Goal: Task Accomplishment & Management: Use online tool/utility

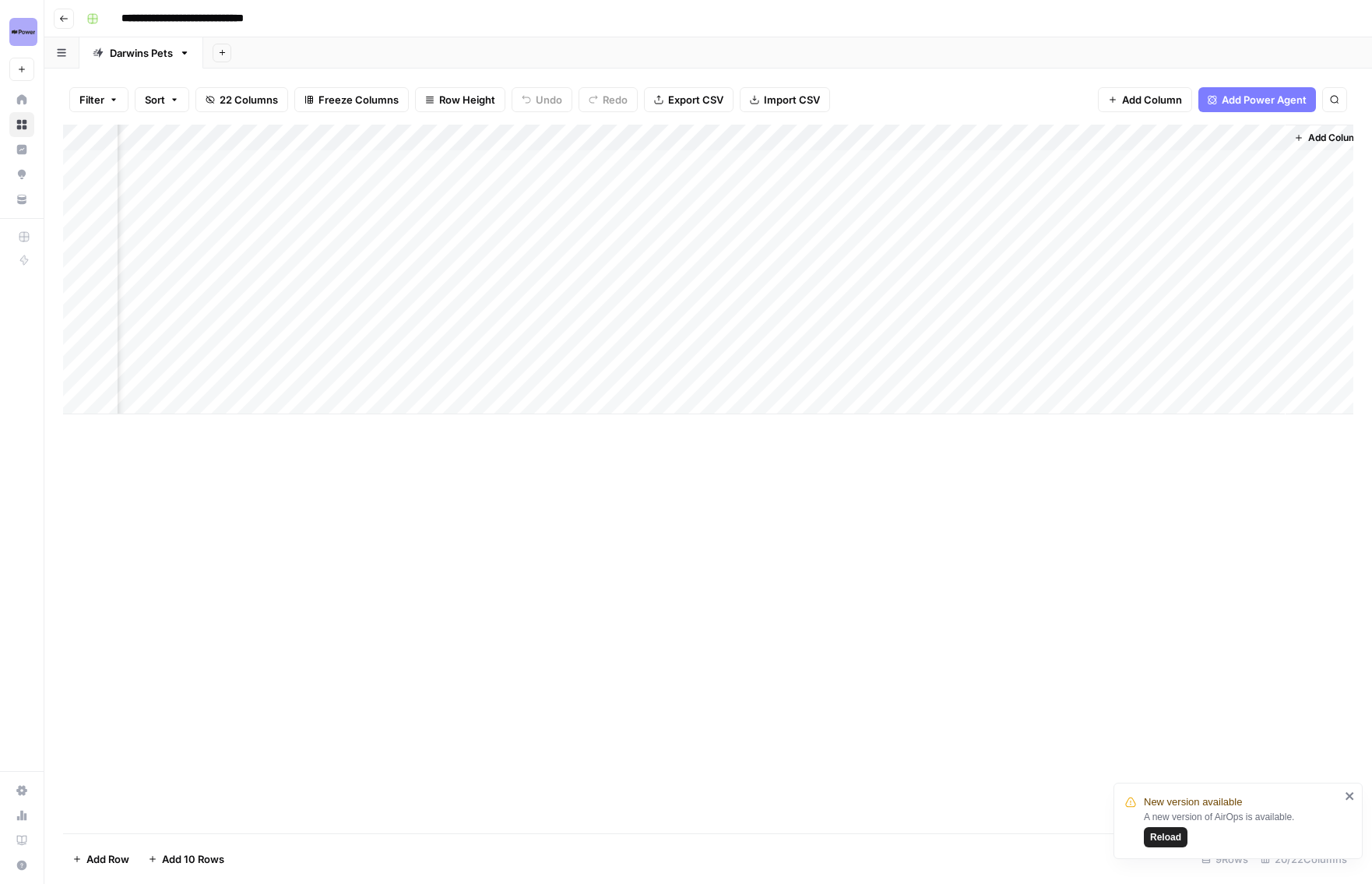
scroll to position [0, 1860]
click at [839, 269] on div "Add Column" at bounding box center [708, 269] width 1290 height 290
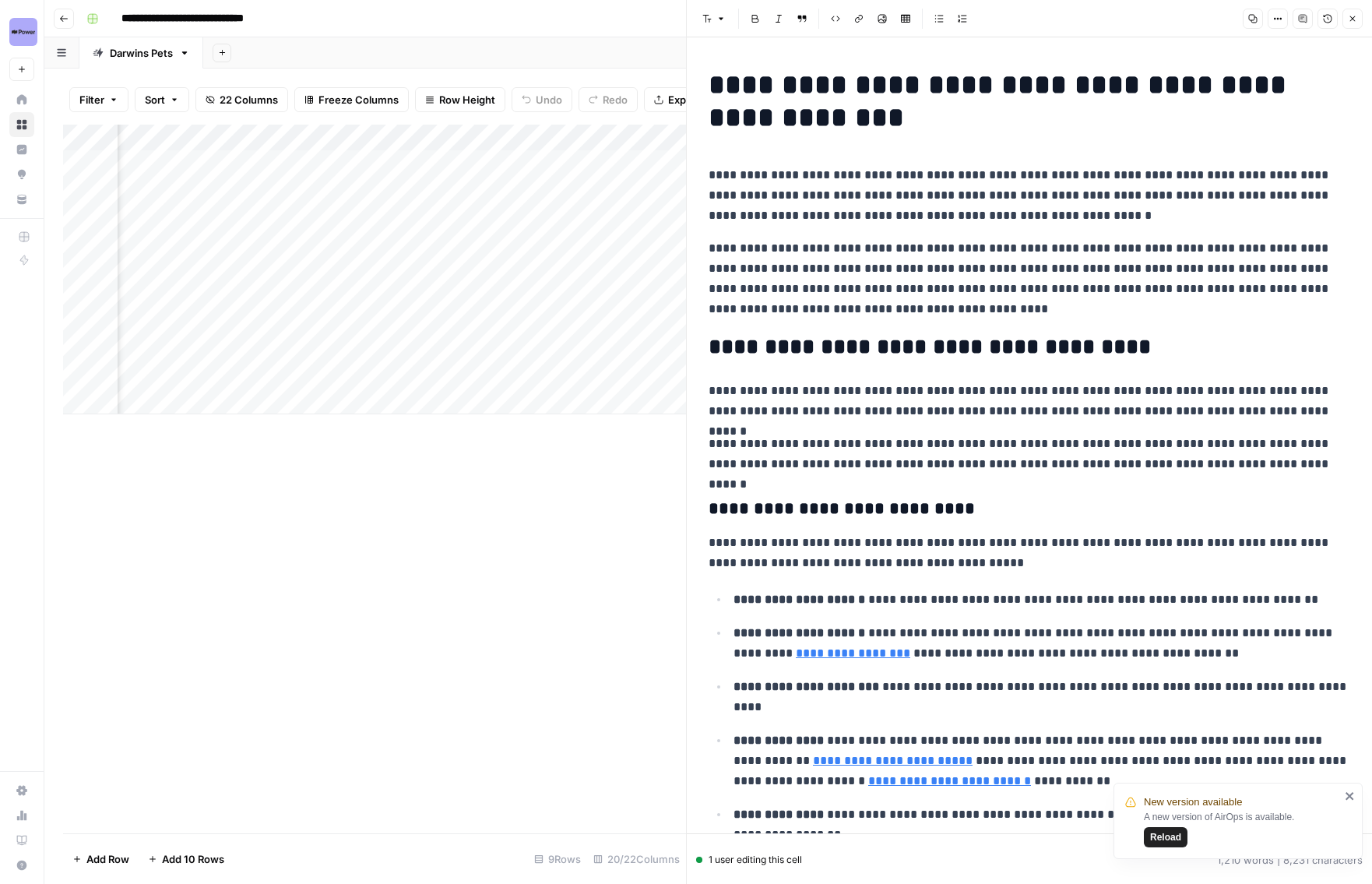
click at [1346, 786] on div "New version available A new version of AirOps is available. Reload" at bounding box center [1238, 821] width 250 height 77
click at [1351, 792] on icon "close" at bounding box center [1350, 796] width 11 height 12
click at [1352, 16] on icon "button" at bounding box center [1352, 18] width 9 height 9
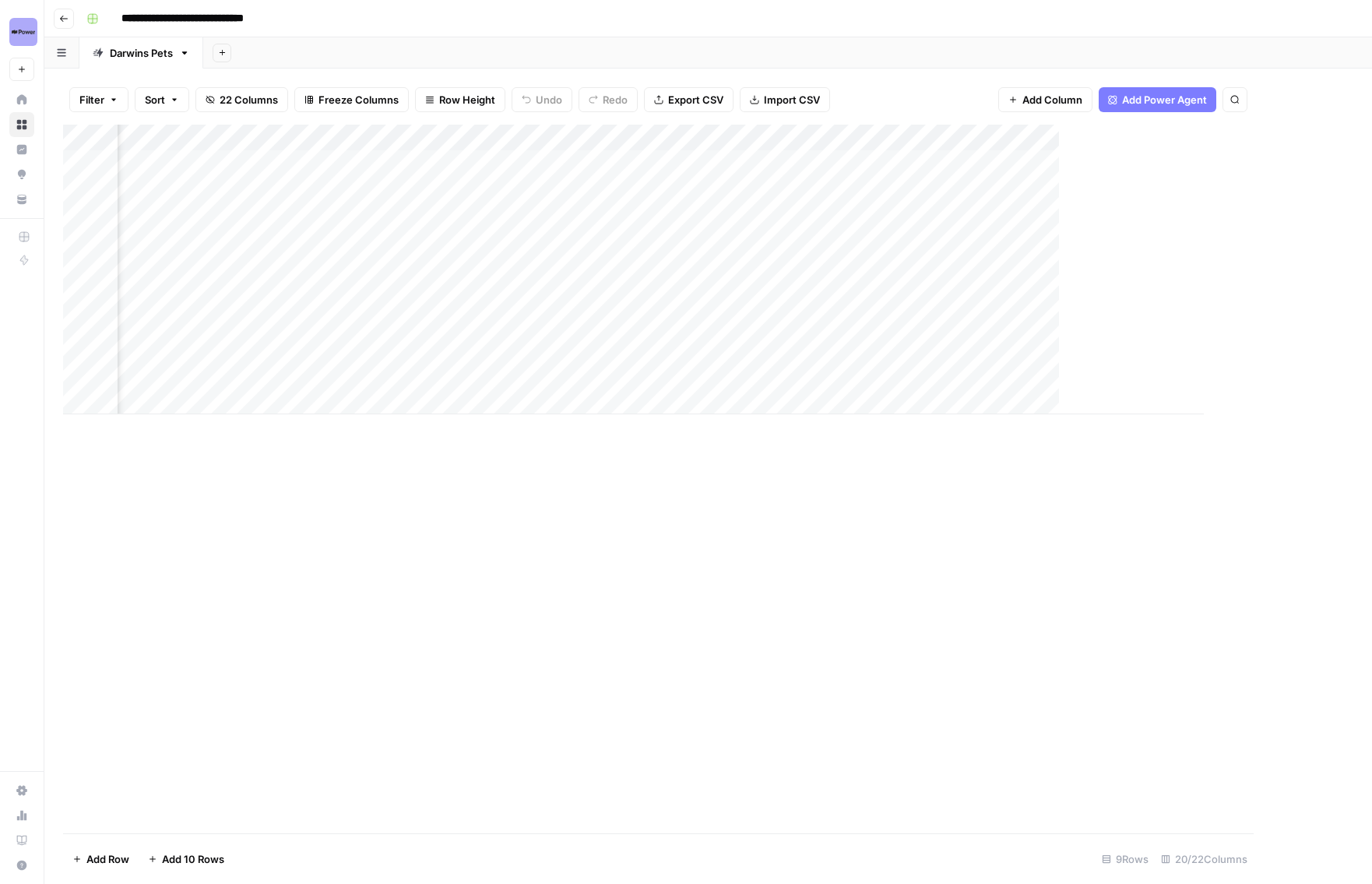
scroll to position [0, 1848]
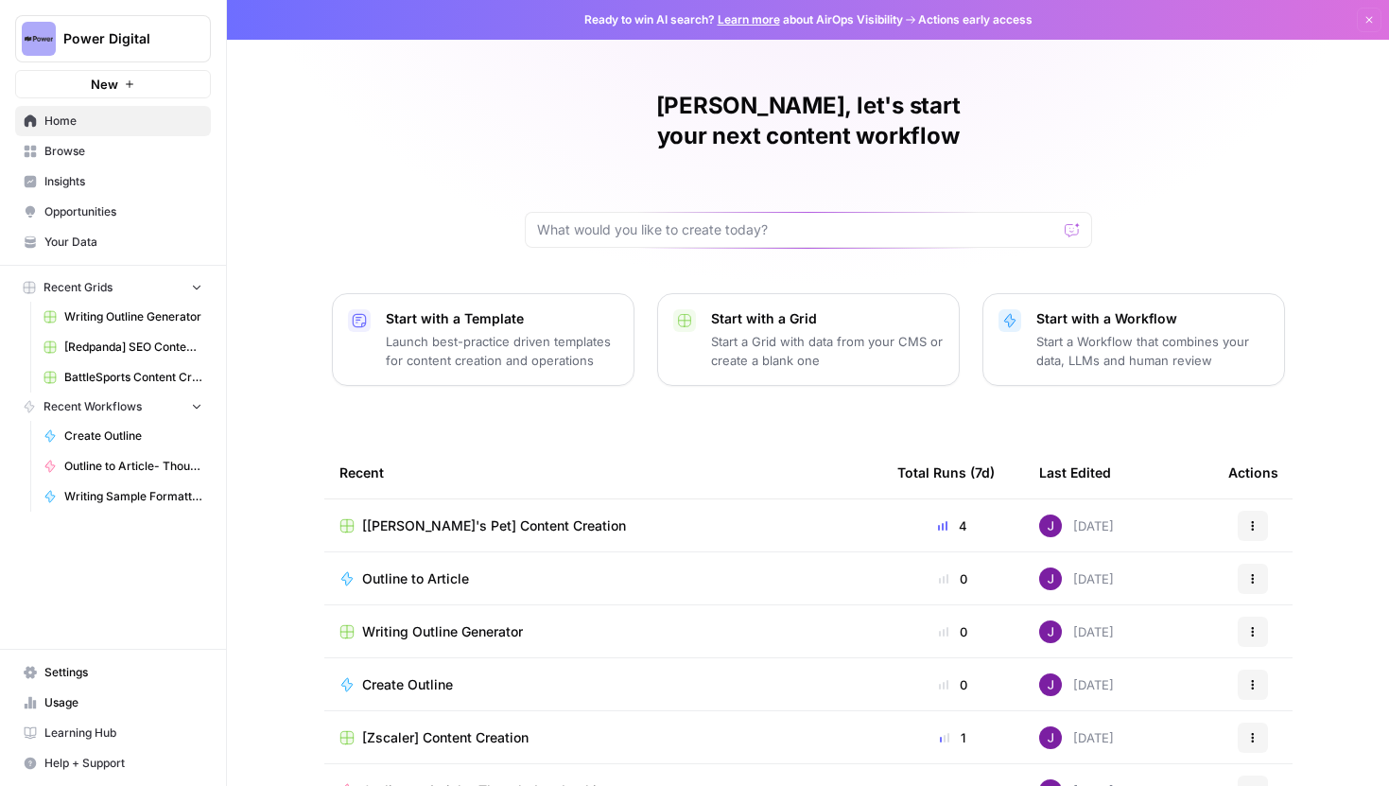
click at [139, 36] on span "Power Digital" at bounding box center [120, 38] width 114 height 19
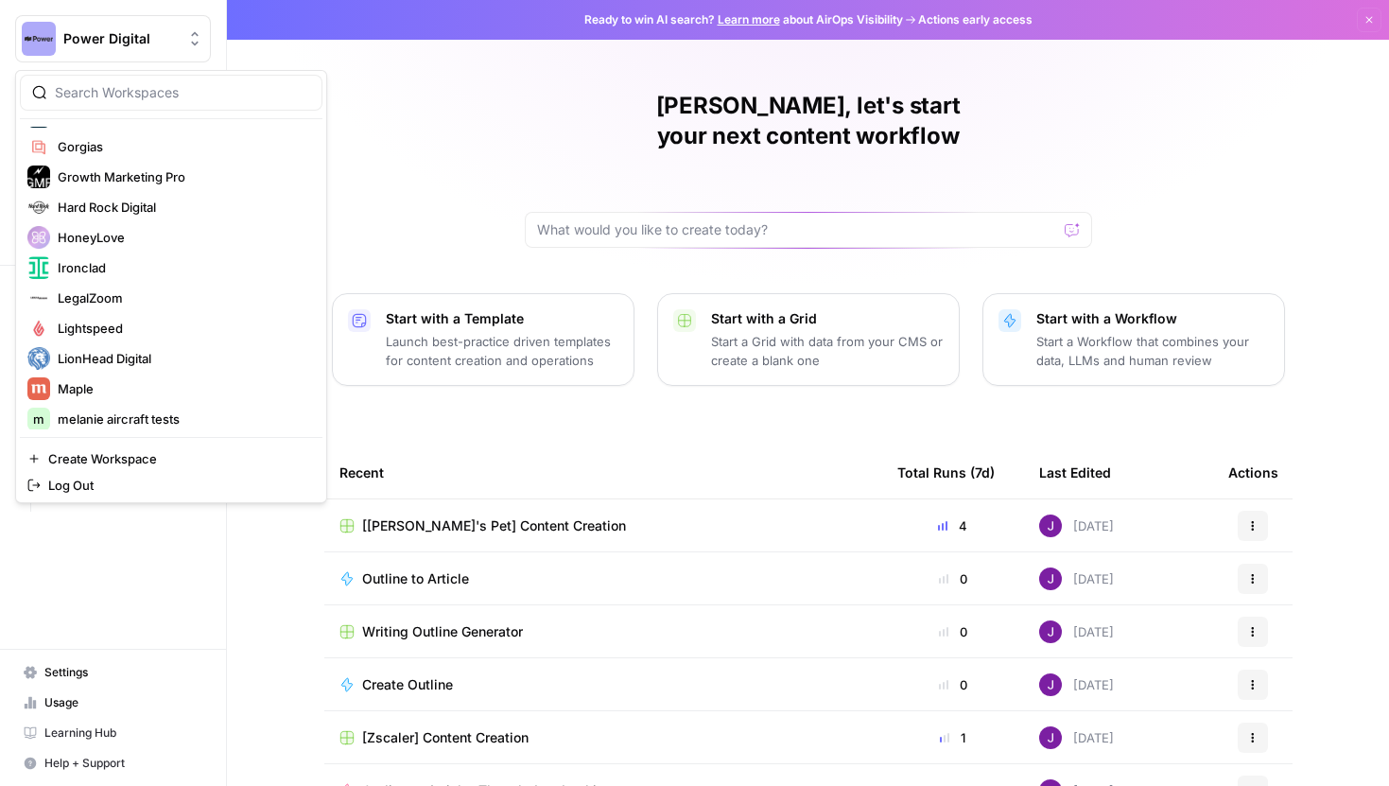
scroll to position [417, 0]
click at [154, 204] on span "Hard Rock Digital" at bounding box center [183, 209] width 250 height 19
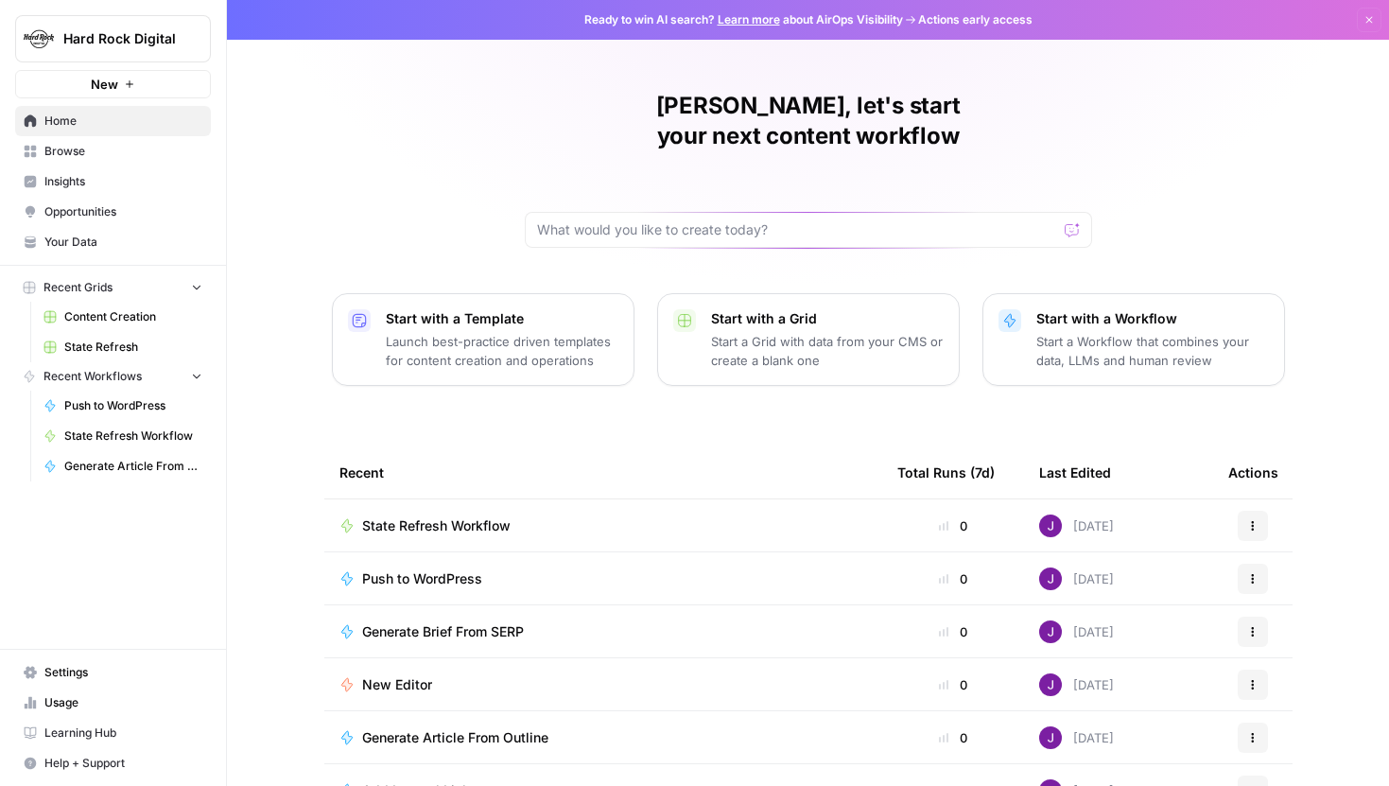
click at [130, 345] on span "State Refresh" at bounding box center [133, 347] width 138 height 17
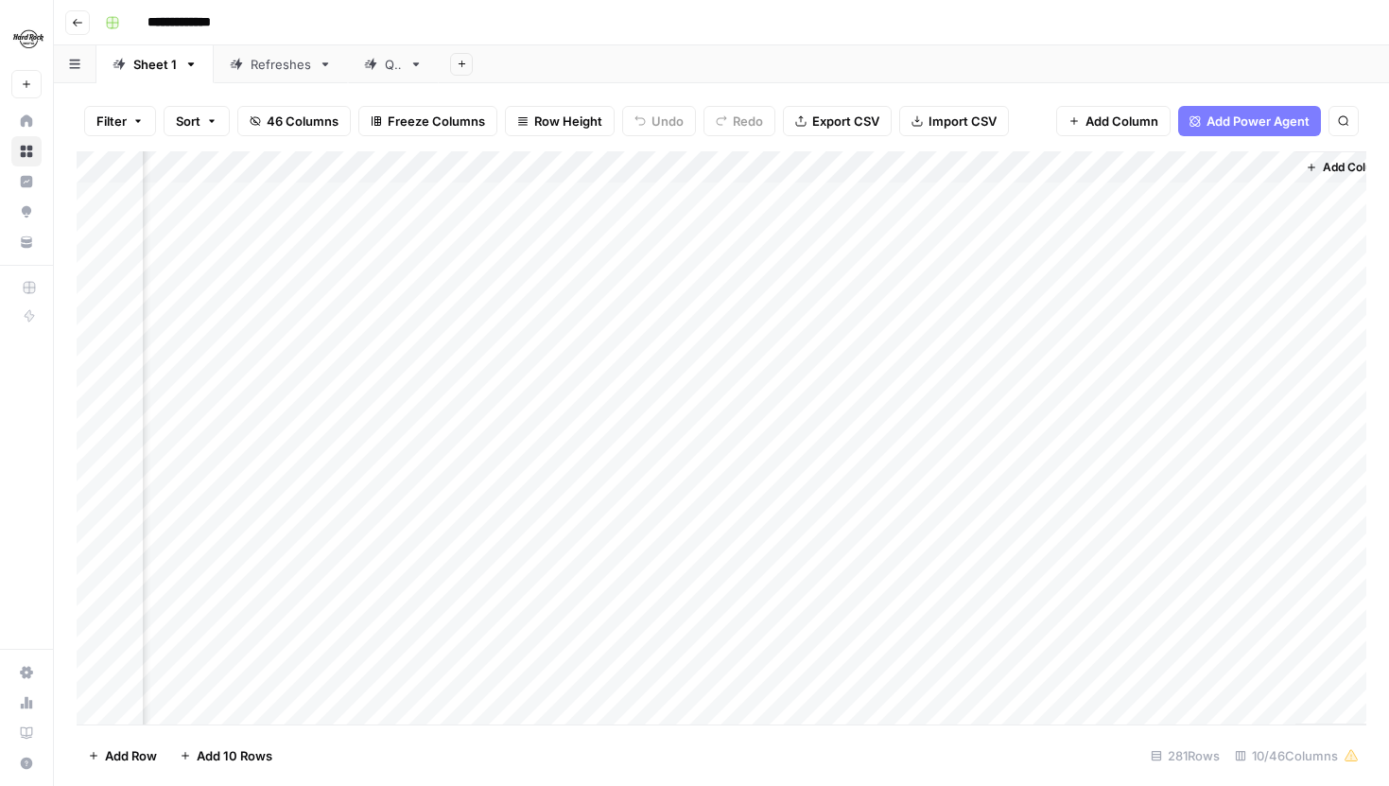
scroll to position [0, 950]
click at [1245, 195] on div "Add Column" at bounding box center [722, 437] width 1290 height 573
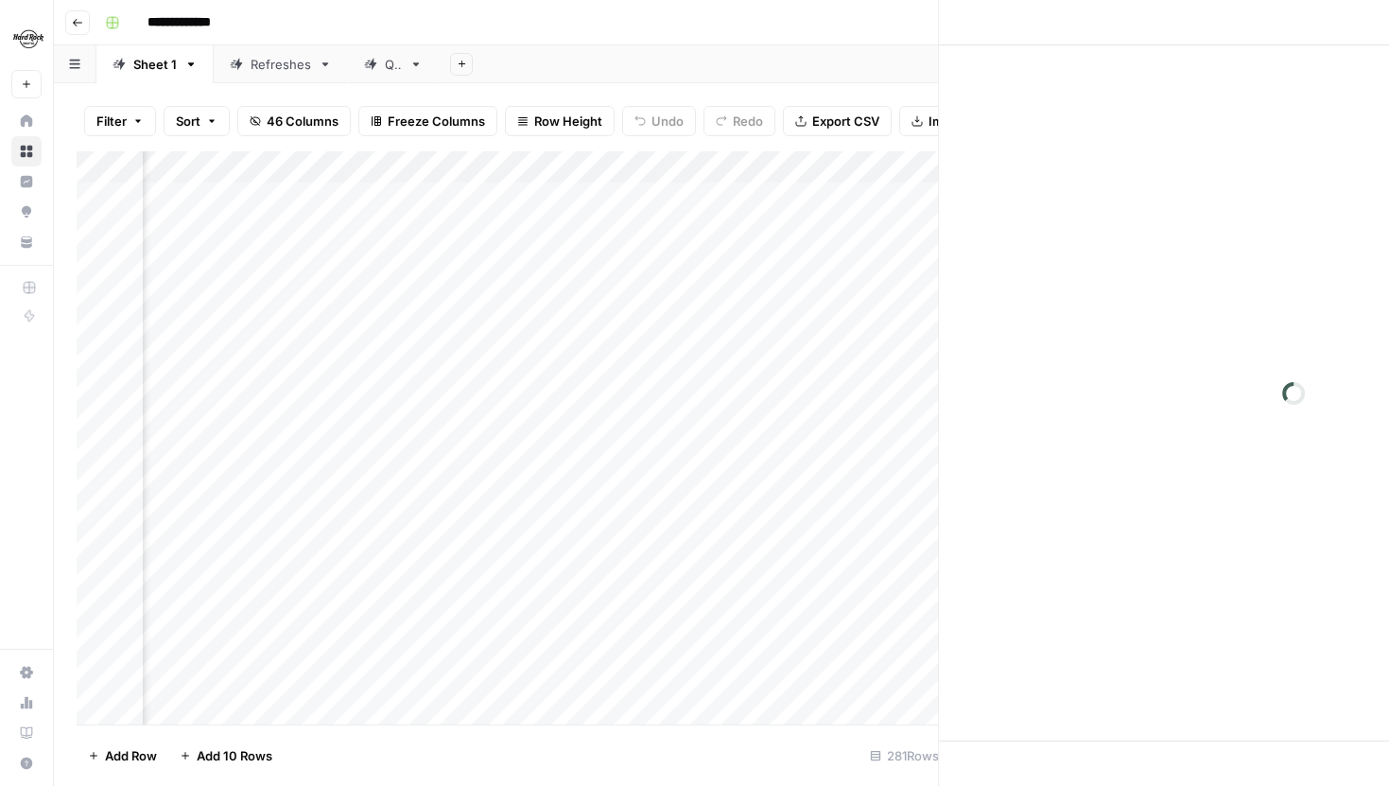
scroll to position [0, 936]
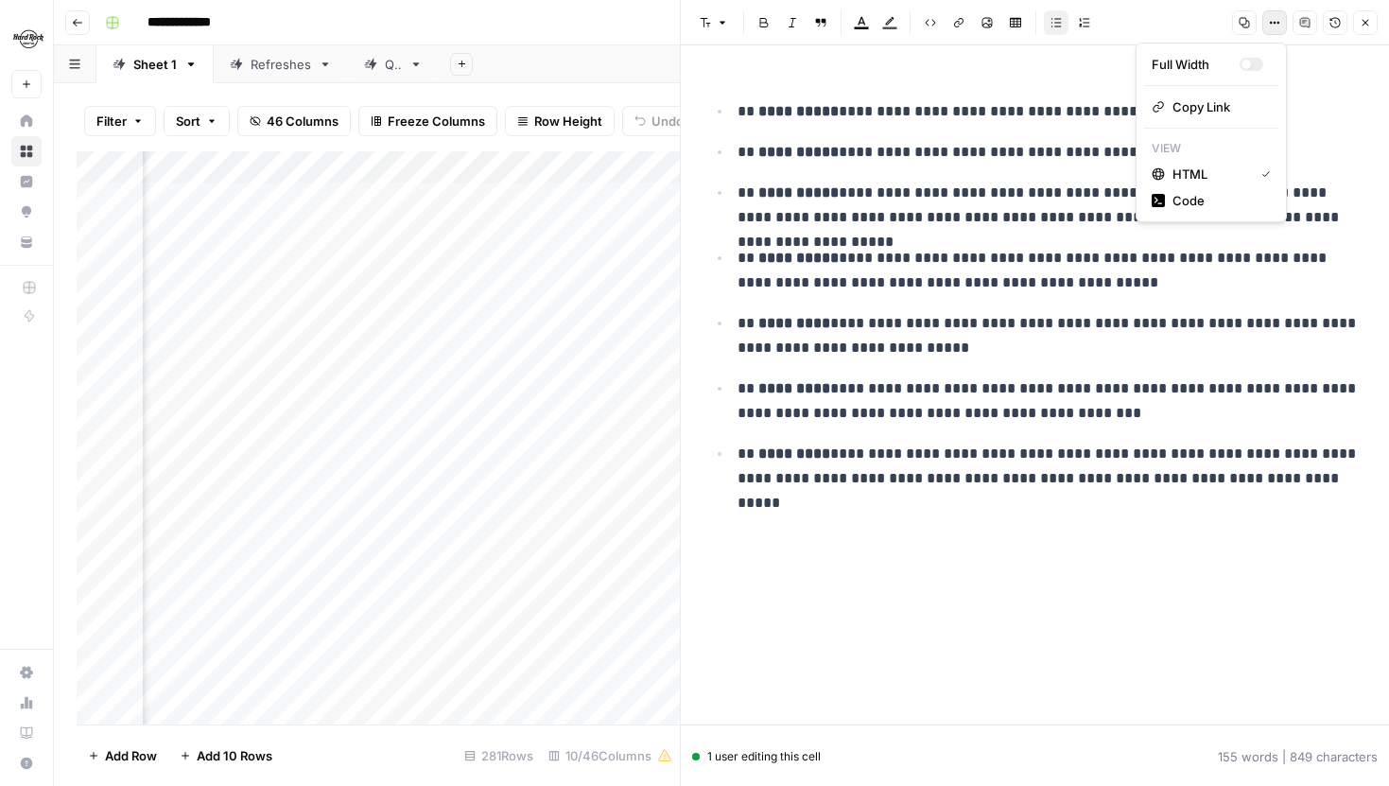
click at [1275, 29] on button "Options" at bounding box center [1274, 22] width 25 height 25
click at [1366, 21] on icon "button" at bounding box center [1366, 23] width 7 height 7
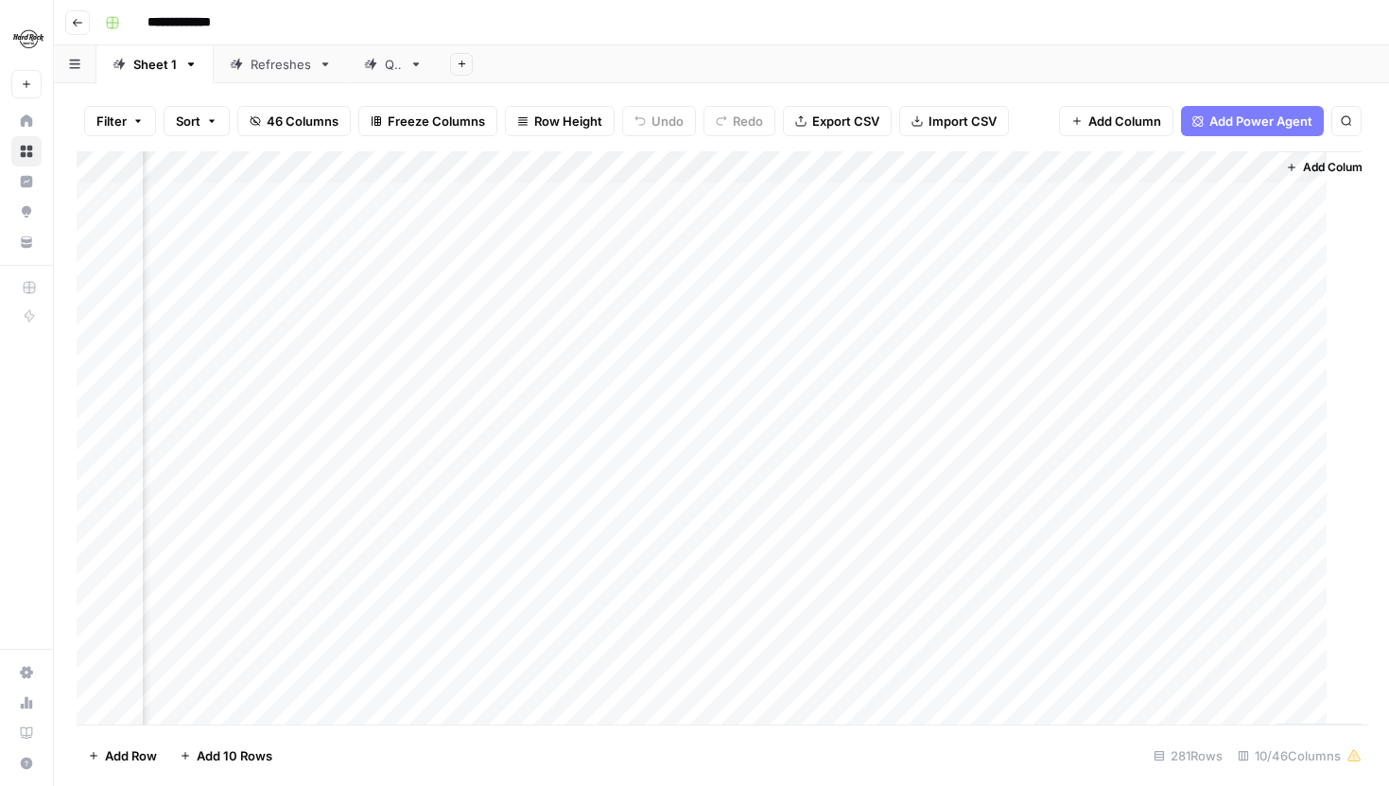
scroll to position [0, 928]
click at [901, 200] on div "Add Column" at bounding box center [722, 437] width 1290 height 573
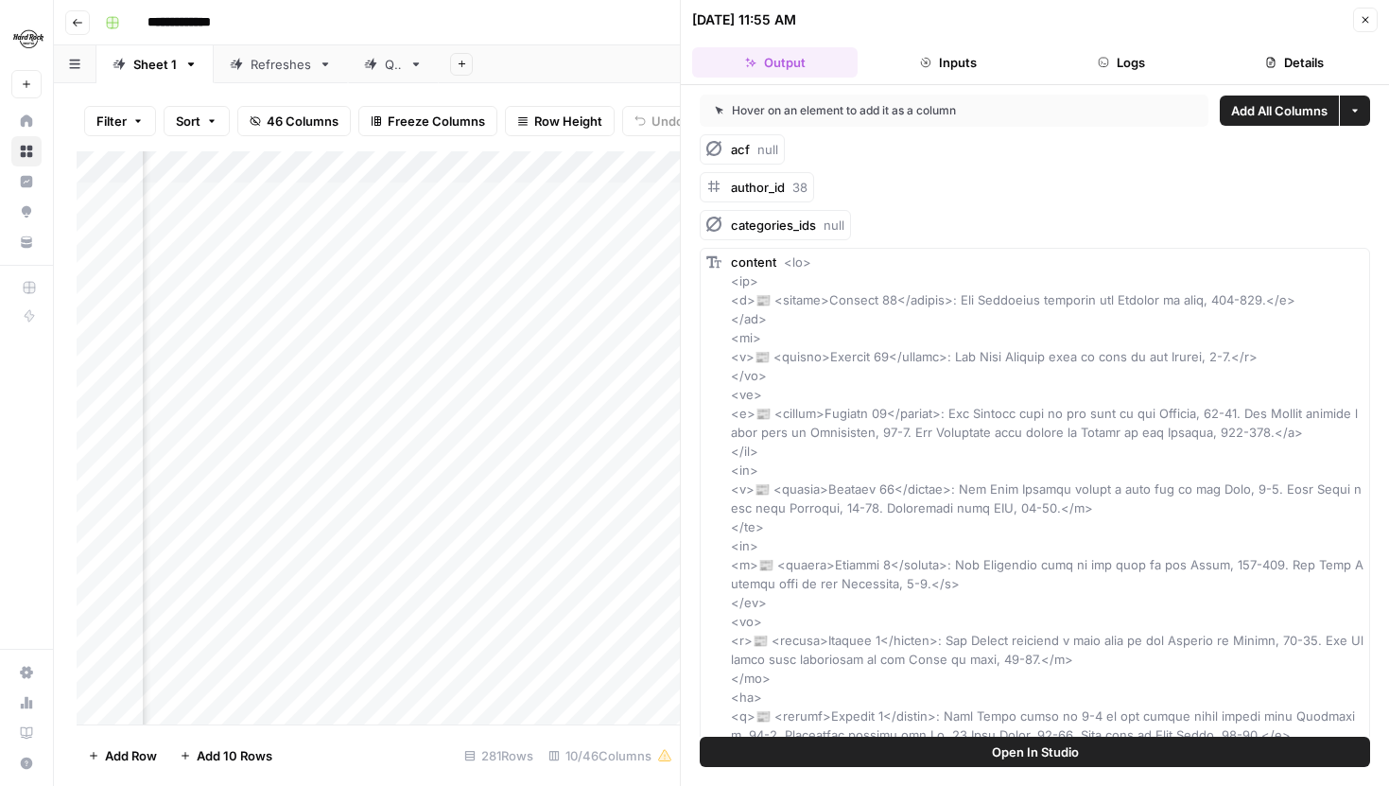
click at [982, 61] on button "Inputs" at bounding box center [947, 62] width 165 height 30
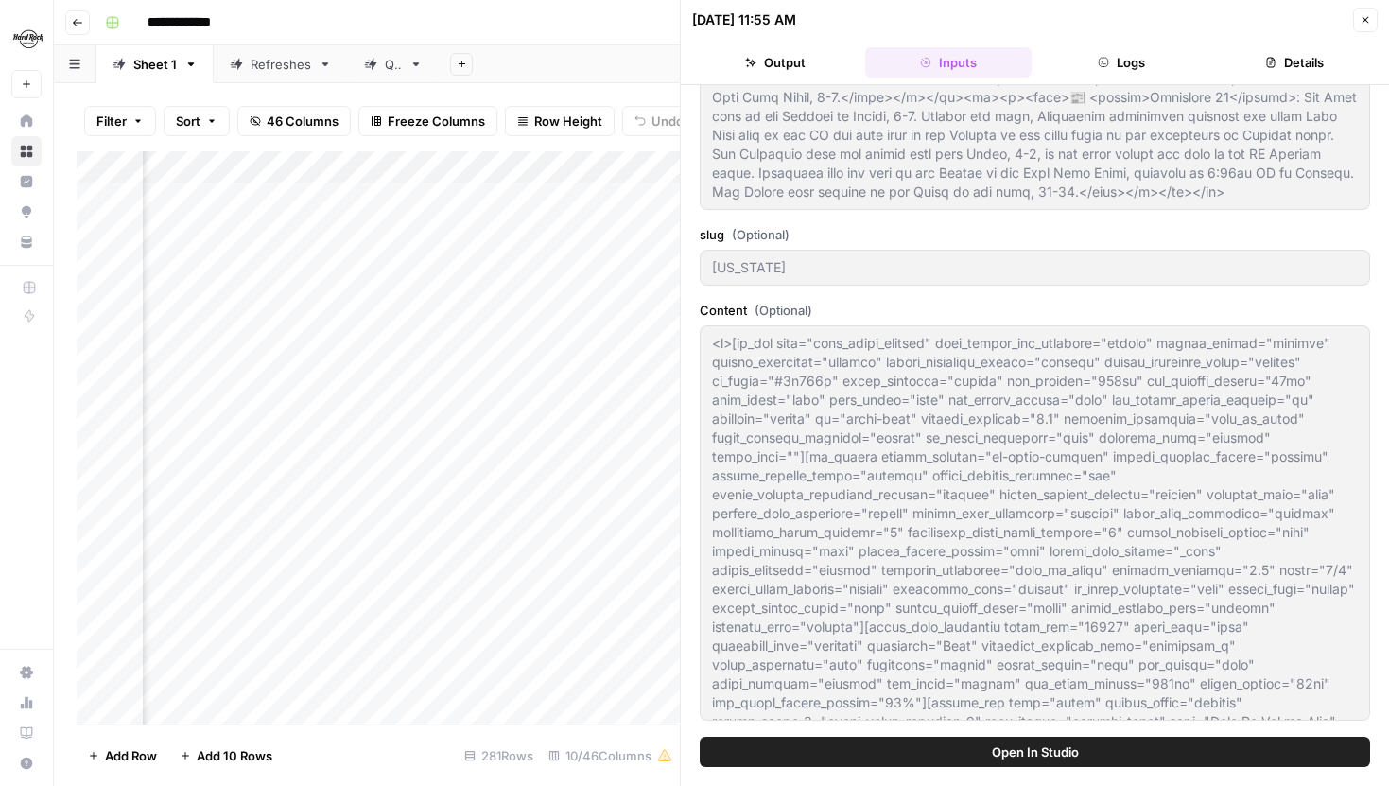
click at [791, 76] on button "Output" at bounding box center [774, 62] width 165 height 30
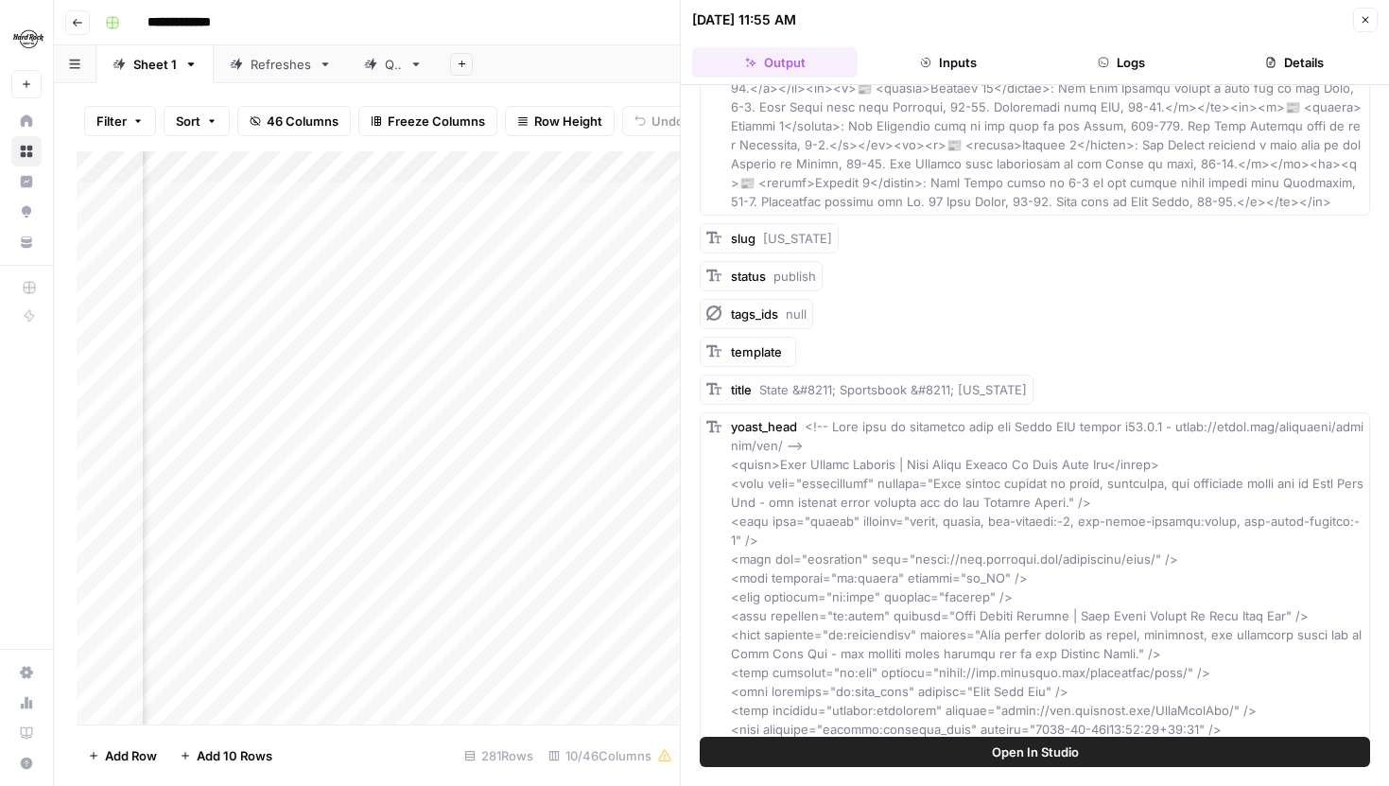
scroll to position [1174, 0]
click at [339, 201] on div "Add Column" at bounding box center [378, 437] width 603 height 573
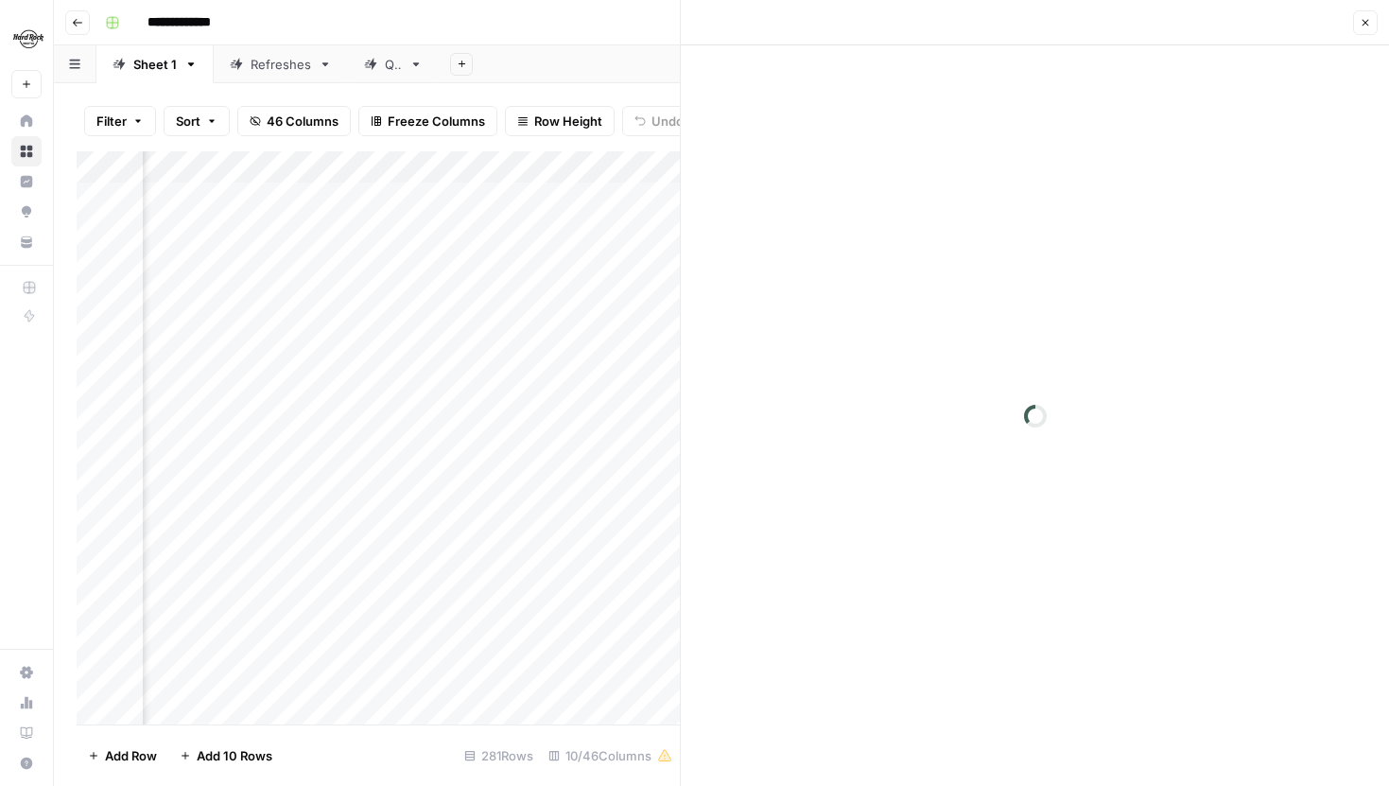
click at [1082, 65] on div at bounding box center [1035, 415] width 708 height 740
click at [1368, 24] on icon "button" at bounding box center [1365, 22] width 11 height 11
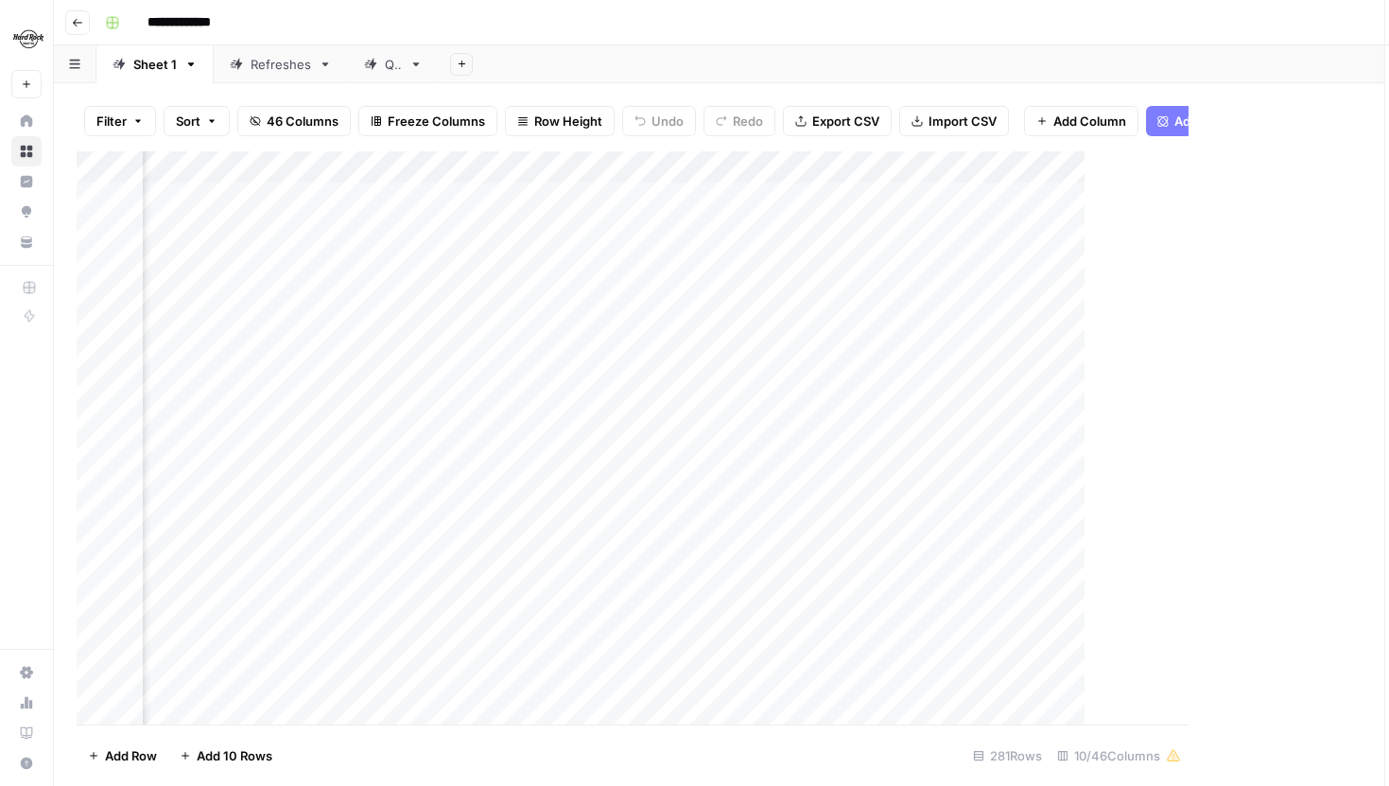
scroll to position [0, 928]
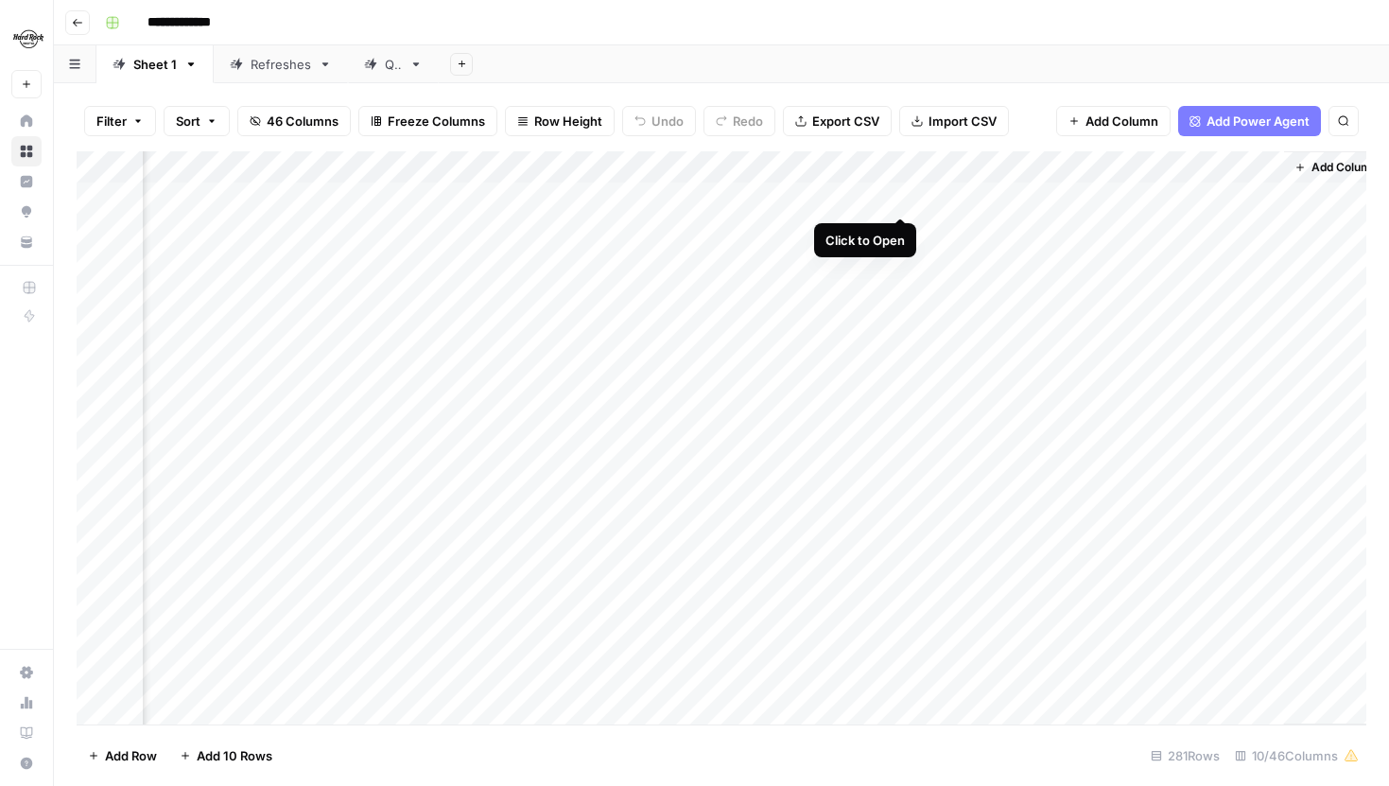
click at [903, 198] on div "Add Column" at bounding box center [722, 437] width 1290 height 573
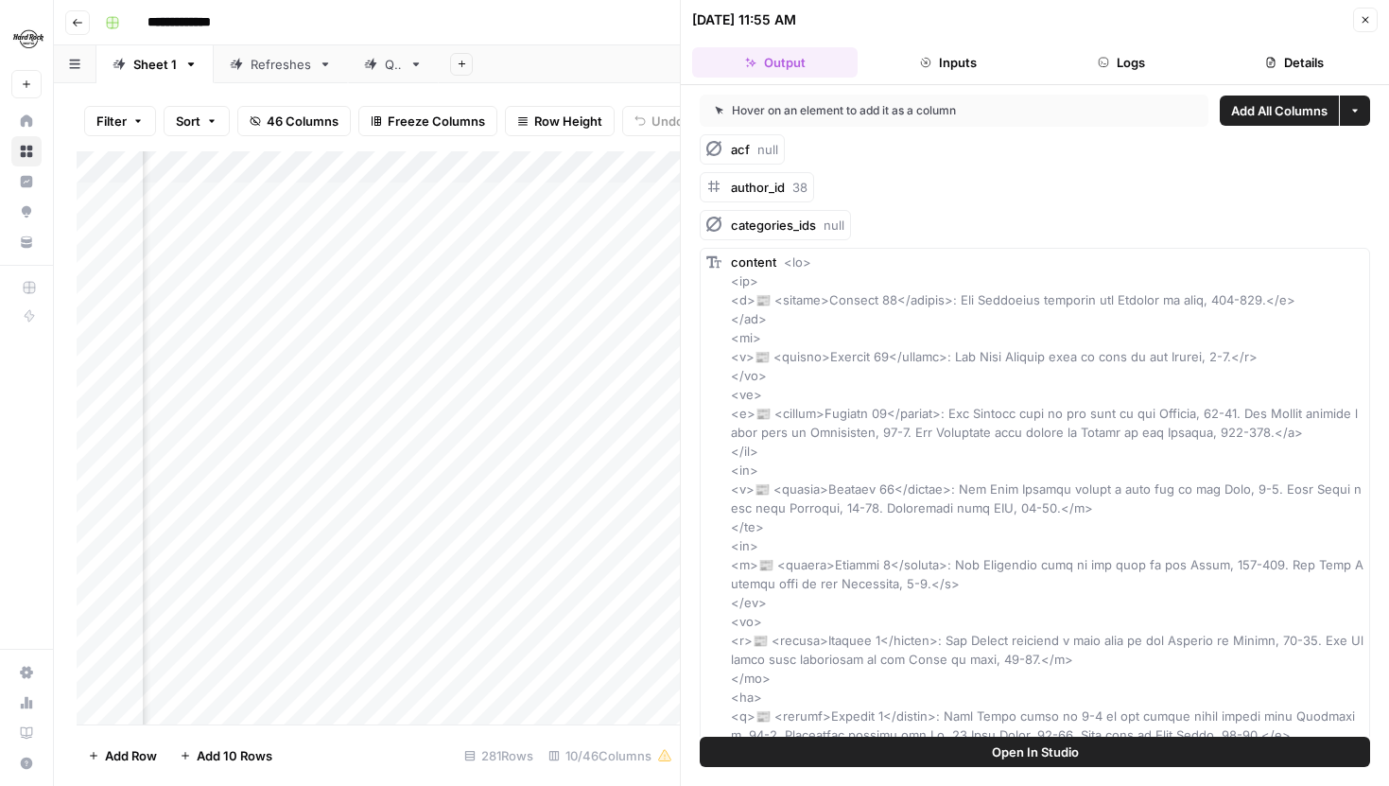
click at [1104, 65] on icon "button" at bounding box center [1103, 62] width 11 height 11
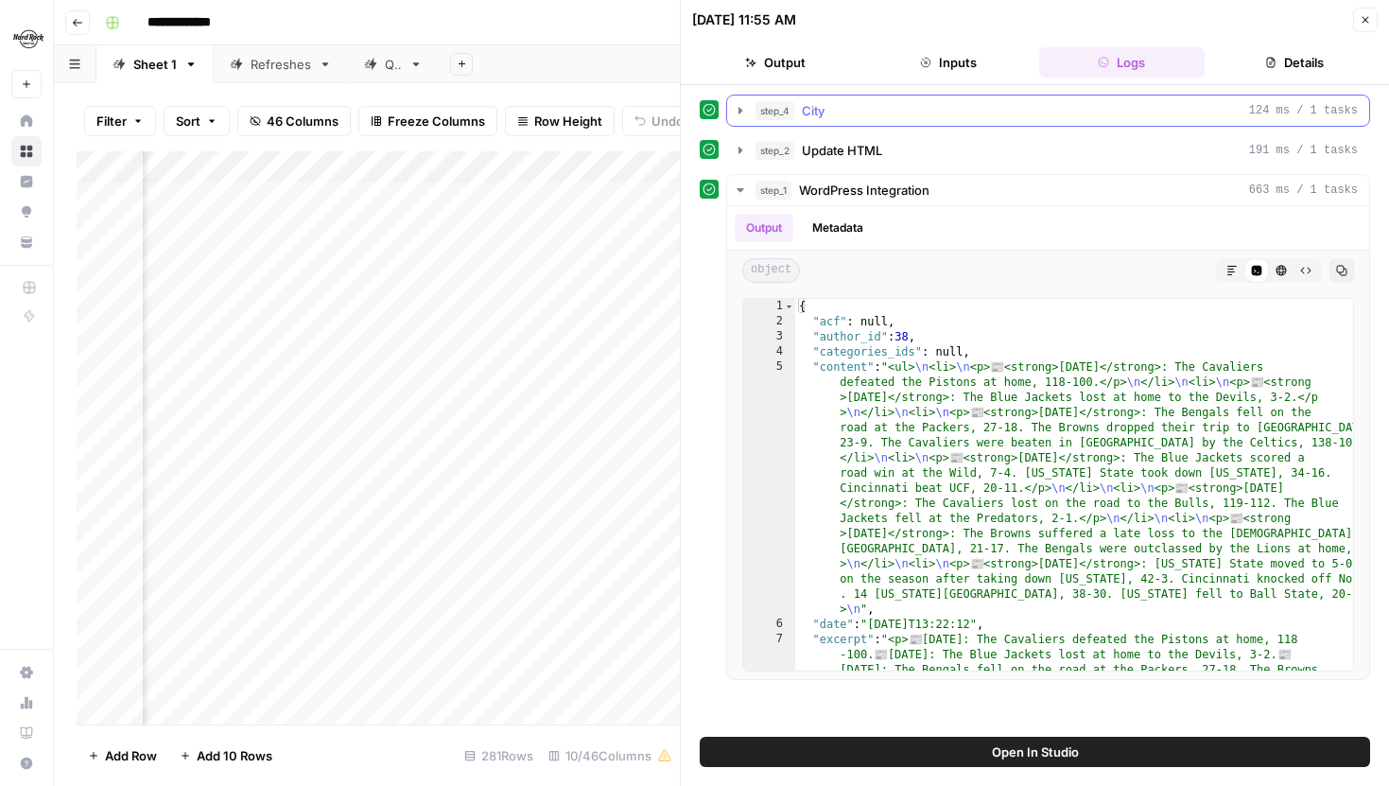
click at [738, 107] on icon "button" at bounding box center [740, 110] width 4 height 7
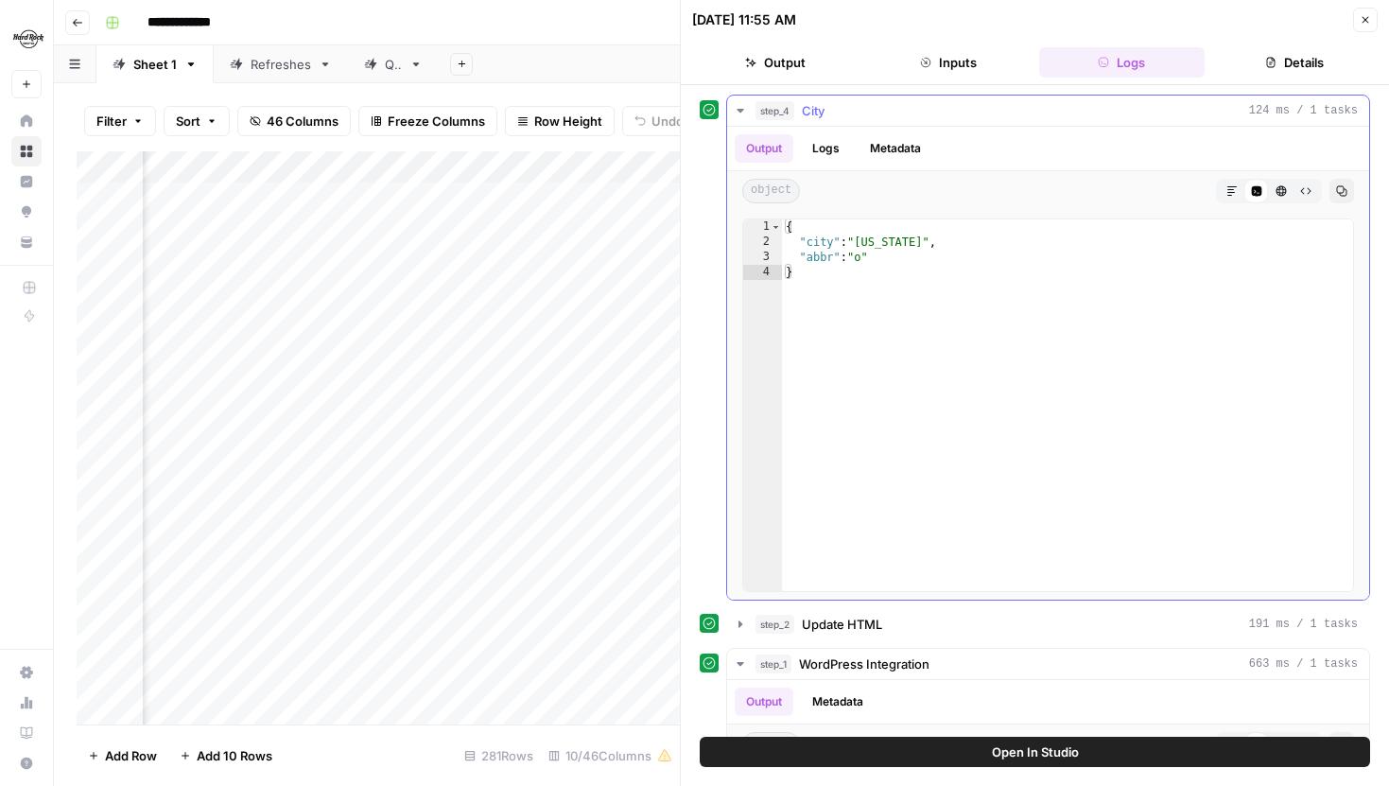
click at [739, 107] on icon "button" at bounding box center [740, 110] width 15 height 15
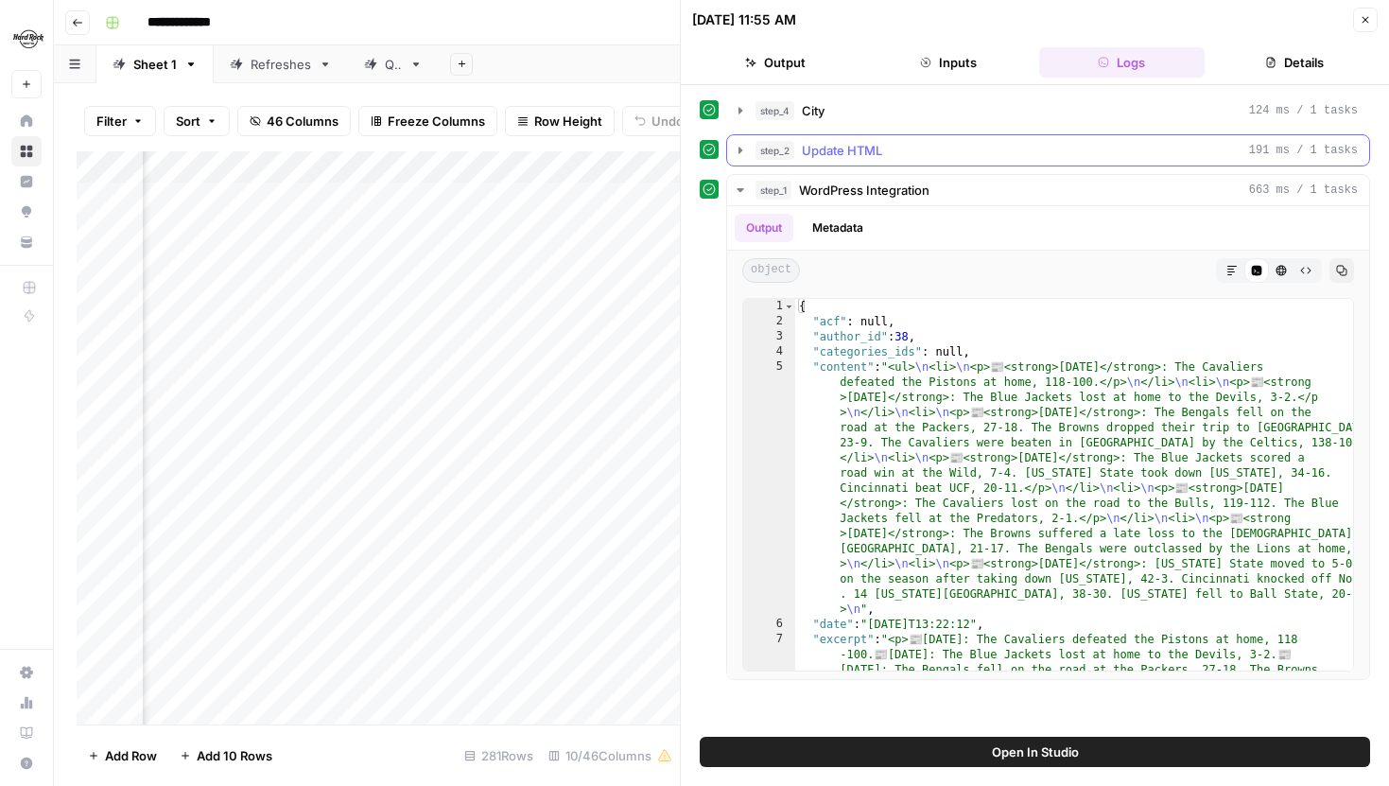
click at [752, 153] on button "step_2 Update HTML 191 ms / 1 tasks" at bounding box center [1048, 150] width 642 height 30
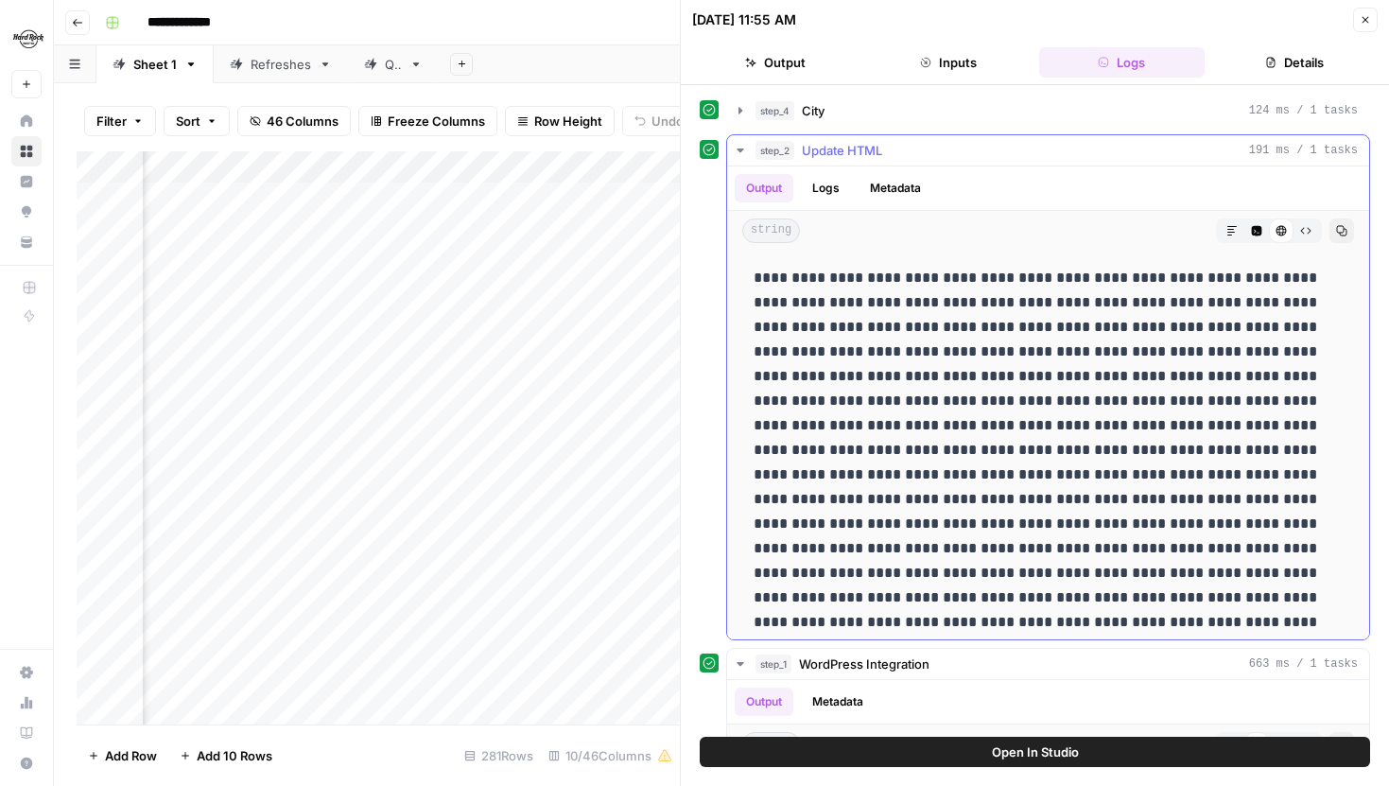
click at [1233, 225] on icon "button" at bounding box center [1231, 230] width 11 height 11
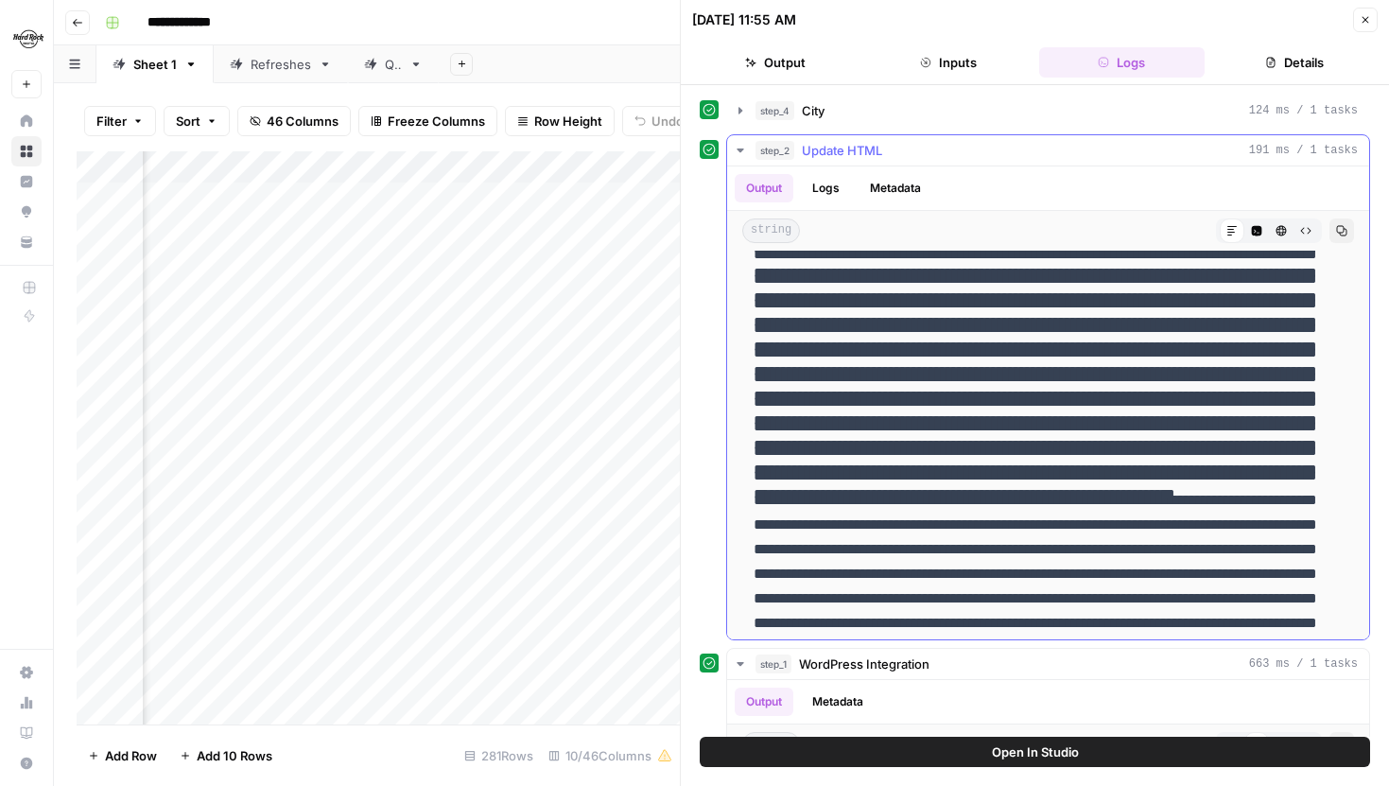
scroll to position [8682, 0]
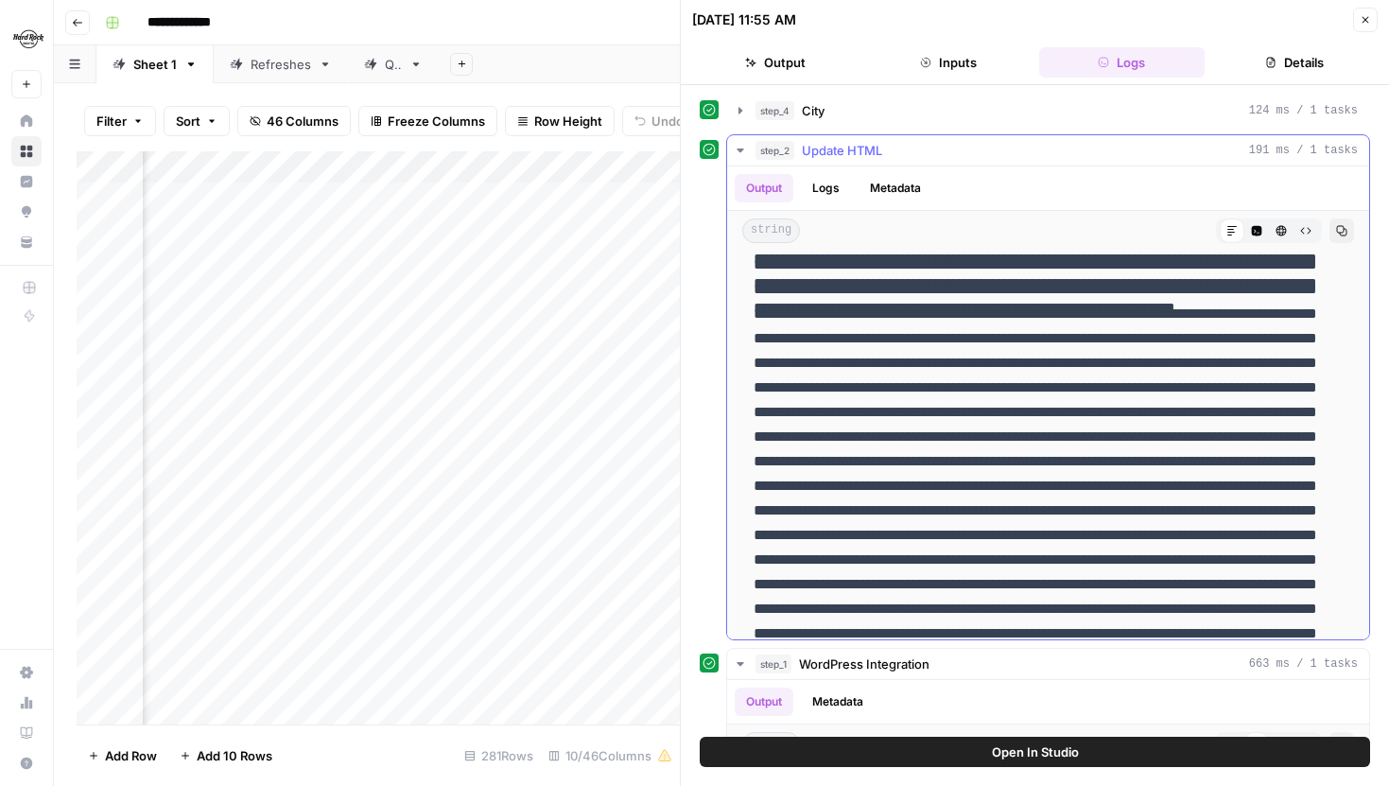
click at [1306, 225] on icon "button" at bounding box center [1305, 230] width 11 height 11
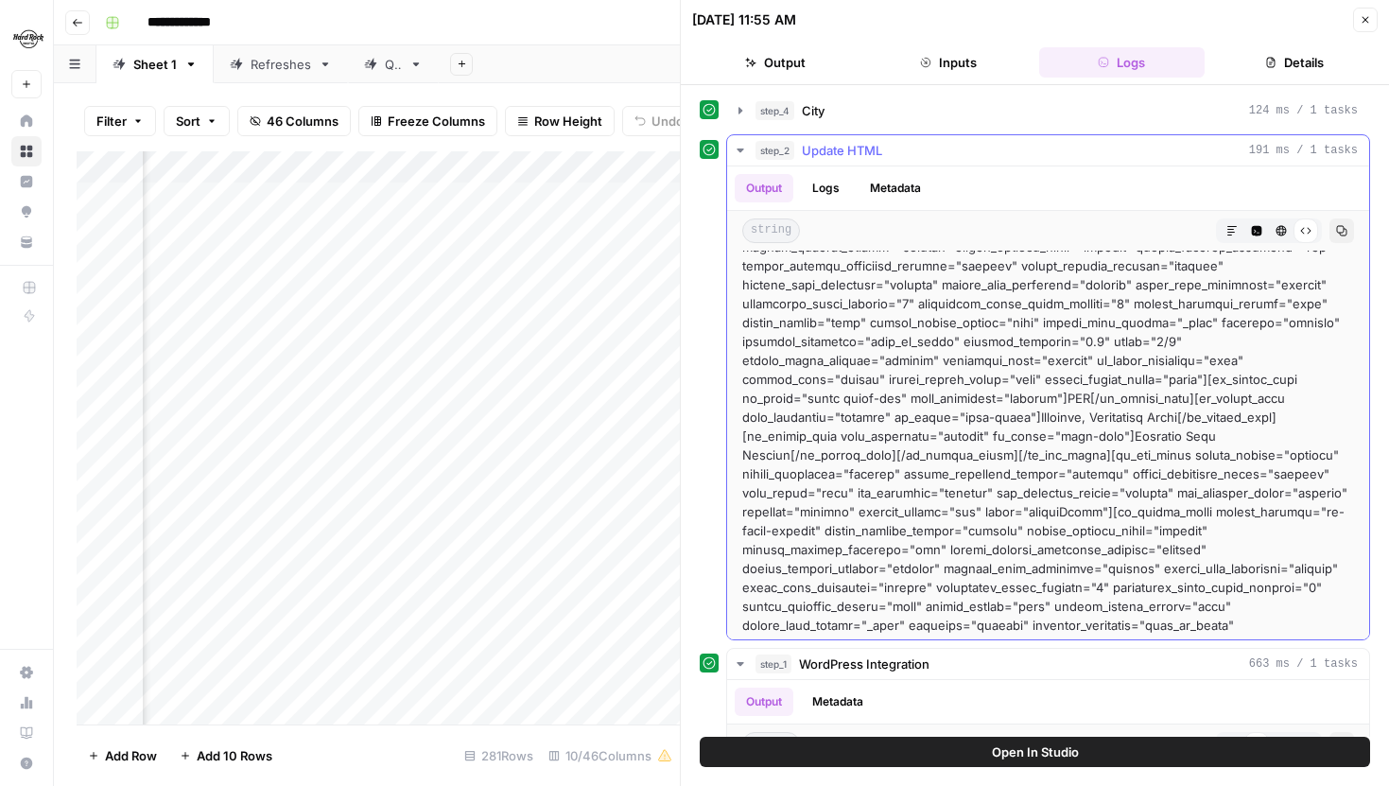
click at [1340, 236] on button "Copy" at bounding box center [1341, 230] width 25 height 25
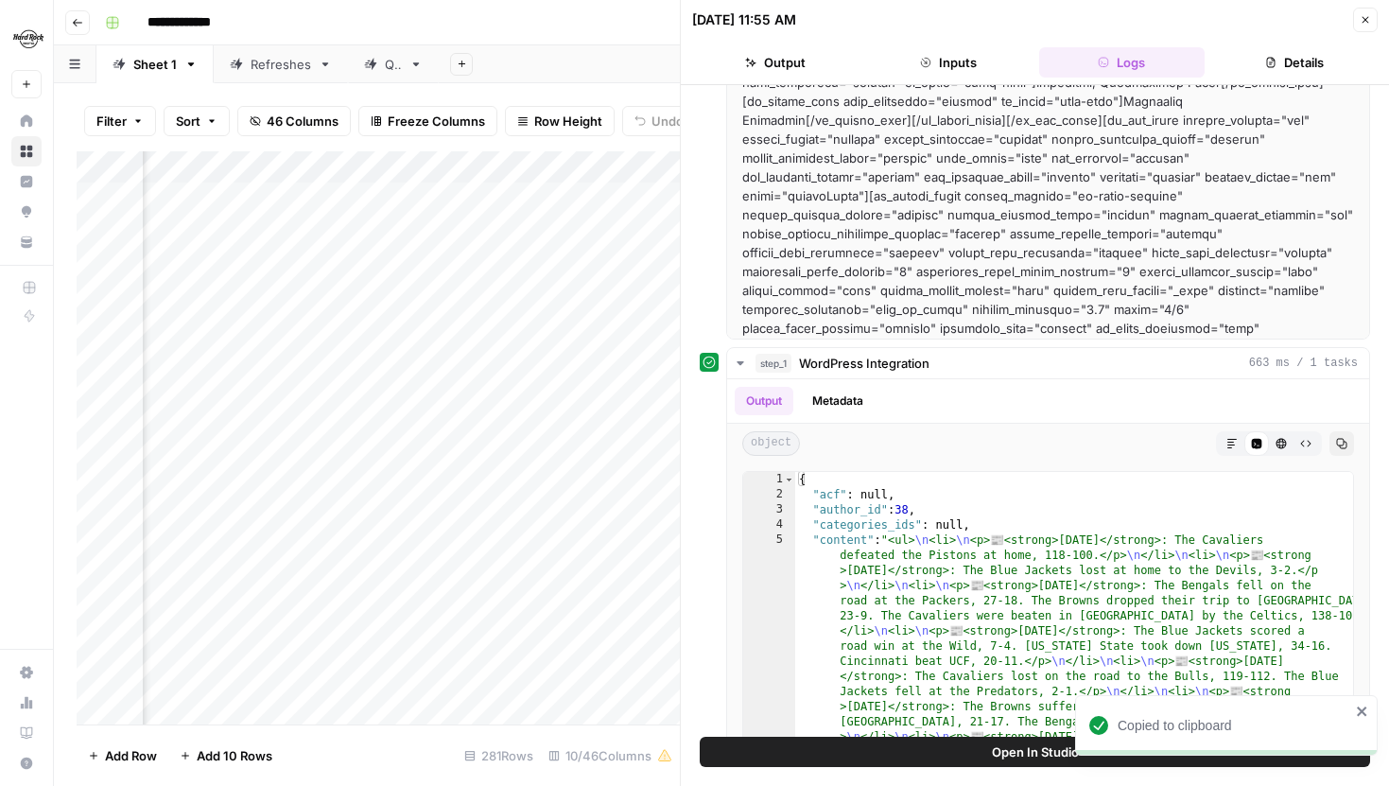
scroll to position [0, 1383]
click at [944, 740] on button "Open In Studio" at bounding box center [1035, 752] width 670 height 30
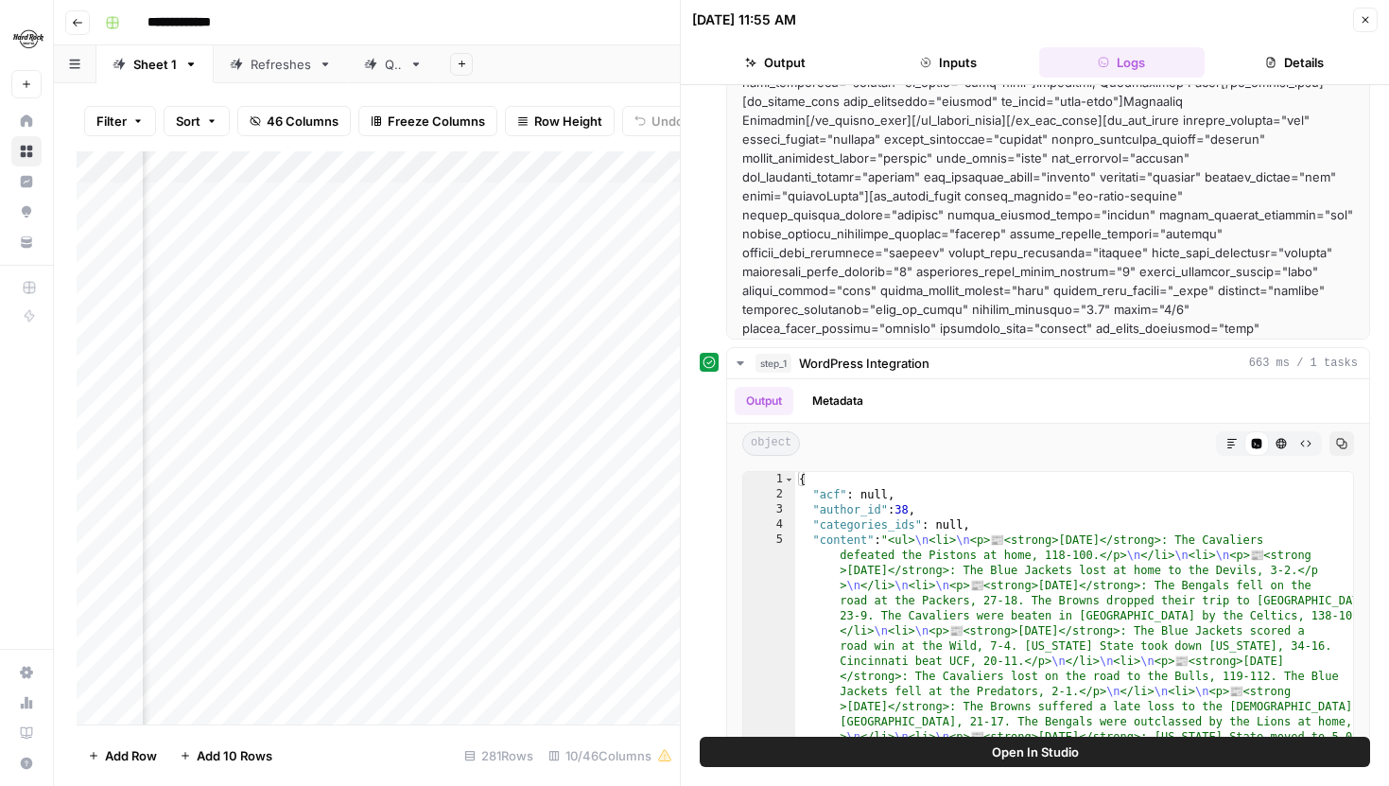
click at [1368, 18] on icon "button" at bounding box center [1365, 19] width 11 height 11
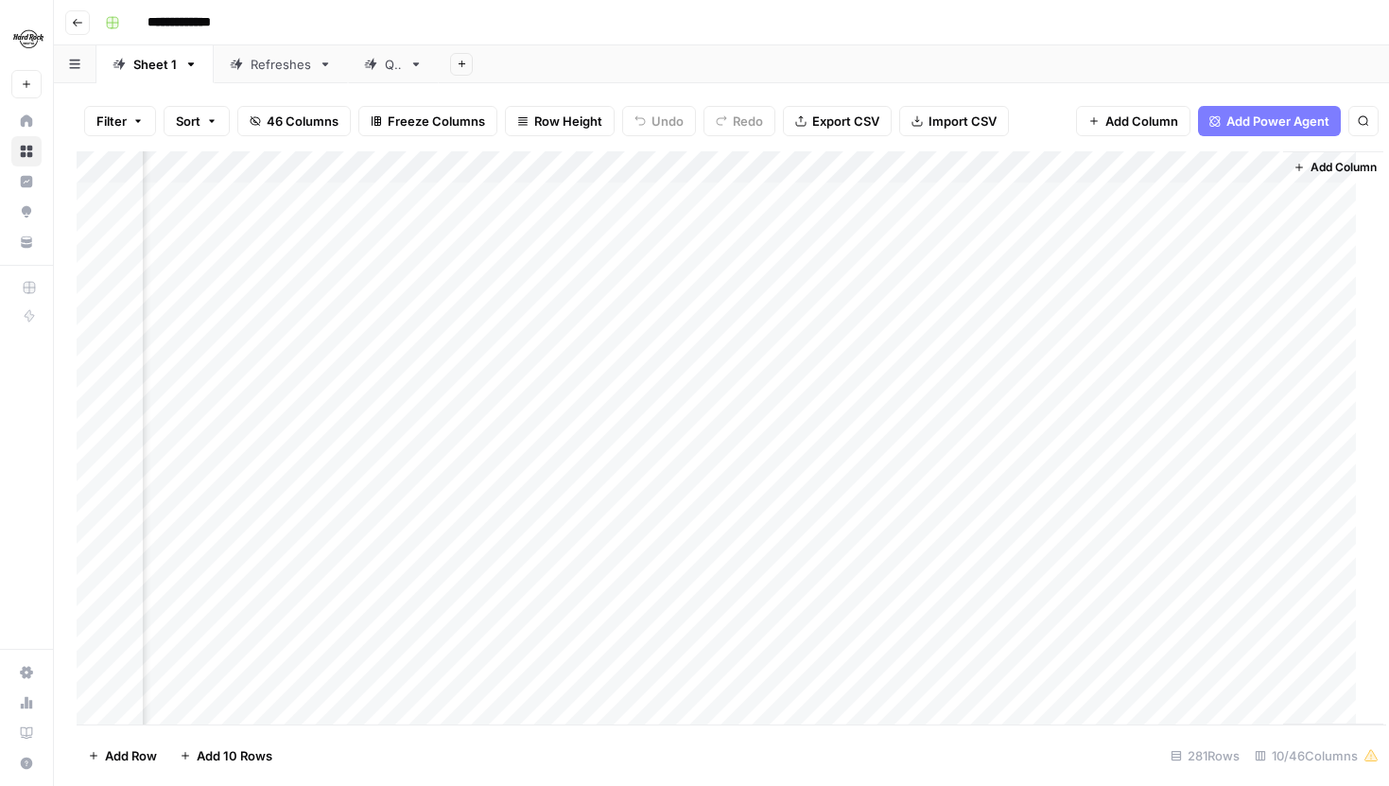
scroll to position [0, 928]
click at [900, 163] on div "Add Column" at bounding box center [722, 437] width 1290 height 573
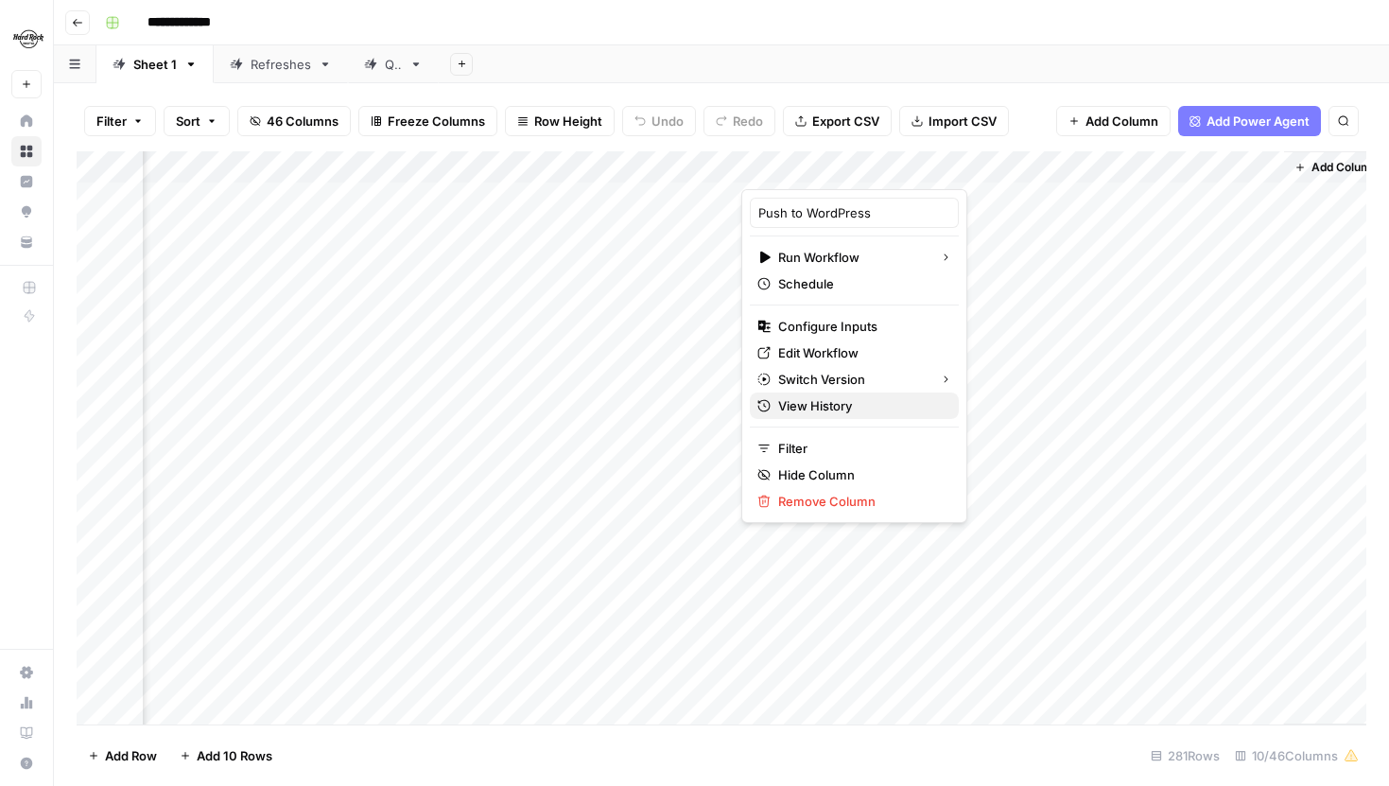
click at [838, 411] on span "View History" at bounding box center [860, 405] width 165 height 19
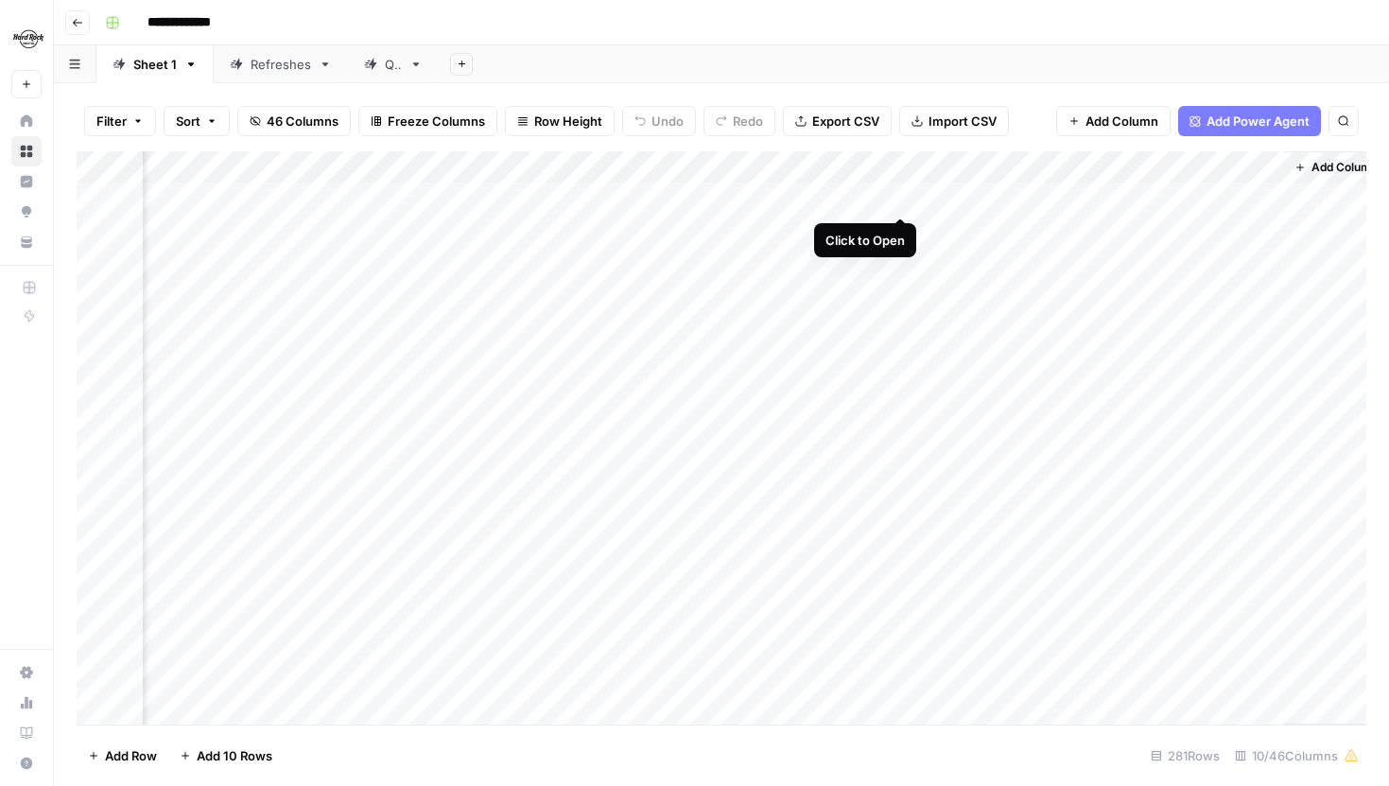
click at [900, 196] on div "Add Column" at bounding box center [722, 437] width 1290 height 573
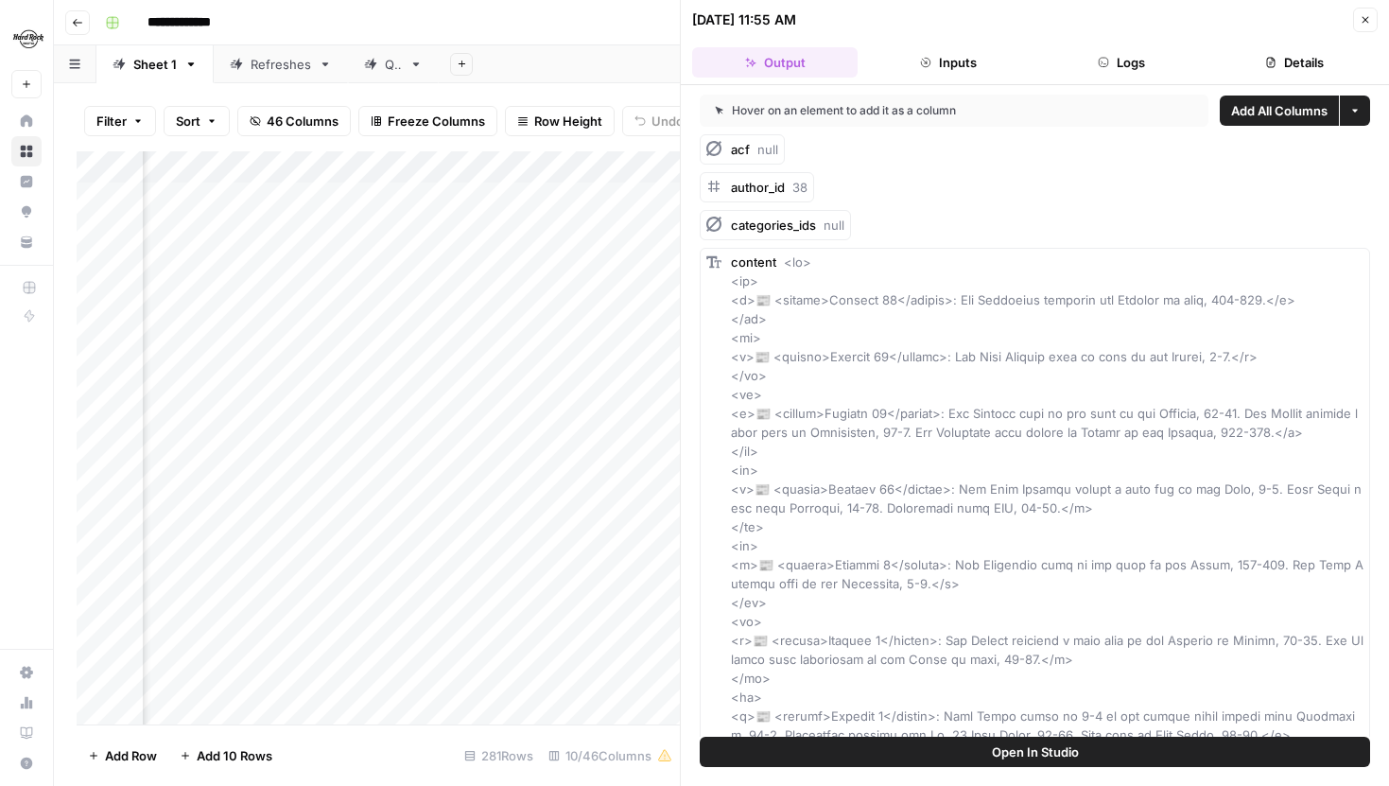
click at [1361, 14] on icon "button" at bounding box center [1365, 19] width 11 height 11
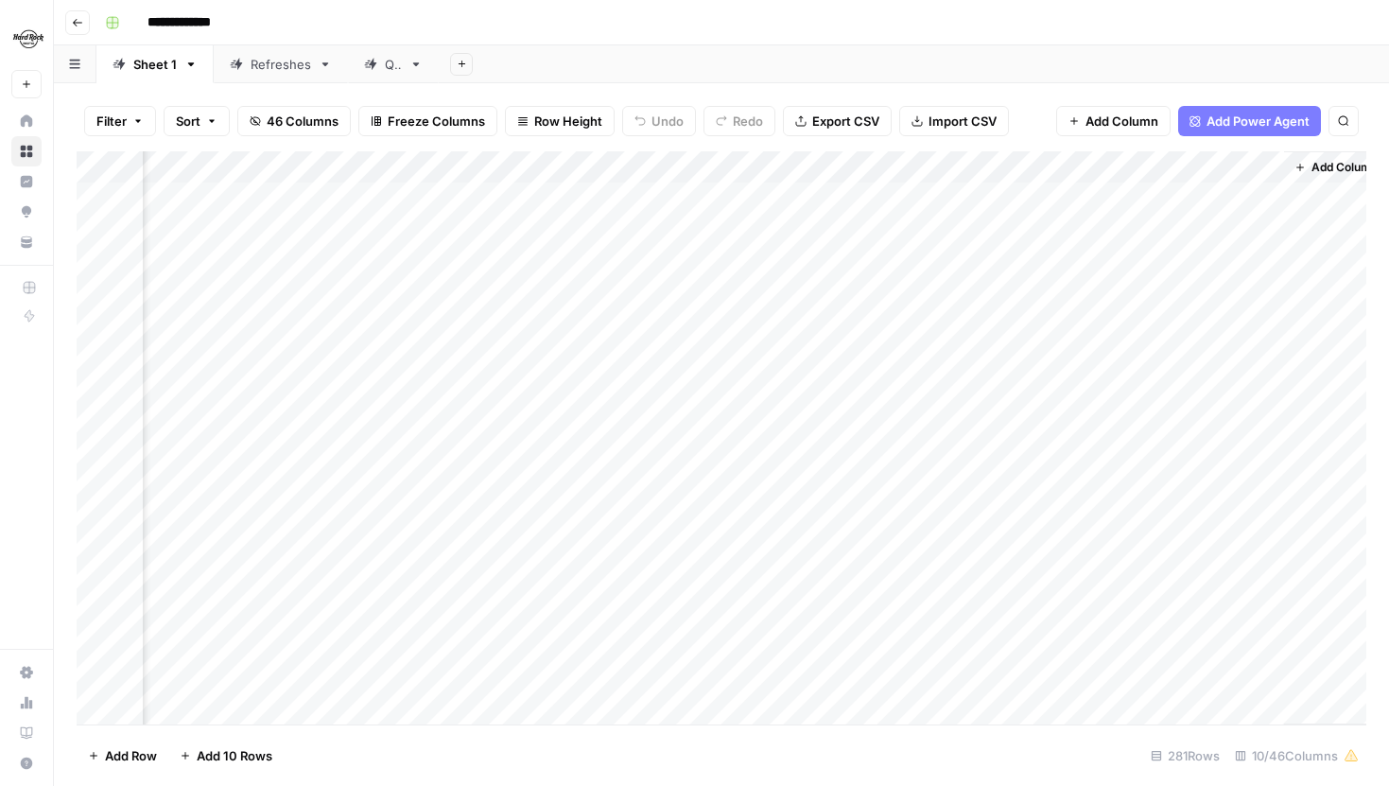
click at [902, 165] on div "Add Column" at bounding box center [722, 437] width 1290 height 573
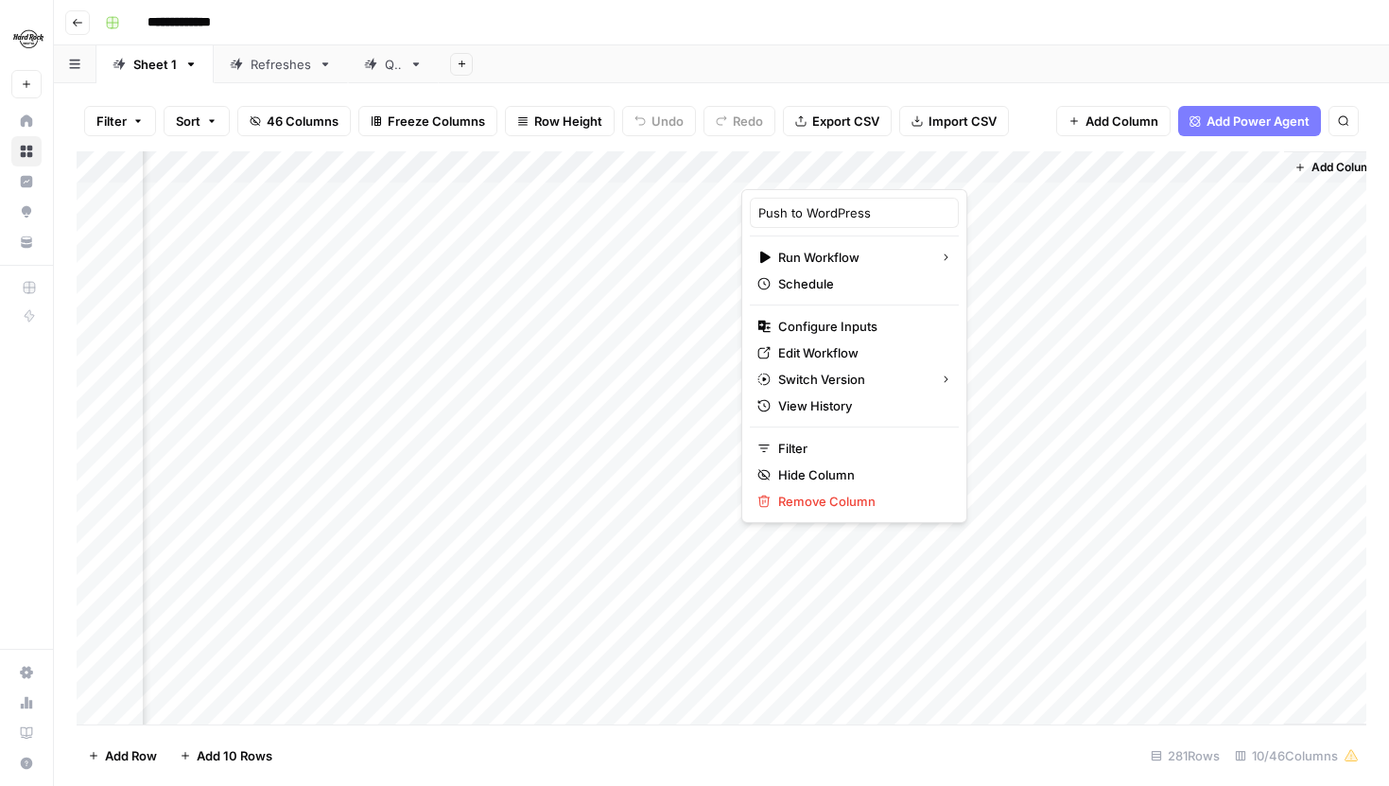
click at [818, 31] on div "**********" at bounding box center [733, 23] width 1273 height 30
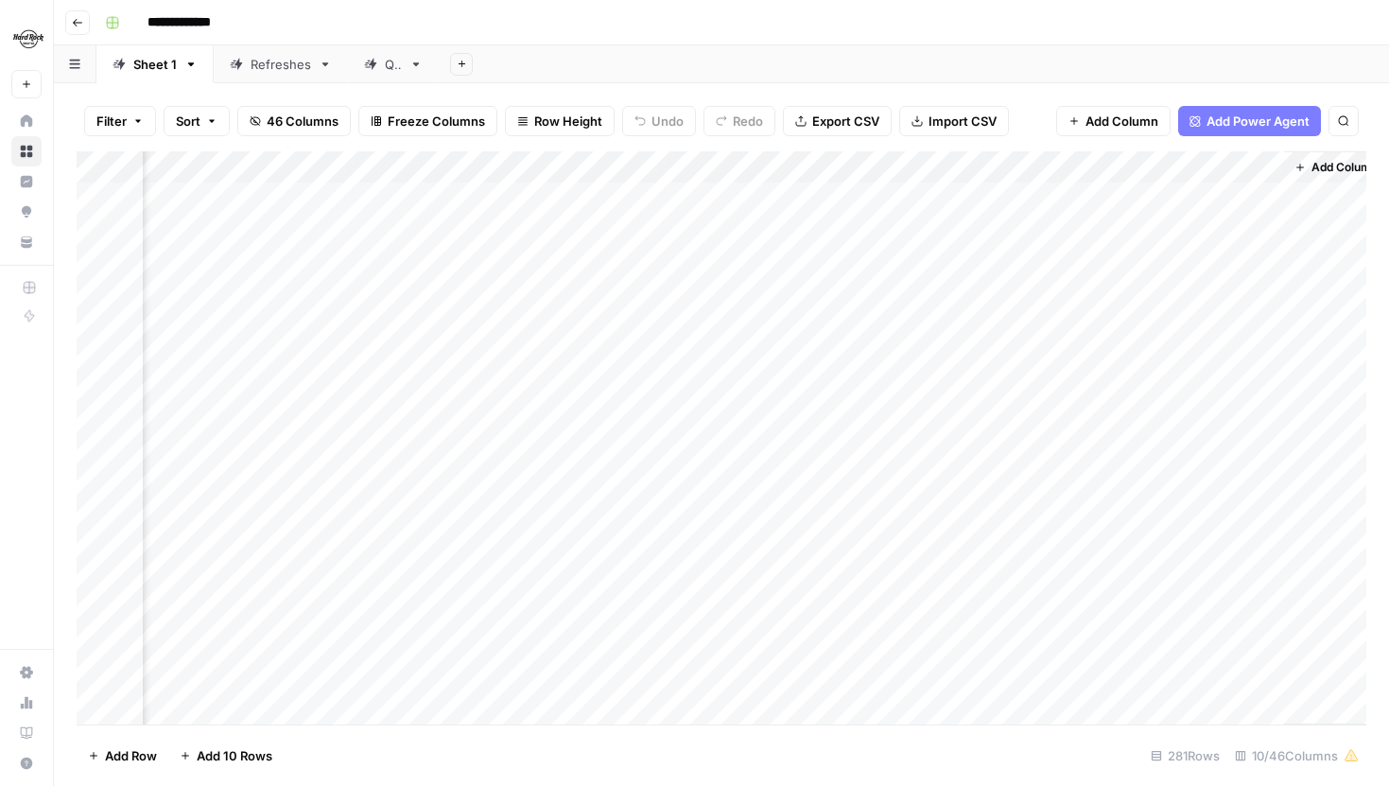
click at [1082, 515] on div "Add Column" at bounding box center [722, 437] width 1290 height 573
click at [1195, 497] on div "Add Column" at bounding box center [722, 437] width 1290 height 573
click at [1189, 512] on div "Add Column" at bounding box center [722, 437] width 1290 height 573
click at [1241, 195] on div "Add Column" at bounding box center [722, 437] width 1290 height 573
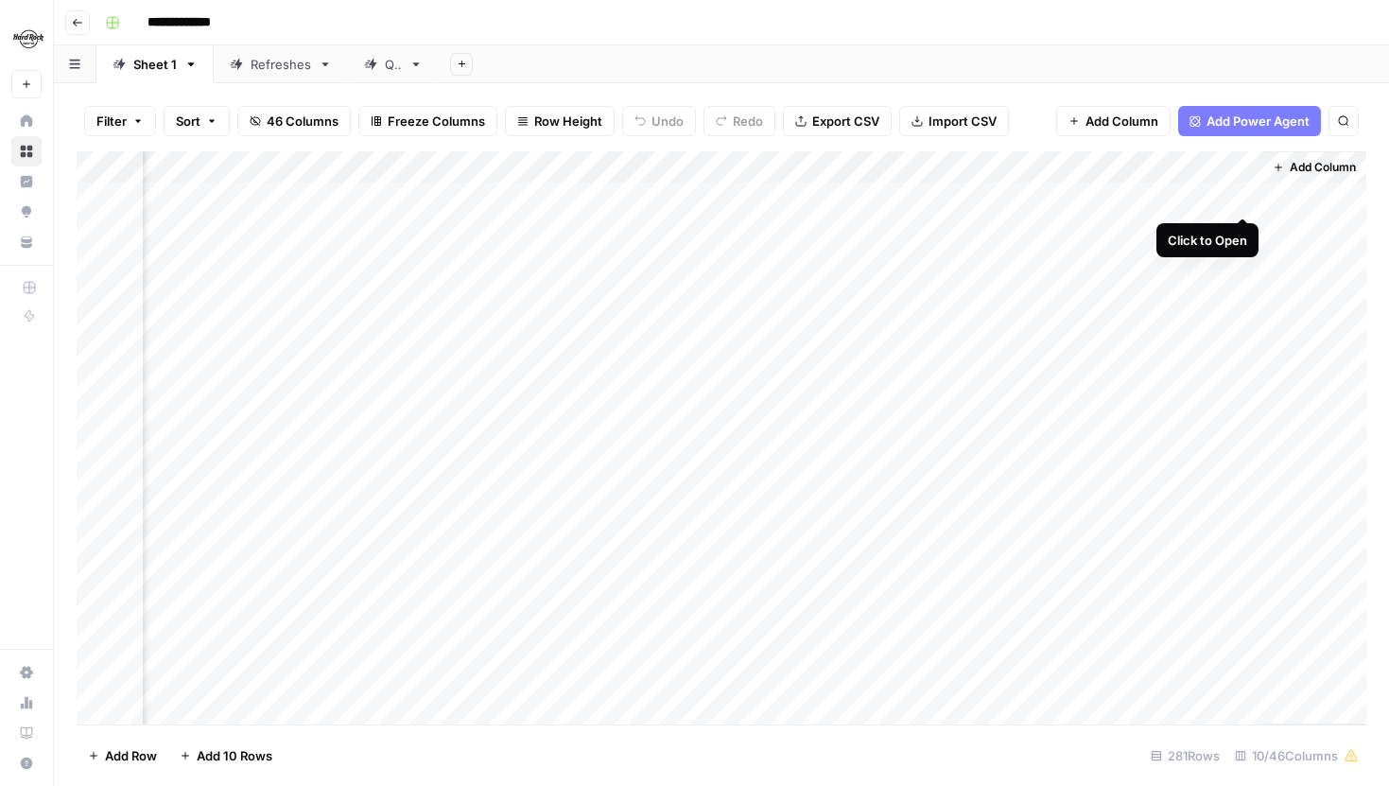
scroll to position [0, 936]
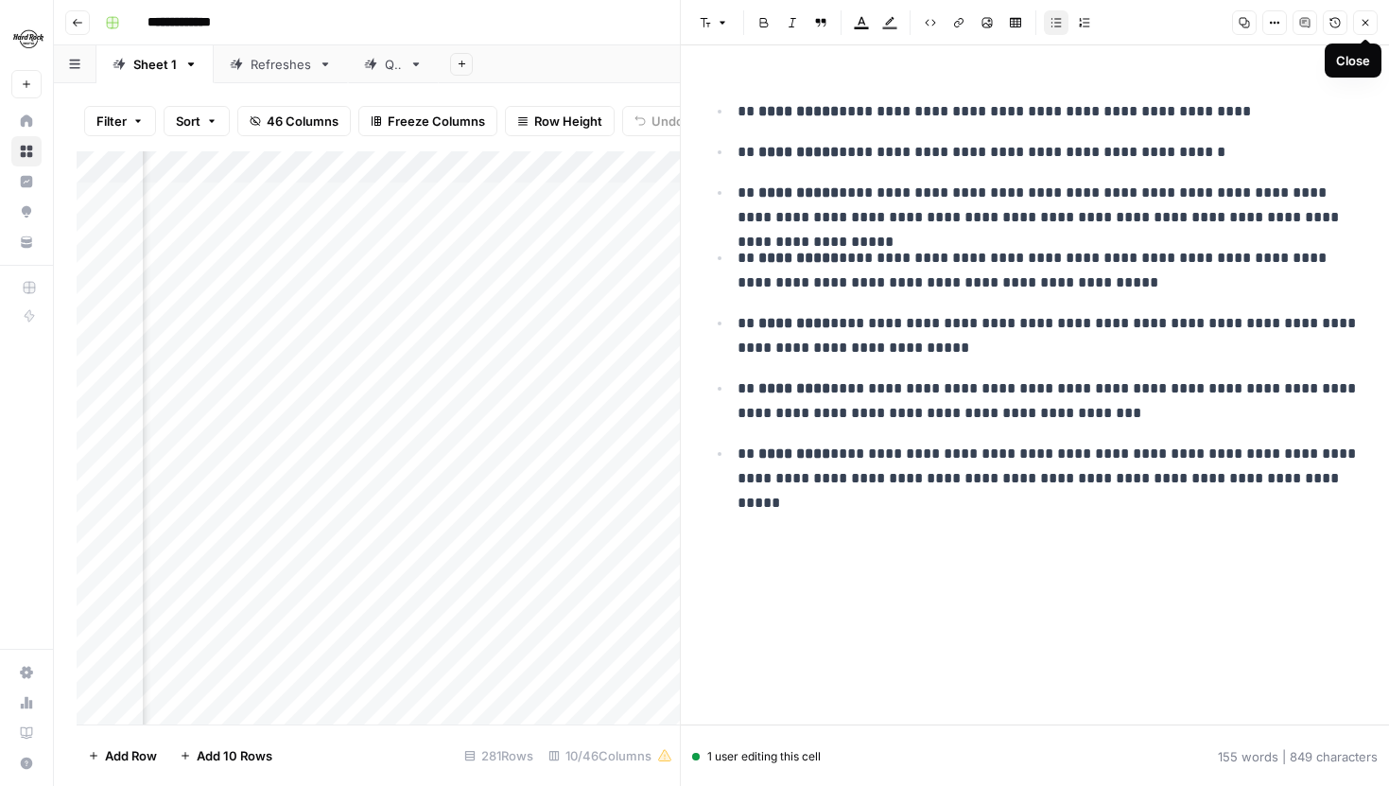
click at [1363, 23] on icon "button" at bounding box center [1366, 23] width 7 height 7
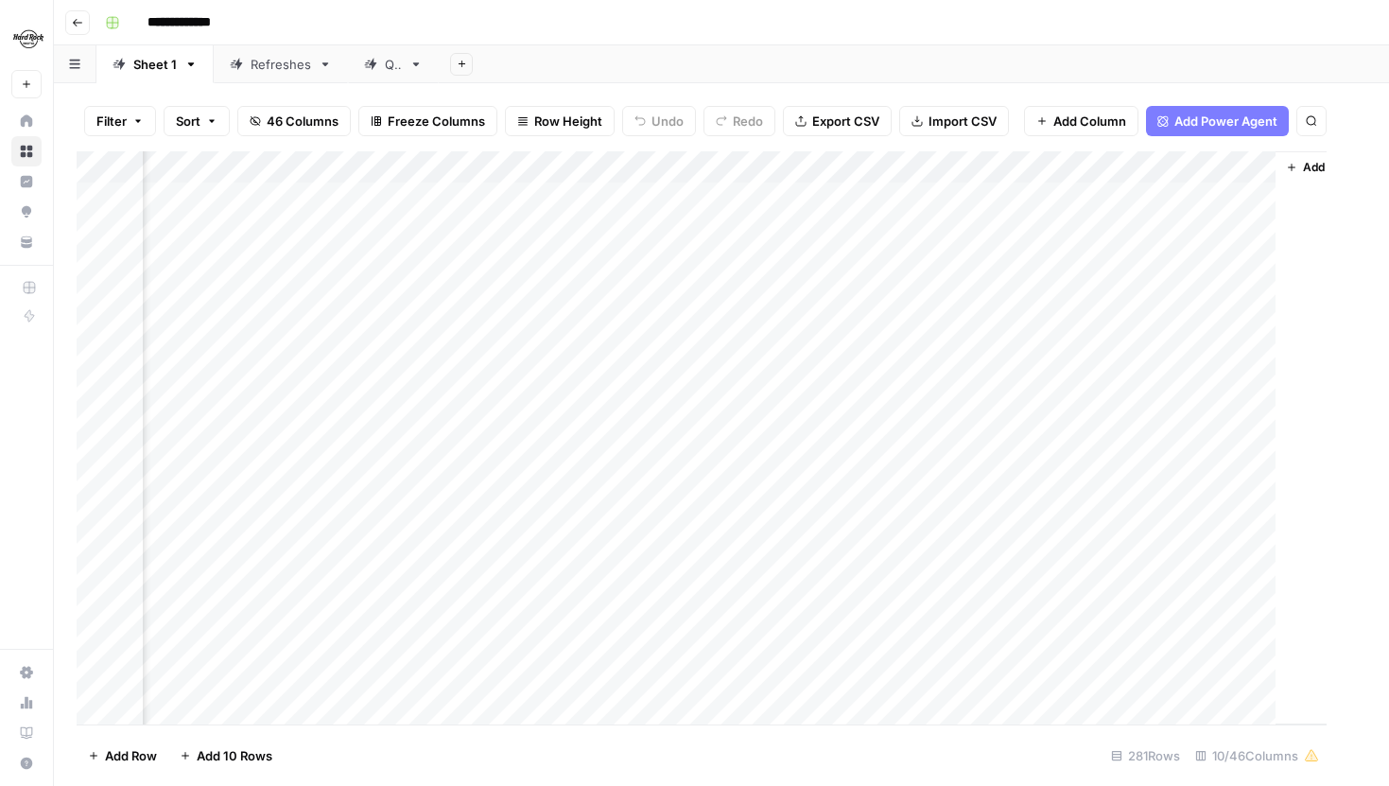
scroll to position [0, 928]
click at [901, 195] on div "Add Column" at bounding box center [722, 437] width 1290 height 573
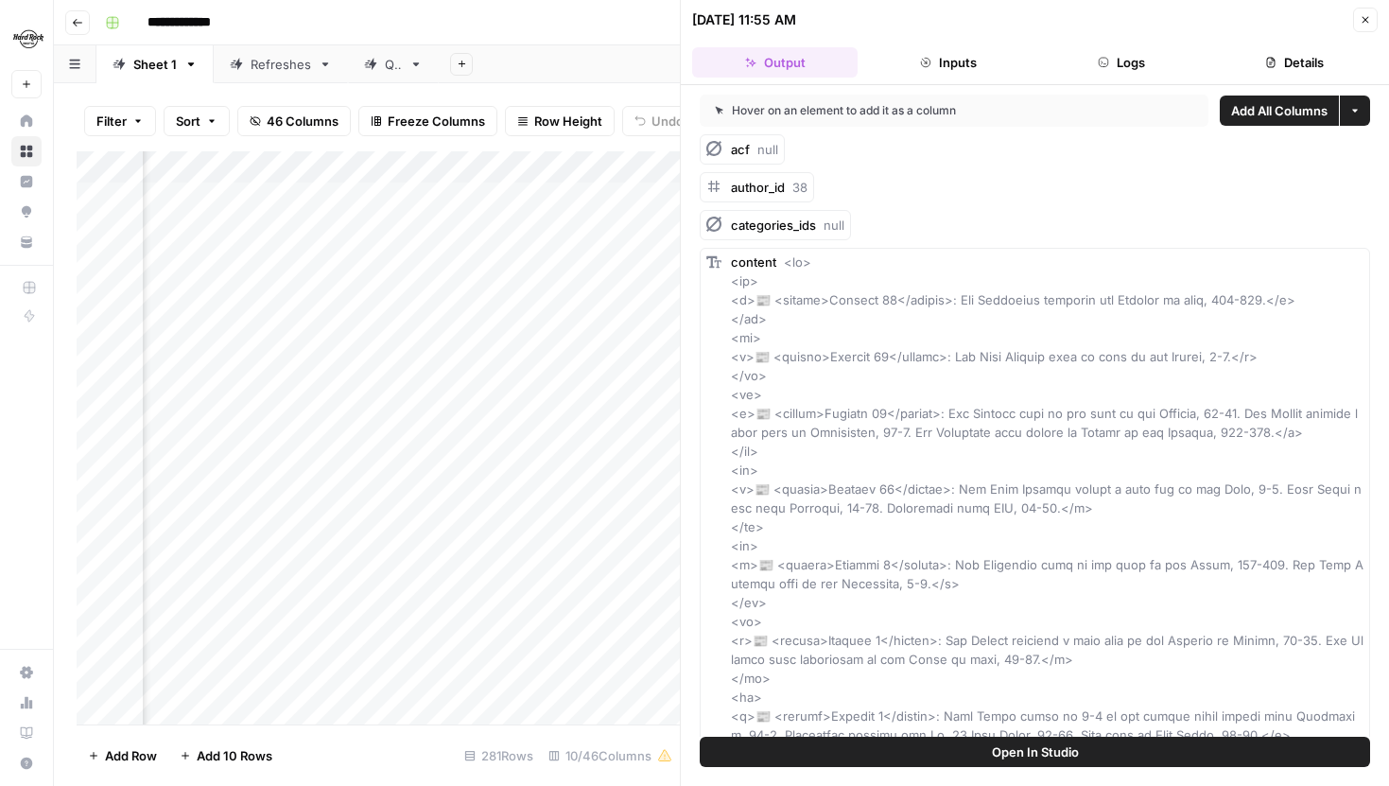
scroll to position [14, 0]
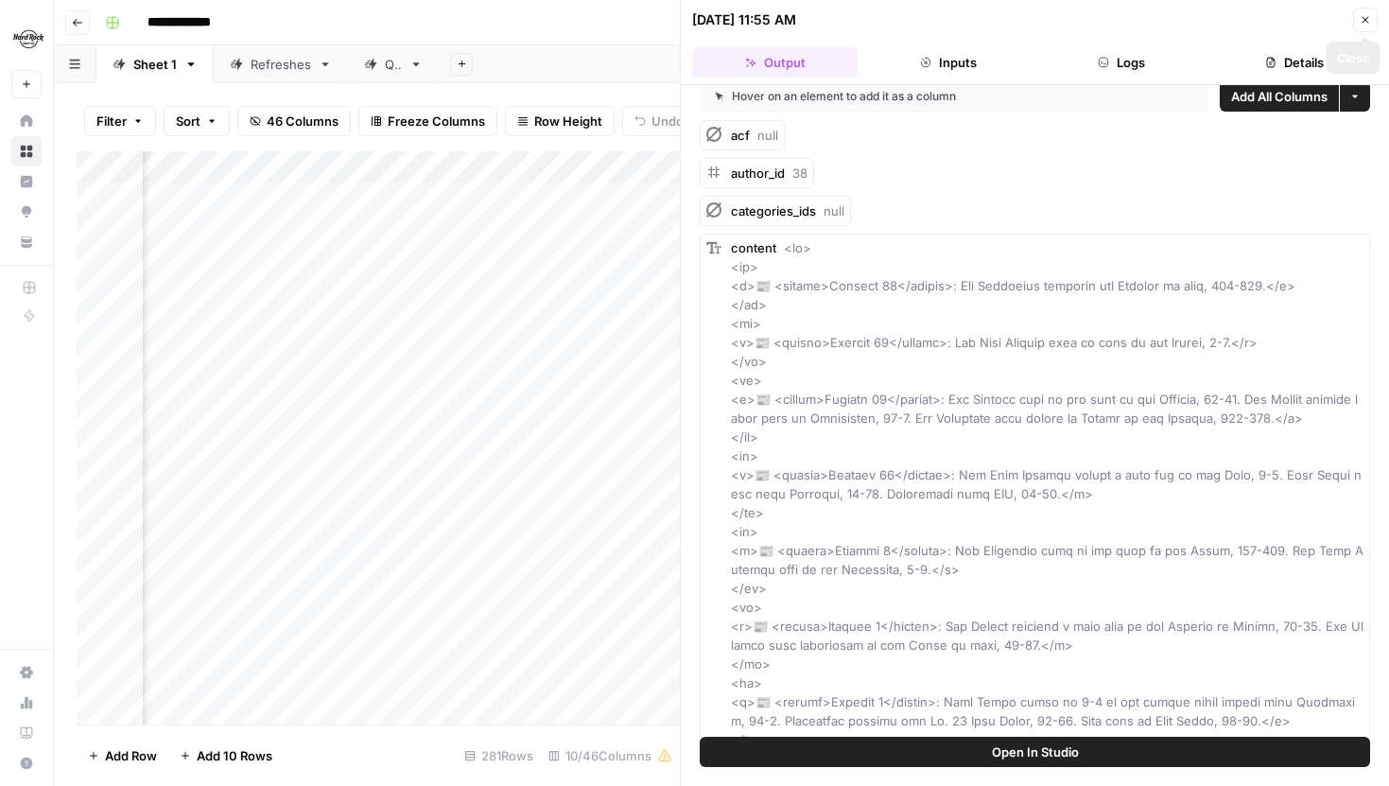
click at [1360, 19] on icon "button" at bounding box center [1365, 19] width 11 height 11
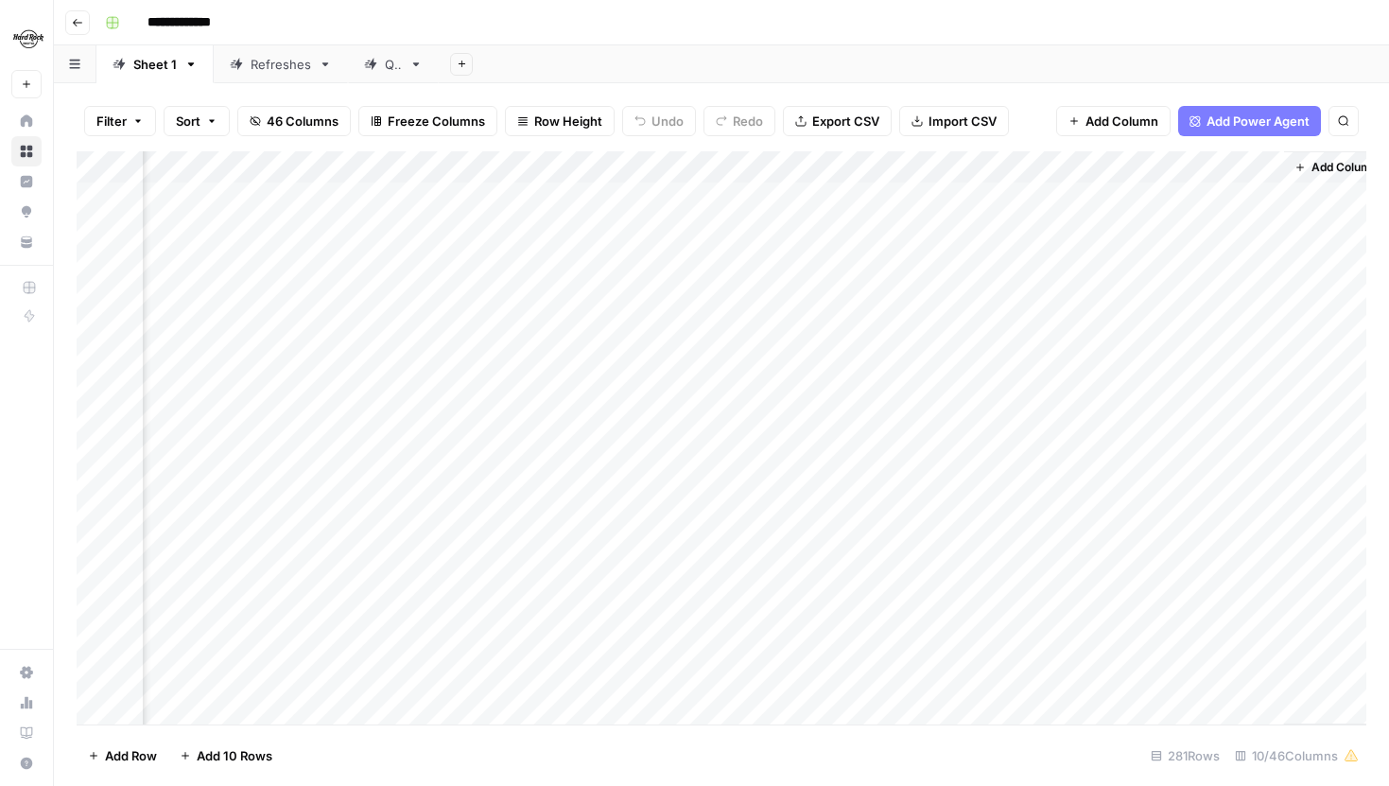
click at [1113, 621] on div "Add Column" at bounding box center [722, 437] width 1290 height 573
click at [898, 170] on div "Add Column" at bounding box center [722, 437] width 1290 height 573
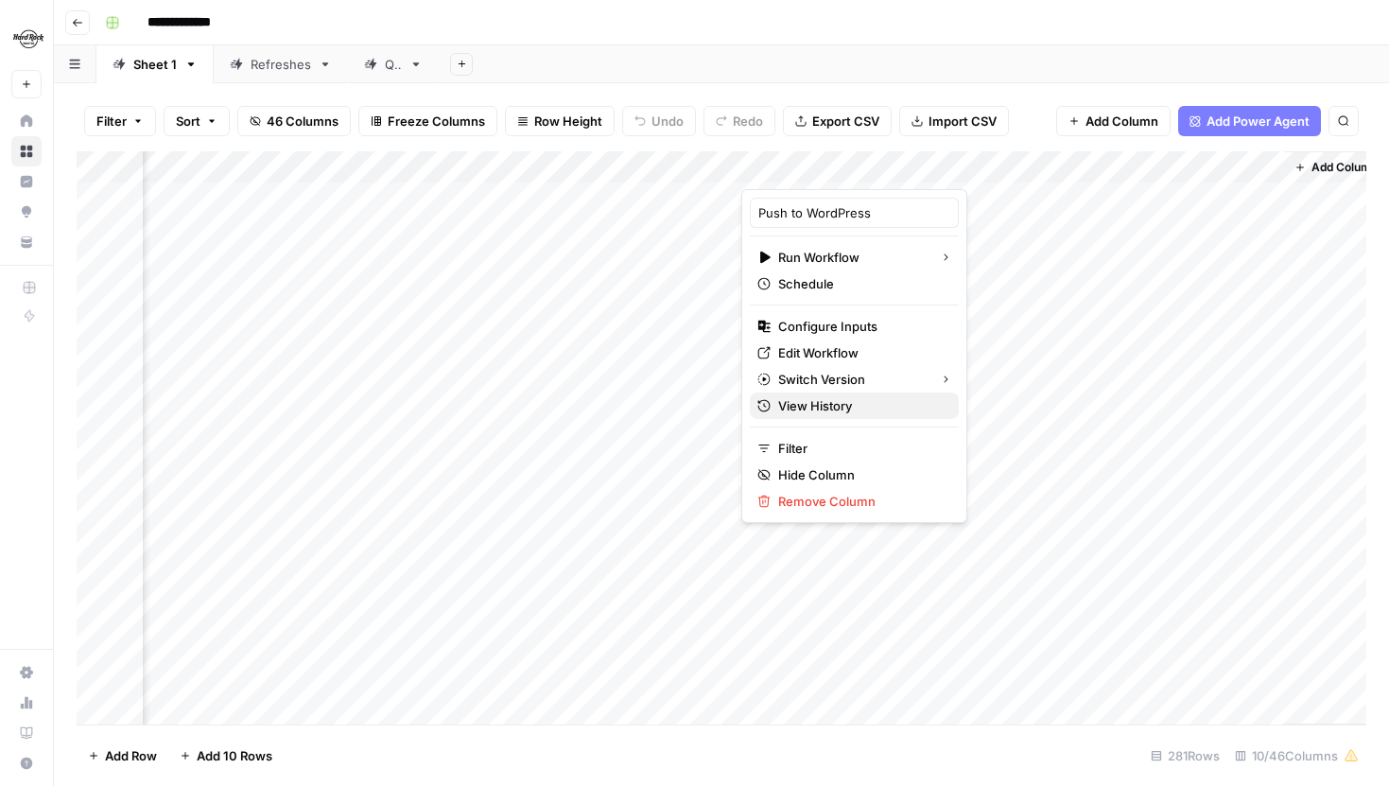
click at [825, 412] on span "View History" at bounding box center [860, 405] width 165 height 19
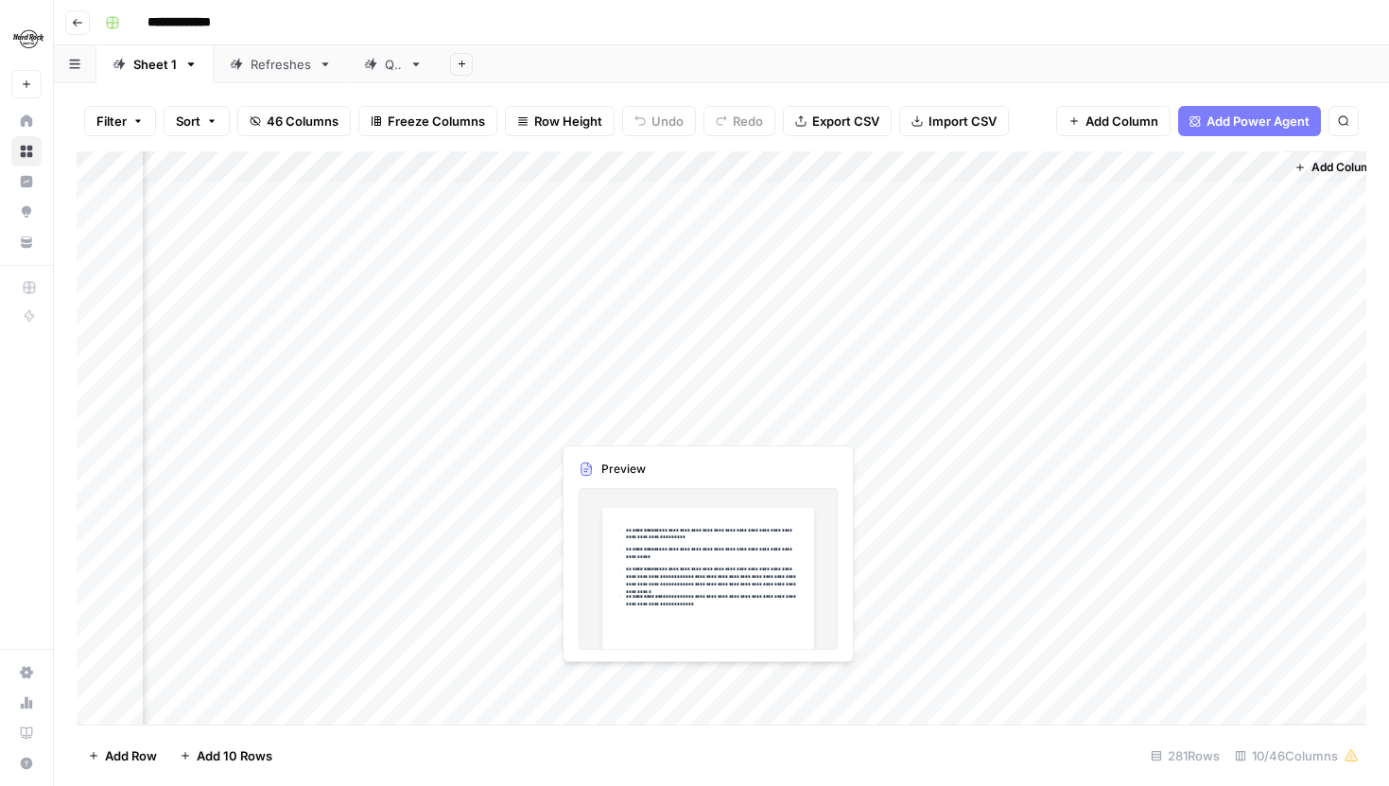
scroll to position [0, 904]
click at [925, 457] on div "Add Column" at bounding box center [722, 437] width 1290 height 573
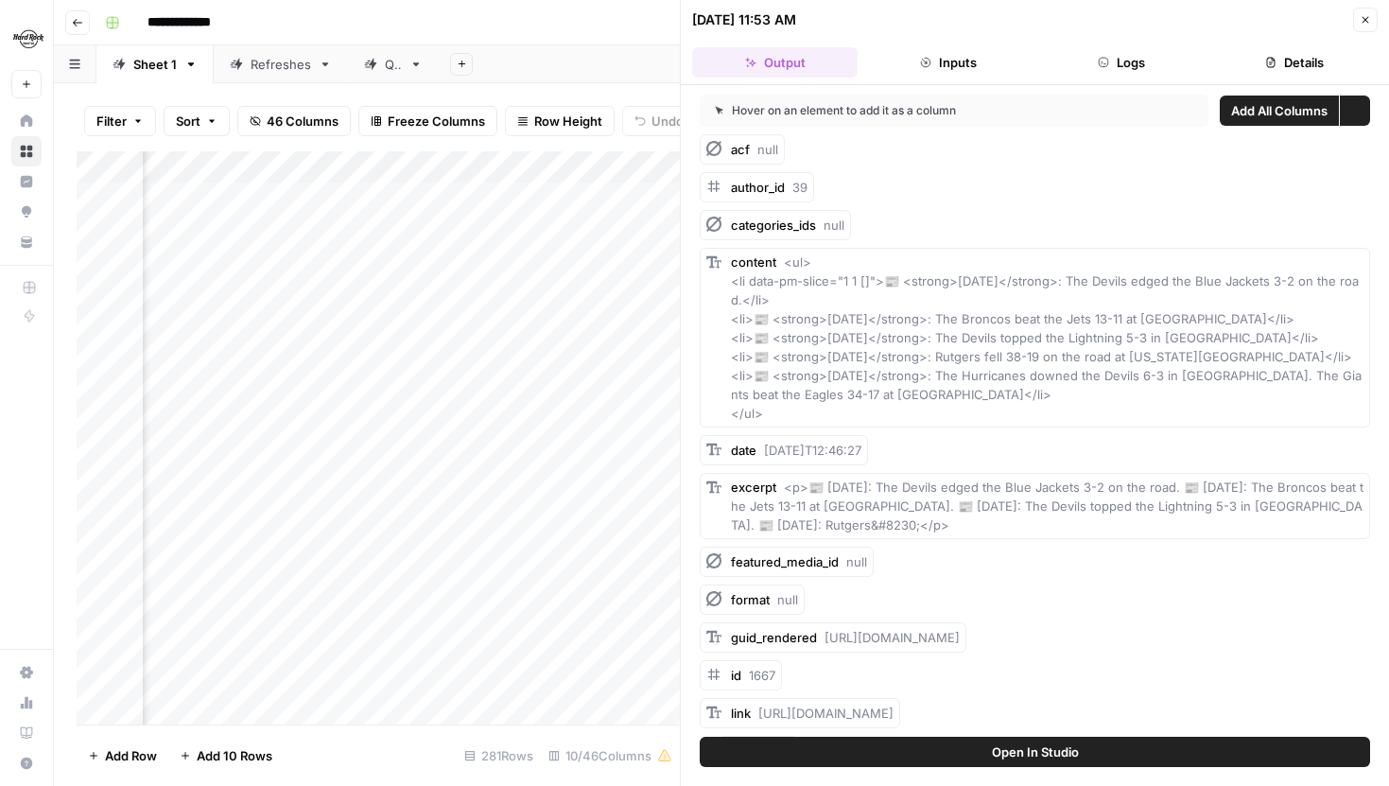
click at [1108, 57] on icon "button" at bounding box center [1103, 62] width 11 height 11
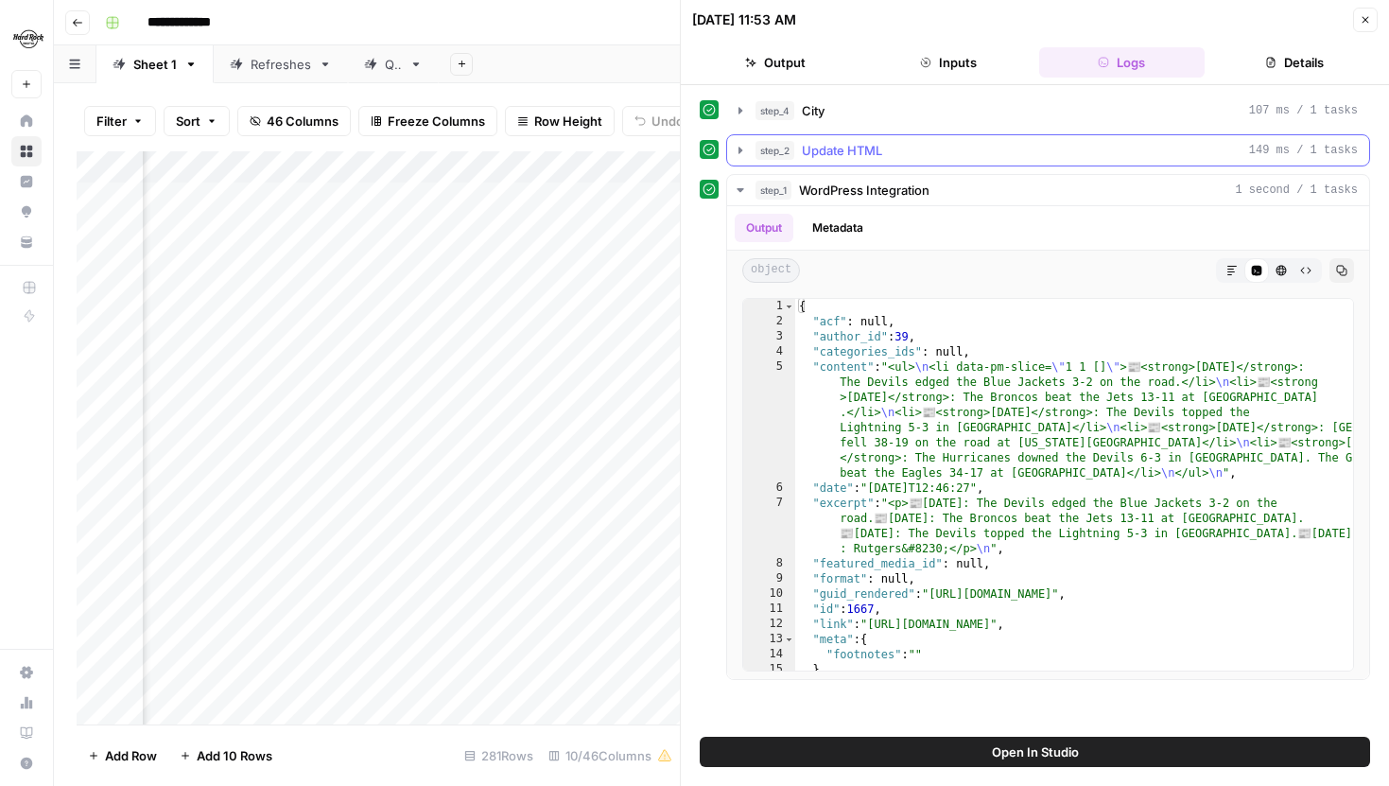
click at [744, 147] on icon "button" at bounding box center [740, 150] width 15 height 15
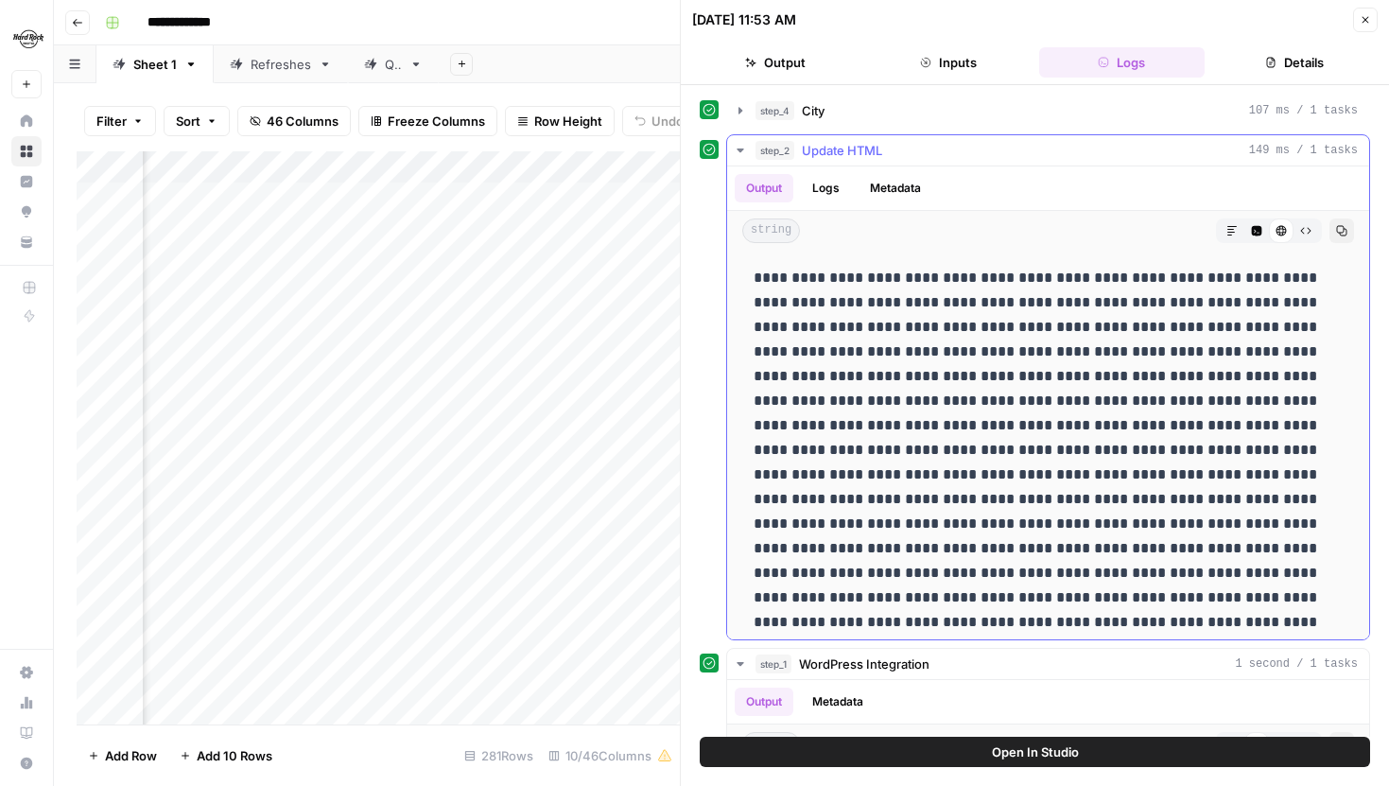
click at [1343, 231] on icon "button" at bounding box center [1341, 230] width 11 height 11
click at [1380, 19] on header "10/15/25 at 11:53 AM Close Output Inputs Logs Details" at bounding box center [1035, 42] width 708 height 85
click at [1353, 23] on button "Close" at bounding box center [1365, 20] width 25 height 25
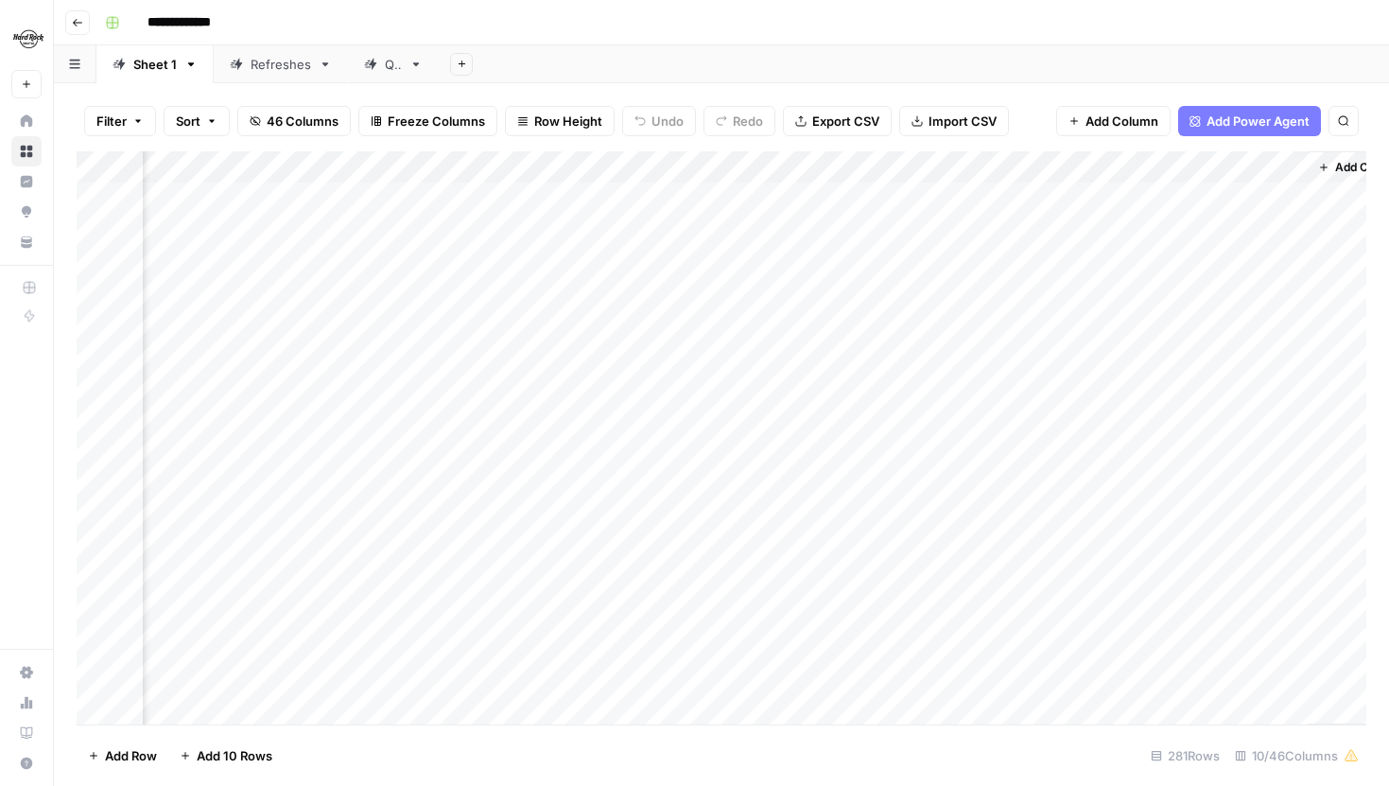
click at [930, 163] on div "Add Column" at bounding box center [722, 437] width 1290 height 573
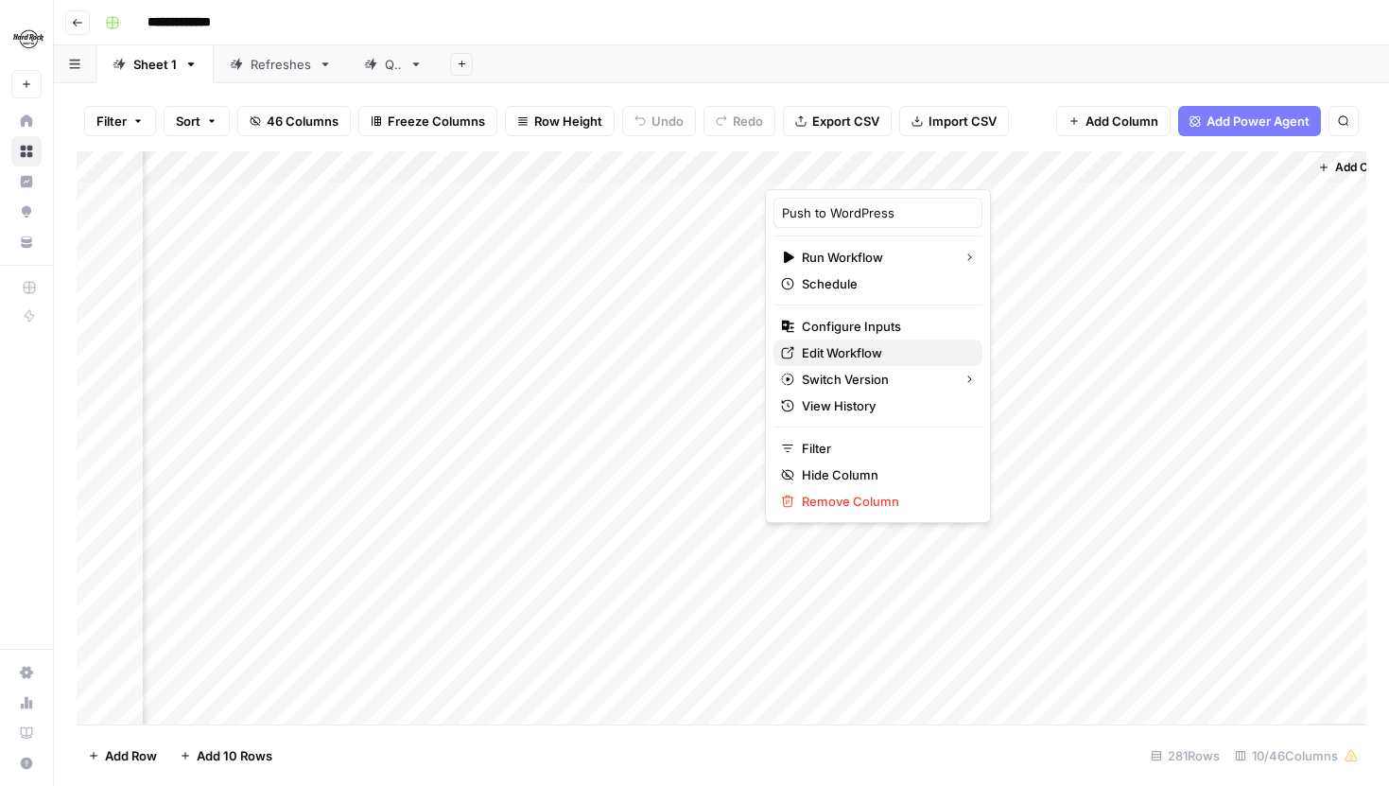
click at [861, 356] on span "Edit Workflow" at bounding box center [884, 352] width 165 height 19
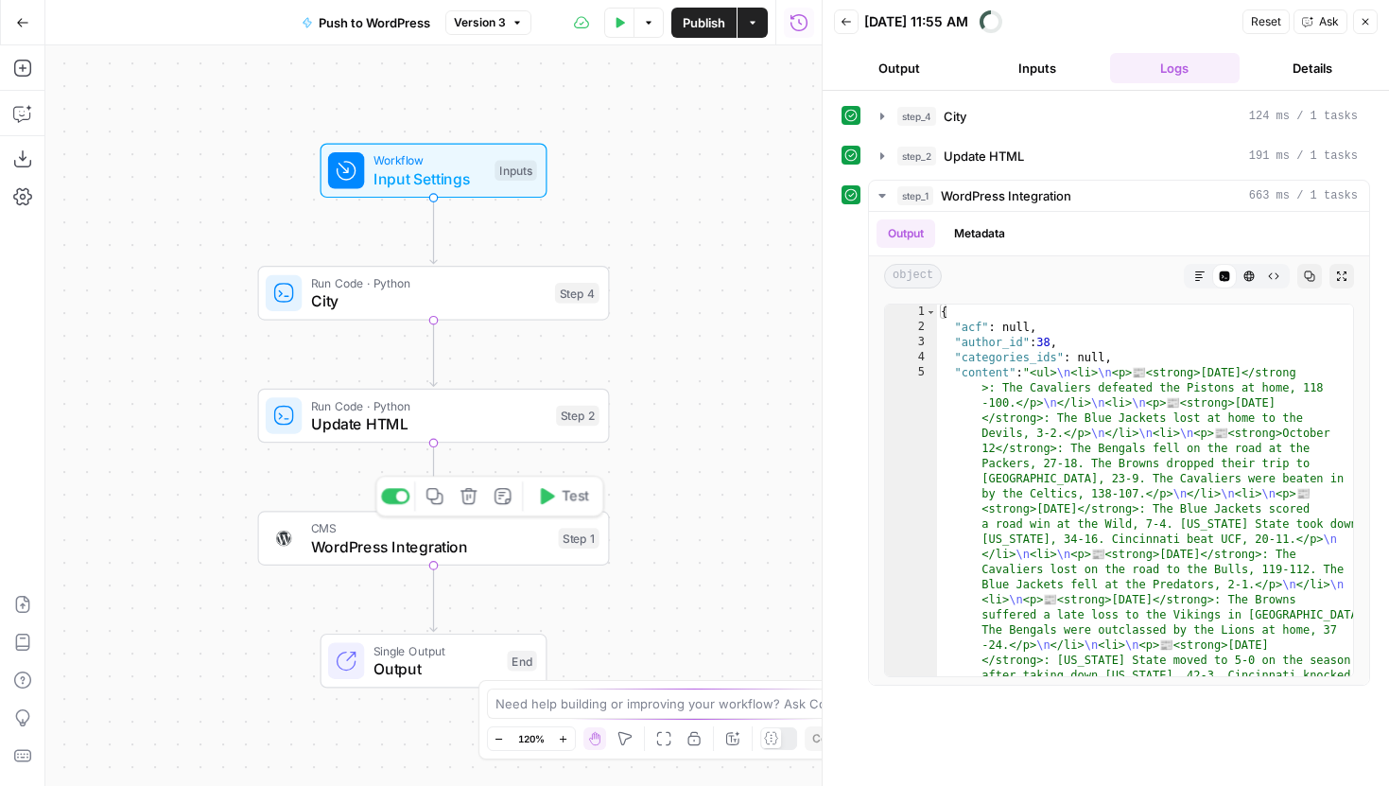
click at [528, 559] on div "CMS WordPress Integration Step 1 Copy step Delete step Add Note Test" at bounding box center [434, 538] width 352 height 55
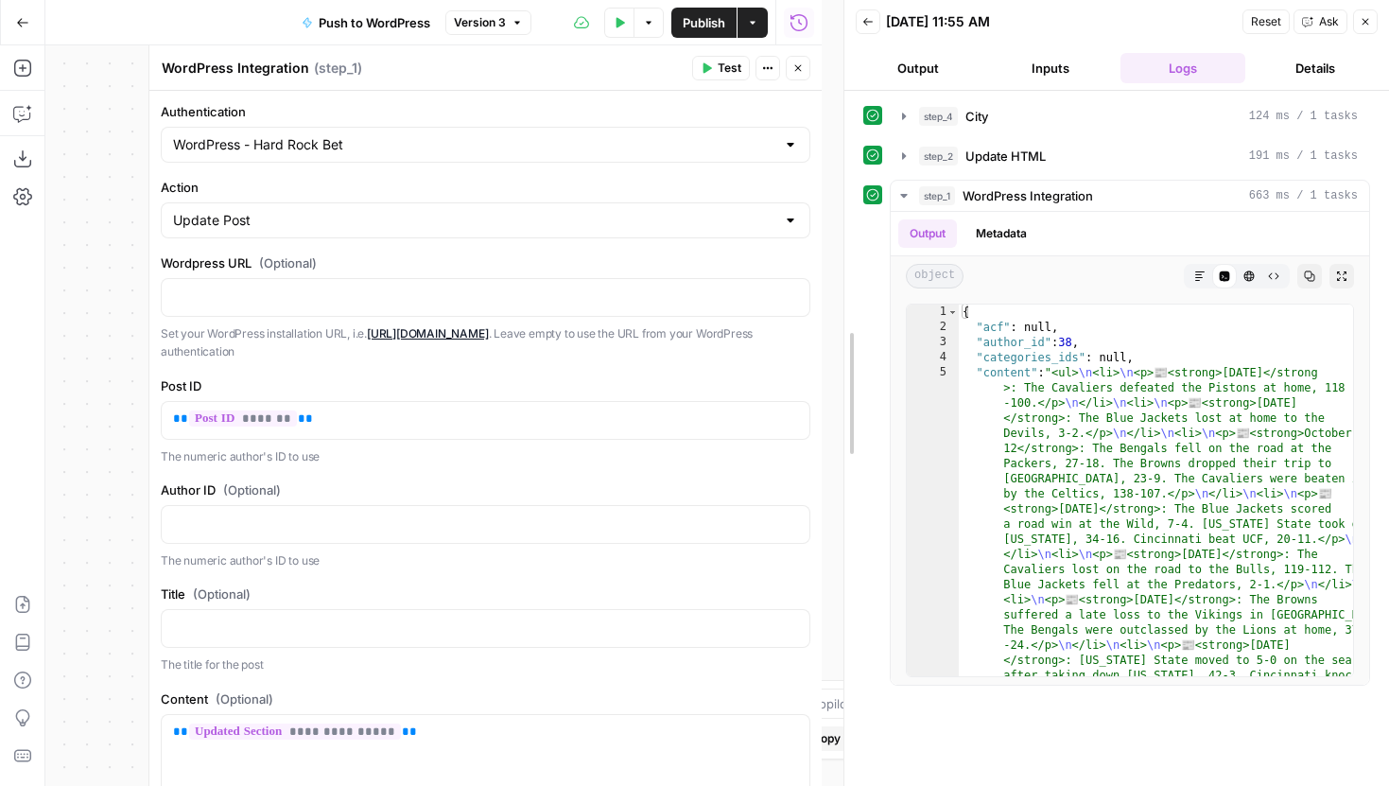
drag, startPoint x: 822, startPoint y: 279, endPoint x: 843, endPoint y: 279, distance: 21.7
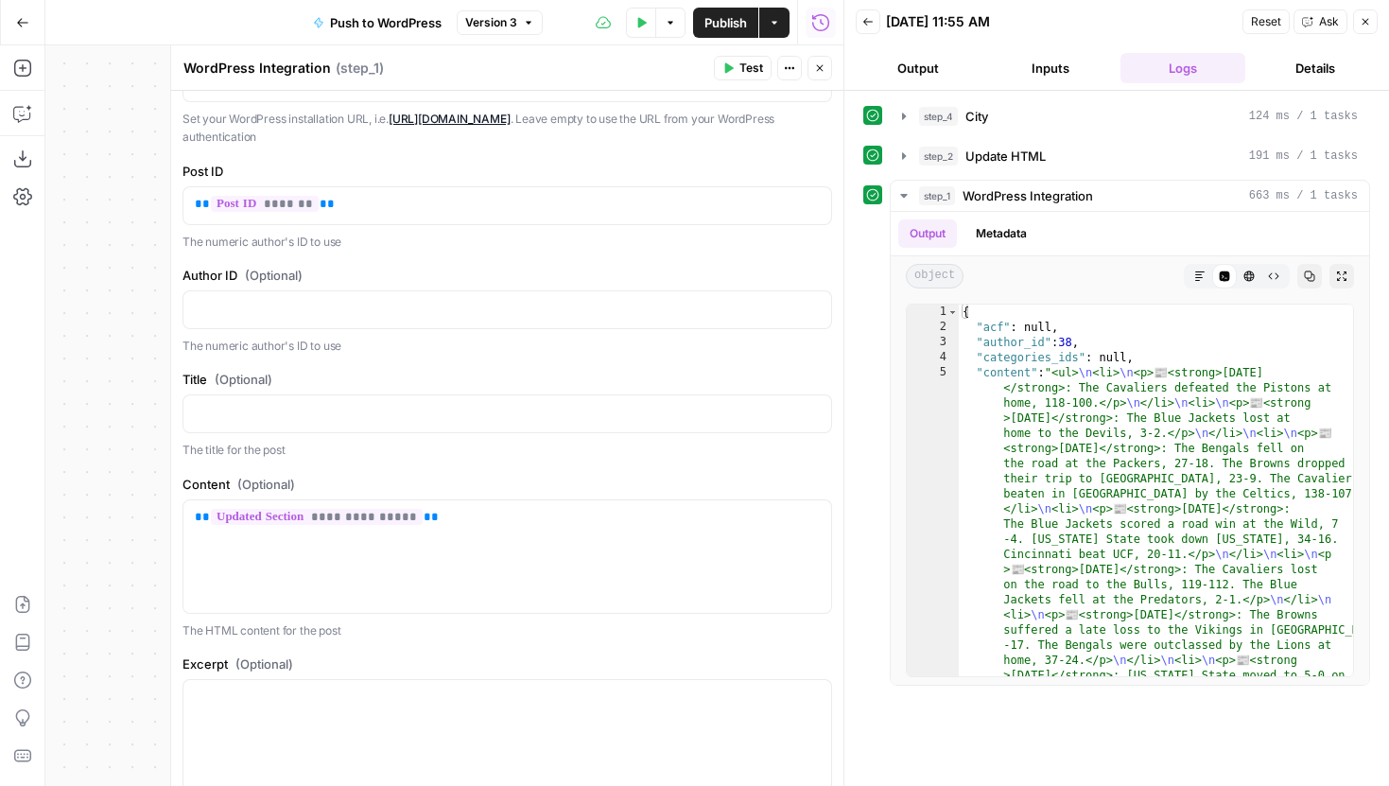
scroll to position [216, 0]
click at [486, 21] on span "Version 3" at bounding box center [491, 22] width 52 height 17
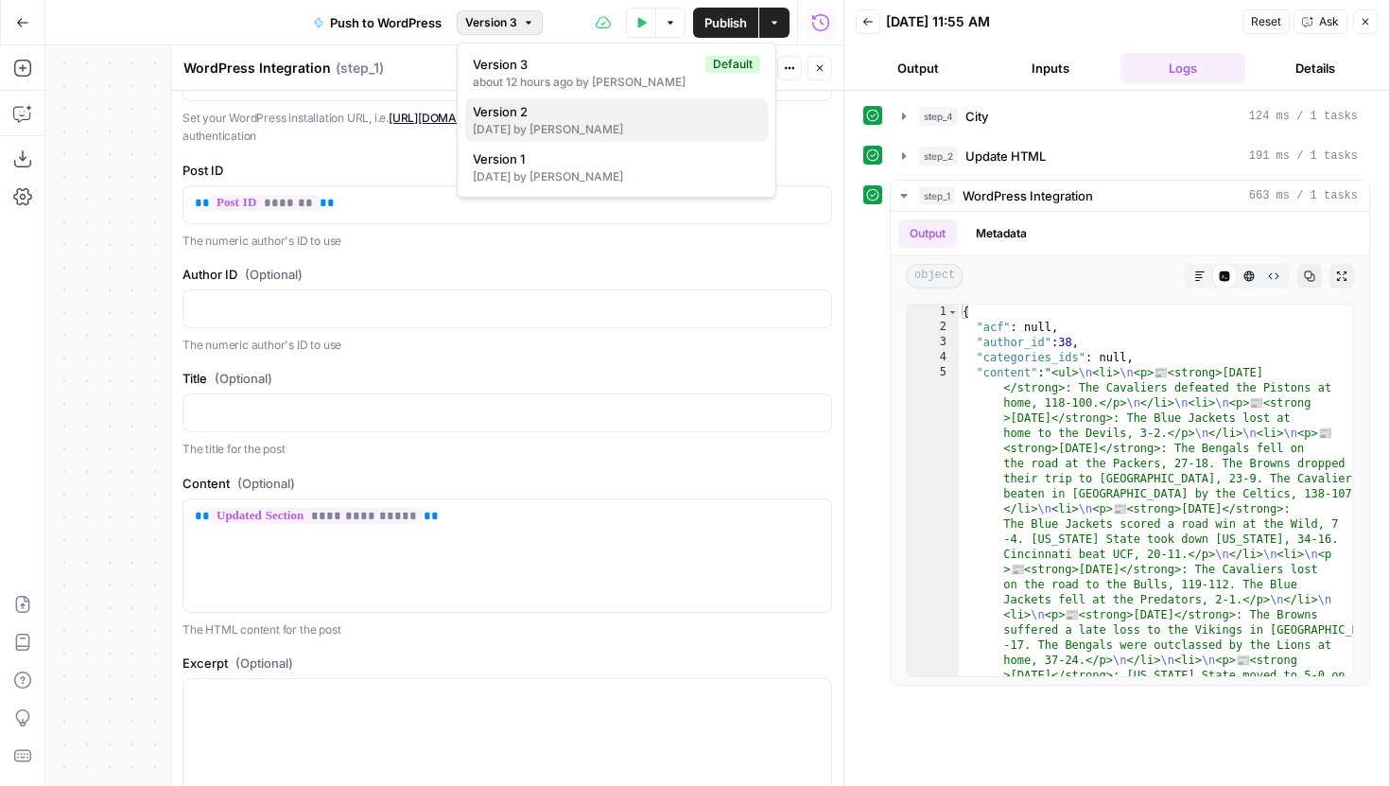
click at [534, 106] on span "Version 2" at bounding box center [613, 111] width 280 height 19
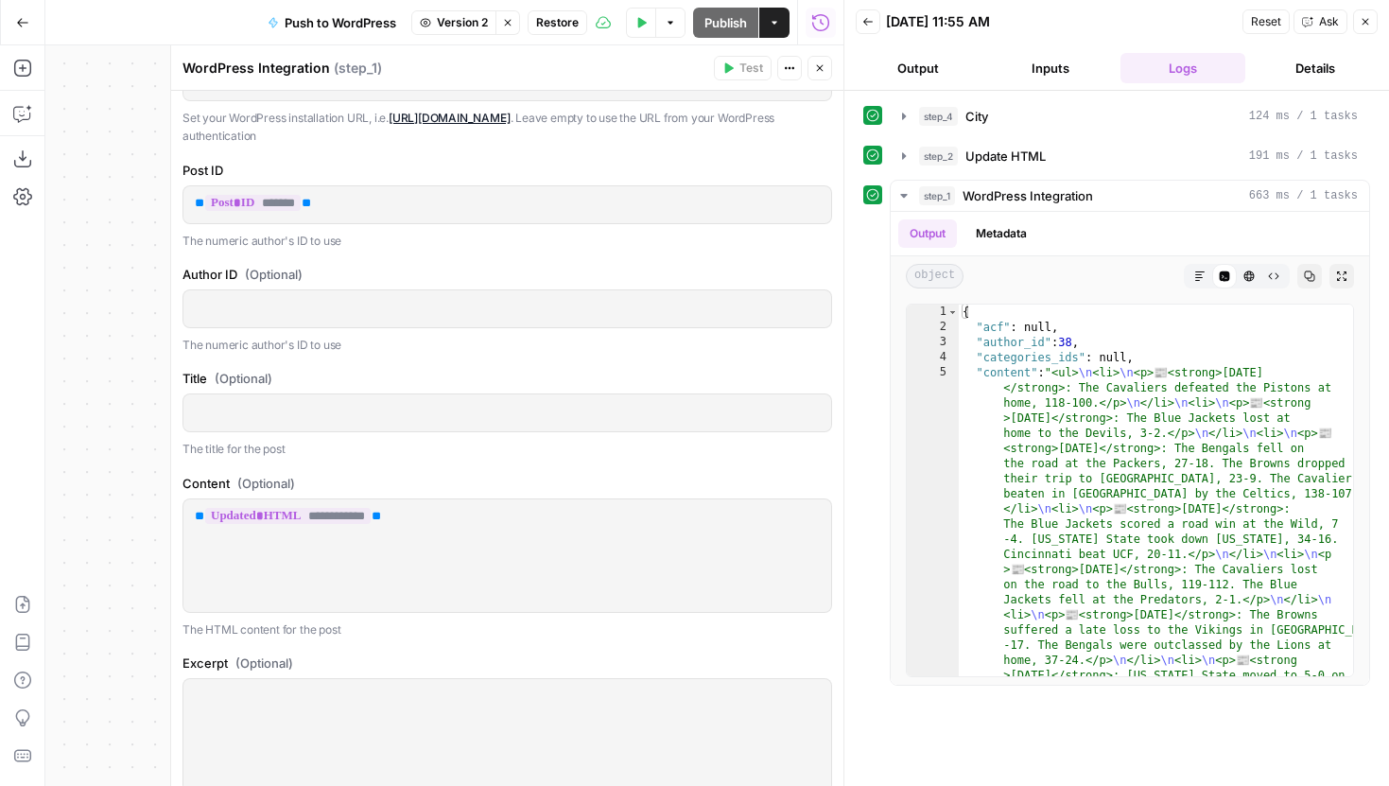
click at [460, 25] on span "Version 2" at bounding box center [462, 22] width 51 height 17
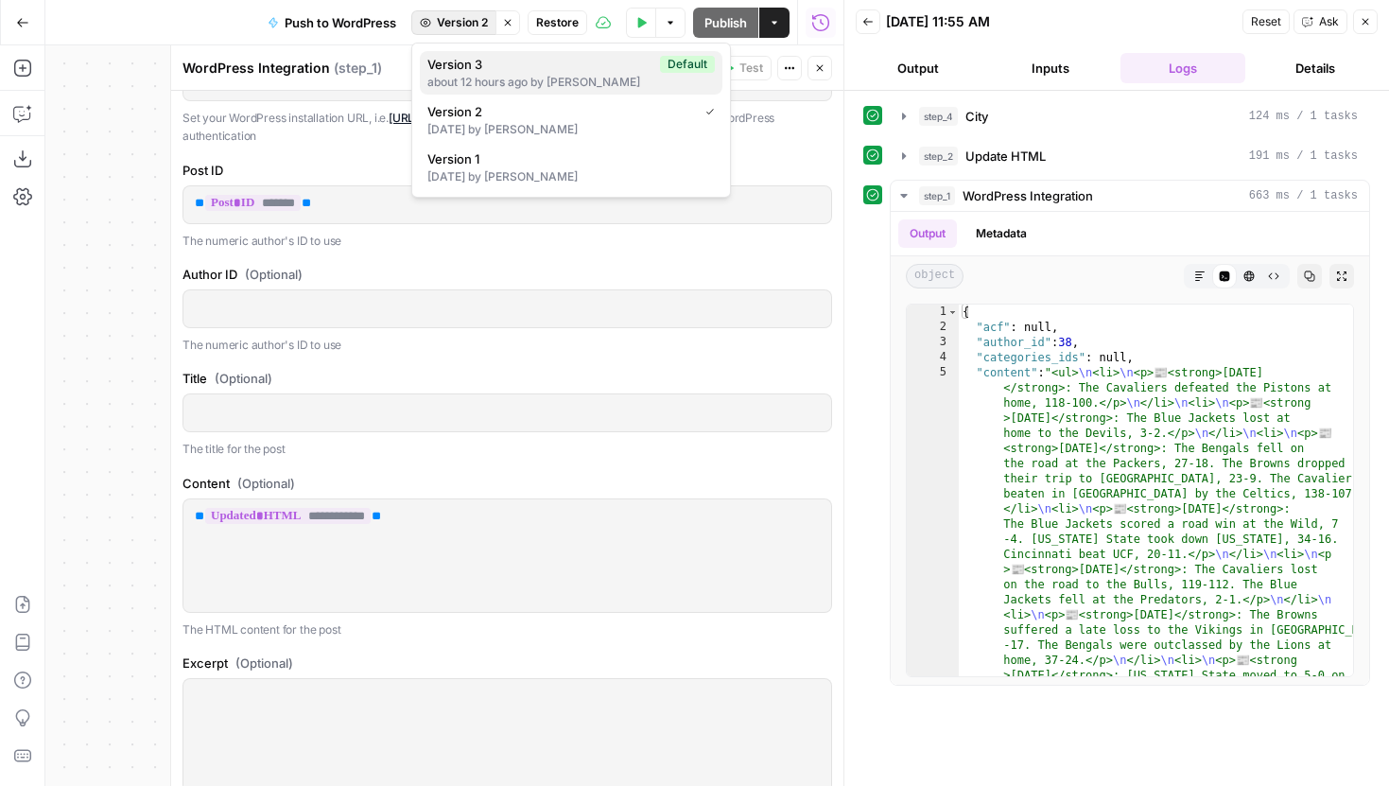
click at [480, 70] on span "Version 3" at bounding box center [539, 64] width 225 height 19
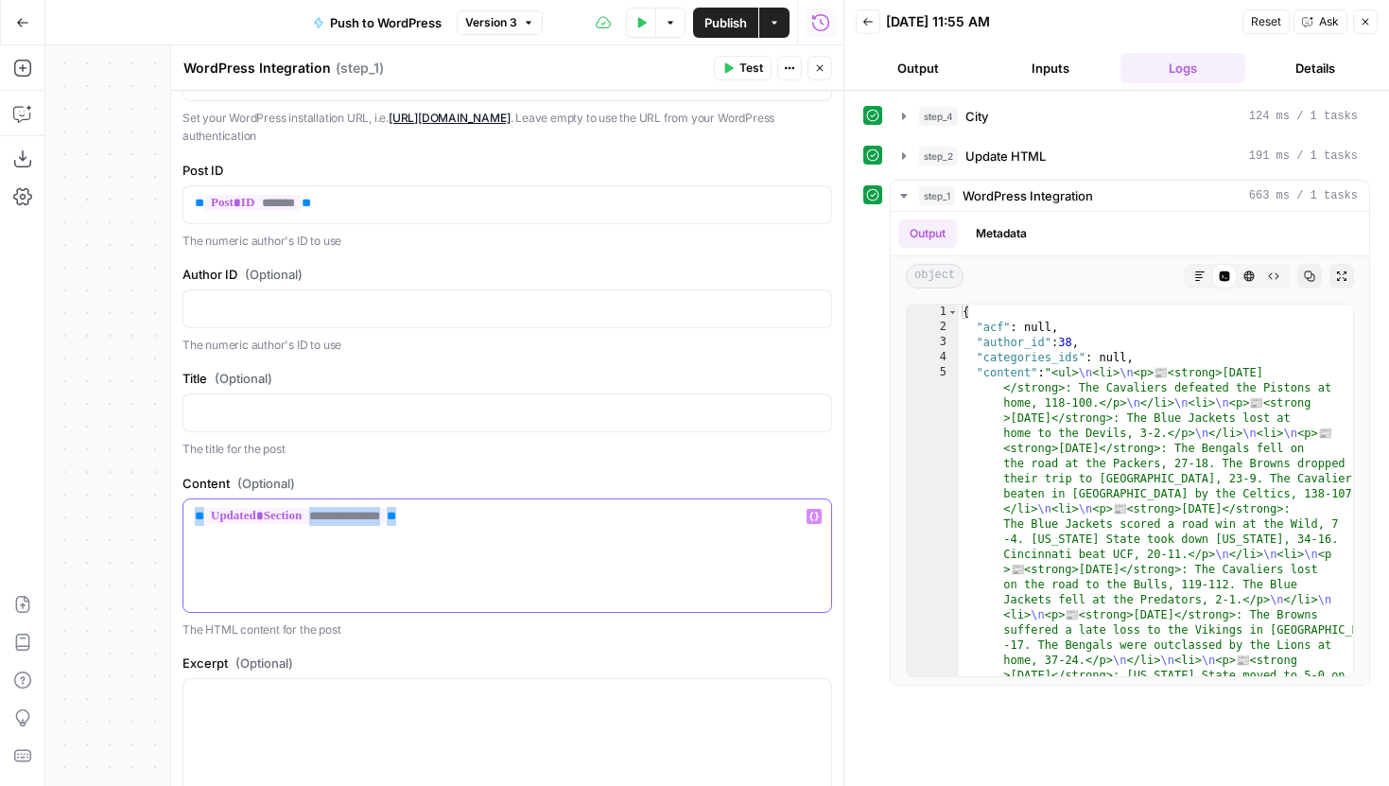
drag, startPoint x: 473, startPoint y: 516, endPoint x: 188, endPoint y: 520, distance: 284.6
click at [188, 520] on div "**********" at bounding box center [507, 555] width 648 height 113
click at [817, 519] on icon "button" at bounding box center [813, 516] width 9 height 9
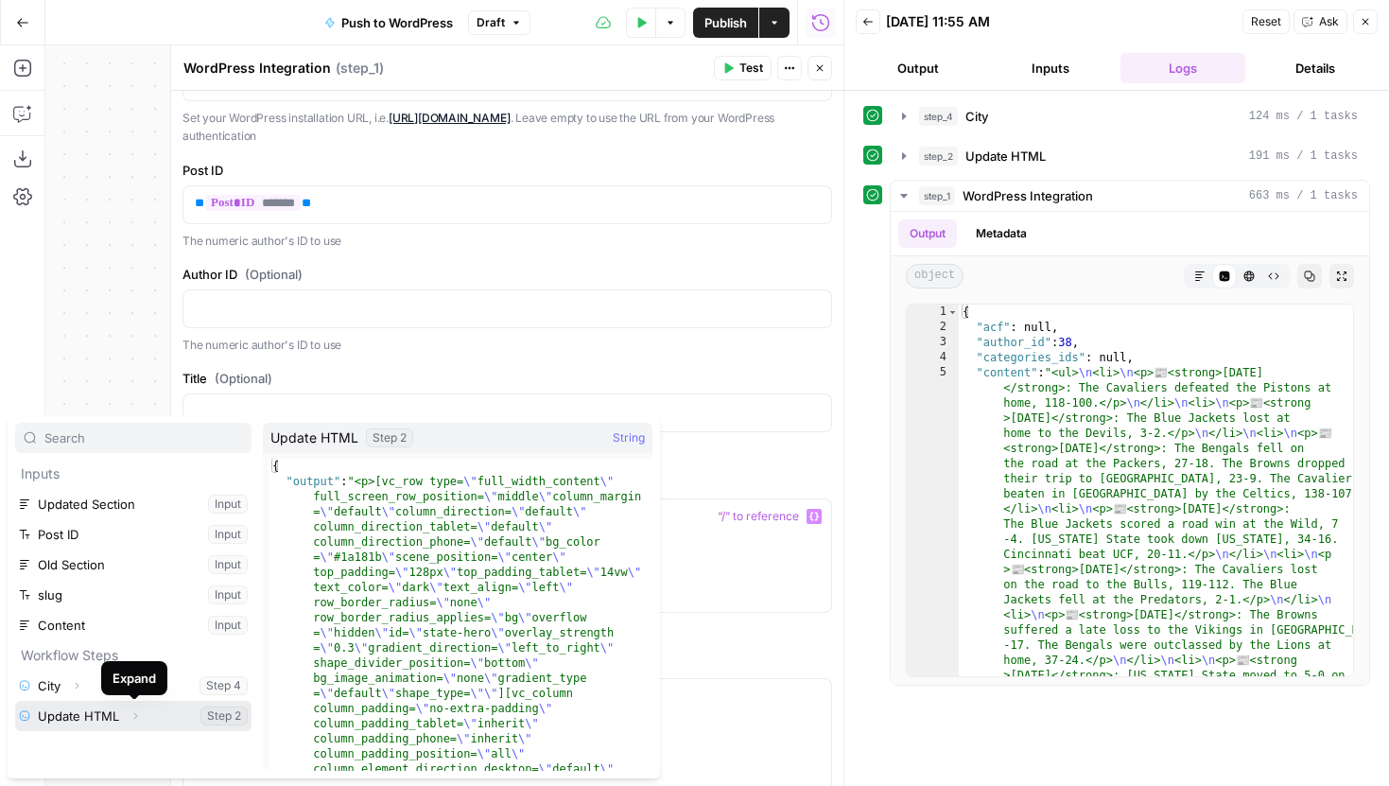
click at [137, 718] on icon "button" at bounding box center [135, 715] width 11 height 11
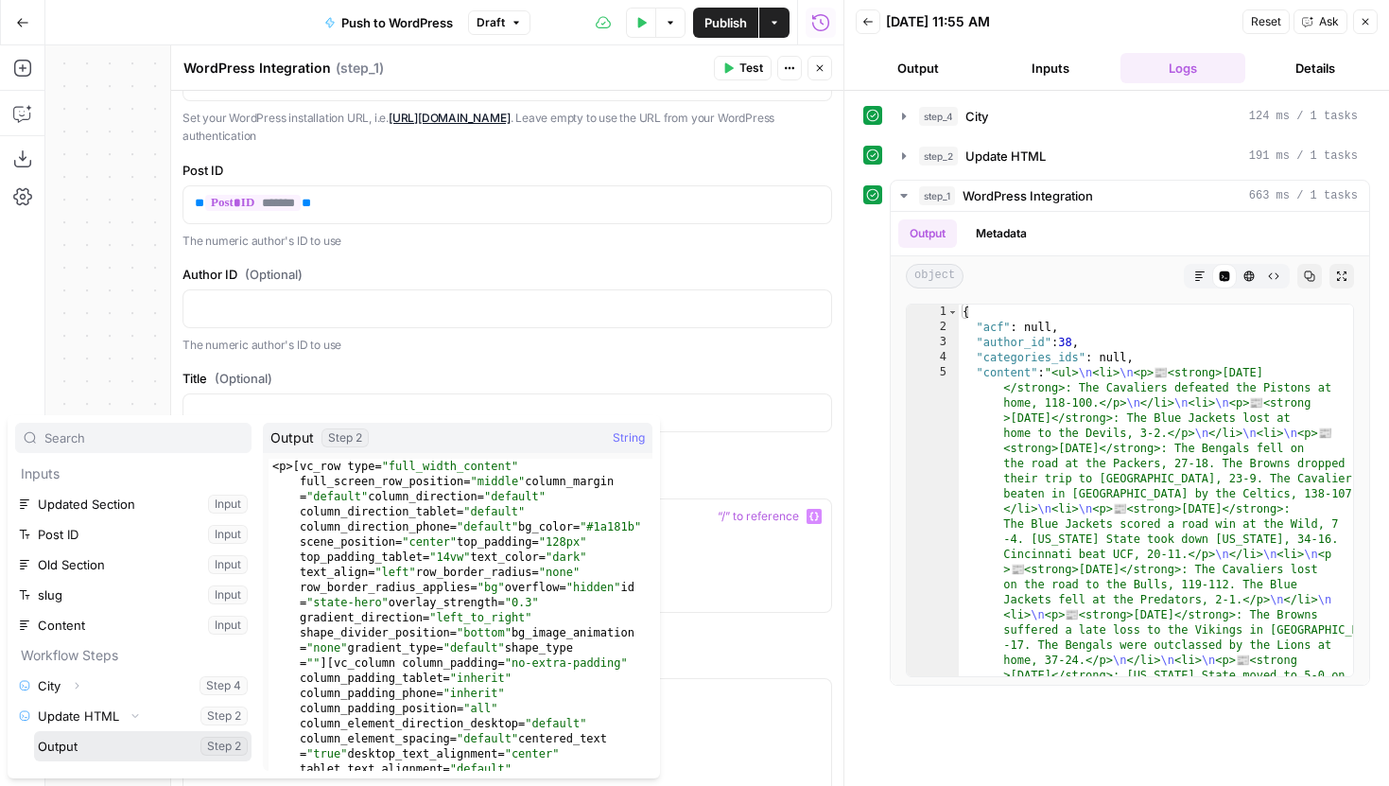
click at [71, 748] on button "Select variable Output" at bounding box center [142, 746] width 217 height 30
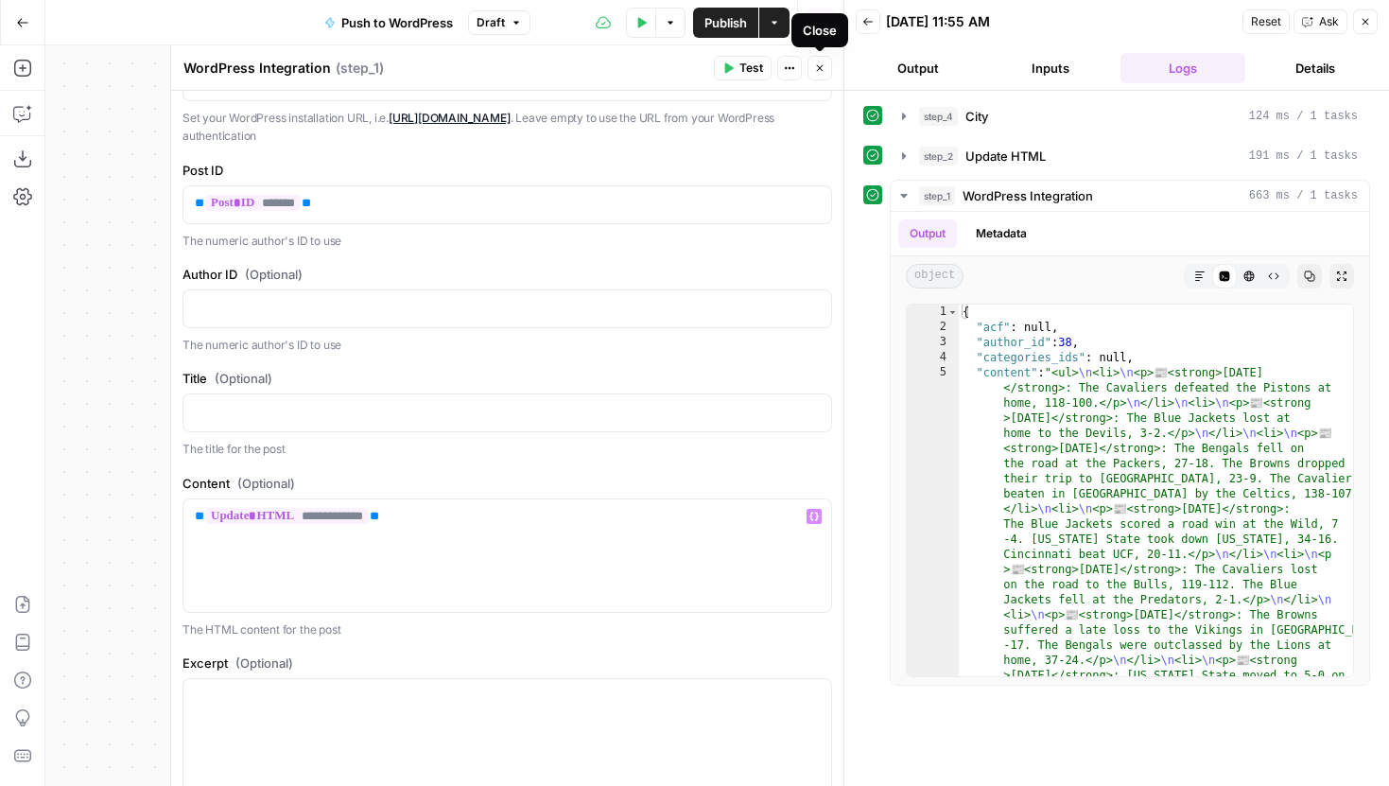
click at [823, 62] on icon "button" at bounding box center [819, 67] width 11 height 11
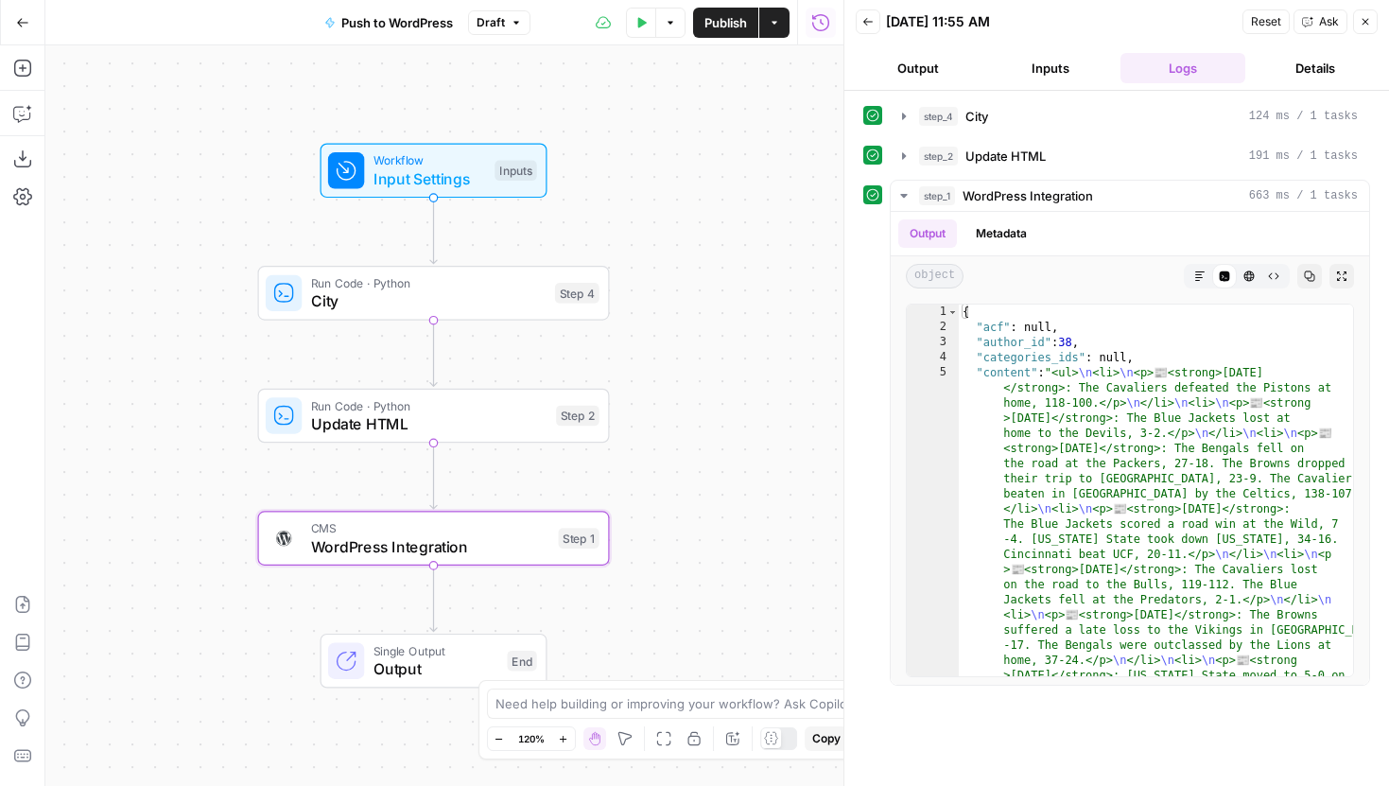
click at [735, 34] on button "Publish" at bounding box center [725, 23] width 65 height 30
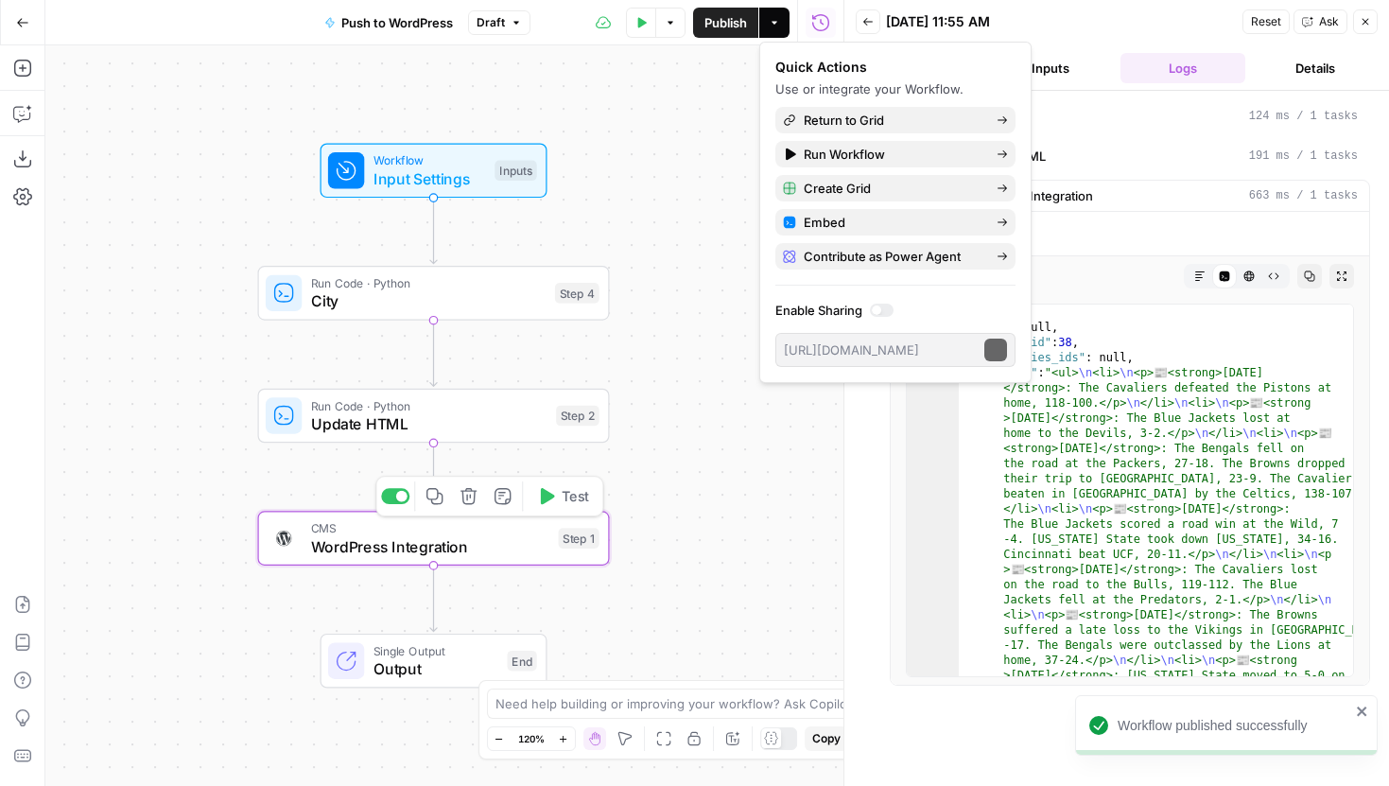
click at [468, 561] on div "CMS WordPress Integration Step 1 Copy step Delete step Add Note Test" at bounding box center [434, 538] width 352 height 55
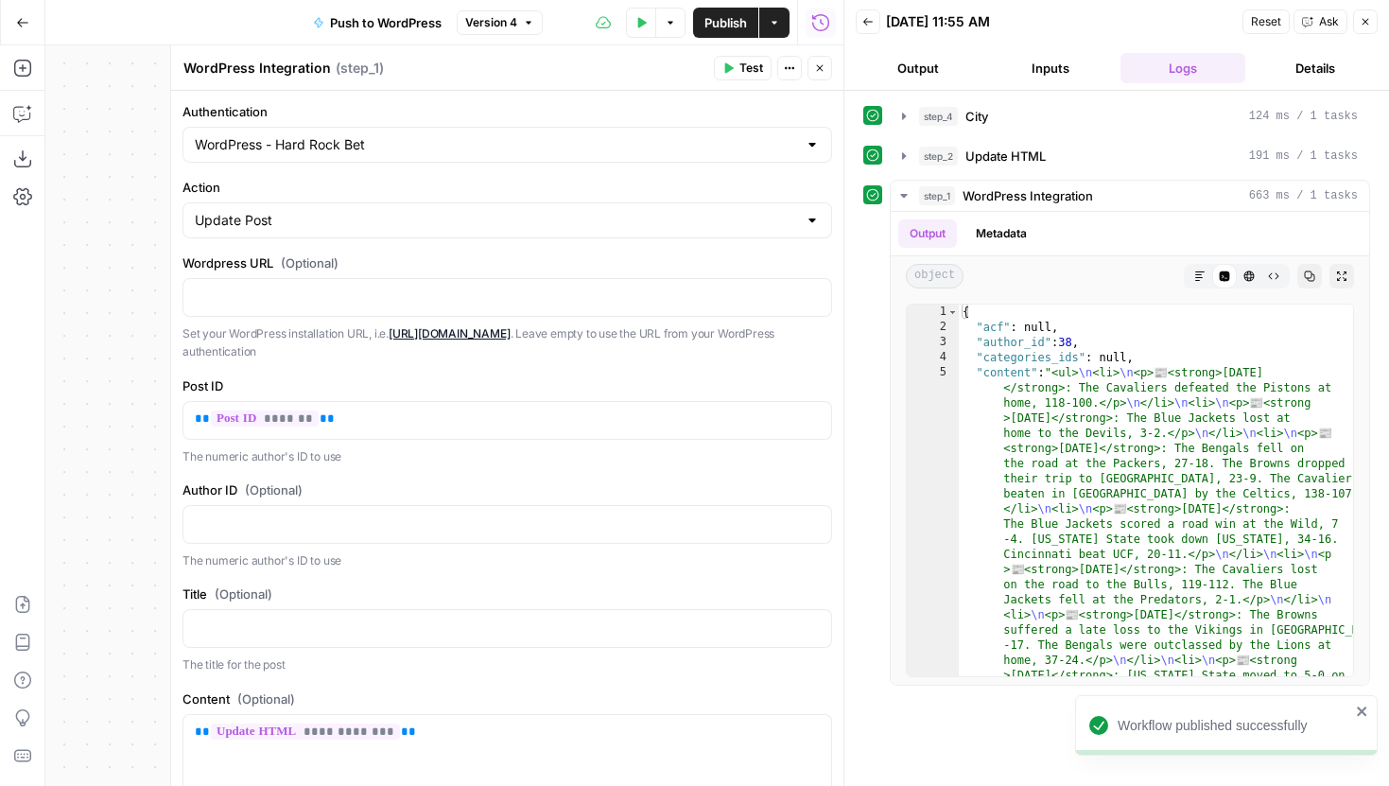
click at [825, 74] on button "Close" at bounding box center [819, 68] width 25 height 25
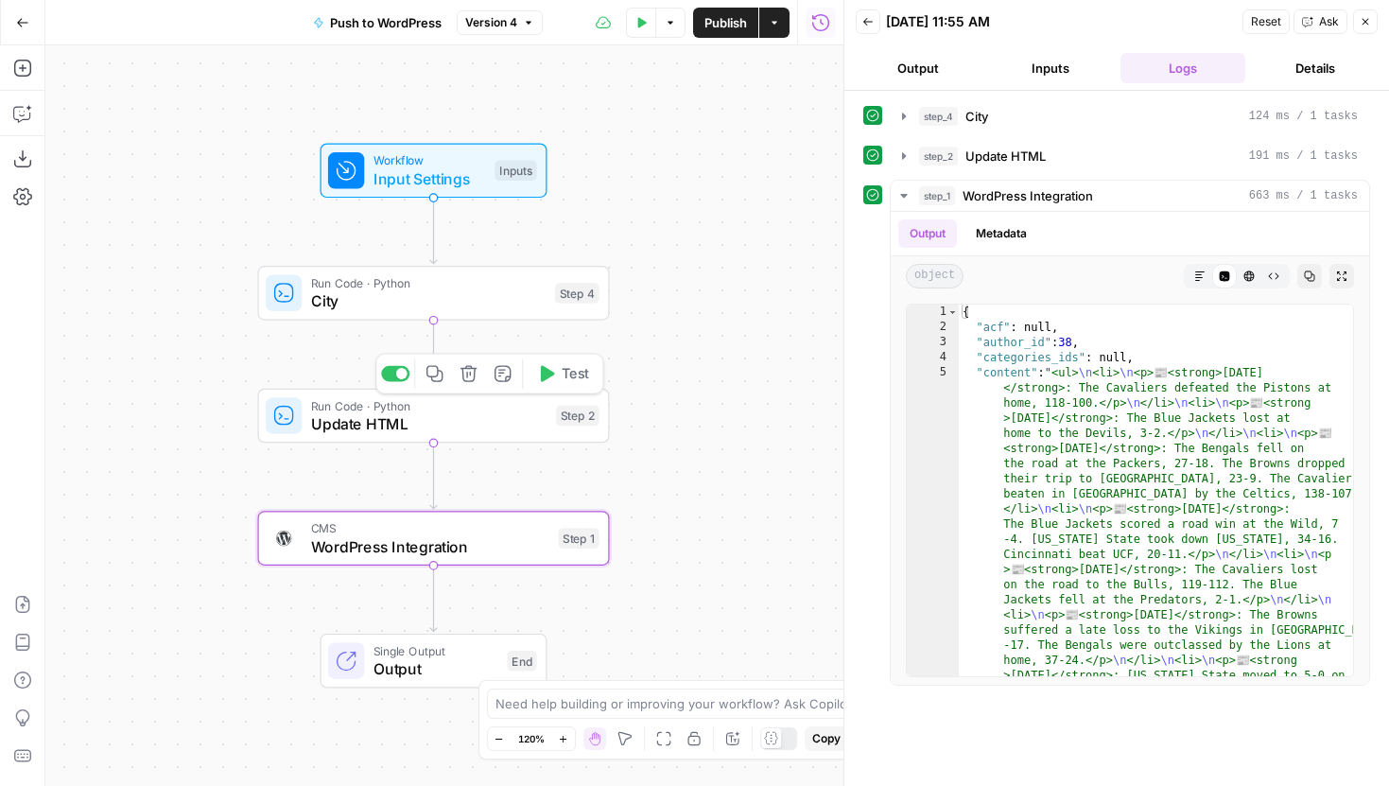
click at [464, 422] on span "Update HTML" at bounding box center [429, 423] width 236 height 23
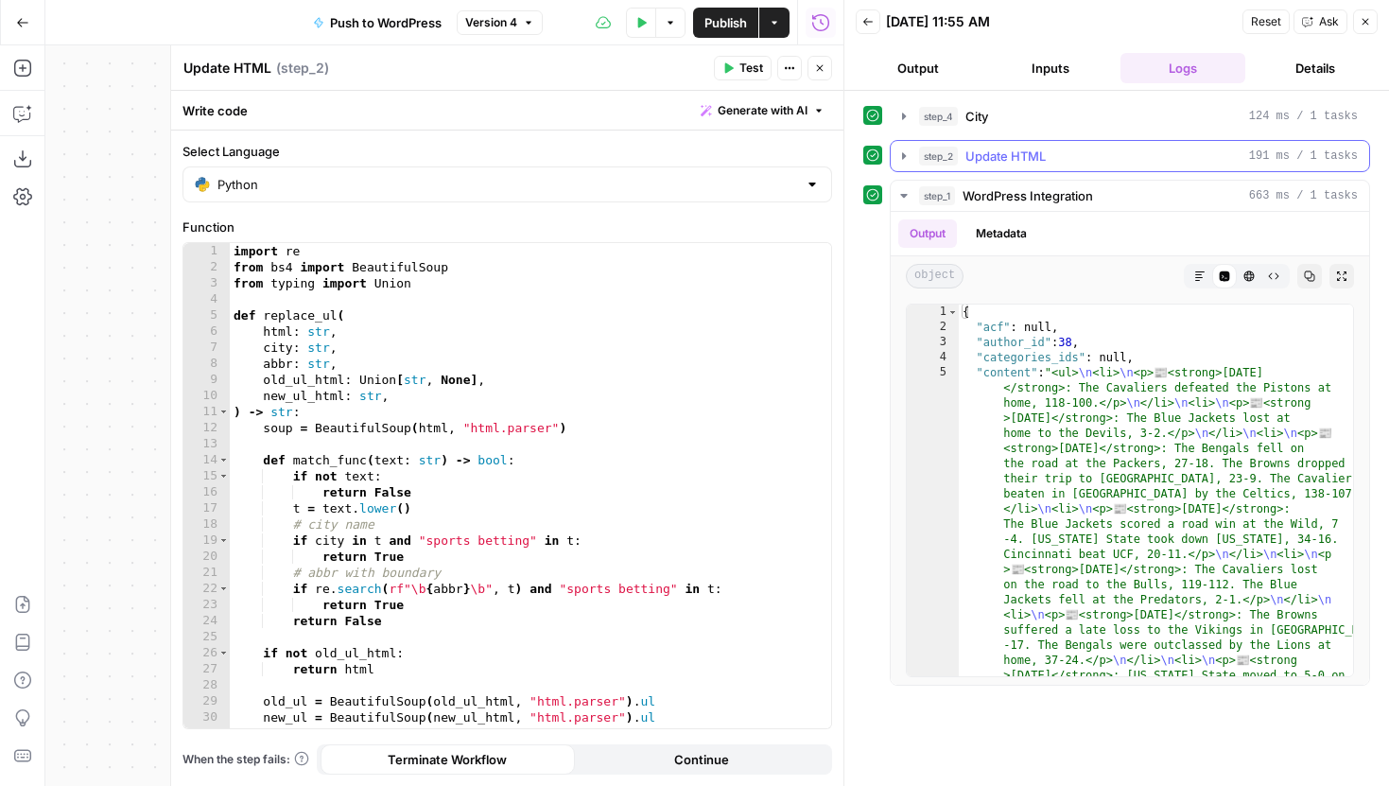
click at [909, 165] on button "step_2 Update HTML 191 ms / 1 tasks" at bounding box center [1130, 156] width 478 height 30
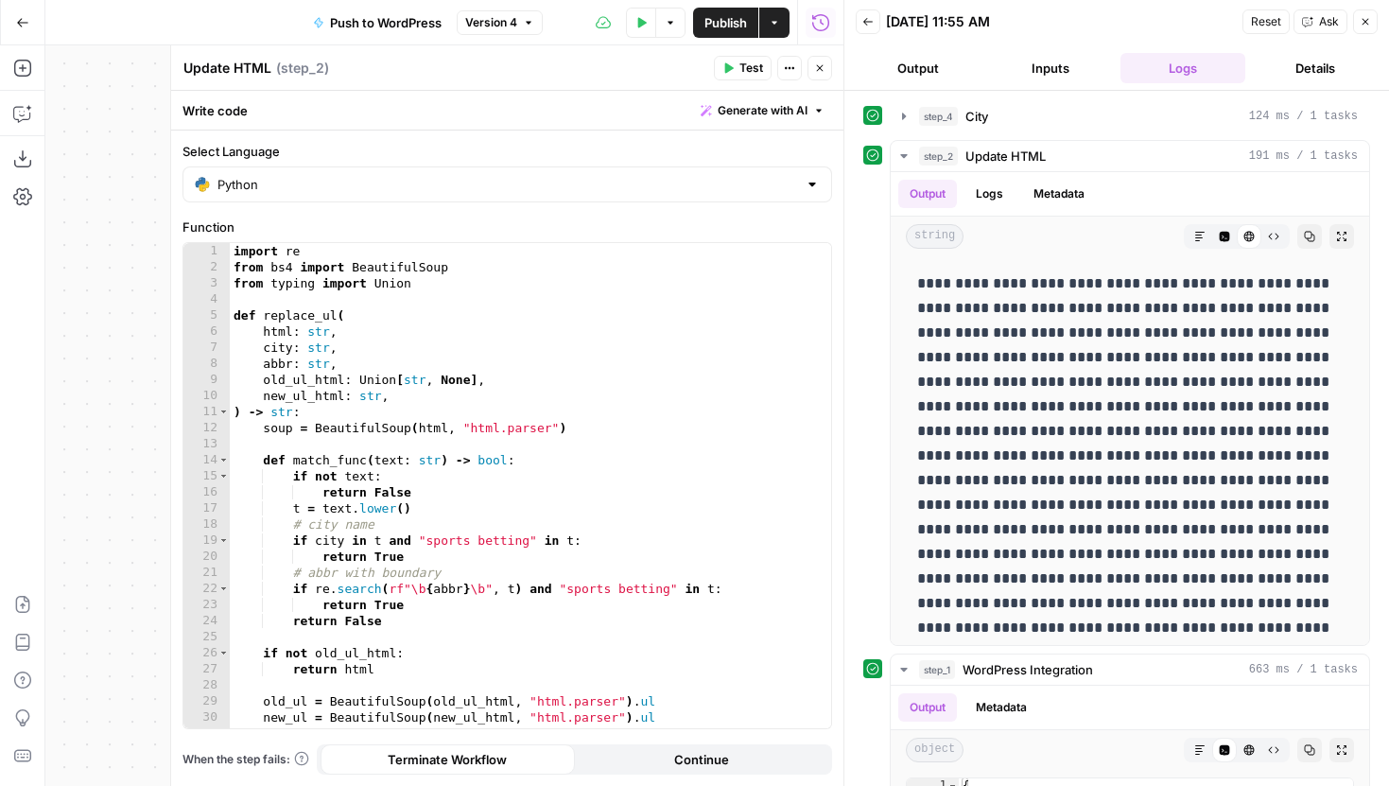
click at [825, 65] on icon "button" at bounding box center [819, 67] width 11 height 11
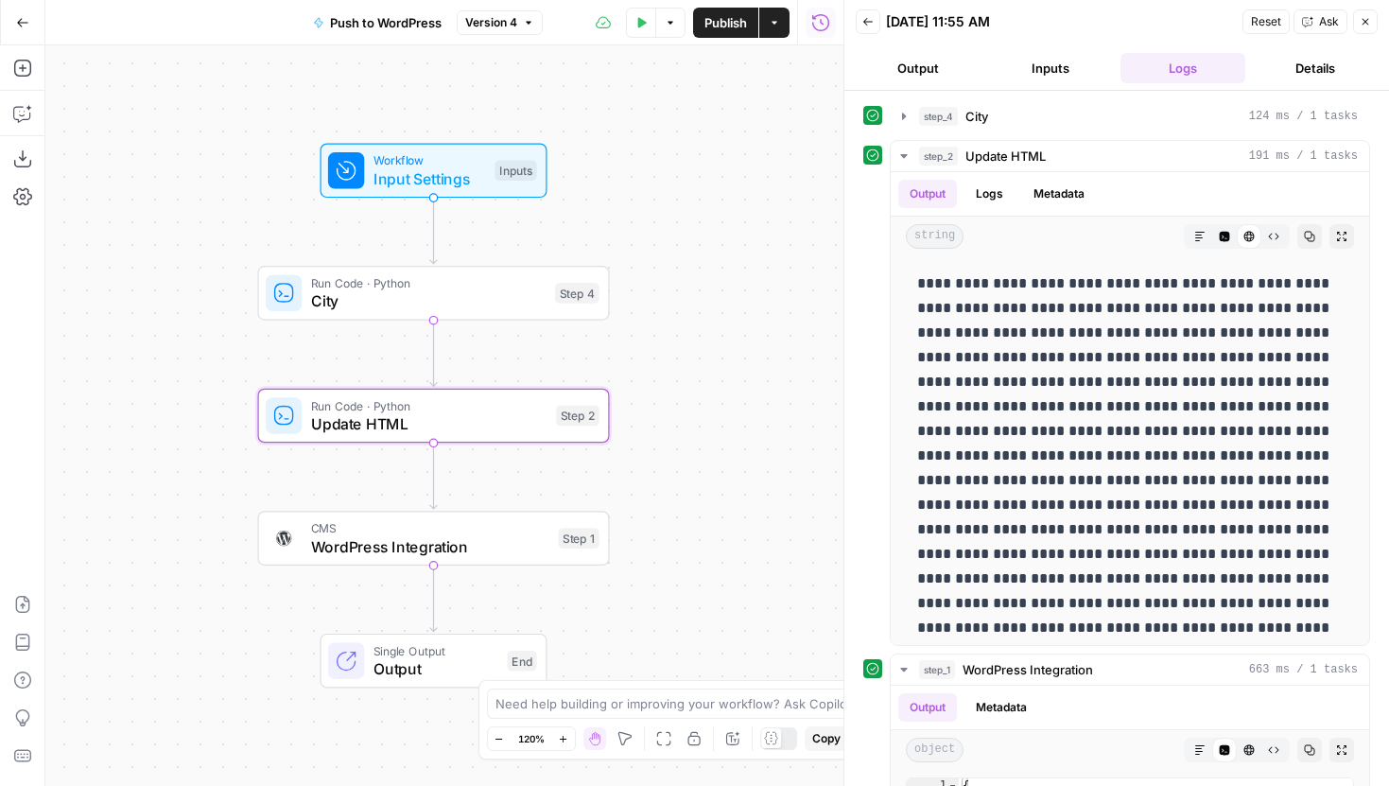
click at [536, 532] on span "CMS" at bounding box center [430, 528] width 238 height 18
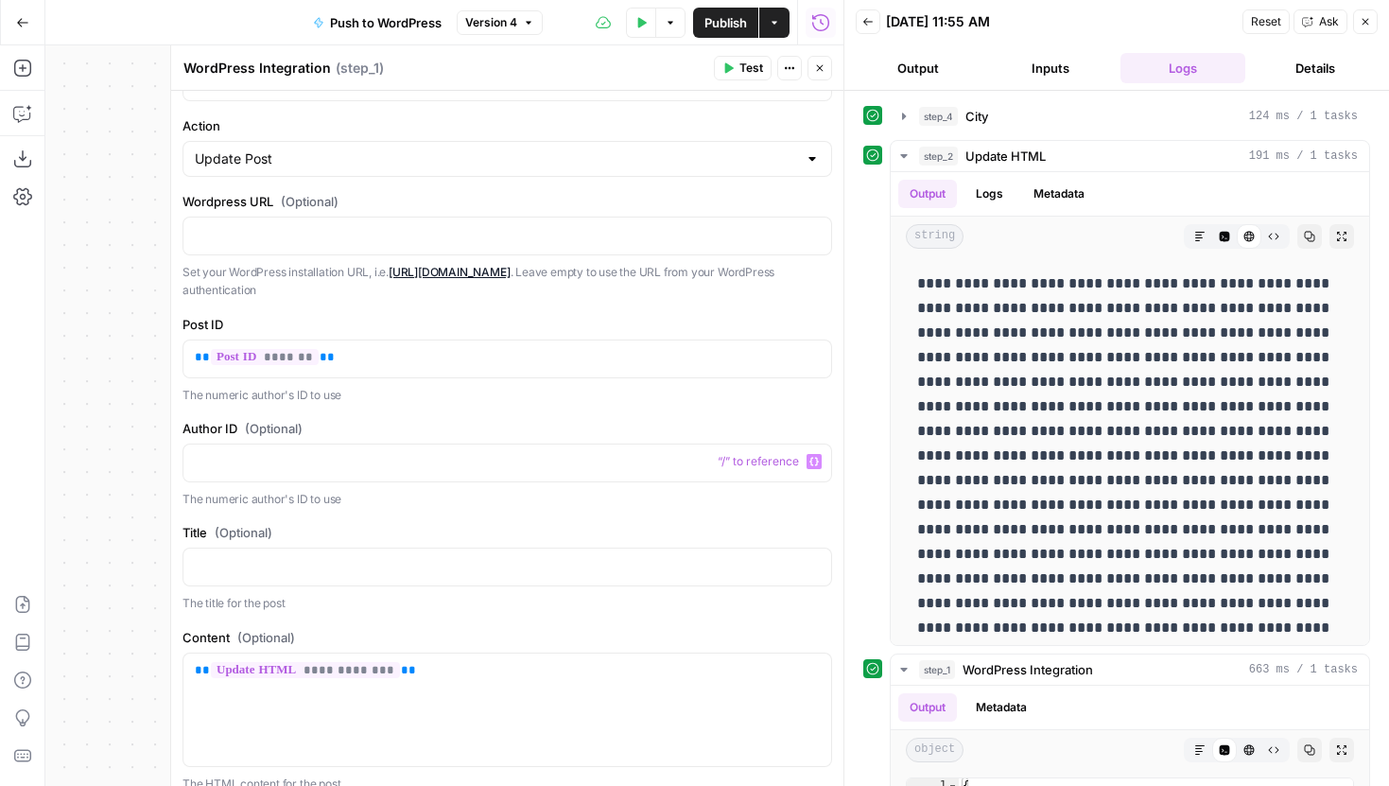
scroll to position [84, 0]
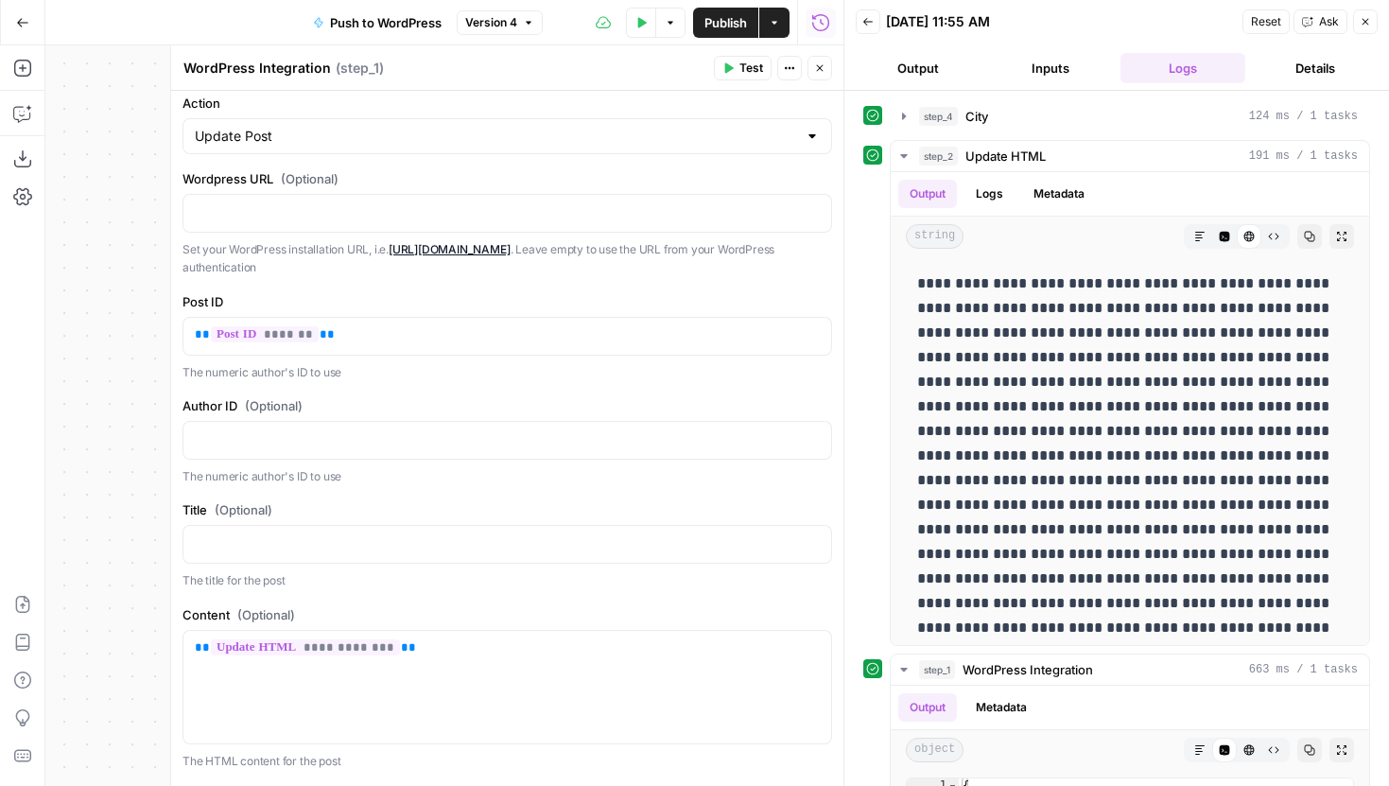
click at [825, 59] on button "Close" at bounding box center [819, 68] width 25 height 25
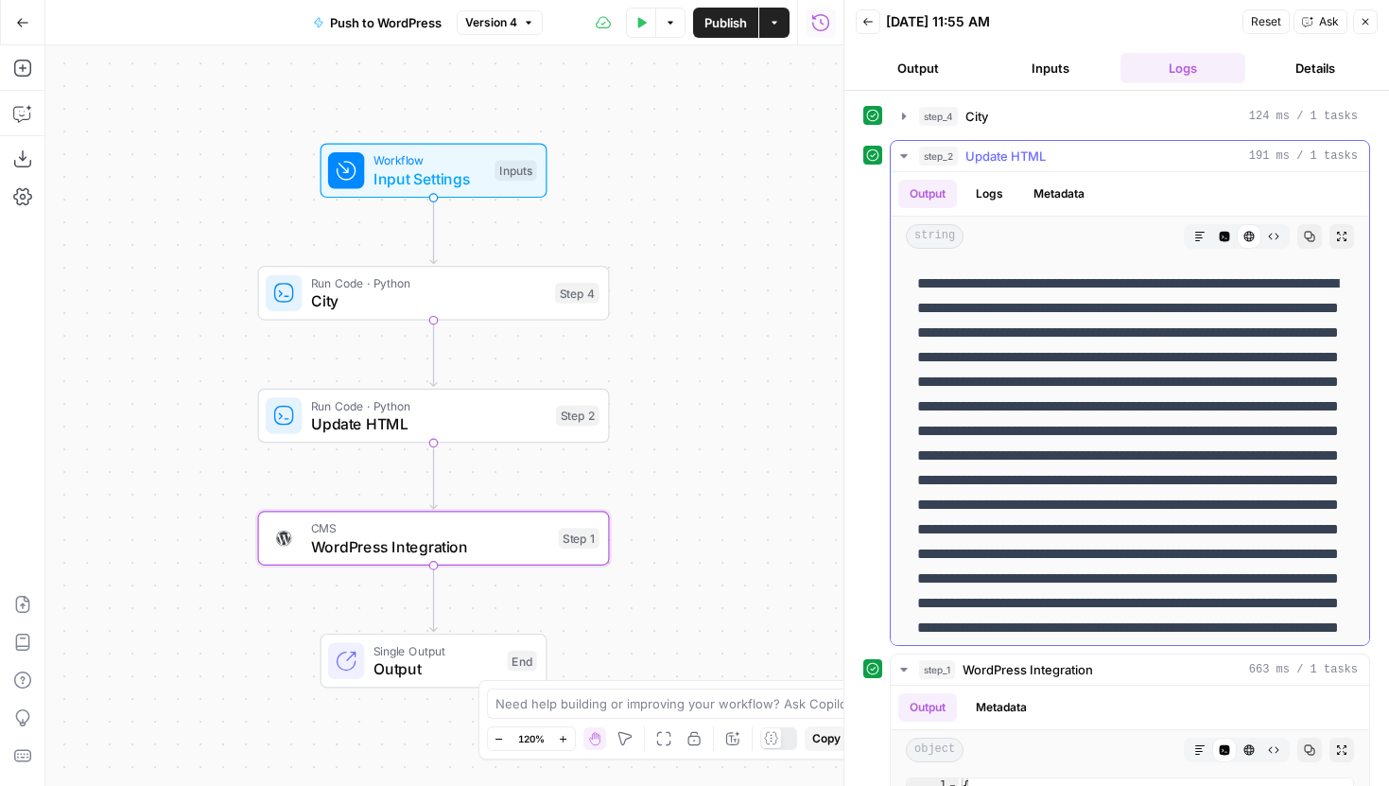
scroll to position [57, 0]
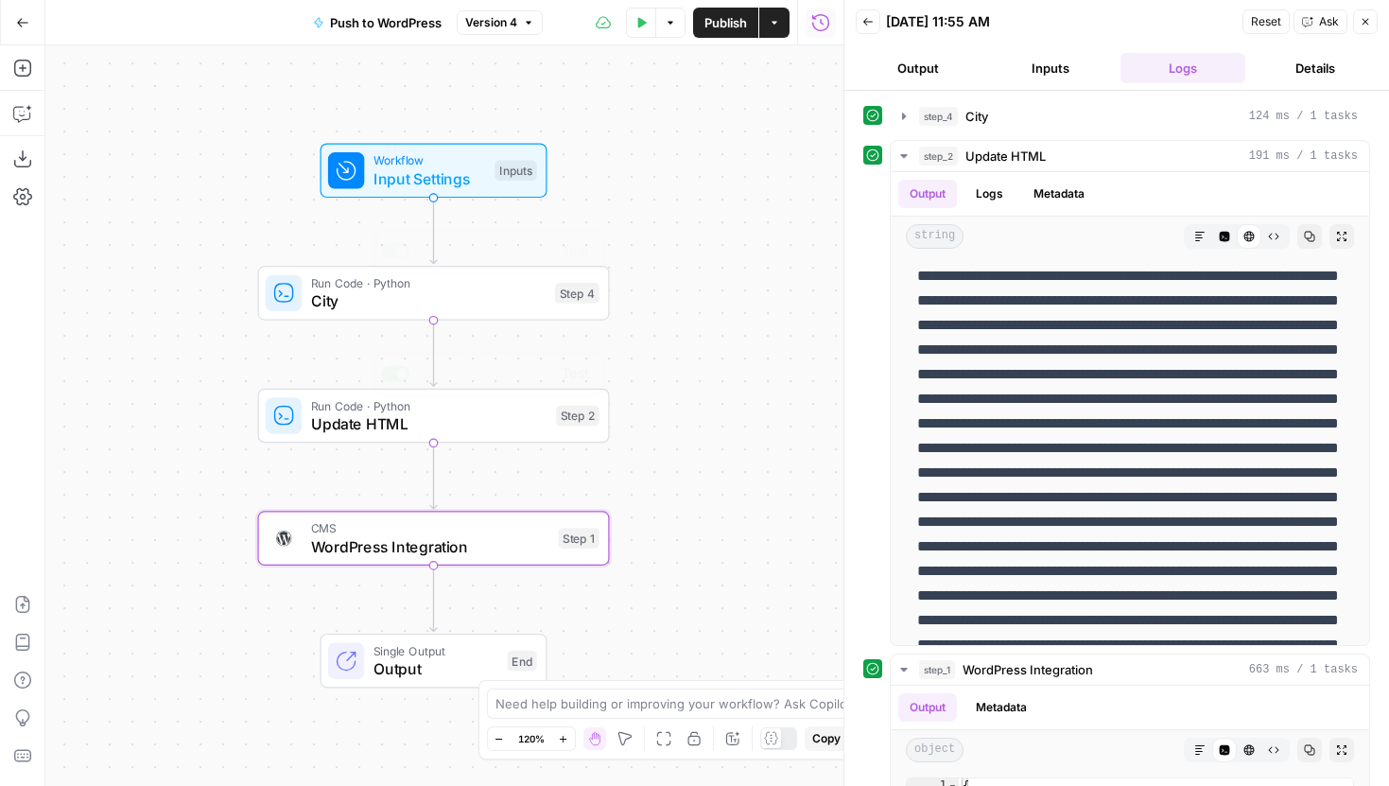
click at [507, 560] on div "CMS WordPress Integration Step 1 Copy step Delete step Add Note Test" at bounding box center [434, 538] width 352 height 55
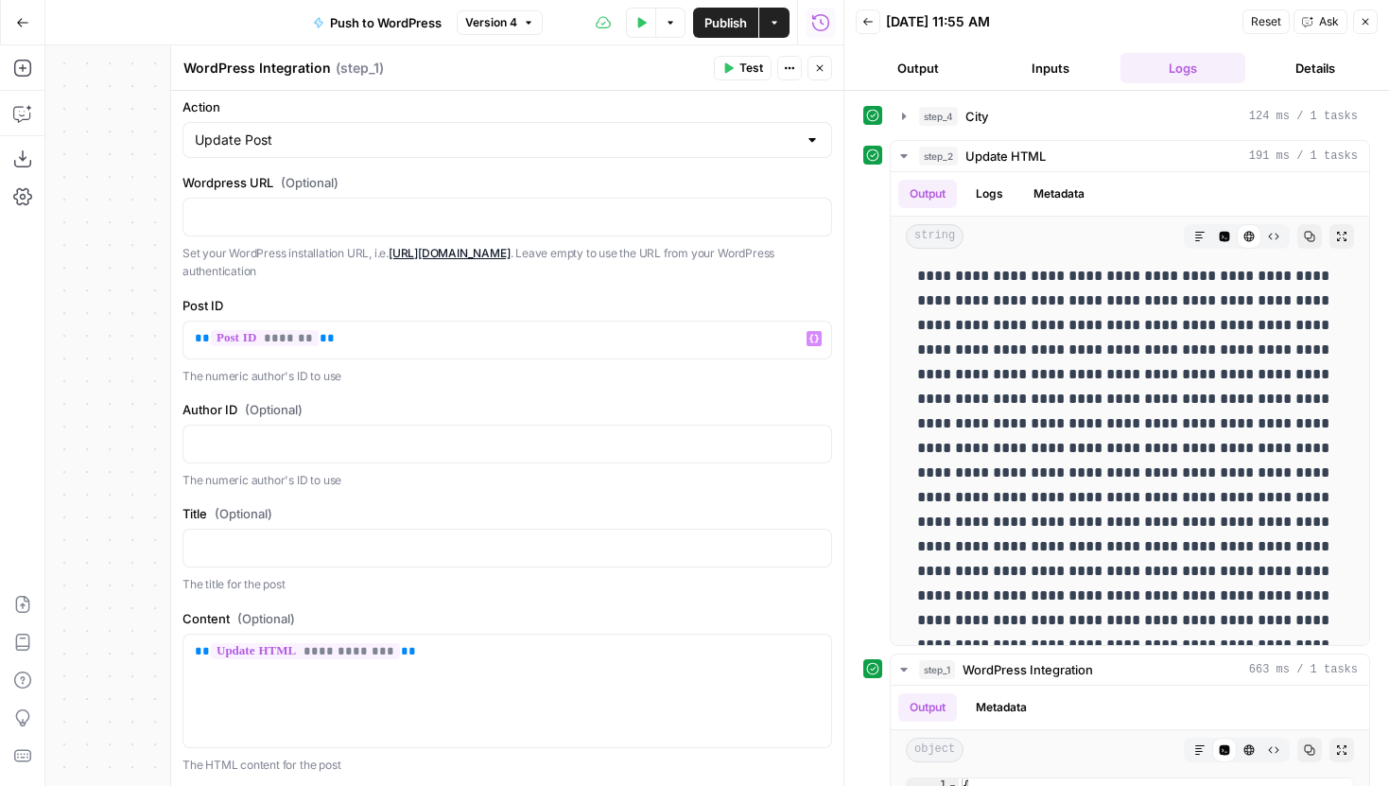
scroll to position [83, 0]
click at [494, 21] on span "Version 4" at bounding box center [491, 22] width 52 height 17
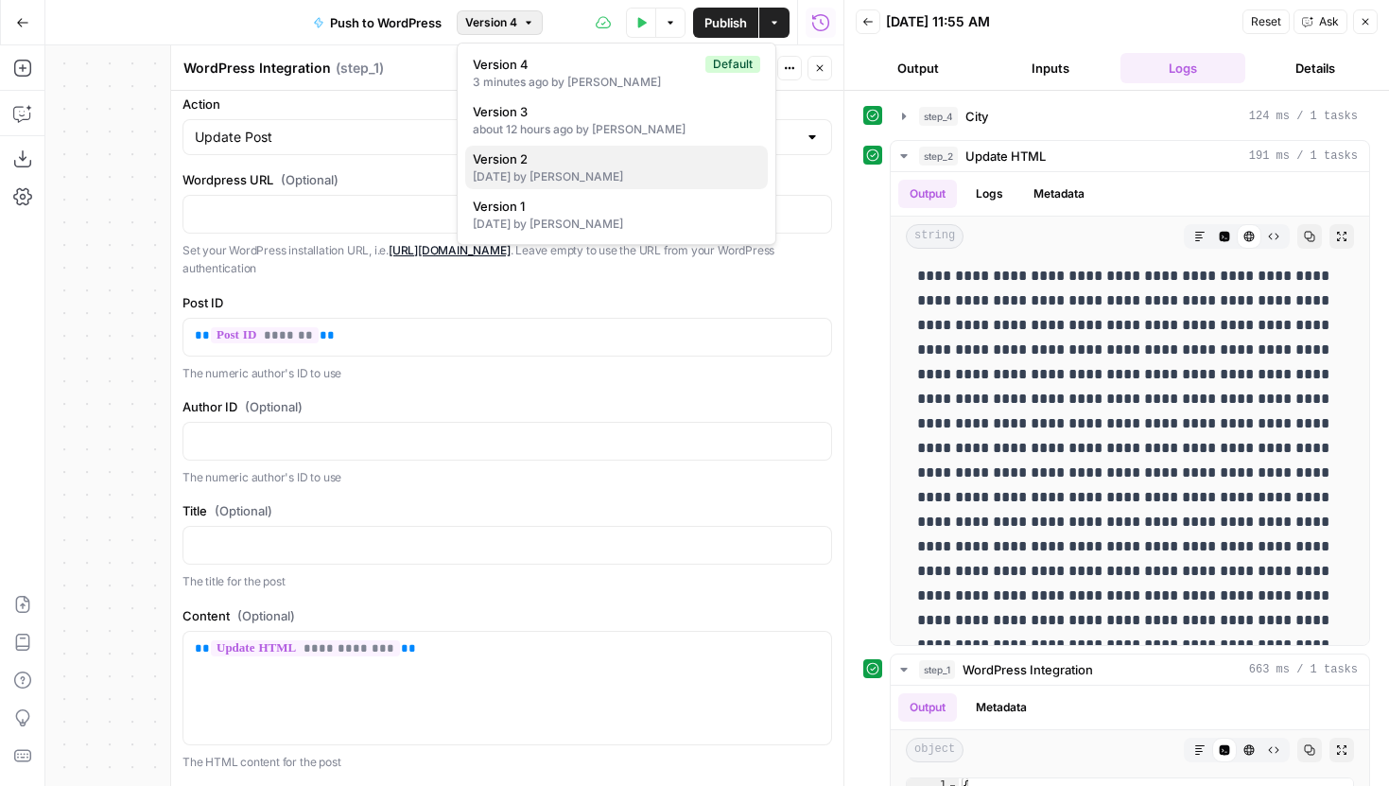
click at [538, 169] on div "5 days ago by Franco Bellomo" at bounding box center [616, 176] width 287 height 17
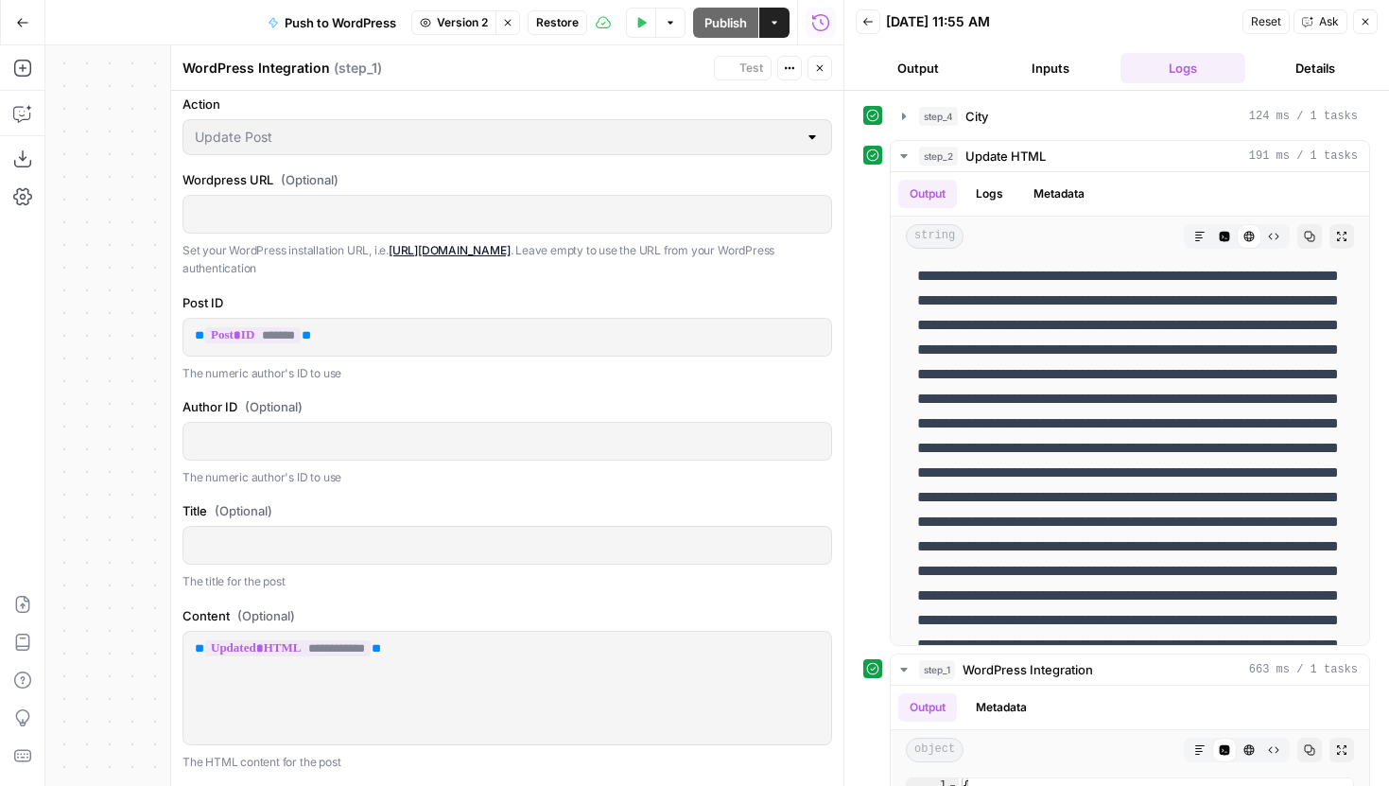
scroll to position [0, 0]
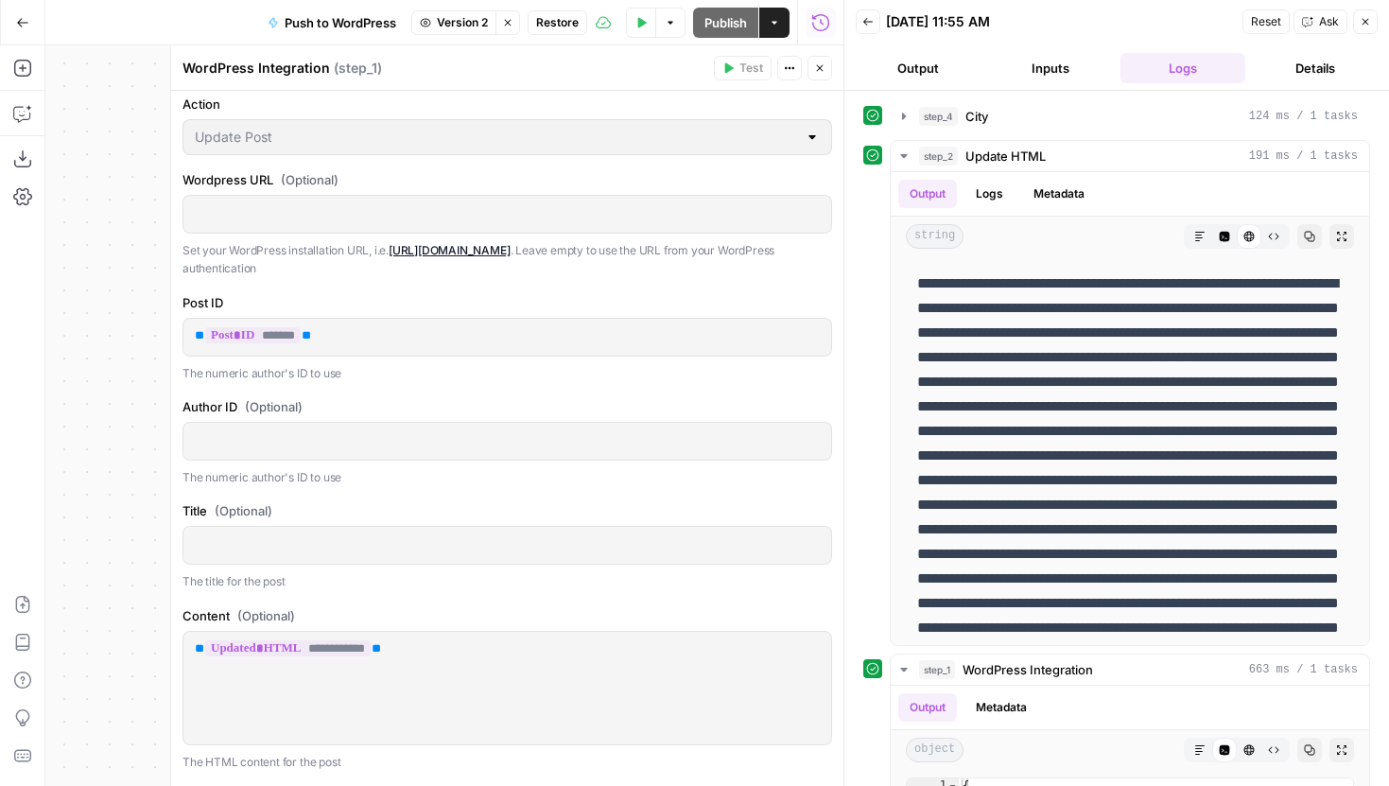
click at [459, 24] on span "Version 2" at bounding box center [462, 22] width 51 height 17
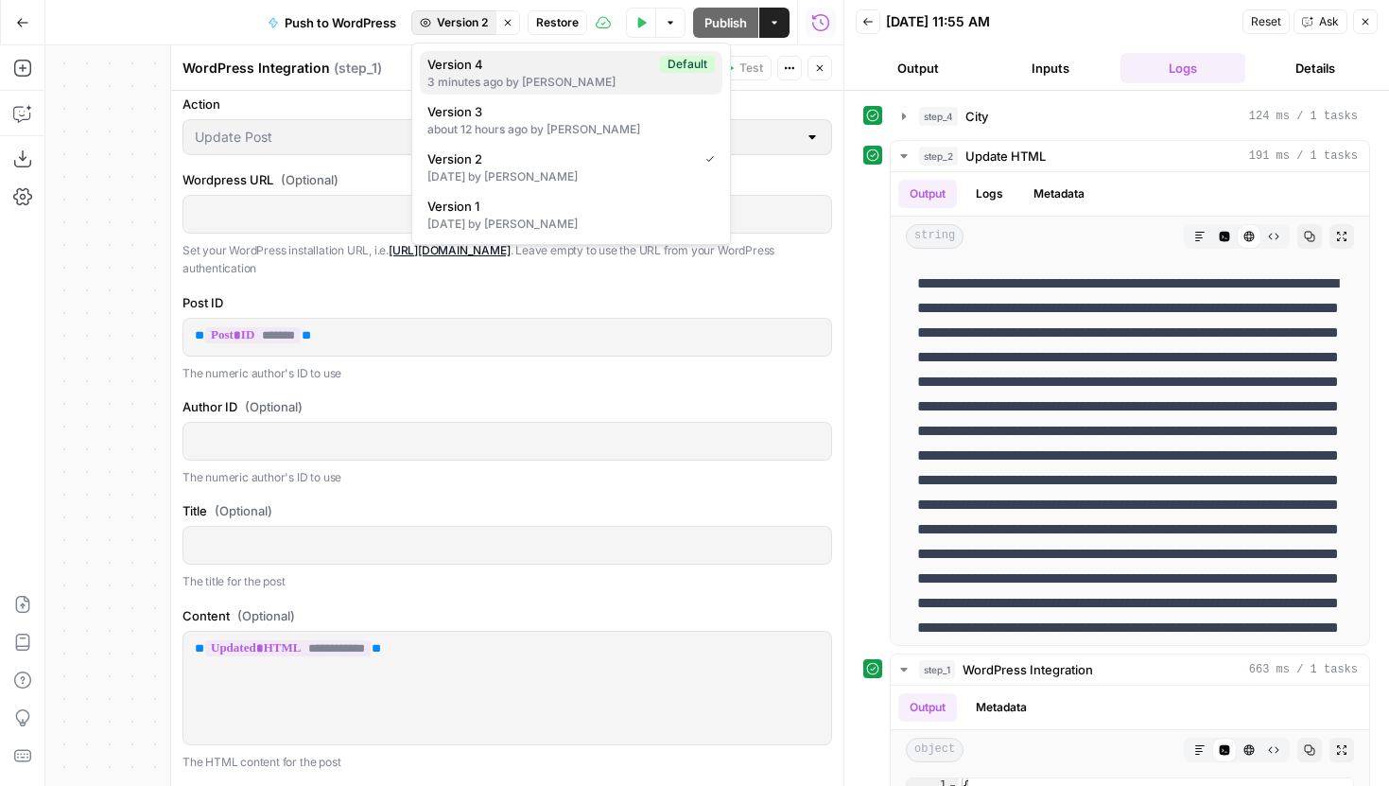
click at [508, 89] on div "3 minutes ago by Joel Fazecas" at bounding box center [570, 82] width 287 height 17
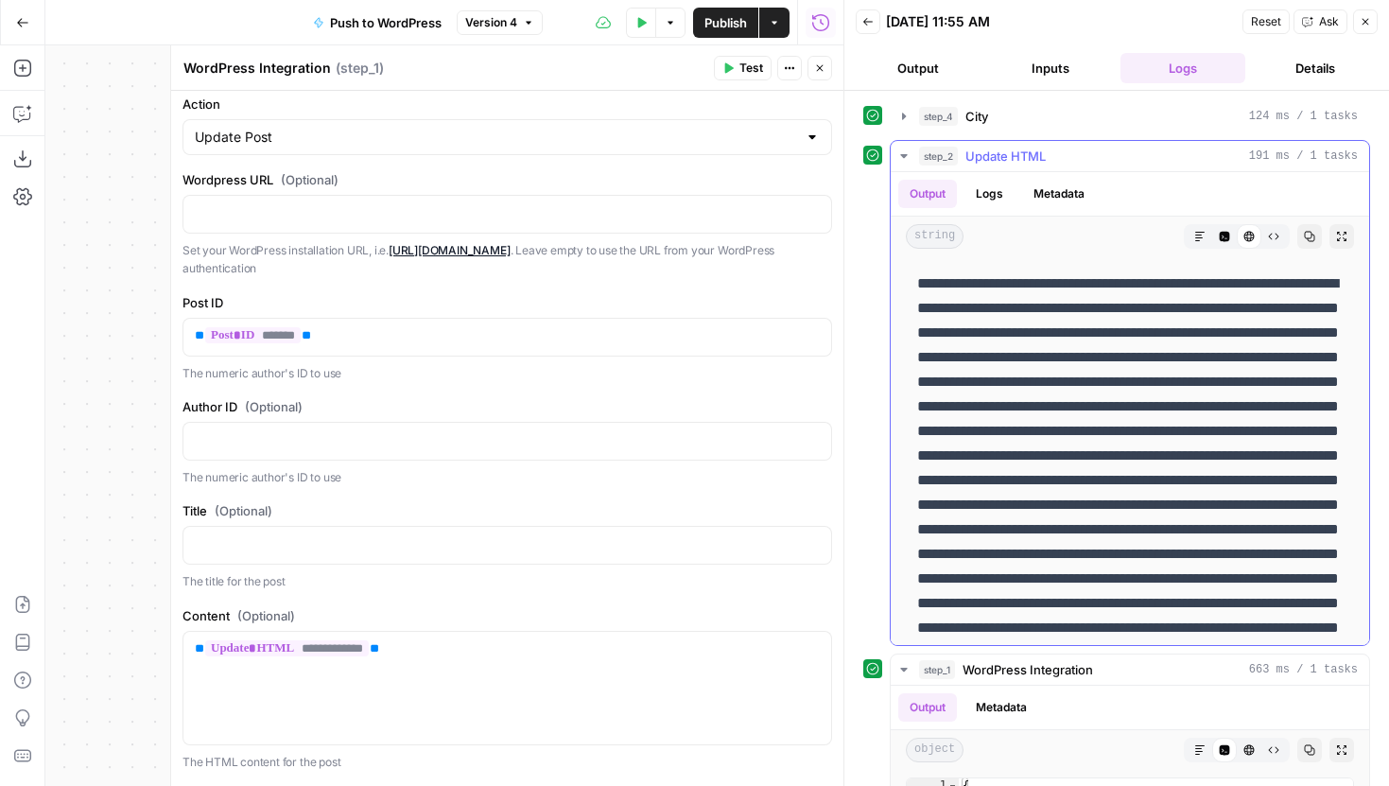
click at [1276, 239] on icon "button" at bounding box center [1273, 236] width 11 height 11
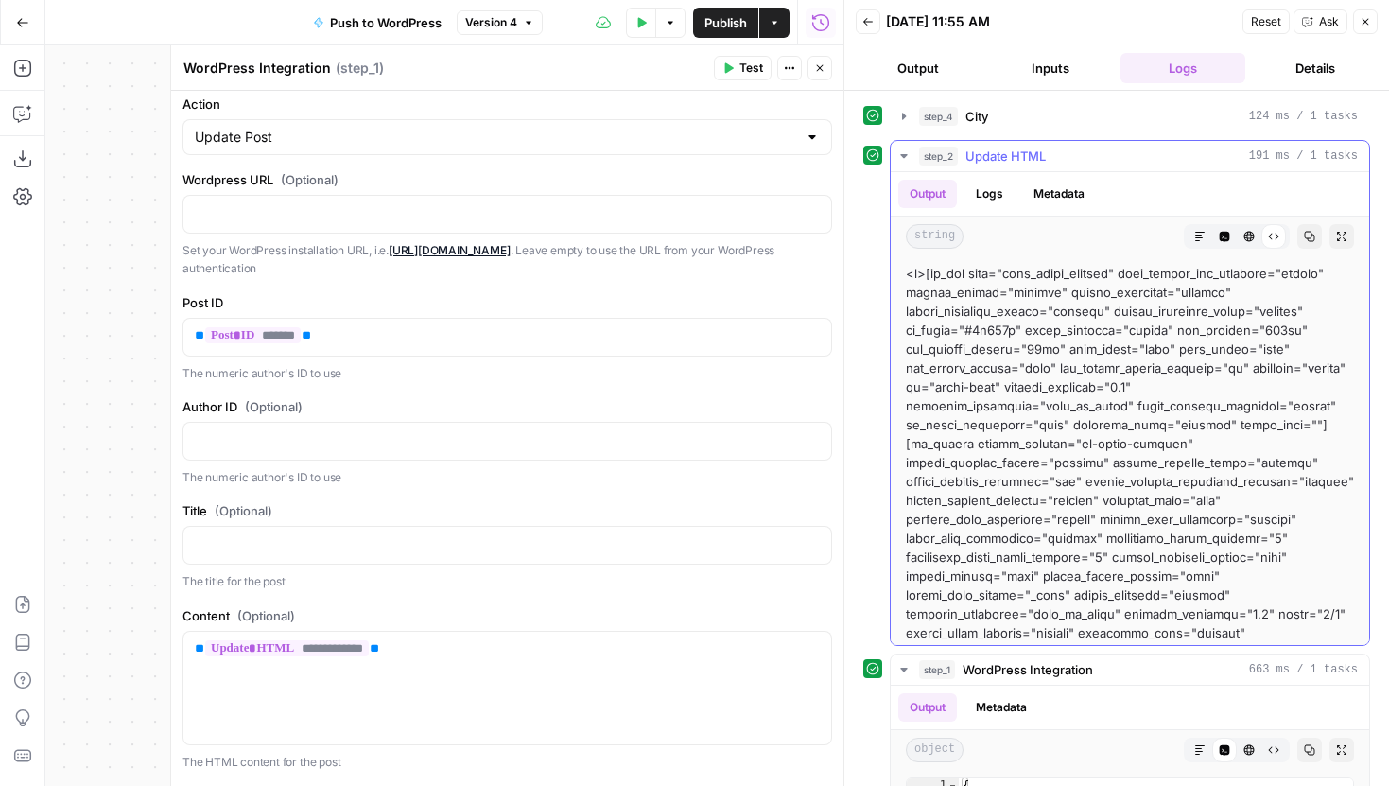
click at [1311, 234] on icon "button" at bounding box center [1310, 237] width 10 height 10
click at [478, 619] on label "Content (Optional)" at bounding box center [507, 615] width 650 height 19
click at [826, 76] on button "Close" at bounding box center [819, 68] width 25 height 25
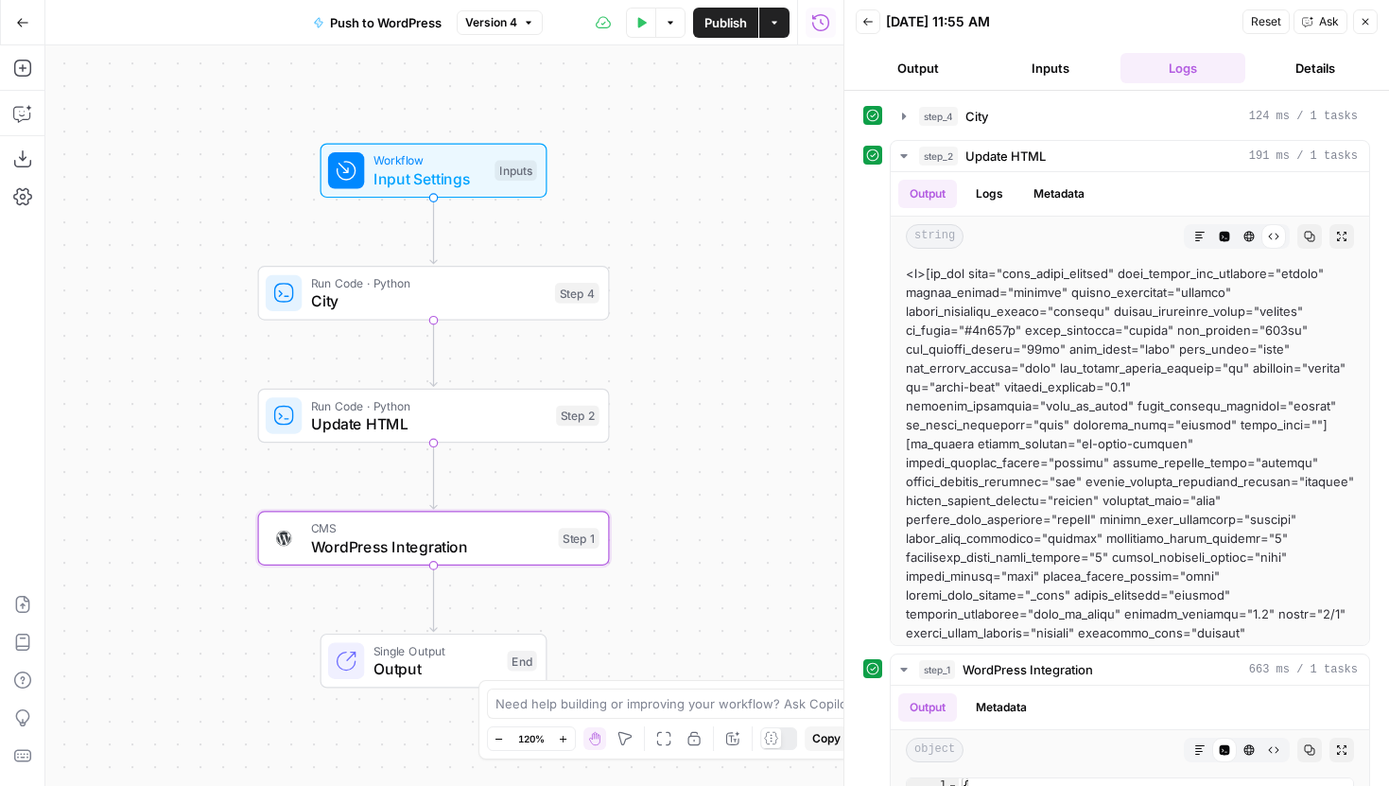
click at [430, 662] on span "Output" at bounding box center [435, 668] width 125 height 23
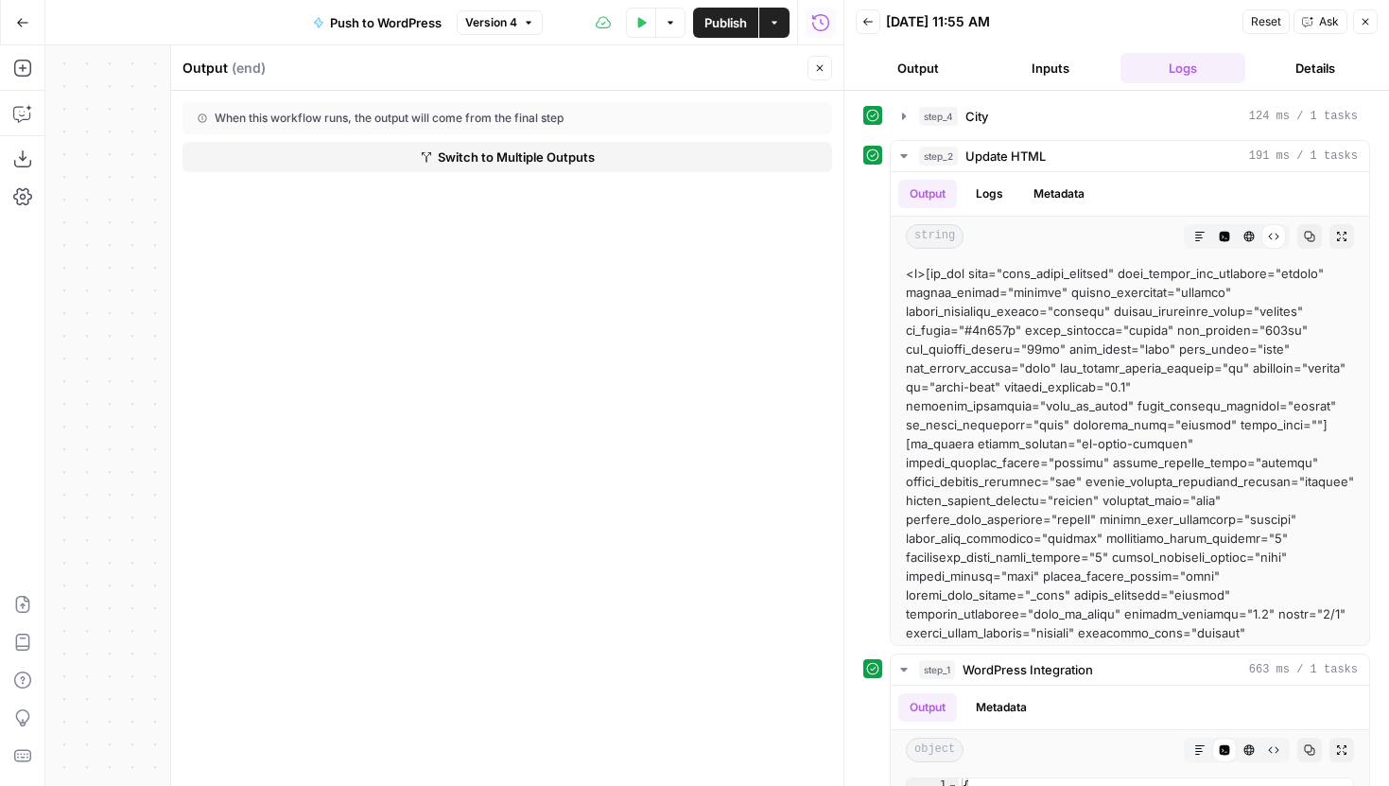
click at [811, 65] on button "Close" at bounding box center [819, 68] width 25 height 25
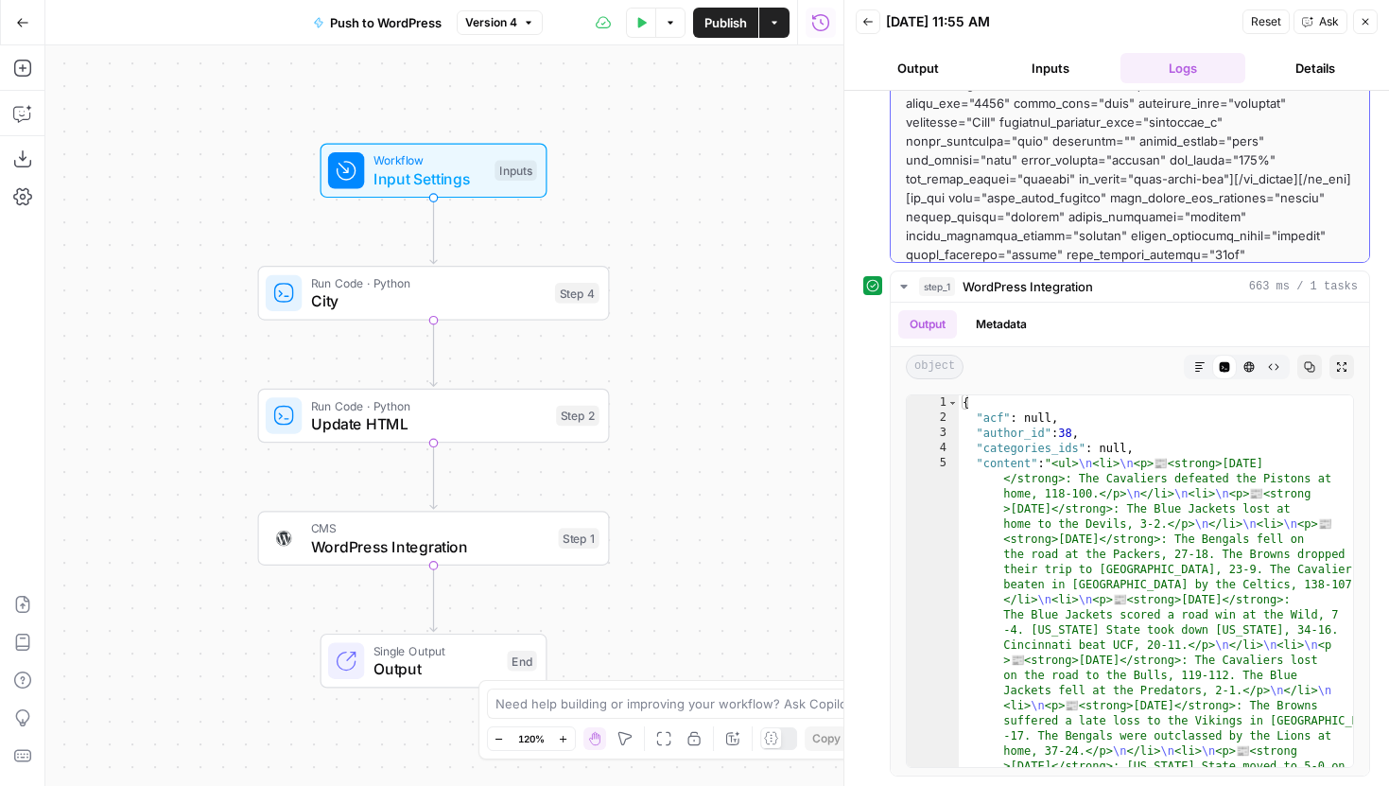
scroll to position [467, 0]
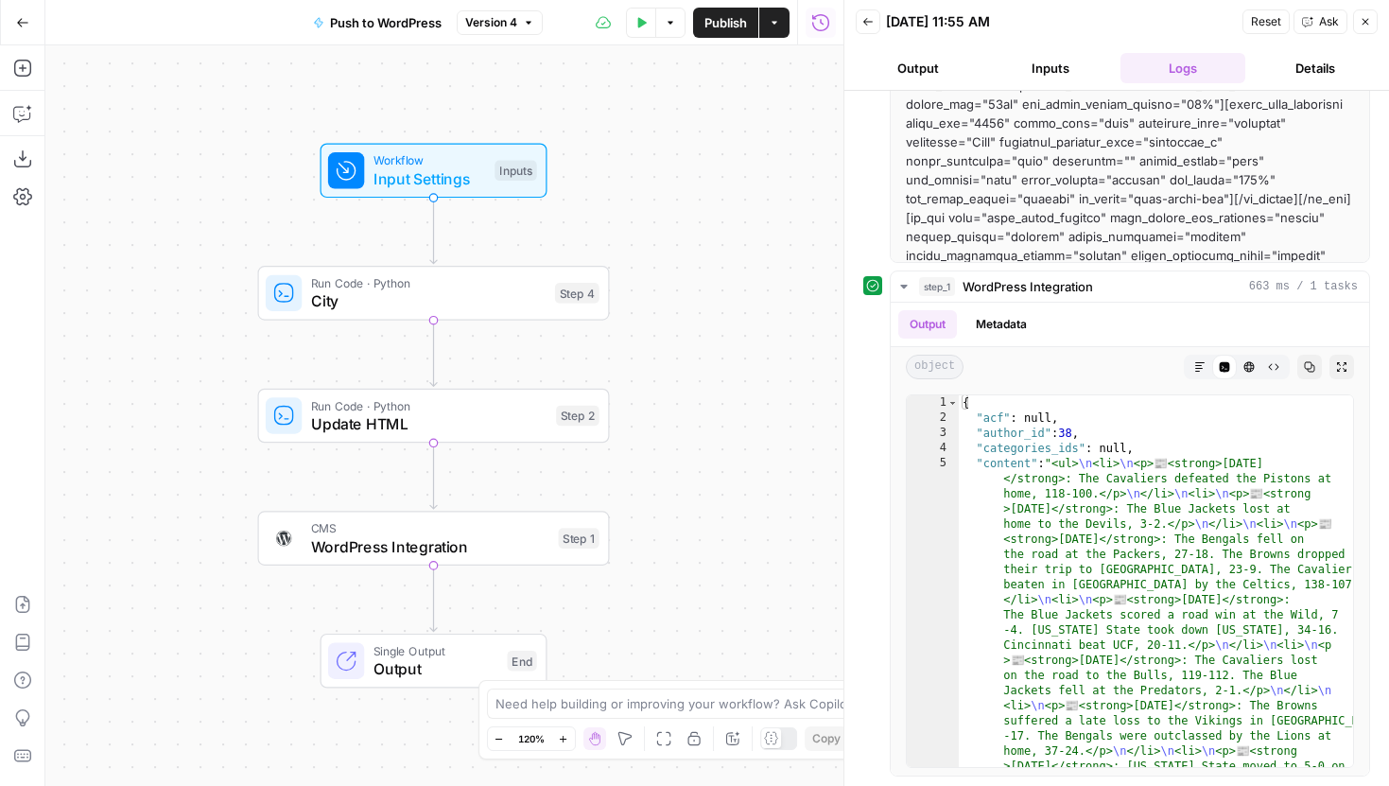
click at [537, 554] on span "WordPress Integration" at bounding box center [430, 546] width 238 height 23
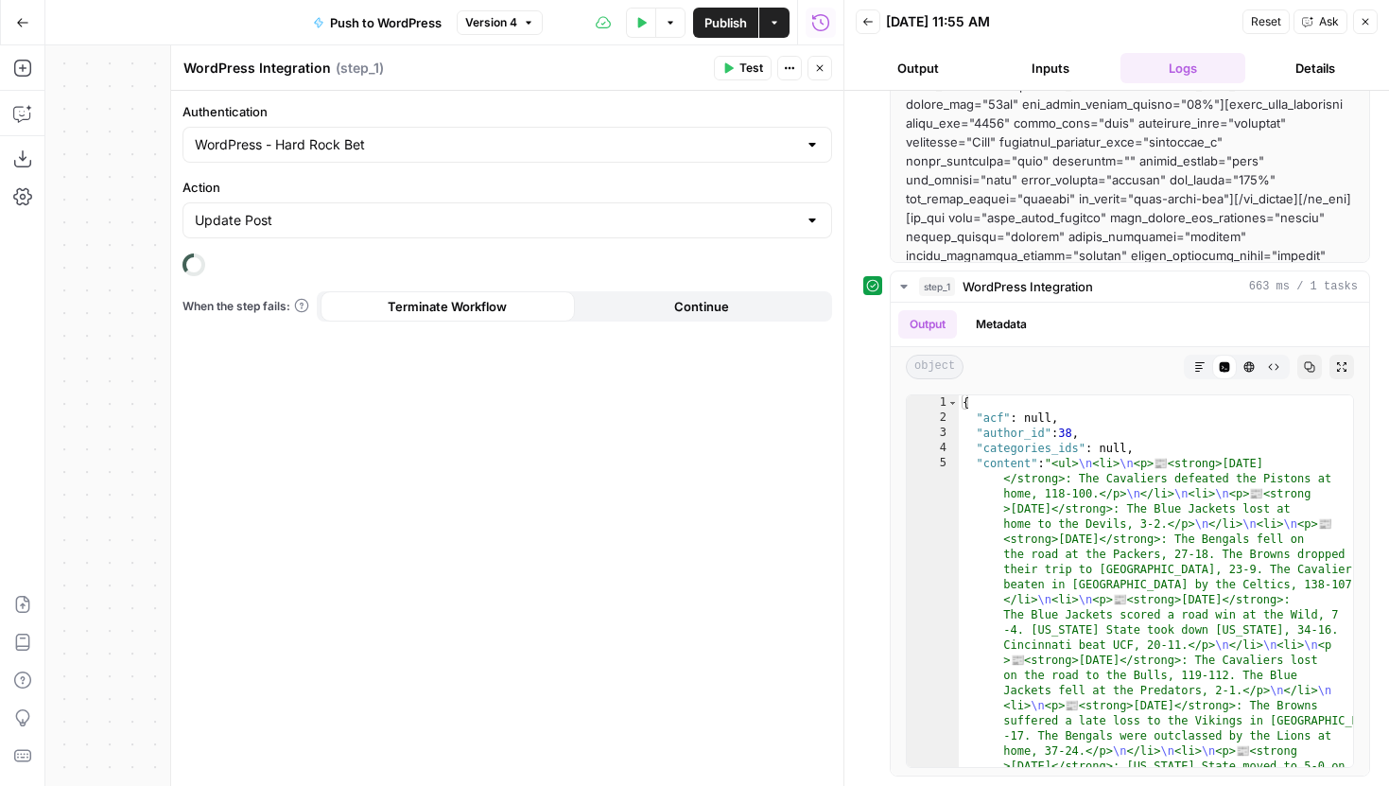
click at [194, 267] on icon at bounding box center [194, 265] width 32 height 32
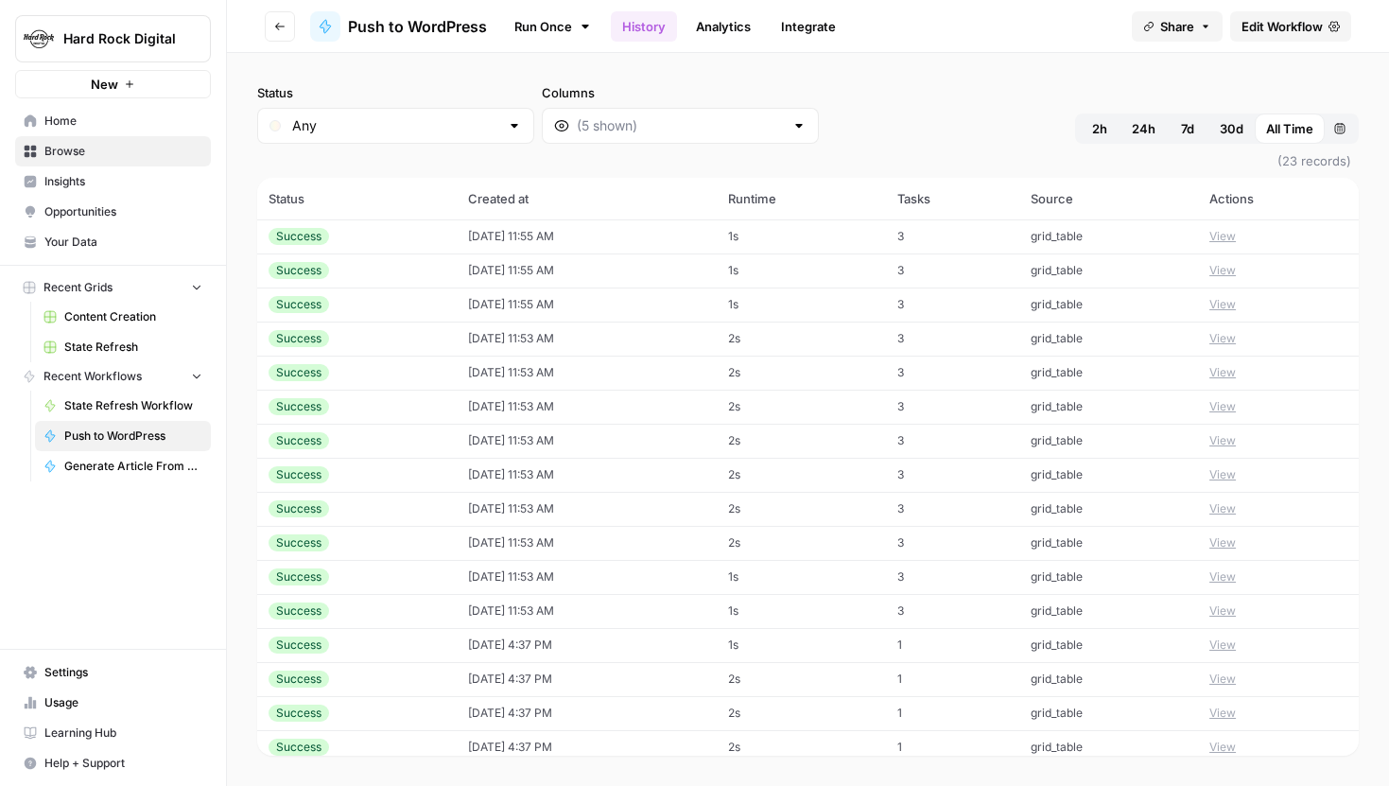
scroll to position [25, 0]
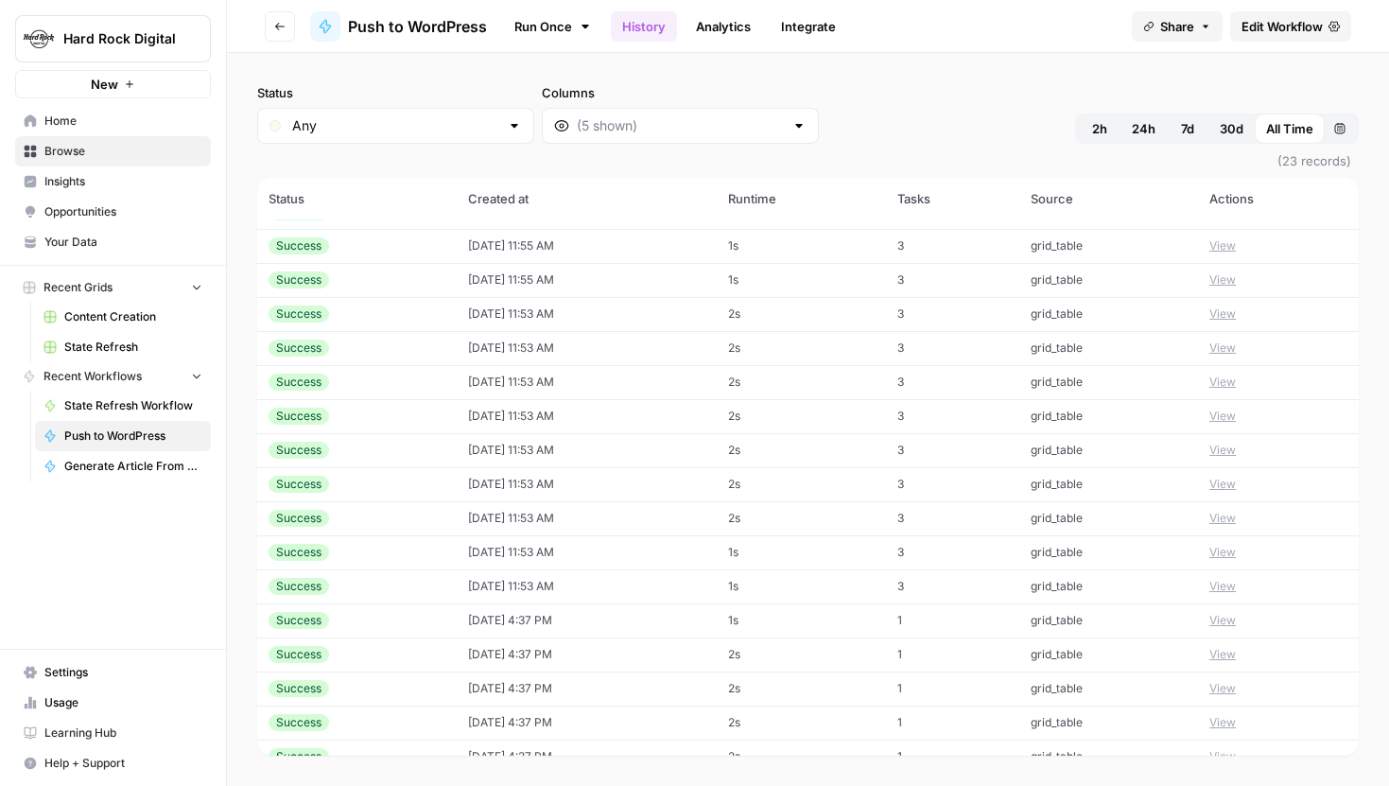
click at [1224, 616] on button "View" at bounding box center [1222, 620] width 26 height 17
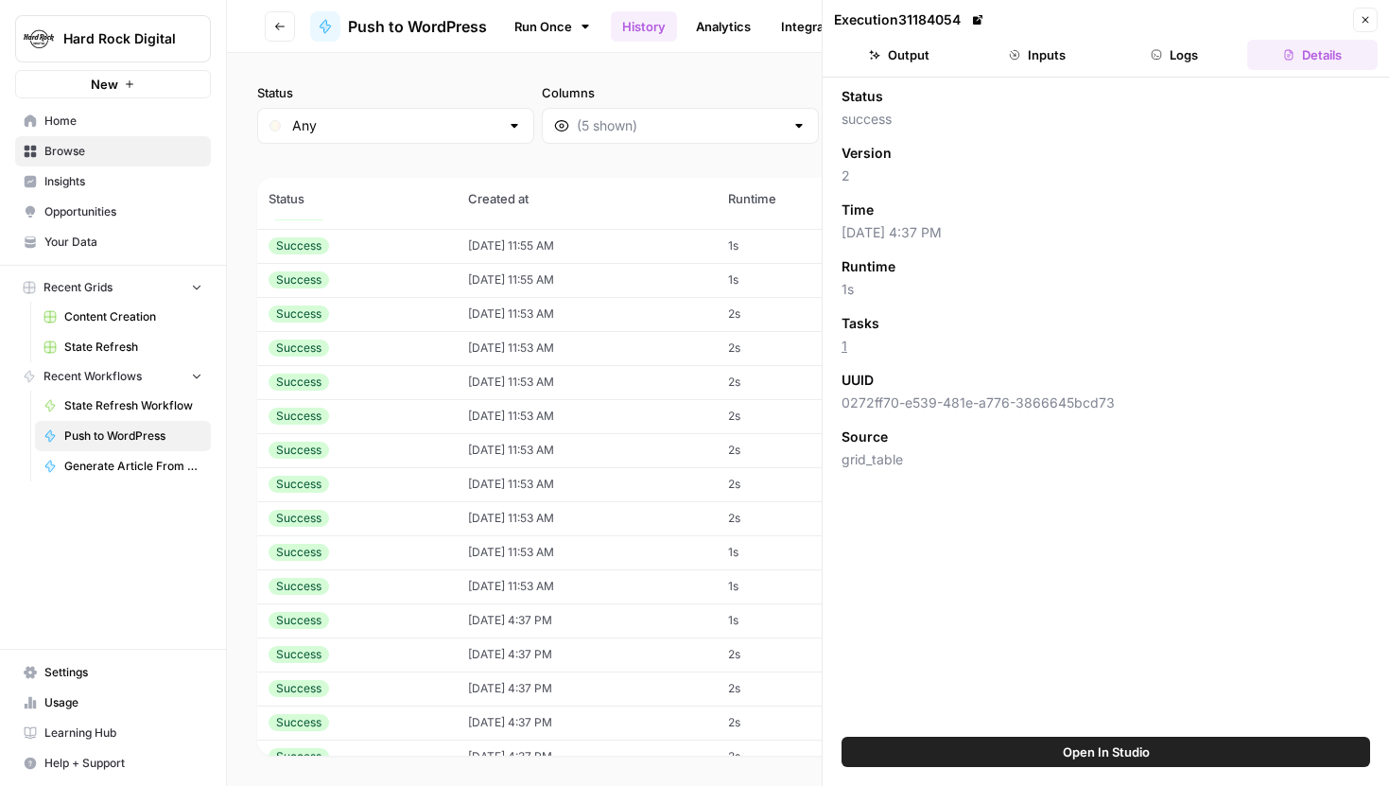
click at [1135, 52] on button "Logs" at bounding box center [1175, 55] width 130 height 30
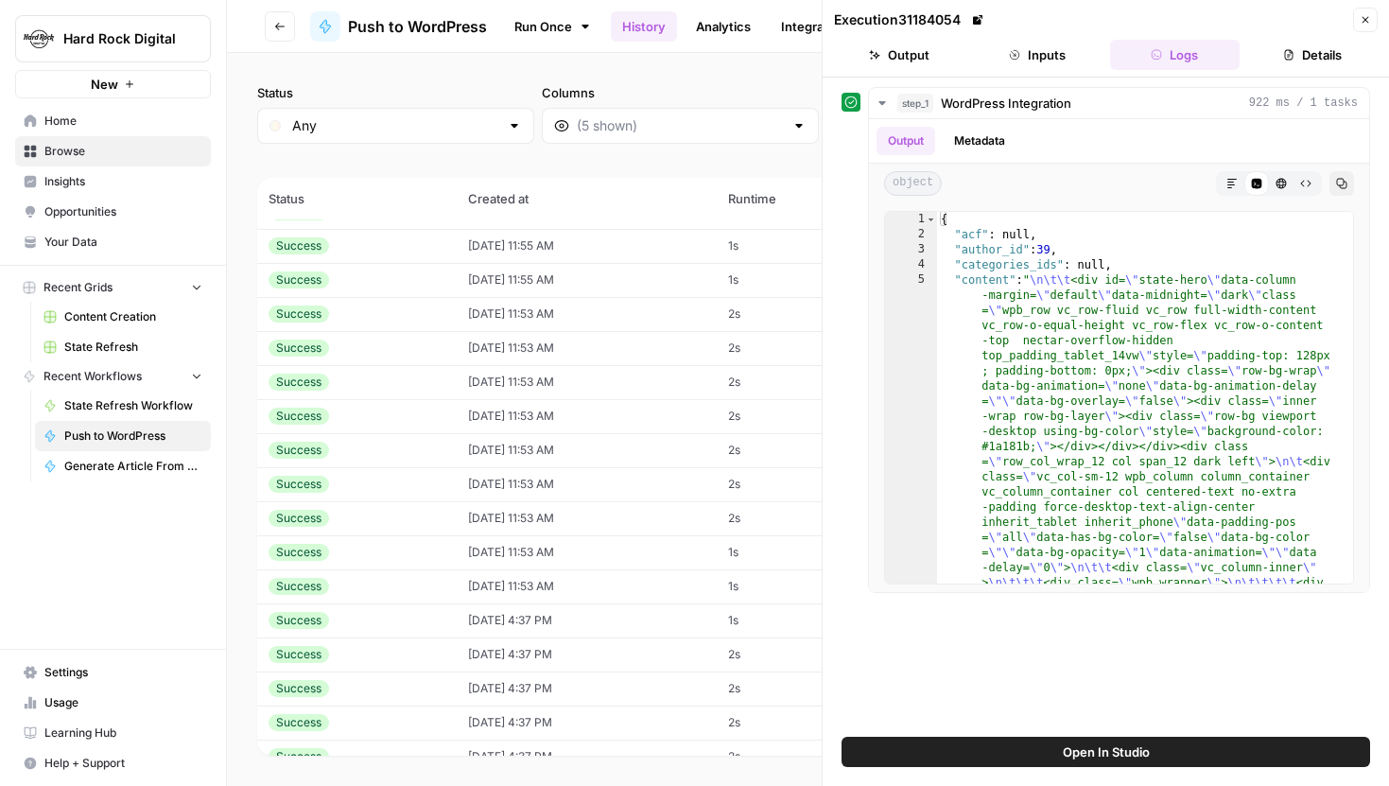
click at [1049, 61] on button "Inputs" at bounding box center [1037, 55] width 130 height 30
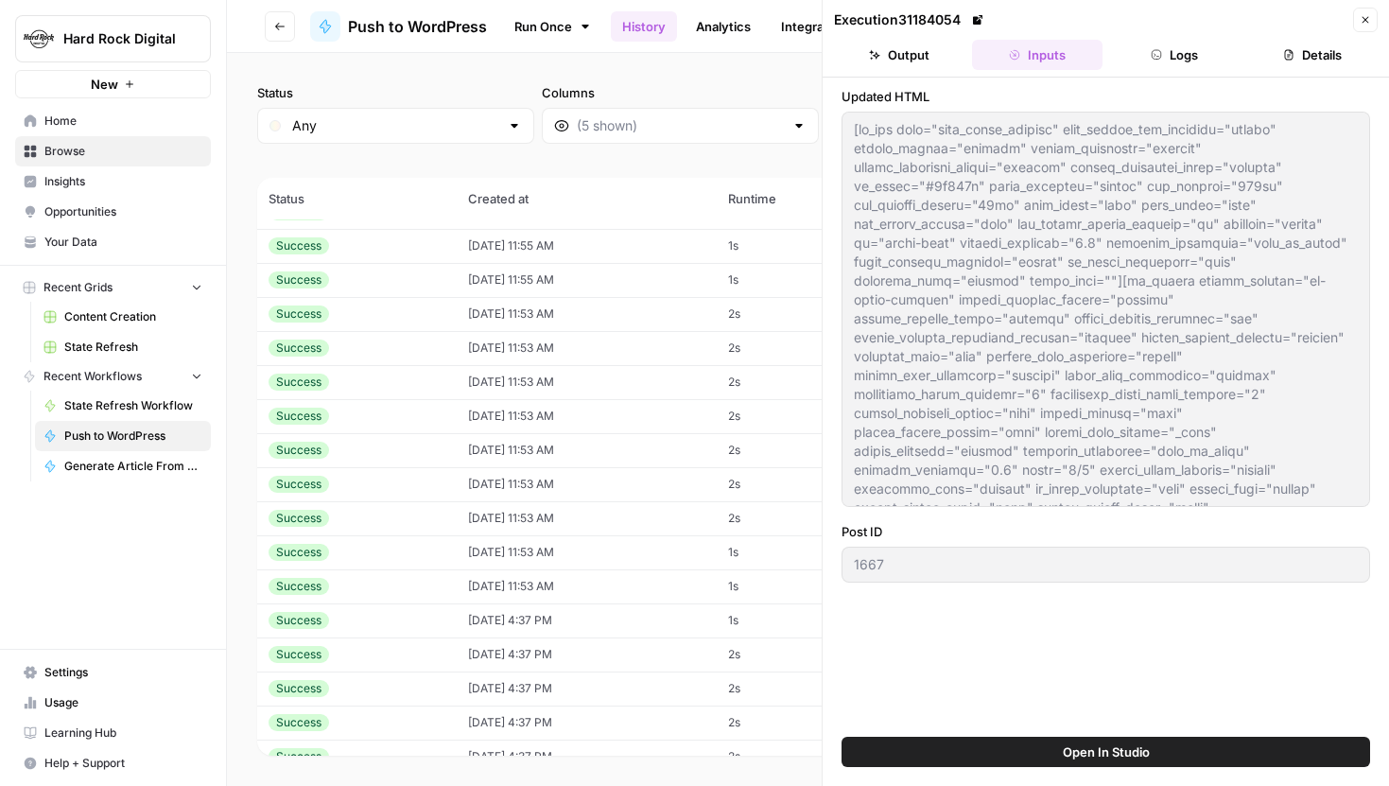
click at [1193, 26] on div "Execution 31184054" at bounding box center [1090, 19] width 513 height 19
click at [1185, 45] on button "Logs" at bounding box center [1175, 55] width 130 height 30
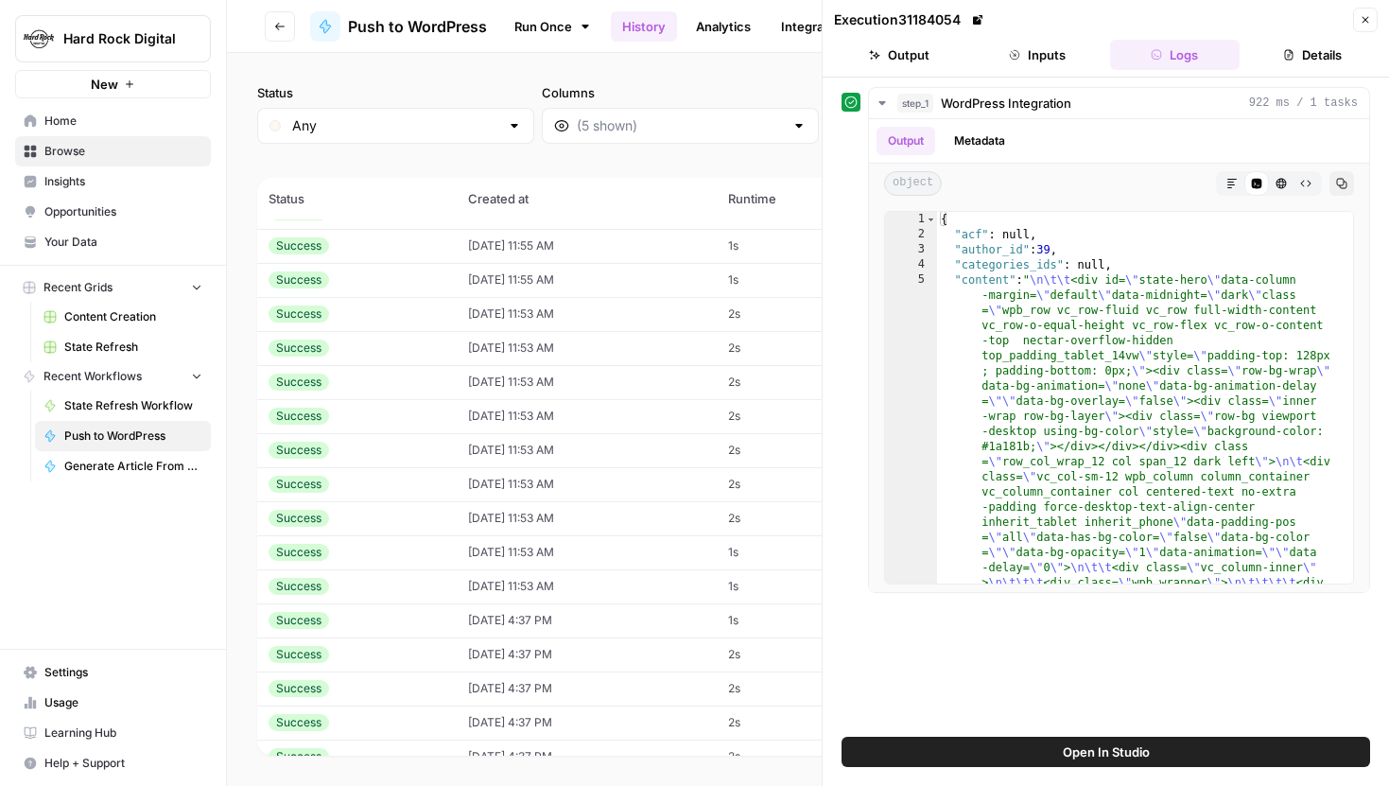
click at [1283, 52] on icon "button" at bounding box center [1288, 54] width 11 height 11
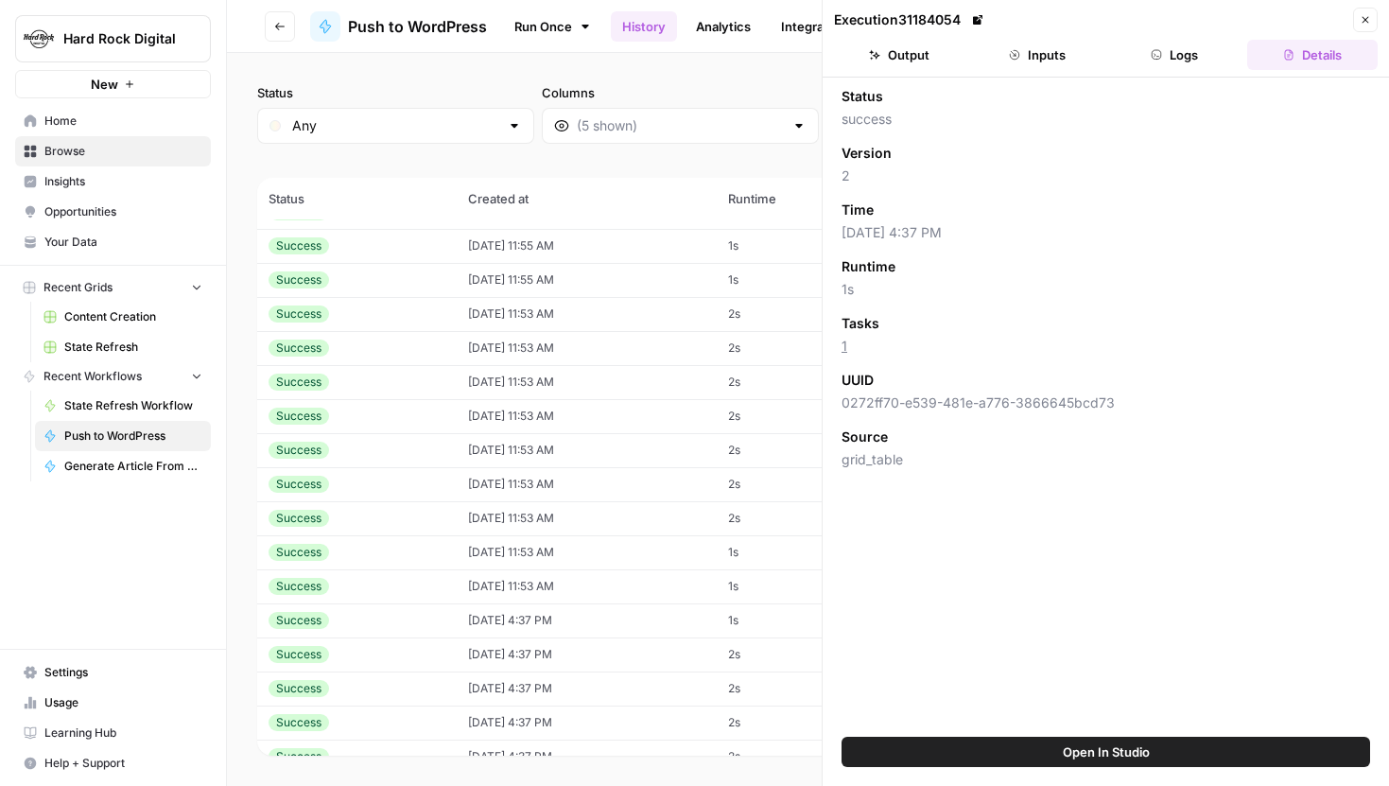
click at [1074, 57] on button "Inputs" at bounding box center [1037, 55] width 130 height 30
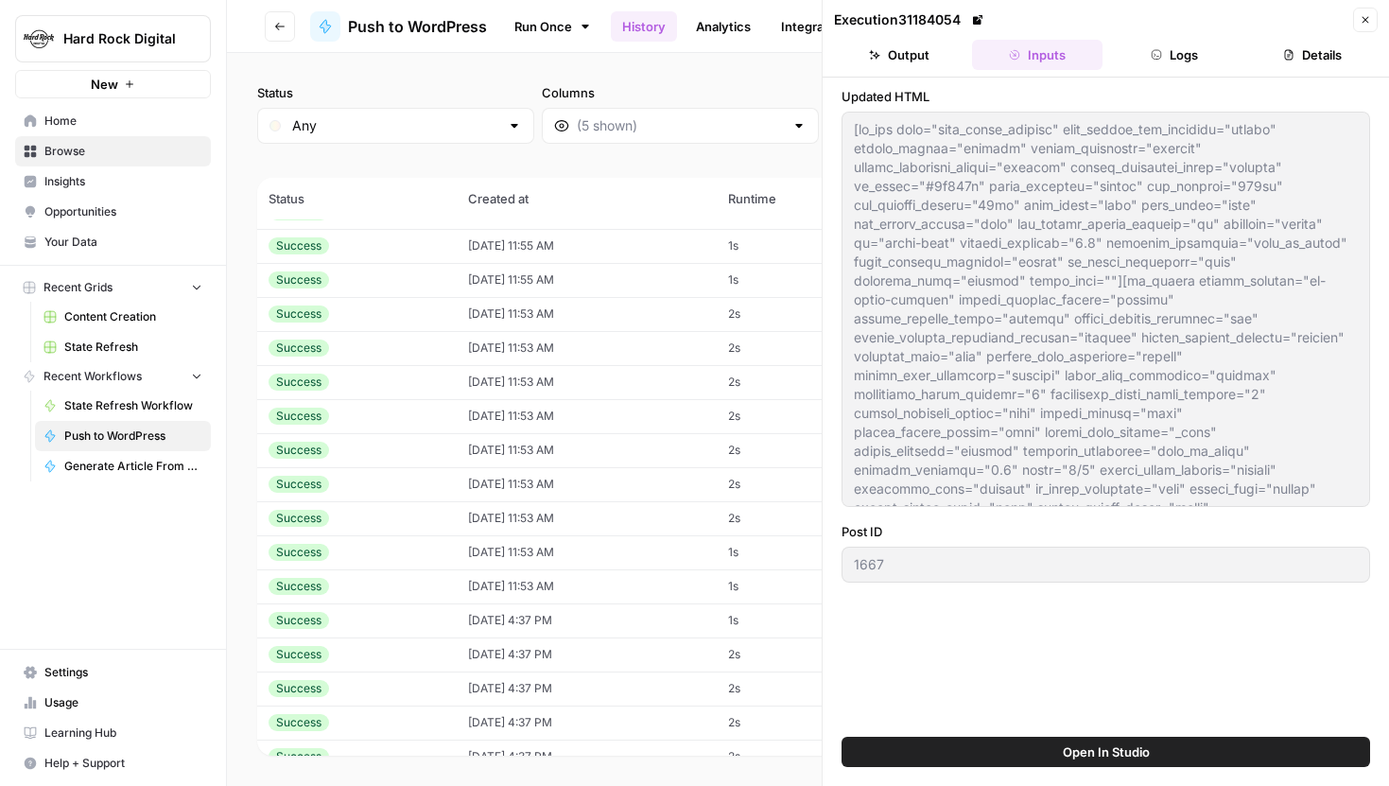
click at [1133, 387] on div at bounding box center [1106, 309] width 529 height 395
click at [927, 48] on button "Output" at bounding box center [899, 55] width 130 height 30
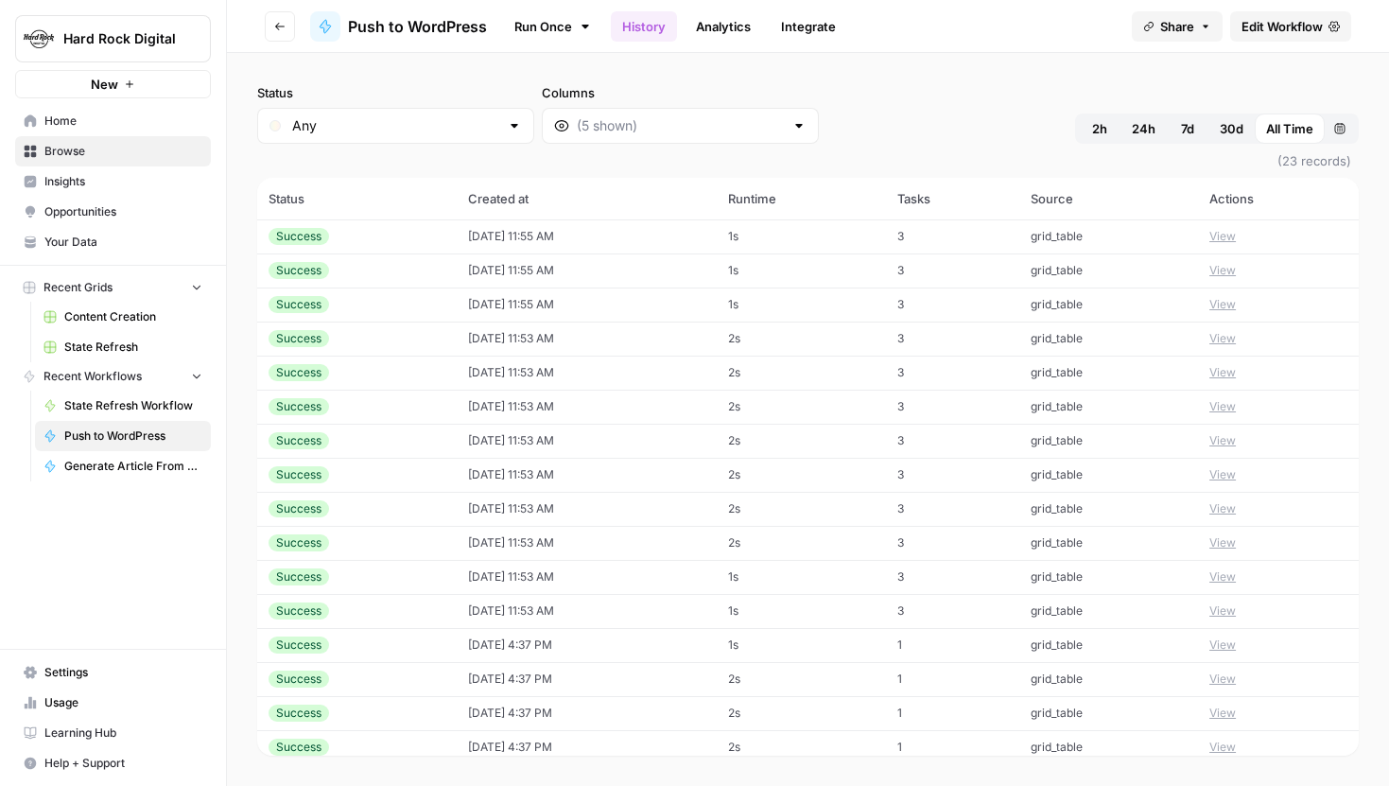
click at [1236, 642] on button "View" at bounding box center [1222, 644] width 26 height 17
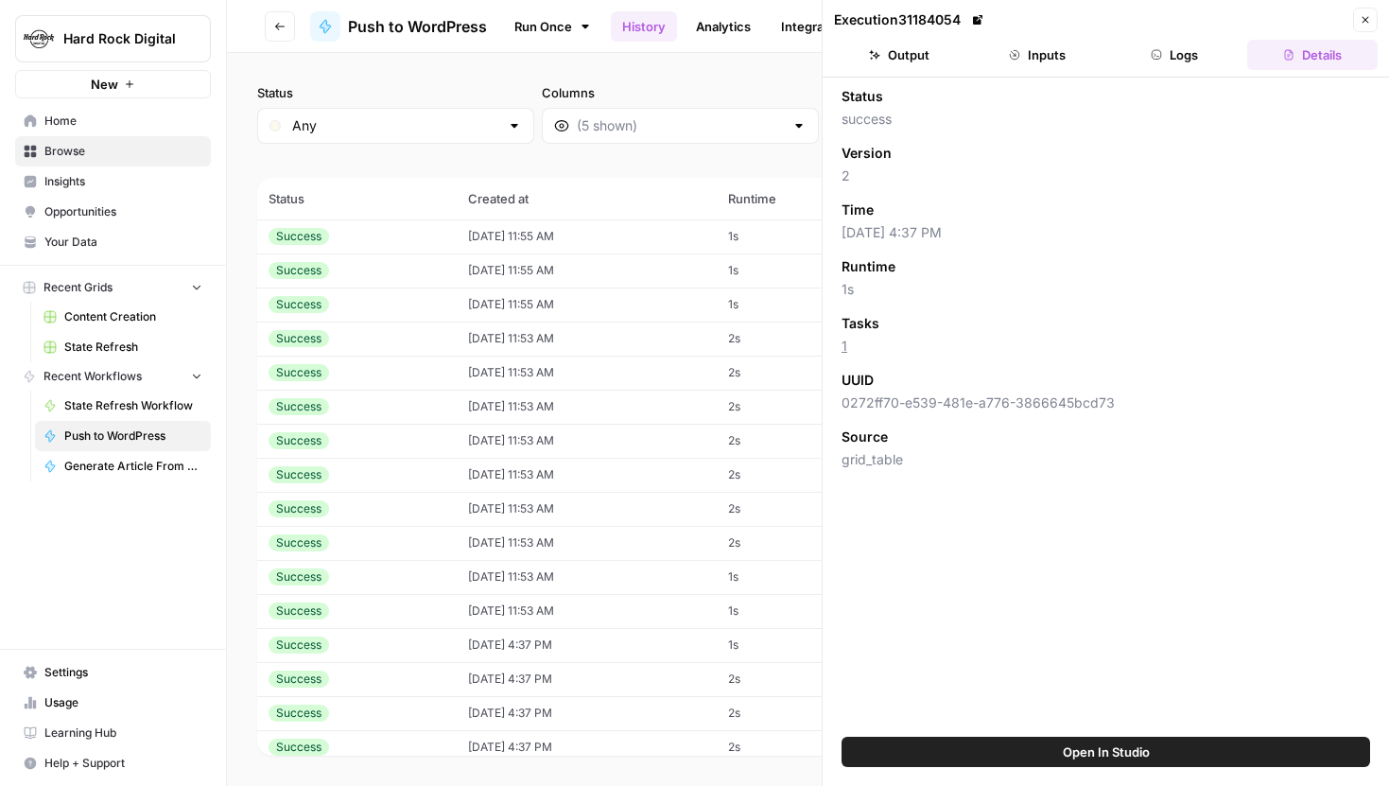
click at [1171, 42] on button "Logs" at bounding box center [1175, 55] width 130 height 30
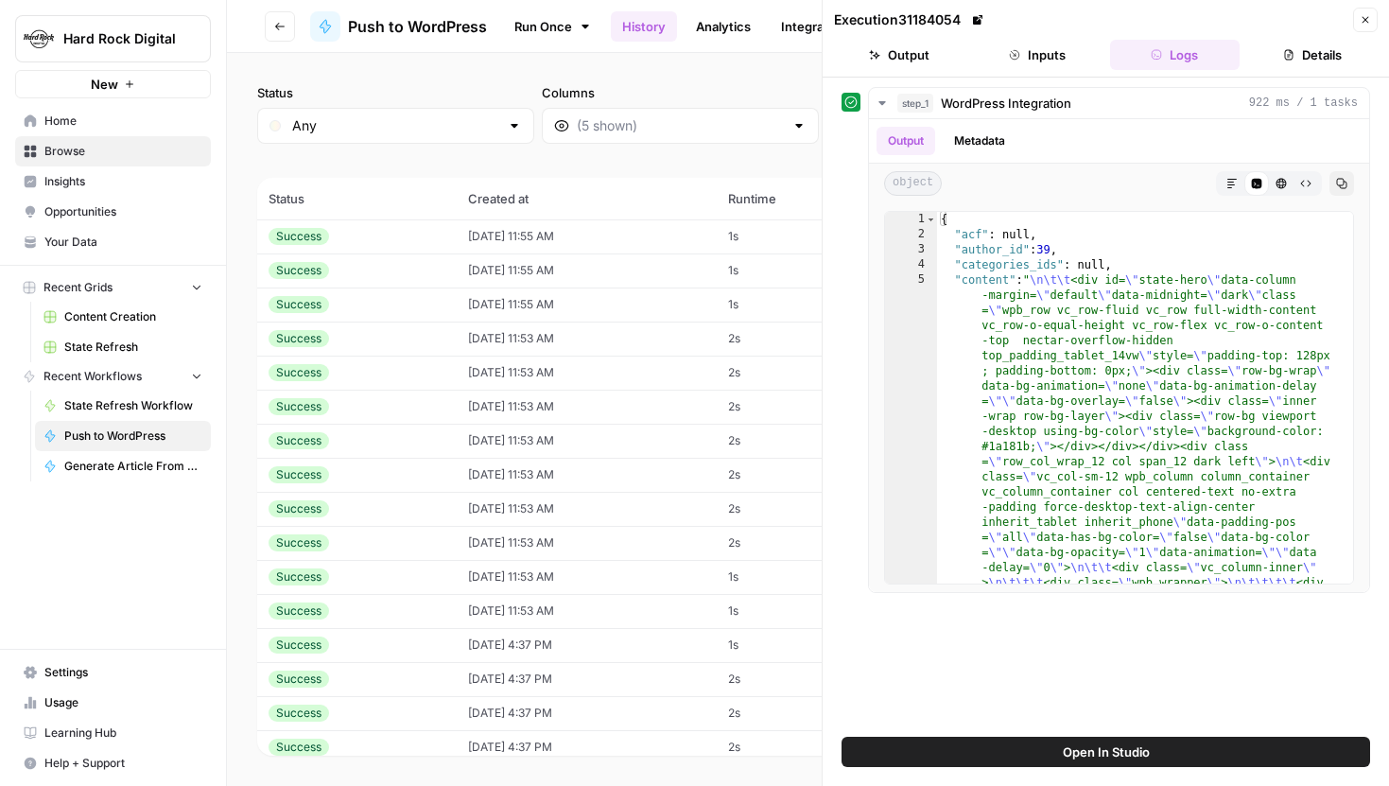
click at [1016, 65] on button "Inputs" at bounding box center [1037, 55] width 130 height 30
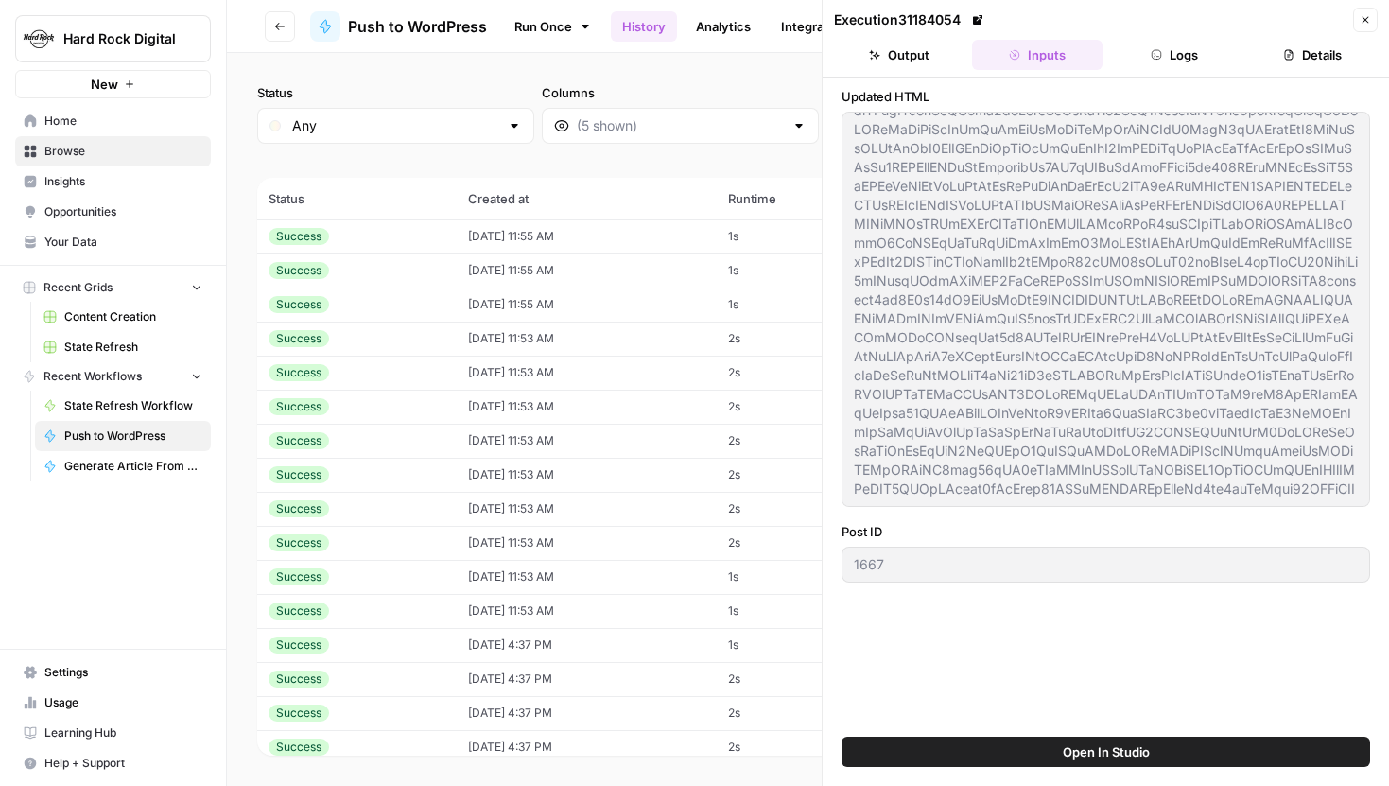
scroll to position [46975, 0]
click at [1189, 704] on div "Updated HTML Post ID 1667" at bounding box center [1106, 407] width 529 height 640
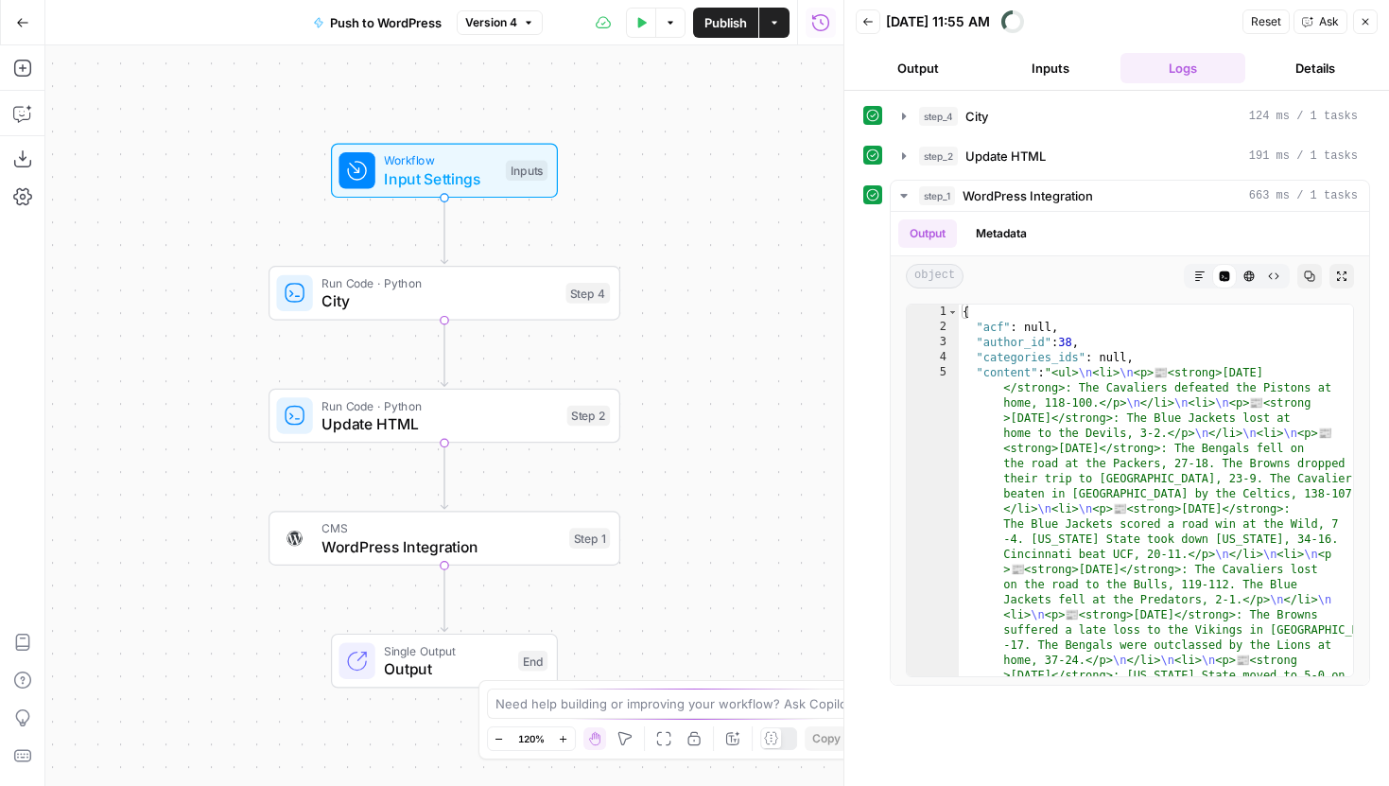
click at [382, 535] on span "WordPress Integration" at bounding box center [440, 546] width 238 height 23
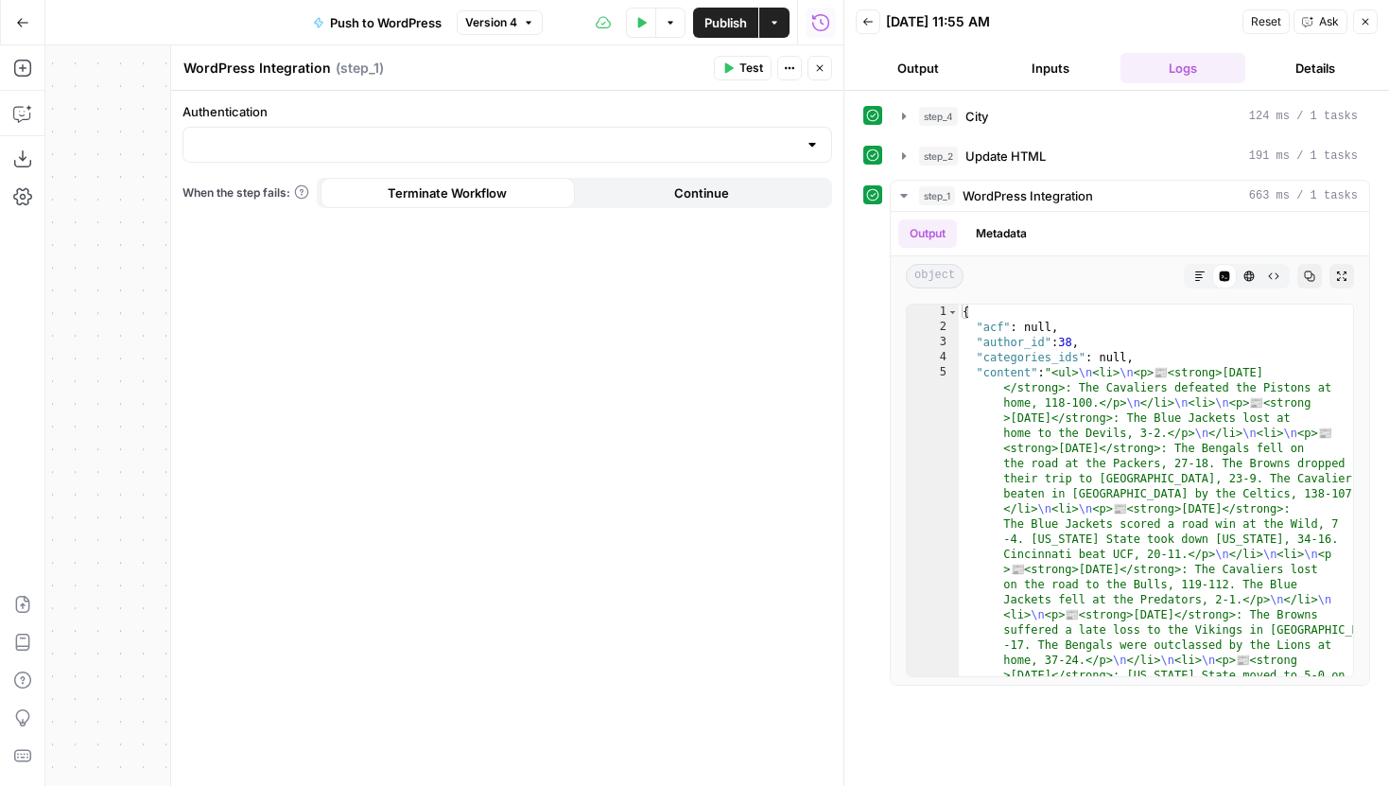
type input "WordPress - Hard Rock Bet"
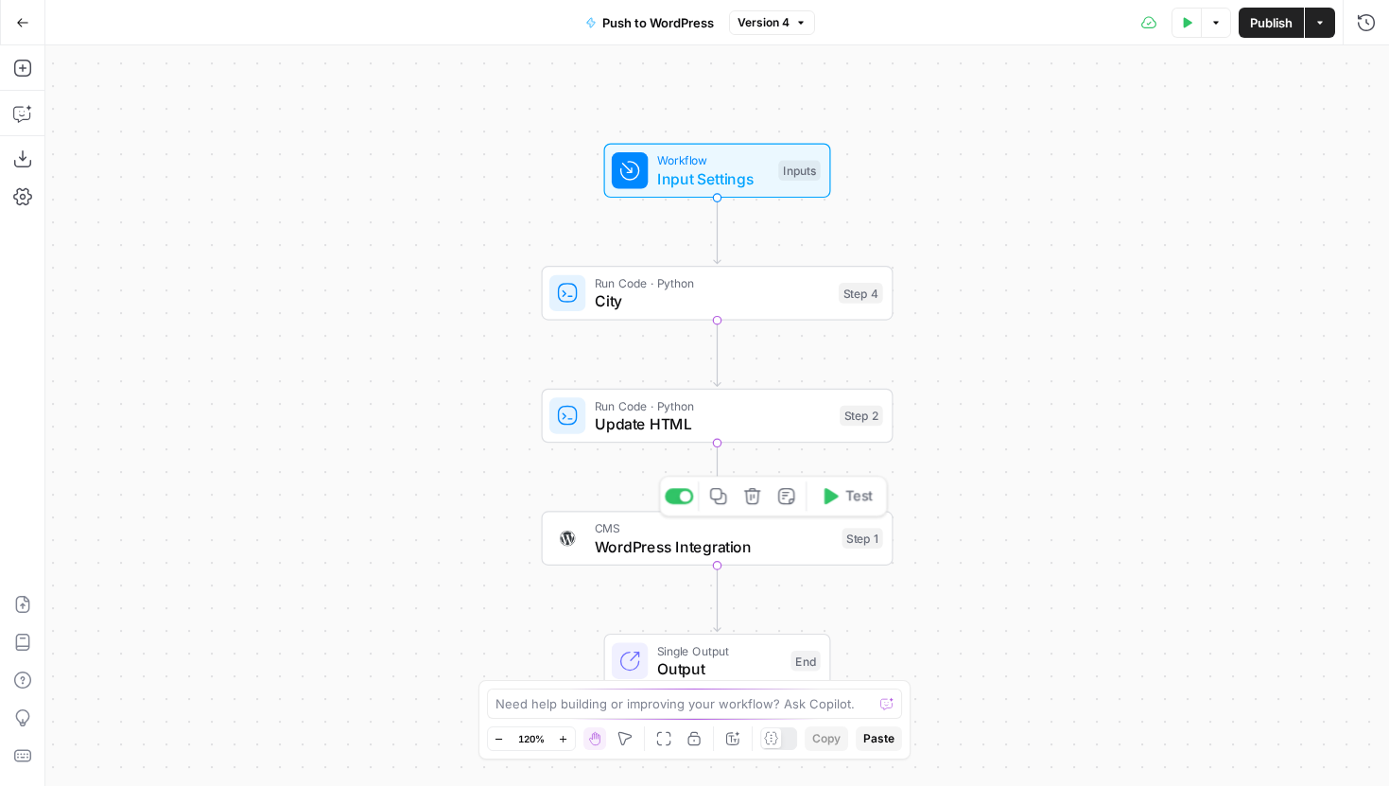
click at [654, 561] on div "CMS WordPress Integration Step 1 Copy step Delete step Add Note Test" at bounding box center [718, 538] width 352 height 55
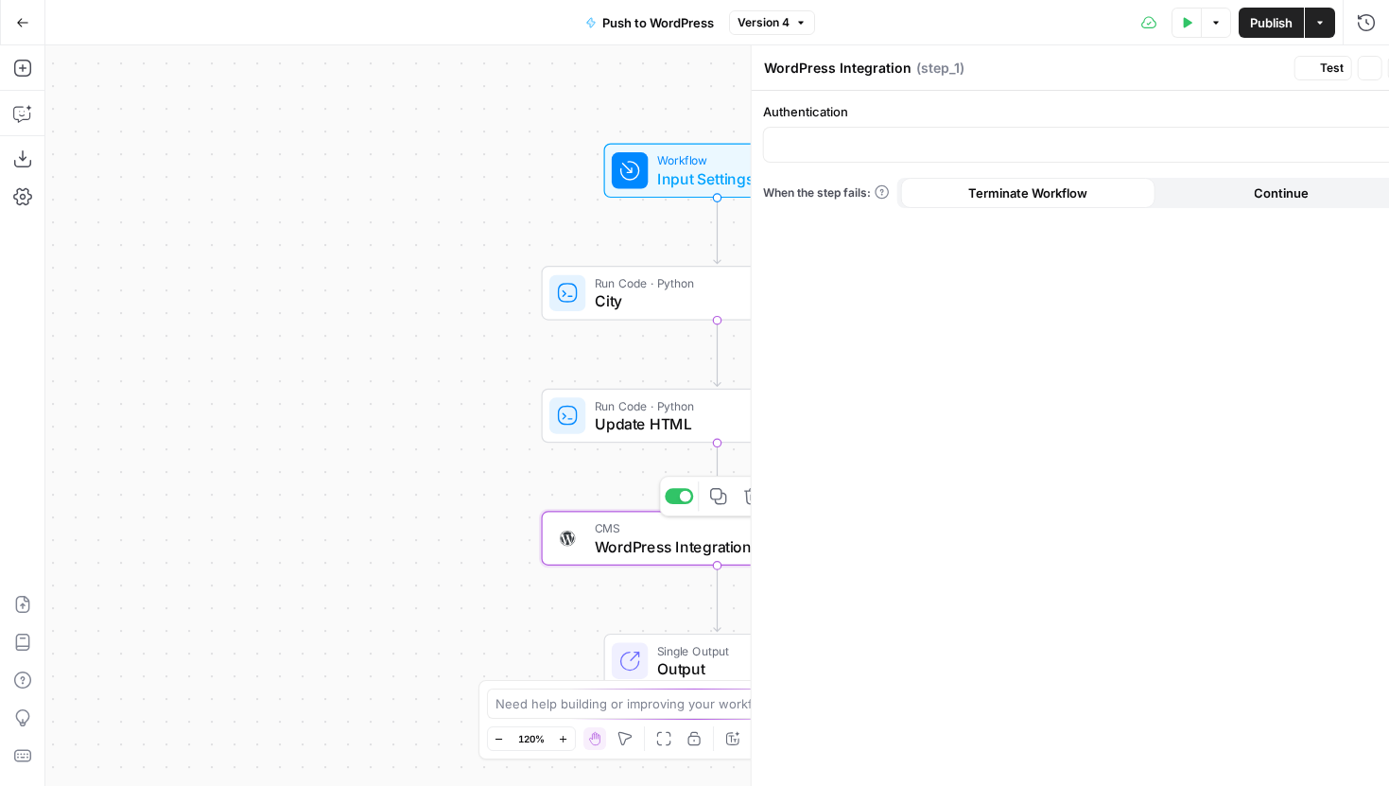
type input "WordPress - Hard Rock Bet"
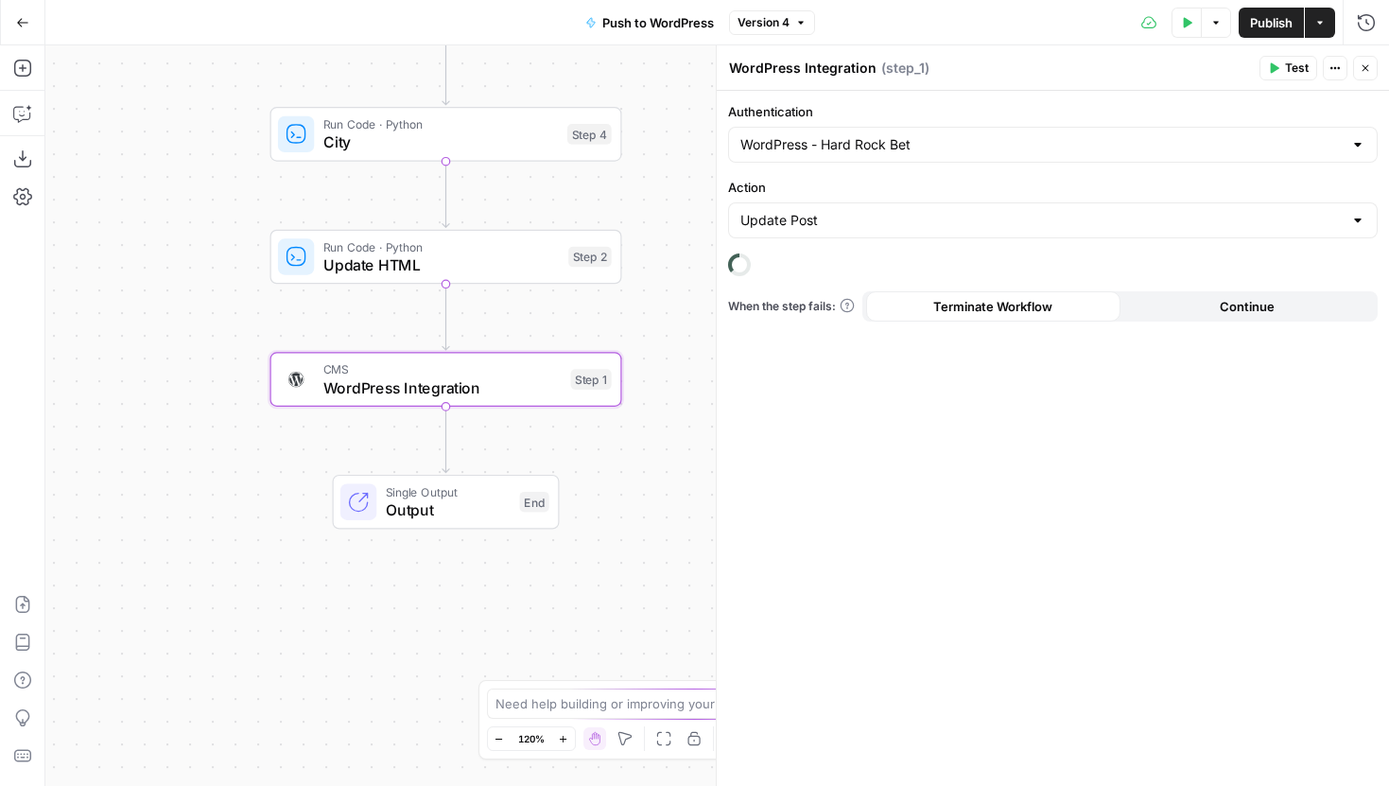
drag, startPoint x: 448, startPoint y: 479, endPoint x: 163, endPoint y: 314, distance: 330.0
click at [163, 314] on div "Workflow Input Settings Inputs Run Code · Python City Step 4 Run Code · Python …" at bounding box center [717, 415] width 1344 height 740
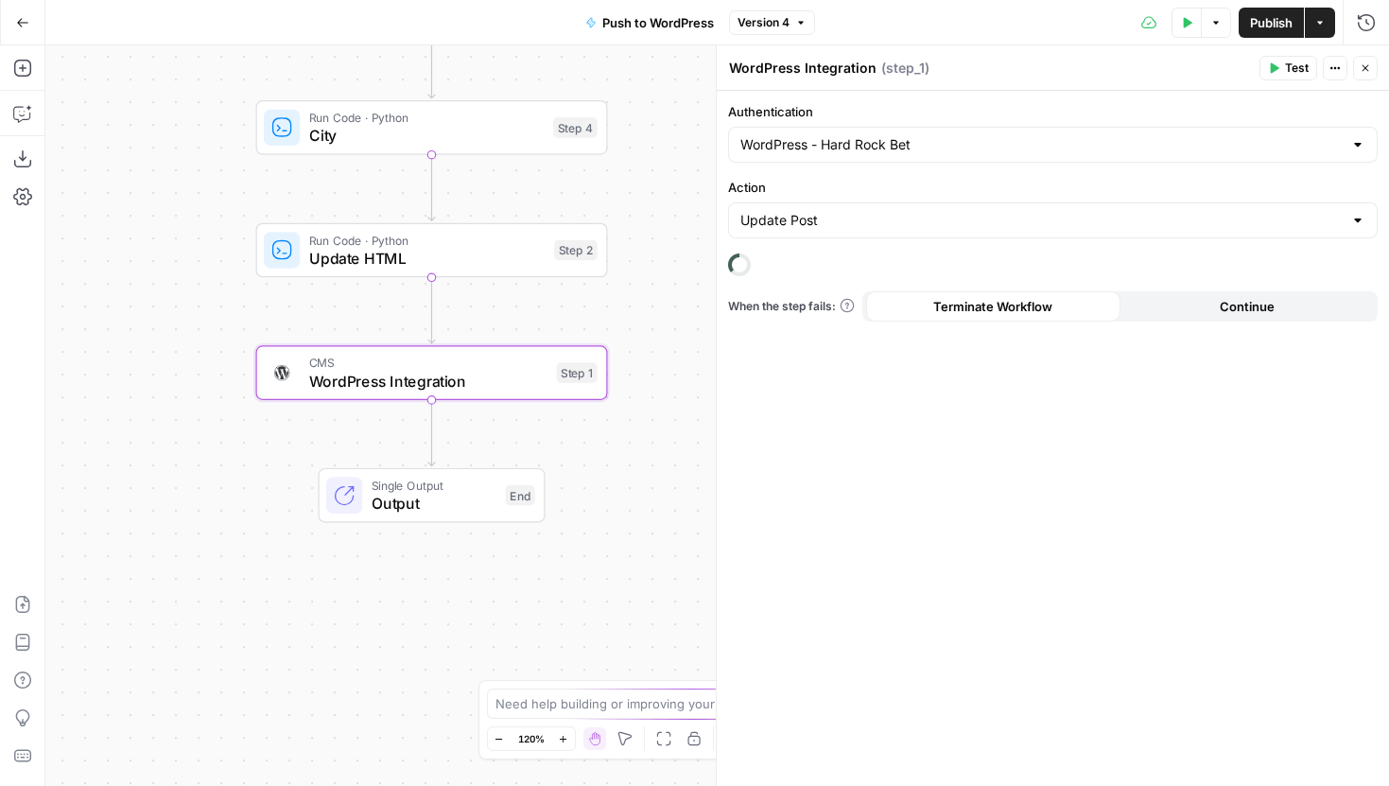
click at [773, 28] on span "Version 4" at bounding box center [764, 22] width 52 height 17
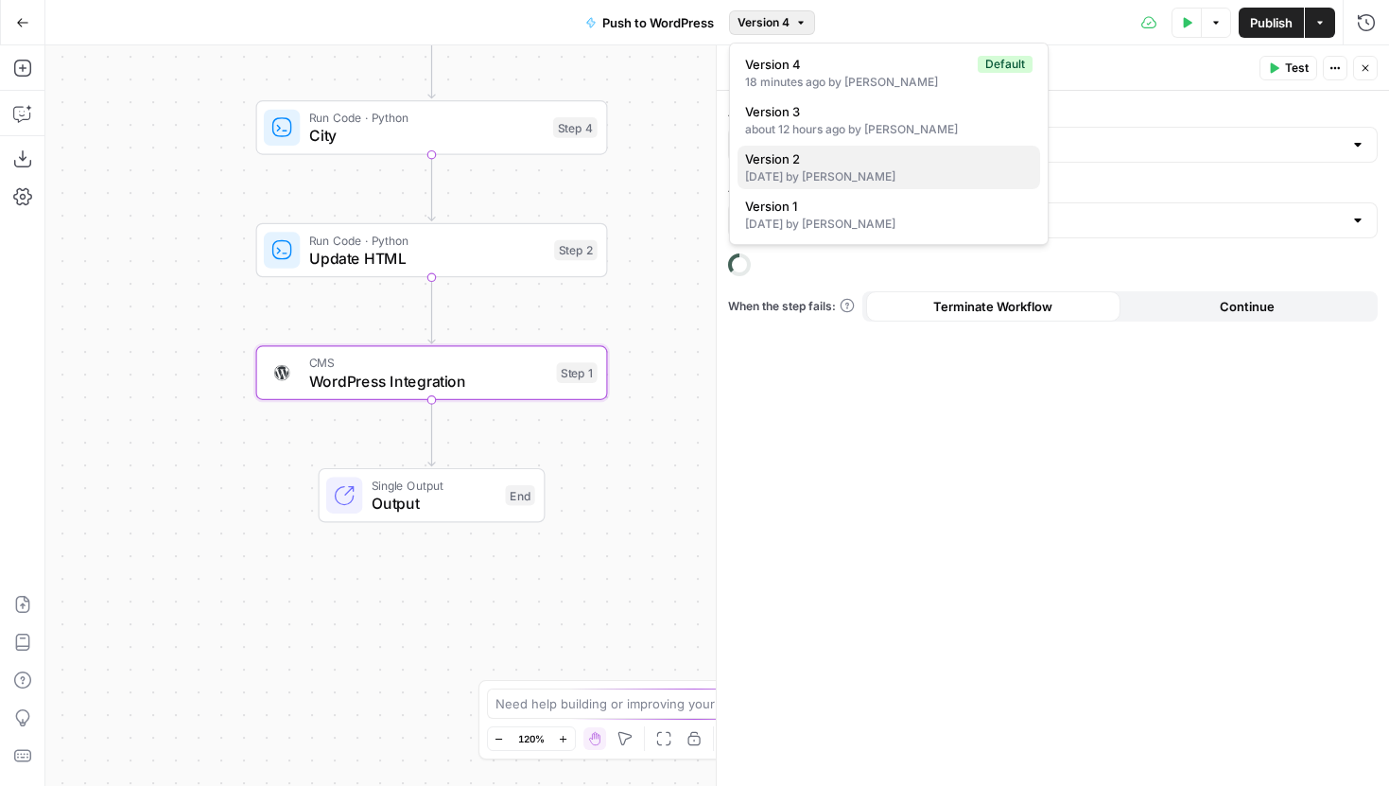
click at [798, 155] on span "Version 2" at bounding box center [885, 158] width 280 height 19
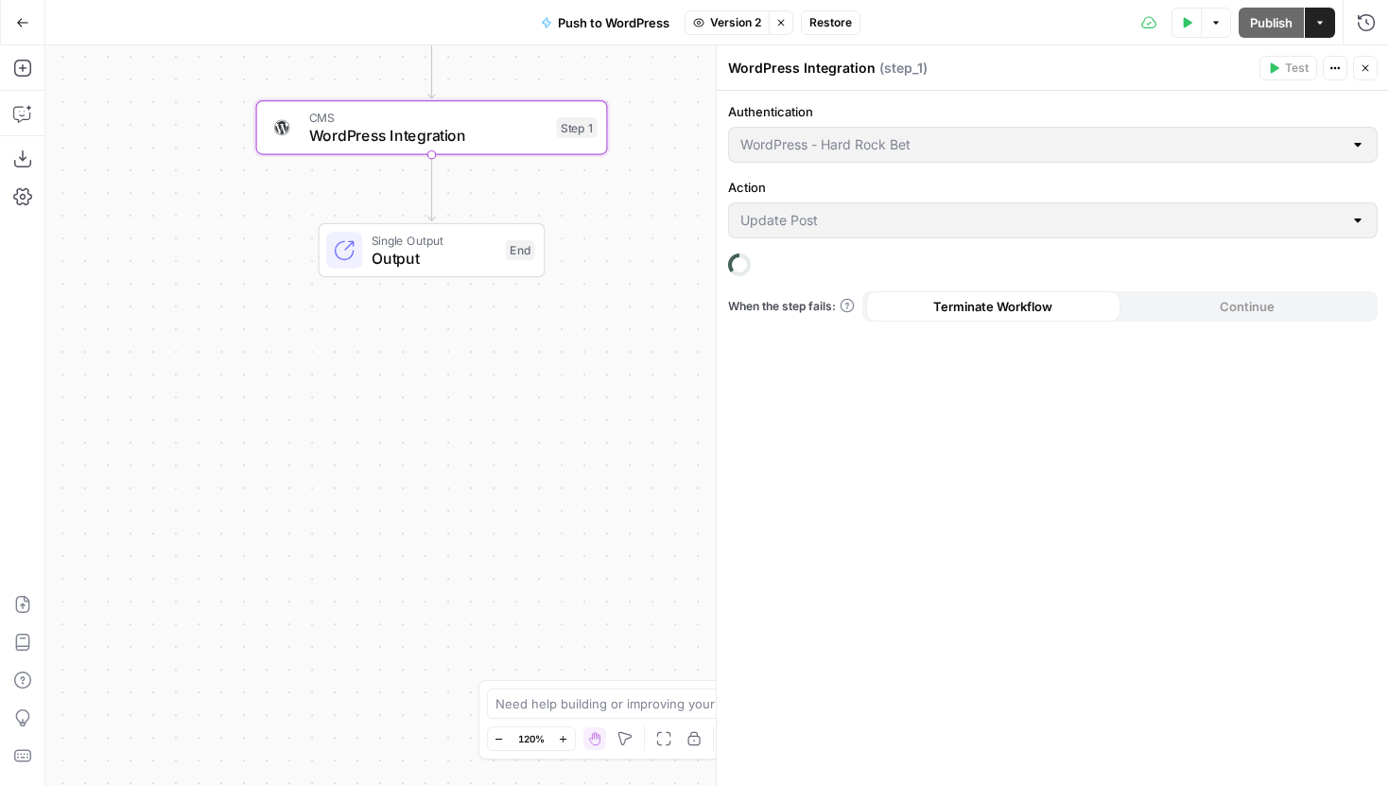
click at [743, 21] on span "Version 2" at bounding box center [735, 22] width 51 height 17
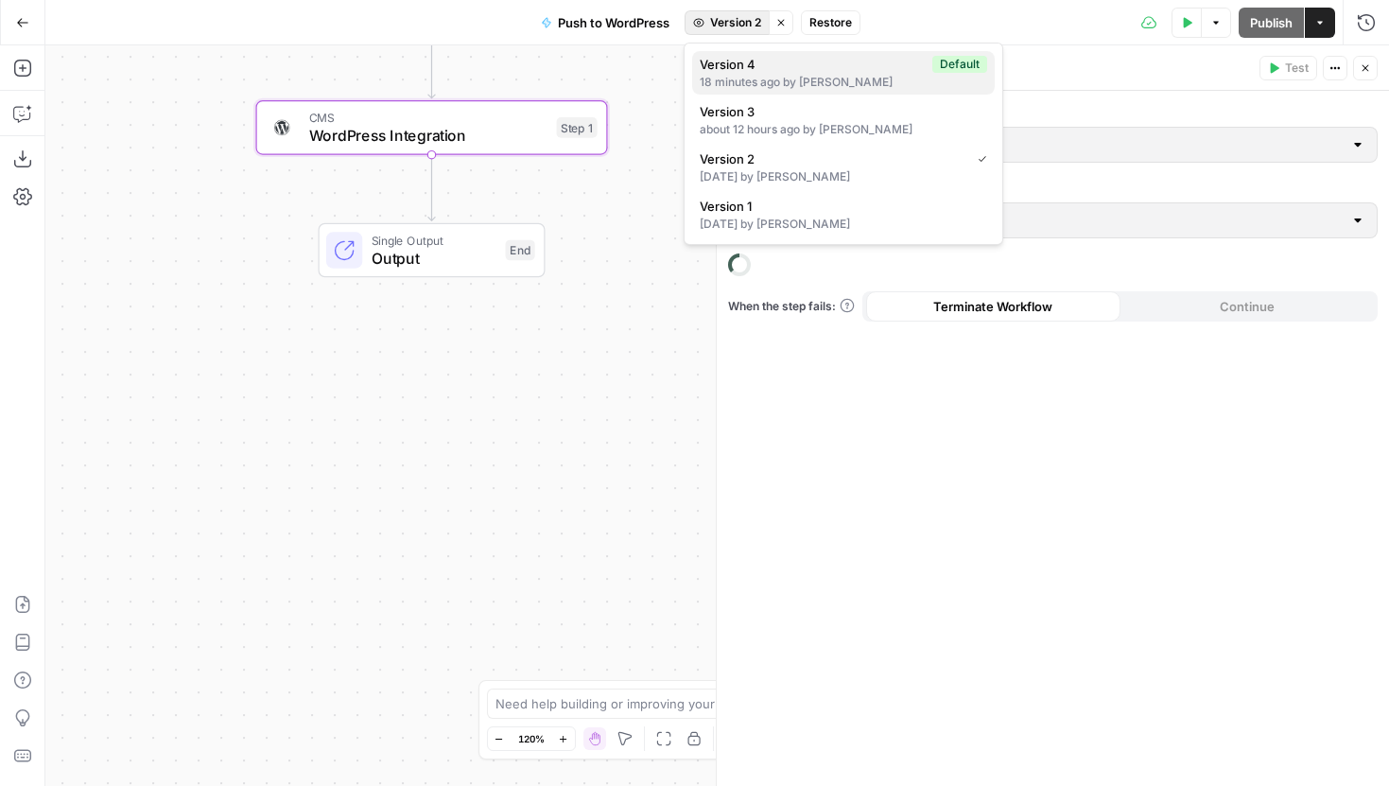
click at [754, 71] on span "Version 4" at bounding box center [812, 64] width 225 height 19
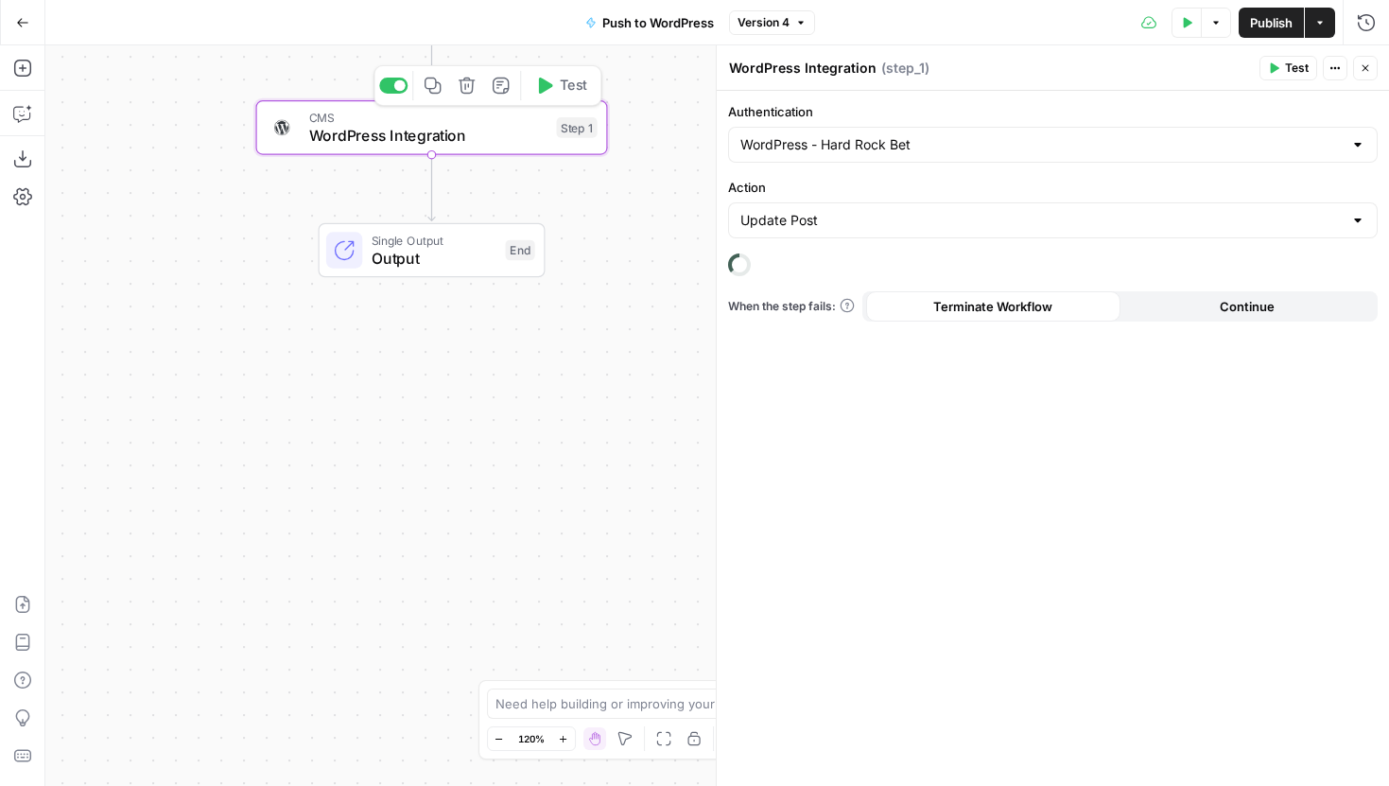
click at [495, 133] on span "WordPress Integration" at bounding box center [428, 135] width 238 height 23
drag, startPoint x: 614, startPoint y: 217, endPoint x: 614, endPoint y: 535, distance: 317.7
click at [614, 535] on div "Workflow Input Settings Inputs Run Code · Python City Step 4 Run Code · Python …" at bounding box center [717, 415] width 1344 height 740
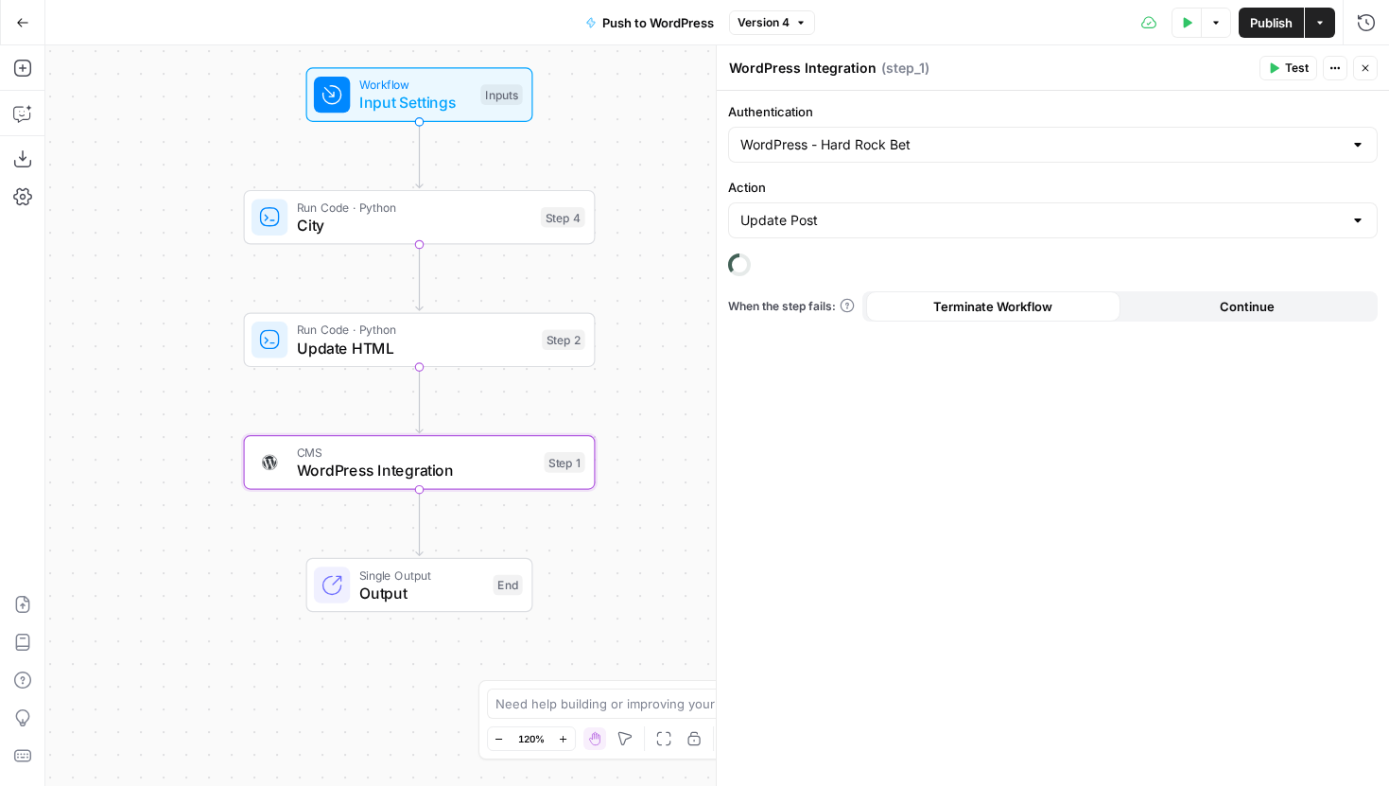
drag, startPoint x: 681, startPoint y: 317, endPoint x: 659, endPoint y: 352, distance: 41.2
click at [659, 351] on div "Workflow Input Settings Inputs Run Code · Python City Step 4 Run Code · Python …" at bounding box center [717, 415] width 1344 height 740
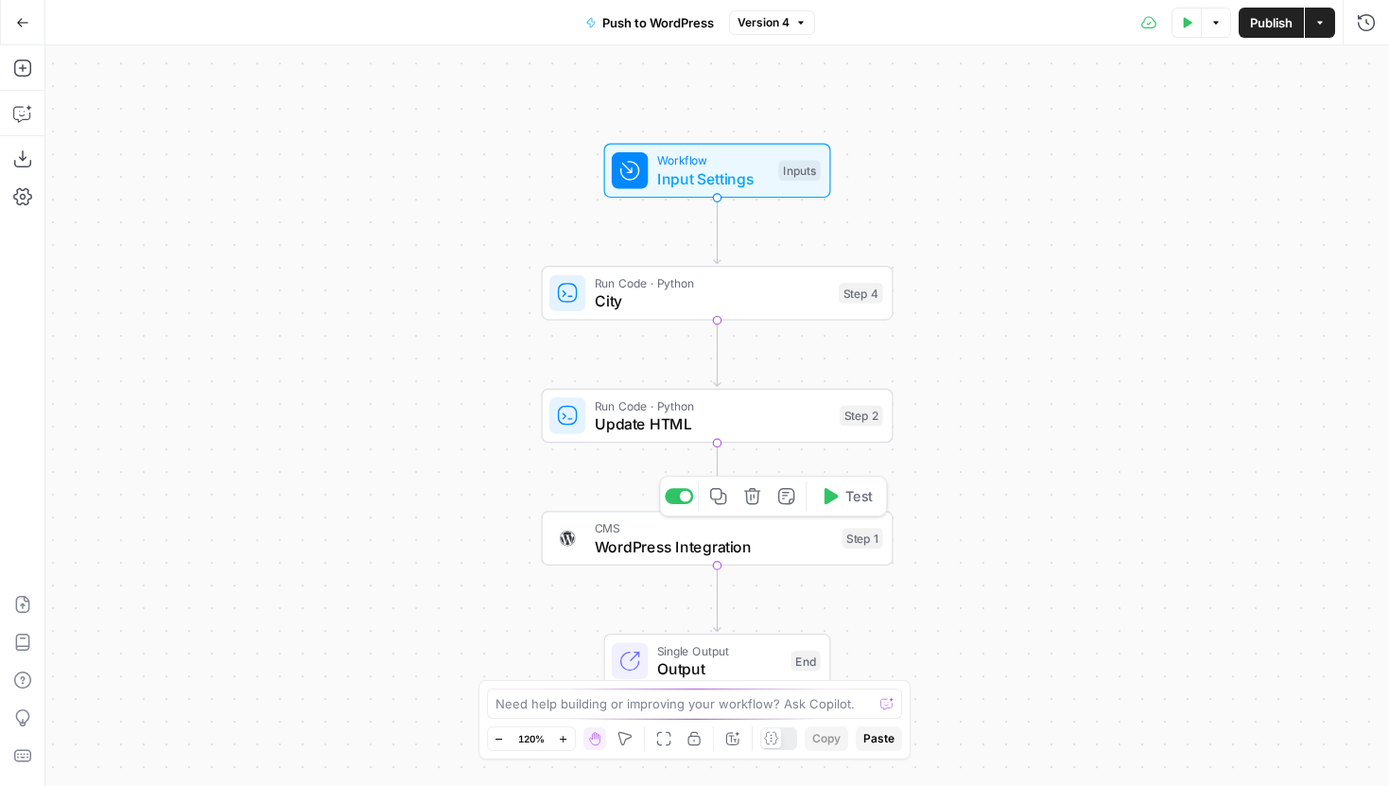
click at [654, 554] on span "WordPress Integration" at bounding box center [714, 546] width 238 height 23
type input "WordPress - Hard Rock Bet"
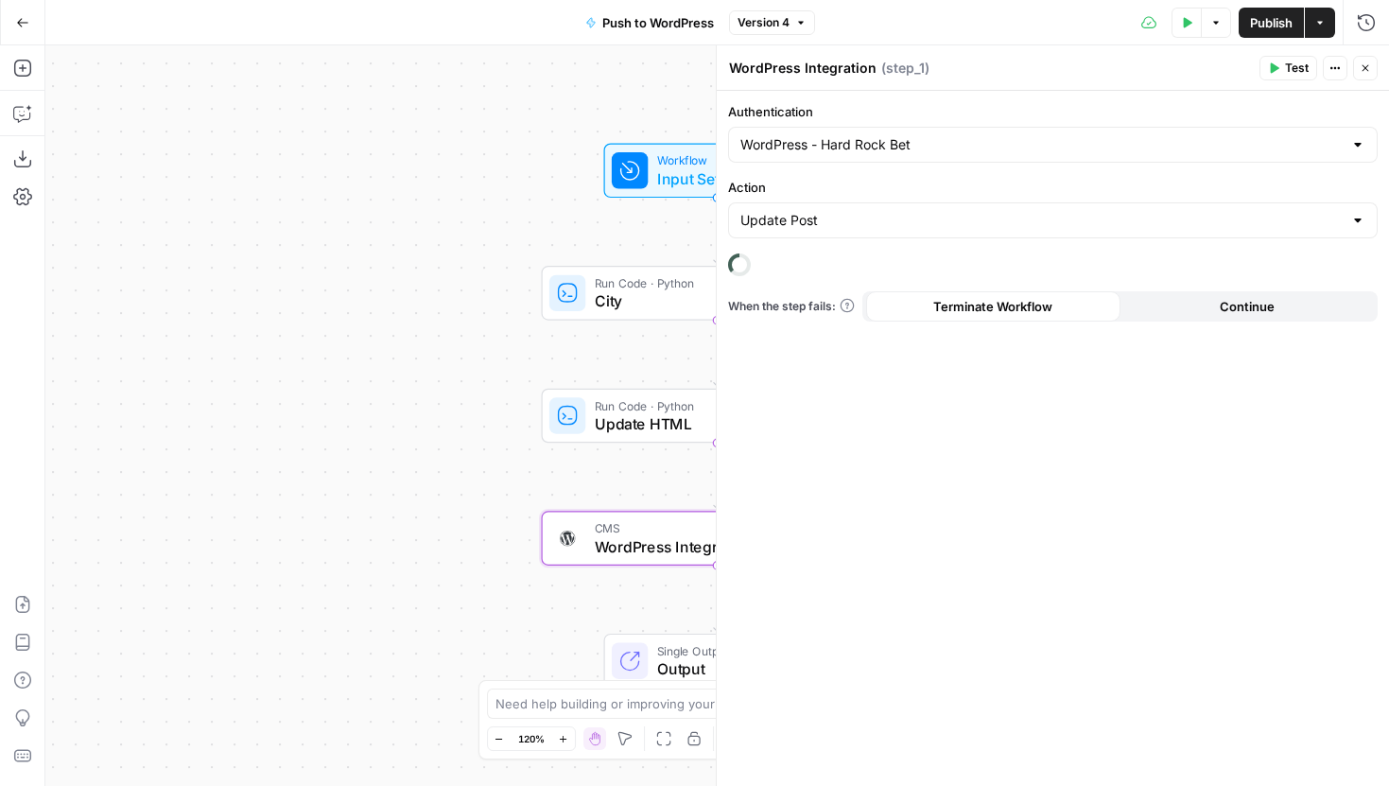
click at [1371, 72] on button "Close" at bounding box center [1365, 68] width 25 height 25
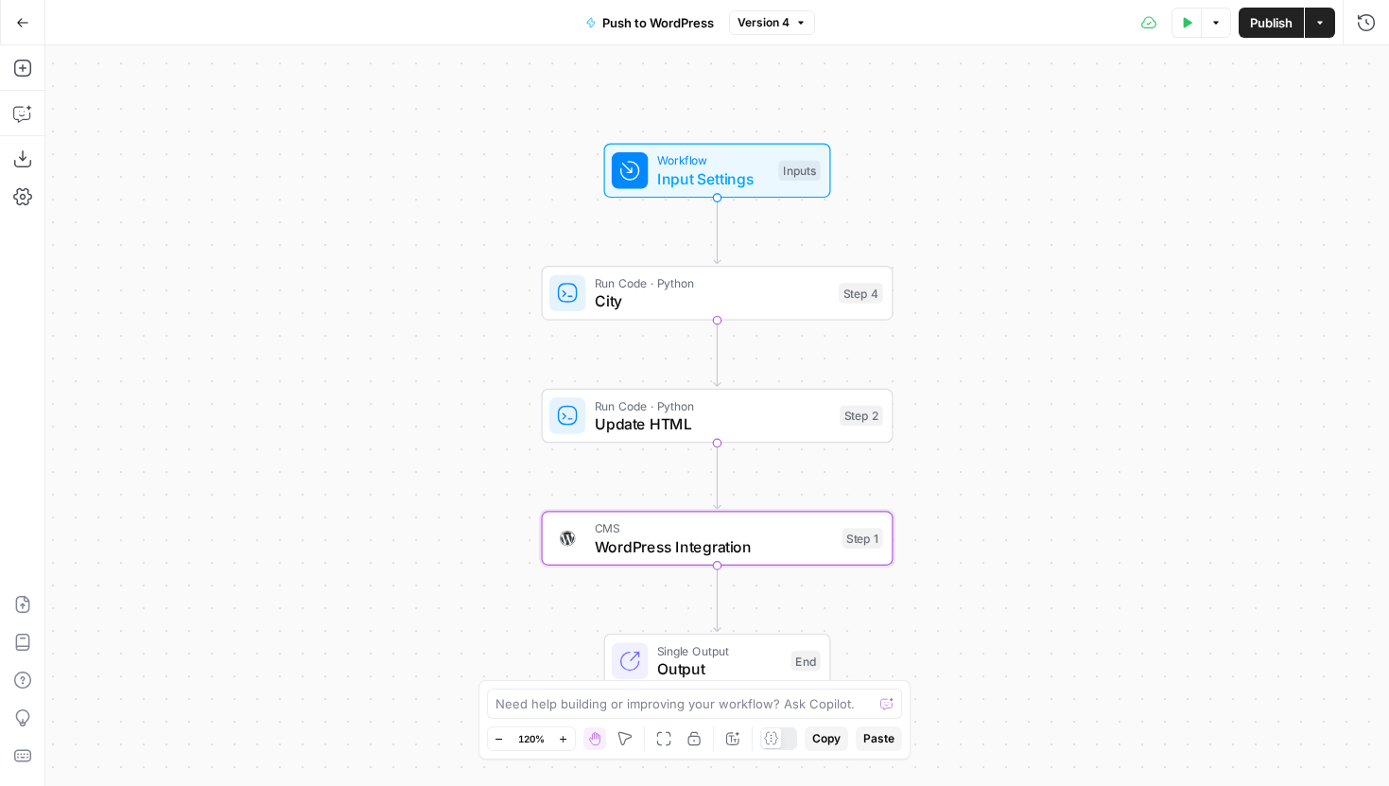
click at [687, 553] on span "WordPress Integration" at bounding box center [714, 546] width 238 height 23
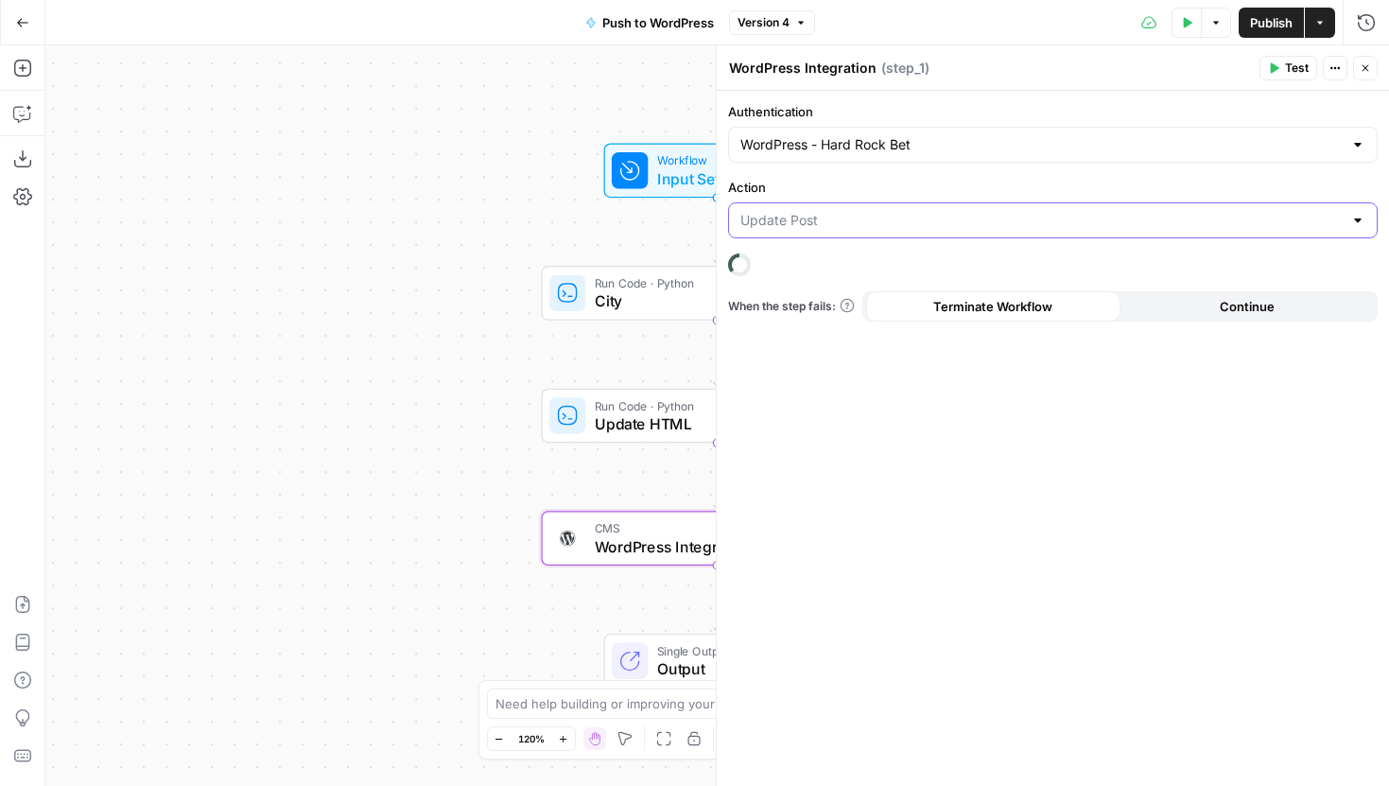
click at [859, 221] on input "Action" at bounding box center [1041, 220] width 602 height 19
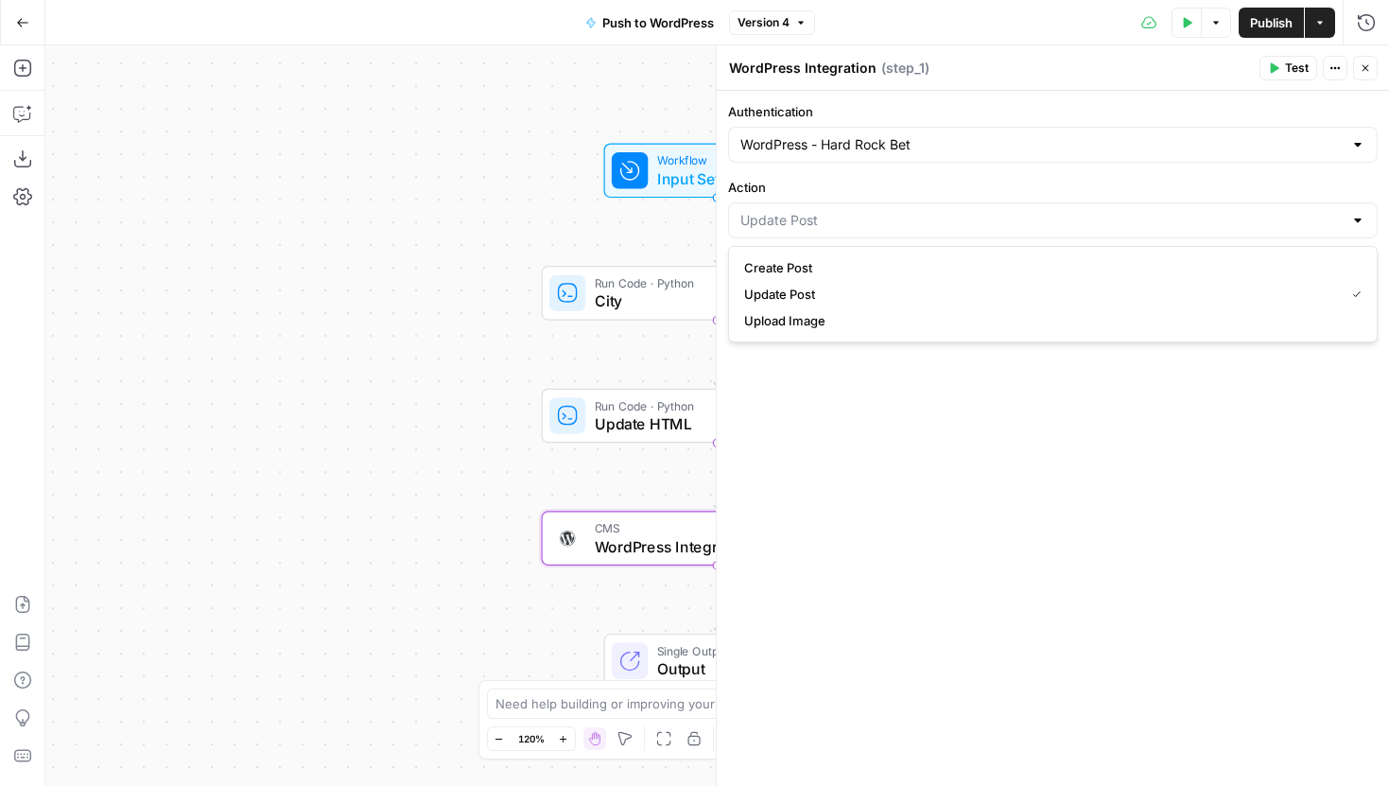
click at [815, 453] on div "Authentication WordPress - Hard Rock Bet Action When the step fails: Terminate …" at bounding box center [1053, 438] width 672 height 695
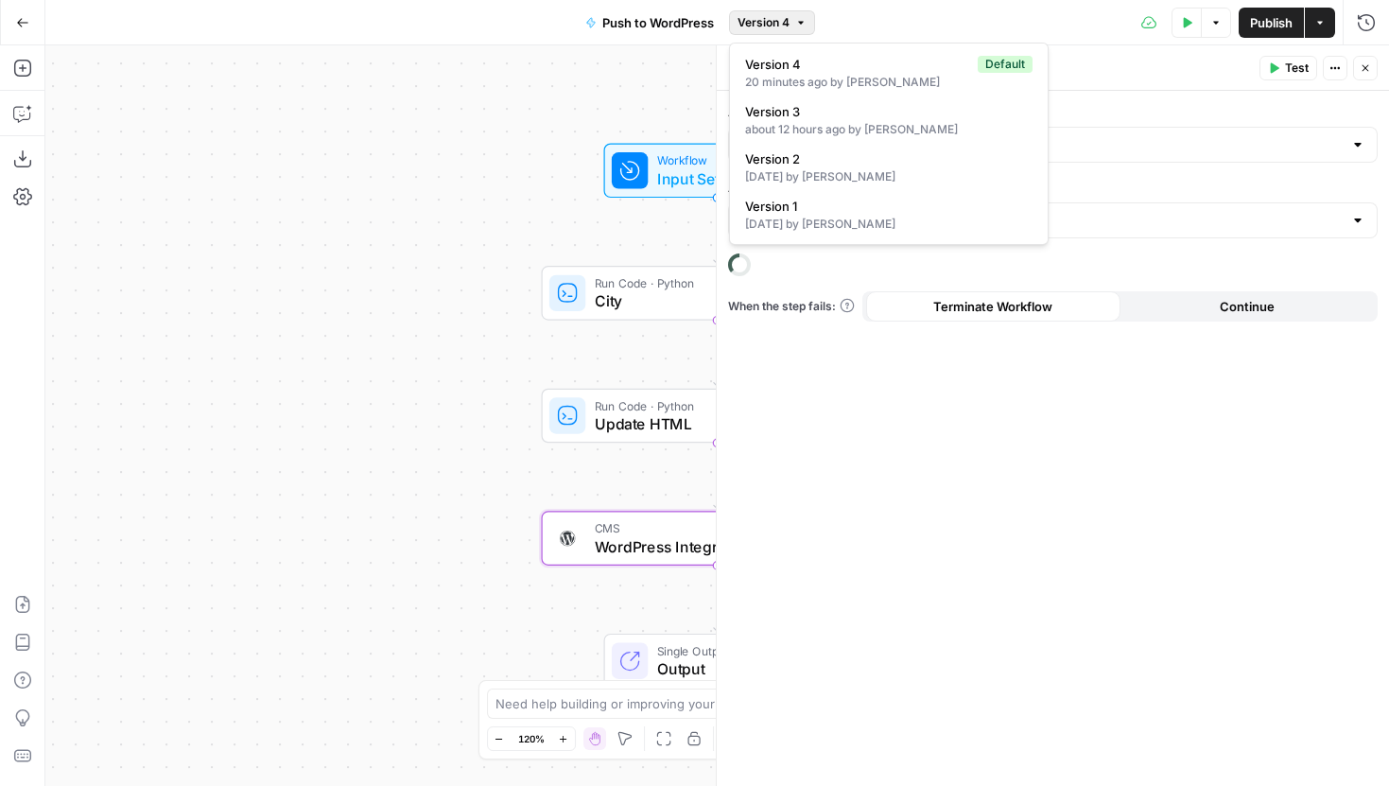
click at [756, 27] on span "Version 4" at bounding box center [764, 22] width 52 height 17
click at [833, 126] on div "about 12 hours ago by Joel Fazecas" at bounding box center [888, 129] width 287 height 17
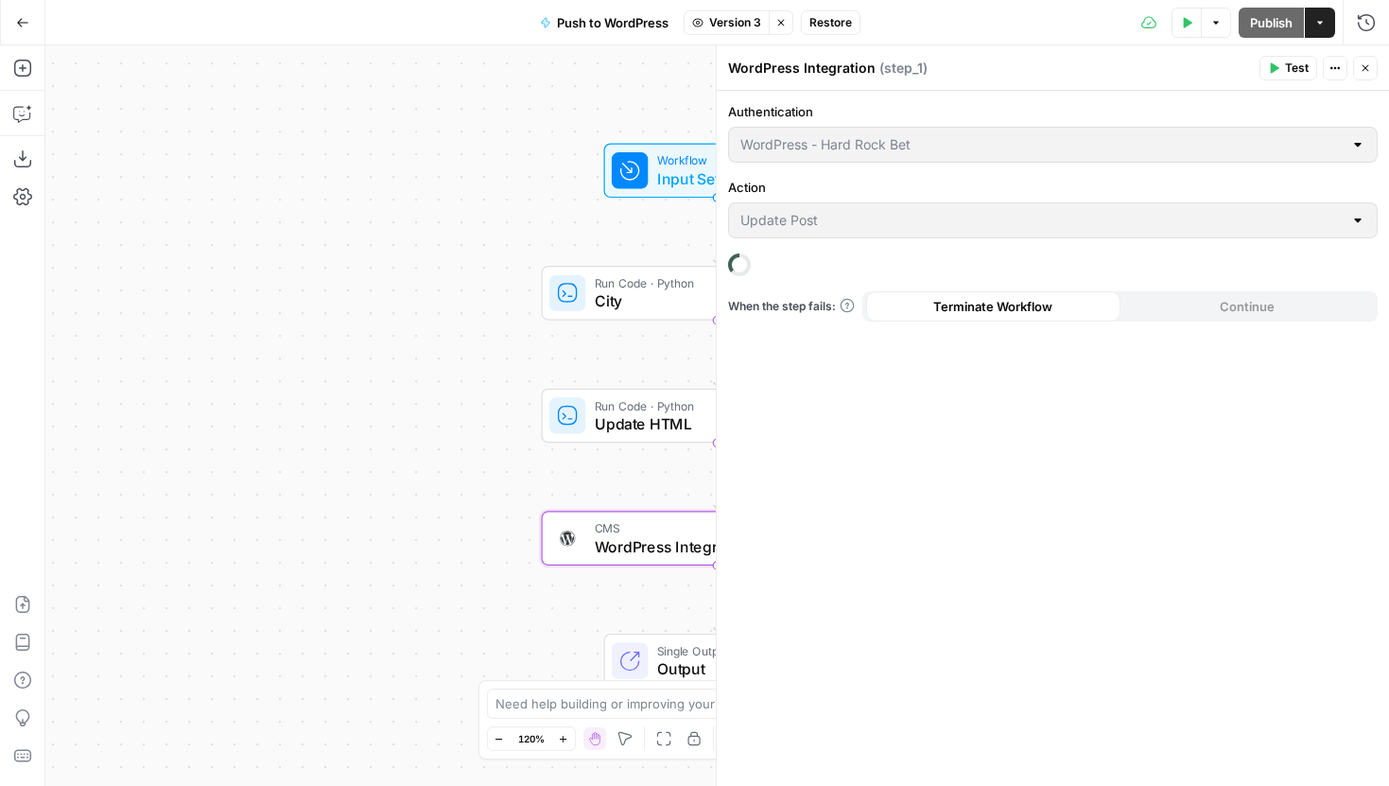
click at [734, 16] on span "Version 3" at bounding box center [735, 22] width 52 height 17
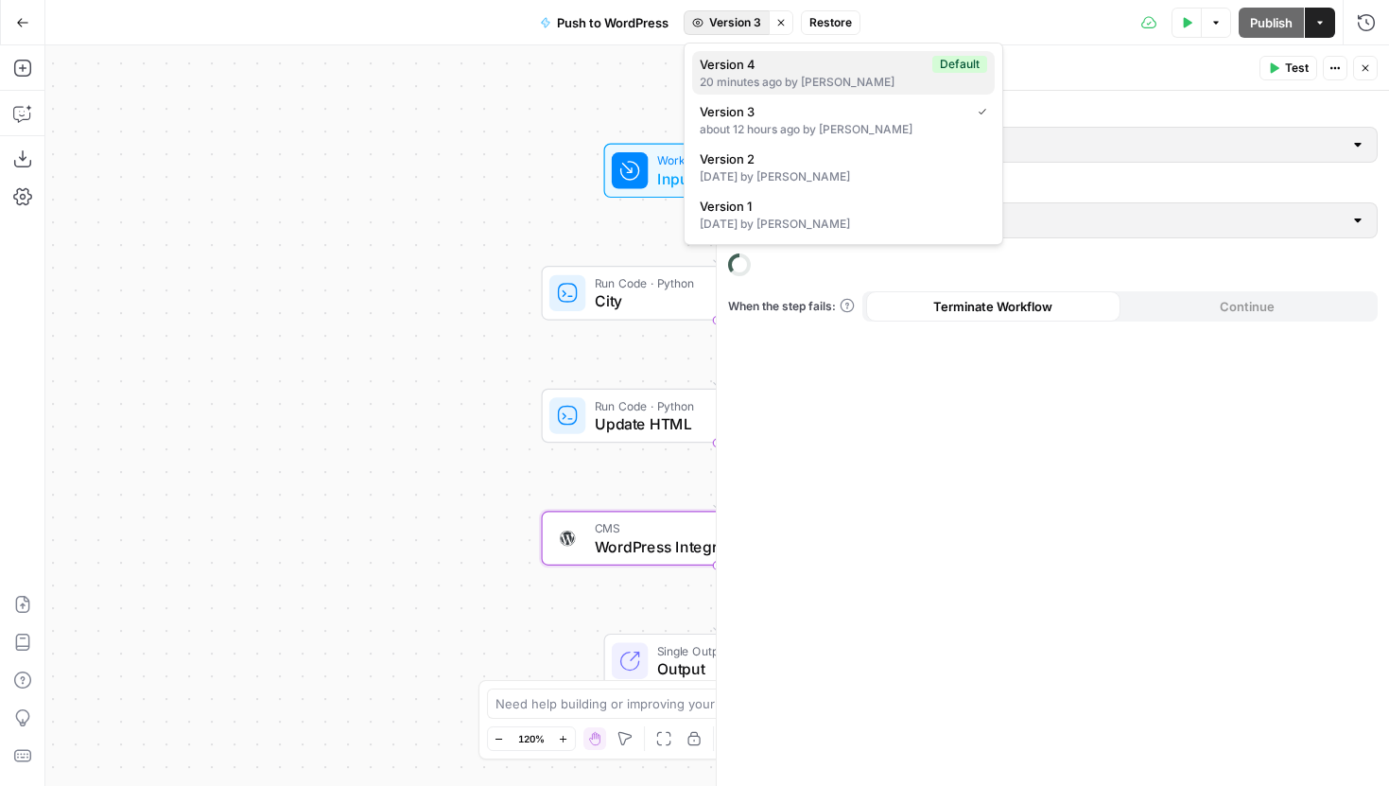
click at [741, 66] on span "Version 4" at bounding box center [812, 64] width 225 height 19
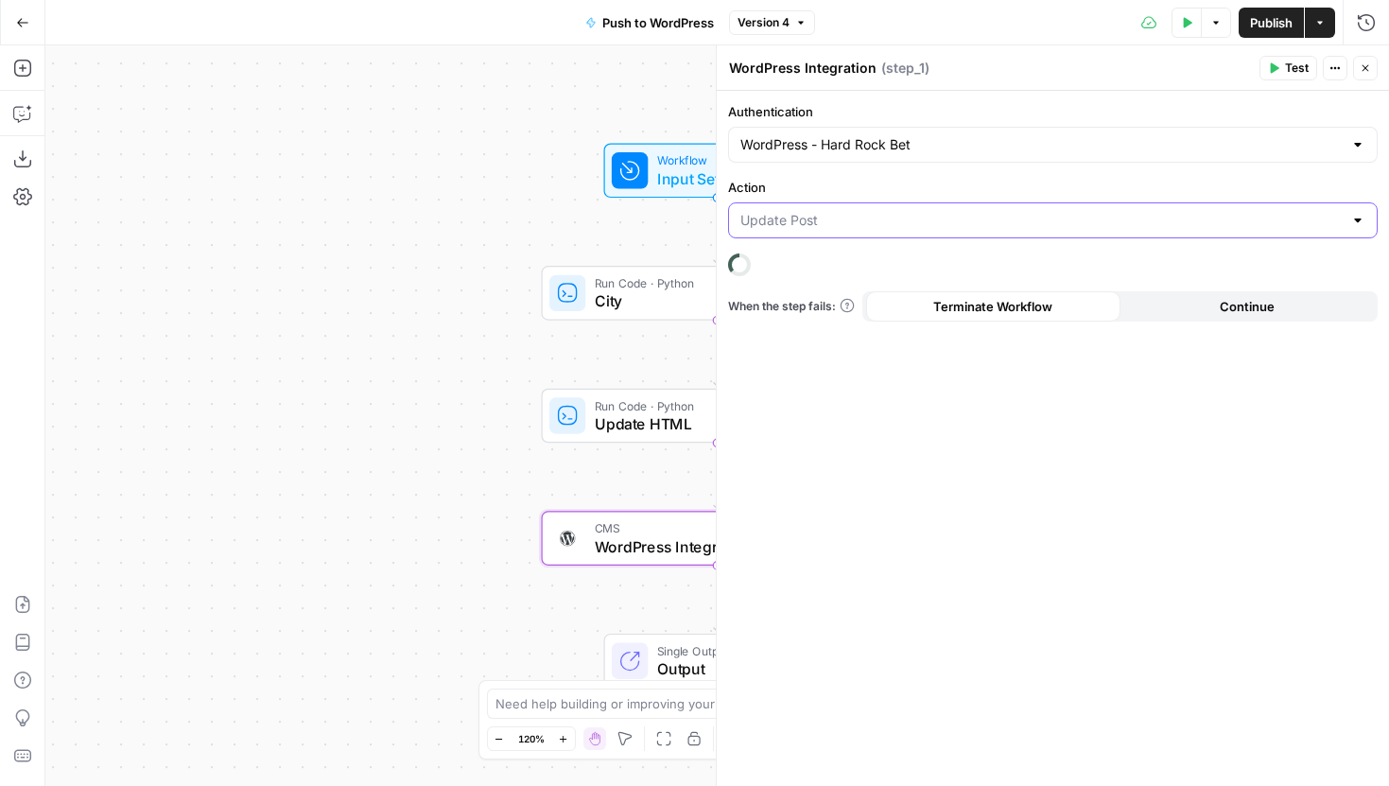
click at [941, 219] on input "Action" at bounding box center [1041, 220] width 602 height 19
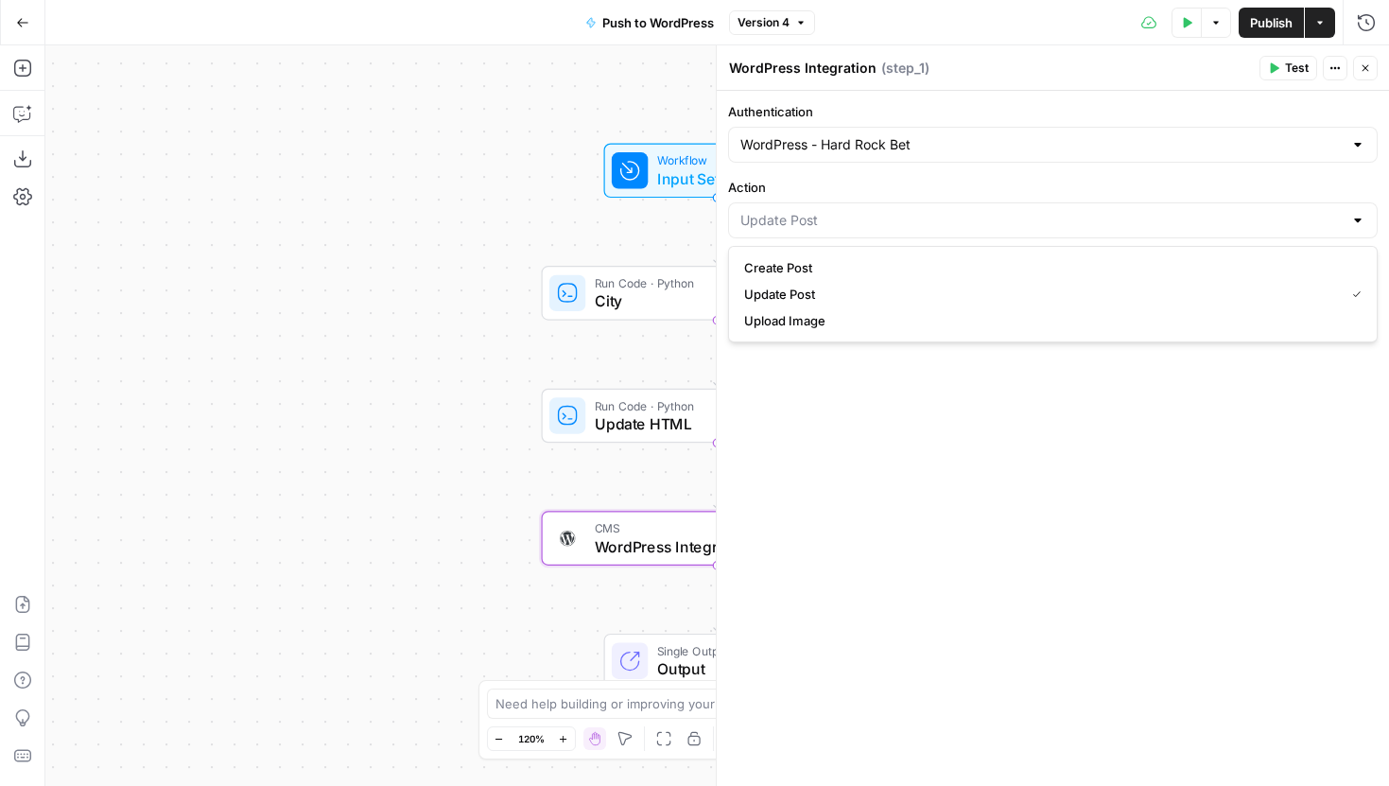
type input "Update Post"
click at [968, 169] on div "Authentication WordPress - Hard Rock Bet Action Update Post When the step fails…" at bounding box center [1053, 438] width 672 height 695
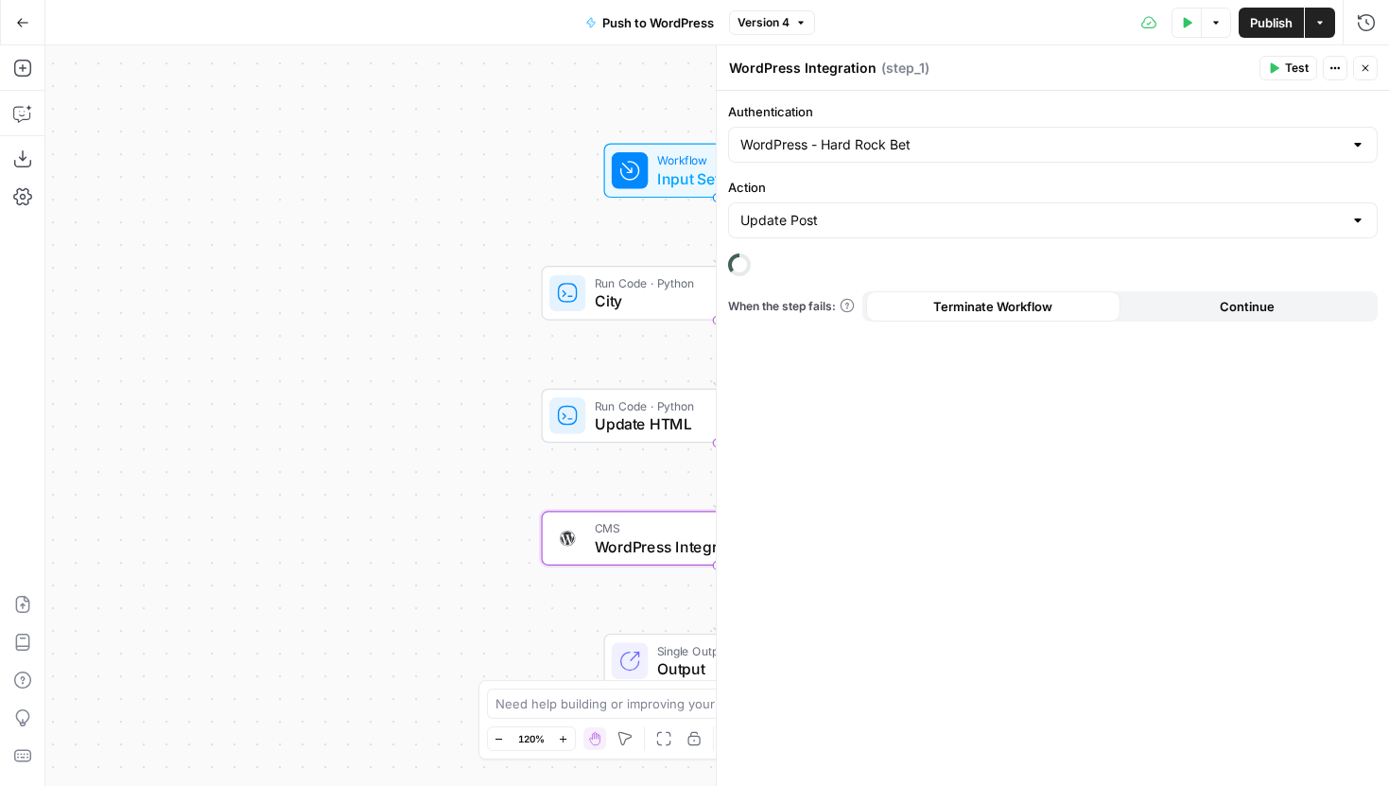
click at [18, 26] on icon "button" at bounding box center [22, 22] width 13 height 13
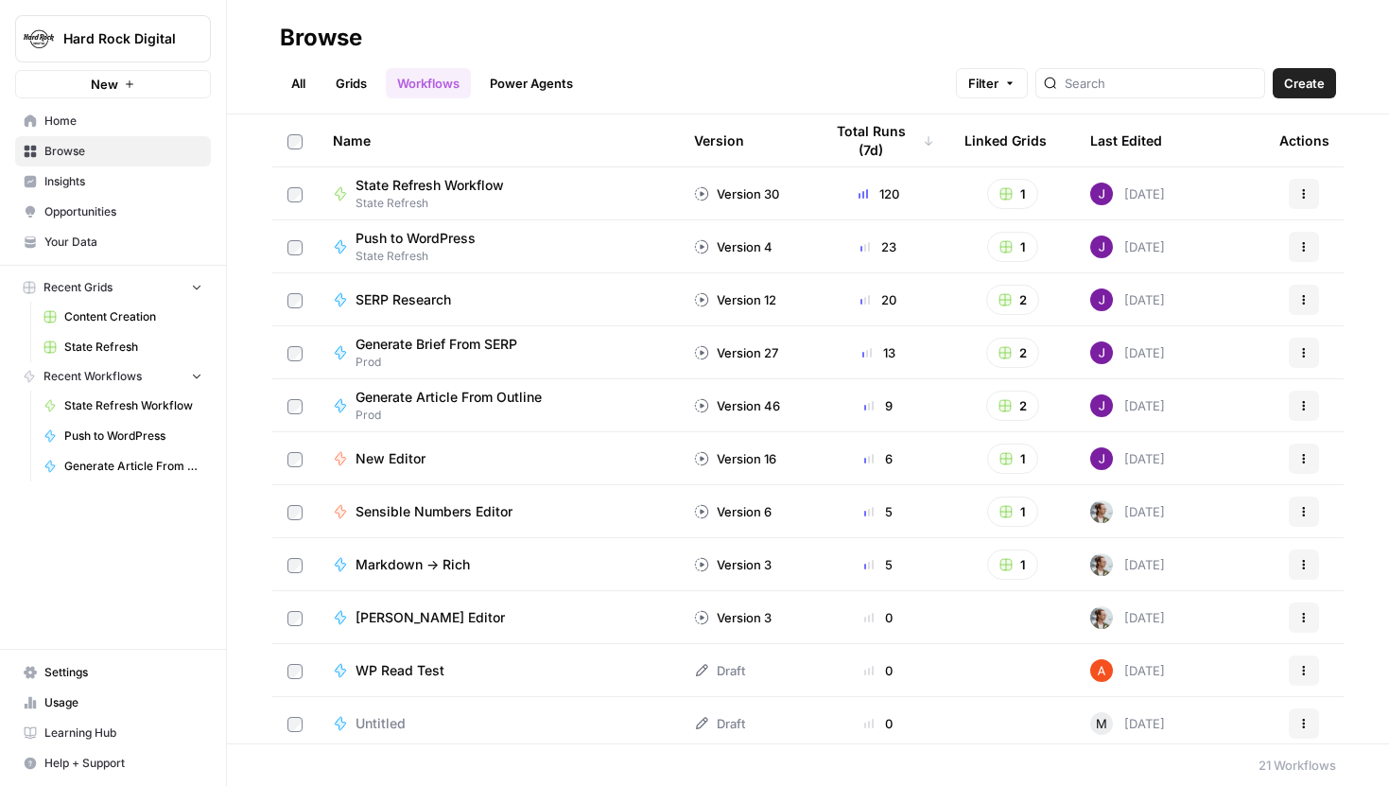
click at [457, 189] on span "State Refresh Workflow" at bounding box center [430, 185] width 148 height 19
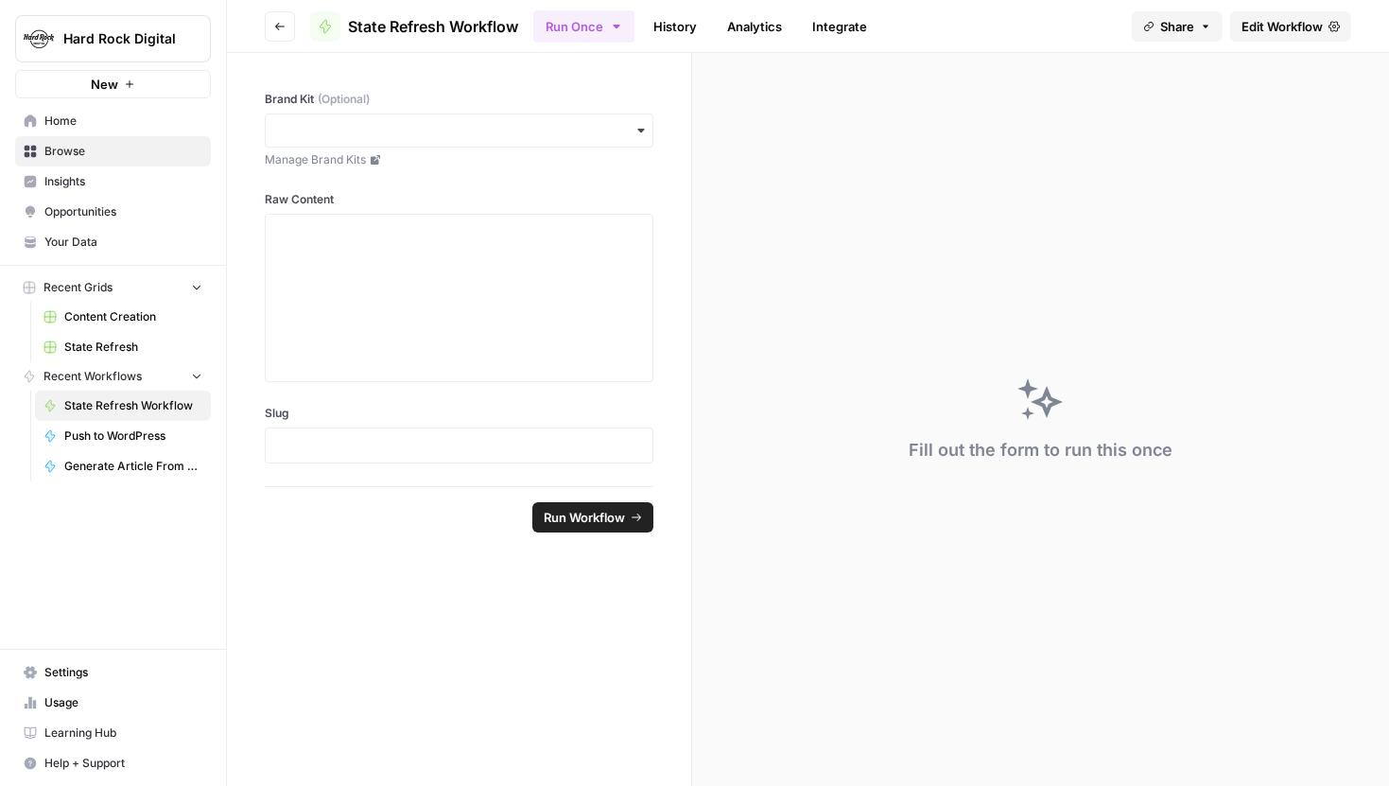
click at [282, 22] on icon "button" at bounding box center [279, 26] width 11 height 11
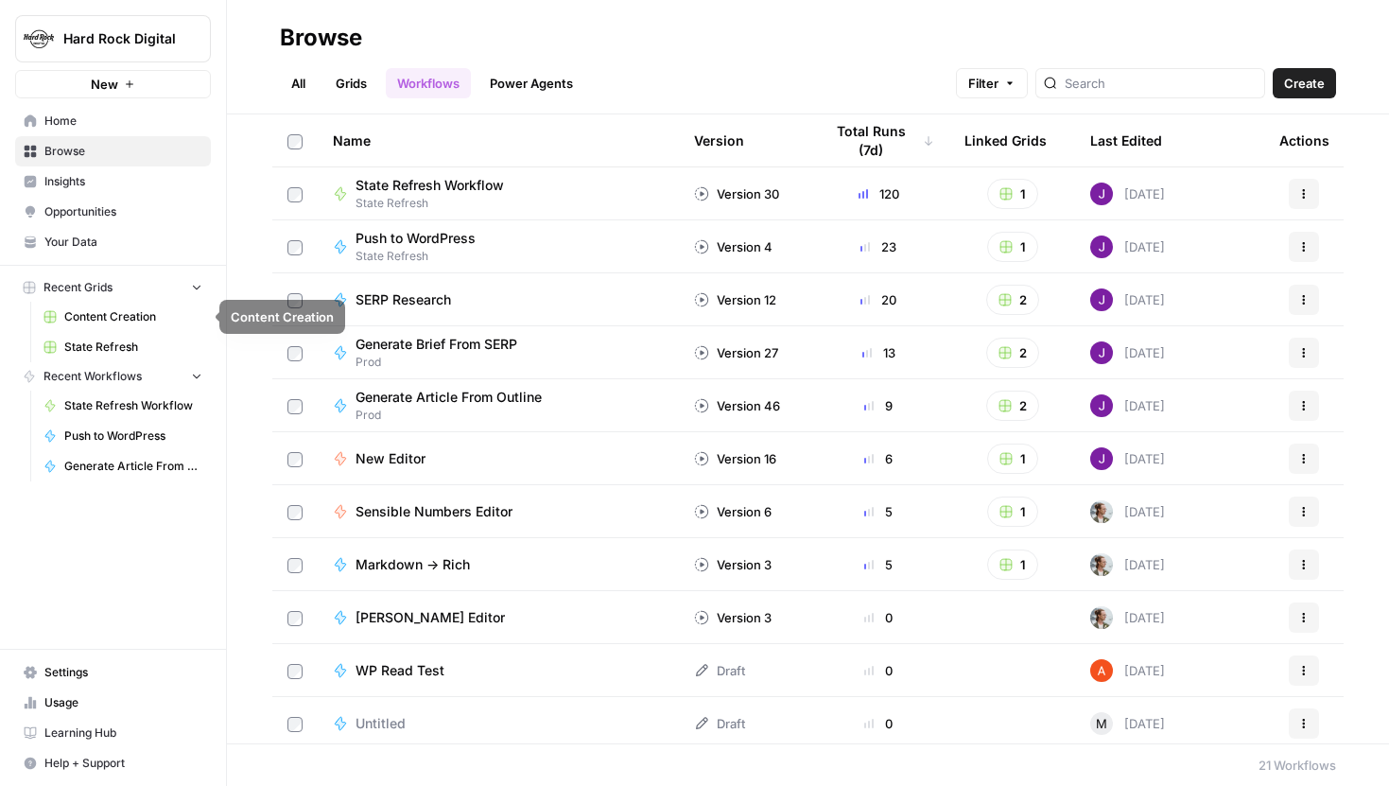
click at [121, 364] on button "Recent Workflows" at bounding box center [113, 376] width 196 height 28
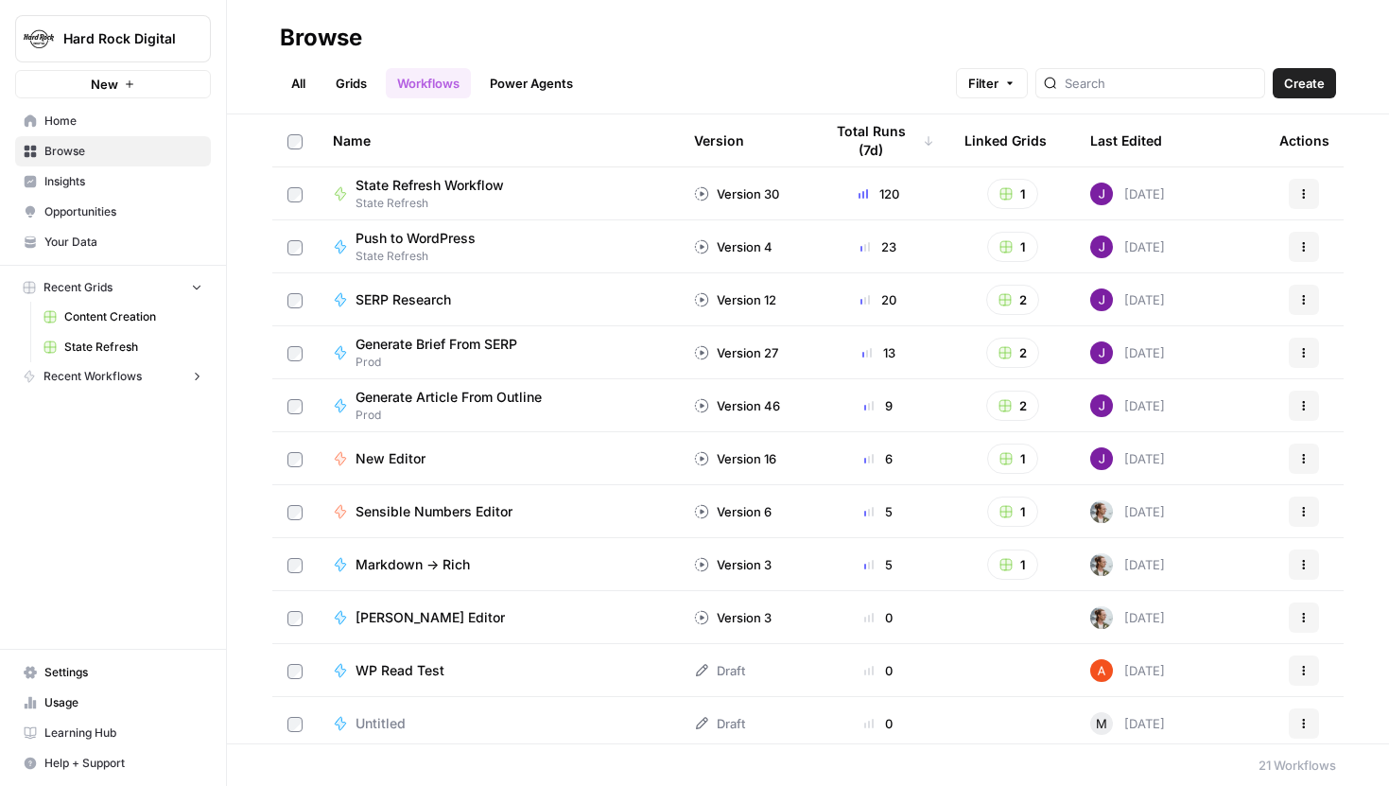
click at [119, 344] on span "State Refresh" at bounding box center [133, 347] width 138 height 17
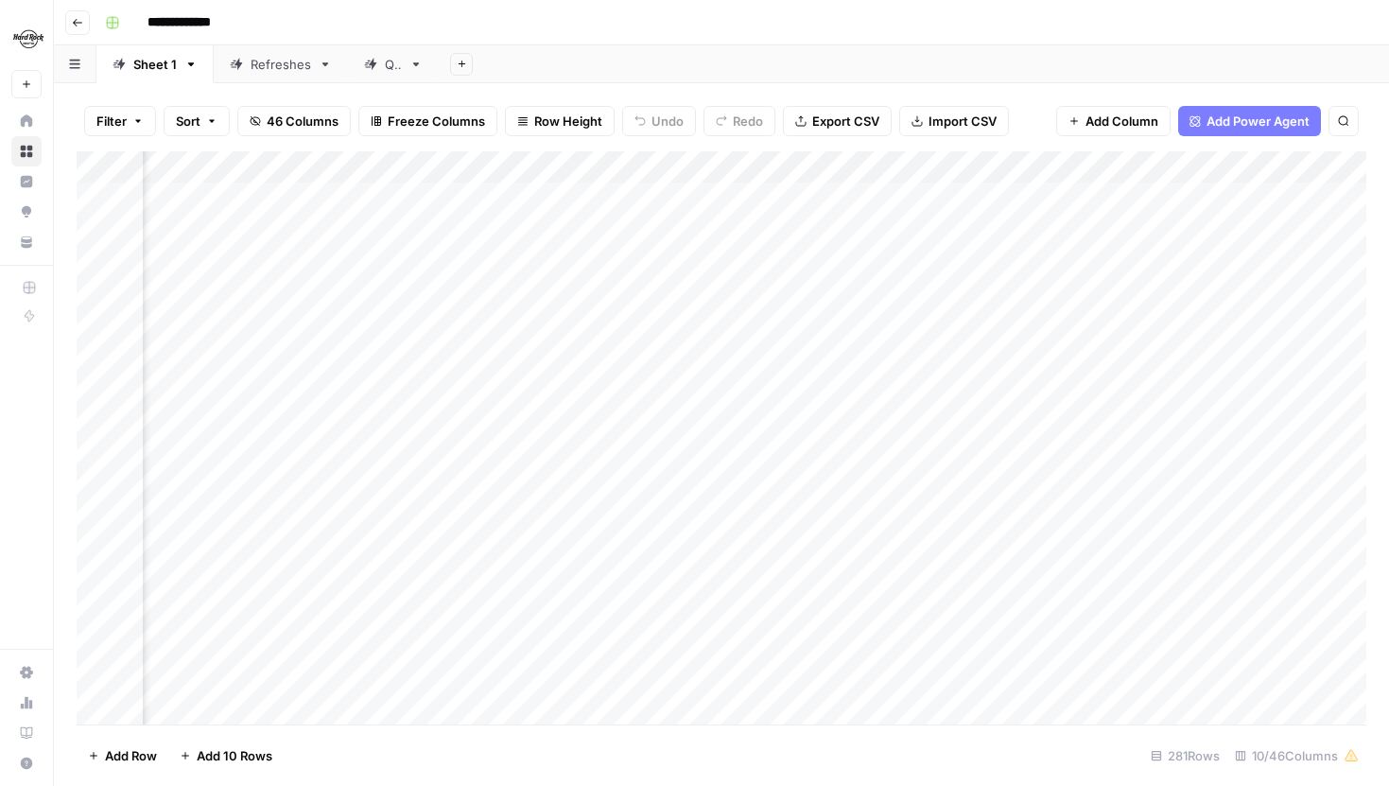
scroll to position [0, 950]
click at [879, 198] on div "Add Column" at bounding box center [722, 437] width 1290 height 573
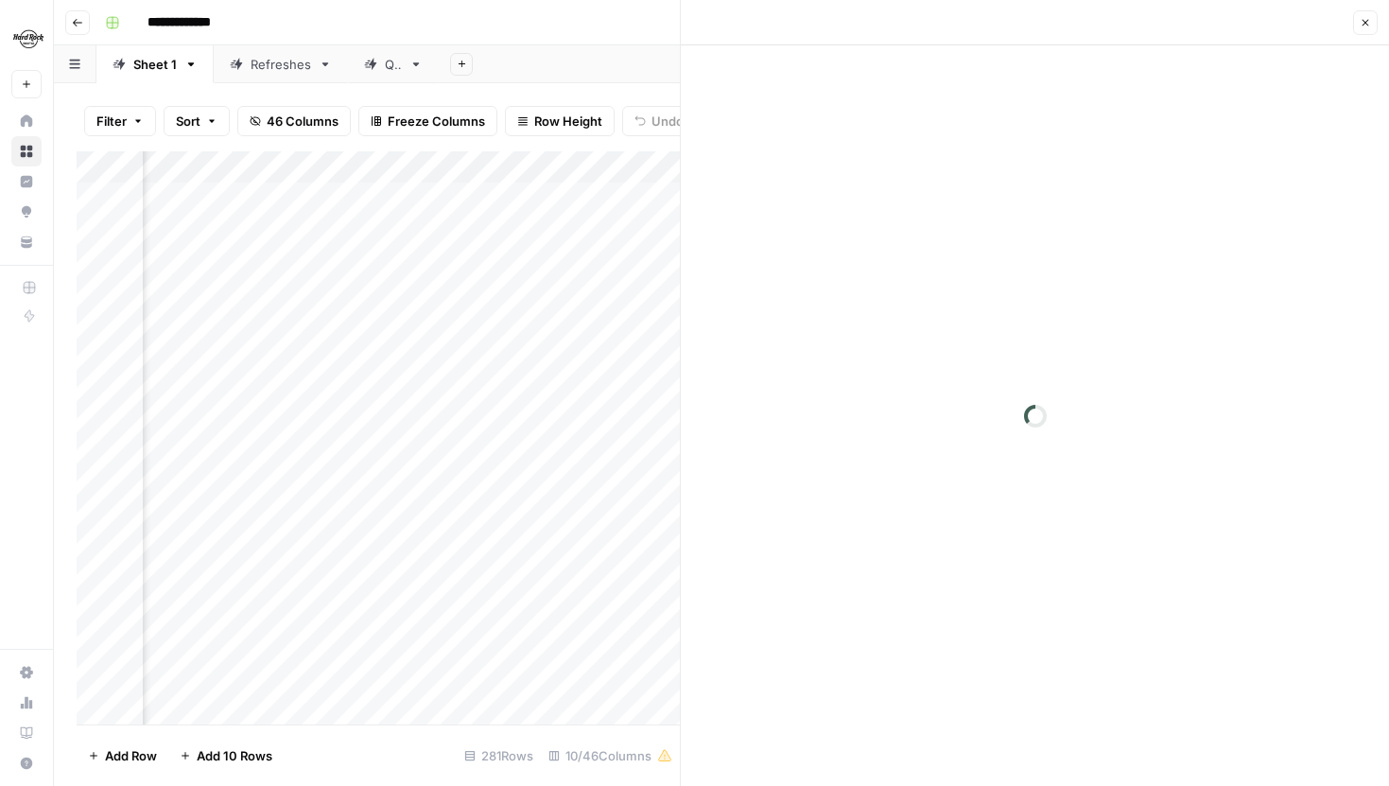
click at [1365, 19] on icon "button" at bounding box center [1365, 22] width 11 height 11
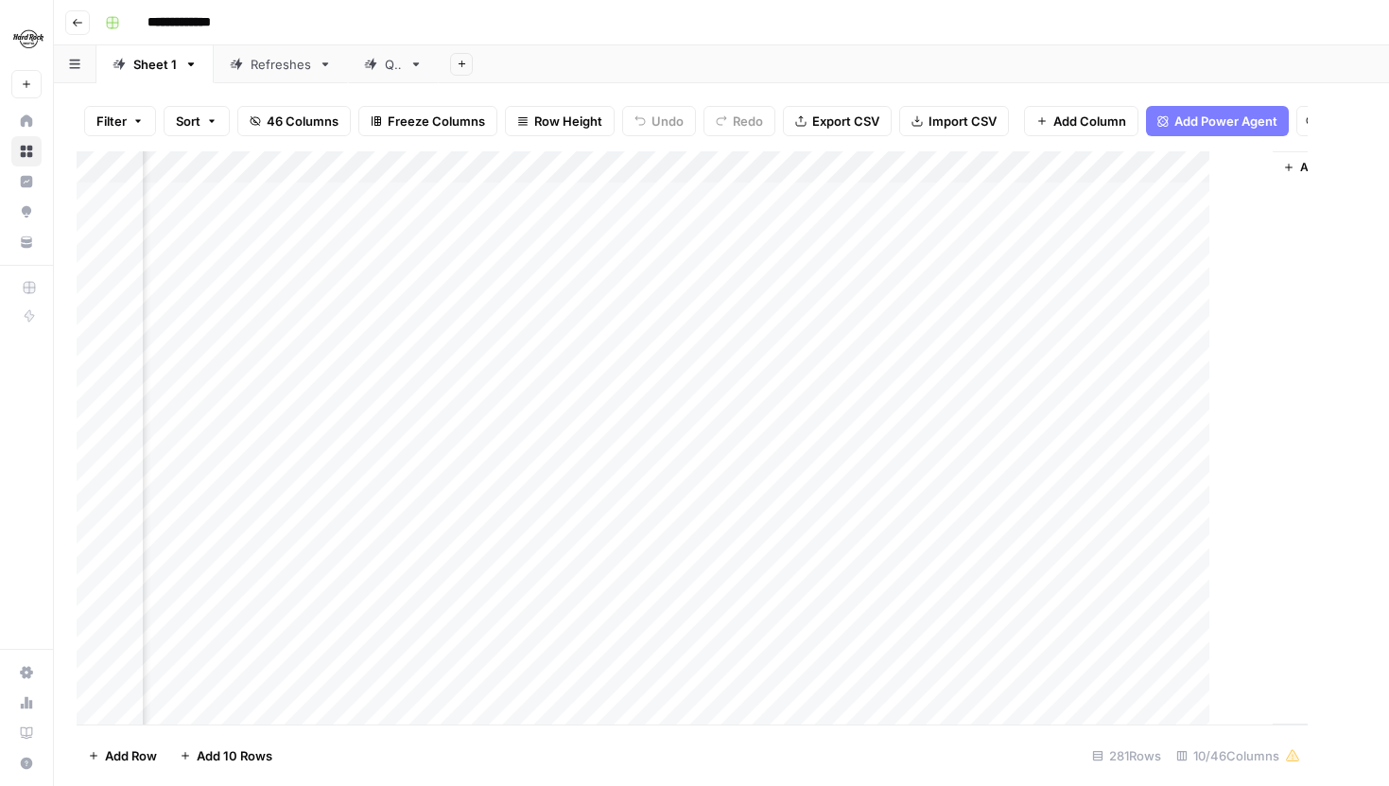
scroll to position [0, 928]
click at [900, 164] on div "Add Column" at bounding box center [722, 437] width 1290 height 573
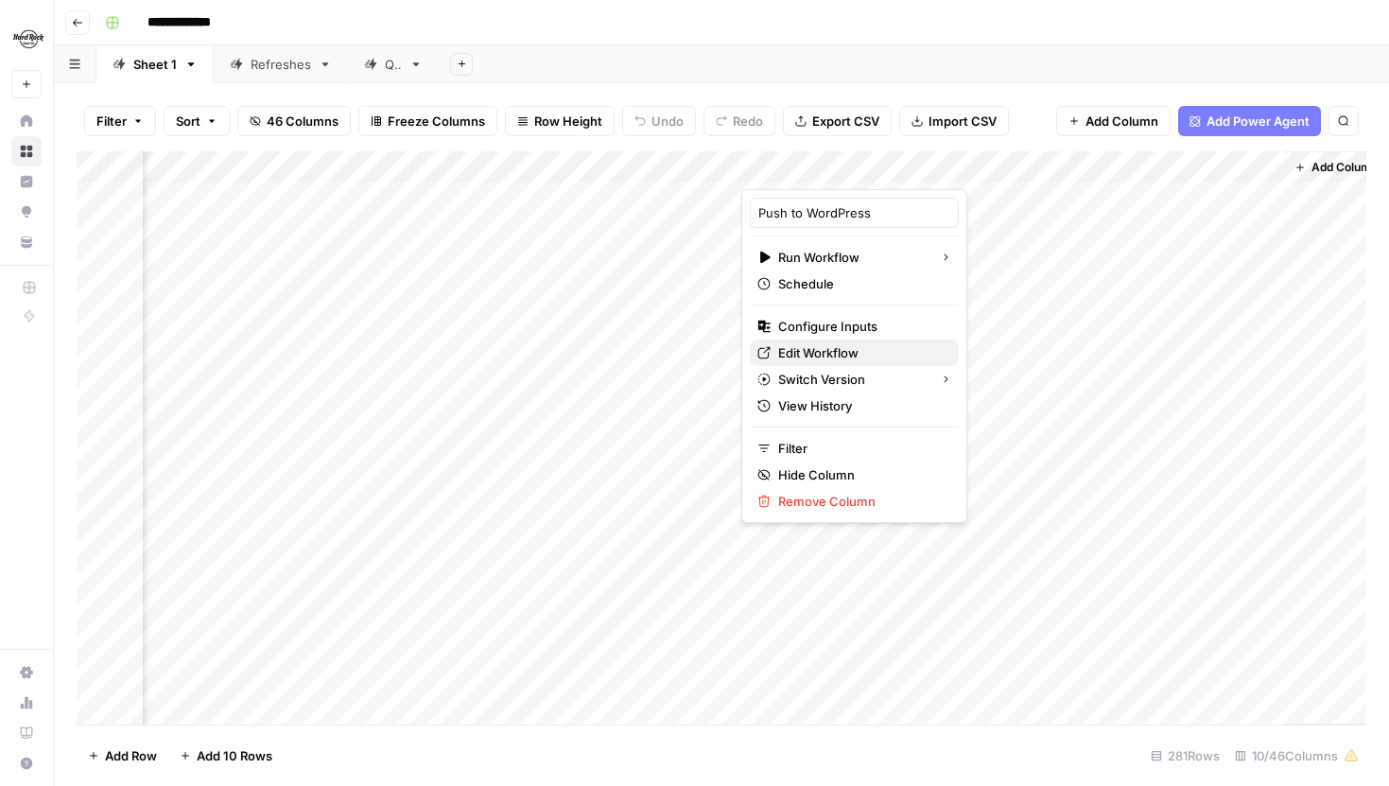
click at [827, 344] on span "Edit Workflow" at bounding box center [860, 352] width 165 height 19
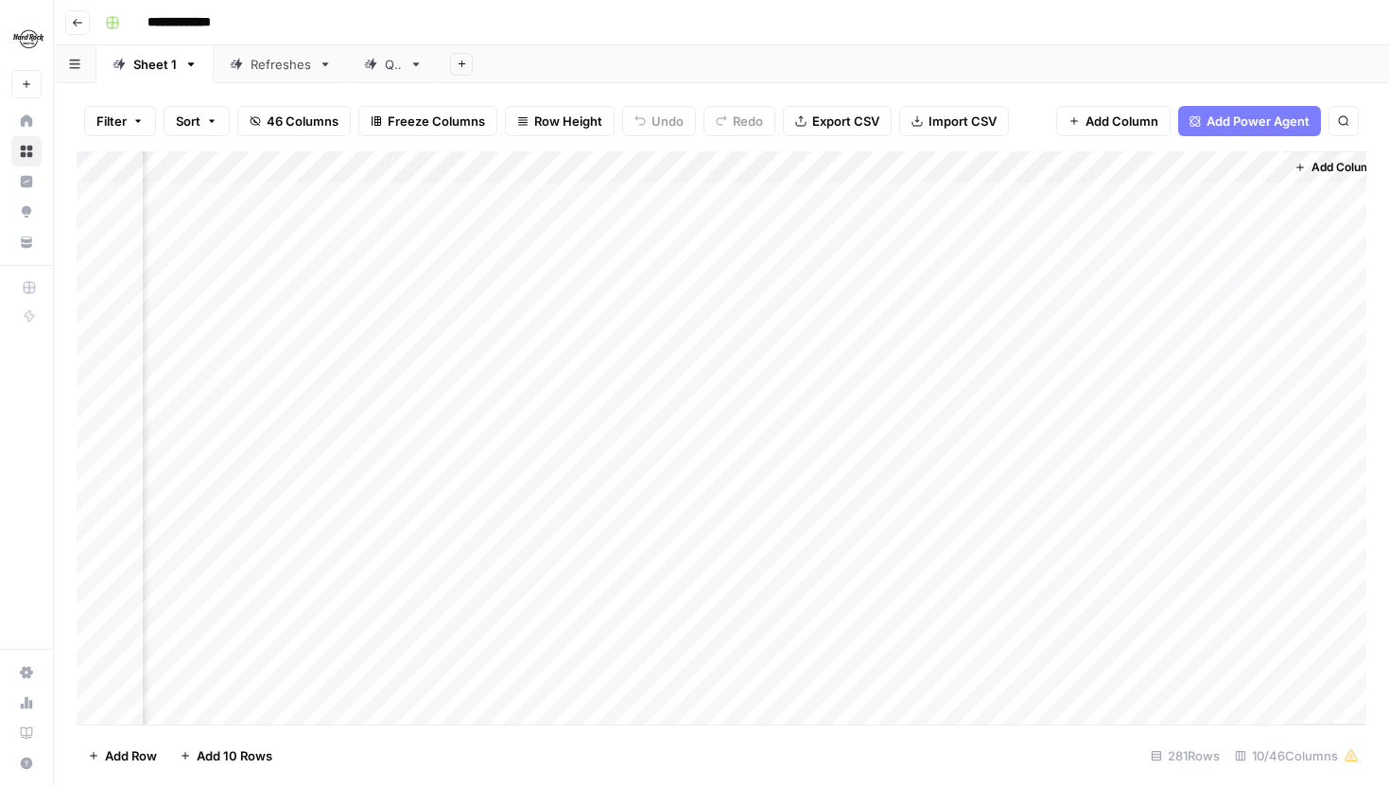
click at [905, 160] on div "Add Column" at bounding box center [722, 437] width 1290 height 573
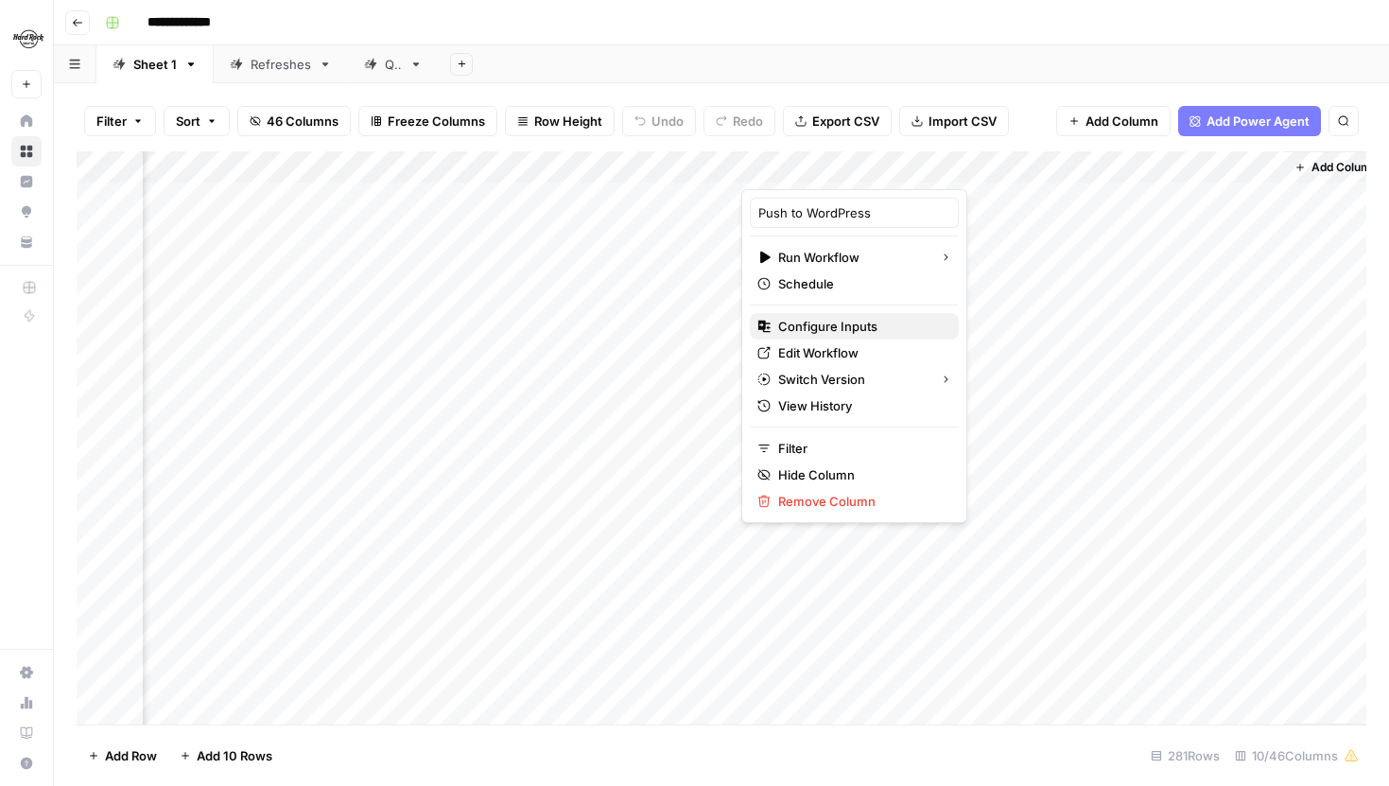
click at [853, 329] on span "Configure Inputs" at bounding box center [860, 326] width 165 height 19
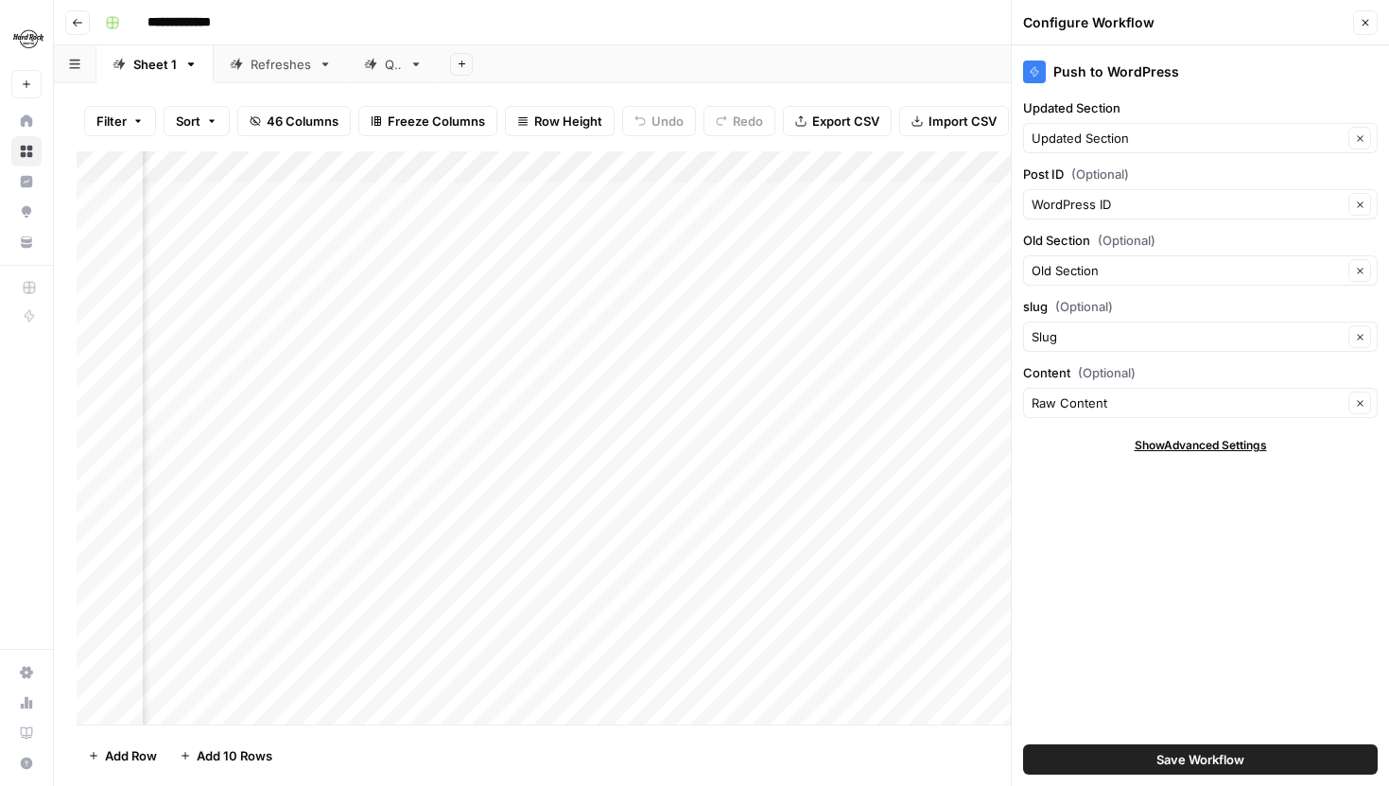
scroll to position [0, 236]
click at [257, 121] on icon "button" at bounding box center [255, 120] width 11 height 11
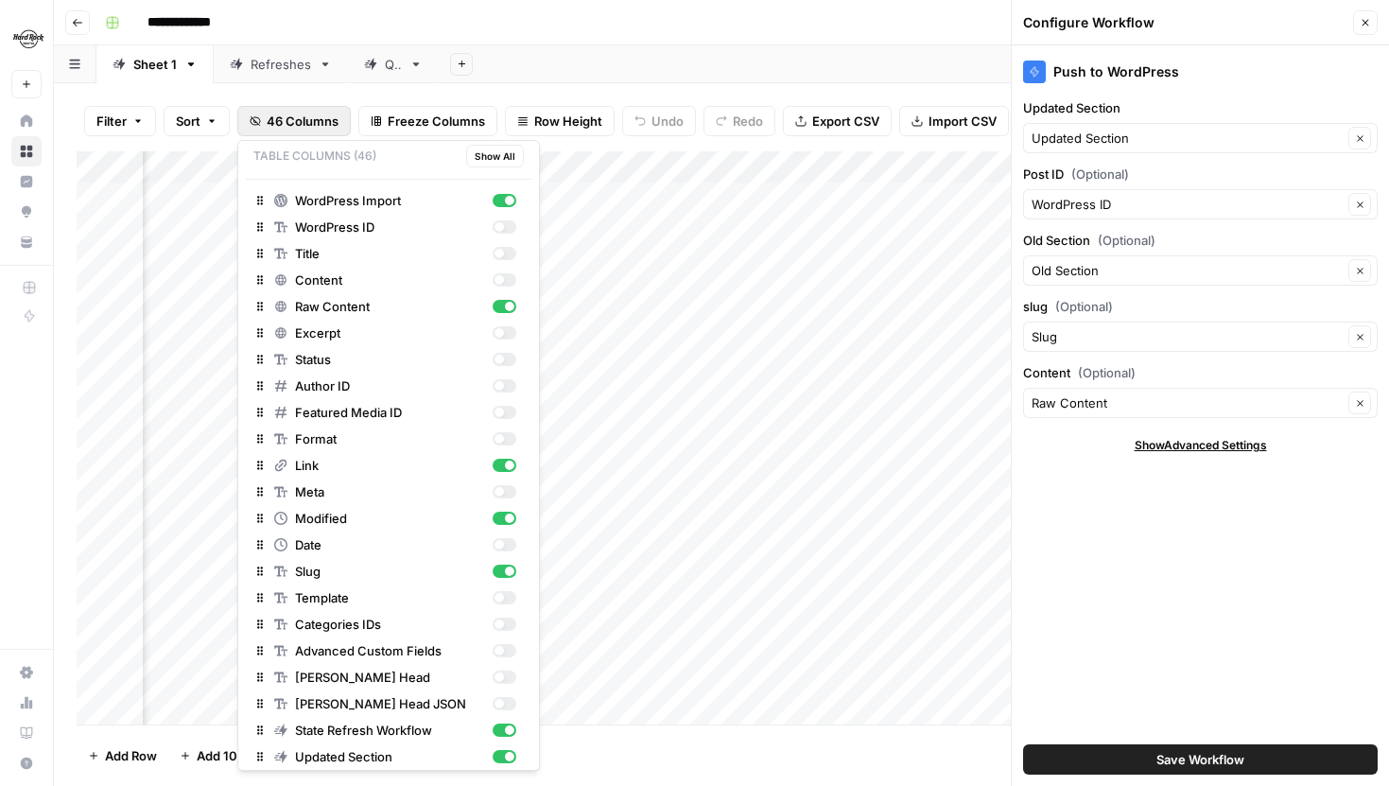
scroll to position [0, 0]
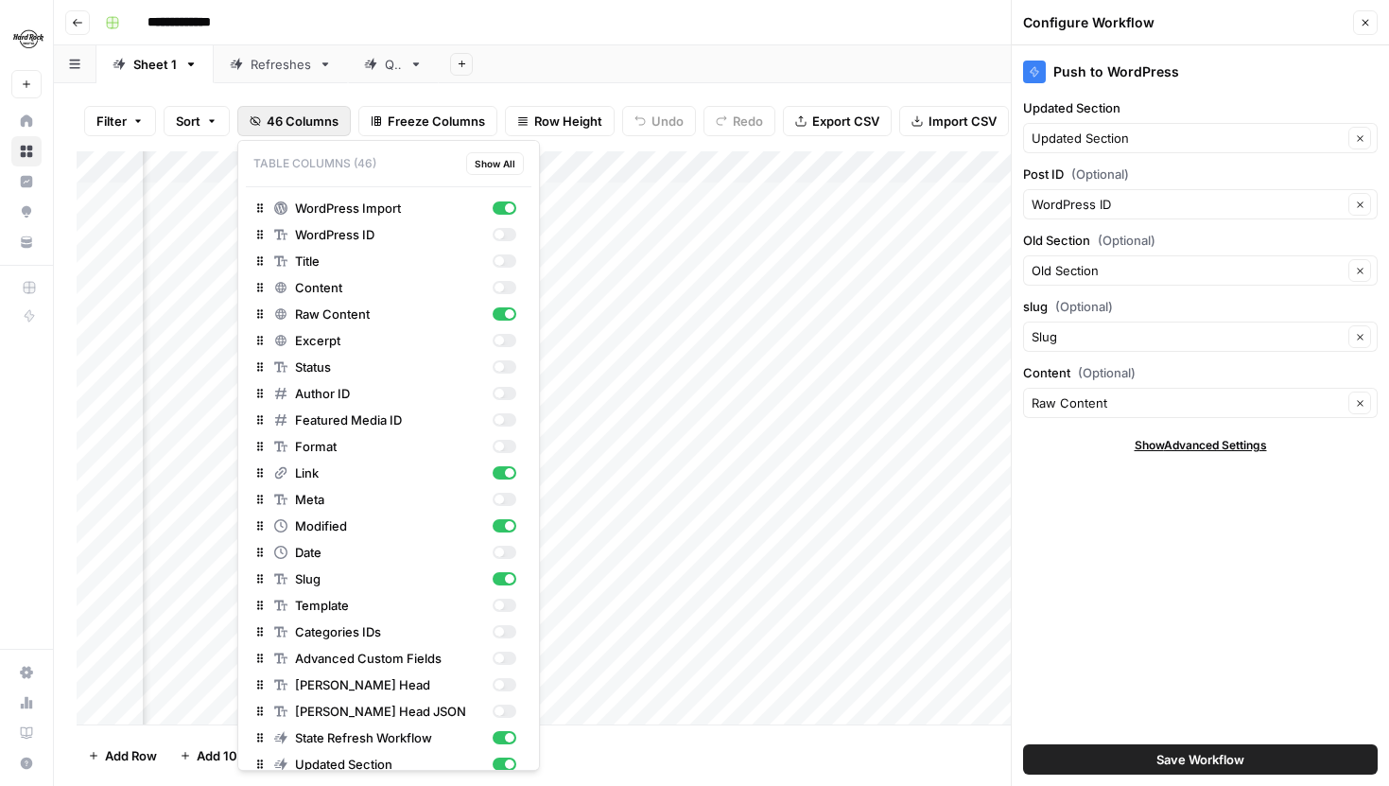
click at [555, 95] on div "Filter Sort 46 Columns Freeze Columns Row Height Undo Redo Export CSV Import CS…" at bounding box center [722, 121] width 1290 height 61
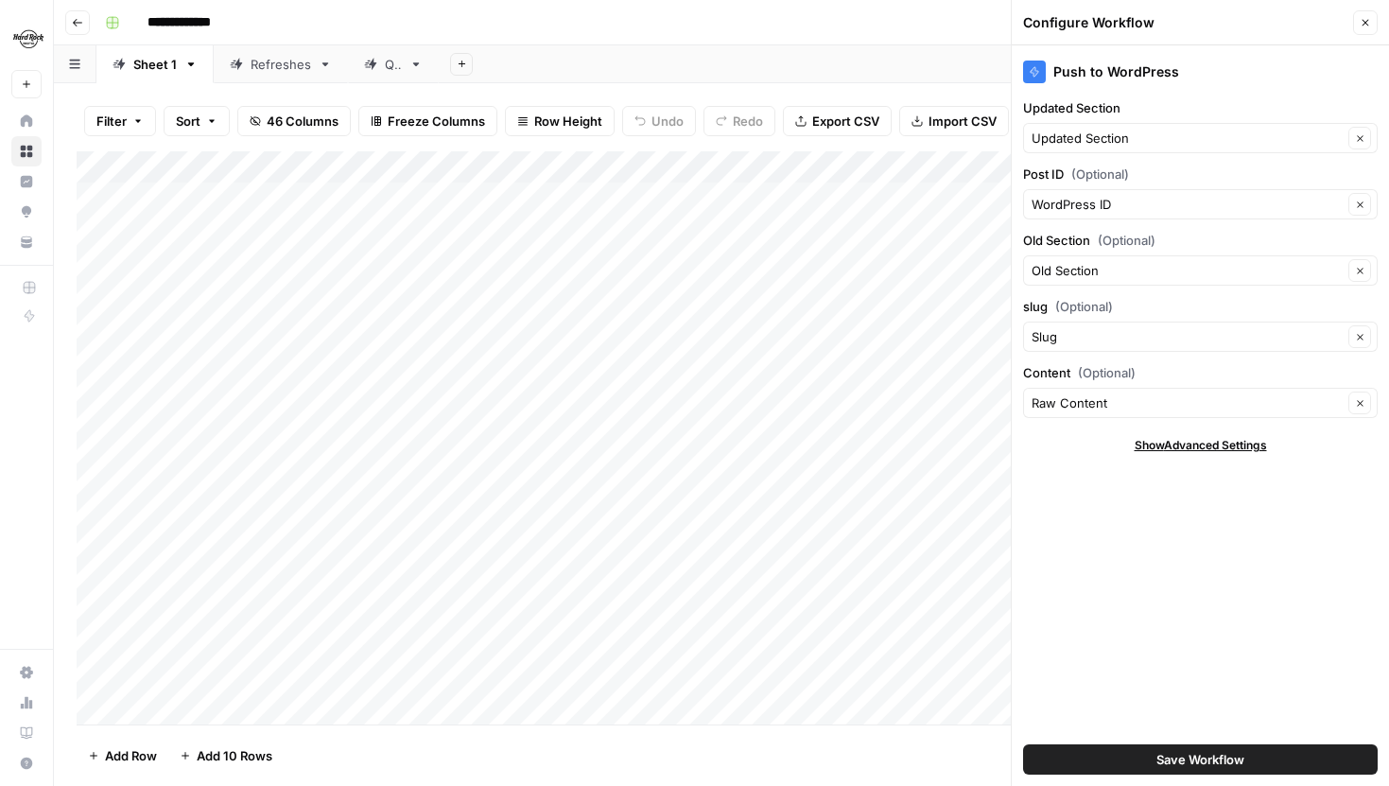
click at [1362, 26] on icon "button" at bounding box center [1365, 22] width 11 height 11
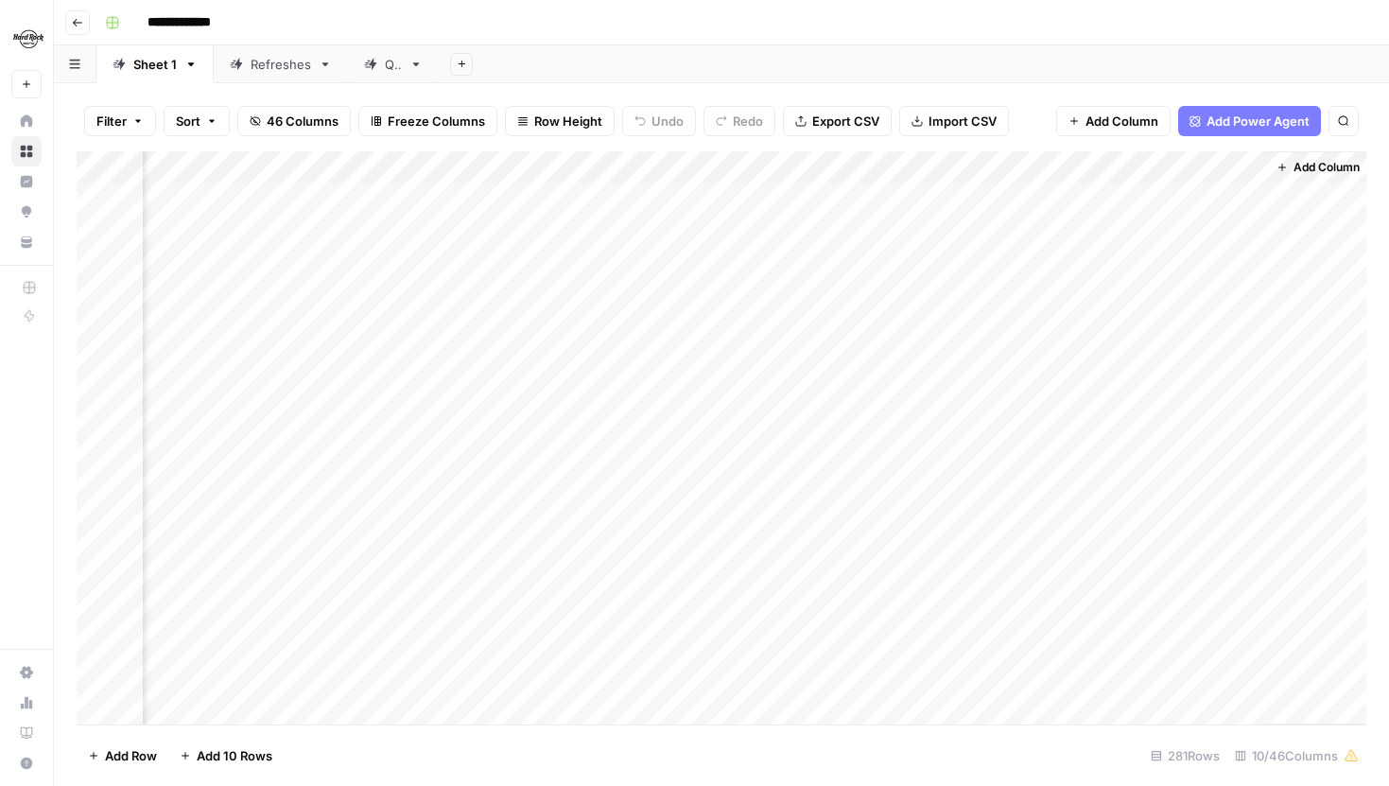
scroll to position [0, 950]
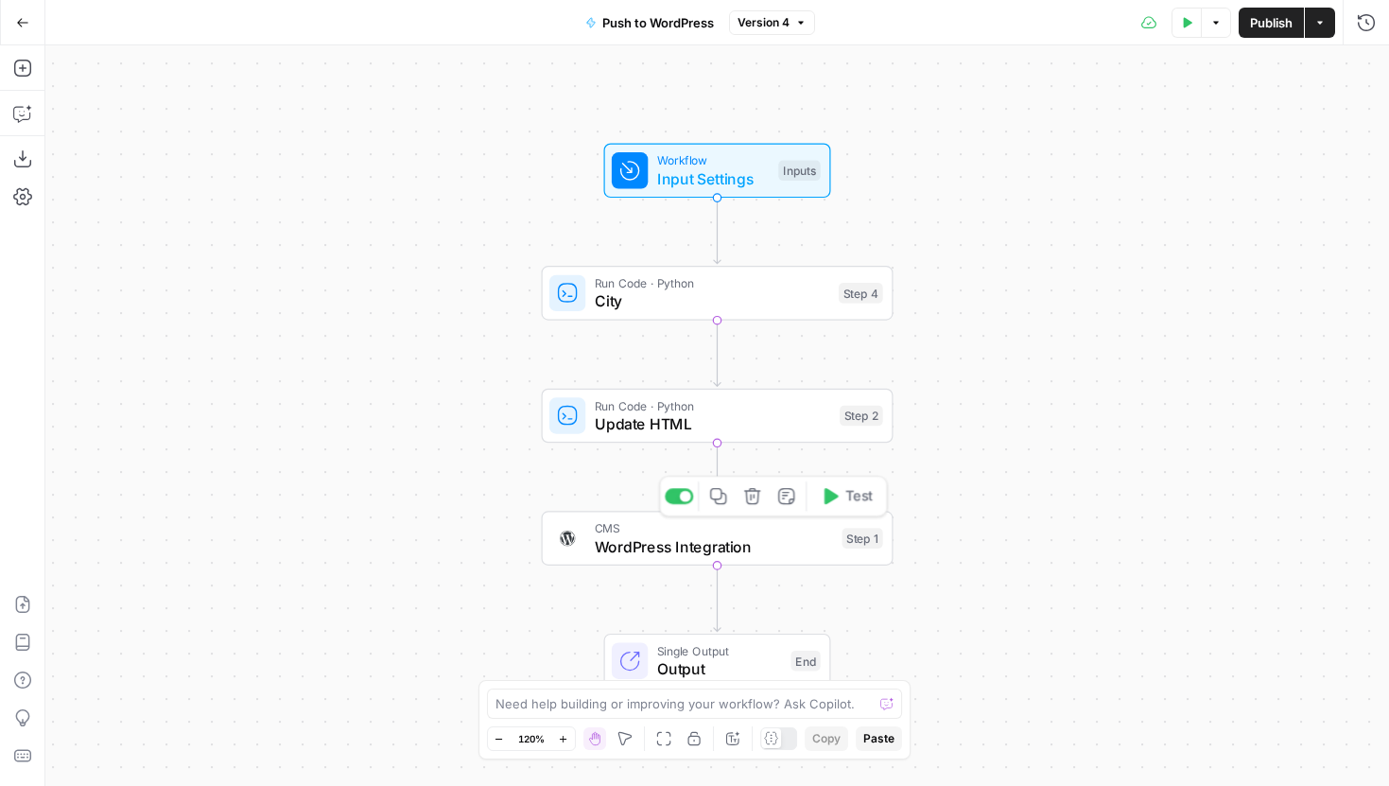
click at [641, 538] on span "WordPress Integration" at bounding box center [714, 546] width 238 height 23
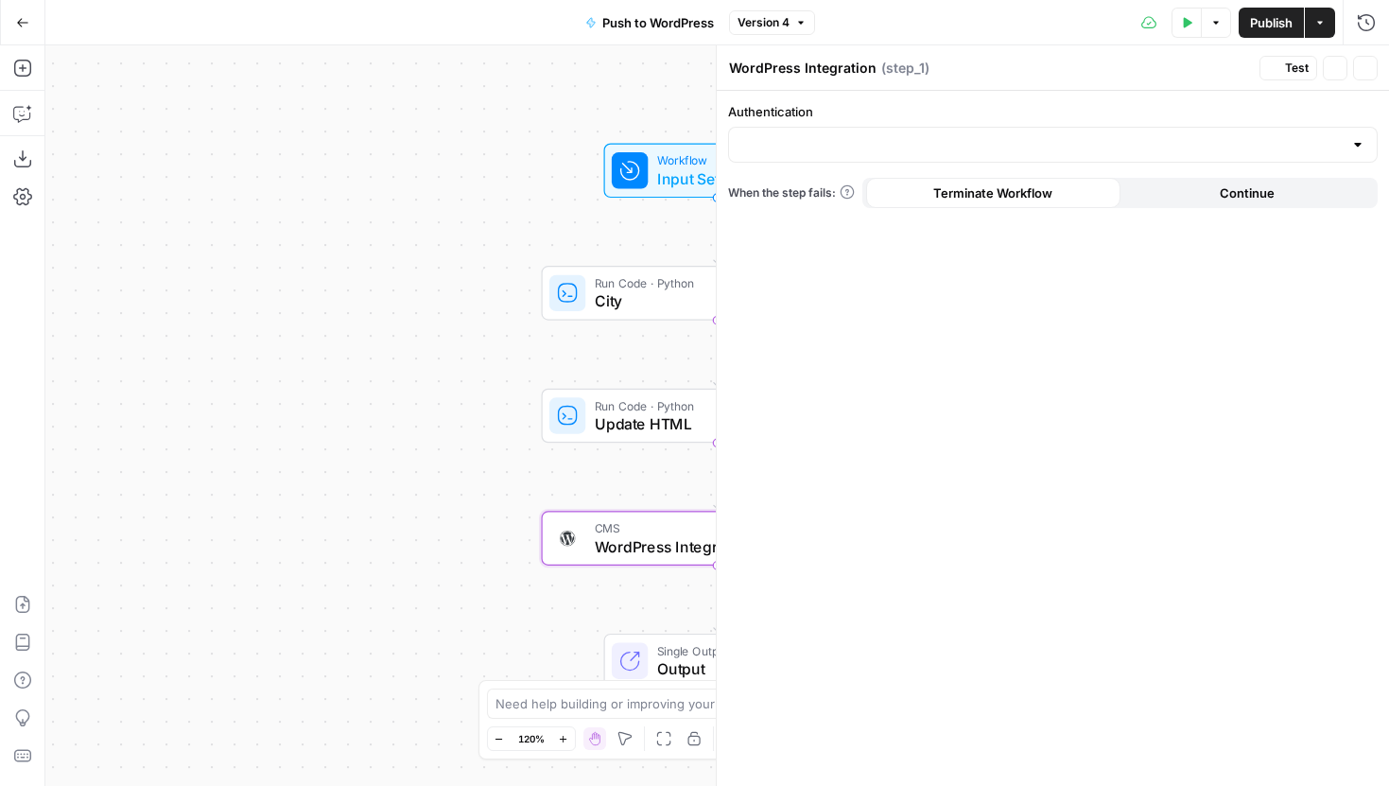
type input "WordPress - Hard Rock Bet"
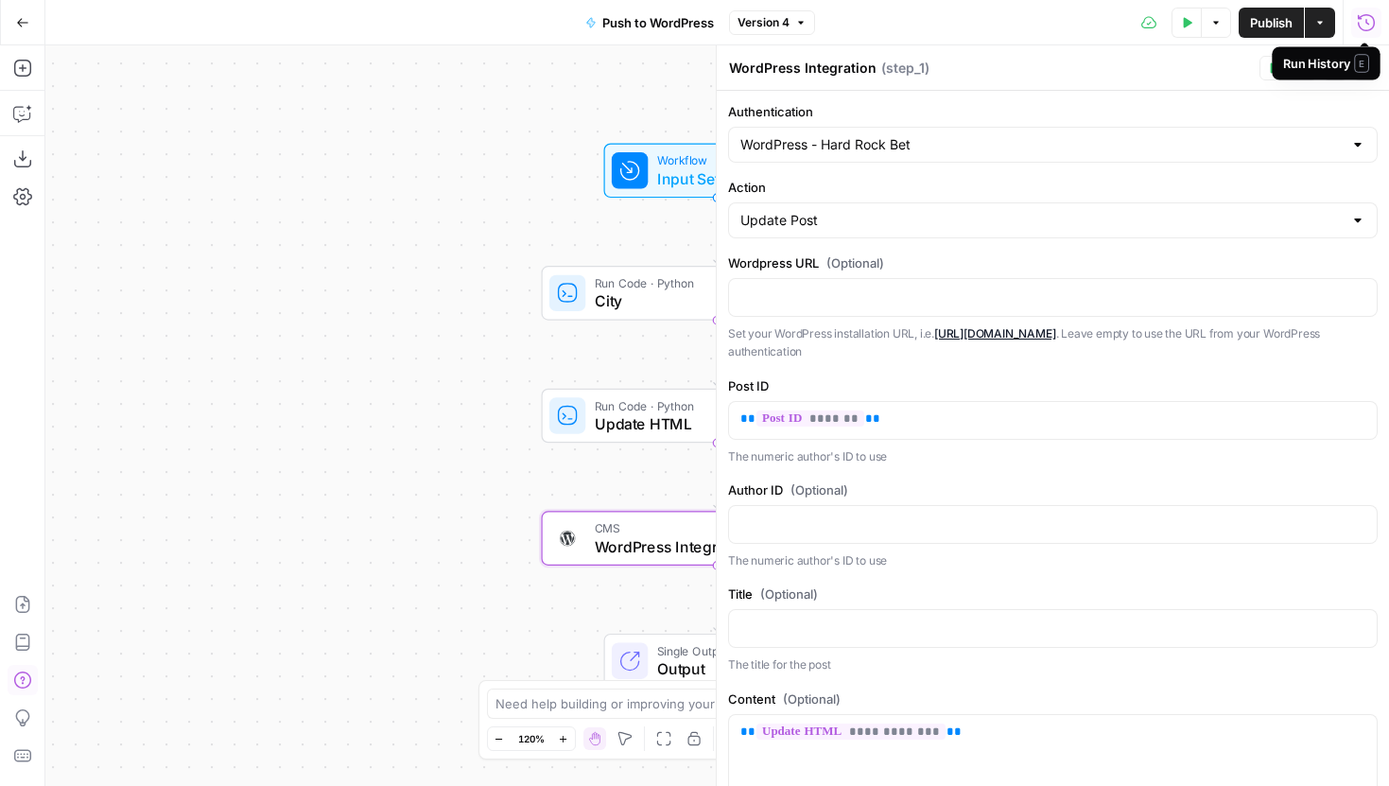
click at [1363, 27] on icon "button" at bounding box center [1366, 22] width 19 height 19
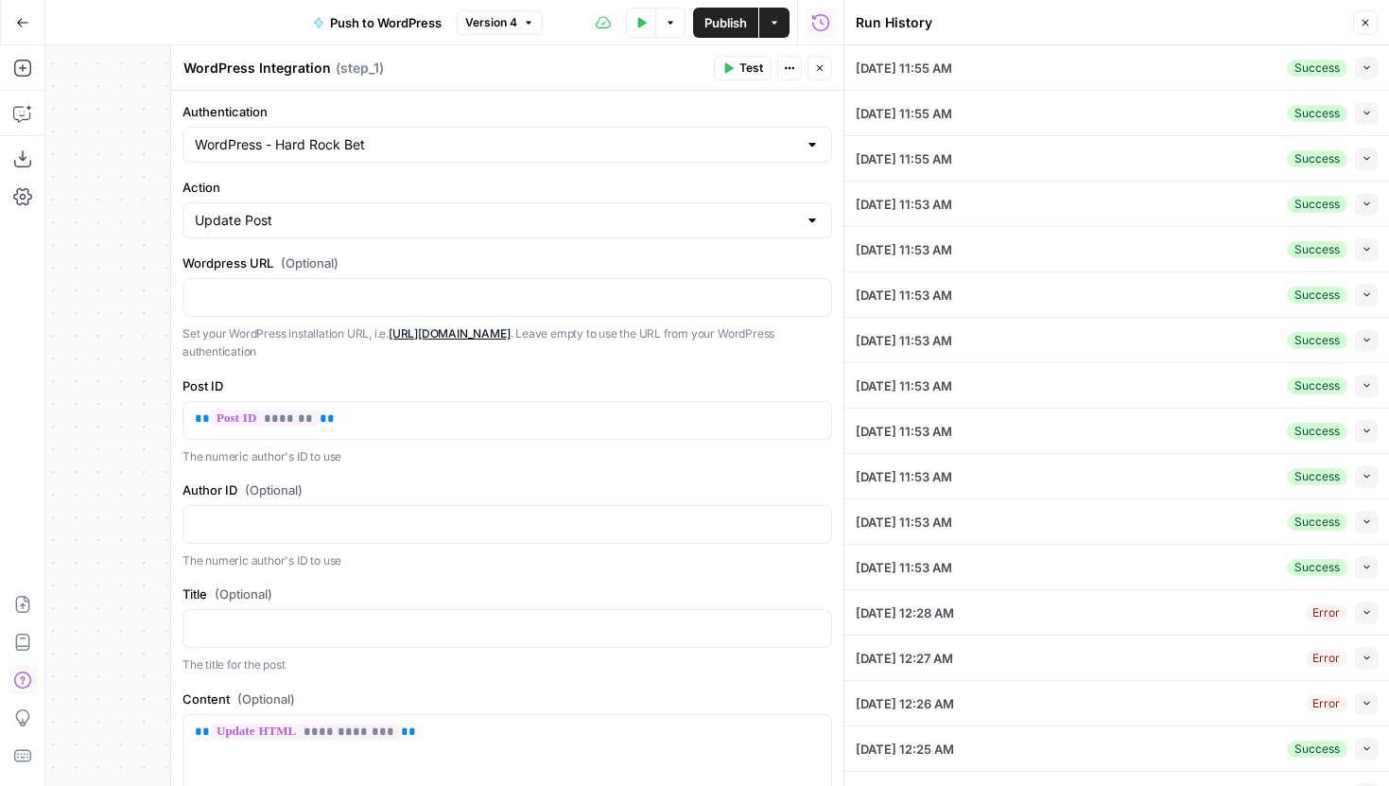
click at [1368, 65] on icon "button" at bounding box center [1367, 67] width 10 height 10
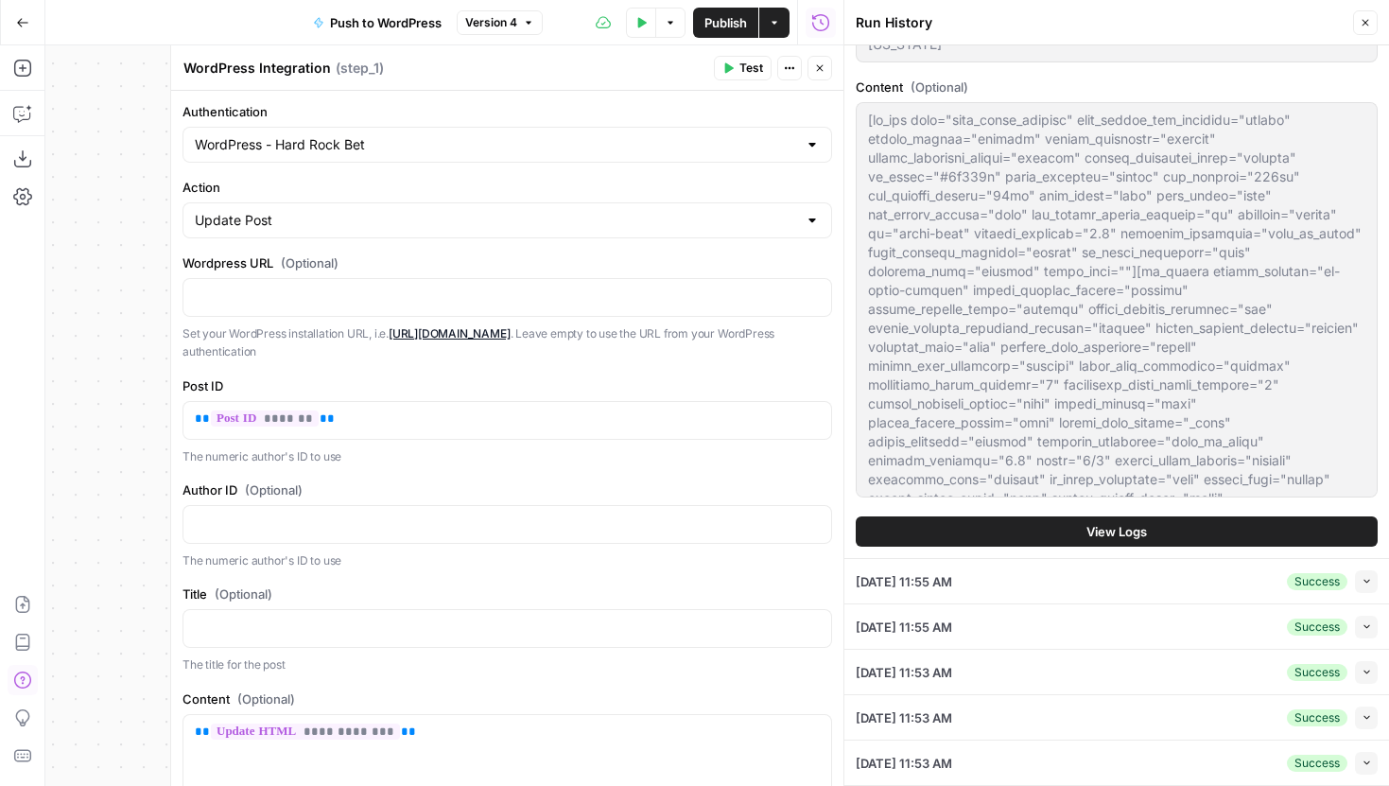
click at [1092, 522] on span "View Logs" at bounding box center [1116, 531] width 61 height 19
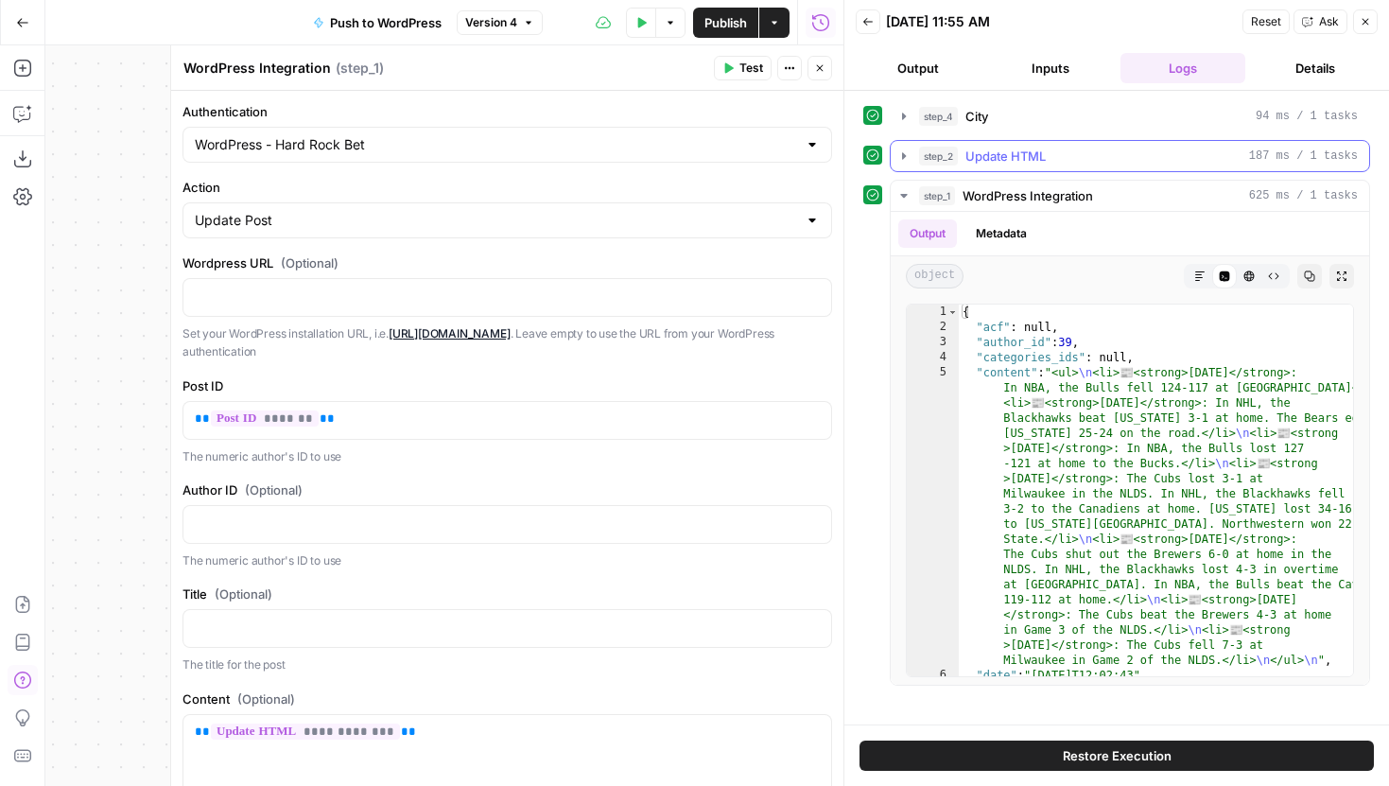
click at [899, 159] on icon "button" at bounding box center [903, 155] width 15 height 15
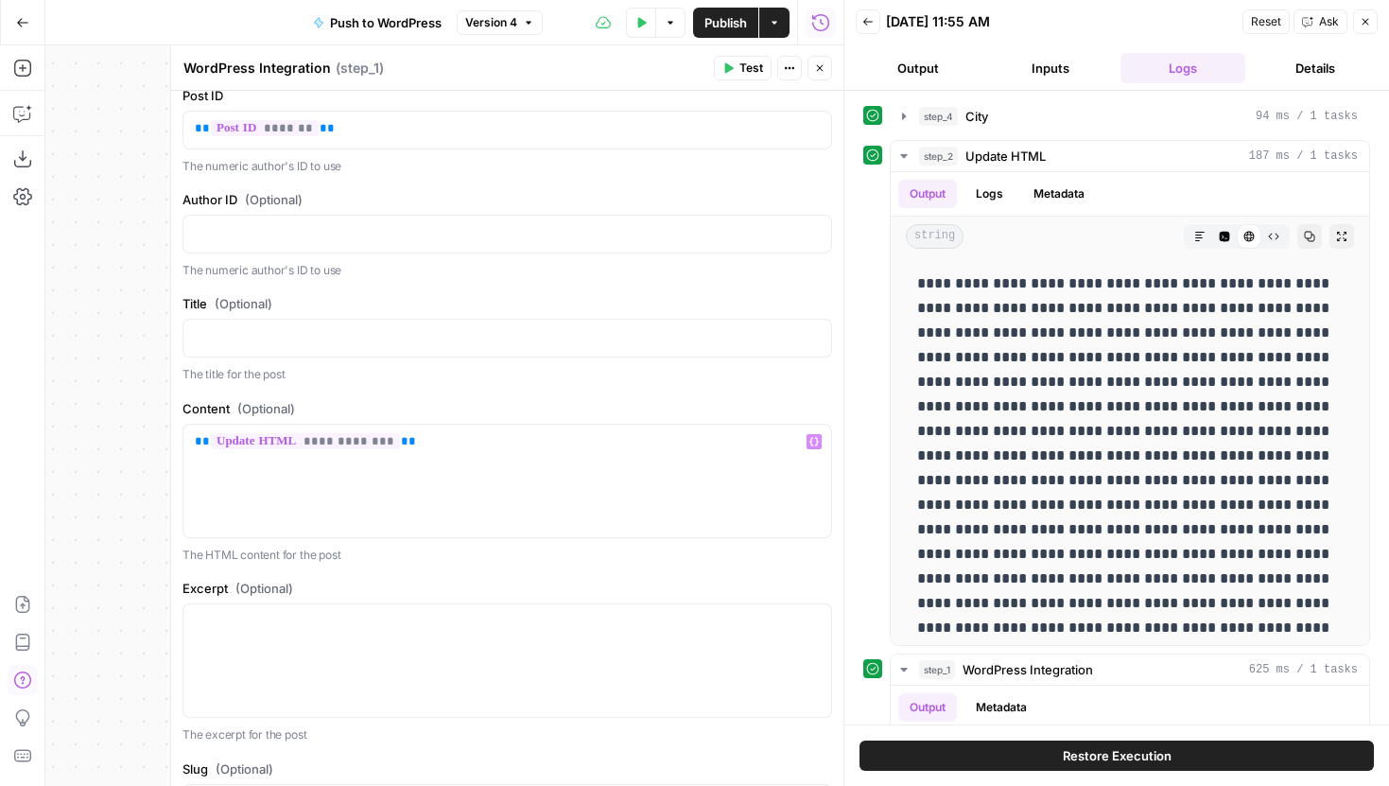
scroll to position [294, 0]
click at [827, 76] on button "Close" at bounding box center [819, 68] width 25 height 25
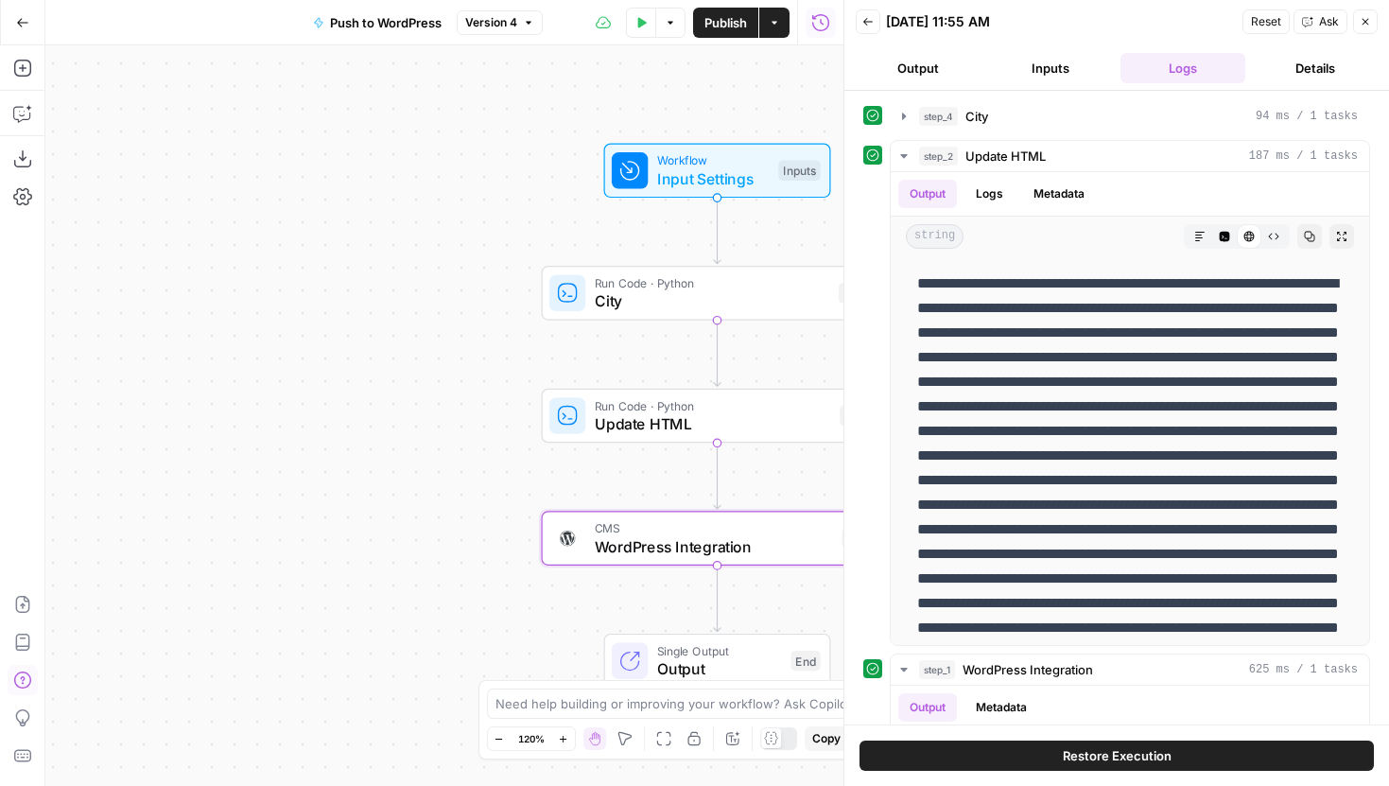
click at [1371, 17] on button "Close" at bounding box center [1365, 21] width 25 height 25
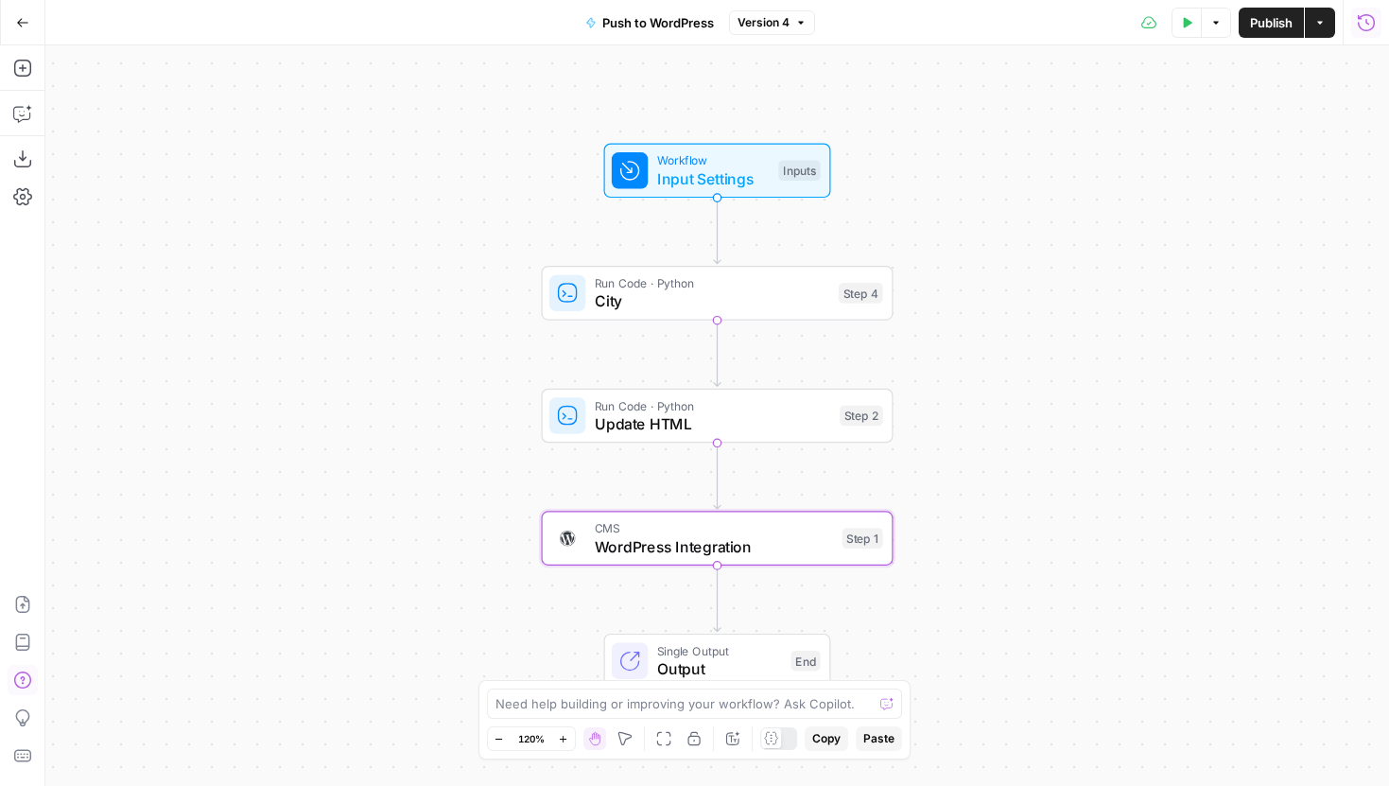
drag, startPoint x: 1078, startPoint y: 342, endPoint x: 971, endPoint y: 184, distance: 190.7
click at [971, 184] on div "Workflow Input Settings Inputs Run Code · Python City Step 4 Run Code · Python …" at bounding box center [717, 415] width 1344 height 740
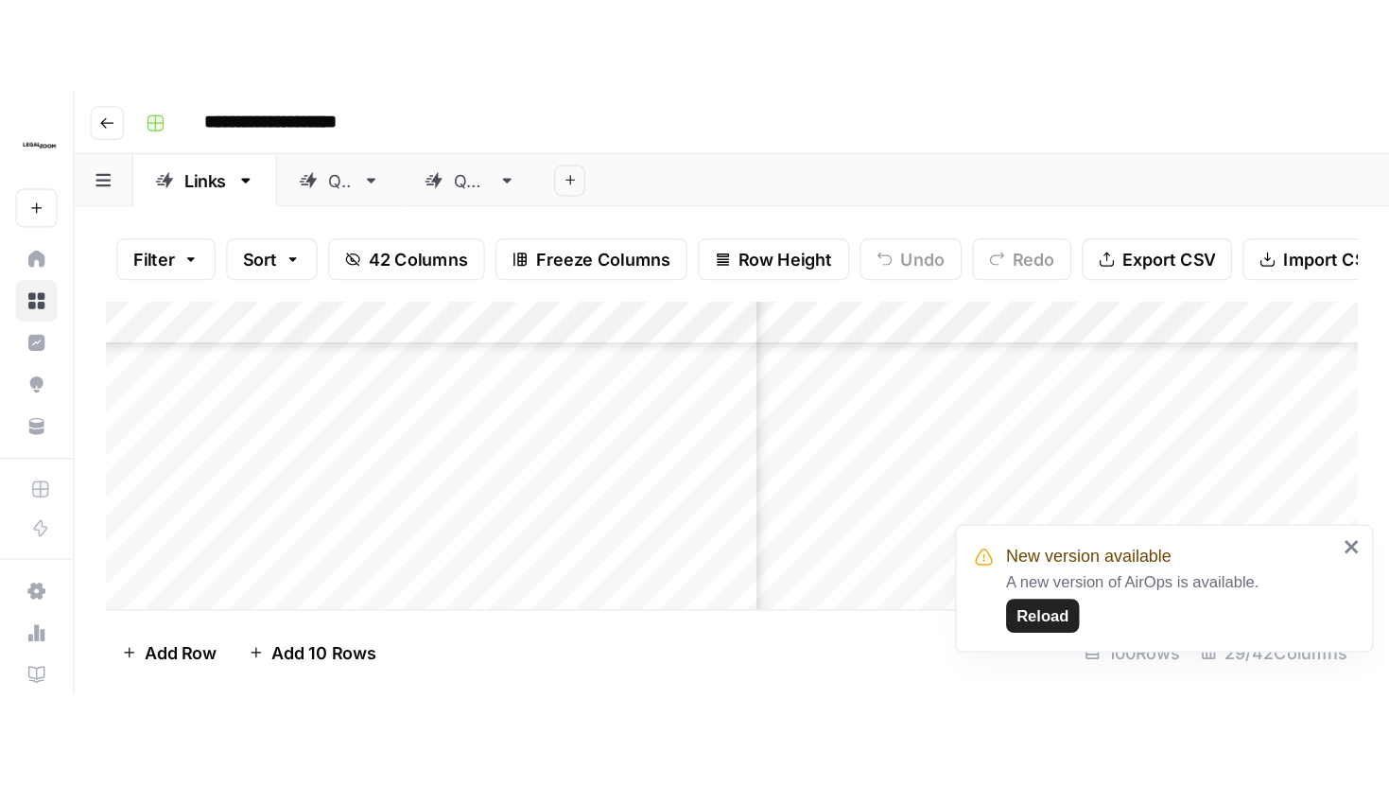
scroll to position [2447, 2726]
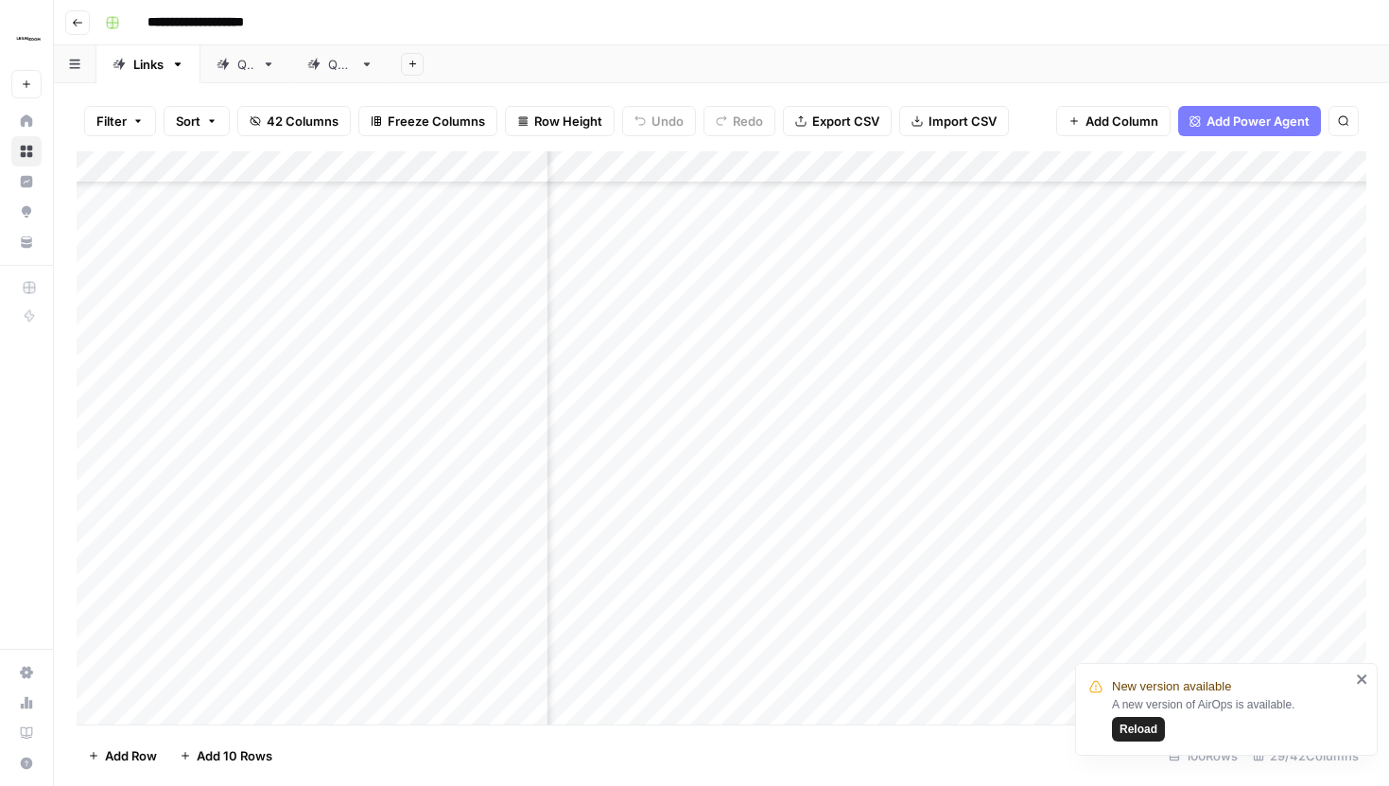
click at [1004, 435] on icon "close" at bounding box center [1362, 678] width 13 height 15
click at [759, 416] on div "Add Column" at bounding box center [722, 437] width 1290 height 573
click at [979, 420] on div "Add Column" at bounding box center [722, 437] width 1290 height 573
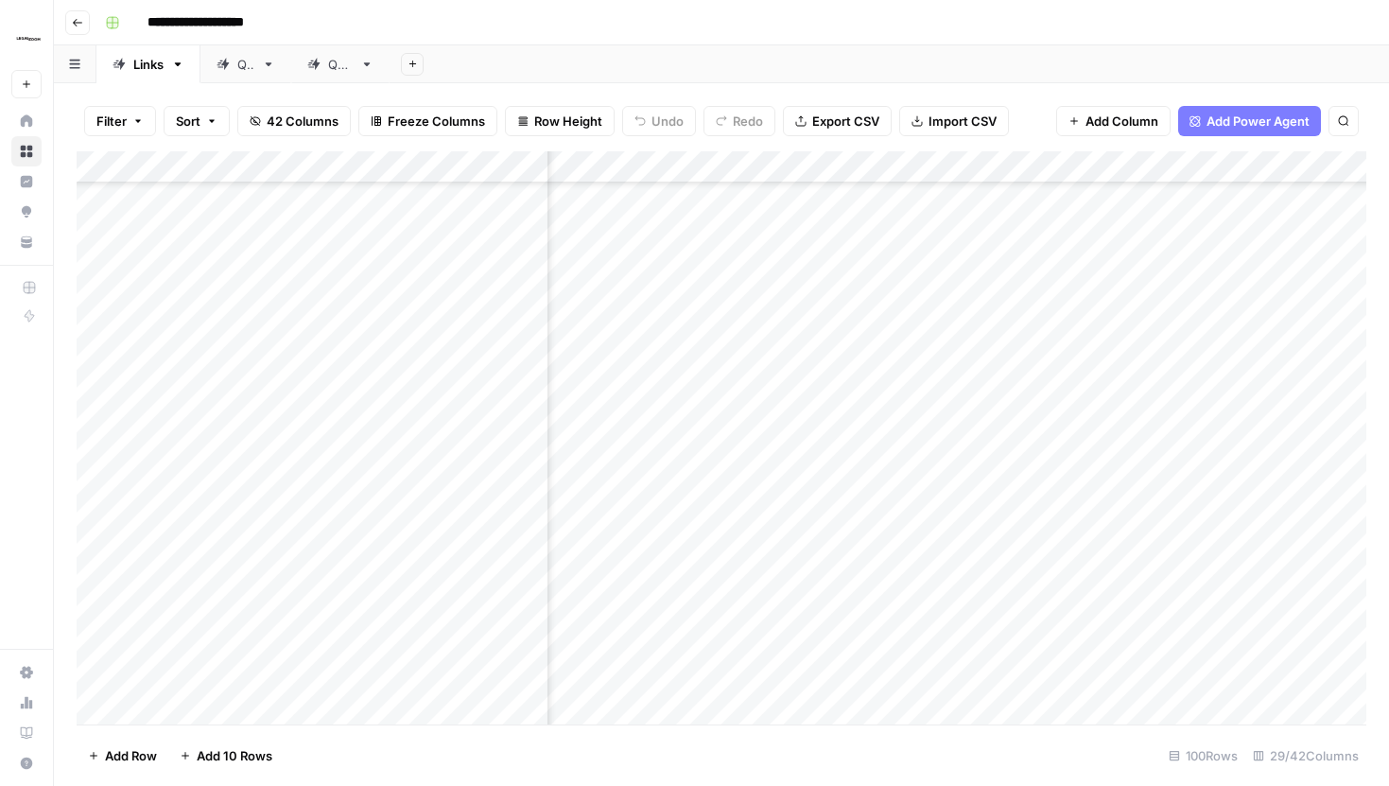
scroll to position [4363, 2987]
click at [832, 407] on div "Add Column" at bounding box center [722, 437] width 1290 height 573
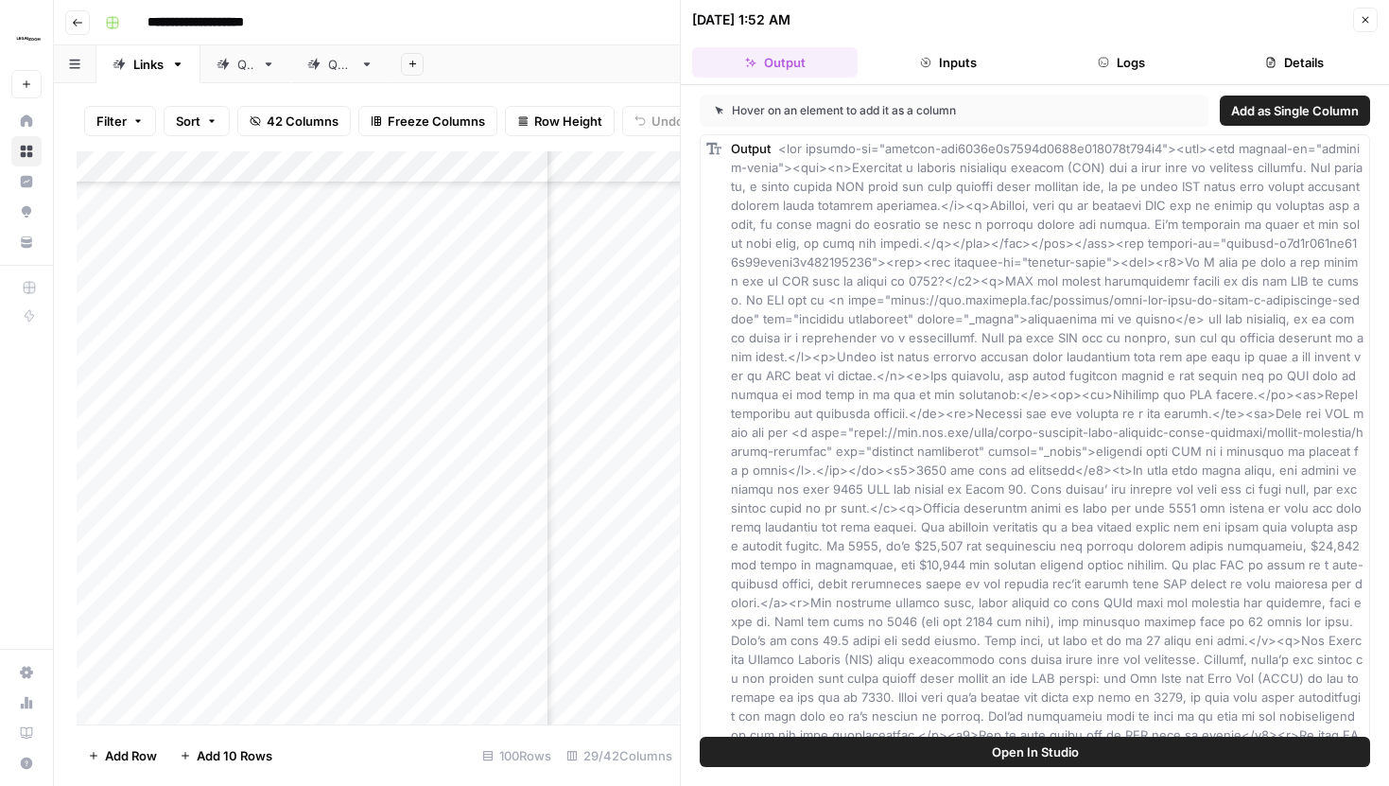
click at [1357, 15] on button "Close" at bounding box center [1365, 20] width 25 height 25
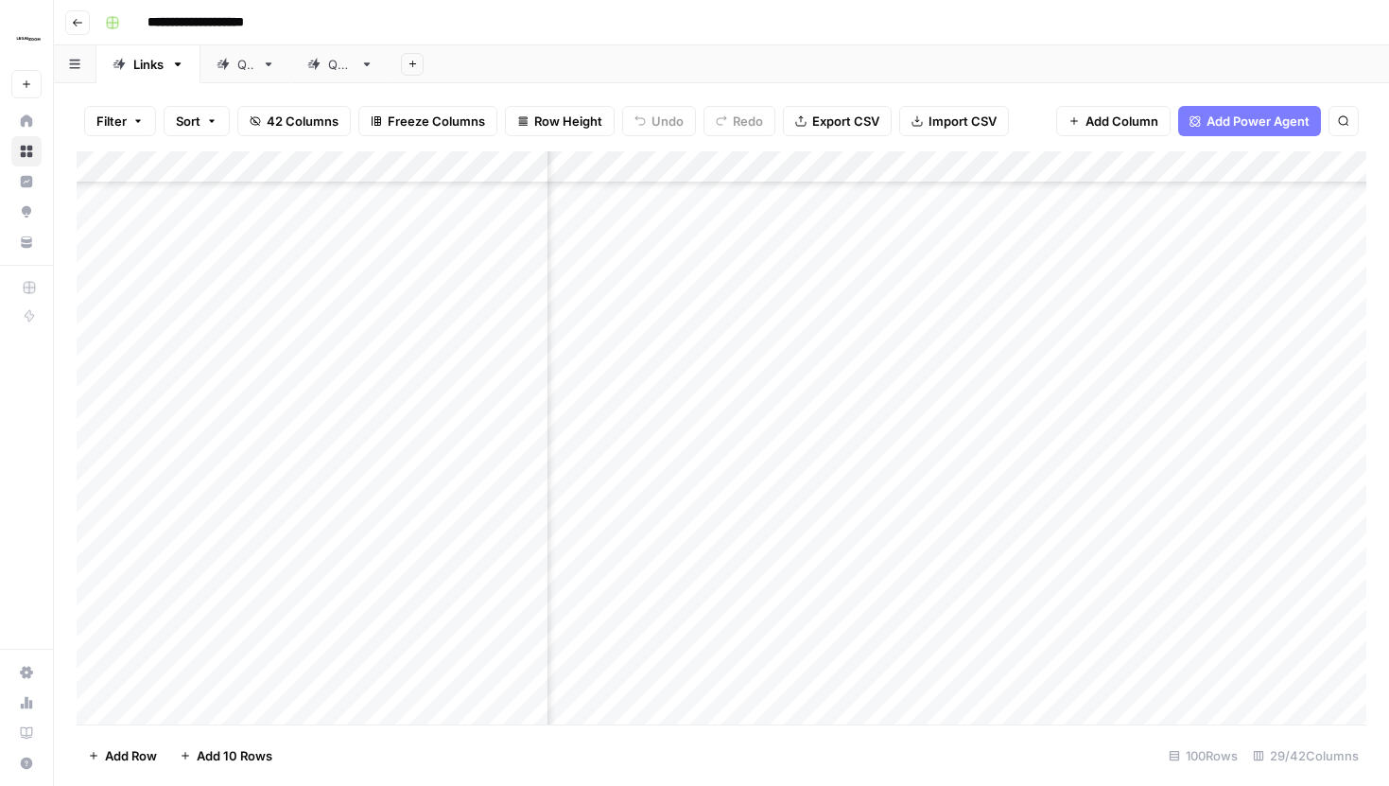
scroll to position [1463, 3218]
click at [931, 162] on div "Add Column" at bounding box center [722, 437] width 1290 height 573
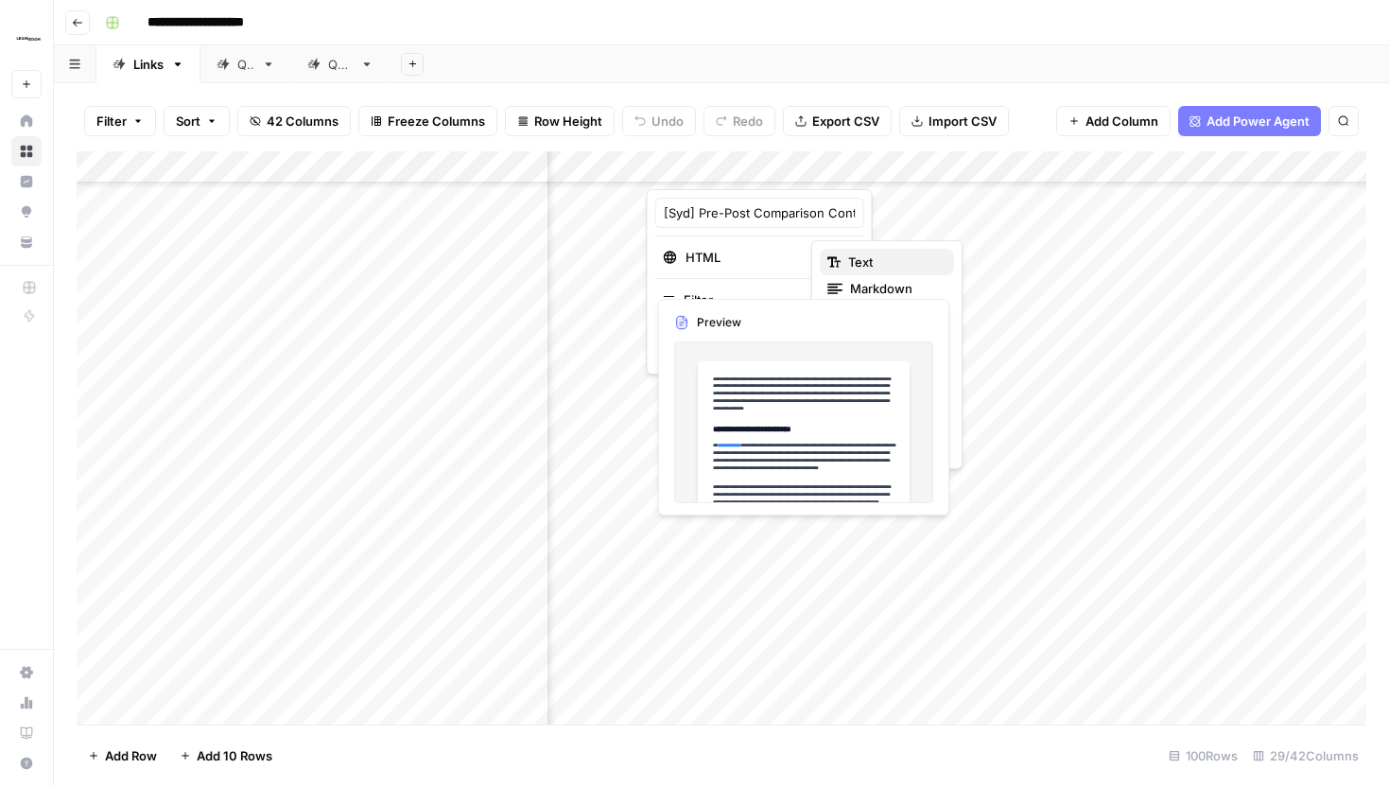
click at [856, 255] on span "Text" at bounding box center [893, 261] width 91 height 19
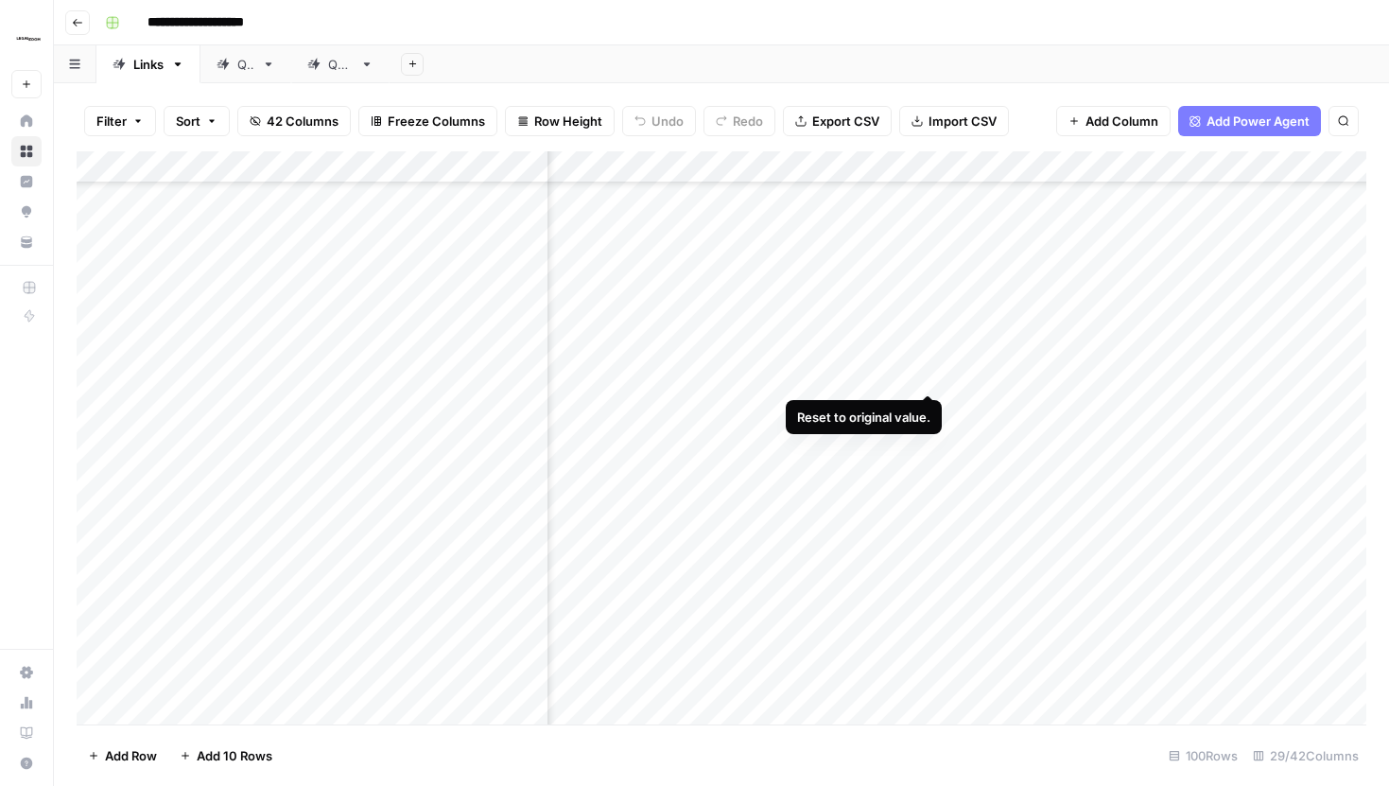
click at [922, 356] on div "Add Column" at bounding box center [722, 437] width 1290 height 573
click at [929, 162] on div "Add Column" at bounding box center [722, 437] width 1290 height 573
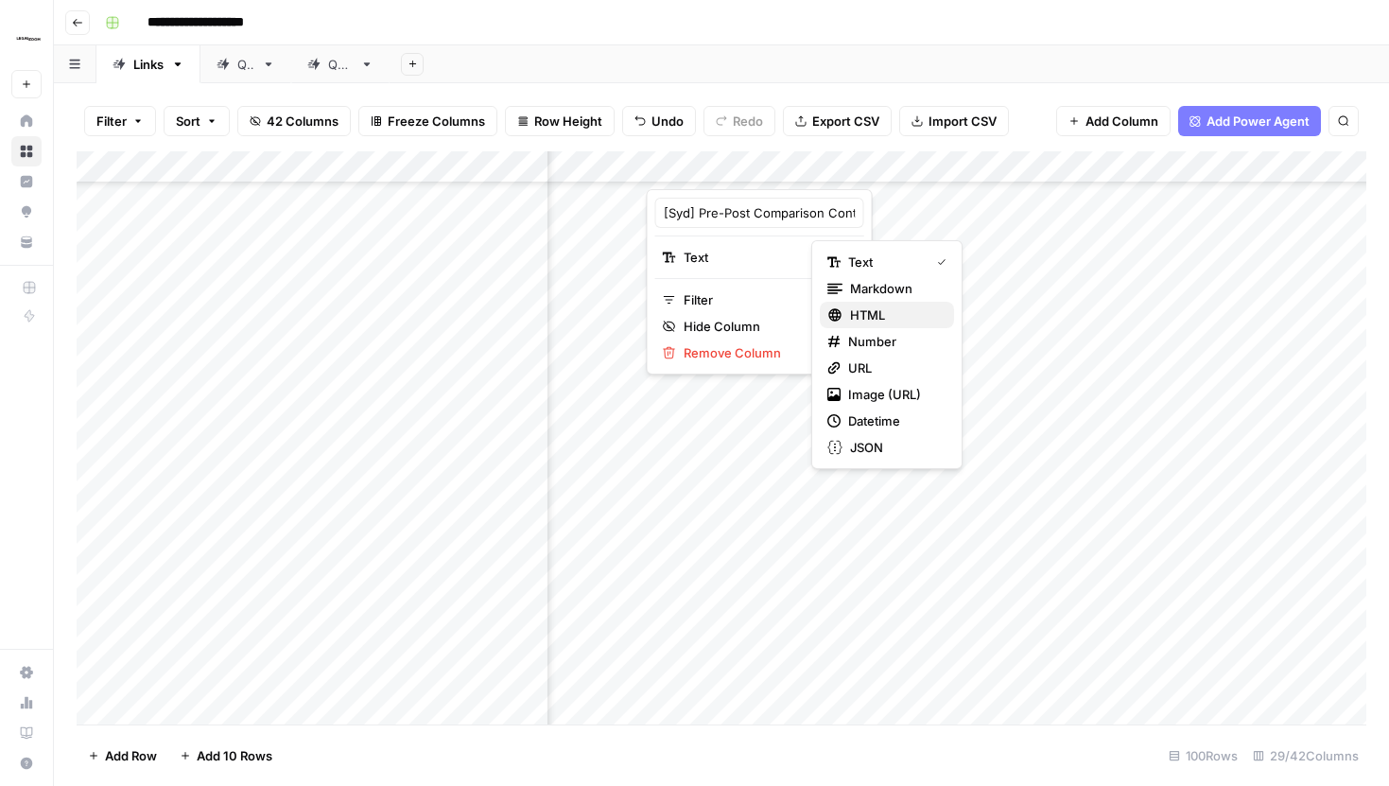
click at [862, 315] on span "HTML" at bounding box center [894, 314] width 89 height 19
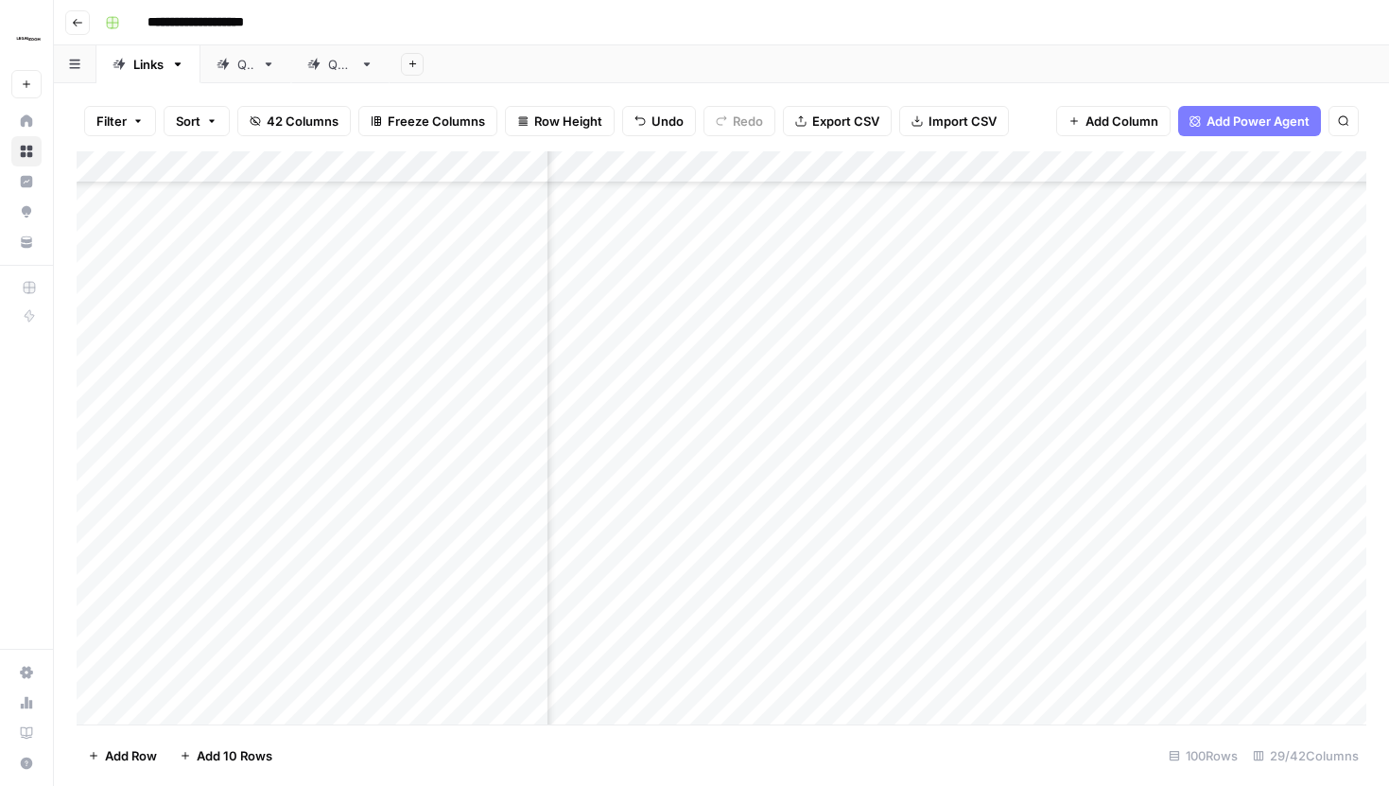
click at [931, 170] on div "Add Column" at bounding box center [722, 437] width 1290 height 573
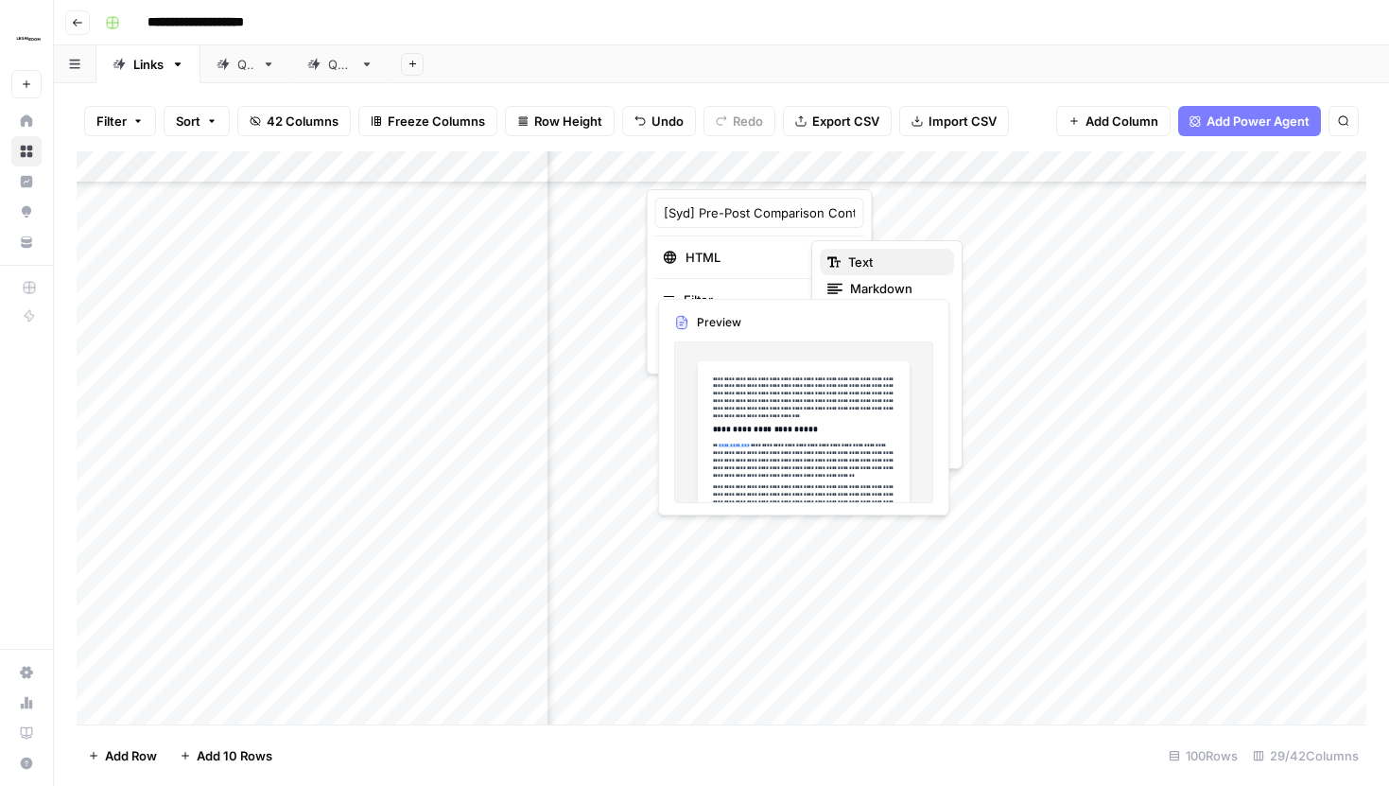
click at [855, 257] on span "Text" at bounding box center [893, 261] width 91 height 19
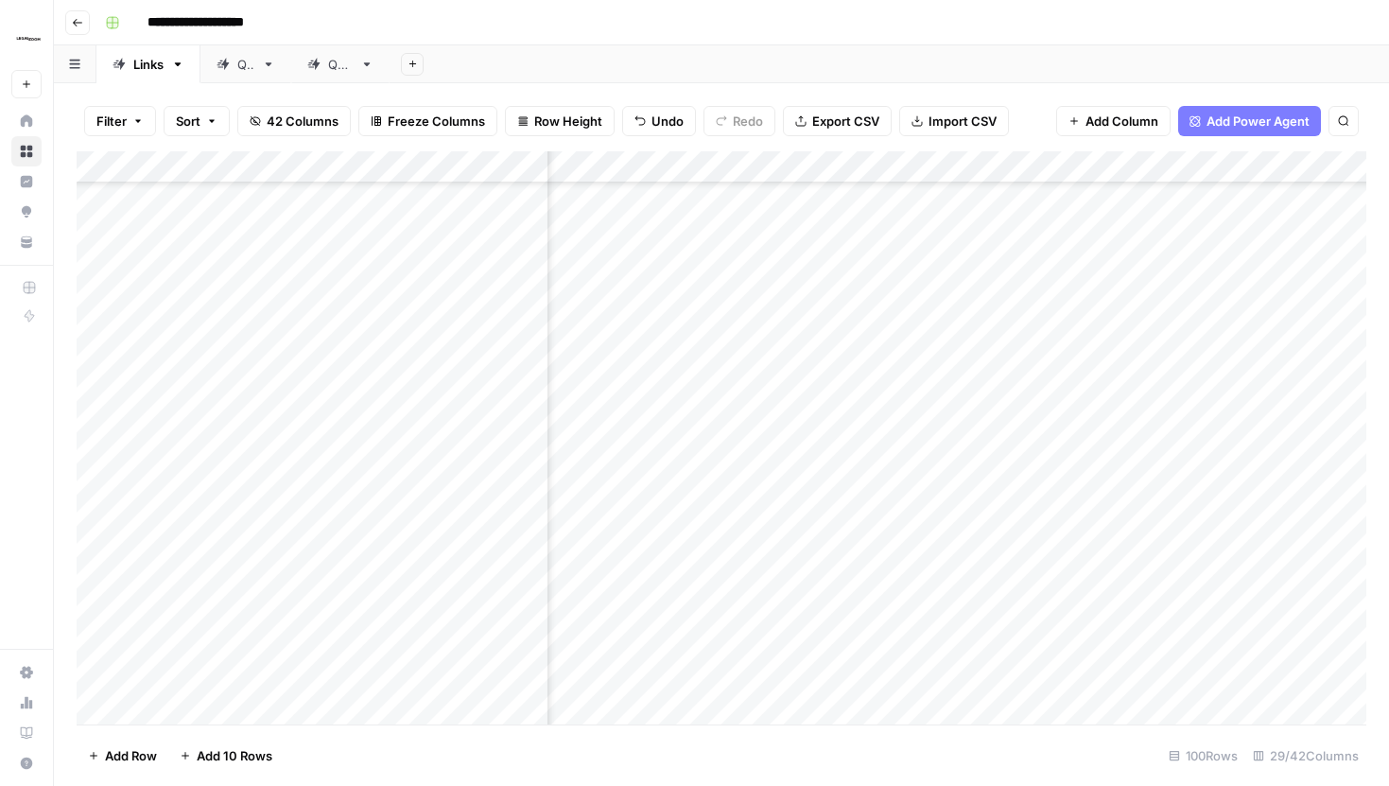
click at [926, 165] on div "Add Column" at bounding box center [722, 437] width 1290 height 573
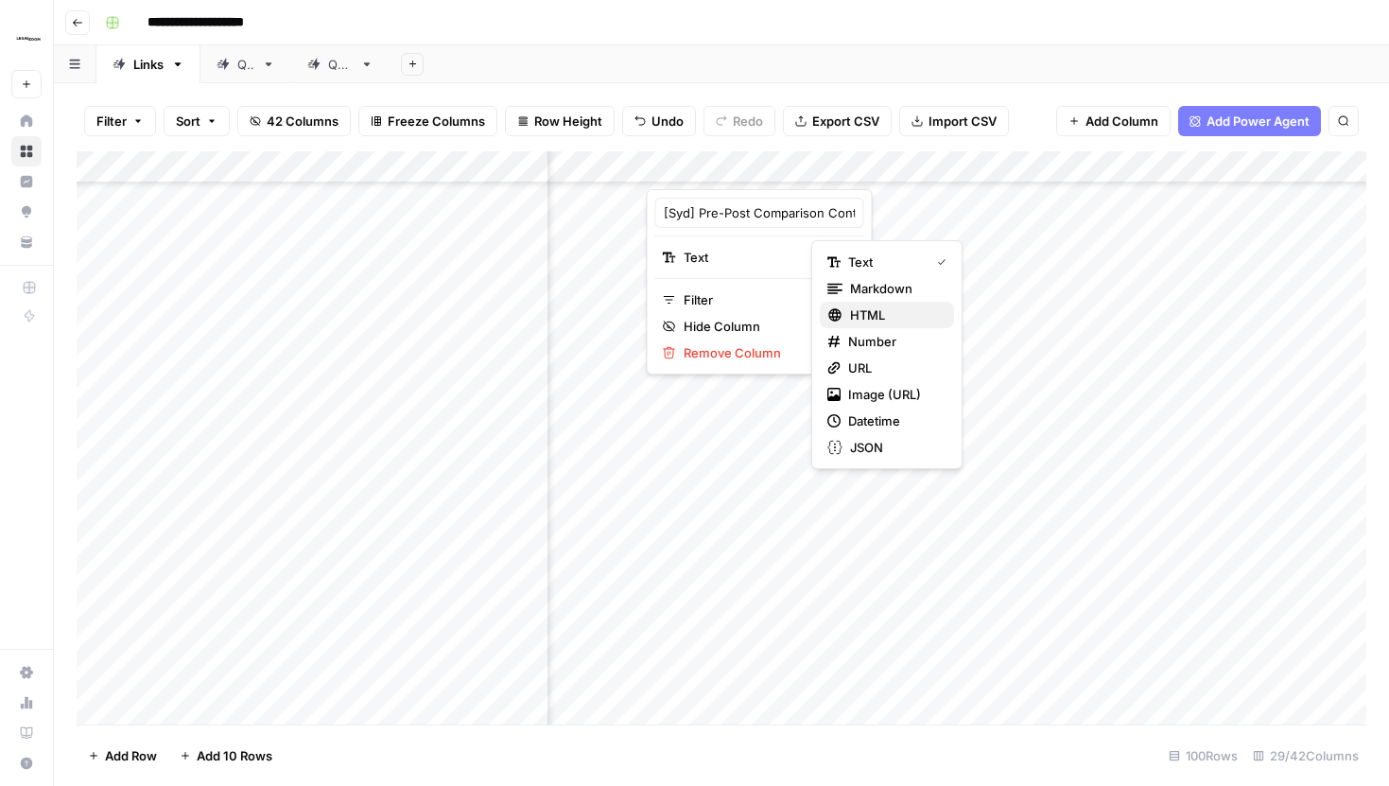
click at [872, 316] on span "HTML" at bounding box center [894, 314] width 89 height 19
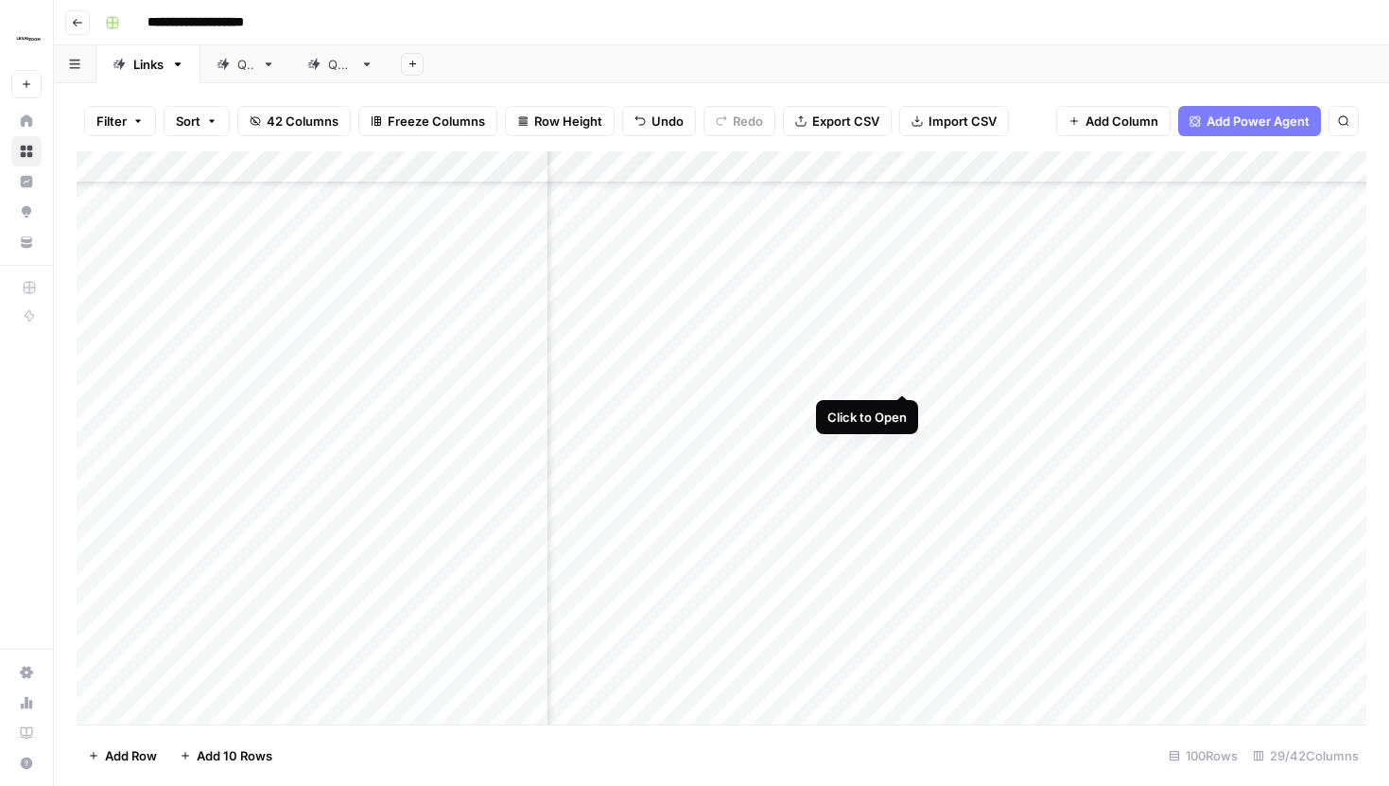
click at [900, 355] on div "Add Column" at bounding box center [722, 437] width 1290 height 573
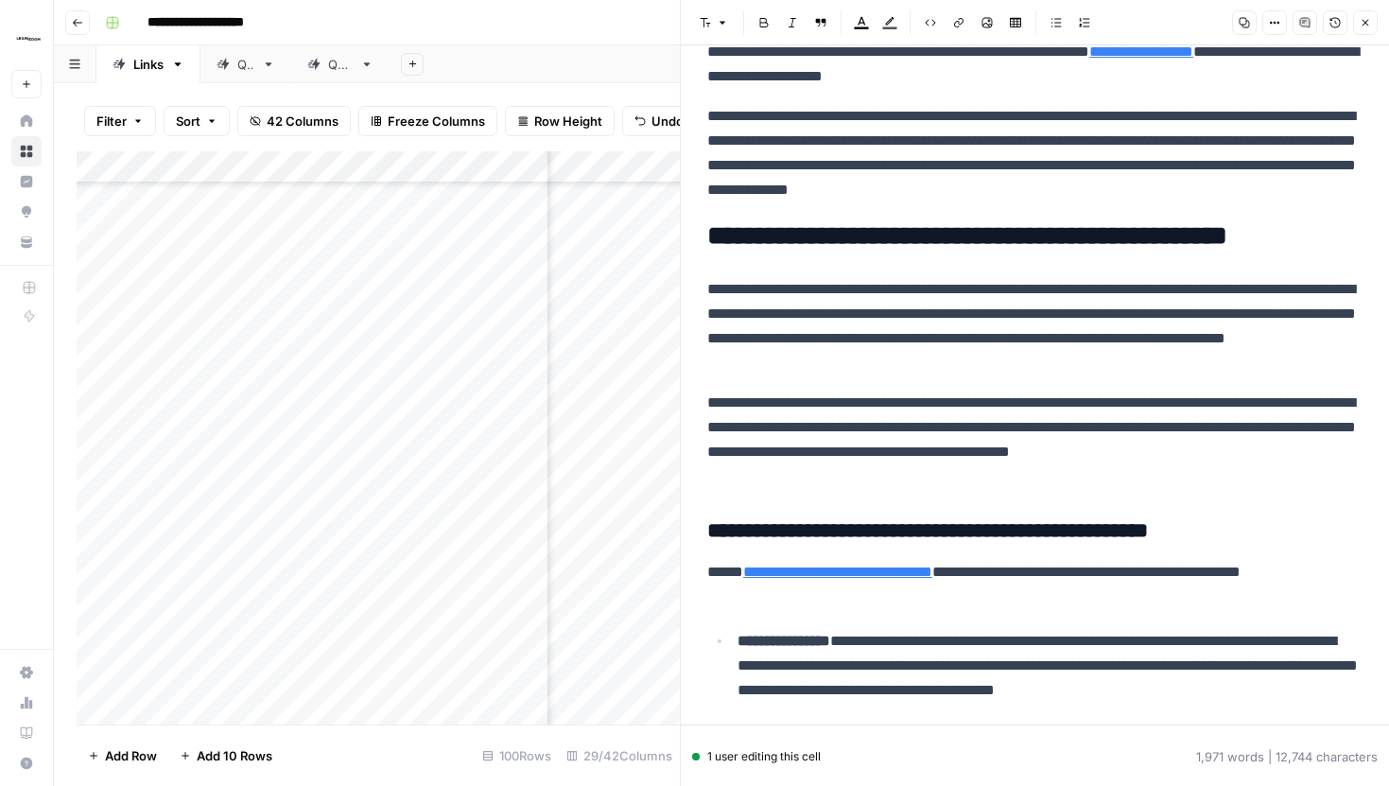
scroll to position [71, 0]
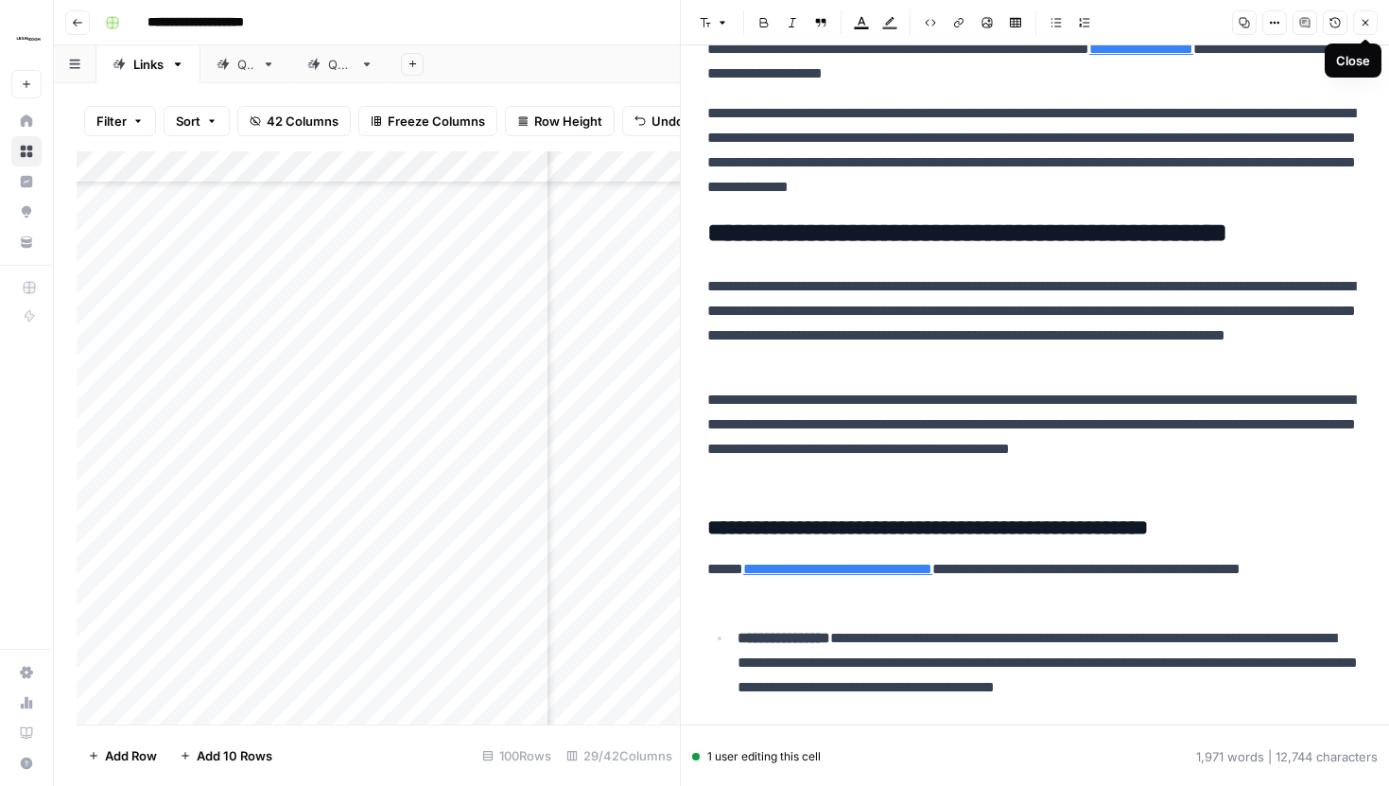
click at [1368, 23] on icon "button" at bounding box center [1365, 22] width 11 height 11
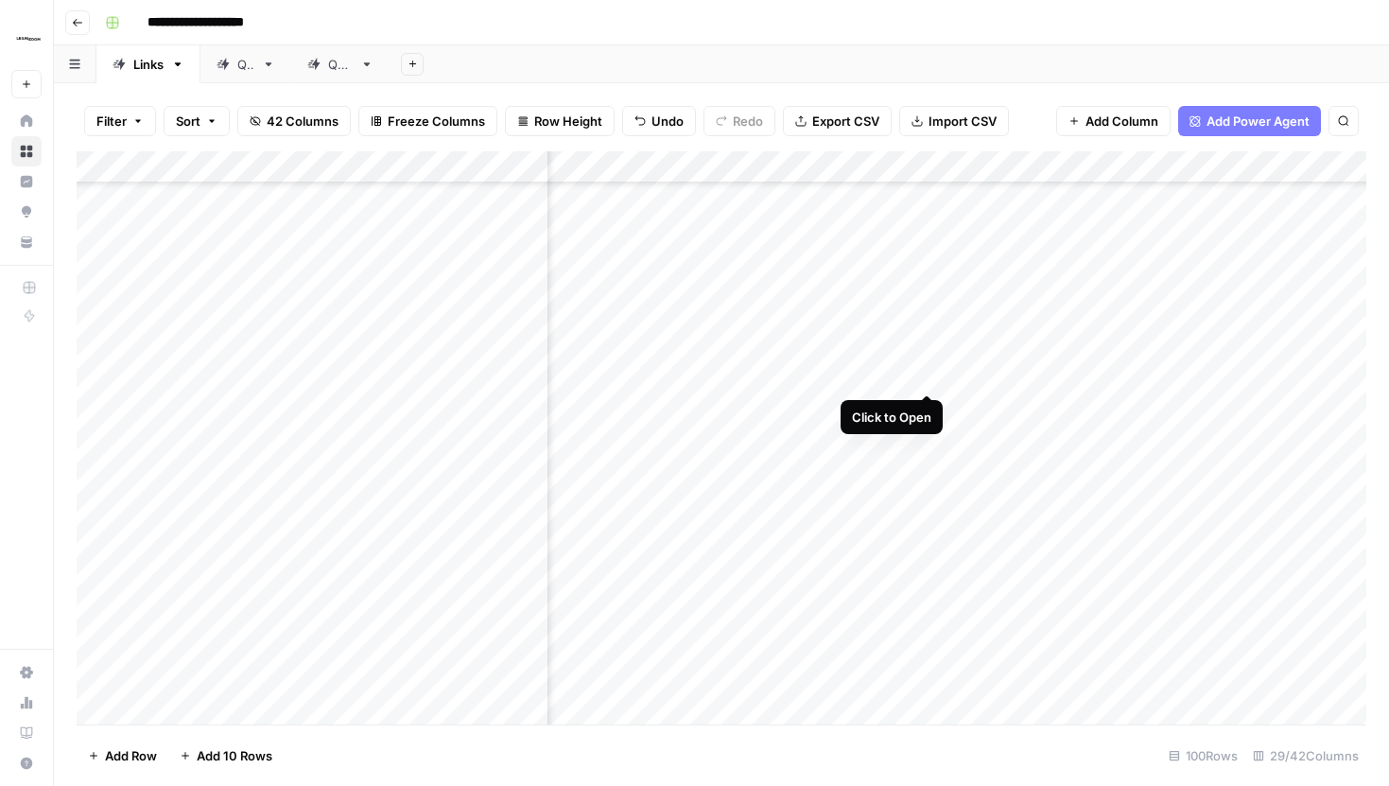
click at [927, 355] on div "Add Column" at bounding box center [722, 437] width 1290 height 573
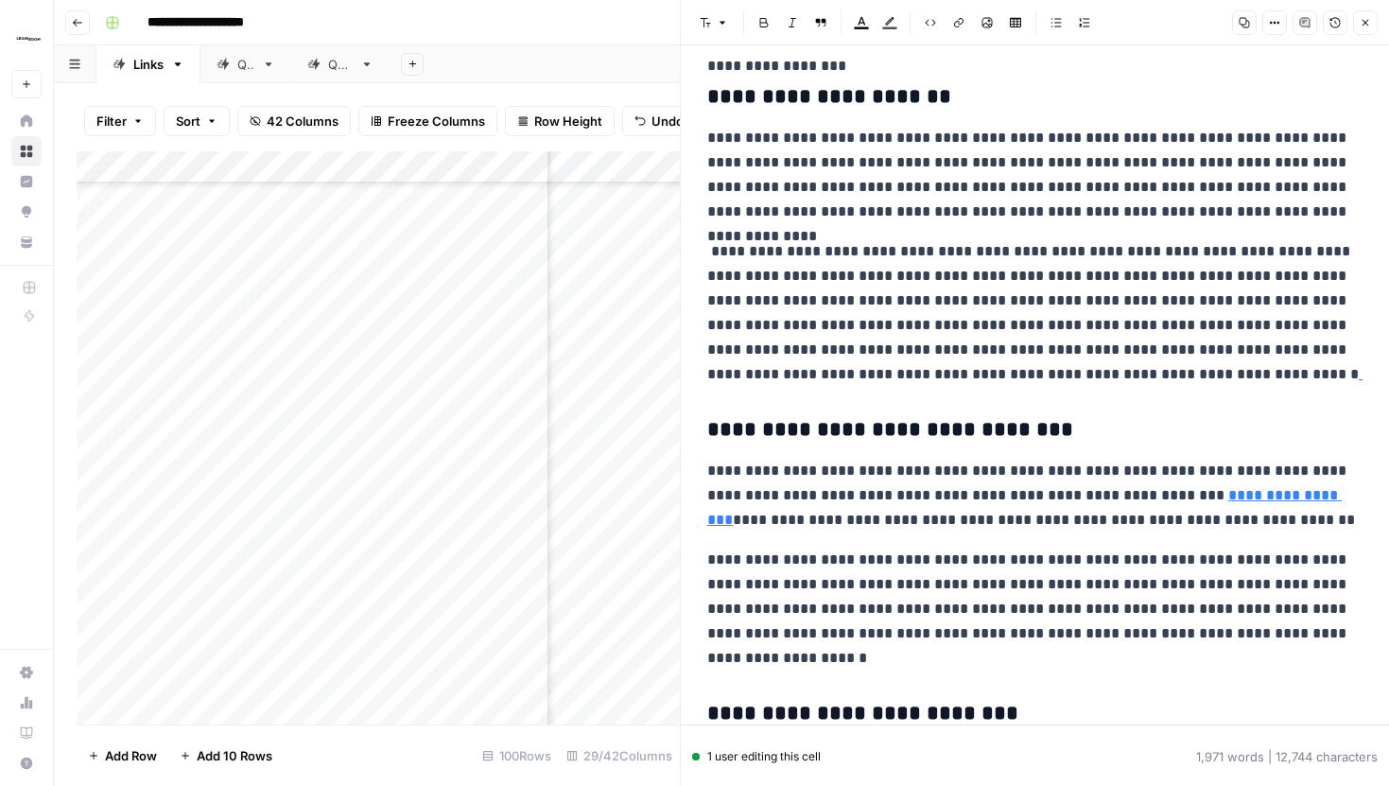
scroll to position [2484, 0]
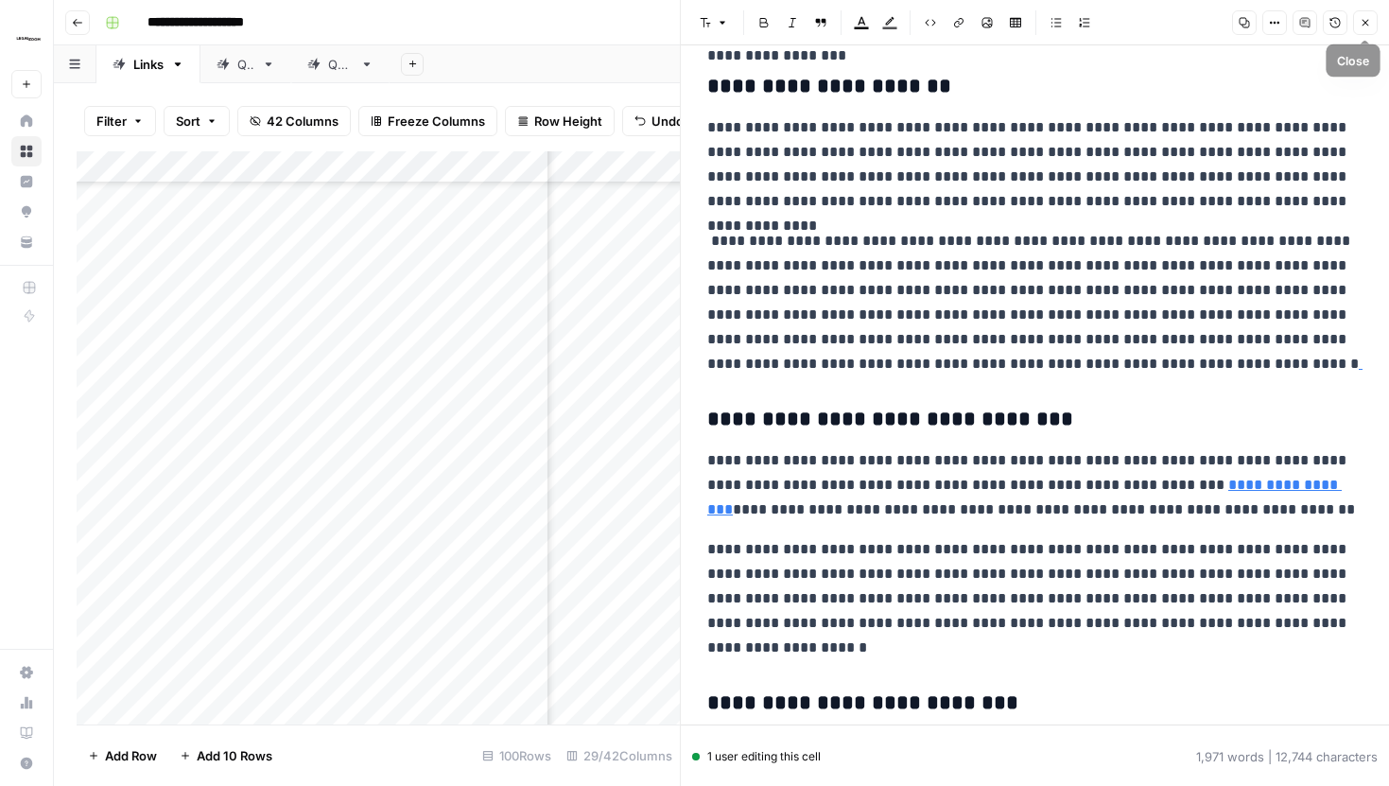
click at [1365, 28] on button "Close" at bounding box center [1365, 22] width 25 height 25
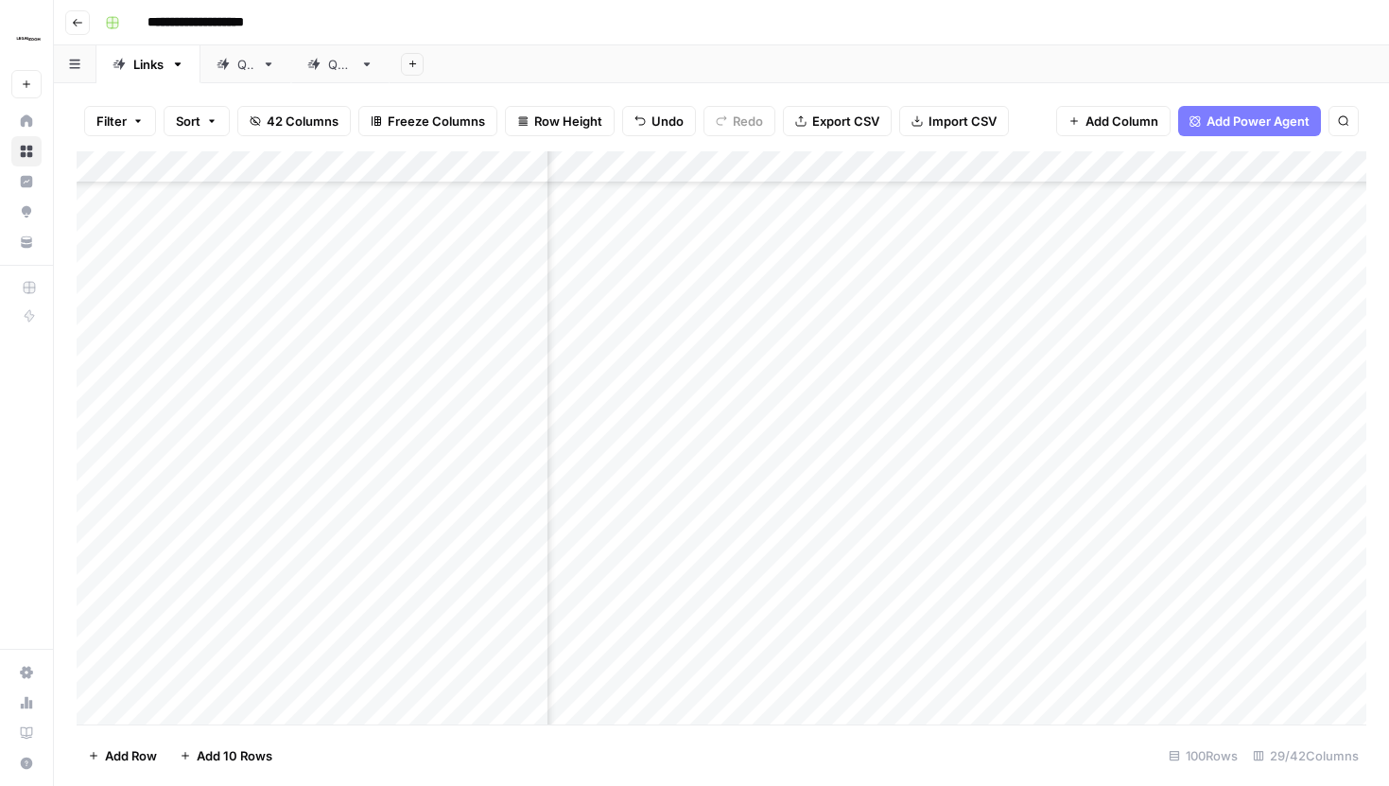
click at [929, 171] on div "Add Column" at bounding box center [722, 437] width 1290 height 573
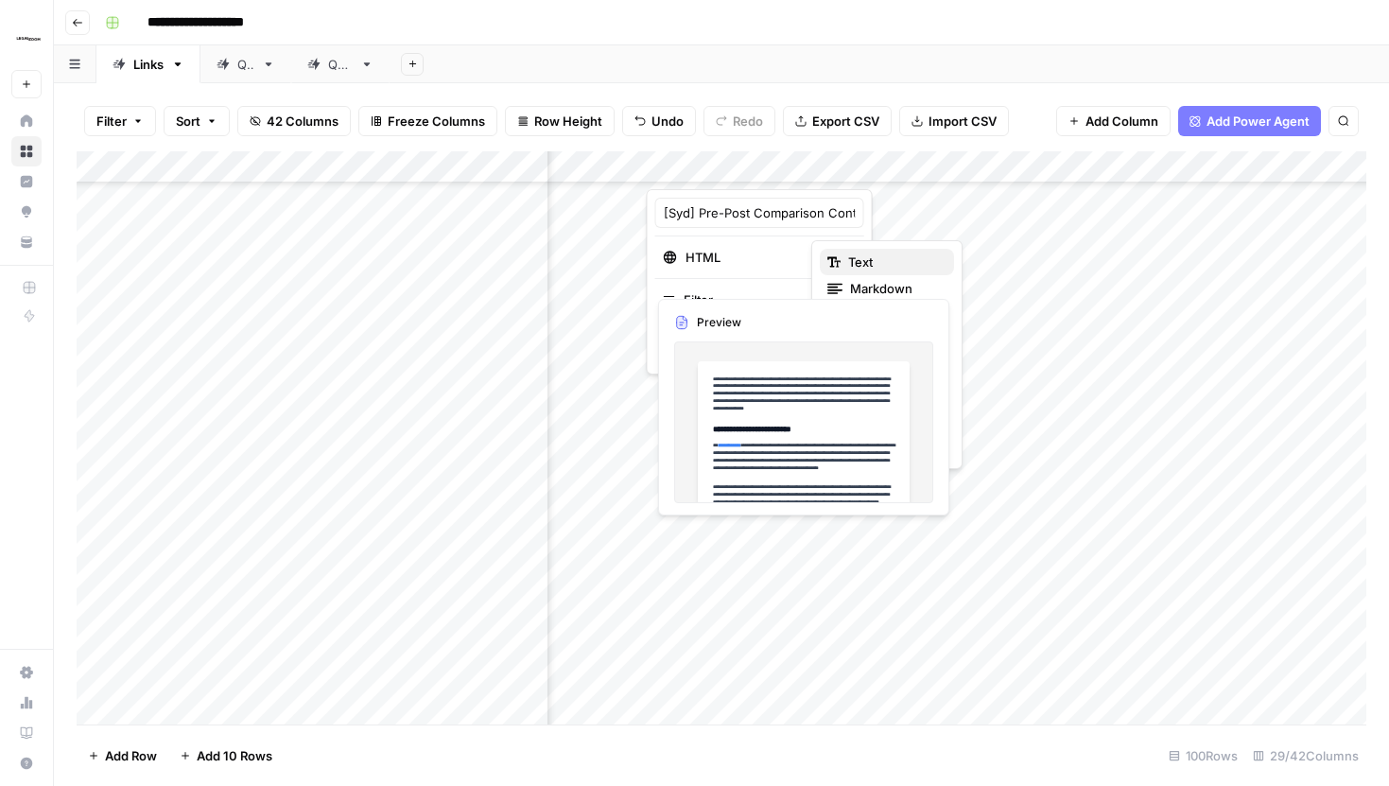
click at [868, 265] on span "Text" at bounding box center [893, 261] width 91 height 19
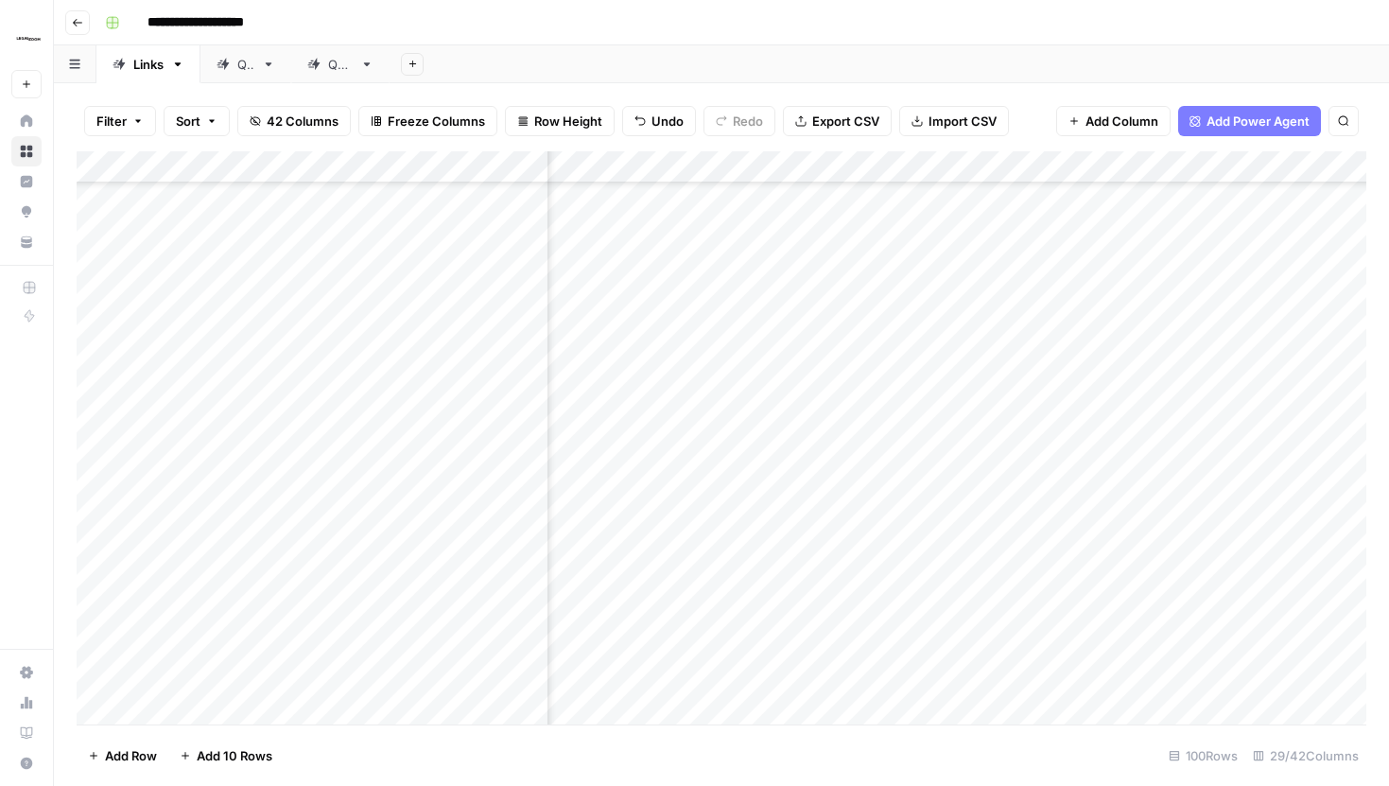
scroll to position [1463, 4190]
click at [842, 357] on div "Add Column" at bounding box center [722, 437] width 1290 height 573
click at [814, 357] on div "Add Column" at bounding box center [722, 437] width 1290 height 573
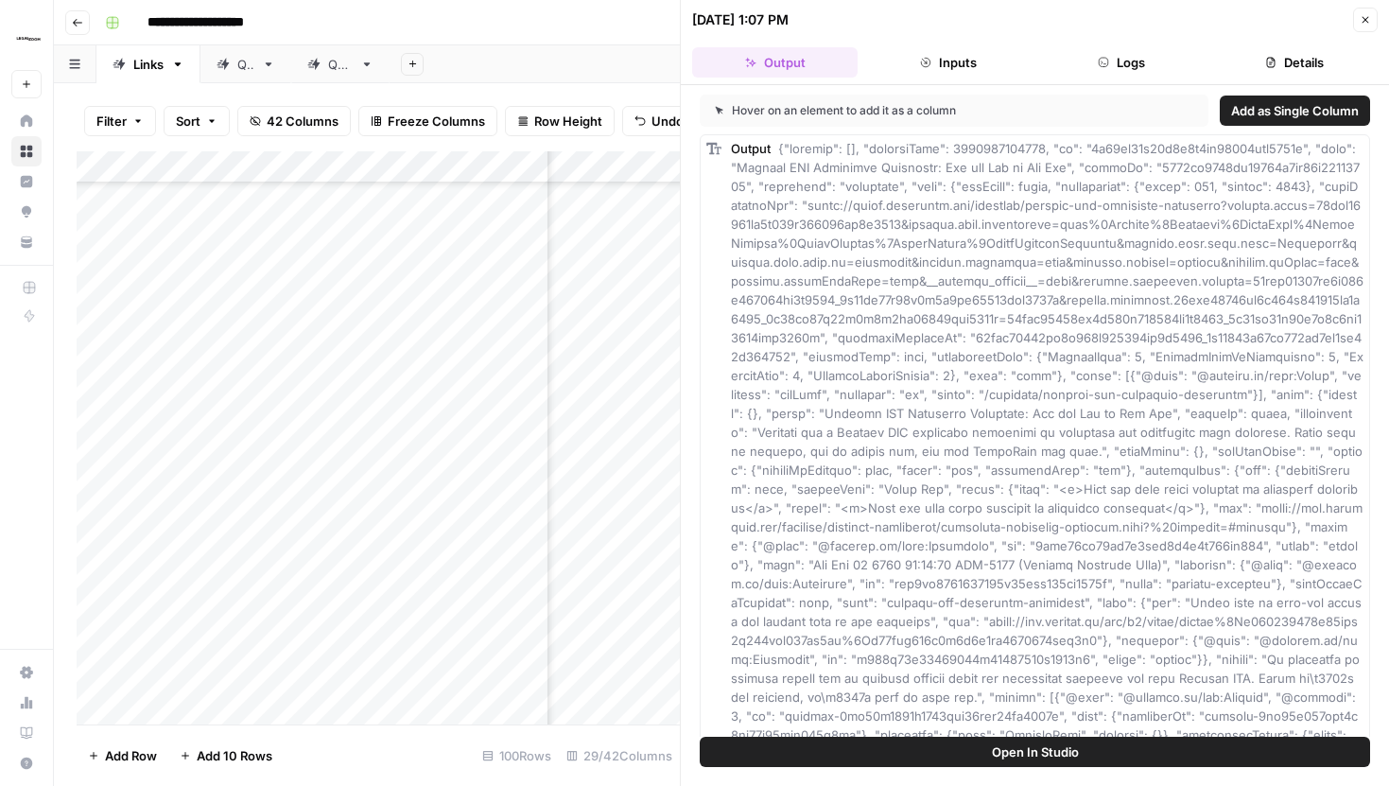
click at [943, 61] on button "Inputs" at bounding box center [947, 62] width 165 height 30
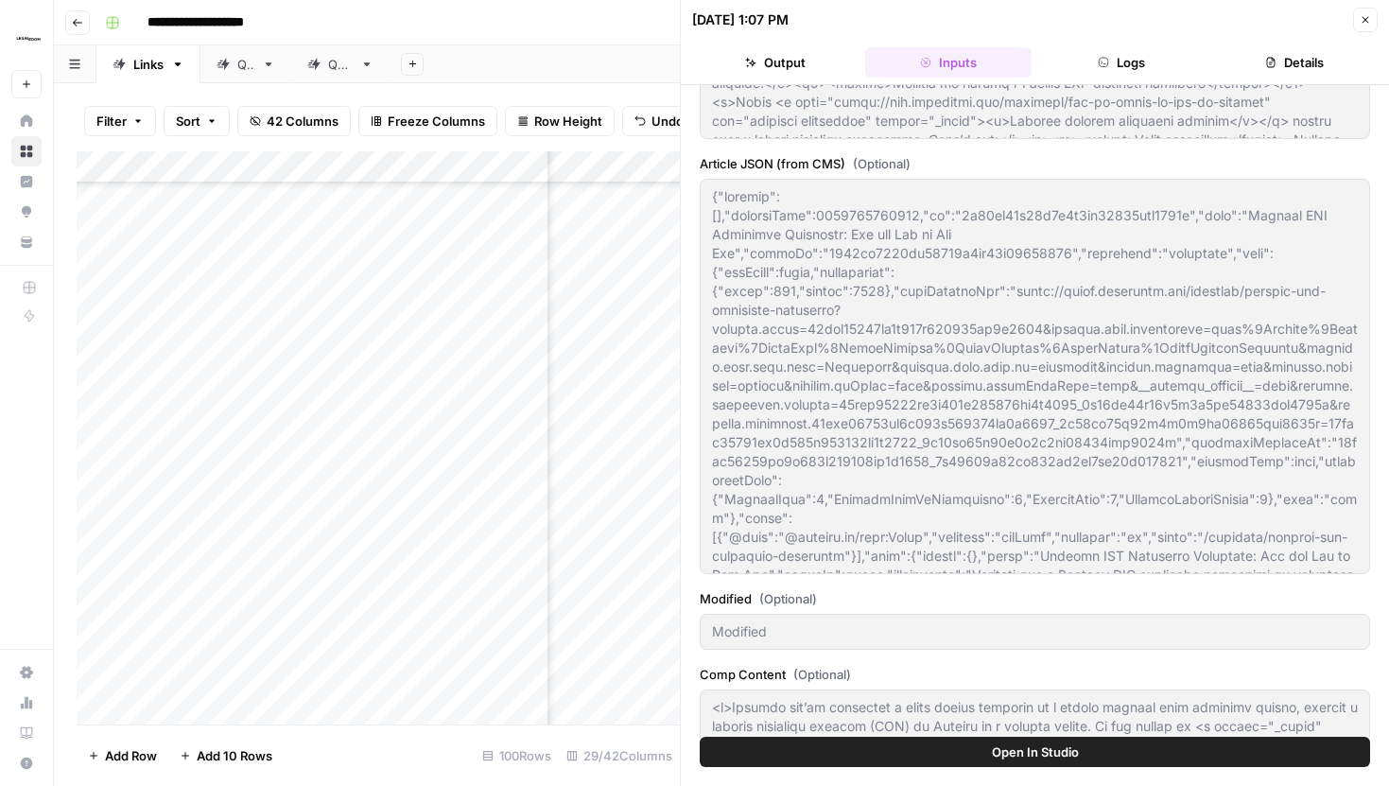
scroll to position [740, 0]
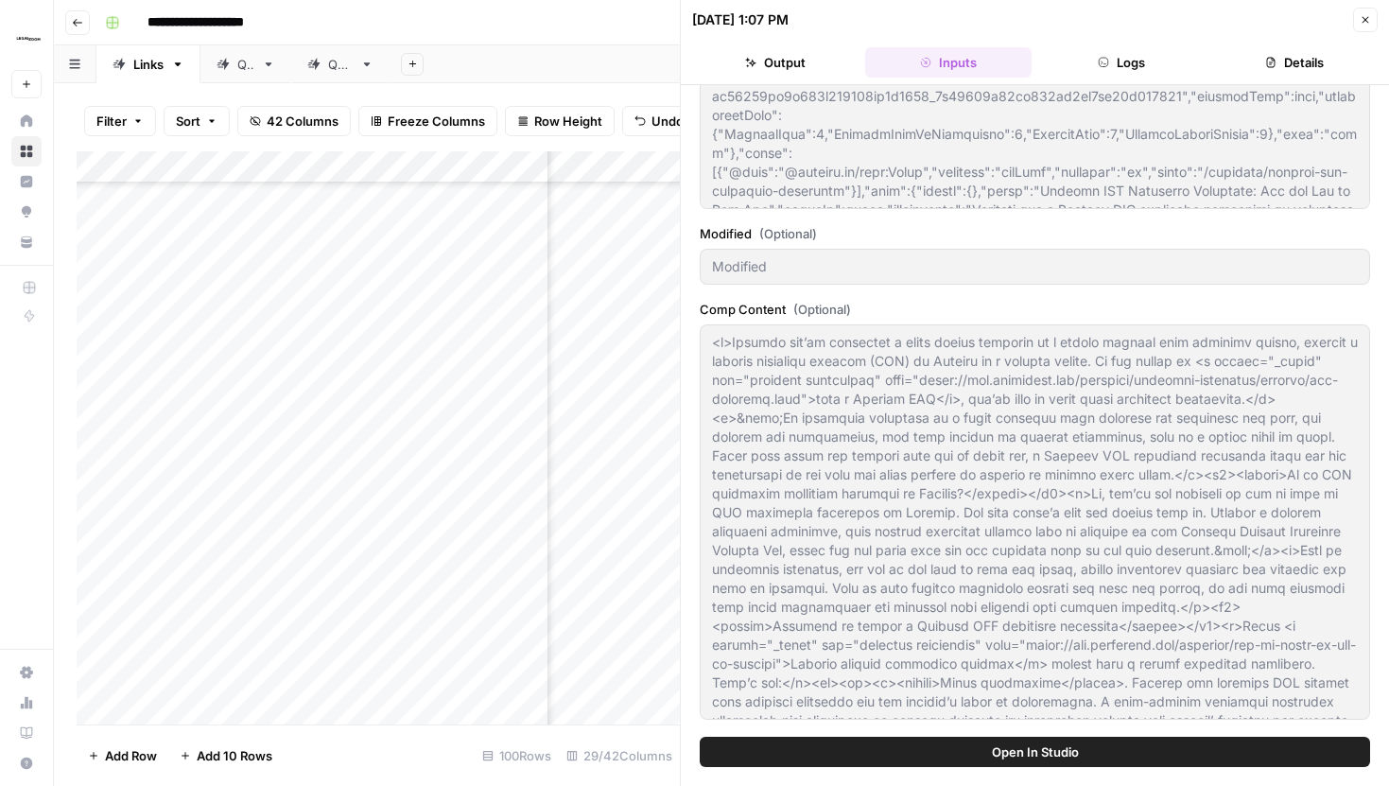
click at [1367, 21] on icon "button" at bounding box center [1365, 19] width 11 height 11
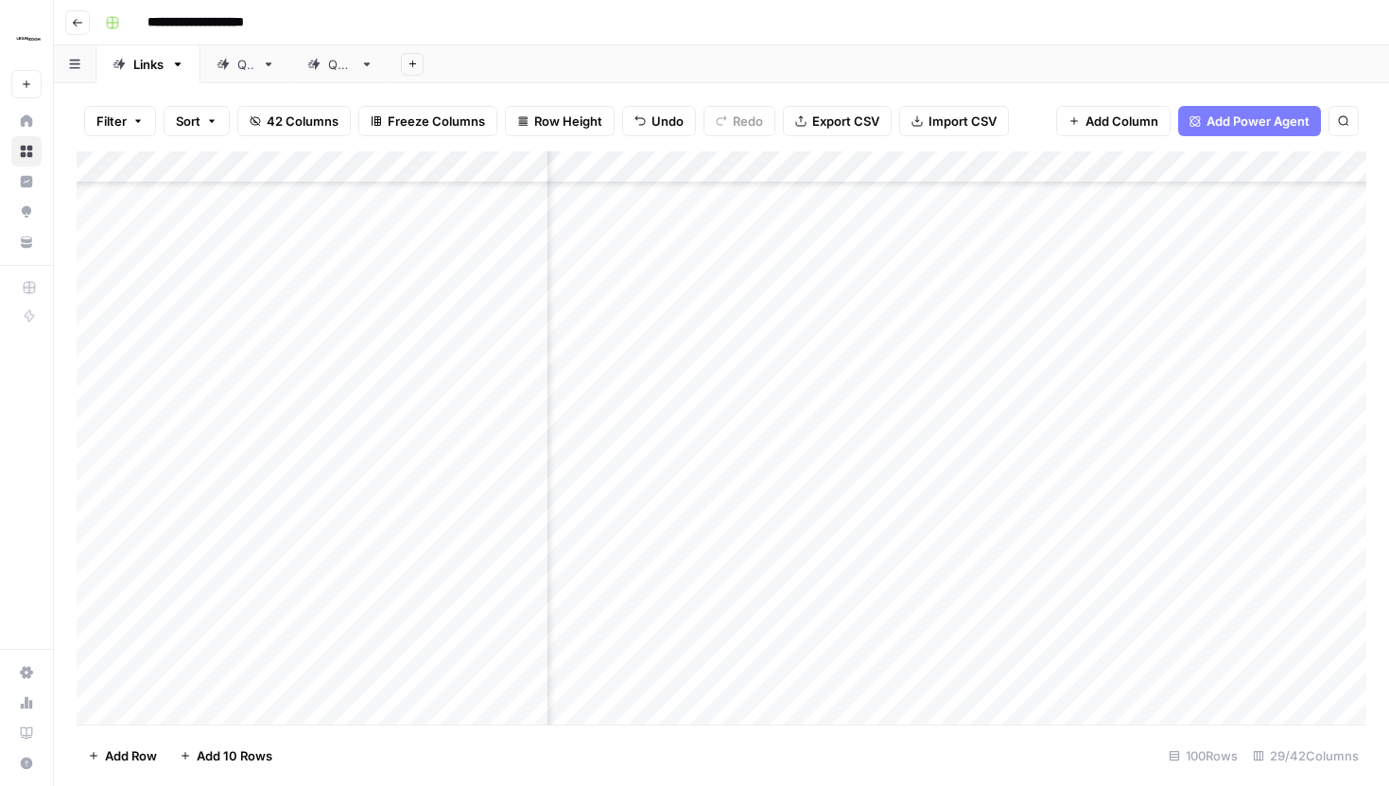
scroll to position [1452, 3065]
click at [1081, 419] on div "Add Column" at bounding box center [722, 437] width 1290 height 573
click at [1019, 166] on div "Add Column" at bounding box center [722, 437] width 1290 height 573
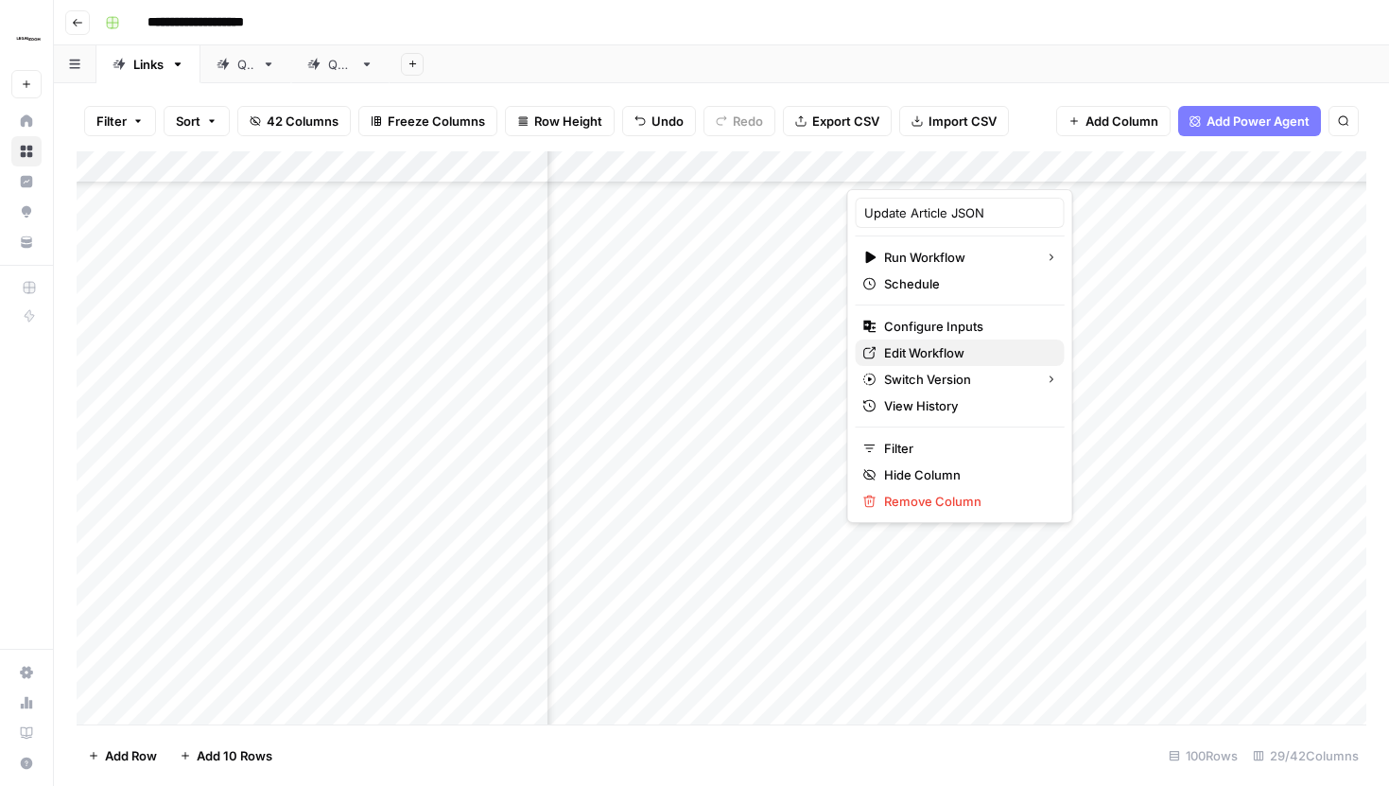
click at [912, 356] on span "Edit Workflow" at bounding box center [966, 352] width 165 height 19
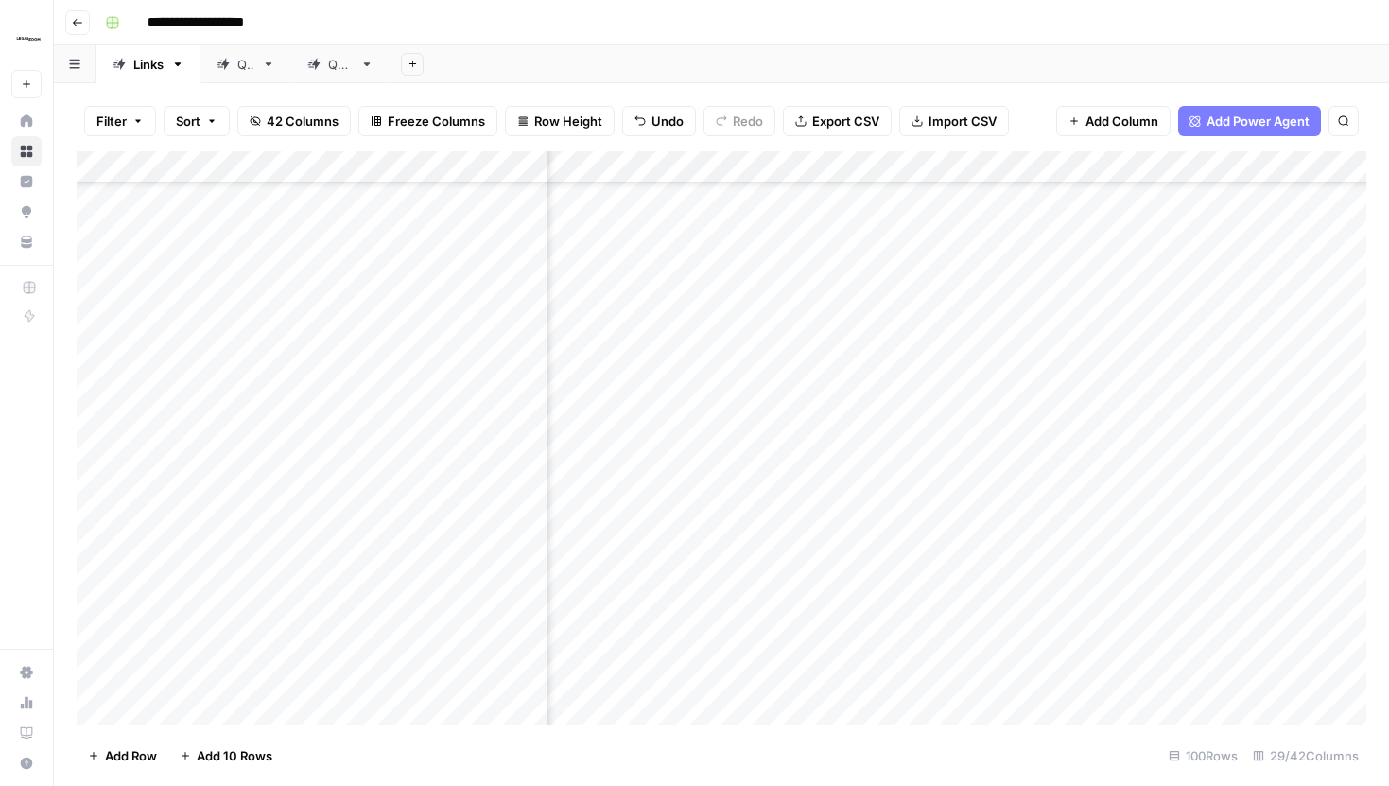
scroll to position [1363, 2992]
click at [1151, 456] on div "Add Column" at bounding box center [722, 437] width 1290 height 573
click at [921, 456] on div "Add Column" at bounding box center [722, 437] width 1290 height 573
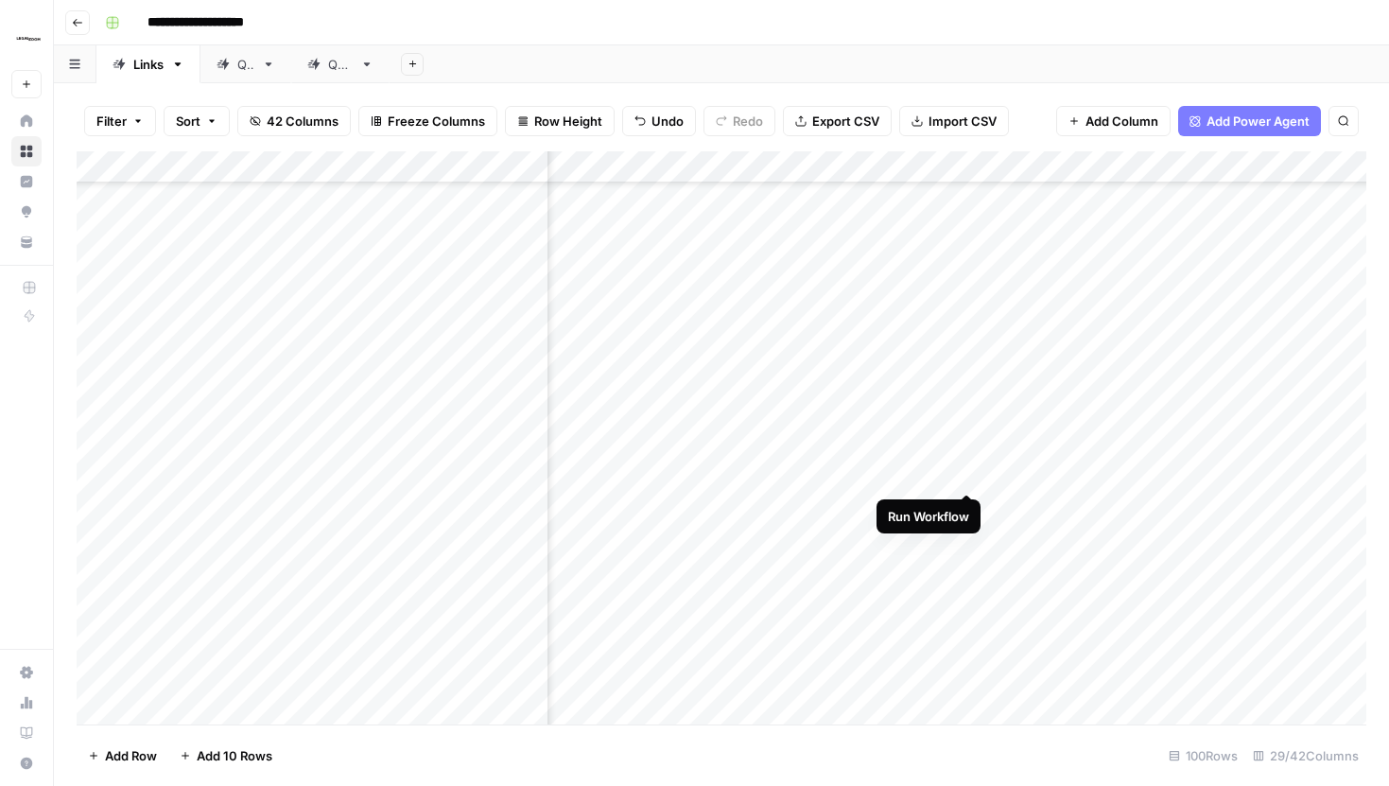
click at [942, 456] on div "Add Column" at bounding box center [722, 437] width 1290 height 573
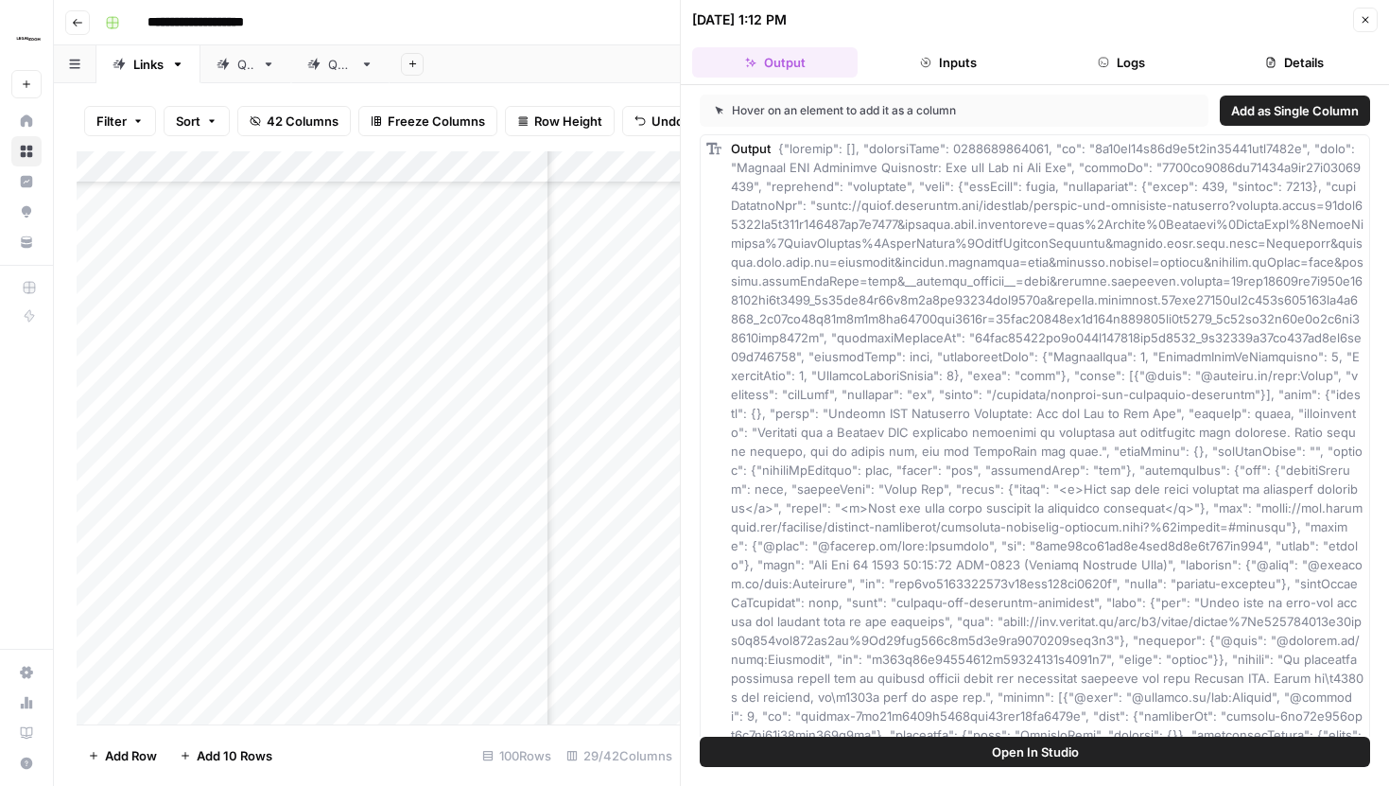
click at [936, 67] on button "Inputs" at bounding box center [947, 62] width 165 height 30
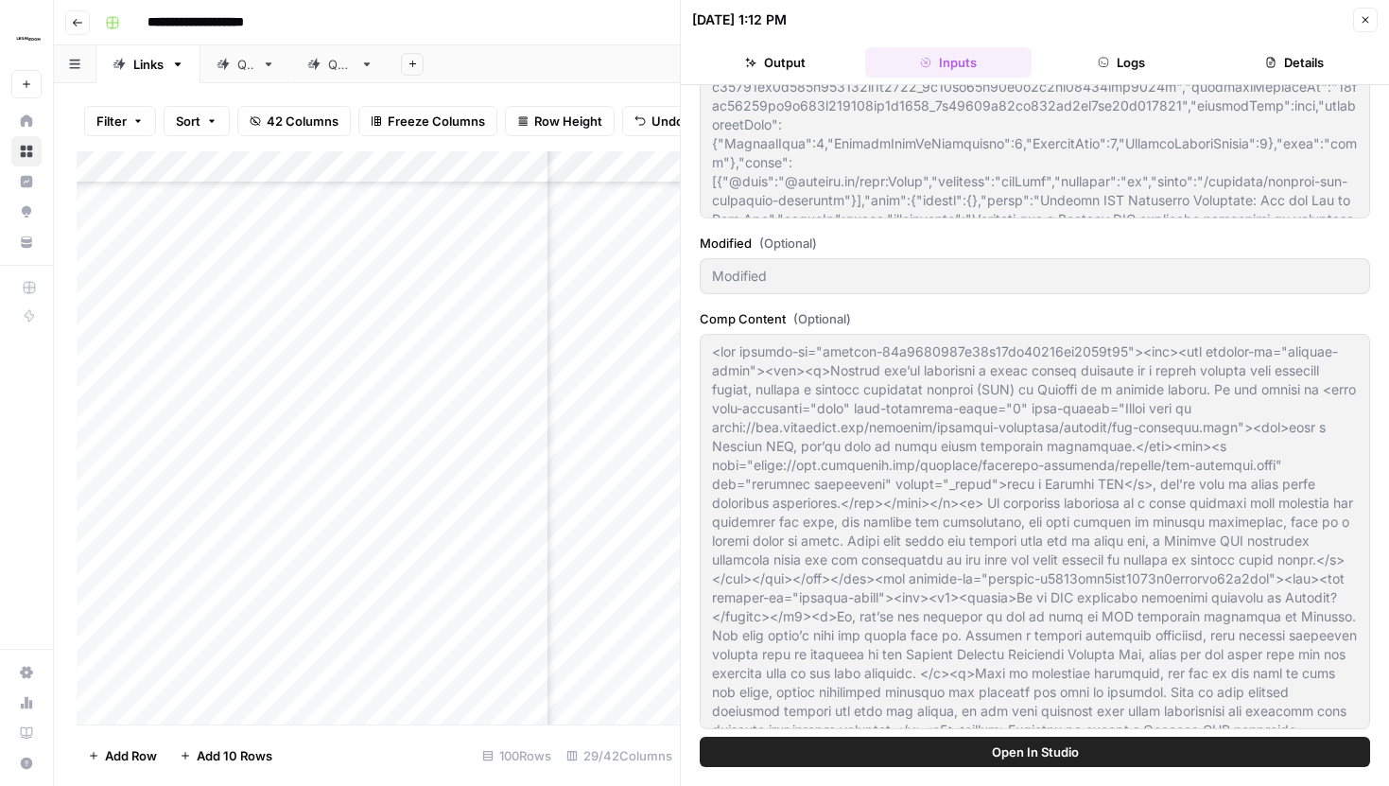
scroll to position [740, 0]
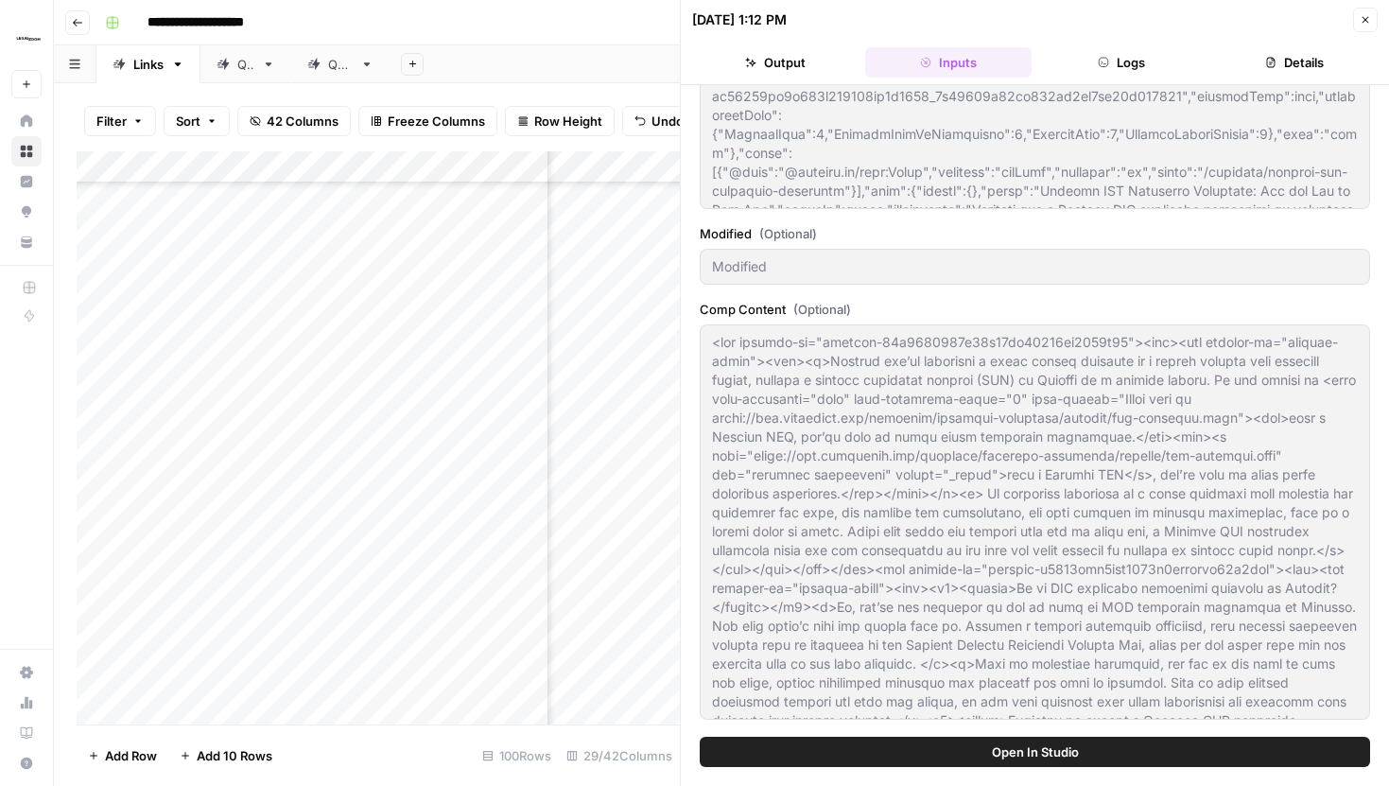
drag, startPoint x: 699, startPoint y: 309, endPoint x: 801, endPoint y: 309, distance: 102.1
click at [801, 309] on div "Updated Article Body (HTML) (Optional) Article JSON (from CMS) (Optional) Modif…" at bounding box center [1035, 410] width 708 height 651
click at [1361, 21] on icon "button" at bounding box center [1365, 19] width 11 height 11
type textarea "<p>Whether you’re launching a small family business or a larger company with mu…"
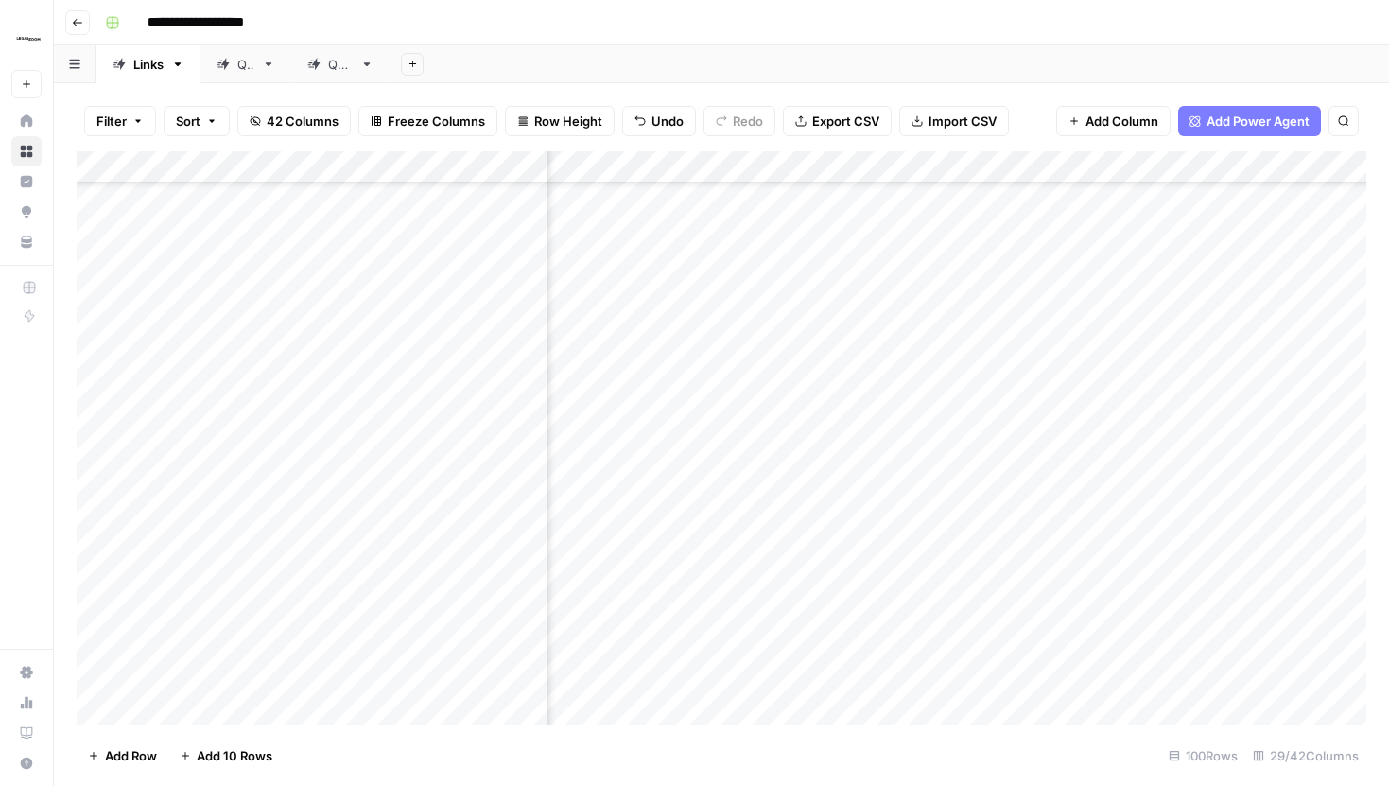
scroll to position [1363, 3150]
click at [998, 167] on div "Add Column" at bounding box center [722, 437] width 1290 height 573
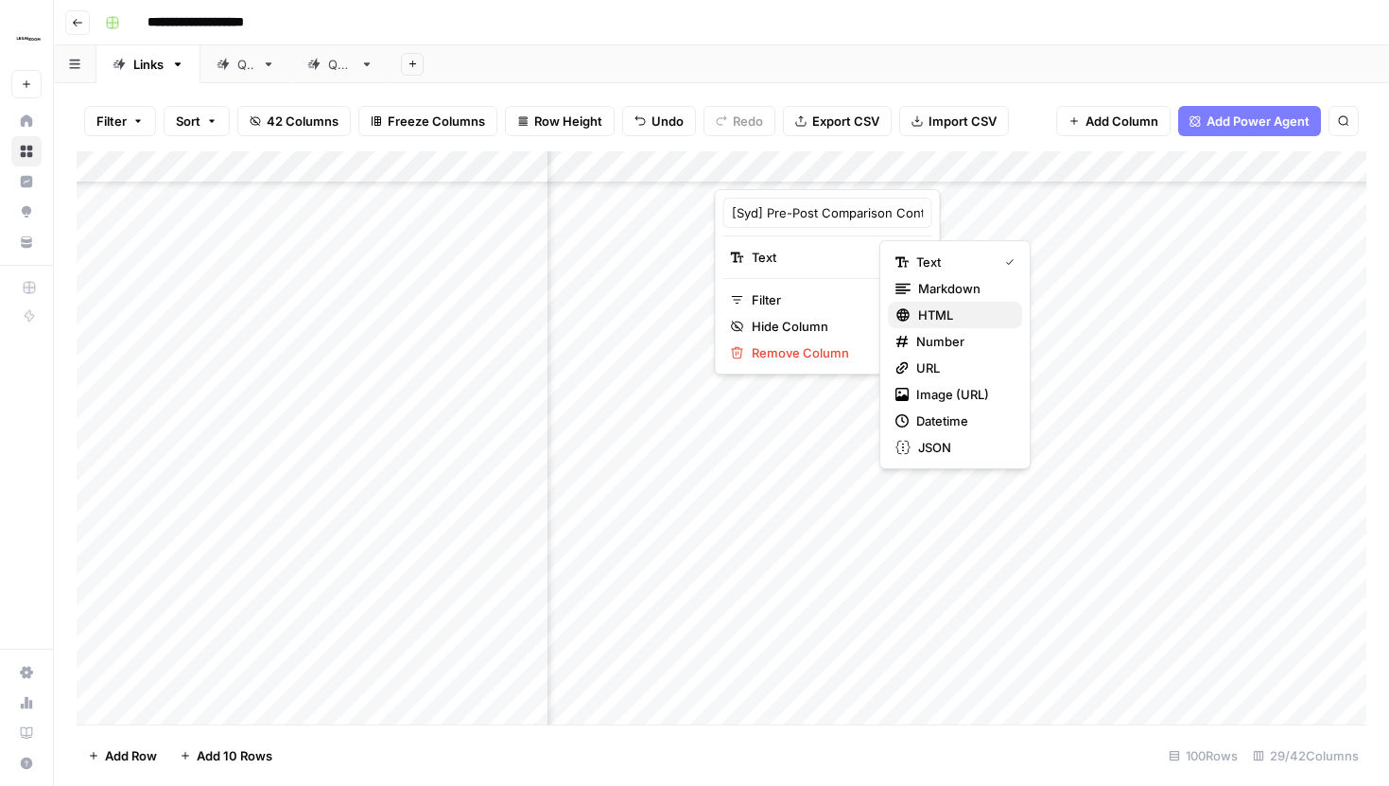
click at [947, 315] on span "HTML" at bounding box center [962, 314] width 89 height 19
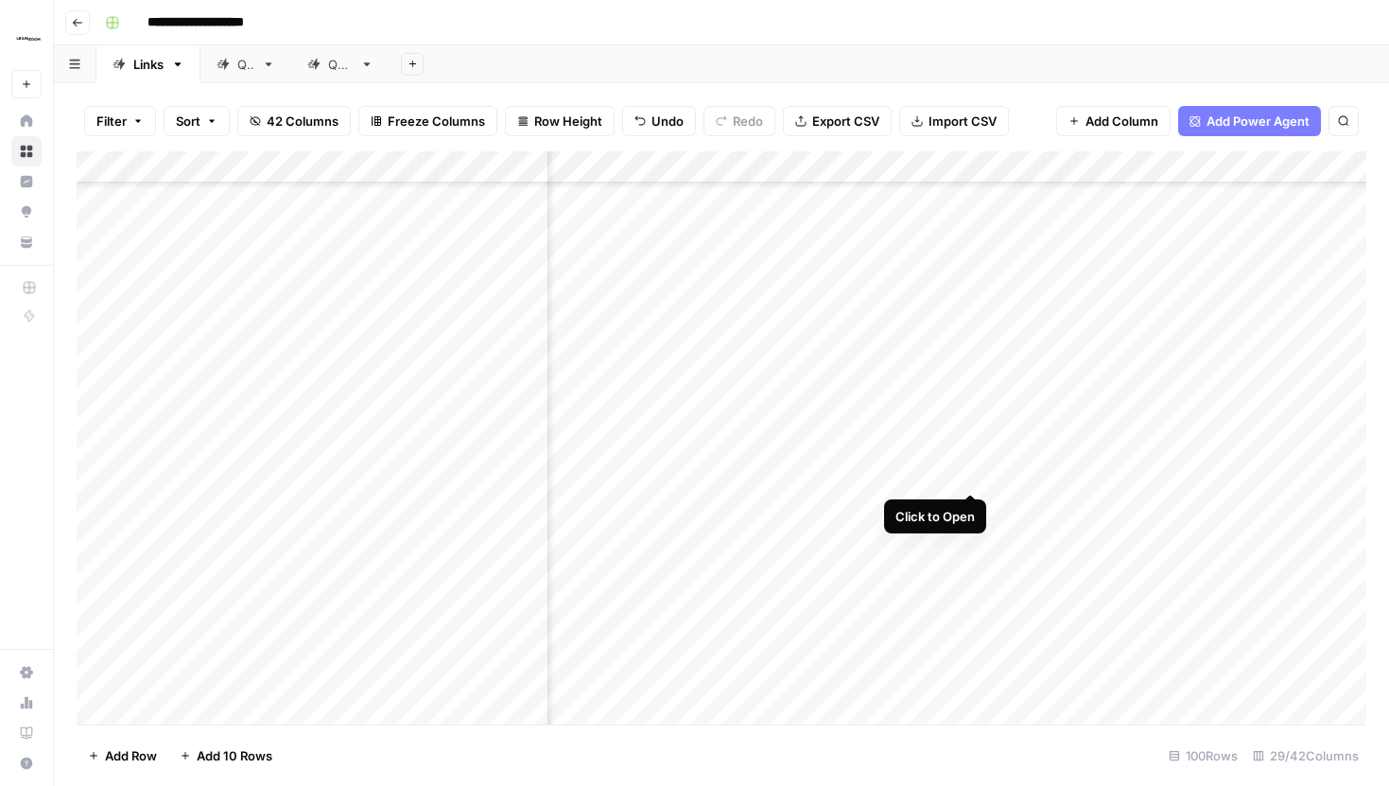
click at [969, 456] on div "Add Column" at bounding box center [722, 437] width 1290 height 573
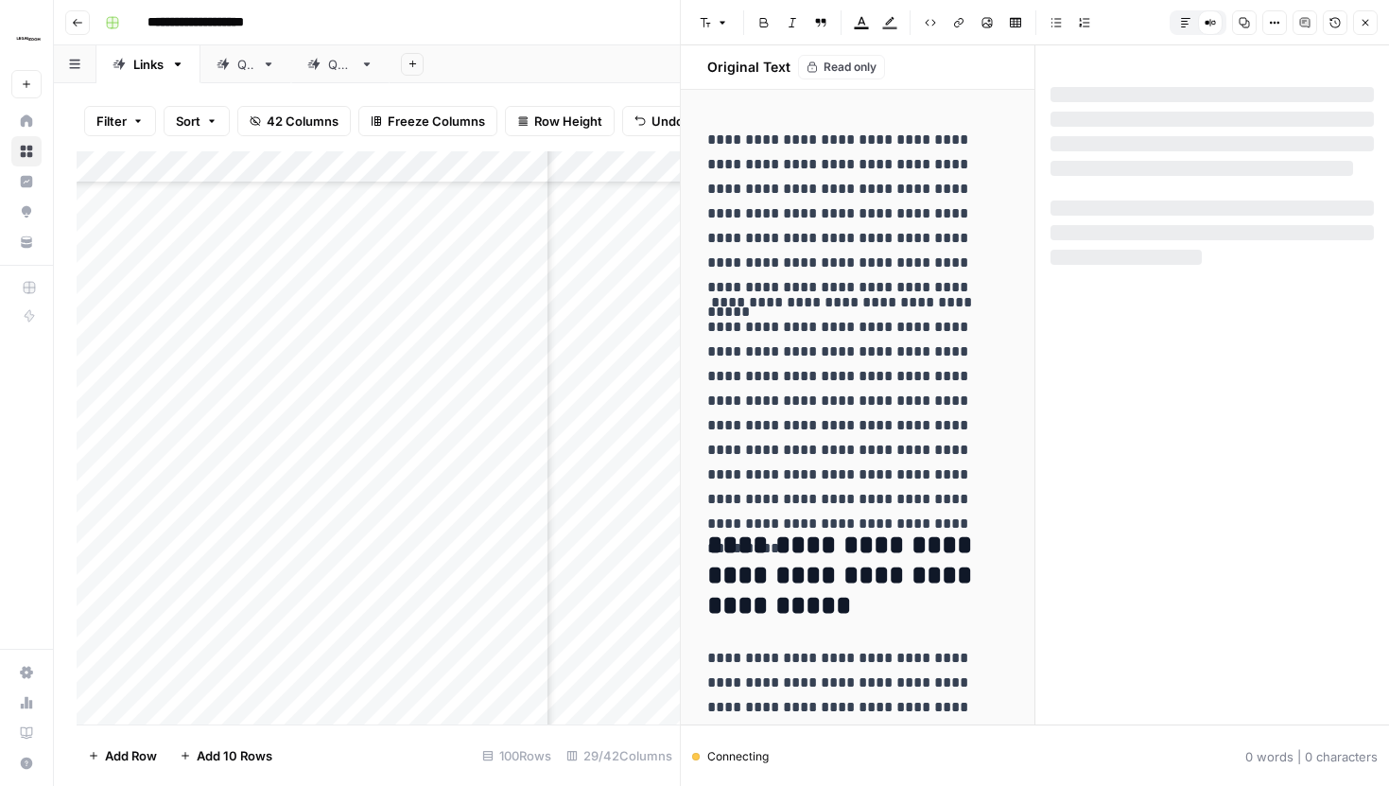
click at [1358, 25] on button "Close" at bounding box center [1365, 22] width 25 height 25
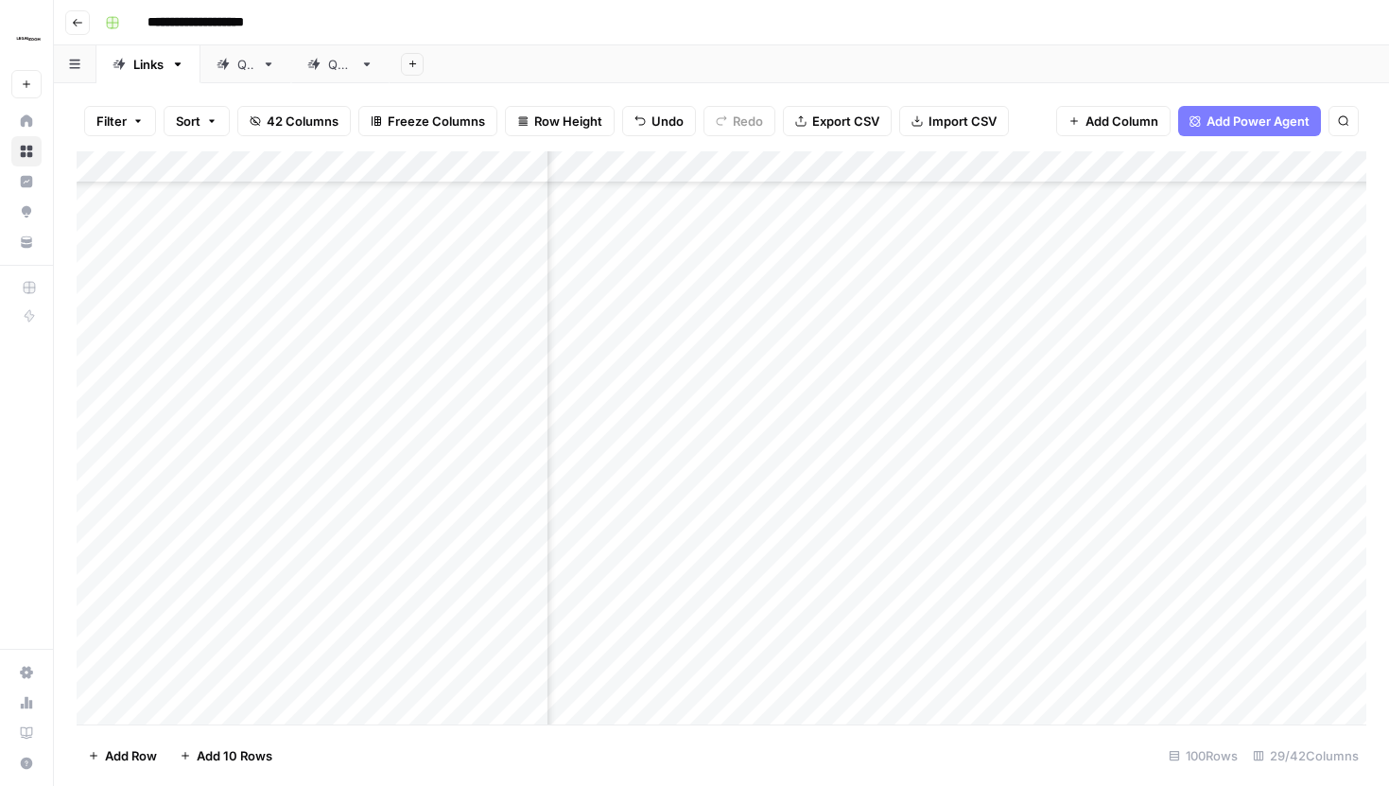
click at [996, 170] on div "Add Column" at bounding box center [722, 437] width 1290 height 573
type input "[Syd] Pre-Post Comparison Content"
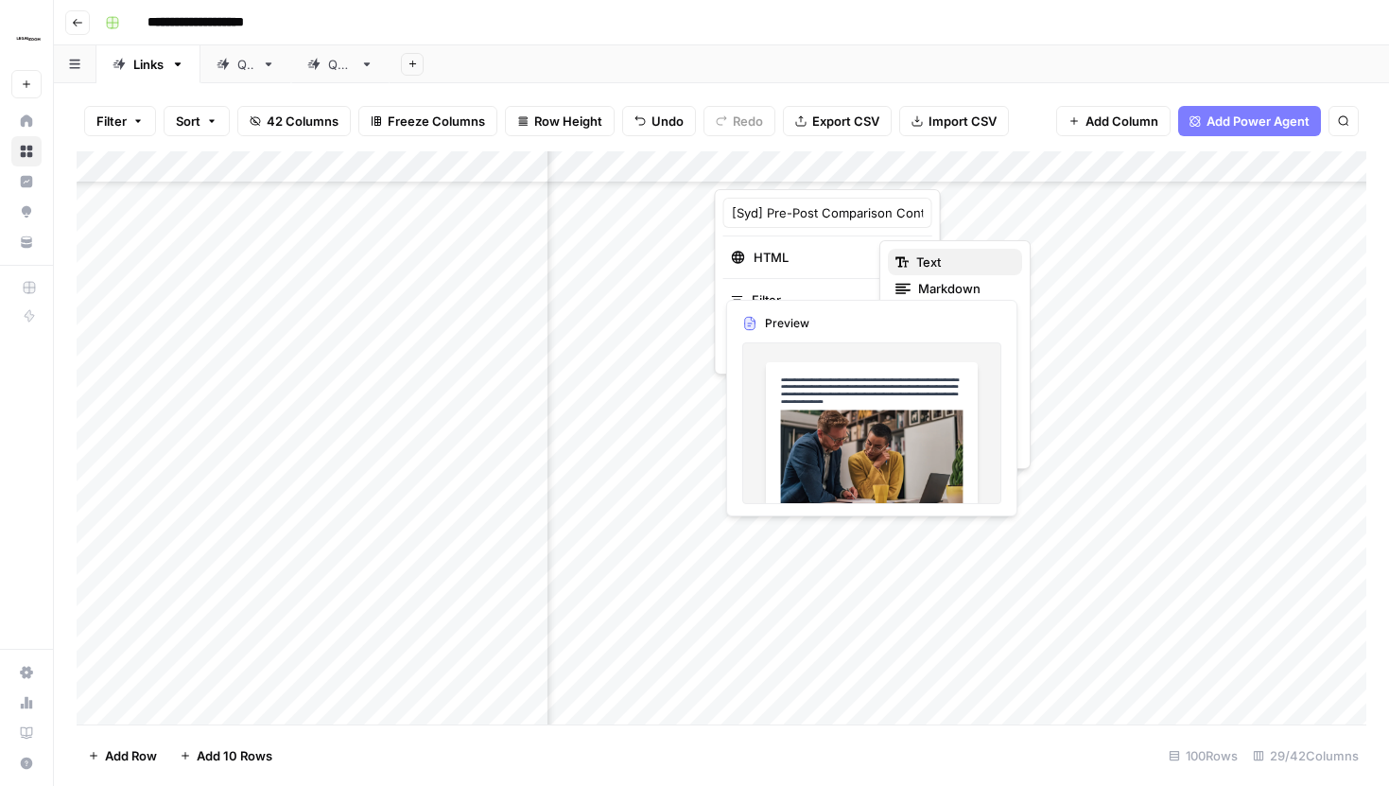
click at [945, 255] on span "Text" at bounding box center [961, 261] width 91 height 19
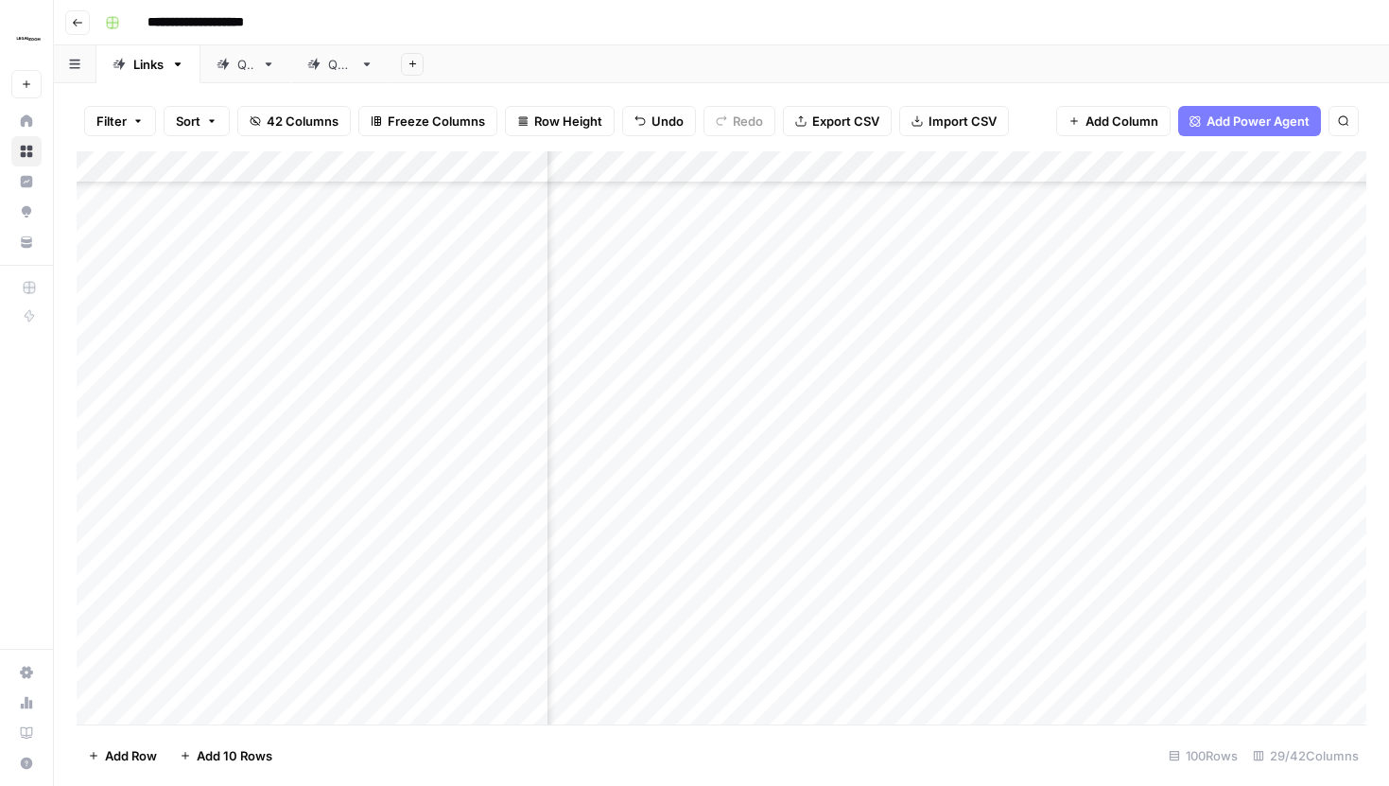
click at [995, 170] on div "Add Column" at bounding box center [722, 437] width 1290 height 573
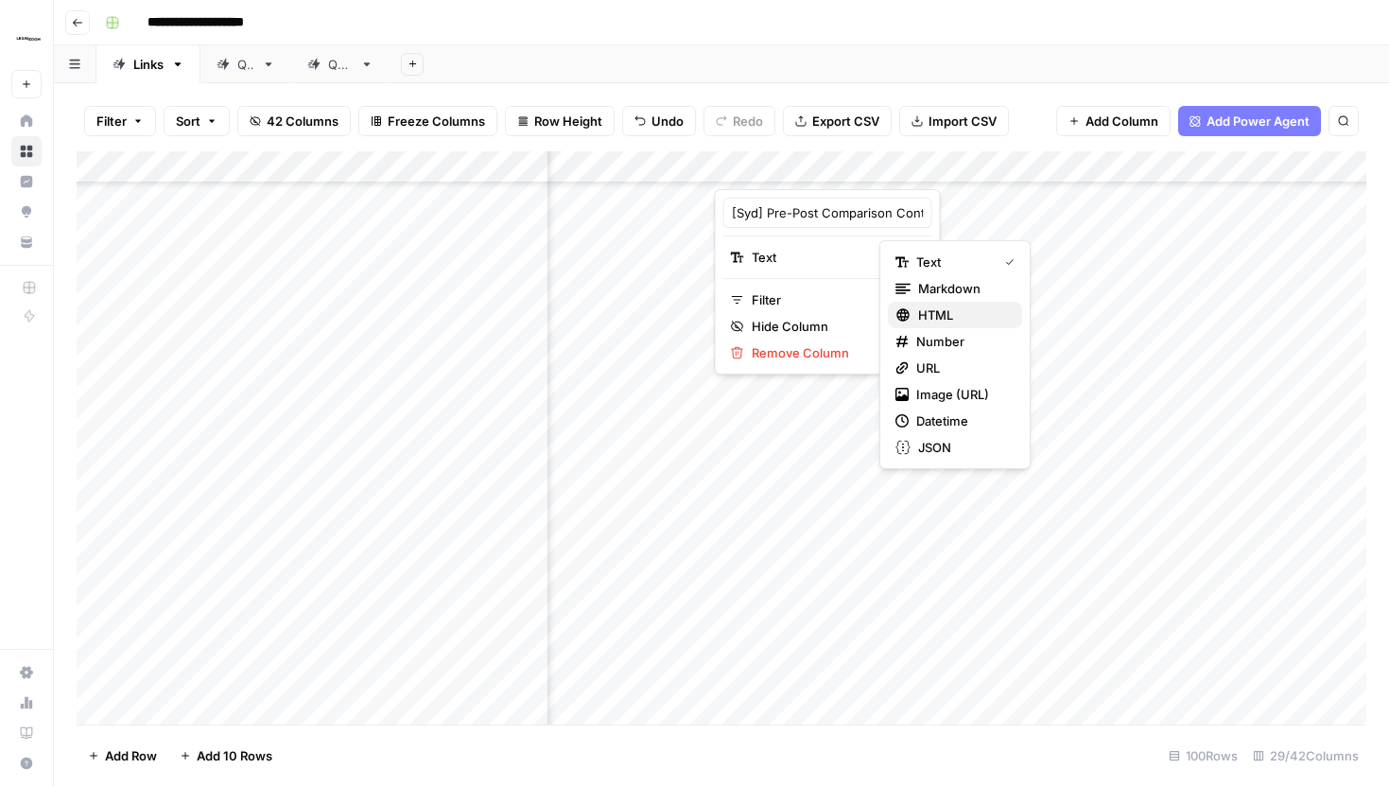
click at [933, 317] on span "HTML" at bounding box center [962, 314] width 89 height 19
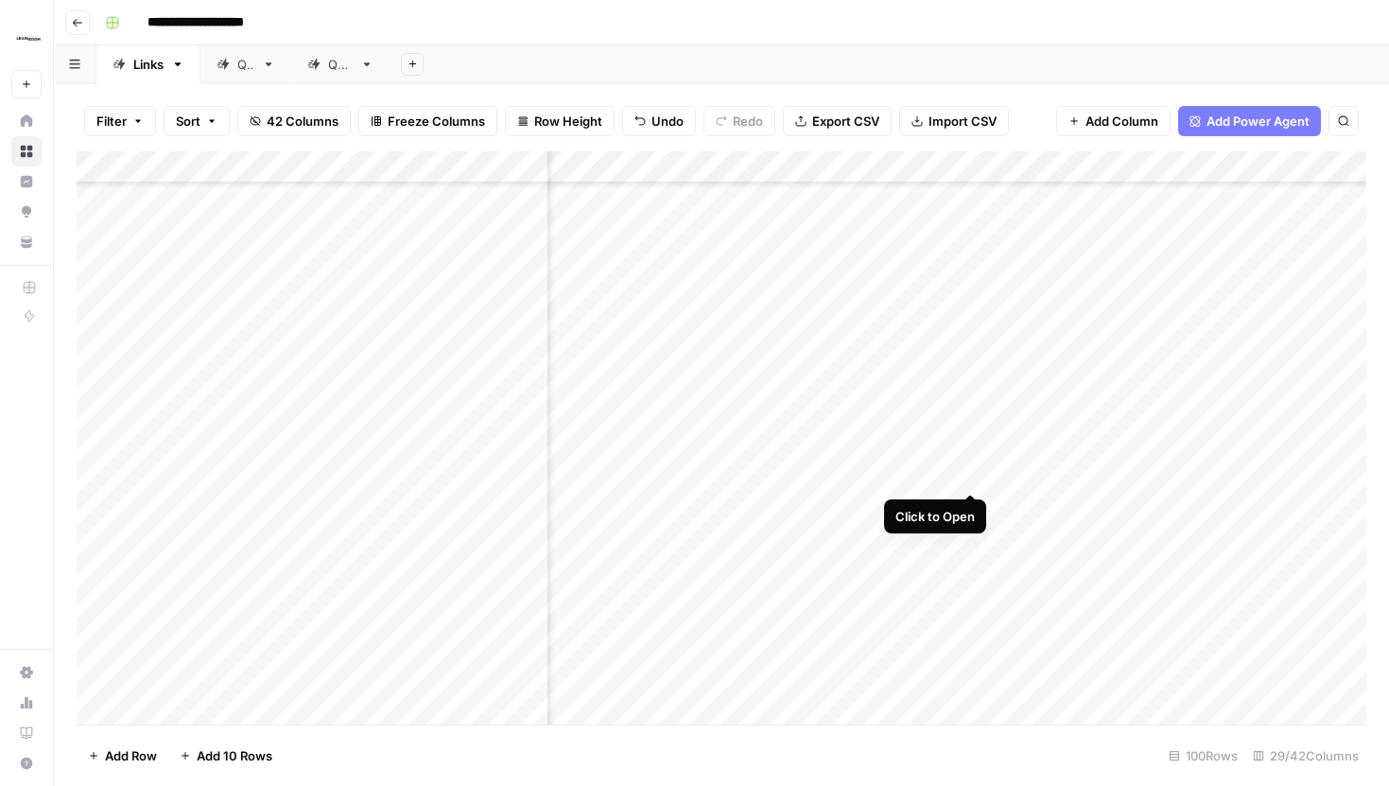
click at [969, 461] on div "Add Column" at bounding box center [722, 437] width 1290 height 573
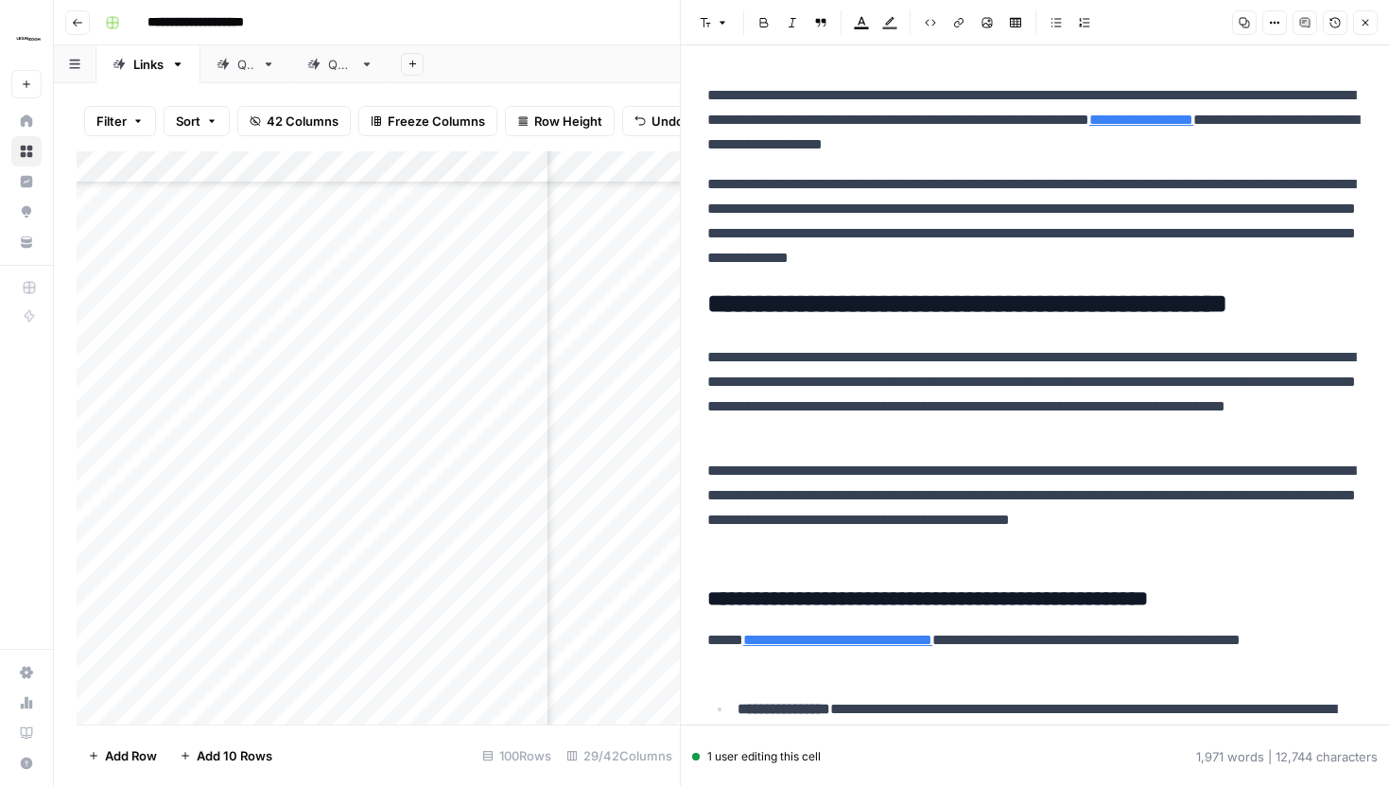
click at [1363, 26] on icon "button" at bounding box center [1365, 22] width 11 height 11
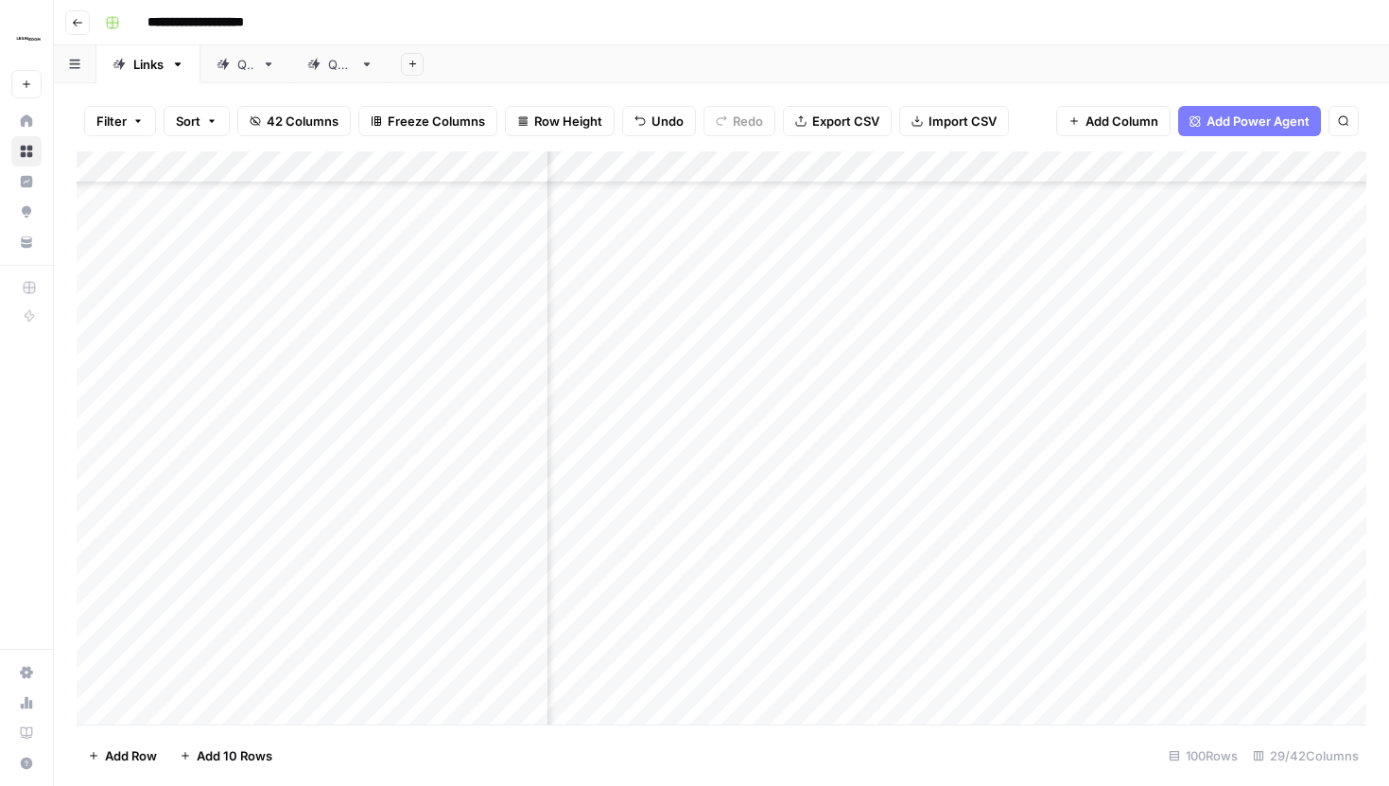
click at [999, 169] on div "Add Column" at bounding box center [722, 437] width 1290 height 573
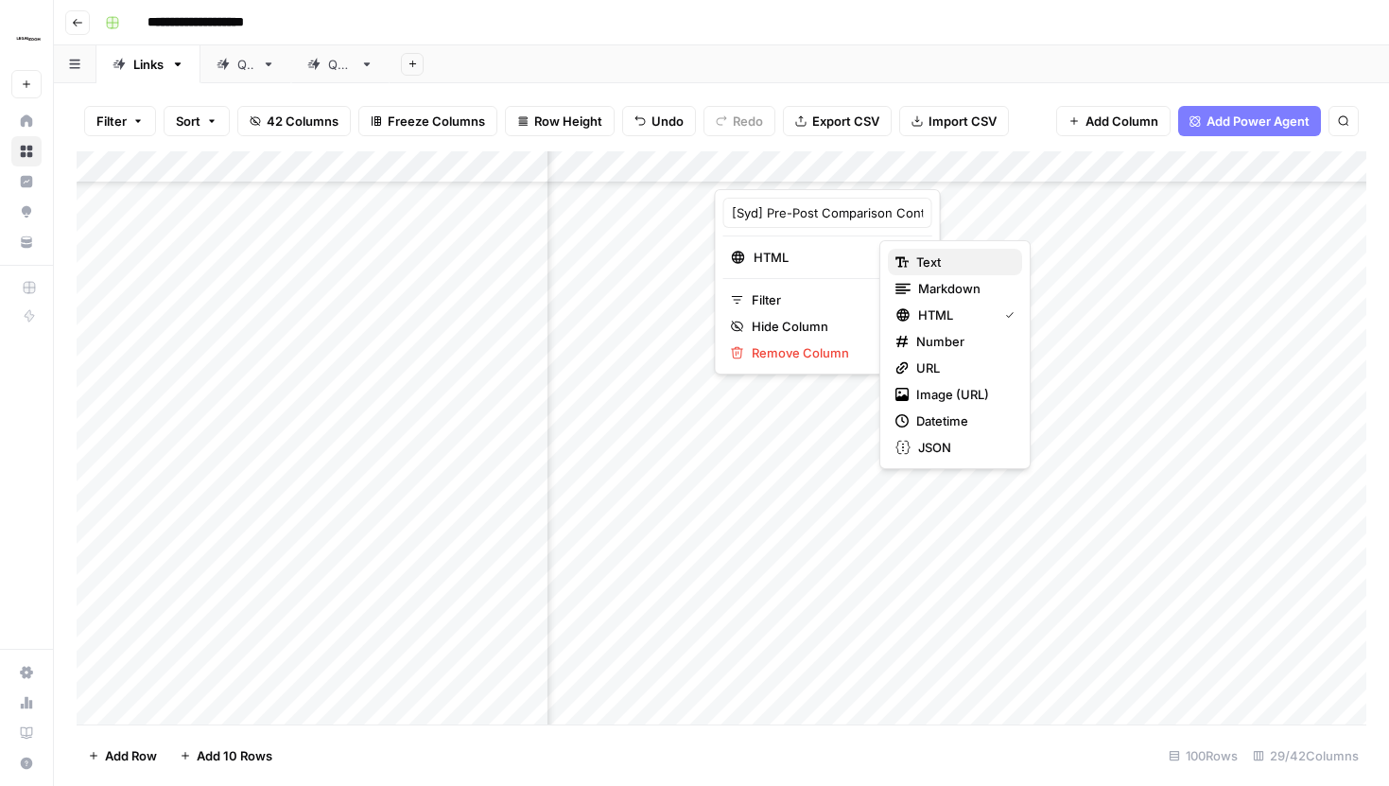
click at [928, 258] on span "Text" at bounding box center [961, 261] width 91 height 19
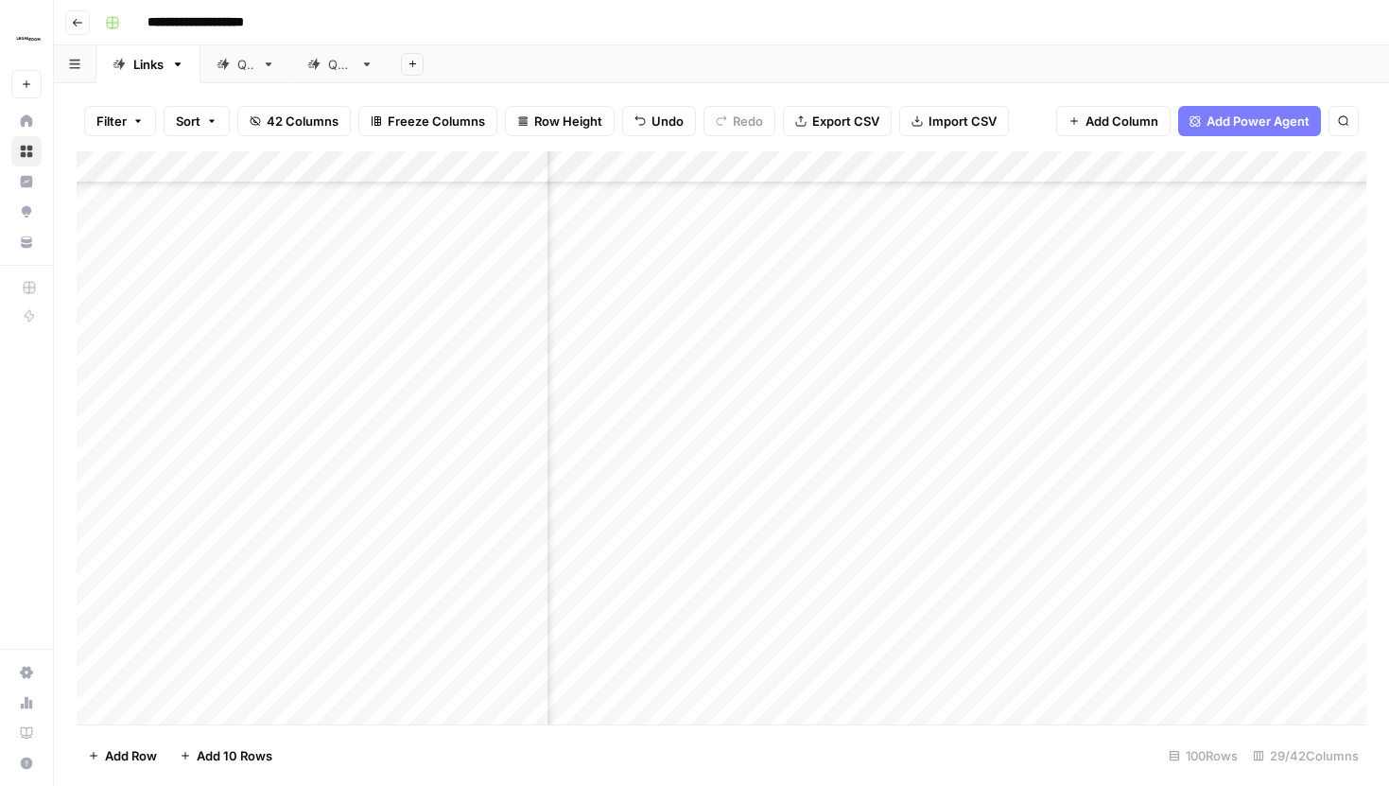
scroll to position [1363, 4100]
click at [926, 454] on div "Add Column" at bounding box center [722, 437] width 1290 height 573
click at [867, 460] on div "Add Column" at bounding box center [722, 437] width 1290 height 573
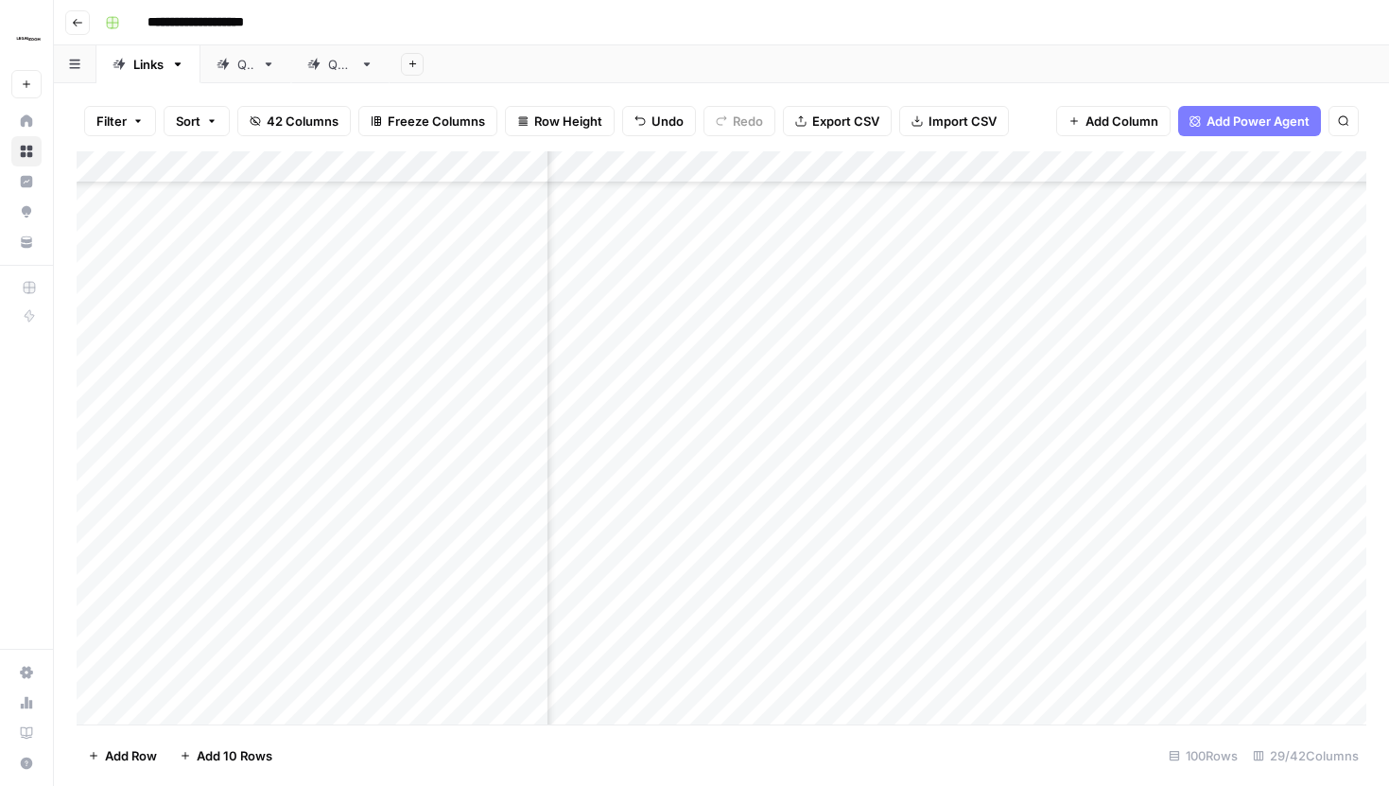
click at [917, 166] on div "Add Column" at bounding box center [722, 437] width 1290 height 573
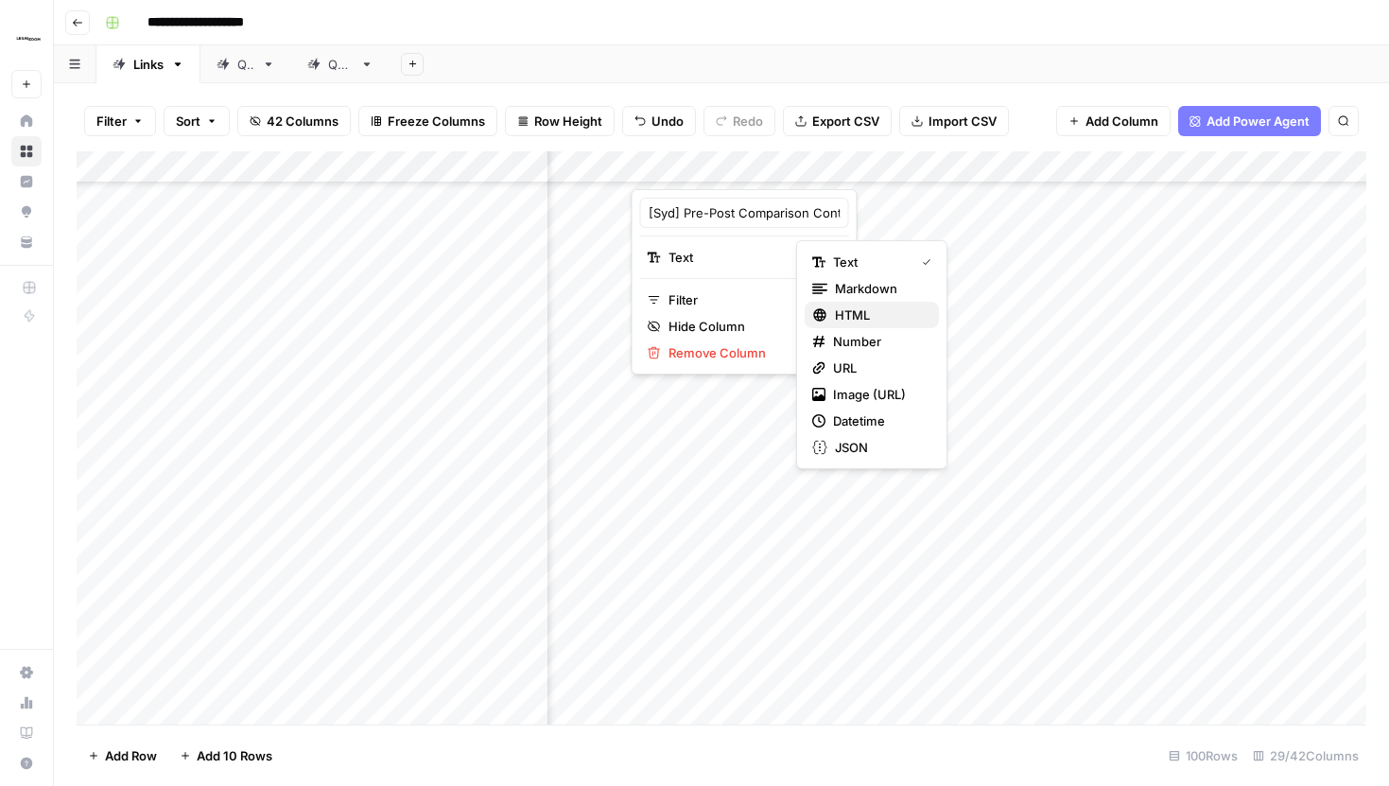
click at [848, 318] on span "HTML" at bounding box center [879, 314] width 89 height 19
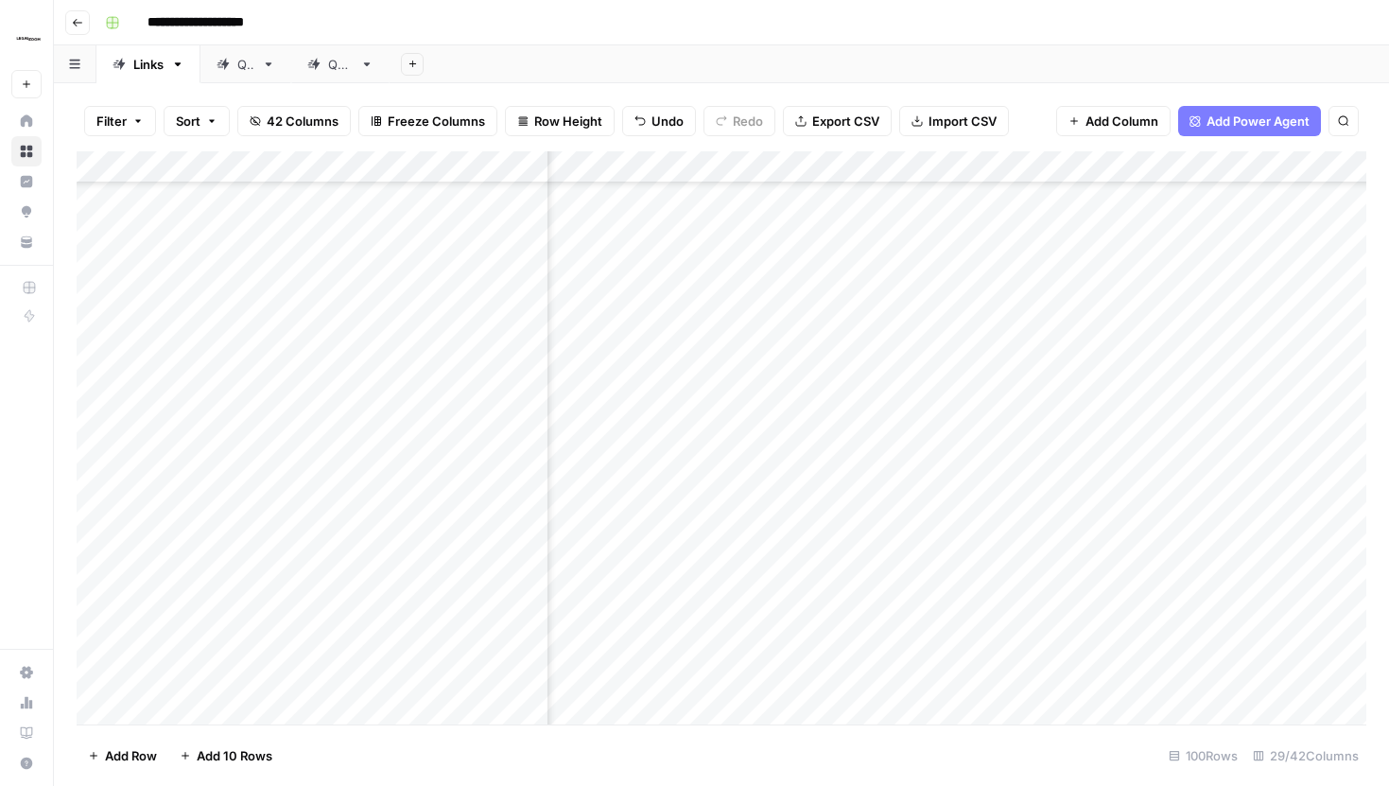
click at [917, 170] on div "Add Column" at bounding box center [722, 437] width 1290 height 573
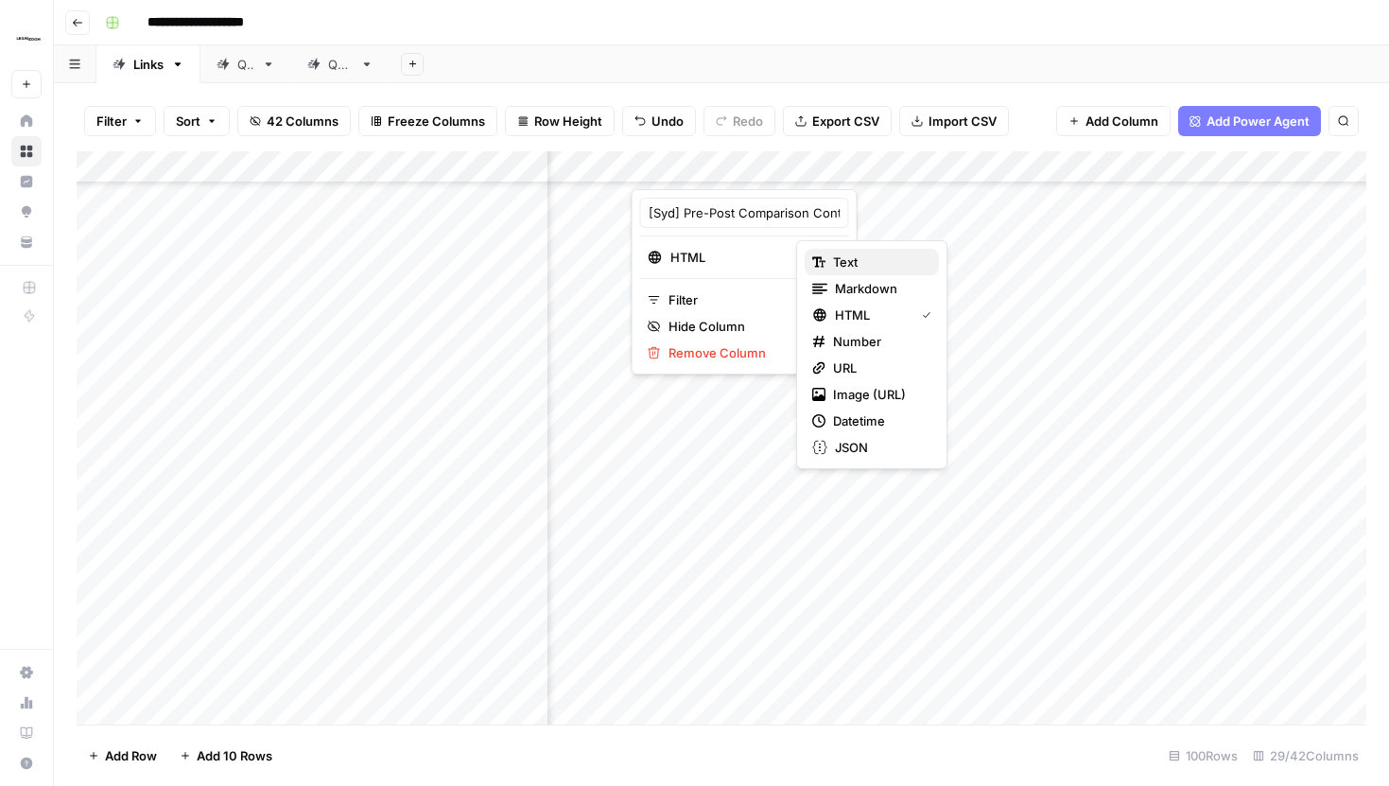
click at [836, 255] on span "Text" at bounding box center [878, 261] width 91 height 19
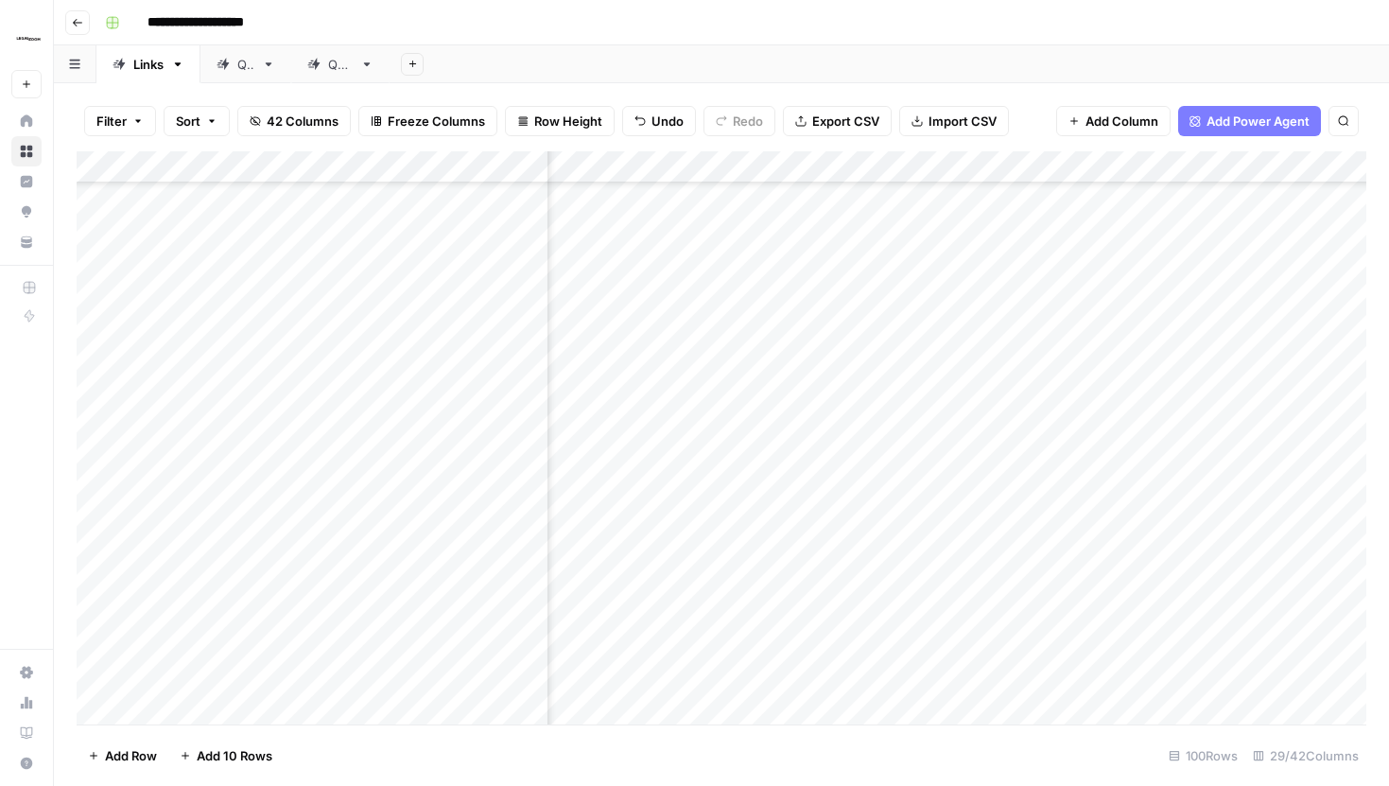
click at [918, 168] on div "Add Column" at bounding box center [722, 437] width 1290 height 573
click at [943, 454] on div "Add Column" at bounding box center [722, 437] width 1290 height 573
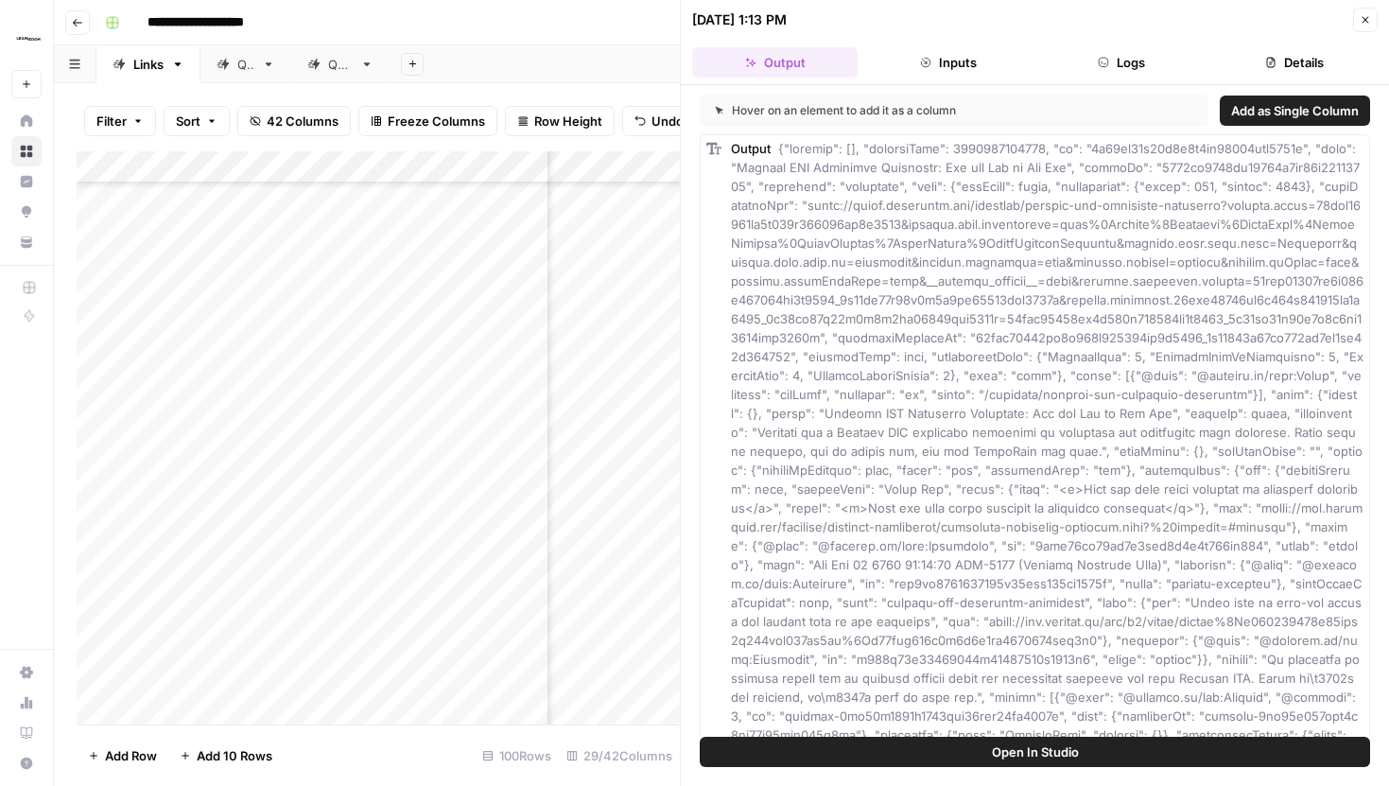
click at [957, 65] on button "Inputs" at bounding box center [947, 62] width 165 height 30
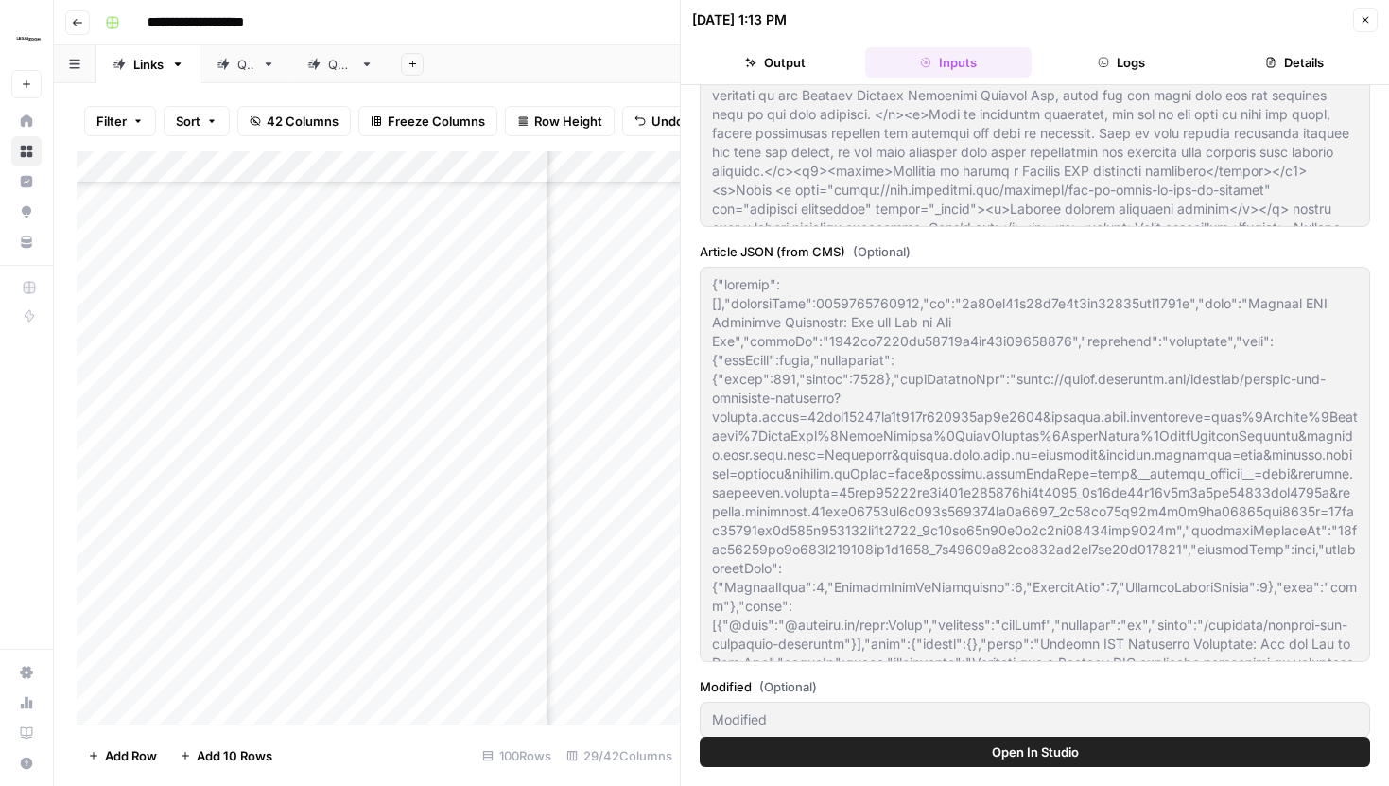
scroll to position [740, 0]
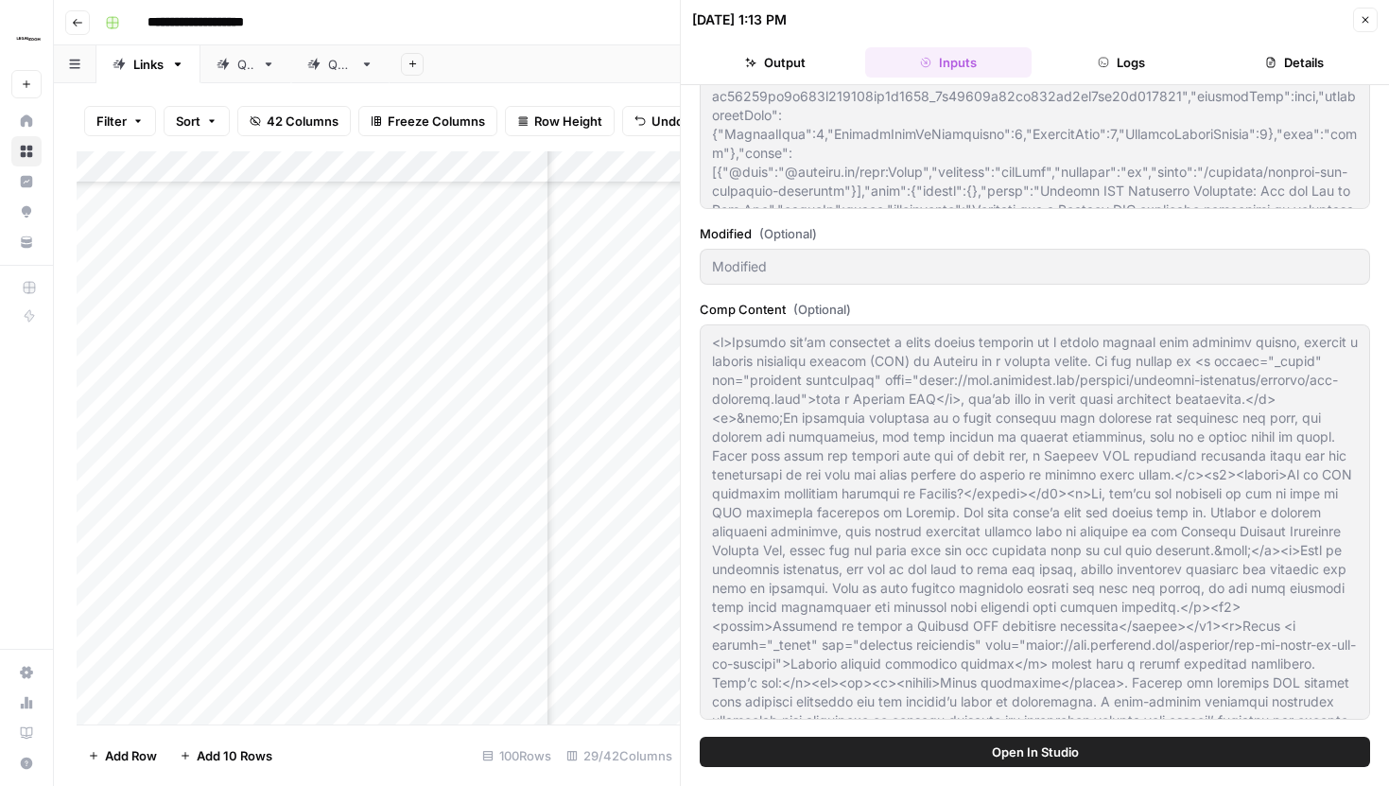
click at [1367, 14] on icon "button" at bounding box center [1365, 19] width 11 height 11
type textarea "<div builder-id="builder-43c1414938d64d16af73742dd5970c14"><div><div builder-id…"
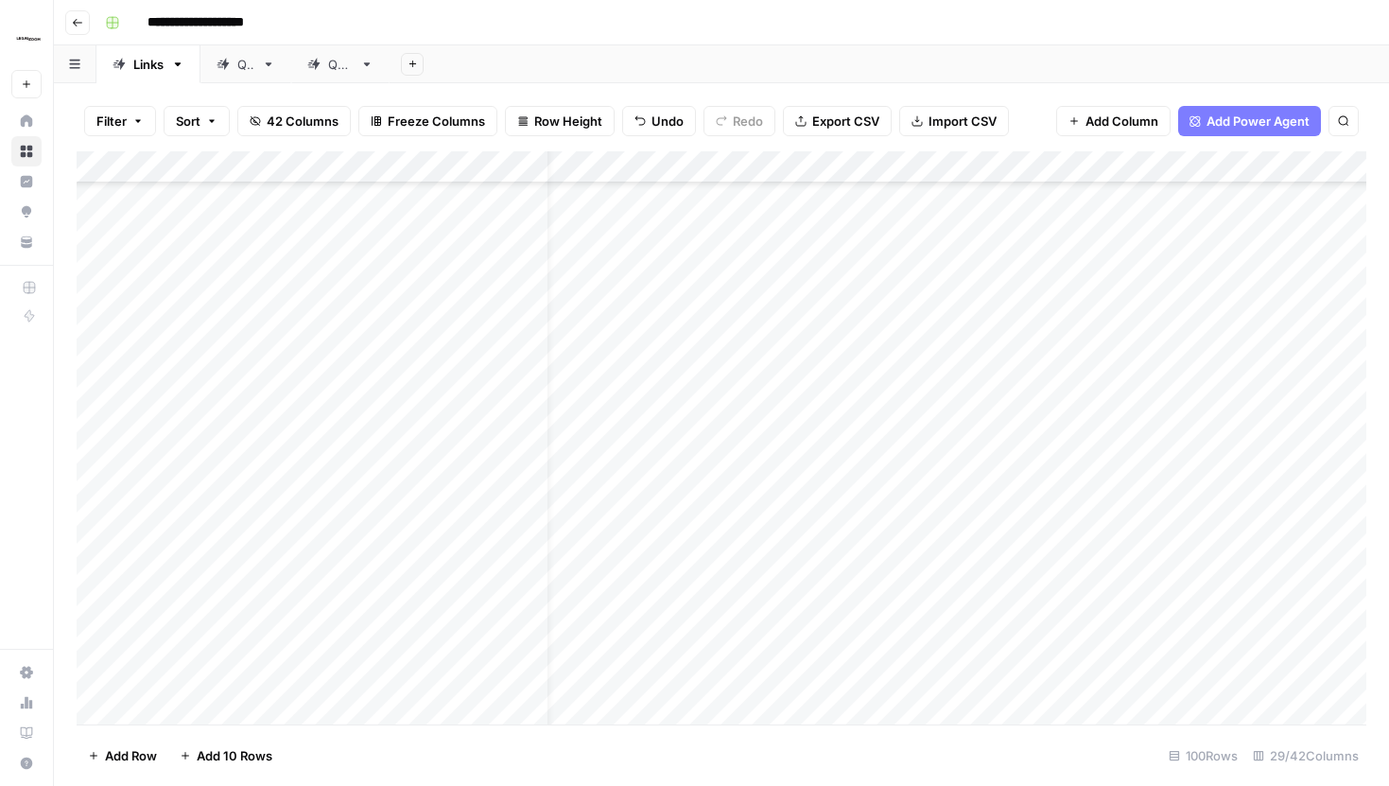
scroll to position [1372, 97]
click at [1016, 445] on div "Add Column" at bounding box center [722, 437] width 1290 height 573
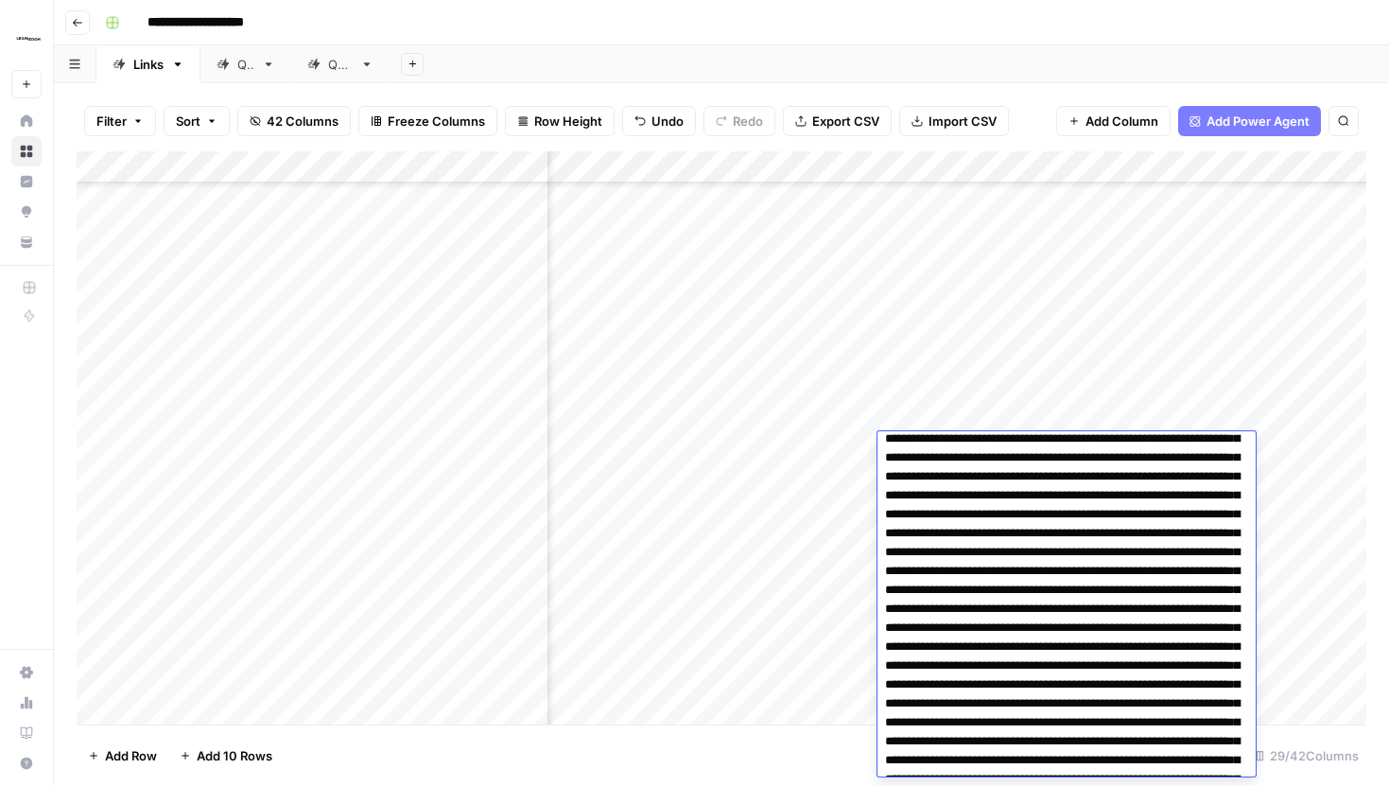
scroll to position [964, 0]
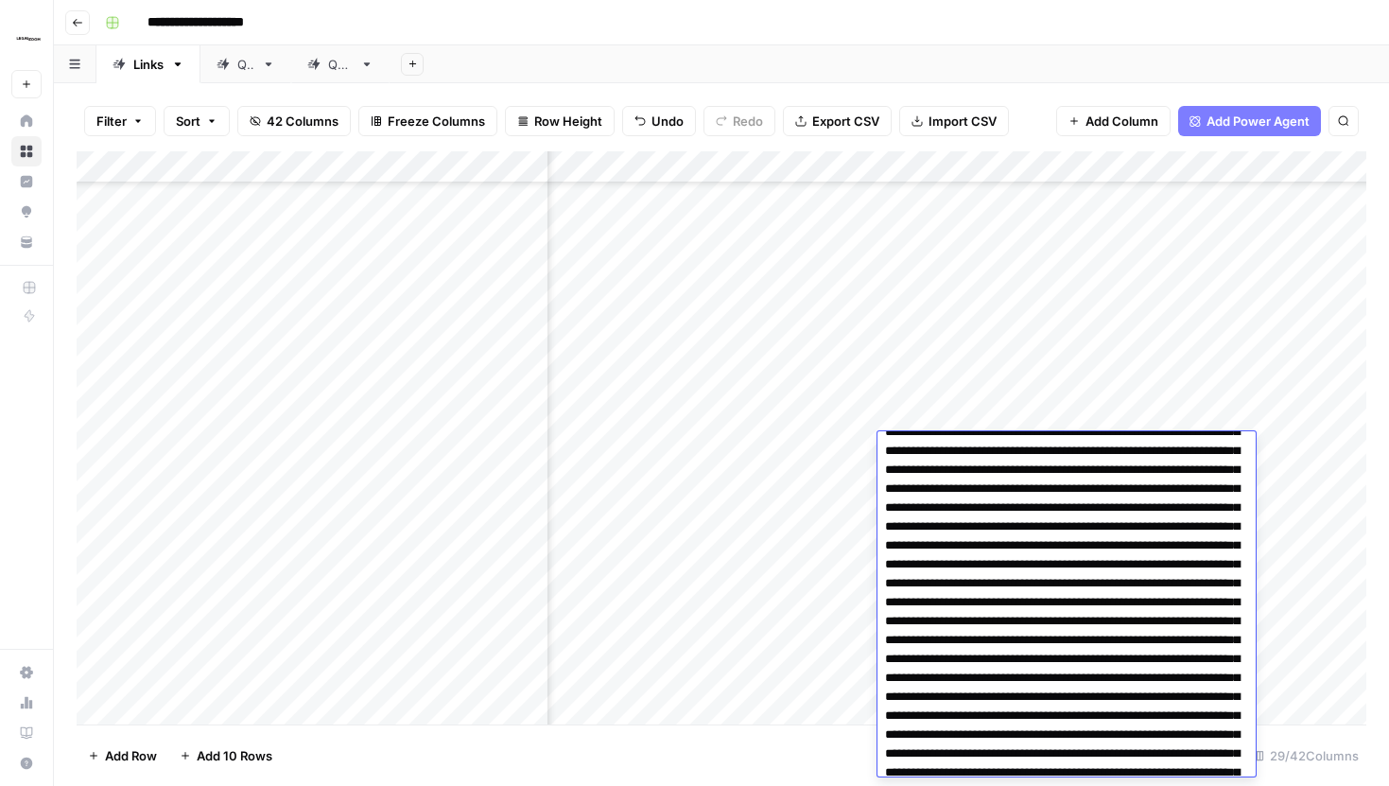
click at [1033, 87] on div "Filter Sort 42 Columns Freeze Columns Row Height Undo Redo Export CSV Import CS…" at bounding box center [721, 434] width 1335 height 703
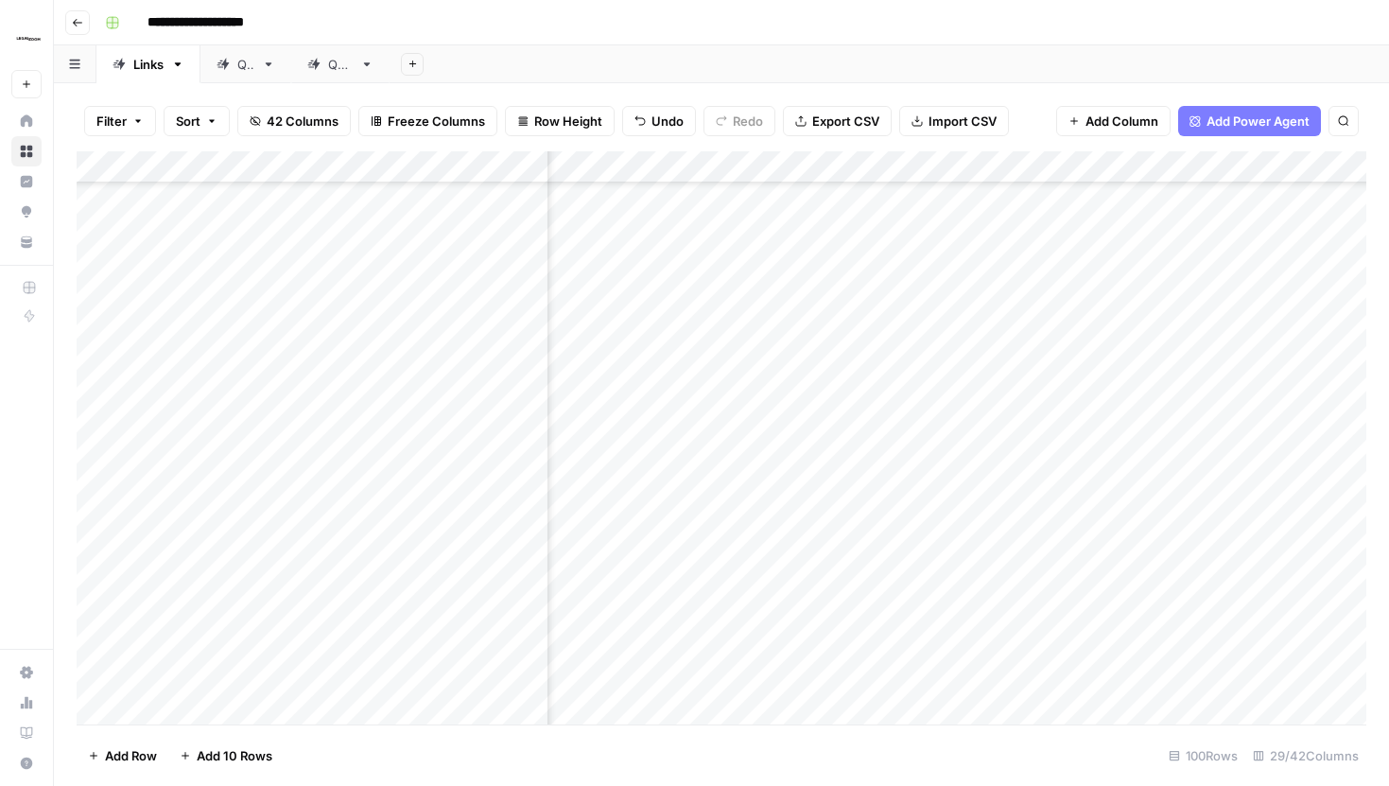
scroll to position [1311, 2518]
click at [968, 166] on div "Add Column" at bounding box center [722, 437] width 1290 height 573
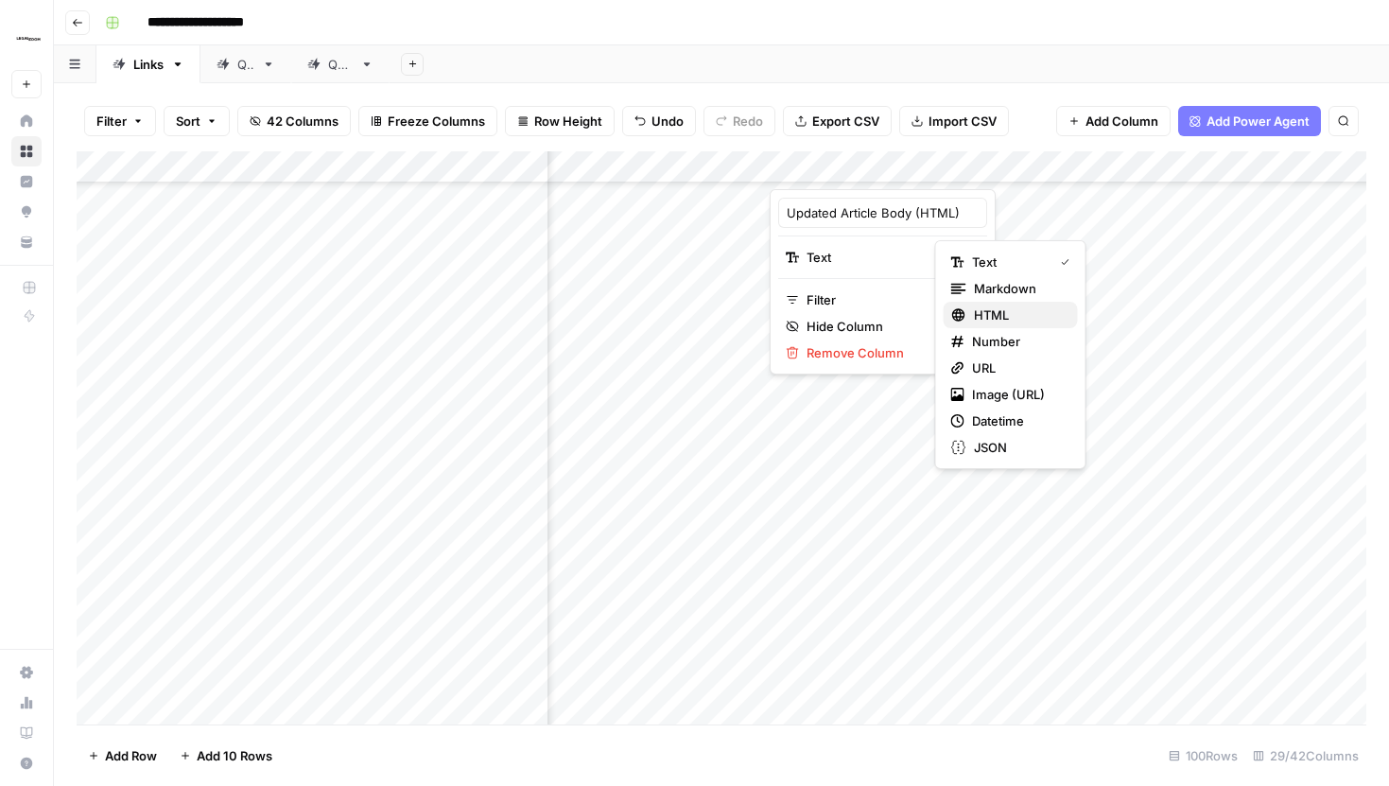
click at [1026, 314] on span "HTML" at bounding box center [1018, 314] width 89 height 19
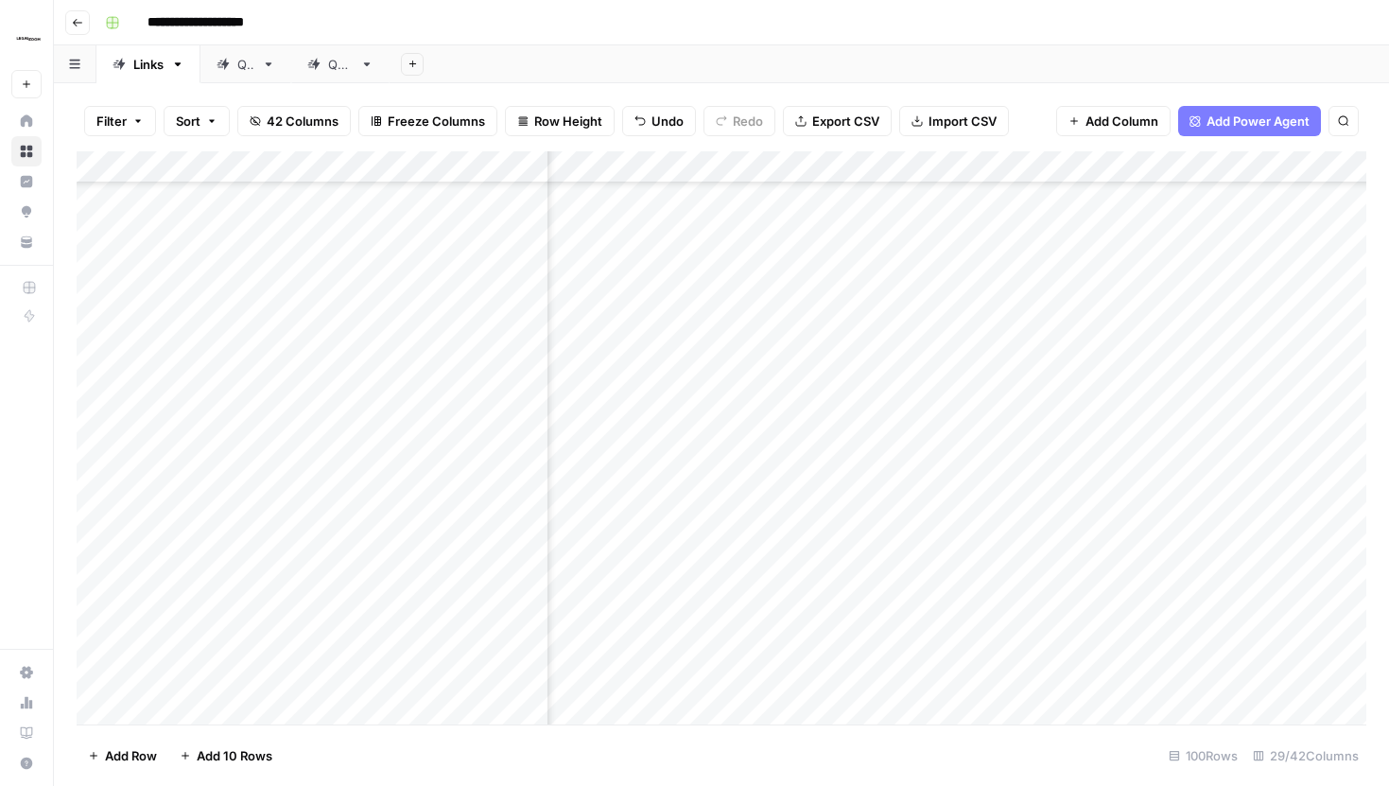
click at [973, 165] on div "Add Column" at bounding box center [722, 437] width 1290 height 573
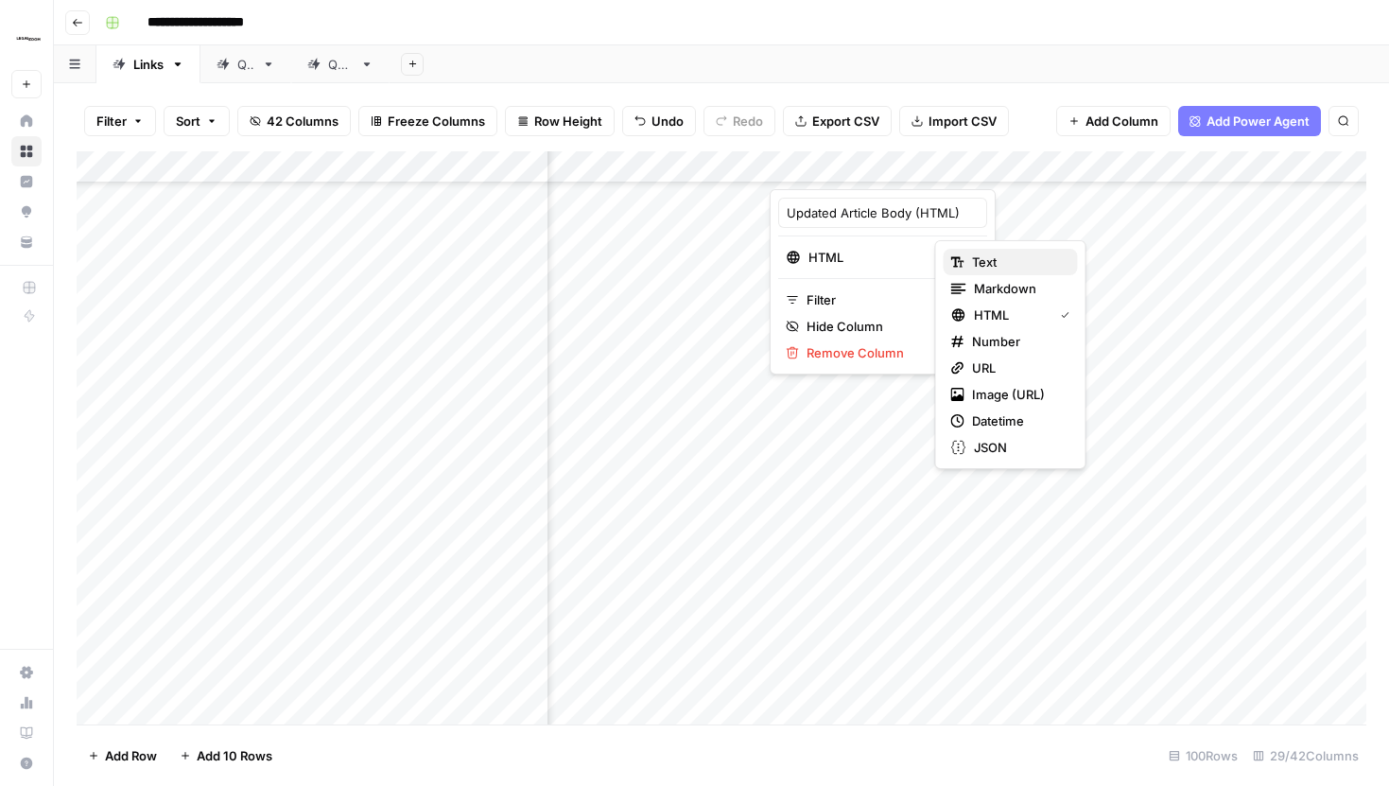
click at [963, 262] on icon "button" at bounding box center [957, 261] width 13 height 13
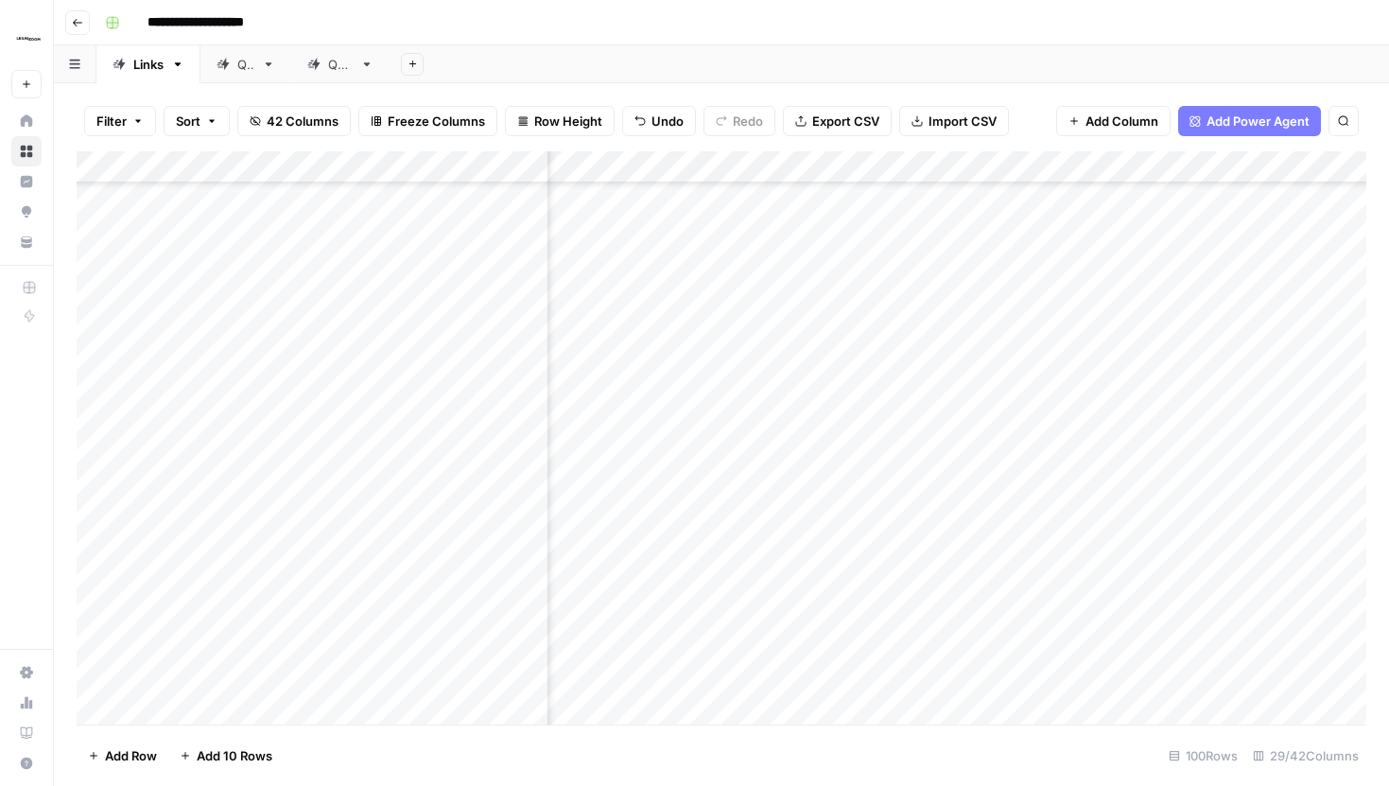
scroll to position [1123, 2518]
click at [966, 499] on div "Add Column" at bounding box center [722, 437] width 1290 height 573
click at [985, 459] on div "Add Column" at bounding box center [722, 437] width 1290 height 573
click at [985, 163] on div "Add Column" at bounding box center [722, 437] width 1290 height 573
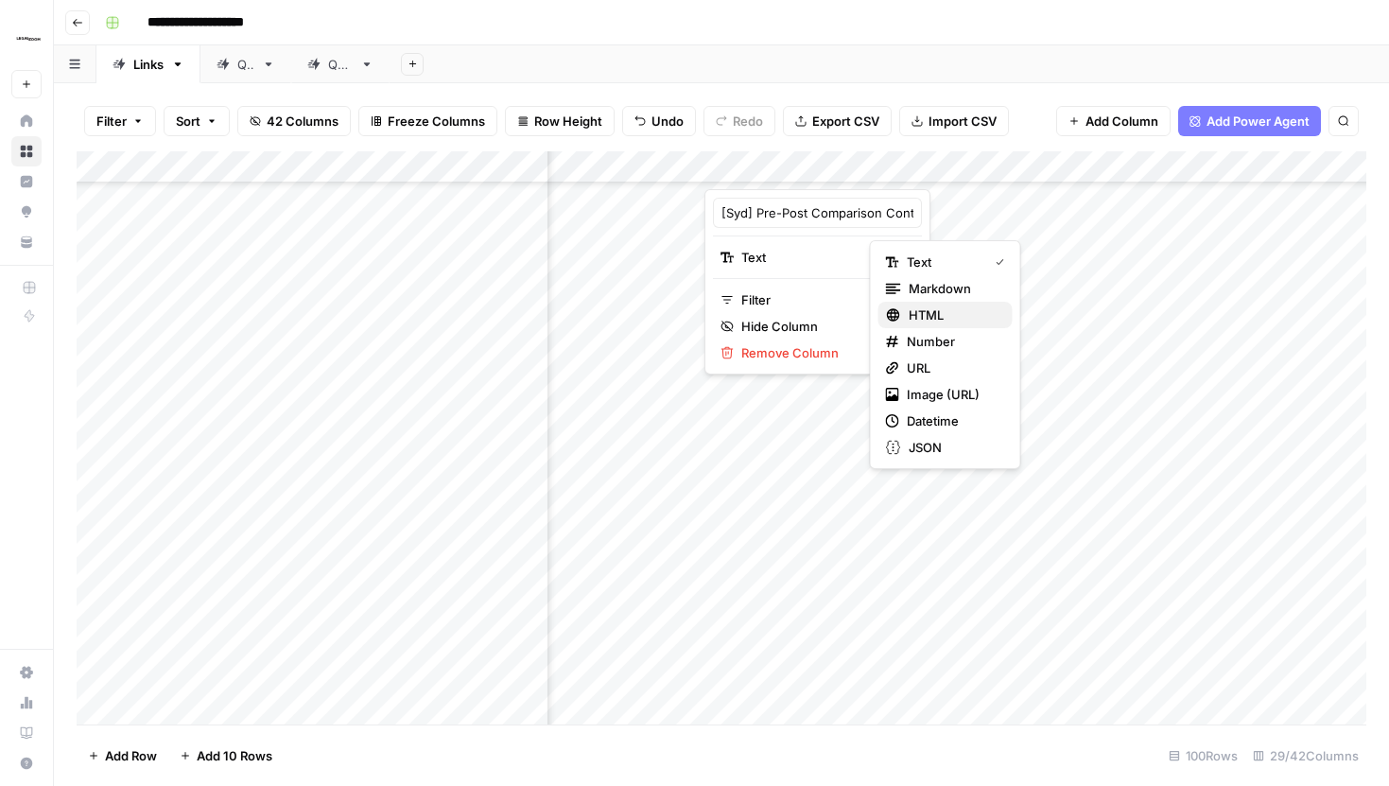
click at [914, 309] on span "HTML" at bounding box center [953, 314] width 89 height 19
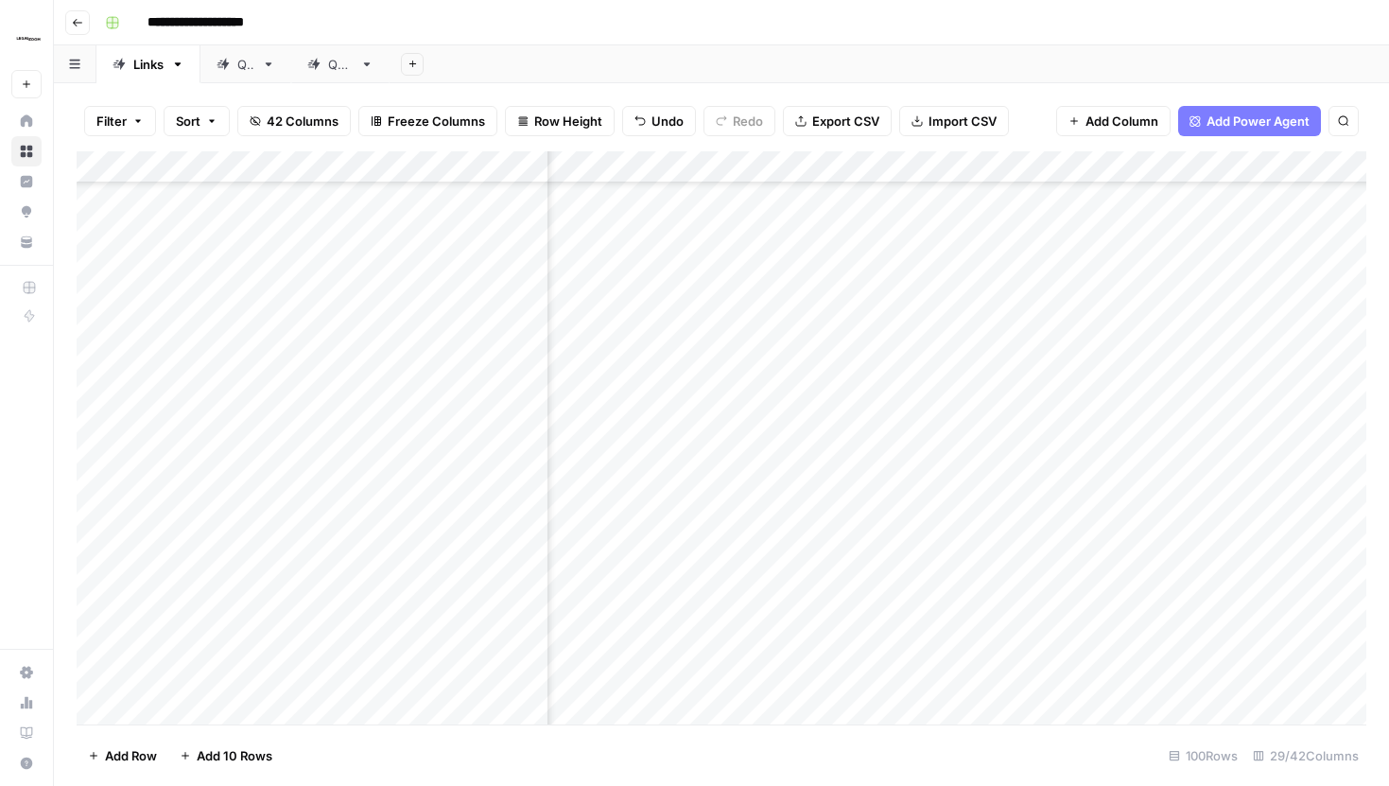
scroll to position [1365, 2974]
click at [1174, 170] on div "Add Column" at bounding box center [722, 437] width 1290 height 573
click at [1046, 111] on div "Filter Sort 42 Columns Freeze Columns Row Height Undo Redo Export CSV Import CS…" at bounding box center [722, 121] width 1290 height 61
click at [1031, 129] on div "Filter Sort 42 Columns Freeze Columns Row Height Undo Redo Export CSV Import CS…" at bounding box center [722, 121] width 1290 height 61
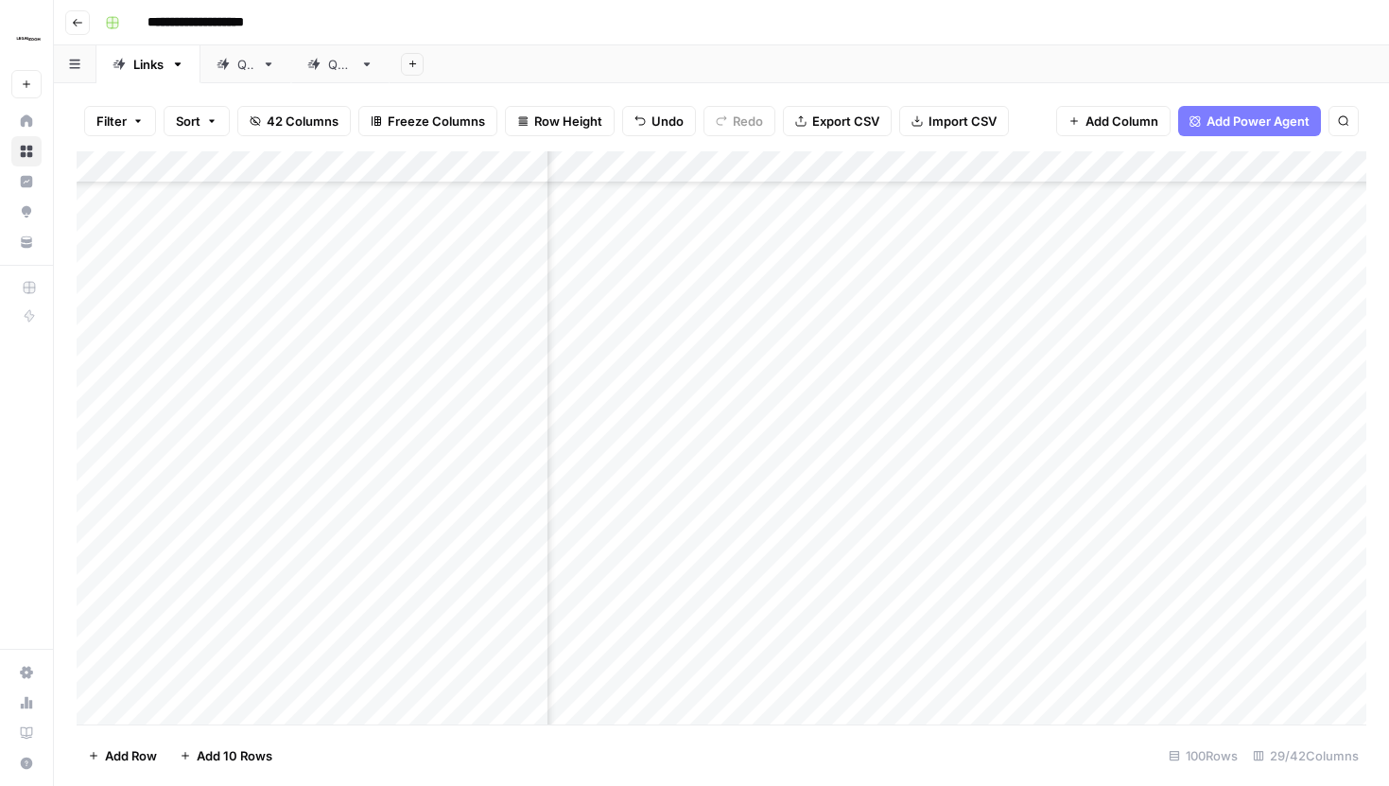
scroll to position [1366, 3233]
click at [918, 161] on div "Add Column" at bounding box center [722, 437] width 1290 height 573
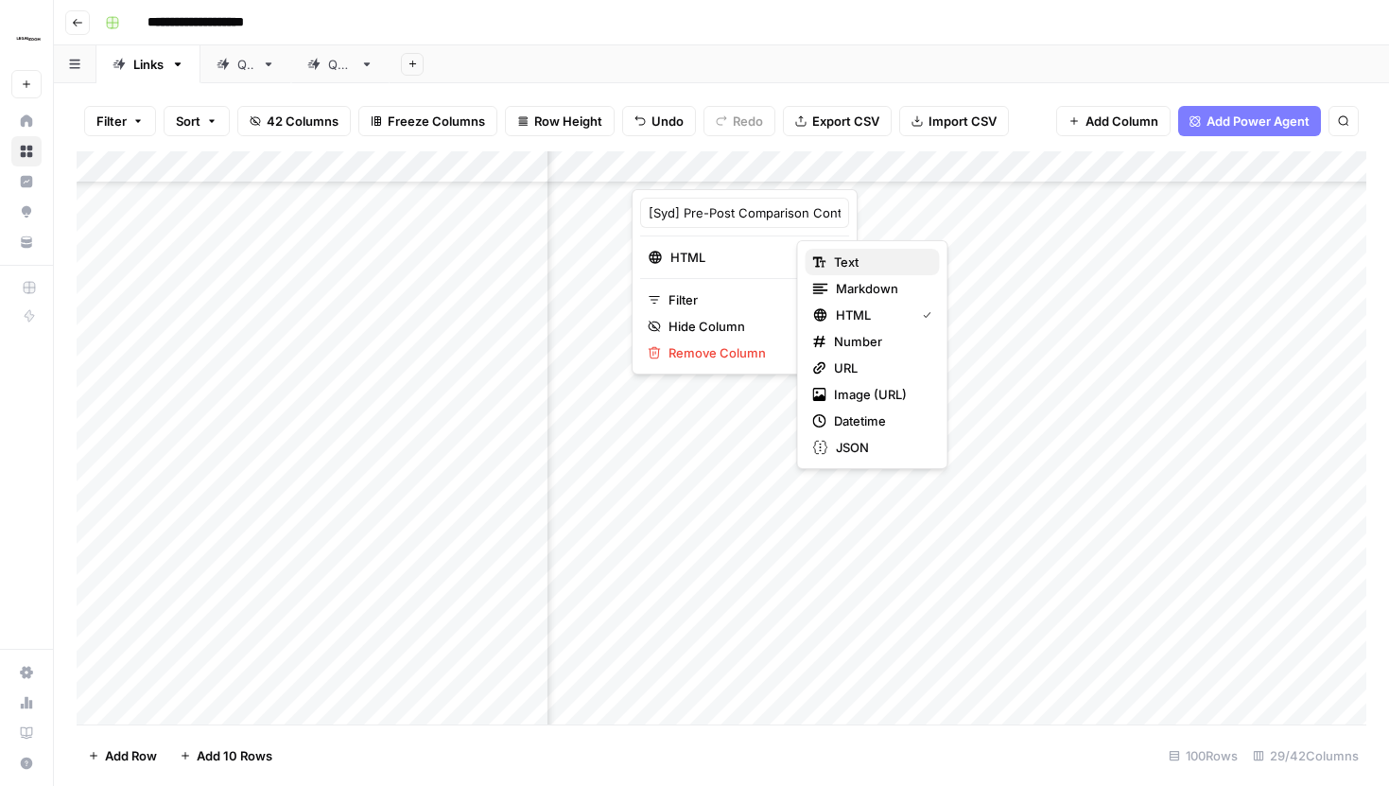
click at [858, 255] on span "Text" at bounding box center [879, 261] width 91 height 19
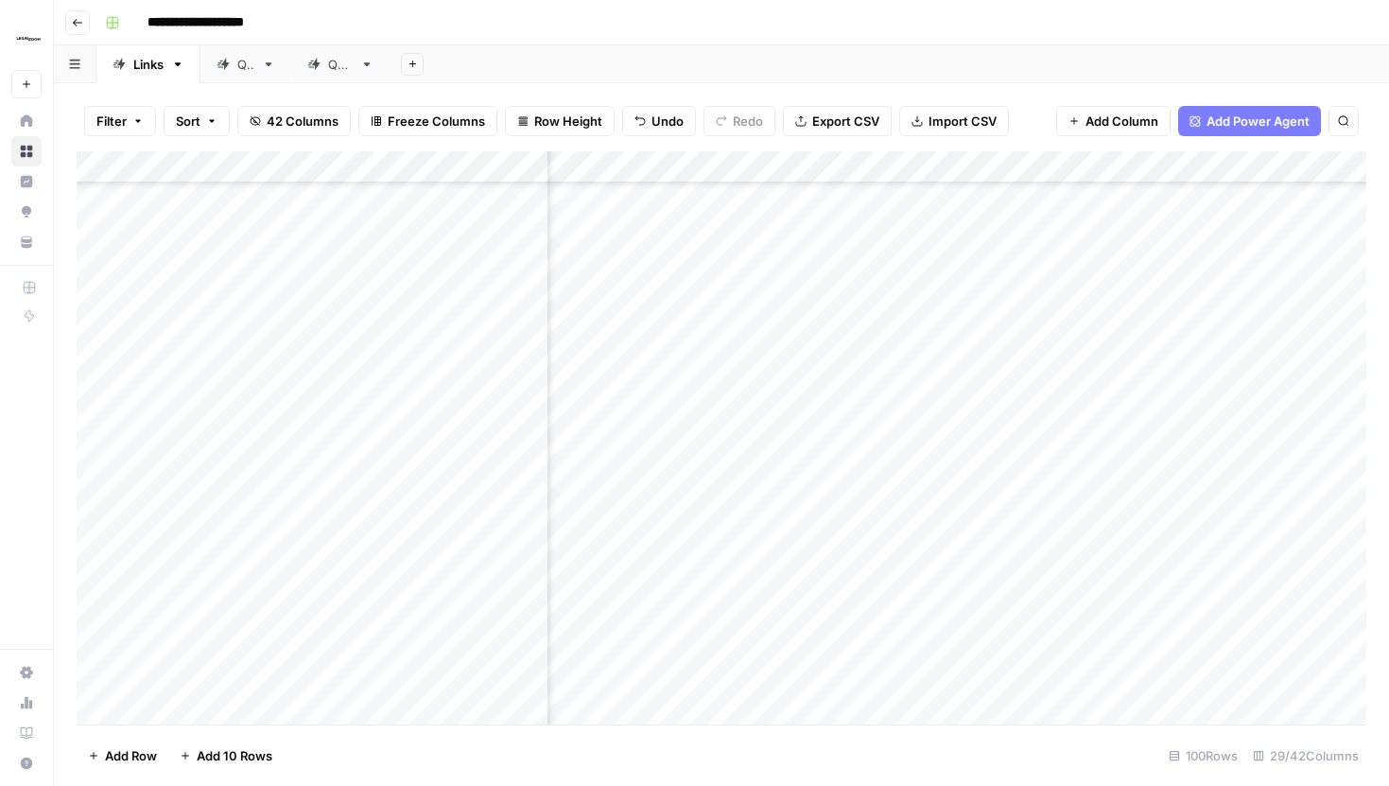
click at [812, 463] on div "Add Column" at bounding box center [722, 437] width 1290 height 573
click at [751, 462] on div "Add Column" at bounding box center [722, 437] width 1290 height 573
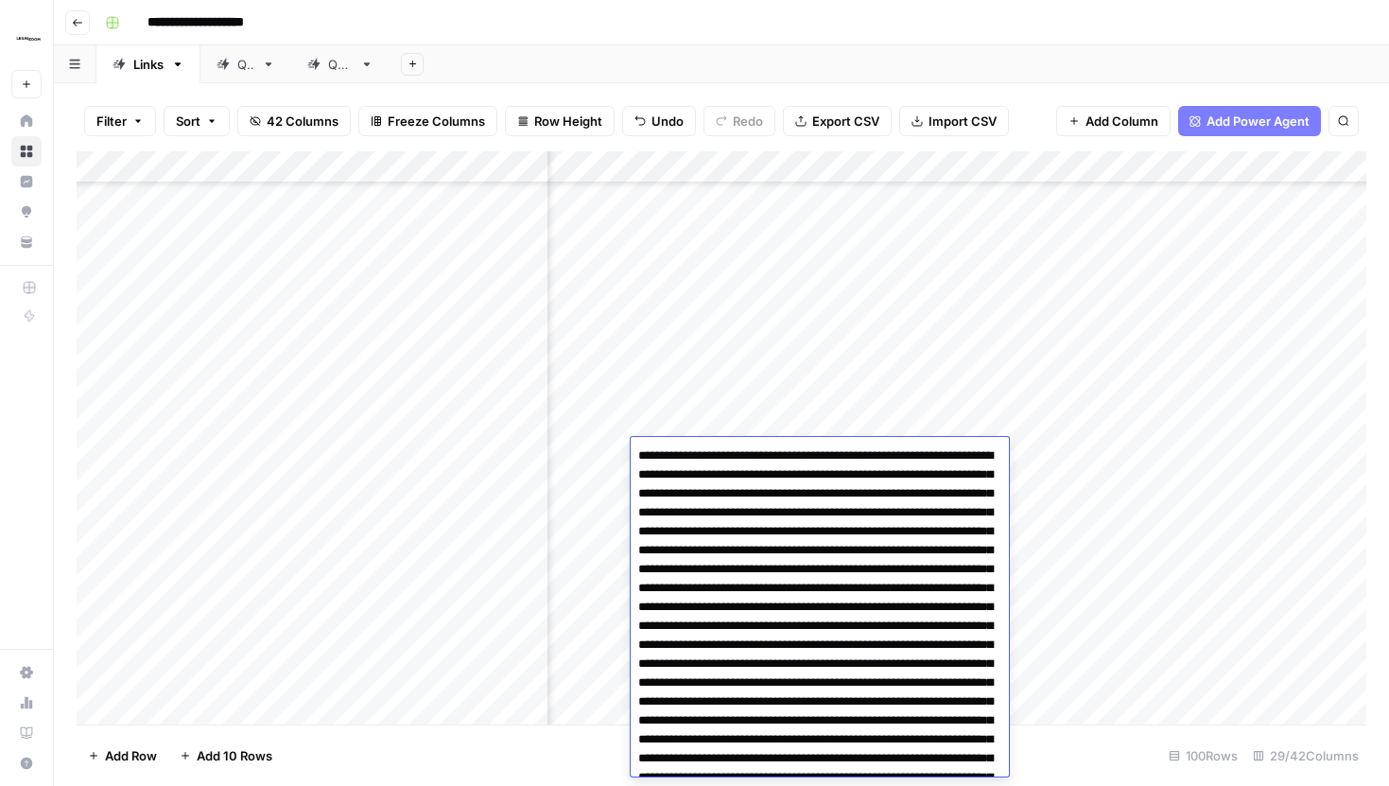
click at [1057, 464] on div "Add Column" at bounding box center [722, 437] width 1290 height 573
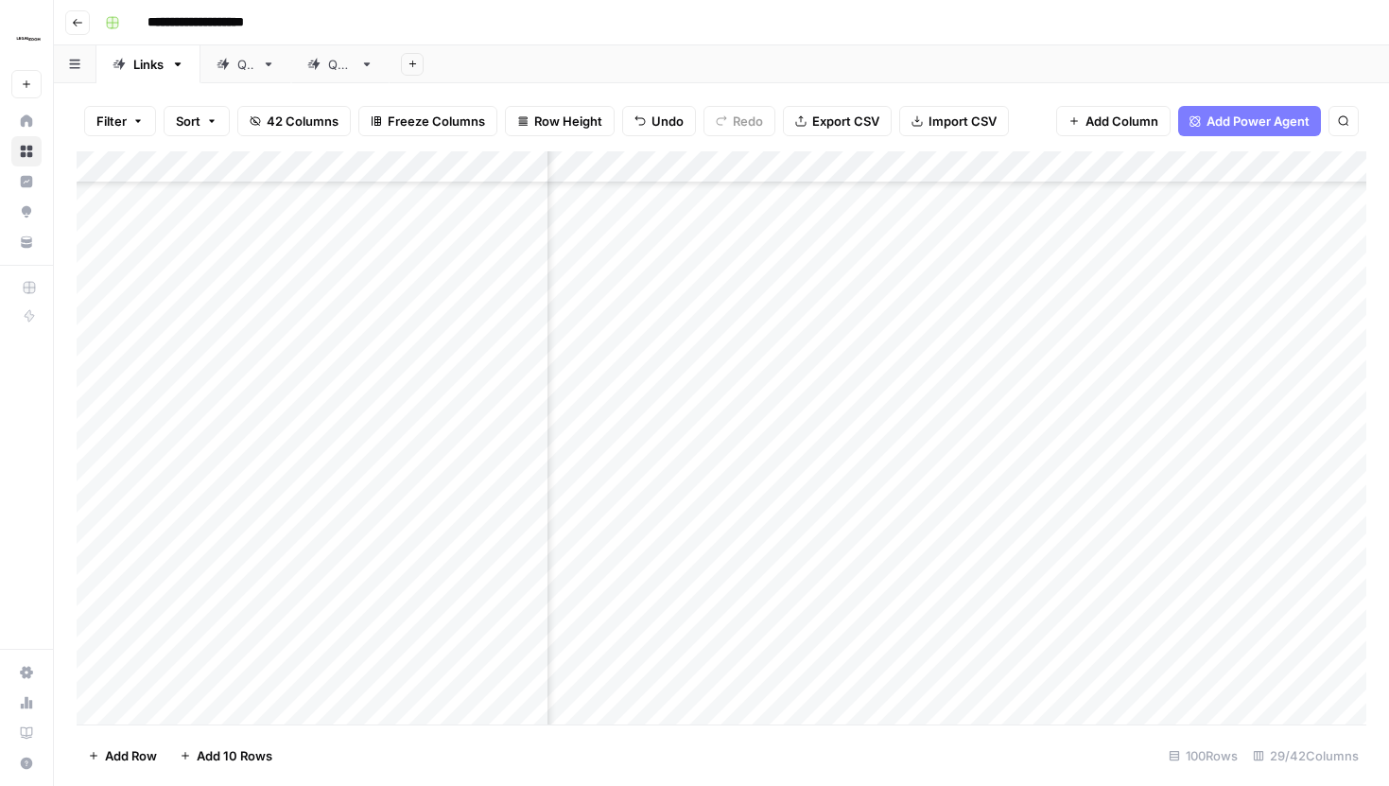
scroll to position [1366, 3889]
click at [1116, 451] on div "Add Column" at bounding box center [722, 437] width 1290 height 573
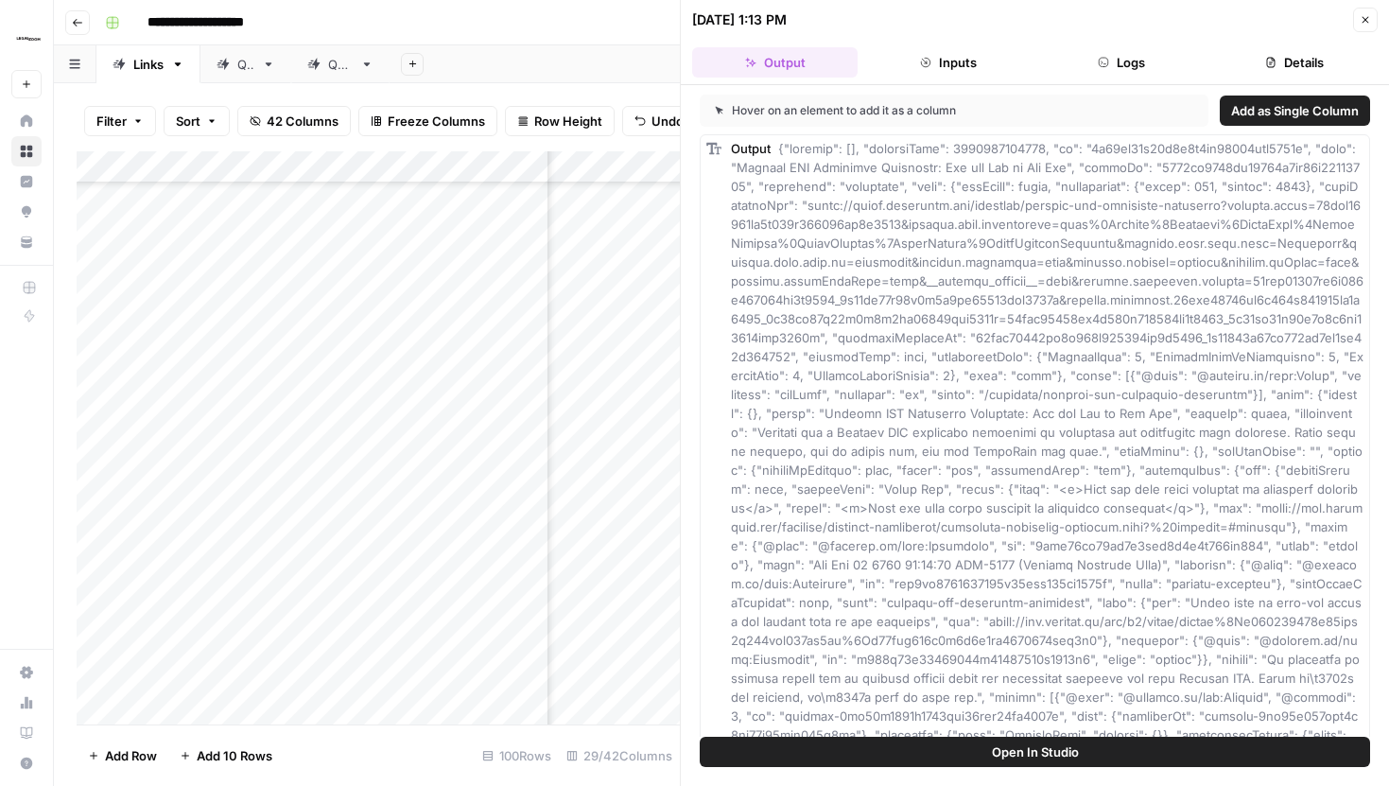
click at [964, 78] on header "10/15/25 at 1:13 PM Close Output Inputs Logs Details" at bounding box center [1035, 42] width 708 height 85
click at [964, 76] on button "Inputs" at bounding box center [947, 62] width 165 height 30
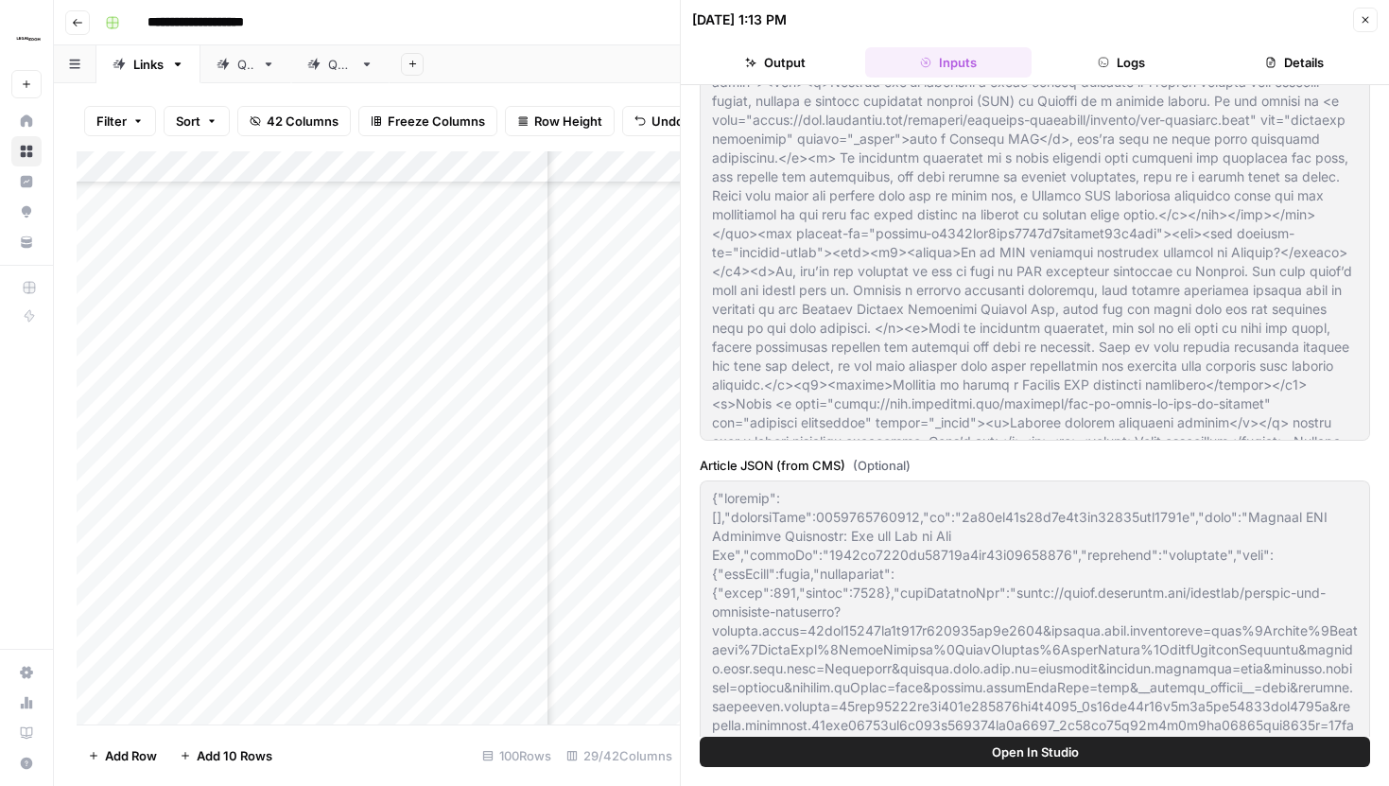
scroll to position [740, 0]
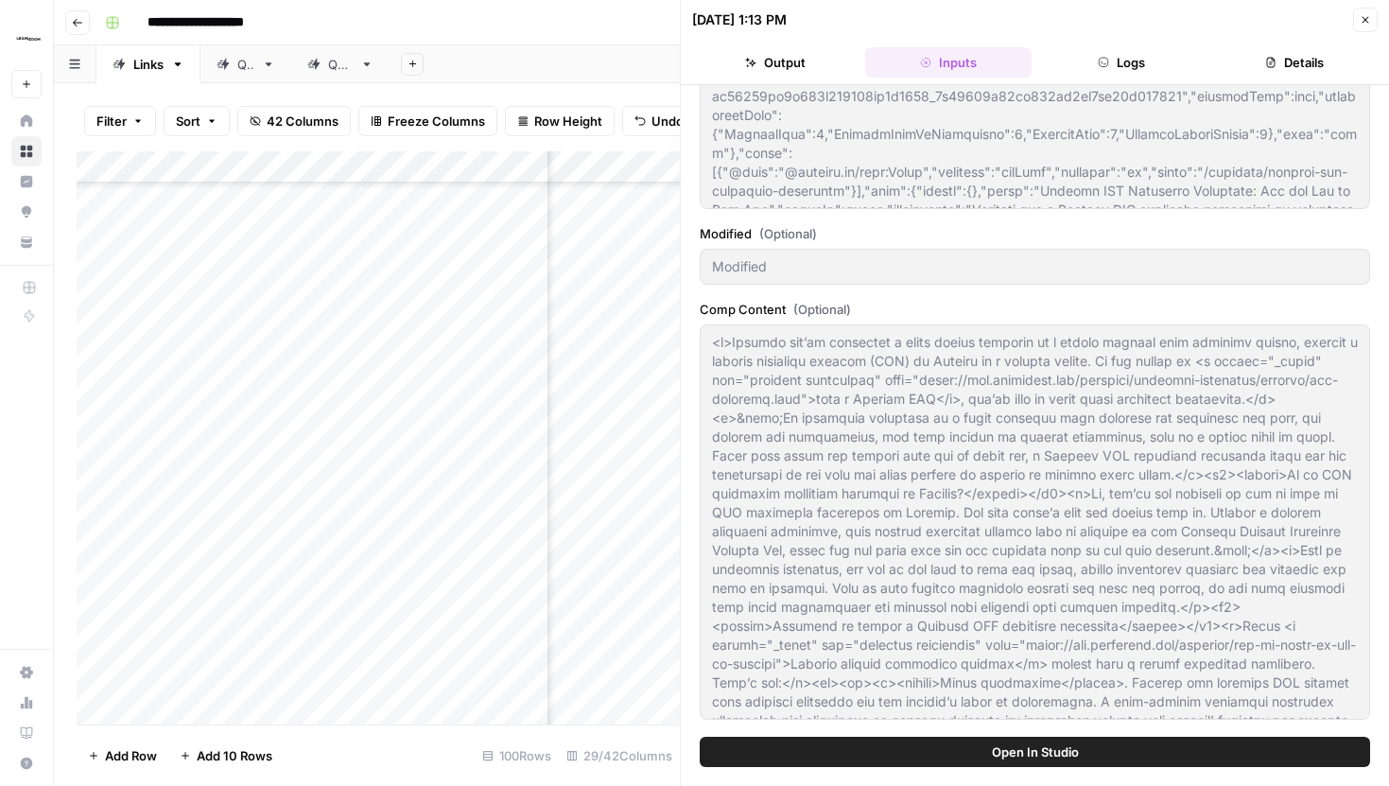
click at [1373, 22] on button "Close" at bounding box center [1365, 20] width 25 height 25
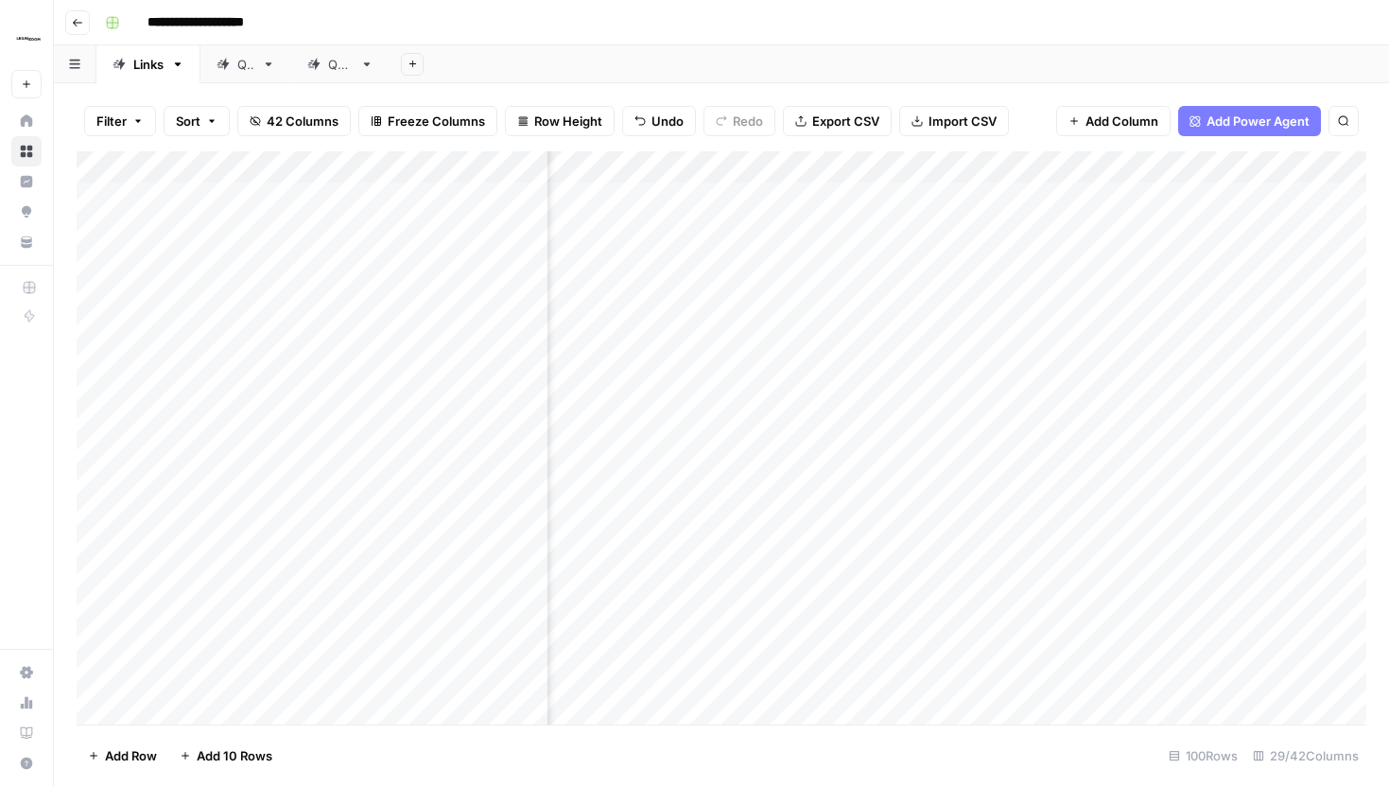
scroll to position [0, 3109]
click at [993, 209] on div "Add Column" at bounding box center [722, 437] width 1290 height 573
click at [1042, 161] on div "Add Column" at bounding box center [722, 437] width 1290 height 573
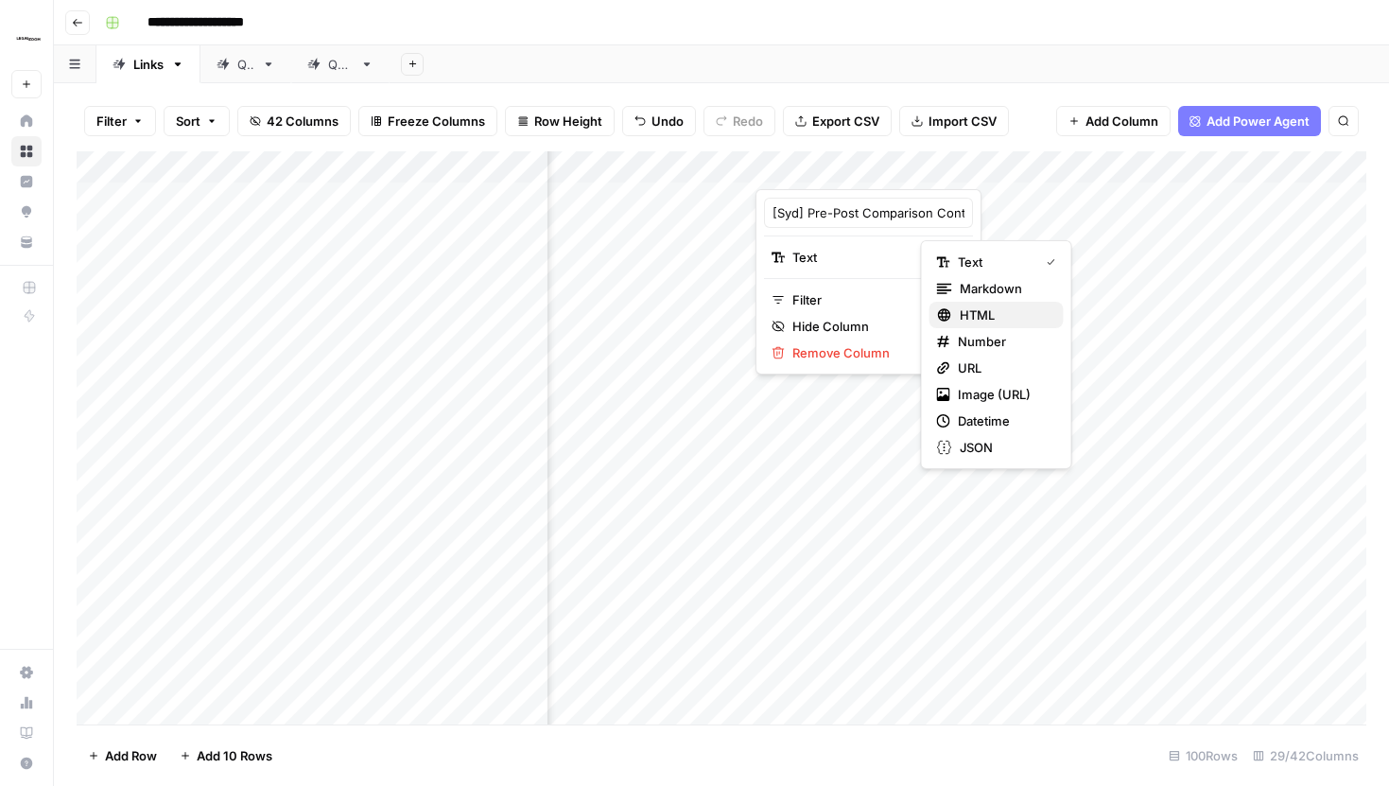
click at [981, 321] on span "HTML" at bounding box center [1004, 314] width 89 height 19
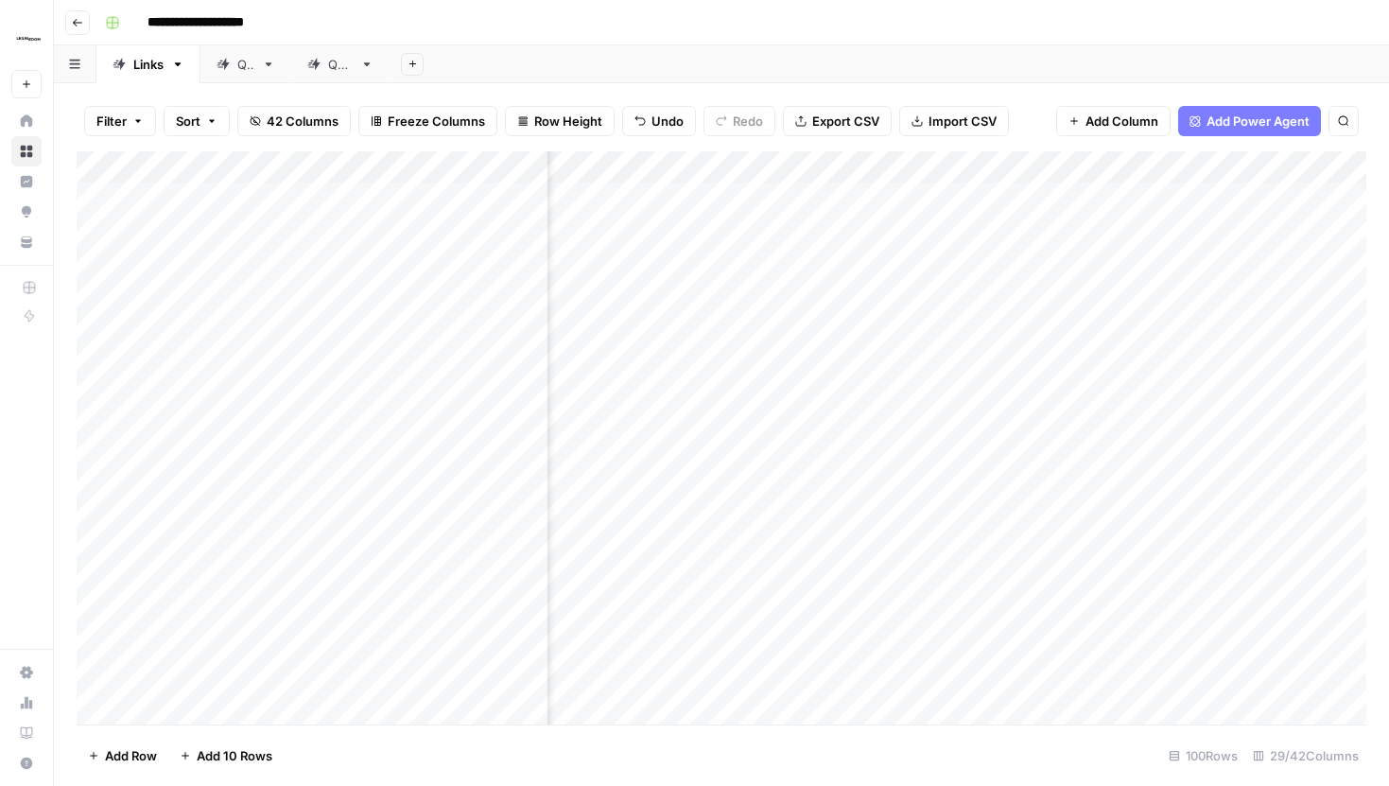
click at [1042, 198] on div "Add Column" at bounding box center [722, 437] width 1290 height 573
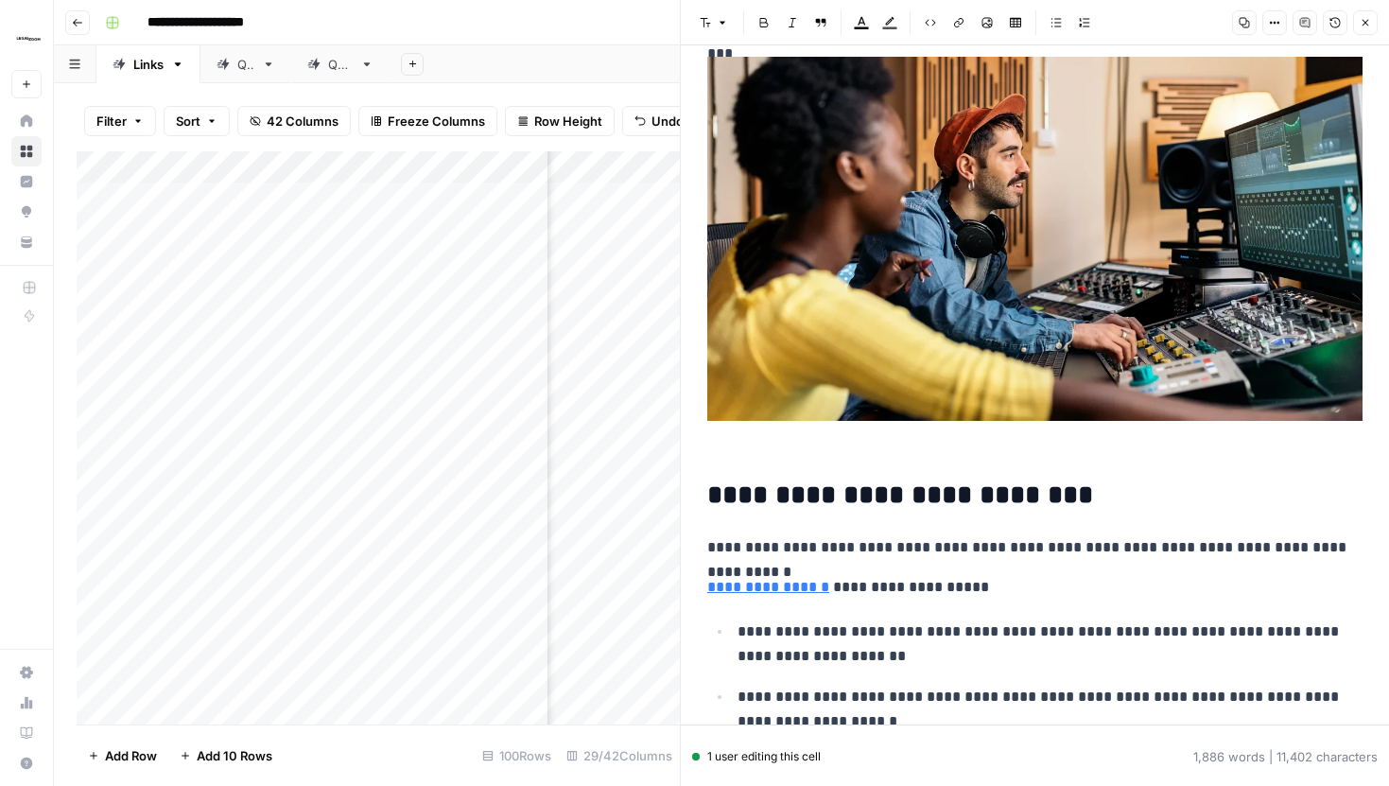
scroll to position [325, 0]
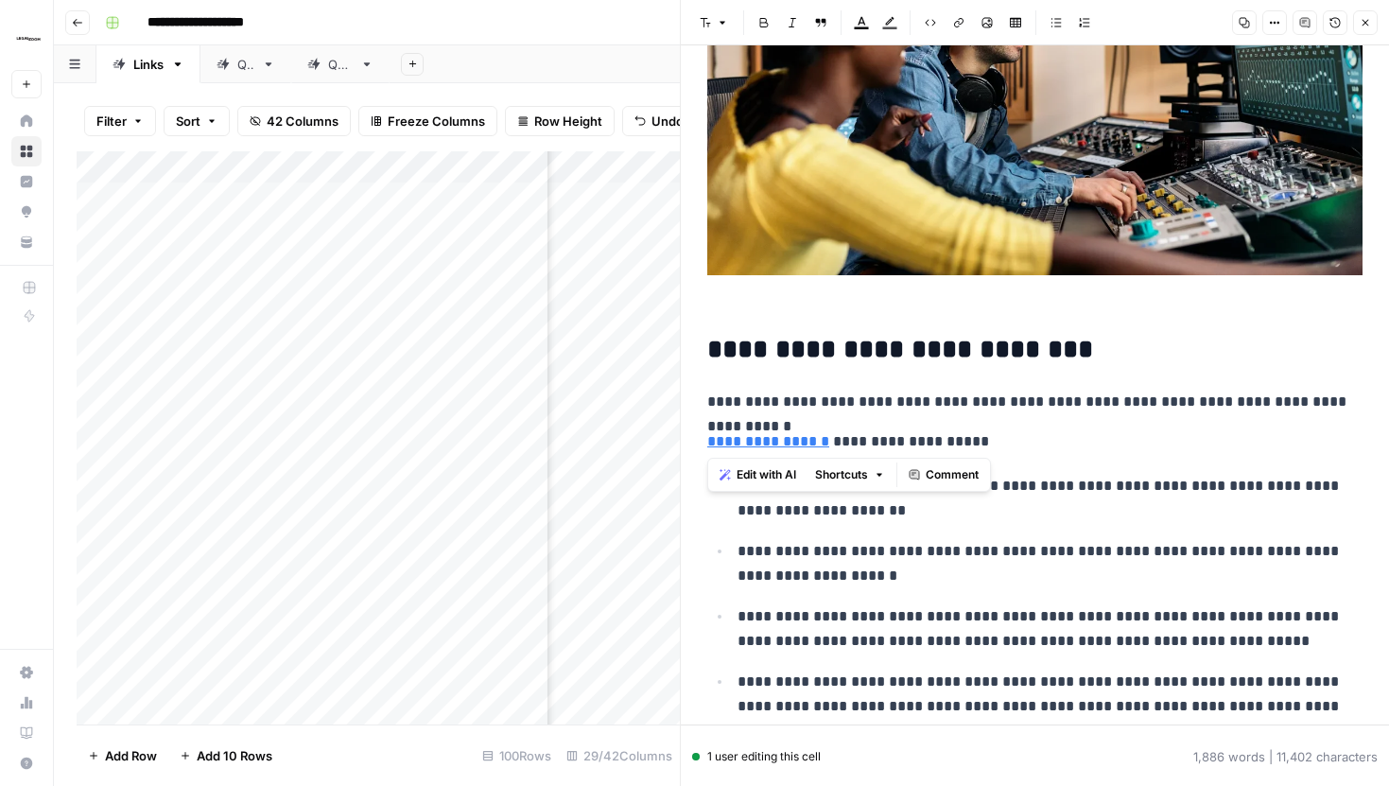
drag, startPoint x: 706, startPoint y: 398, endPoint x: 1013, endPoint y: 438, distance: 308.9
click at [1013, 438] on p "**********" at bounding box center [1034, 441] width 655 height 25
click at [1373, 15] on button "Close" at bounding box center [1365, 22] width 25 height 25
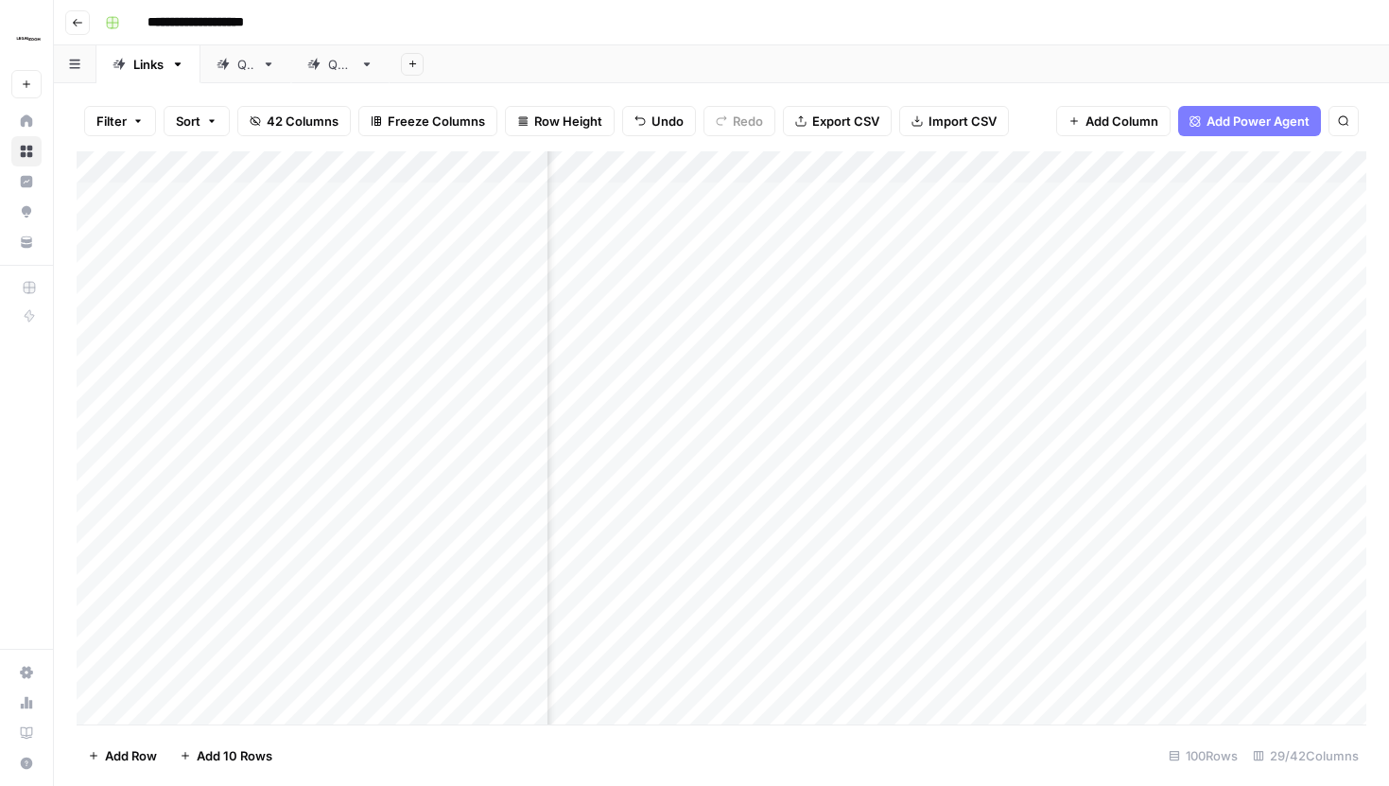
scroll to position [0, 3389]
click at [761, 195] on div "Add Column" at bounding box center [722, 437] width 1290 height 573
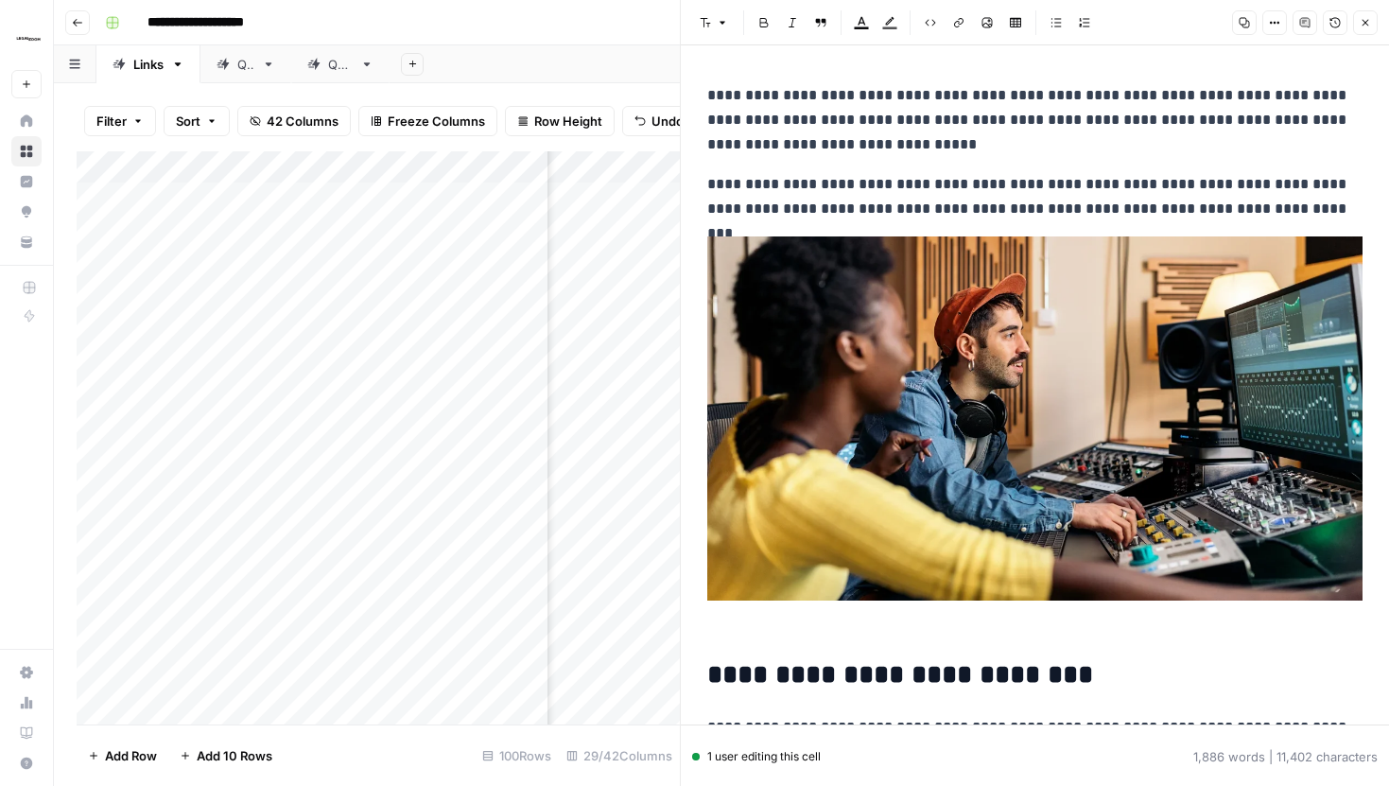
scroll to position [205, 0]
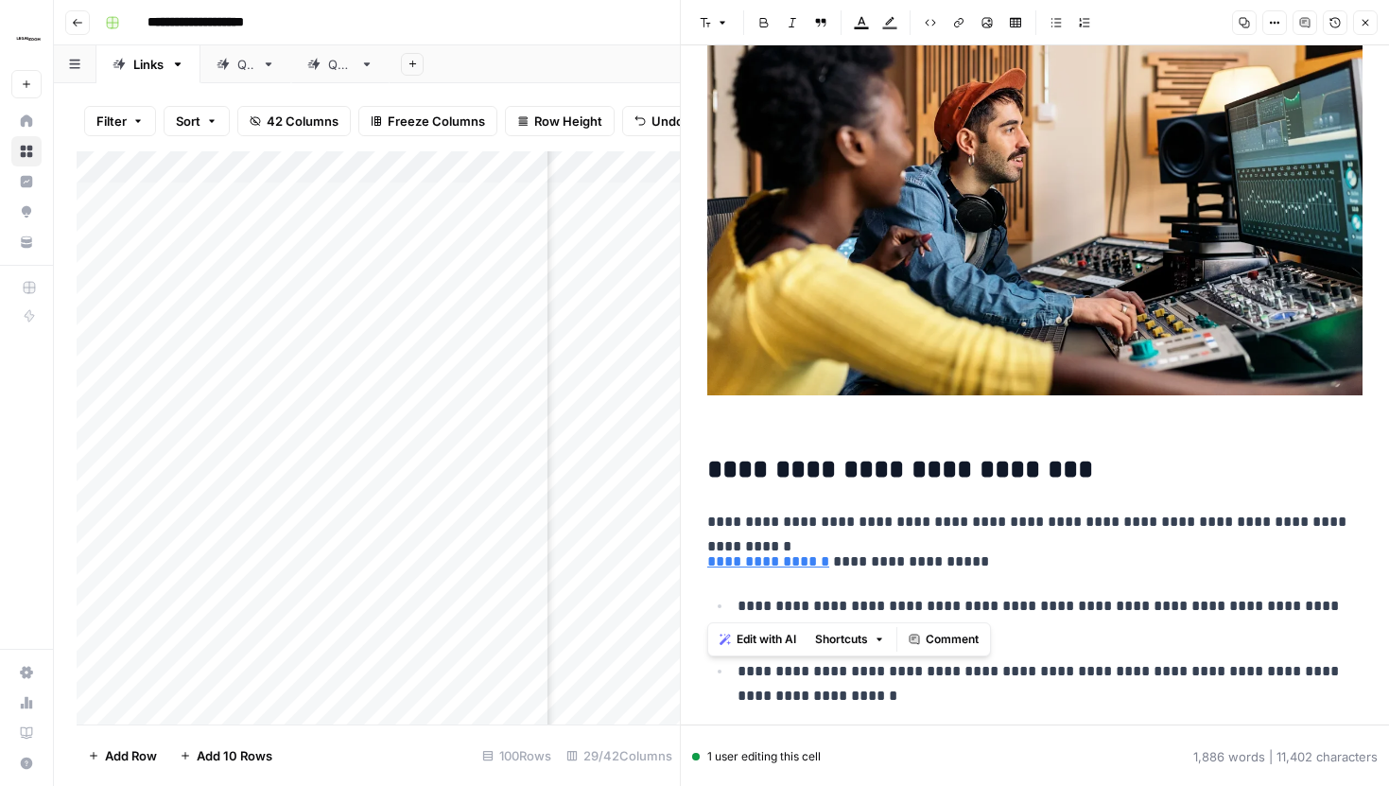
drag, startPoint x: 709, startPoint y: 512, endPoint x: 1002, endPoint y: 581, distance: 301.1
click at [998, 566] on p "**********" at bounding box center [1034, 561] width 655 height 25
click at [1373, 27] on button "Close" at bounding box center [1365, 22] width 25 height 25
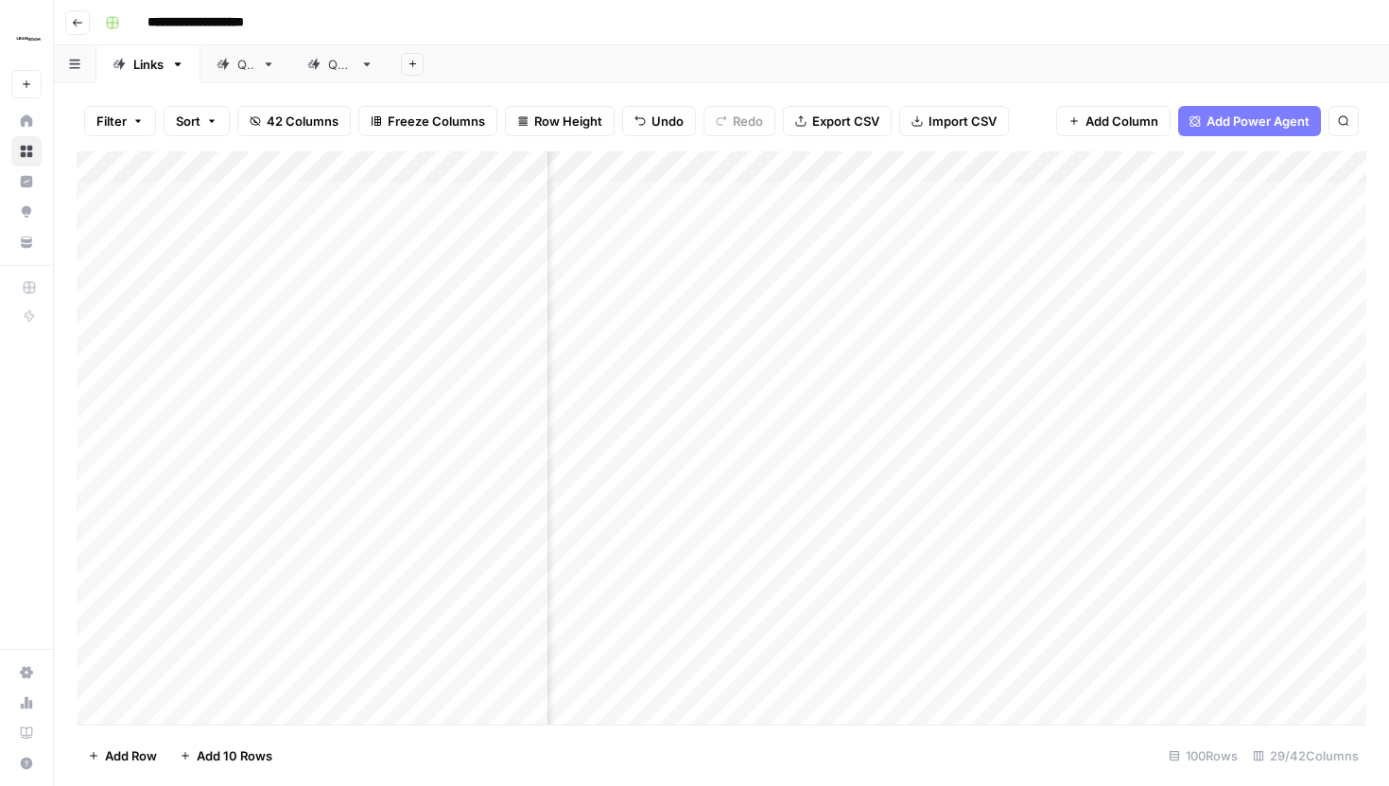
scroll to position [0, 2859]
click at [1281, 197] on div "Add Column" at bounding box center [722, 437] width 1290 height 573
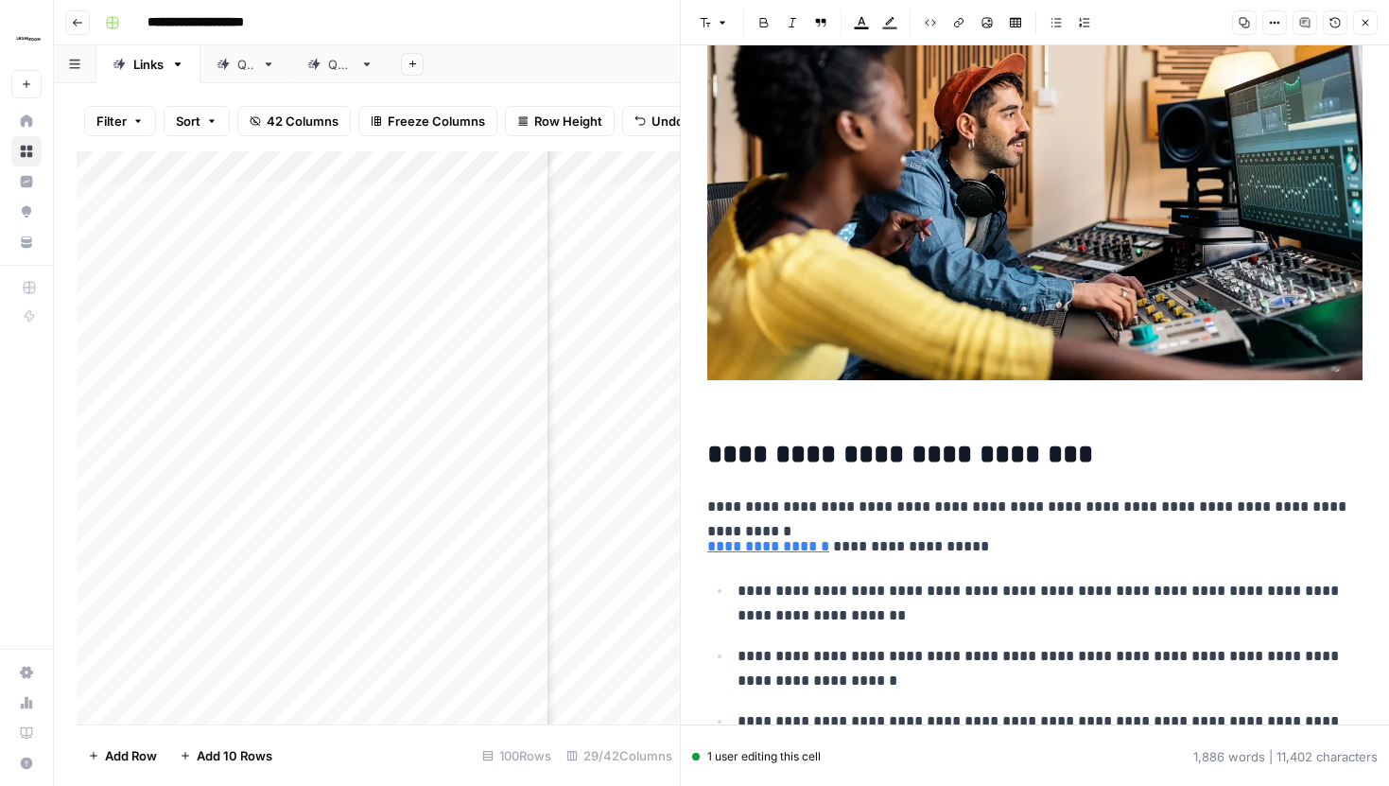
scroll to position [229, 0]
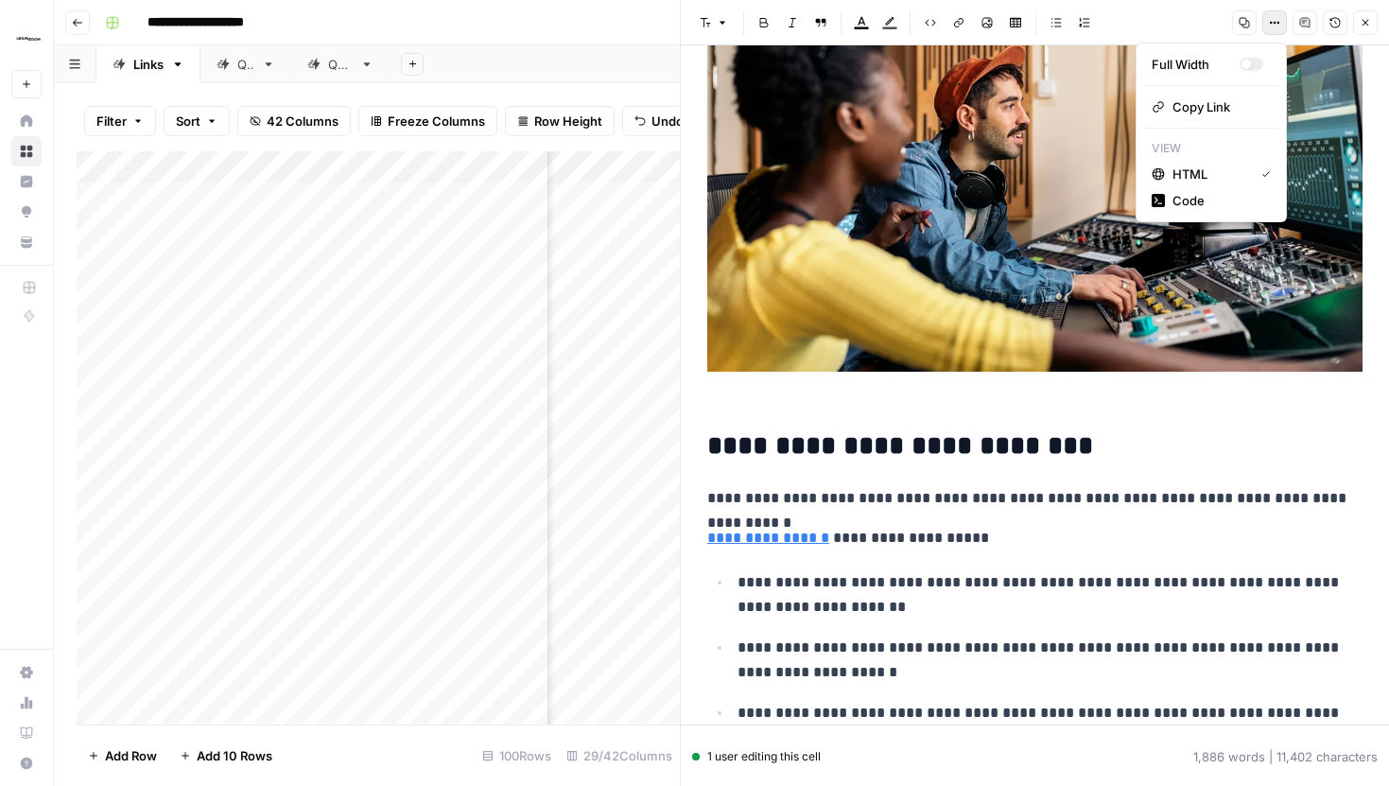
click at [1272, 27] on icon "button" at bounding box center [1274, 22] width 11 height 11
click at [1189, 197] on span "Code" at bounding box center [1217, 200] width 91 height 19
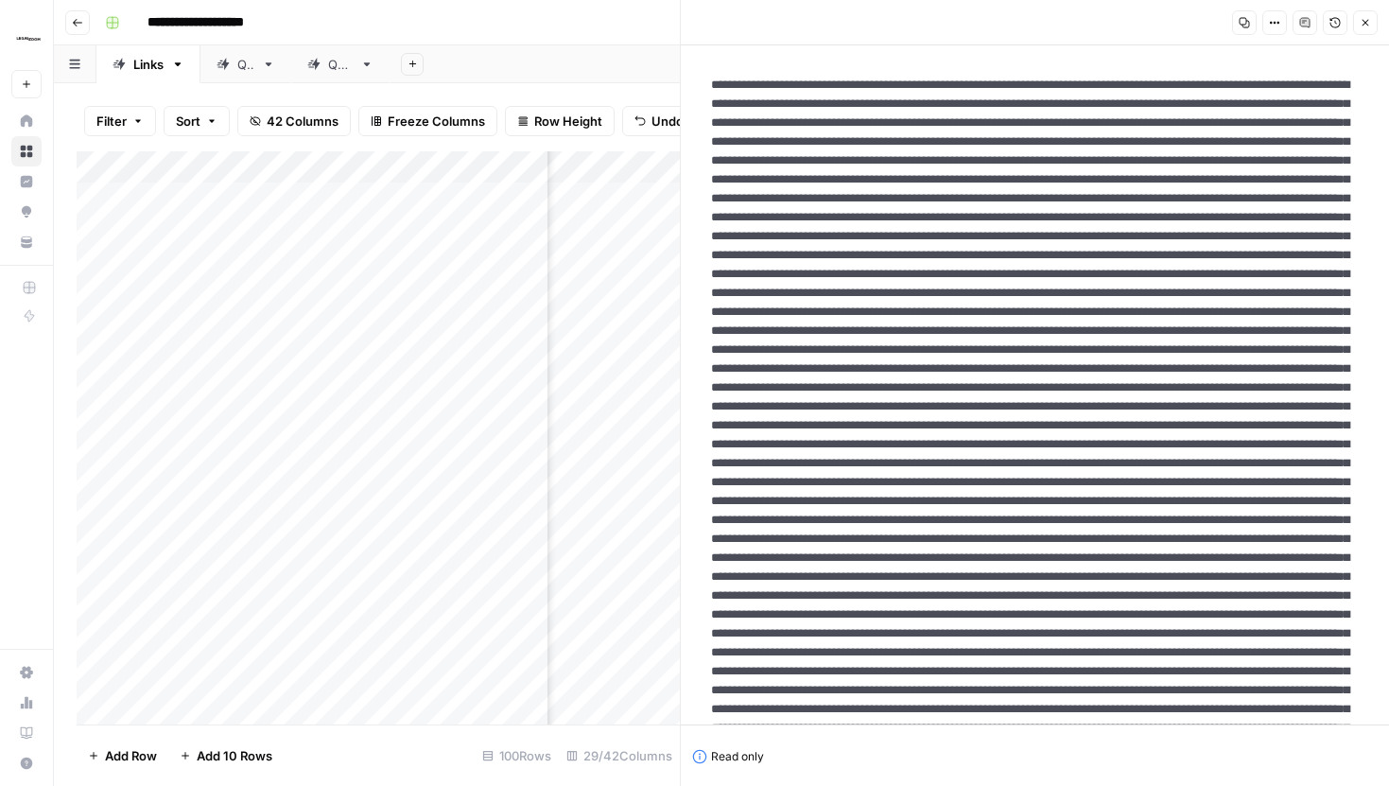
scroll to position [17, 0]
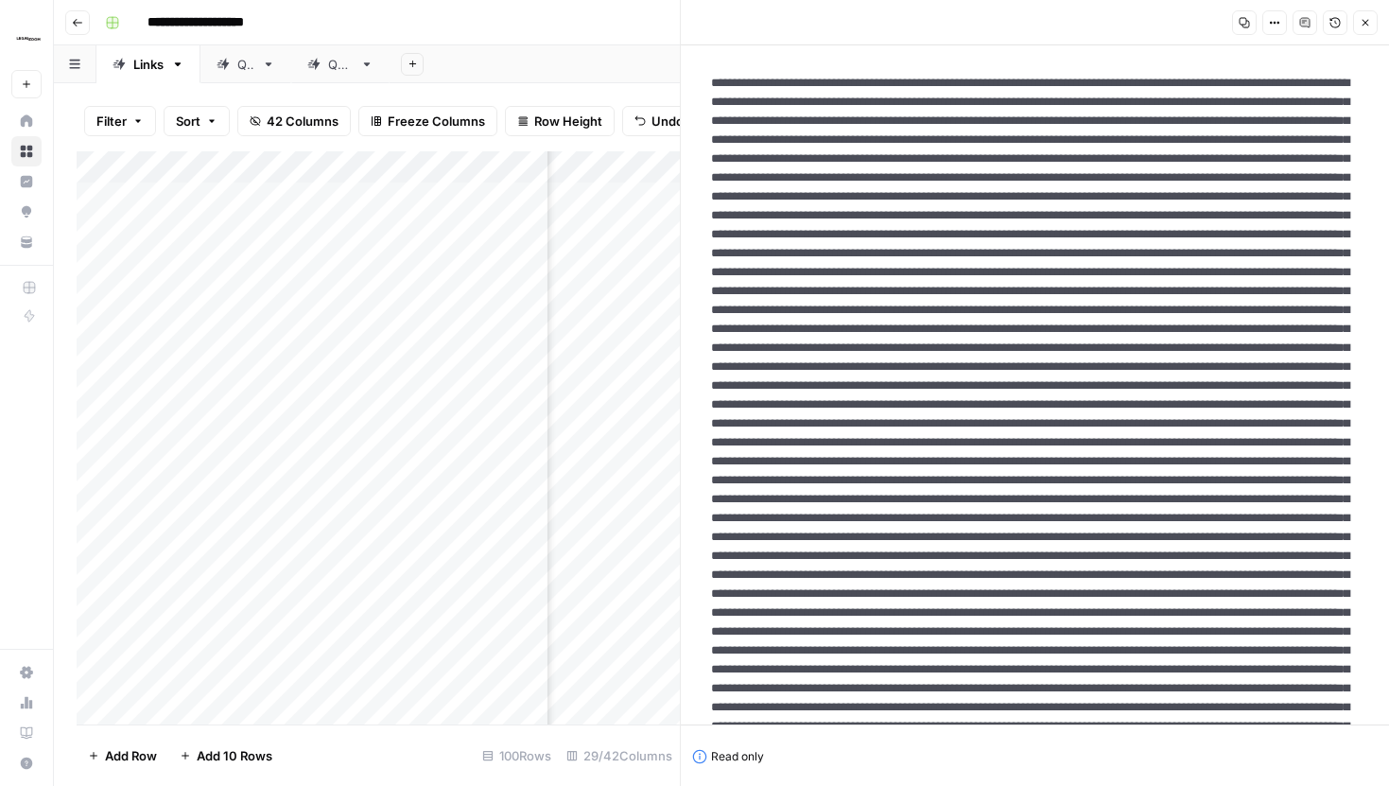
click at [1273, 17] on icon "button" at bounding box center [1274, 22] width 11 height 11
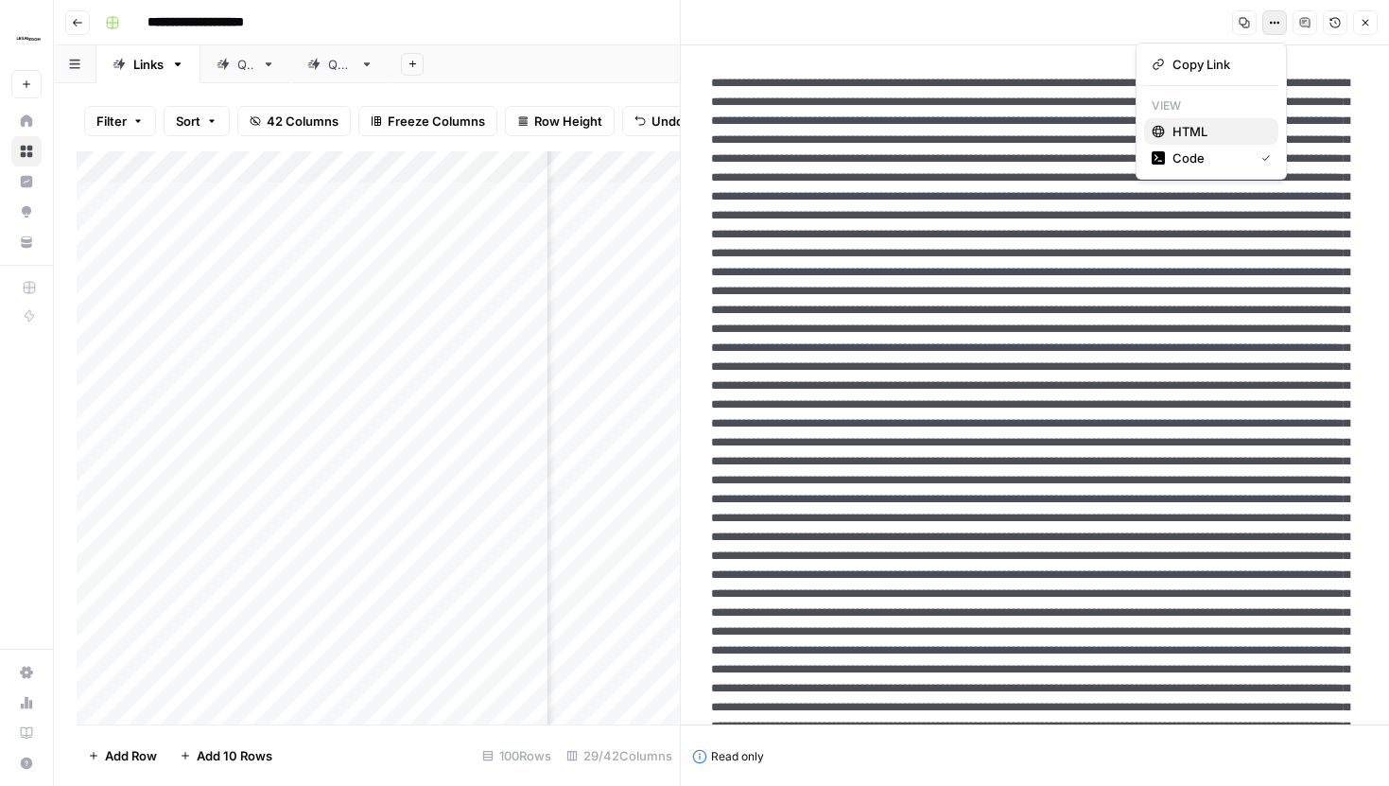
click at [1190, 133] on span "HTML" at bounding box center [1217, 131] width 91 height 19
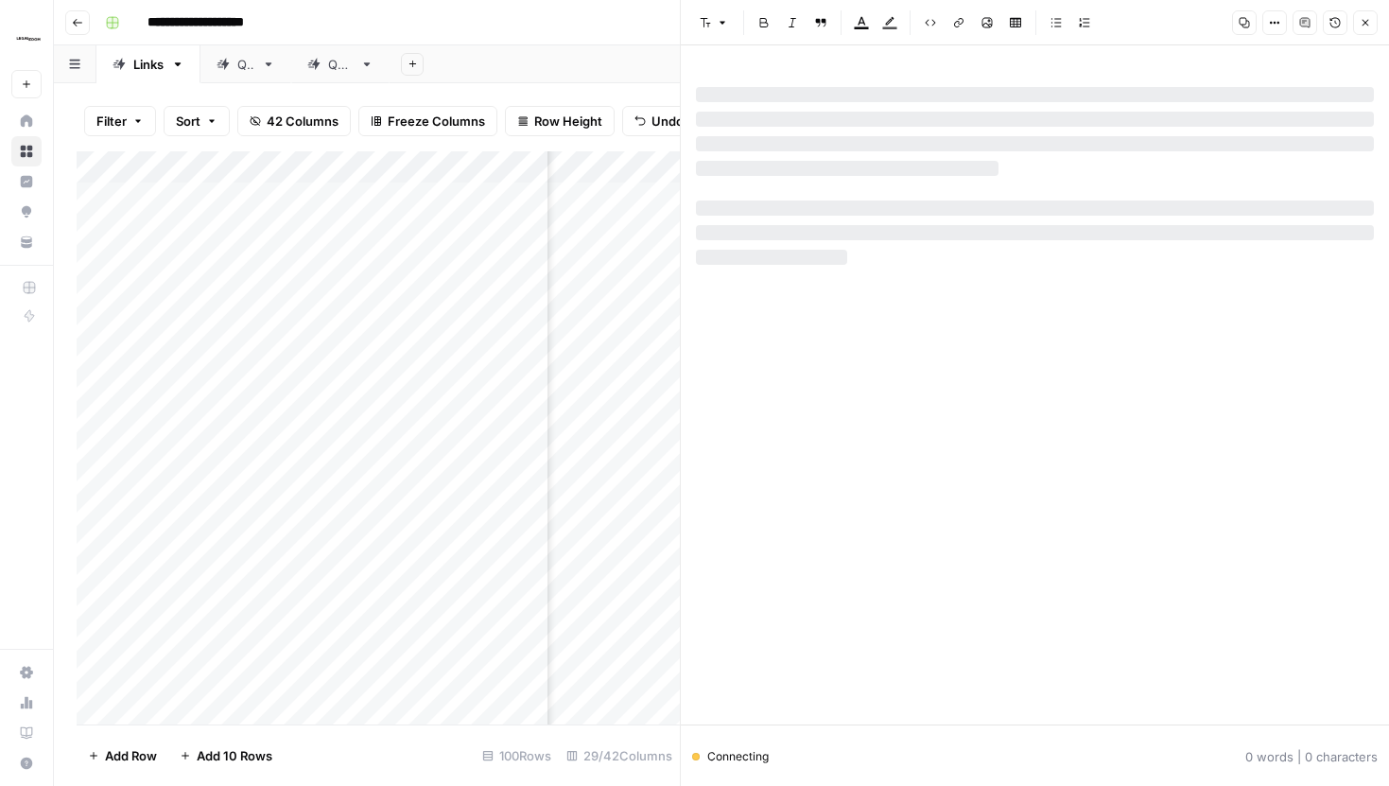
click at [1365, 28] on button "Close" at bounding box center [1365, 22] width 25 height 25
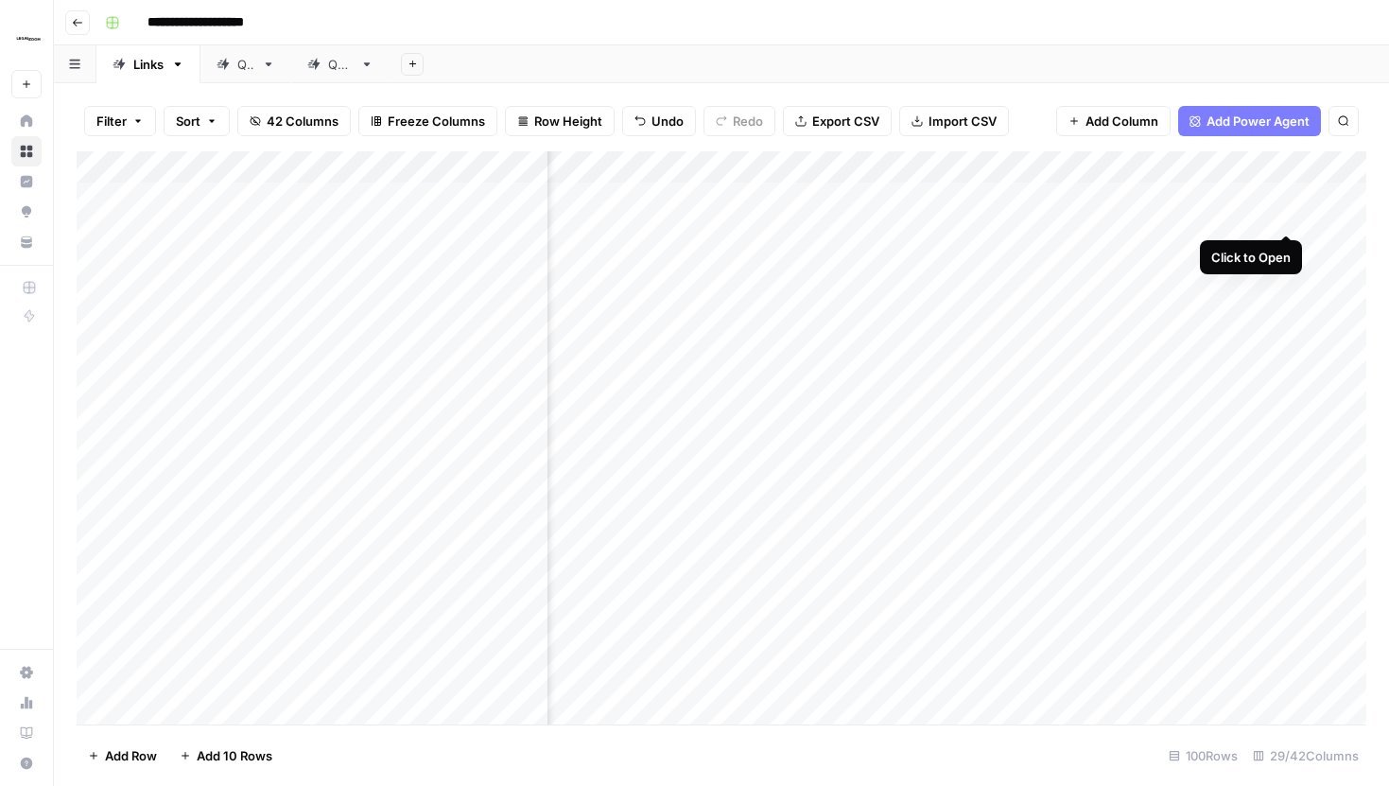
click at [1288, 194] on div "Add Column" at bounding box center [722, 437] width 1290 height 573
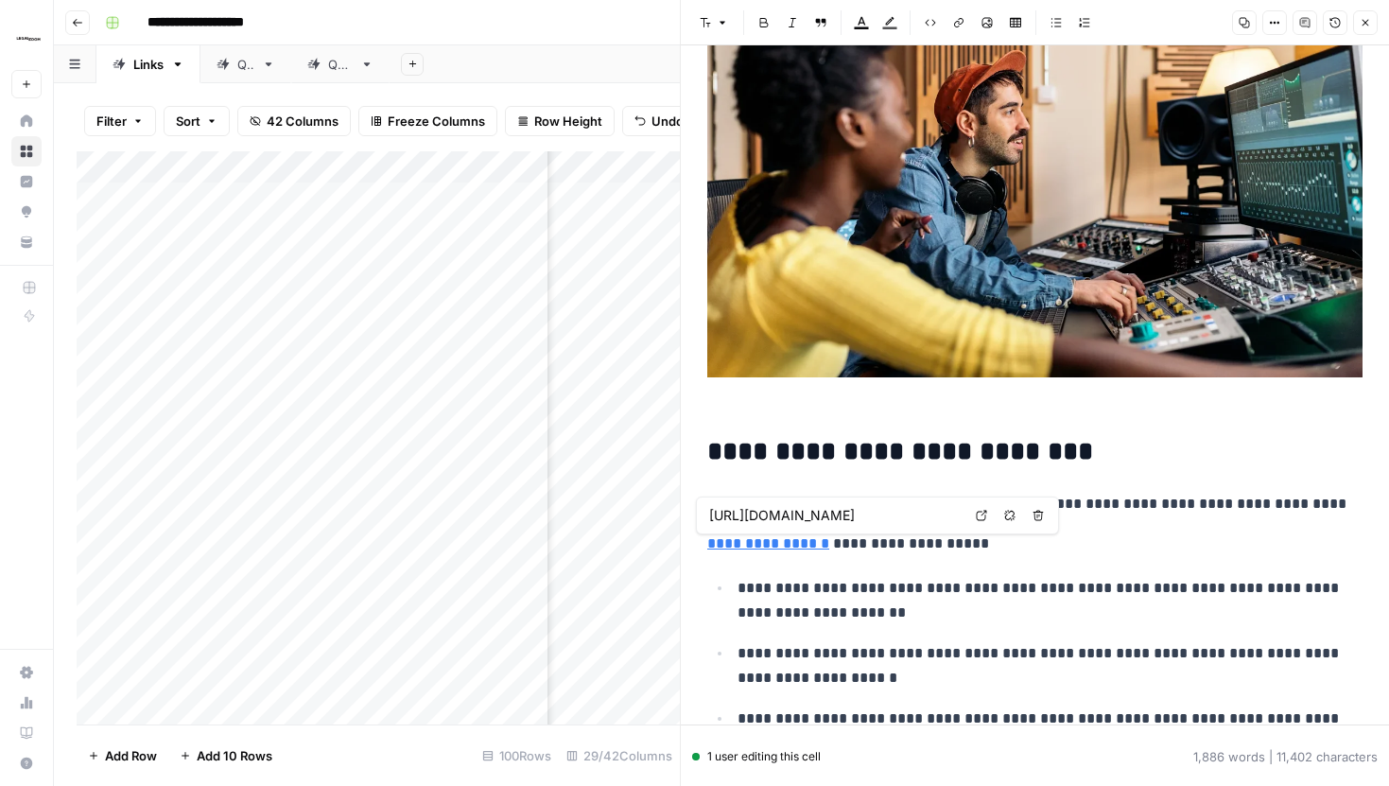
scroll to position [80, 0]
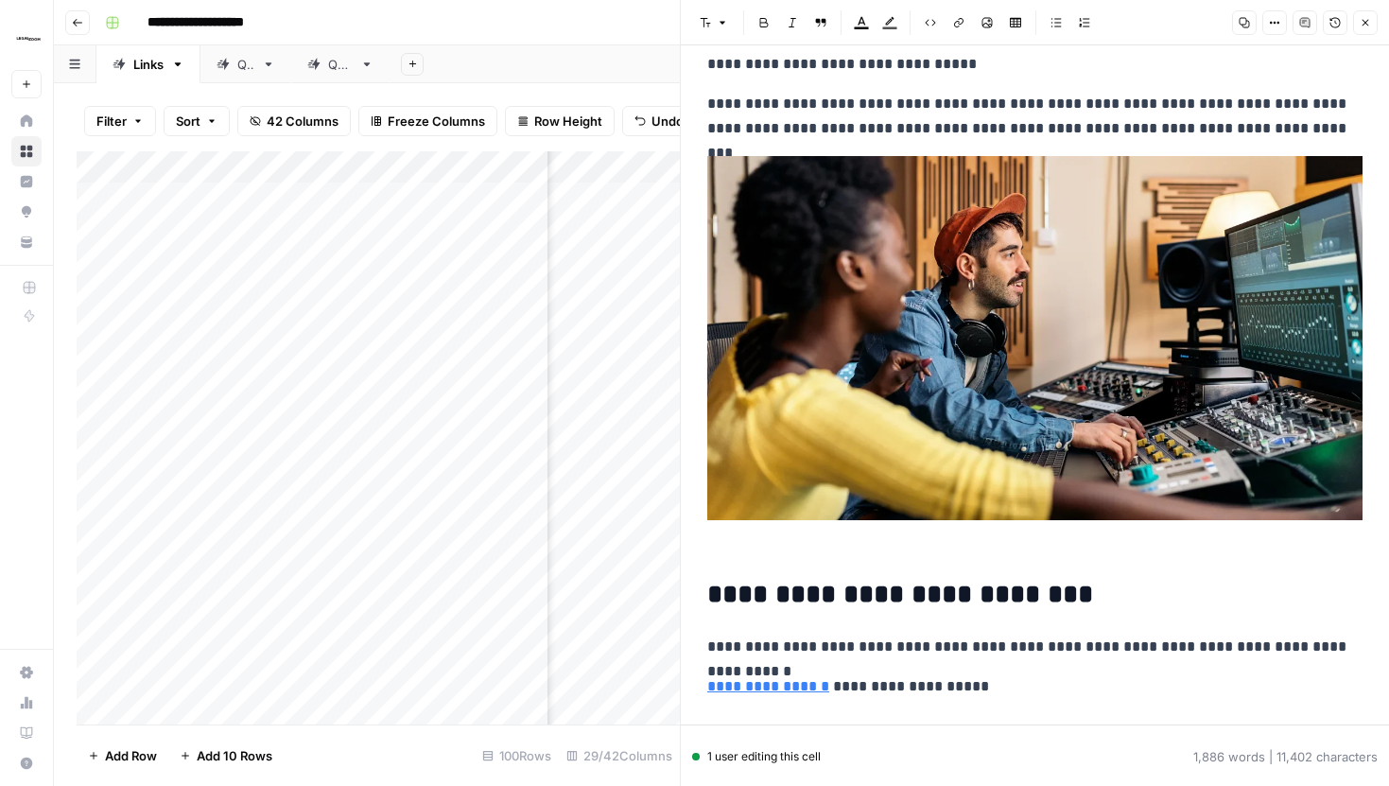
click at [1272, 23] on icon "button" at bounding box center [1274, 22] width 11 height 11
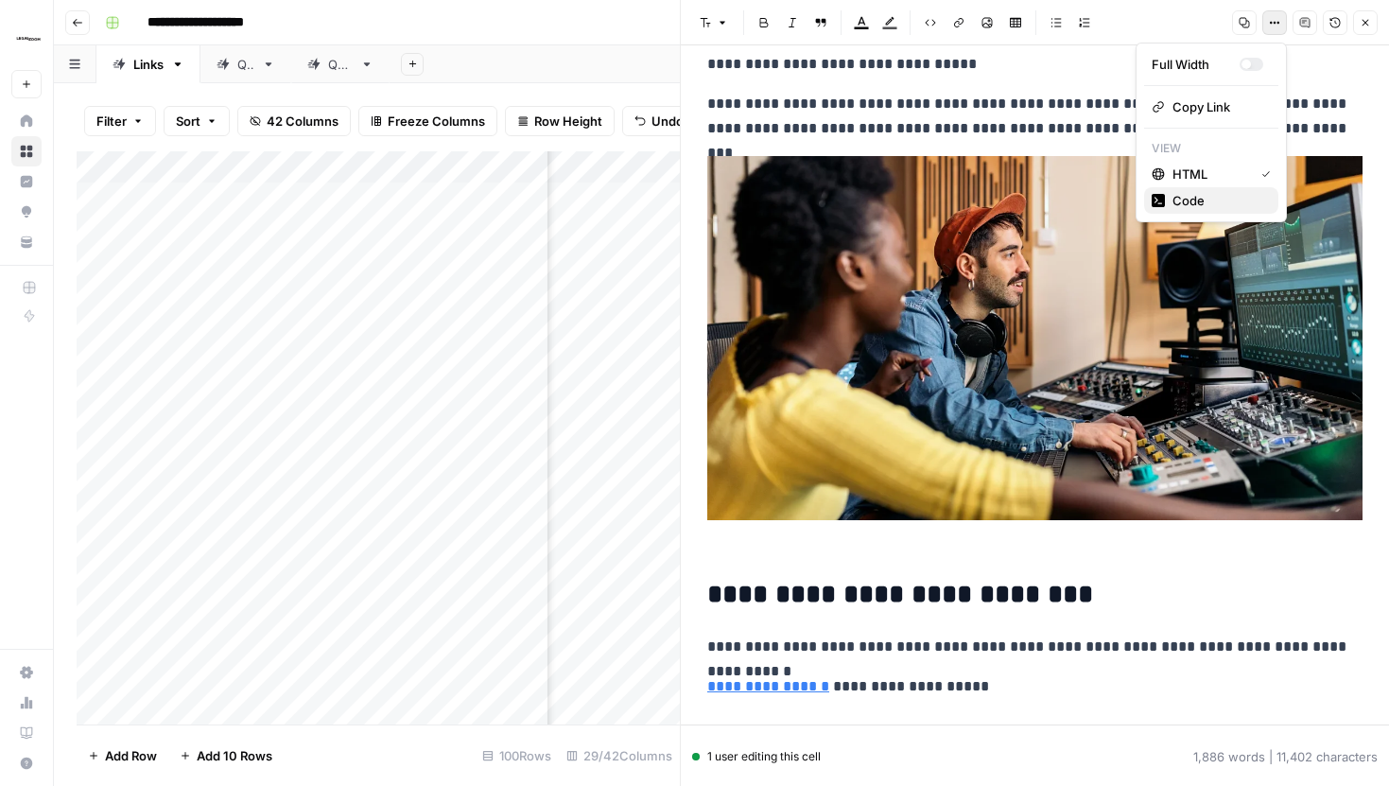
click at [1207, 192] on span "Code" at bounding box center [1217, 200] width 91 height 19
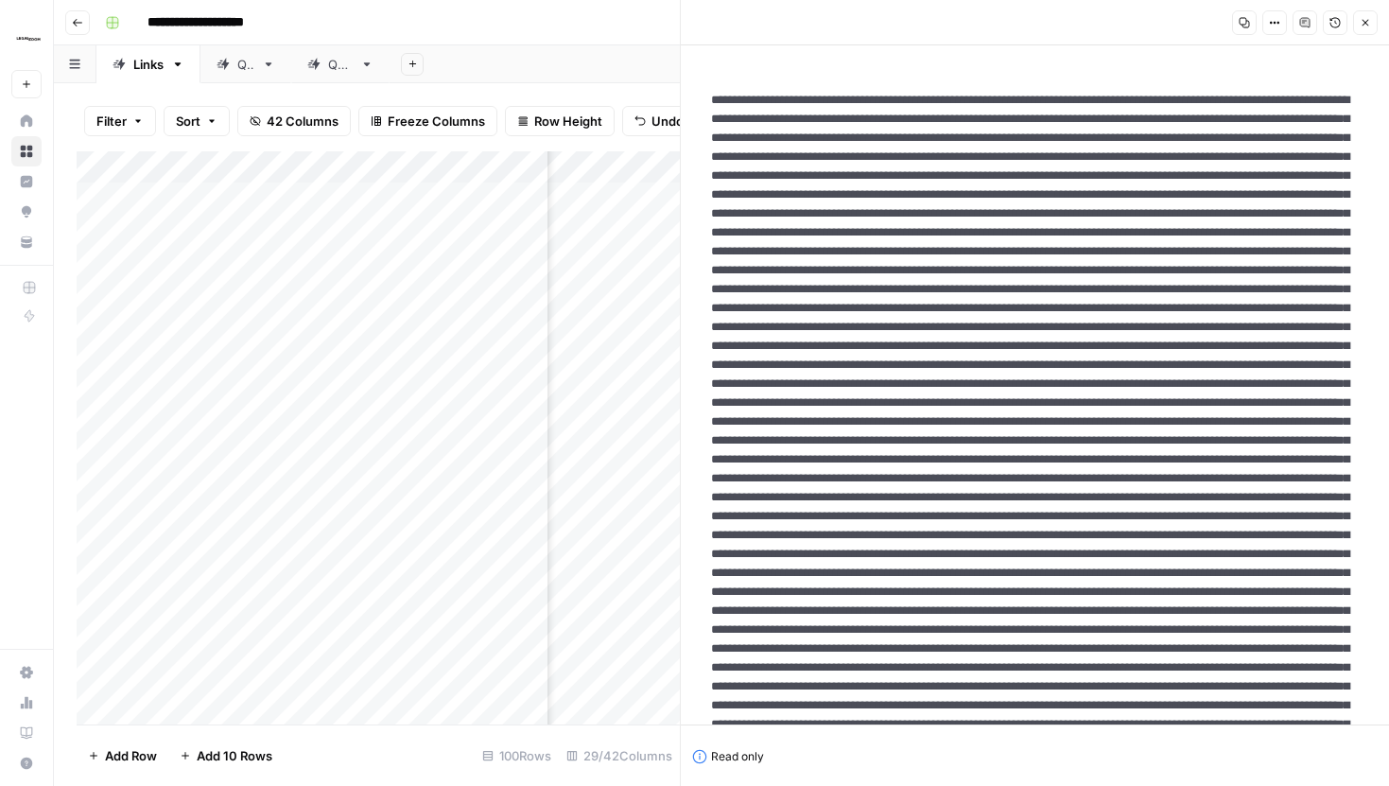
drag, startPoint x: 763, startPoint y: 273, endPoint x: 844, endPoint y: 310, distance: 89.3
drag, startPoint x: 762, startPoint y: 271, endPoint x: 964, endPoint y: 297, distance: 203.0
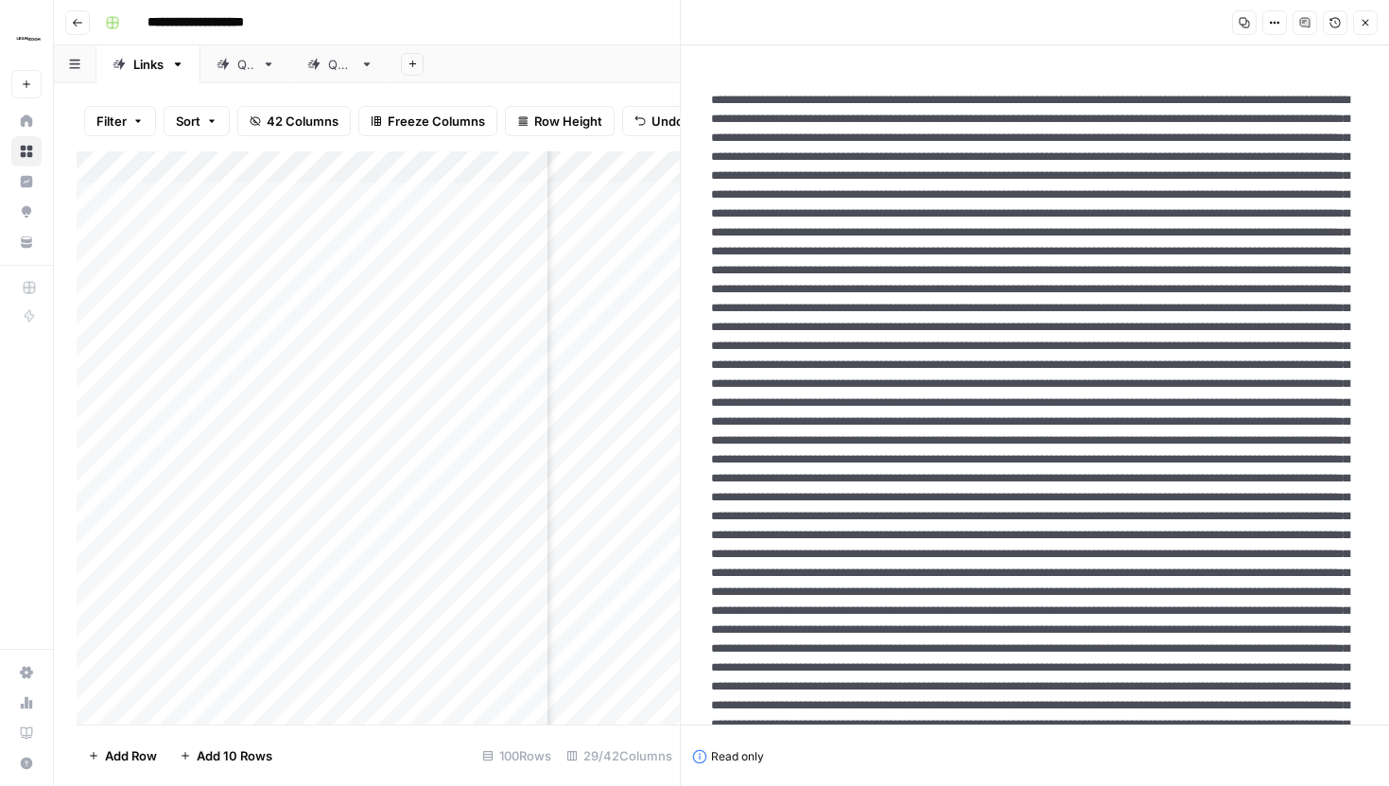
drag, startPoint x: 844, startPoint y: 309, endPoint x: 813, endPoint y: 308, distance: 31.2
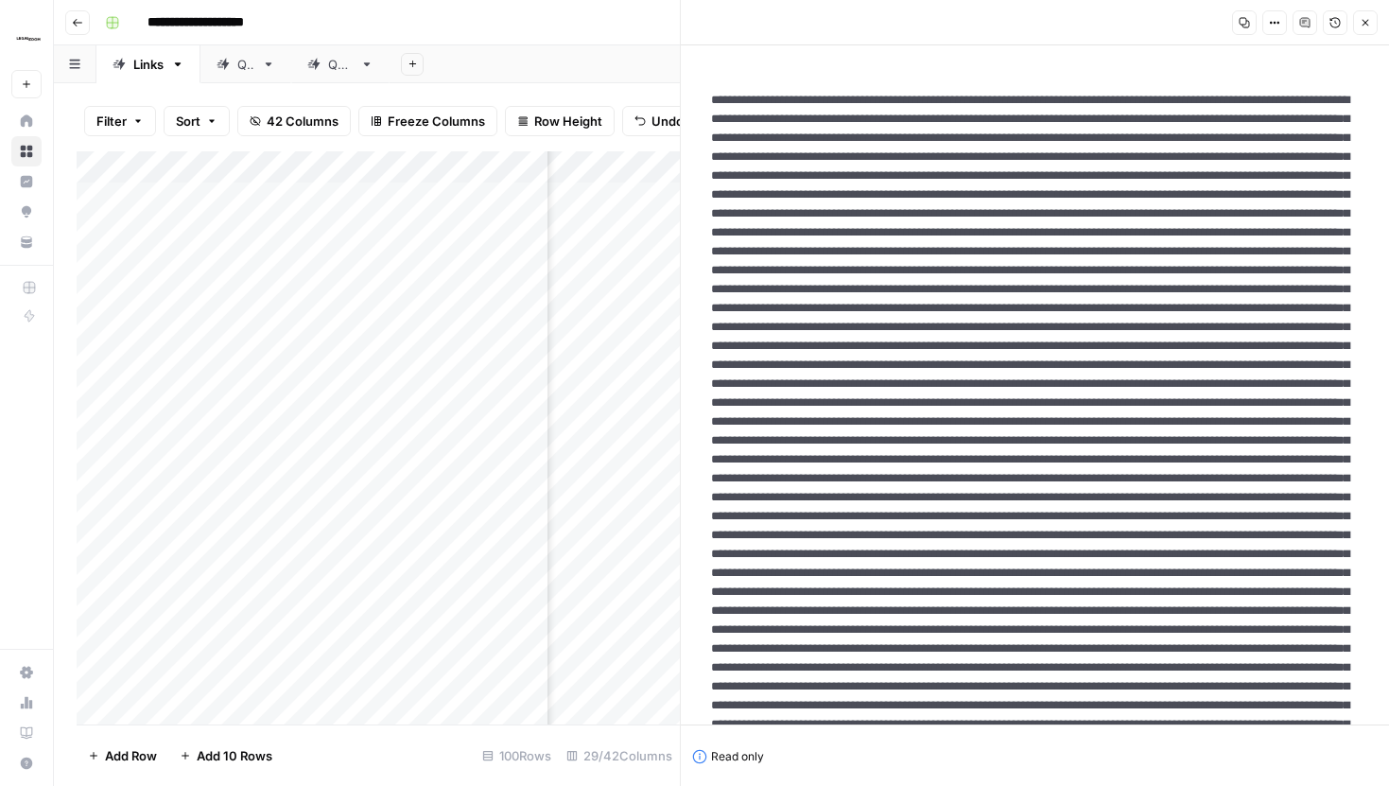
drag, startPoint x: 761, startPoint y: 269, endPoint x: 793, endPoint y: 269, distance: 32.1
click at [1360, 17] on icon "button" at bounding box center [1365, 22] width 11 height 11
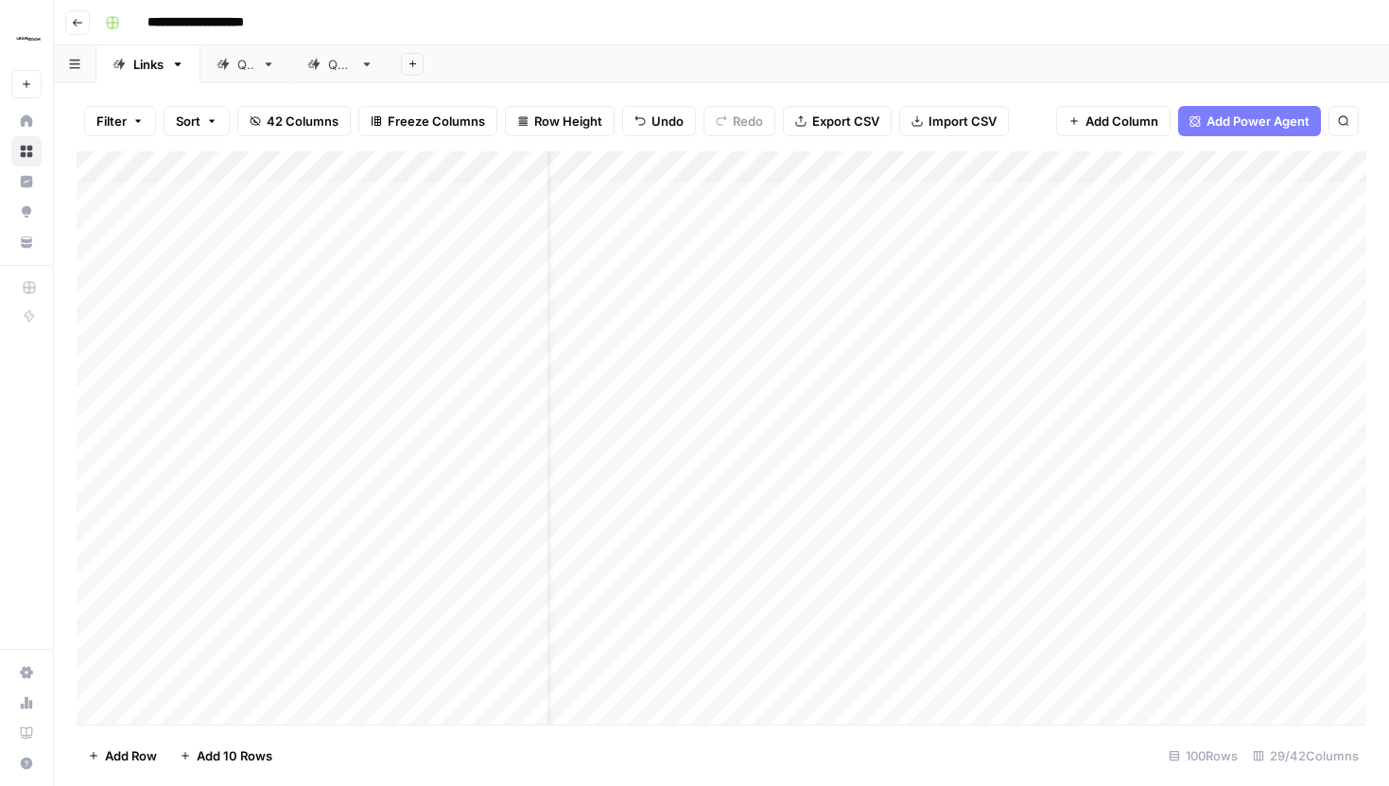
scroll to position [0, 54]
click at [1028, 199] on div "Add Column" at bounding box center [722, 437] width 1290 height 573
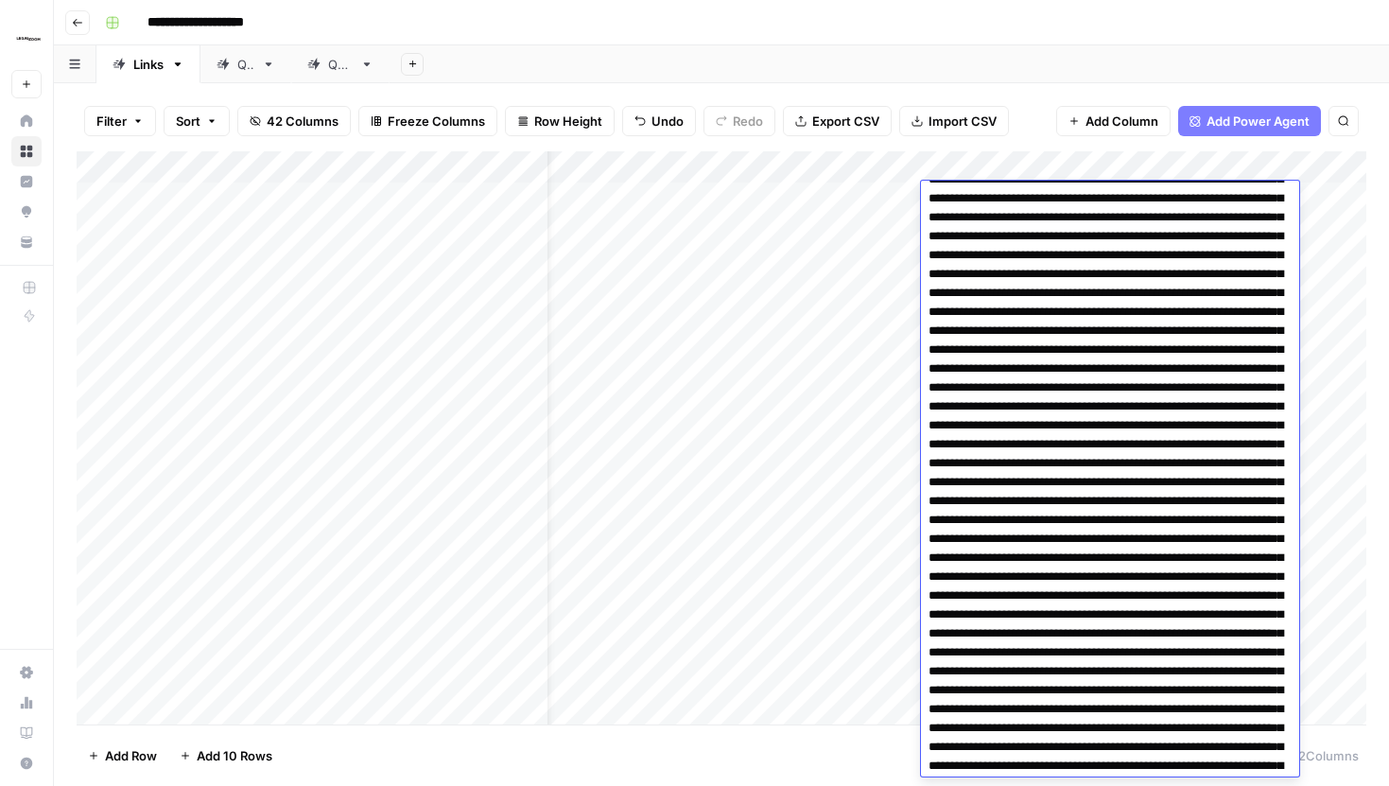
scroll to position [43, 0]
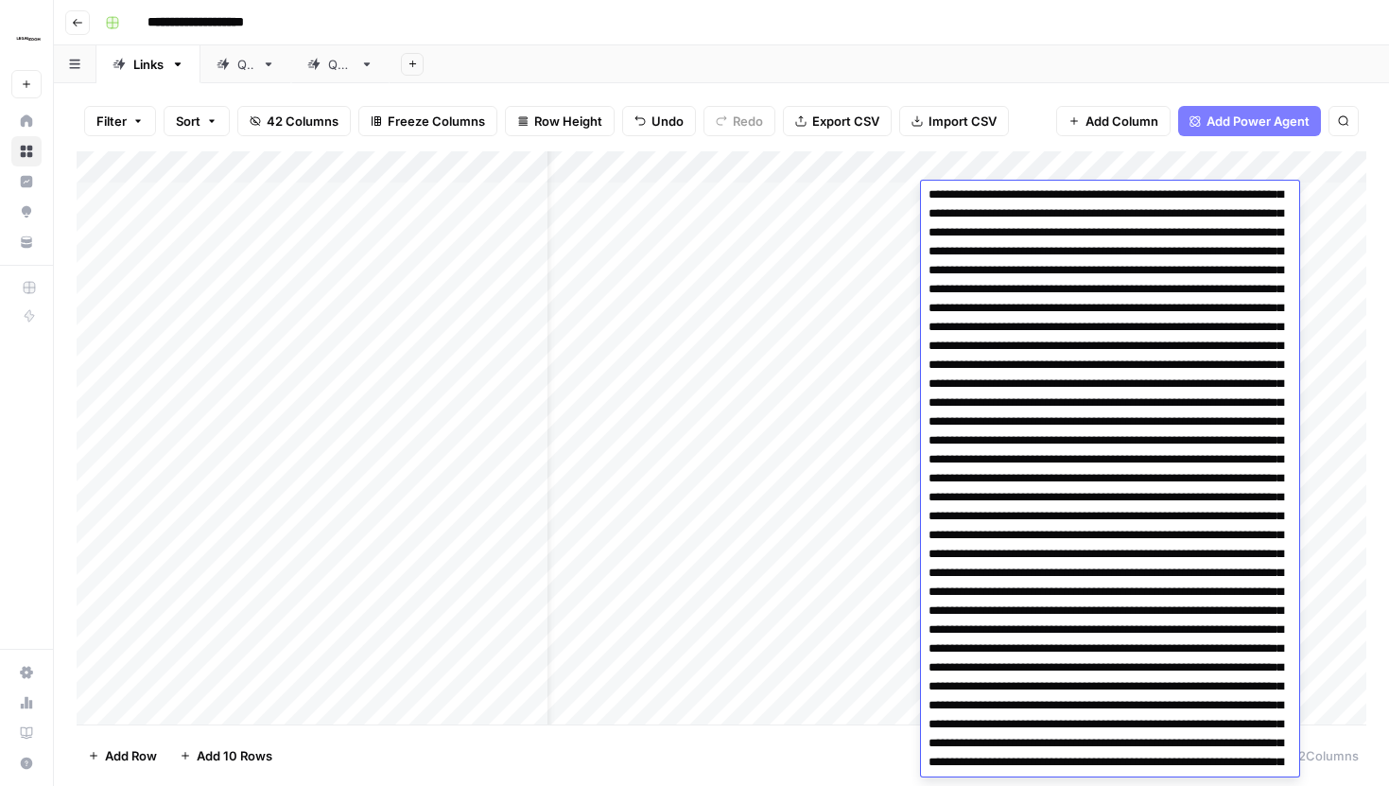
drag, startPoint x: 1115, startPoint y: 387, endPoint x: 1145, endPoint y: 387, distance: 30.3
drag, startPoint x: 1110, startPoint y: 385, endPoint x: 1113, endPoint y: 424, distance: 38.9
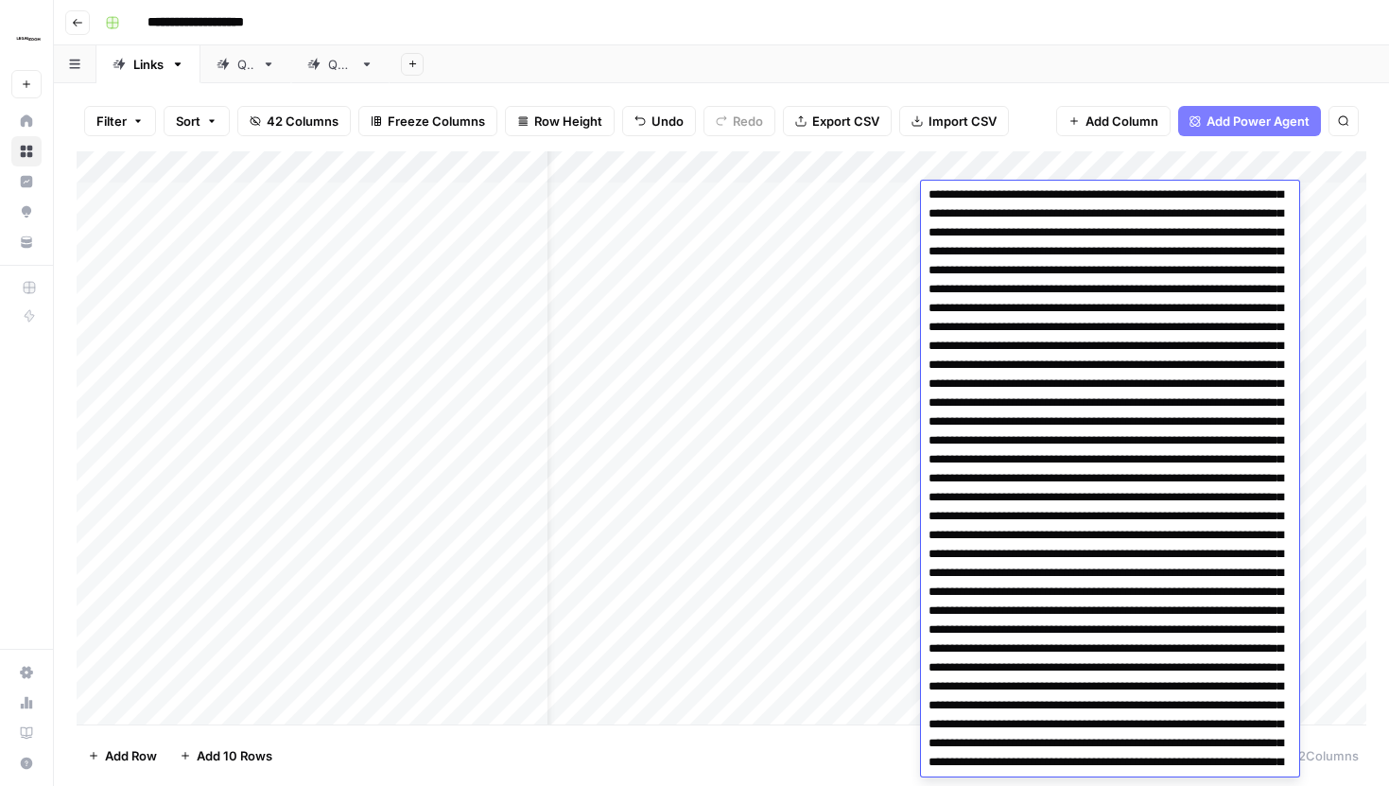
drag, startPoint x: 1130, startPoint y: 383, endPoint x: 1034, endPoint y: 418, distance: 101.7
drag, startPoint x: 1110, startPoint y: 384, endPoint x: 1130, endPoint y: 386, distance: 19.9
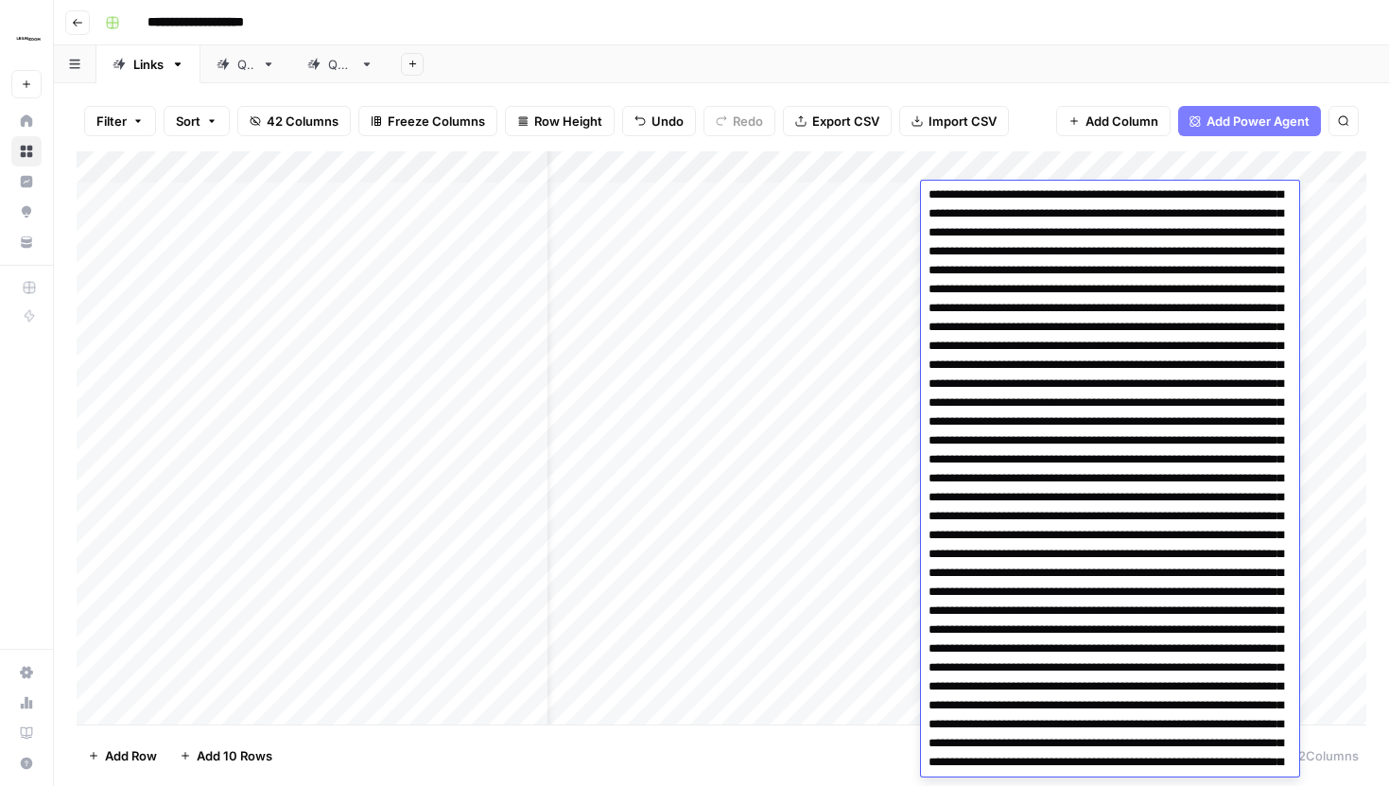
drag, startPoint x: 1137, startPoint y: 389, endPoint x: 1098, endPoint y: 428, distance: 55.5
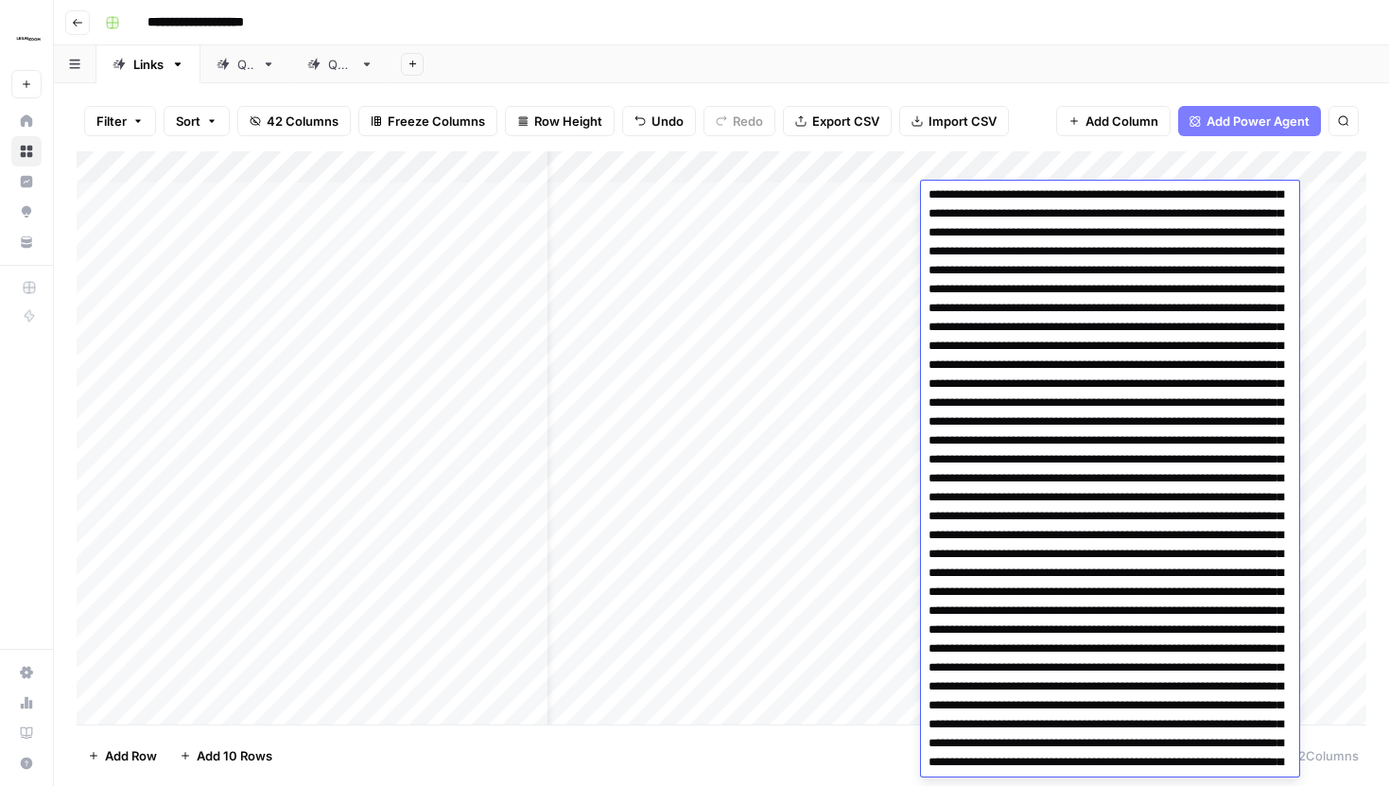
click at [1166, 97] on div "Filter Sort 42 Columns Freeze Columns Row Height Undo Redo Export CSV Import CS…" at bounding box center [722, 121] width 1290 height 61
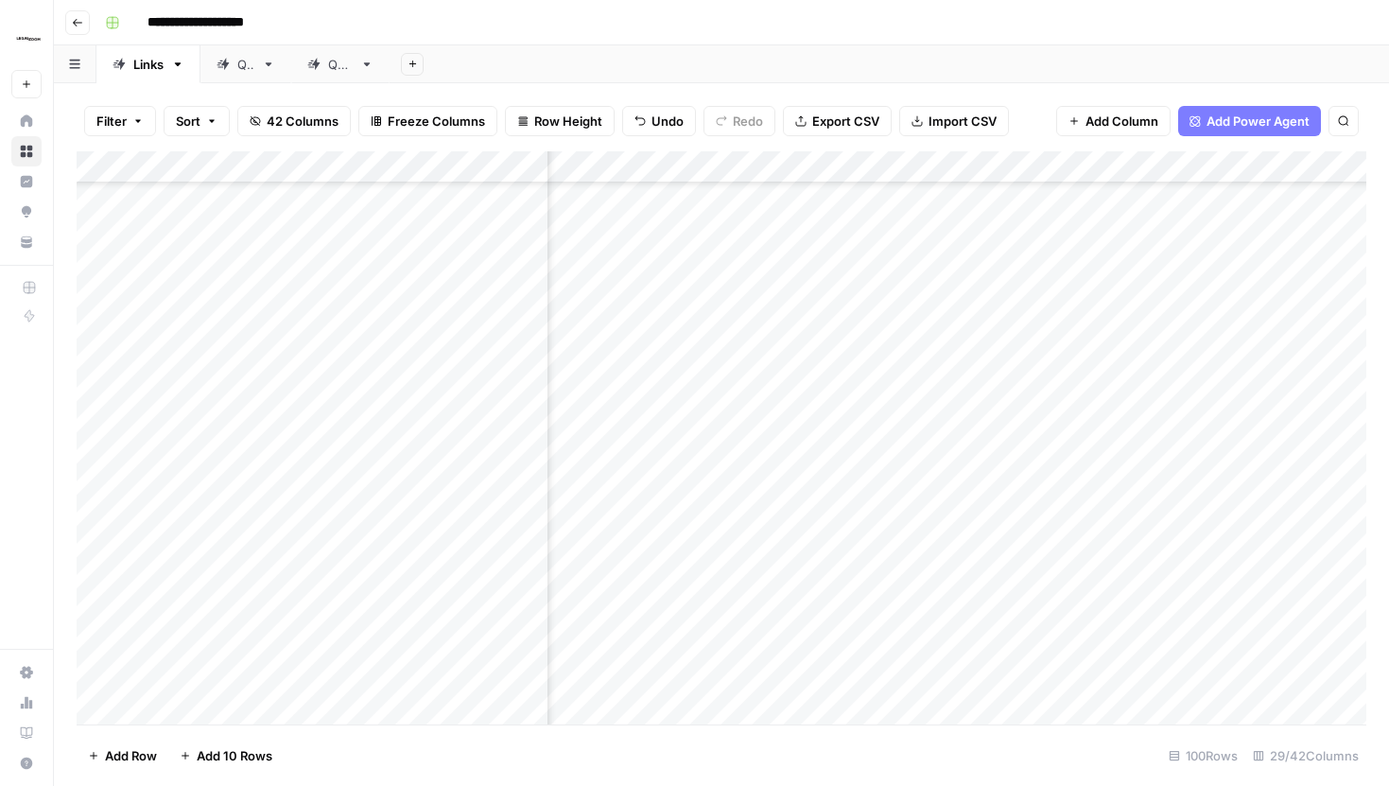
scroll to position [2451, 3299]
click at [823, 500] on div "Add Column" at bounding box center [722, 437] width 1290 height 573
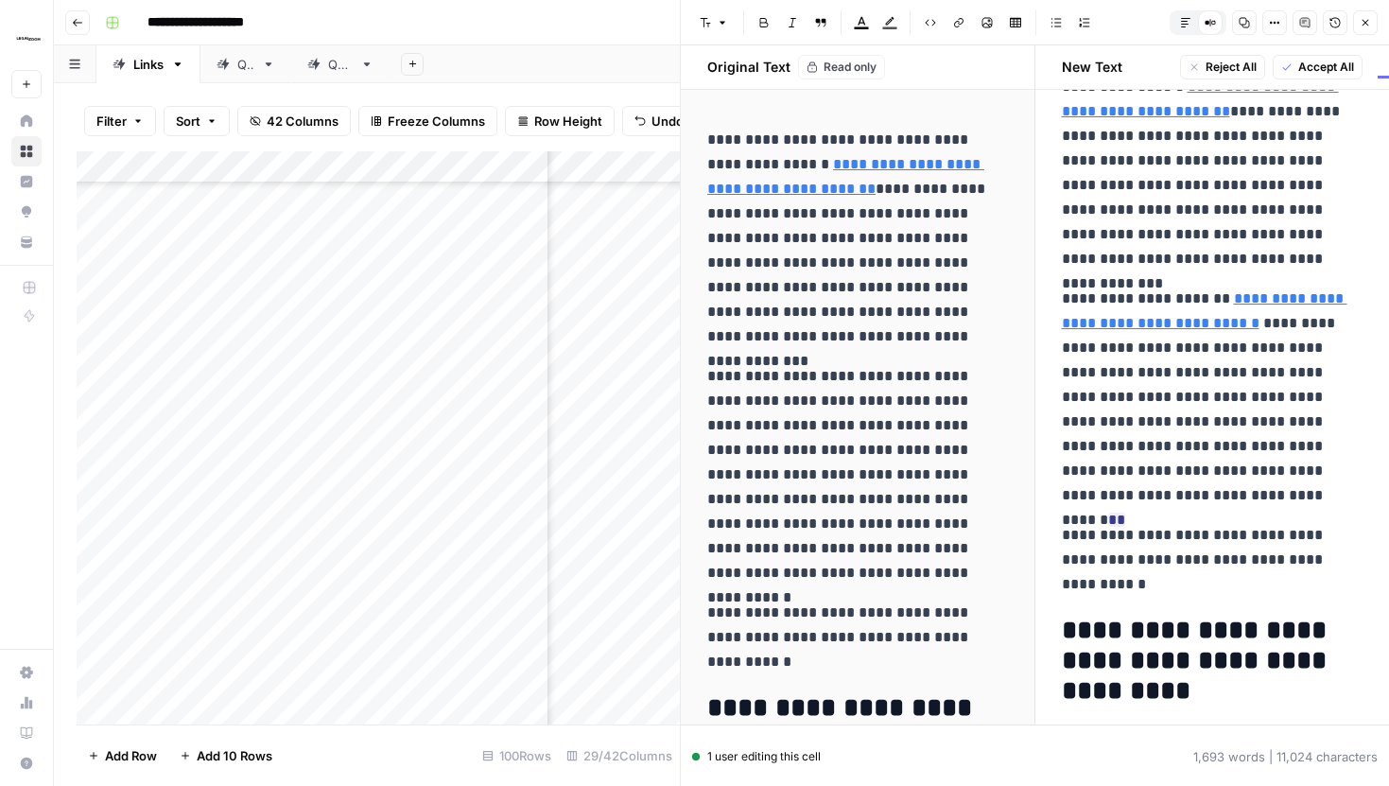
scroll to position [91, 0]
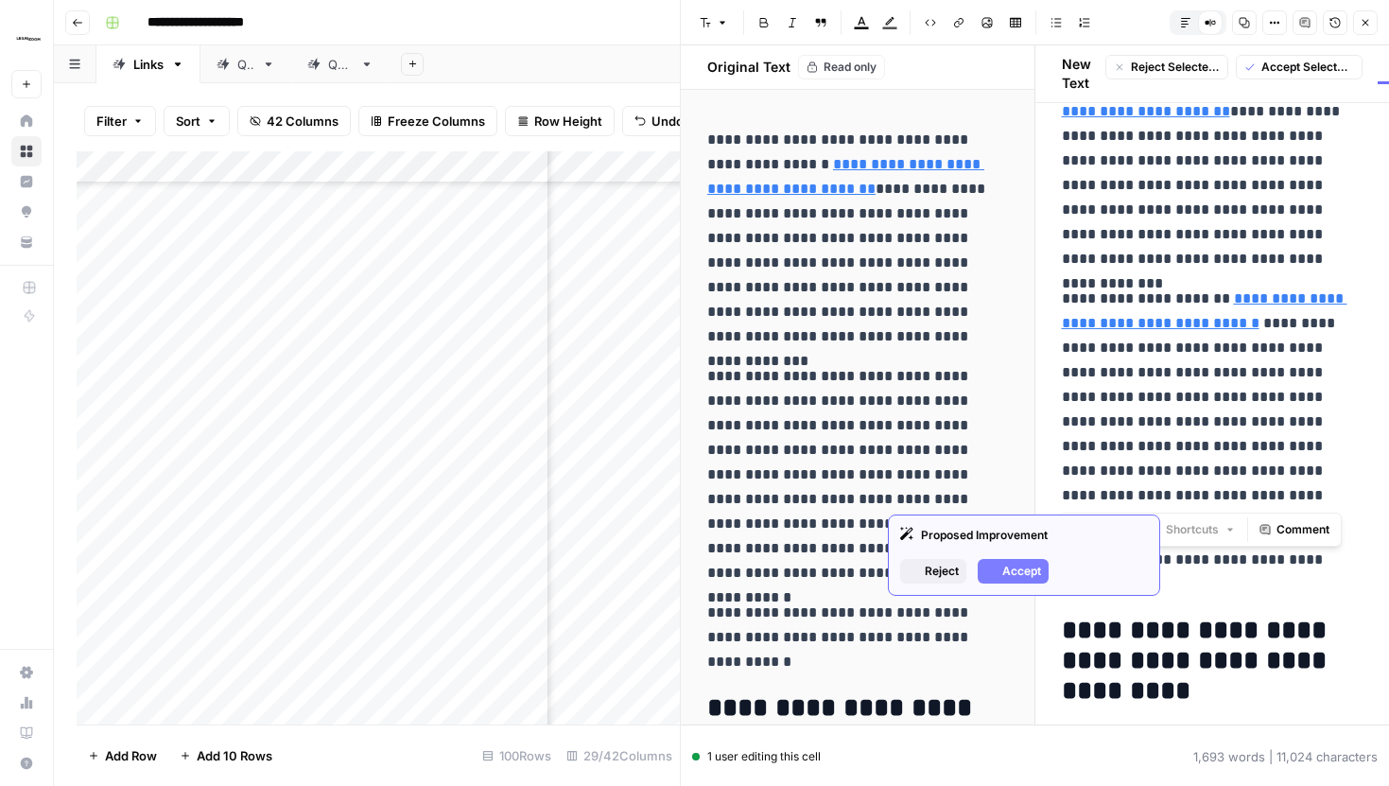
drag, startPoint x: 1166, startPoint y: 506, endPoint x: 1142, endPoint y: 506, distance: 23.6
click at [1142, 506] on p "**********" at bounding box center [1213, 396] width 302 height 221
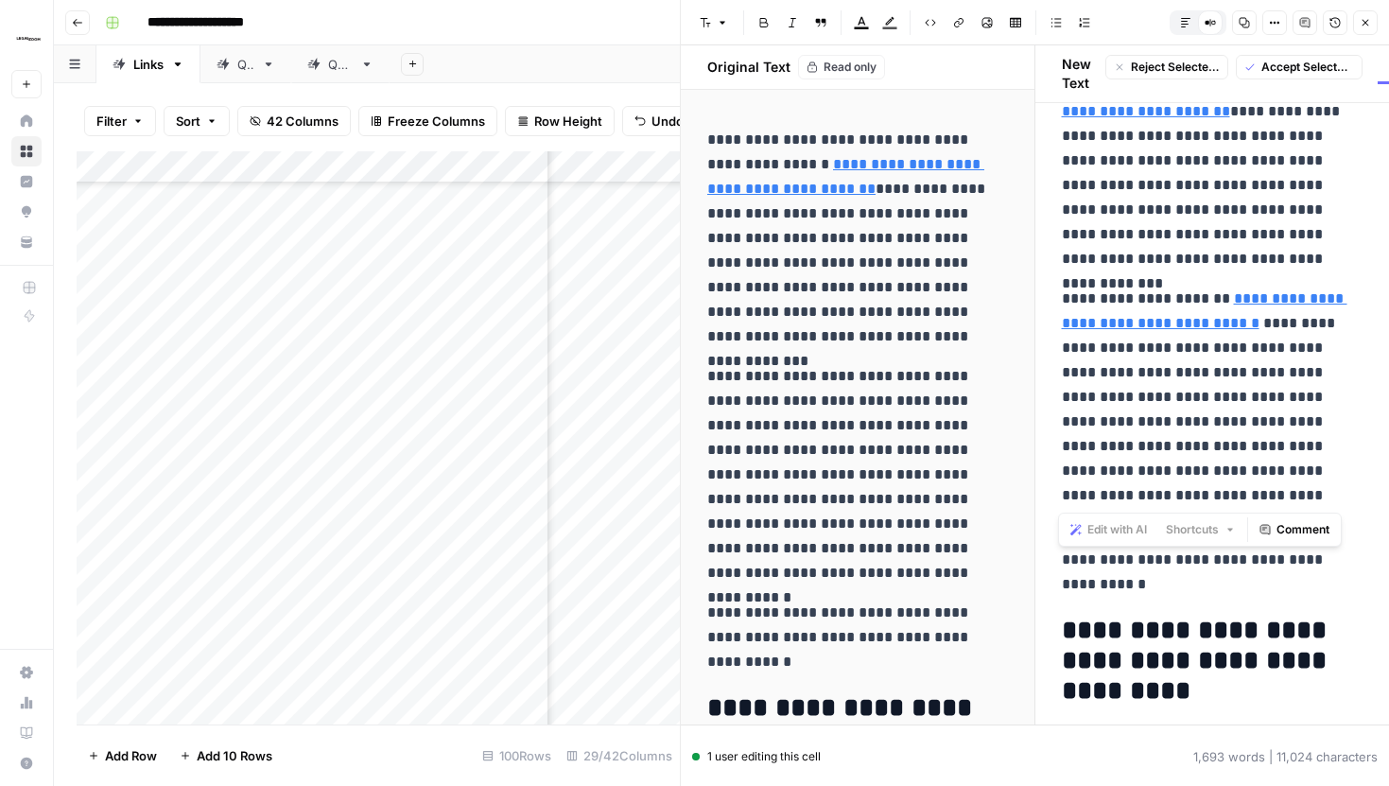
click at [1198, 497] on p "**********" at bounding box center [1213, 396] width 302 height 221
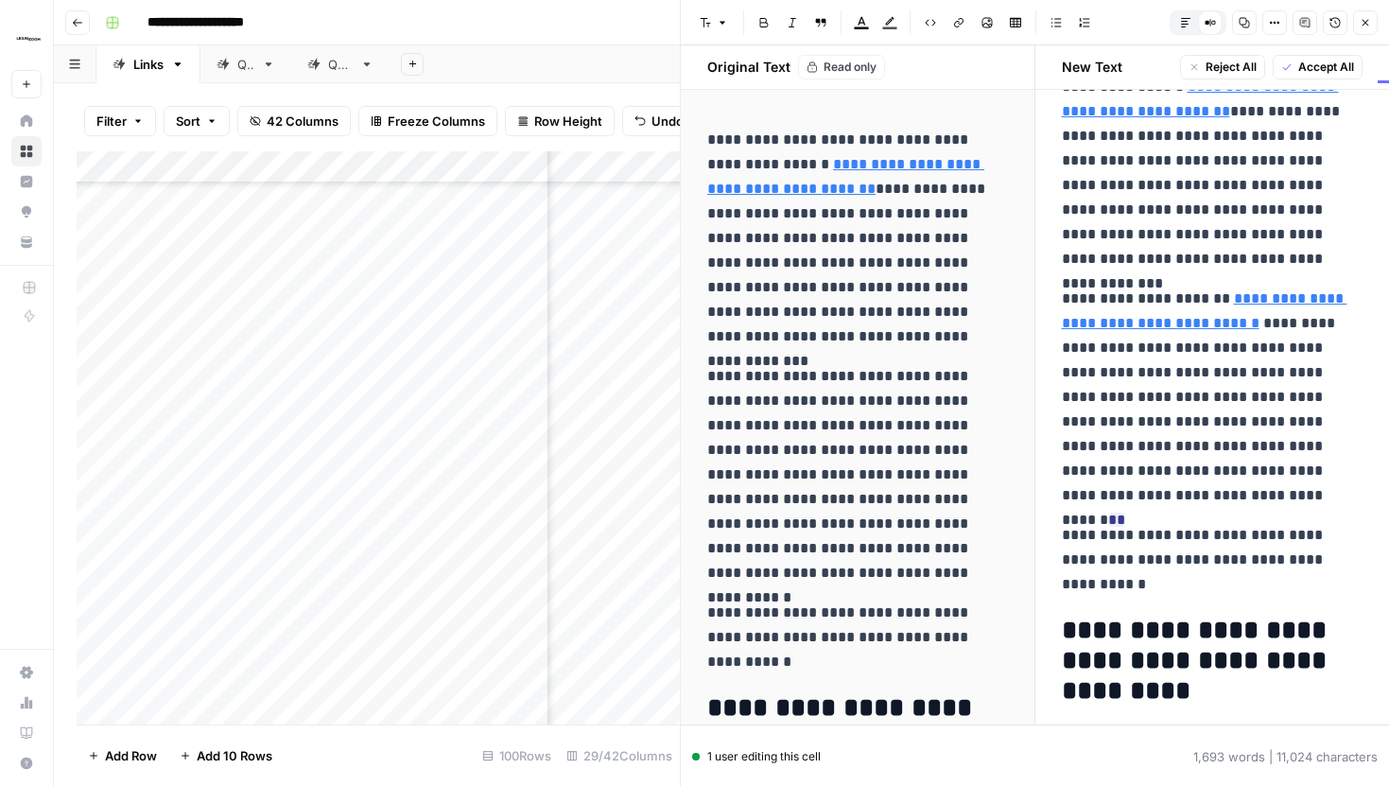
click at [1370, 24] on icon "button" at bounding box center [1365, 22] width 11 height 11
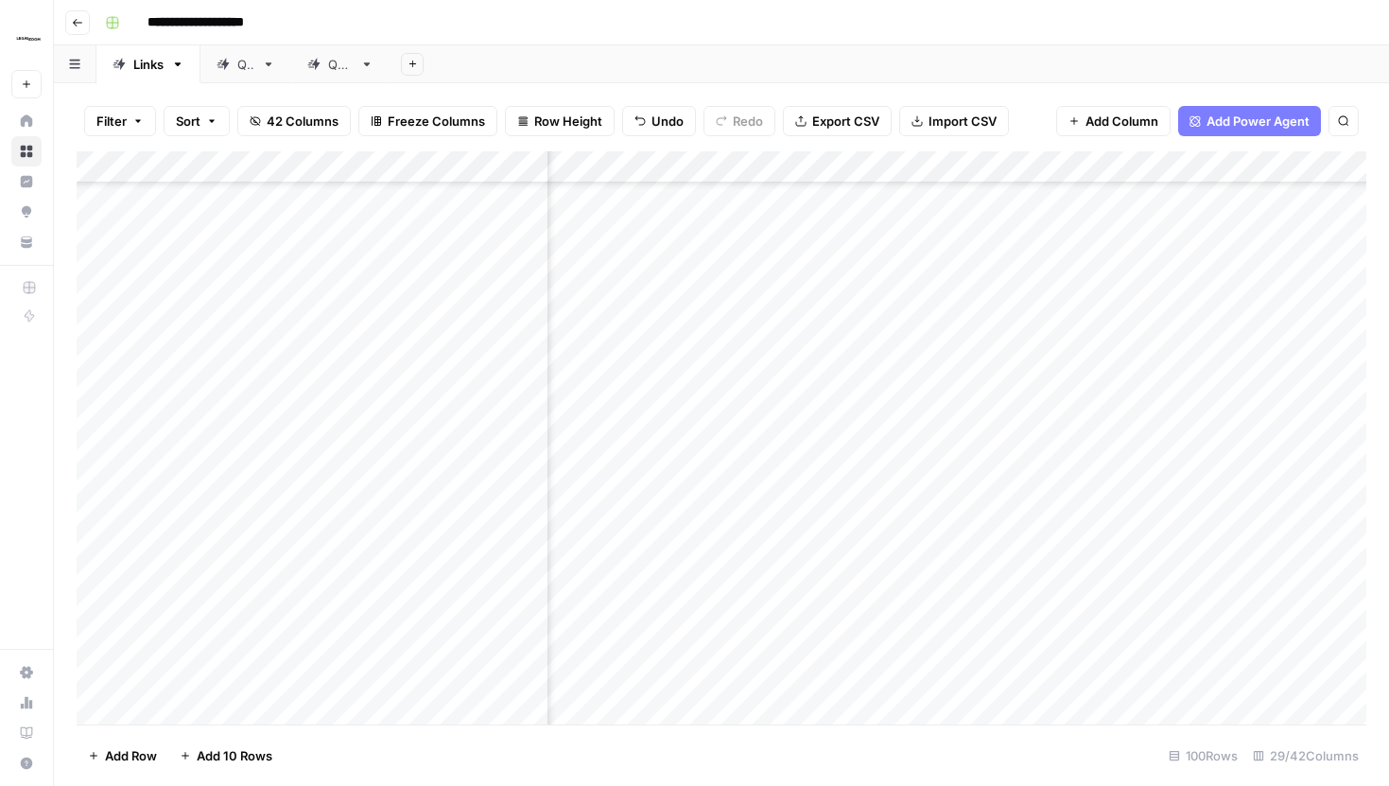
scroll to position [2451, 83]
click at [1282, 500] on div "Add Column" at bounding box center [722, 437] width 1290 height 573
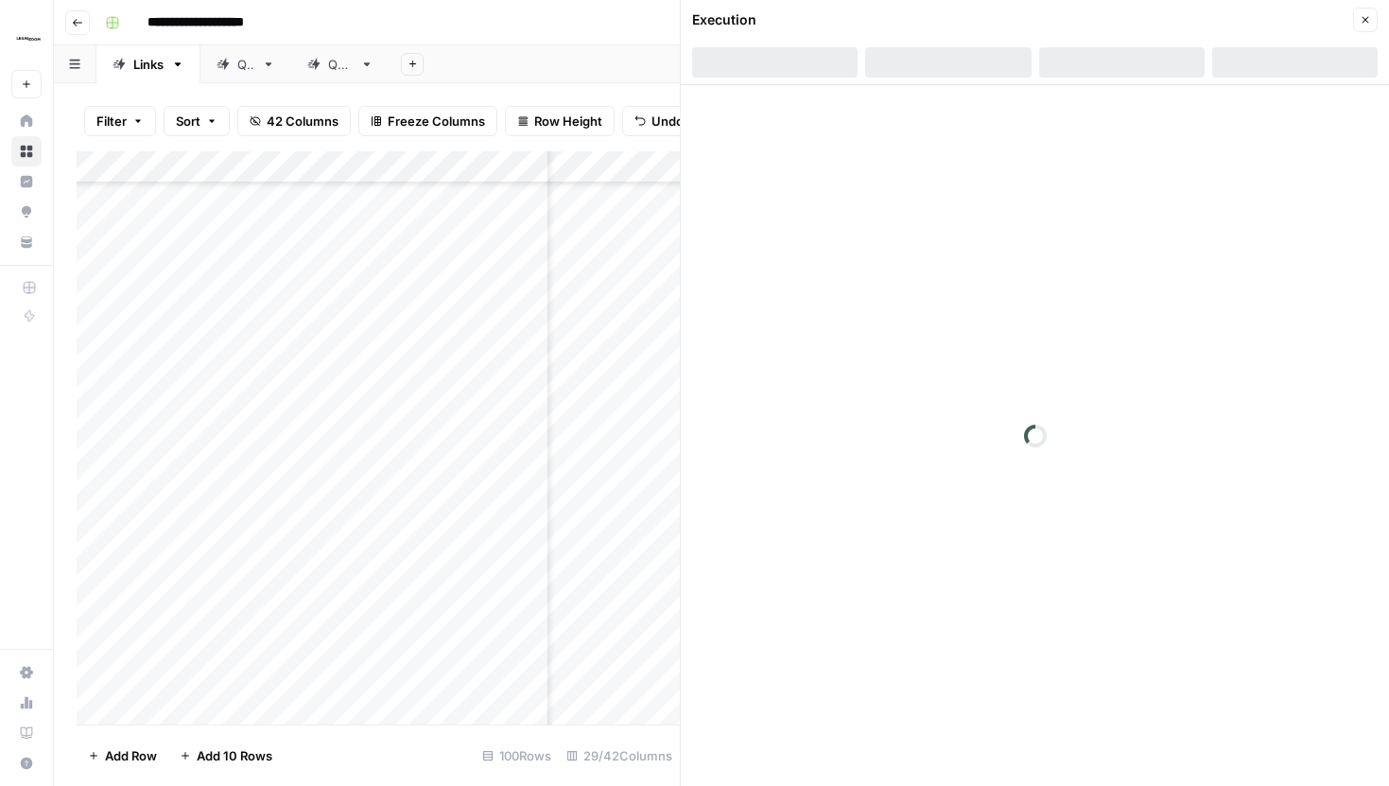
click at [1142, 60] on div at bounding box center [1121, 62] width 165 height 30
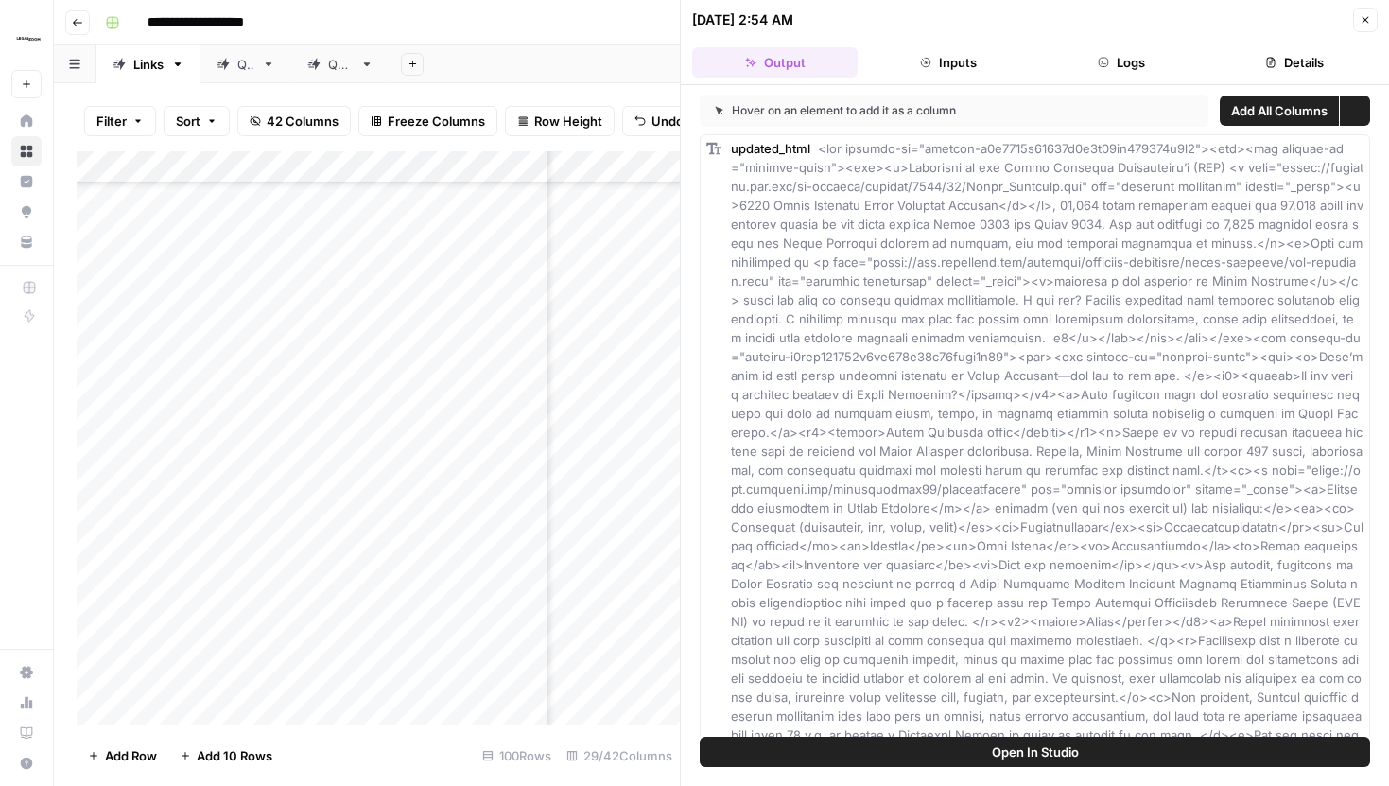
click at [1127, 59] on button "Logs" at bounding box center [1121, 62] width 165 height 30
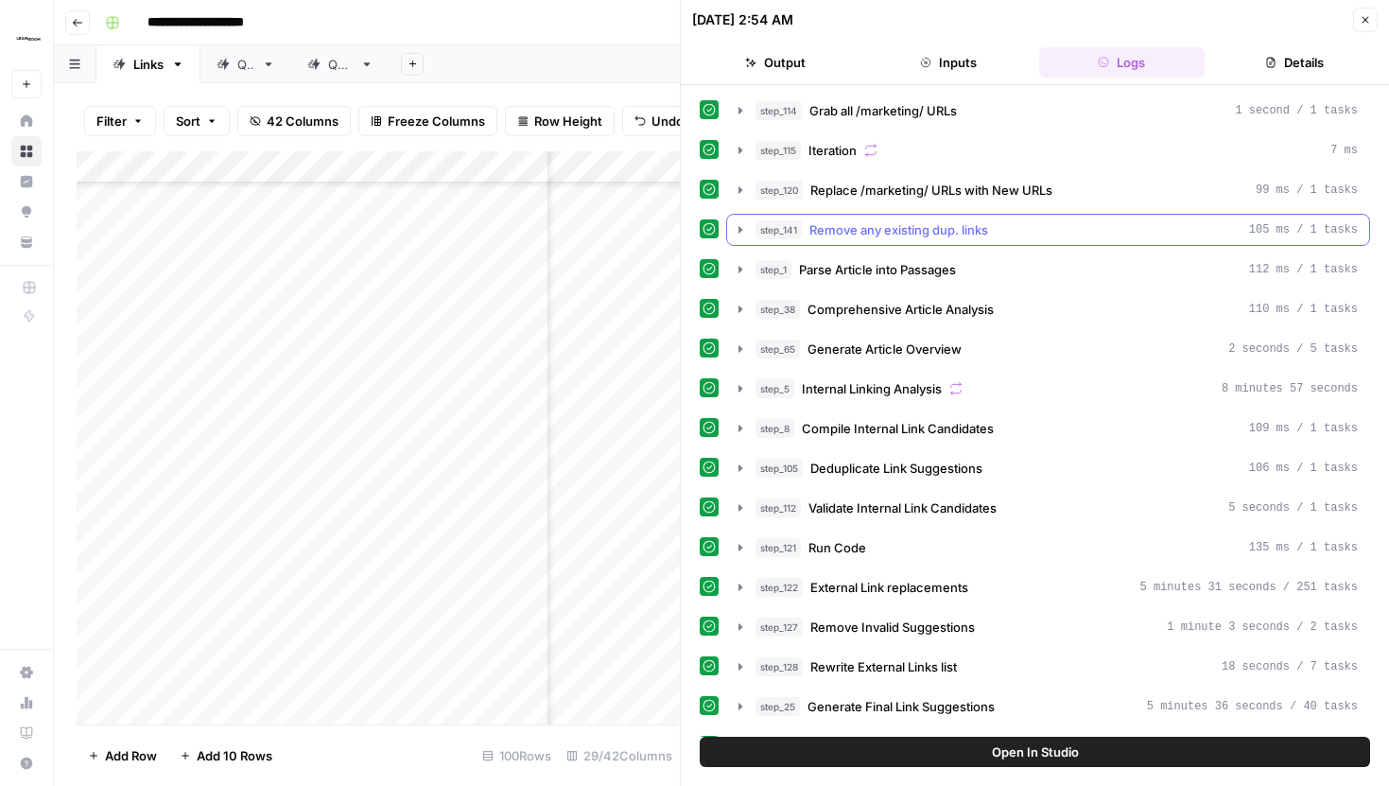
click at [739, 237] on button "step_141 Remove any existing dup. links 105 ms / 1 tasks" at bounding box center [1048, 230] width 642 height 30
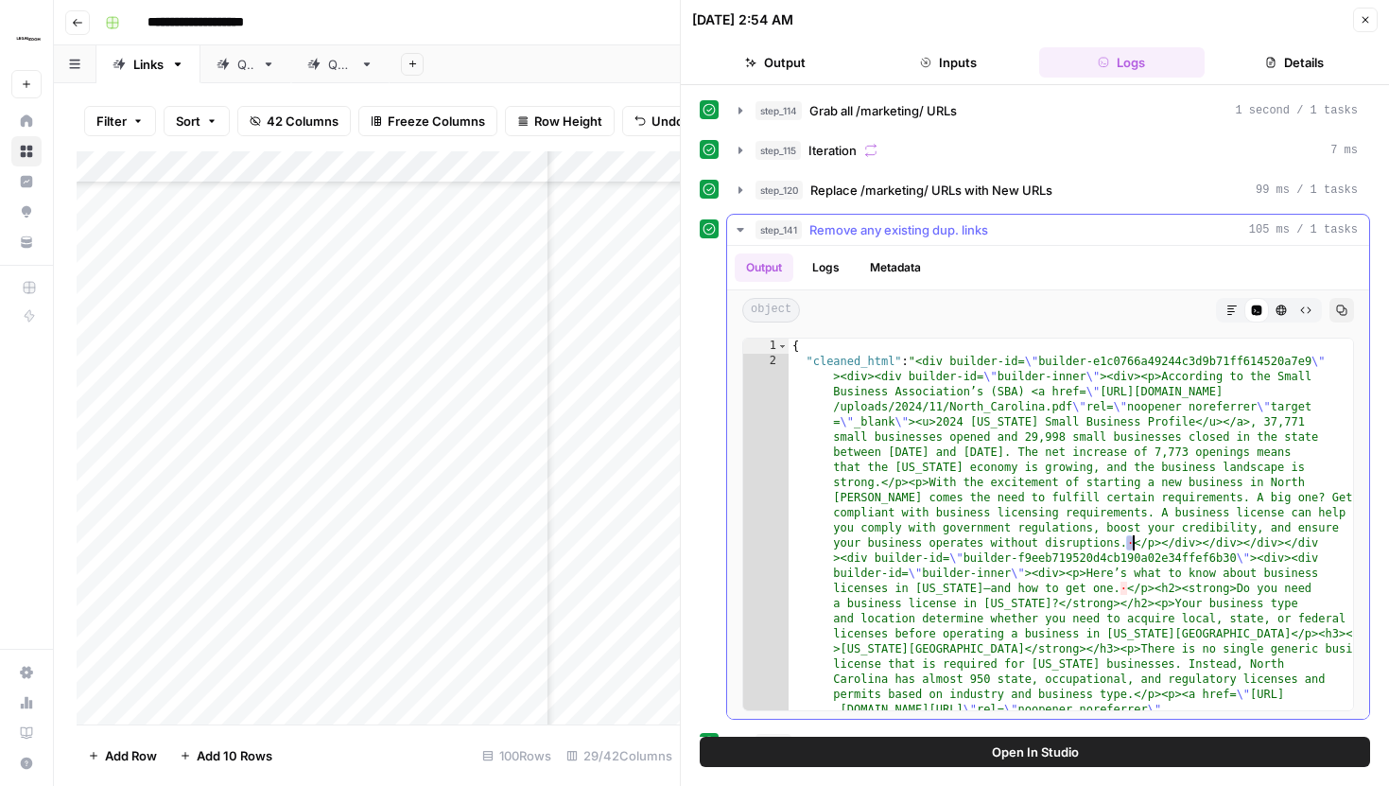
click at [741, 184] on icon "button" at bounding box center [740, 189] width 15 height 15
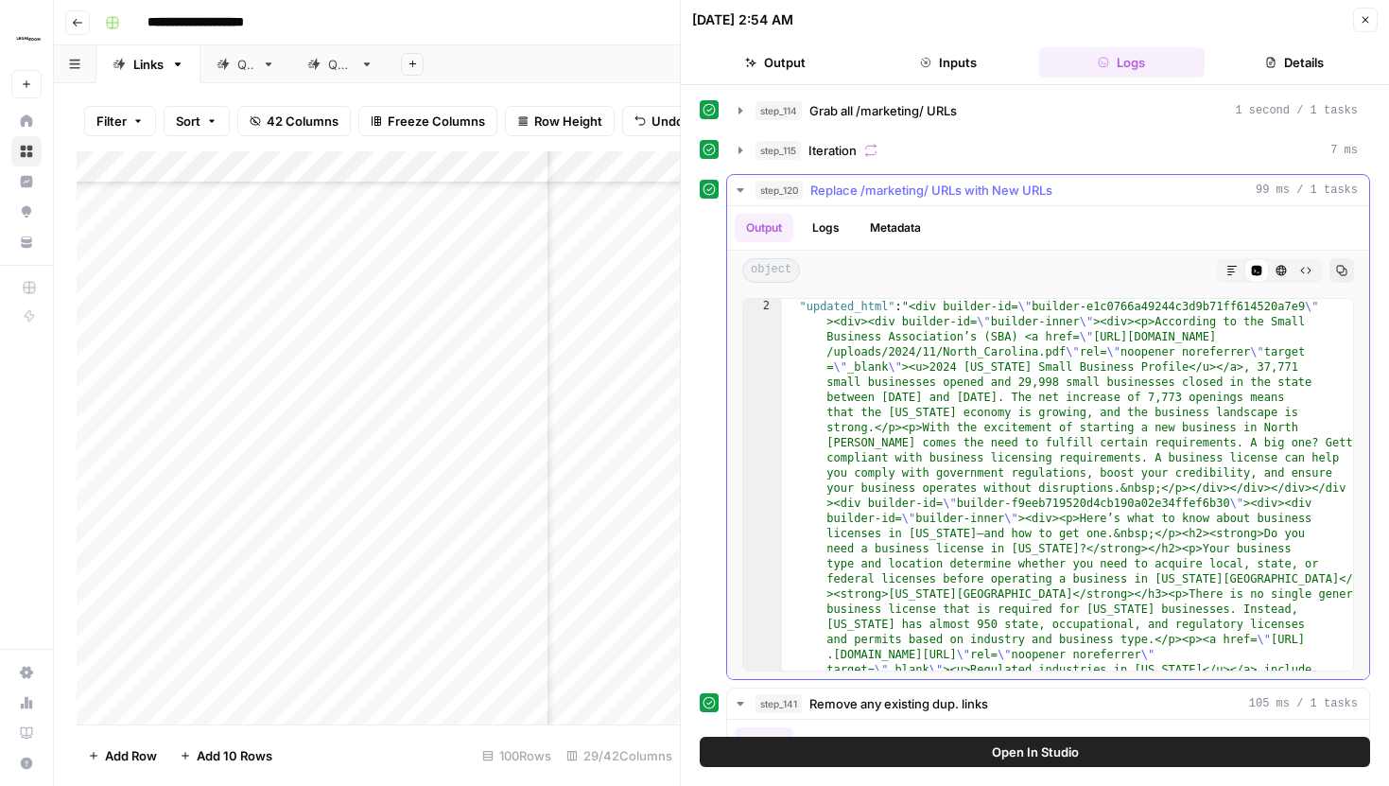
scroll to position [38, 0]
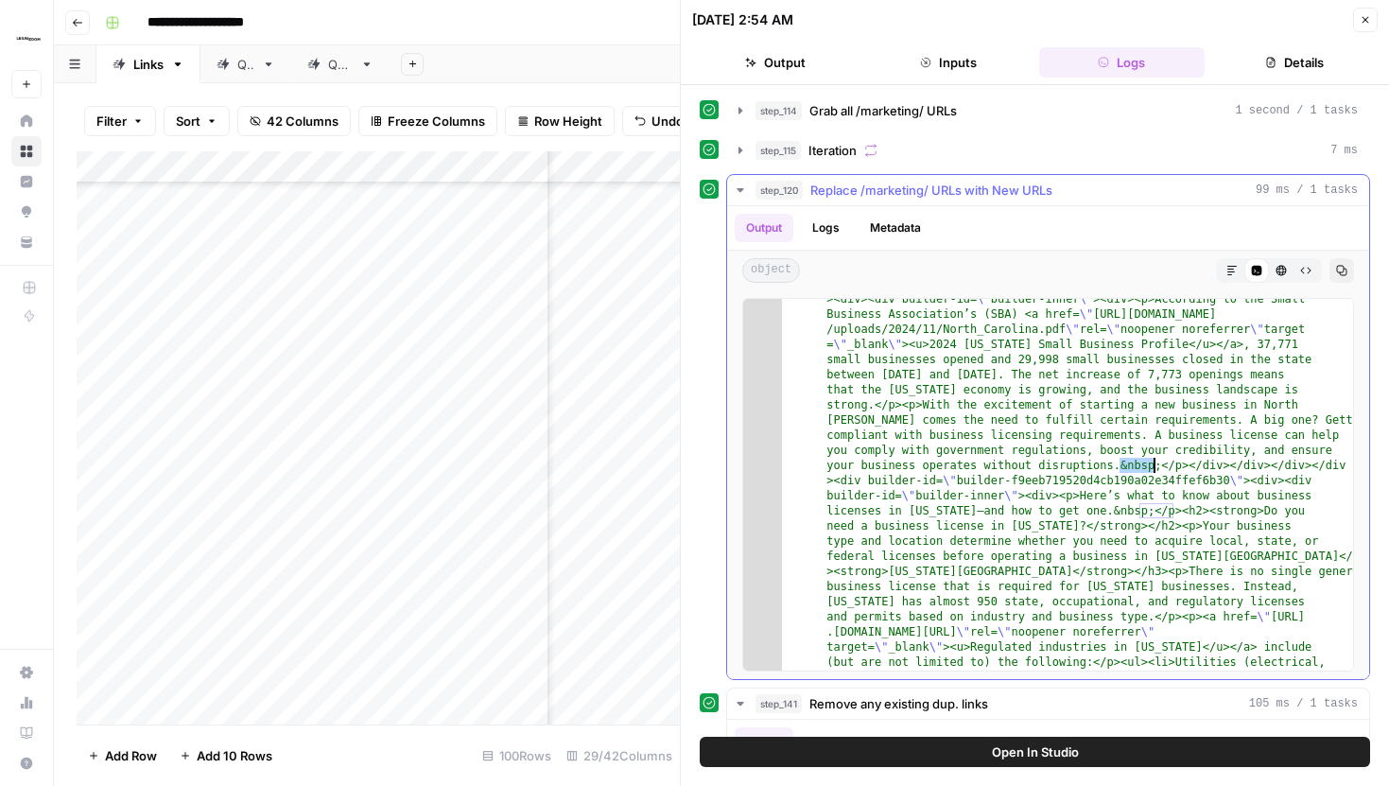
drag, startPoint x: 1120, startPoint y: 468, endPoint x: 1153, endPoint y: 467, distance: 33.1
drag, startPoint x: 1159, startPoint y: 467, endPoint x: 1120, endPoint y: 466, distance: 39.7
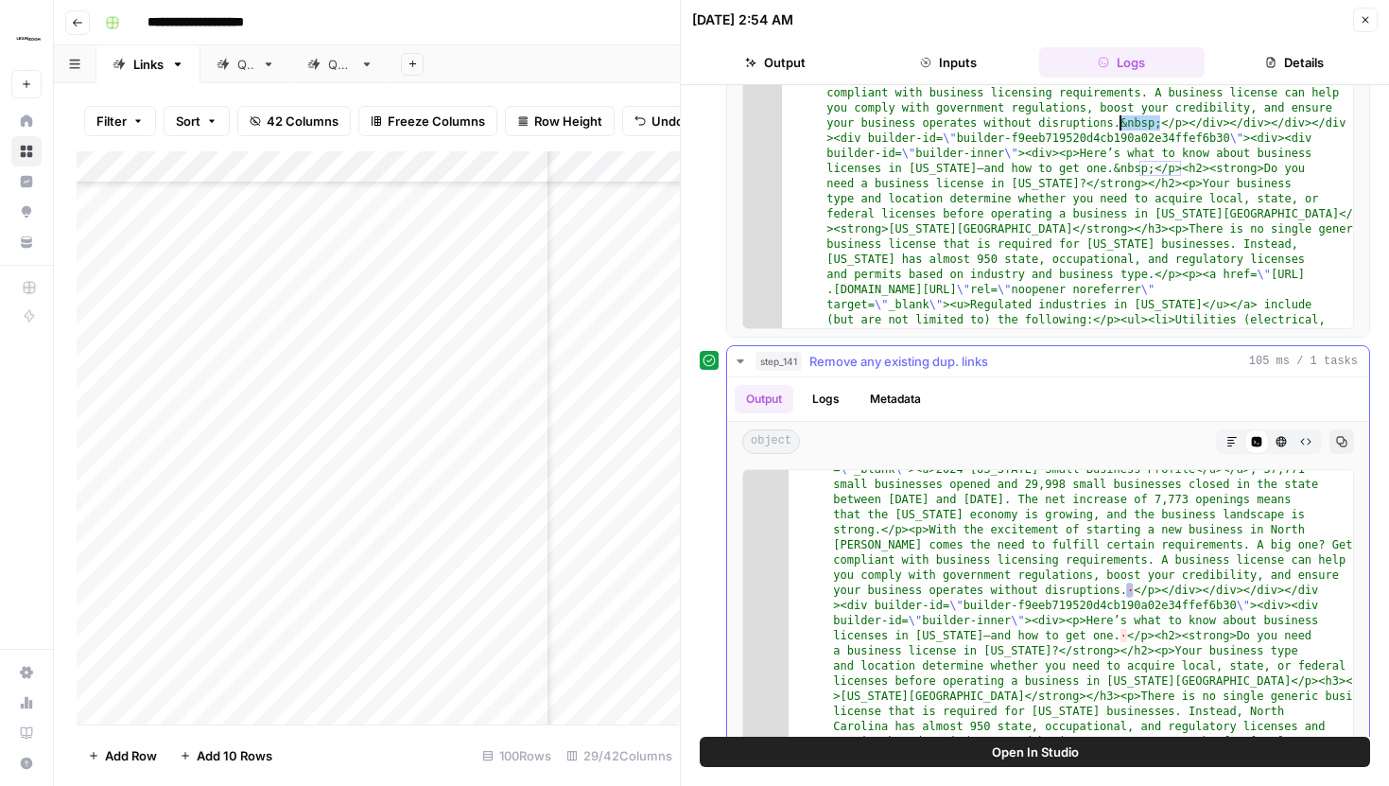
scroll to position [84, 0]
drag, startPoint x: 1120, startPoint y: 126, endPoint x: 1157, endPoint y: 128, distance: 37.9
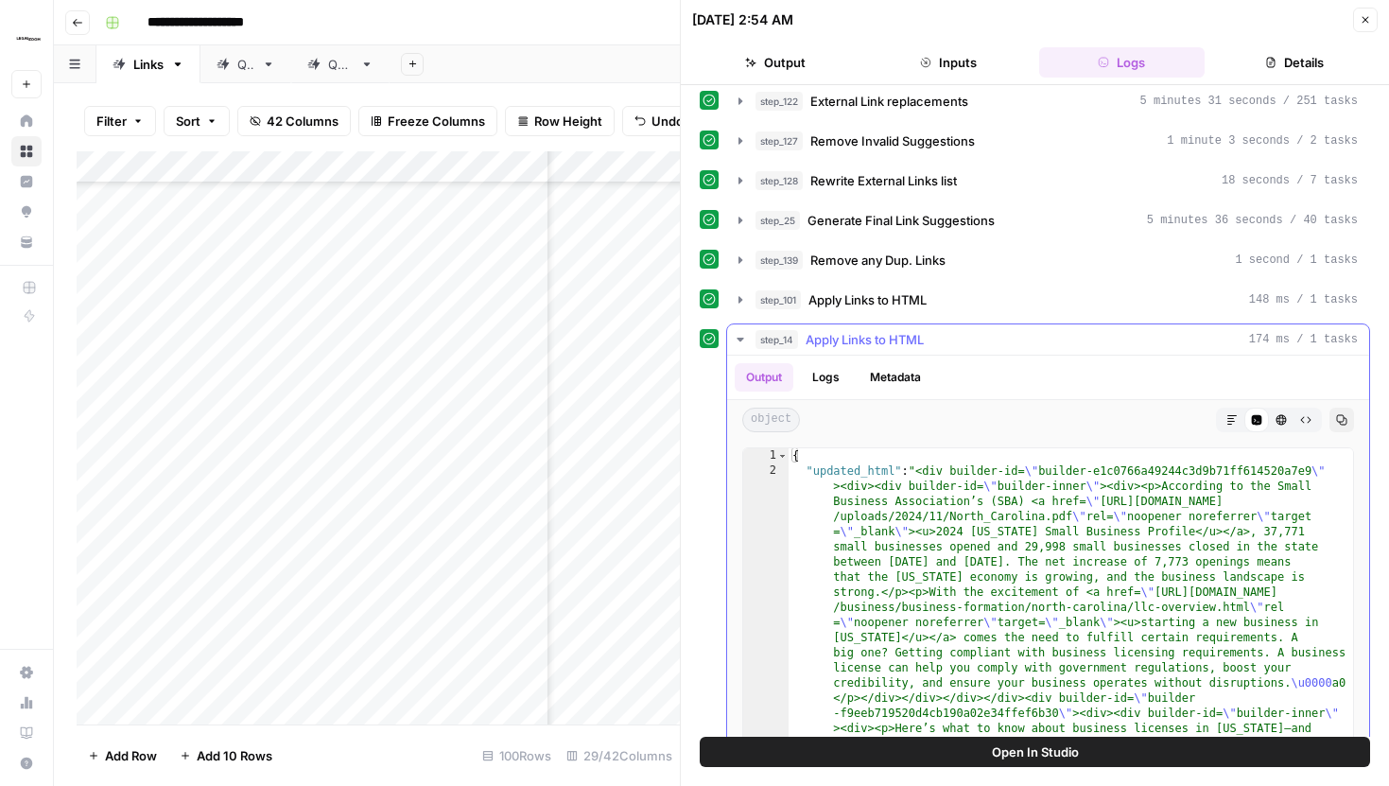
scroll to position [1474, 0]
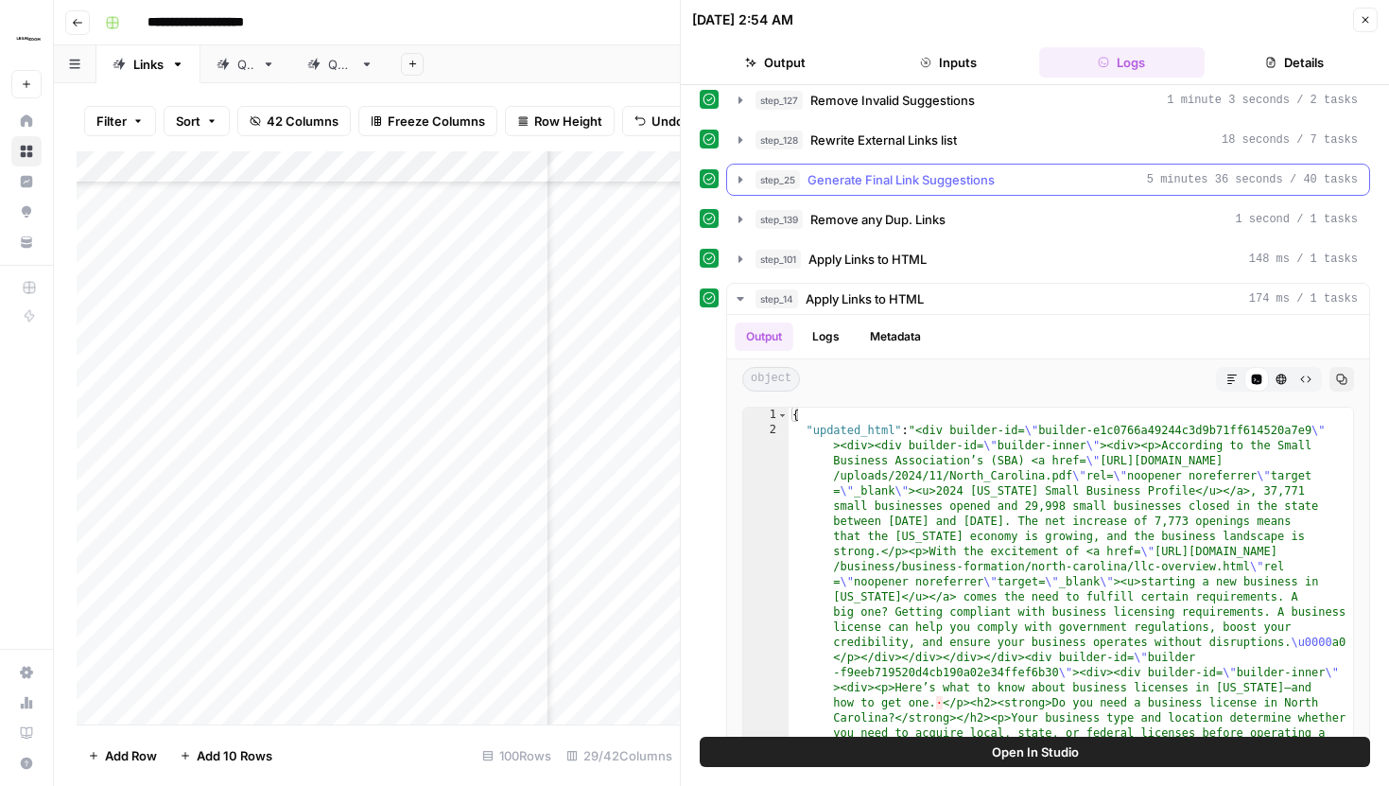
click at [745, 175] on icon "button" at bounding box center [740, 179] width 15 height 15
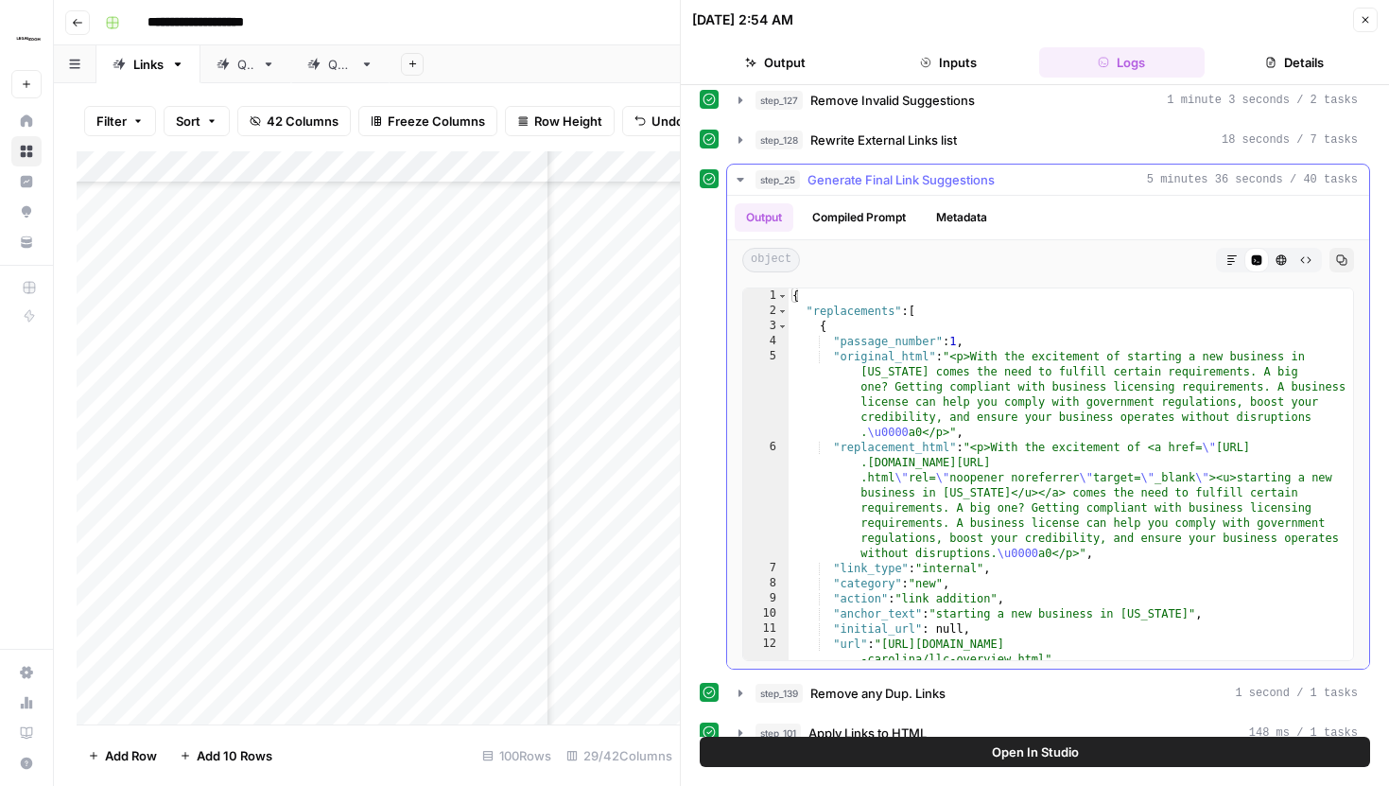
type textarea "**********"
drag, startPoint x: 865, startPoint y: 431, endPoint x: 918, endPoint y: 434, distance: 53.0
click at [918, 434] on div "{ "replacements" : [ { "passage_number" : 1 , "original_html" : "<p>With the ex…" at bounding box center [1071, 648] width 564 height 720
drag, startPoint x: 925, startPoint y: 433, endPoint x: 864, endPoint y: 433, distance: 60.5
click at [864, 433] on div "{ "replacements" : [ { "passage_number" : 1 , "original_html" : "<p>With the ex…" at bounding box center [1071, 648] width 564 height 720
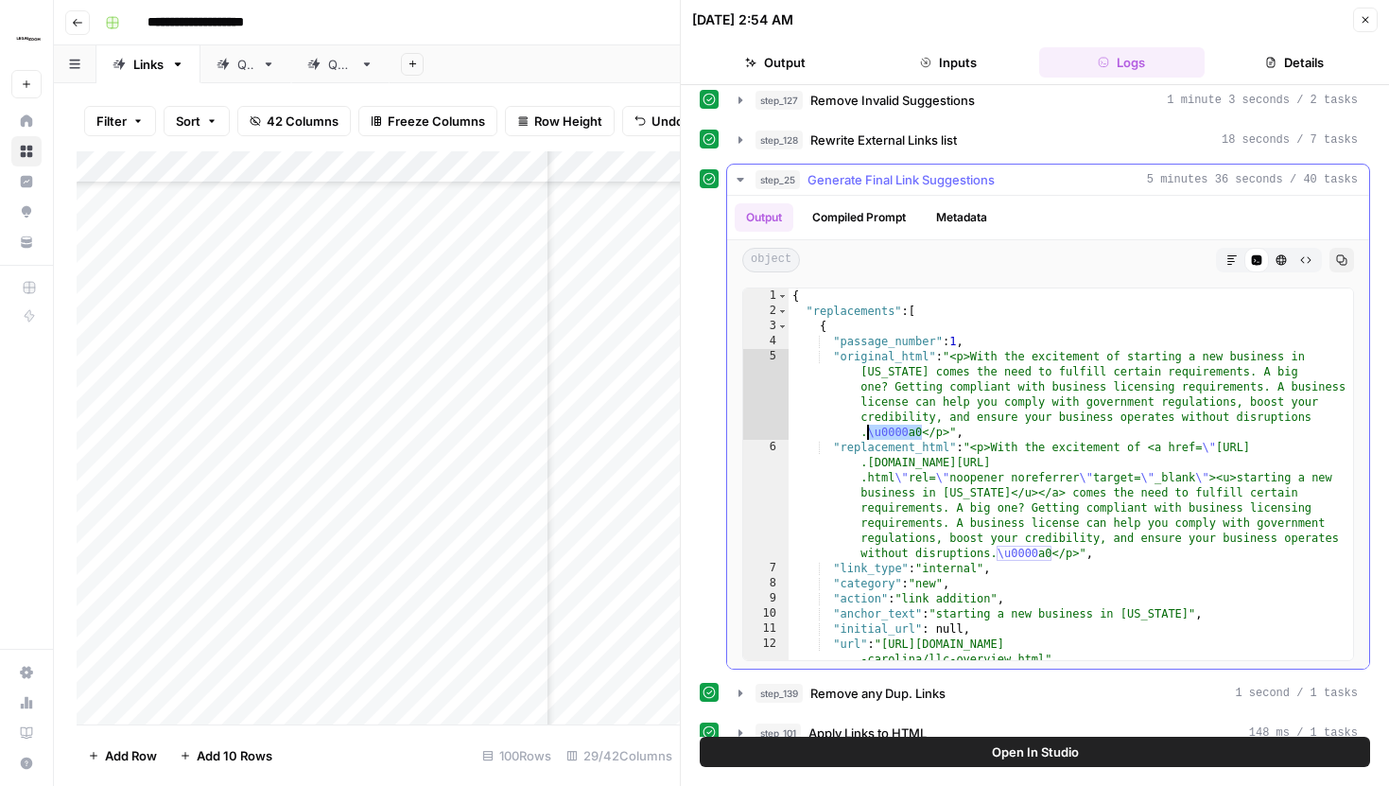
click at [1027, 425] on div "{ "replacements" : [ { "passage_number" : 1 , "original_html" : "<p>With the ex…" at bounding box center [1071, 648] width 564 height 720
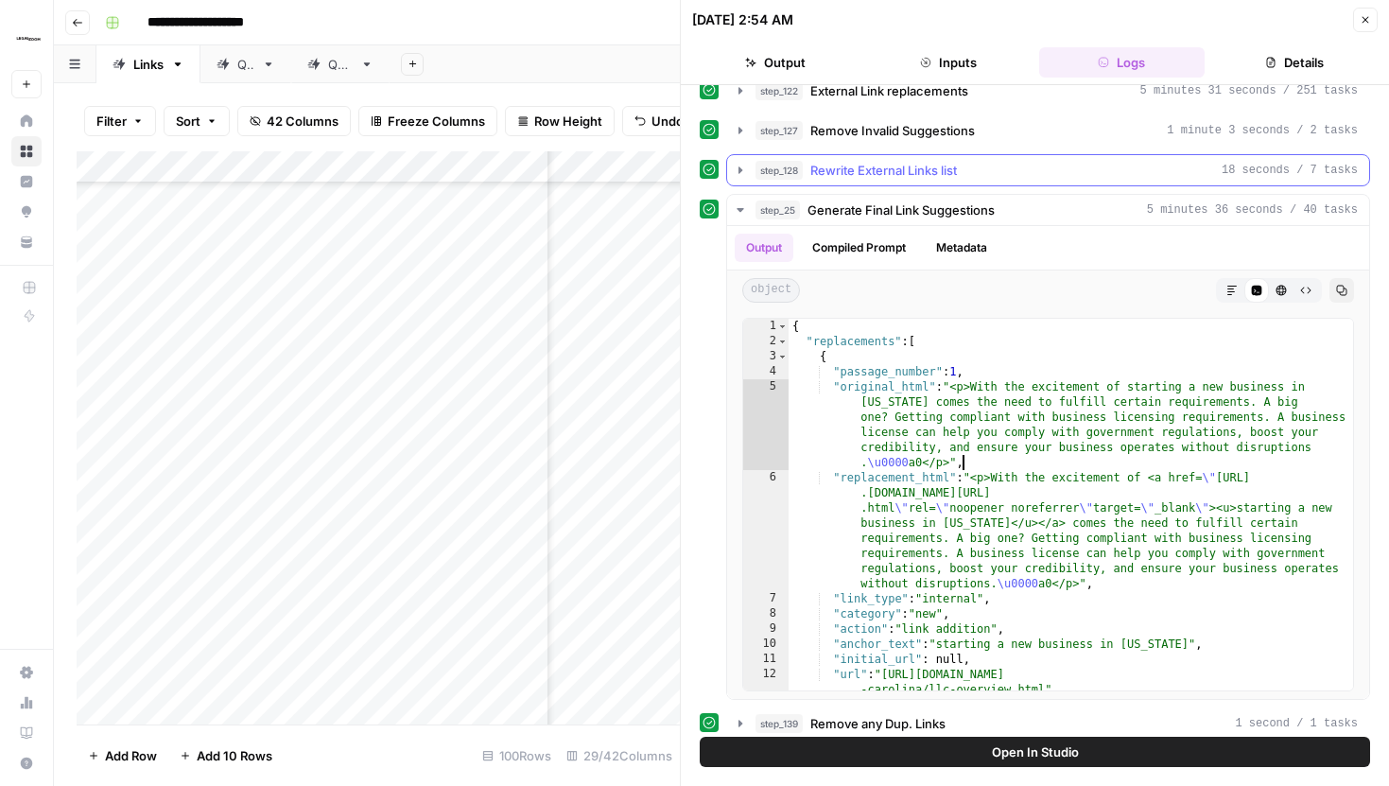
scroll to position [1446, 0]
drag, startPoint x: 912, startPoint y: 465, endPoint x: 925, endPoint y: 465, distance: 13.2
click at [925, 465] on div "{ "replacements" : [ { "passage_number" : 1 , "original_html" : "<p>With the ex…" at bounding box center [1071, 677] width 564 height 720
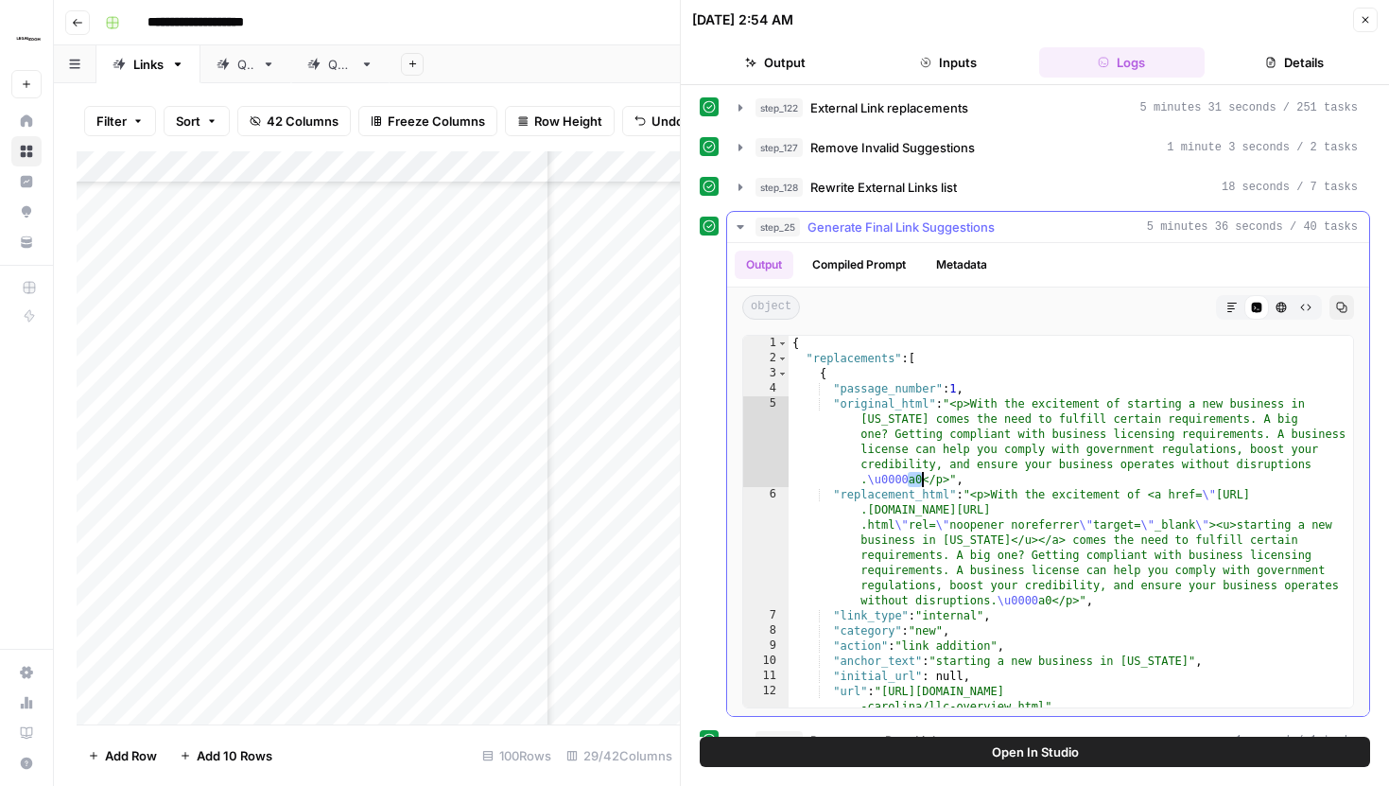
click at [741, 230] on icon "button" at bounding box center [740, 226] width 15 height 15
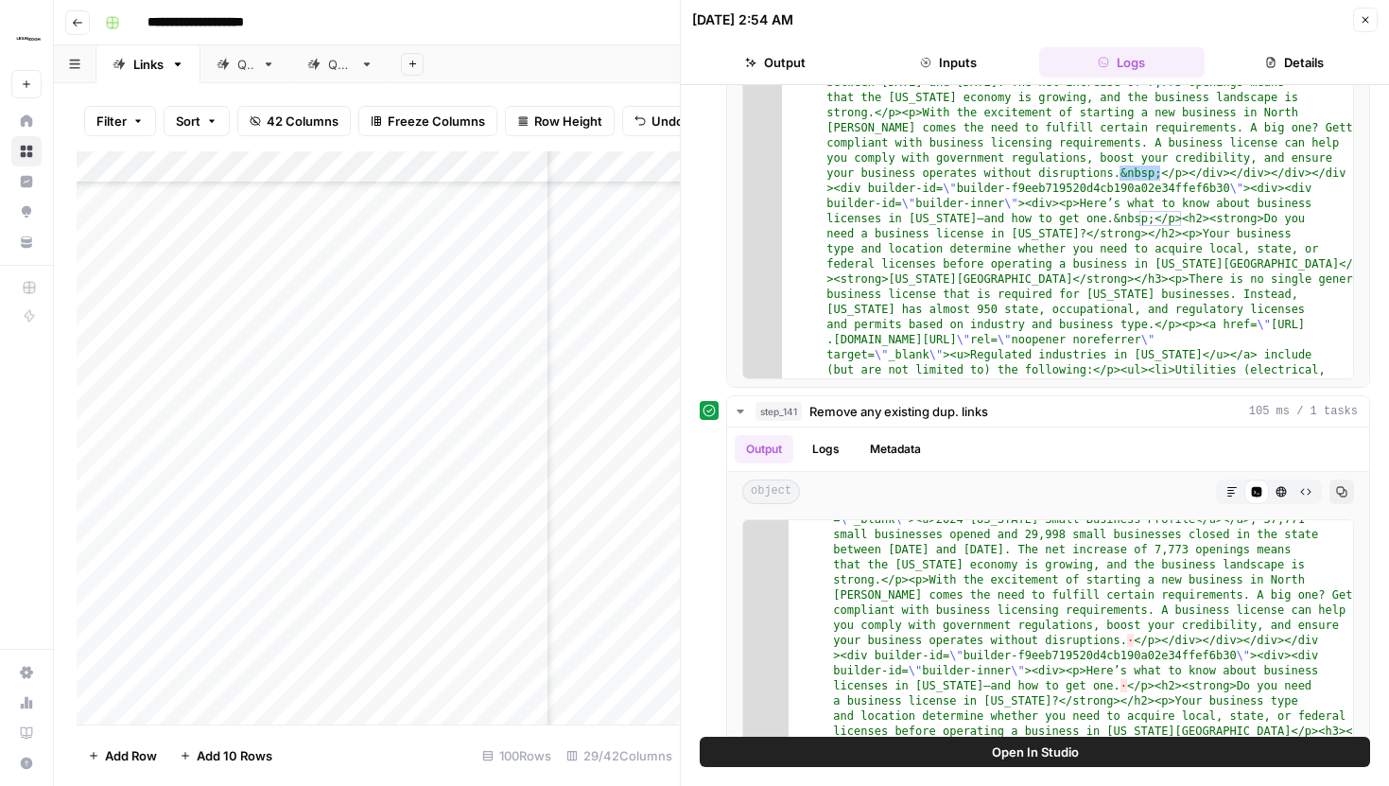
scroll to position [276, 0]
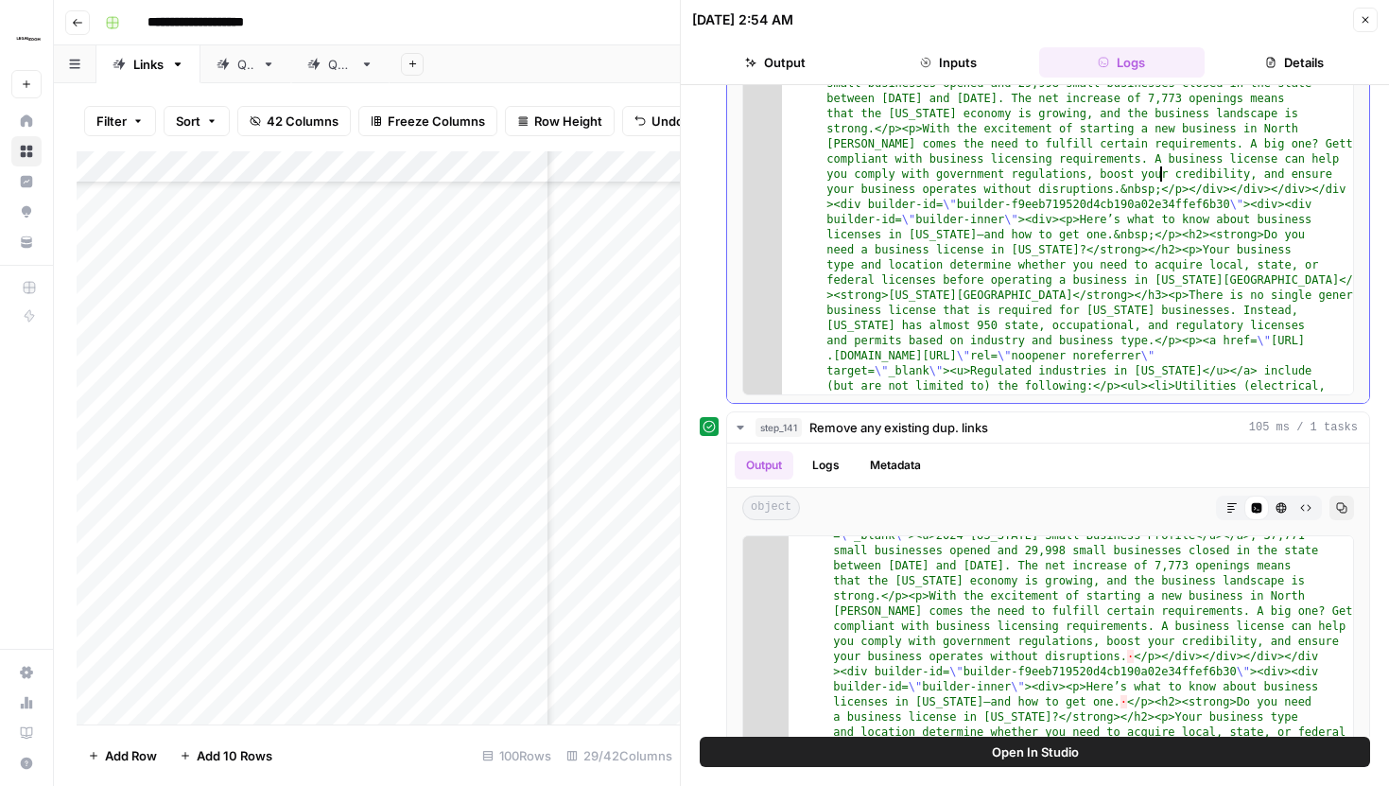
drag, startPoint x: 1119, startPoint y: 192, endPoint x: 1156, endPoint y: 193, distance: 37.8
drag, startPoint x: 1159, startPoint y: 192, endPoint x: 1119, endPoint y: 192, distance: 40.7
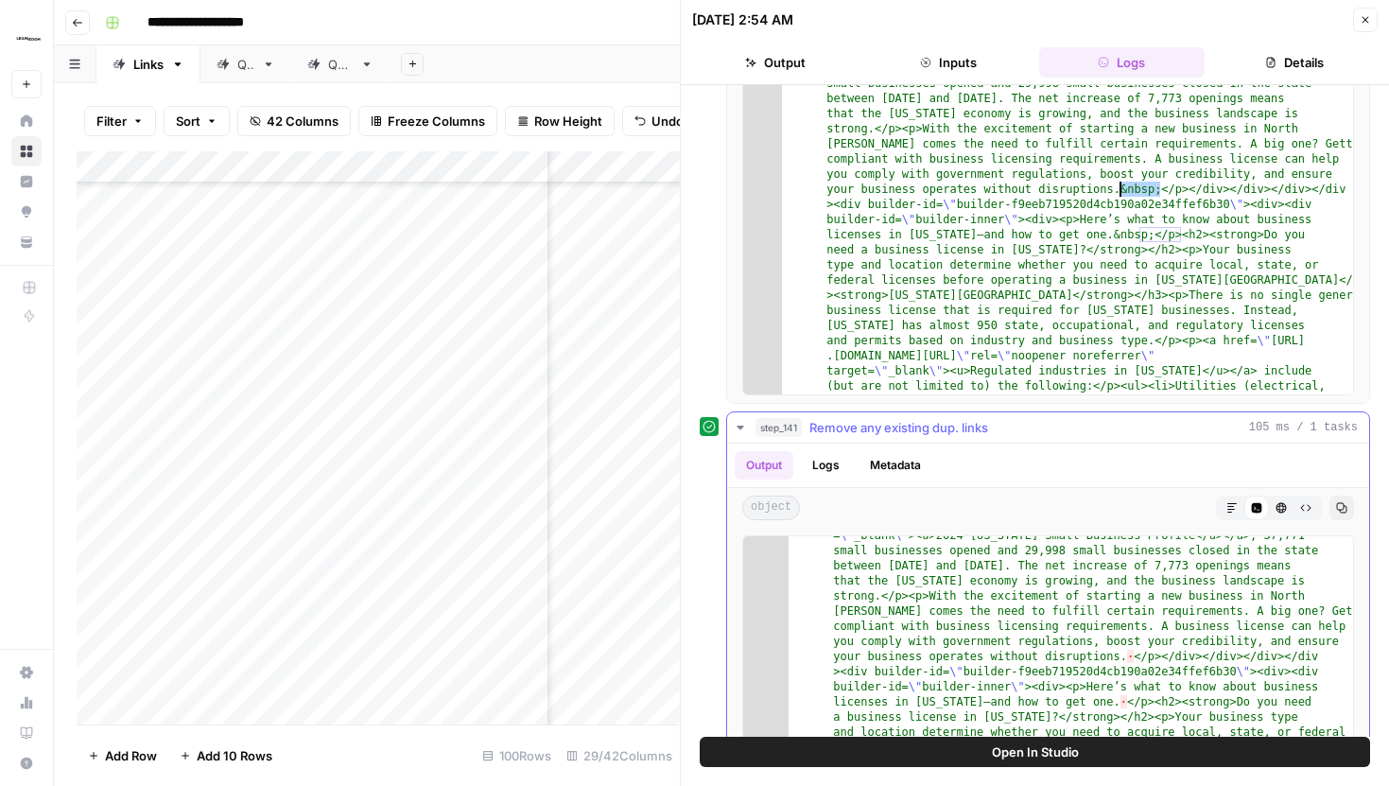
scroll to position [467, 0]
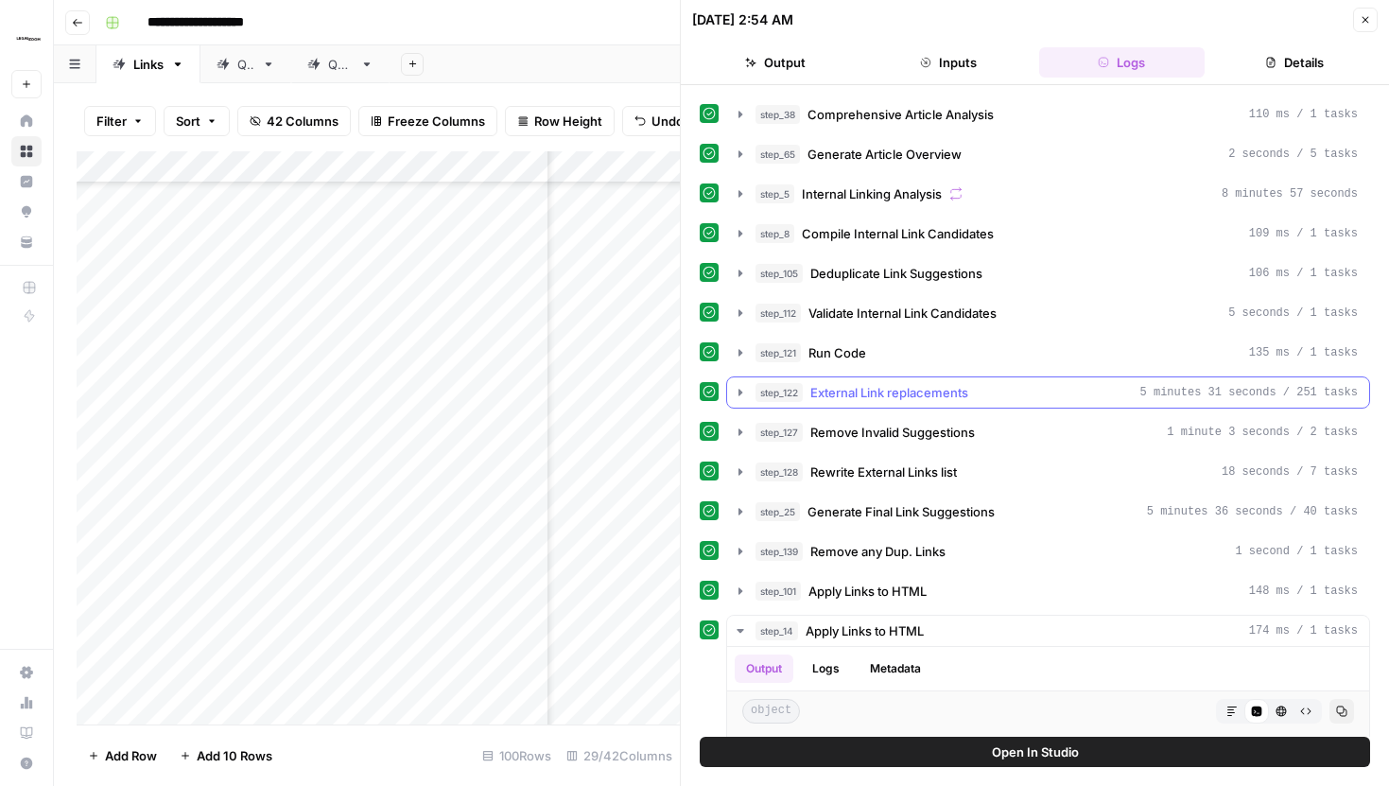
scroll to position [1281, 0]
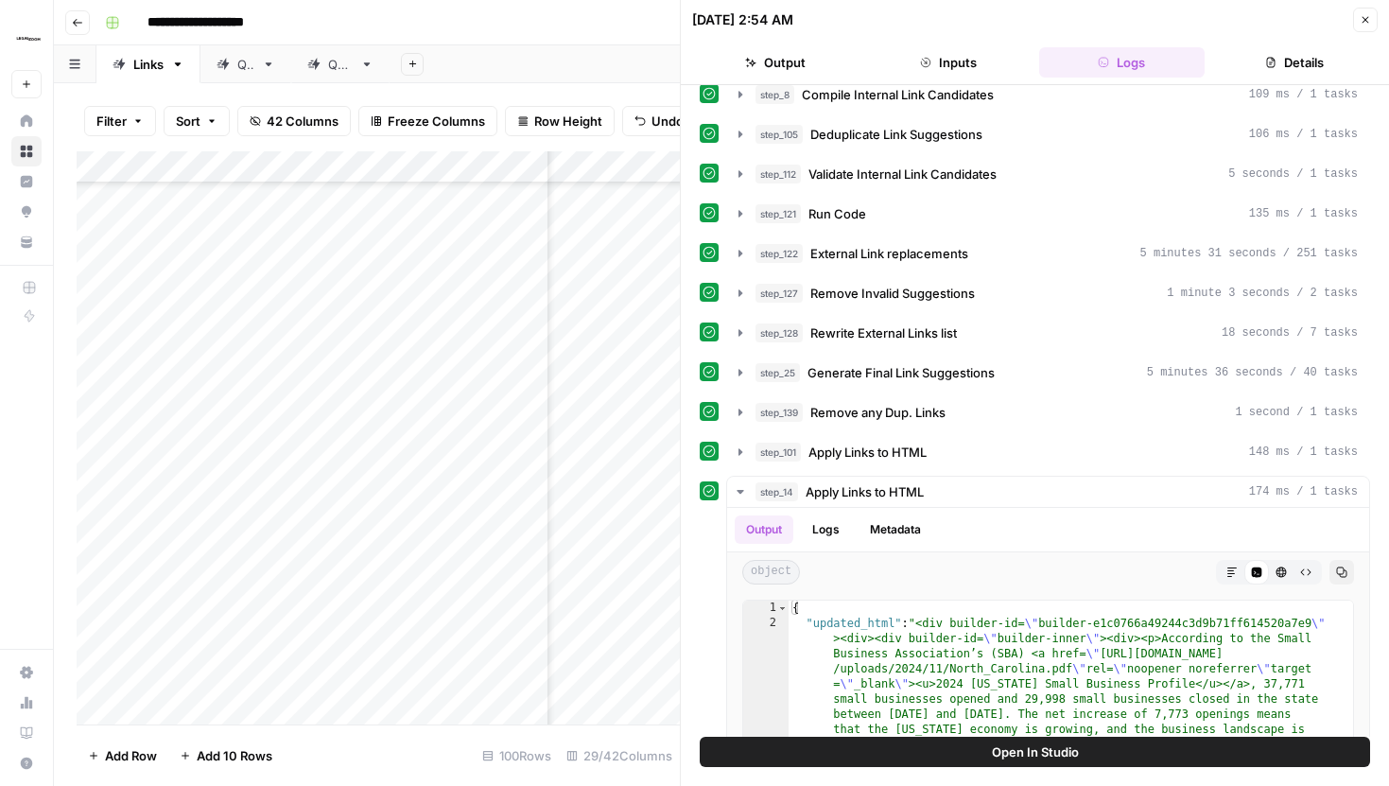
click at [1011, 755] on span "Open In Studio" at bounding box center [1035, 751] width 87 height 19
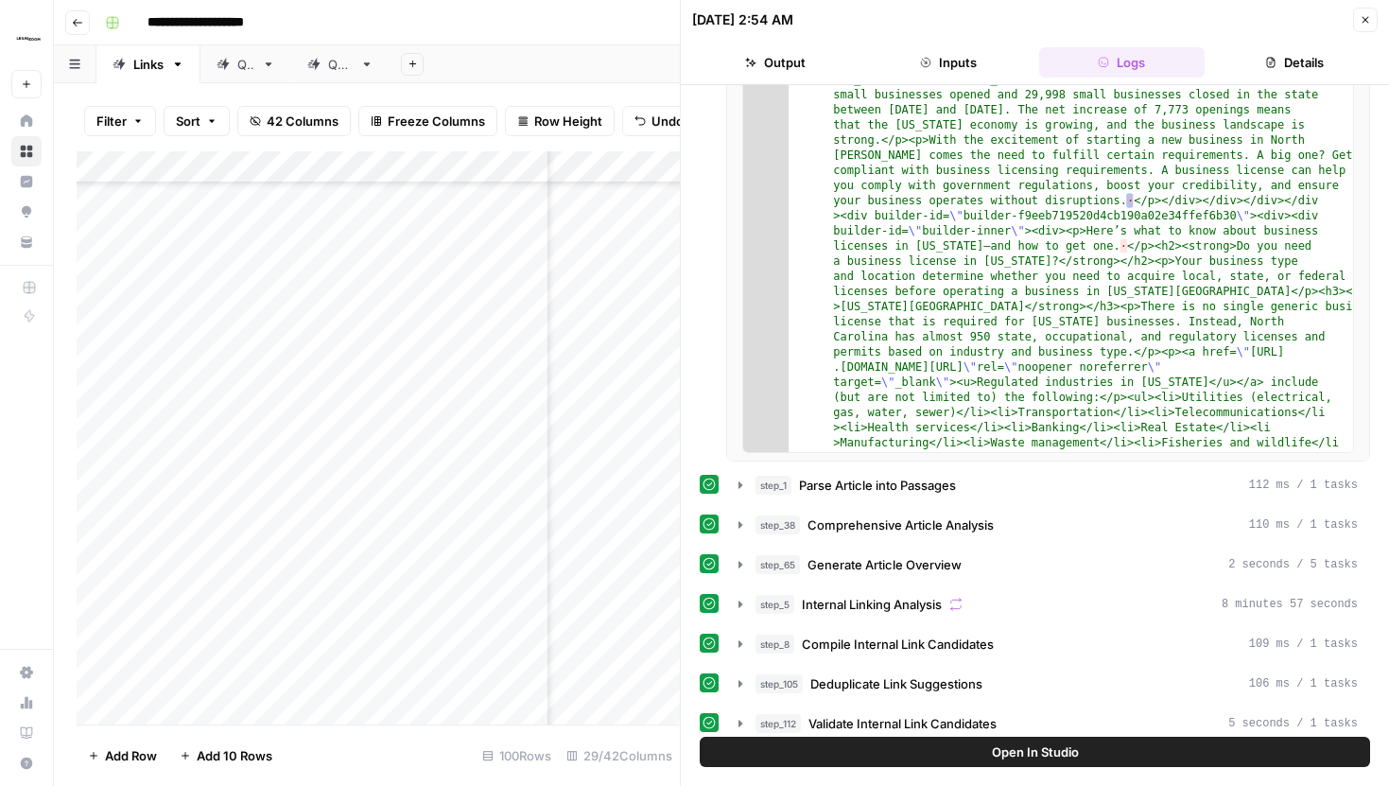
scroll to position [0, 0]
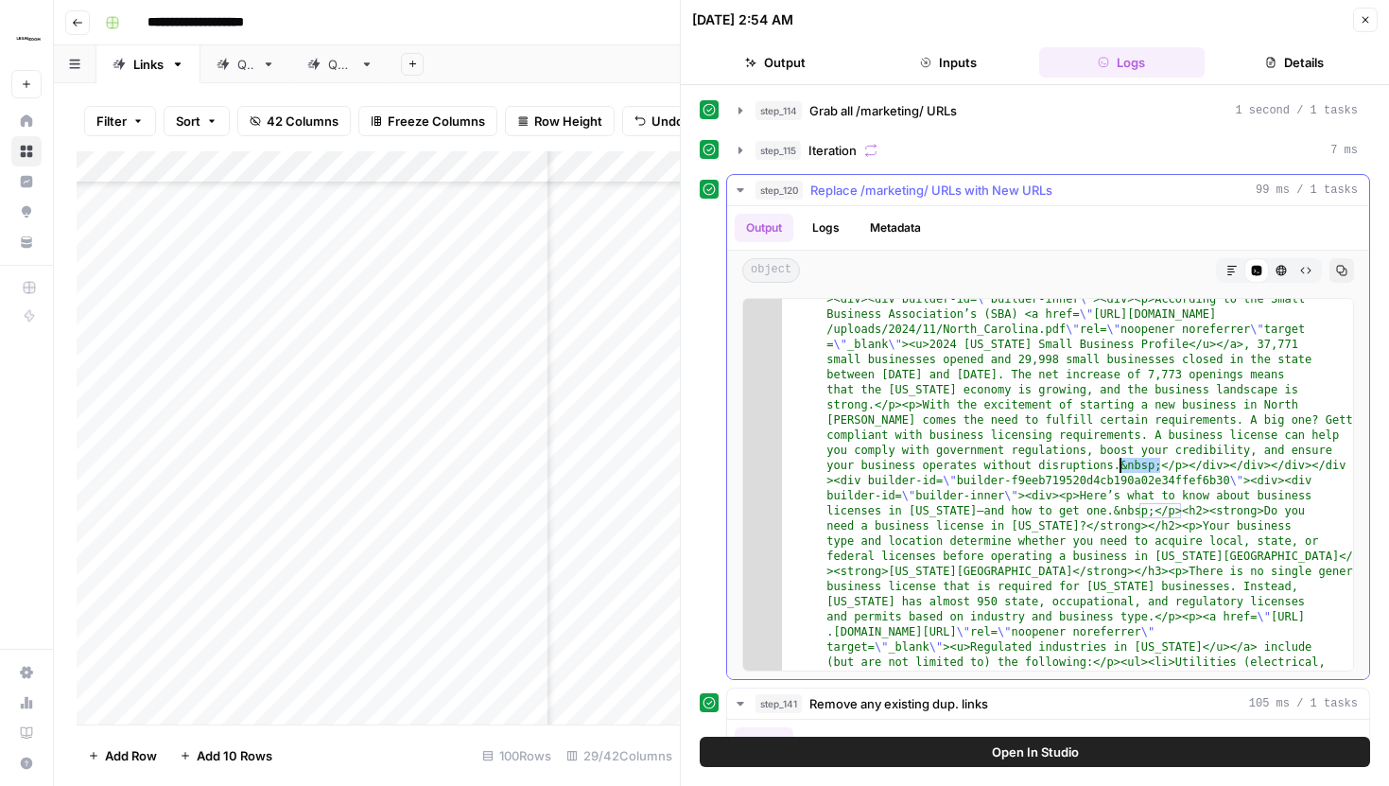
drag, startPoint x: 1118, startPoint y: 468, endPoint x: 1156, endPoint y: 469, distance: 38.8
drag, startPoint x: 1162, startPoint y: 467, endPoint x: 1121, endPoint y: 467, distance: 40.7
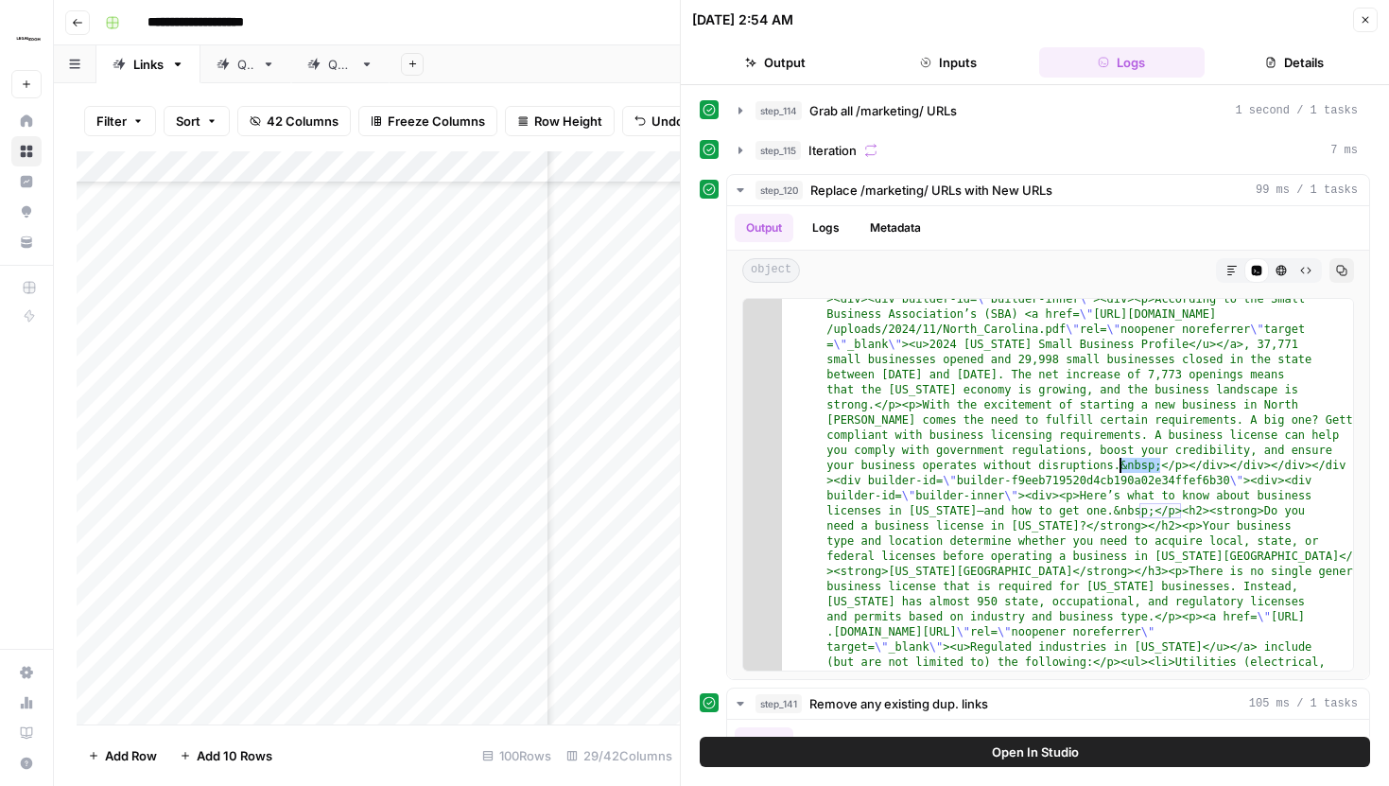
click at [1364, 16] on icon "button" at bounding box center [1365, 19] width 11 height 11
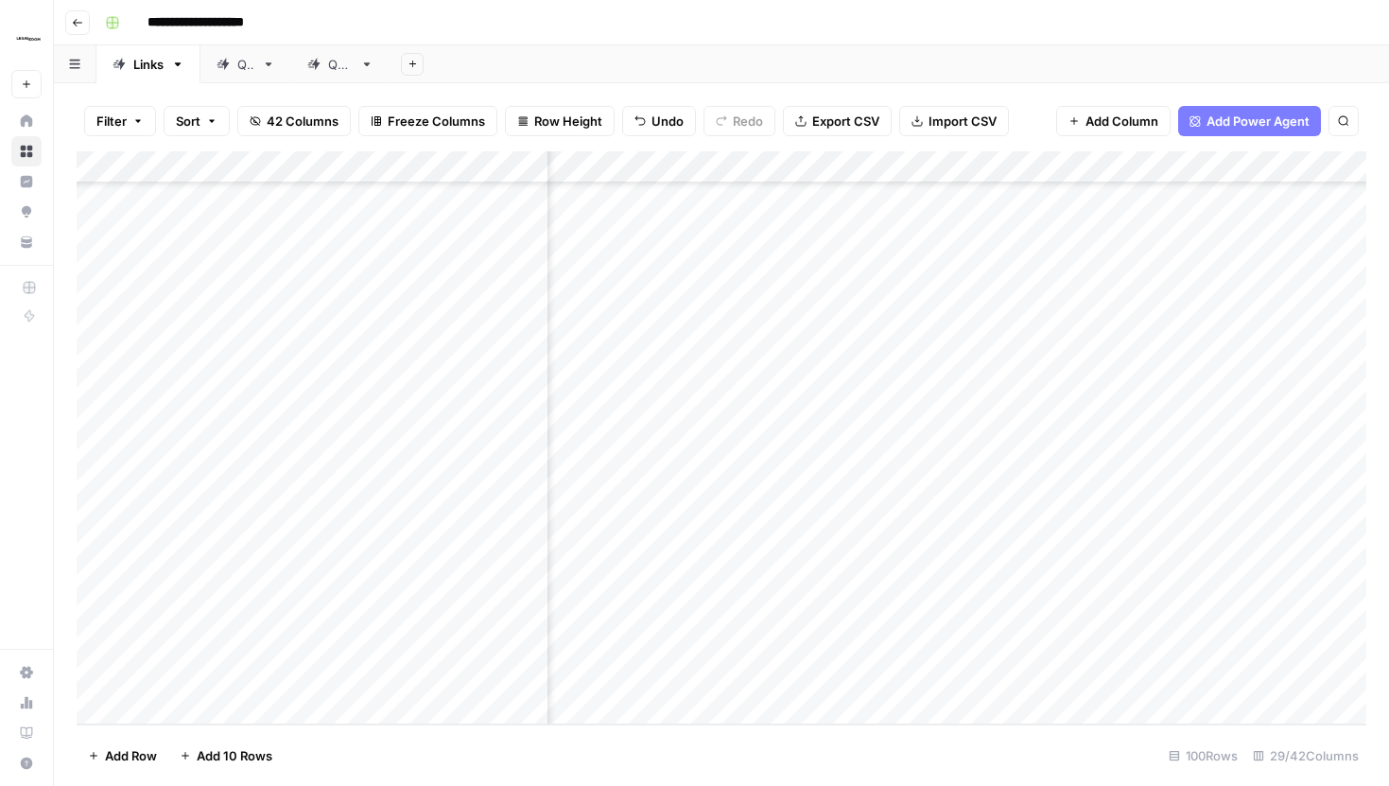
scroll to position [4406, 3437]
click at [686, 613] on div "Add Column" at bounding box center [722, 437] width 1290 height 573
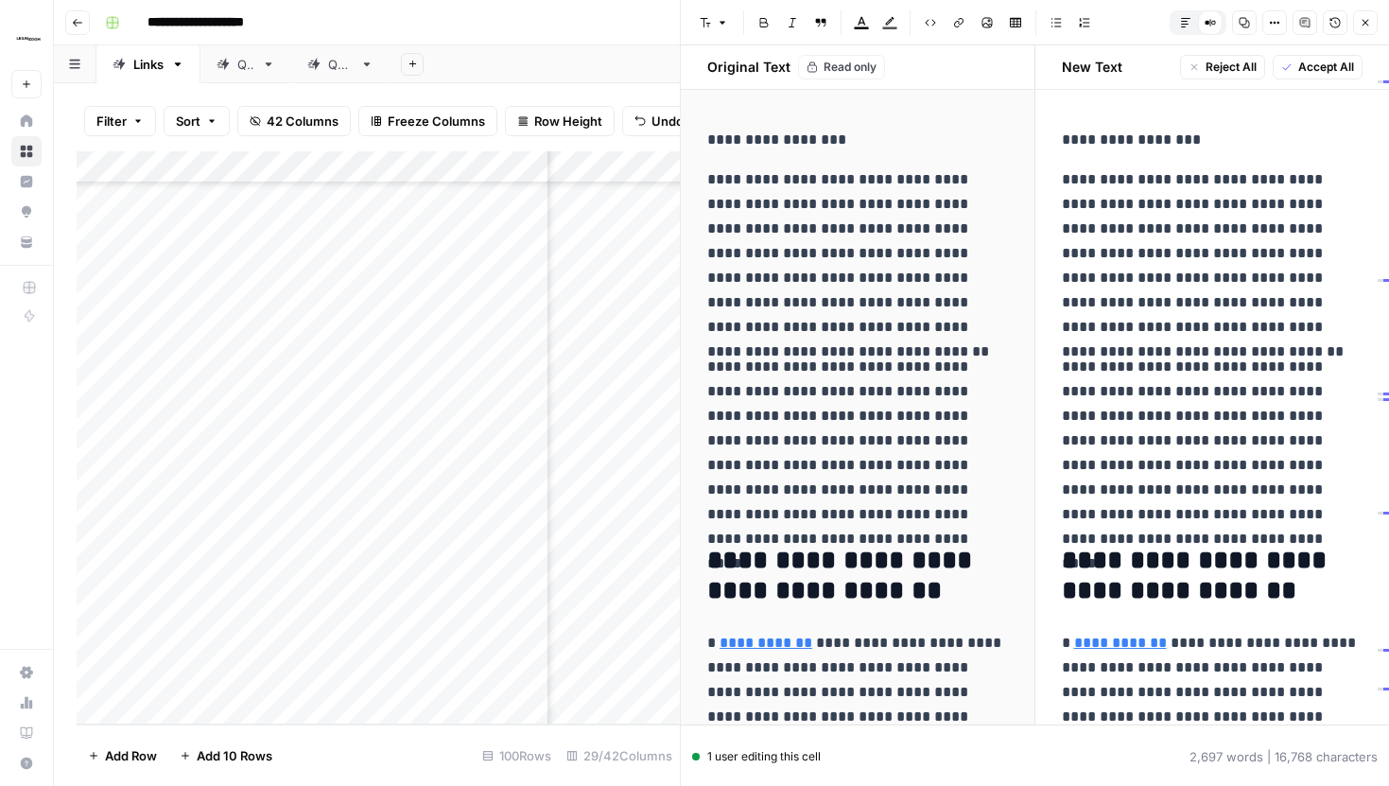
click at [1362, 27] on icon "button" at bounding box center [1365, 22] width 11 height 11
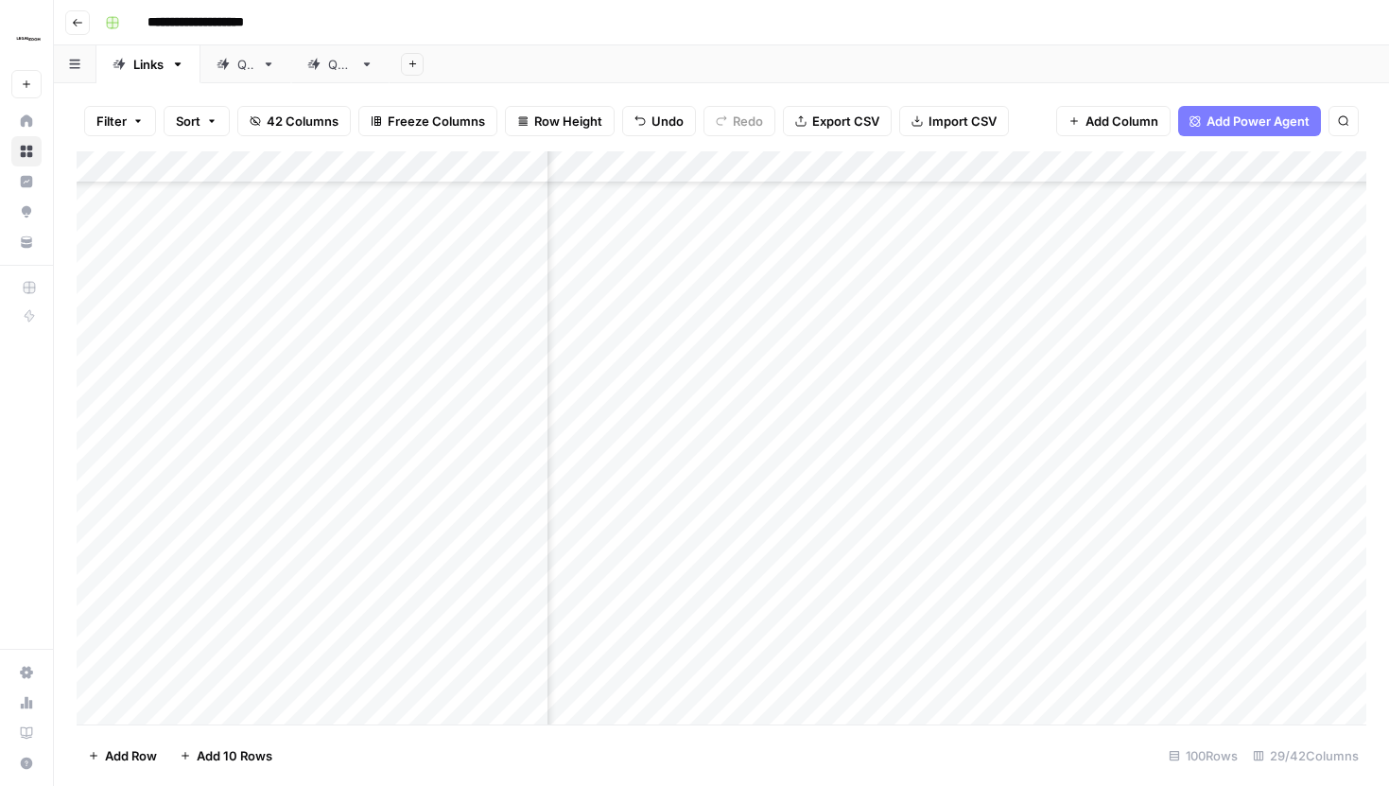
scroll to position [2249, 268]
click at [757, 269] on div "Add Column" at bounding box center [722, 437] width 1290 height 573
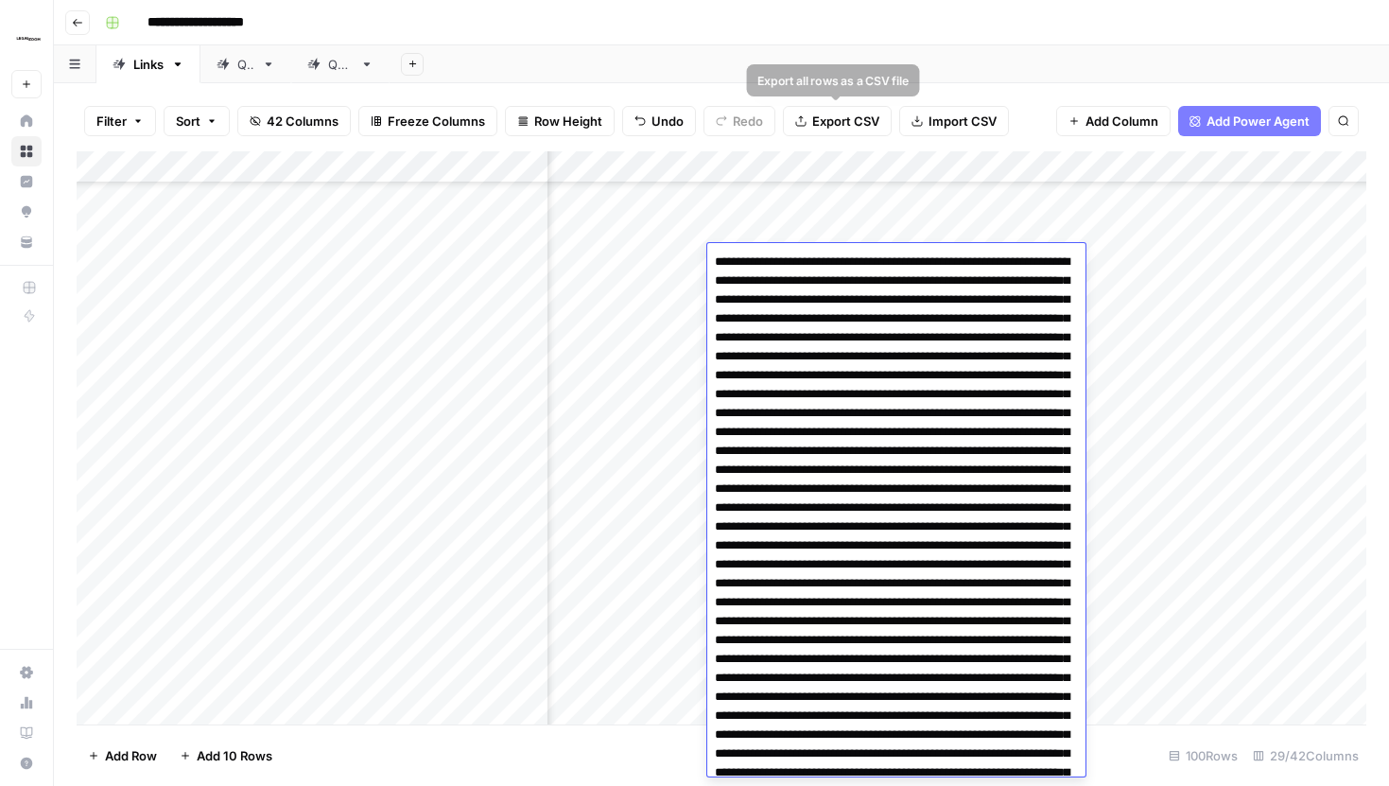
click at [885, 142] on div "Filter Sort 42 Columns Freeze Columns Row Height Undo Redo Export CSV Import CS…" at bounding box center [722, 121] width 1290 height 61
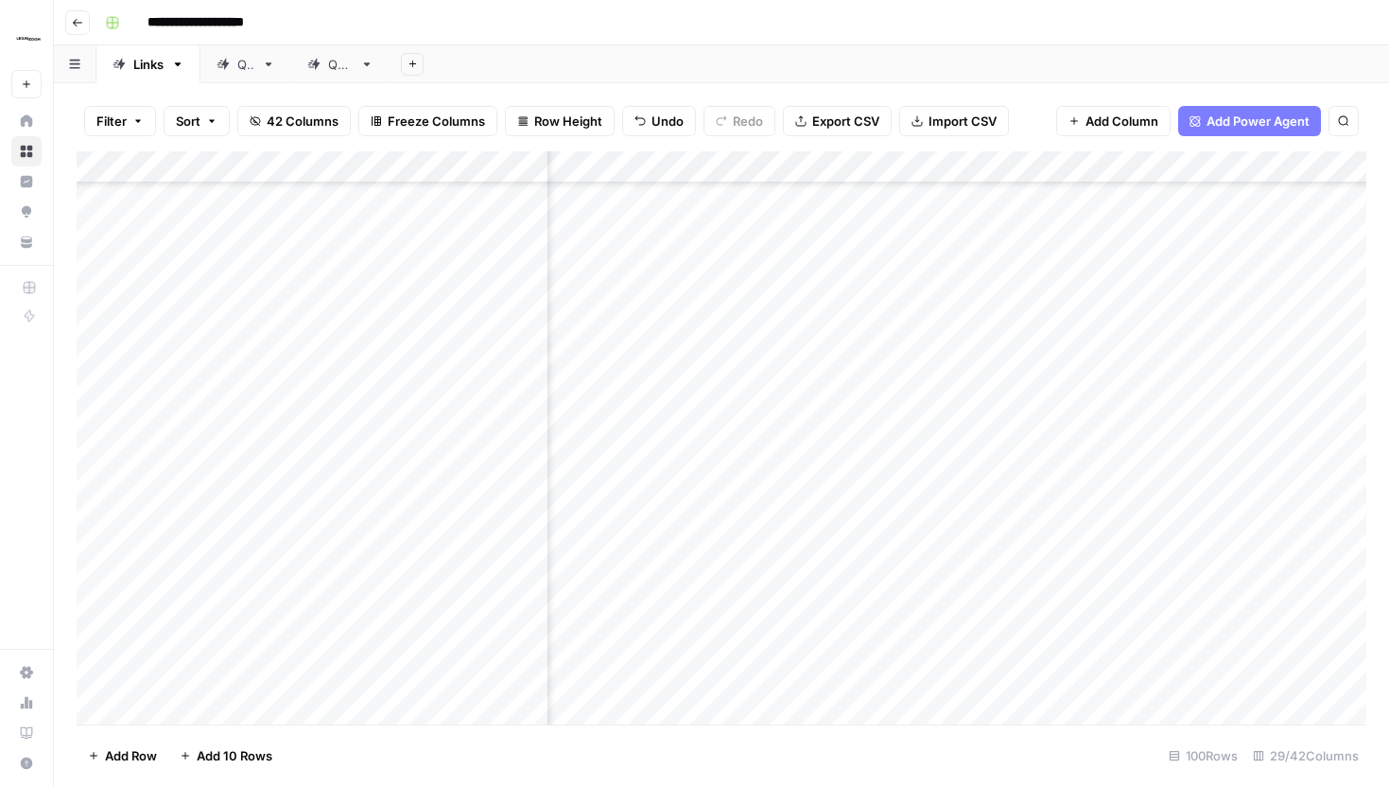
click at [777, 274] on div "Add Column" at bounding box center [722, 437] width 1290 height 573
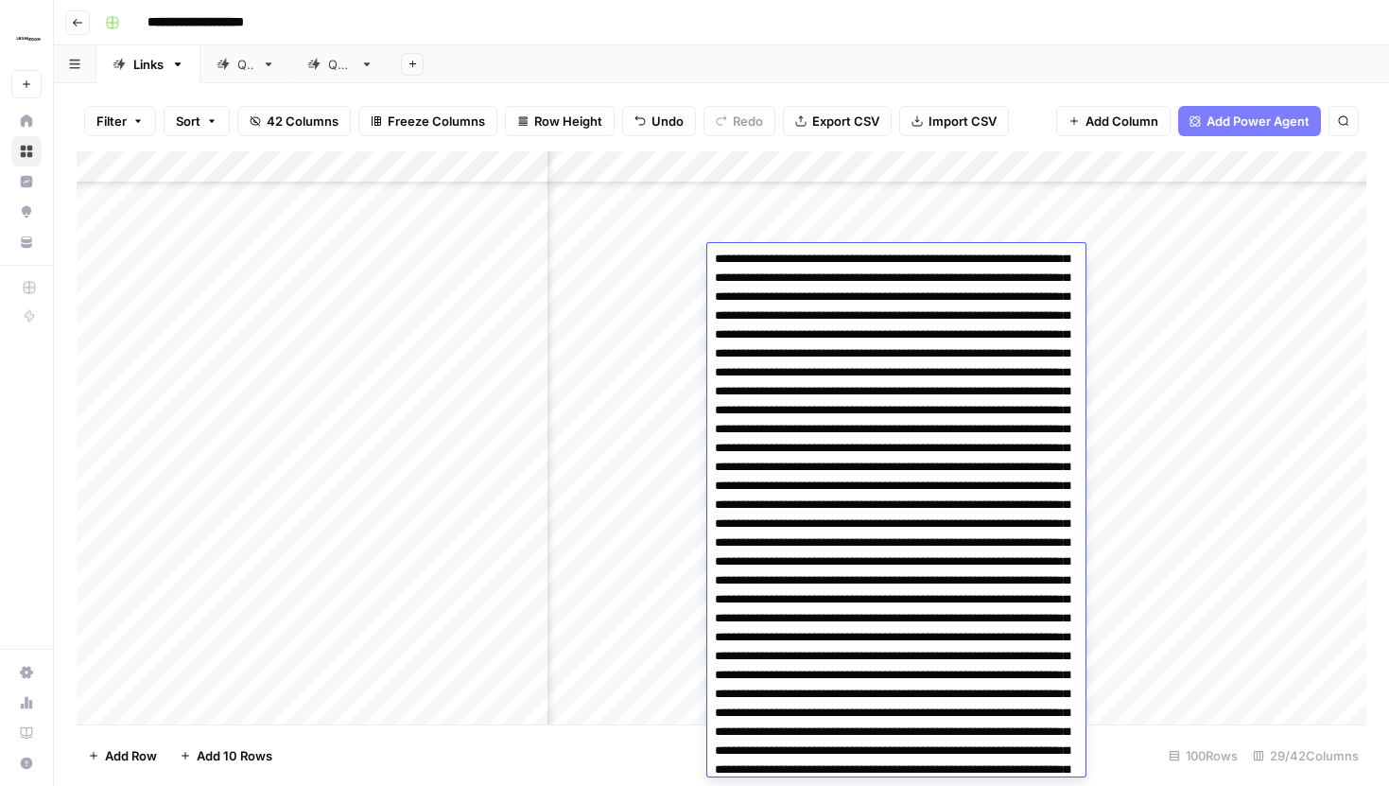
scroll to position [0, 0]
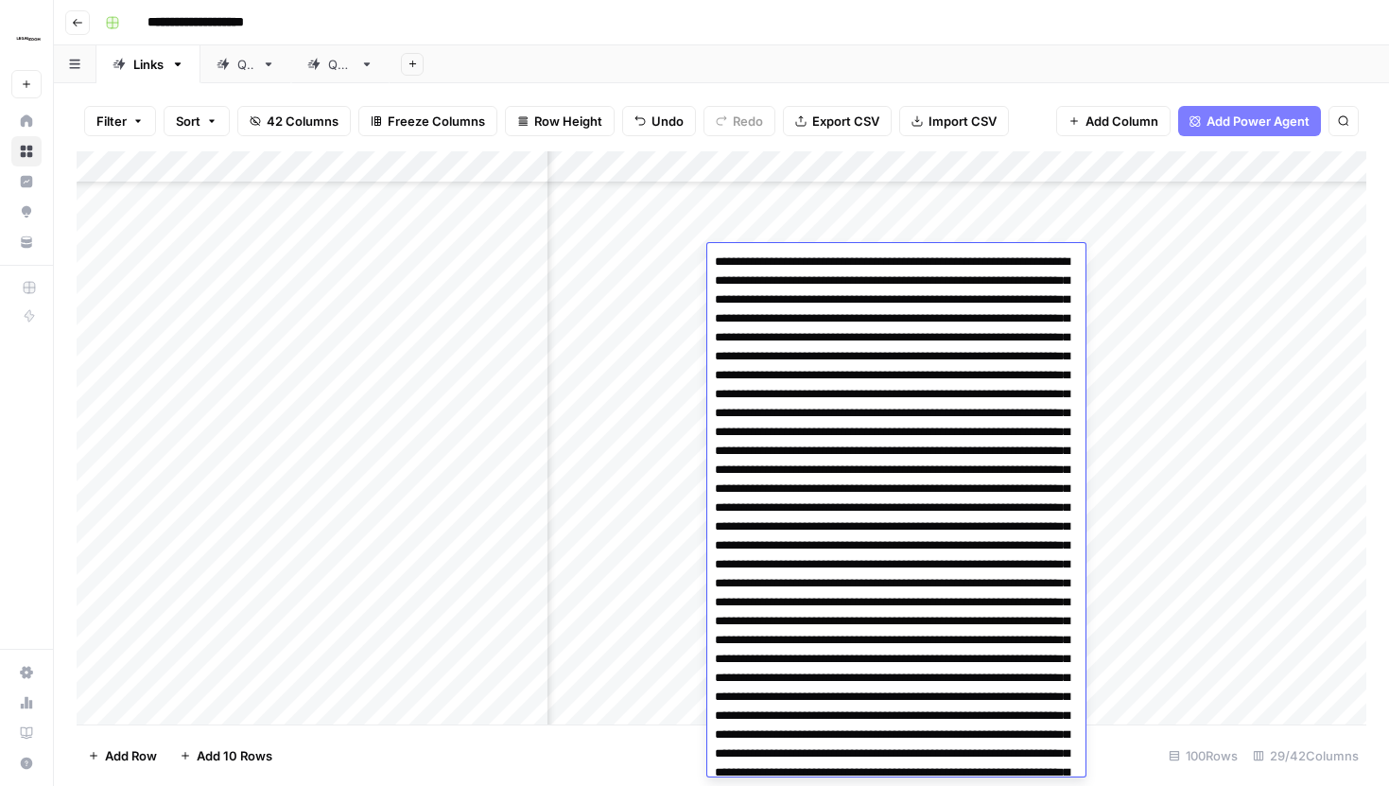
drag, startPoint x: 746, startPoint y: 262, endPoint x: 947, endPoint y: 286, distance: 202.8
click at [890, 140] on div "Filter Sort 42 Columns Freeze Columns Row Height Undo Redo Export CSV Import CS…" at bounding box center [722, 121] width 1290 height 61
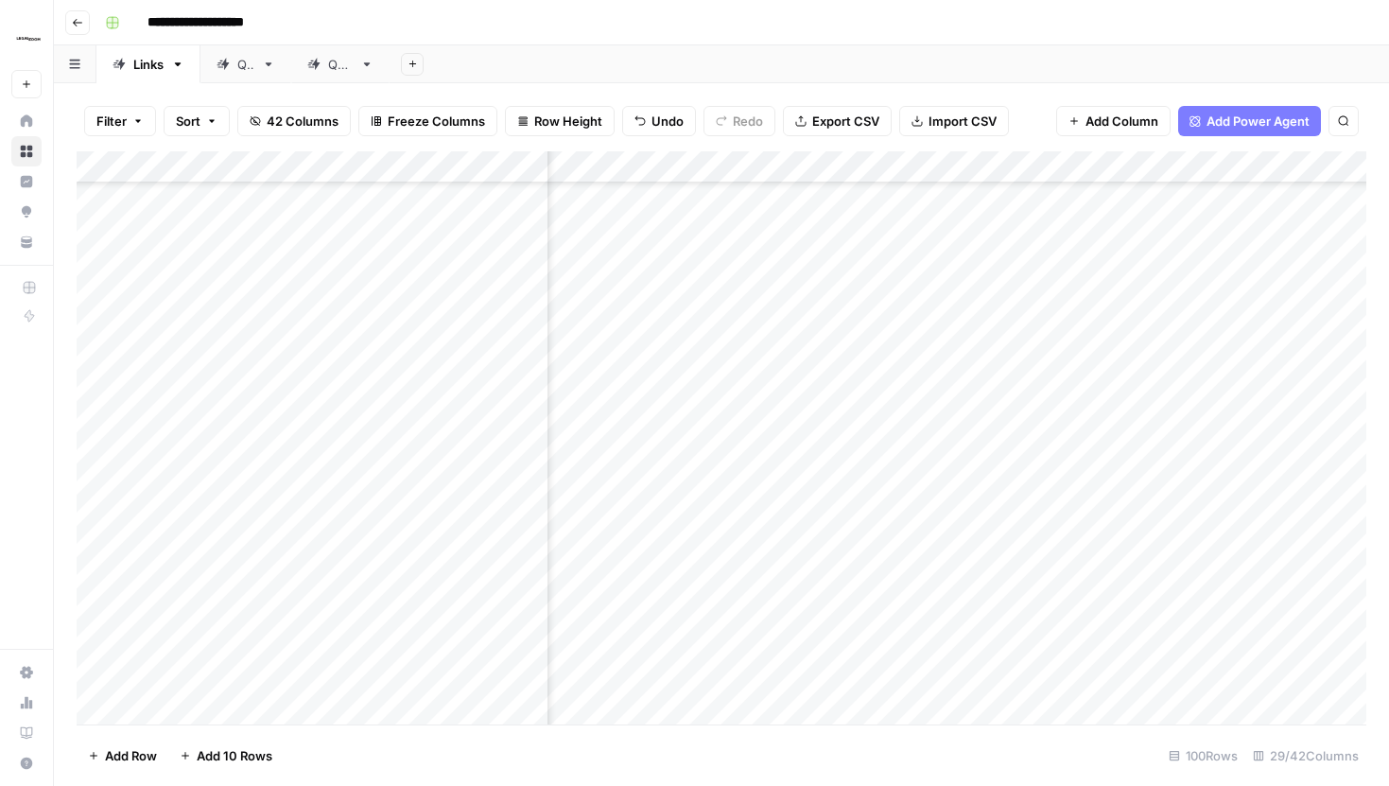
scroll to position [2249, 2705]
click at [745, 262] on div "Add Column" at bounding box center [722, 437] width 1290 height 573
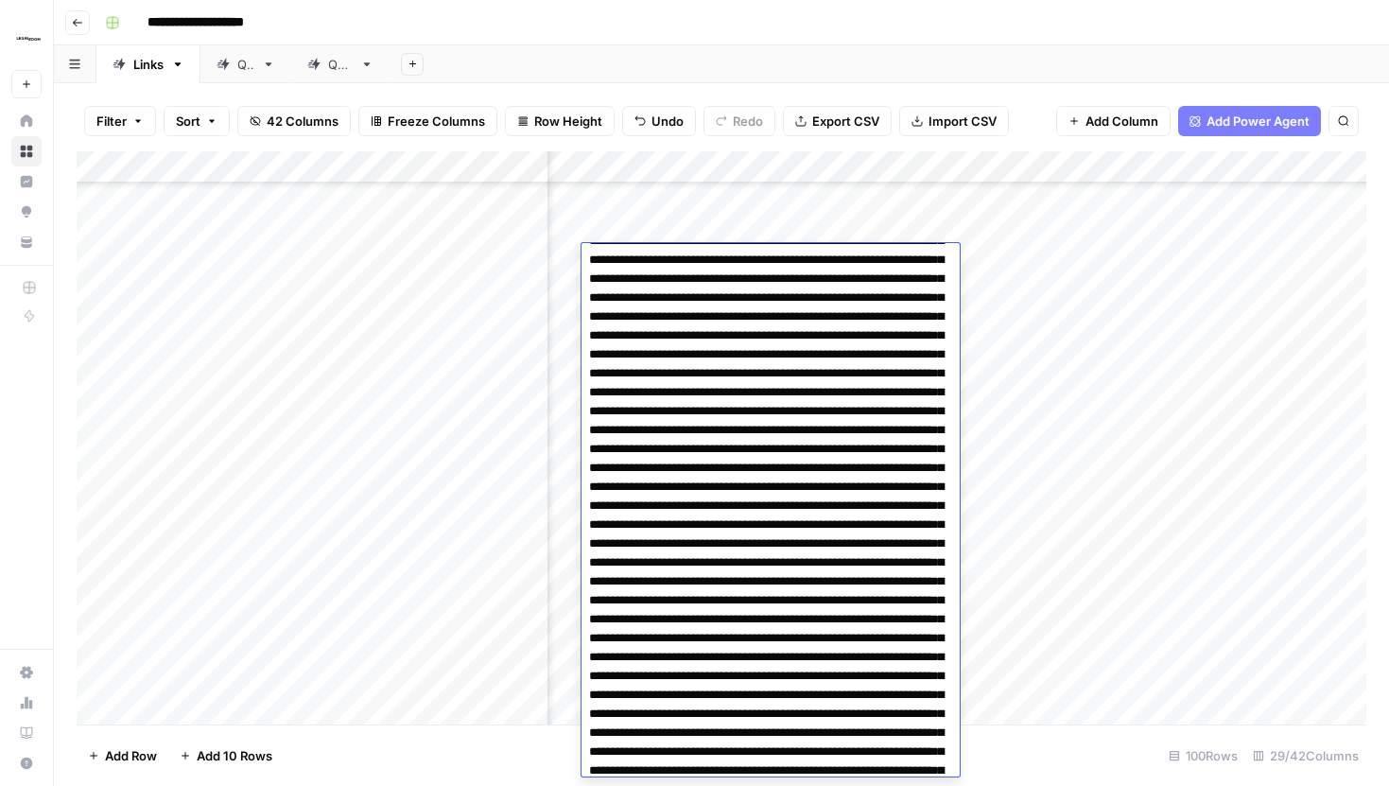
scroll to position [355, 0]
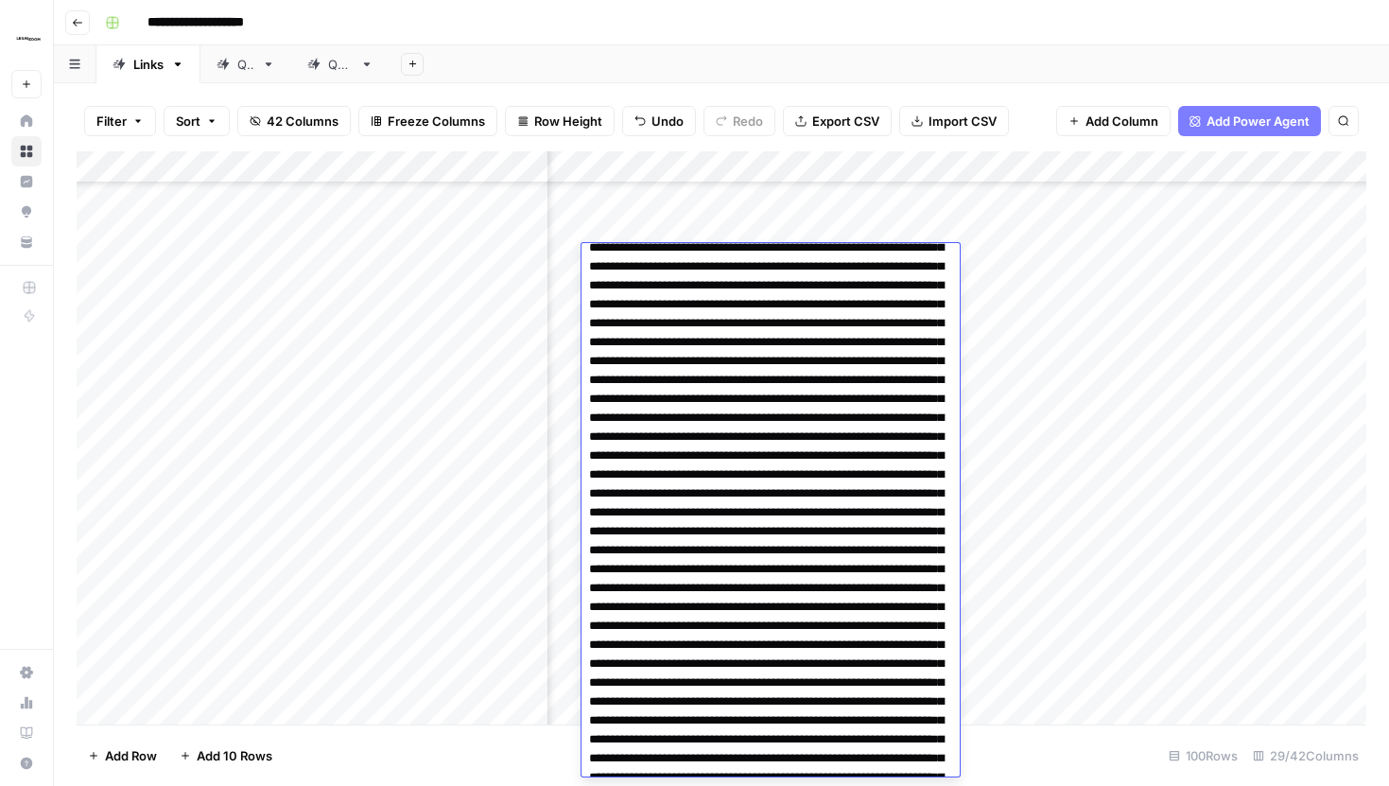
click at [739, 219] on div "Add Column" at bounding box center [722, 437] width 1290 height 573
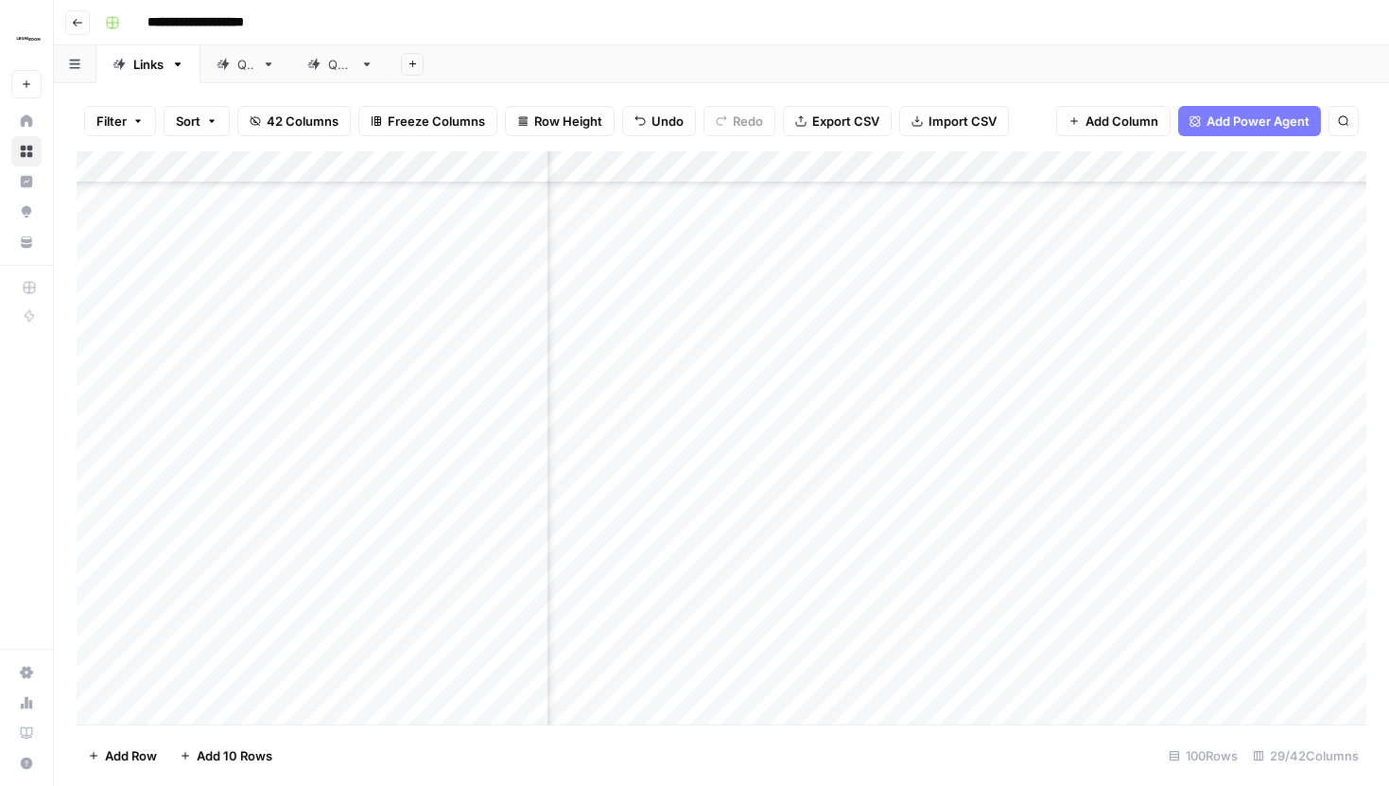
scroll to position [1526, 2705]
click at [687, 304] on div "Add Column" at bounding box center [722, 437] width 1290 height 573
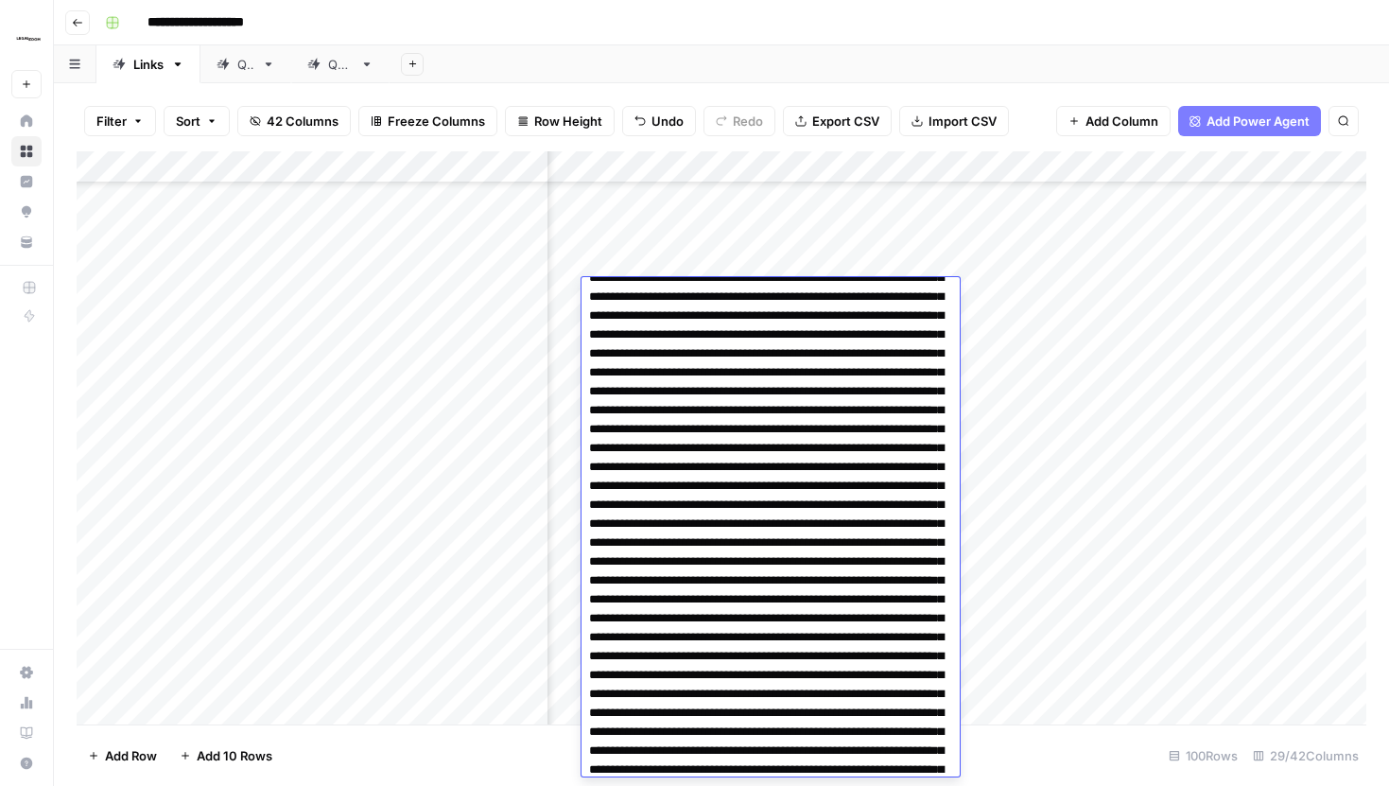
scroll to position [0, 0]
drag, startPoint x: 588, startPoint y: 297, endPoint x: 817, endPoint y: 316, distance: 229.6
click at [892, 144] on div "Filter Sort 42 Columns Freeze Columns Row Height Undo Redo Export CSV Import CS…" at bounding box center [722, 121] width 1290 height 61
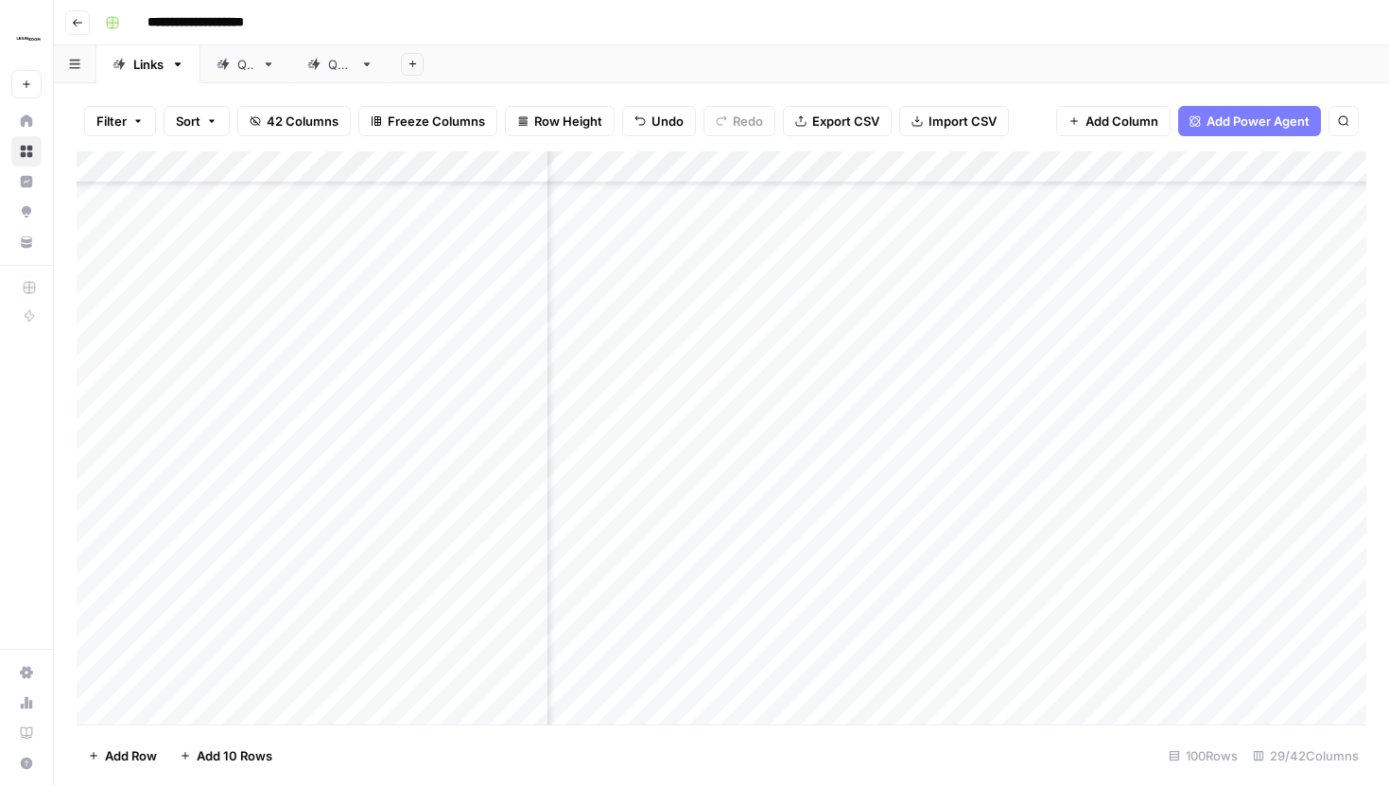
scroll to position [1526, 3256]
click at [938, 296] on div "Add Column" at bounding box center [722, 437] width 1290 height 573
click at [956, 294] on div "Add Column" at bounding box center [722, 437] width 1290 height 573
click at [1002, 236] on div "Add Column" at bounding box center [722, 437] width 1290 height 573
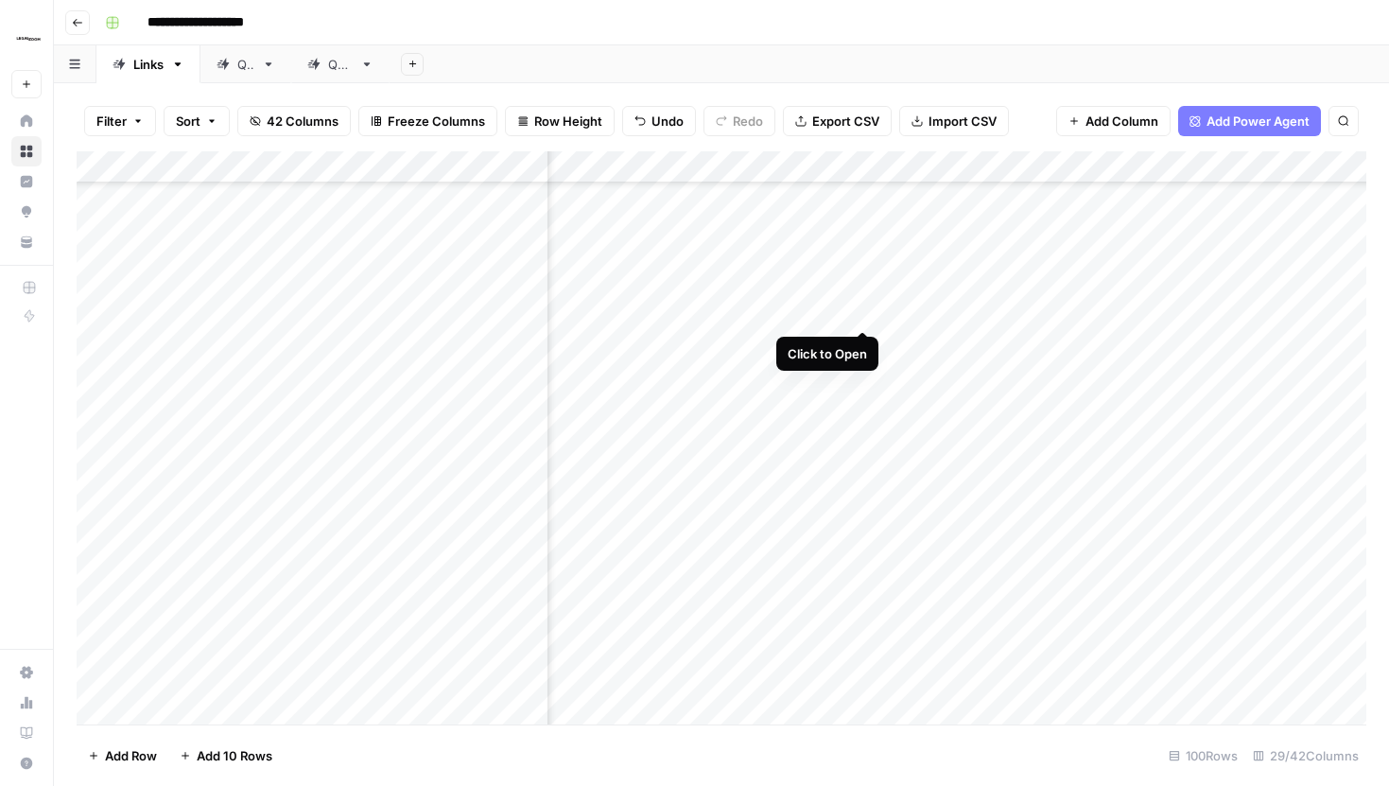
click at [860, 289] on div "Add Column" at bounding box center [722, 437] width 1290 height 573
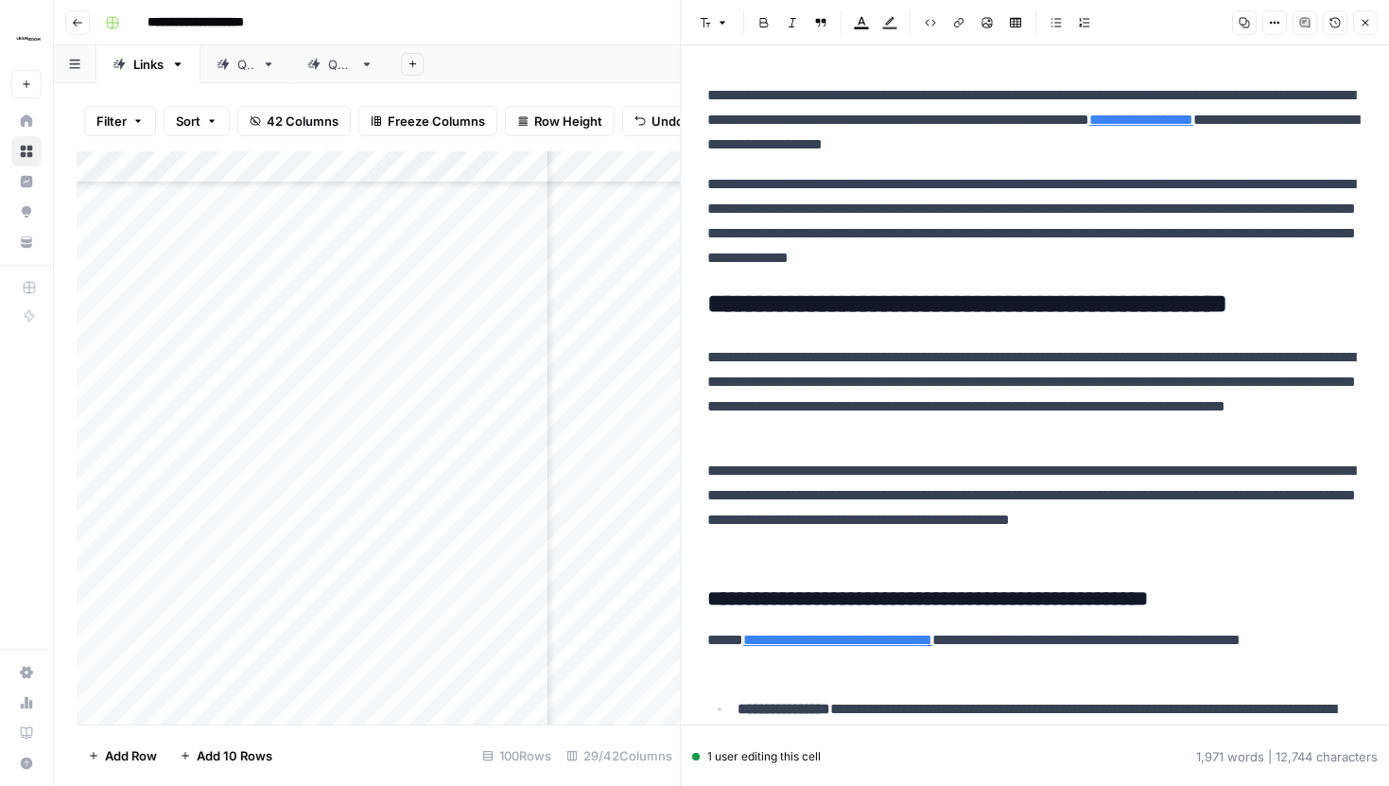
click at [1363, 14] on button "Close" at bounding box center [1365, 22] width 25 height 25
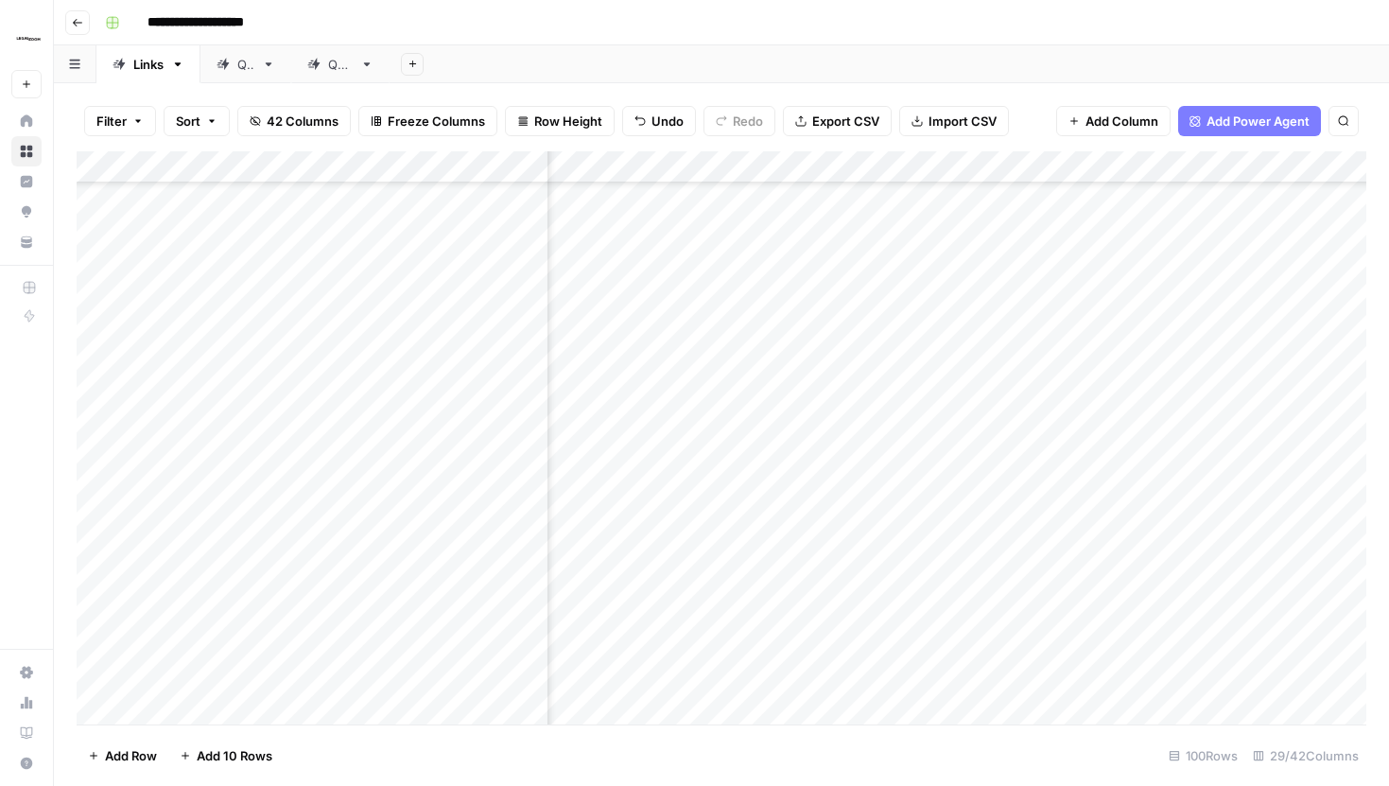
click at [887, 169] on div "Add Column" at bounding box center [722, 437] width 1290 height 573
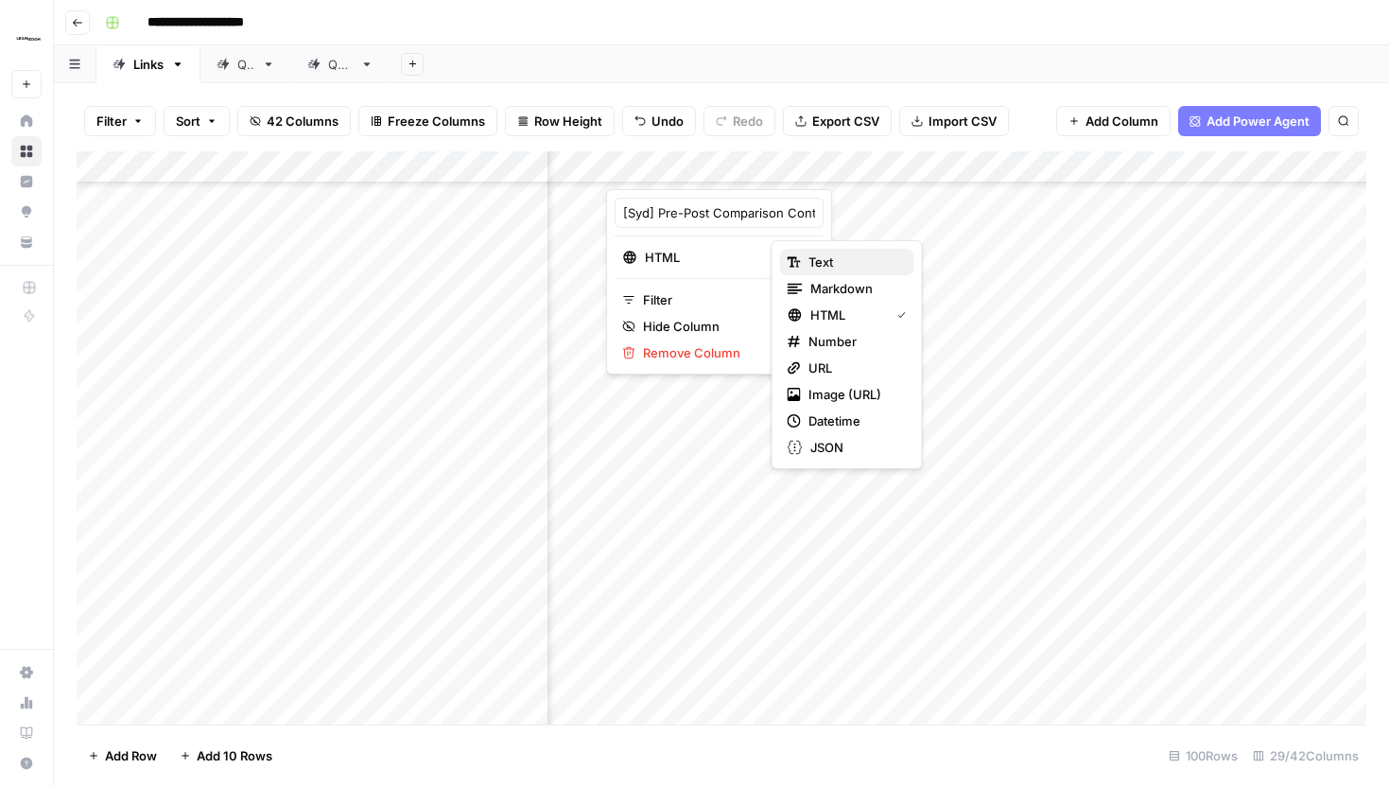
click at [812, 257] on span "Text" at bounding box center [853, 261] width 91 height 19
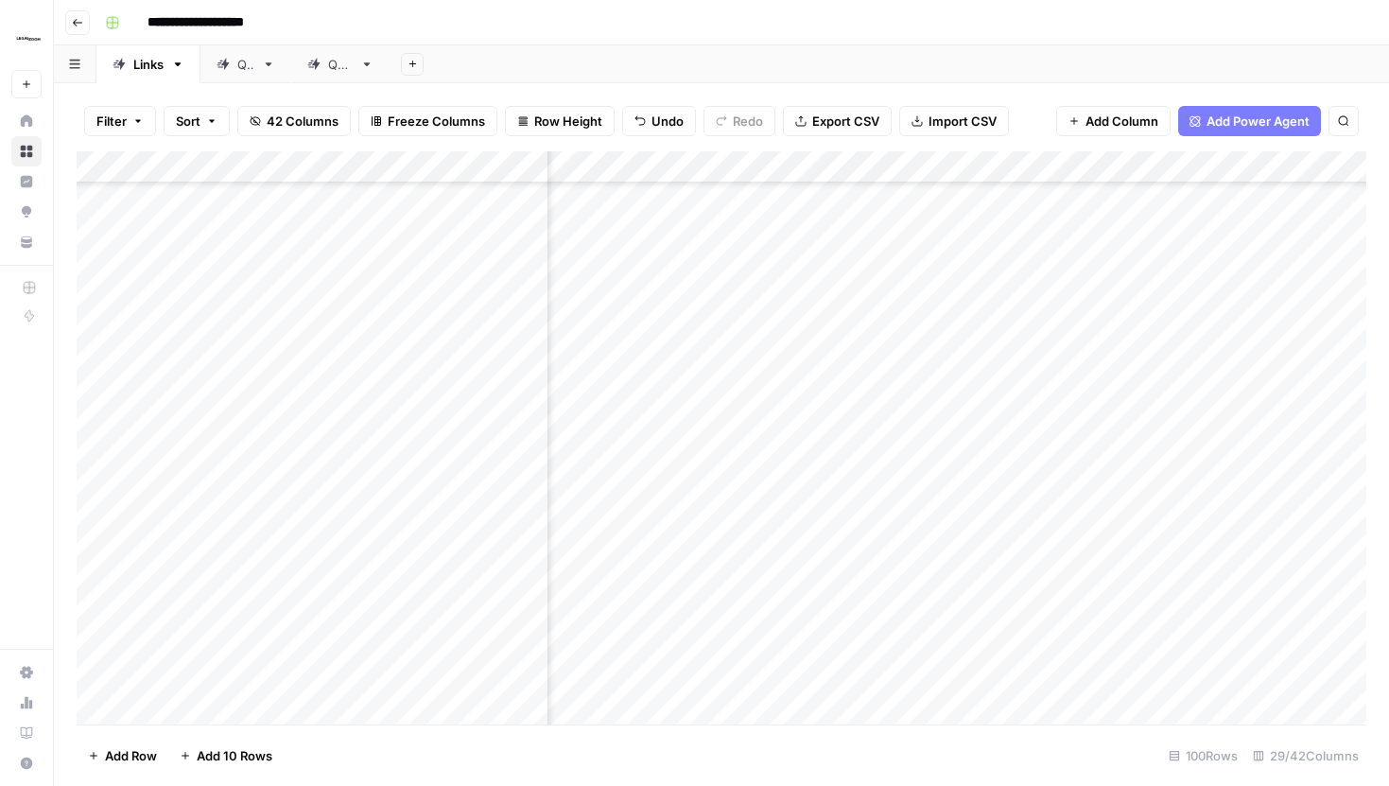
scroll to position [1526, 3050]
click at [1091, 296] on div "Add Column" at bounding box center [722, 437] width 1290 height 573
click at [1004, 294] on div "Add Column" at bounding box center [722, 437] width 1290 height 573
click at [980, 295] on div "Add Column" at bounding box center [722, 437] width 1290 height 573
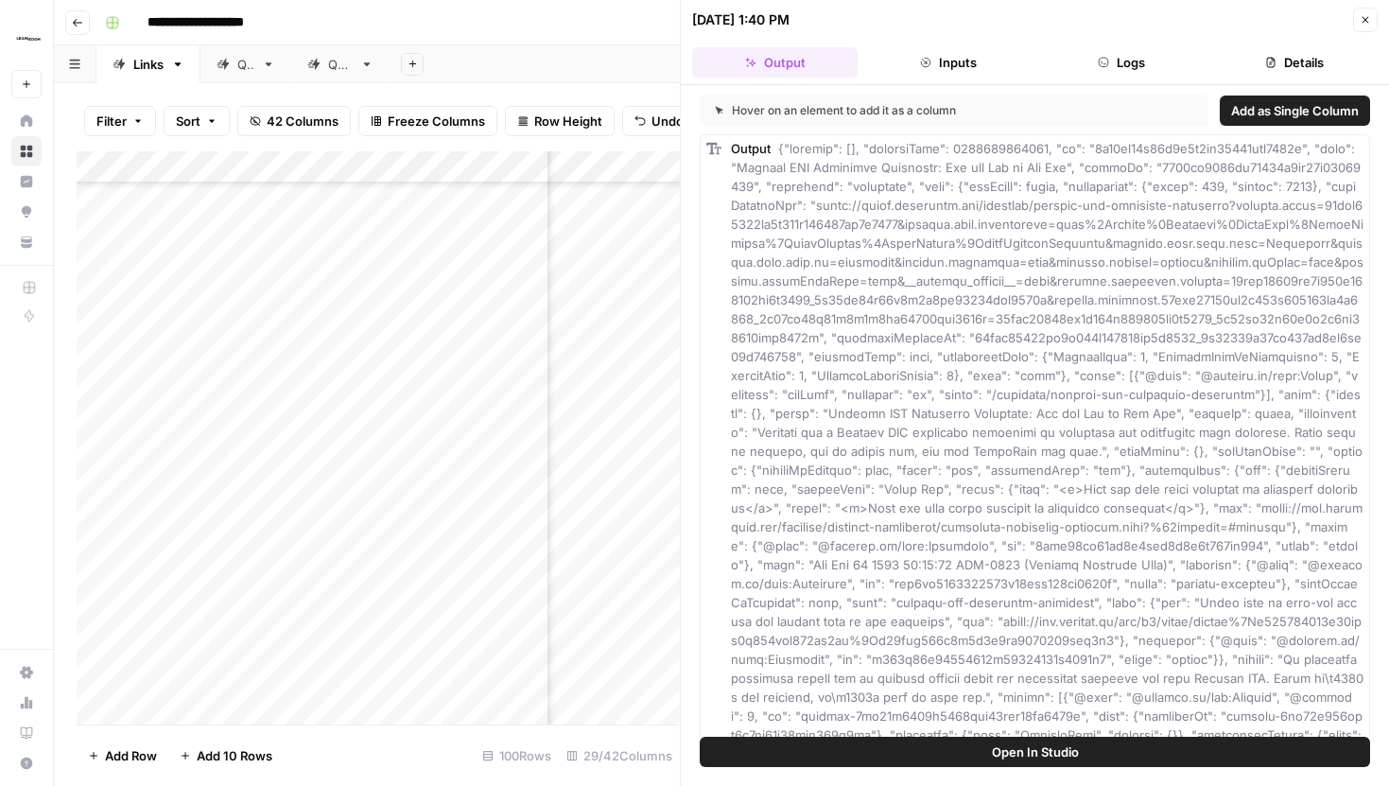
click at [921, 61] on icon "button" at bounding box center [925, 62] width 9 height 9
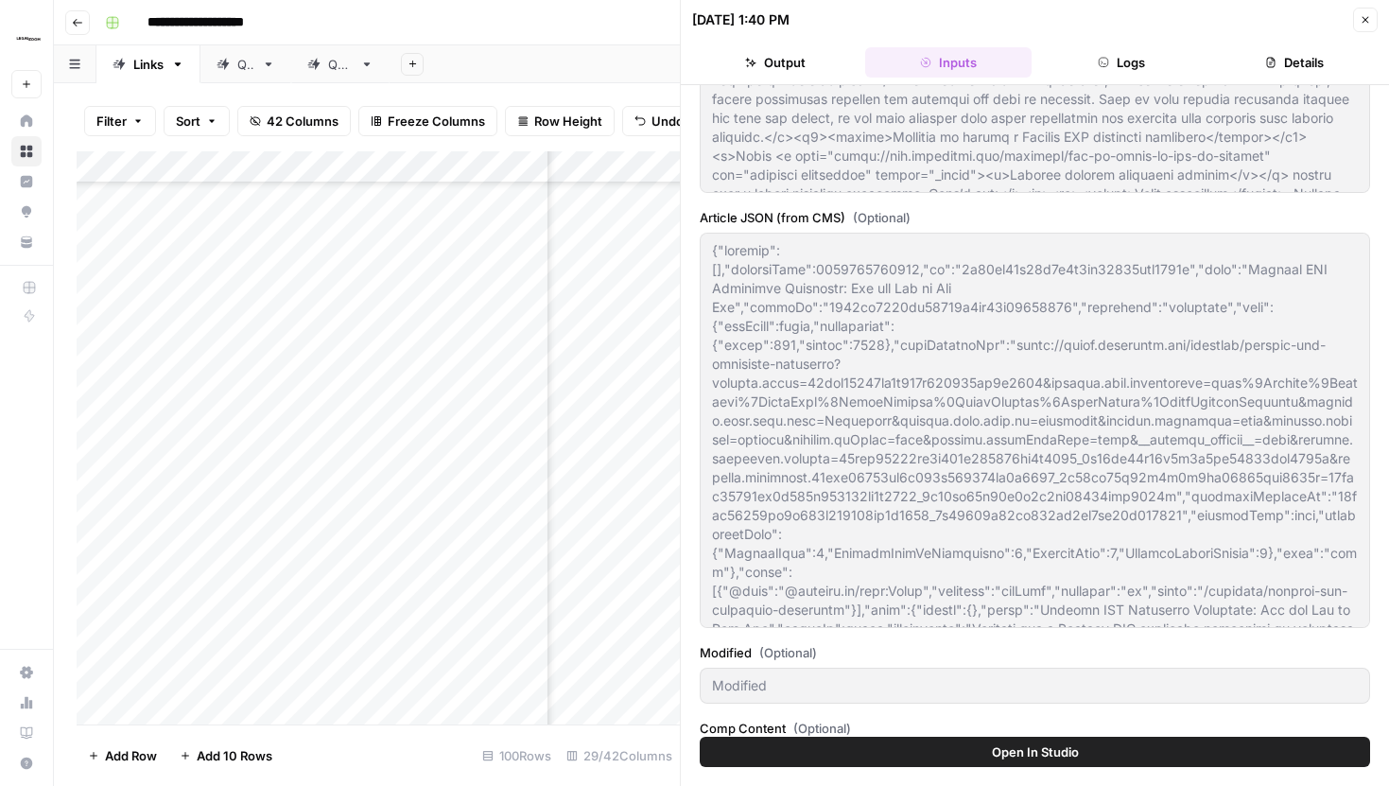
scroll to position [740, 0]
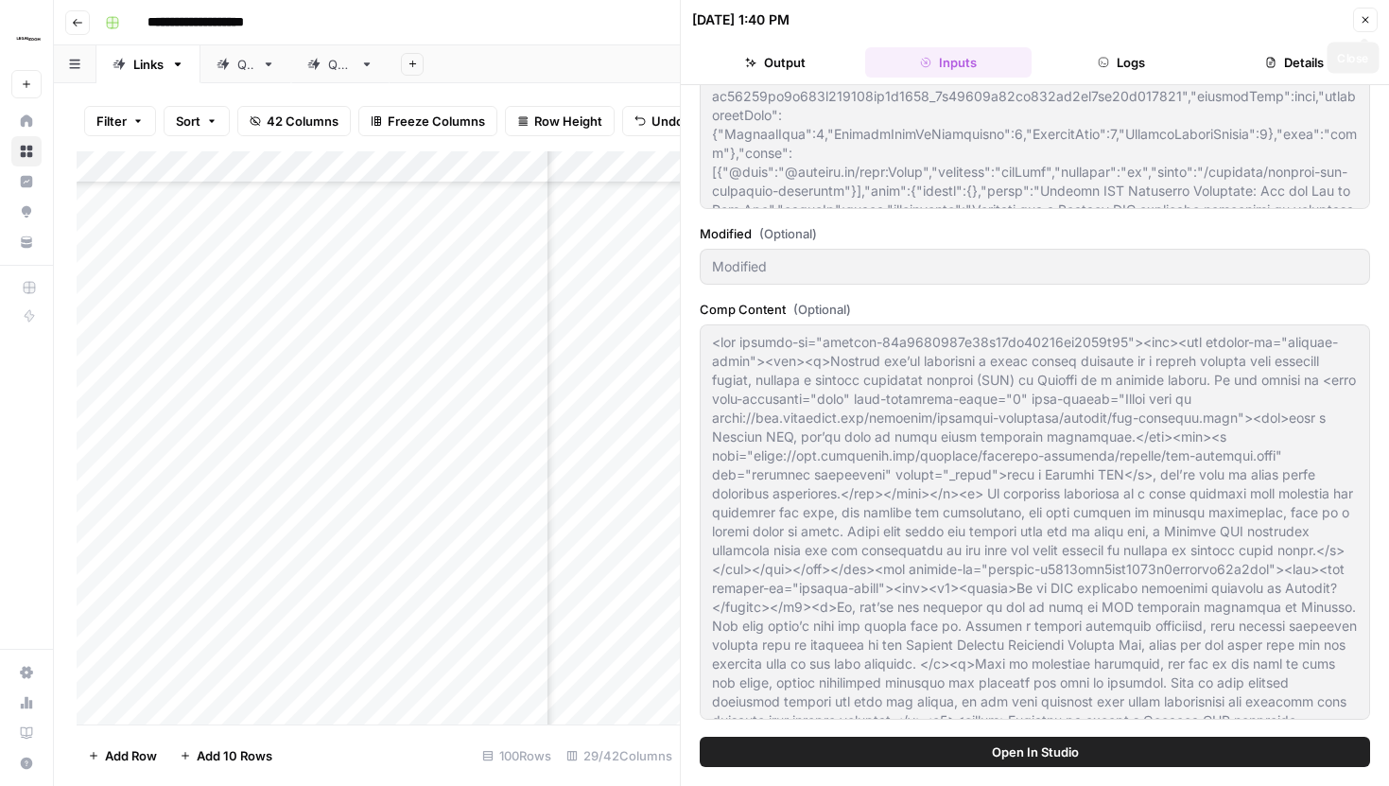
click at [1375, 18] on button "Close" at bounding box center [1365, 20] width 25 height 25
type textarea "<p>Whether you’re launching a small family business or a larger company with mu…"
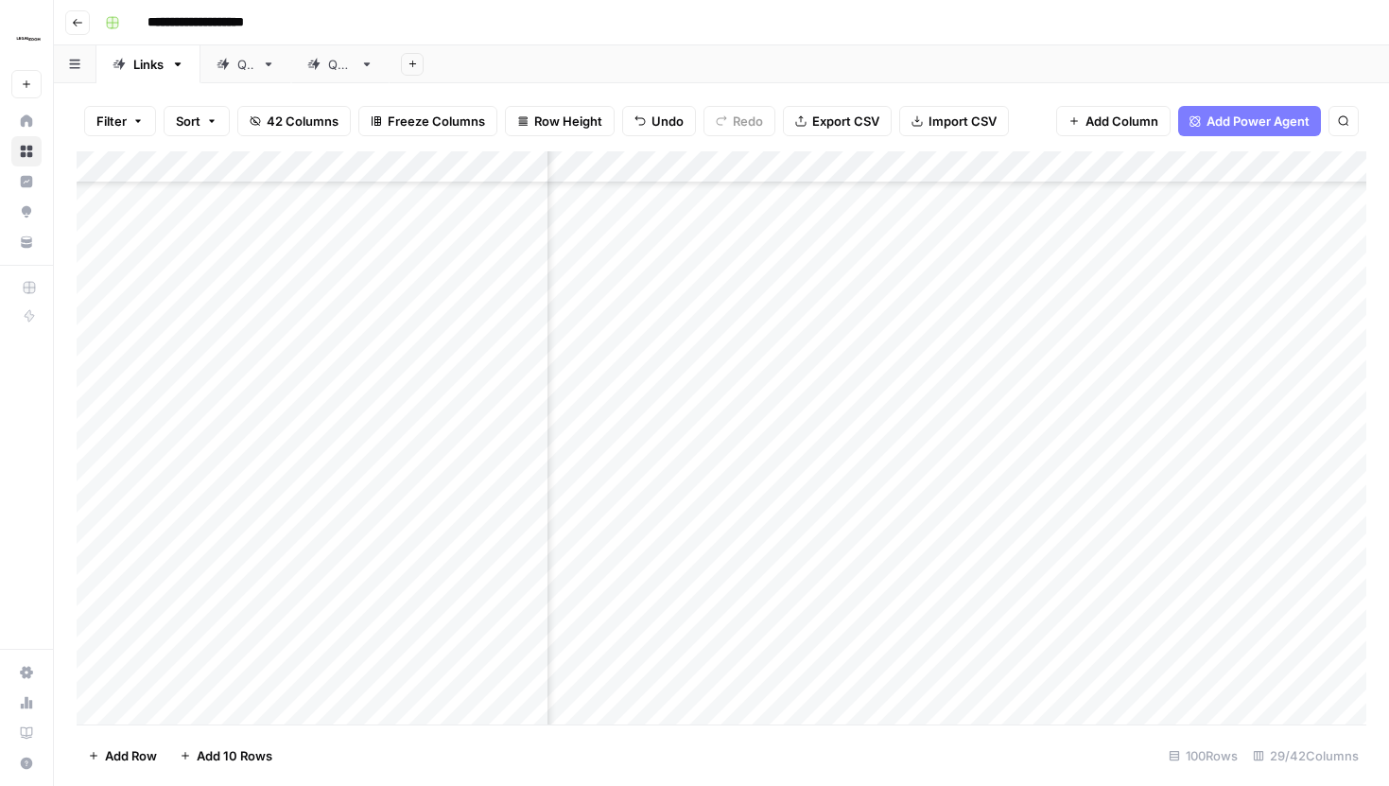
scroll to position [1526, 3252]
click at [894, 165] on div "Add Column" at bounding box center [722, 437] width 1290 height 573
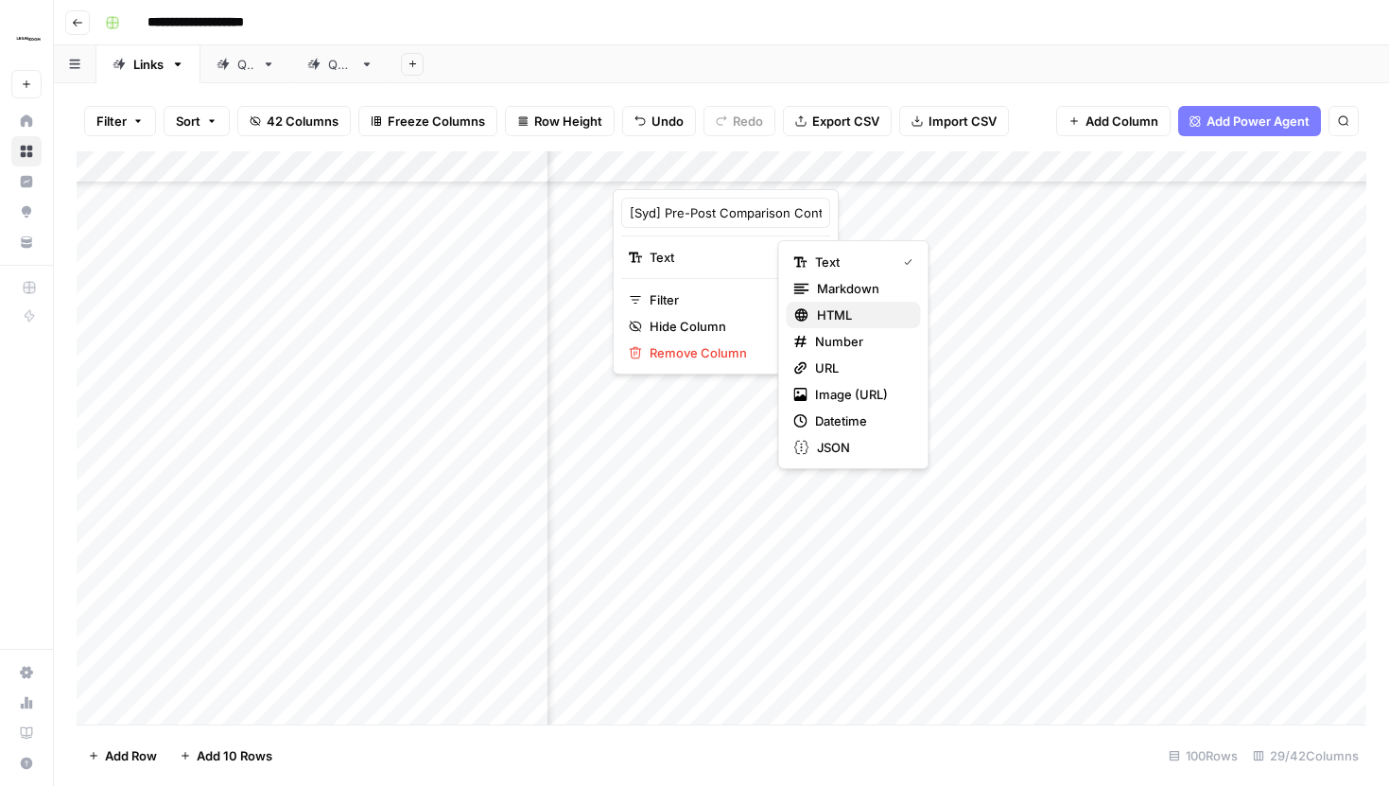
click at [825, 307] on span "HTML" at bounding box center [861, 314] width 89 height 19
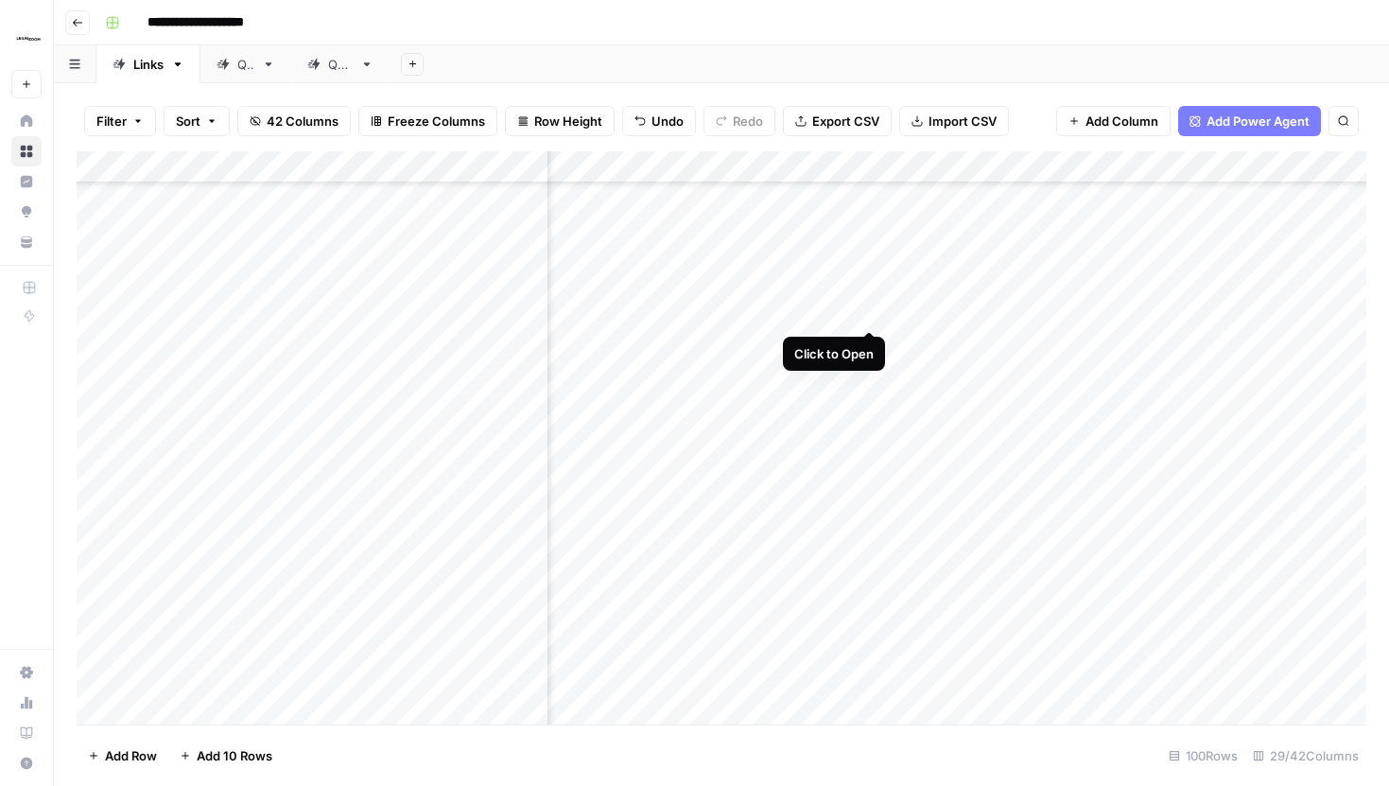
click at [869, 295] on div "Add Column" at bounding box center [722, 437] width 1290 height 573
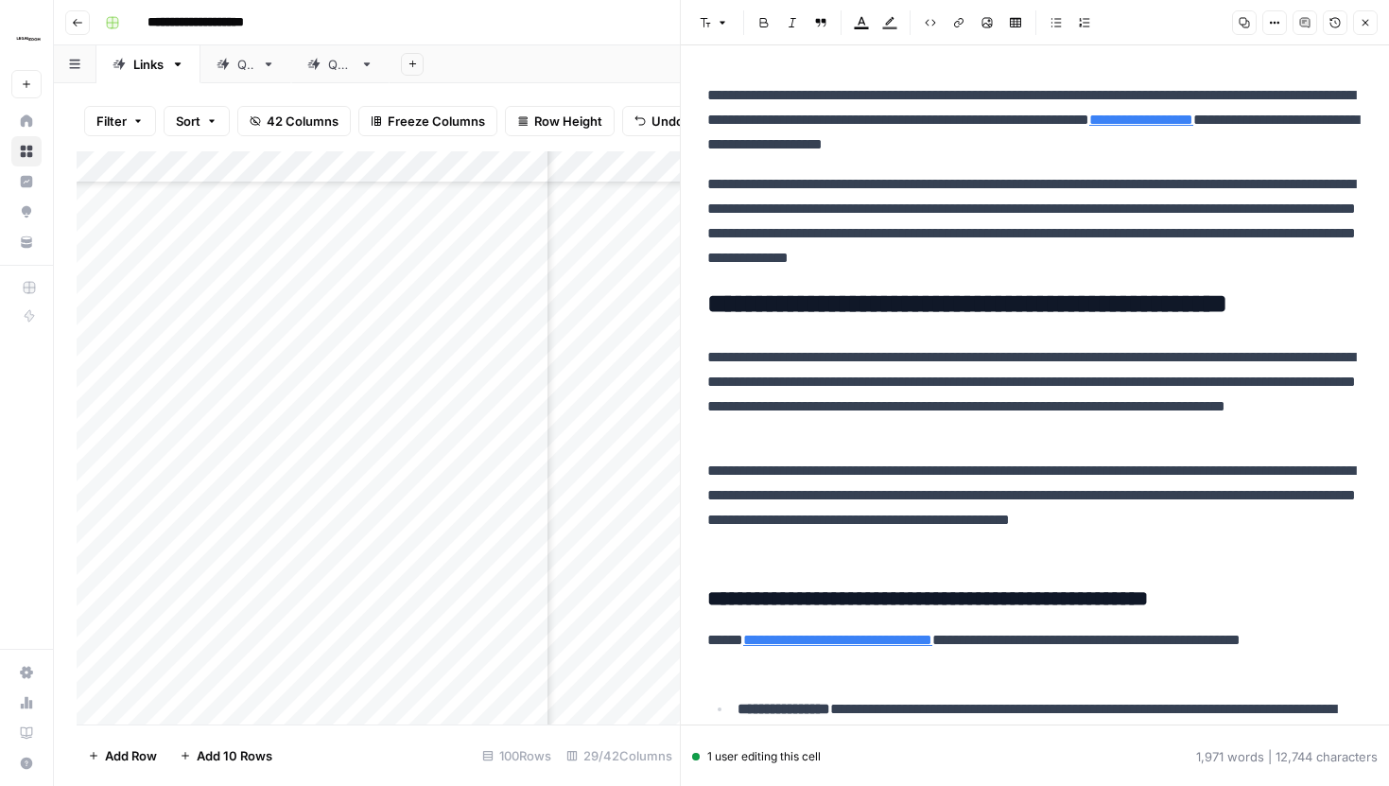
click at [1358, 24] on button "Close" at bounding box center [1365, 22] width 25 height 25
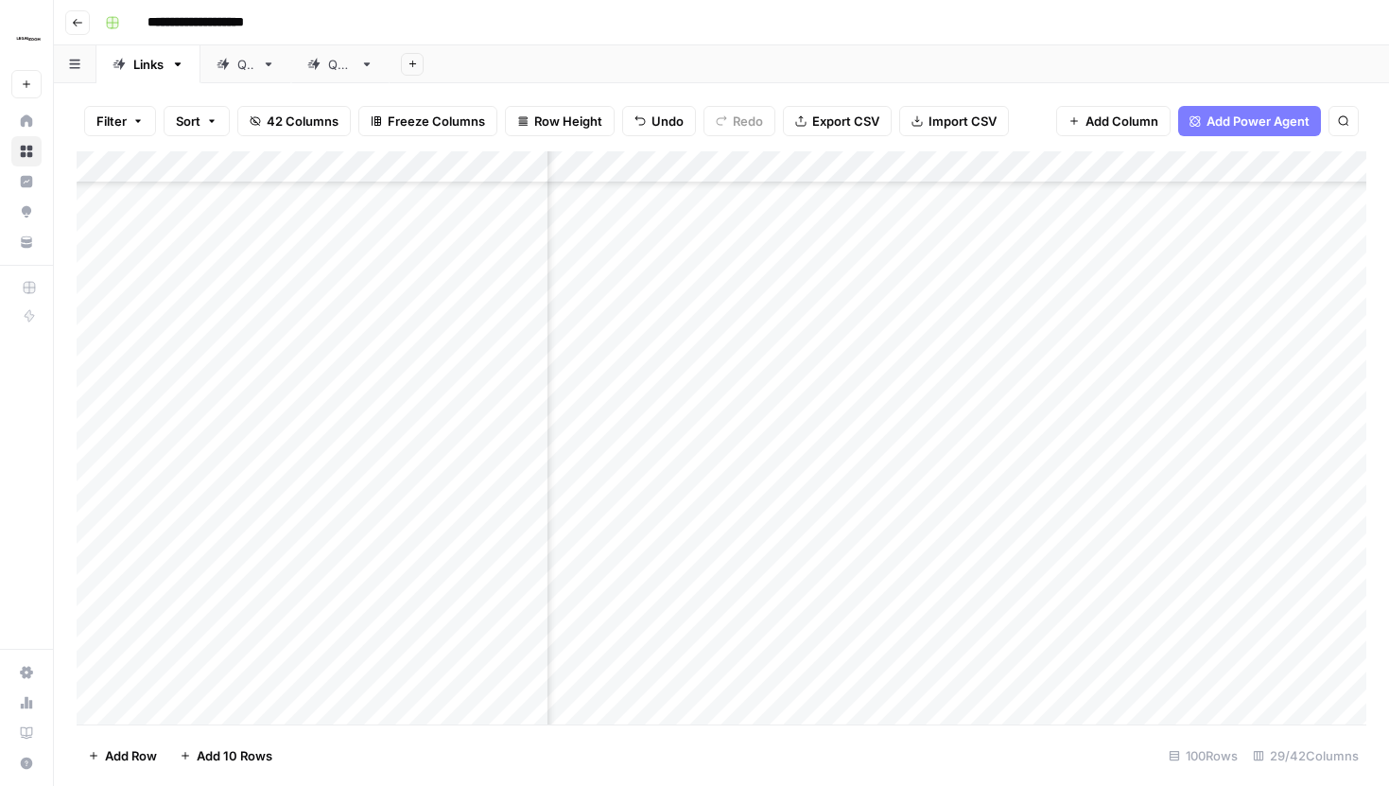
click at [896, 165] on div "Add Column" at bounding box center [722, 437] width 1290 height 573
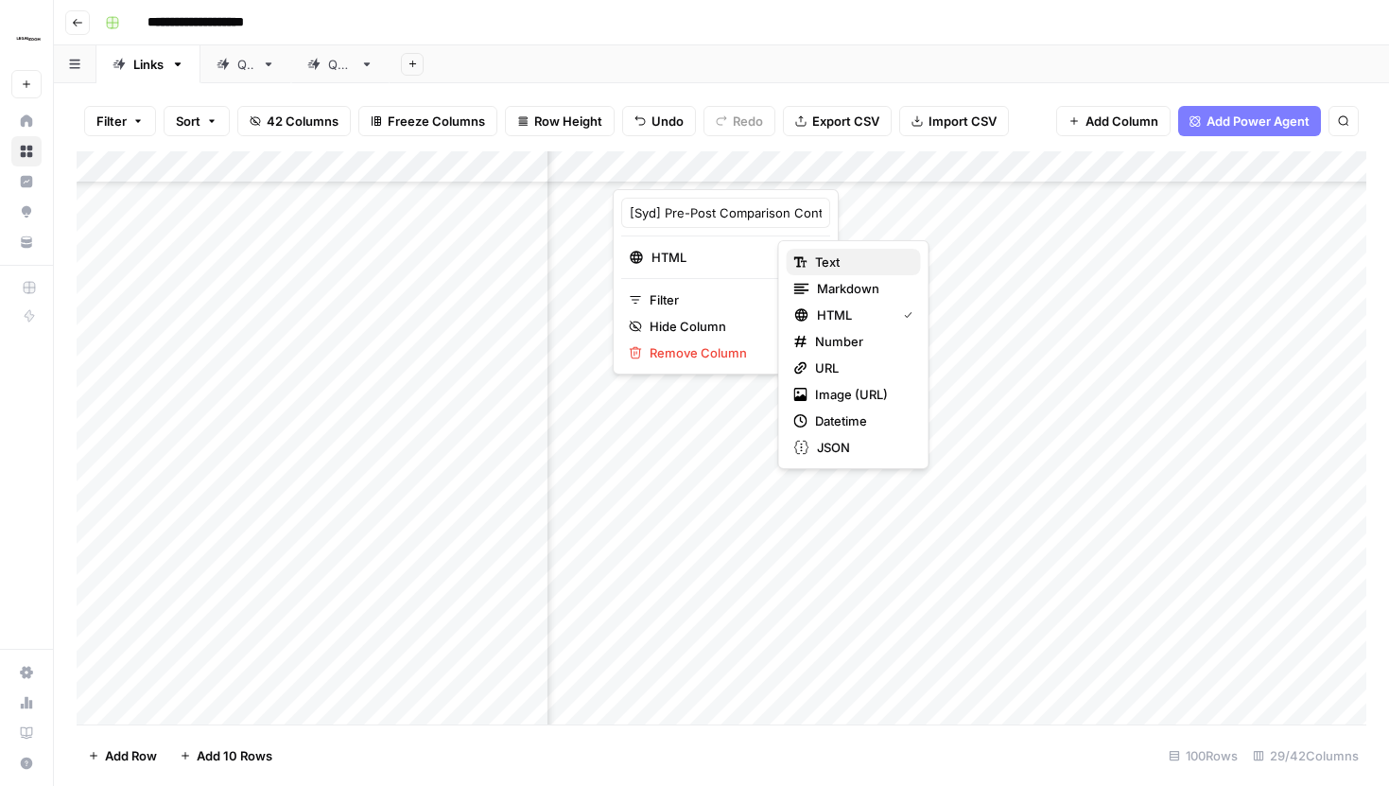
click at [812, 255] on div "Text" at bounding box center [853, 261] width 119 height 19
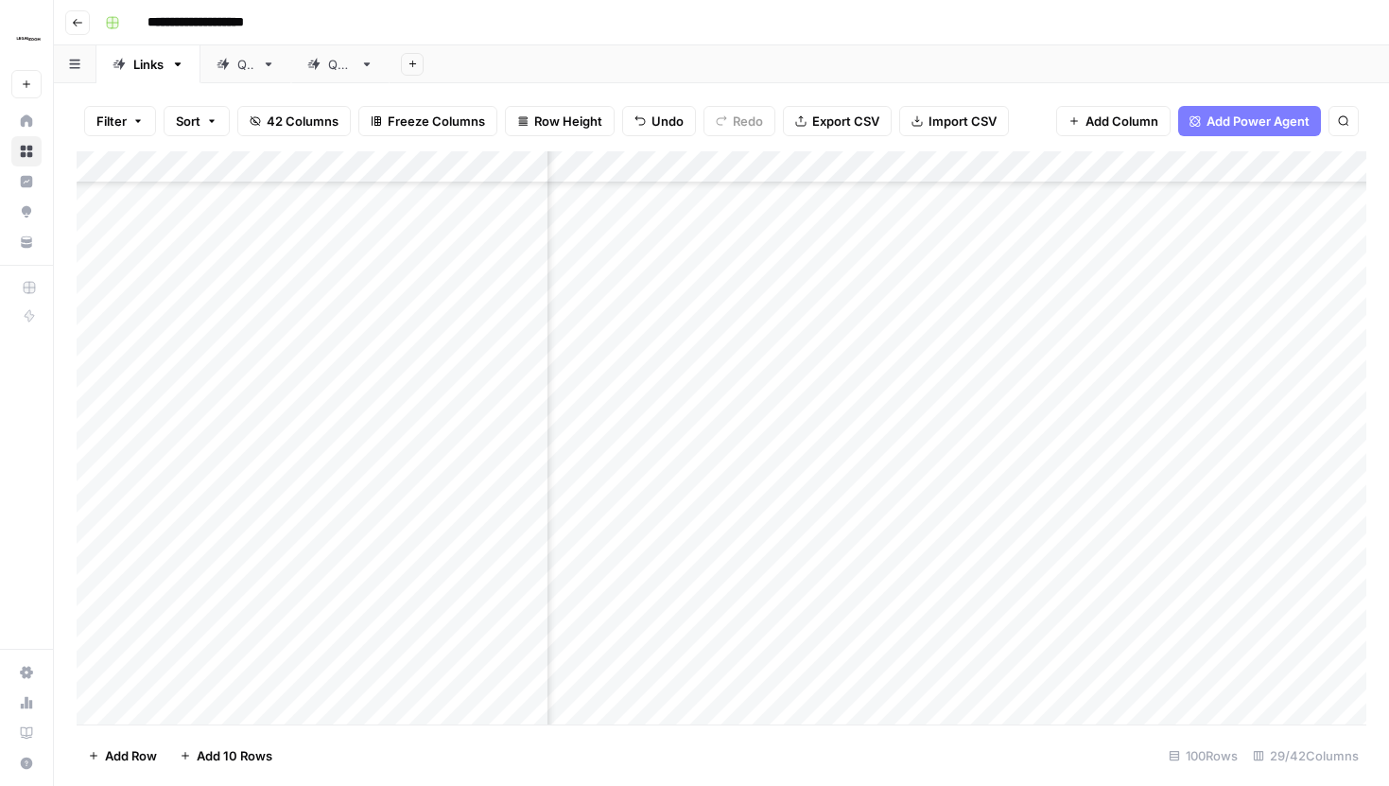
scroll to position [1526, 4004]
click at [1024, 298] on div "Add Column" at bounding box center [722, 437] width 1290 height 573
click at [1115, 292] on div "Add Column" at bounding box center [722, 437] width 1290 height 573
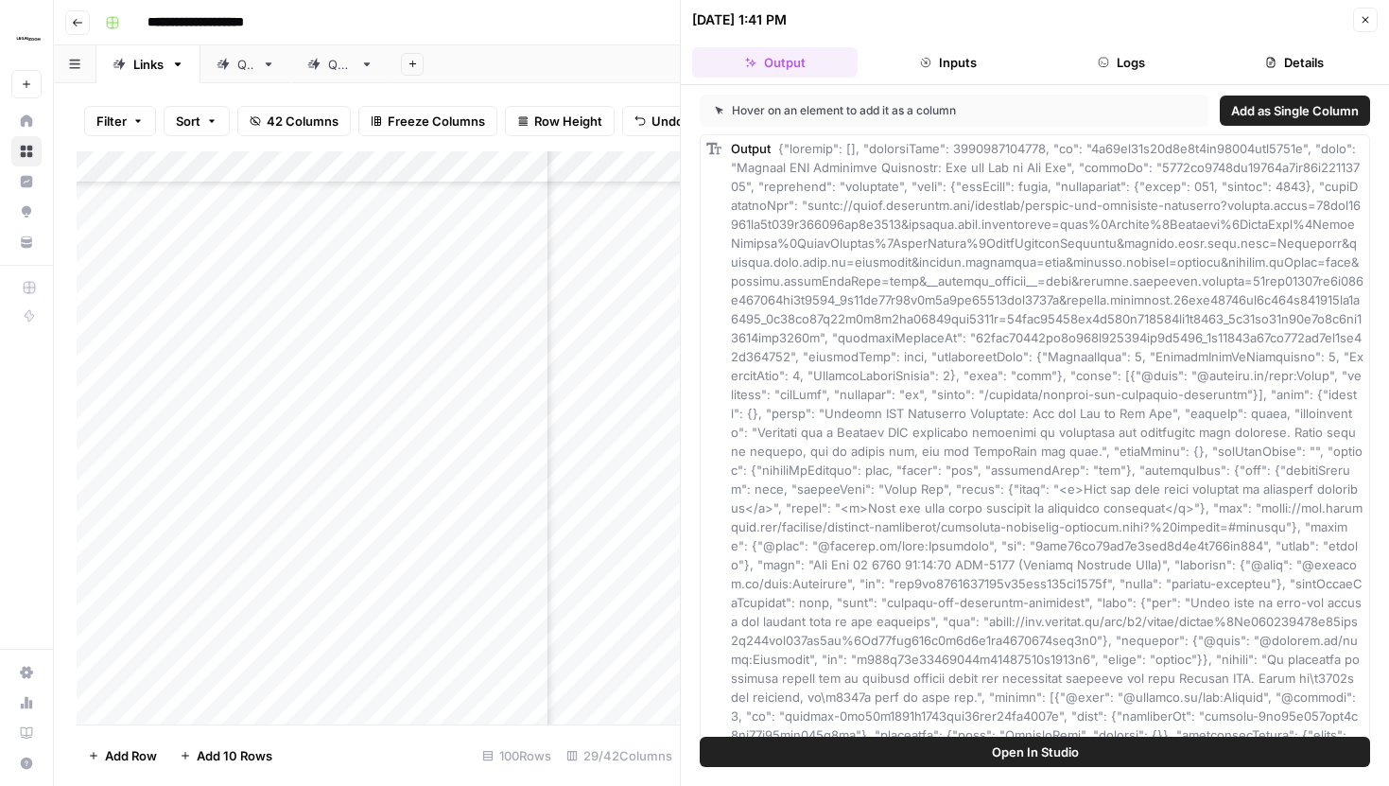
click at [976, 61] on button "Inputs" at bounding box center [947, 62] width 165 height 30
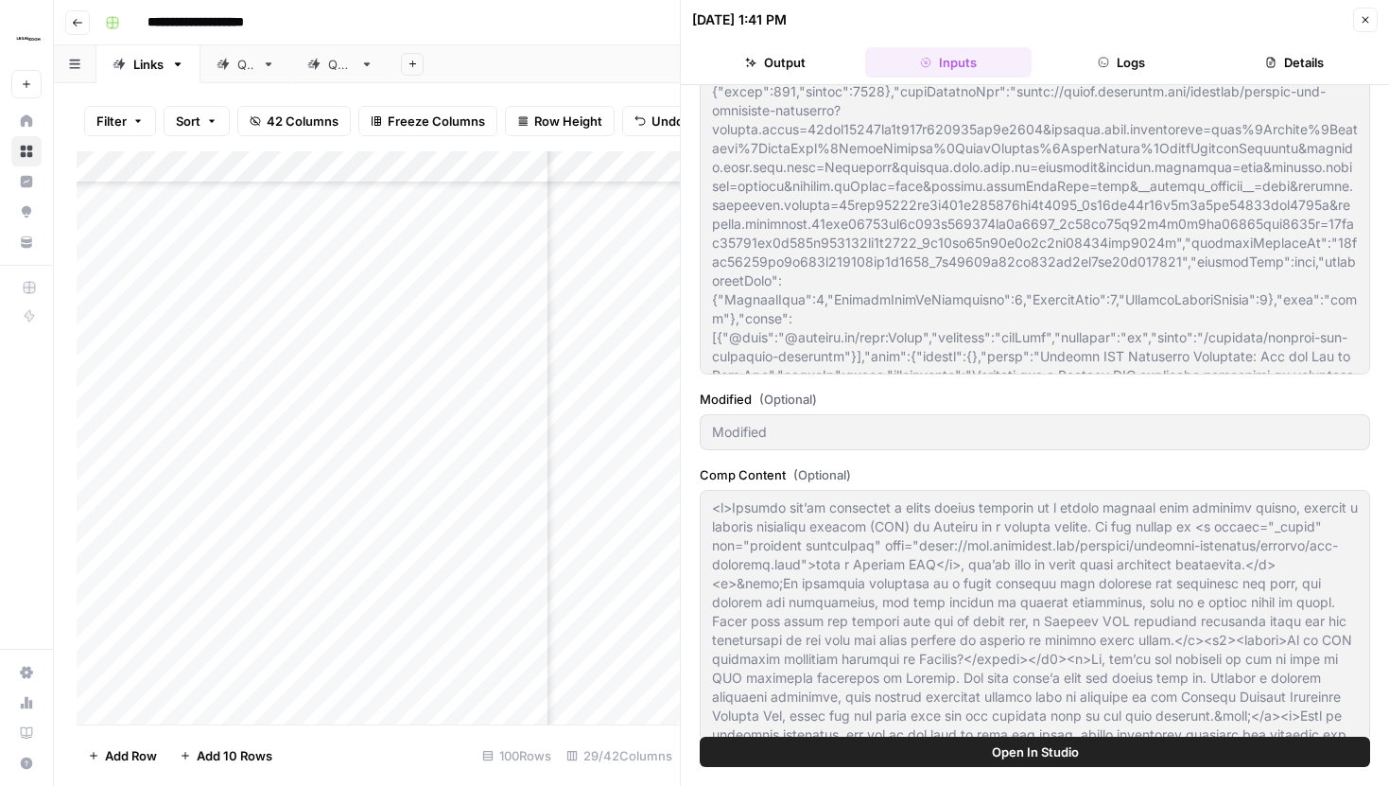
scroll to position [740, 0]
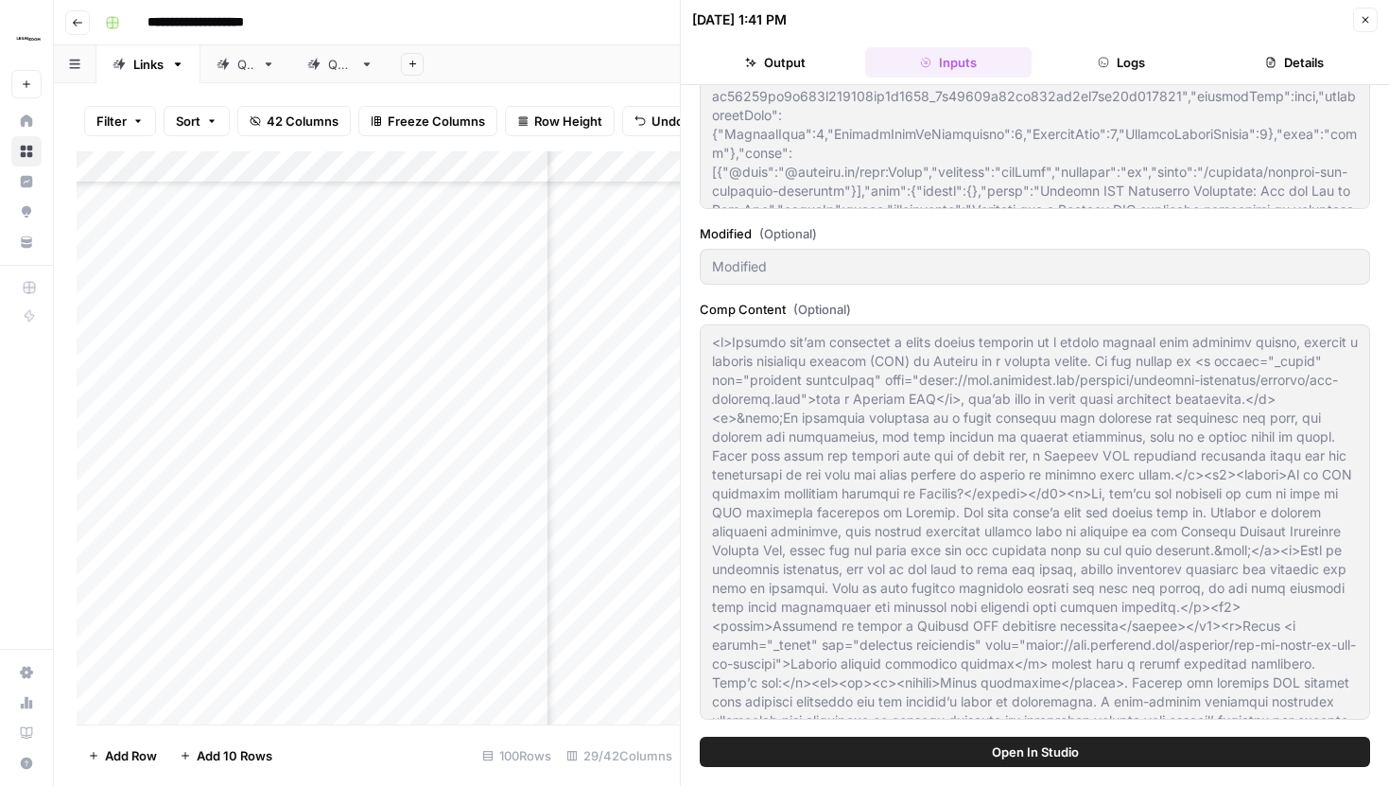
click at [1357, 14] on button "Close" at bounding box center [1365, 20] width 25 height 25
type textarea "<div builder-id="builder-43c1414938d64d16af73742dd5970c14"><div><div builder-id…"
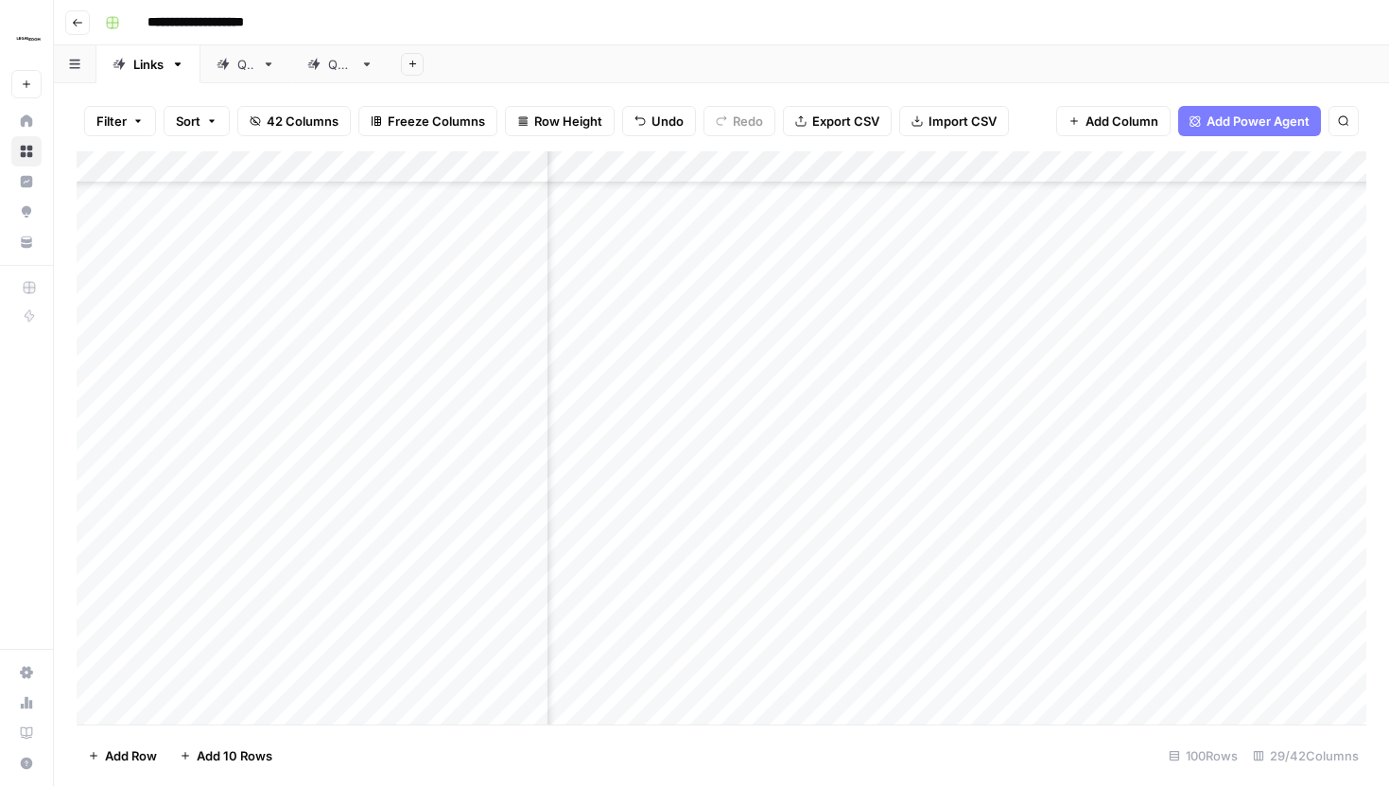
scroll to position [1506, 3184]
click at [960, 312] on div "Add Column" at bounding box center [722, 437] width 1290 height 573
click at [970, 165] on div "Add Column" at bounding box center [722, 437] width 1290 height 573
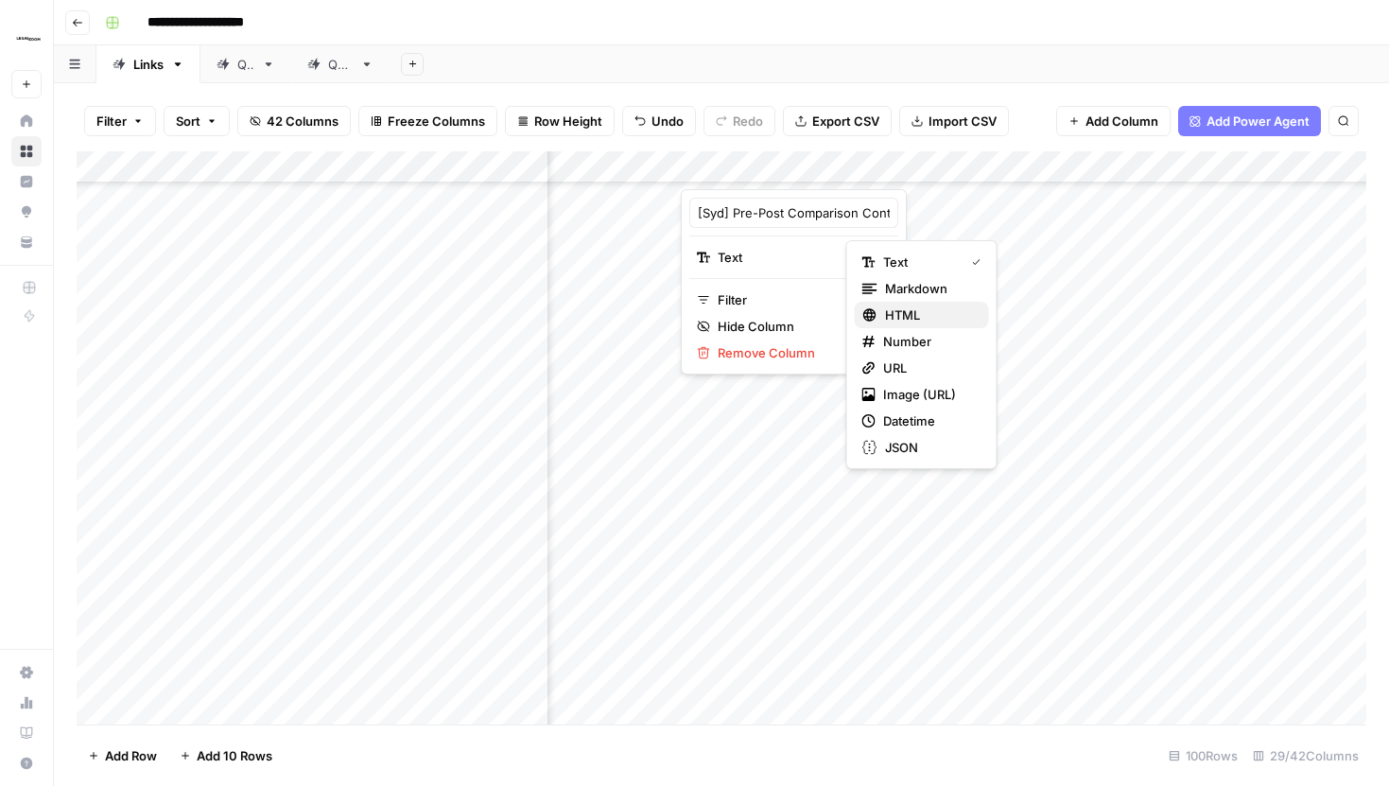
click at [911, 321] on span "HTML" at bounding box center [929, 314] width 89 height 19
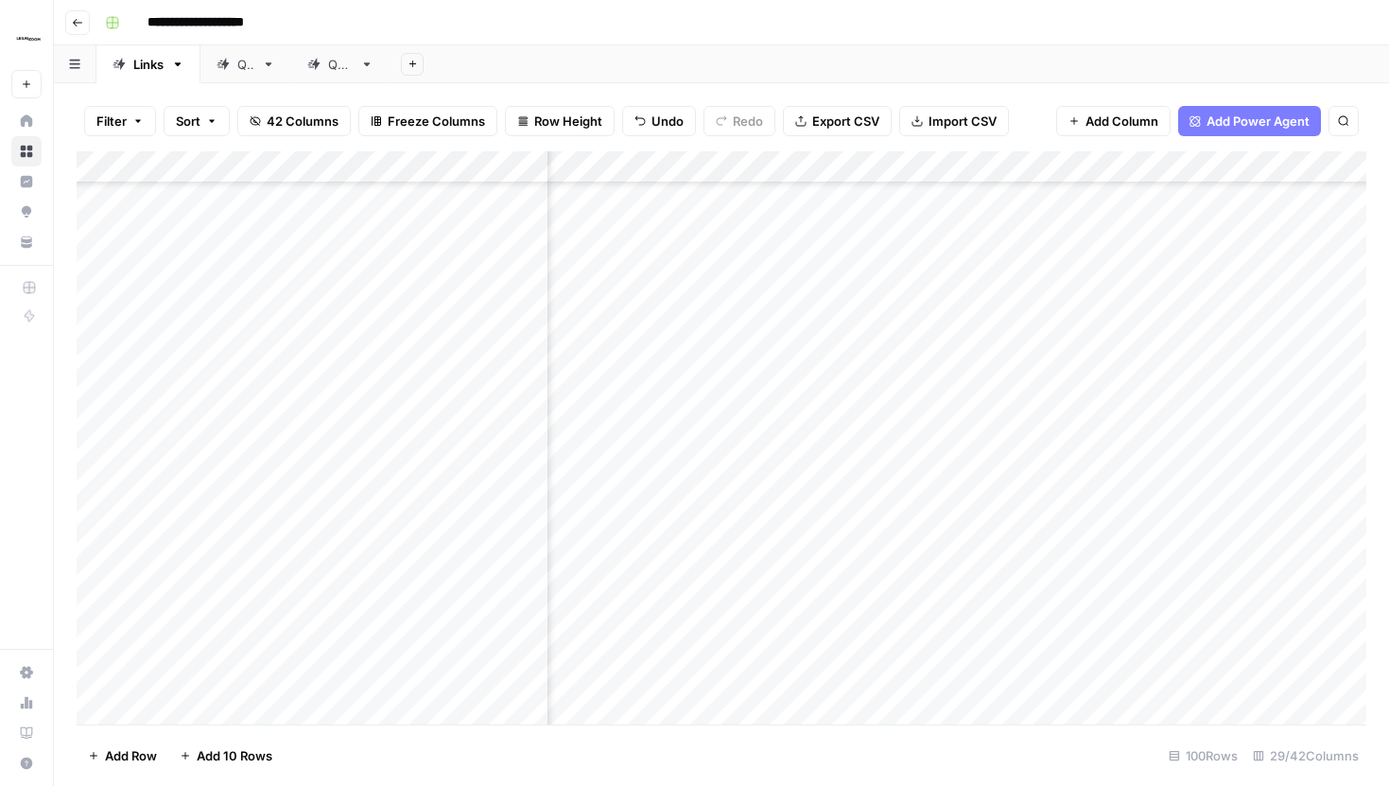
click at [968, 159] on div "Add Column" at bounding box center [722, 437] width 1290 height 573
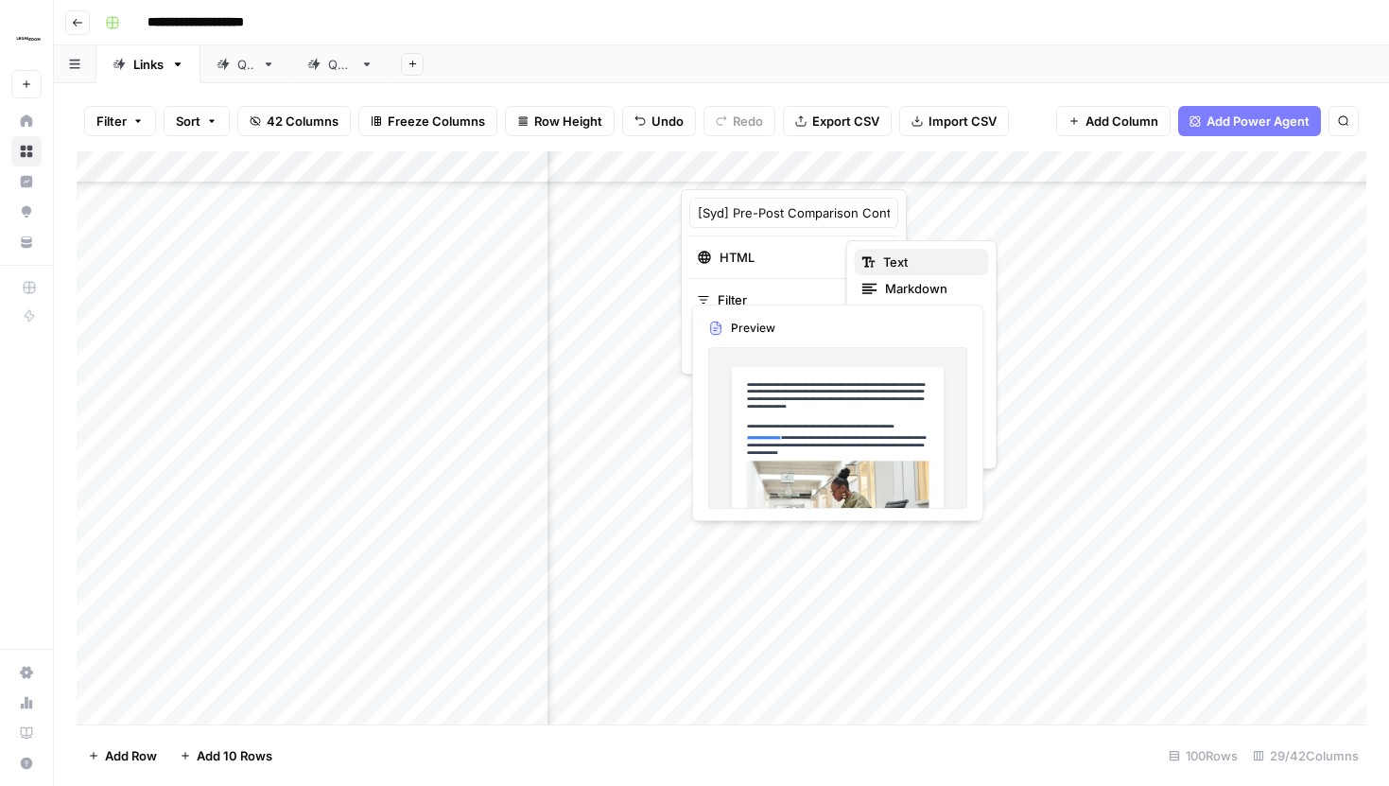
click at [897, 262] on span "Text" at bounding box center [928, 261] width 91 height 19
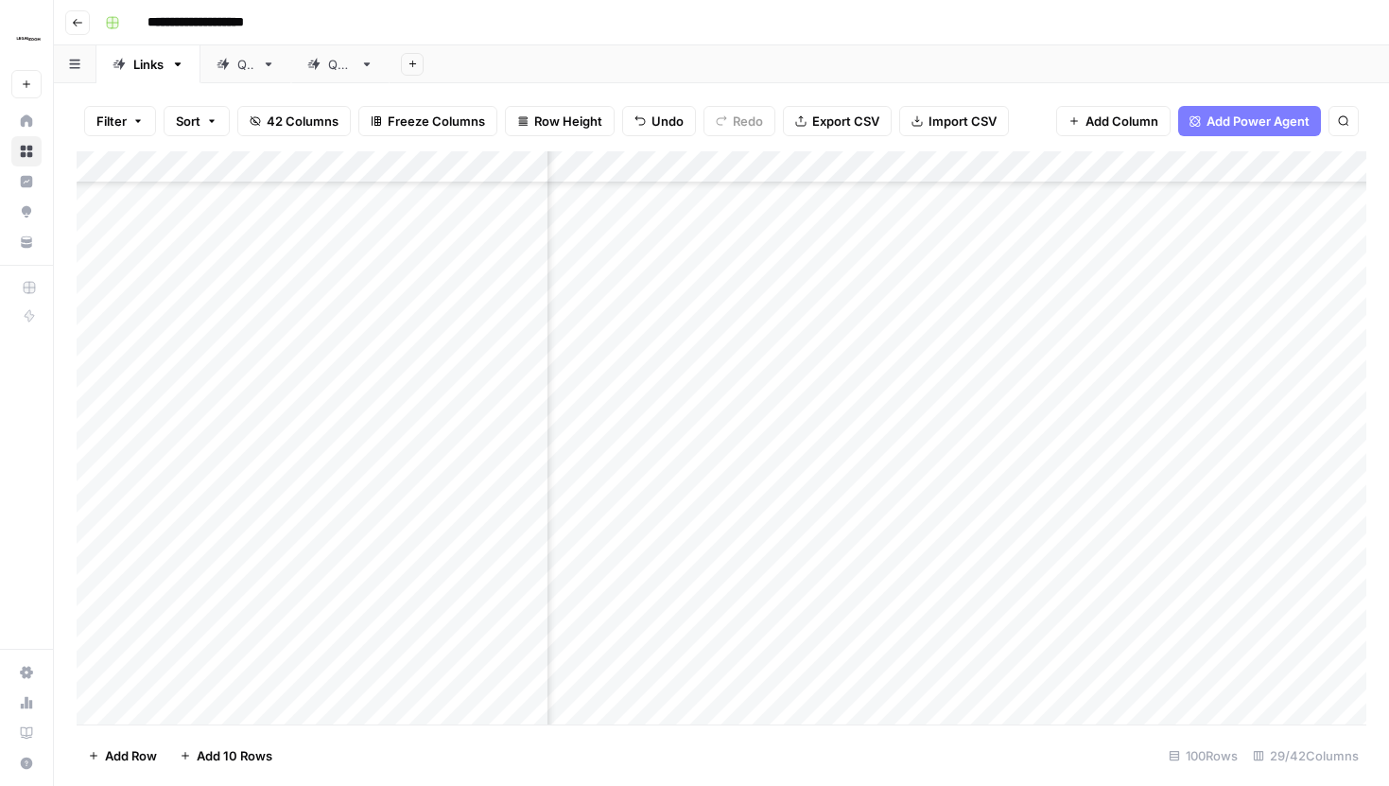
click at [963, 165] on div "Add Column" at bounding box center [722, 437] width 1290 height 573
click at [1024, 120] on div "Filter Sort 42 Columns Freeze Columns Row Height Undo Redo Export CSV Import CS…" at bounding box center [722, 121] width 1290 height 61
click at [961, 169] on div "Add Column" at bounding box center [722, 437] width 1290 height 573
click at [1025, 147] on div "Filter Sort 42 Columns Freeze Columns Row Height Undo Redo Export CSV Import CS…" at bounding box center [722, 121] width 1290 height 61
click at [962, 163] on div "Add Column" at bounding box center [722, 437] width 1290 height 573
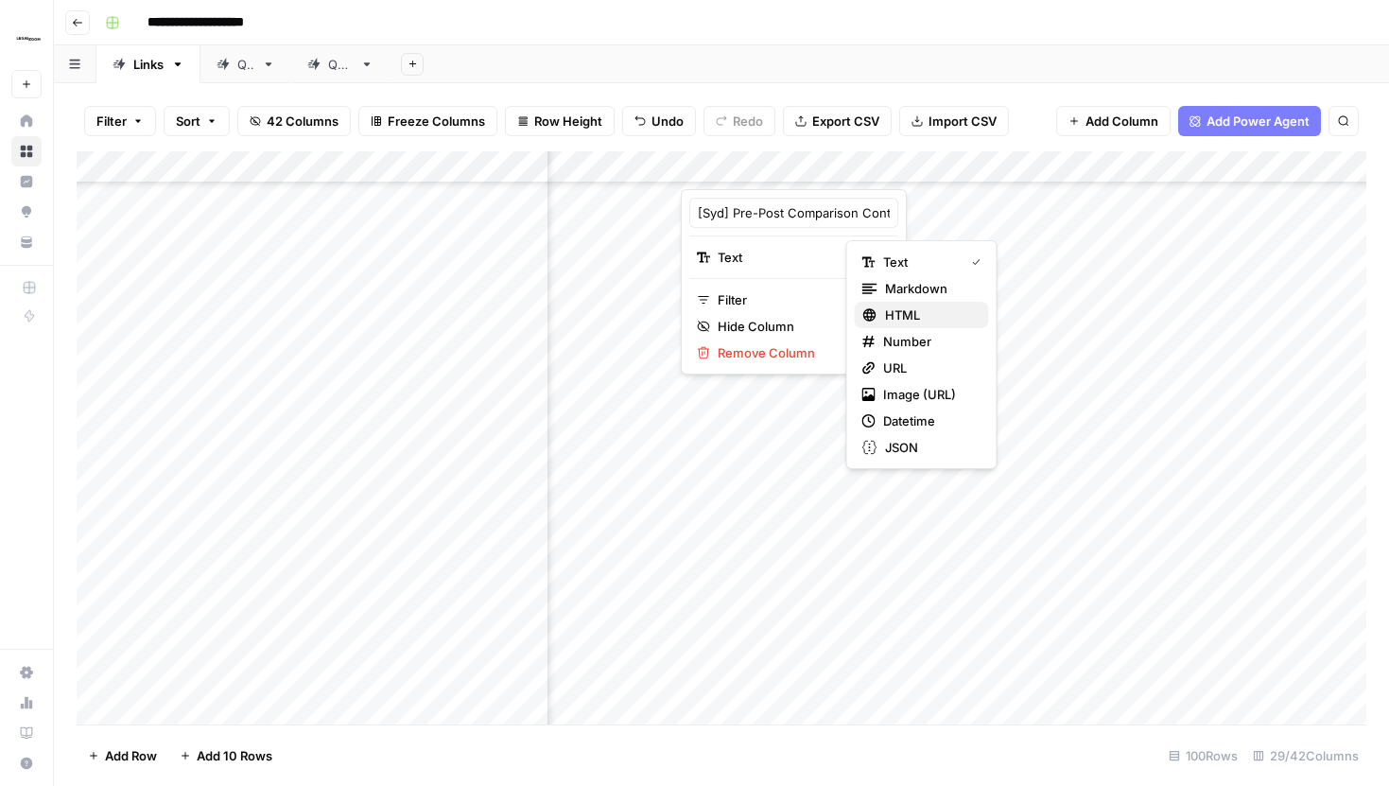
click at [894, 315] on span "HTML" at bounding box center [929, 314] width 89 height 19
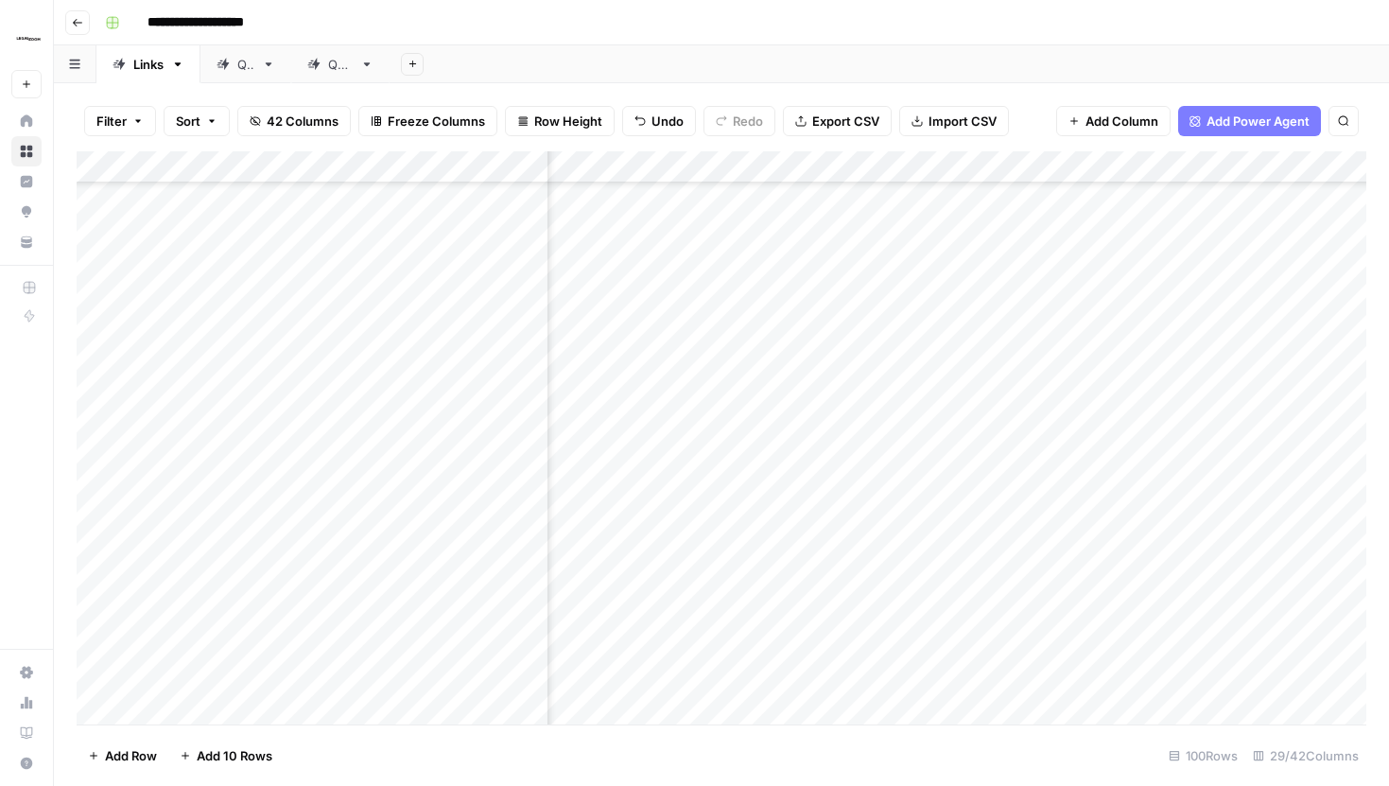
click at [961, 165] on div "Add Column" at bounding box center [722, 437] width 1290 height 573
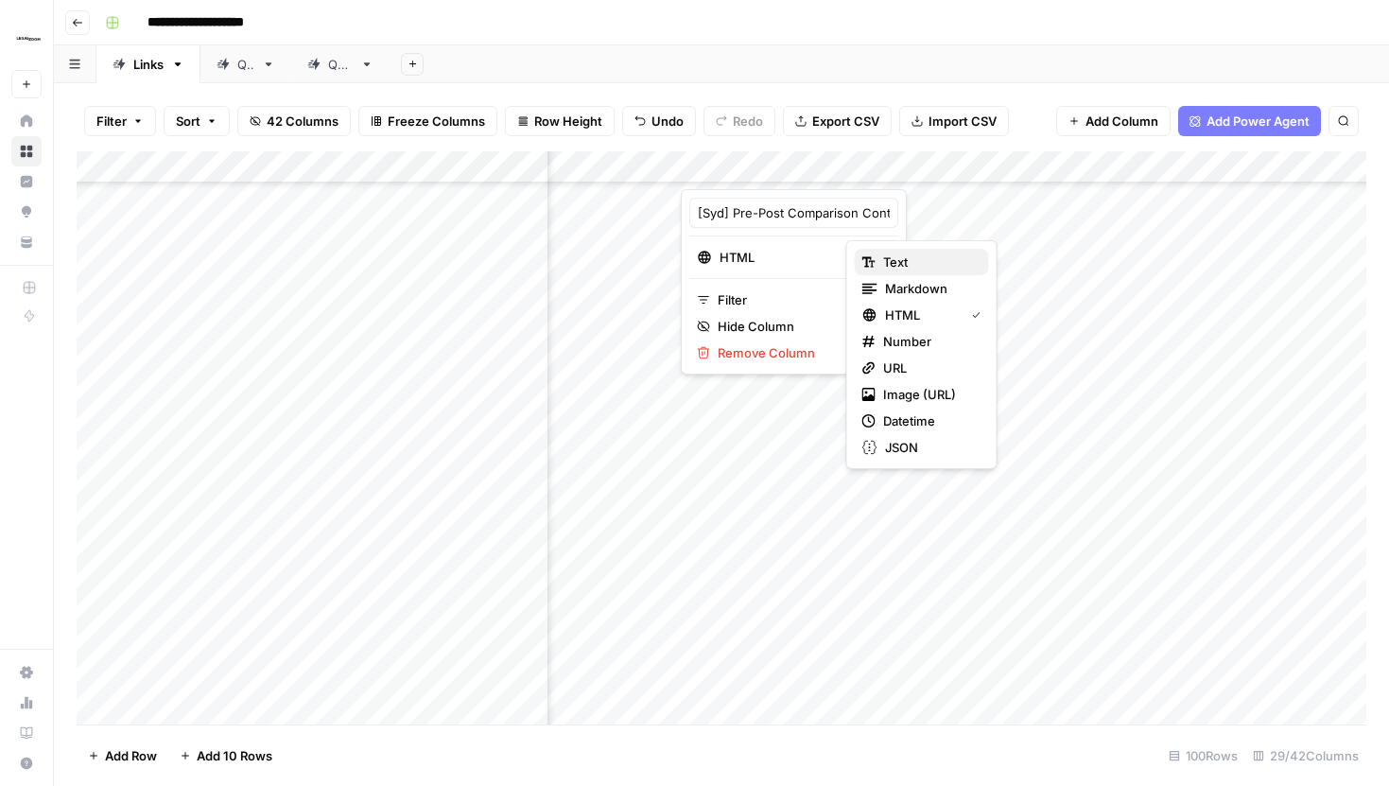
click at [900, 257] on span "Text" at bounding box center [928, 261] width 91 height 19
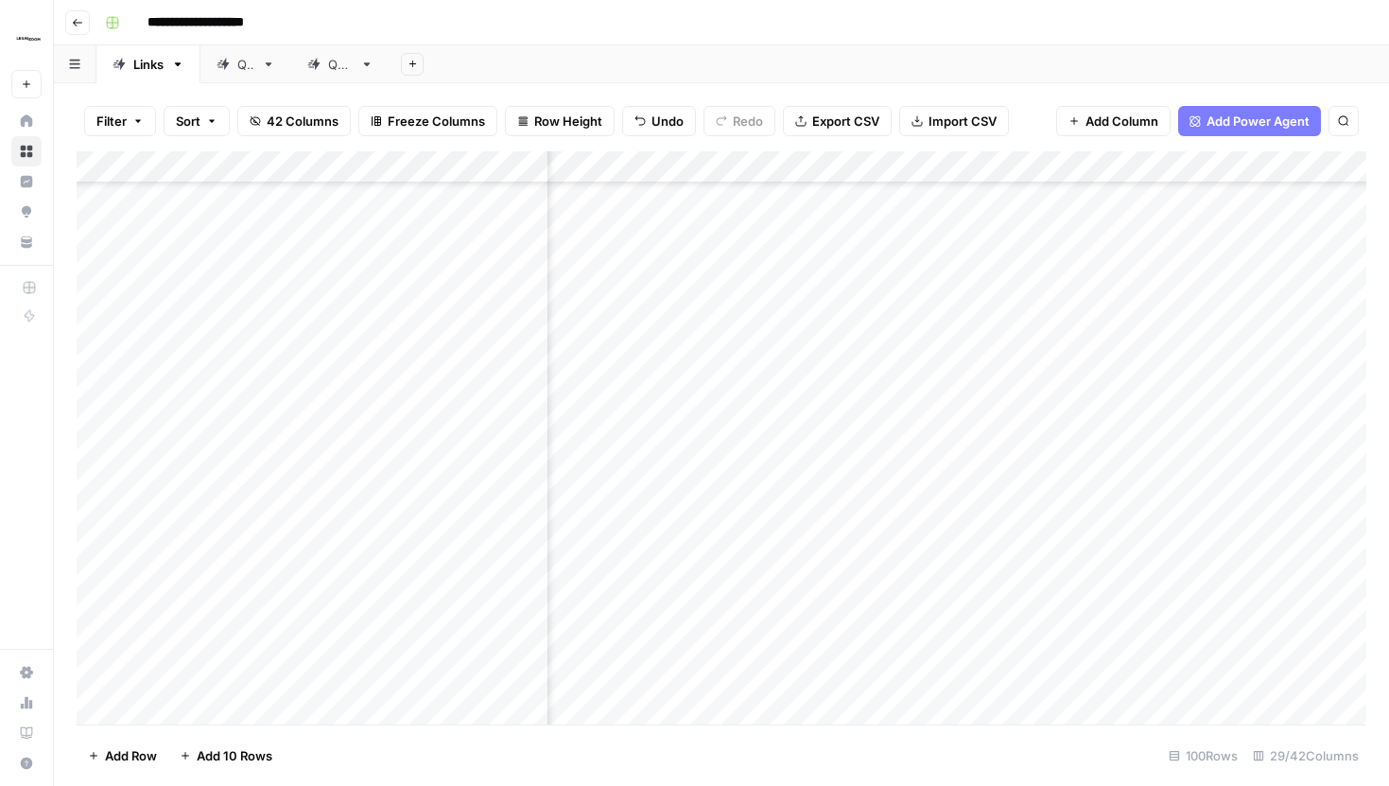
scroll to position [1441, 3253]
click at [1037, 110] on div "Filter Sort 42 Columns Freeze Columns Row Height Undo Redo Export CSV Import CS…" at bounding box center [722, 121] width 1290 height 61
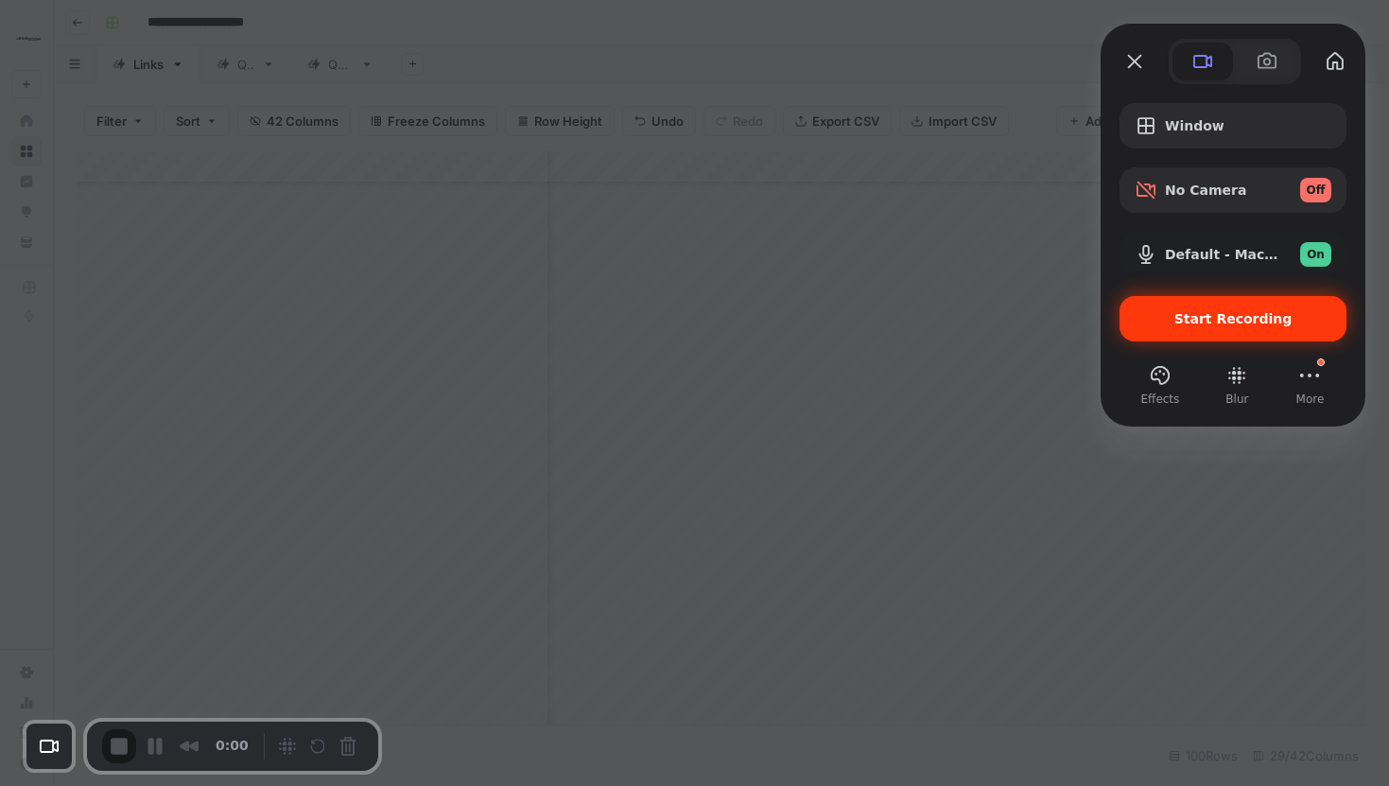
click at [1225, 322] on span "Start Recording" at bounding box center [1233, 318] width 118 height 15
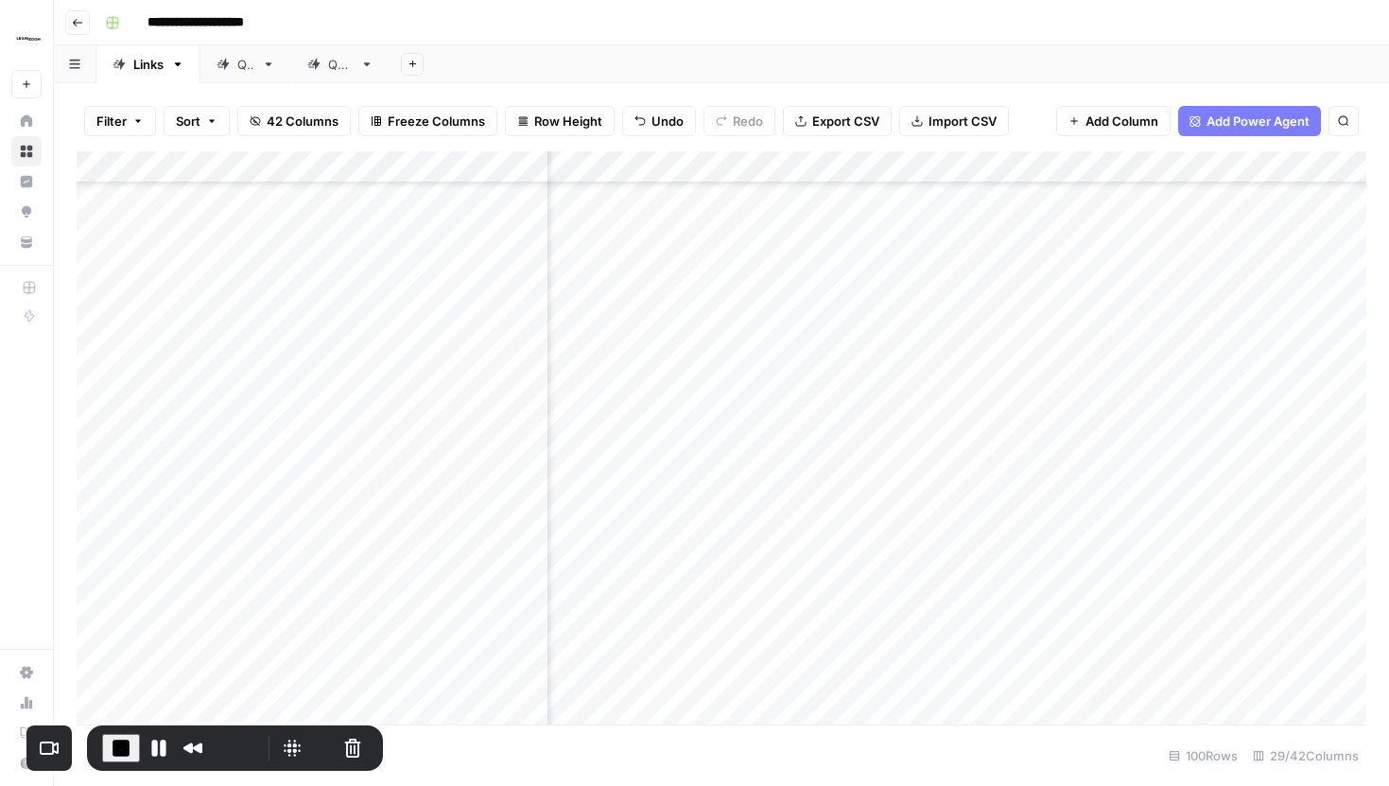
scroll to position [1442, 2560]
click at [782, 375] on div "Add Column" at bounding box center [722, 437] width 1290 height 573
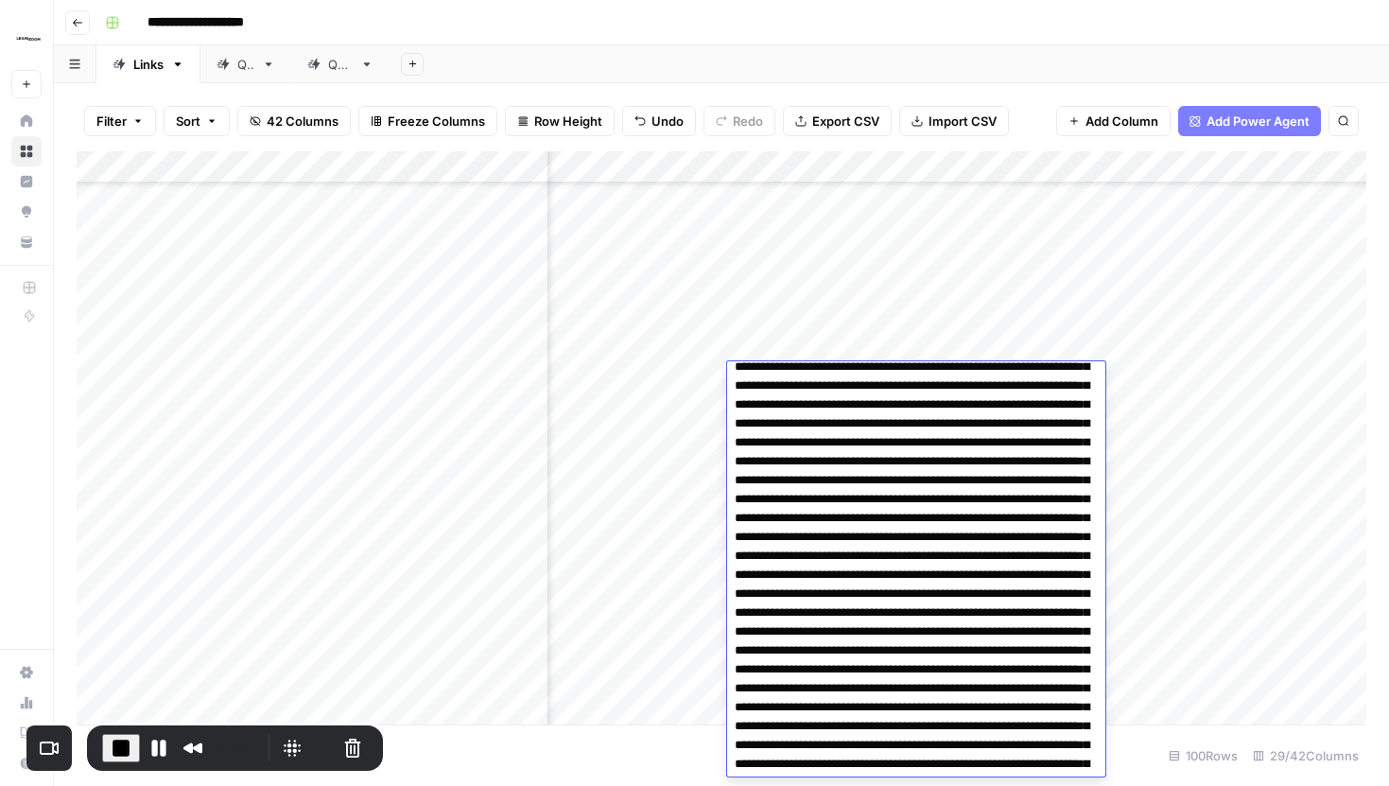
scroll to position [0, 0]
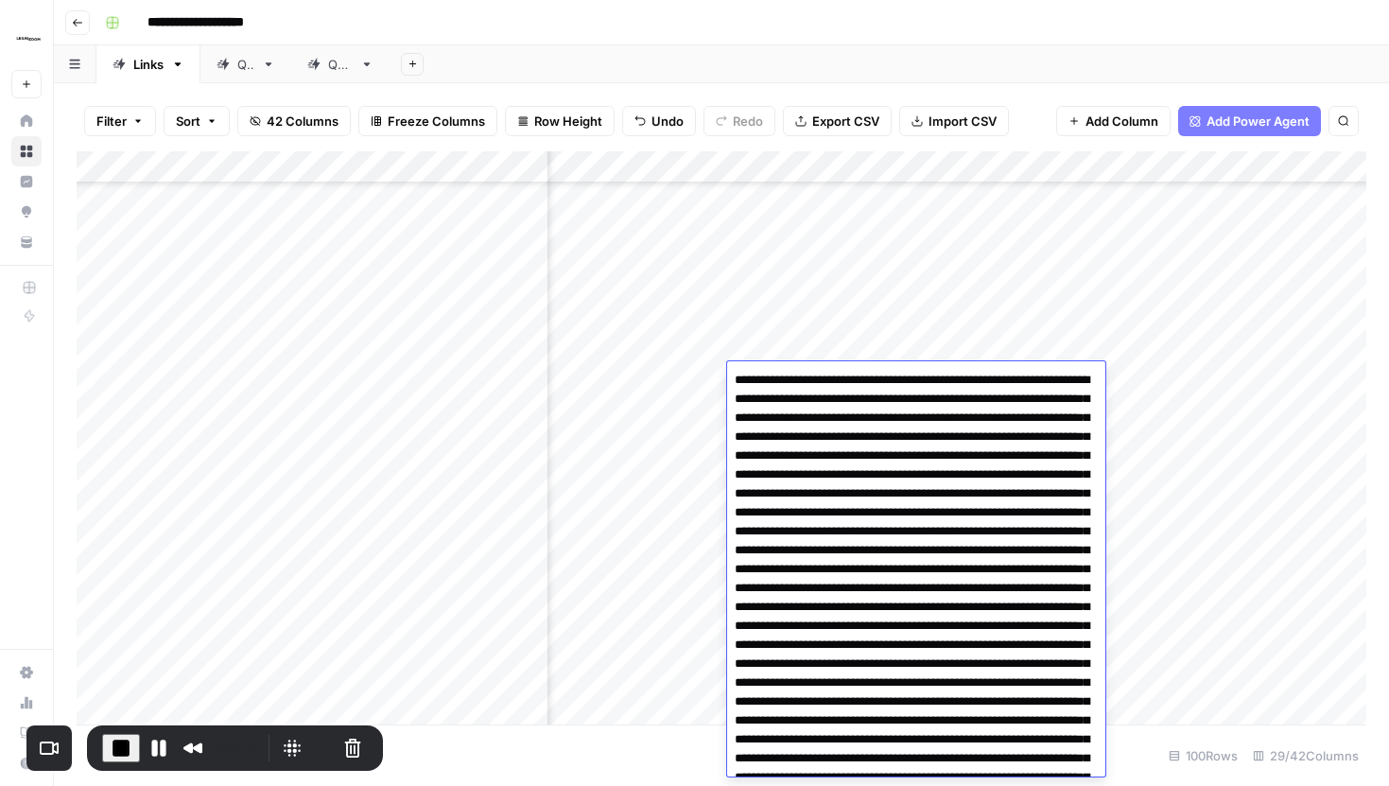
drag, startPoint x: 739, startPoint y: 381, endPoint x: 851, endPoint y: 382, distance: 111.6
drag, startPoint x: 963, startPoint y: 398, endPoint x: 808, endPoint y: 392, distance: 154.2
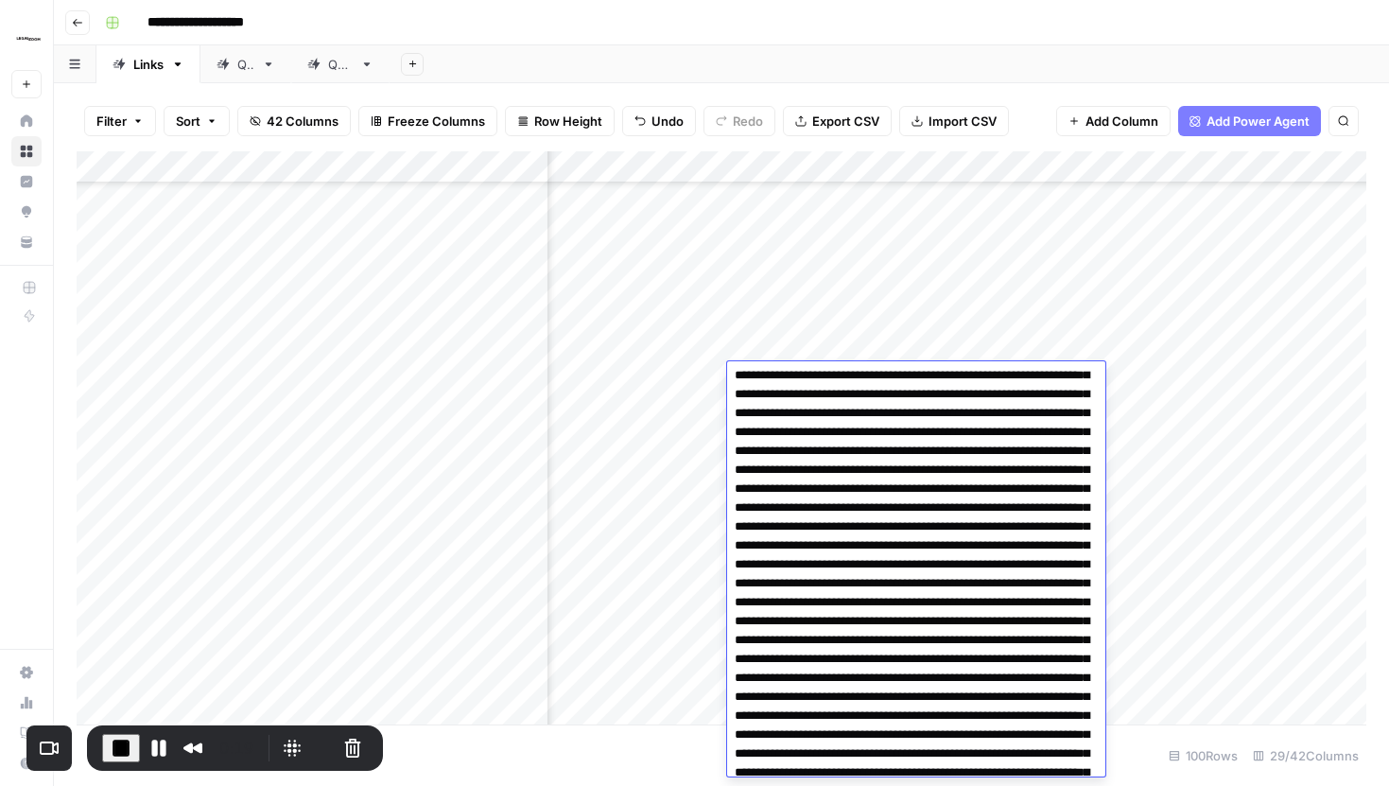
scroll to position [217, 0]
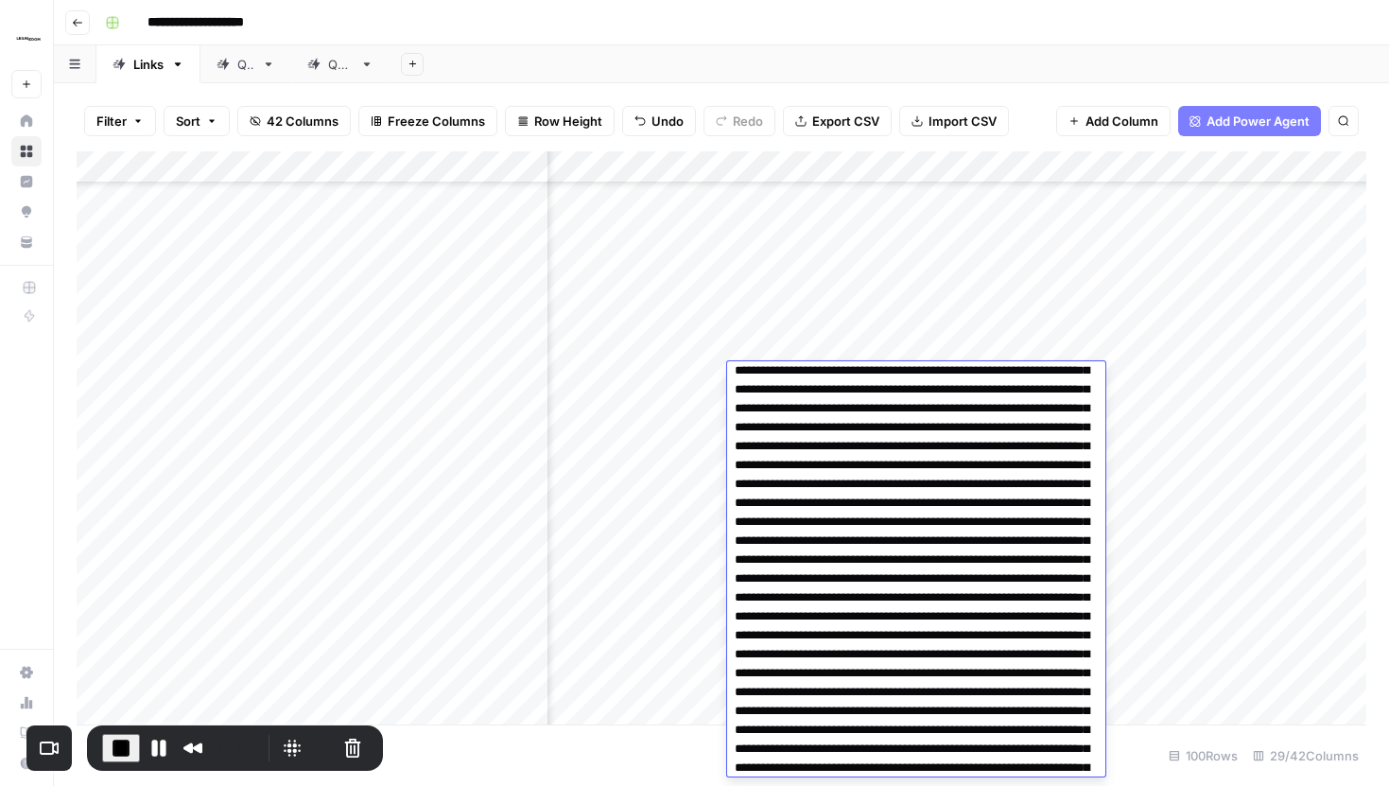
click at [1028, 115] on div "Filter Sort 42 Columns Freeze Columns Row Height Undo Redo Export CSV Import CS…" at bounding box center [722, 121] width 1290 height 61
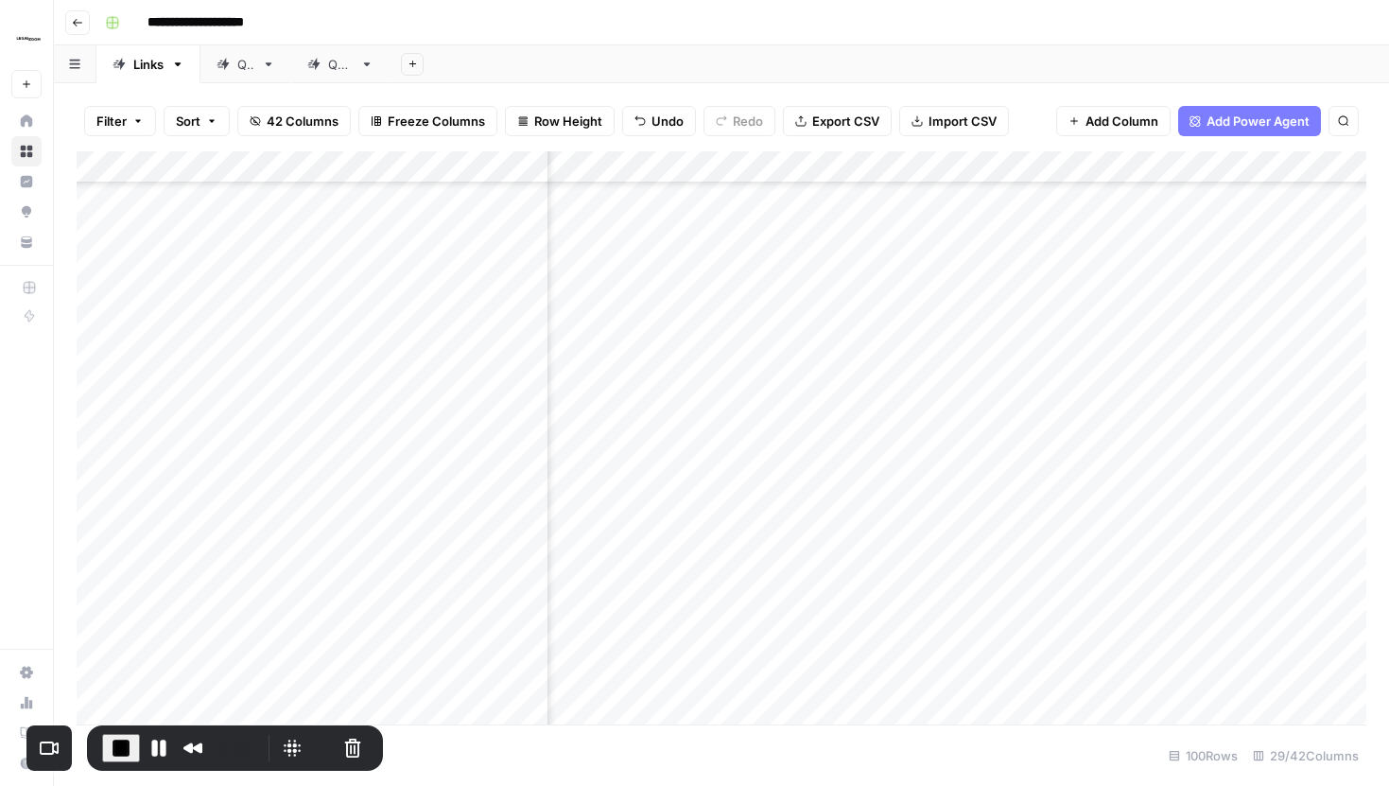
scroll to position [1442, 3199]
click at [946, 164] on div "Add Column" at bounding box center [722, 437] width 1290 height 573
click at [1023, 132] on div "Filter Sort 42 Columns Freeze Columns Row Height Undo Redo Export CSV Import CS…" at bounding box center [722, 121] width 1290 height 61
click at [843, 376] on div "Add Column" at bounding box center [722, 437] width 1290 height 573
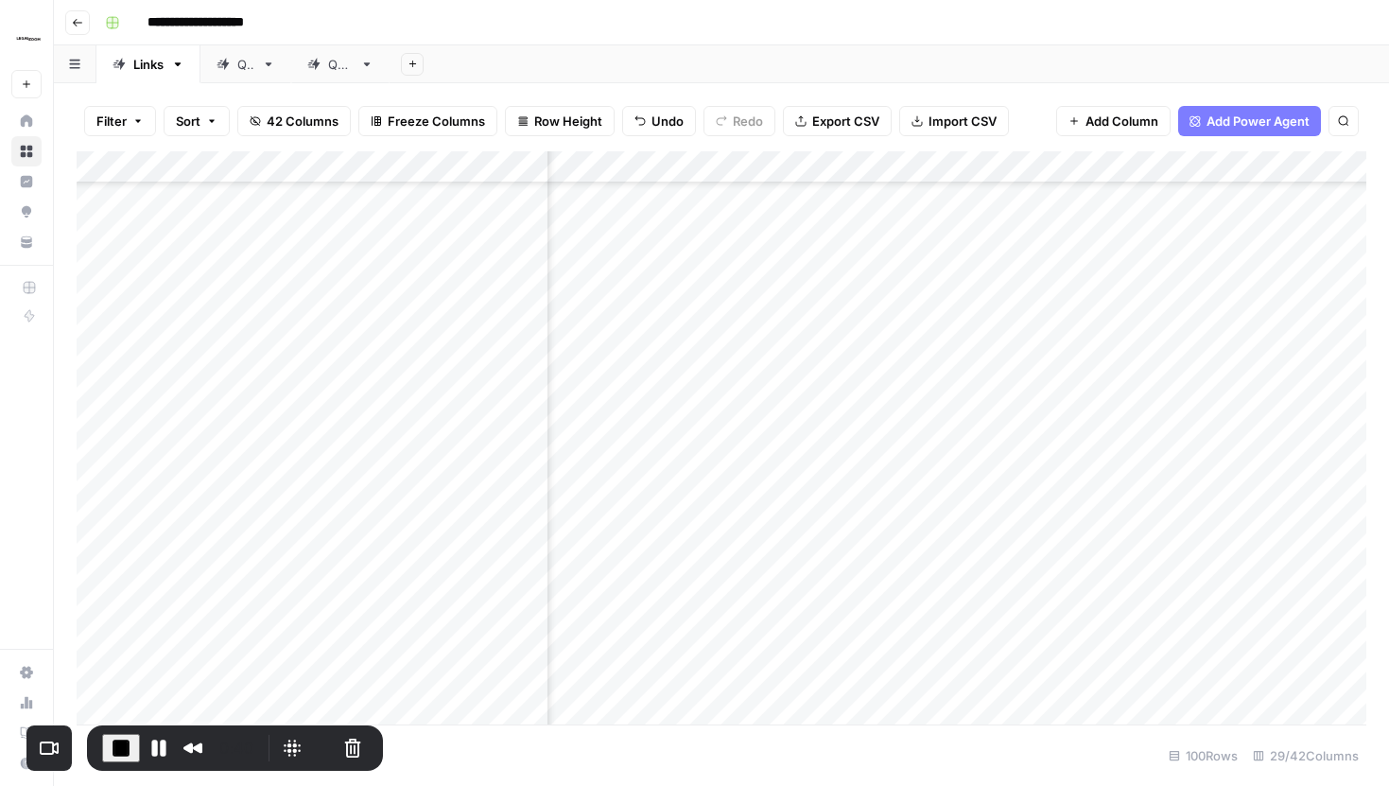
scroll to position [1442, 3935]
click at [1066, 378] on div "Add Column" at bounding box center [722, 437] width 1290 height 573
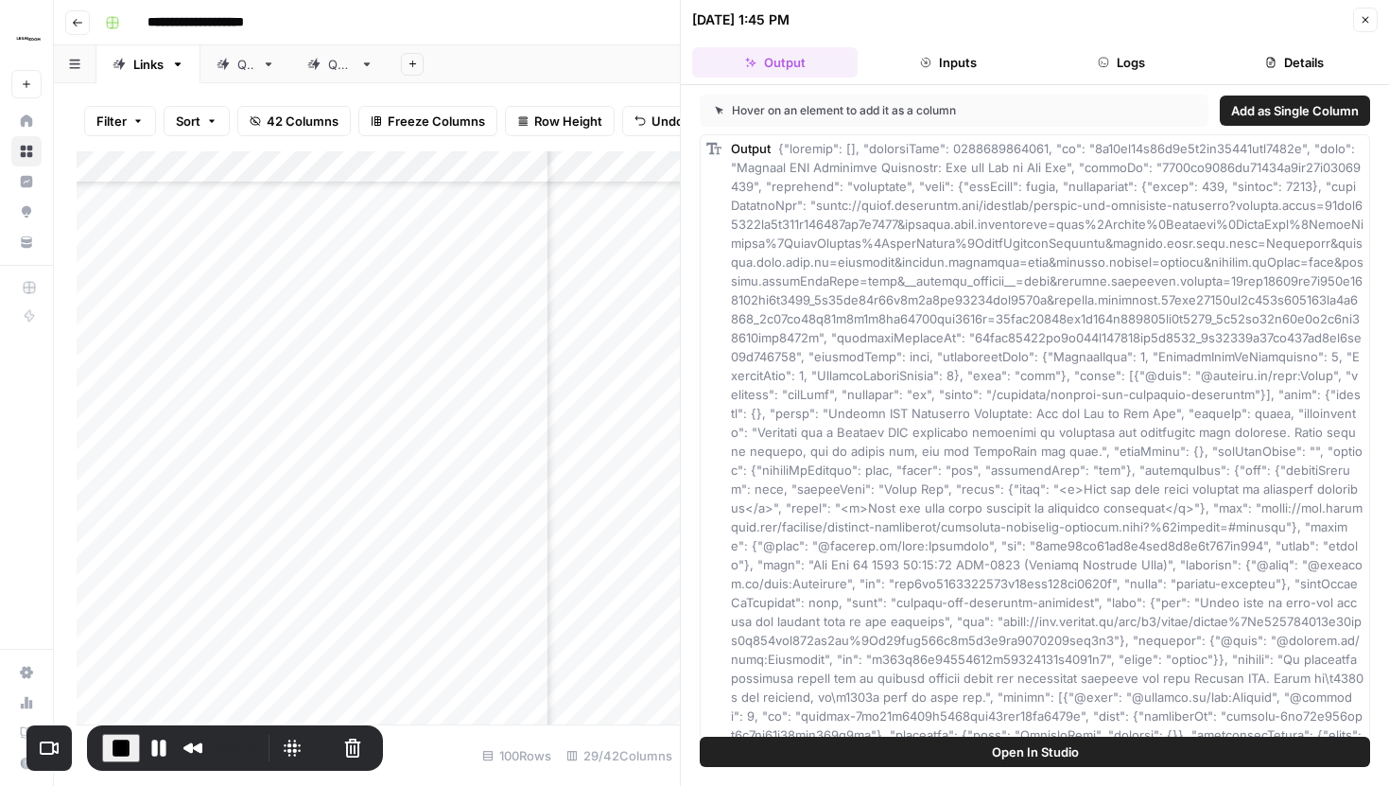
click at [980, 67] on button "Inputs" at bounding box center [947, 62] width 165 height 30
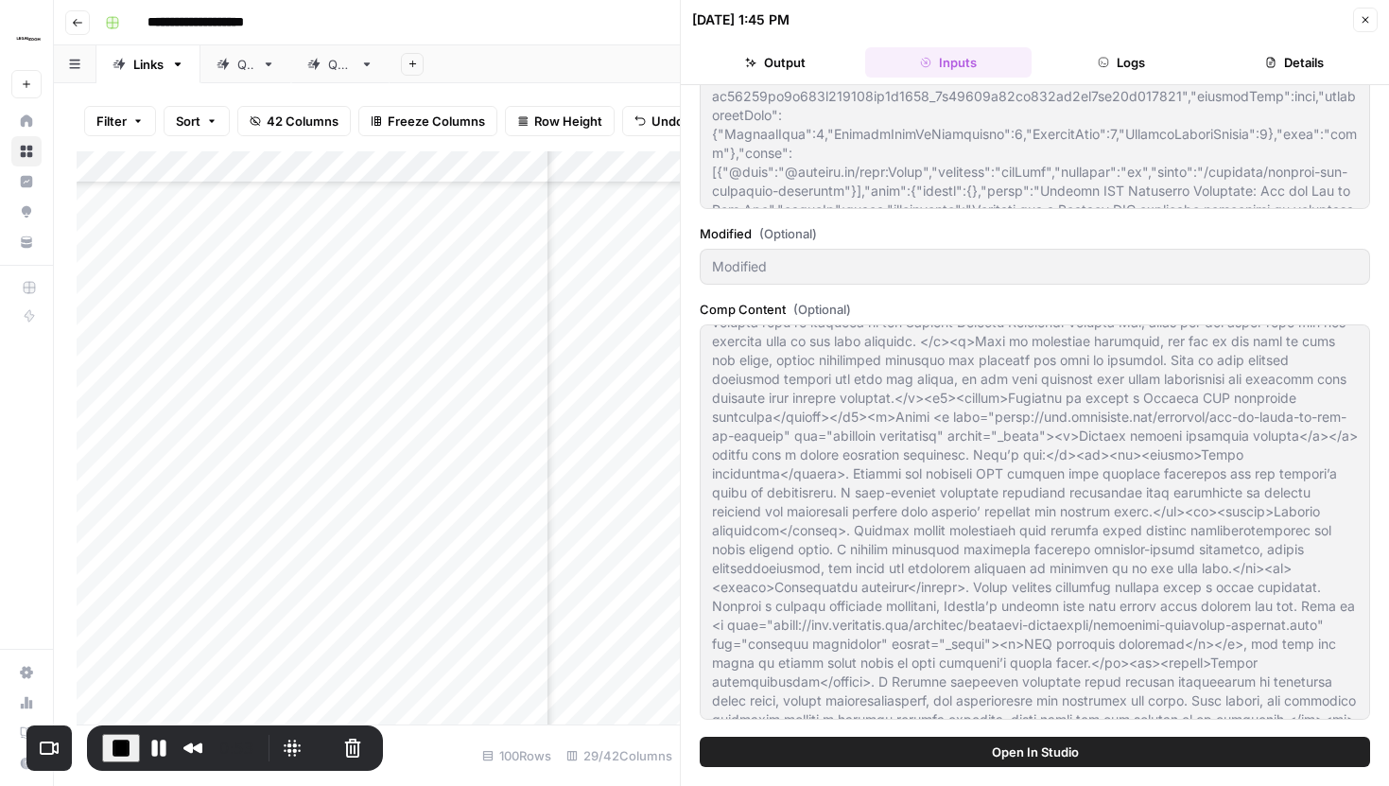
scroll to position [480, 0]
click at [1363, 15] on icon "button" at bounding box center [1365, 19] width 11 height 11
type textarea "<p>Whether you’re launching a small family business or a larger company with mu…"
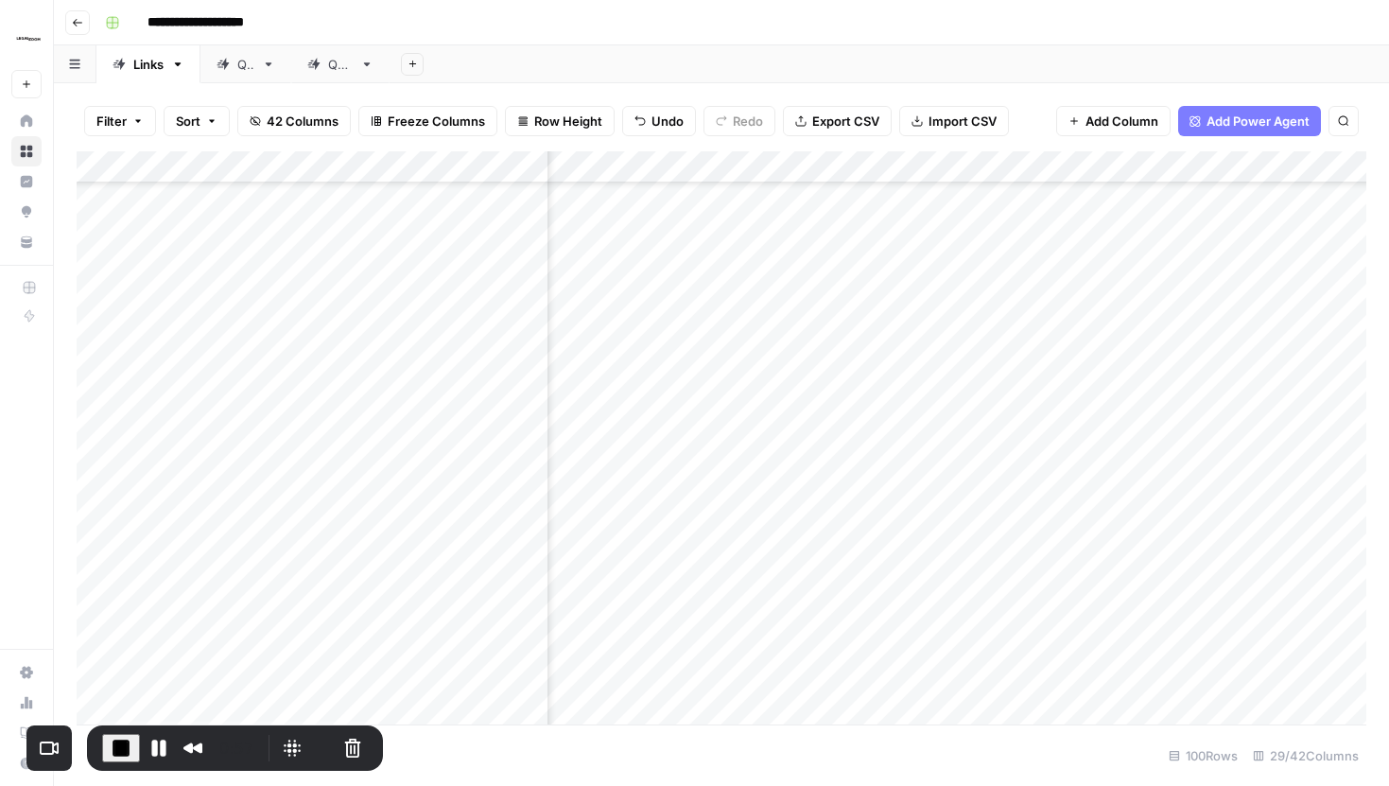
scroll to position [1442, 3178]
click at [974, 172] on div "Add Column" at bounding box center [722, 437] width 1290 height 573
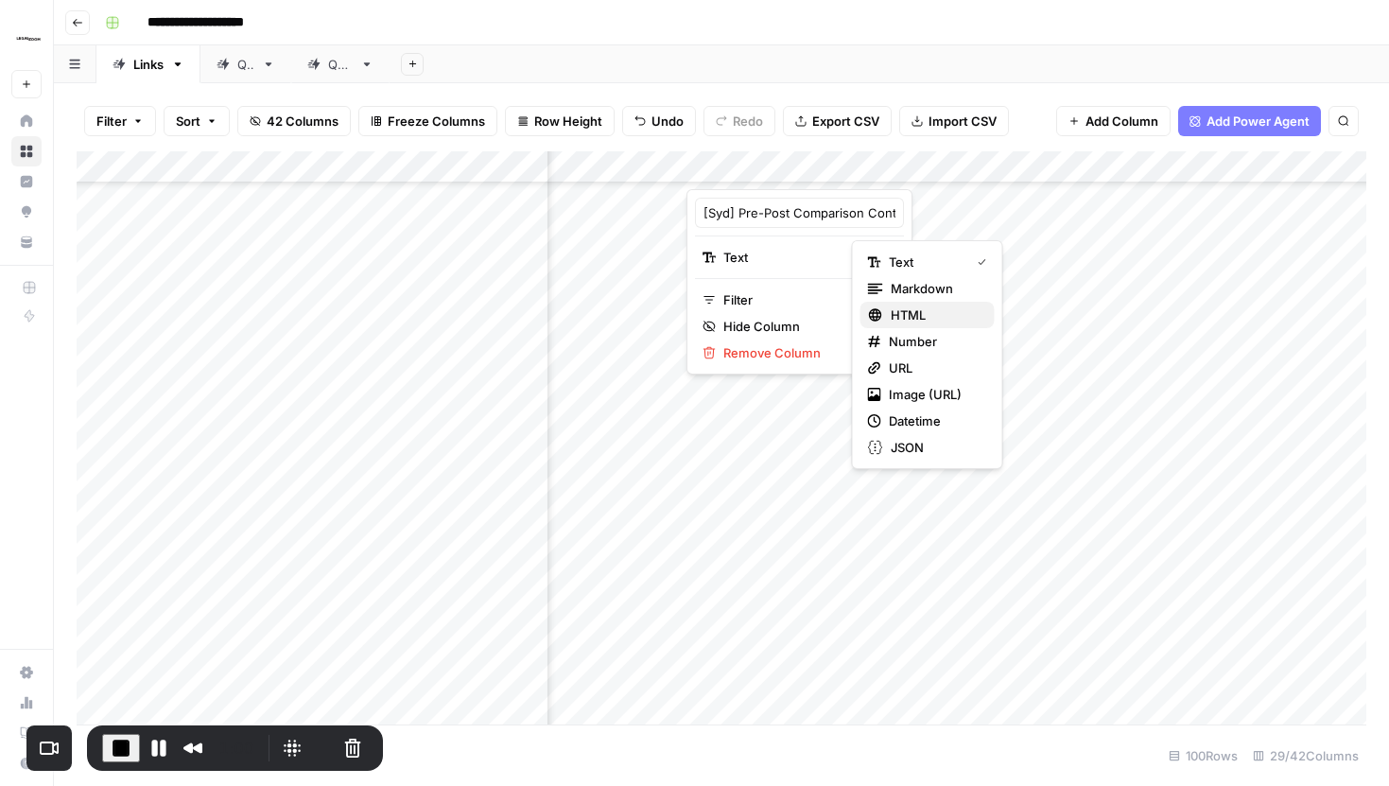
click at [915, 313] on span "HTML" at bounding box center [935, 314] width 89 height 19
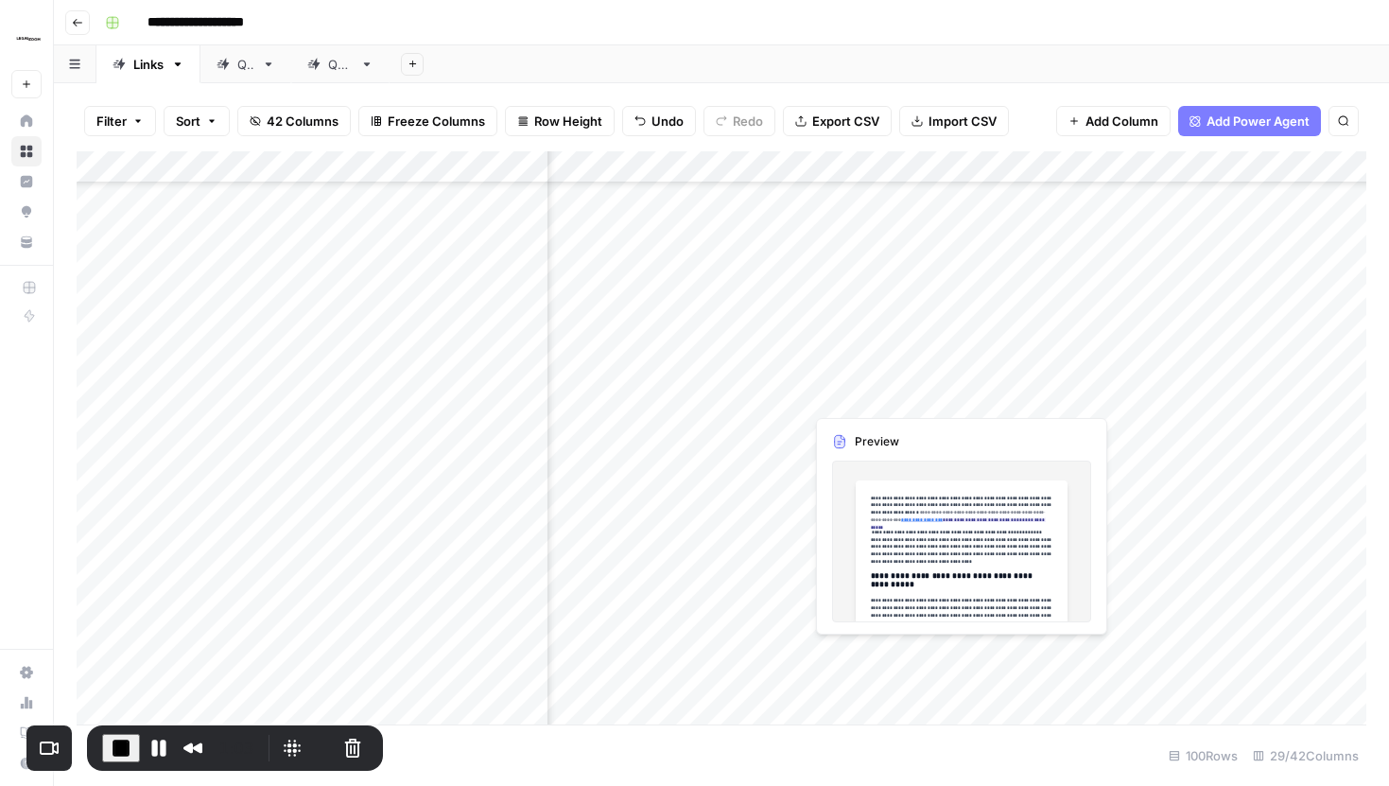
scroll to position [1442, 3130]
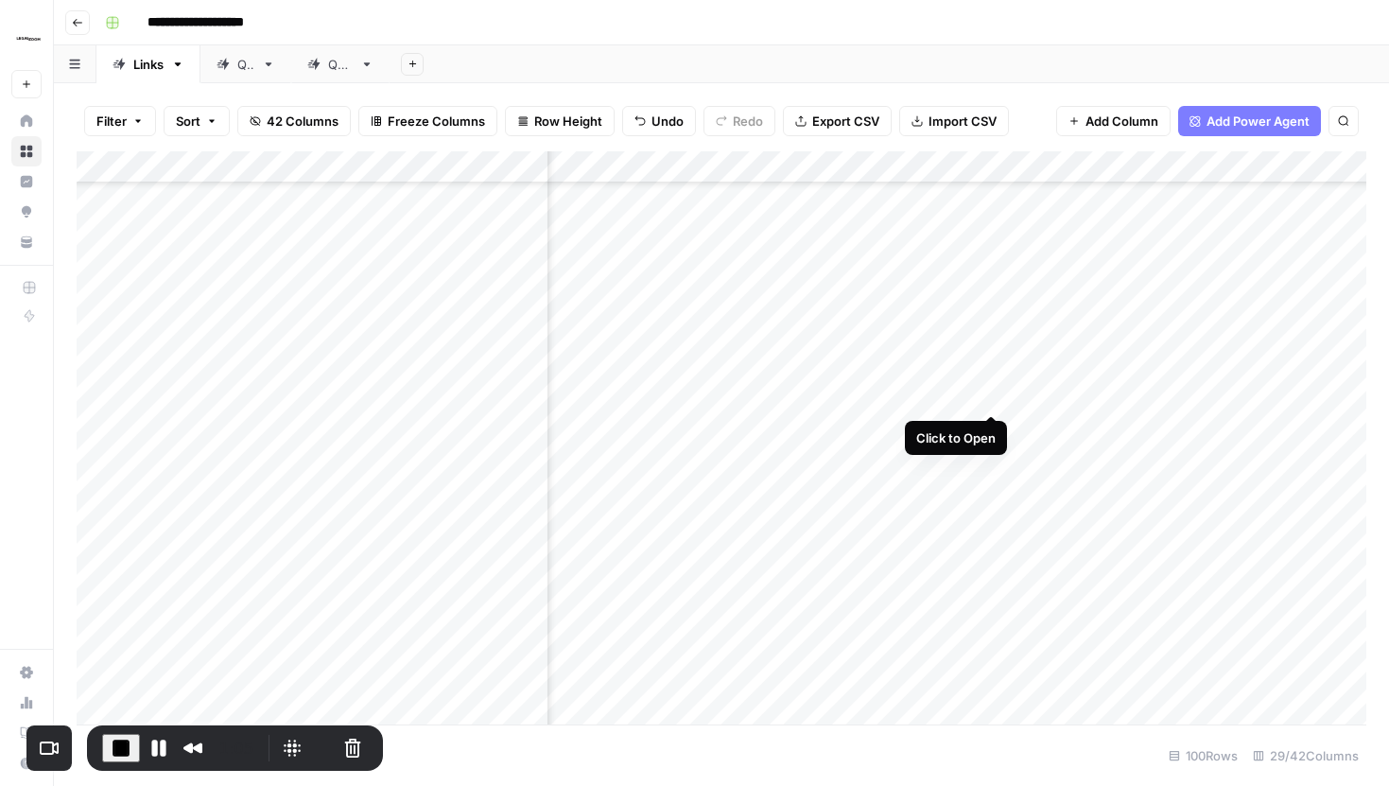
click at [988, 379] on div "Add Column" at bounding box center [722, 437] width 1290 height 573
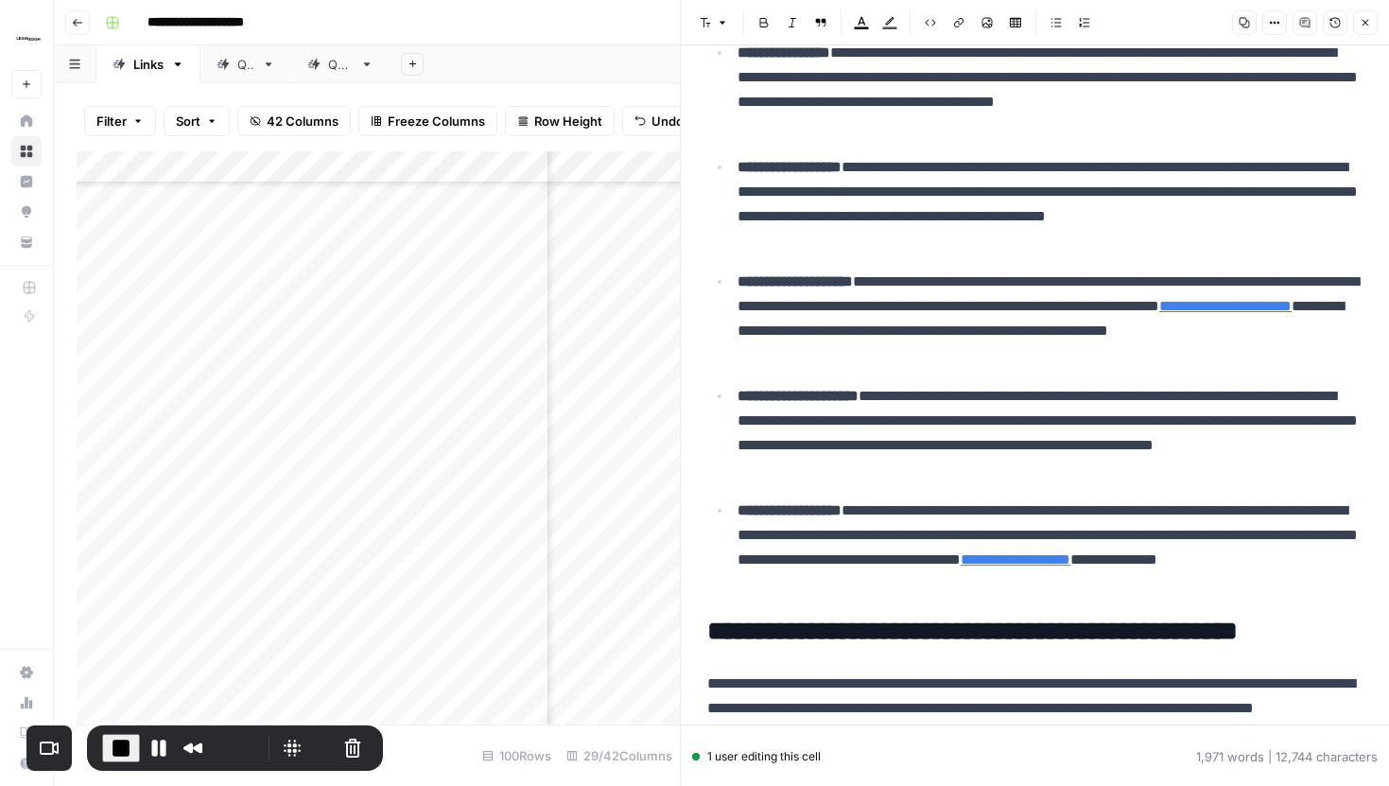
scroll to position [655, 0]
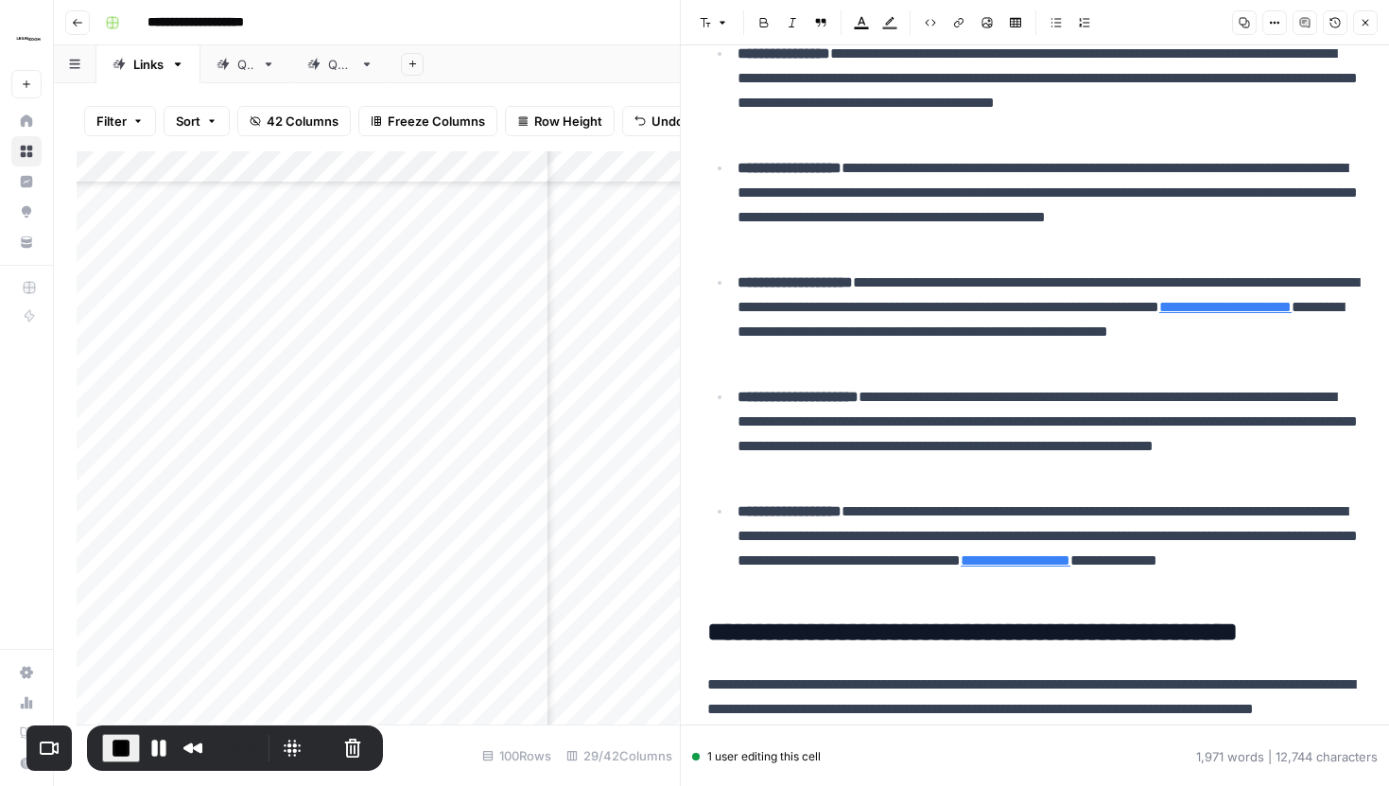
click at [1363, 35] on header "Font style Bold Italic Block quote Text color Highlight color Code block Link I…" at bounding box center [1035, 22] width 708 height 45
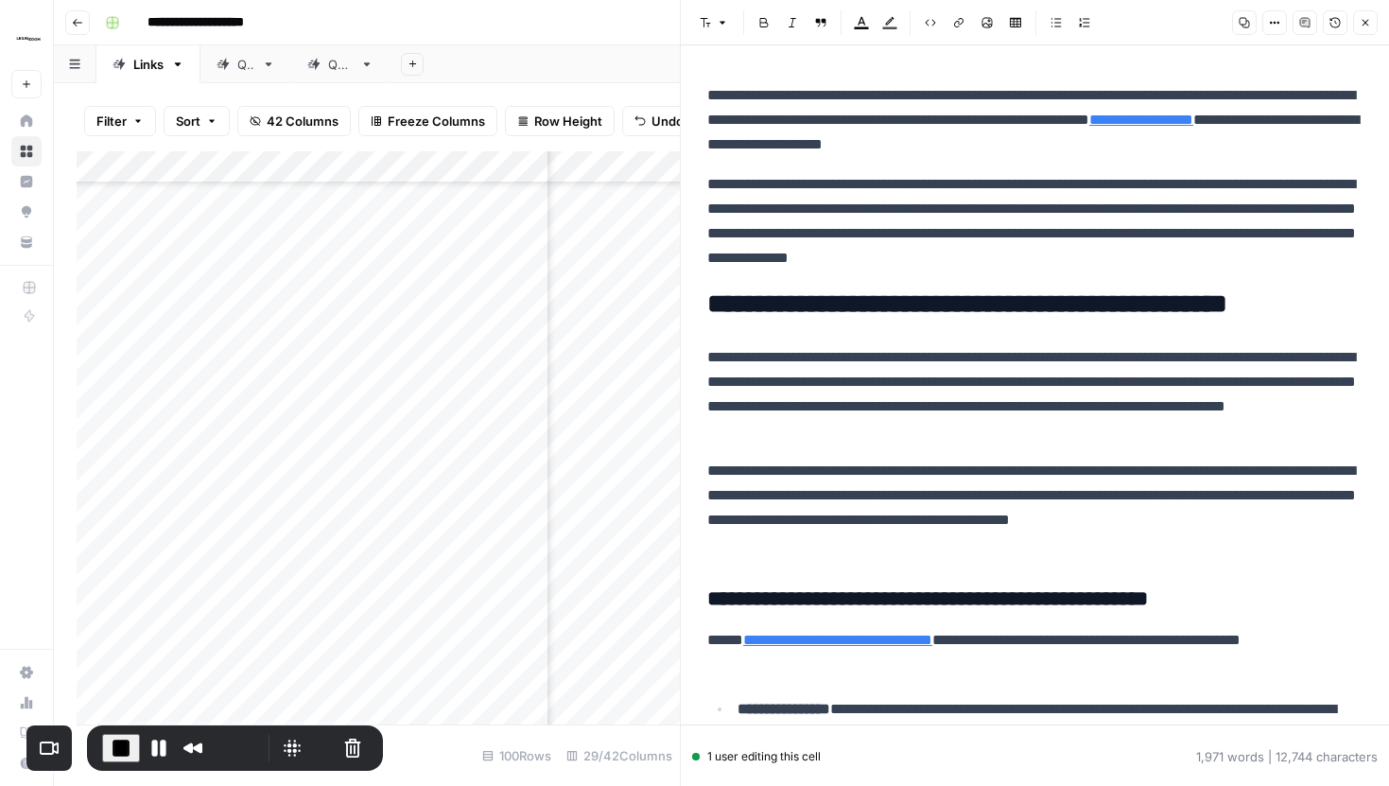
click at [1362, 30] on button "Close" at bounding box center [1365, 22] width 25 height 25
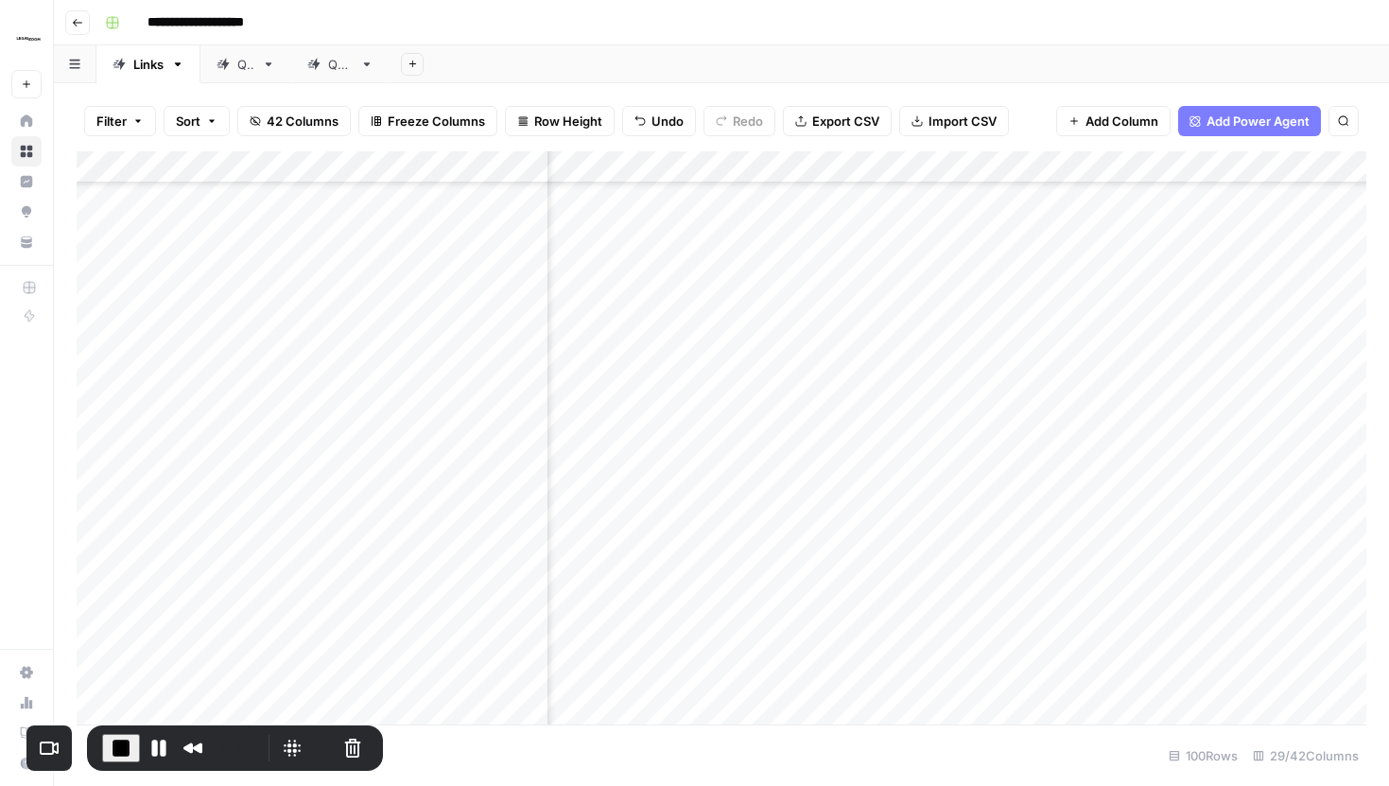
scroll to position [1442, 3091]
click at [1056, 164] on div "Add Column" at bounding box center [722, 437] width 1290 height 573
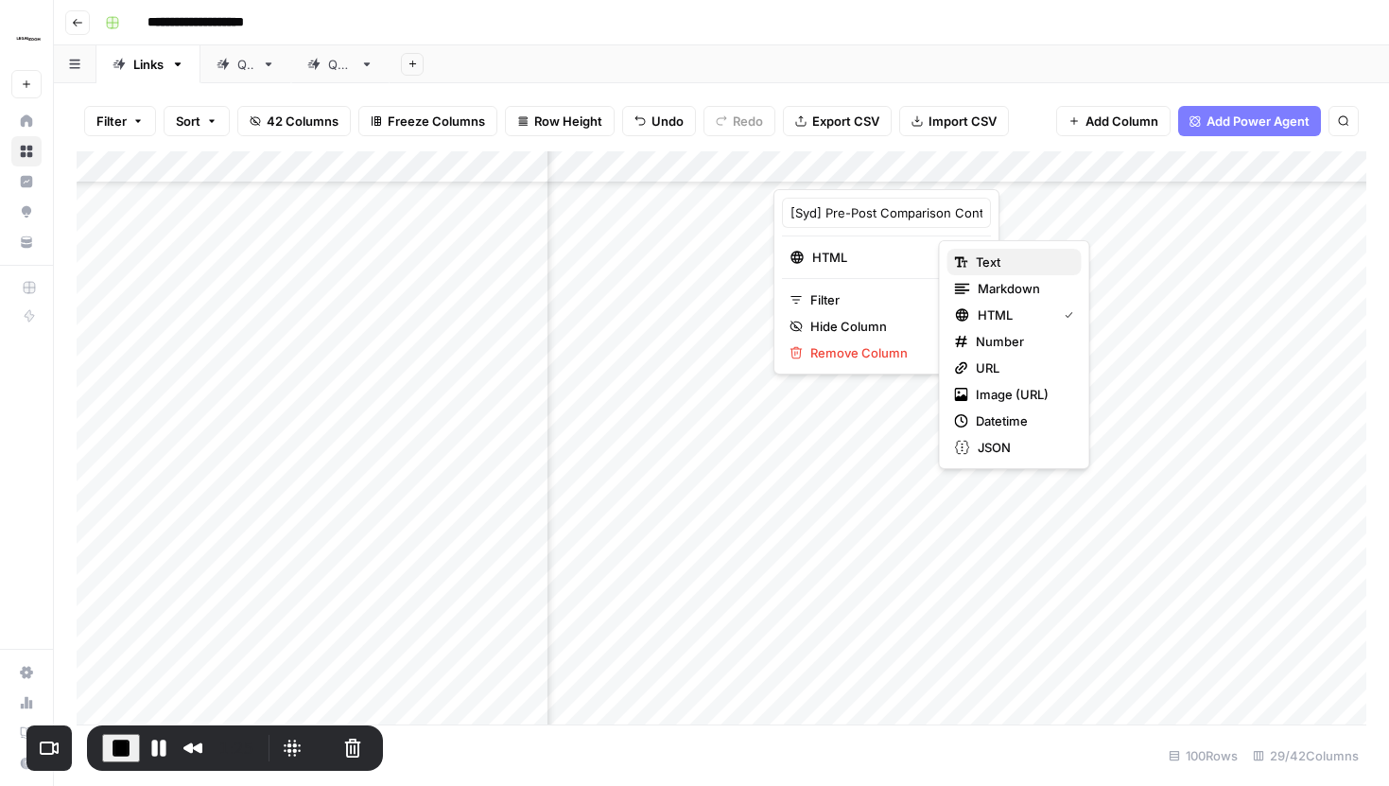
click at [992, 266] on span "Text" at bounding box center [1021, 261] width 91 height 19
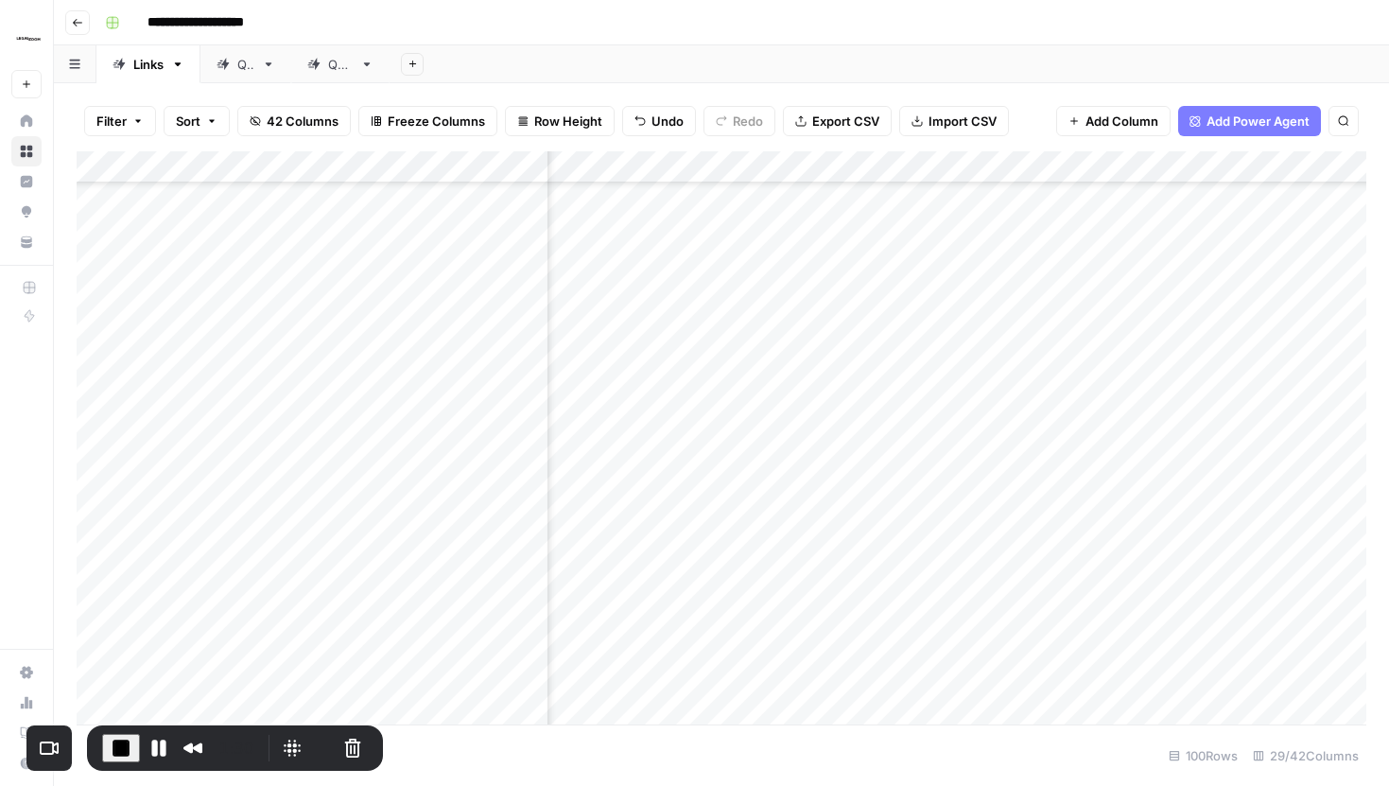
scroll to position [1442, 4050]
click at [983, 374] on div "Add Column" at bounding box center [722, 437] width 1290 height 573
click at [957, 380] on div "Add Column" at bounding box center [722, 437] width 1290 height 573
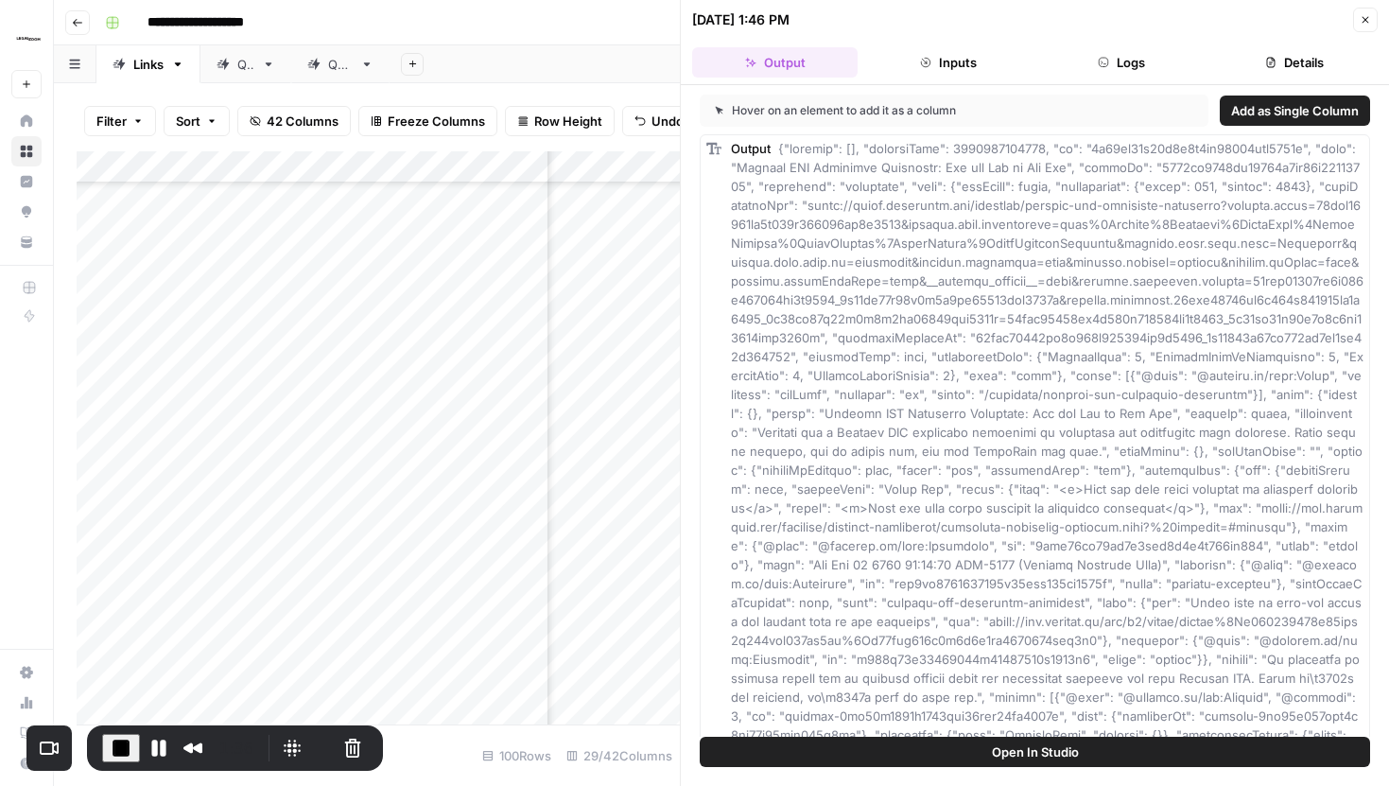
click at [958, 73] on button "Inputs" at bounding box center [947, 62] width 165 height 30
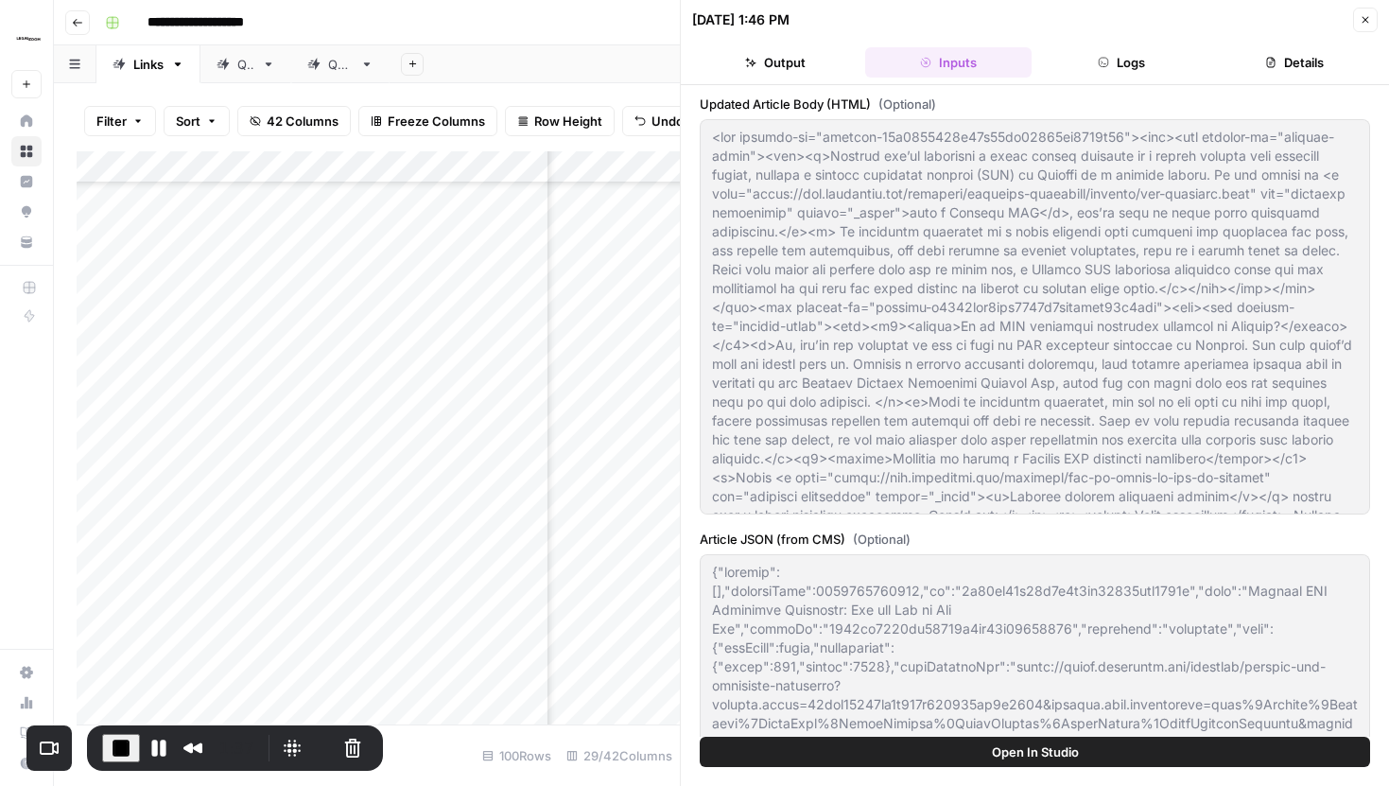
scroll to position [740, 0]
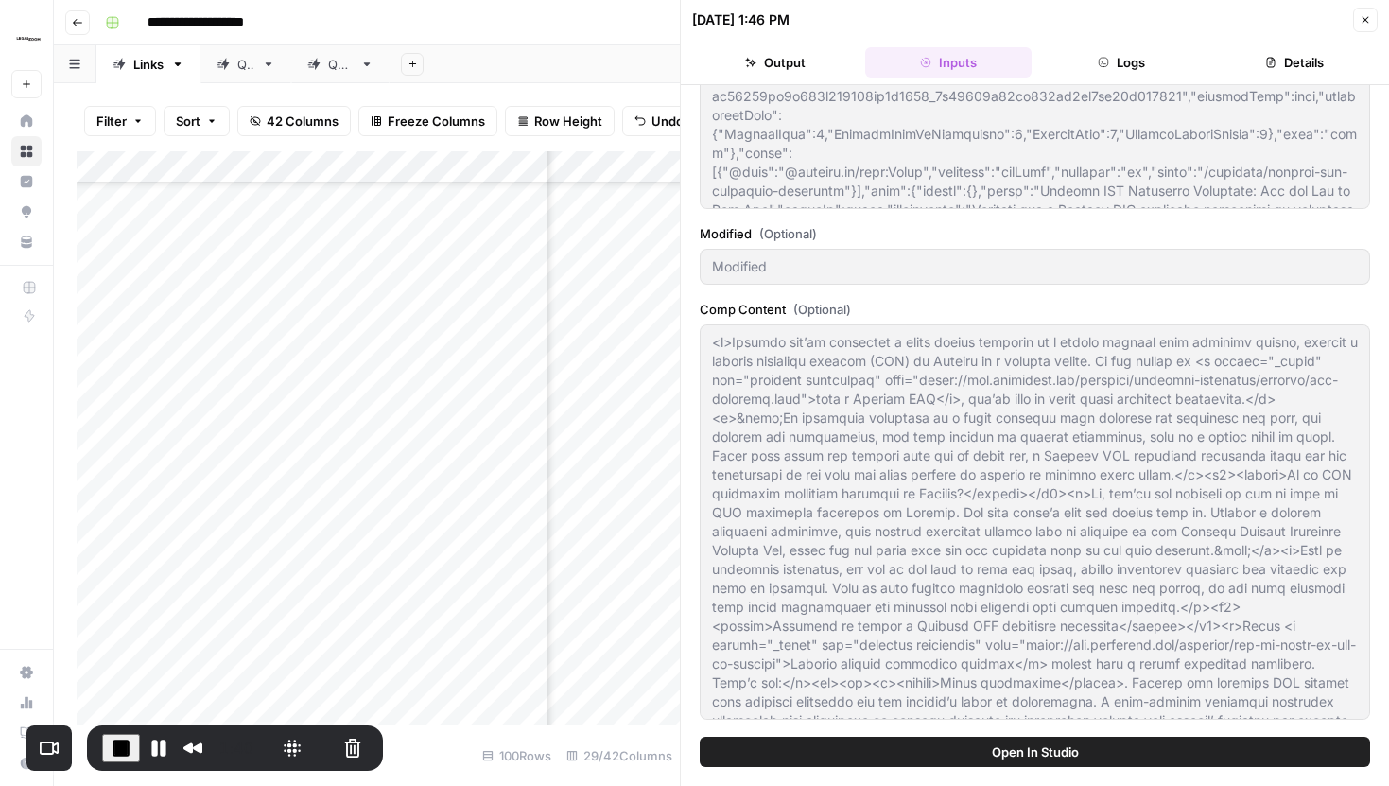
click at [1096, 595] on div at bounding box center [1035, 521] width 670 height 395
click at [1364, 26] on button "Close" at bounding box center [1365, 20] width 25 height 25
type textarea "<div builder-id="builder-43c1414938d64d16af73742dd5970c14"><div><div builder-id…"
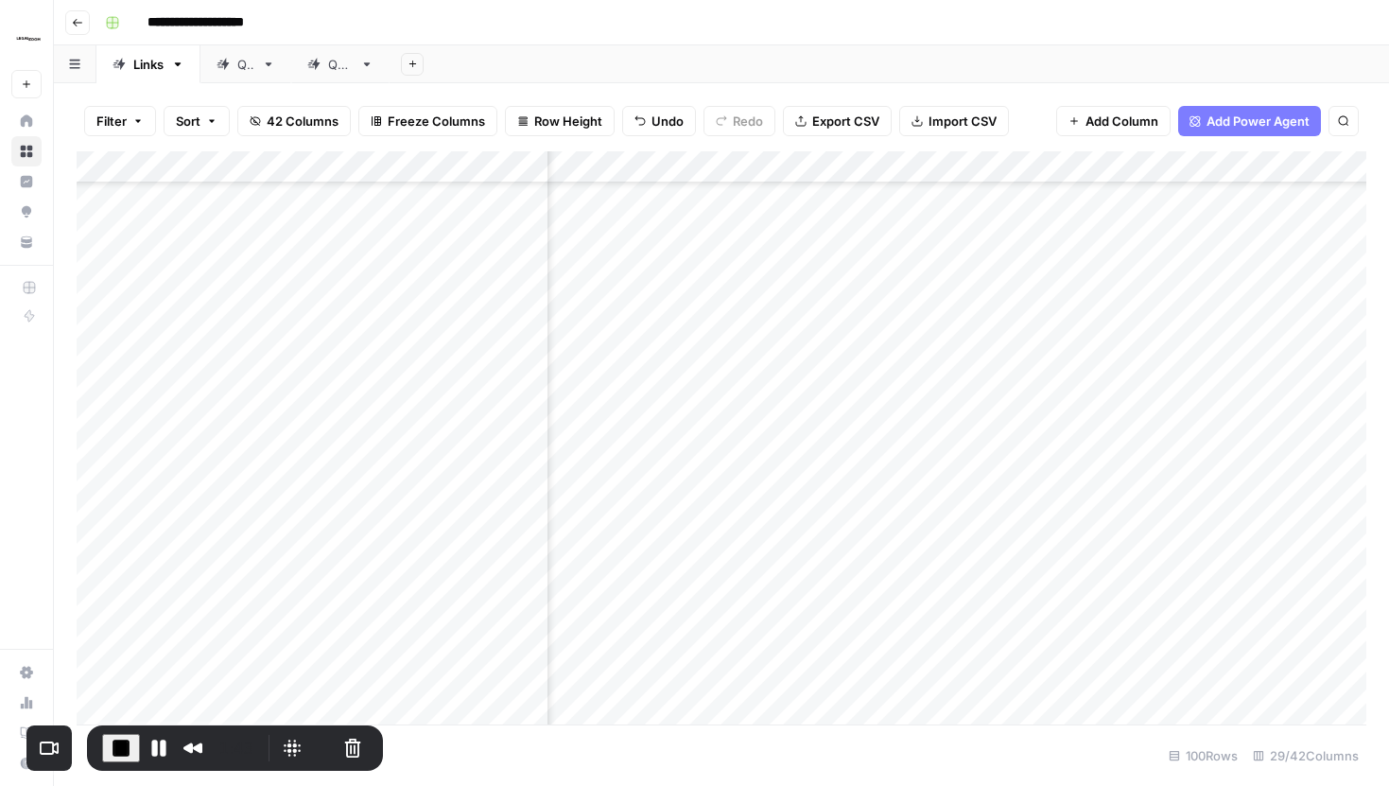
scroll to position [1442, 3178]
click at [975, 168] on div "Add Column" at bounding box center [722, 437] width 1290 height 573
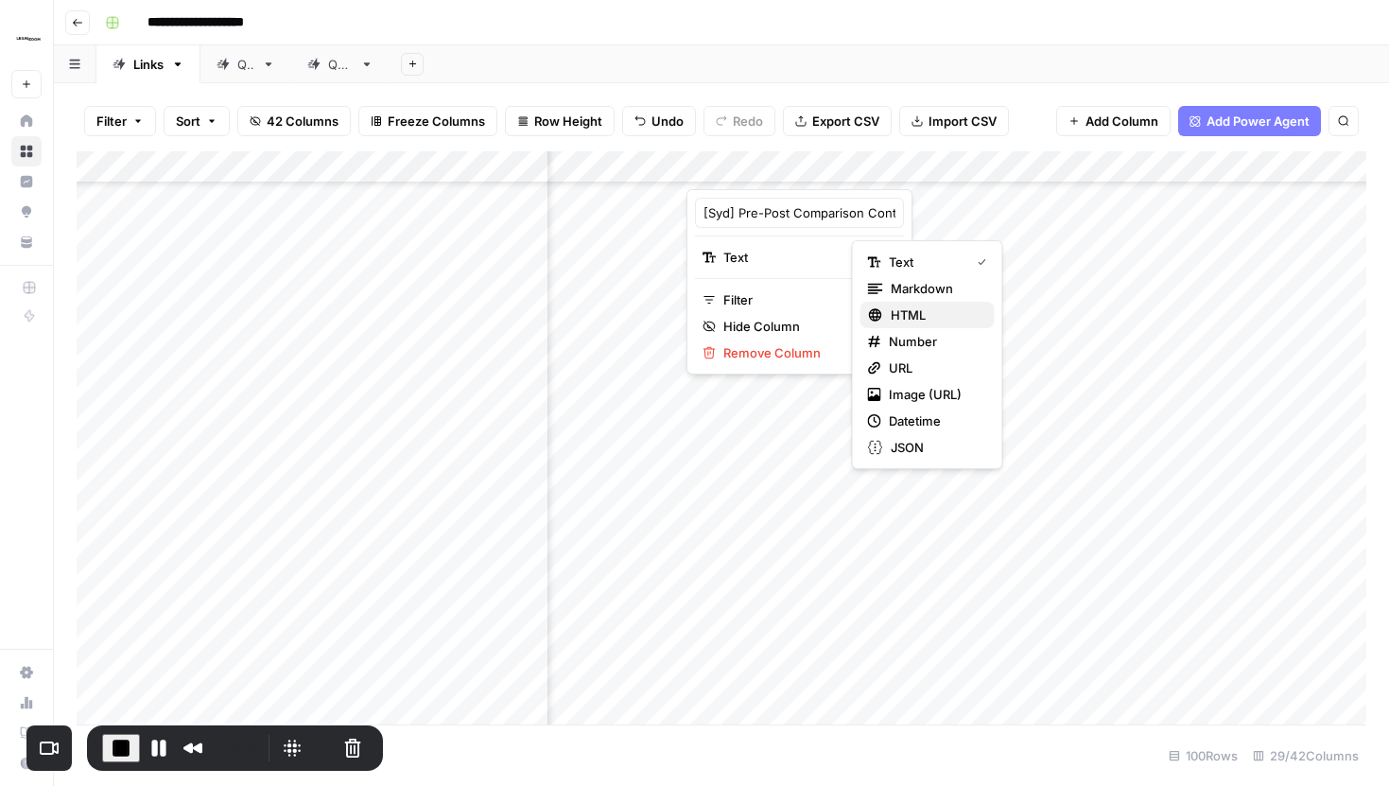
click at [913, 321] on span "HTML" at bounding box center [935, 314] width 89 height 19
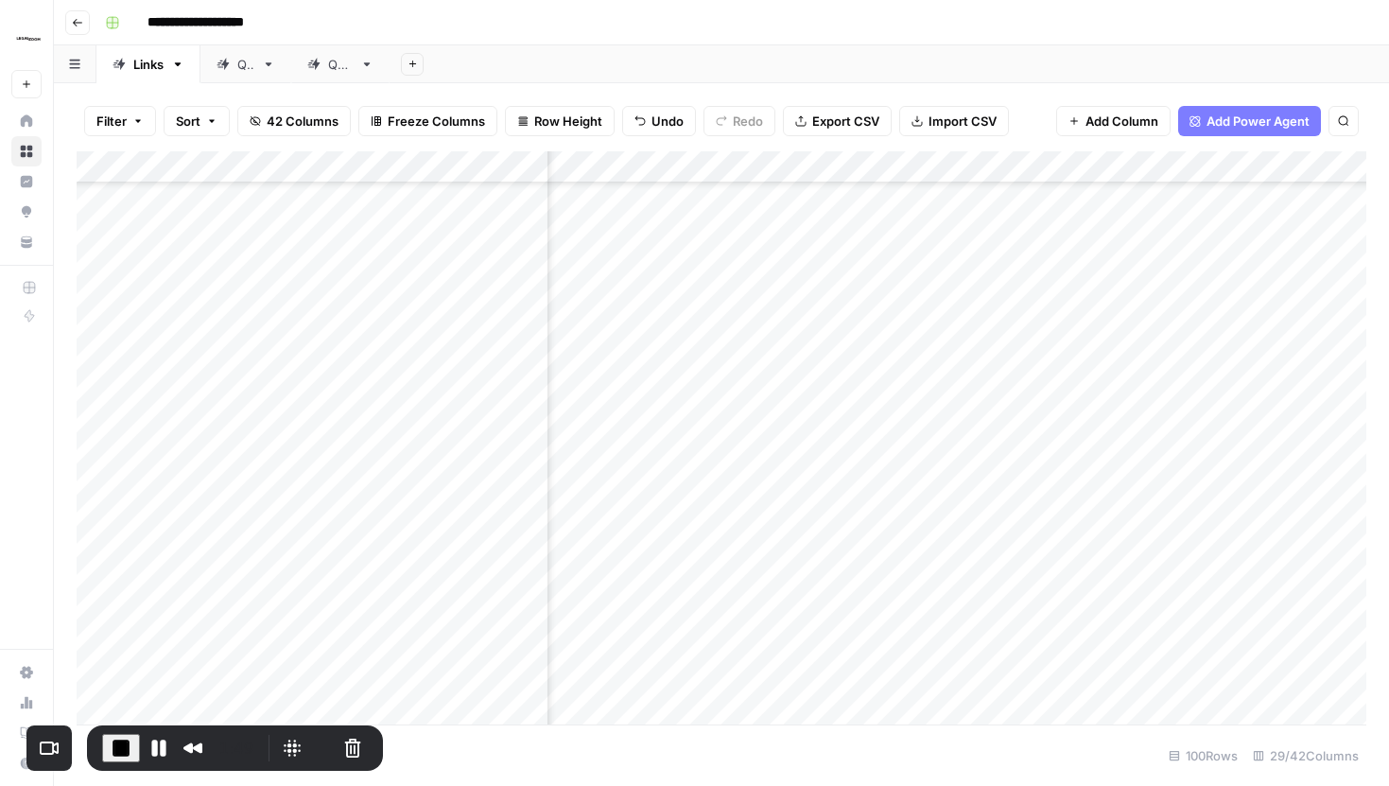
click at [973, 172] on div "Add Column" at bounding box center [722, 437] width 1290 height 573
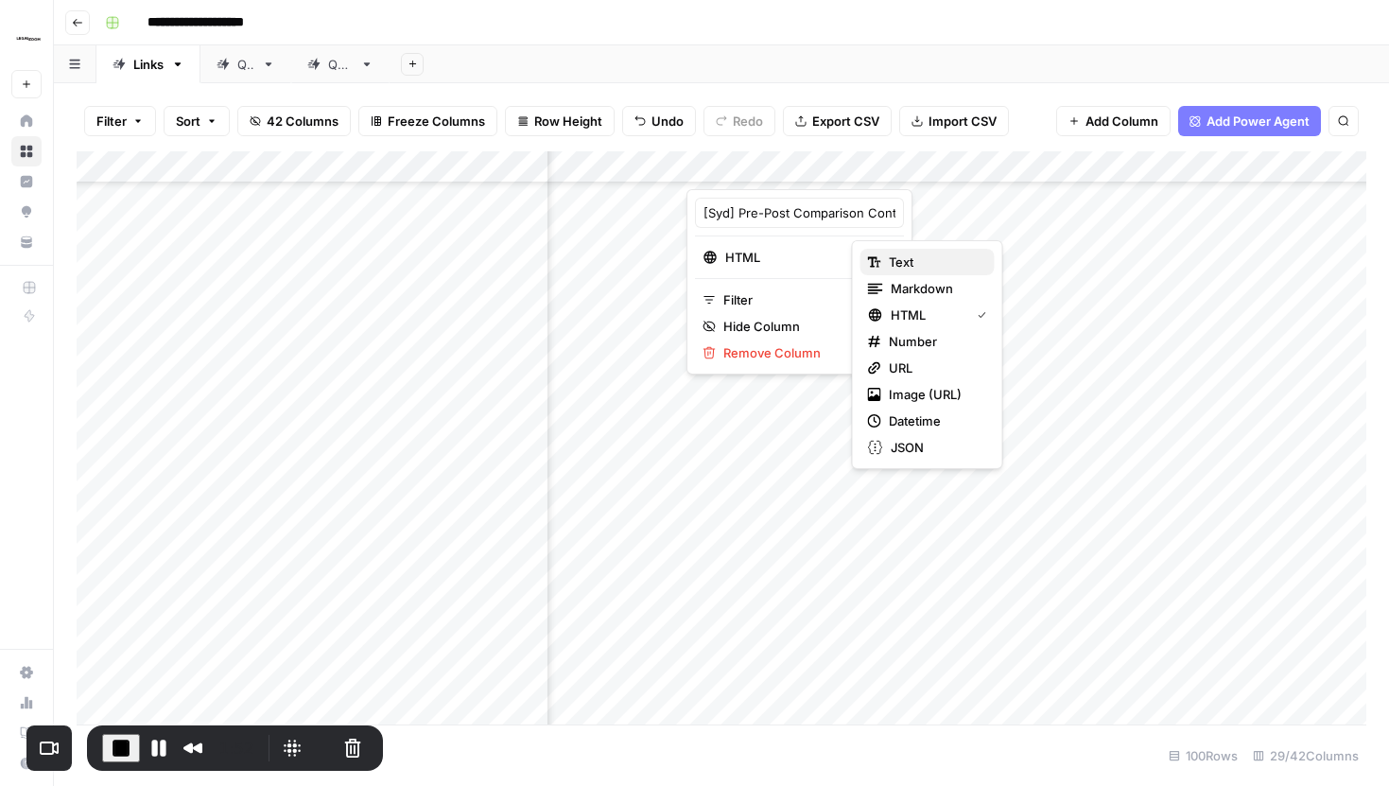
click at [875, 255] on icon "button" at bounding box center [874, 261] width 13 height 13
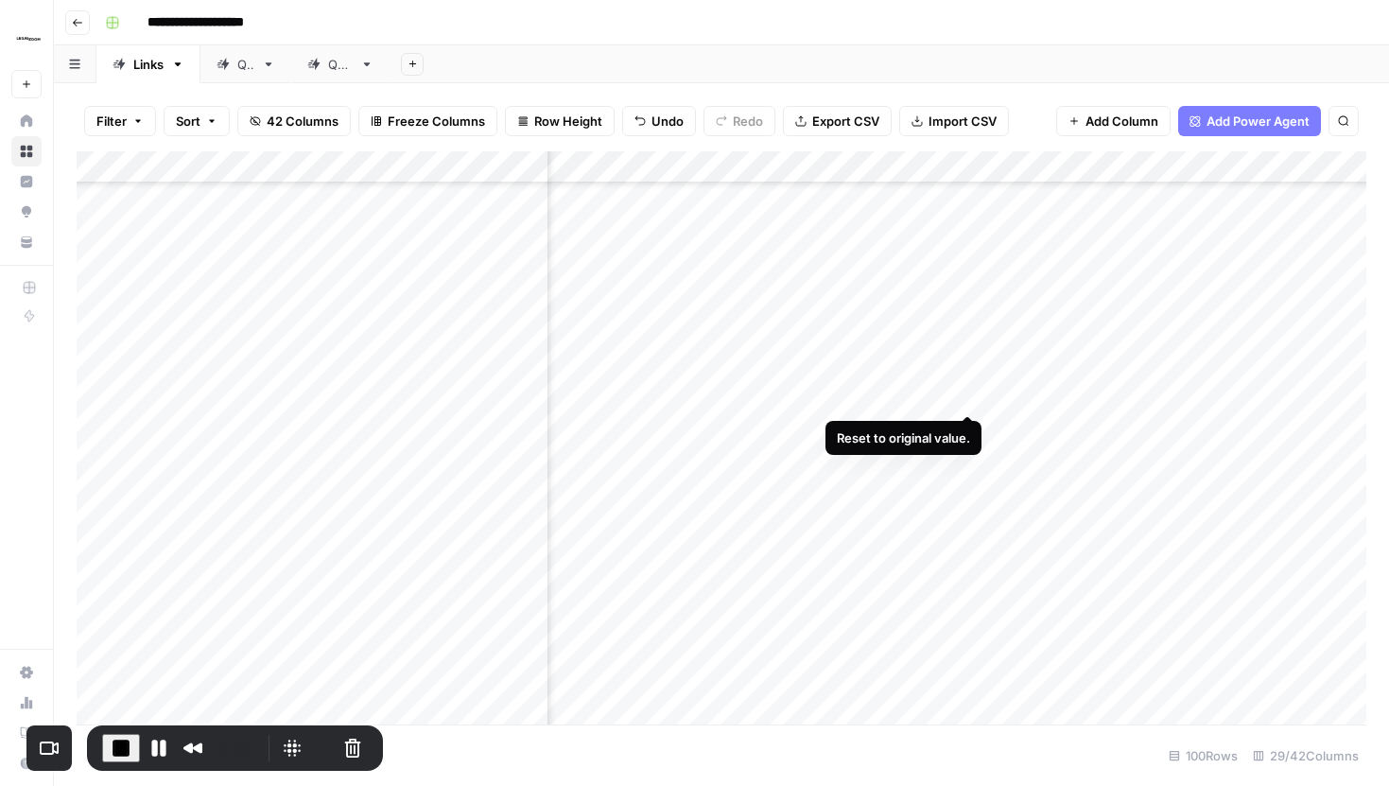
click at [967, 380] on div "Add Column" at bounding box center [722, 437] width 1290 height 573
click at [973, 163] on div "Add Column" at bounding box center [722, 437] width 1290 height 573
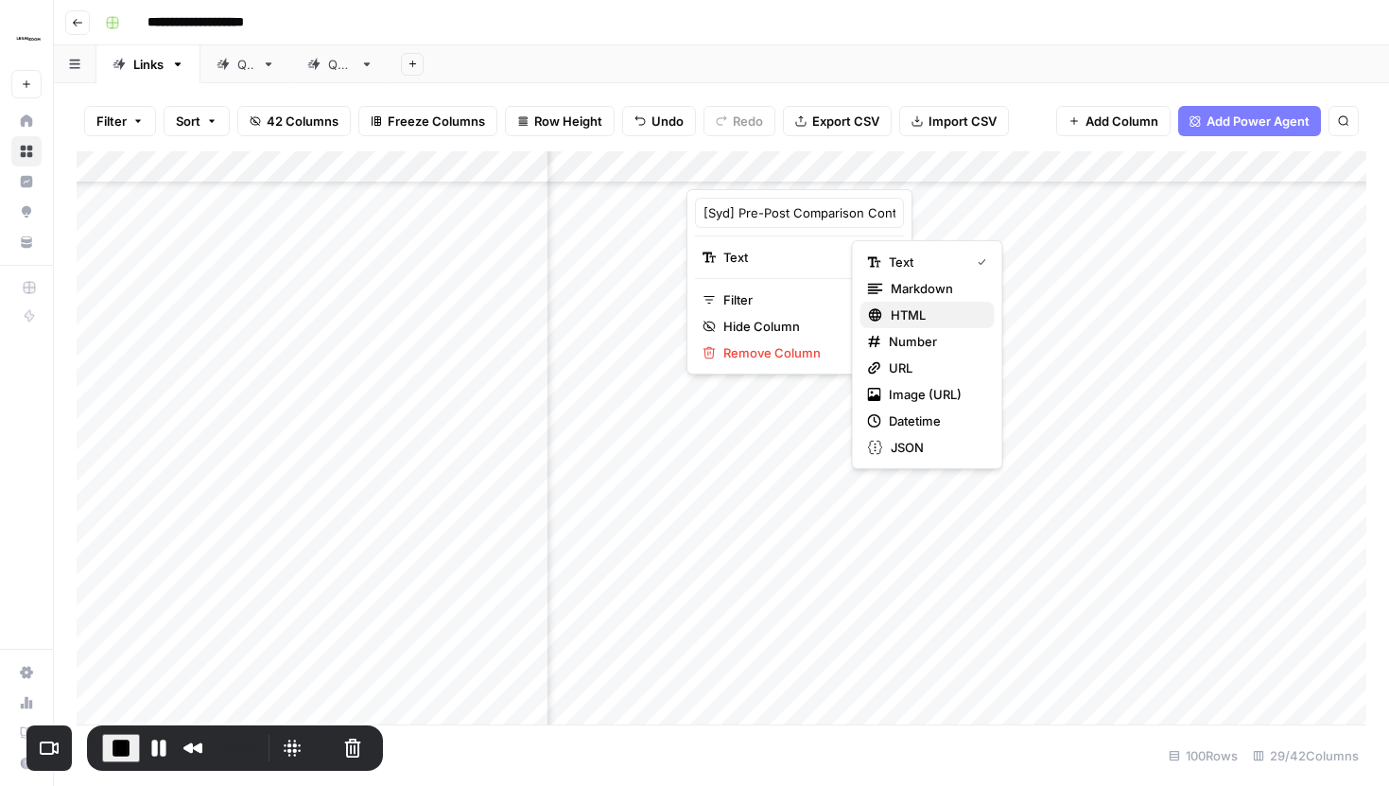
click at [906, 307] on span "HTML" at bounding box center [935, 314] width 89 height 19
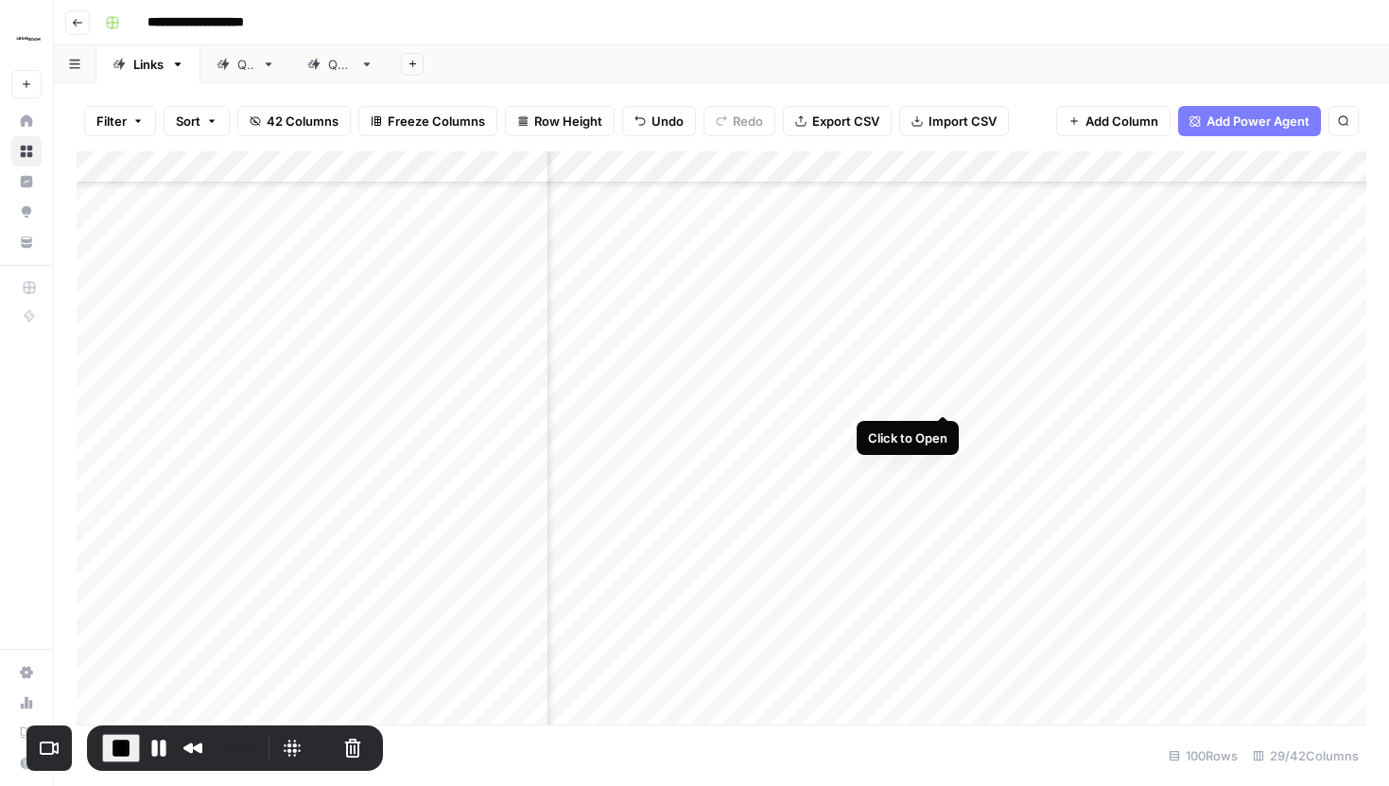
click at [942, 378] on div "Add Column" at bounding box center [722, 437] width 1290 height 573
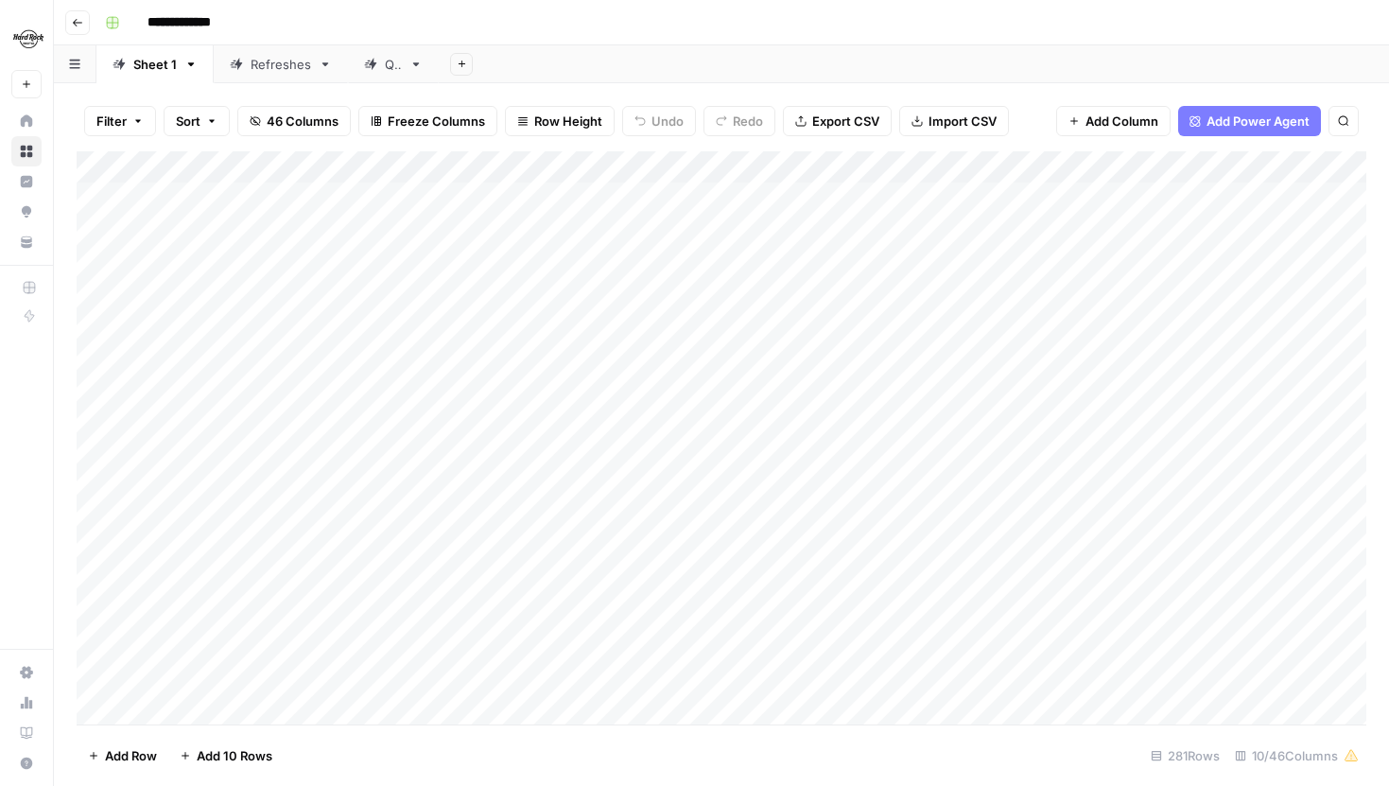
click at [599, 166] on div "Add Column" at bounding box center [722, 437] width 1290 height 573
click at [383, 321] on span "Hide Column" at bounding box center [459, 326] width 165 height 19
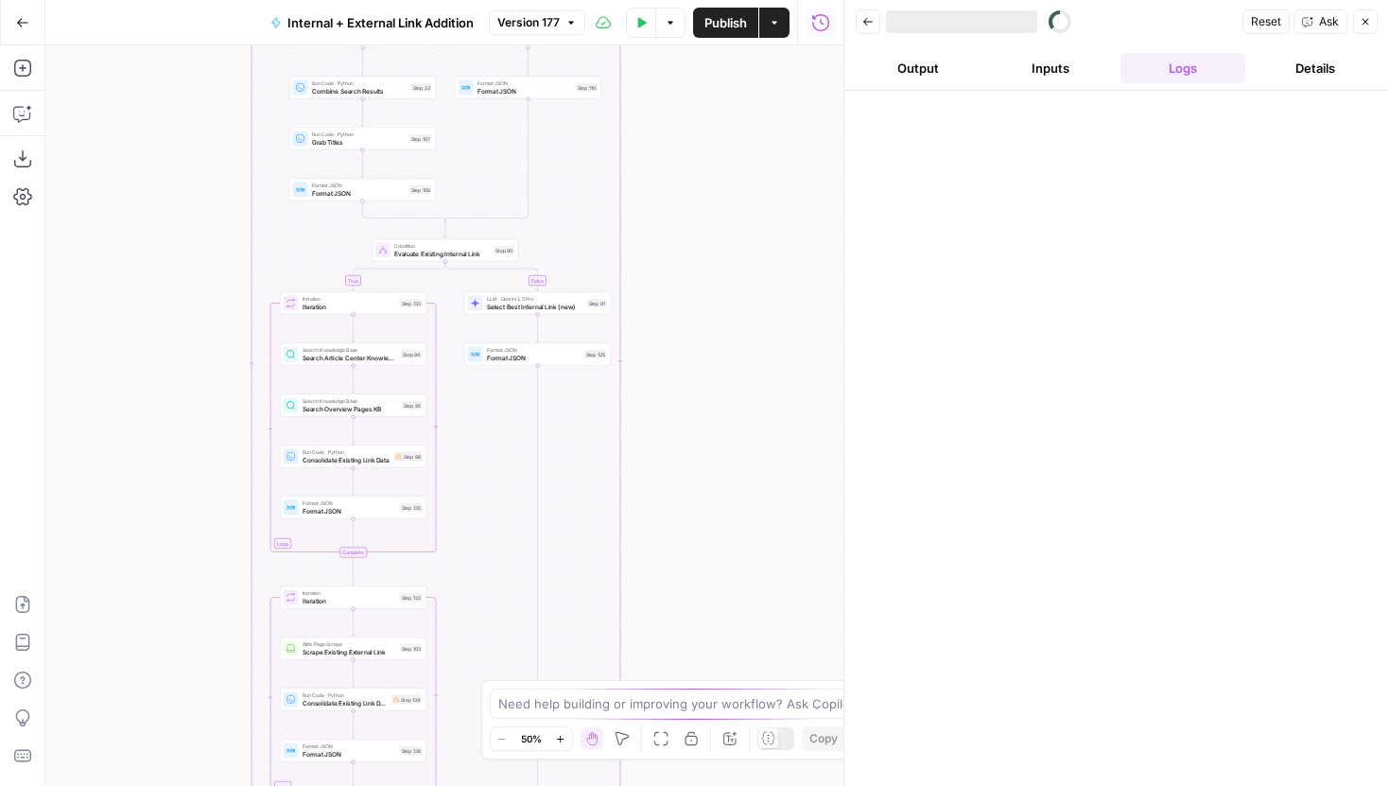
drag, startPoint x: 661, startPoint y: 530, endPoint x: 661, endPoint y: 215, distance: 315.8
click at [661, 215] on div "true false true false Workflow Input Settings Inputs Run Code · Python Grab all…" at bounding box center [444, 415] width 798 height 740
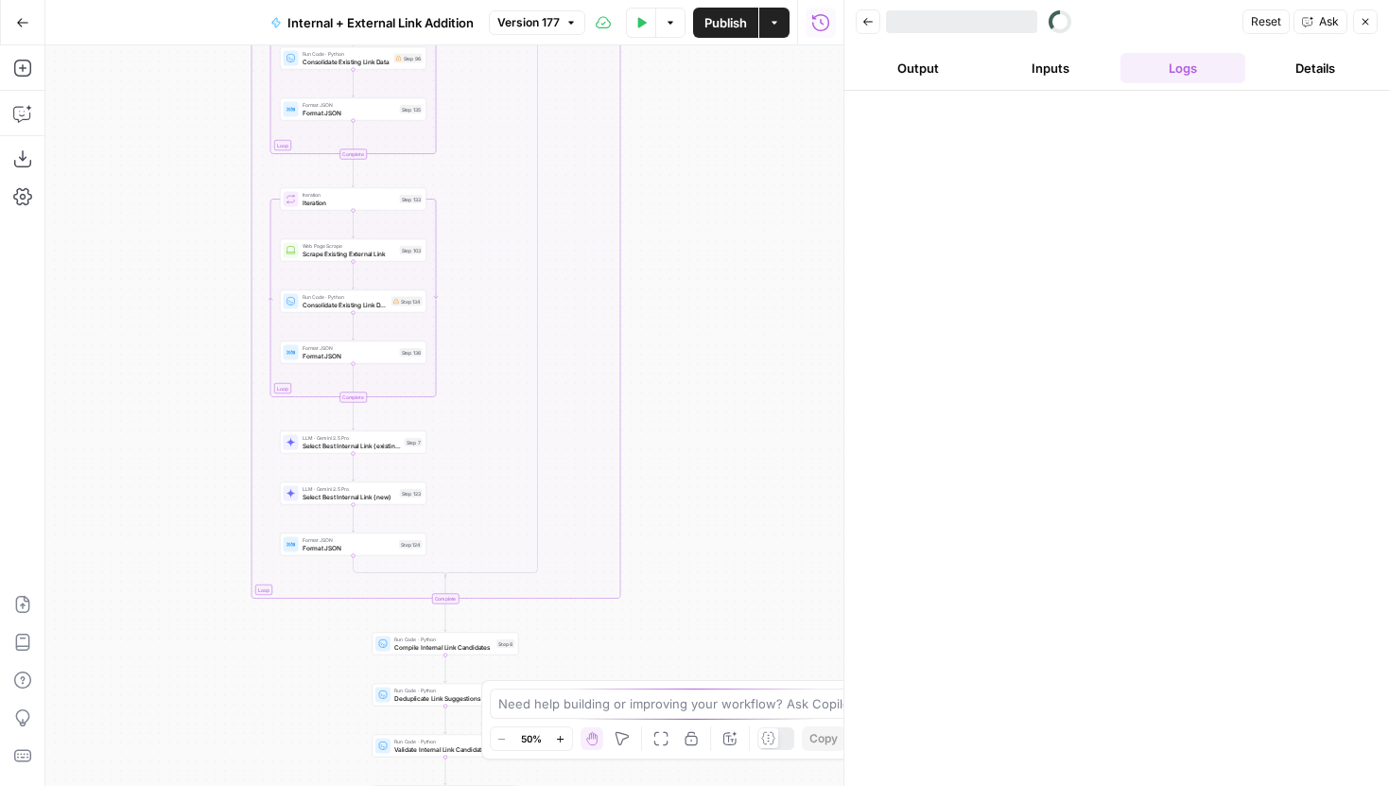
drag, startPoint x: 697, startPoint y: 407, endPoint x: 697, endPoint y: 182, distance: 225.0
click at [697, 128] on div "true false true false Workflow Input Settings Inputs Run Code · Python Grab all…" at bounding box center [444, 415] width 798 height 740
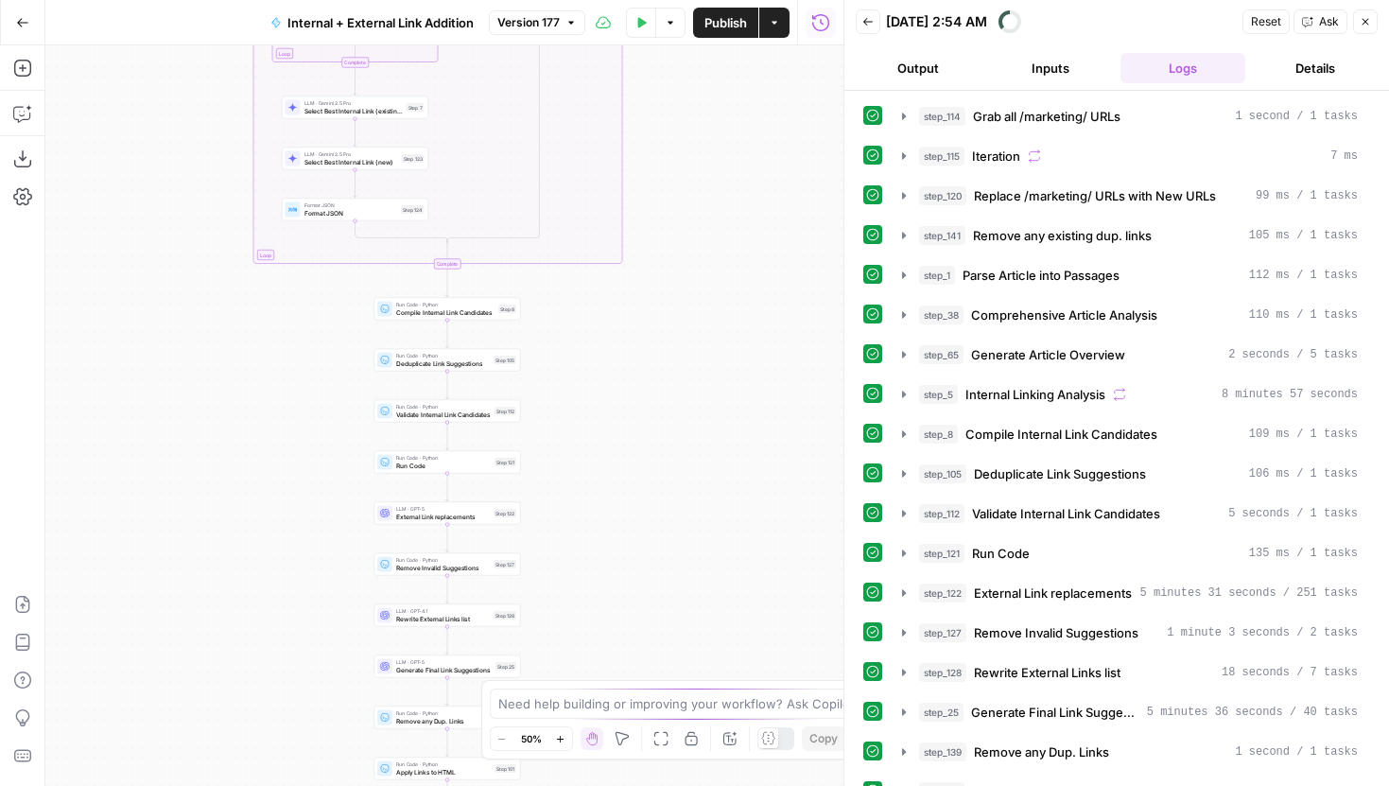
drag, startPoint x: 692, startPoint y: 456, endPoint x: 695, endPoint y: 255, distance: 200.5
click at [695, 258] on div "true false true false Workflow Input Settings Inputs Run Code · Python Grab all…" at bounding box center [444, 415] width 798 height 740
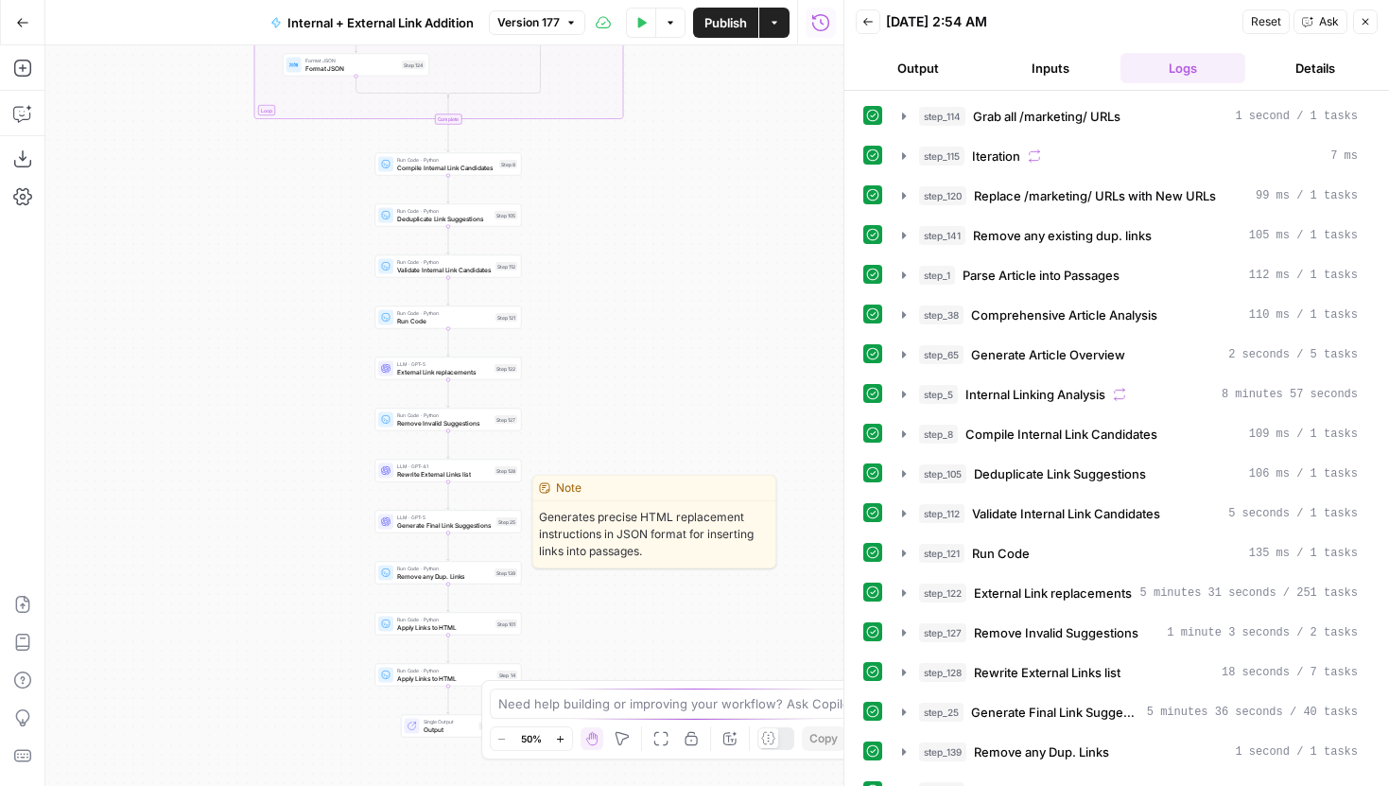
click at [477, 526] on span "Generate Final Link Suggestions" at bounding box center [444, 524] width 95 height 9
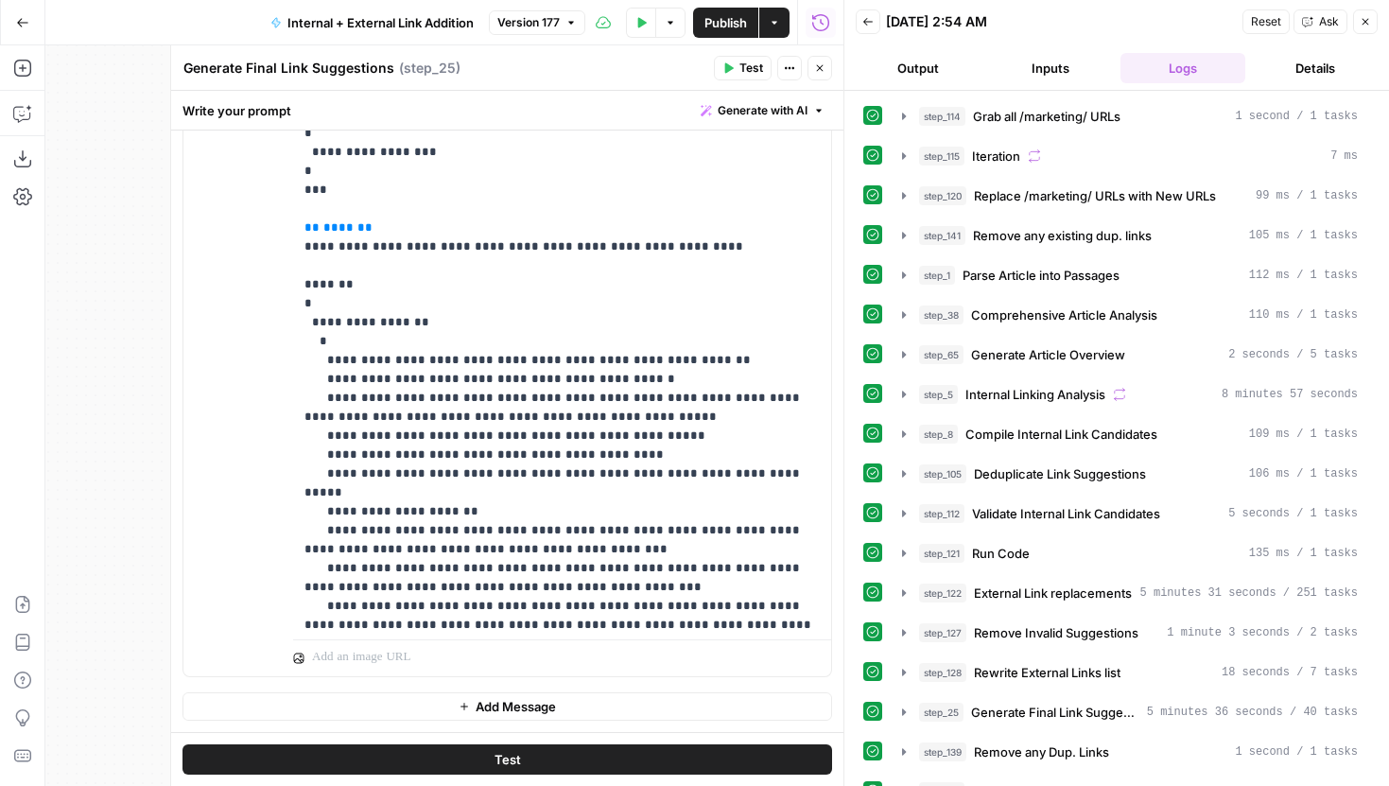
scroll to position [6166, 0]
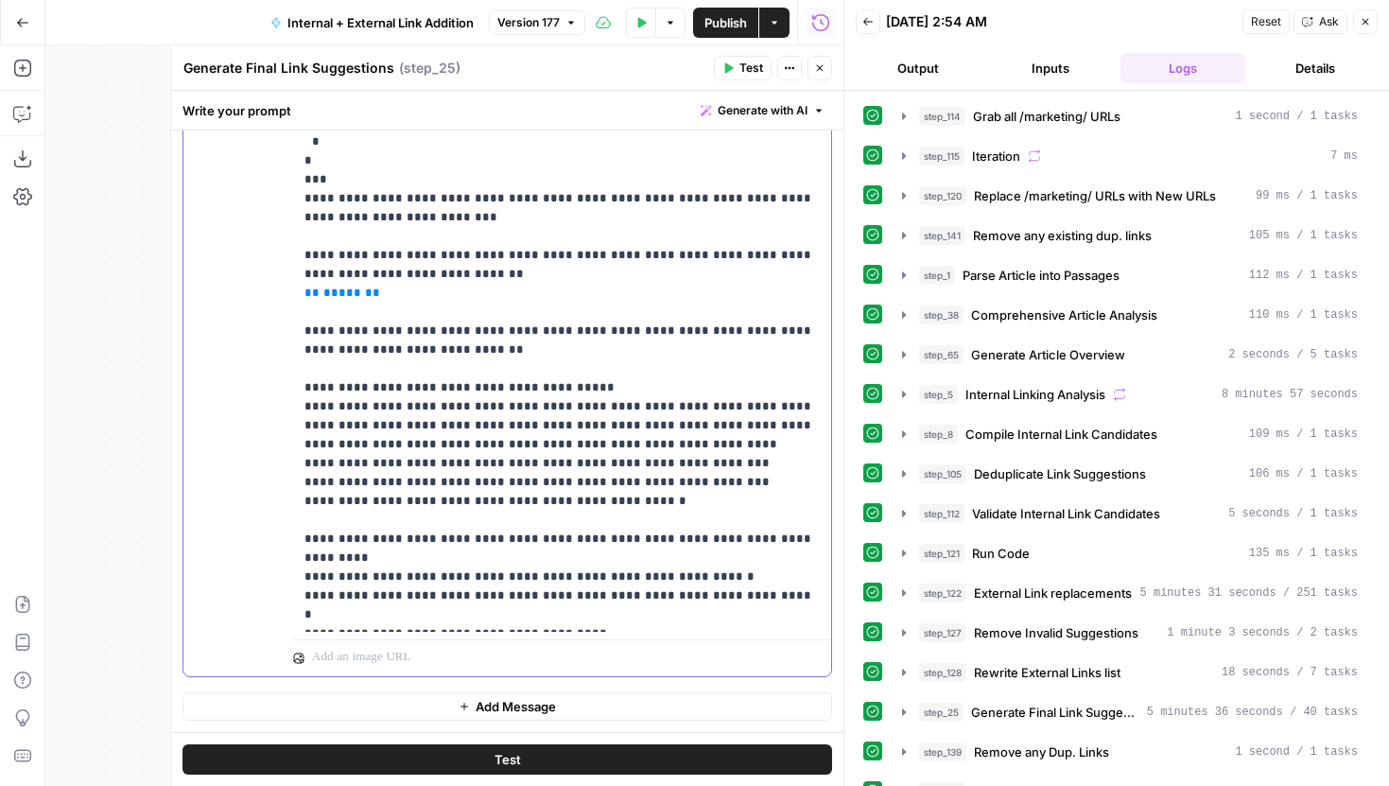
drag, startPoint x: 427, startPoint y: 501, endPoint x: 486, endPoint y: 500, distance: 58.6
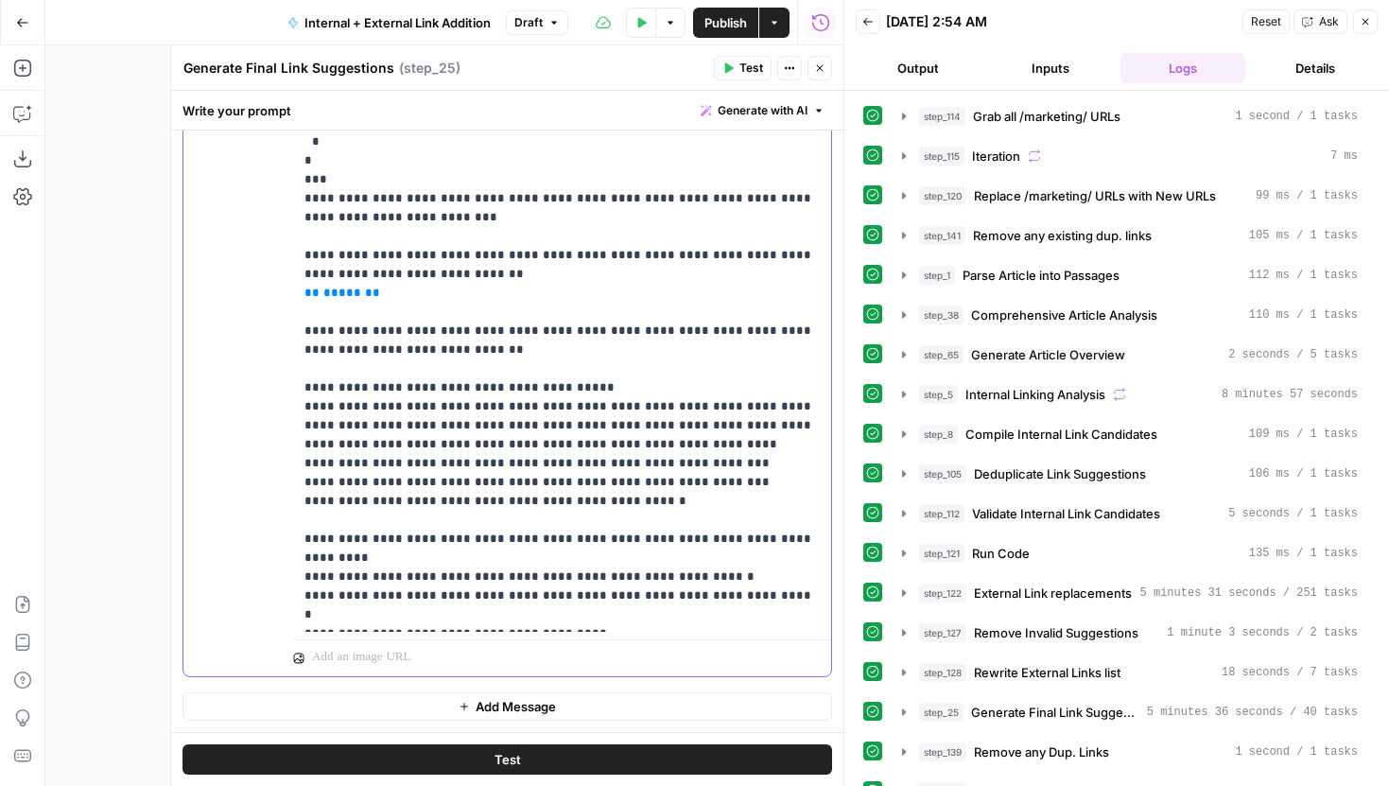
click at [817, 74] on button "Close" at bounding box center [819, 68] width 25 height 25
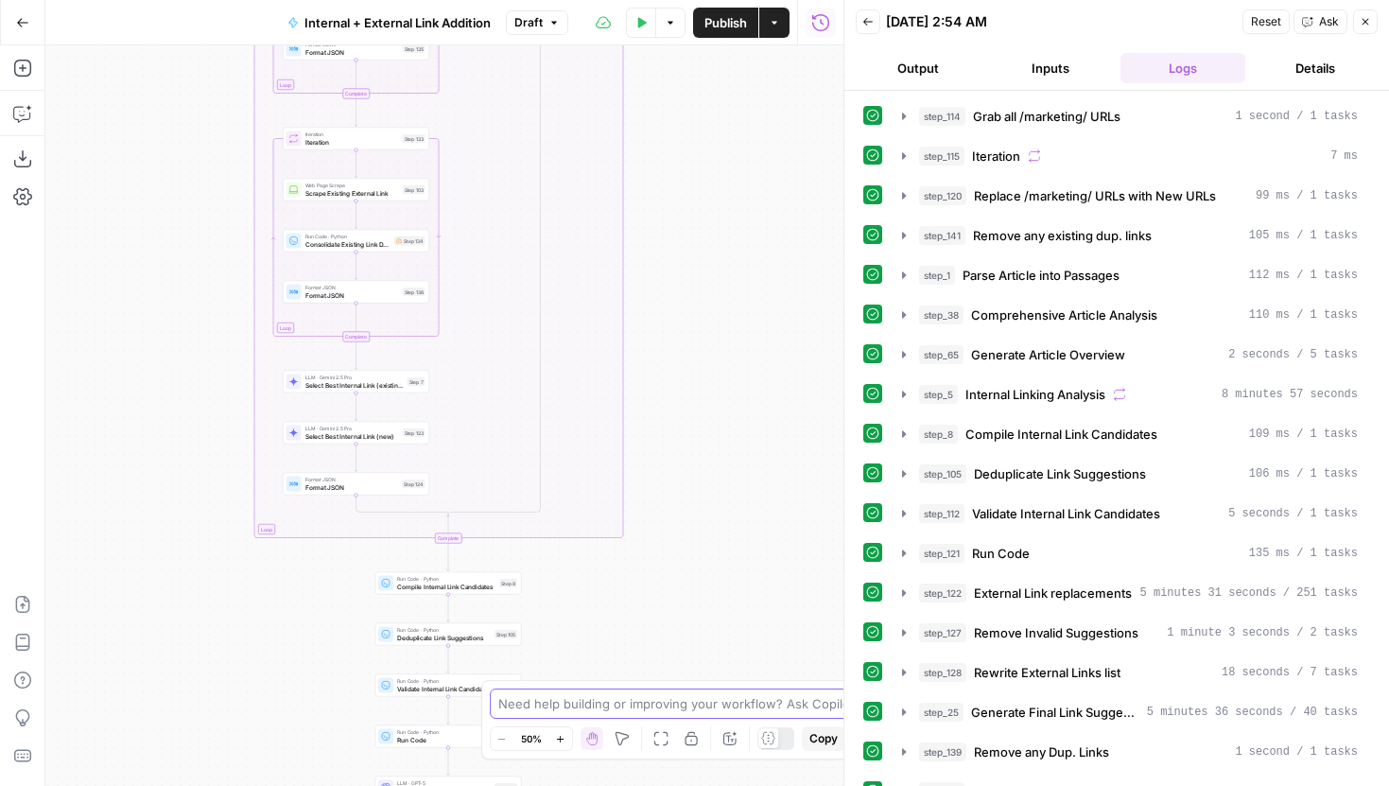
drag, startPoint x: 686, startPoint y: 604, endPoint x: 686, endPoint y: 717, distance: 112.5
click at [686, 709] on body "LegalZoom New Home Browse Insights Opportunities Your Data Recent Grids Well Ac…" at bounding box center [694, 393] width 1389 height 786
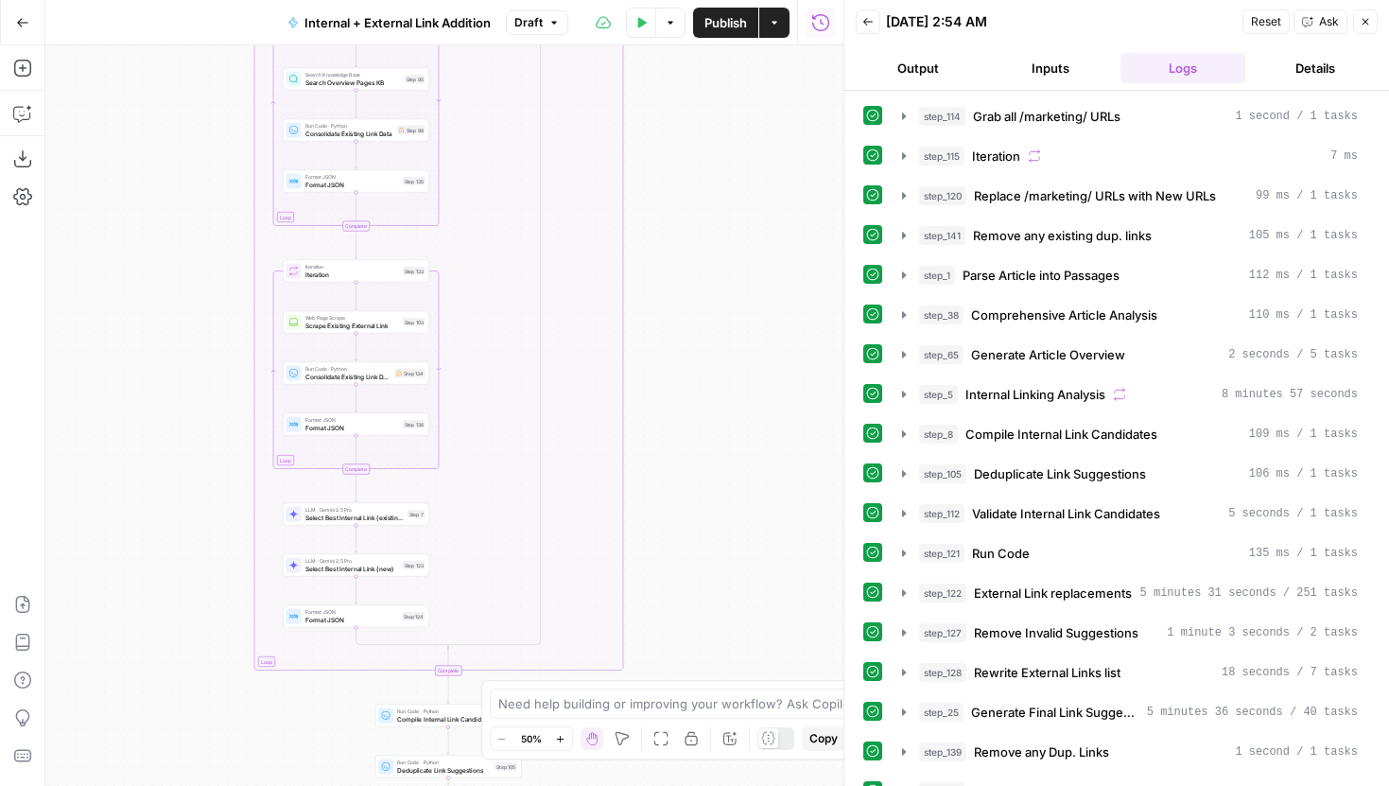
drag, startPoint x: 750, startPoint y: 230, endPoint x: 750, endPoint y: 584, distance: 354.6
click at [750, 558] on div "true false true false Workflow Input Settings Inputs Run Code · Python Grab all…" at bounding box center [444, 415] width 798 height 740
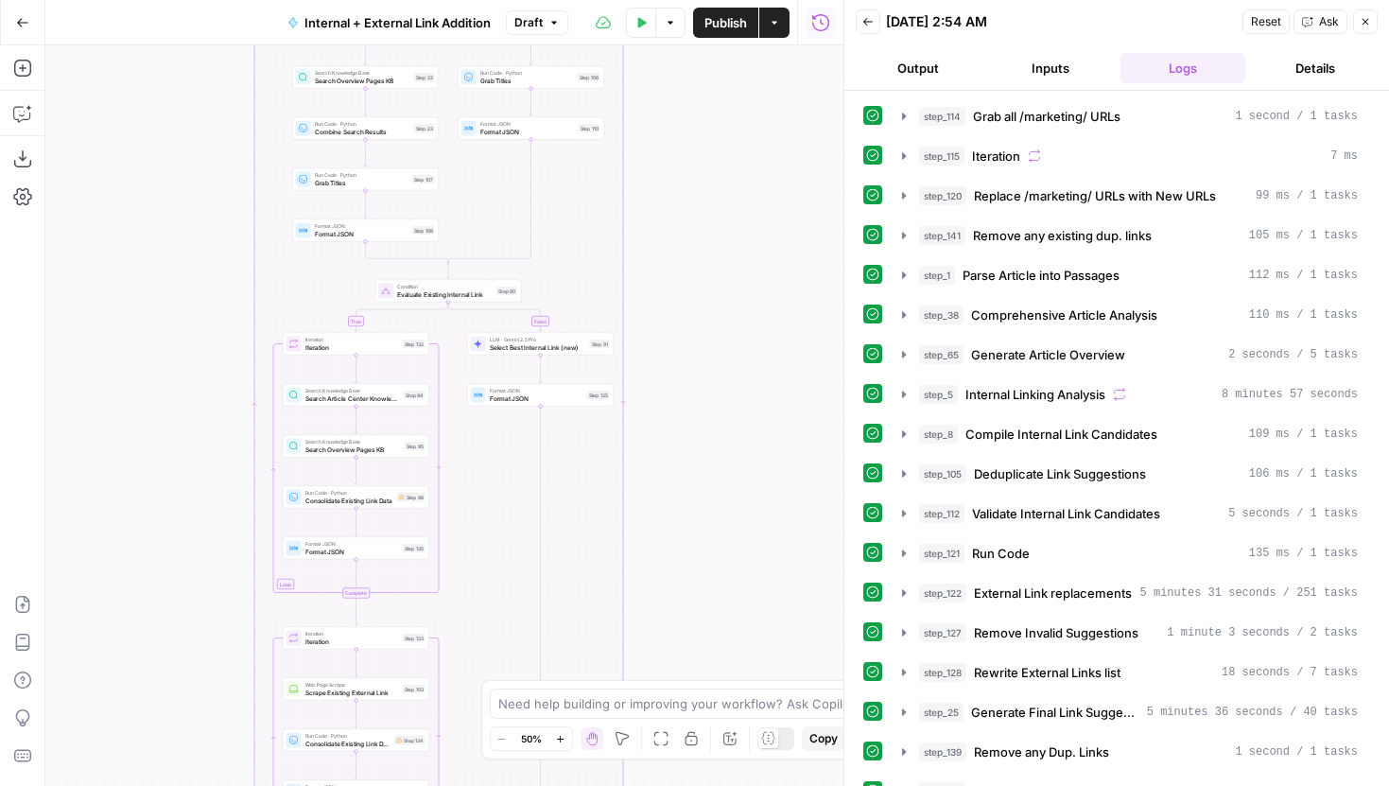
drag, startPoint x: 720, startPoint y: 217, endPoint x: 720, endPoint y: 483, distance: 266.6
click at [720, 476] on div "true false true false Workflow Input Settings Inputs Run Code · Python Grab all…" at bounding box center [444, 415] width 798 height 740
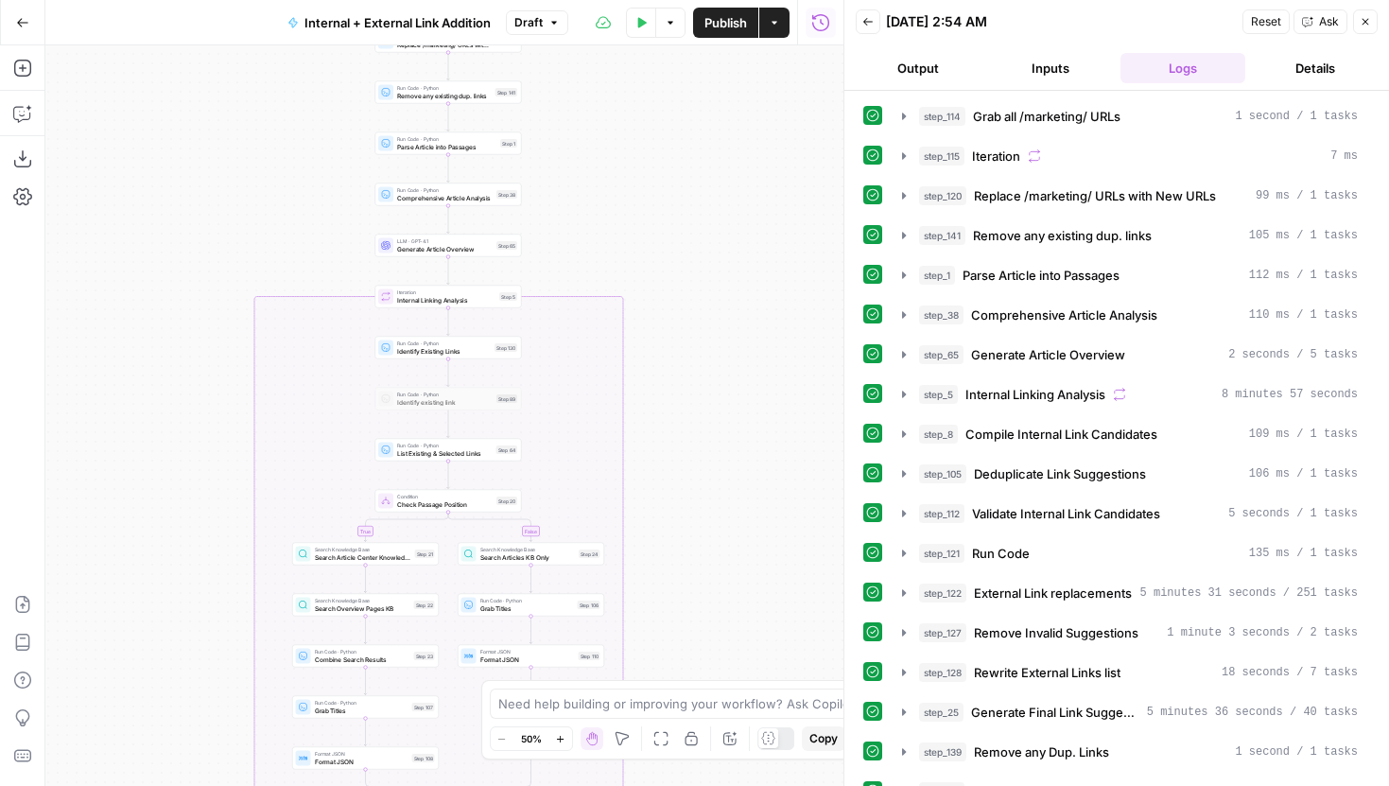
drag, startPoint x: 730, startPoint y: 391, endPoint x: 730, endPoint y: 512, distance: 122.0
click at [730, 507] on div "true false true false Workflow Input Settings Inputs Run Code · Python Grab all…" at bounding box center [444, 415] width 798 height 740
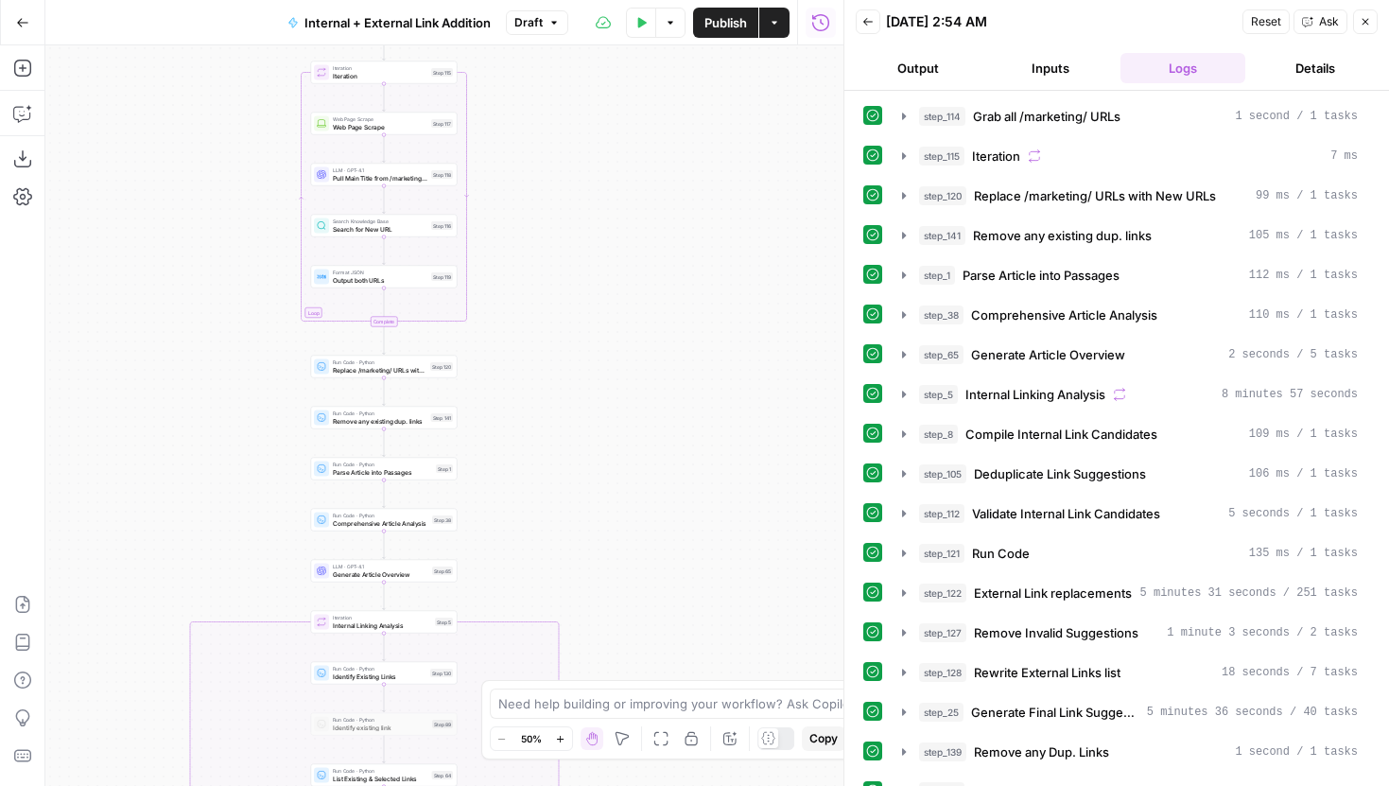
drag, startPoint x: 730, startPoint y: 233, endPoint x: 660, endPoint y: 504, distance: 280.2
click at [660, 503] on div "true false true false Workflow Input Settings Inputs Run Code · Python Grab all…" at bounding box center [444, 415] width 798 height 740
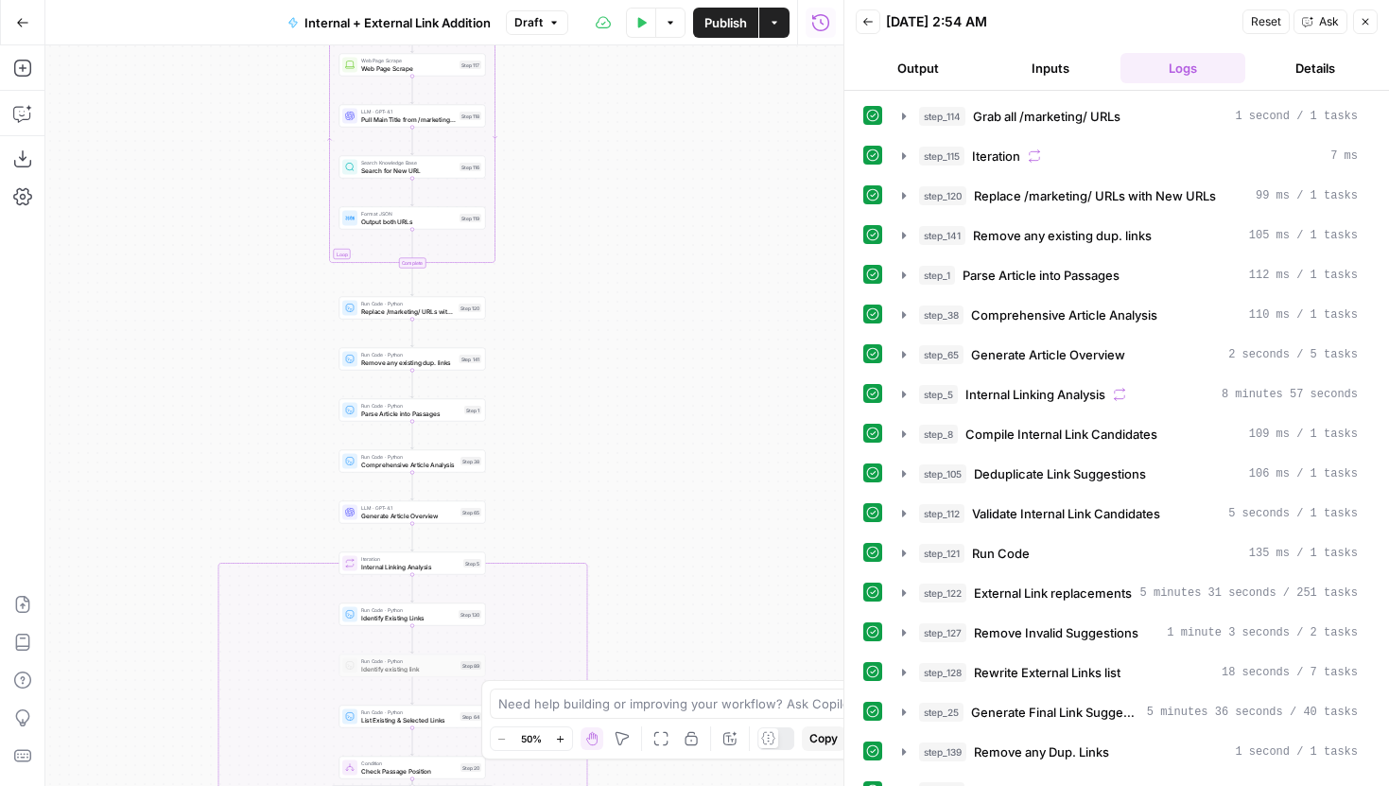
drag, startPoint x: 571, startPoint y: 360, endPoint x: 655, endPoint y: 169, distance: 208.7
click at [655, 169] on div "true false true false Workflow Input Settings Inputs Run Code · Python Grab all…" at bounding box center [444, 415] width 798 height 740
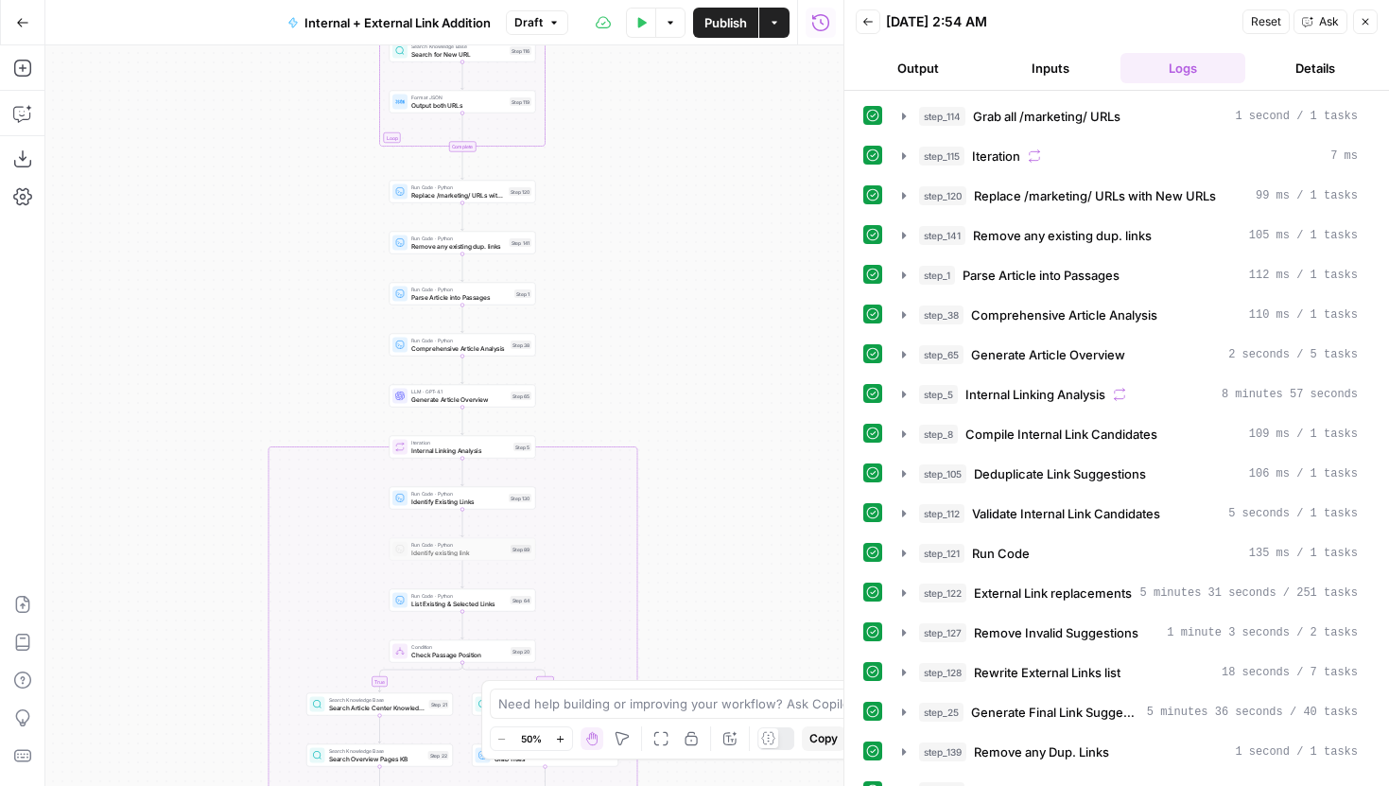
click at [506, 247] on div "Run Code · Python Remove any existing dup. links Step 141 Copy step Delete step…" at bounding box center [461, 242] width 139 height 16
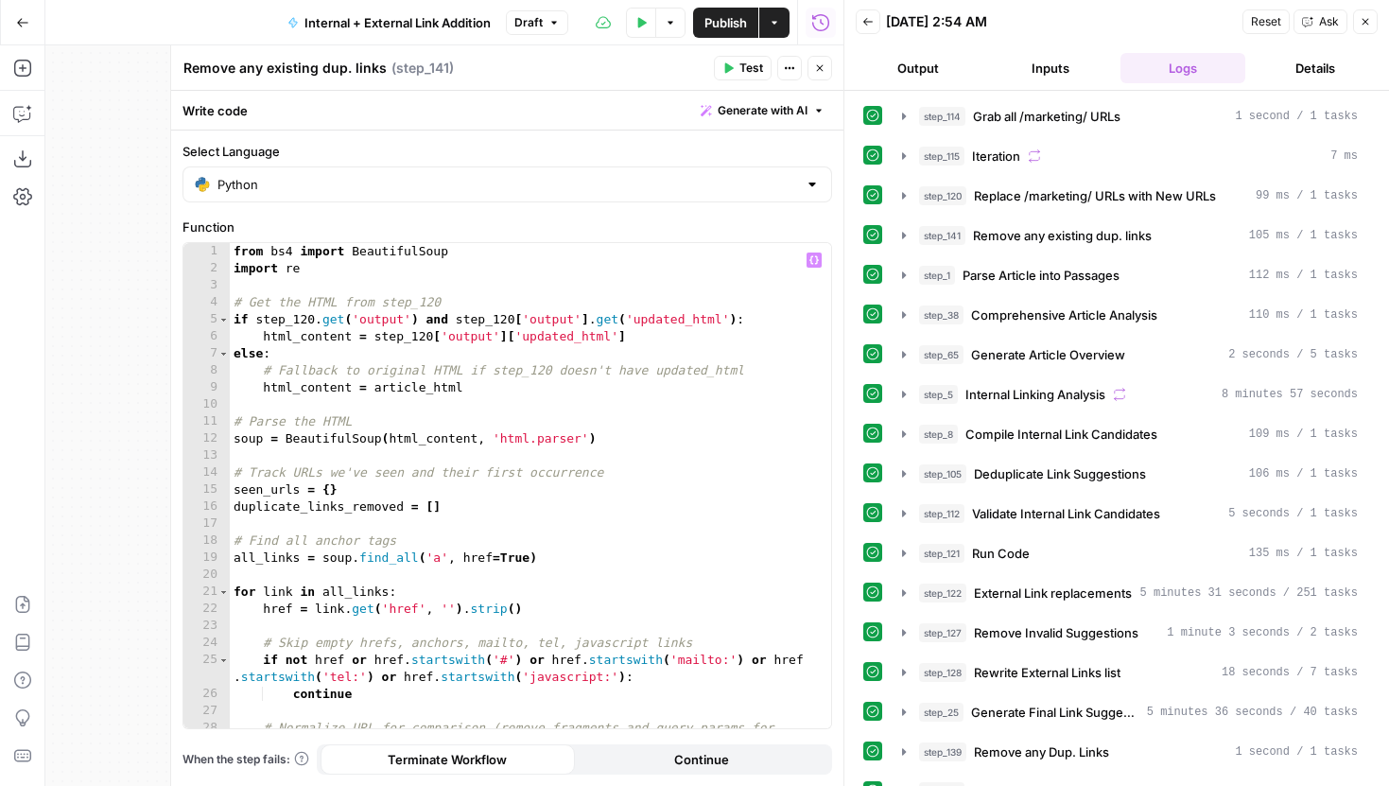
type textarea "**********"
drag, startPoint x: 267, startPoint y: 440, endPoint x: 376, endPoint y: 440, distance: 109.7
click at [376, 440] on div "from bs4 import BeautifulSoup import re # Get the HTML from step_120 if step_12…" at bounding box center [530, 511] width 601 height 536
click at [830, 69] on button "Close" at bounding box center [819, 68] width 25 height 25
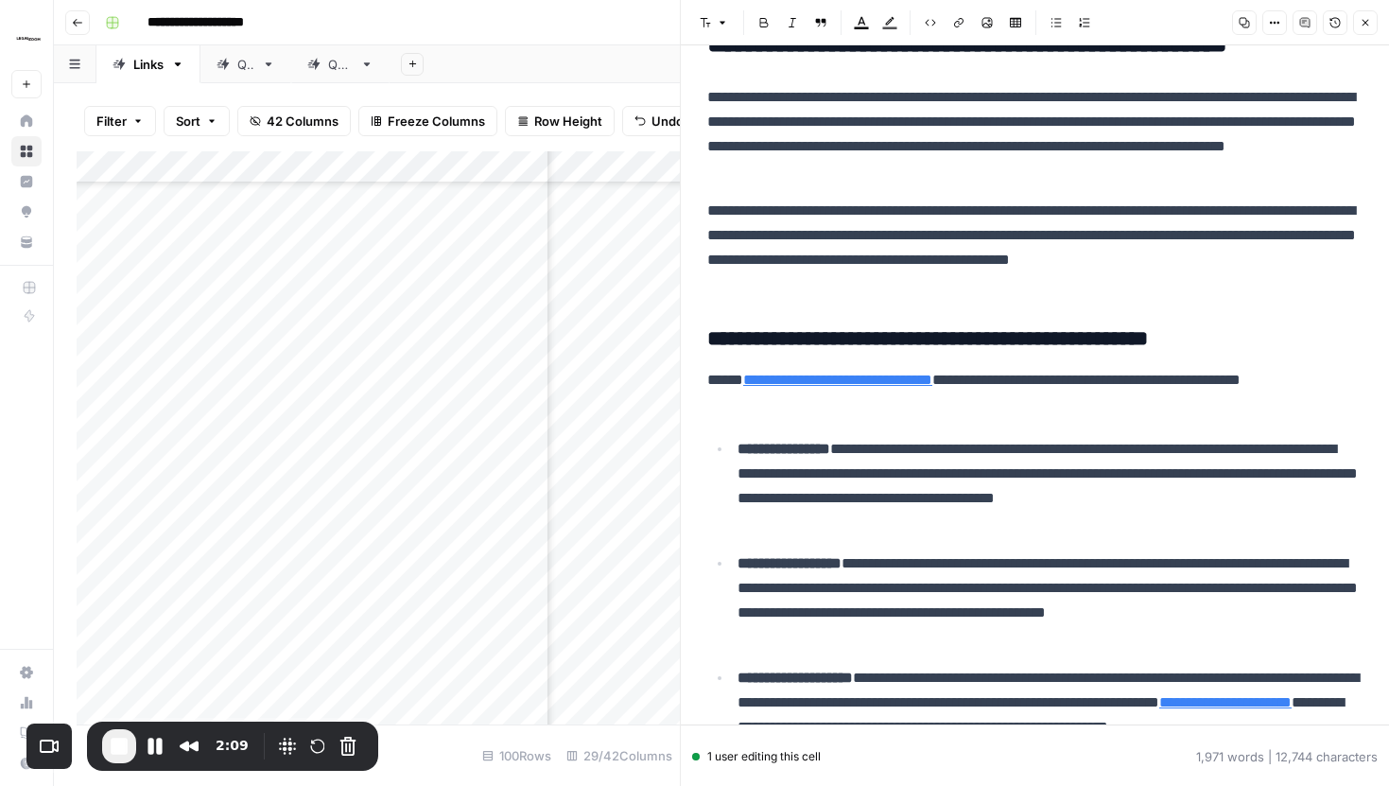
scroll to position [270, 0]
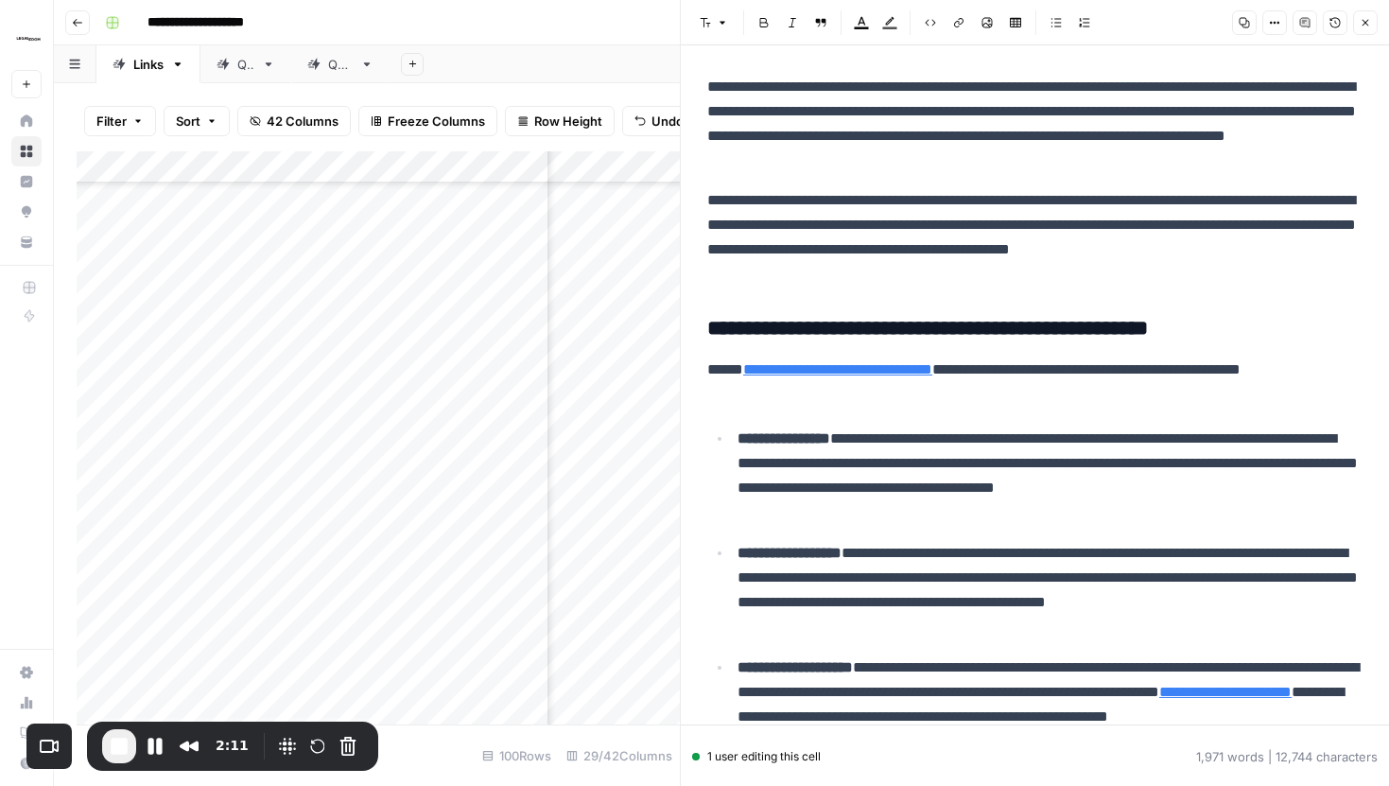
click at [1365, 27] on icon "button" at bounding box center [1365, 22] width 11 height 11
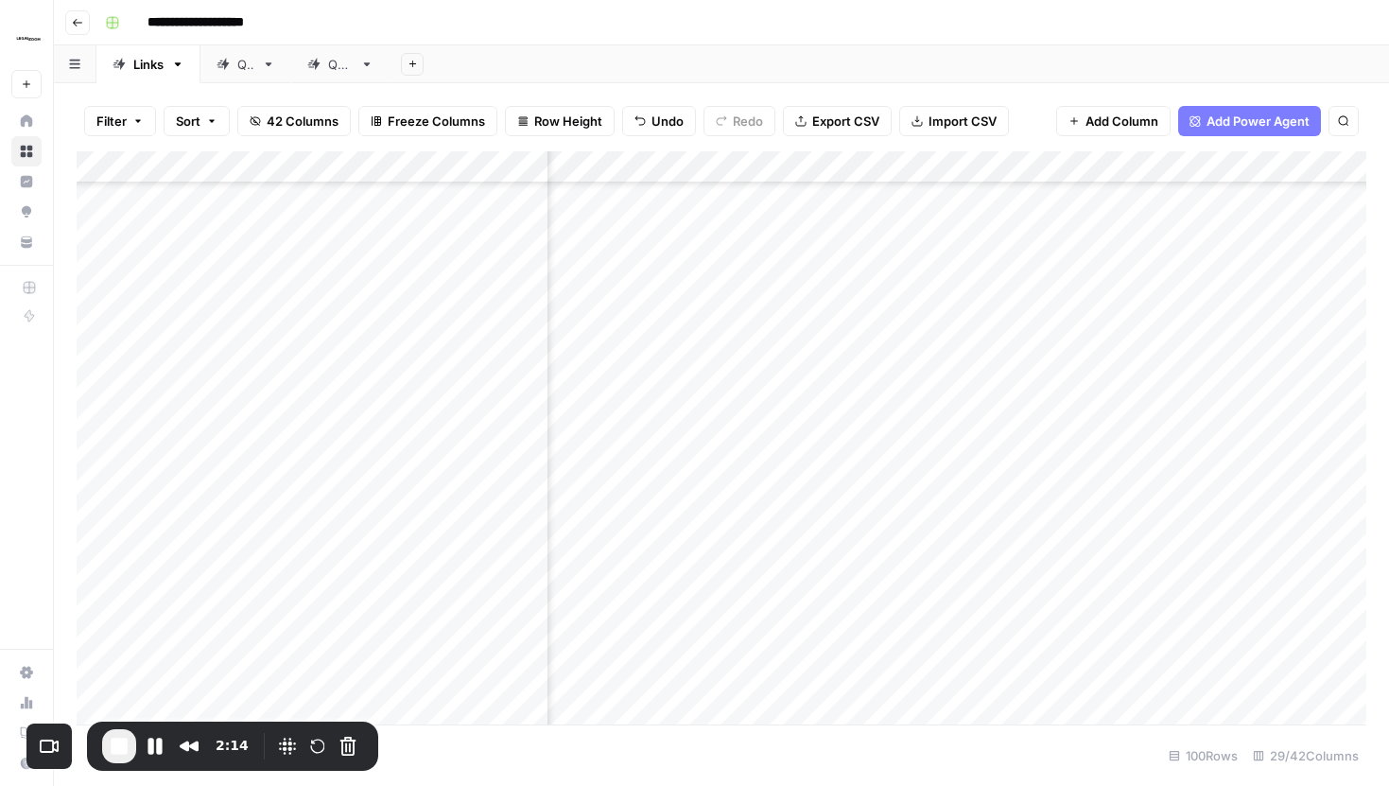
scroll to position [1442, 2959]
click at [1186, 162] on div "Add Column" at bounding box center [722, 437] width 1290 height 573
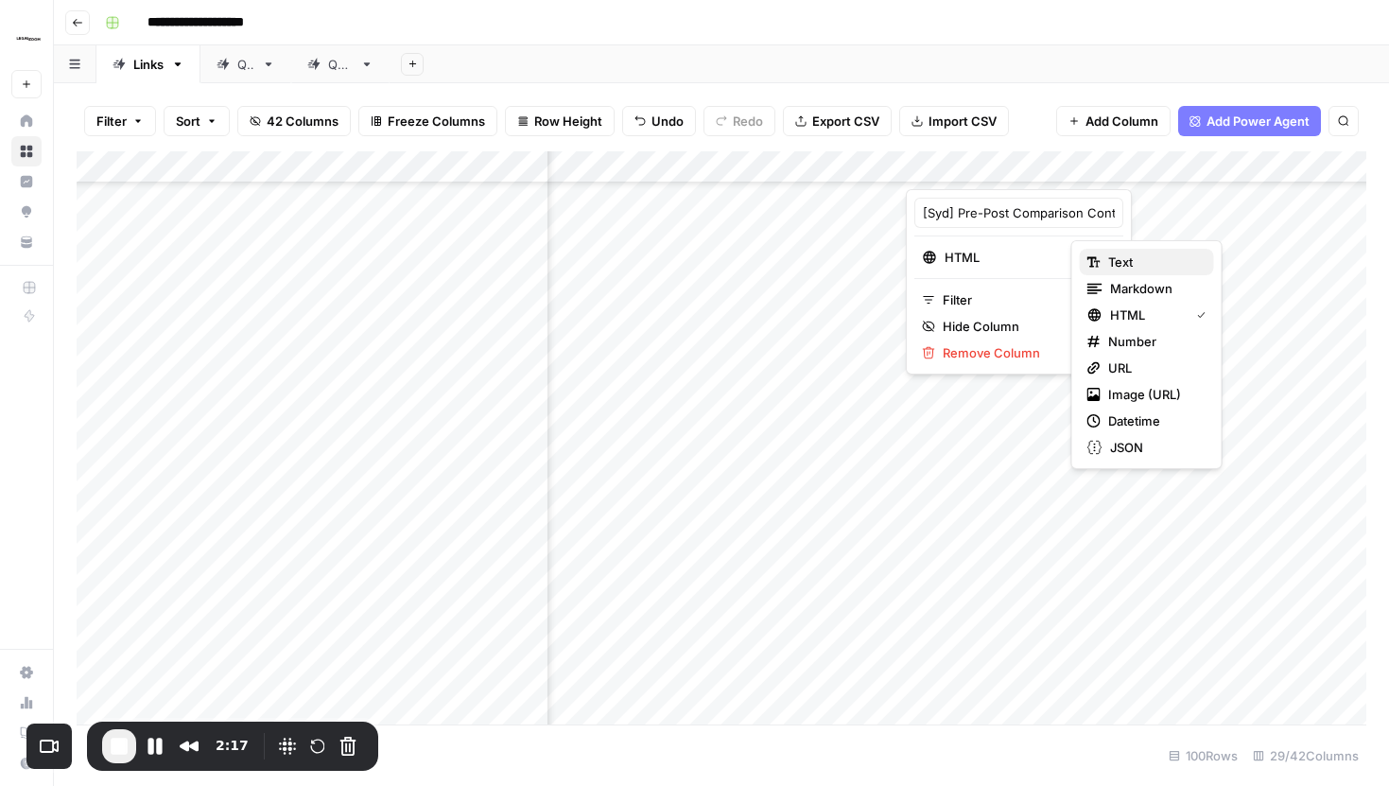
click at [1110, 259] on span "Text" at bounding box center [1153, 261] width 91 height 19
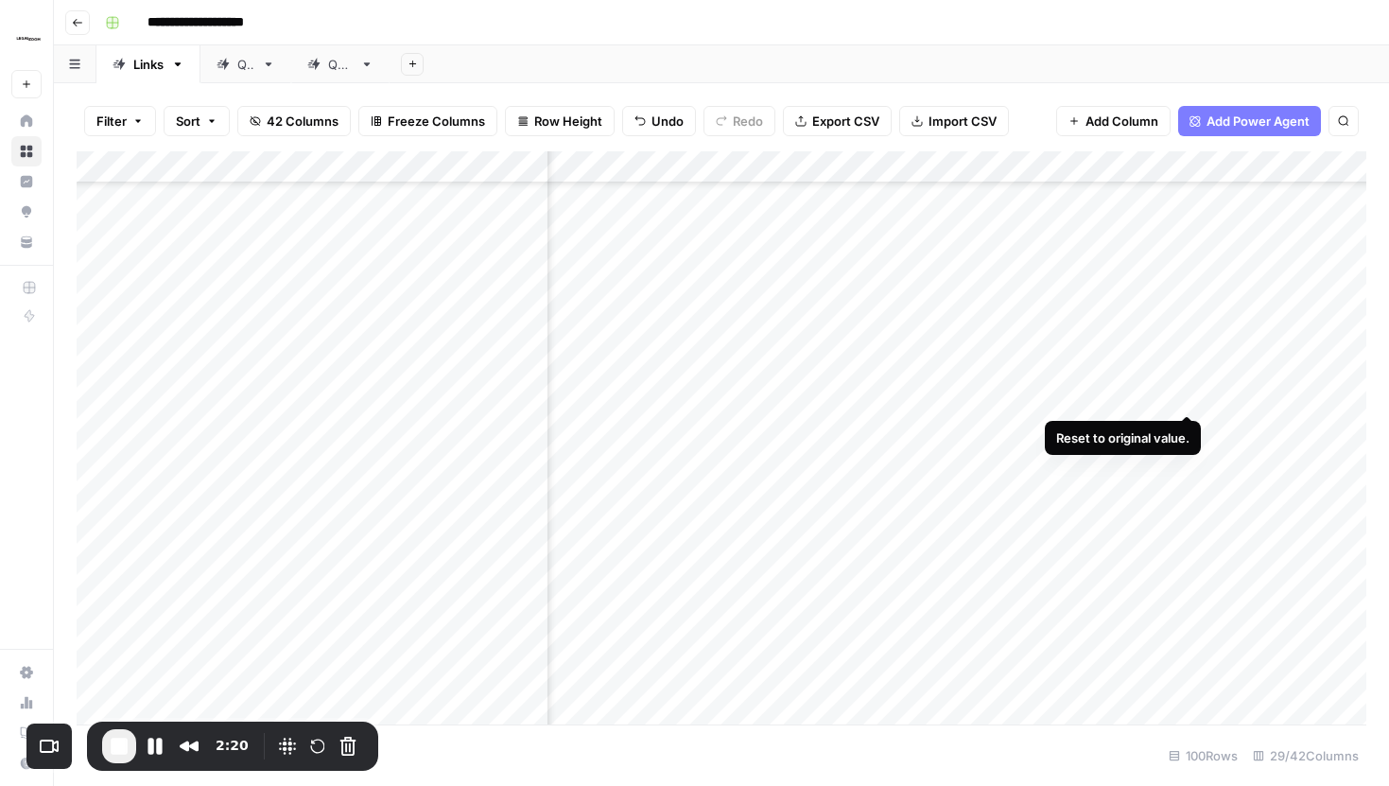
click at [1186, 378] on div "Add Column" at bounding box center [722, 437] width 1290 height 573
click at [917, 165] on div "Add Column" at bounding box center [722, 437] width 1290 height 573
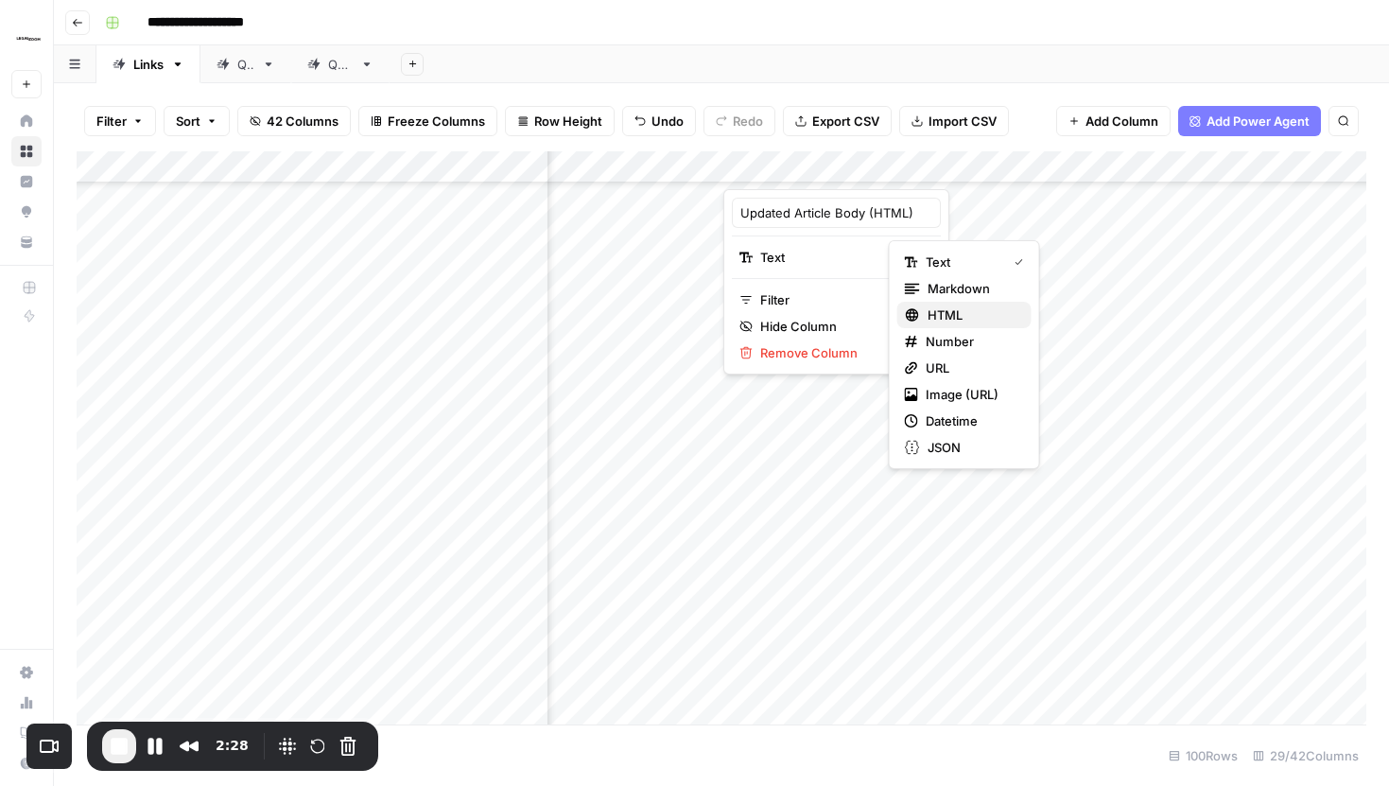
click at [933, 310] on span "HTML" at bounding box center [972, 314] width 89 height 19
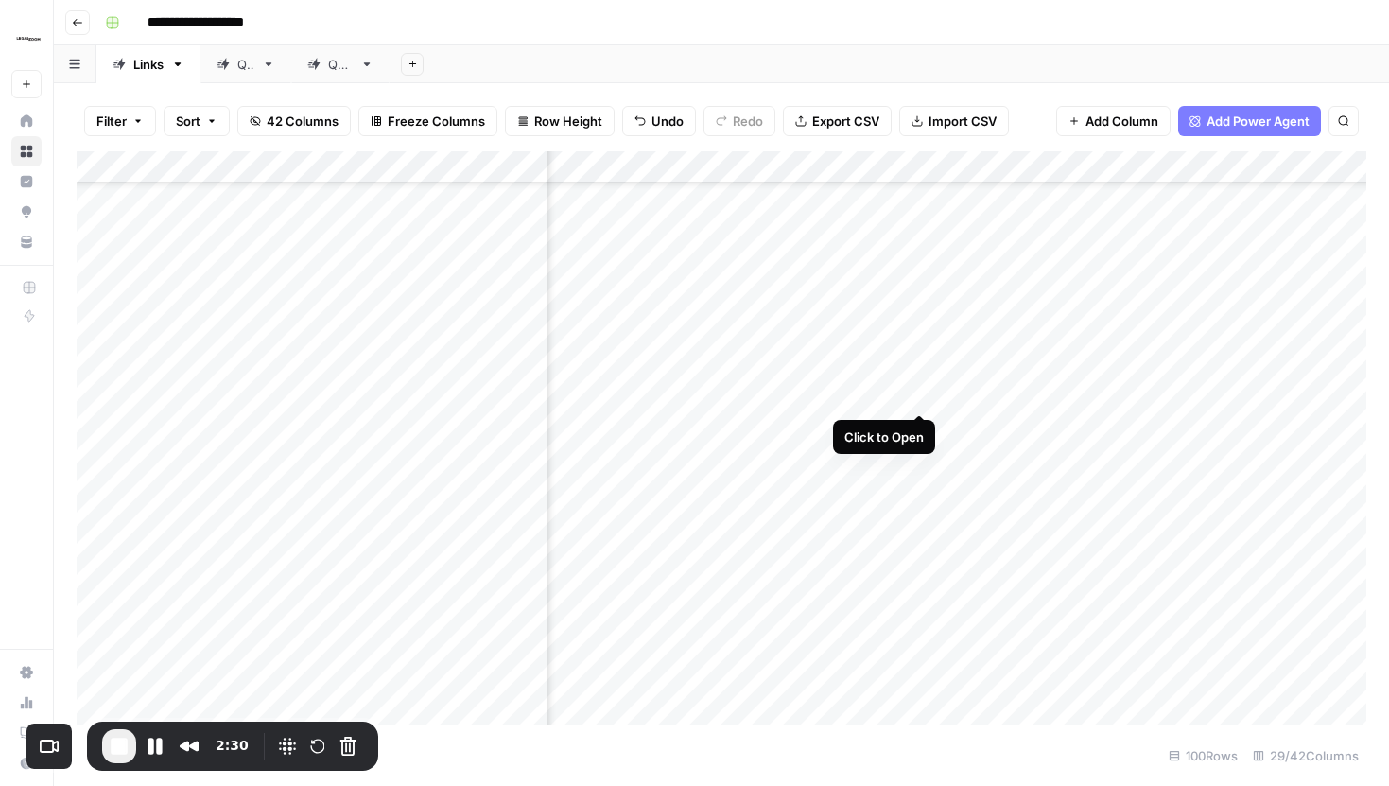
click at [915, 374] on div "Add Column" at bounding box center [722, 437] width 1290 height 573
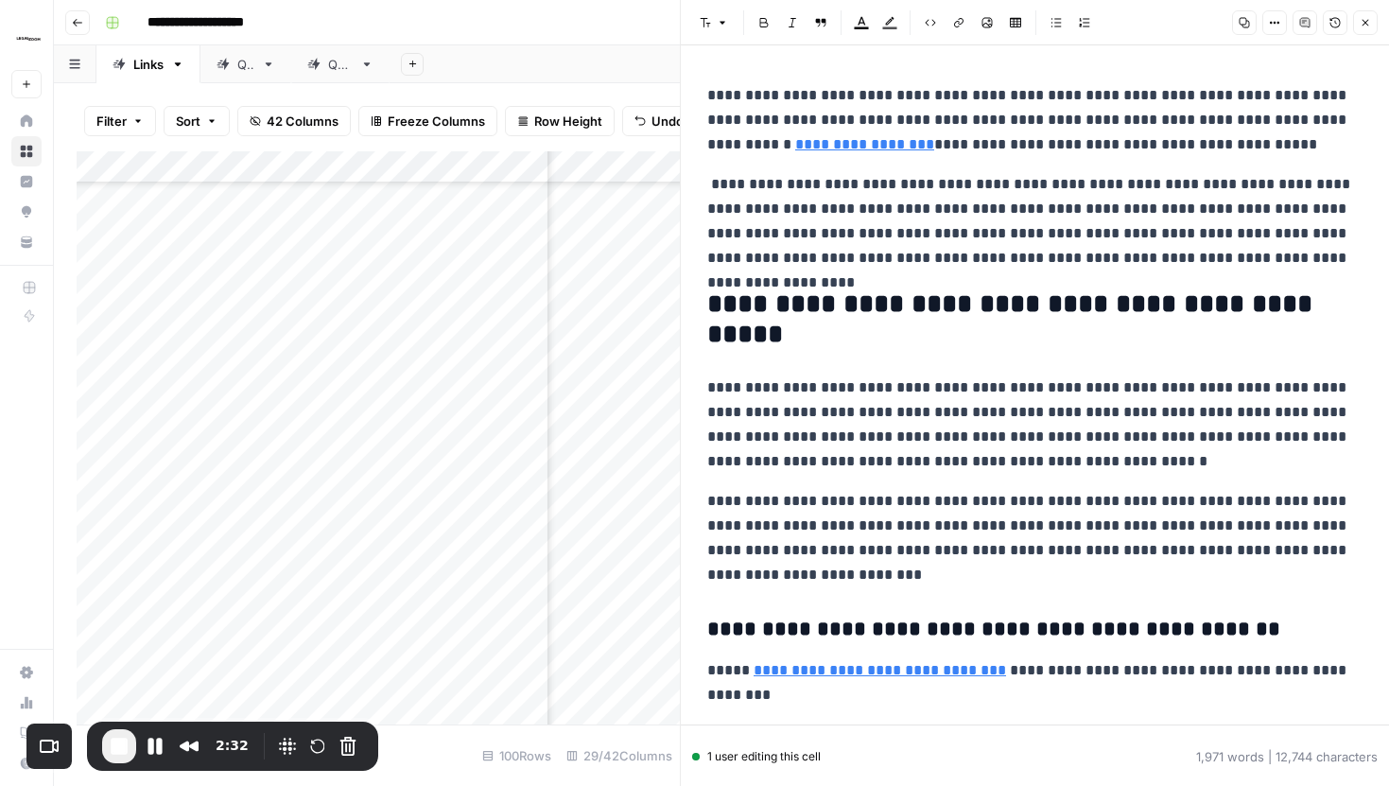
click at [1367, 15] on button "Close" at bounding box center [1365, 22] width 25 height 25
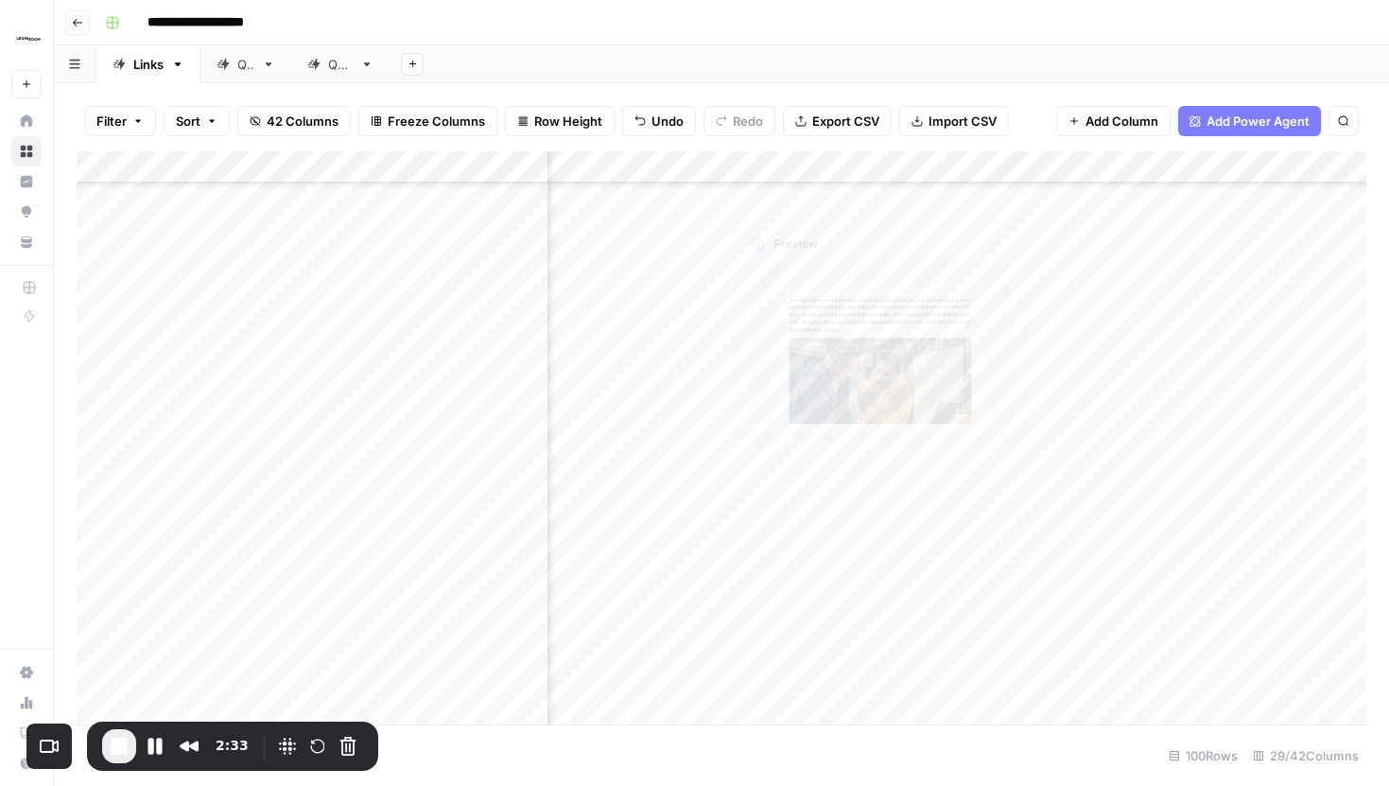
click at [919, 158] on div "Add Column" at bounding box center [722, 437] width 1290 height 573
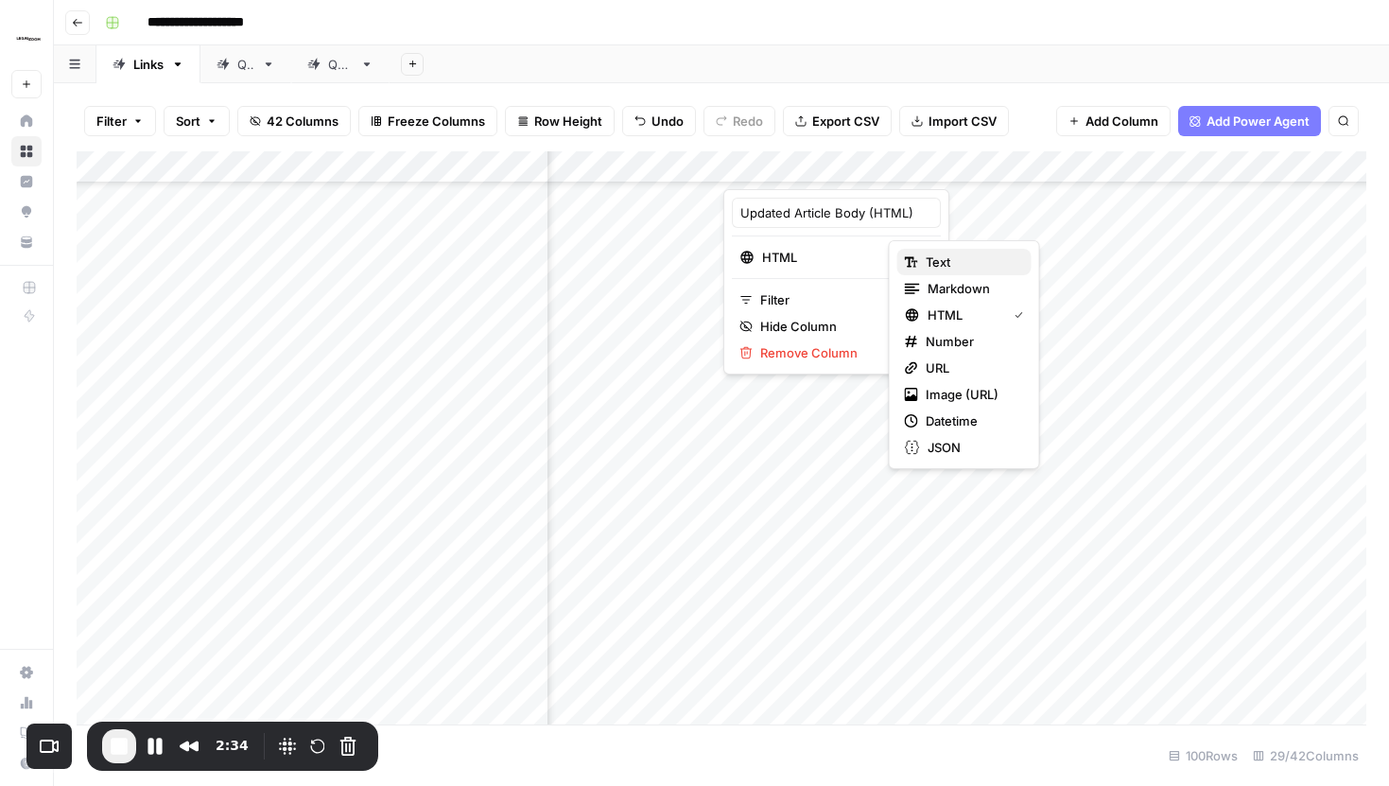
click at [928, 260] on span "Text" at bounding box center [971, 261] width 91 height 19
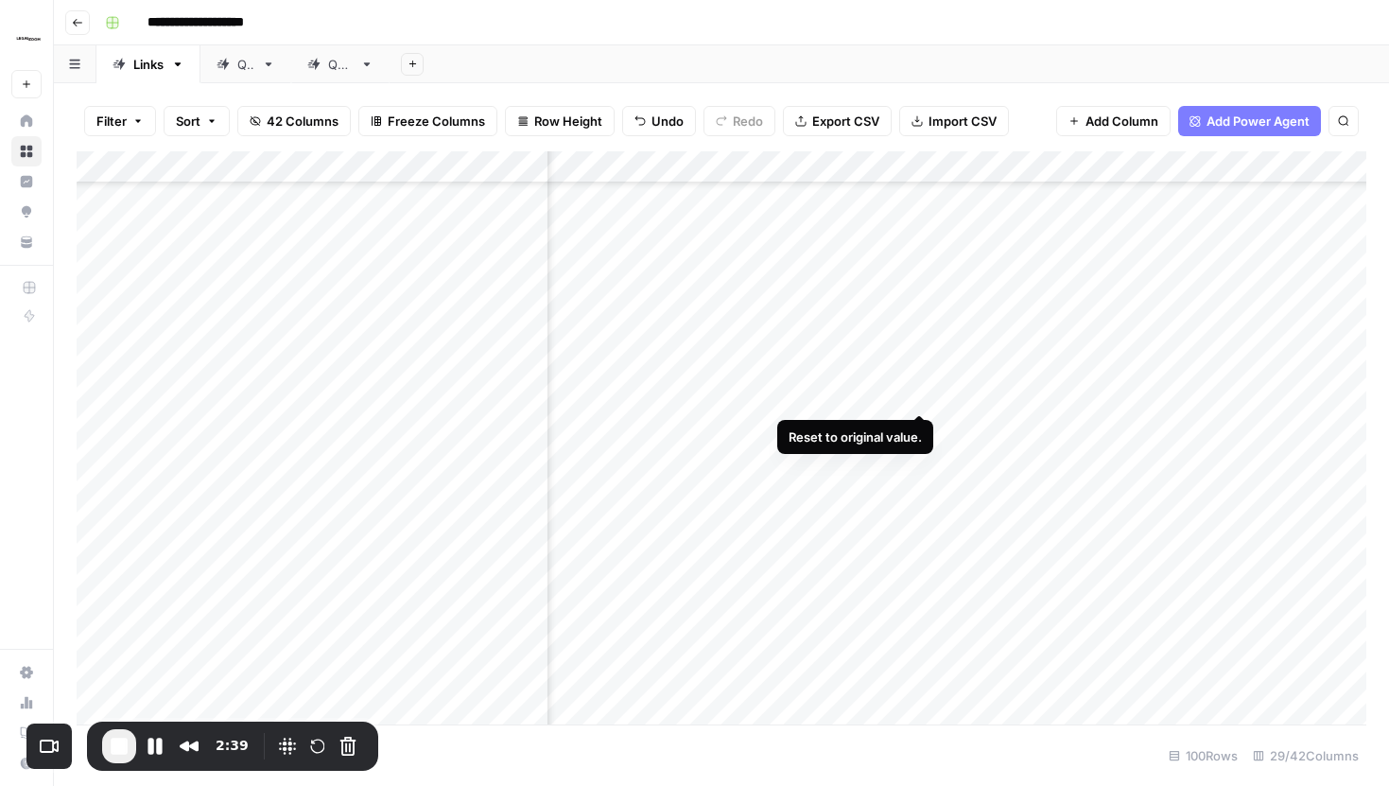
click at [918, 376] on div "Add Column" at bounding box center [722, 437] width 1290 height 573
click at [118, 743] on span "End Recording" at bounding box center [119, 746] width 23 height 23
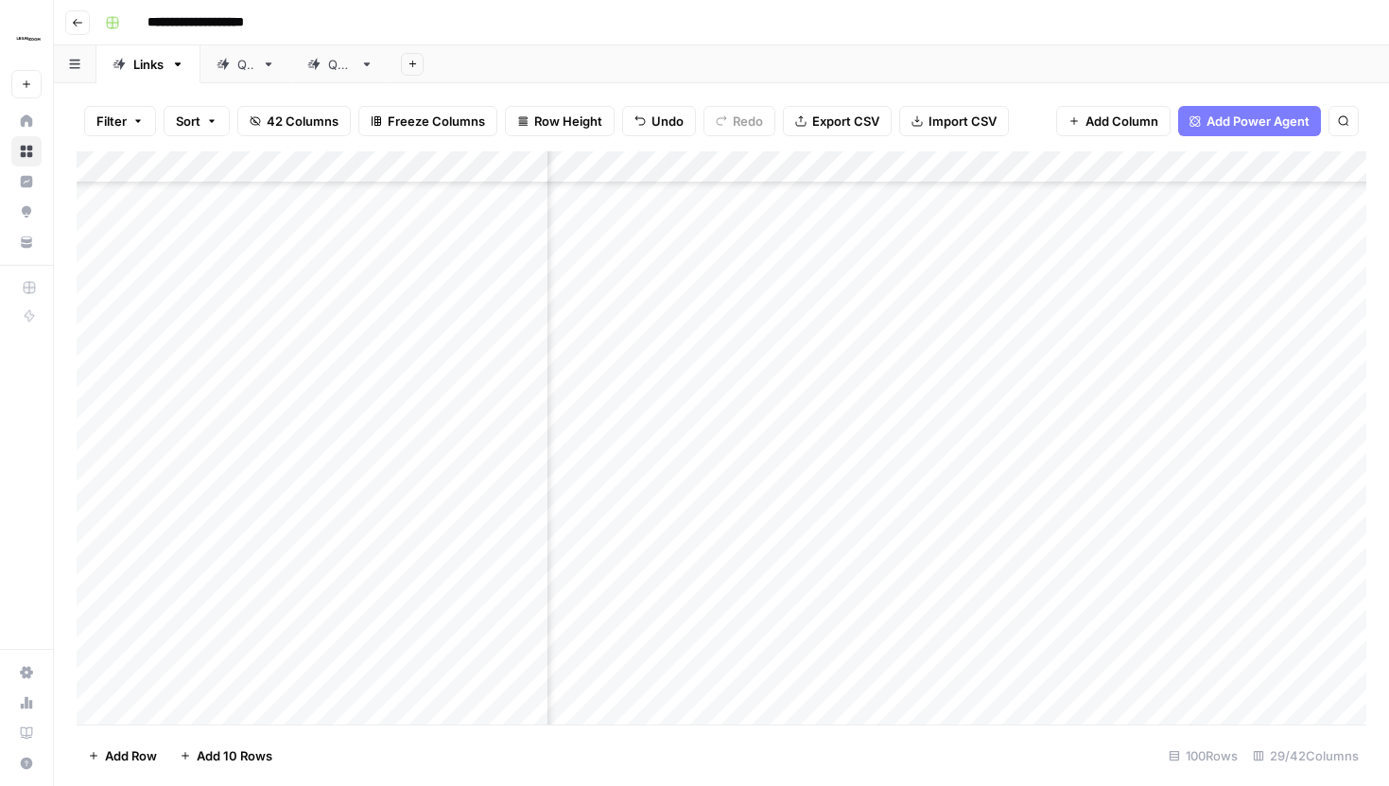
scroll to position [2496, 497]
click at [861, 454] on div "Add Column" at bounding box center [722, 437] width 1290 height 573
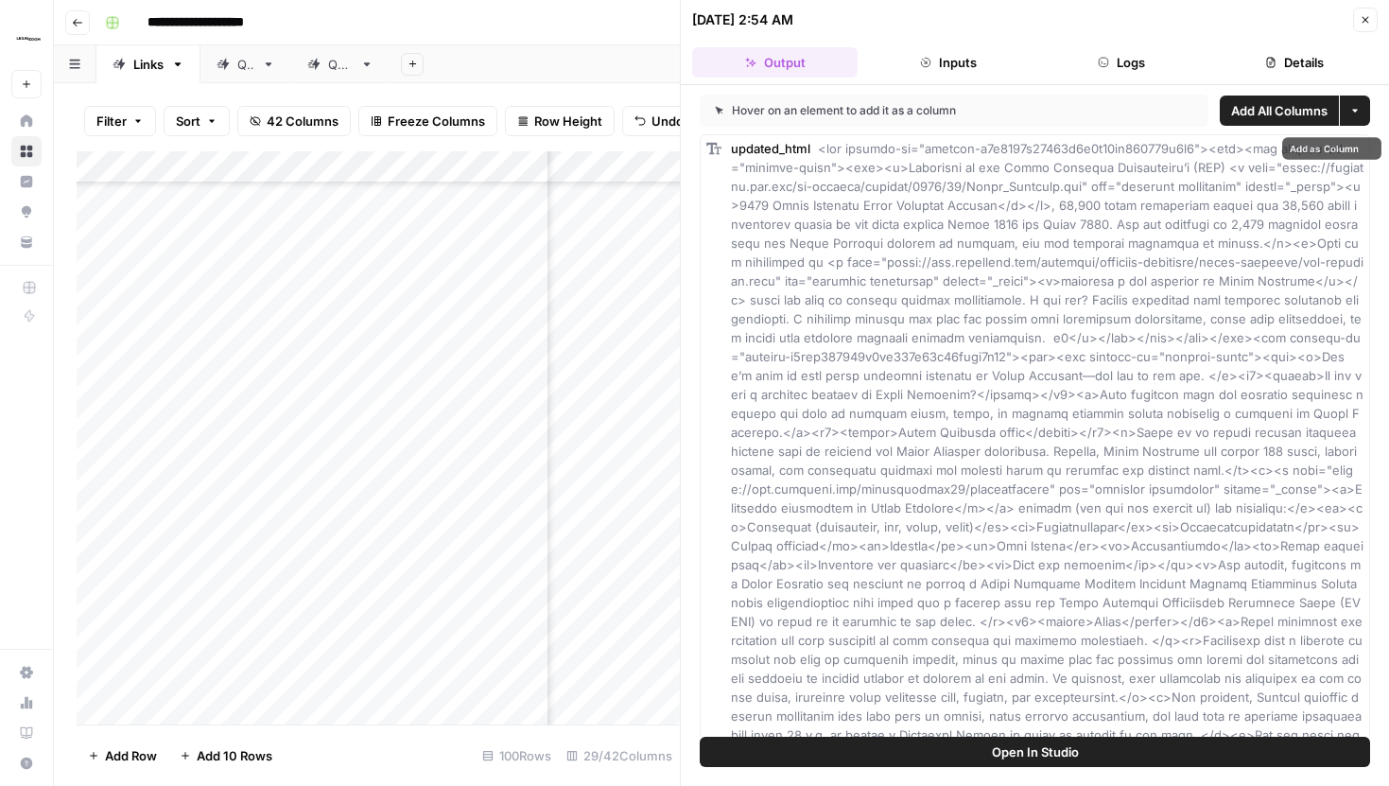
click at [1023, 746] on span "Open In Studio" at bounding box center [1035, 751] width 87 height 19
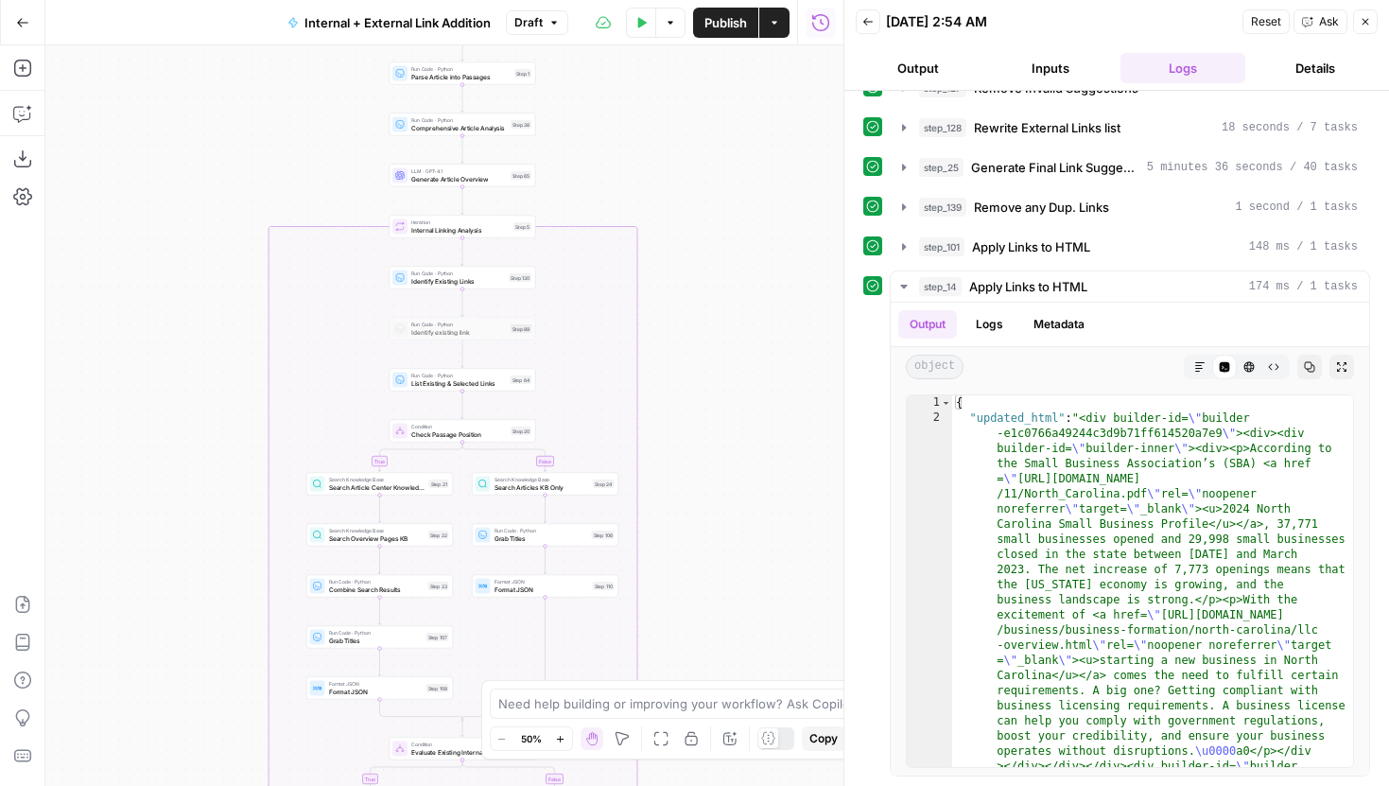
drag, startPoint x: 718, startPoint y: 365, endPoint x: 716, endPoint y: 168, distance: 196.7
click at [716, 168] on div "true false true false Workflow Input Settings Inputs Run Code · Python Grab all…" at bounding box center [444, 415] width 798 height 740
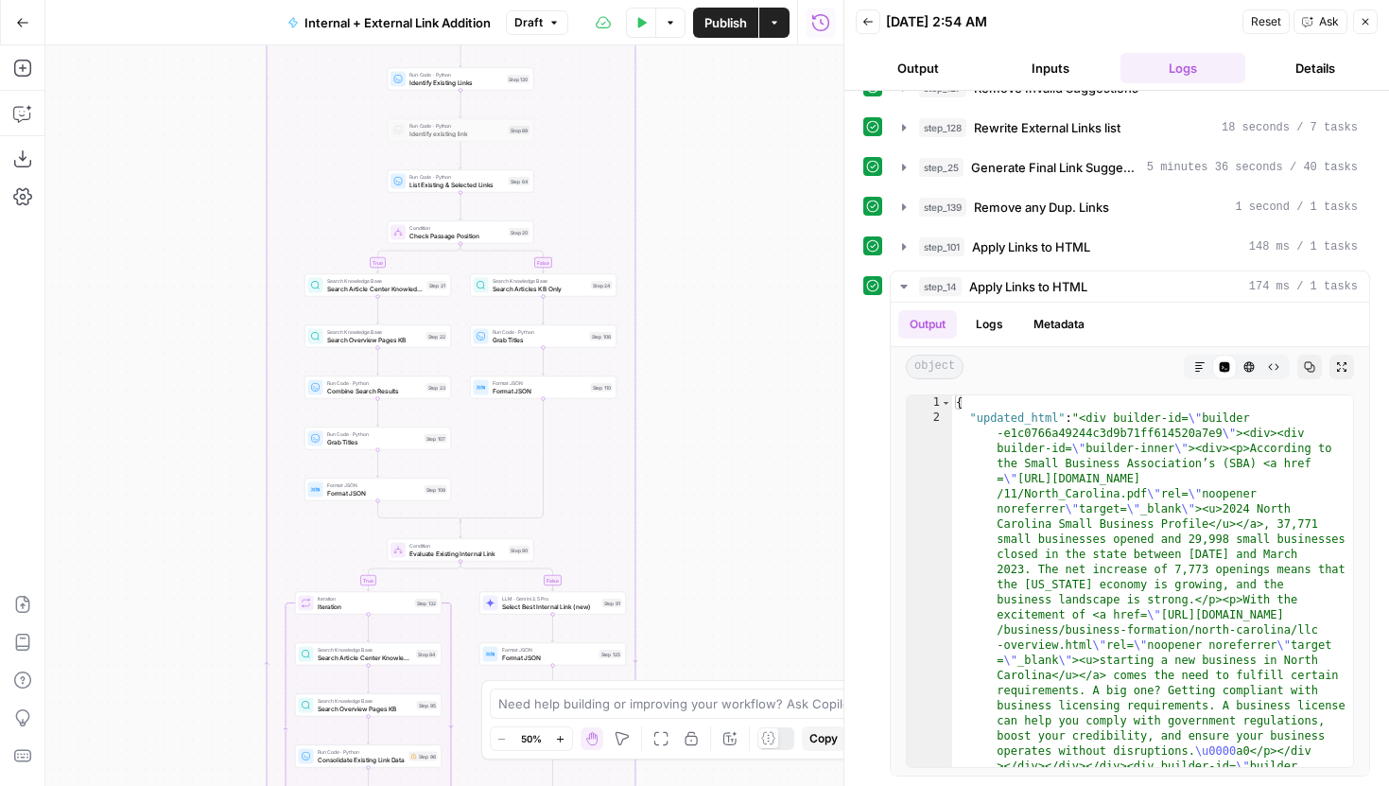
drag, startPoint x: 708, startPoint y: 429, endPoint x: 703, endPoint y: 81, distance: 348.0
click at [708, 100] on div "true false true false Workflow Input Settings Inputs Run Code · Python Grab all…" at bounding box center [444, 415] width 798 height 740
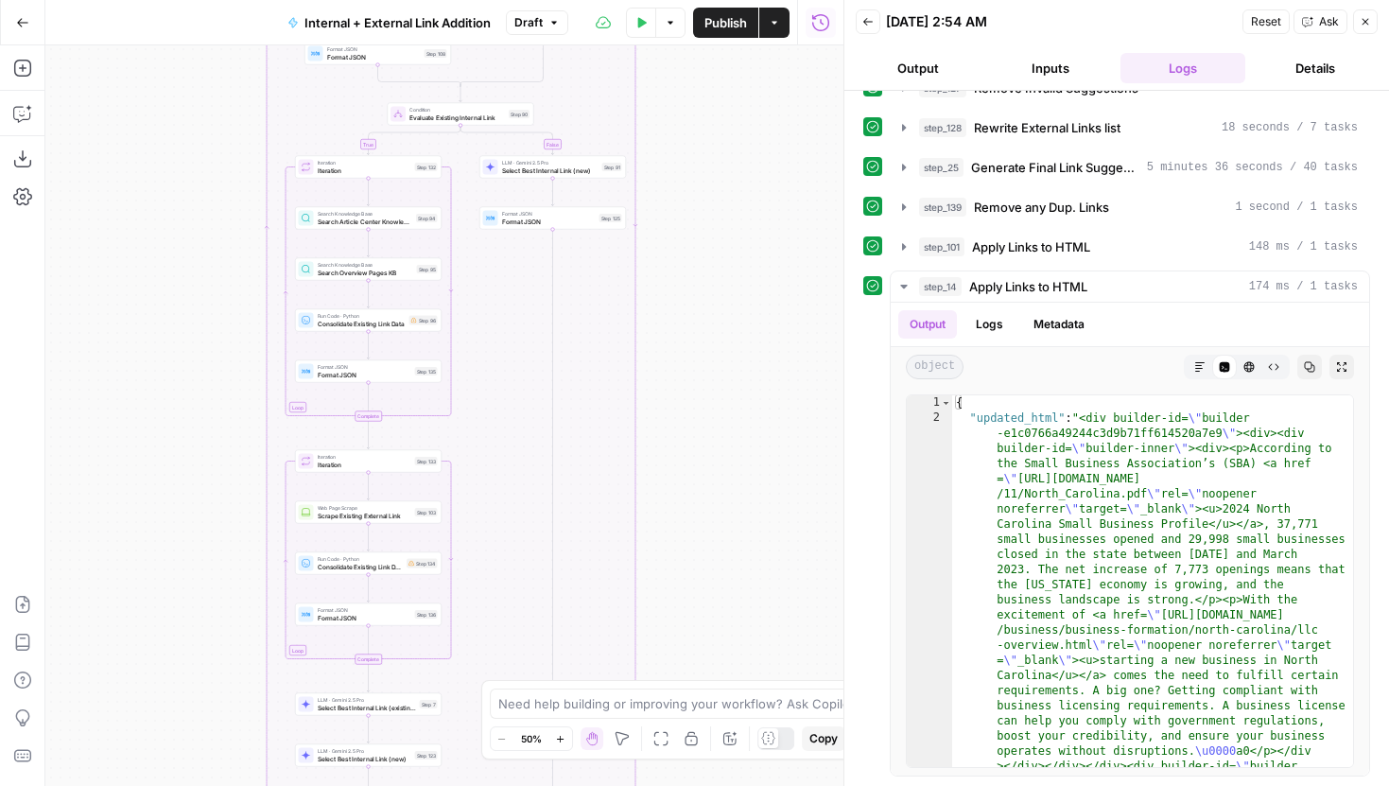
drag, startPoint x: 763, startPoint y: 460, endPoint x: 763, endPoint y: 87, distance: 373.5
click at [763, 113] on div "true false true false Workflow Input Settings Inputs Run Code · Python Grab all…" at bounding box center [444, 415] width 798 height 740
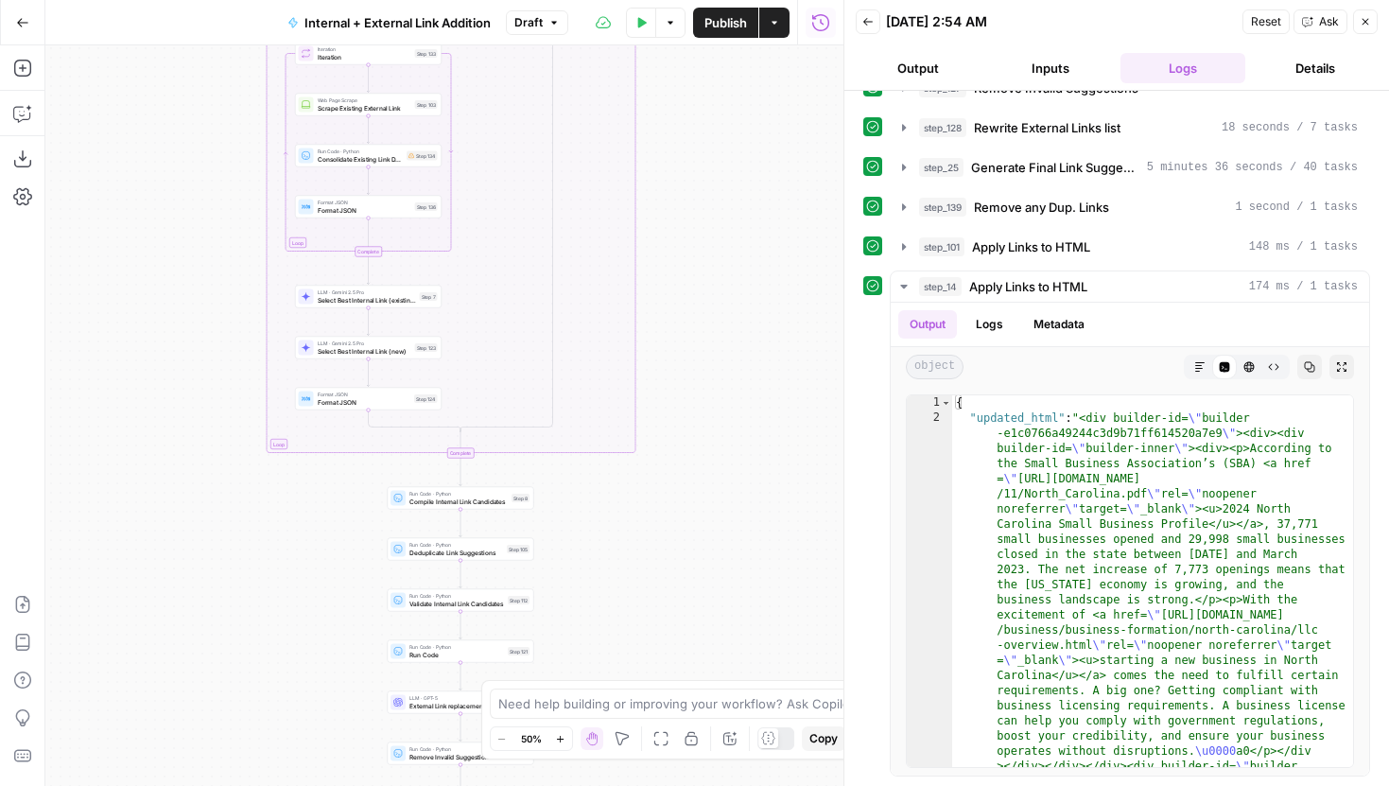
drag, startPoint x: 755, startPoint y: 429, endPoint x: 755, endPoint y: 116, distance: 313.0
click at [755, 116] on div "true false true false Workflow Input Settings Inputs Run Code · Python Grab all…" at bounding box center [444, 415] width 798 height 740
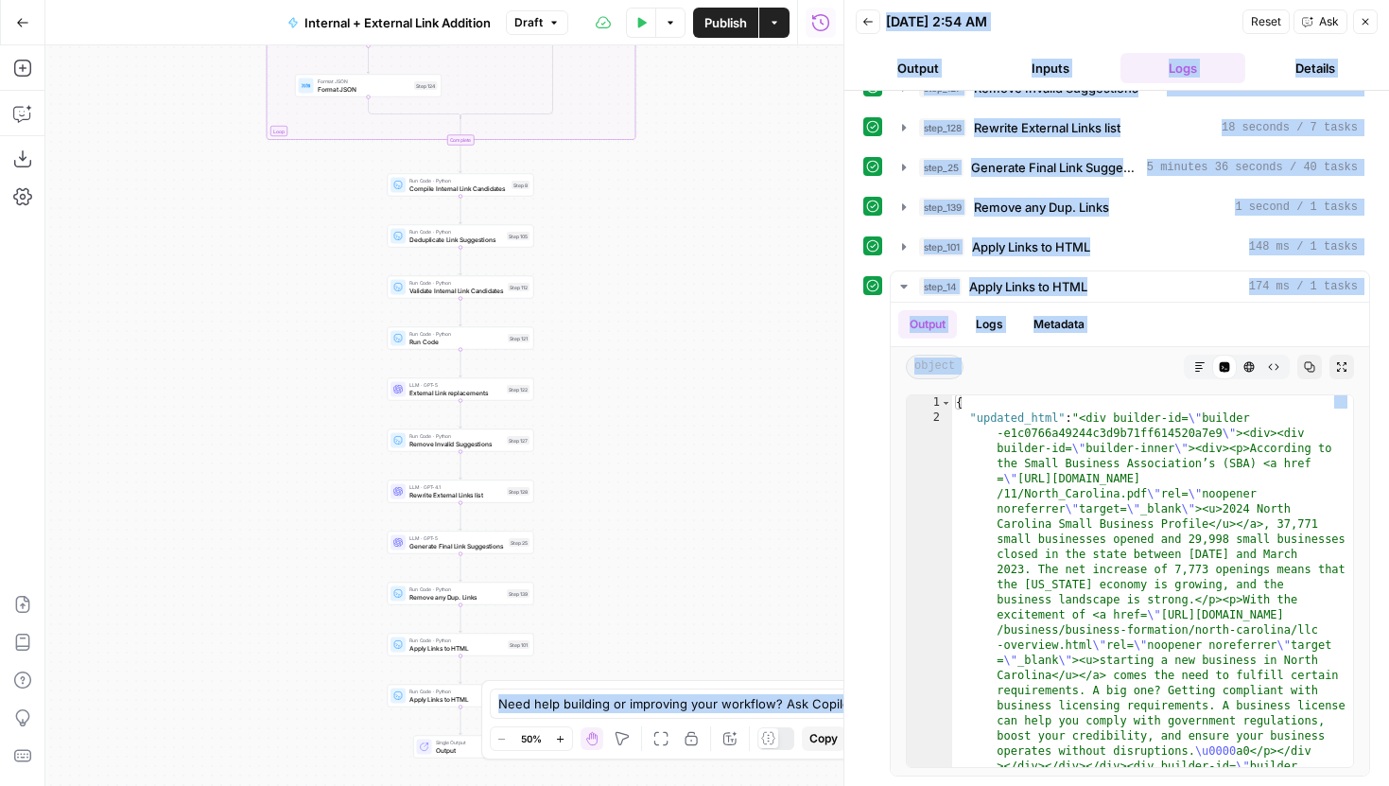
drag, startPoint x: 616, startPoint y: 548, endPoint x: 616, endPoint y: 471, distance: 77.5
click at [616, 471] on body "LegalZoom New Home Browse Insights Opportunities Your Data Recent Grids Well Ac…" at bounding box center [694, 393] width 1389 height 786
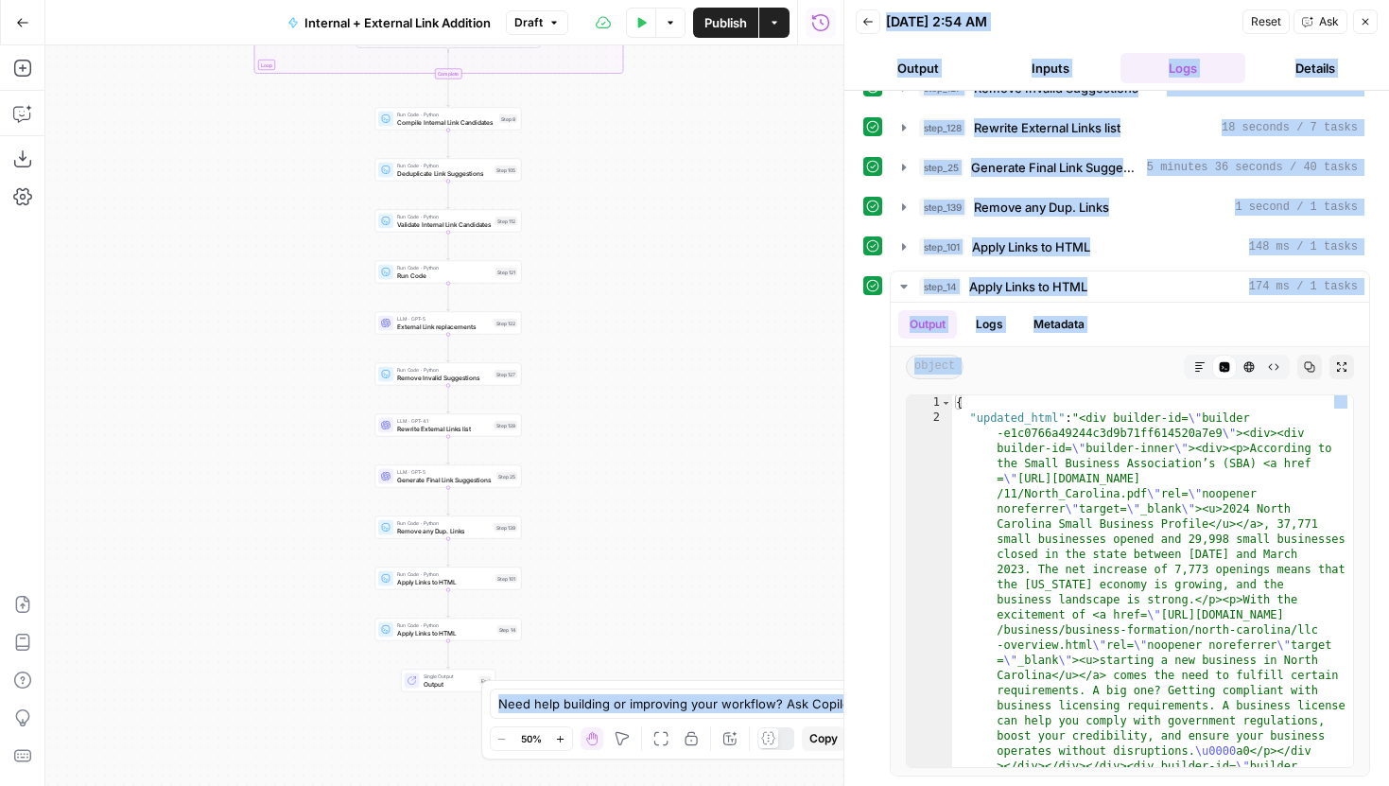
drag, startPoint x: 634, startPoint y: 354, endPoint x: 601, endPoint y: 175, distance: 181.6
click at [601, 175] on div "true false true false Workflow Input Settings Inputs Run Code · Python Grab all…" at bounding box center [444, 415] width 798 height 740
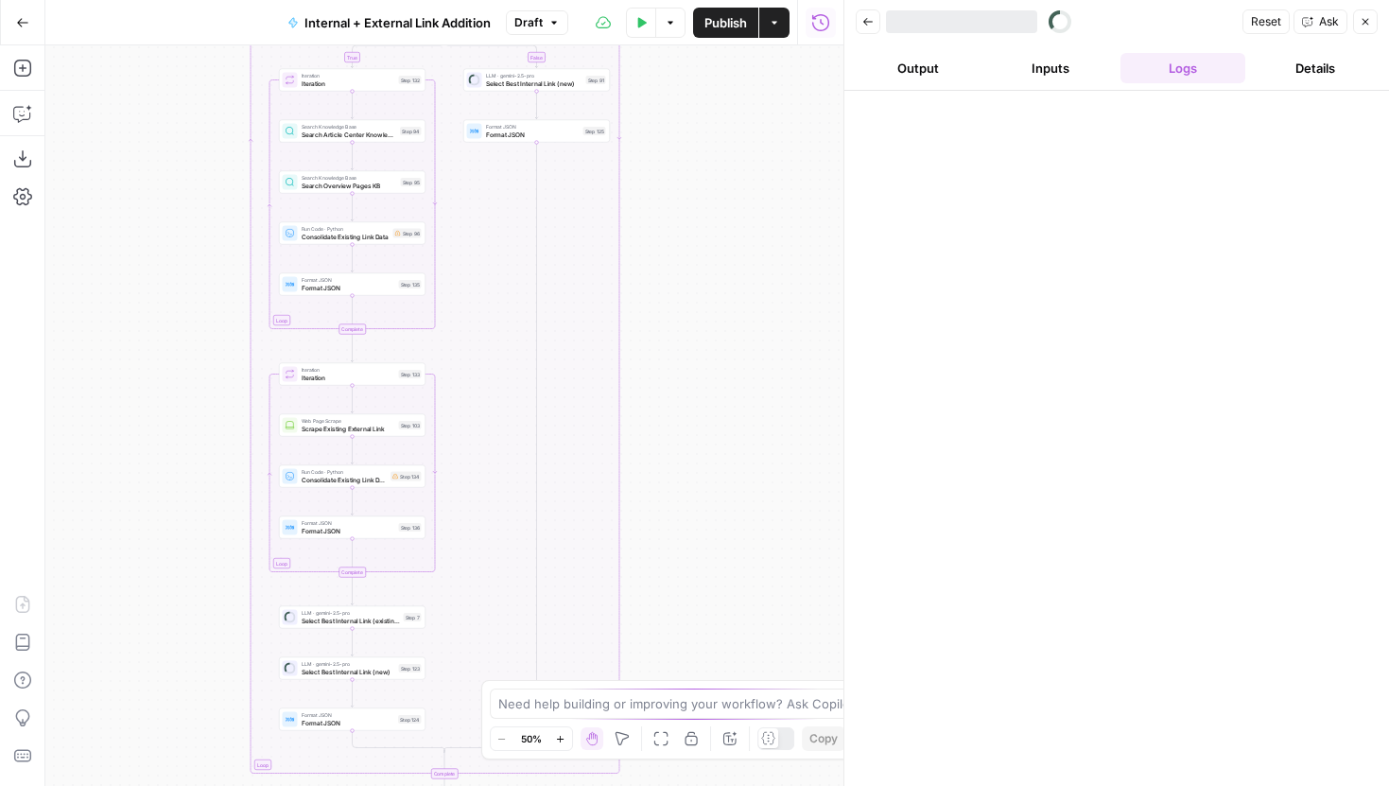
drag, startPoint x: 717, startPoint y: 620, endPoint x: 717, endPoint y: 274, distance: 346.1
click at [717, 266] on div "true false true false Workflow Input Settings Inputs Run Code · Python Grab all…" at bounding box center [444, 415] width 798 height 740
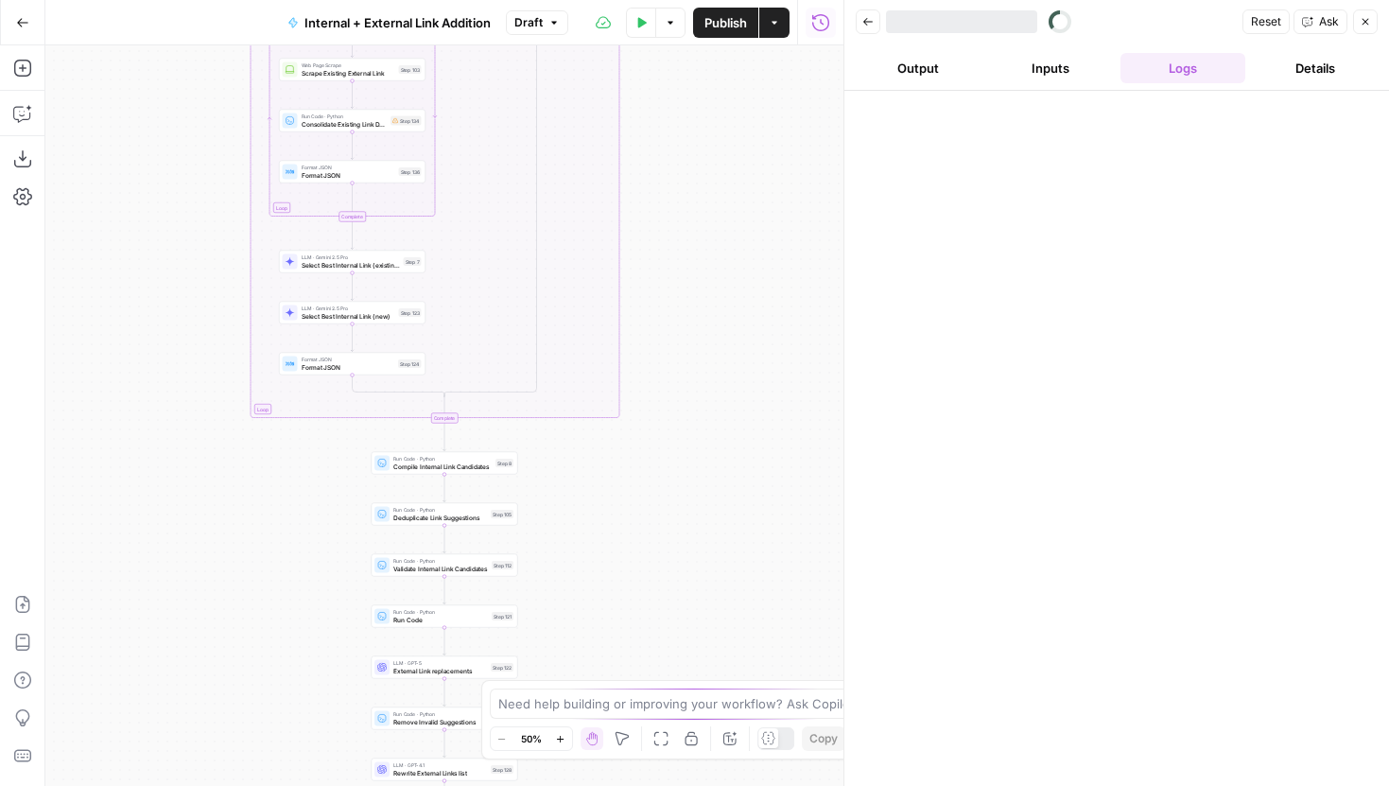
drag, startPoint x: 717, startPoint y: 259, endPoint x: 712, endPoint y: 214, distance: 45.6
click at [714, 222] on div "true false true false Workflow Input Settings Inputs Run Code · Python Grab all…" at bounding box center [444, 415] width 798 height 740
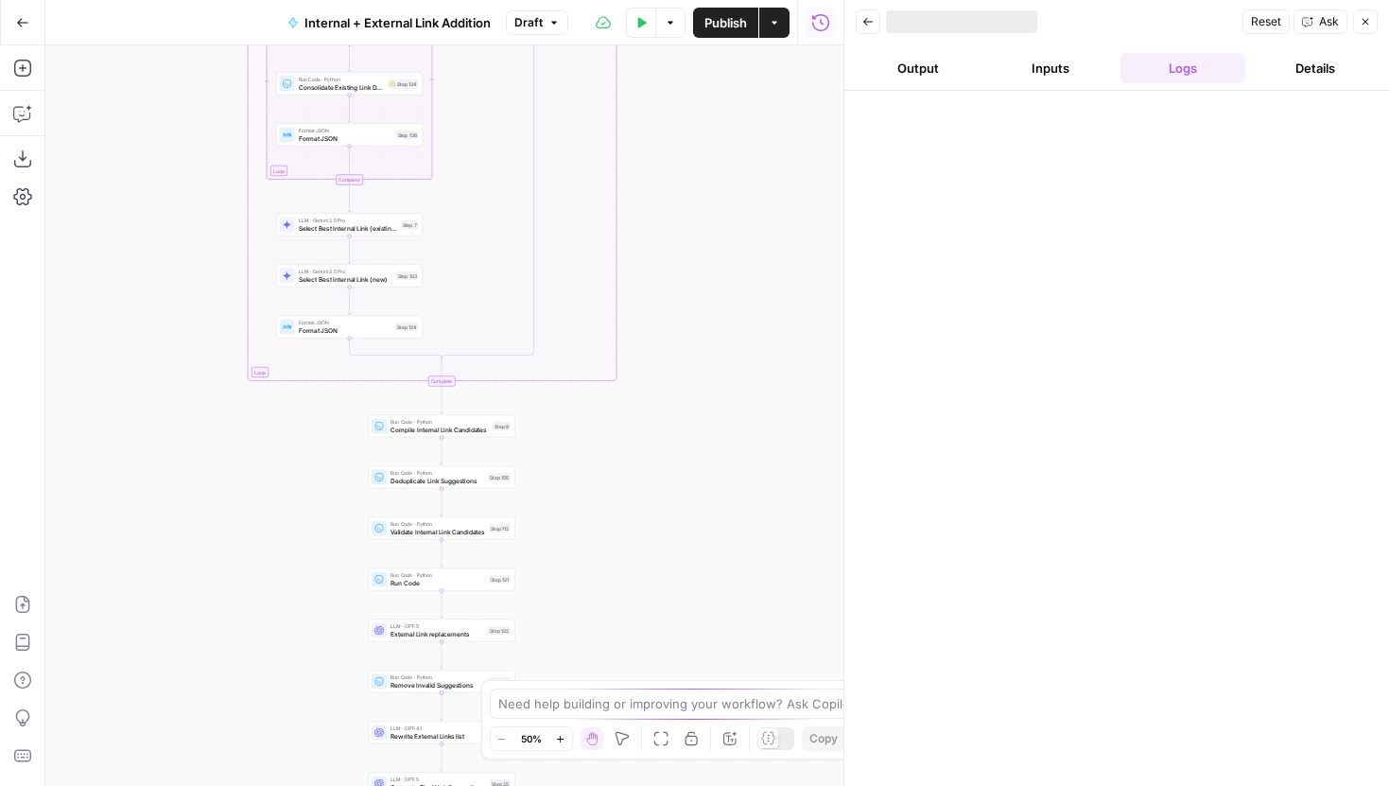
drag, startPoint x: 718, startPoint y: 265, endPoint x: 718, endPoint y: 200, distance: 64.3
click at [718, 200] on div "true false true false Workflow Input Settings Inputs Run Code · Python Grab all…" at bounding box center [444, 415] width 798 height 740
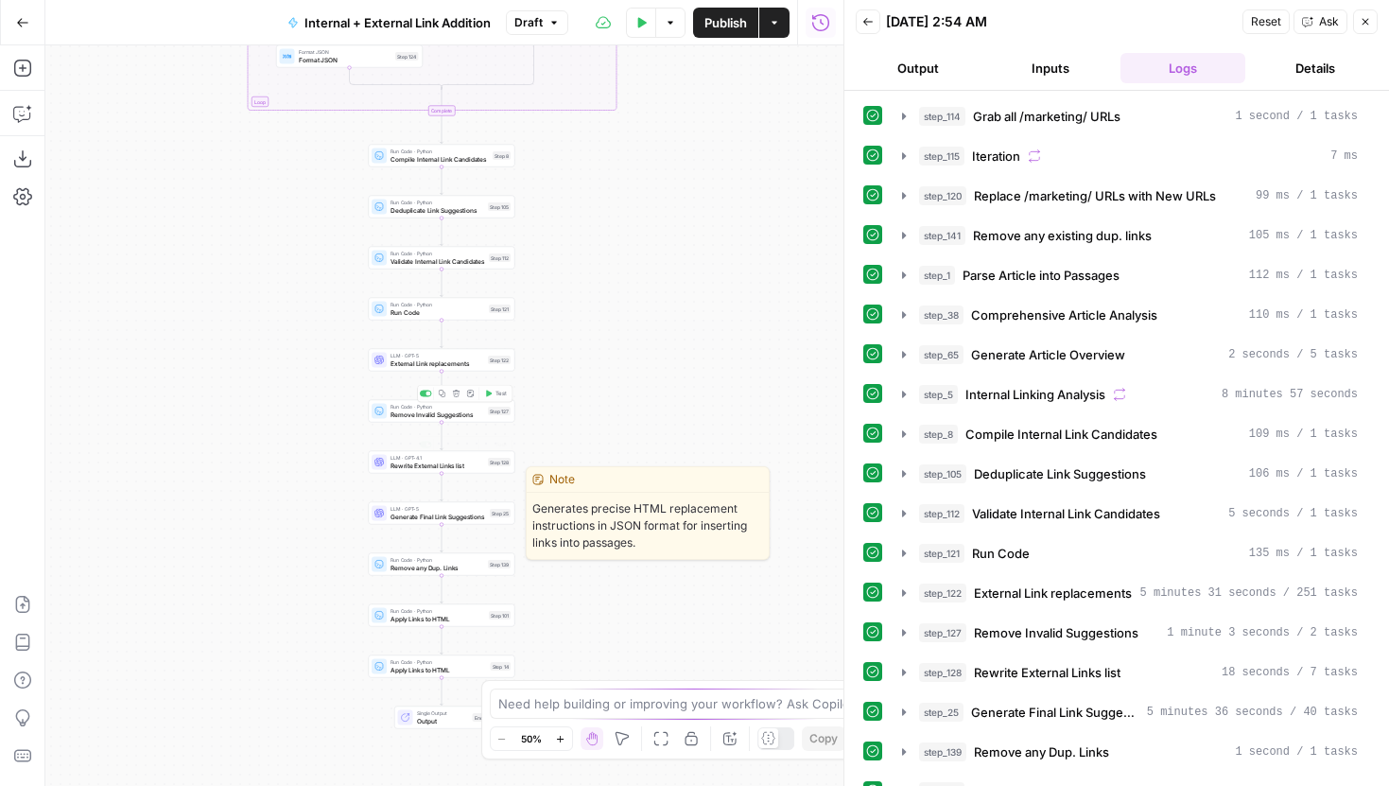
click at [472, 519] on span "Generate Final Link Suggestions" at bounding box center [438, 516] width 95 height 9
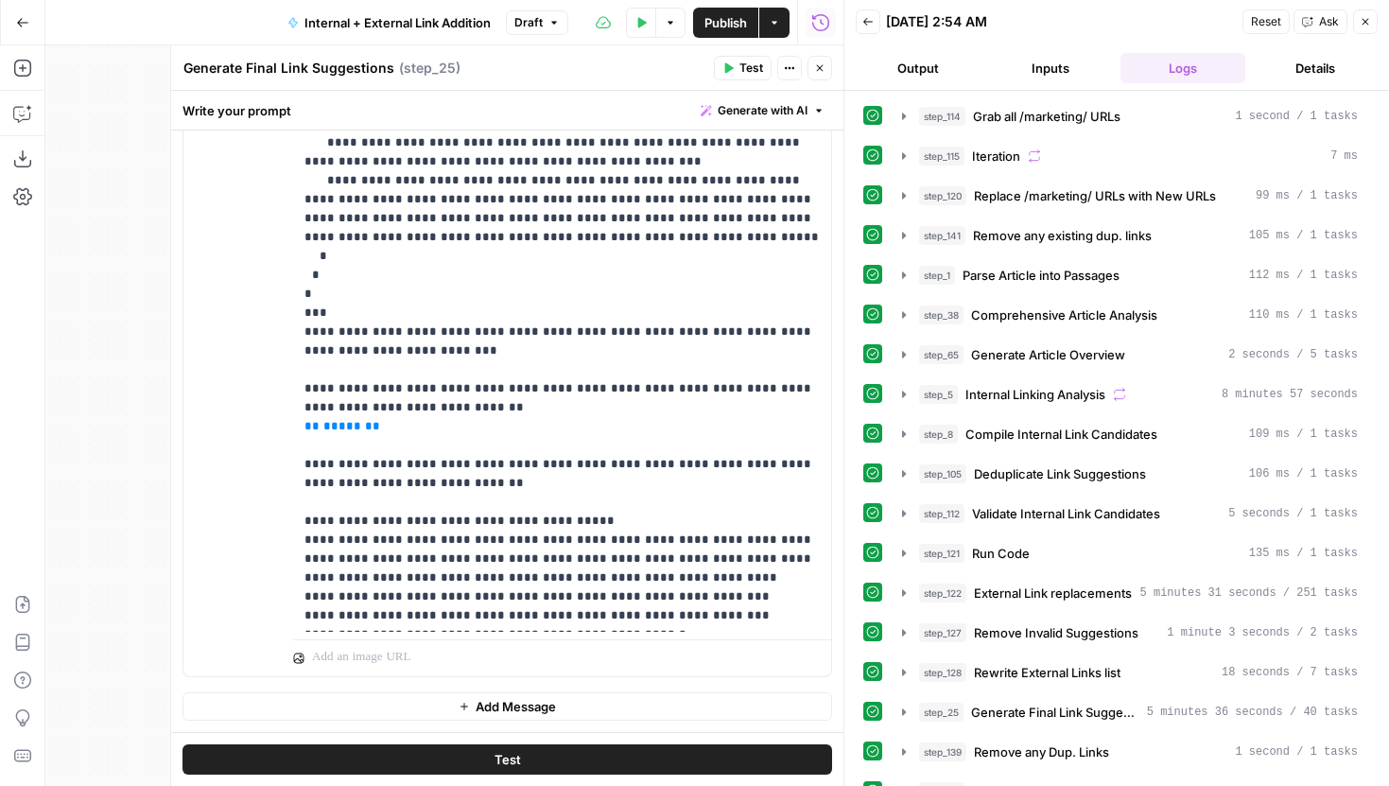
scroll to position [6147, 0]
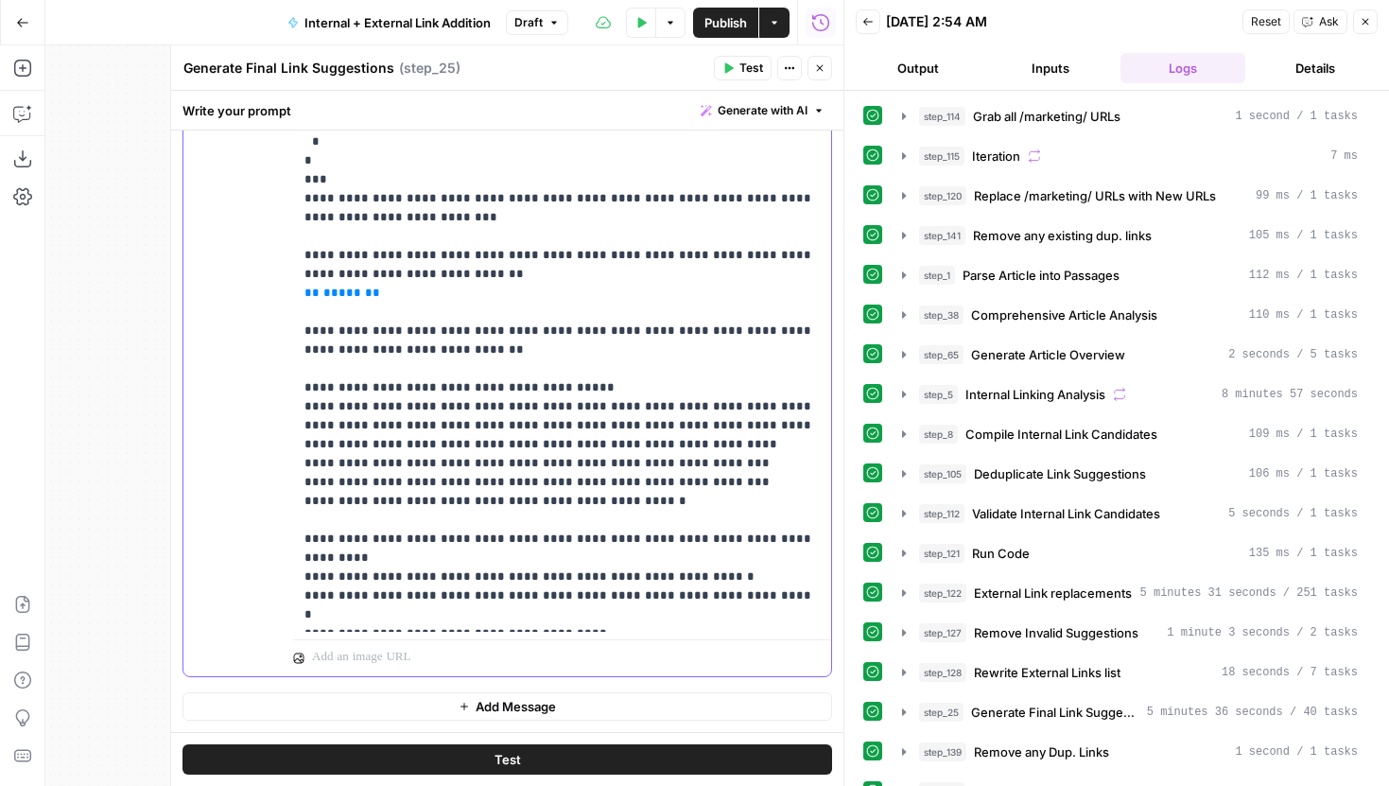
click at [906, 196] on icon "button" at bounding box center [903, 195] width 15 height 15
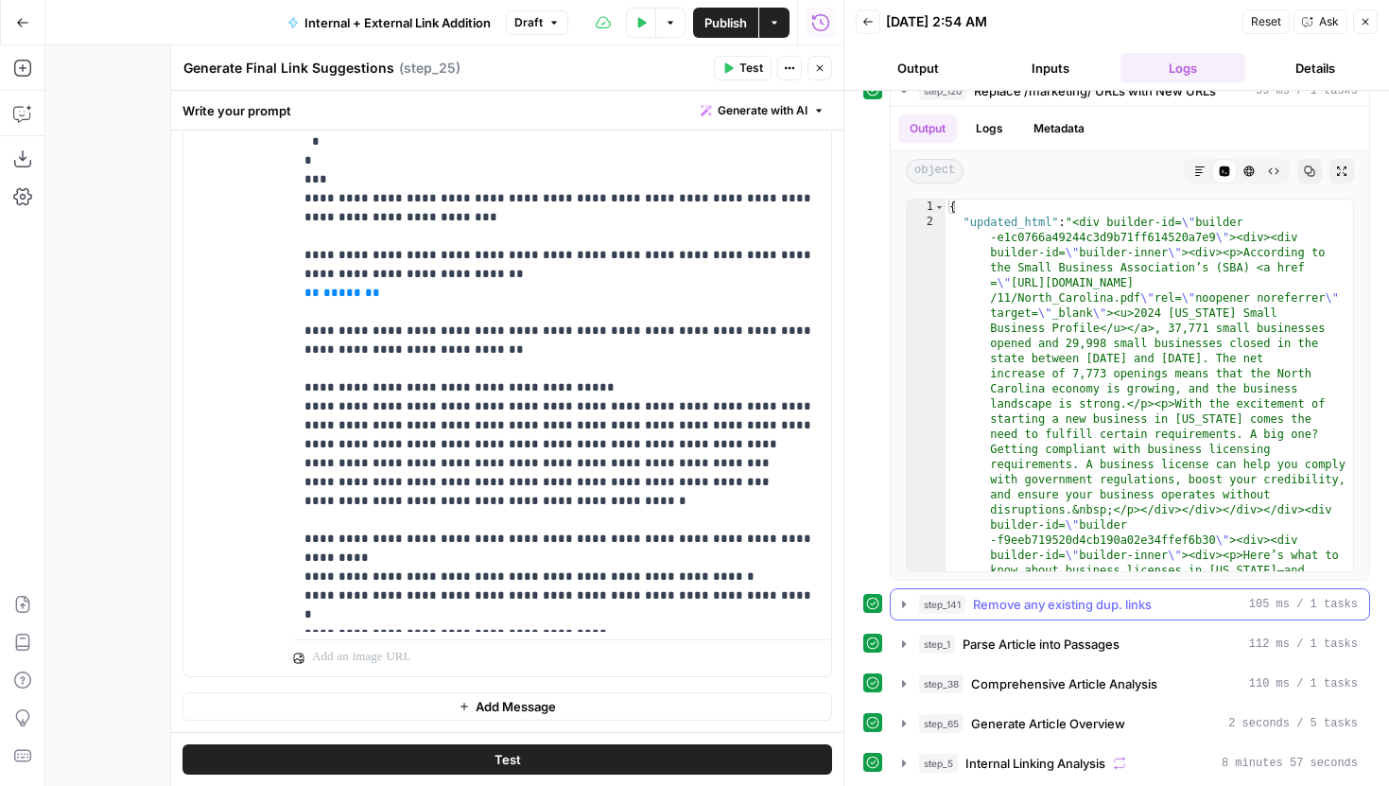
click at [894, 596] on button "step_141 Remove any existing dup. links 105 ms / 1 tasks" at bounding box center [1130, 604] width 478 height 30
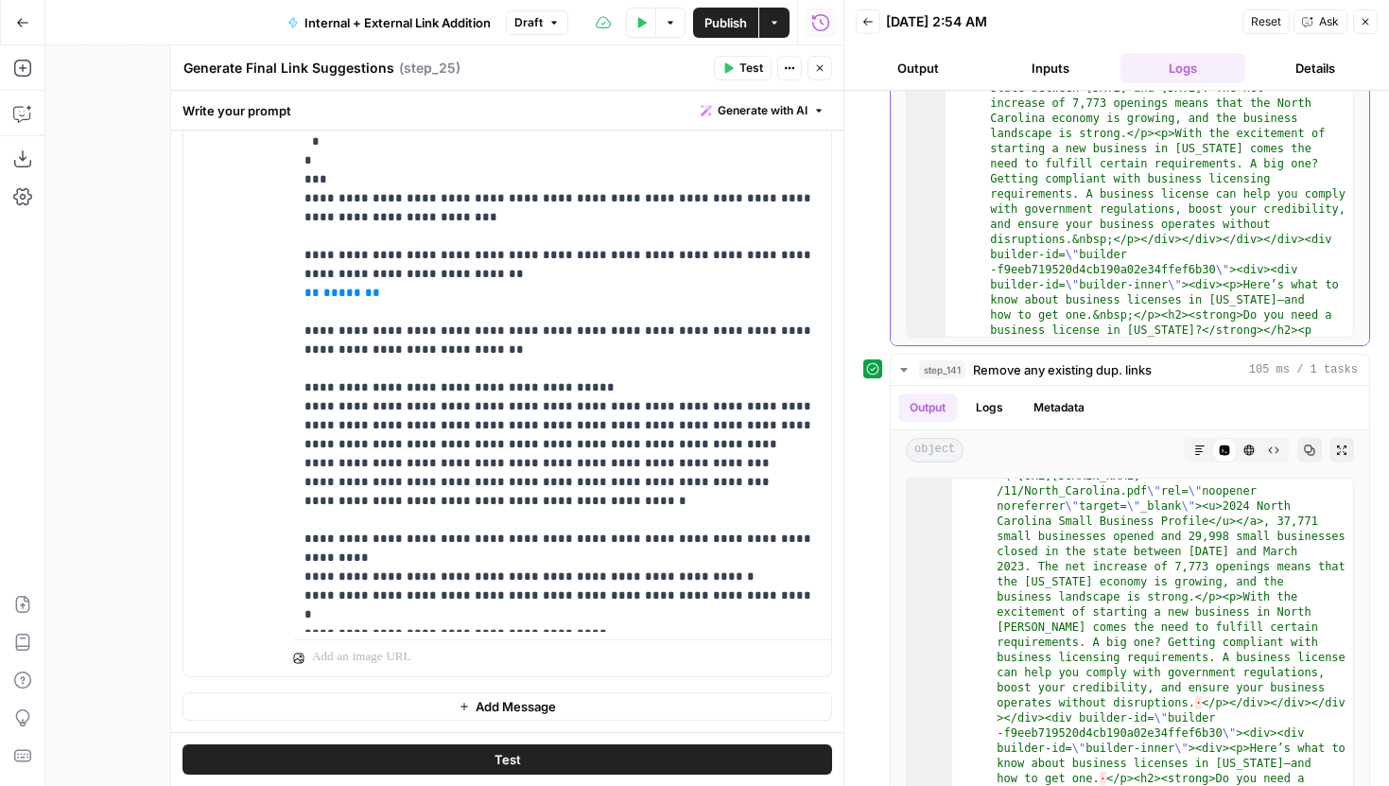
scroll to position [36, 0]
drag, startPoint x: 1071, startPoint y: 241, endPoint x: 1112, endPoint y: 243, distance: 40.7
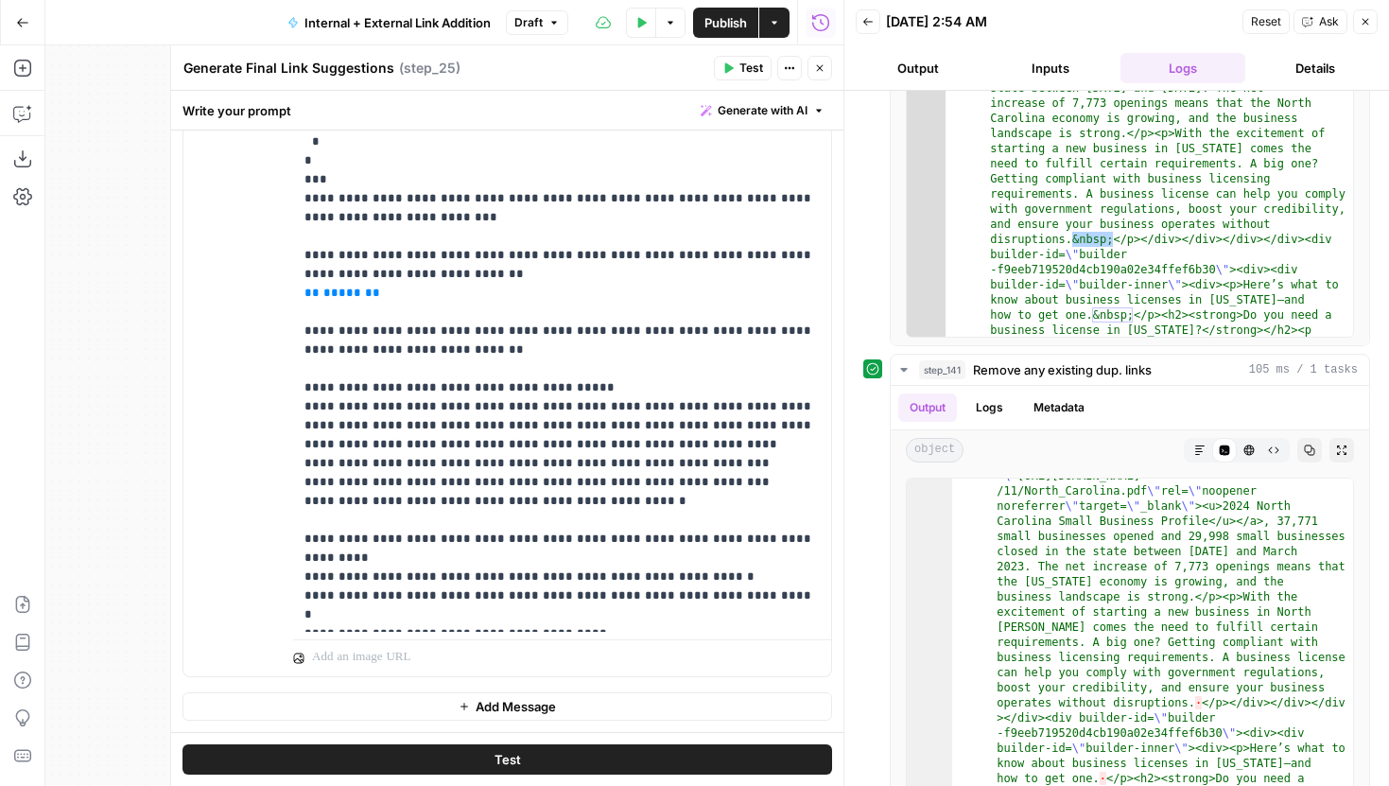
click at [751, 67] on span "Test" at bounding box center [751, 68] width 24 height 17
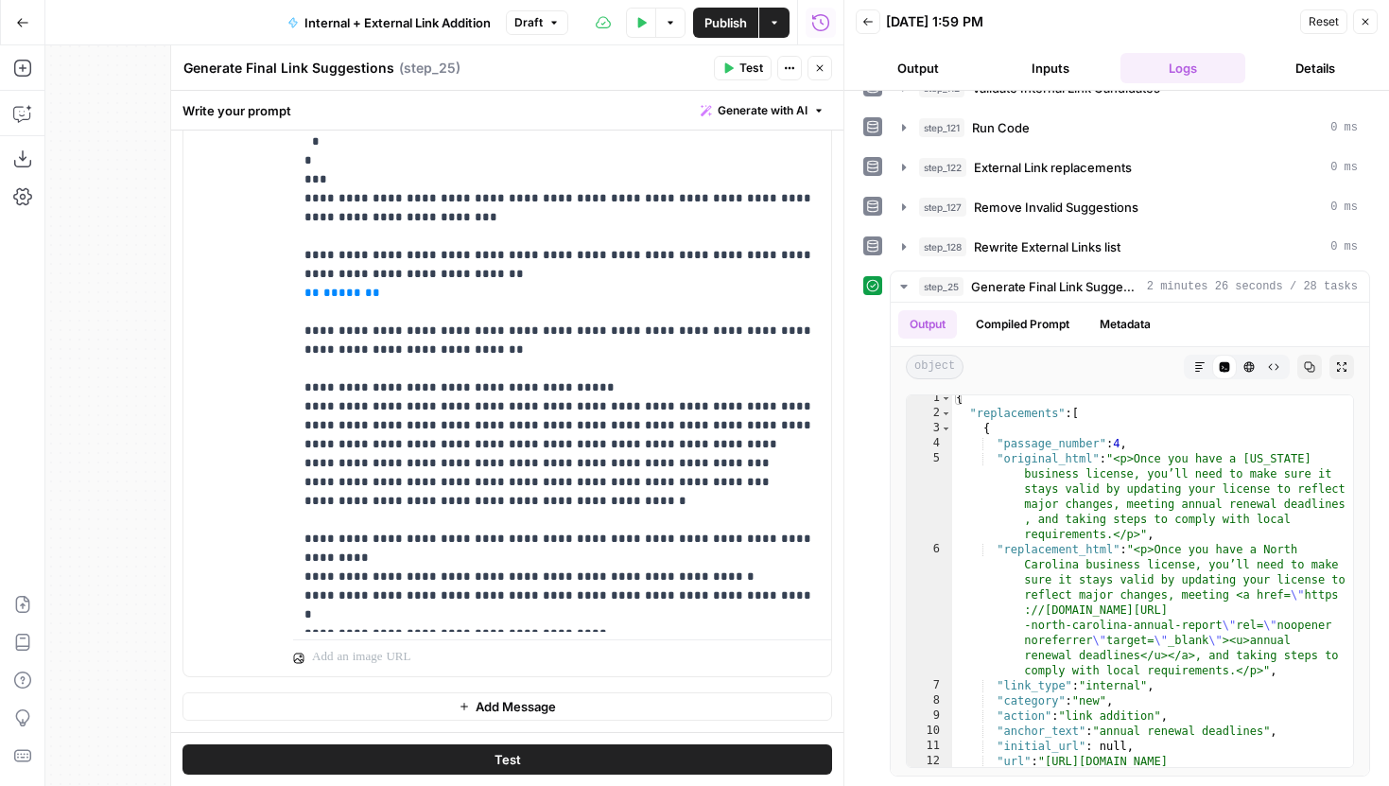
scroll to position [8, 0]
drag, startPoint x: 682, startPoint y: 504, endPoint x: 719, endPoint y: 506, distance: 36.9
copy p "*****"
click at [1119, 531] on div "{ "replacements" : [ { "passage_number" : 4 , "original_html" : "<p>Once you ha…" at bounding box center [1152, 596] width 401 height 417
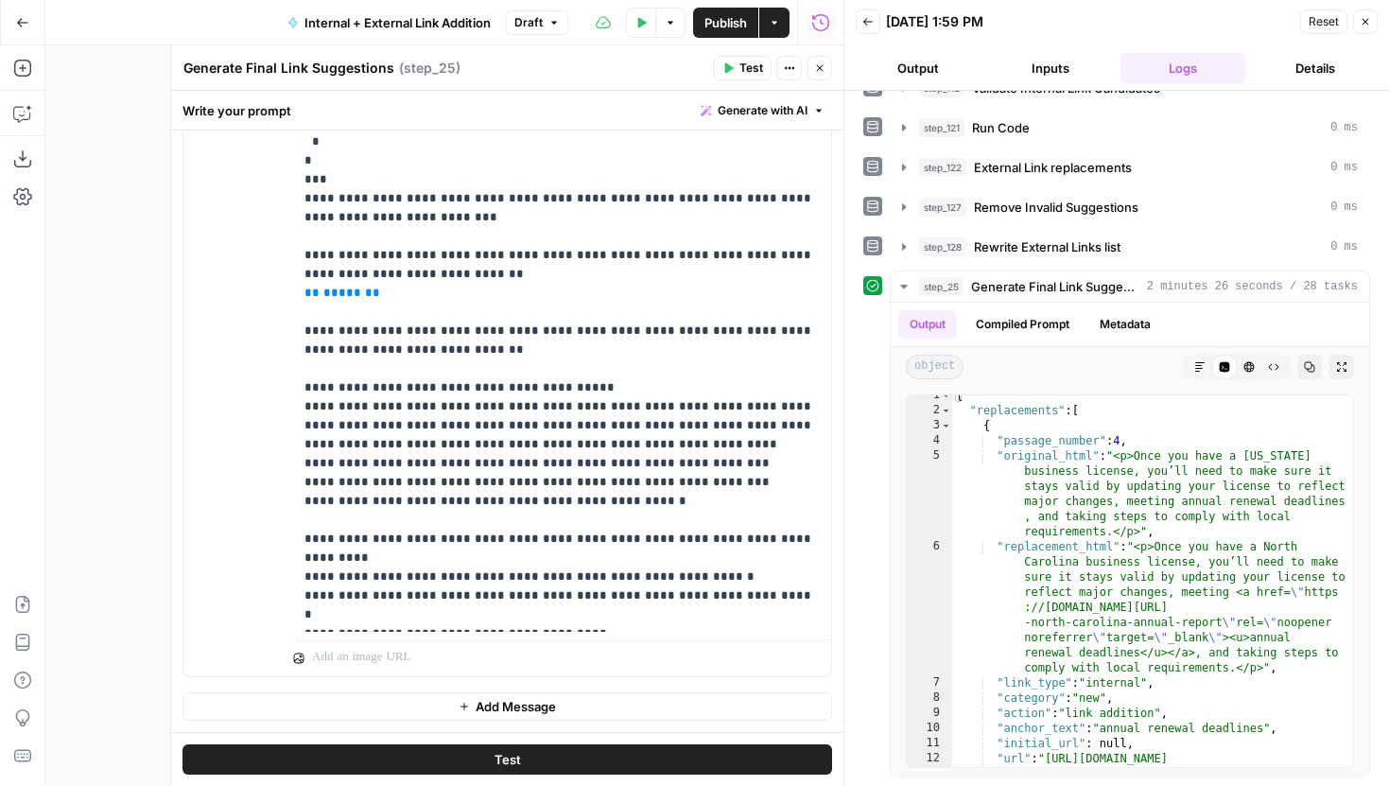
type textarea "**********"
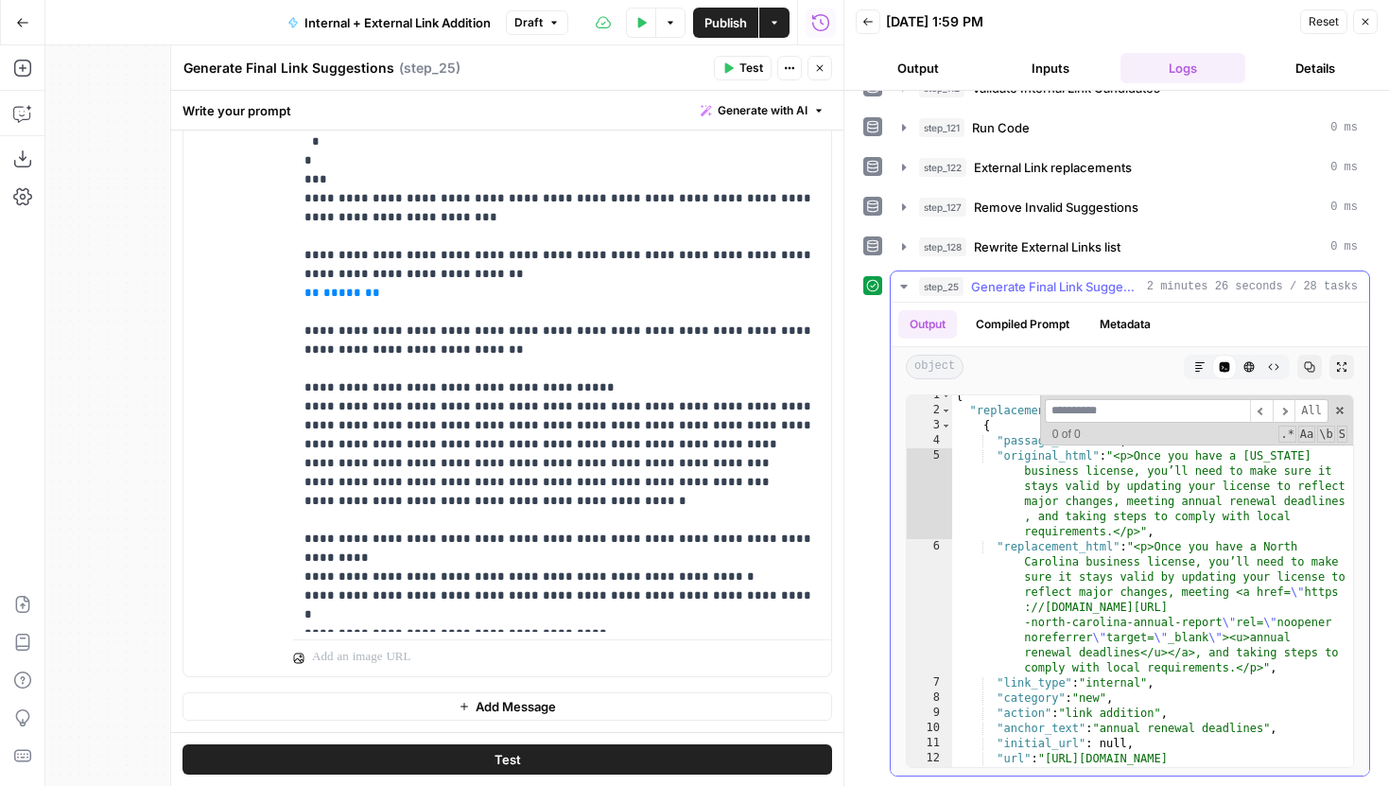
type input "*****"
drag, startPoint x: 1189, startPoint y: 413, endPoint x: 1043, endPoint y: 413, distance: 146.6
click at [1043, 413] on div "***** ​ ​ All Replace All + 0 of 0 .* Aa \b S" at bounding box center [1196, 420] width 313 height 50
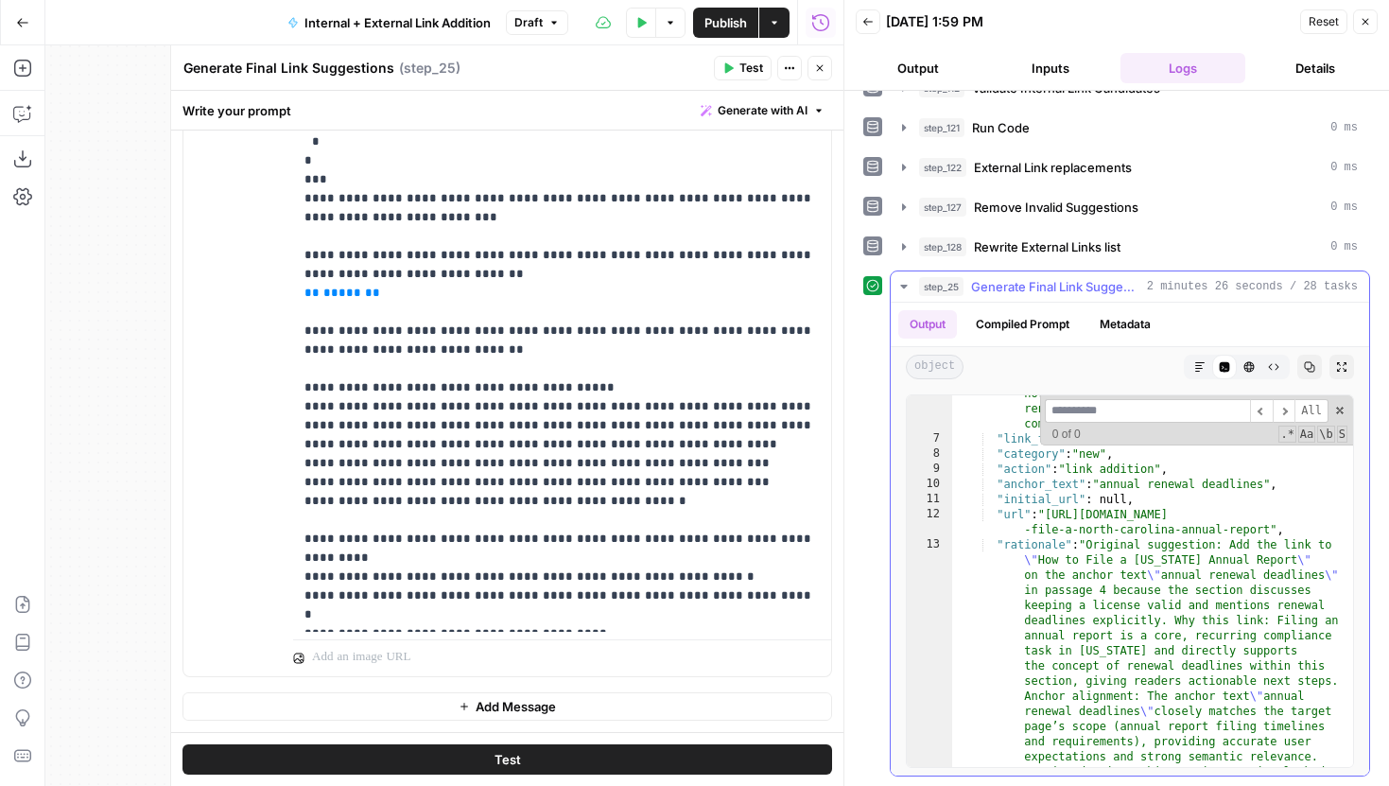
scroll to position [252, 0]
click at [732, 29] on span "Publish" at bounding box center [725, 22] width 43 height 19
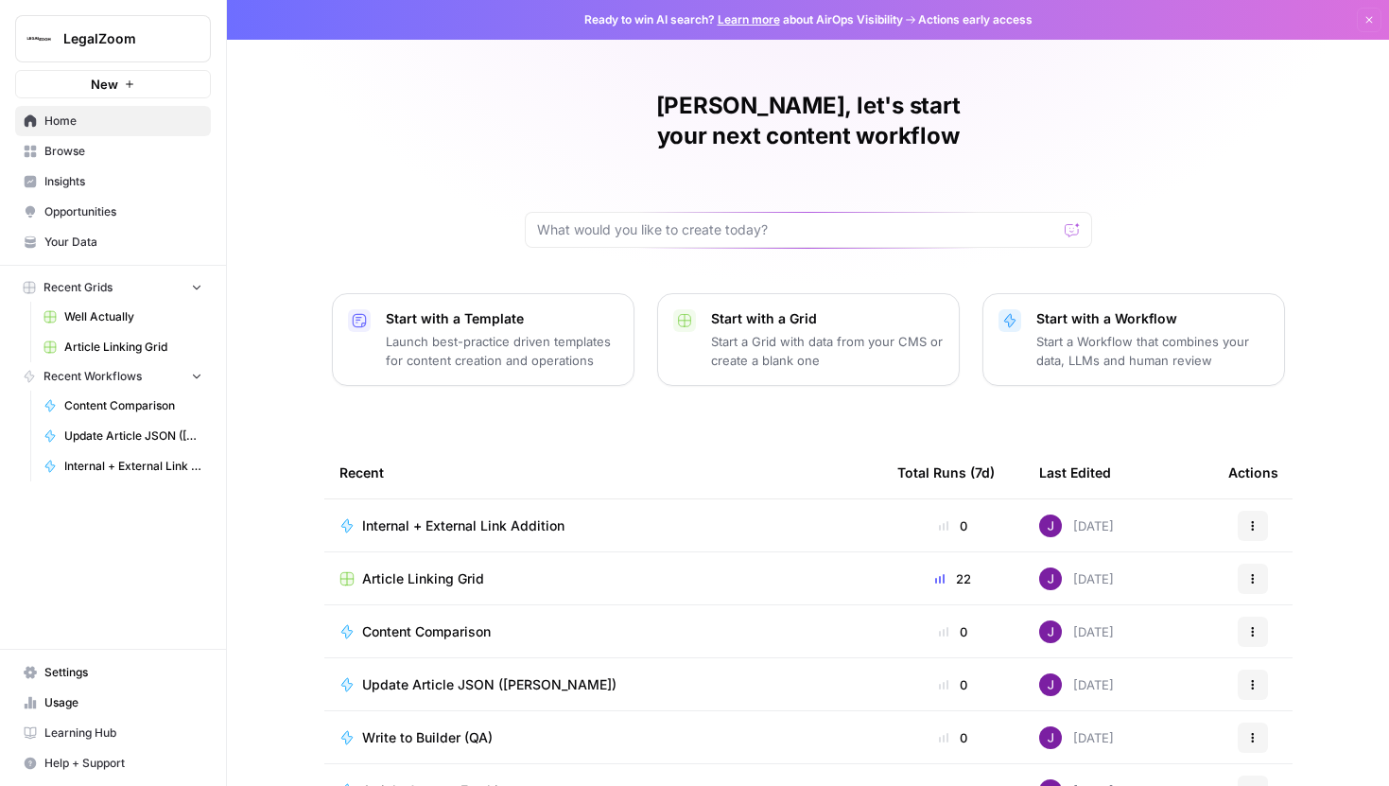
click at [130, 37] on span "LegalZoom" at bounding box center [120, 38] width 114 height 19
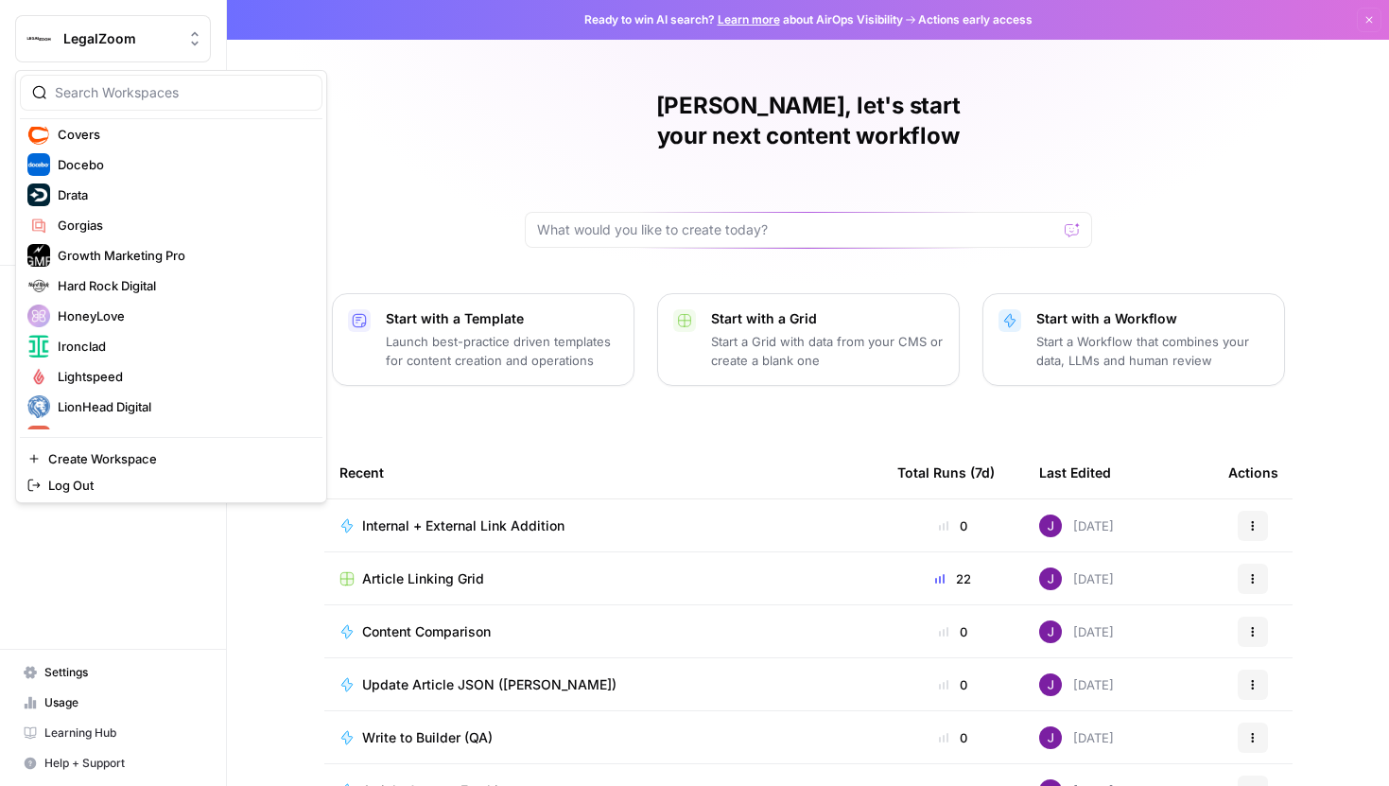
scroll to position [341, 0]
click at [106, 277] on span "Hard Rock Digital" at bounding box center [183, 284] width 250 height 19
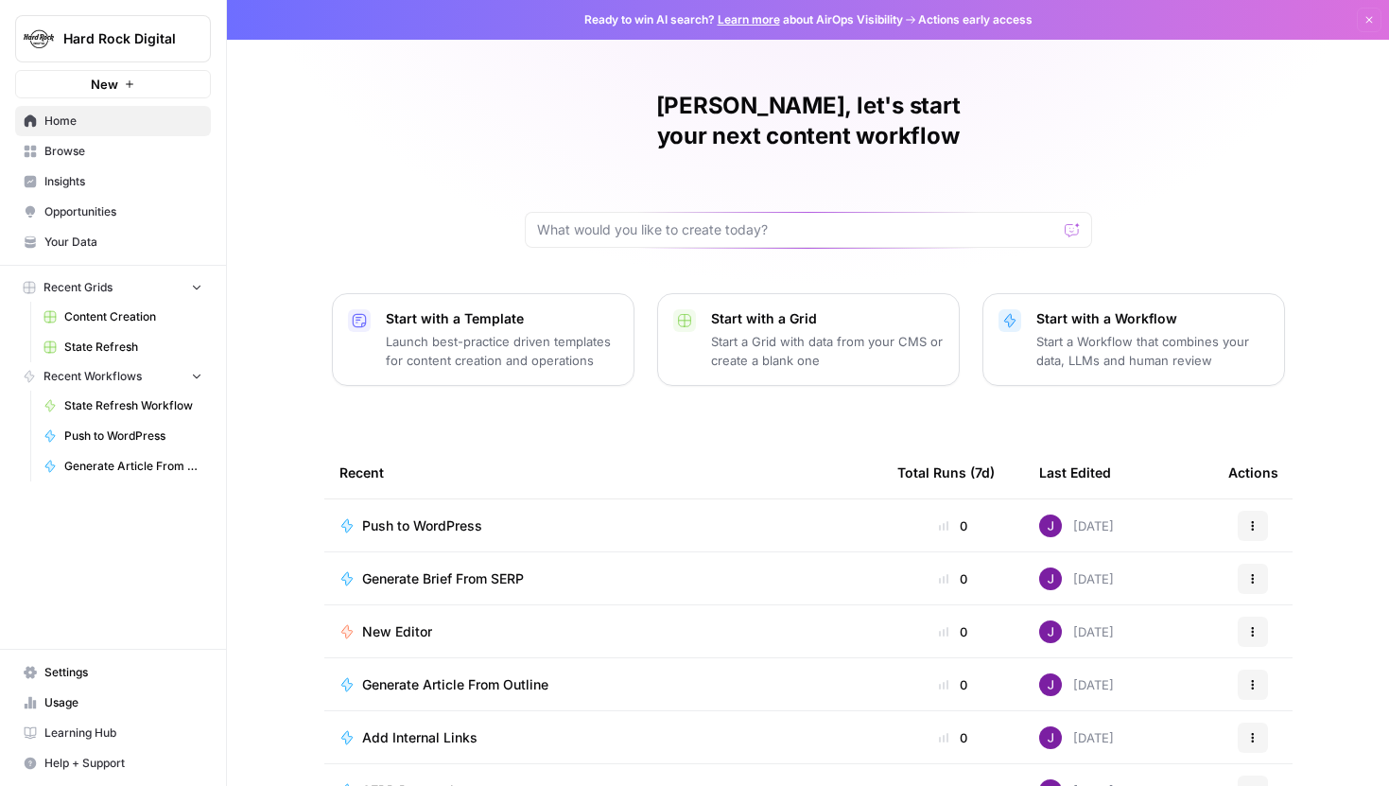
click at [95, 236] on span "Your Data" at bounding box center [123, 242] width 158 height 17
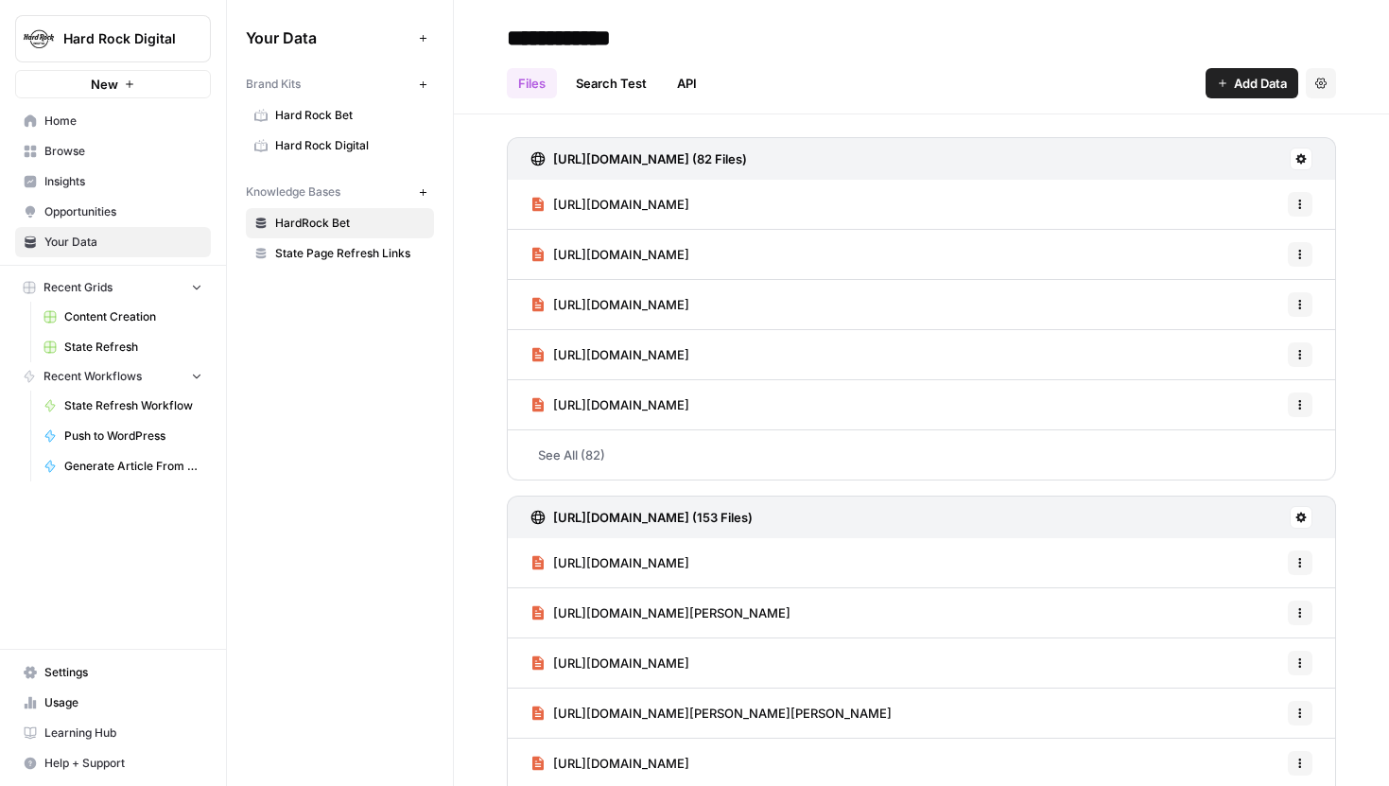
click at [358, 119] on span "Hard Rock Bet" at bounding box center [350, 115] width 150 height 17
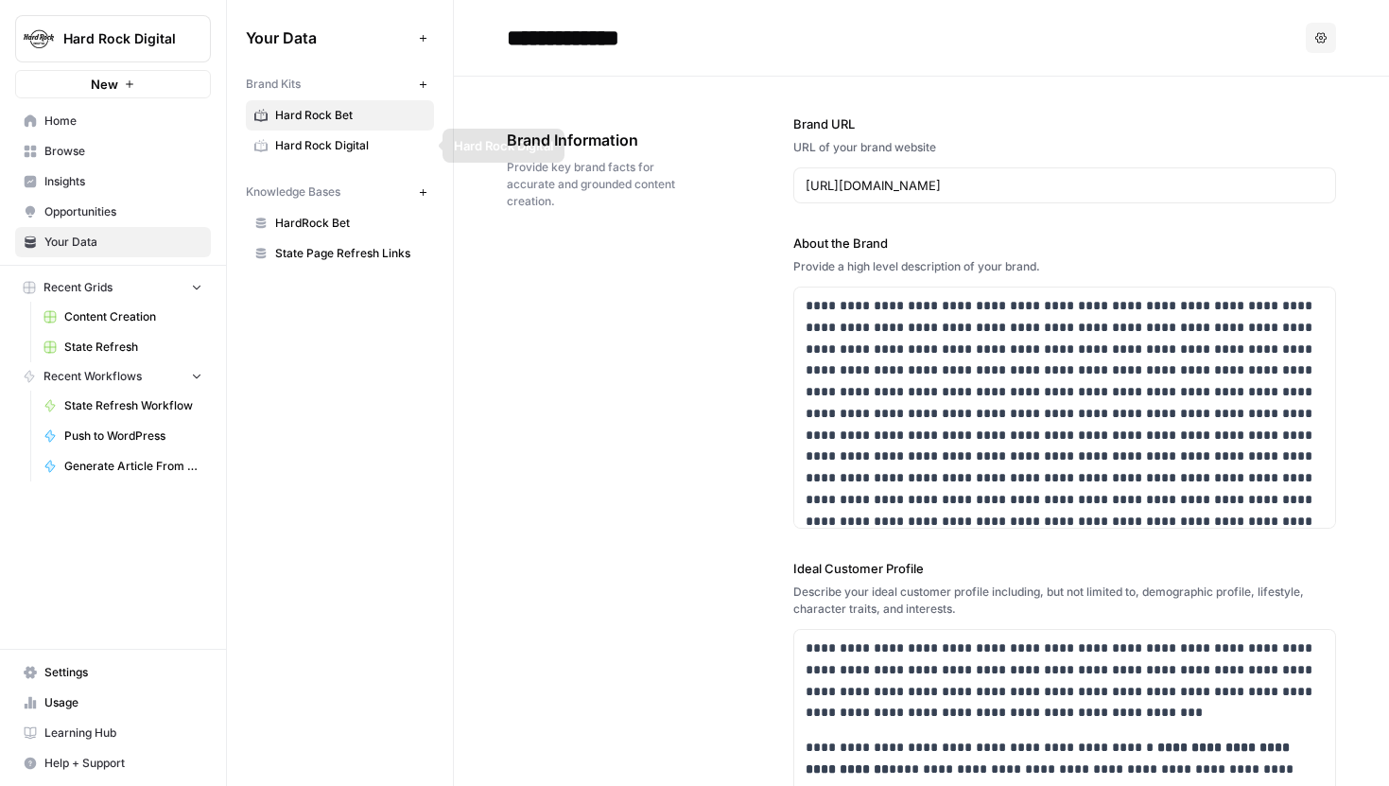
click at [363, 148] on span "Hard Rock Digital" at bounding box center [350, 145] width 150 height 17
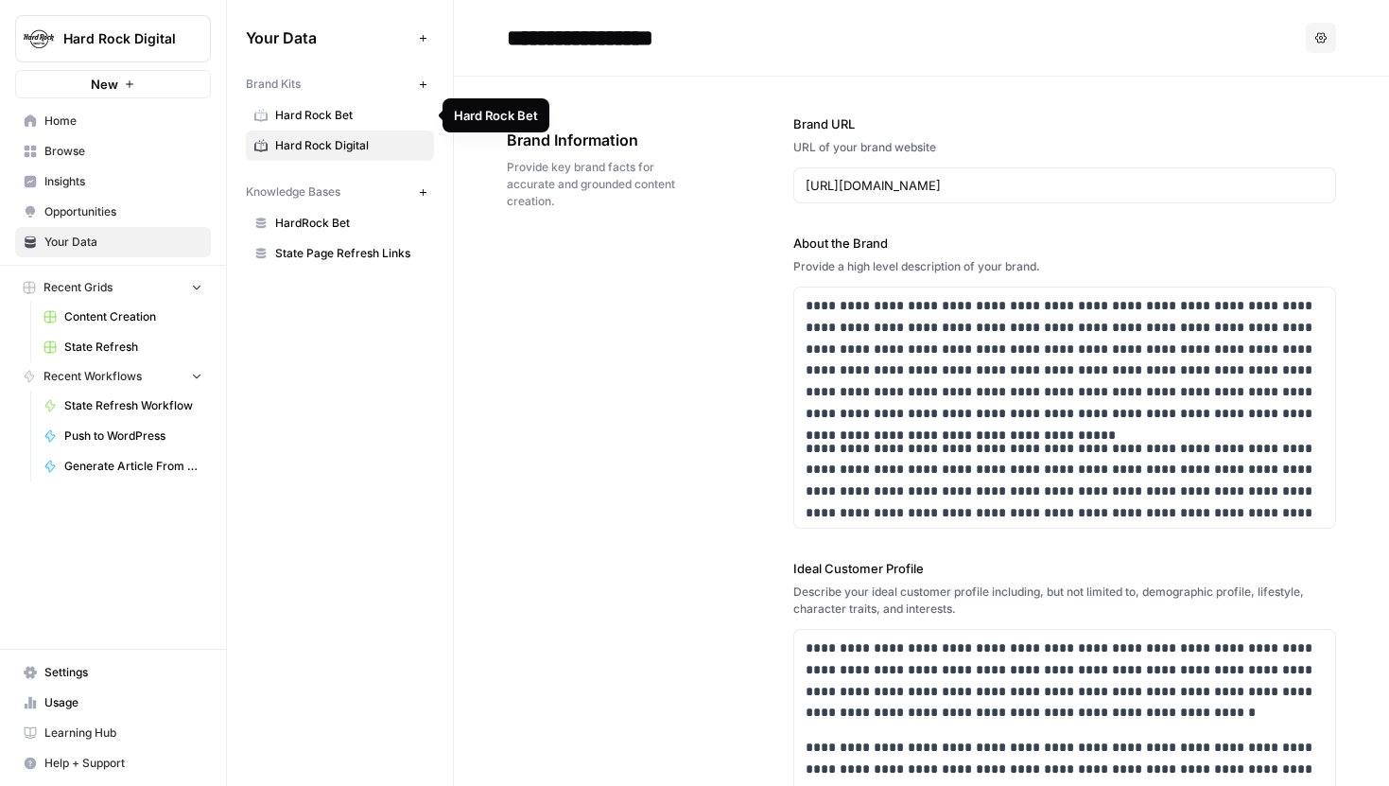
click at [371, 110] on span "Hard Rock Bet" at bounding box center [350, 115] width 150 height 17
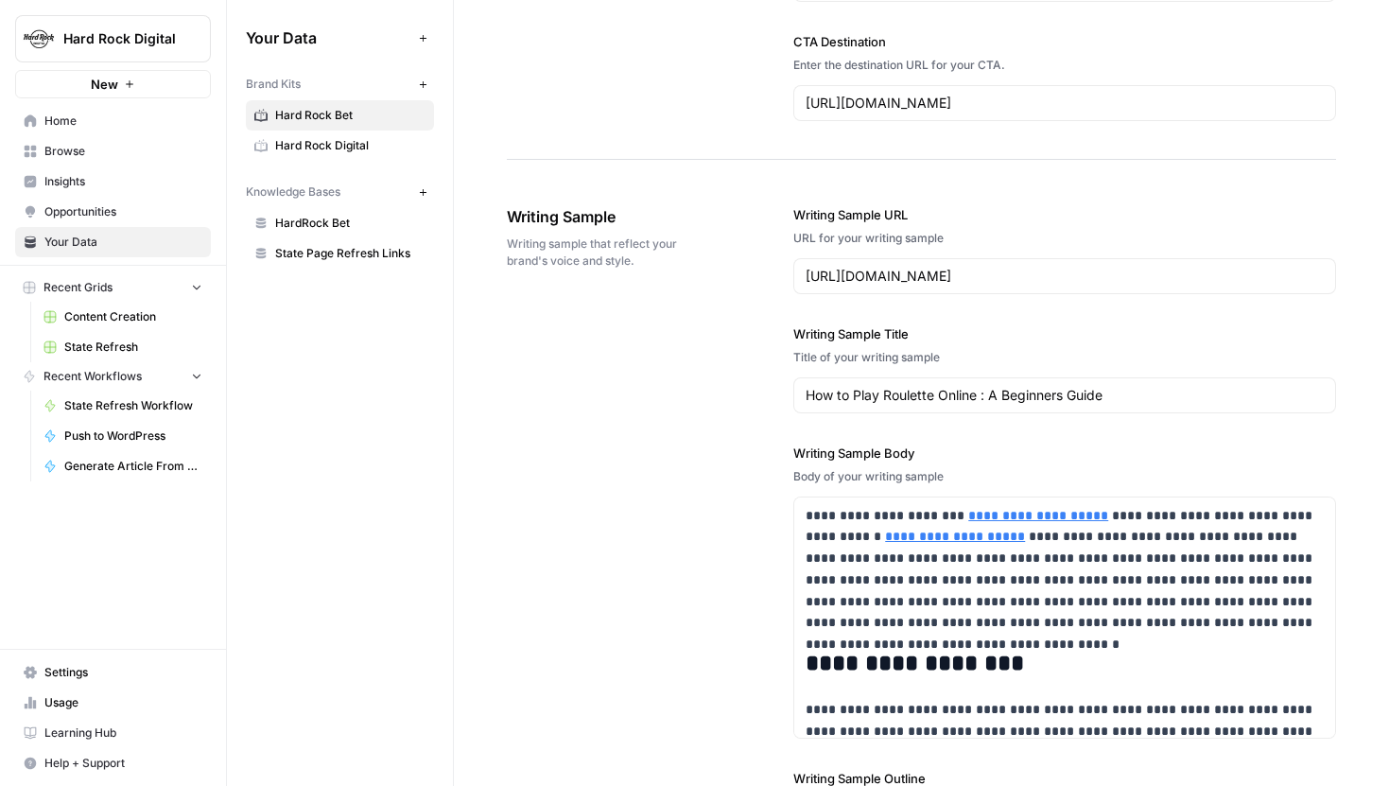
scroll to position [3130, 0]
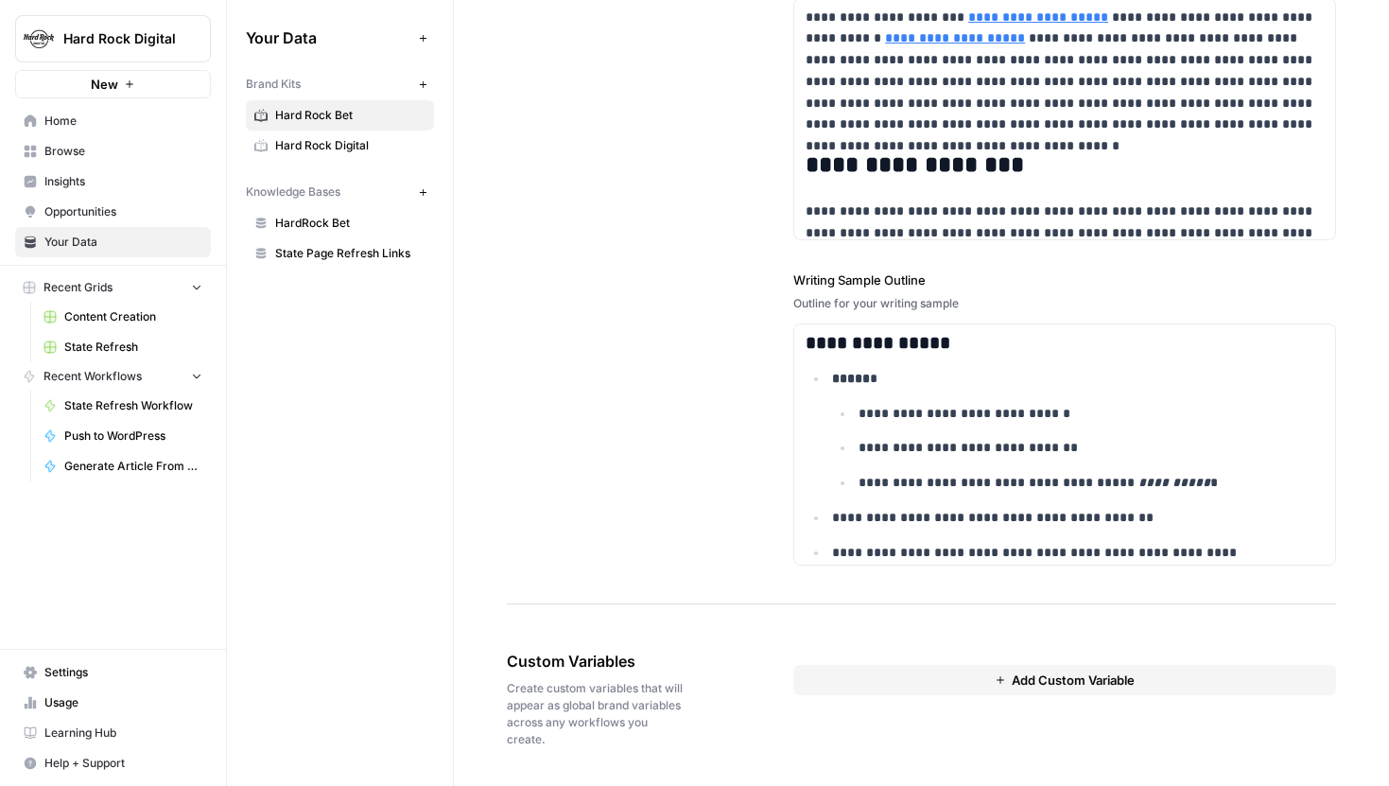
click at [333, 154] on link "Hard Rock Digital" at bounding box center [340, 145] width 188 height 30
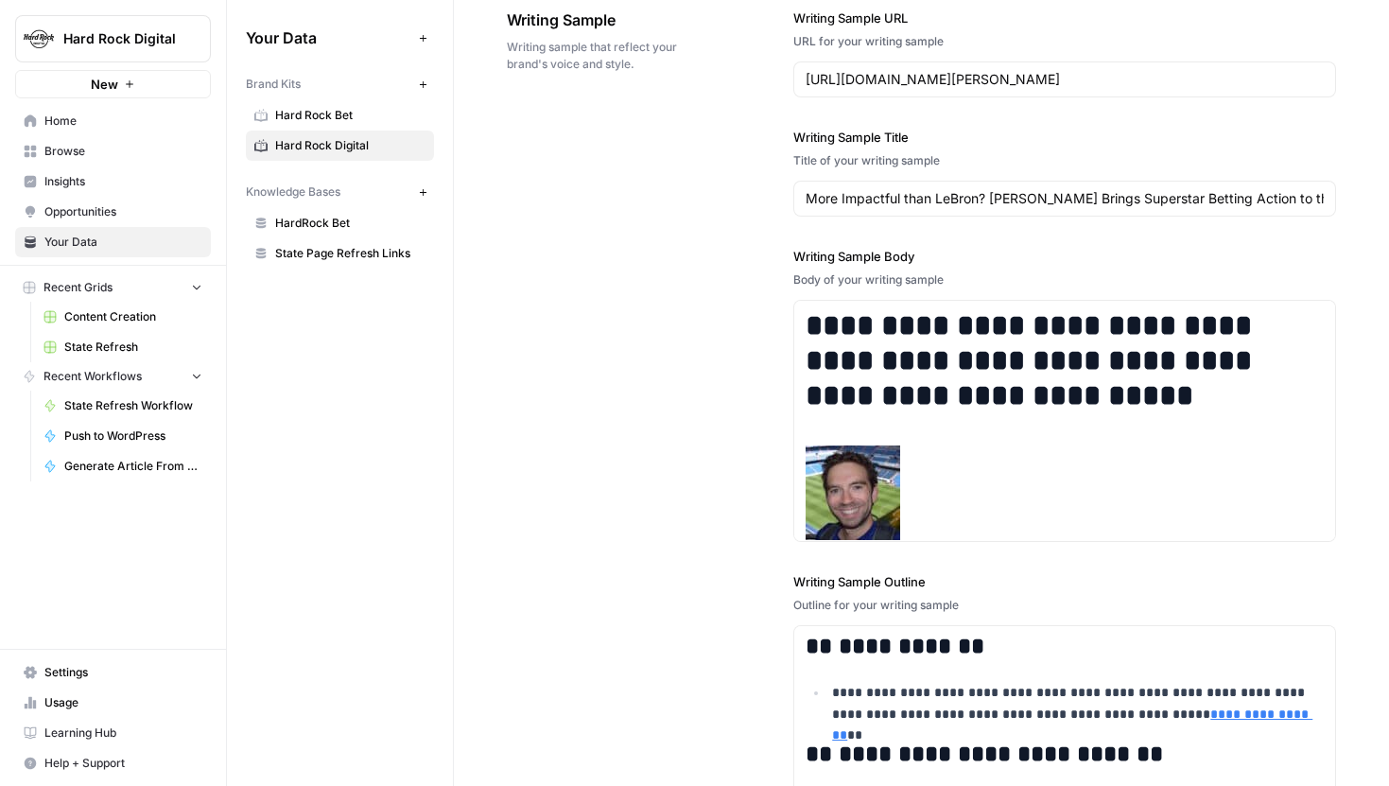
scroll to position [2825, 0]
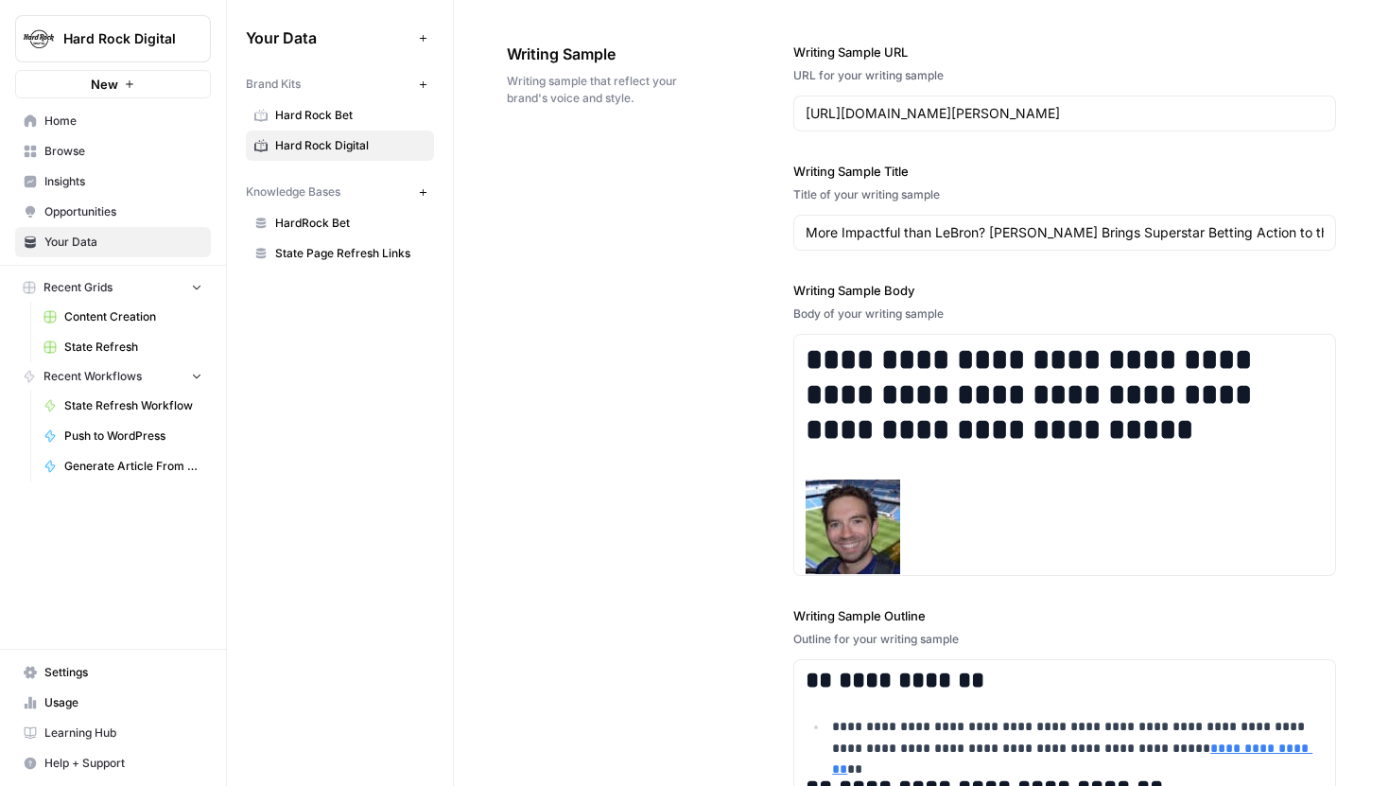
drag, startPoint x: 794, startPoint y: 57, endPoint x: 1026, endPoint y: 89, distance: 233.9
click at [1026, 89] on div "Writing Sample URL URL for your writing sample https://www.hardrock.bet/news/ca…" at bounding box center [1064, 87] width 543 height 89
click at [770, 165] on div "**********" at bounding box center [921, 472] width 829 height 935
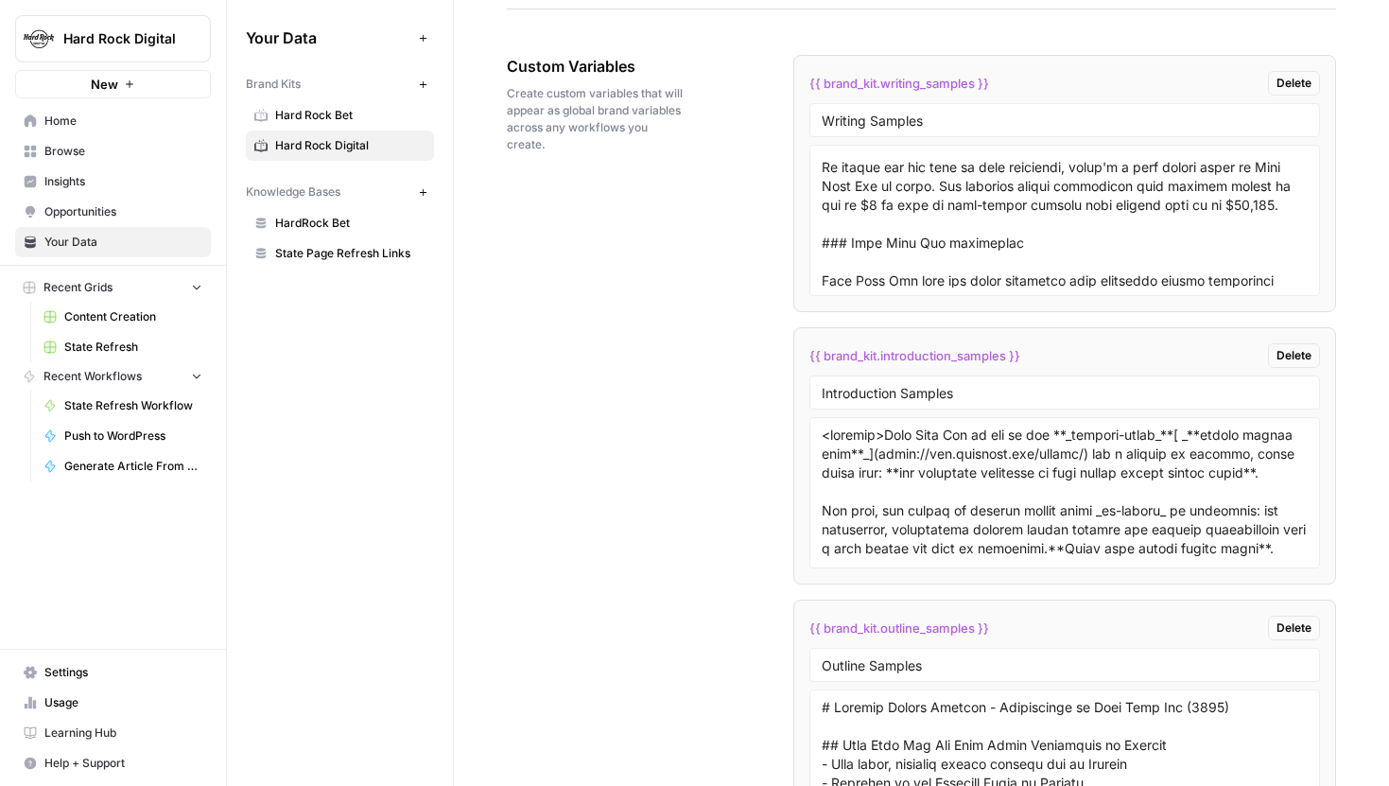
scroll to position [981, 0]
drag, startPoint x: 823, startPoint y: 124, endPoint x: 992, endPoint y: 127, distance: 169.3
click at [992, 127] on input "Writing Samples" at bounding box center [1065, 120] width 486 height 17
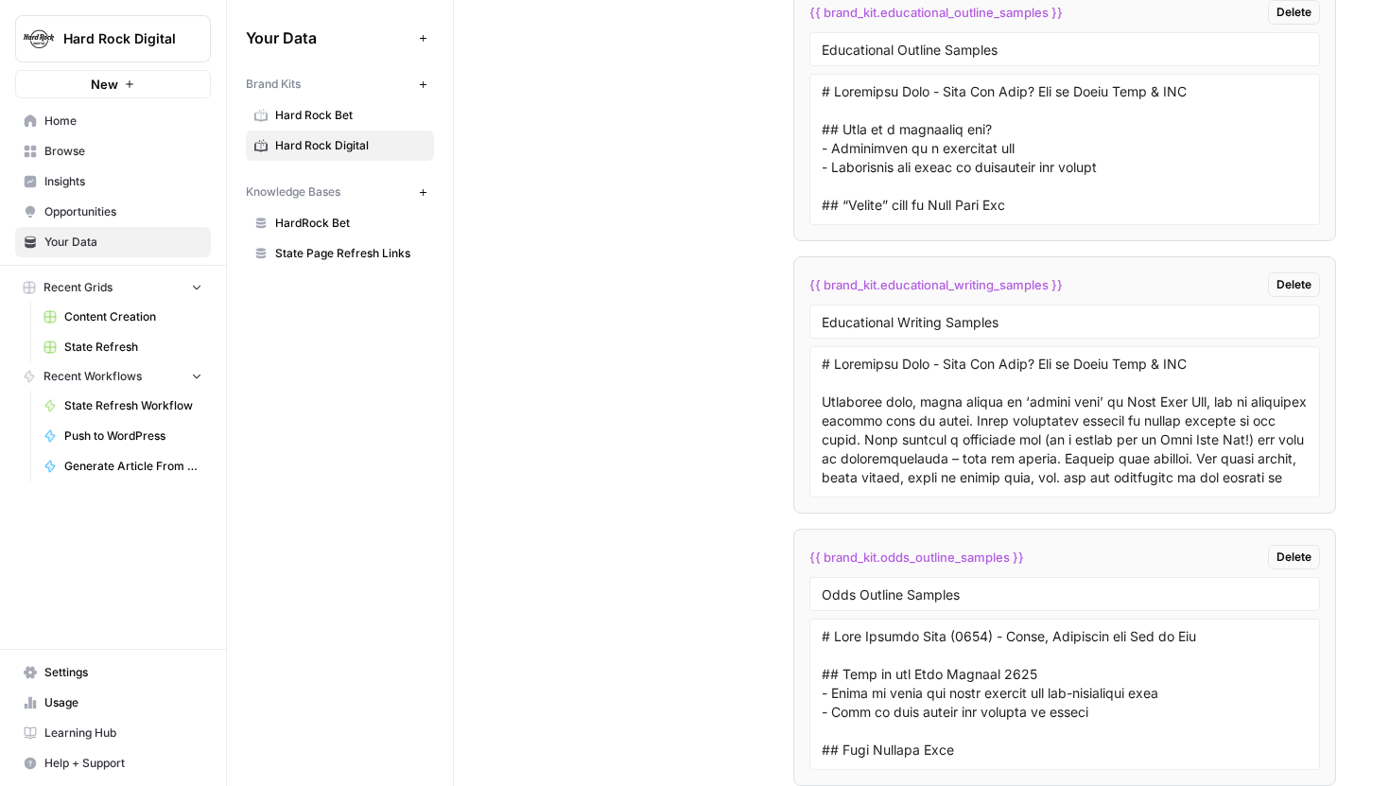
scroll to position [4909, 0]
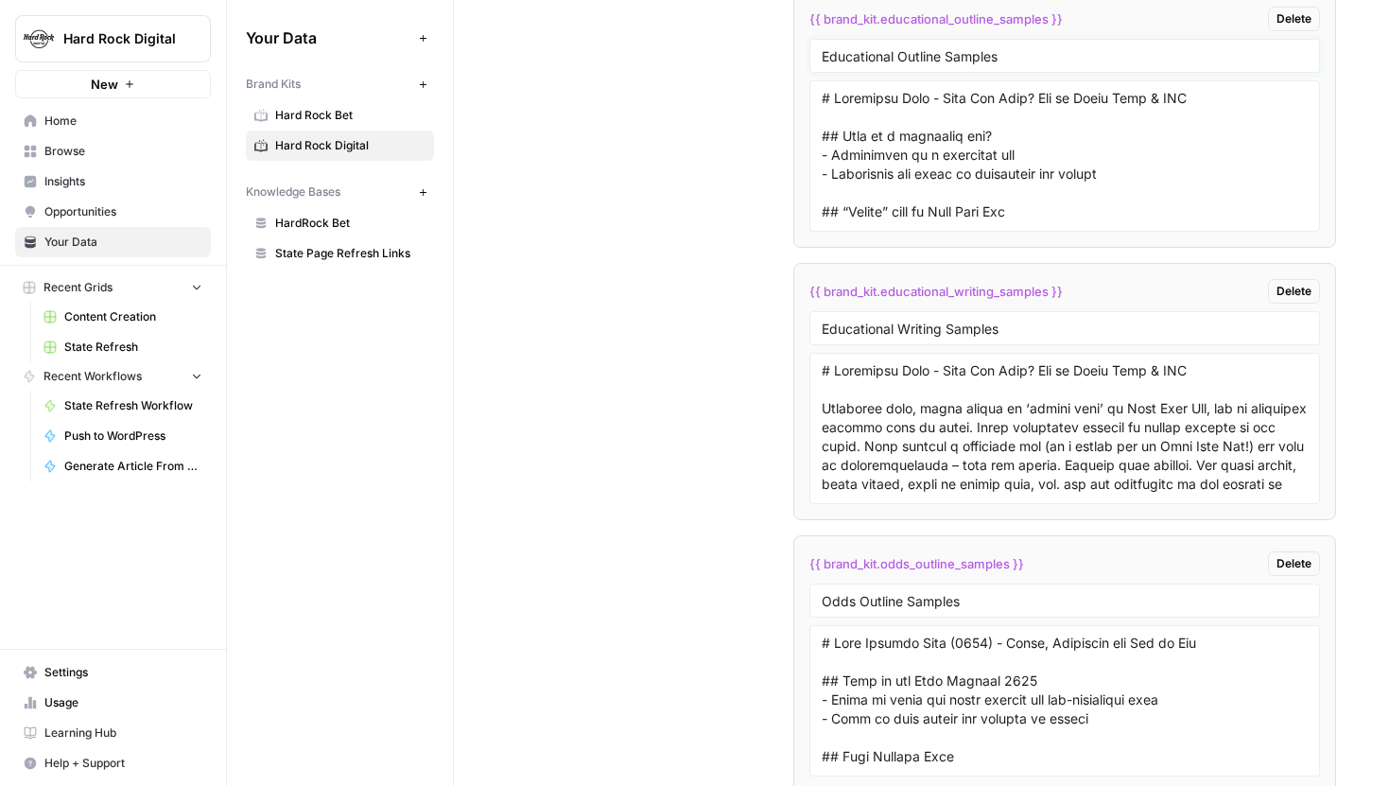
drag, startPoint x: 824, startPoint y: 56, endPoint x: 1065, endPoint y: 95, distance: 244.2
click at [1065, 95] on li "{{ brand_kit.educational_outline_samples }} Delete Educational Outline Samples" at bounding box center [1064, 119] width 543 height 257
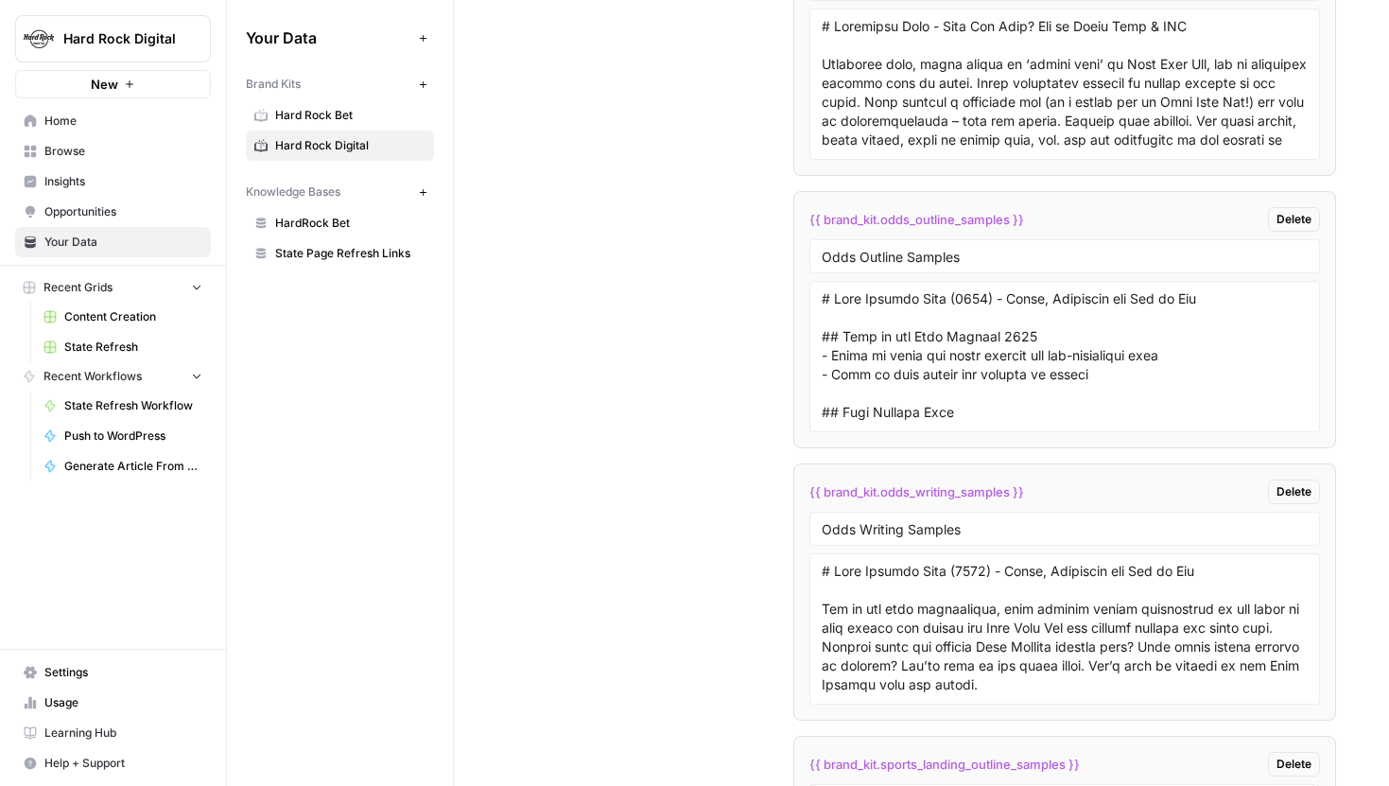
scroll to position [5257, 0]
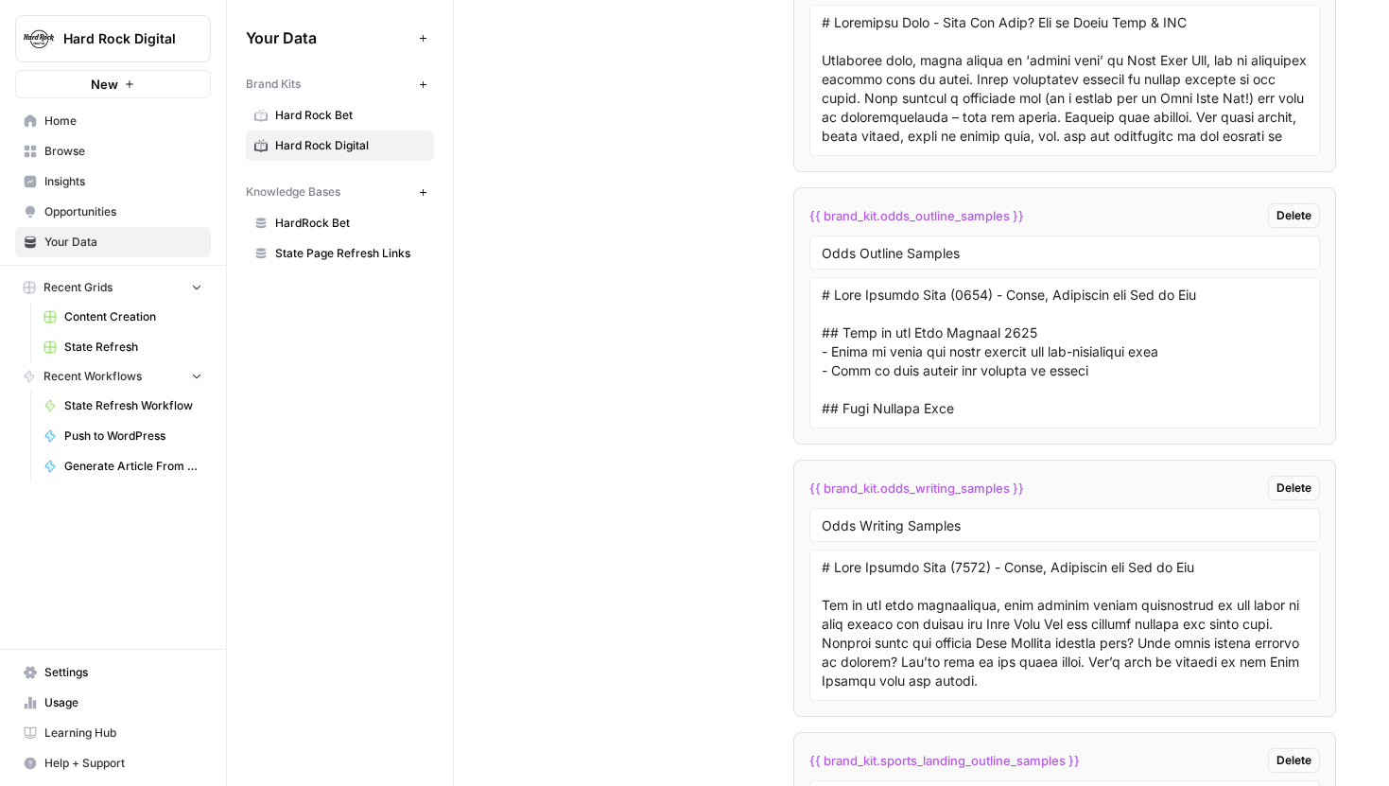
drag, startPoint x: 814, startPoint y: 252, endPoint x: 1032, endPoint y: 252, distance: 217.5
click at [1032, 252] on div "Odds Outline Samples" at bounding box center [1064, 252] width 511 height 34
drag, startPoint x: 1002, startPoint y: 257, endPoint x: 765, endPoint y: 257, distance: 237.3
click at [765, 257] on div "Custom Variables Create custom variables that will appear as global brand varia…" at bounding box center [921, 202] width 829 height 3374
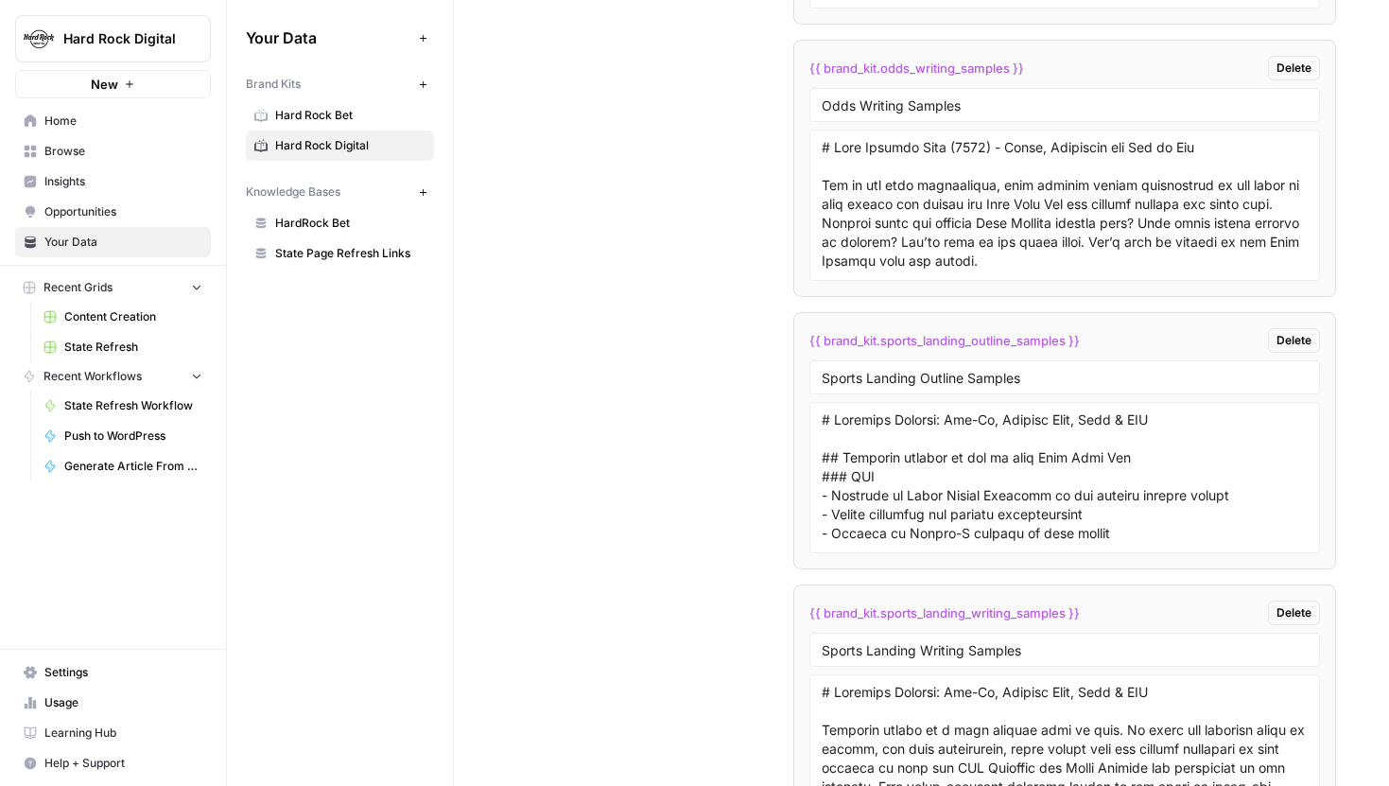
scroll to position [5693, 0]
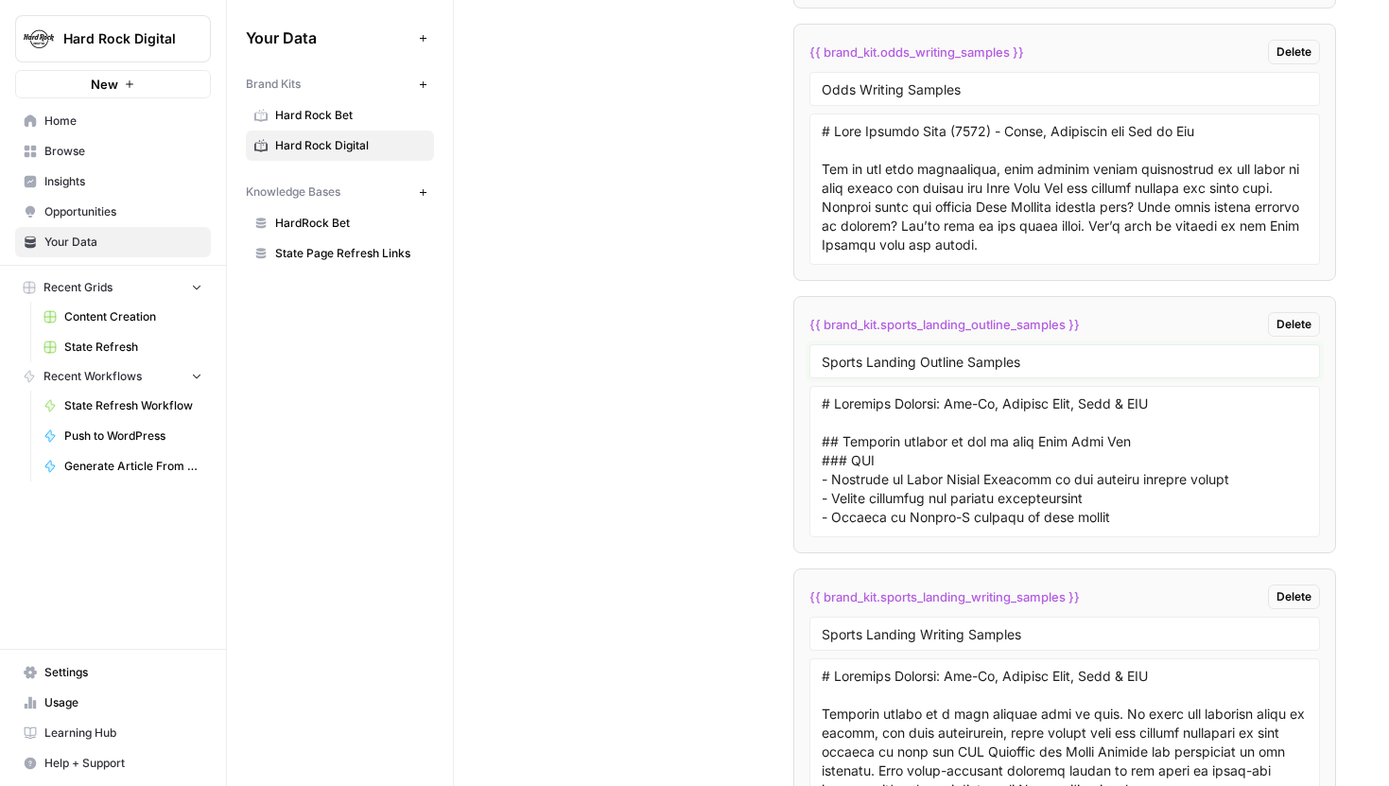
drag, startPoint x: 826, startPoint y: 363, endPoint x: 998, endPoint y: 363, distance: 172.1
click at [998, 363] on input "Sports Landing Outline Samples" at bounding box center [1065, 361] width 486 height 17
click at [1033, 363] on input "Sports Landing Outline Samples" at bounding box center [1065, 361] width 486 height 17
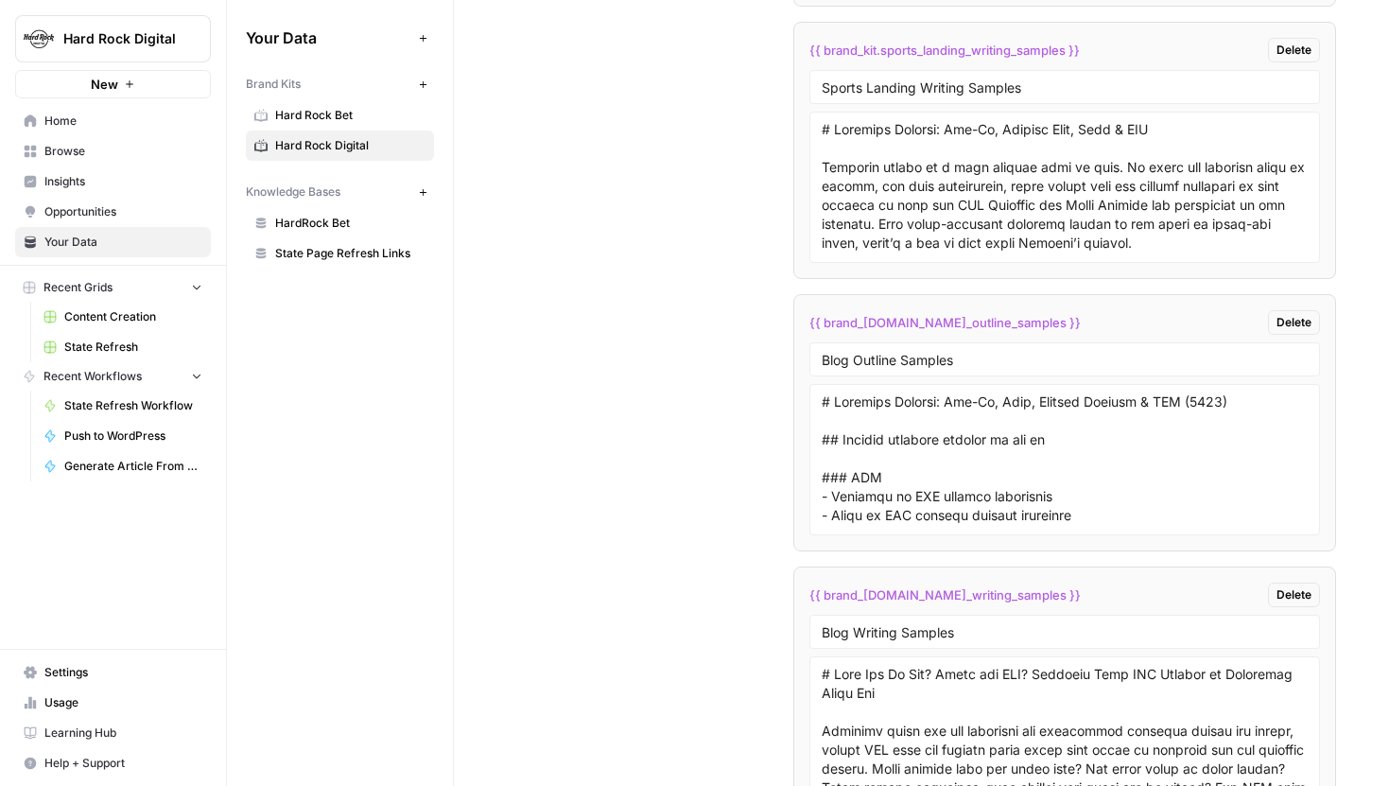
scroll to position [6129, 0]
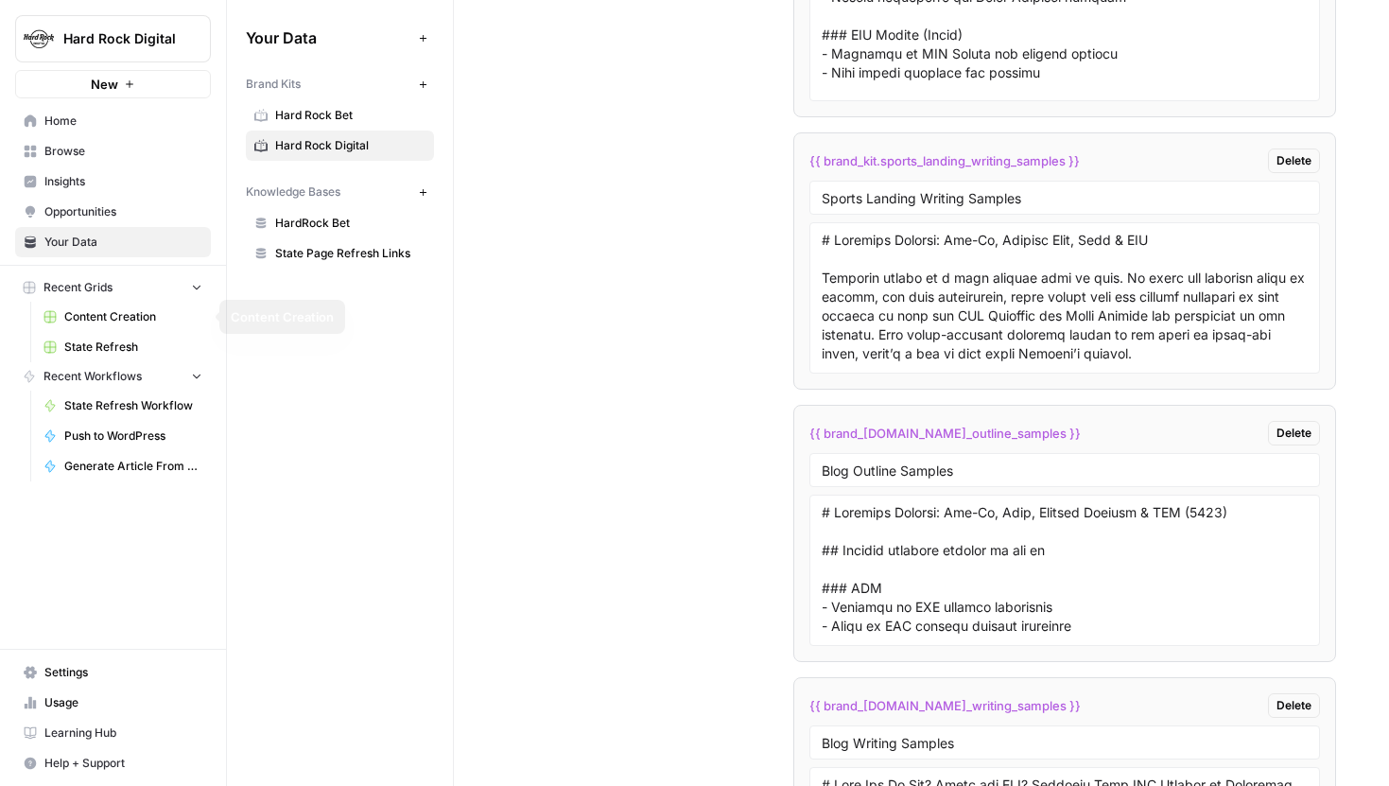
click at [120, 324] on span "Content Creation" at bounding box center [133, 316] width 138 height 17
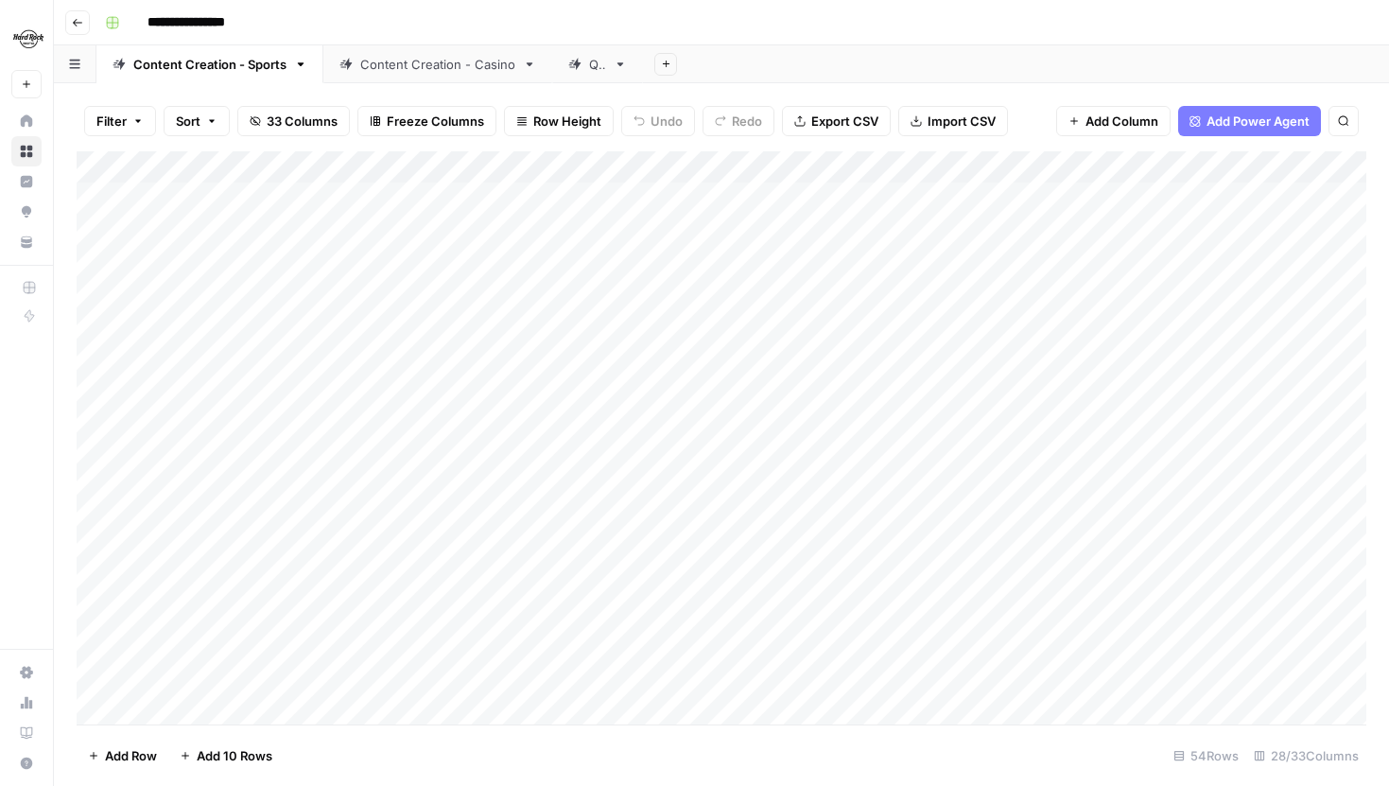
click at [495, 232] on div "Add Column" at bounding box center [722, 437] width 1290 height 573
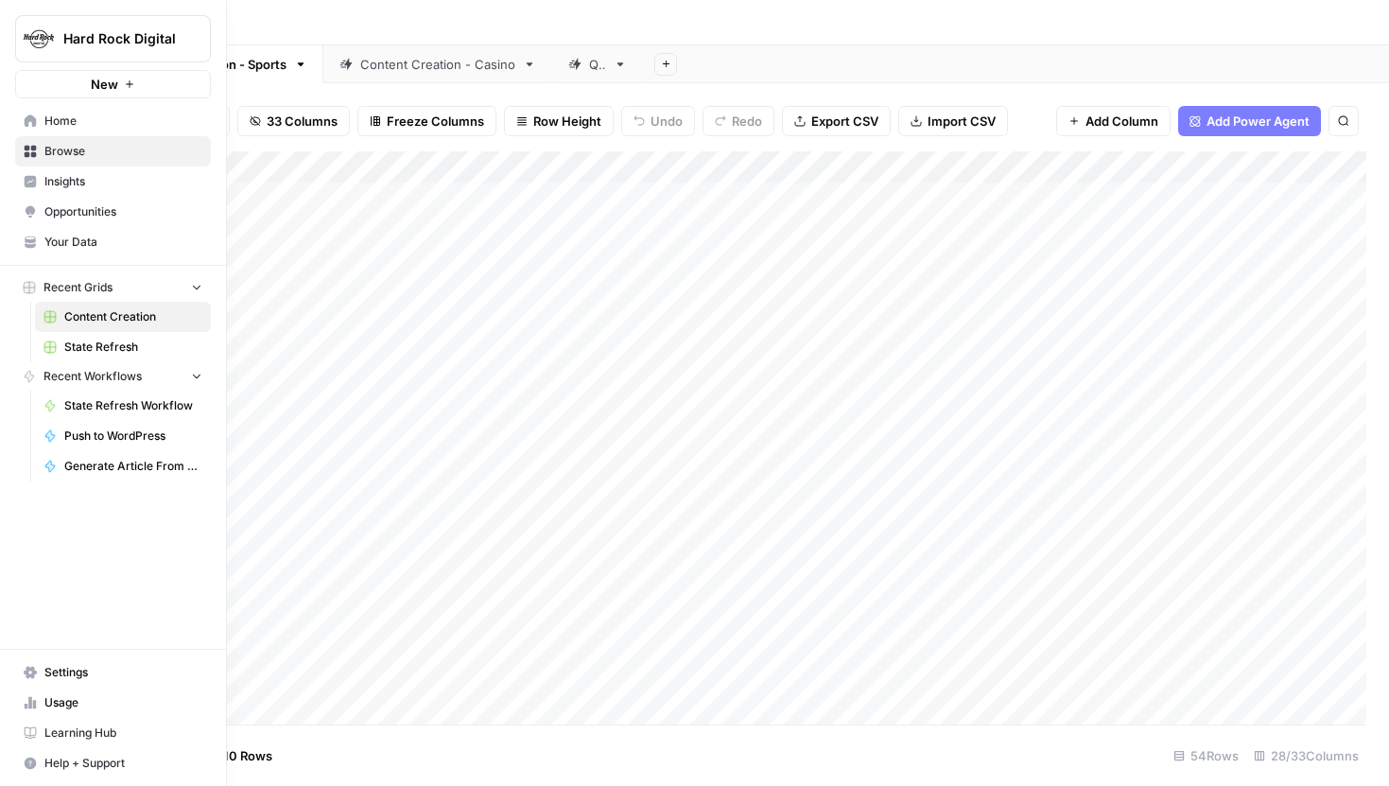
click at [54, 249] on span "Your Data" at bounding box center [123, 242] width 158 height 17
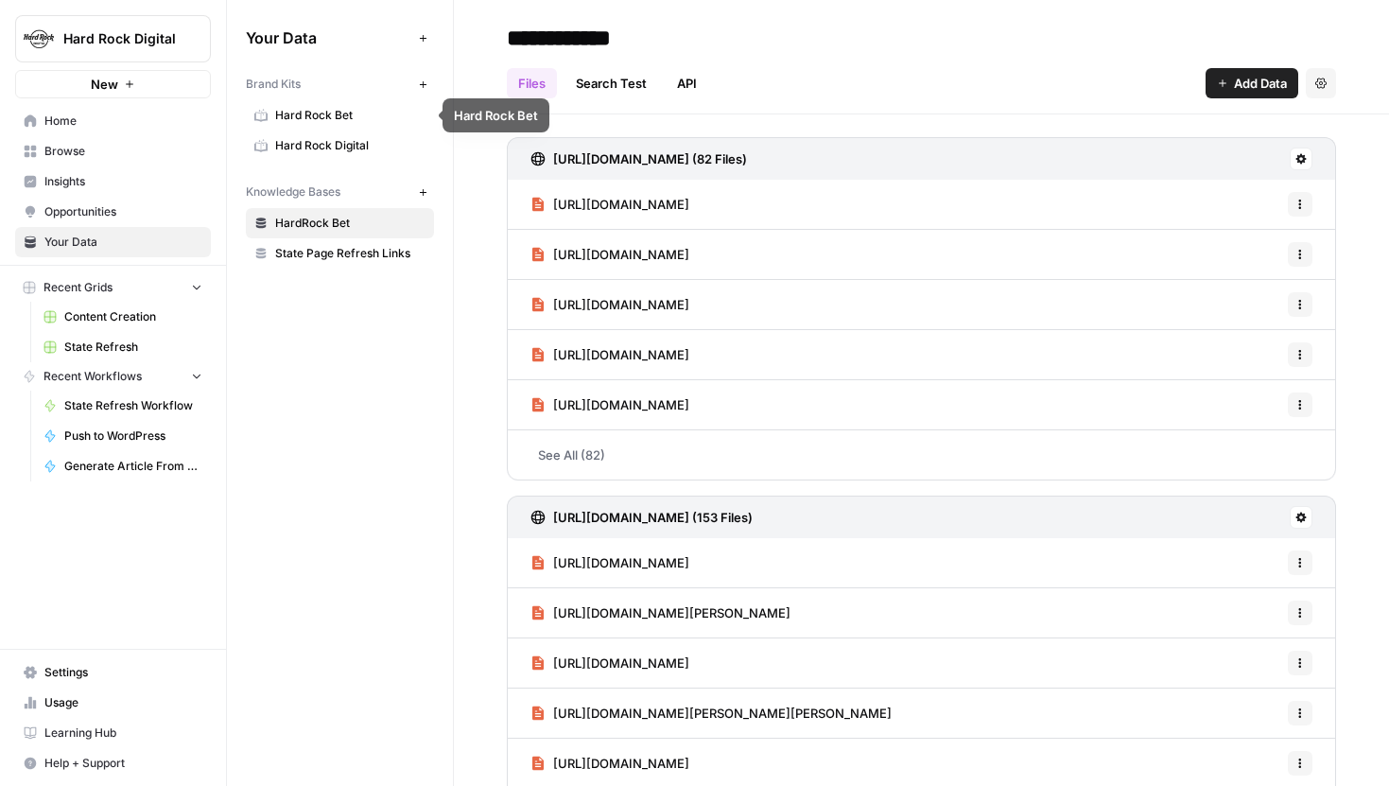
click at [339, 138] on span "Hard Rock Digital" at bounding box center [350, 145] width 150 height 17
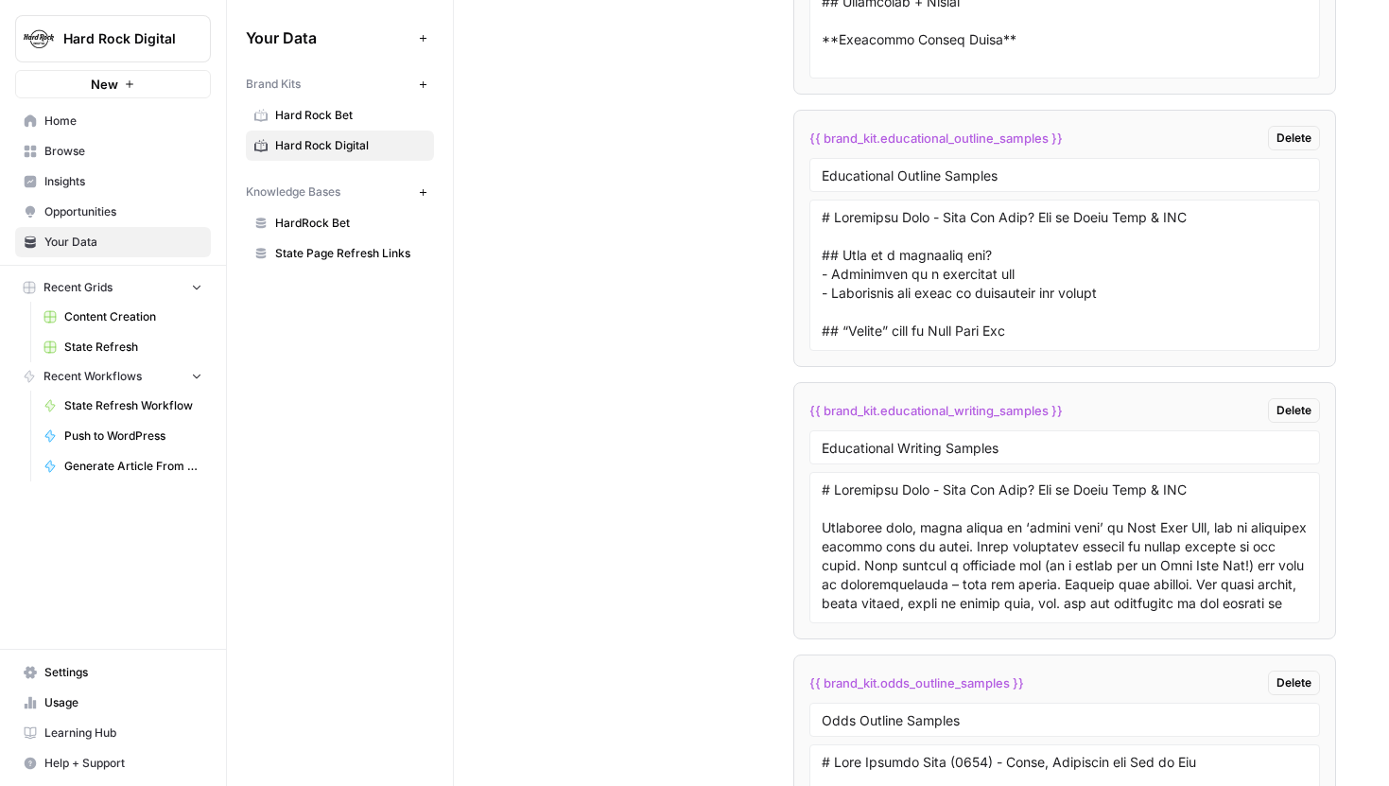
drag, startPoint x: 818, startPoint y: 214, endPoint x: 997, endPoint y: 293, distance: 195.6
click at [998, 294] on div at bounding box center [1064, 275] width 511 height 151
drag, startPoint x: 1127, startPoint y: 302, endPoint x: 827, endPoint y: 220, distance: 310.6
click at [827, 220] on textarea at bounding box center [1065, 275] width 486 height 134
click at [826, 219] on textarea at bounding box center [1065, 275] width 486 height 134
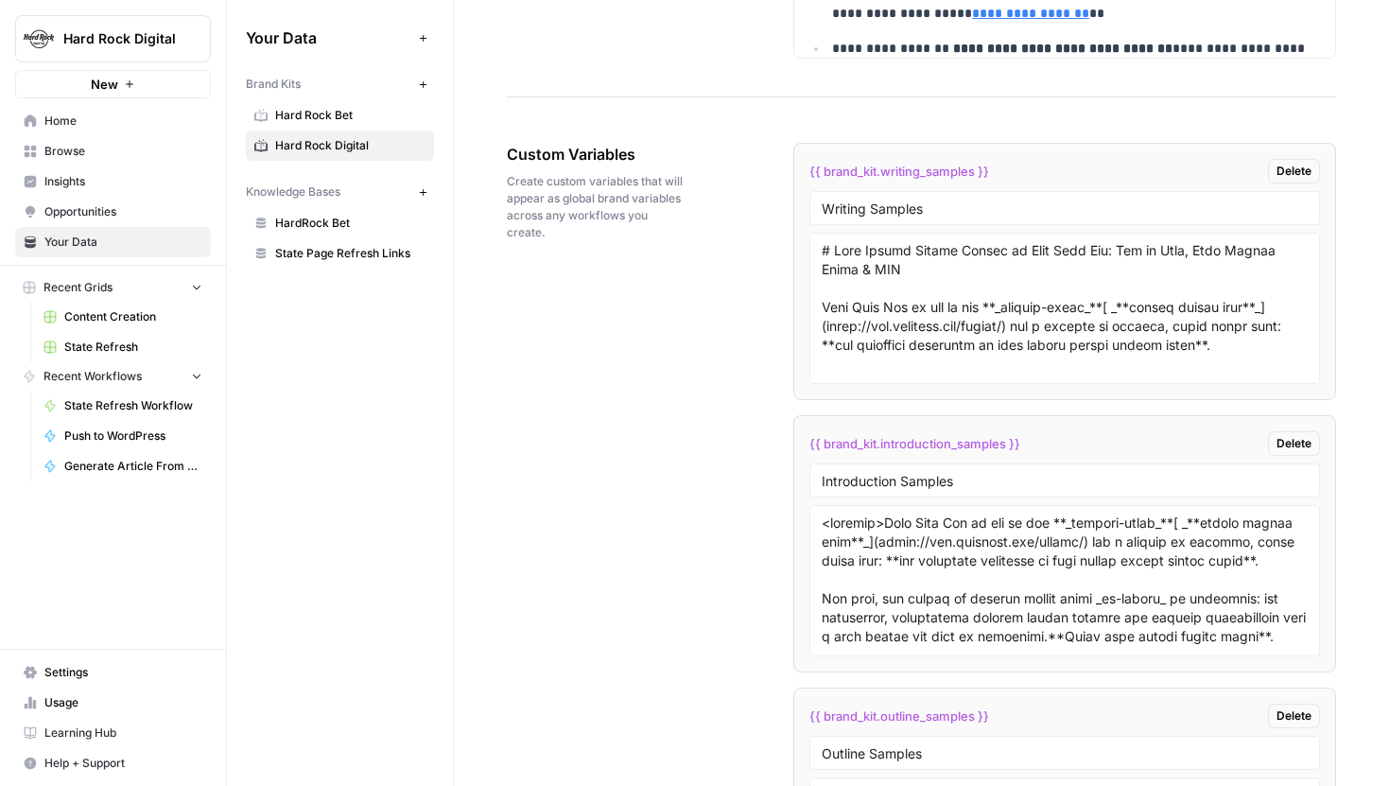
scroll to position [3655, 0]
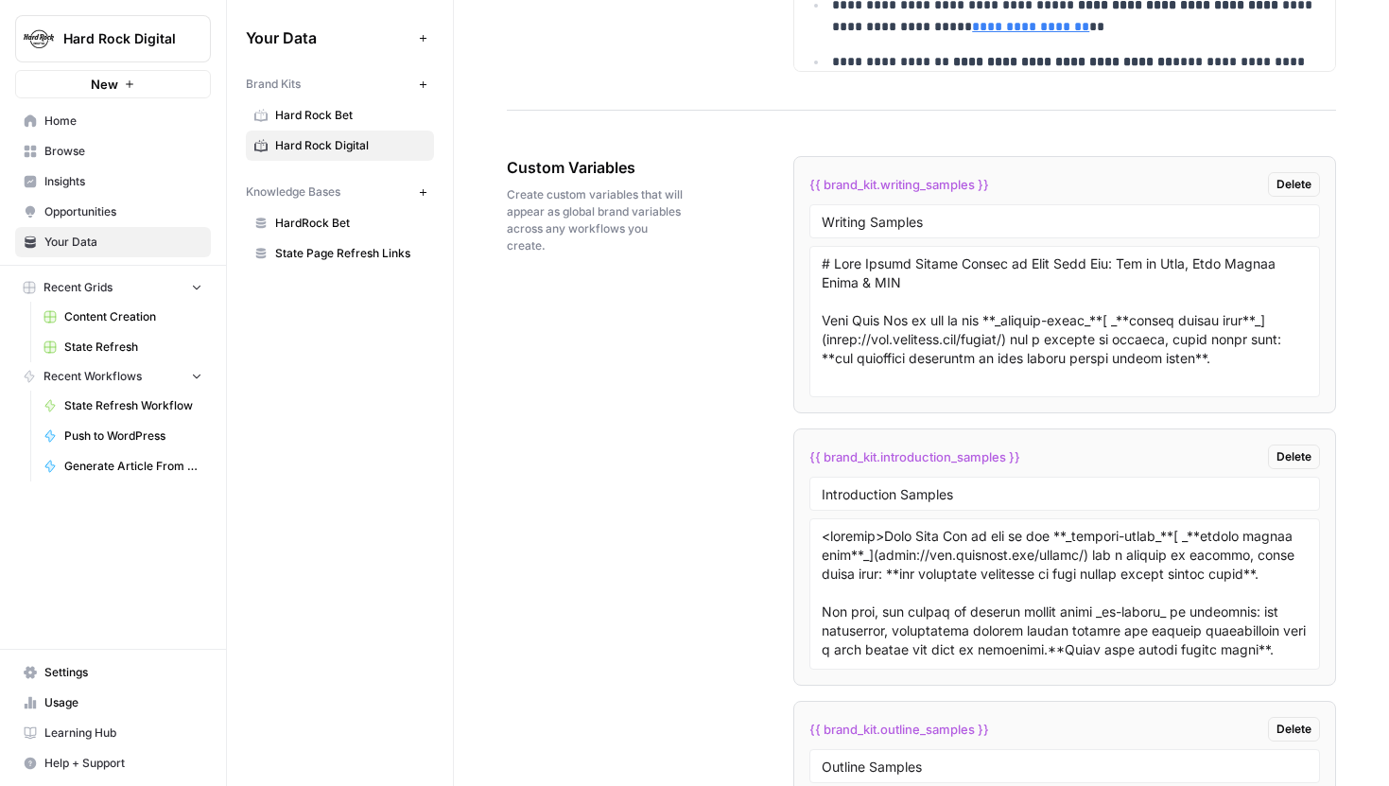
drag, startPoint x: 504, startPoint y: 163, endPoint x: 644, endPoint y: 170, distance: 140.1
click at [646, 243] on span "Create custom variables that will appear as global brand variables across any w…" at bounding box center [597, 220] width 181 height 68
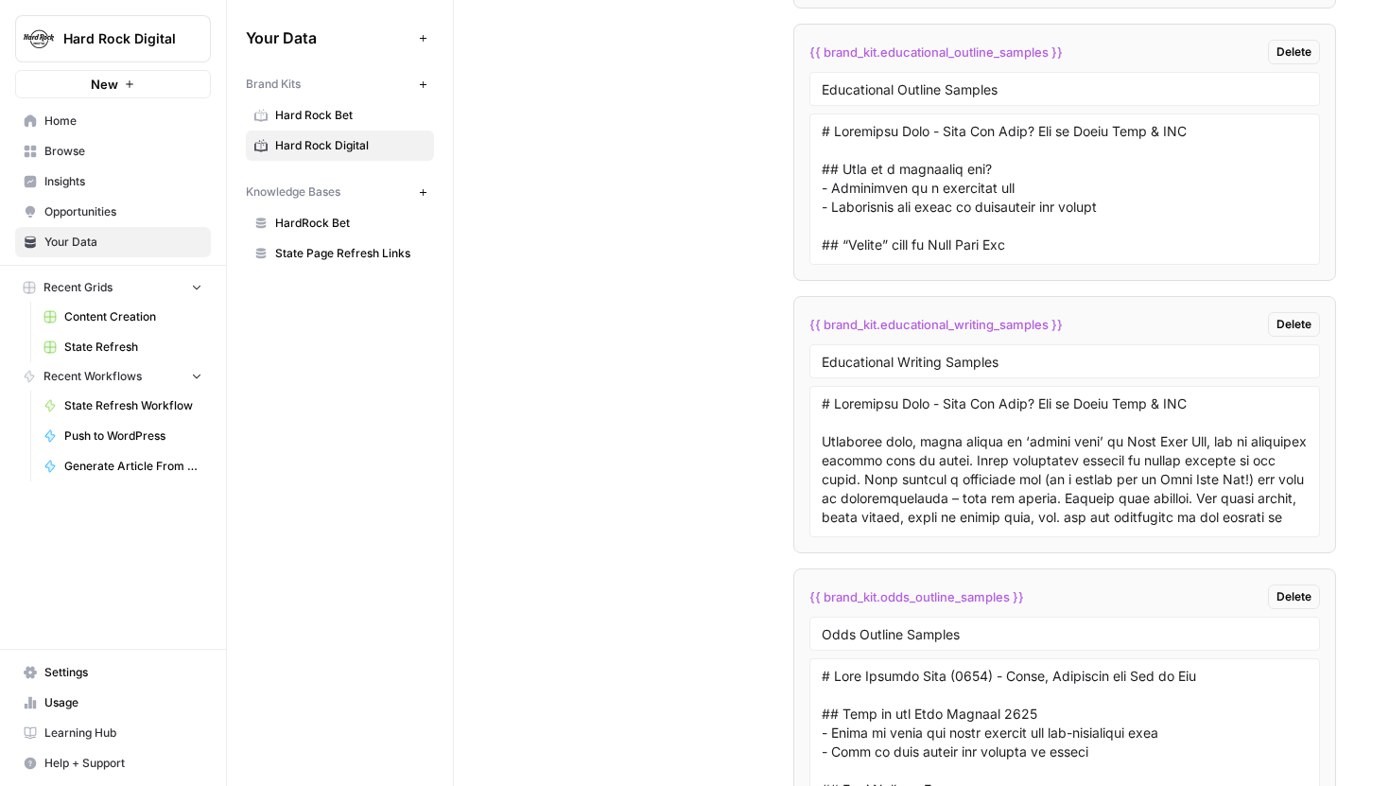
scroll to position [4878, 0]
drag, startPoint x: 819, startPoint y: 357, endPoint x: 1001, endPoint y: 357, distance: 182.5
click at [1001, 357] on div "Educational Writing Samples" at bounding box center [1064, 359] width 511 height 34
drag, startPoint x: 1001, startPoint y: 357, endPoint x: 819, endPoint y: 353, distance: 182.6
click at [819, 353] on div "Educational Writing Samples" at bounding box center [1064, 359] width 511 height 34
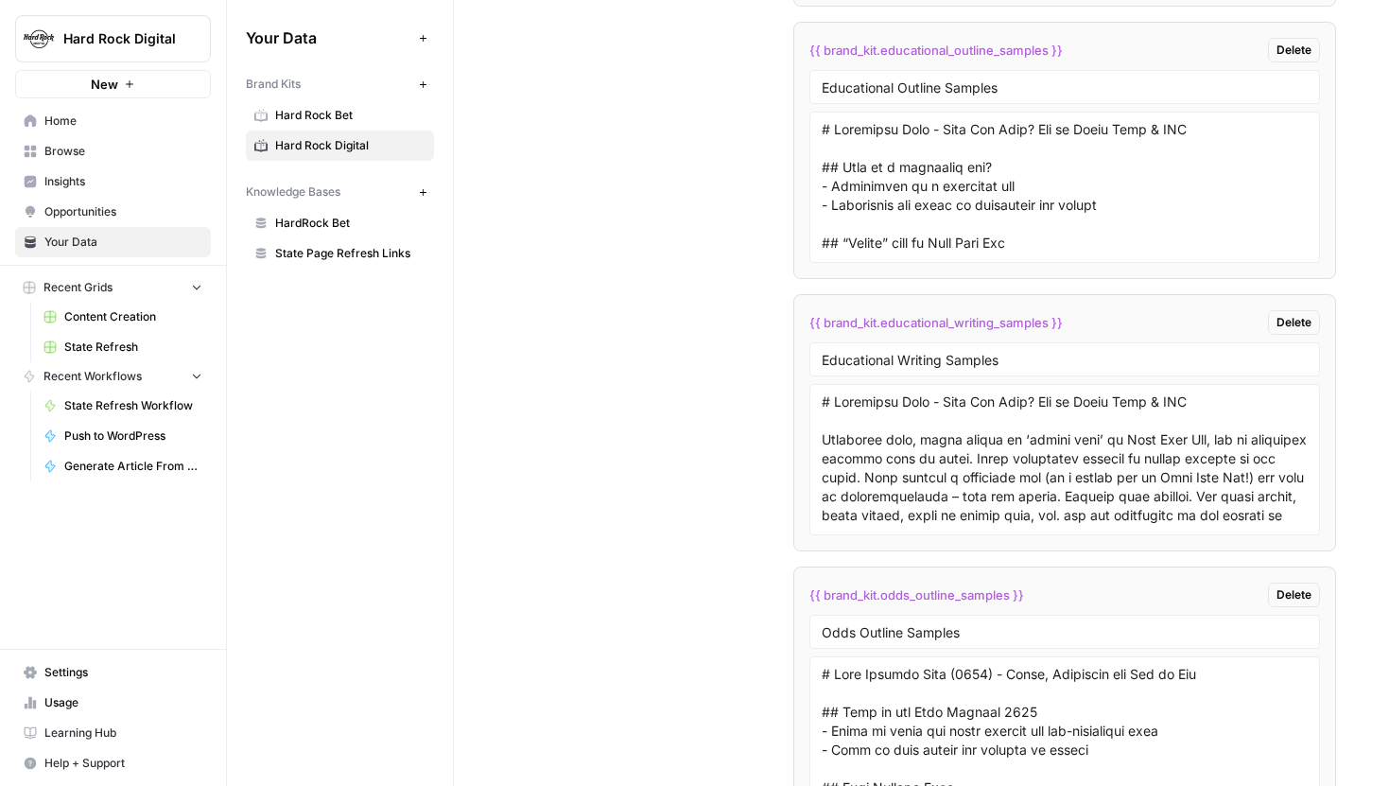
click at [796, 369] on li "{{ brand_kit.educational_writing_samples }} Delete Educational Writing Samples" at bounding box center [1064, 422] width 543 height 257
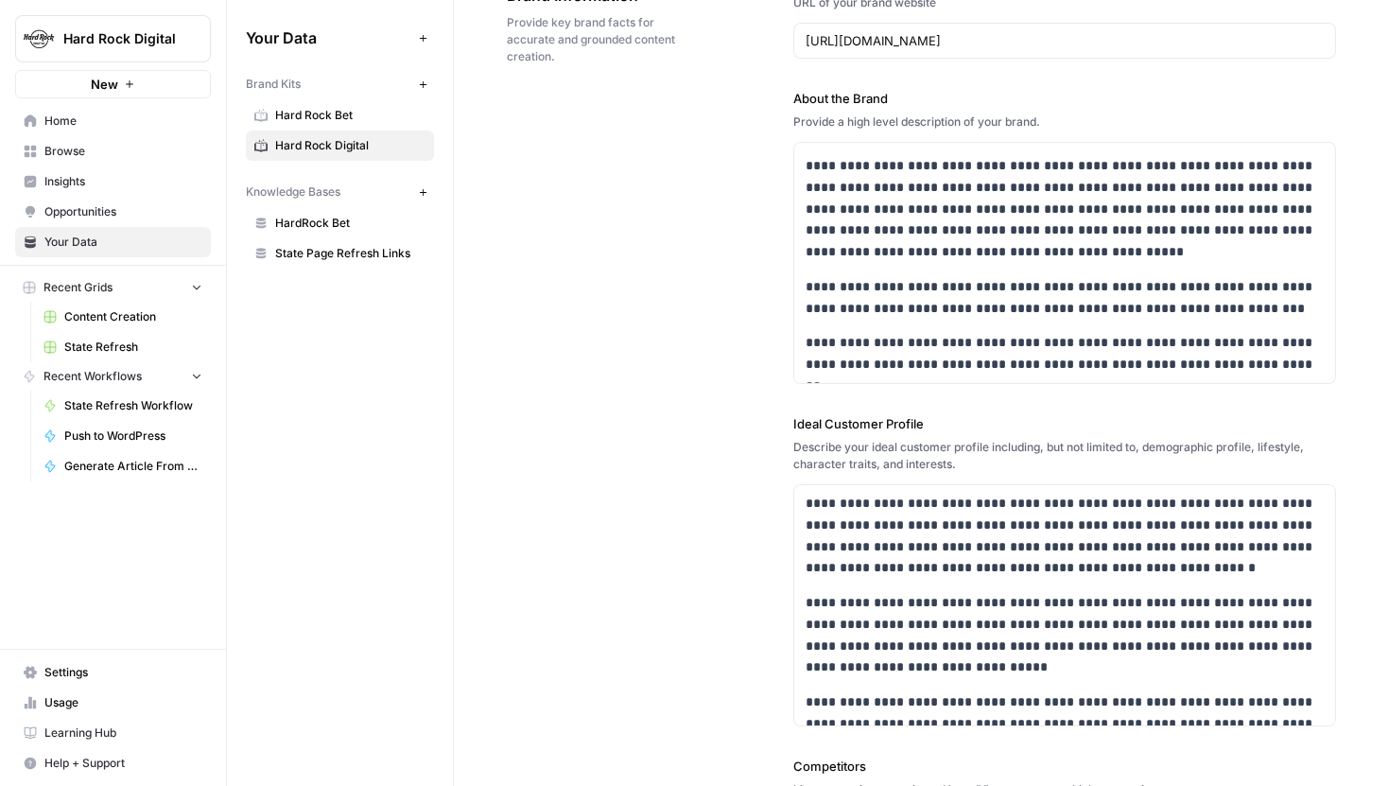
scroll to position [146, 0]
click at [134, 39] on span "Hard Rock Digital" at bounding box center [120, 38] width 114 height 19
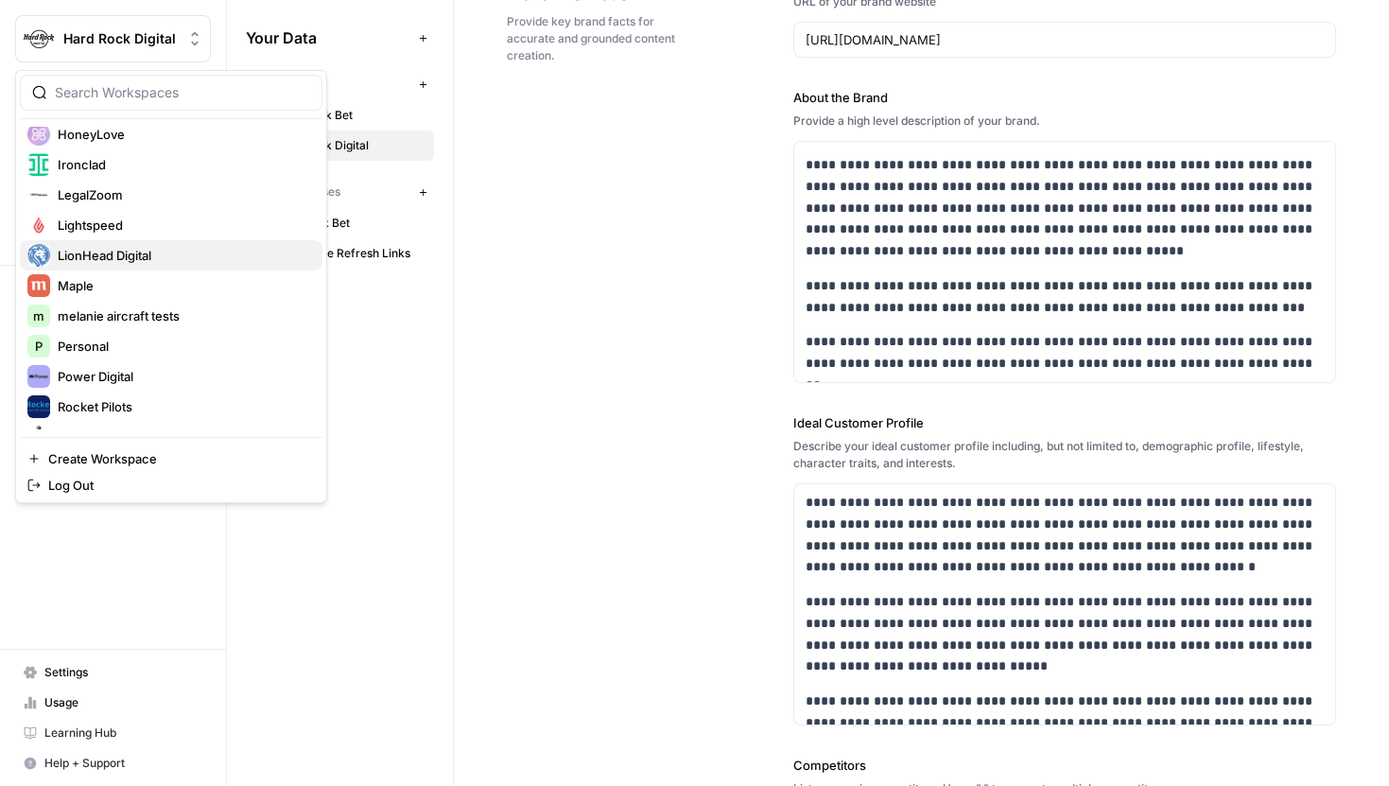
scroll to position [575, 0]
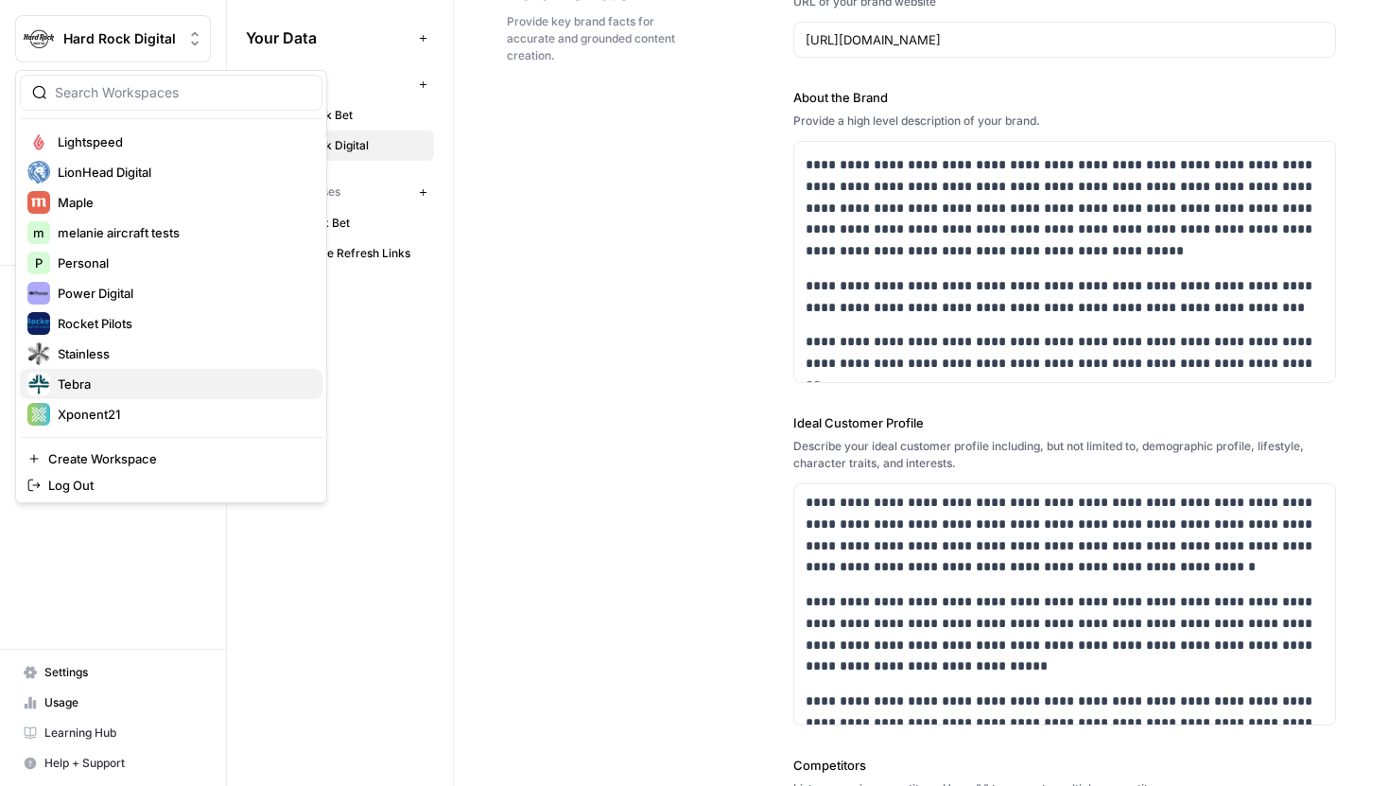
click at [95, 382] on span "Tebra" at bounding box center [183, 383] width 250 height 19
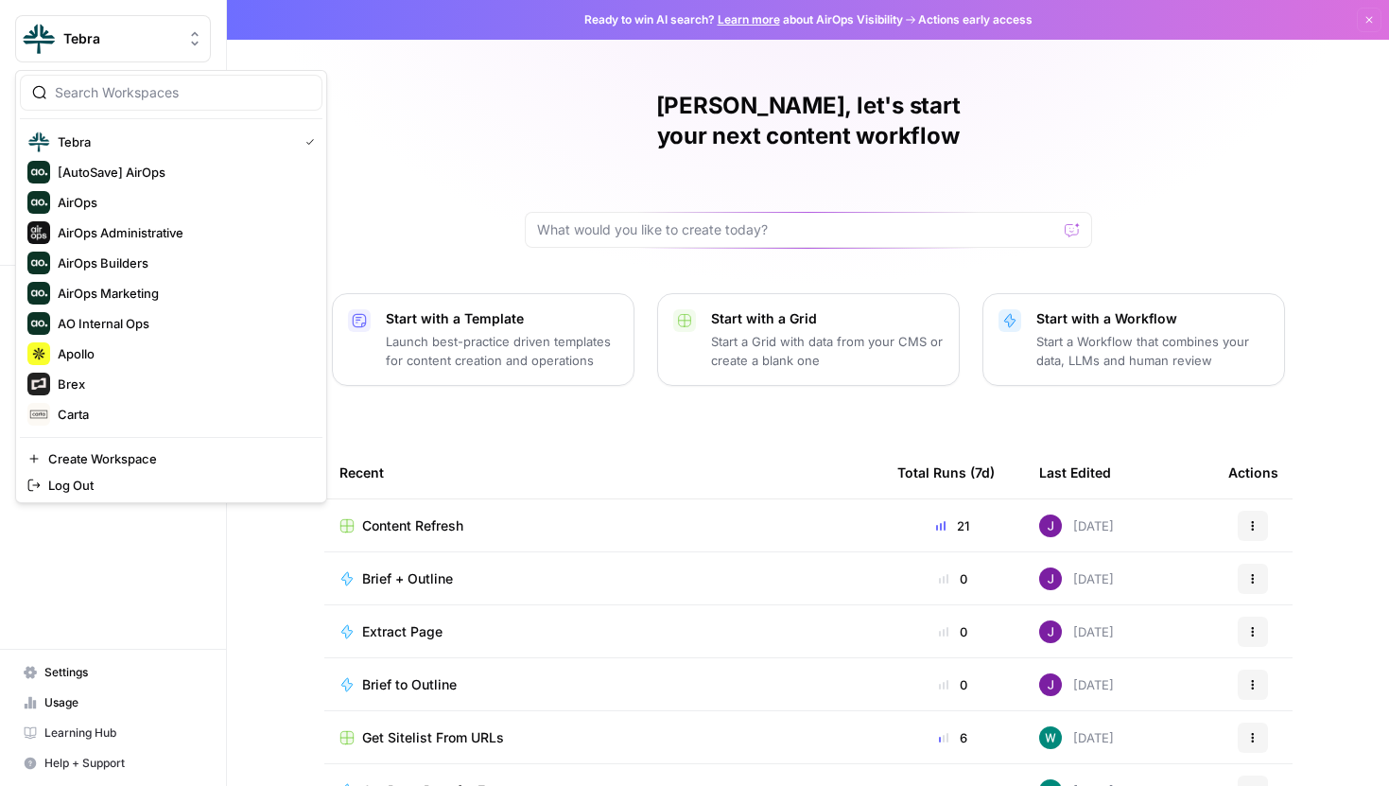
click at [99, 16] on button "Tebra" at bounding box center [113, 38] width 196 height 47
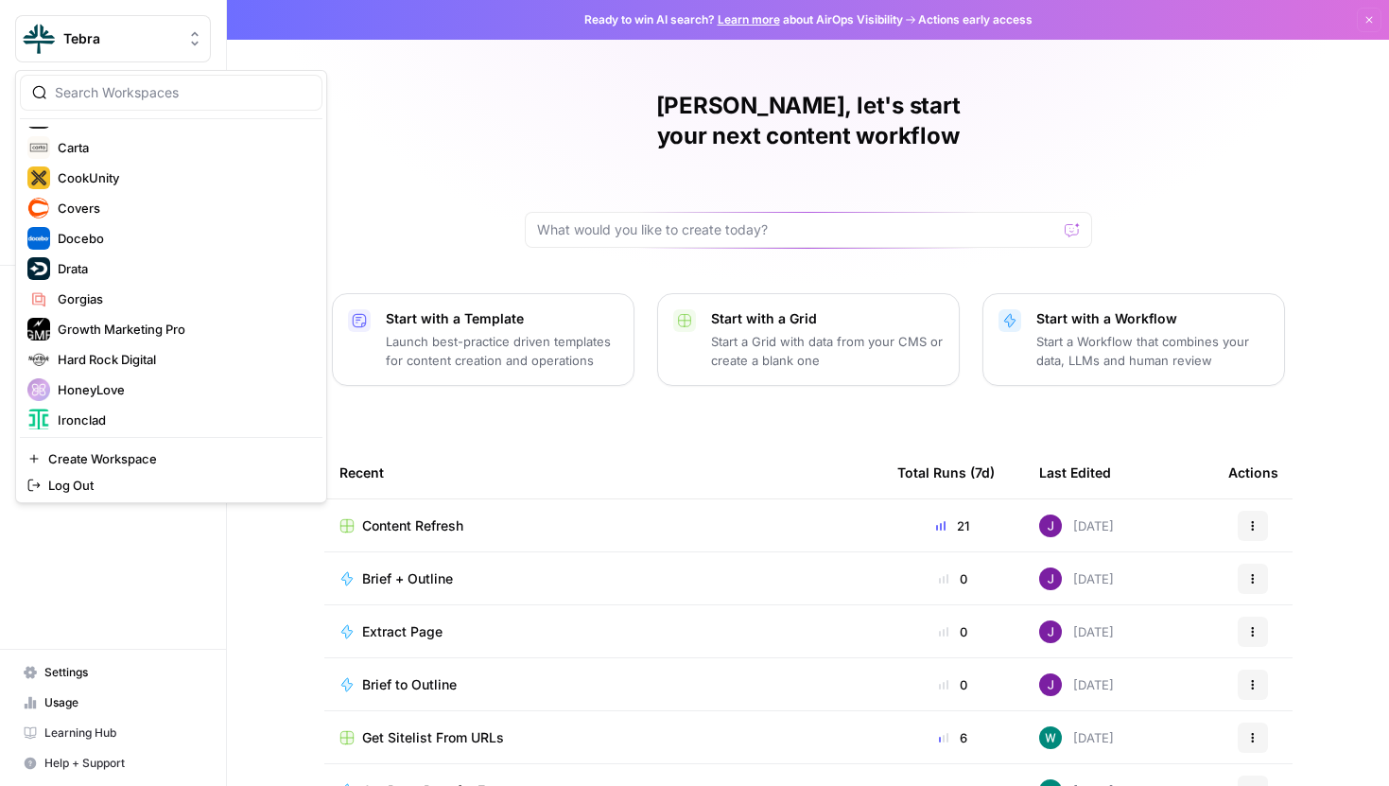
scroll to position [269, 0]
click at [107, 364] on span "Hard Rock Digital" at bounding box center [183, 357] width 250 height 19
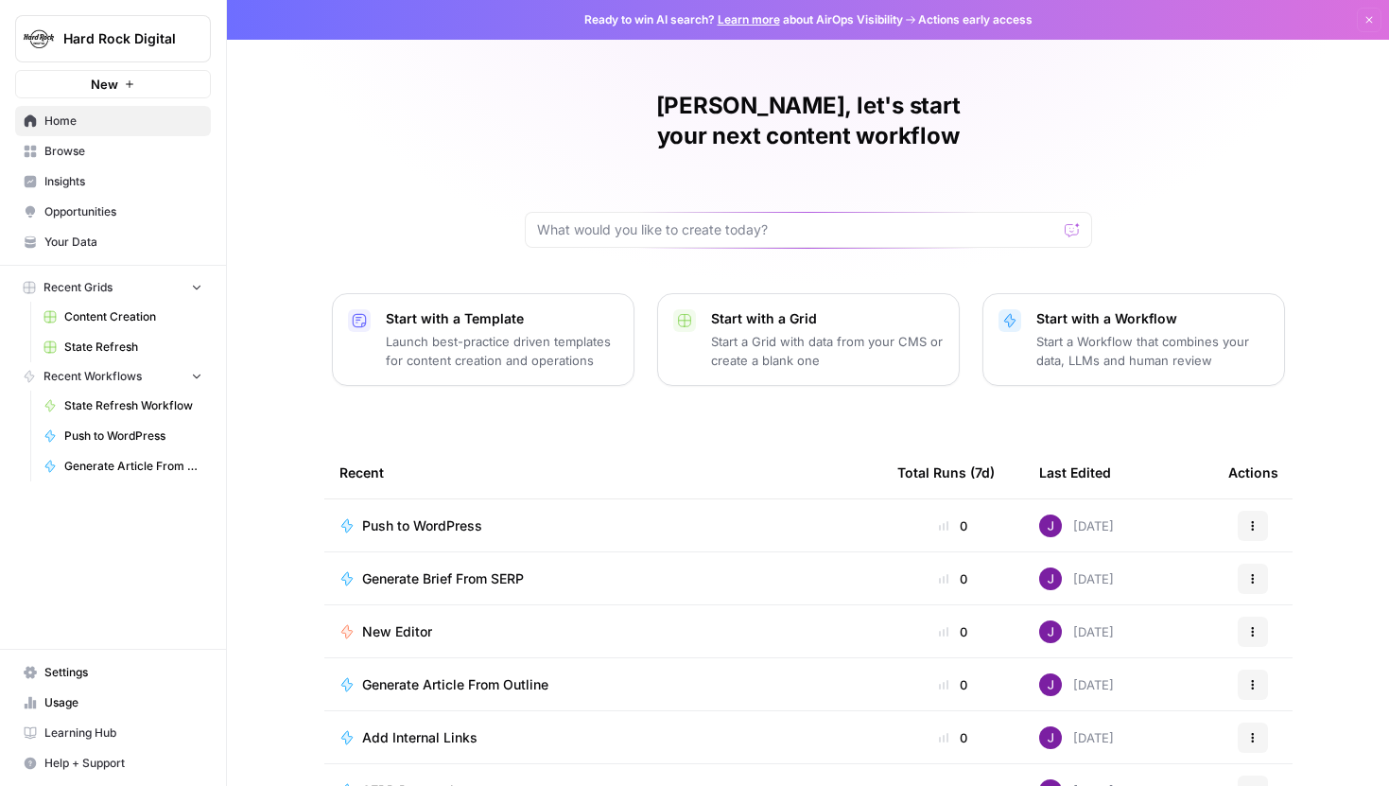
click at [88, 238] on span "Your Data" at bounding box center [123, 242] width 158 height 17
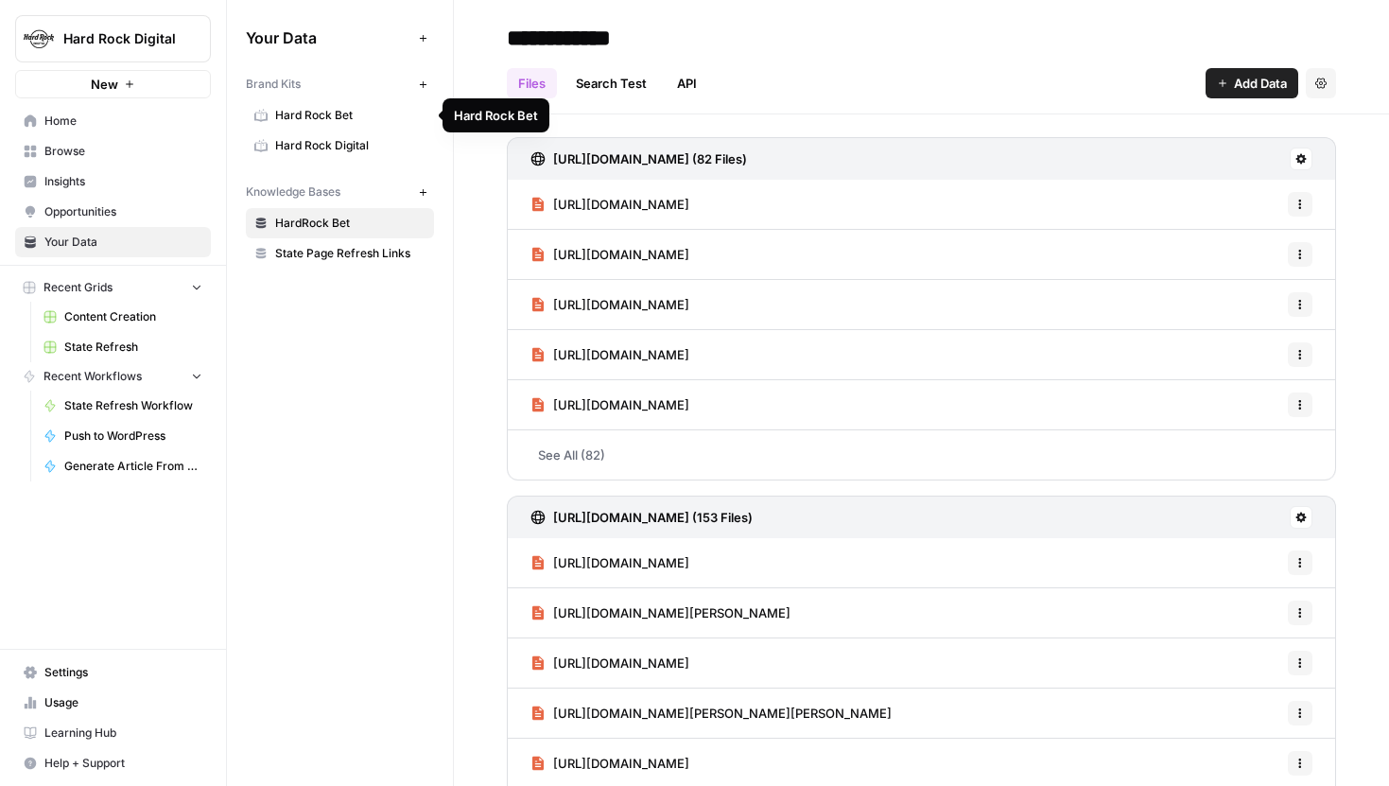
click at [351, 118] on span "Hard Rock Bet" at bounding box center [350, 115] width 150 height 17
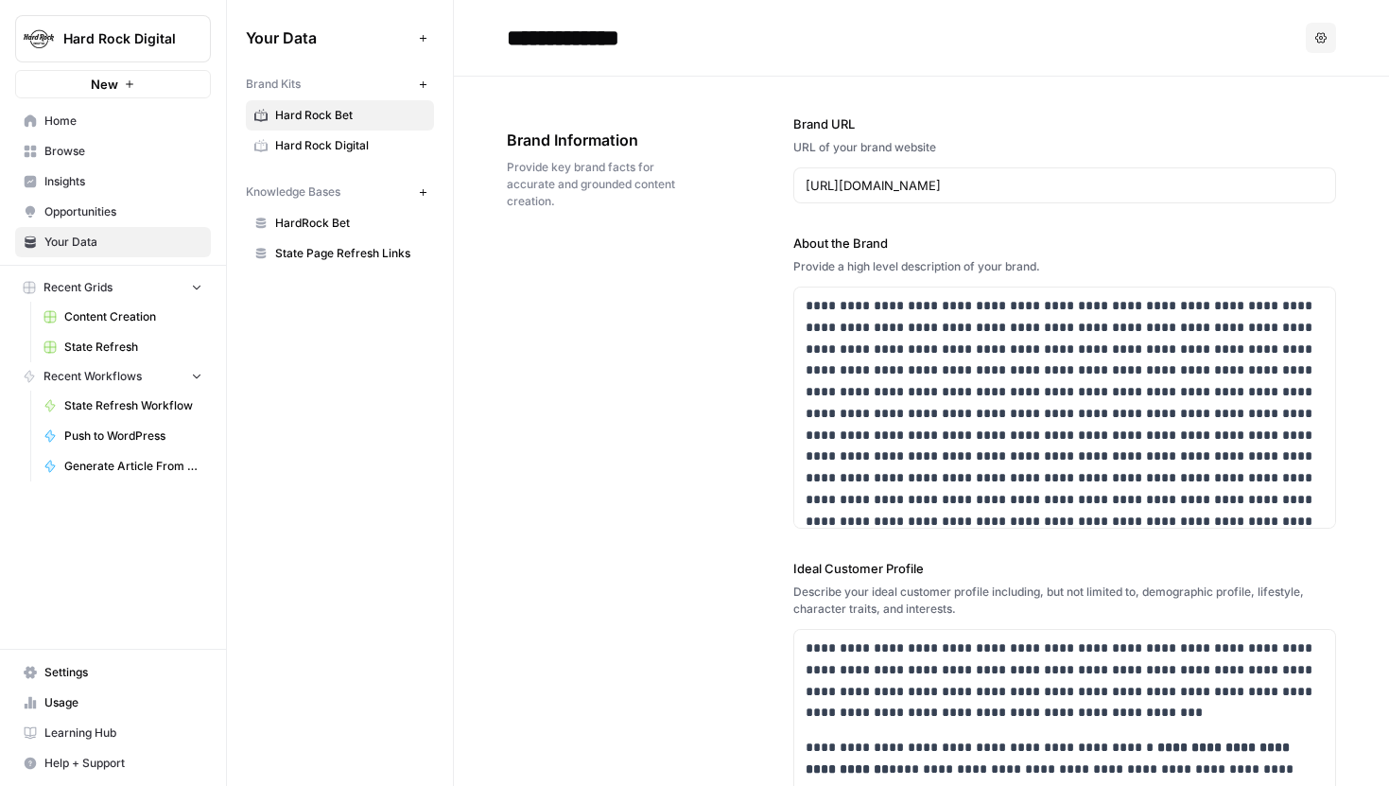
click at [337, 146] on span "Hard Rock Digital" at bounding box center [350, 145] width 150 height 17
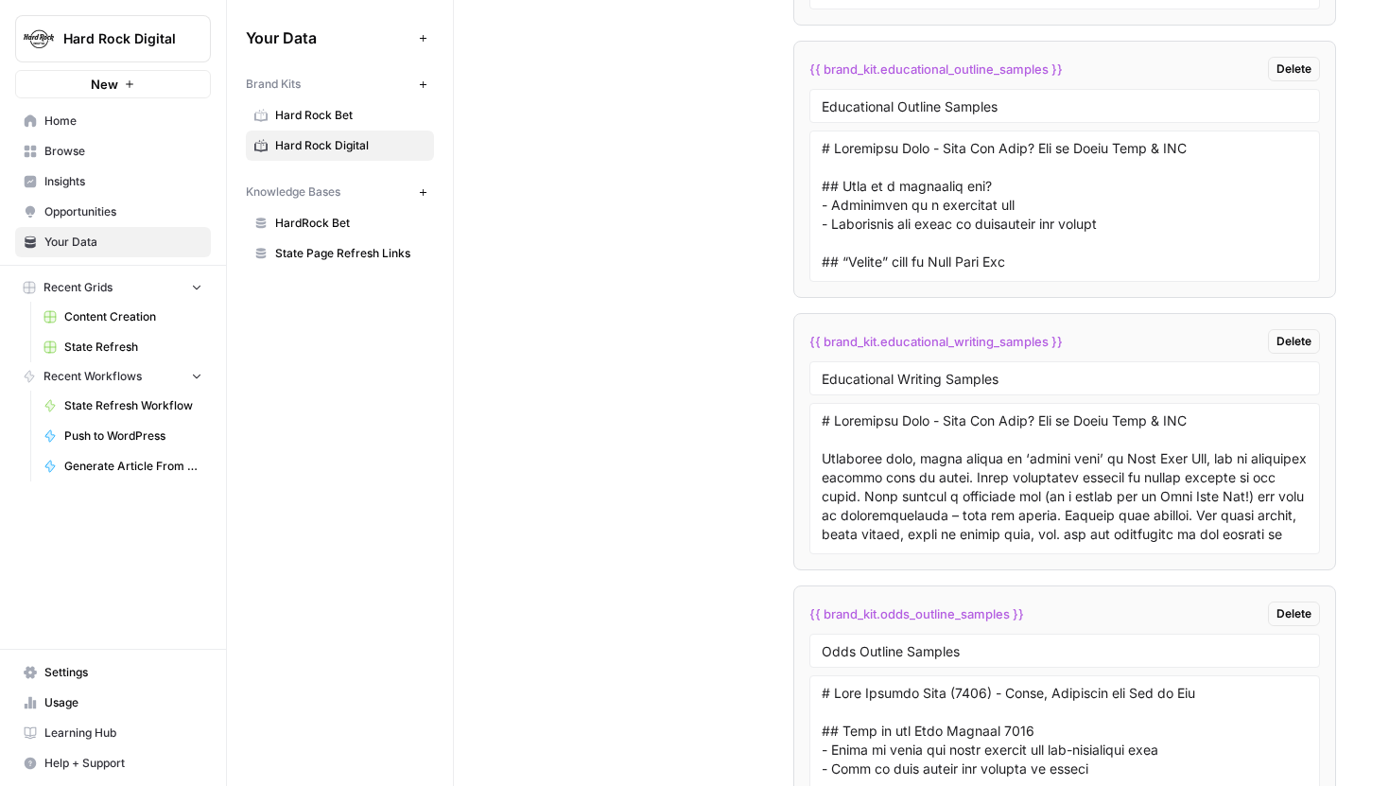
scroll to position [4837, 0]
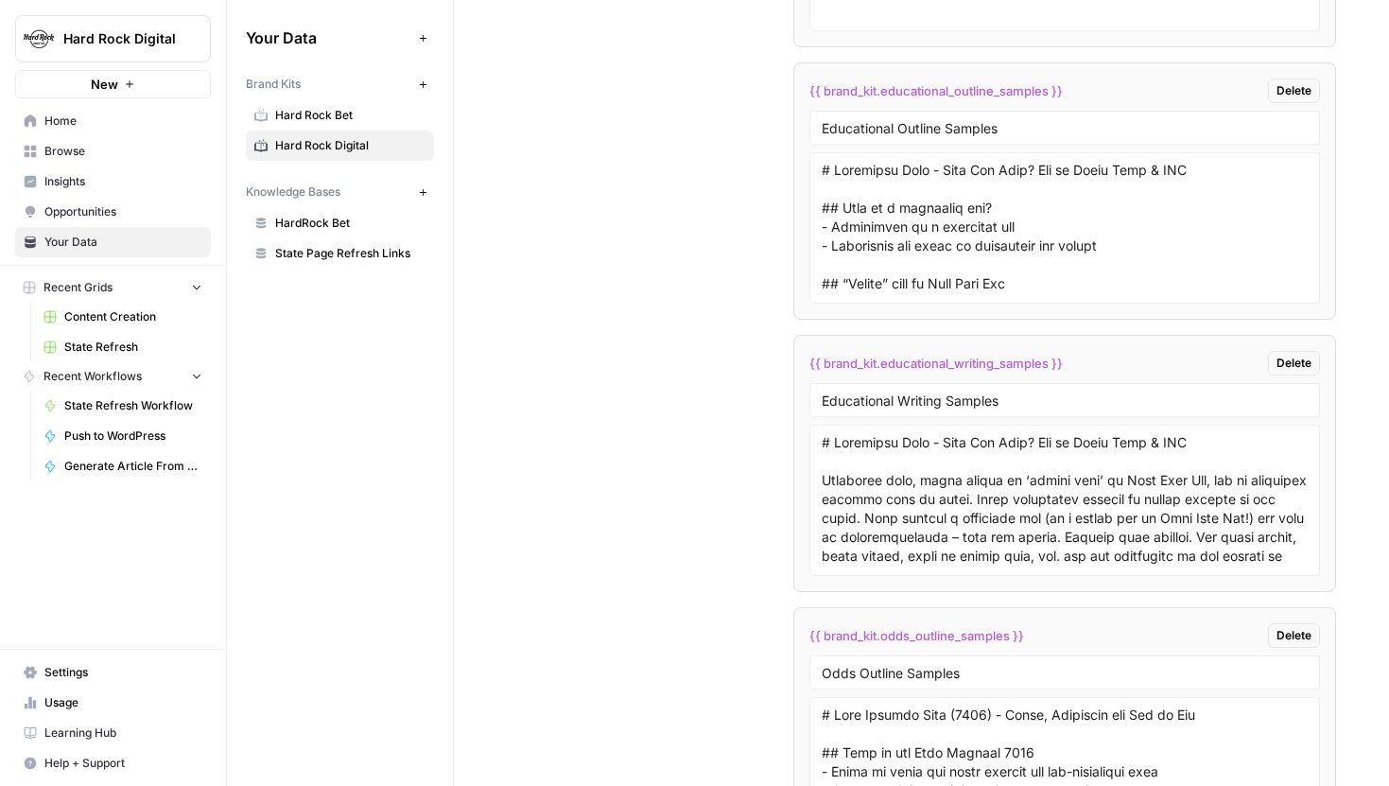
drag, startPoint x: 820, startPoint y: 128, endPoint x: 1018, endPoint y: 129, distance: 198.6
click at [1018, 129] on div "Educational Outline Samples" at bounding box center [1064, 128] width 511 height 34
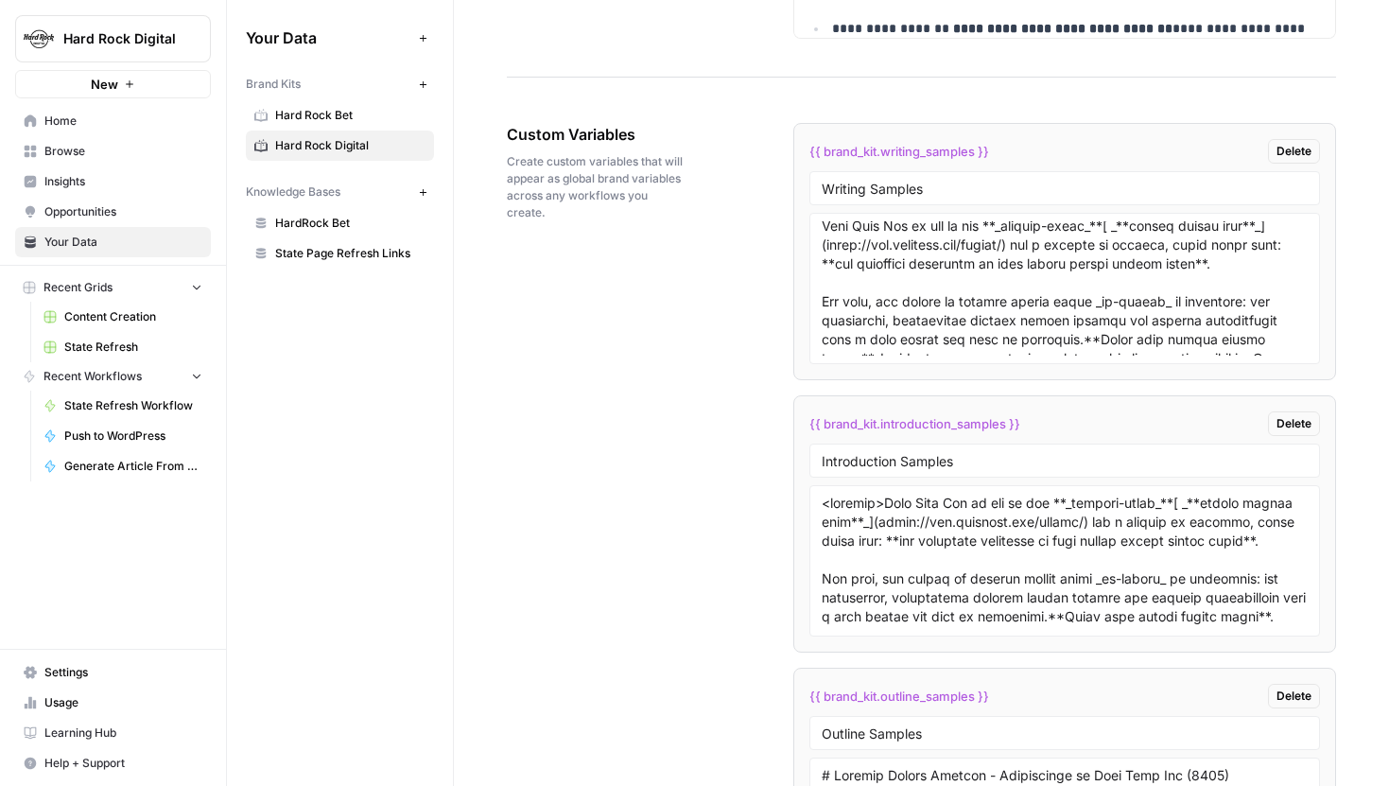
scroll to position [70, 0]
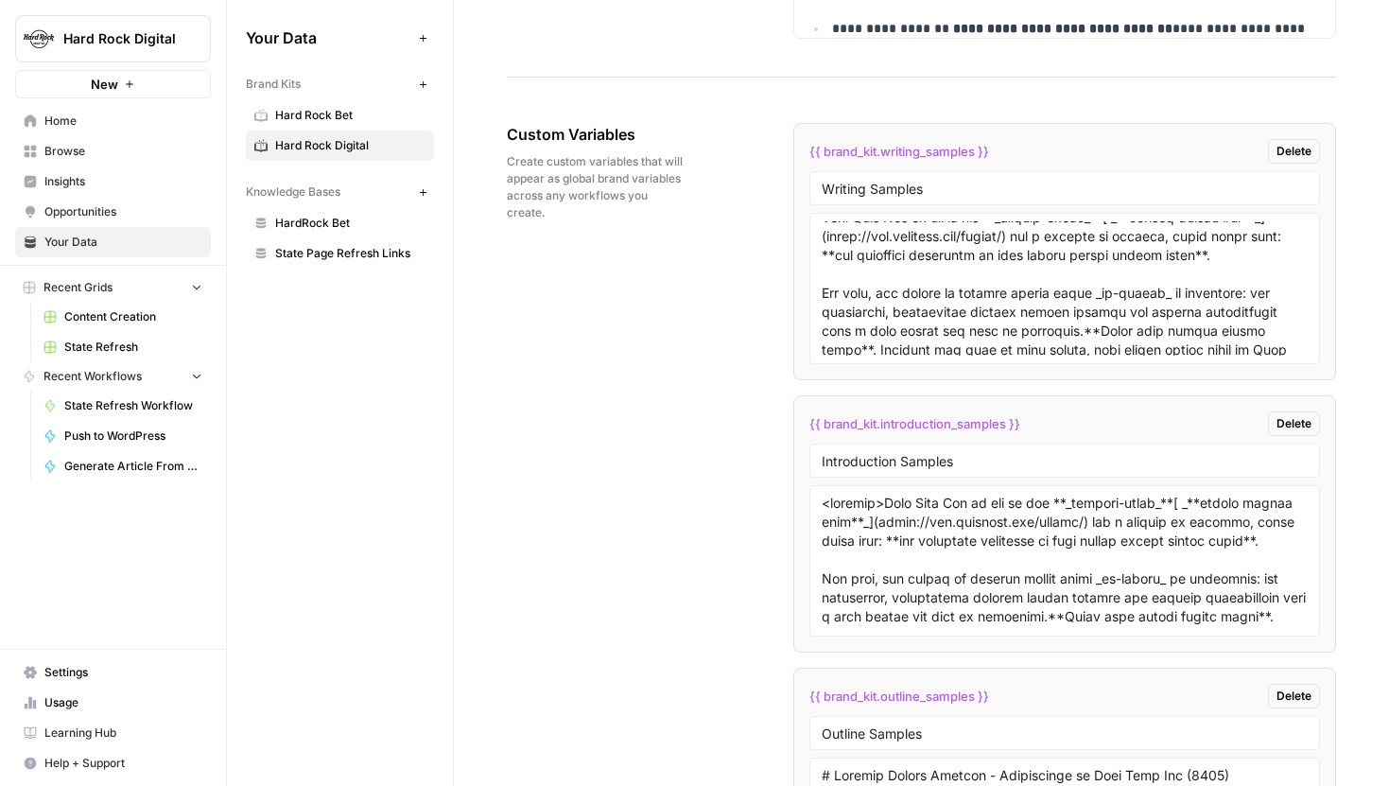
drag, startPoint x: 821, startPoint y: 186, endPoint x: 995, endPoint y: 185, distance: 174.0
click at [995, 185] on div "Writing Samples" at bounding box center [1064, 188] width 511 height 34
drag, startPoint x: 950, startPoint y: 185, endPoint x: 806, endPoint y: 185, distance: 144.7
click at [806, 185] on li "{{ brand_kit.writing_samples }} Delete Writing Samples" at bounding box center [1064, 251] width 543 height 257
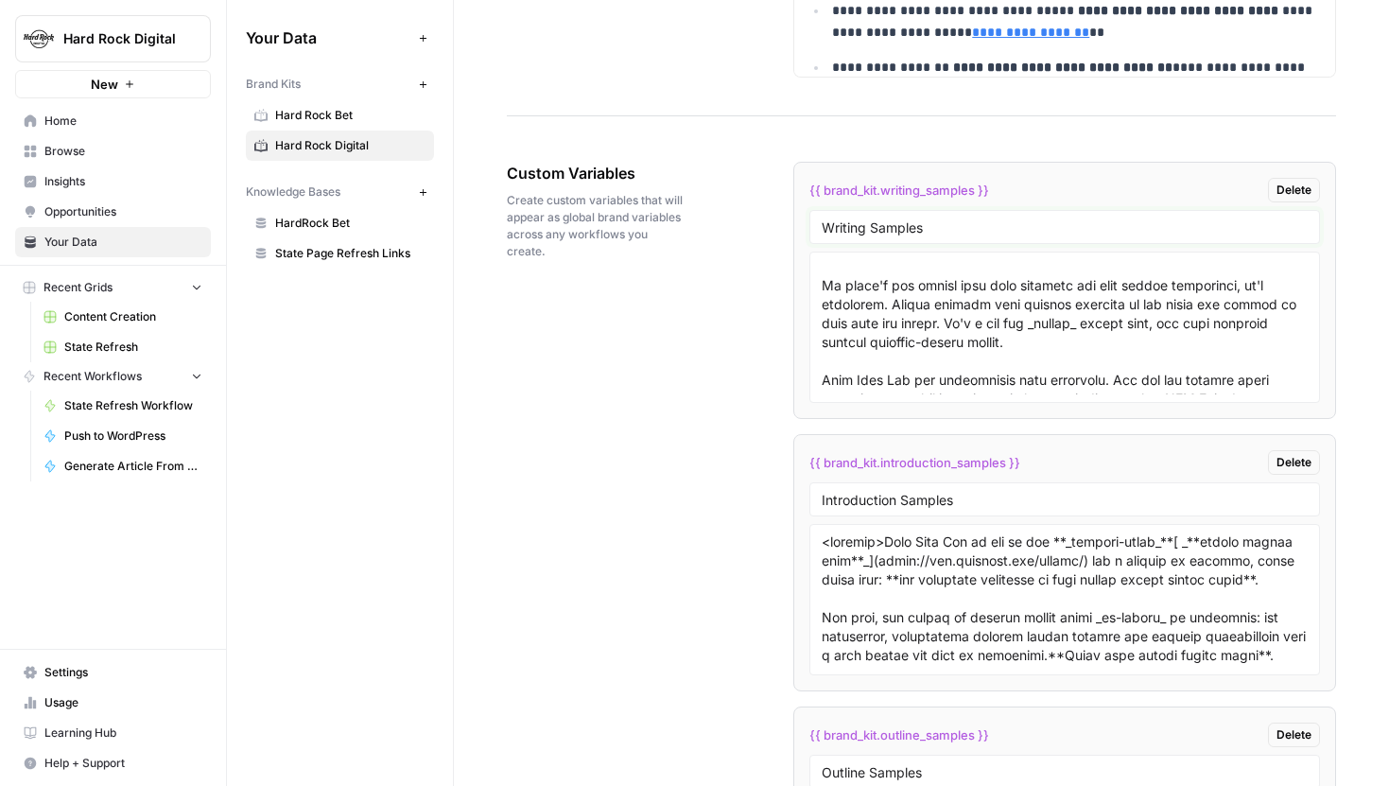
scroll to position [3648, 0]
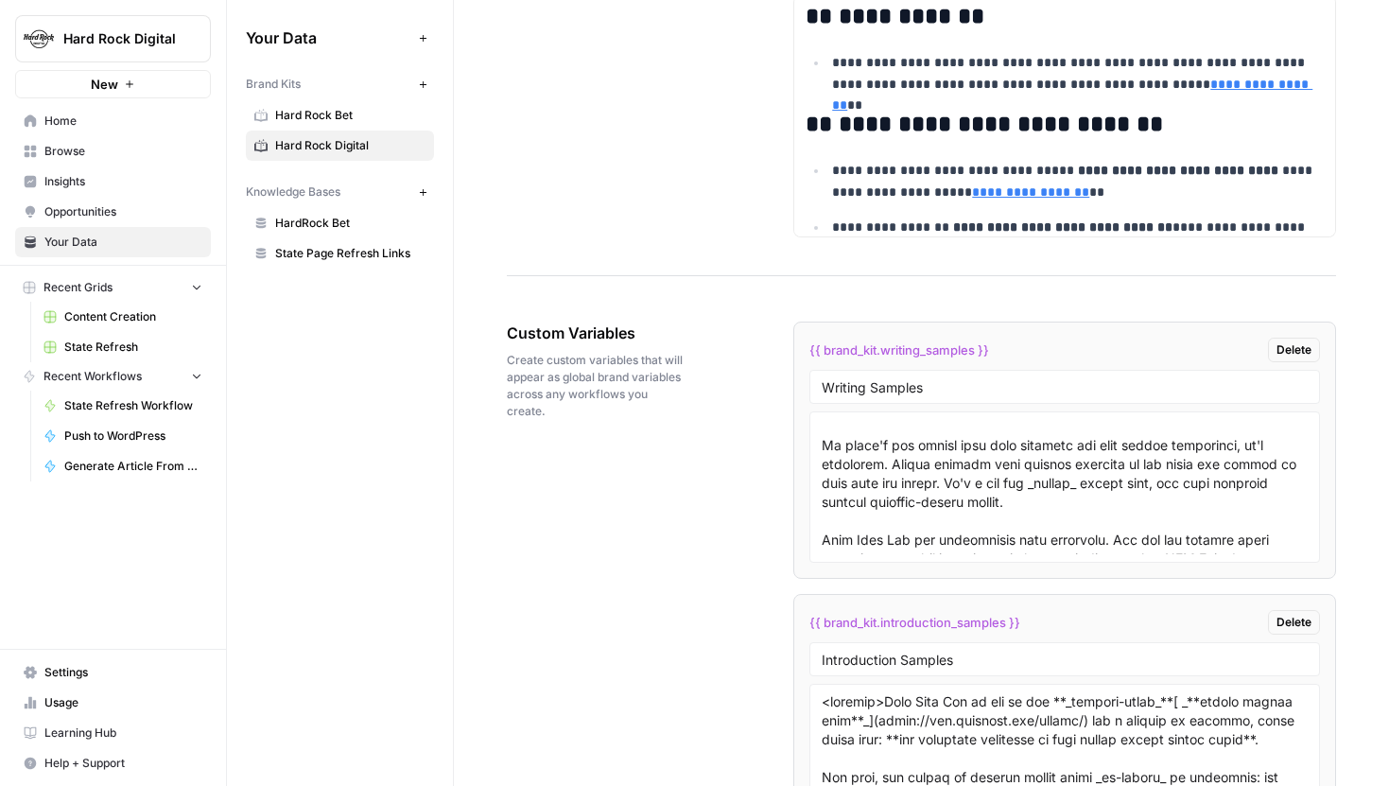
scroll to position [3485, 0]
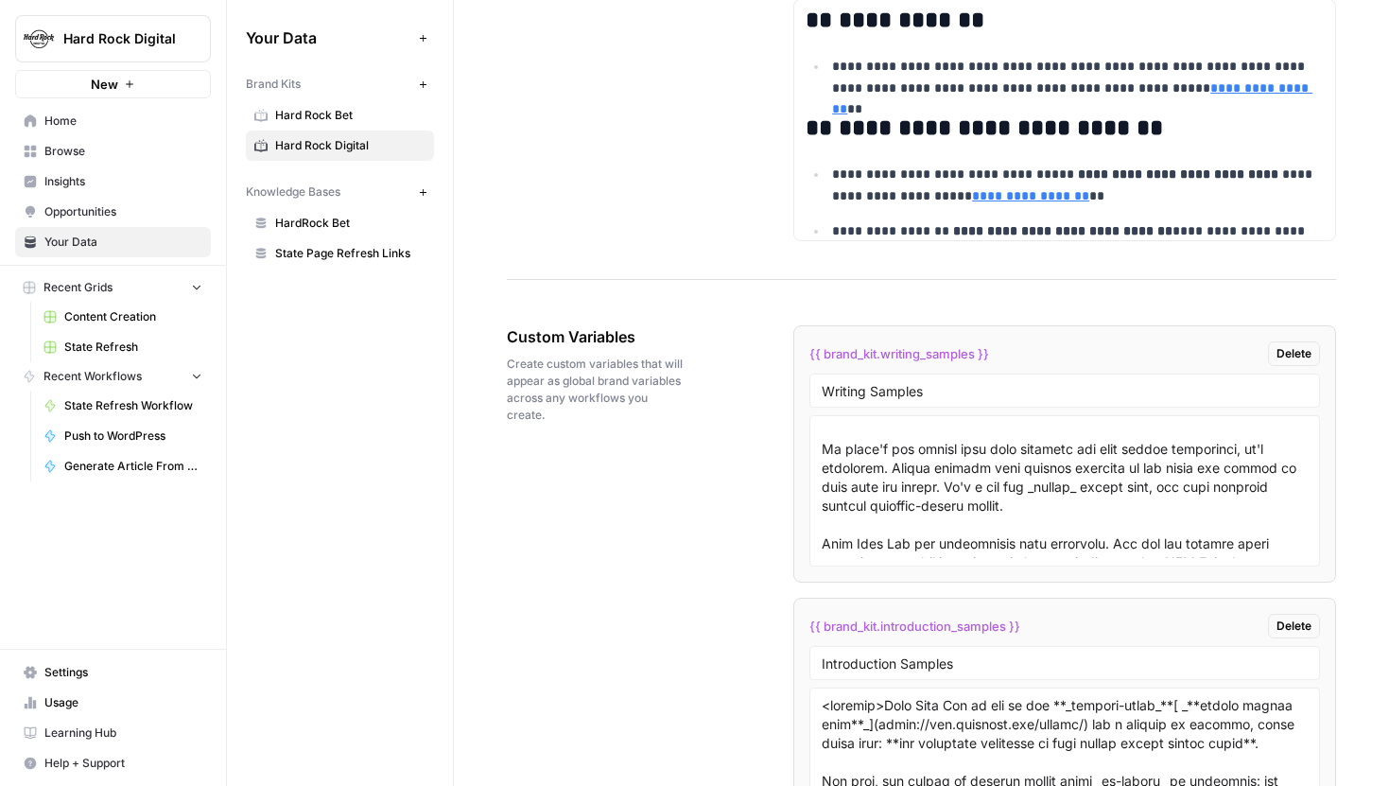
drag, startPoint x: 806, startPoint y: 353, endPoint x: 992, endPoint y: 357, distance: 186.3
click at [993, 356] on li "{{ brand_kit.writing_samples }} Delete Writing Samples" at bounding box center [1064, 453] width 543 height 257
click at [994, 356] on div "{{ brand_kit.writing_samples }} Delete" at bounding box center [1064, 353] width 511 height 25
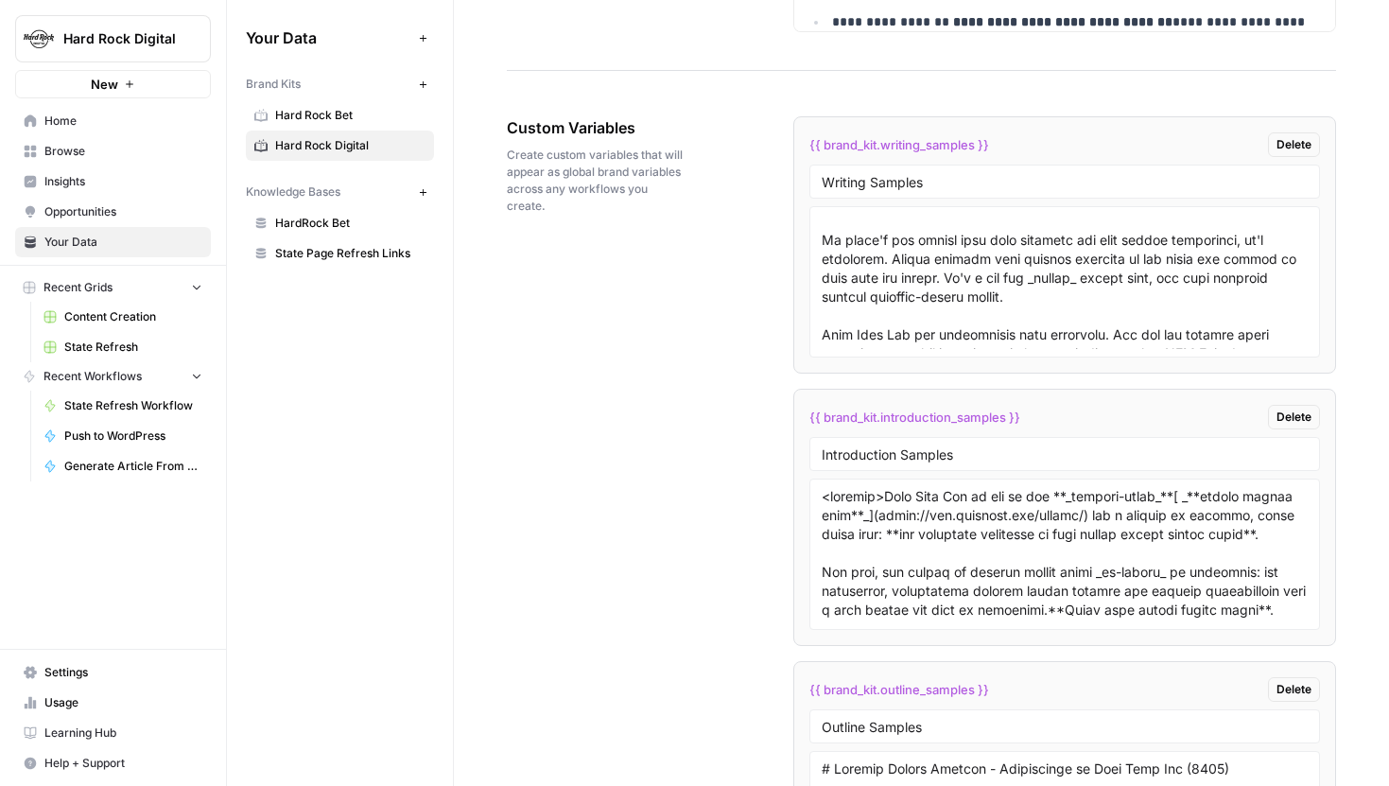
scroll to position [3697, 0]
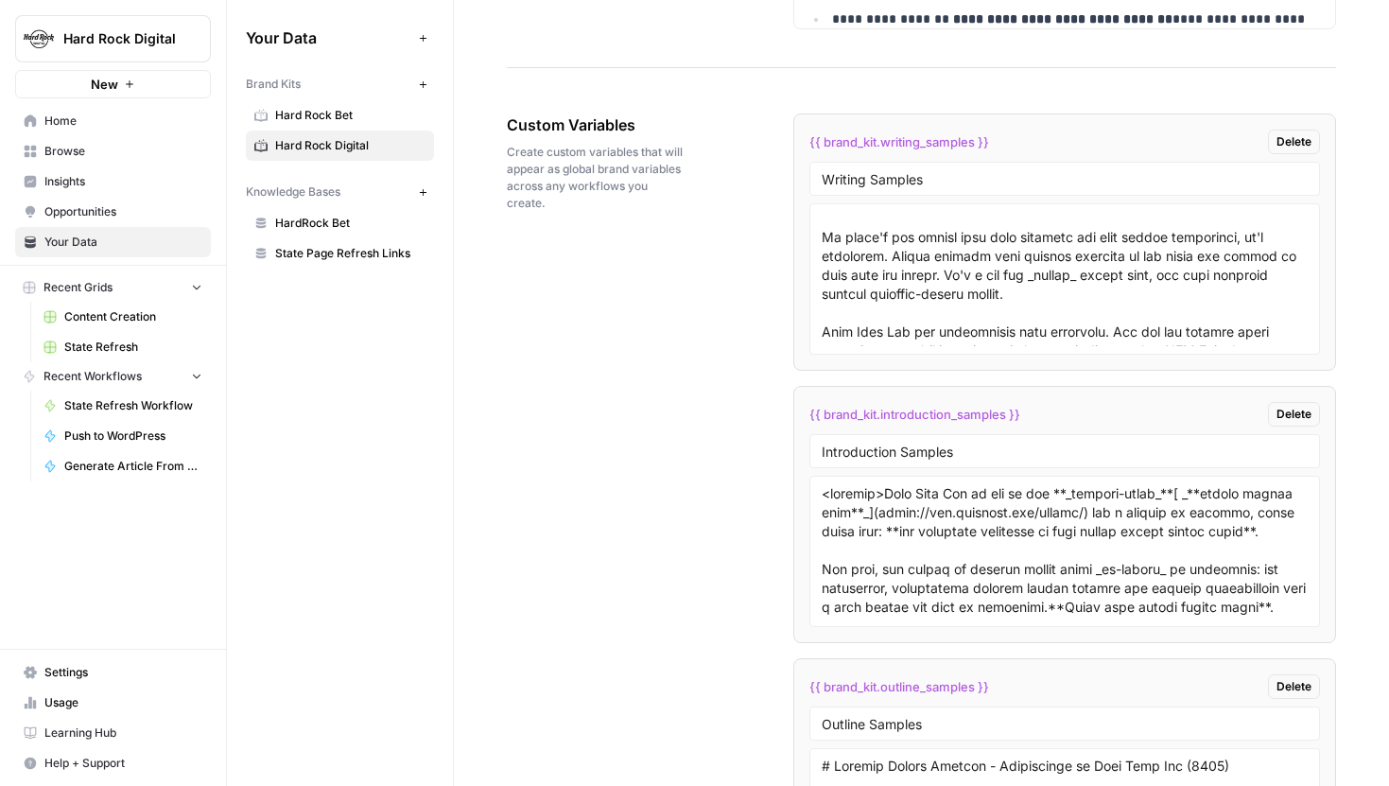
click at [340, 107] on span "Hard Rock Bet" at bounding box center [350, 115] width 150 height 17
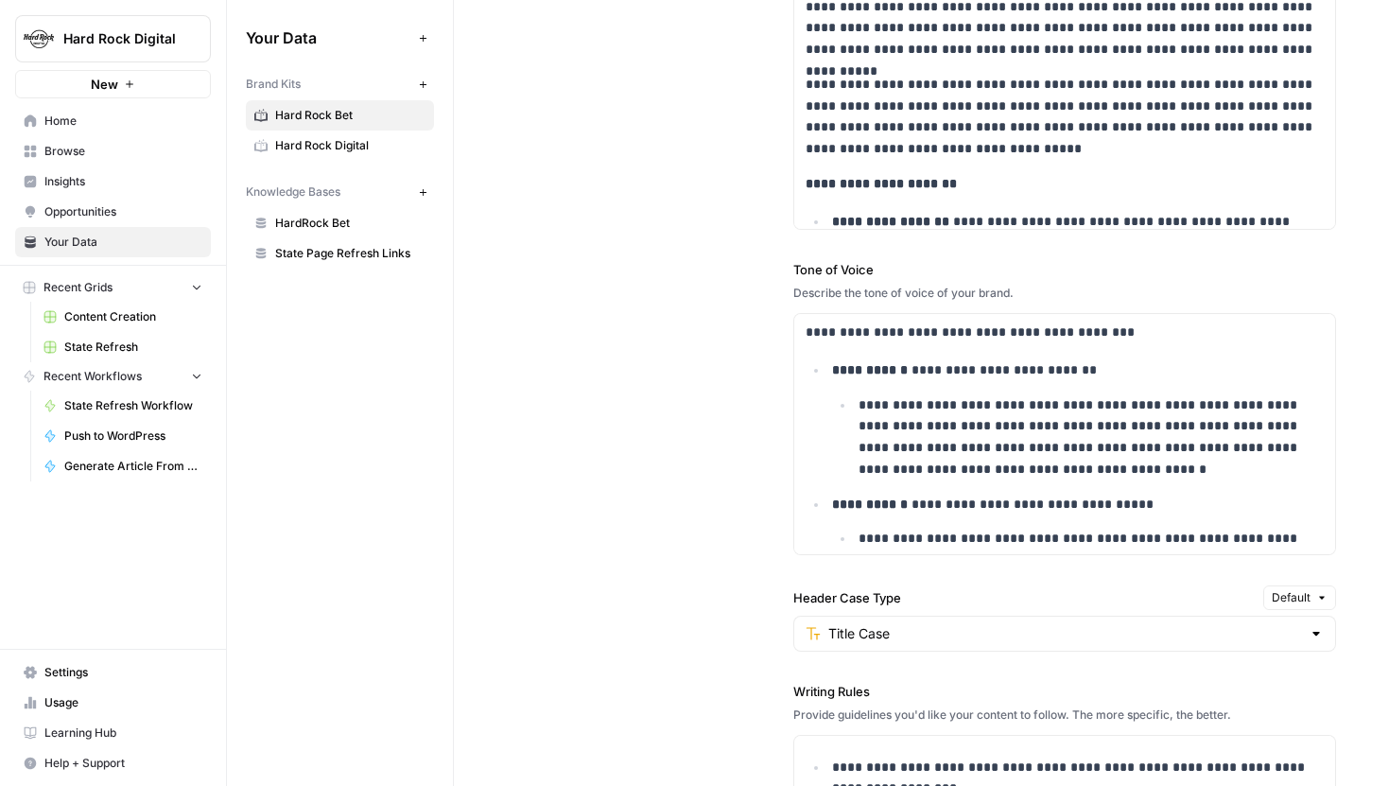
scroll to position [1464, 0]
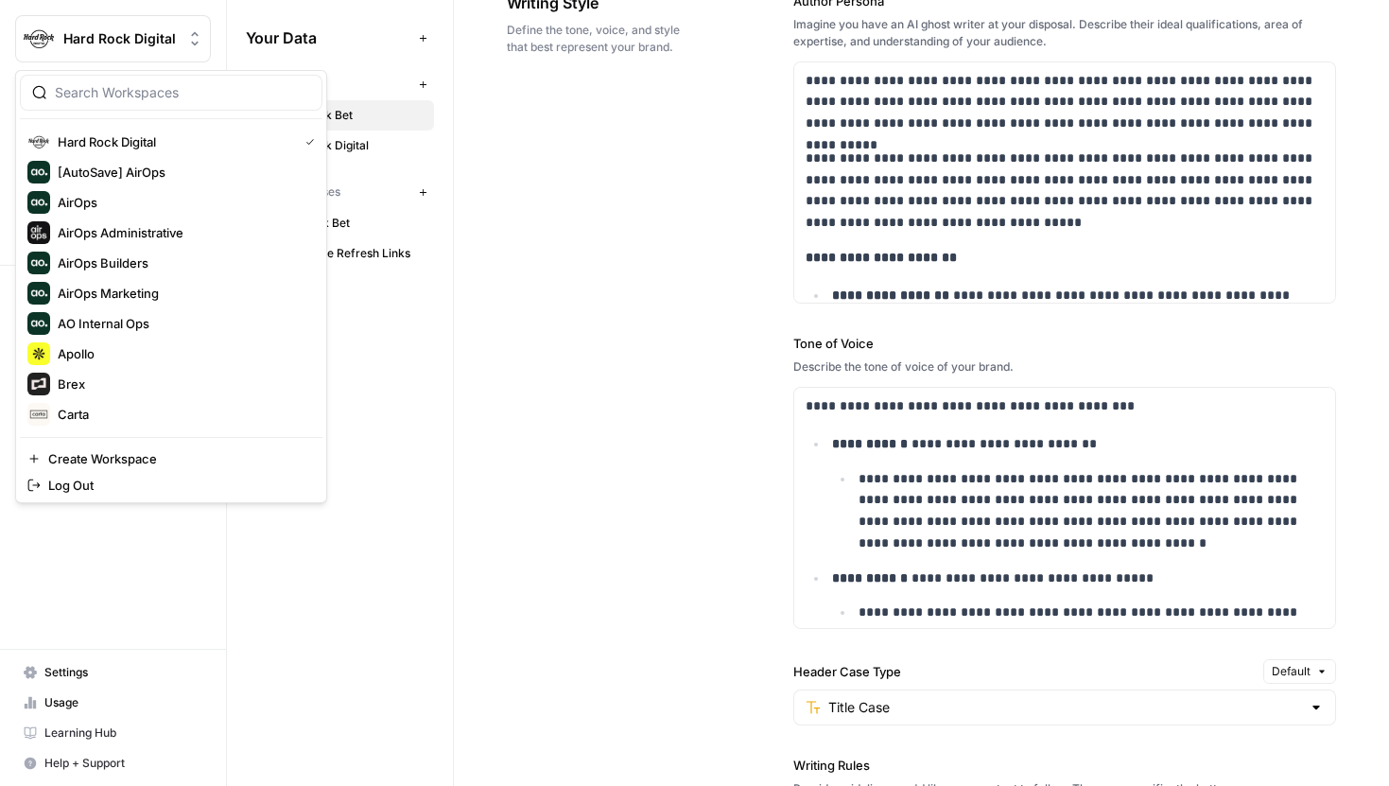
click at [59, 26] on button "Hard Rock Digital" at bounding box center [113, 38] width 196 height 47
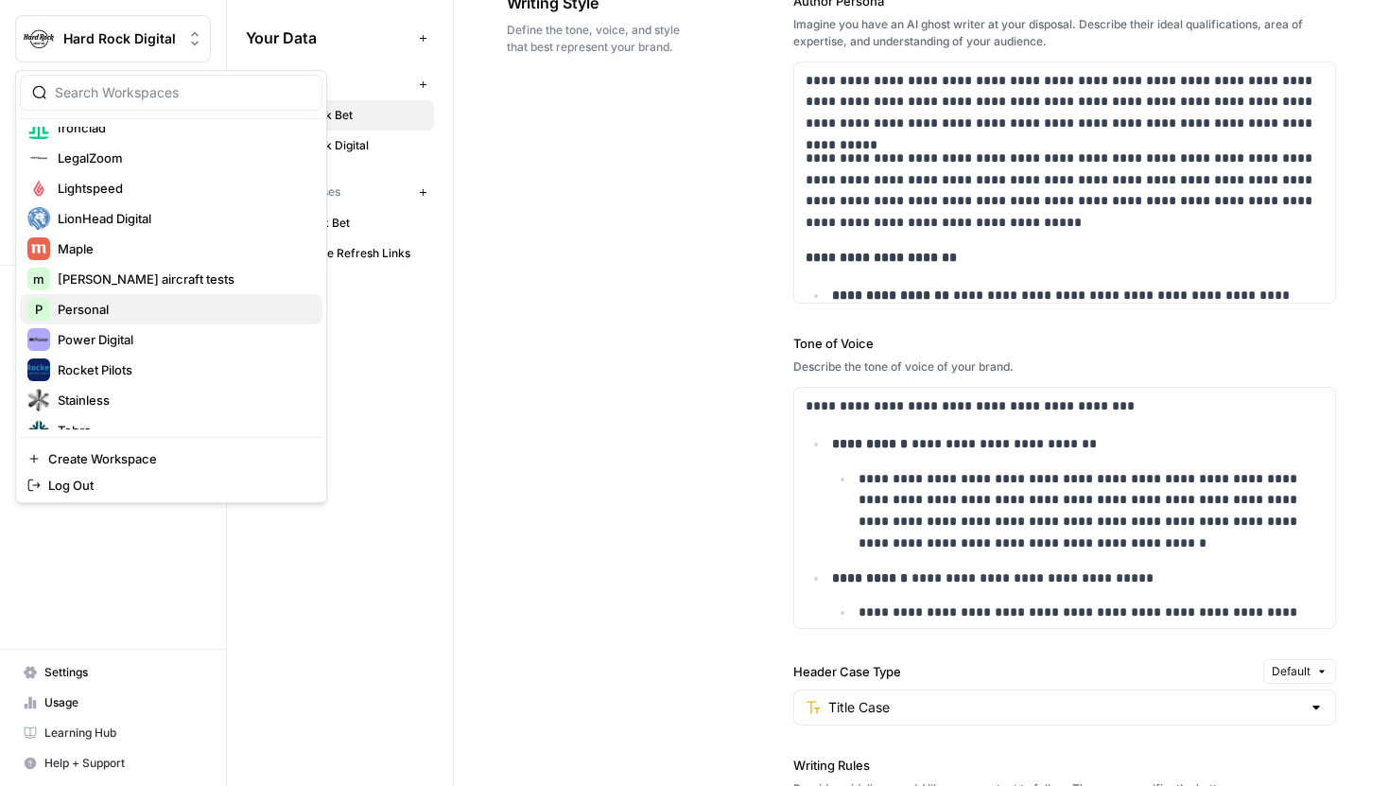
scroll to position [575, 0]
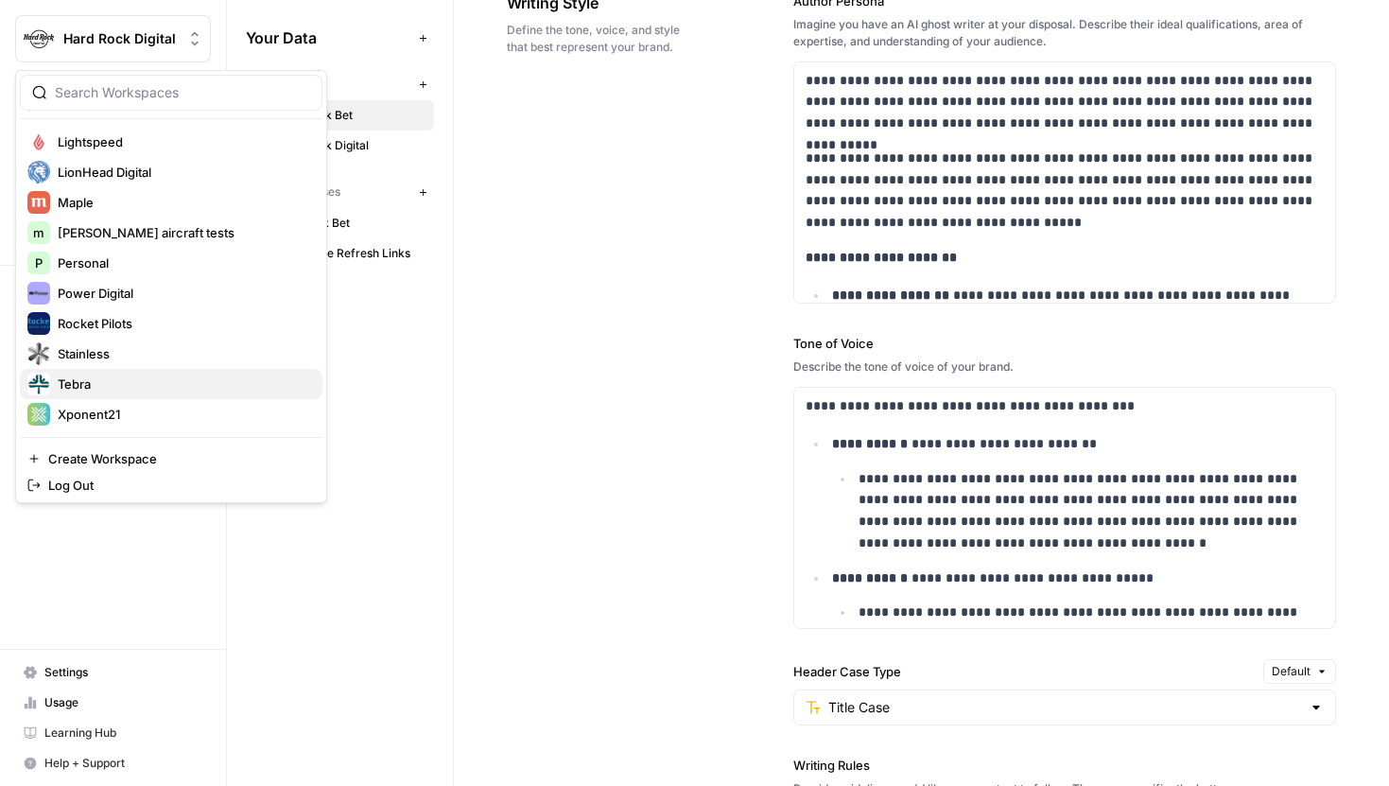
click at [85, 386] on span "Tebra" at bounding box center [183, 383] width 250 height 19
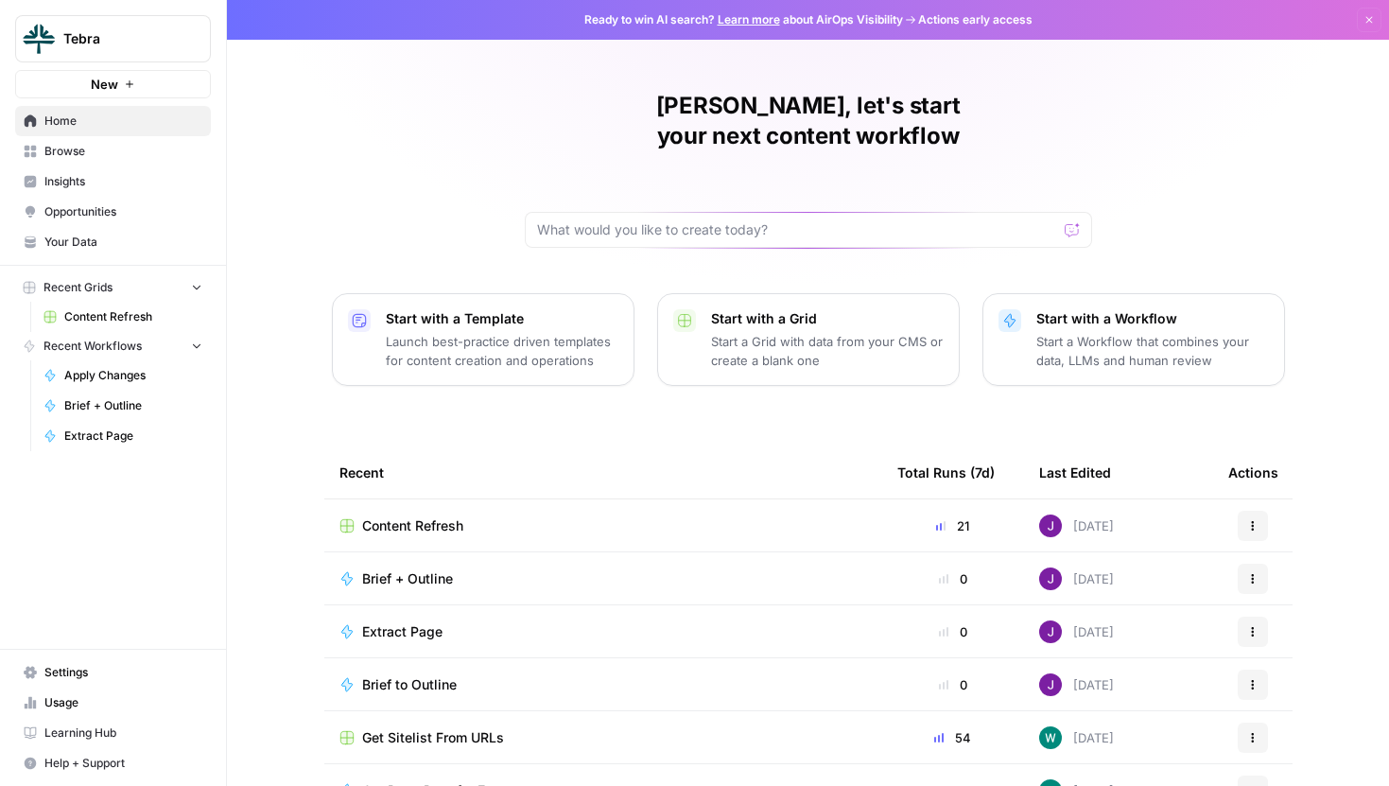
click at [105, 231] on link "Your Data" at bounding box center [113, 242] width 196 height 30
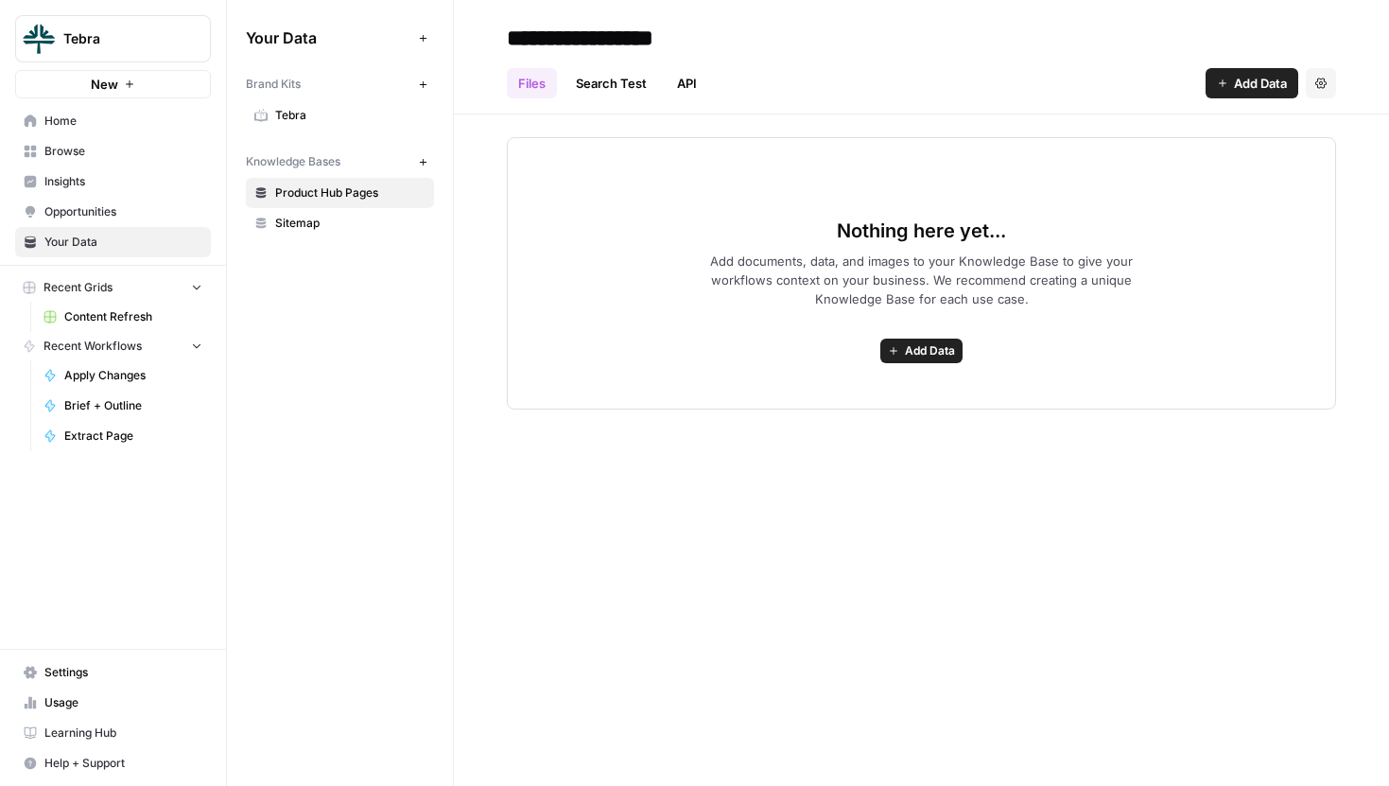
click at [314, 111] on span "Tebra" at bounding box center [350, 115] width 150 height 17
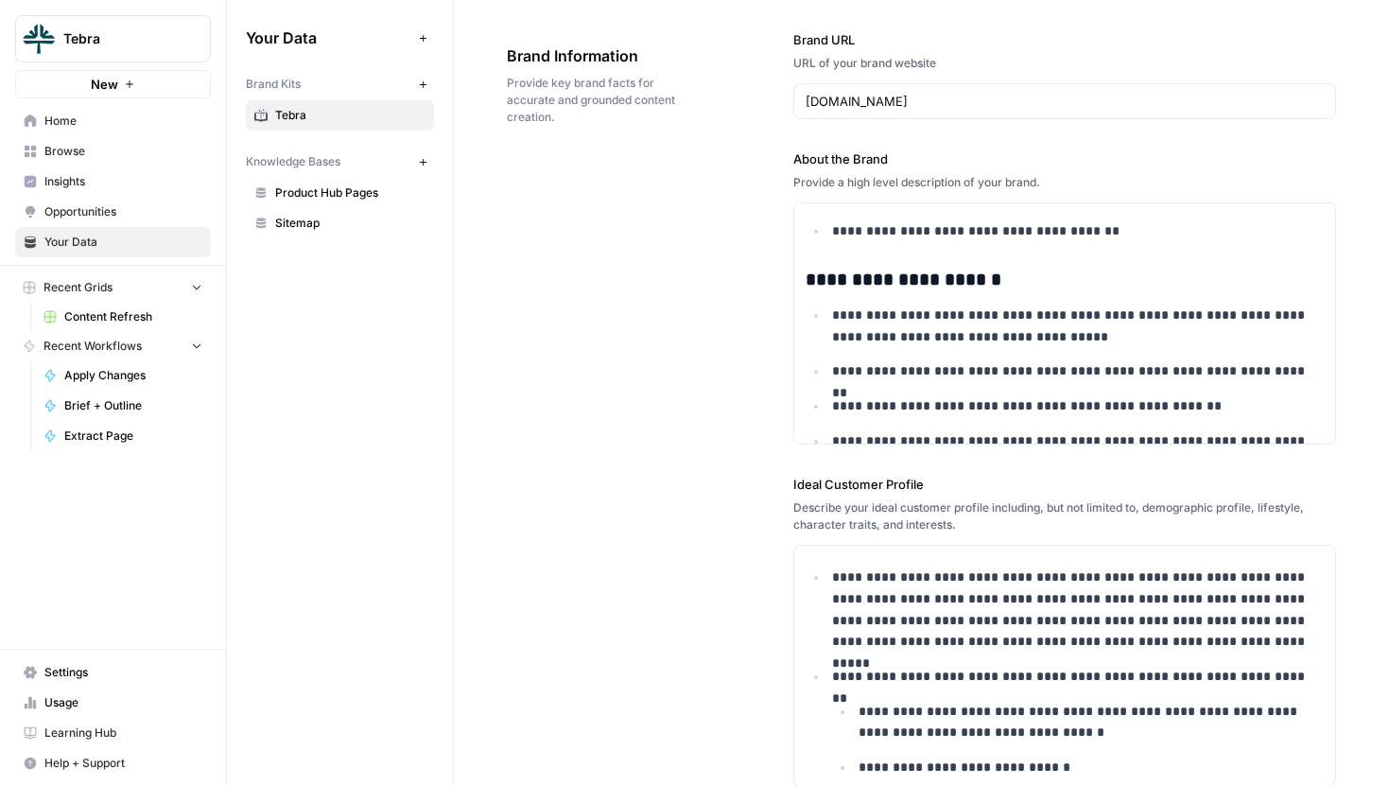
scroll to position [738, 0]
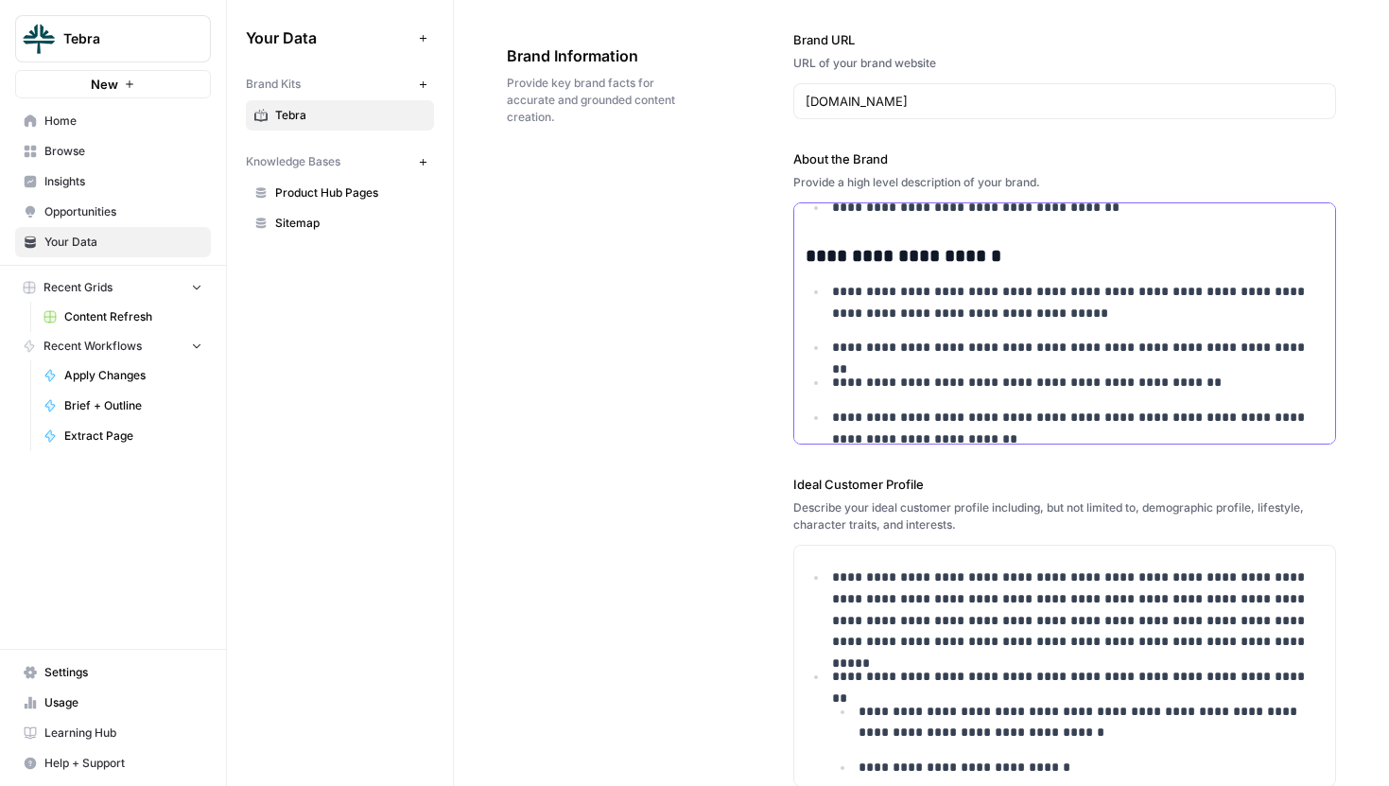
drag, startPoint x: 804, startPoint y: 261, endPoint x: 999, endPoint y: 269, distance: 195.9
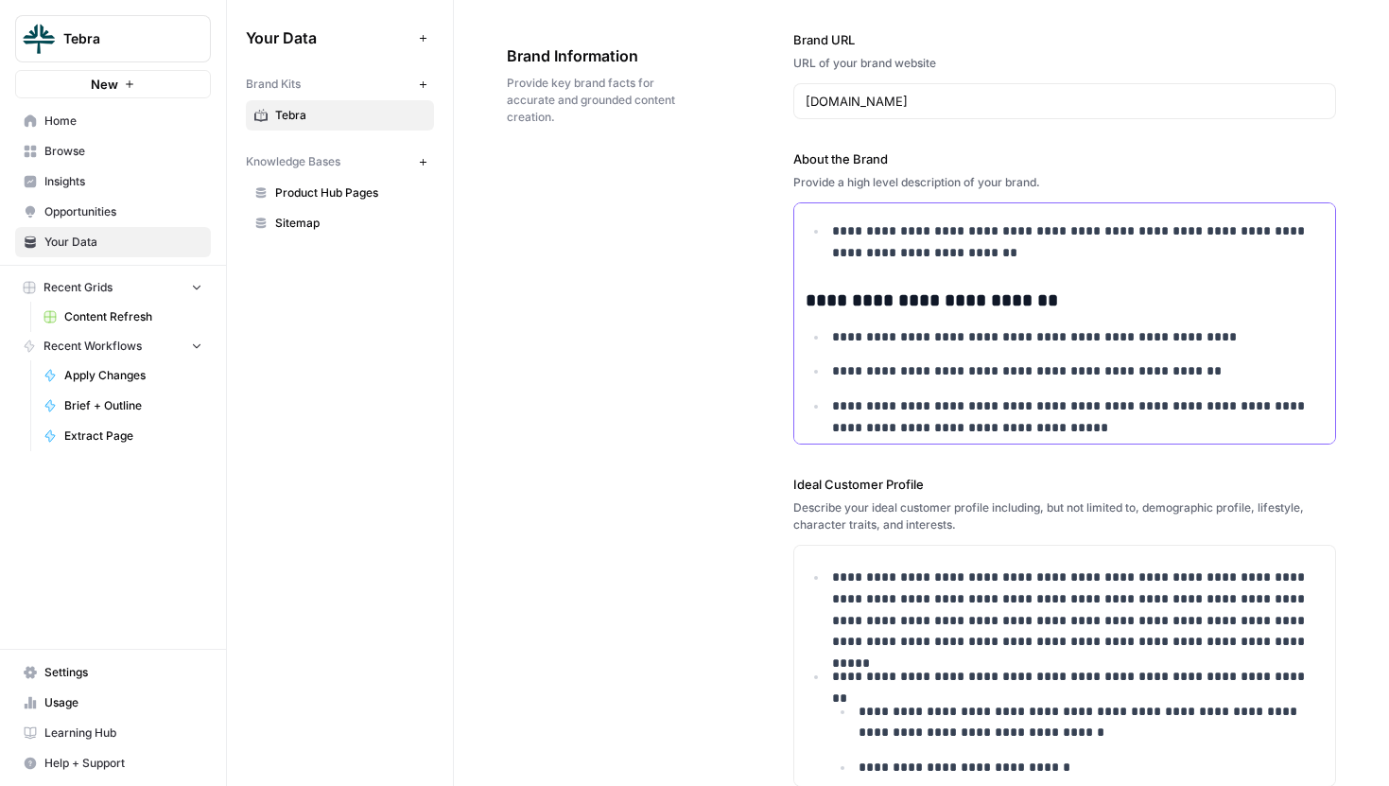
scroll to position [946, 0]
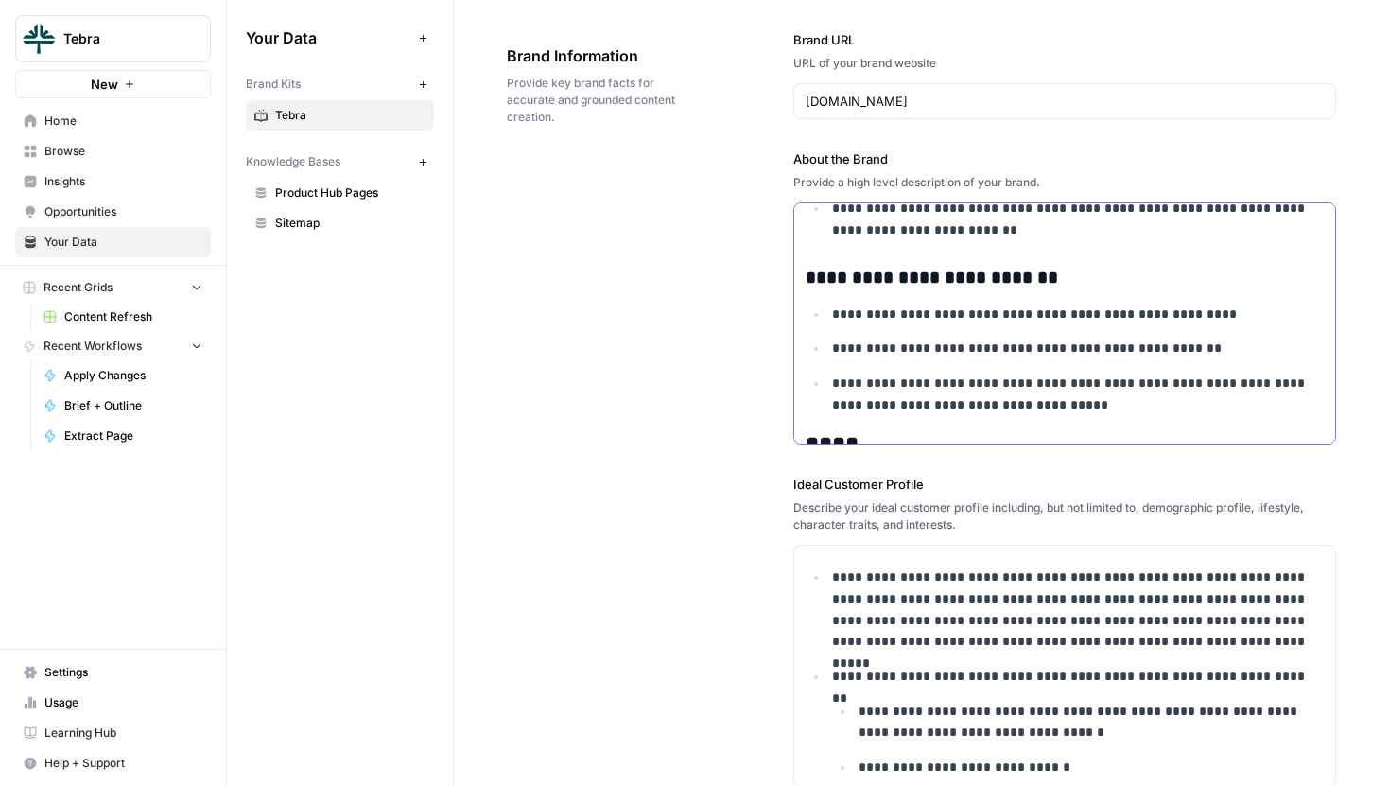
drag, startPoint x: 806, startPoint y: 283, endPoint x: 1090, endPoint y: 382, distance: 301.4
click at [1089, 383] on p "**********" at bounding box center [1078, 394] width 492 height 43
drag, startPoint x: 806, startPoint y: 280, endPoint x: 1034, endPoint y: 288, distance: 229.0
click at [1038, 288] on h3 "**********" at bounding box center [1065, 278] width 518 height 23
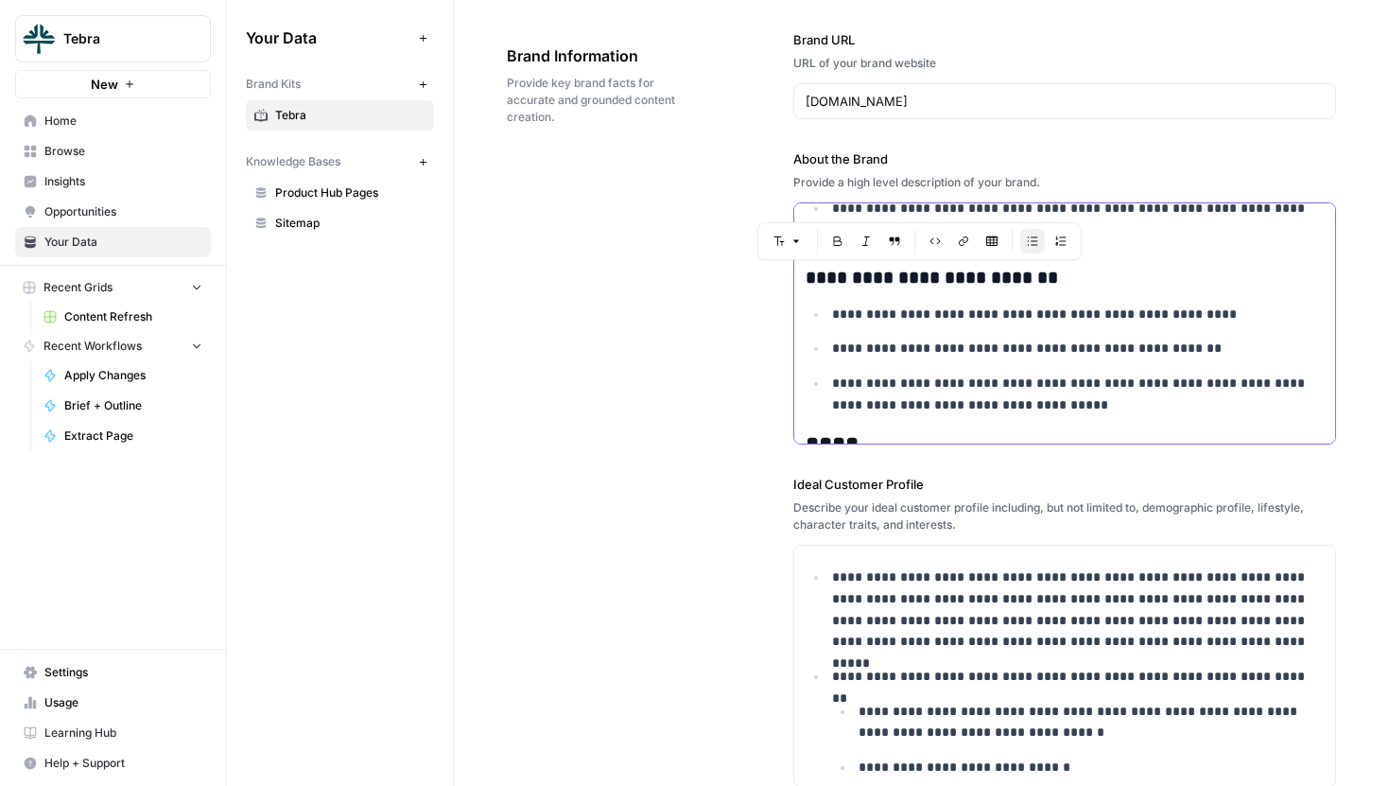
click at [905, 286] on h3 "**********" at bounding box center [1065, 278] width 518 height 23
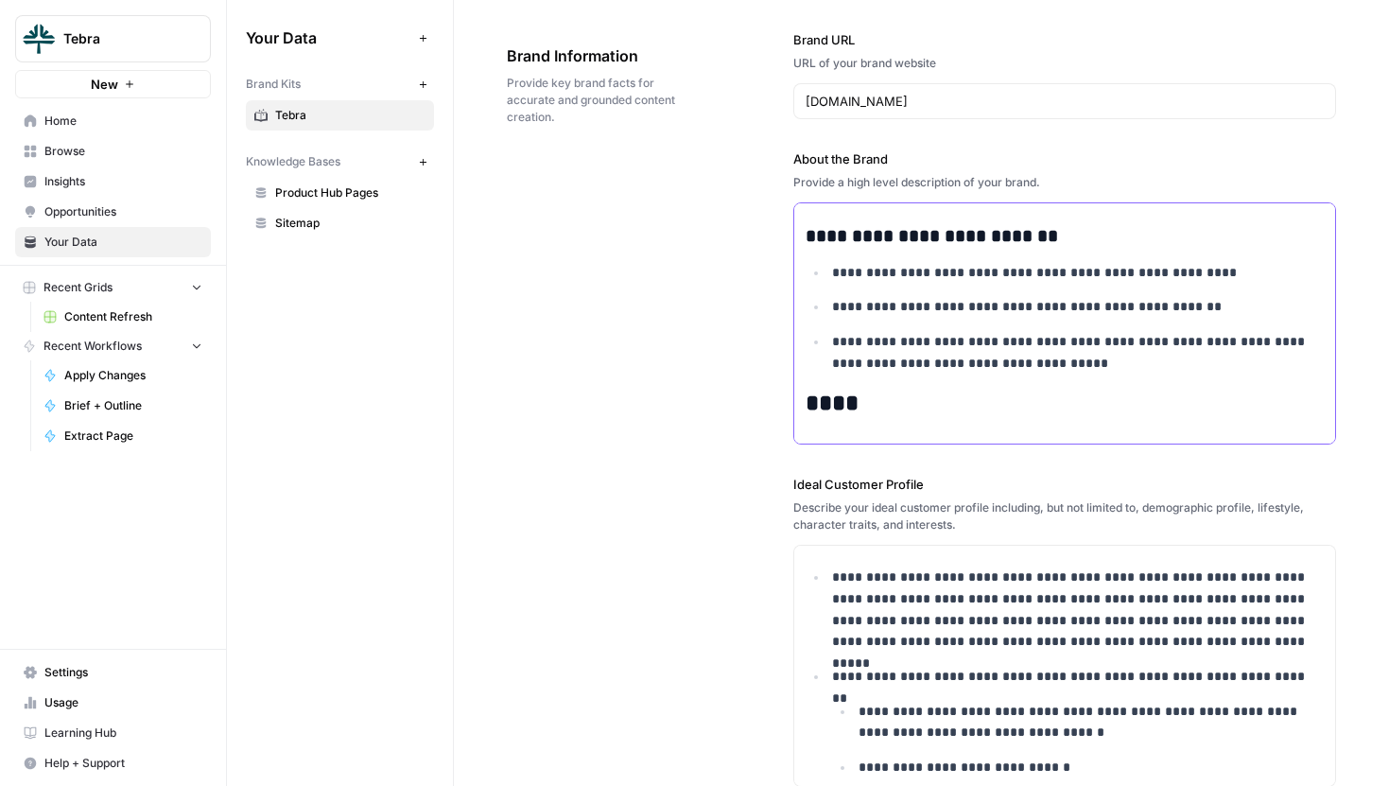
drag, startPoint x: 834, startPoint y: 272, endPoint x: 1107, endPoint y: 363, distance: 287.9
click at [1107, 363] on ul "**********" at bounding box center [1065, 318] width 518 height 113
click at [1107, 363] on p "**********" at bounding box center [1078, 352] width 492 height 43
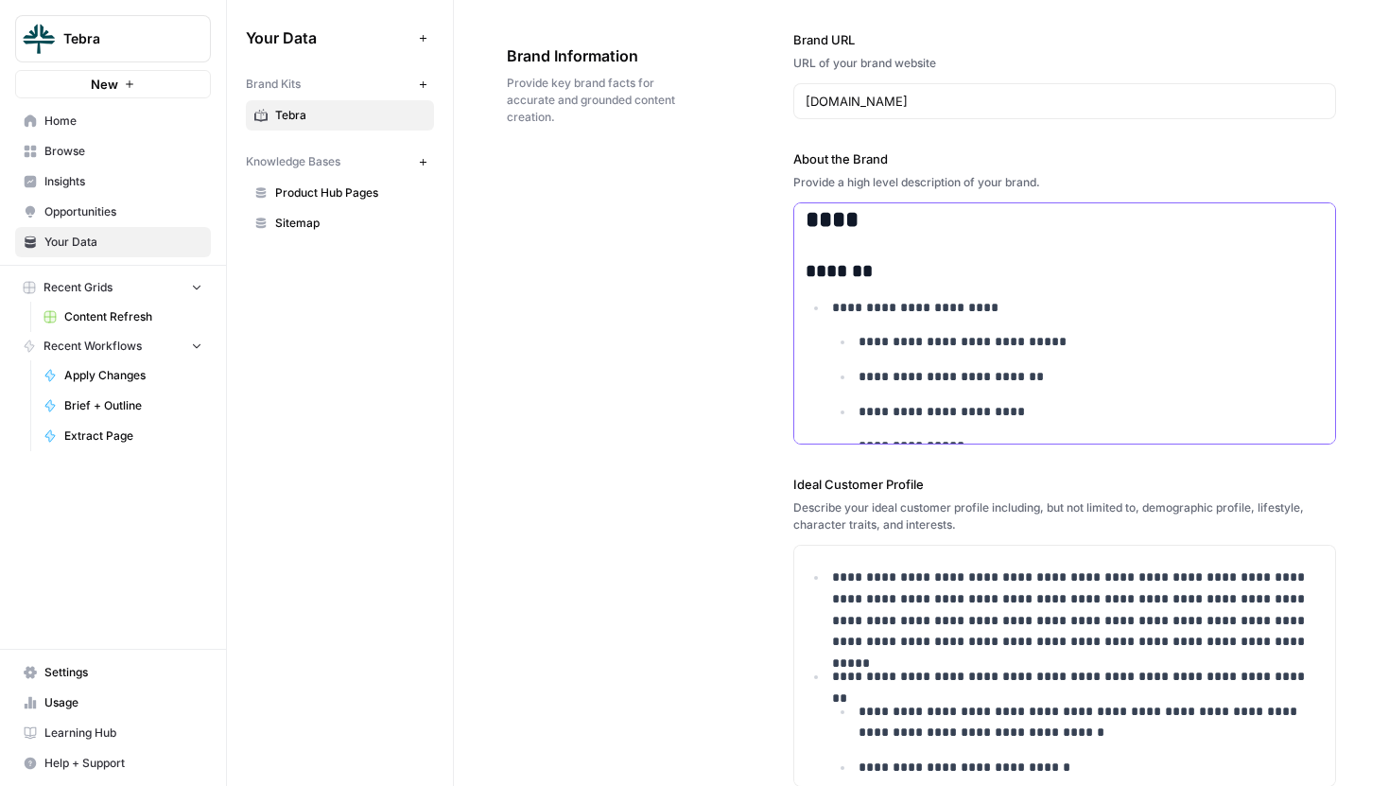
scroll to position [1174, 0]
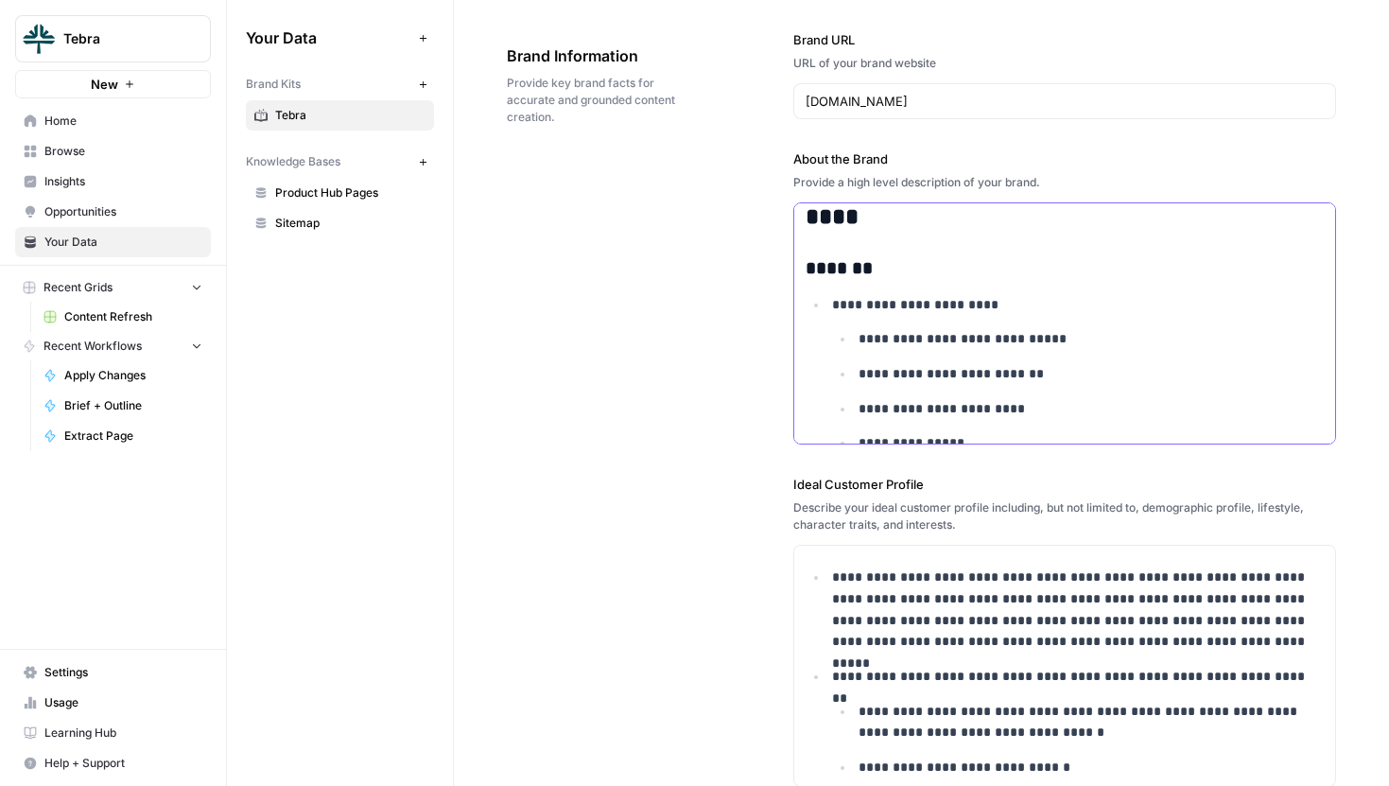
drag, startPoint x: 808, startPoint y: 218, endPoint x: 921, endPoint y: 221, distance: 112.6
click at [921, 221] on h2 "****" at bounding box center [1065, 217] width 518 height 26
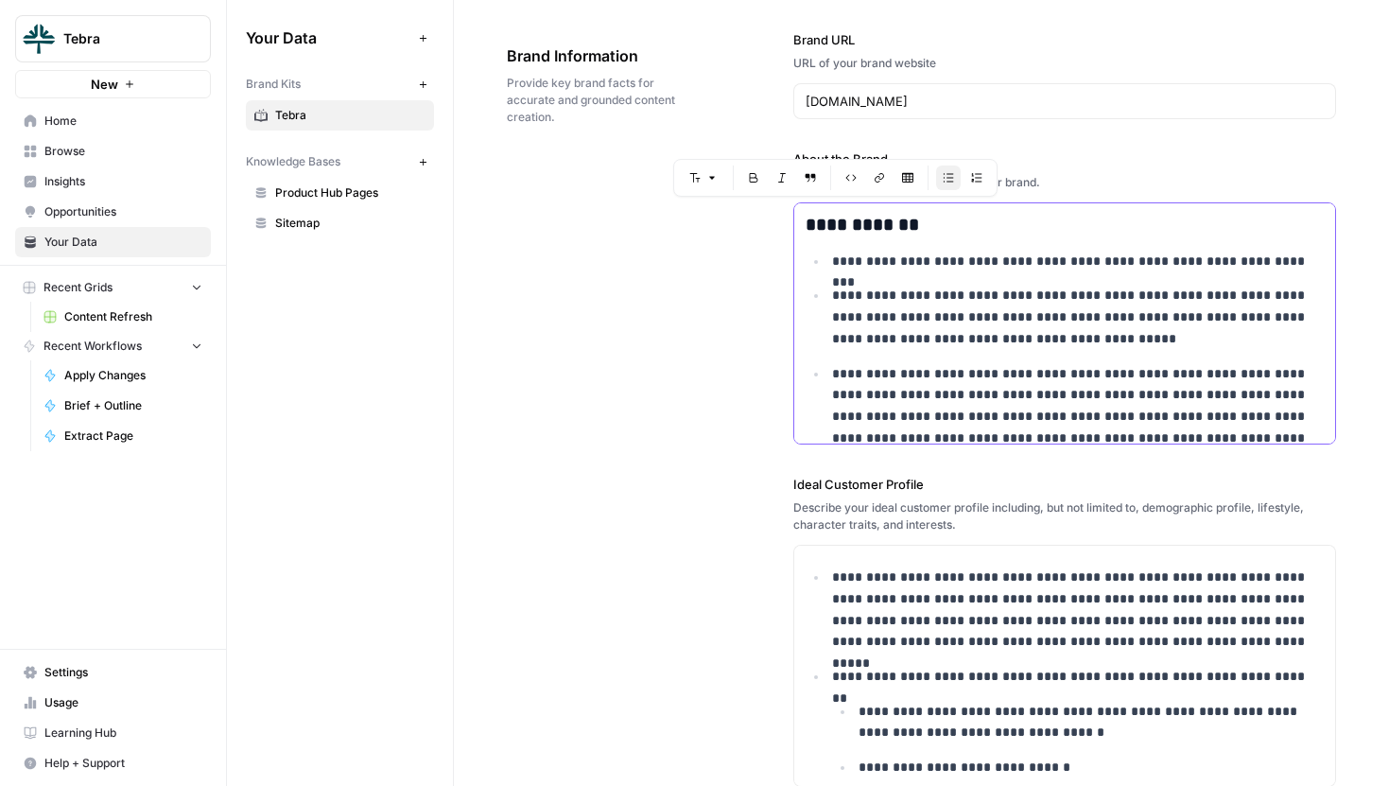
scroll to position [2043, 0]
drag, startPoint x: 838, startPoint y: 261, endPoint x: 1093, endPoint y: 272, distance: 255.5
click at [1093, 272] on ul "**********" at bounding box center [1065, 349] width 518 height 199
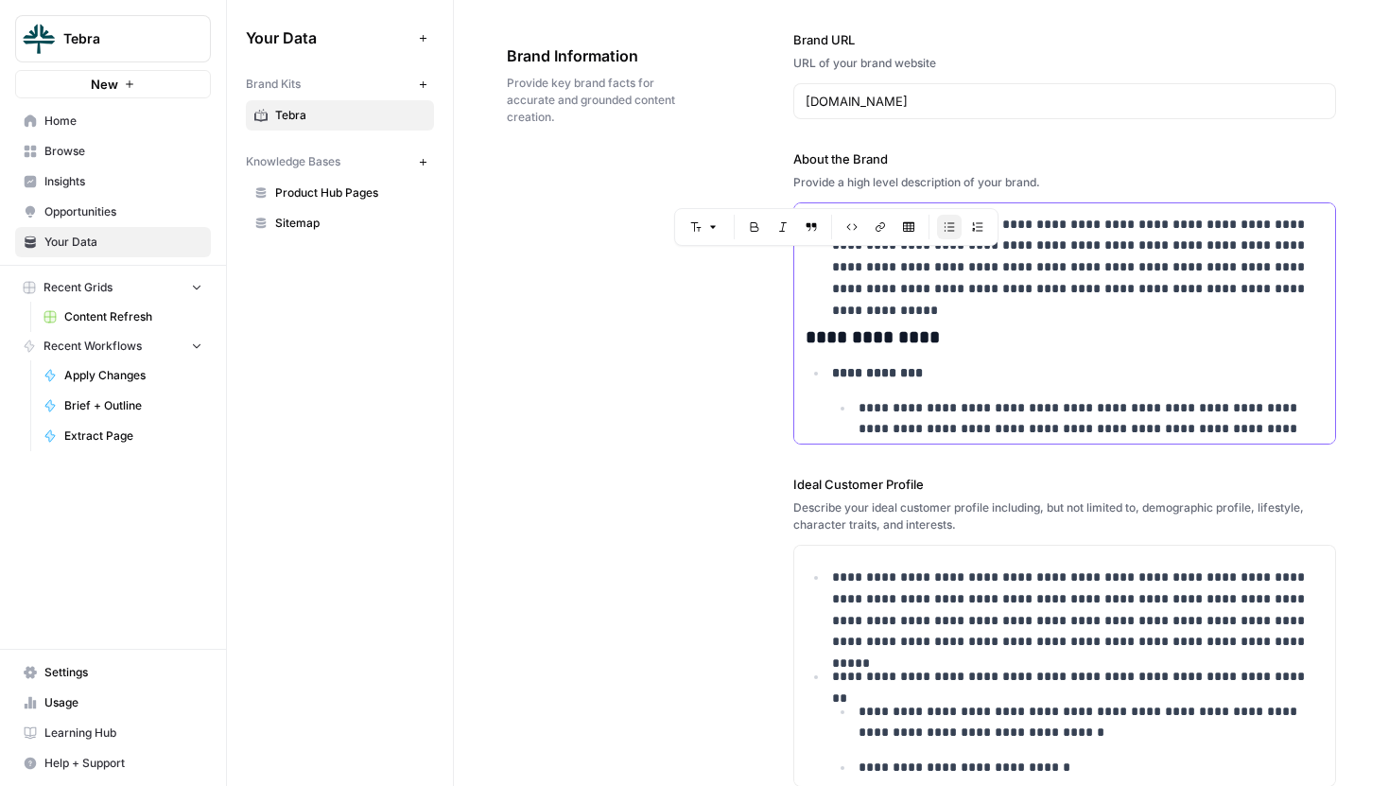
scroll to position [2193, 0]
click at [760, 376] on div "**********" at bounding box center [921, 674] width 829 height 1364
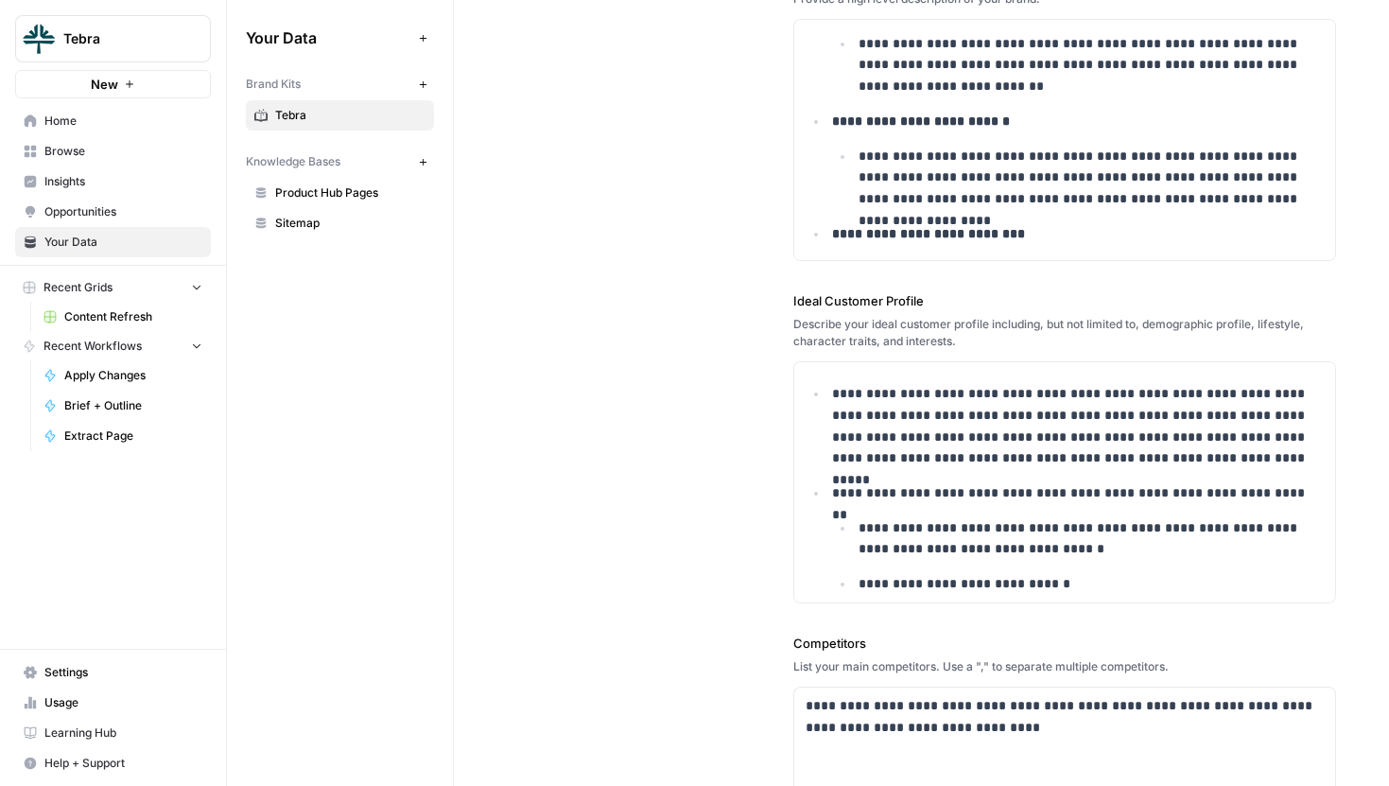
scroll to position [138, 0]
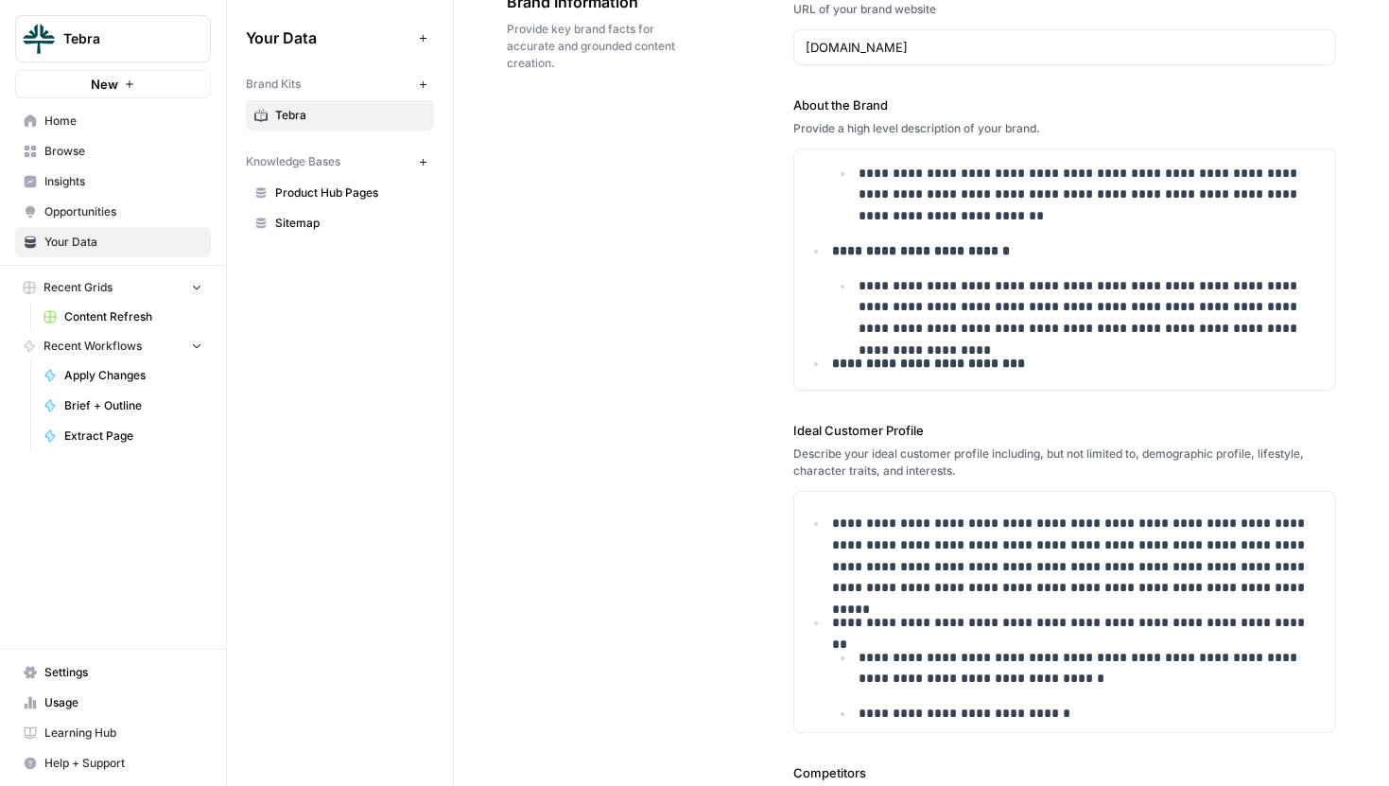
drag, startPoint x: 795, startPoint y: 104, endPoint x: 931, endPoint y: 105, distance: 136.2
click at [931, 105] on label "About the Brand" at bounding box center [1064, 104] width 543 height 19
click at [900, 148] on p "**********" at bounding box center [1078, 139] width 492 height 22
drag, startPoint x: 789, startPoint y: 130, endPoint x: 1085, endPoint y: 134, distance: 296.0
click at [1085, 134] on div "**********" at bounding box center [921, 621] width 829 height 1364
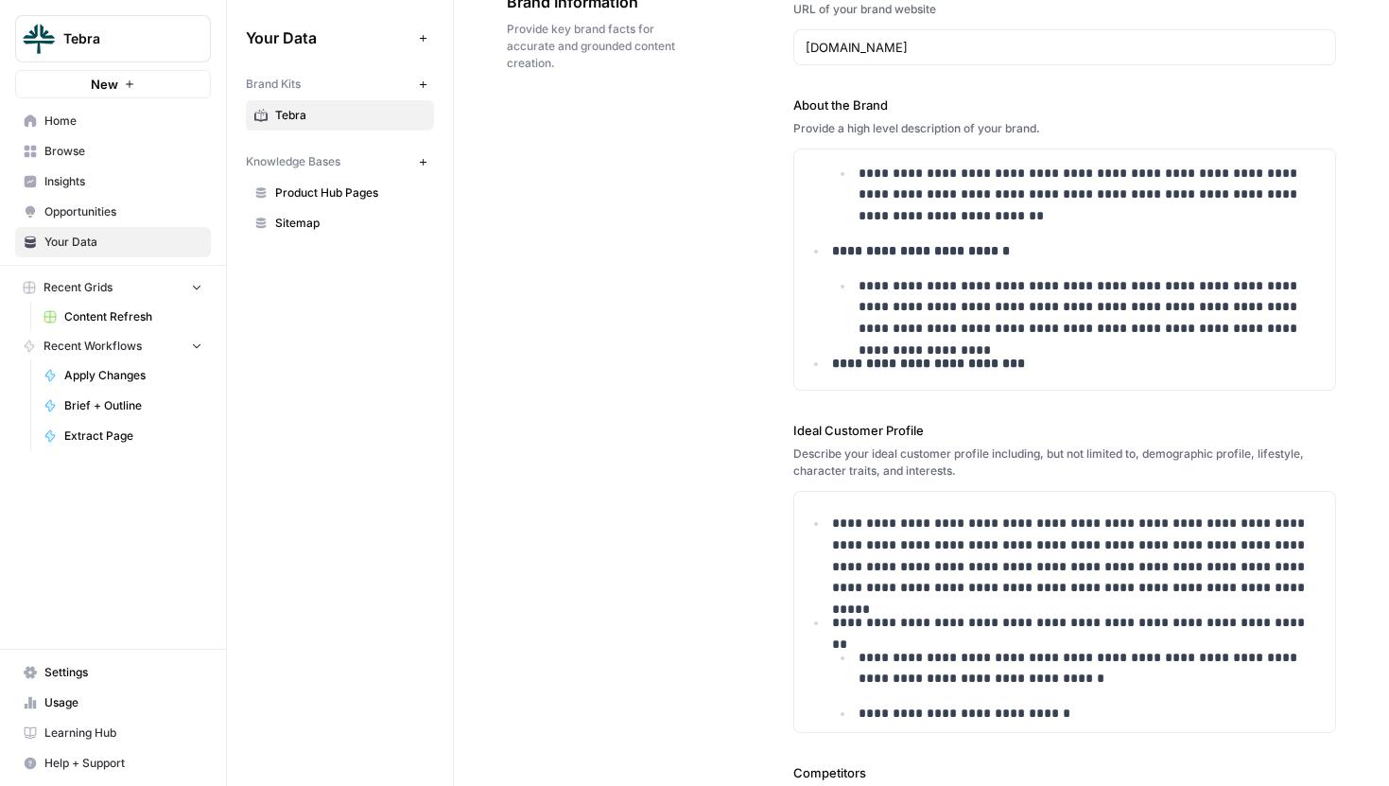
click at [1079, 127] on div "Provide a high level description of your brand." at bounding box center [1064, 128] width 543 height 17
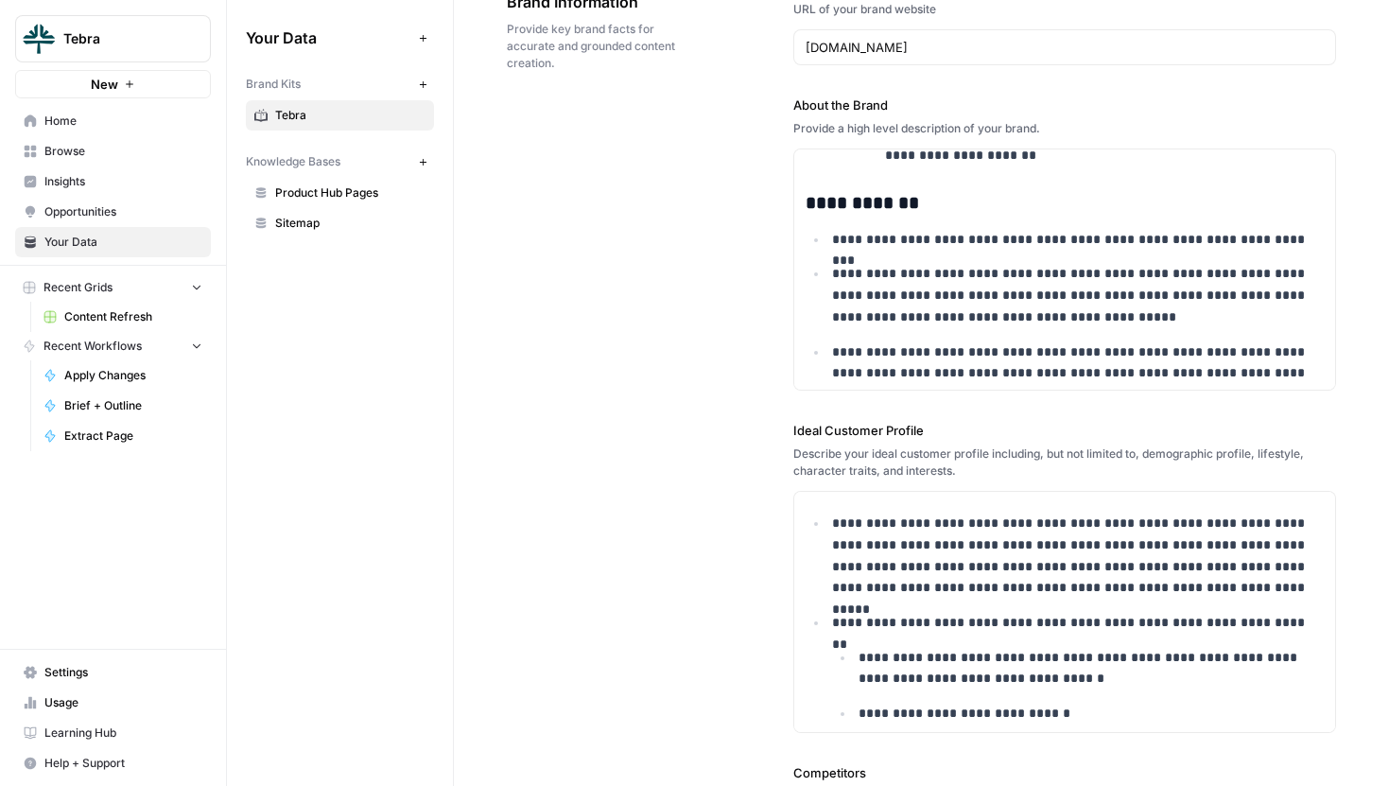
scroll to position [2028, 0]
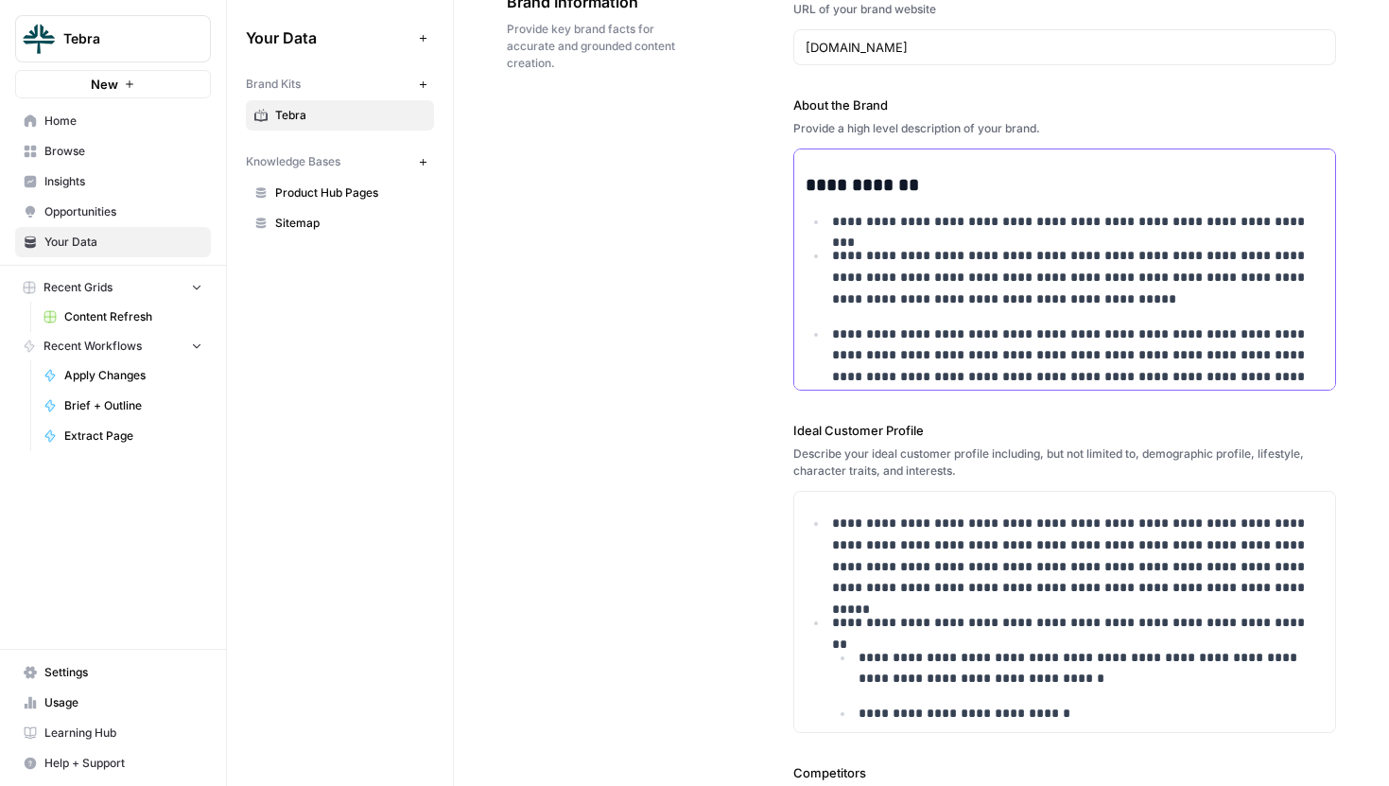
drag, startPoint x: 802, startPoint y: 187, endPoint x: 1011, endPoint y: 234, distance: 214.0
click at [995, 252] on p "**********" at bounding box center [1078, 277] width 492 height 64
drag, startPoint x: 1070, startPoint y: 303, endPoint x: 854, endPoint y: 223, distance: 230.6
click at [854, 223] on ul "**********" at bounding box center [1065, 310] width 518 height 199
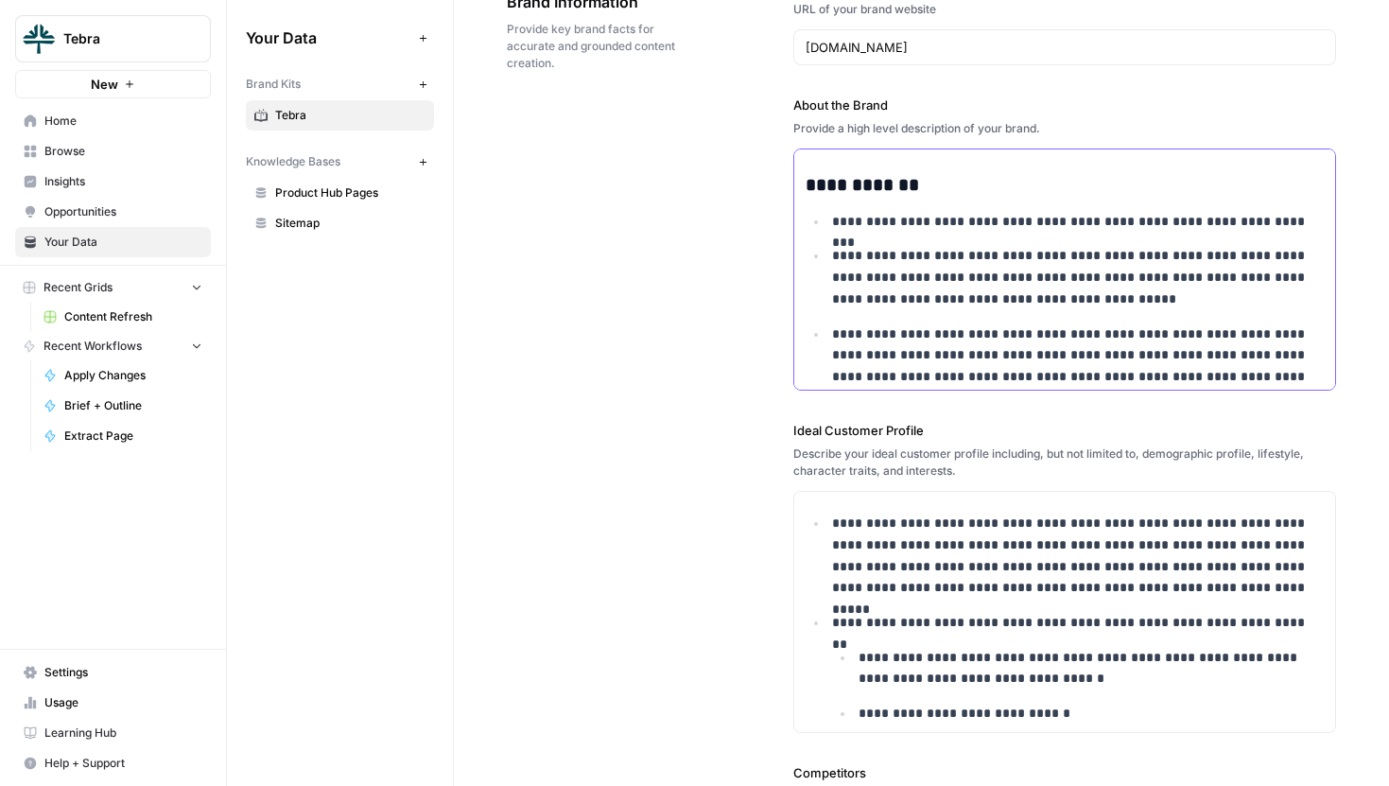
click at [999, 275] on p "**********" at bounding box center [1078, 277] width 492 height 64
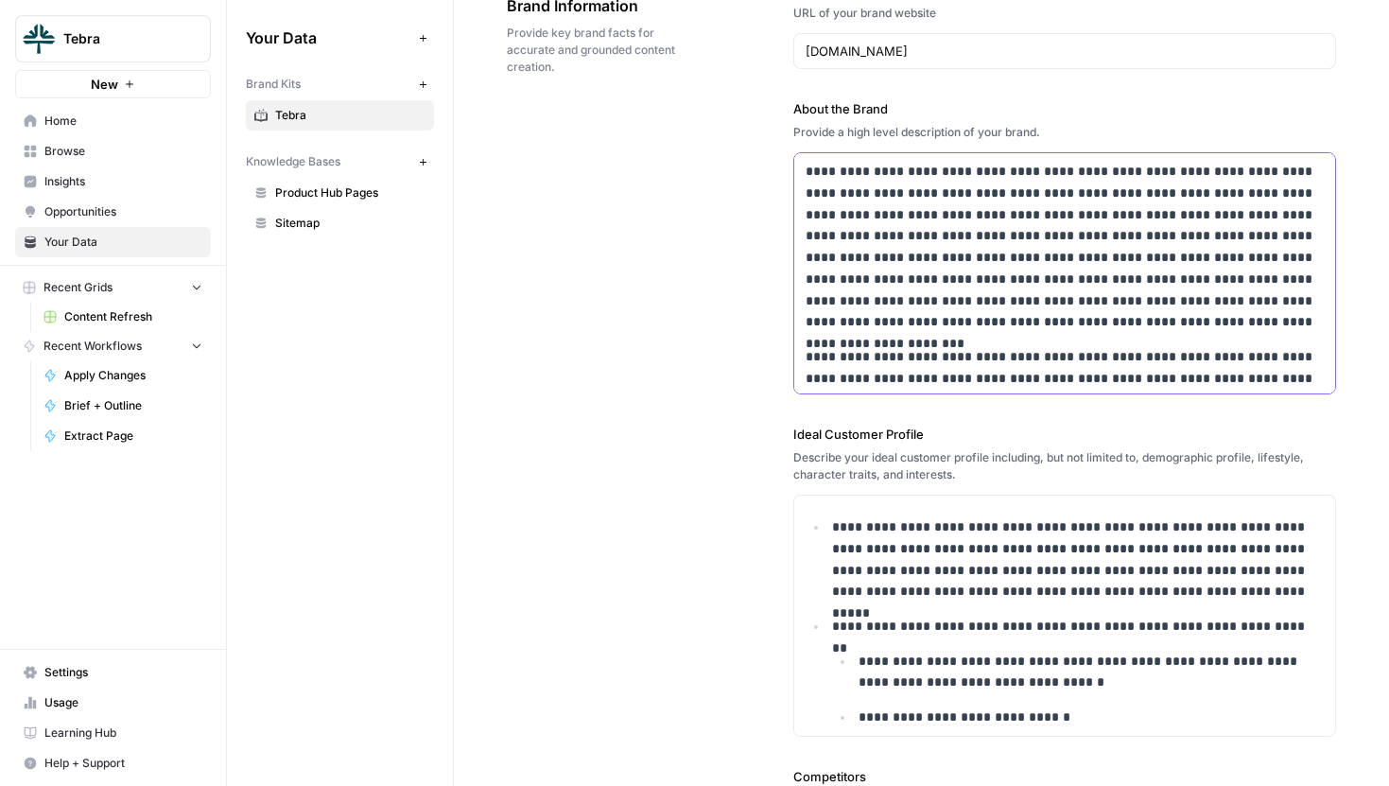
scroll to position [0, 0]
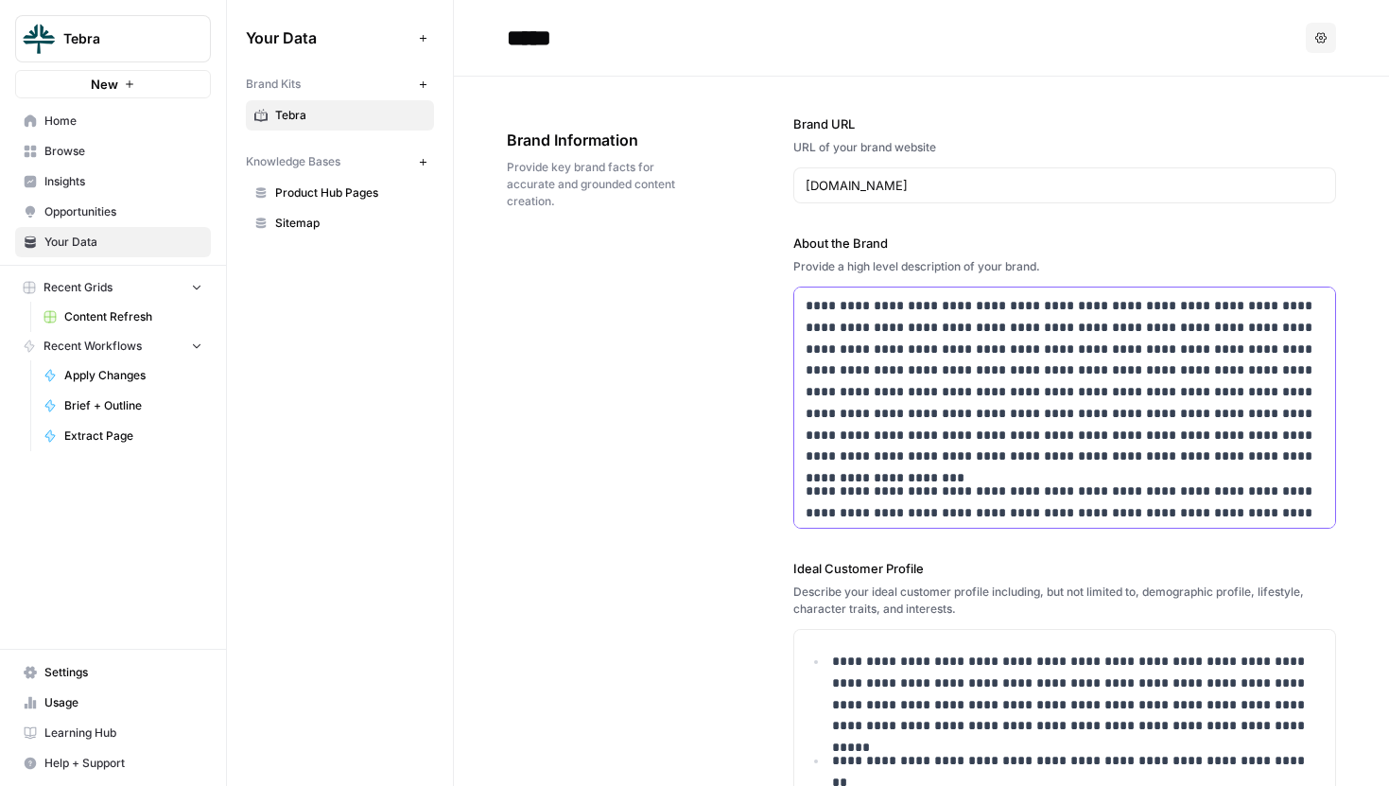
drag, startPoint x: 816, startPoint y: 304, endPoint x: 1063, endPoint y: 364, distance: 254.1
click at [1063, 364] on p "**********" at bounding box center [1065, 381] width 518 height 172
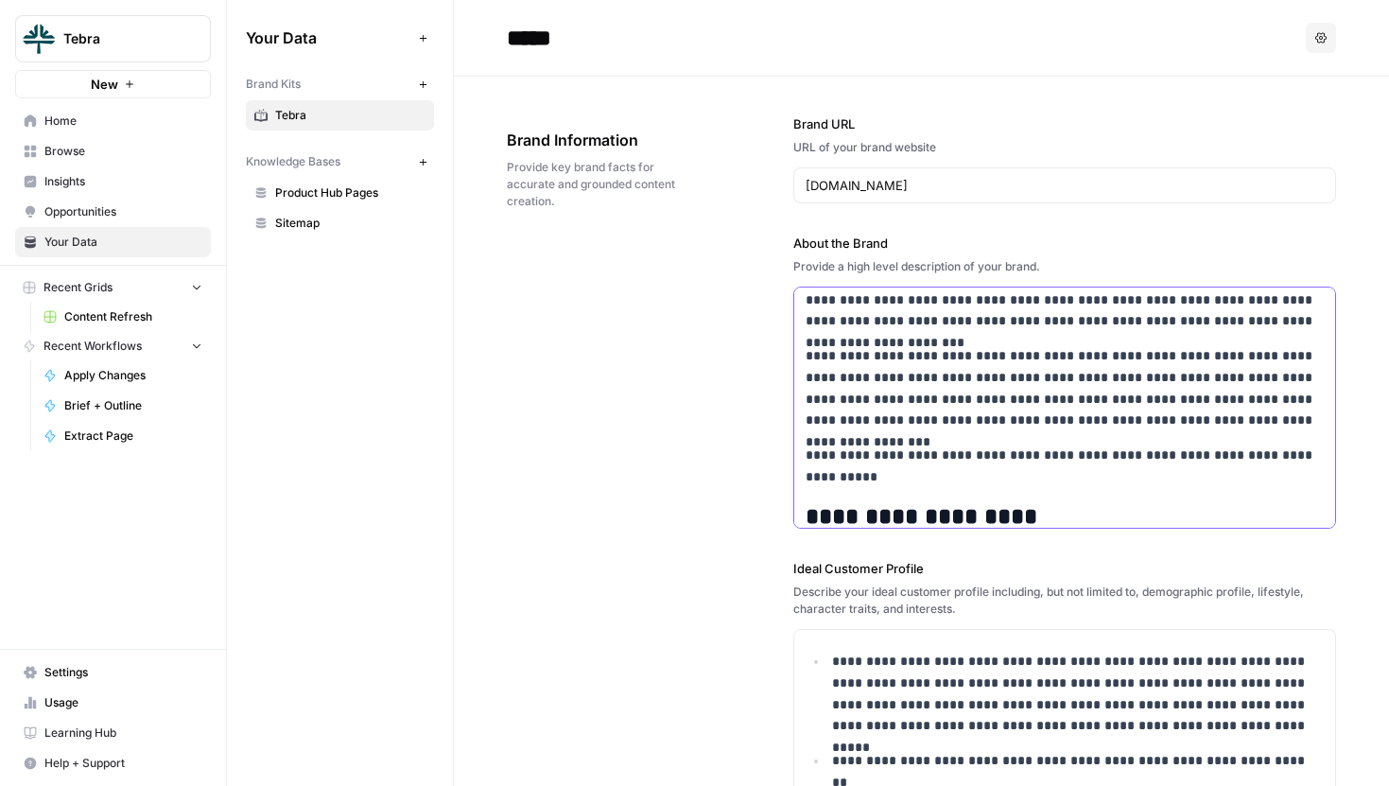
scroll to position [158, 0]
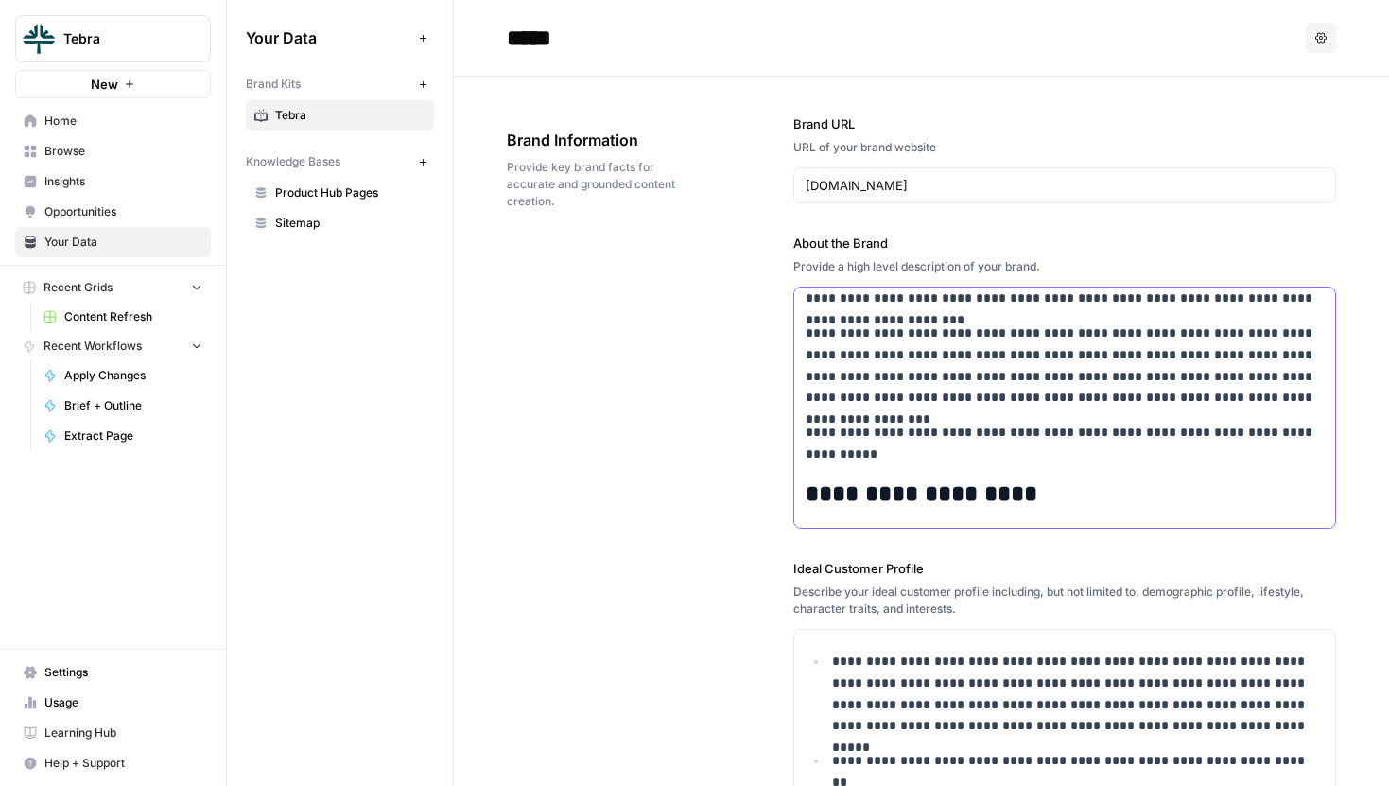
drag, startPoint x: 834, startPoint y: 330, endPoint x: 1091, endPoint y: 356, distance: 258.5
click at [1091, 356] on p "**********" at bounding box center [1065, 365] width 518 height 86
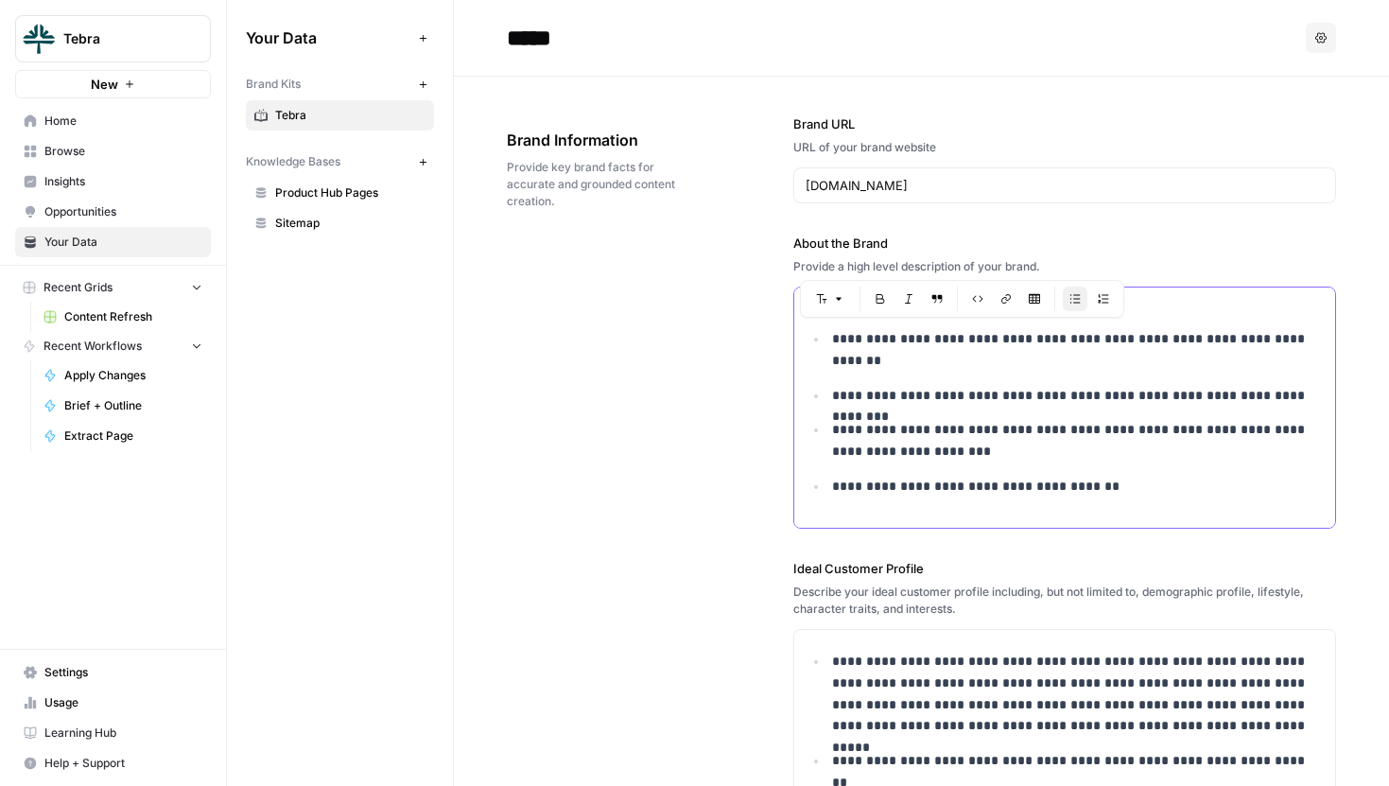
click at [1031, 436] on p "**********" at bounding box center [1078, 440] width 492 height 43
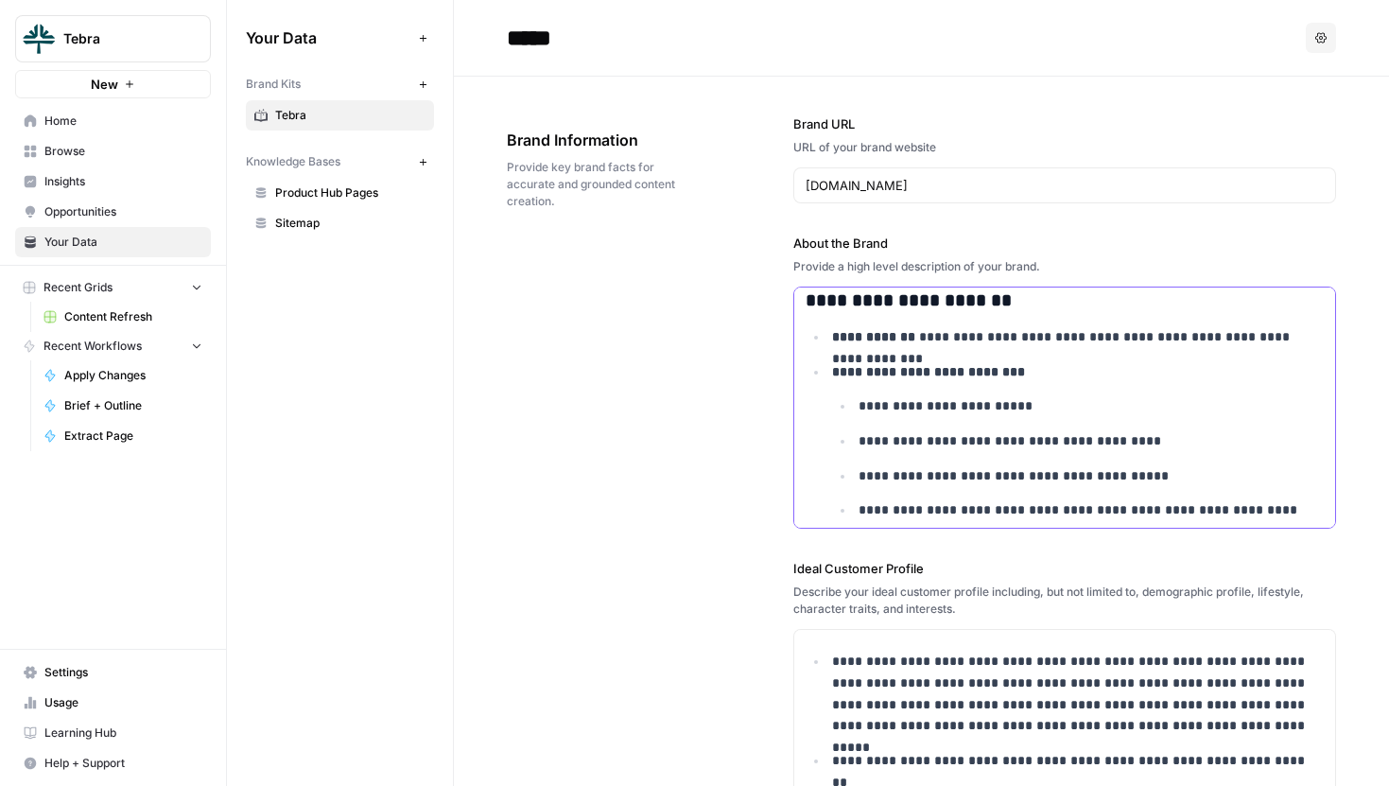
scroll to position [3819, 0]
drag, startPoint x: 809, startPoint y: 312, endPoint x: 1023, endPoint y: 314, distance: 213.7
click at [1023, 313] on h3 "**********" at bounding box center [1065, 301] width 518 height 23
drag, startPoint x: 912, startPoint y: 344, endPoint x: 1294, endPoint y: 347, distance: 382.0
click at [1294, 347] on p "**********" at bounding box center [1078, 338] width 492 height 22
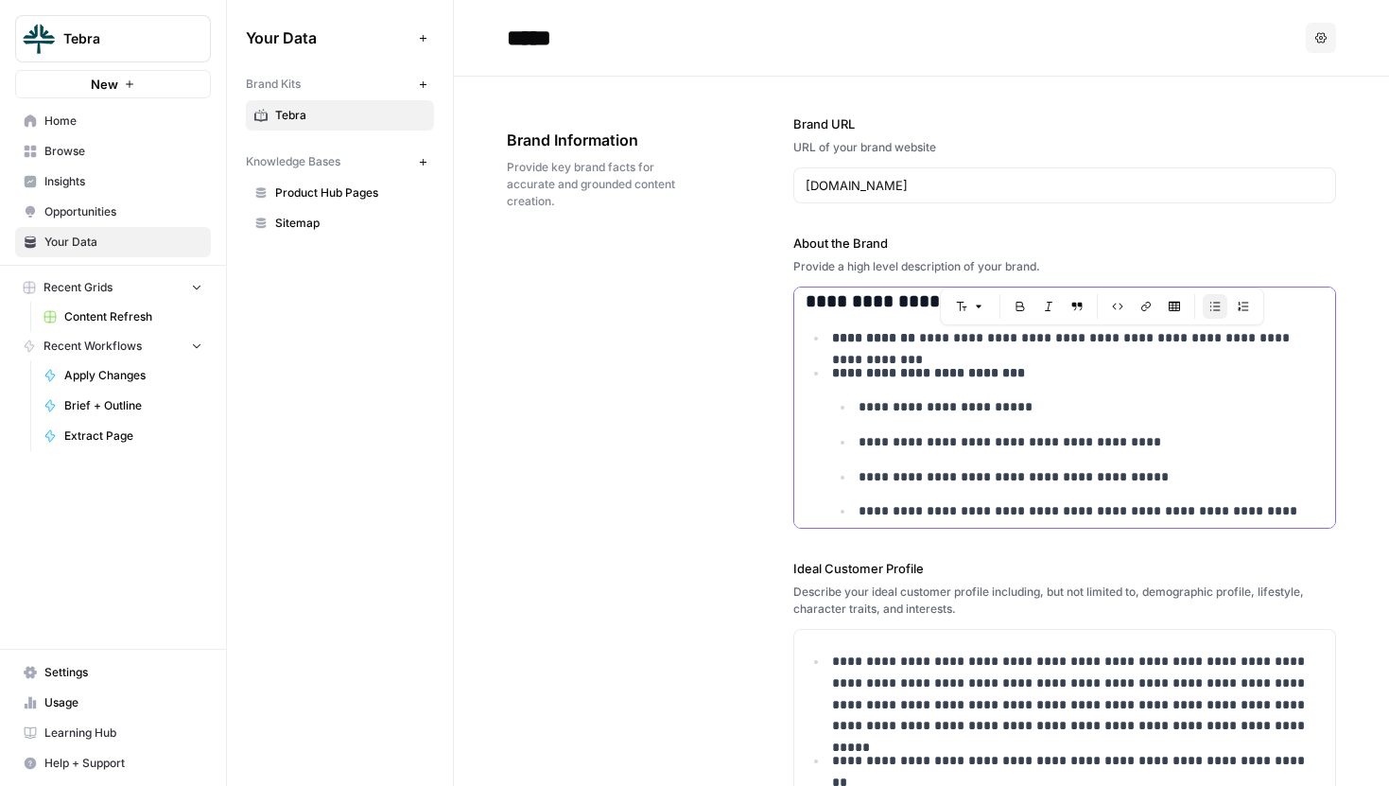
scroll to position [3845, 0]
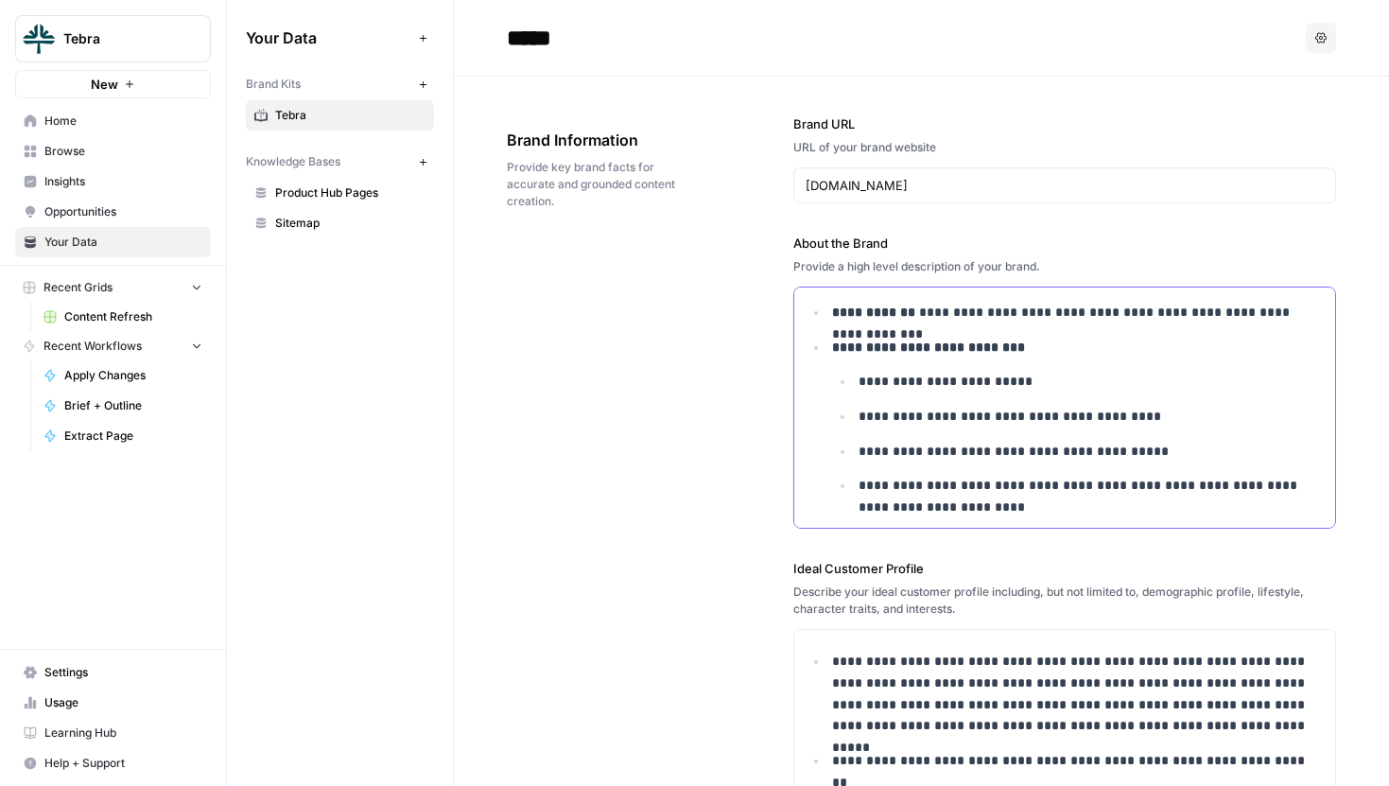
click at [899, 388] on p "**********" at bounding box center [1091, 382] width 465 height 22
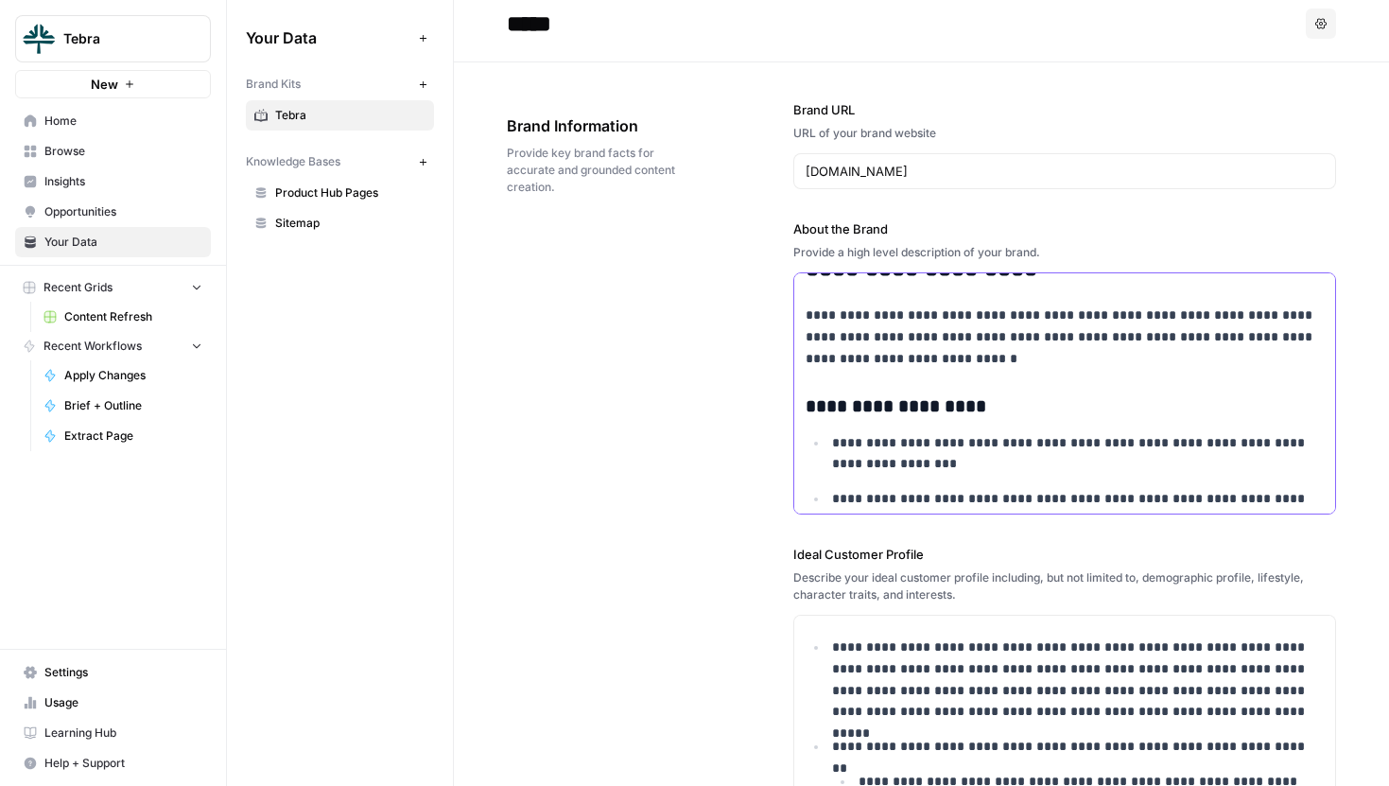
scroll to position [414, 0]
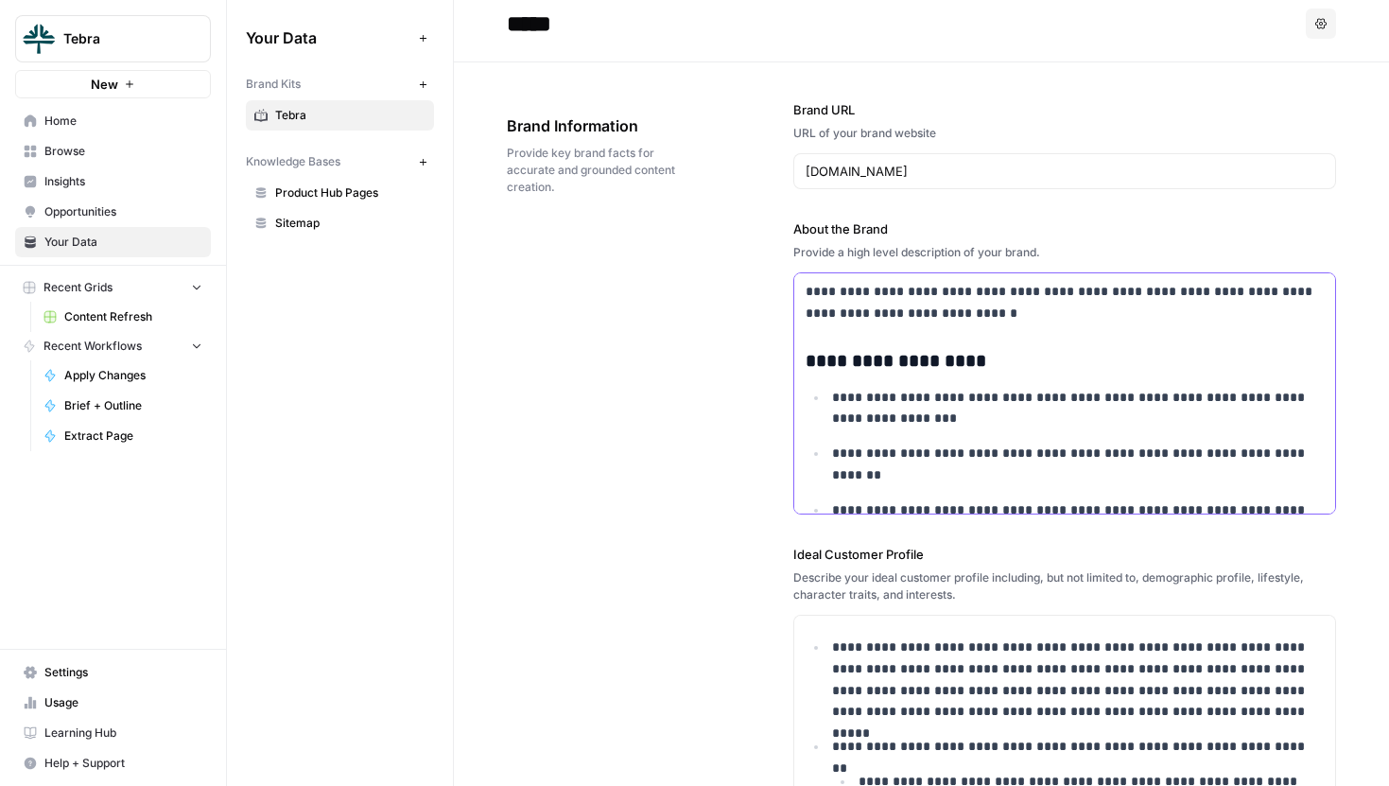
drag, startPoint x: 802, startPoint y: 363, endPoint x: 1000, endPoint y: 433, distance: 210.5
click at [1000, 433] on ul "**********" at bounding box center [1065, 499] width 518 height 225
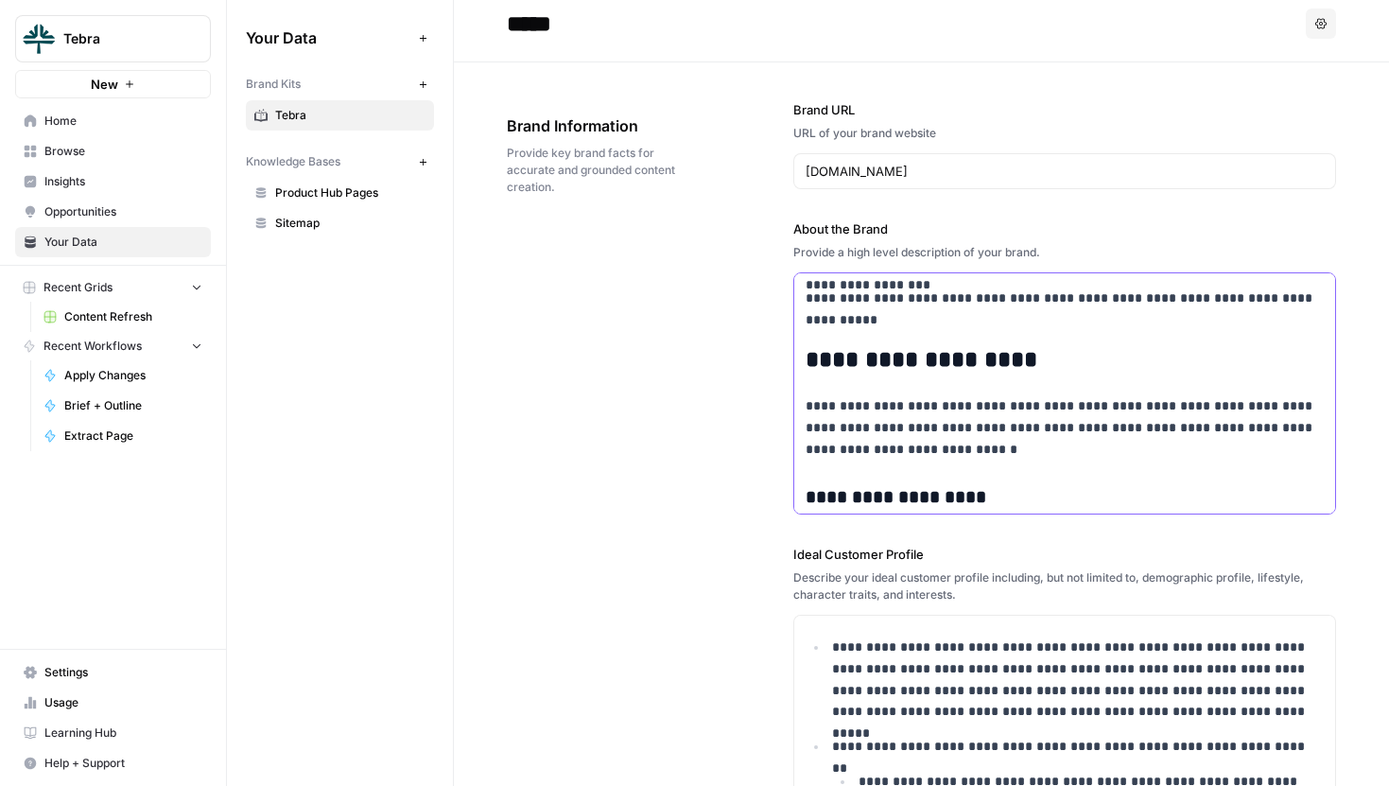
scroll to position [276, 0]
drag, startPoint x: 805, startPoint y: 412, endPoint x: 923, endPoint y: 443, distance: 122.2
click at [923, 443] on p "**********" at bounding box center [1065, 429] width 518 height 64
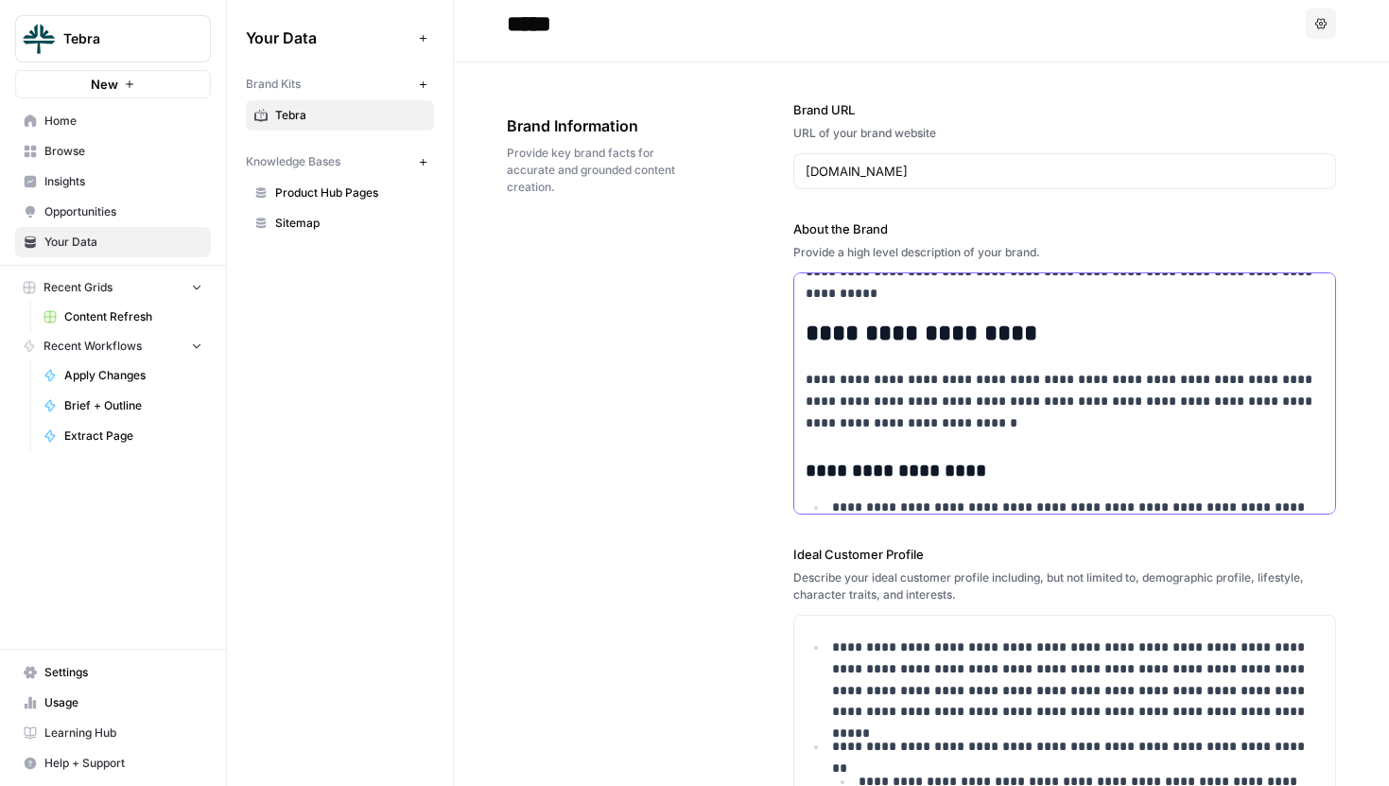
scroll to position [41, 0]
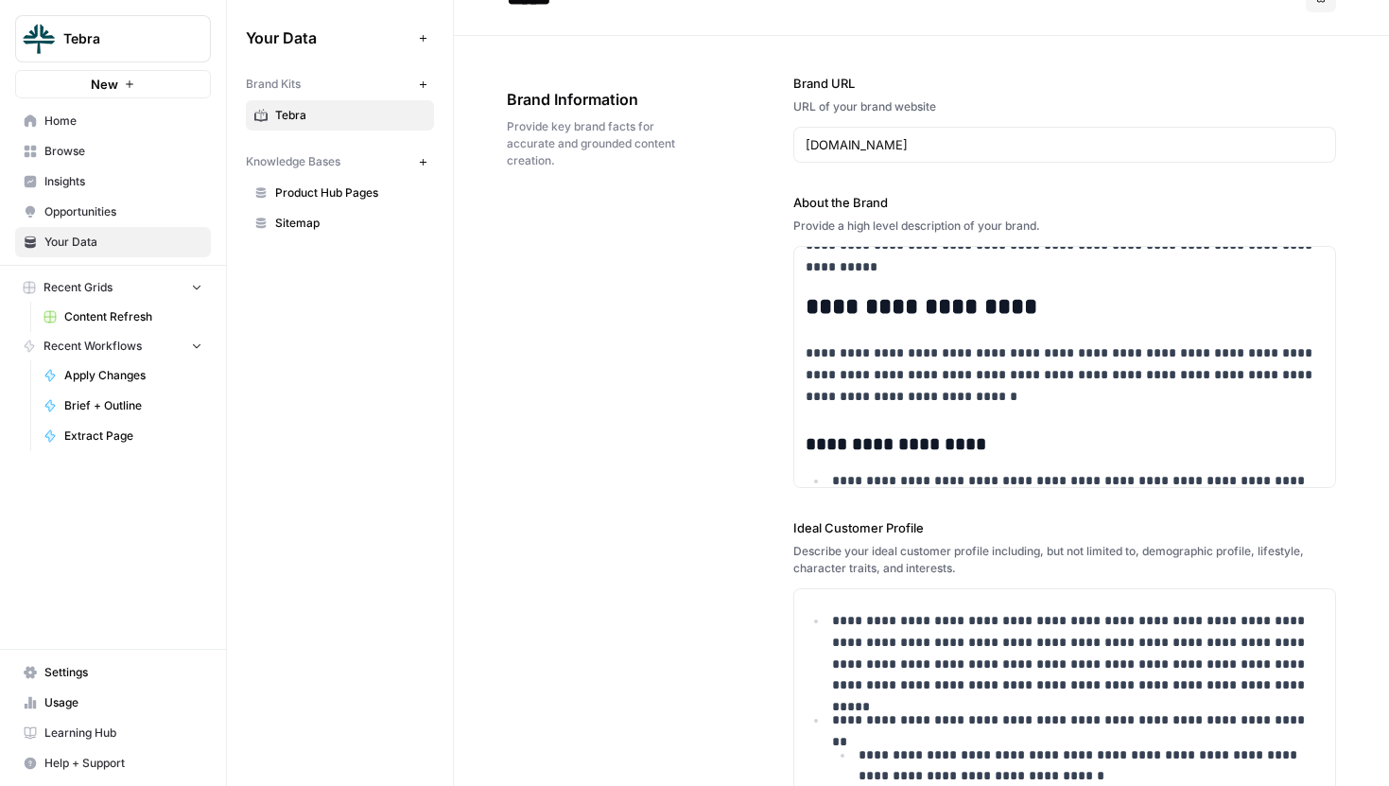
drag, startPoint x: 790, startPoint y: 206, endPoint x: 994, endPoint y: 217, distance: 203.6
click at [994, 216] on div "**********" at bounding box center [921, 718] width 829 height 1364
click at [1014, 217] on div "Provide a high level description of your brand." at bounding box center [1064, 225] width 543 height 17
drag, startPoint x: 1051, startPoint y: 218, endPoint x: 786, endPoint y: 200, distance: 266.4
click at [786, 200] on div "**********" at bounding box center [921, 718] width 829 height 1364
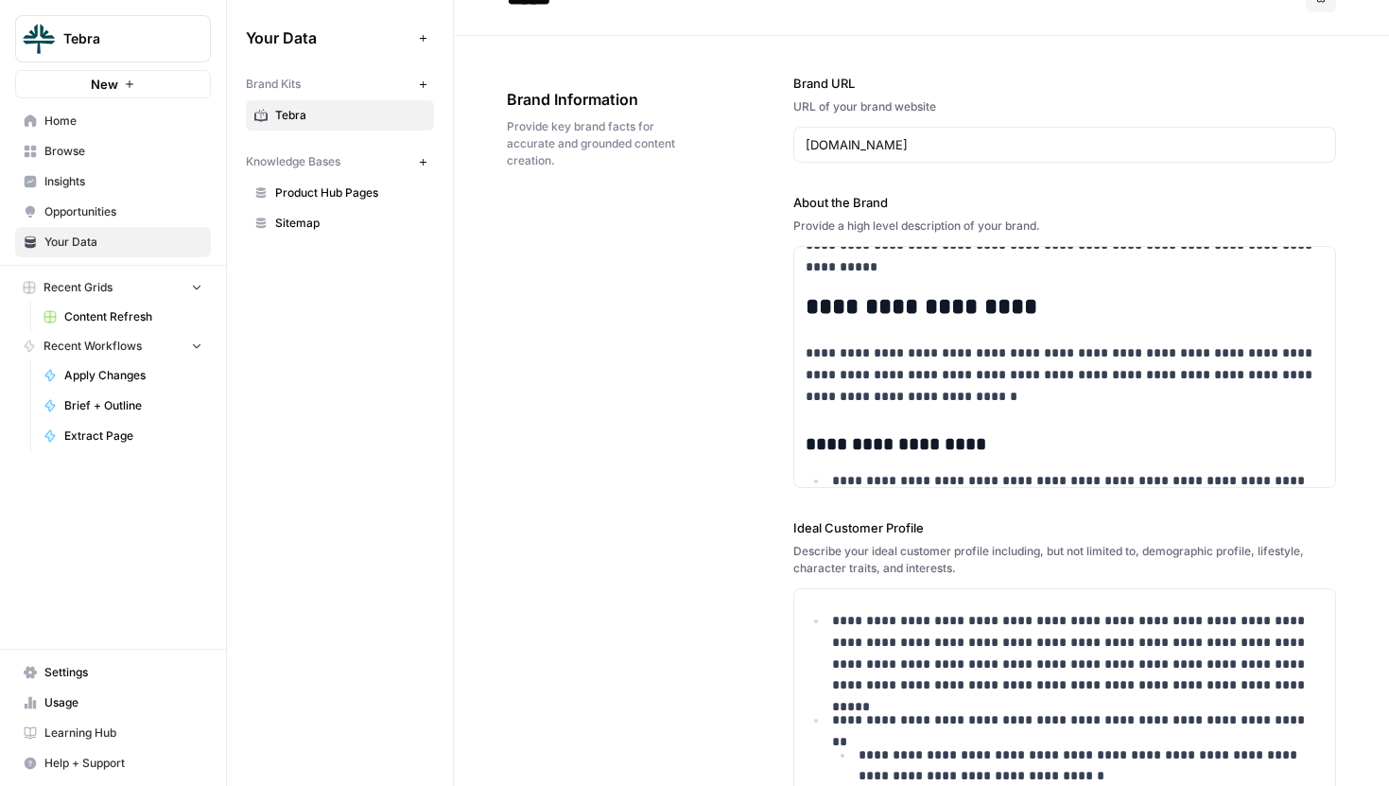
click at [752, 249] on div "**********" at bounding box center [921, 718] width 829 height 1364
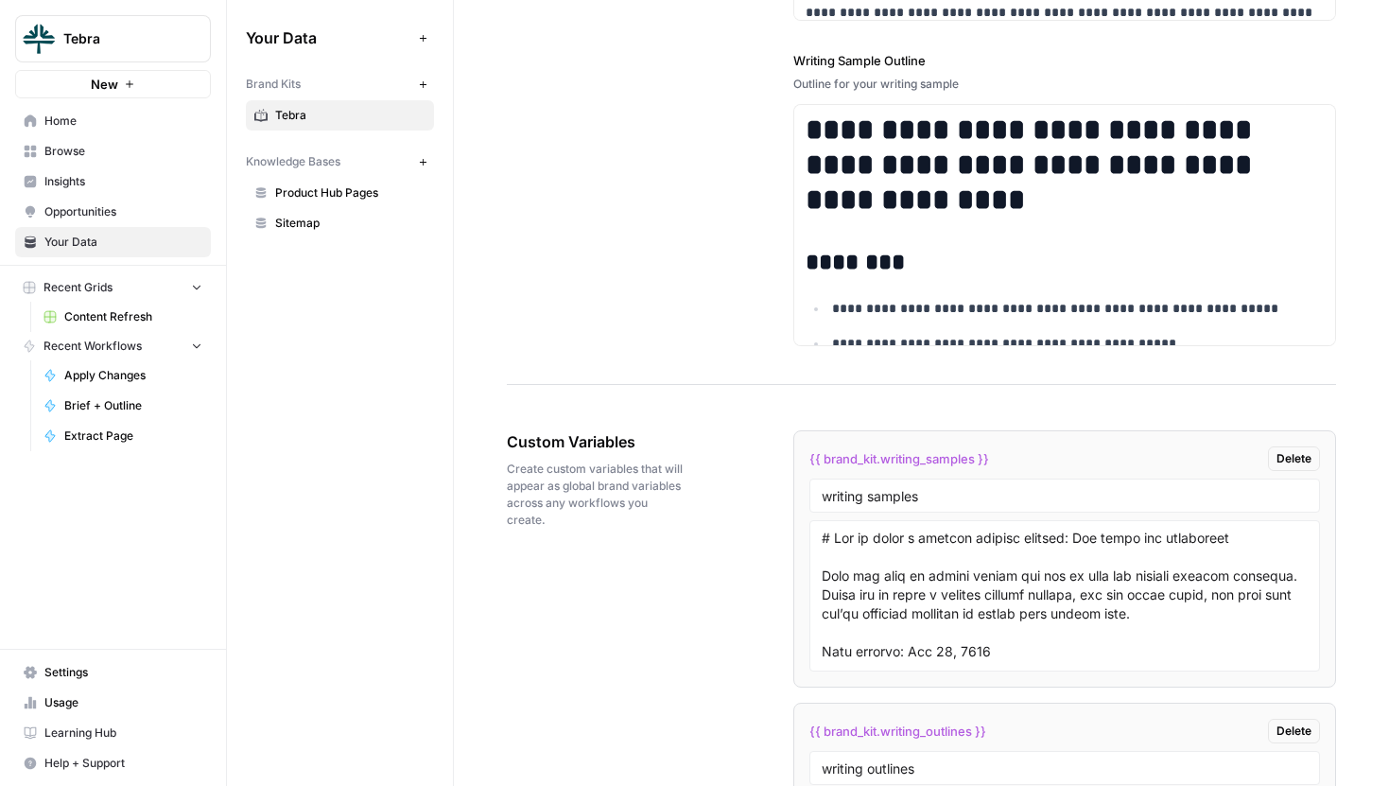
scroll to position [3339, 0]
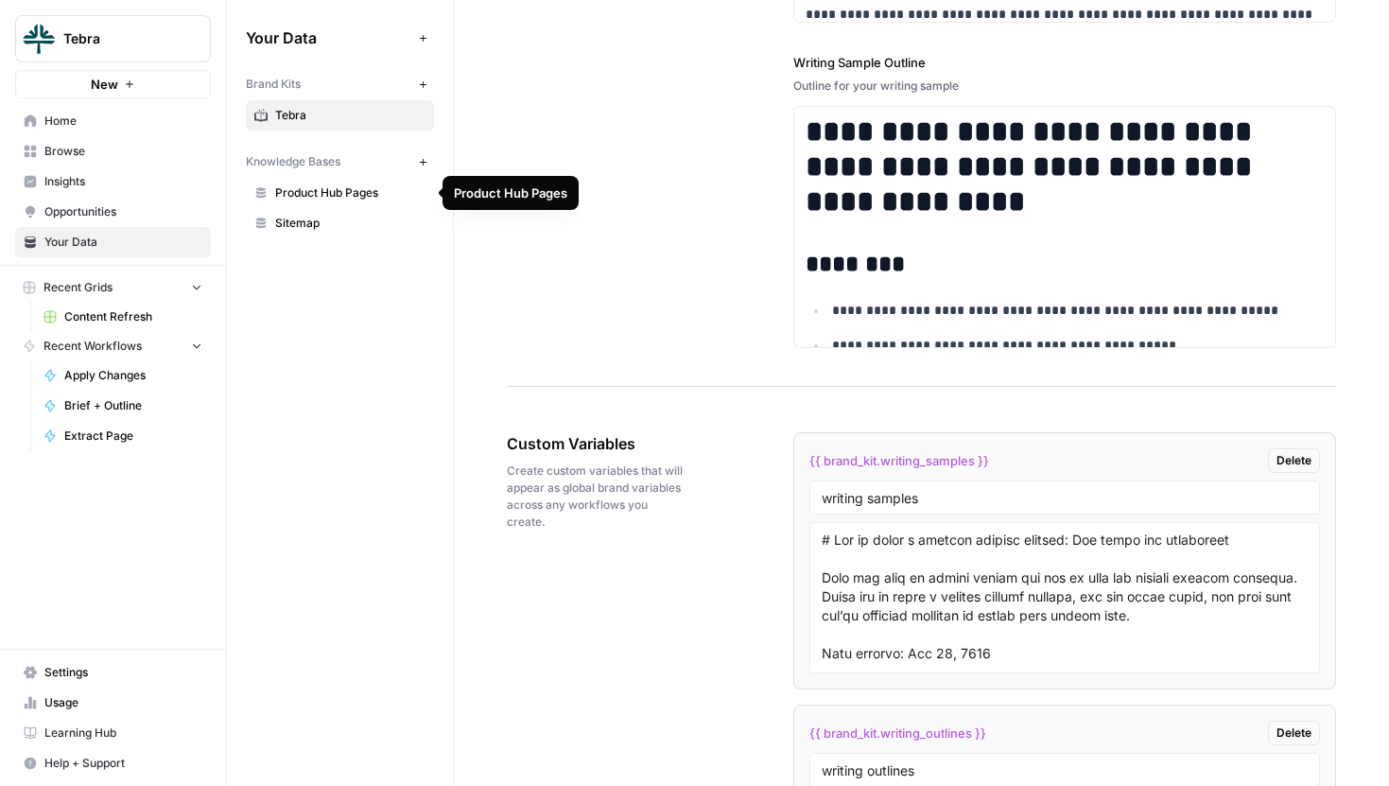
click at [345, 185] on span "Product Hub Pages" at bounding box center [350, 192] width 150 height 17
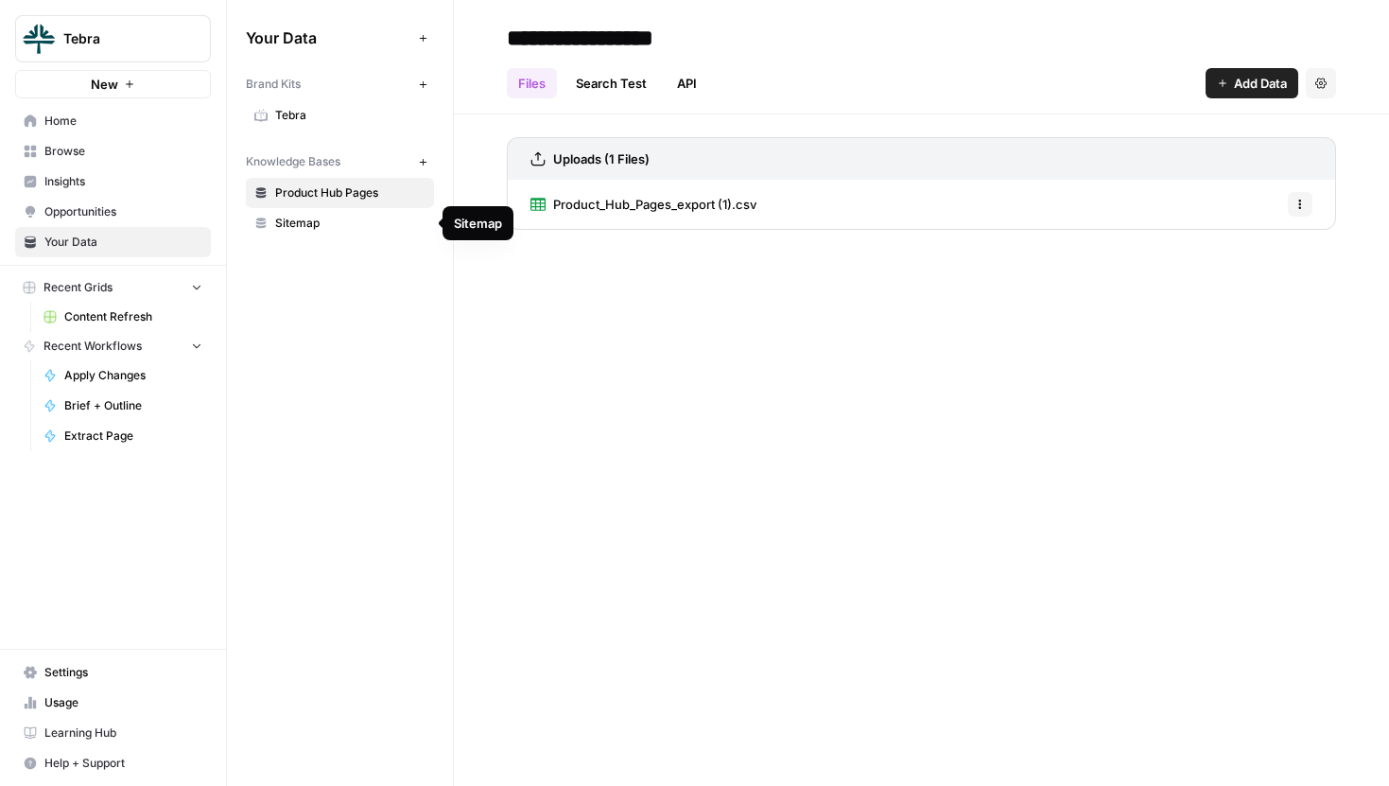
click at [330, 220] on span "Sitemap" at bounding box center [350, 223] width 150 height 17
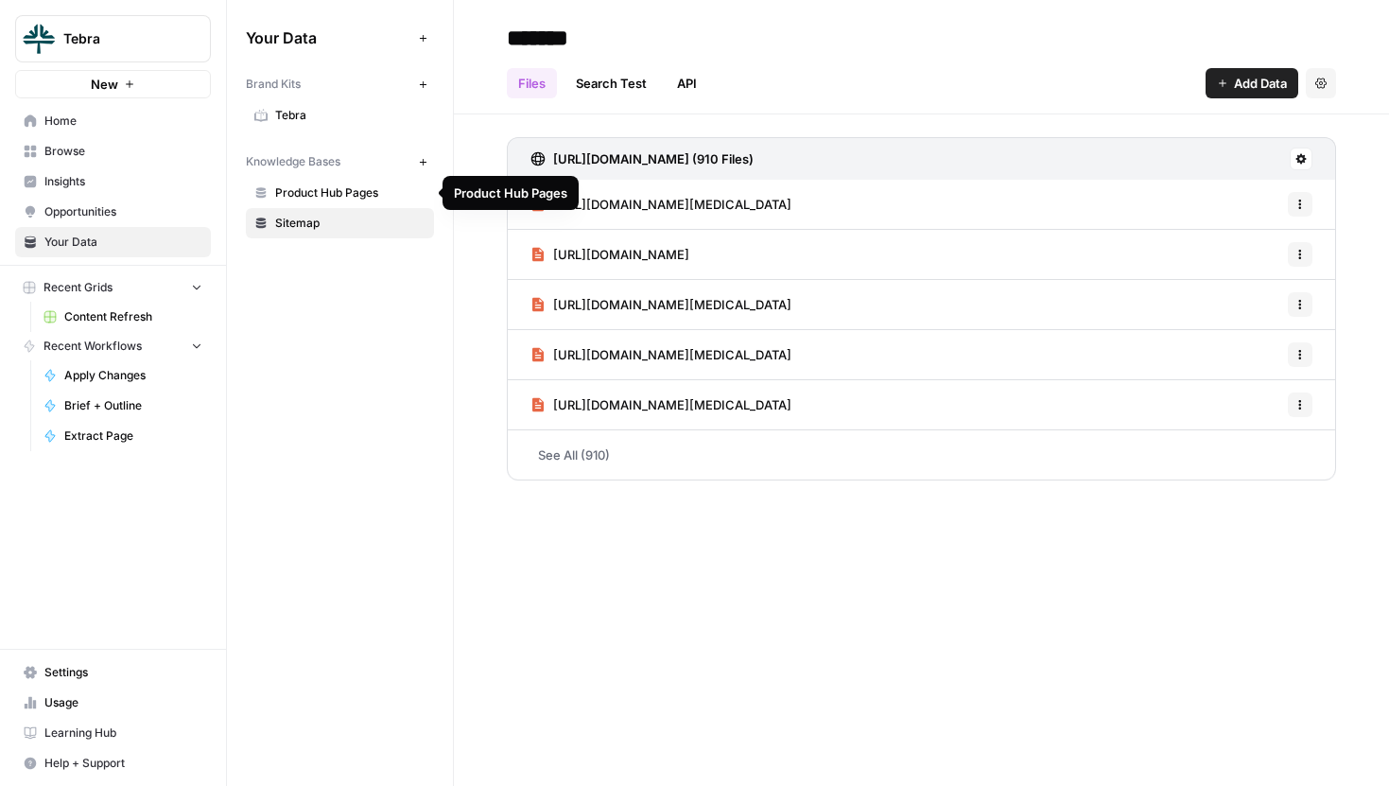
click at [336, 199] on span "Product Hub Pages" at bounding box center [350, 192] width 150 height 17
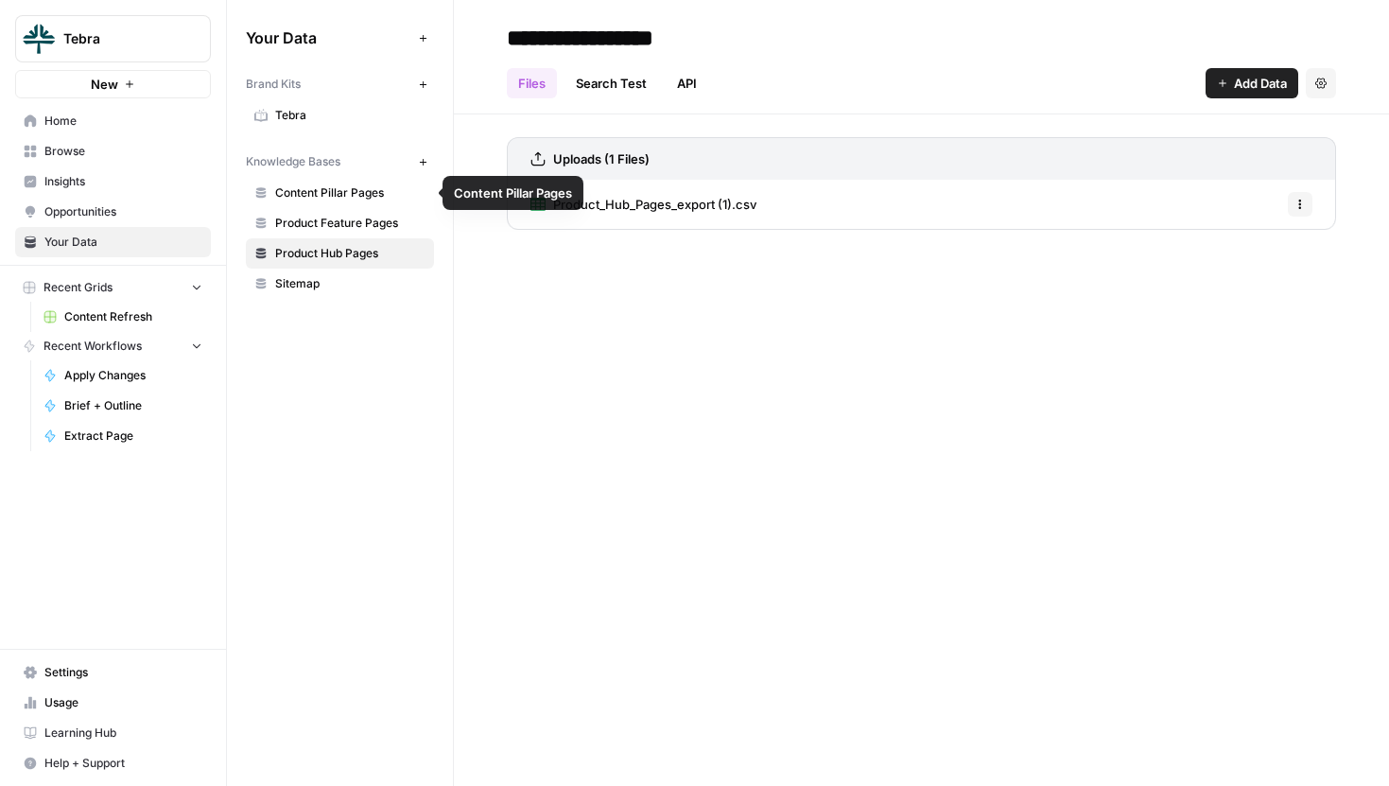
click at [343, 193] on span "Content Pillar Pages" at bounding box center [350, 192] width 150 height 17
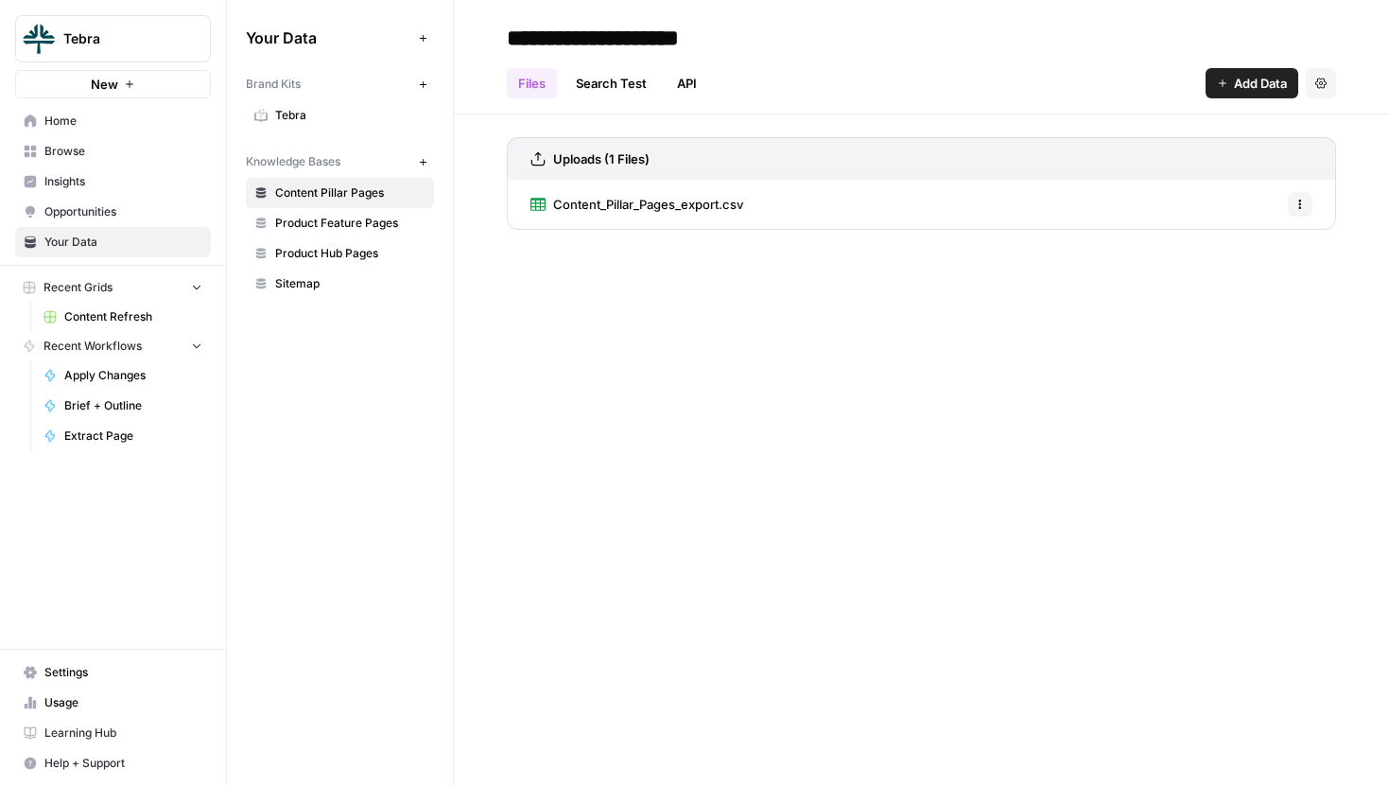
click at [346, 223] on span "Product Feature Pages" at bounding box center [350, 223] width 150 height 17
click at [344, 252] on span "Product Hub Pages" at bounding box center [350, 253] width 150 height 17
click at [339, 273] on link "Sitemap" at bounding box center [340, 284] width 188 height 30
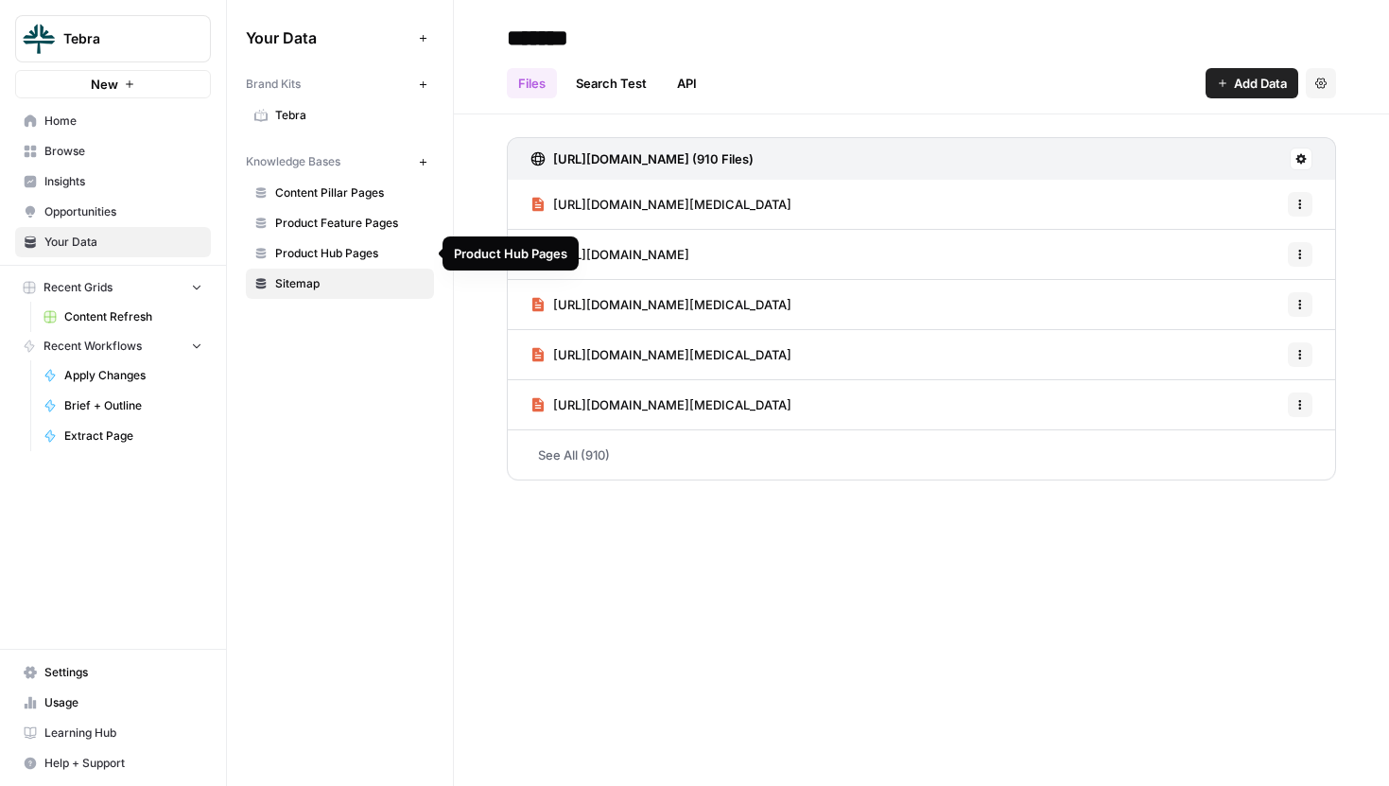
click at [346, 246] on span "Product Hub Pages" at bounding box center [350, 253] width 150 height 17
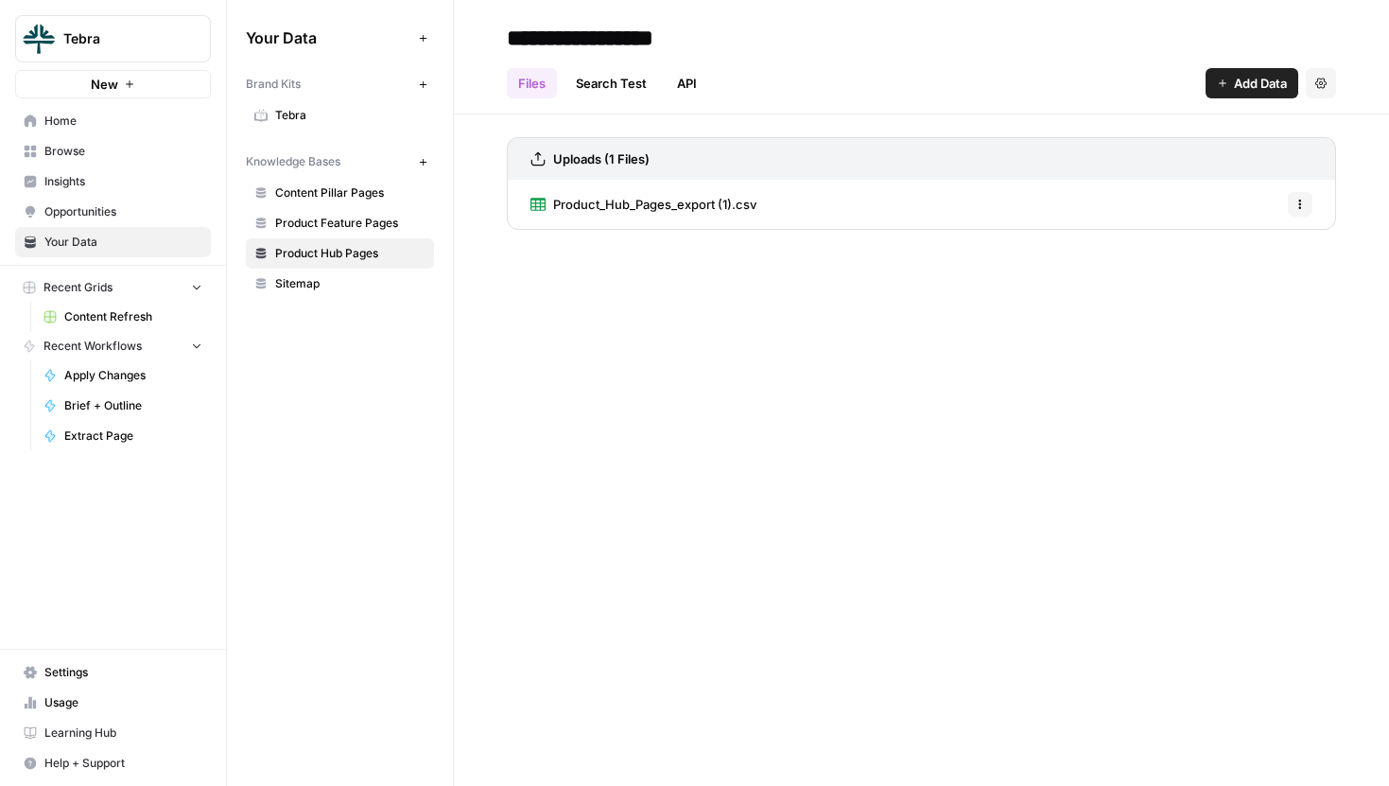
click at [310, 286] on span "Sitemap" at bounding box center [350, 283] width 150 height 17
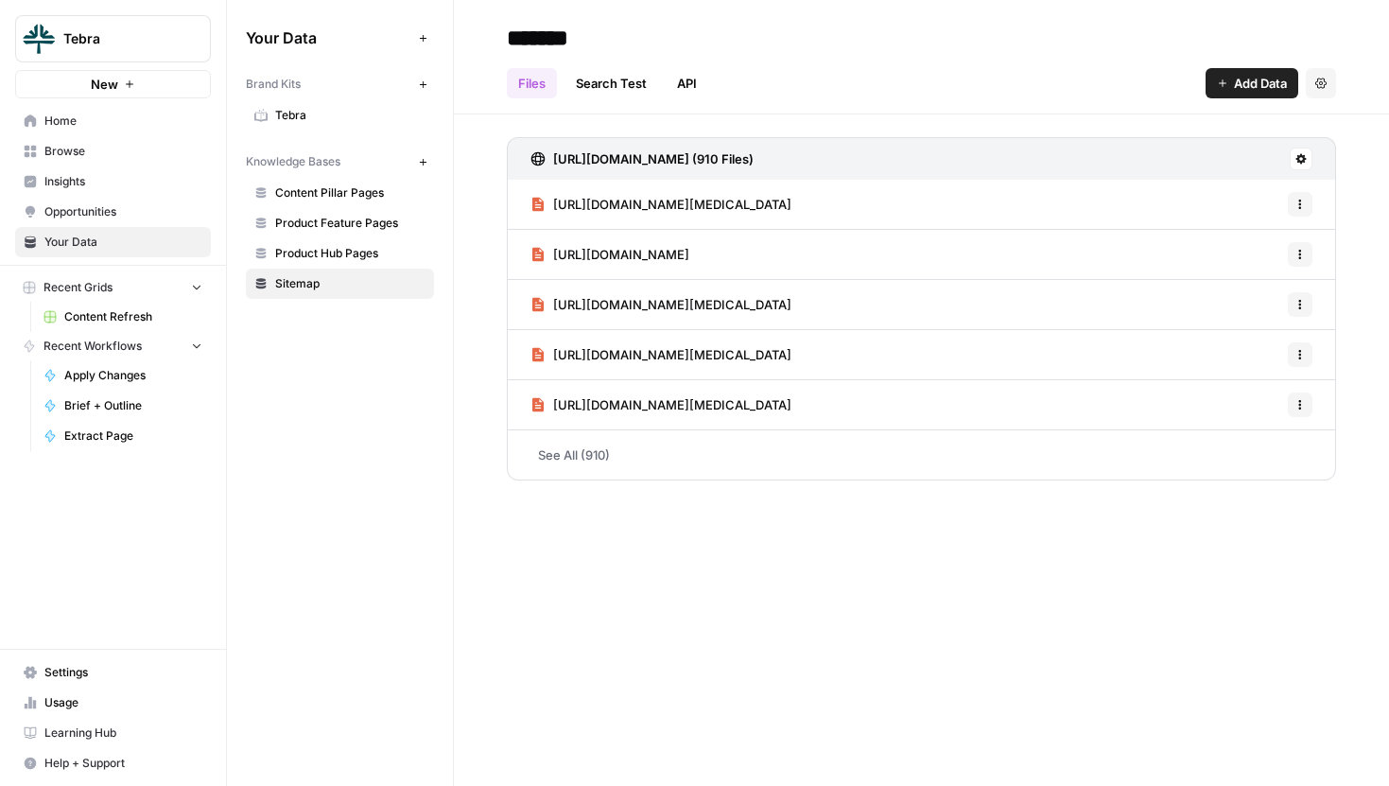
click at [342, 229] on span "Product Feature Pages" at bounding box center [350, 223] width 150 height 17
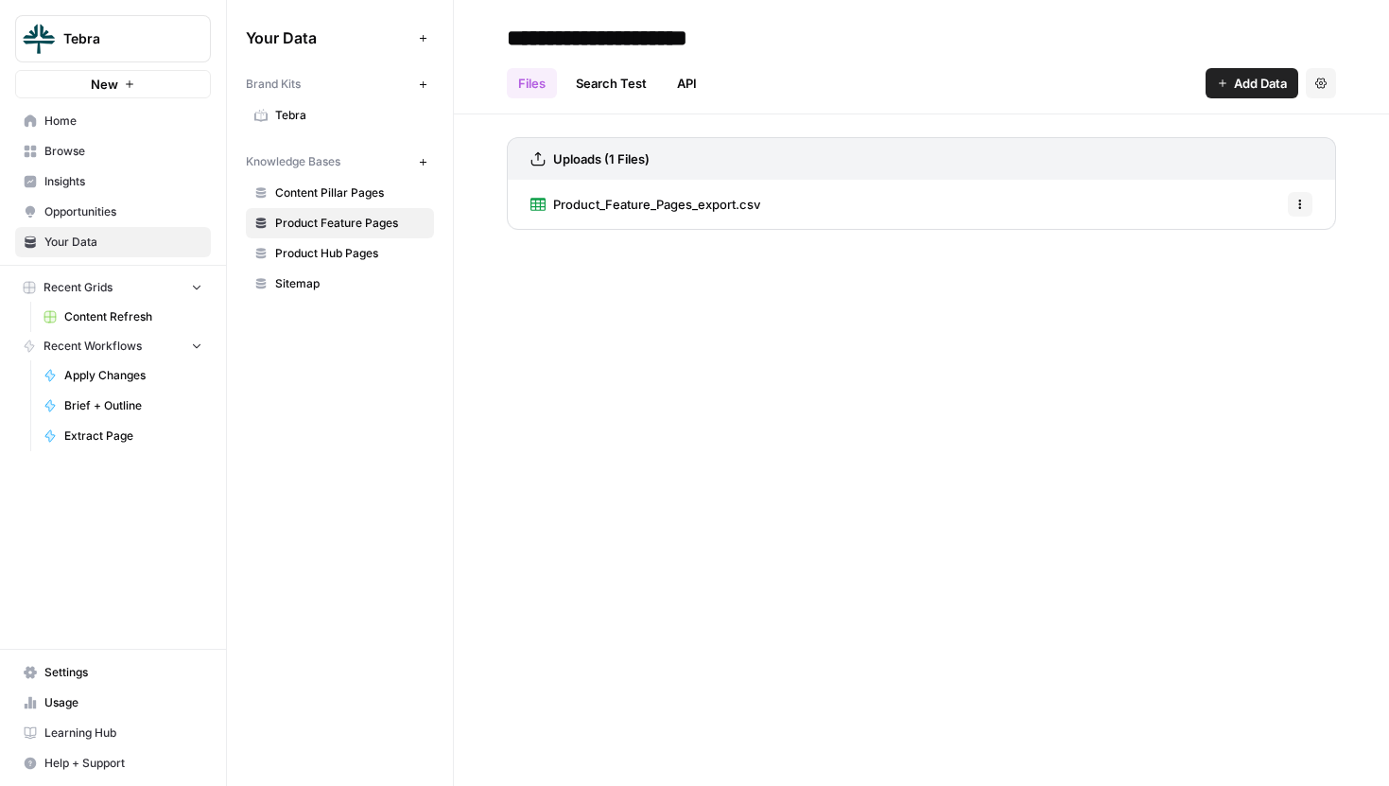
click at [696, 202] on span "Product_Feature_Pages_export.csv" at bounding box center [656, 204] width 207 height 19
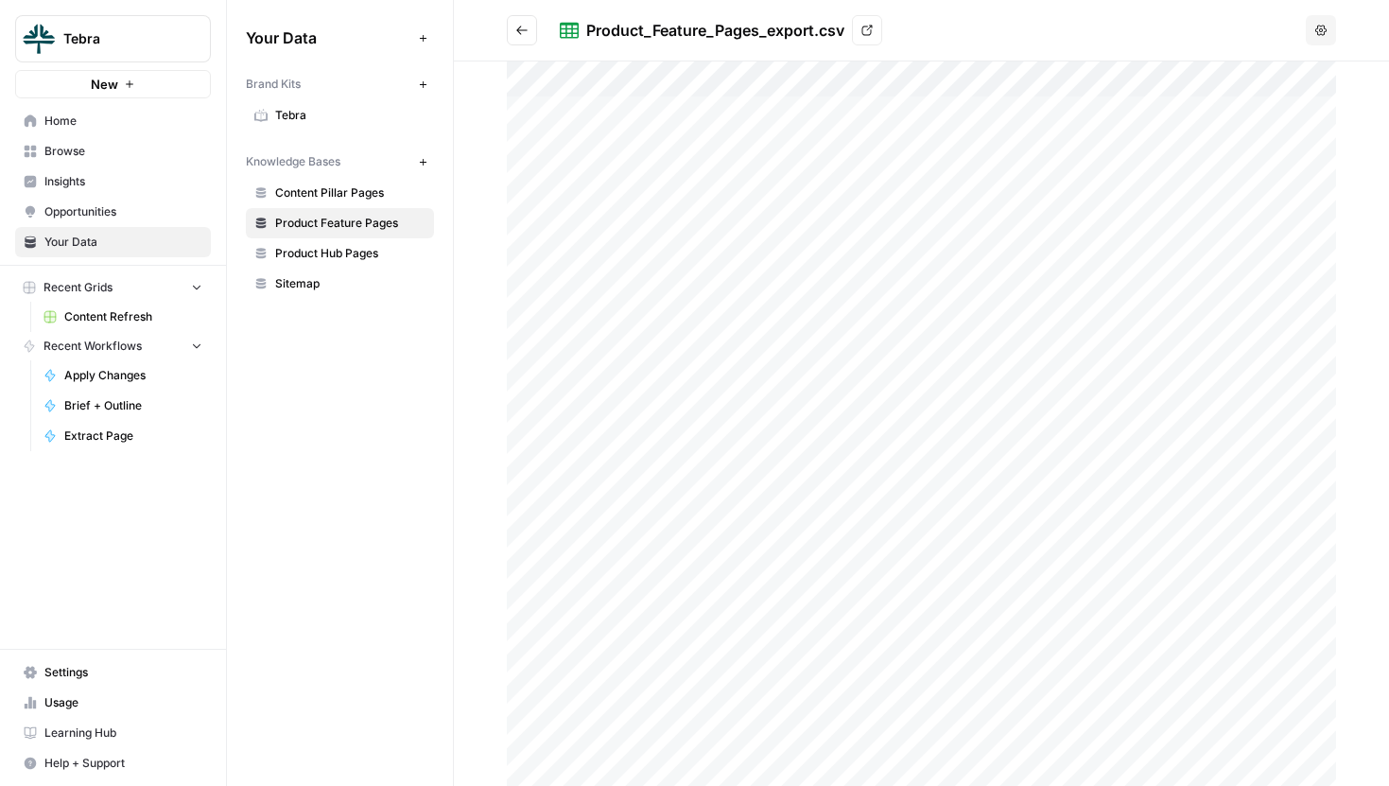
click at [511, 22] on button "Go back" at bounding box center [522, 30] width 30 height 30
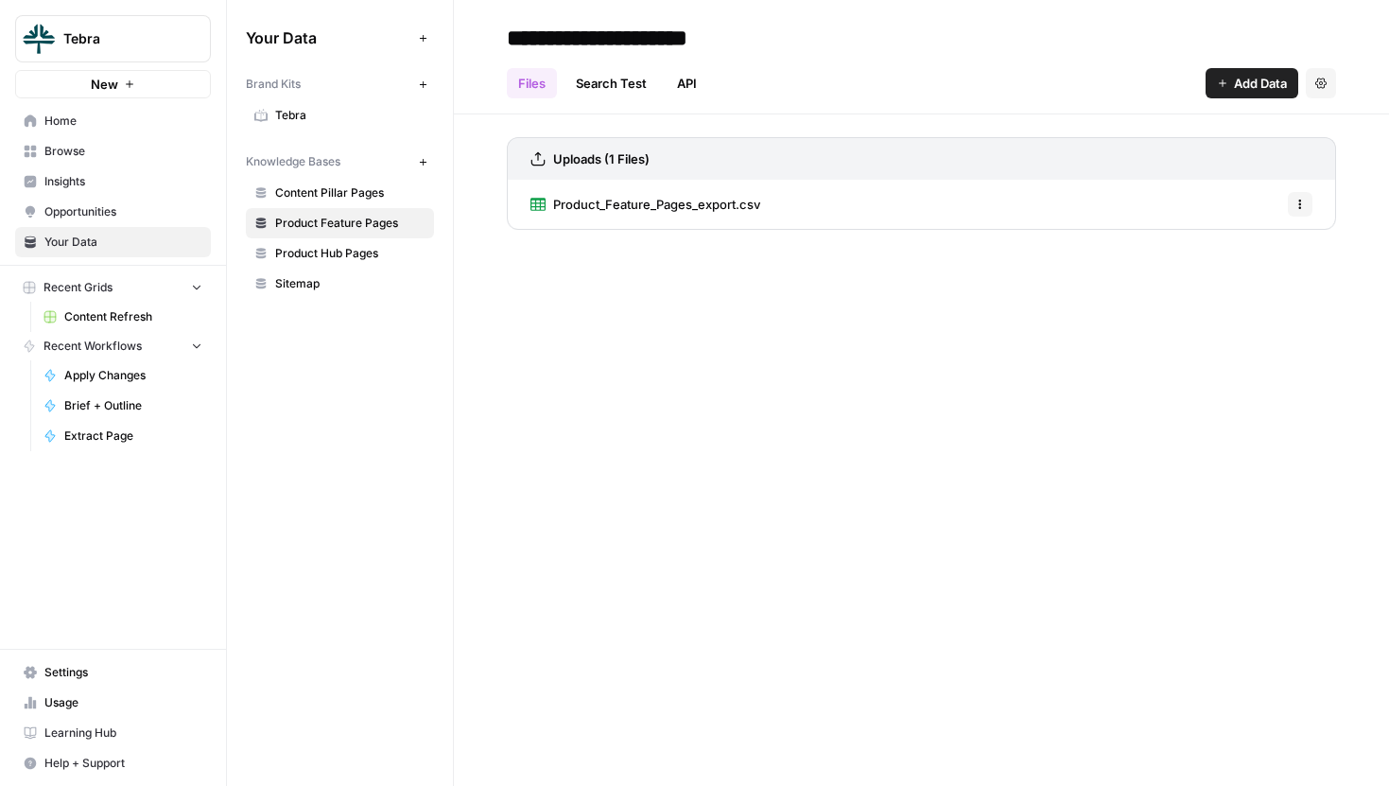
click at [614, 199] on span "Product_Feature_Pages_export.csv" at bounding box center [656, 204] width 207 height 19
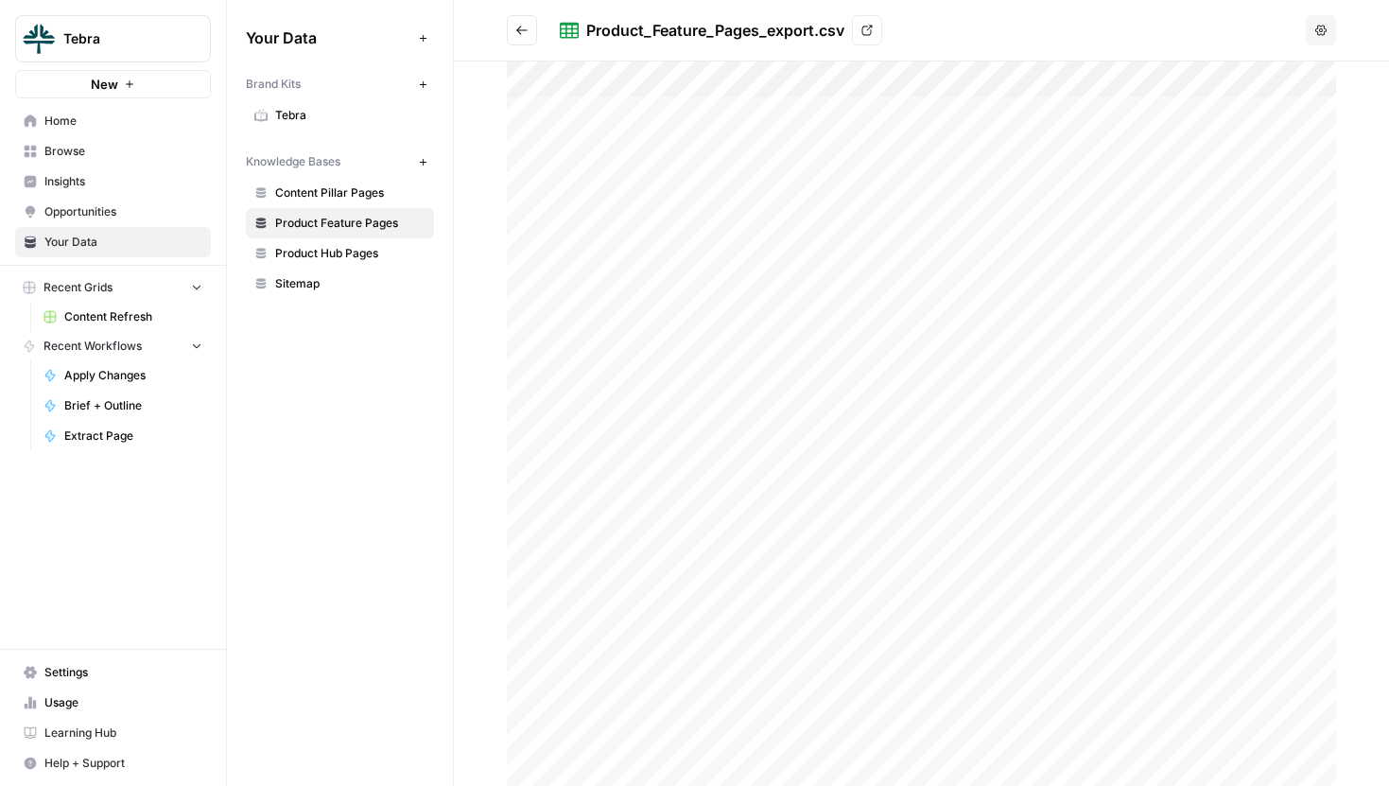
click at [766, 106] on div at bounding box center [921, 423] width 829 height 724
click at [1341, 35] on icon "button" at bounding box center [1342, 38] width 15 height 15
click at [528, 21] on button "Go back" at bounding box center [522, 30] width 30 height 30
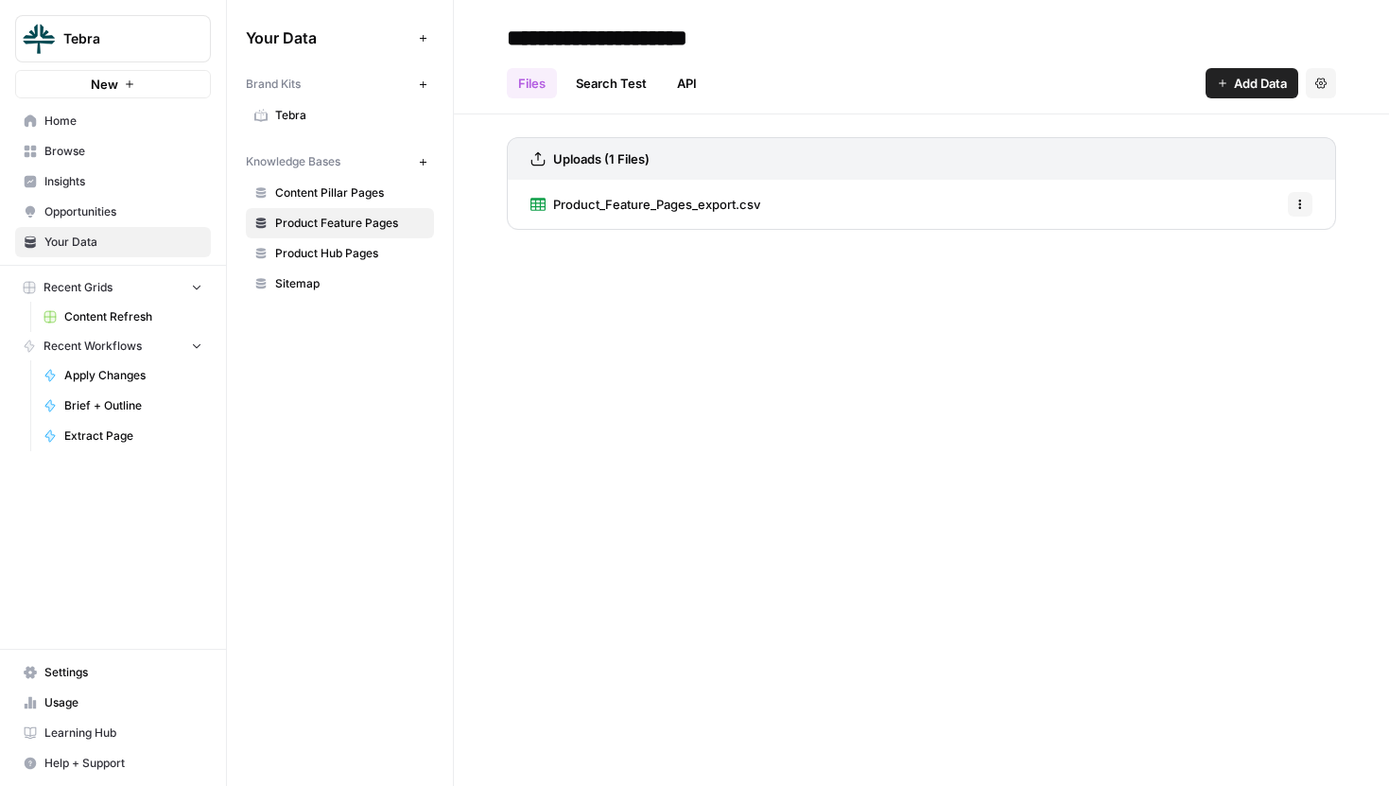
click at [633, 80] on link "Search Test" at bounding box center [611, 83] width 94 height 30
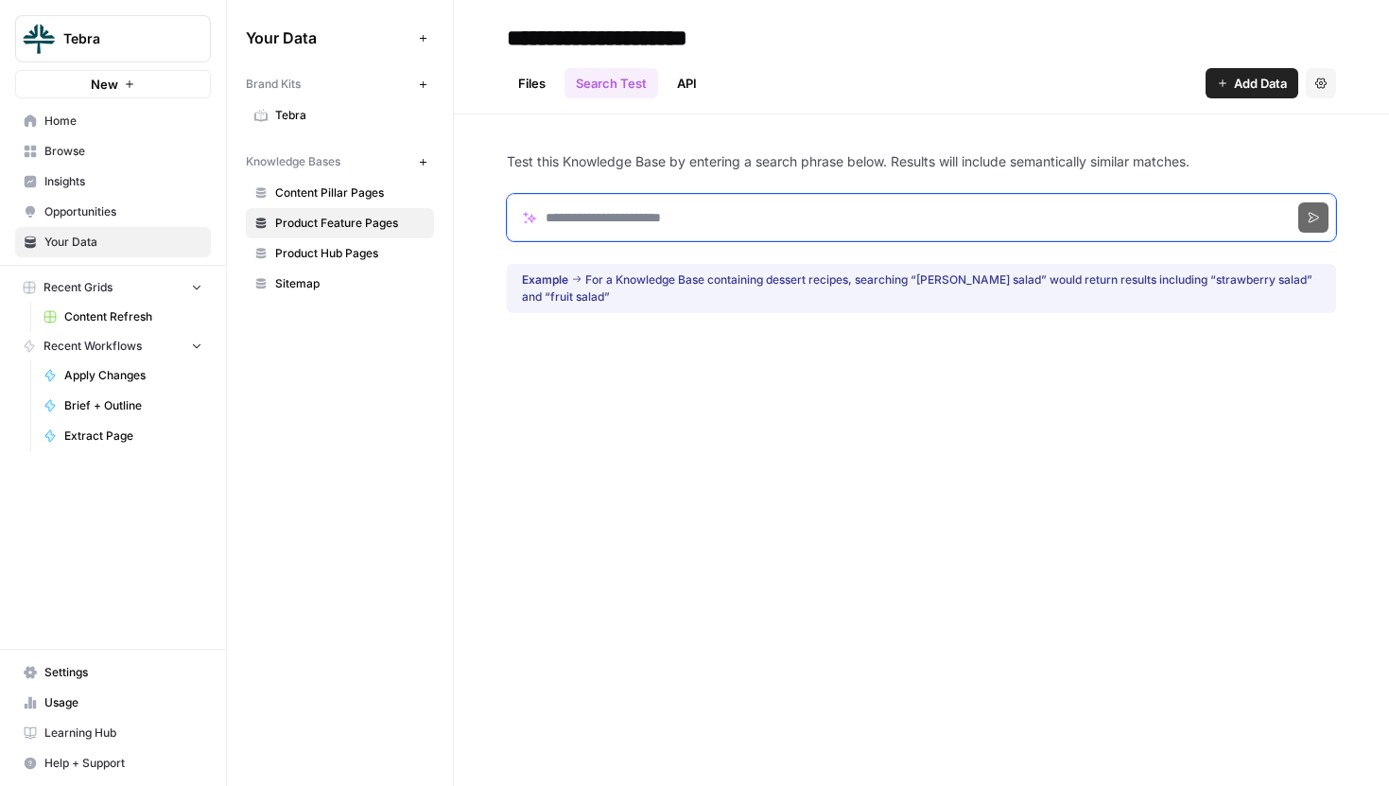
click at [602, 217] on input "Search phrase" at bounding box center [921, 217] width 829 height 47
paste input "**********"
type input "**********"
click button "Search" at bounding box center [1313, 217] width 30 height 30
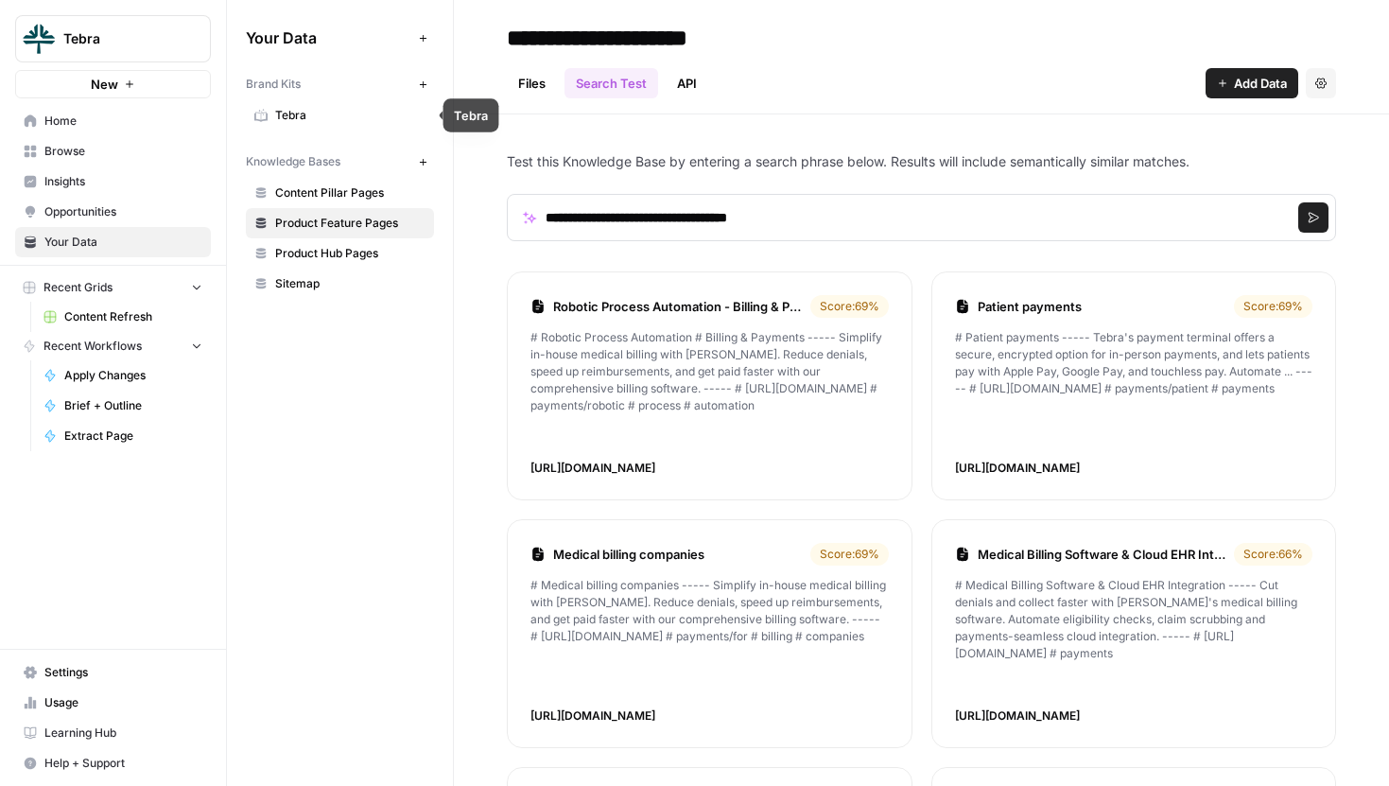
click at [336, 112] on span "Tebra" at bounding box center [350, 115] width 150 height 17
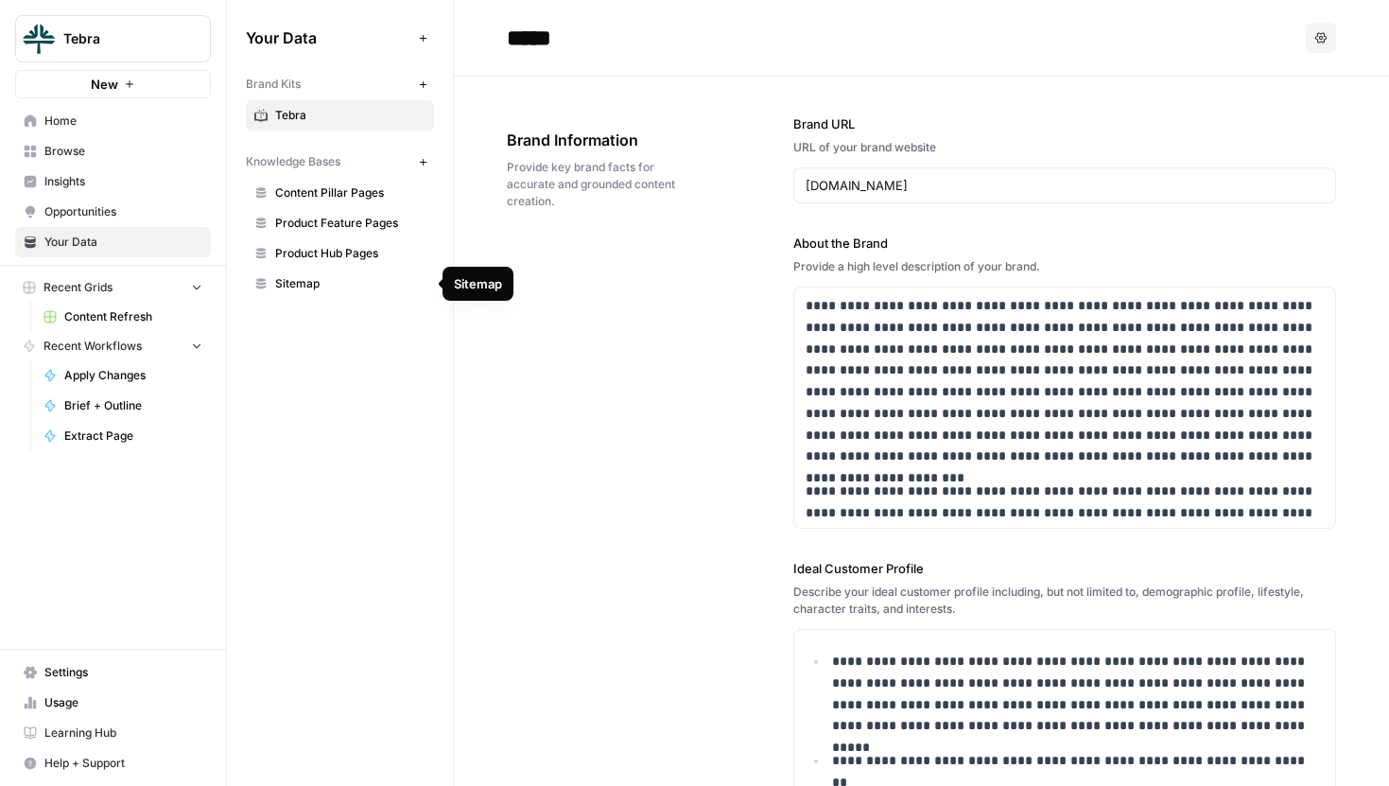
click at [332, 278] on span "Sitemap" at bounding box center [350, 283] width 150 height 17
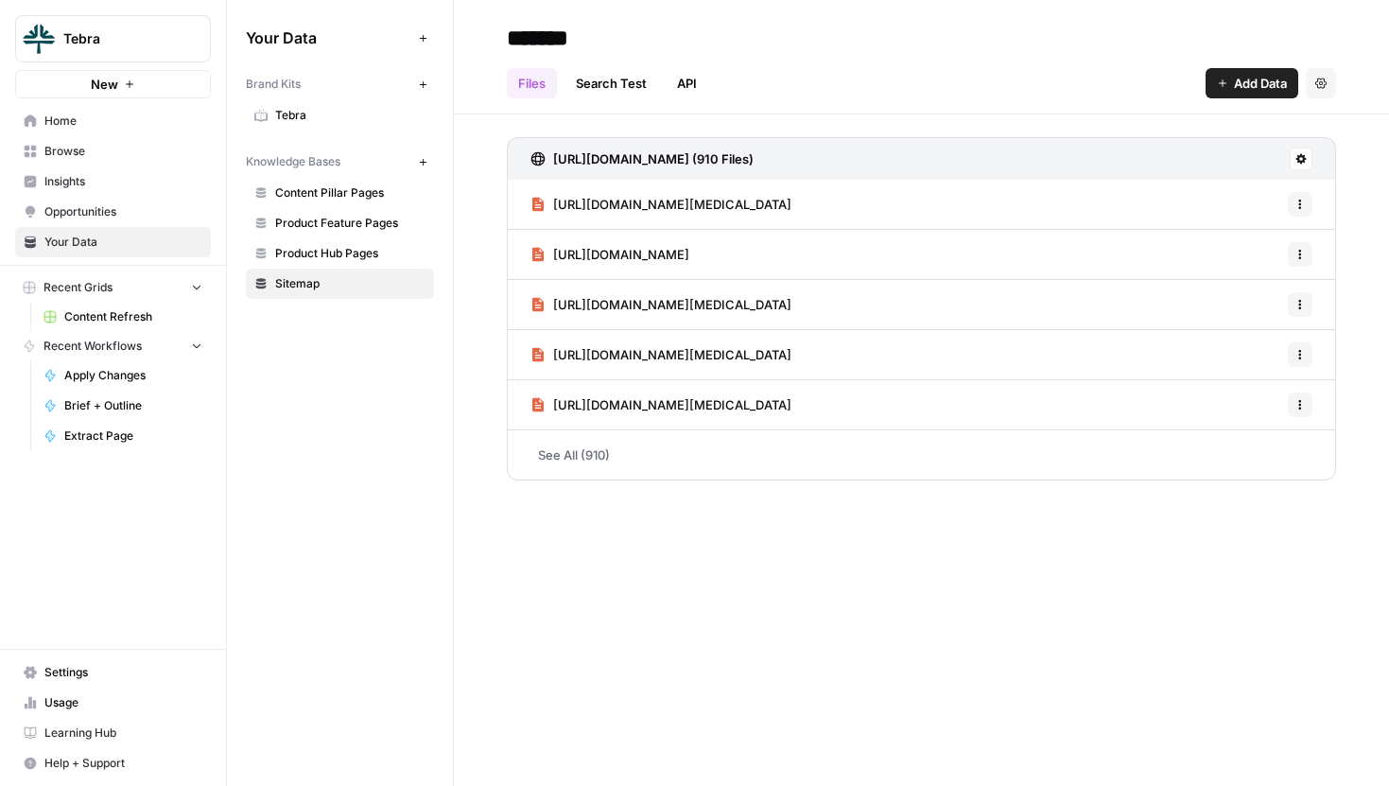
click at [321, 192] on span "Content Pillar Pages" at bounding box center [350, 192] width 150 height 17
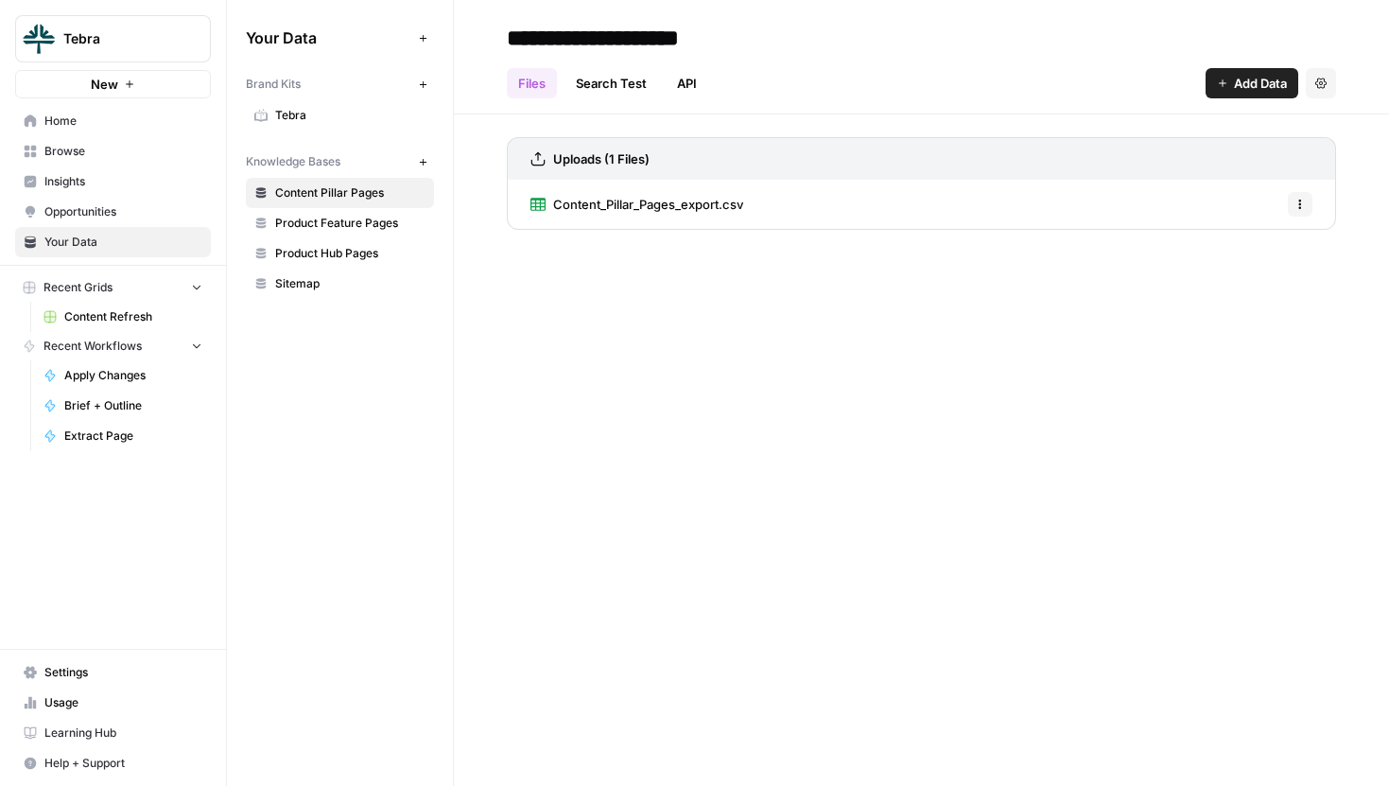
click at [336, 223] on span "Product Feature Pages" at bounding box center [350, 223] width 150 height 17
click at [336, 244] on link "Product Hub Pages" at bounding box center [340, 253] width 188 height 30
click at [353, 268] on link "Product Hub Pages" at bounding box center [340, 253] width 188 height 30
click at [353, 191] on span "Content Pillar Pages" at bounding box center [350, 192] width 150 height 17
click at [125, 40] on span "Tebra" at bounding box center [120, 38] width 114 height 19
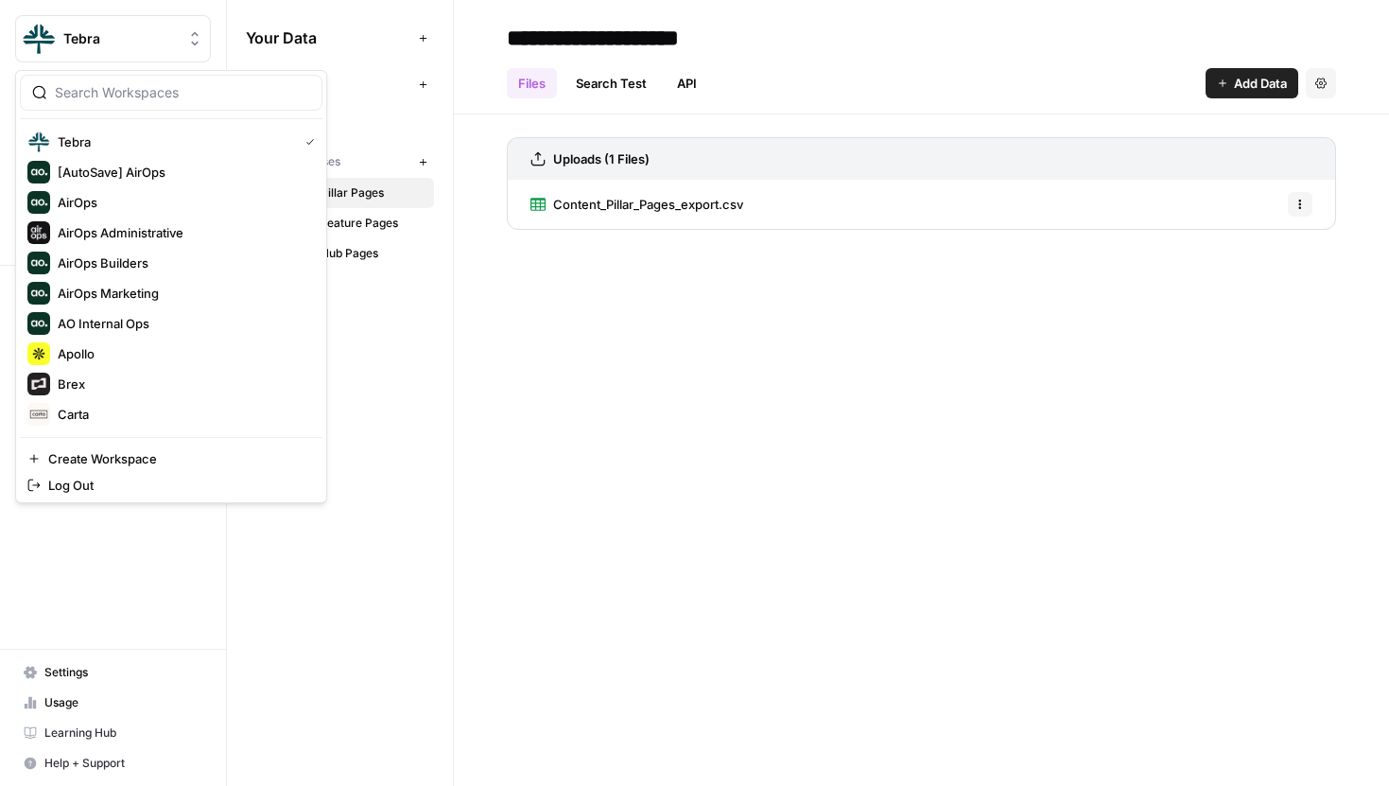
click at [131, 49] on button "Tebra" at bounding box center [113, 38] width 196 height 47
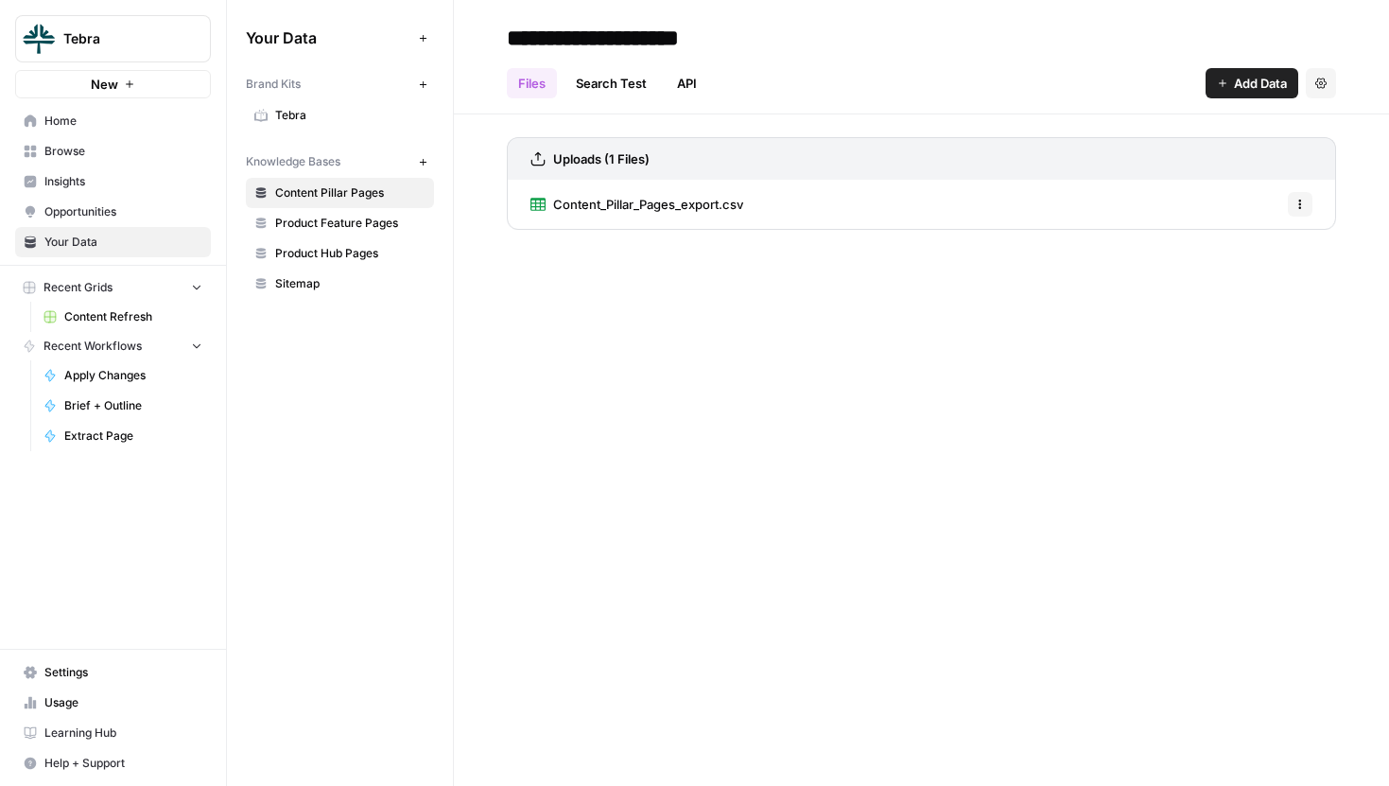
click at [87, 43] on span "Tebra" at bounding box center [120, 38] width 114 height 19
click at [223, 9] on div "Tebra New" at bounding box center [113, 49] width 226 height 98
click at [180, 32] on div "Tebra" at bounding box center [133, 38] width 141 height 19
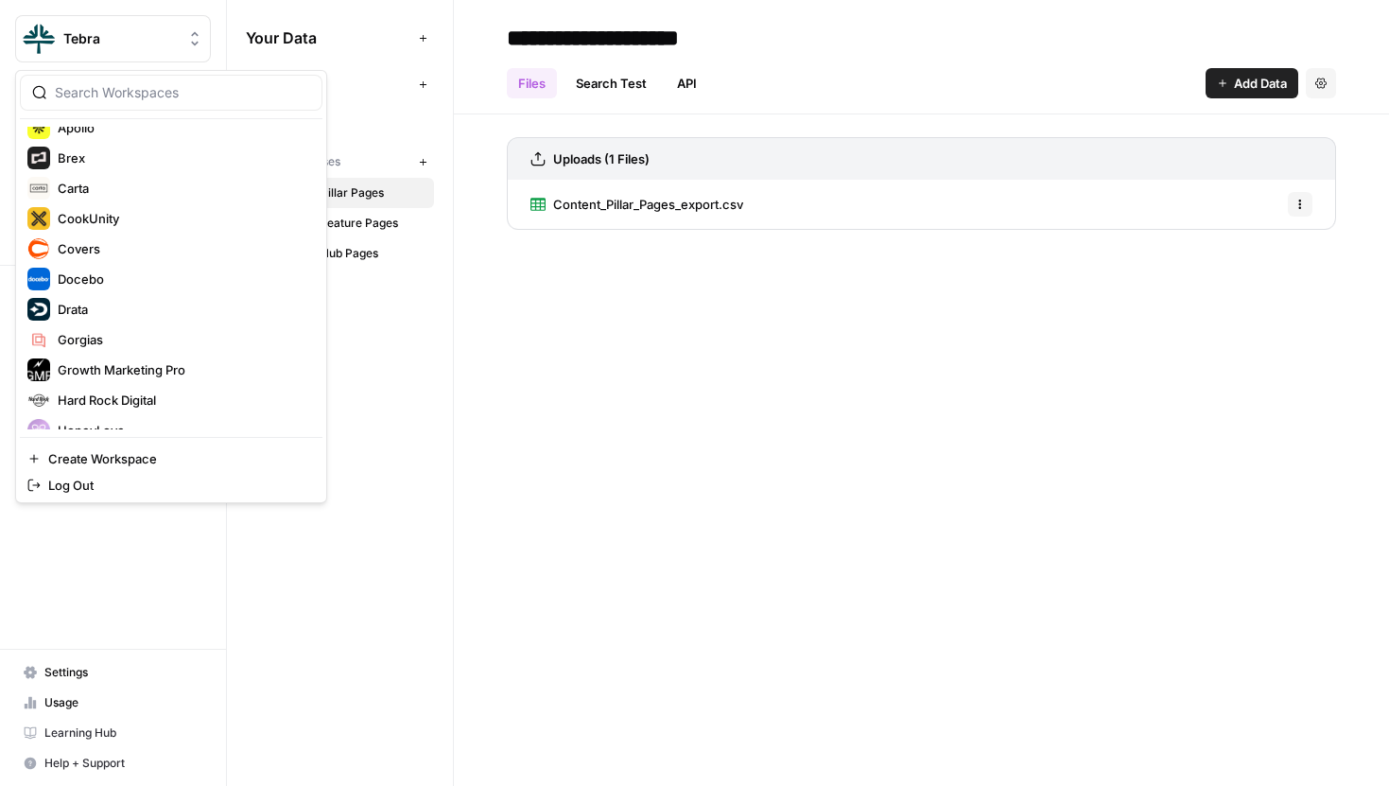
scroll to position [247, 0]
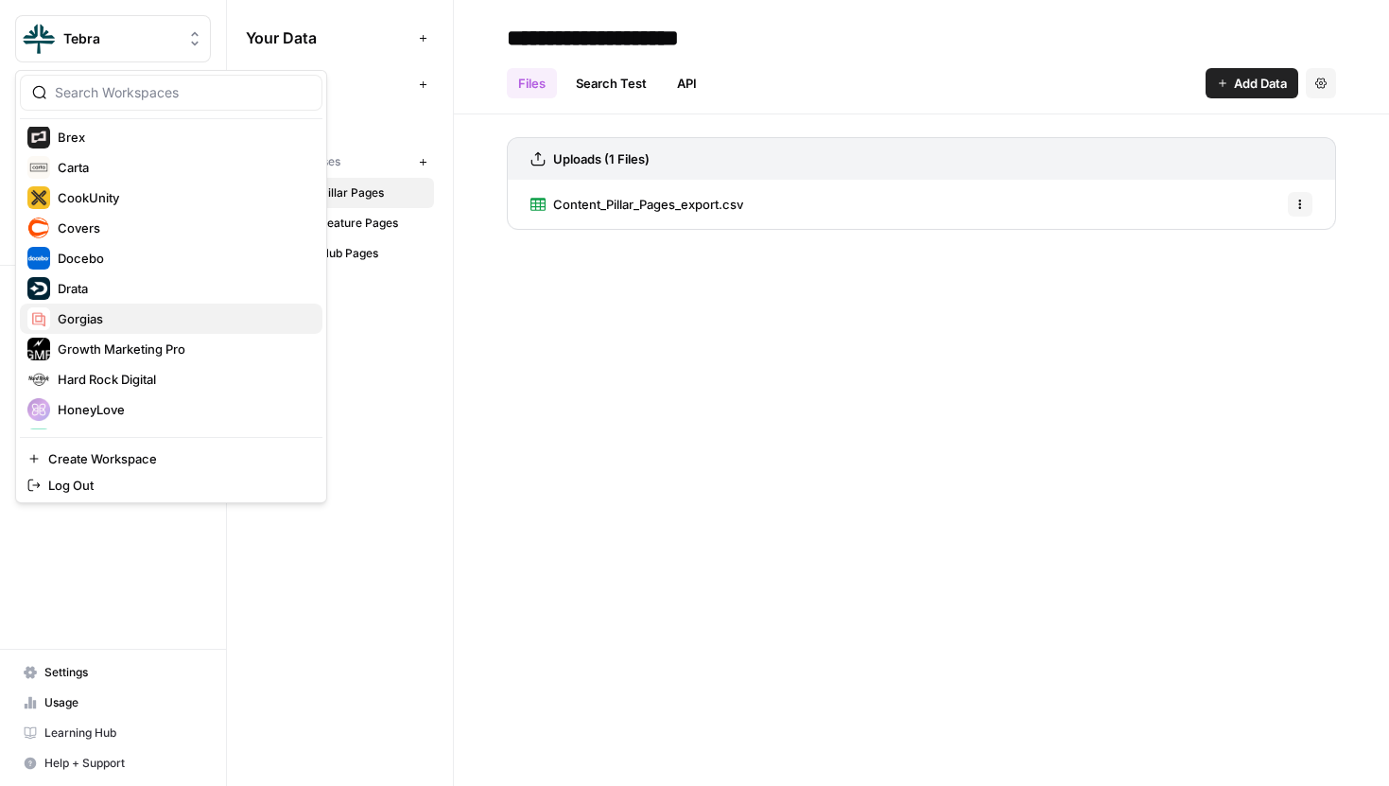
click at [78, 309] on span "Gorgias" at bounding box center [183, 318] width 250 height 19
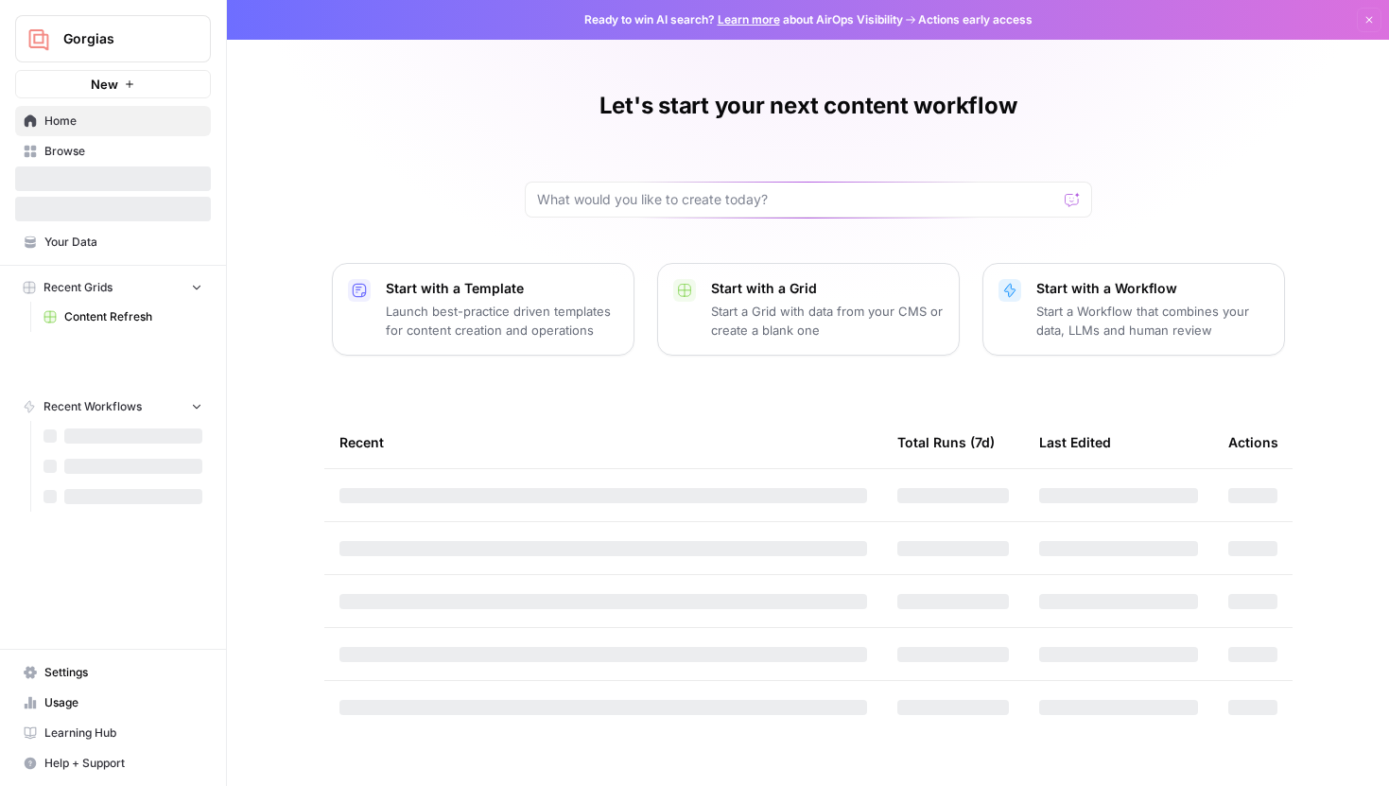
click at [85, 241] on span "Your Data" at bounding box center [123, 242] width 158 height 17
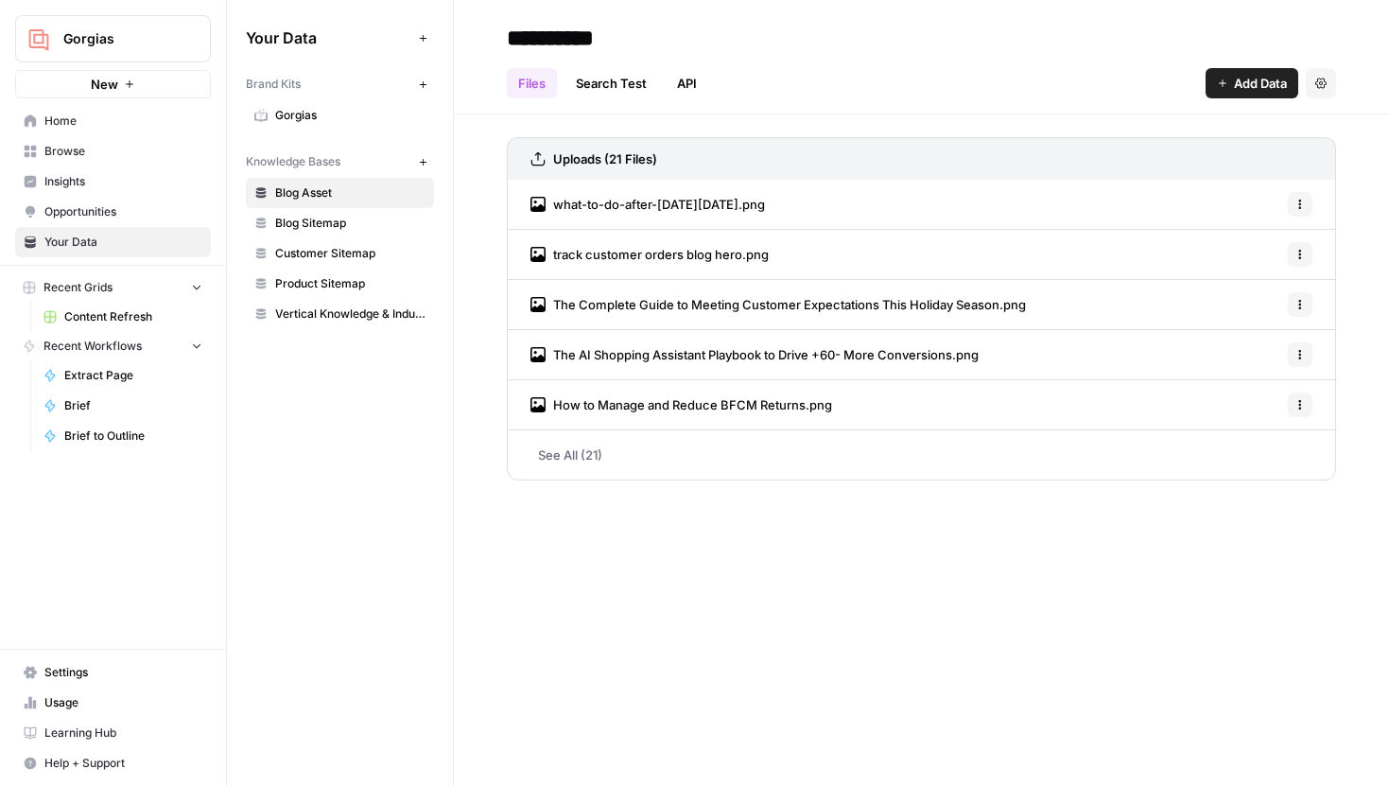
click at [303, 113] on span "Gorgias" at bounding box center [350, 115] width 150 height 17
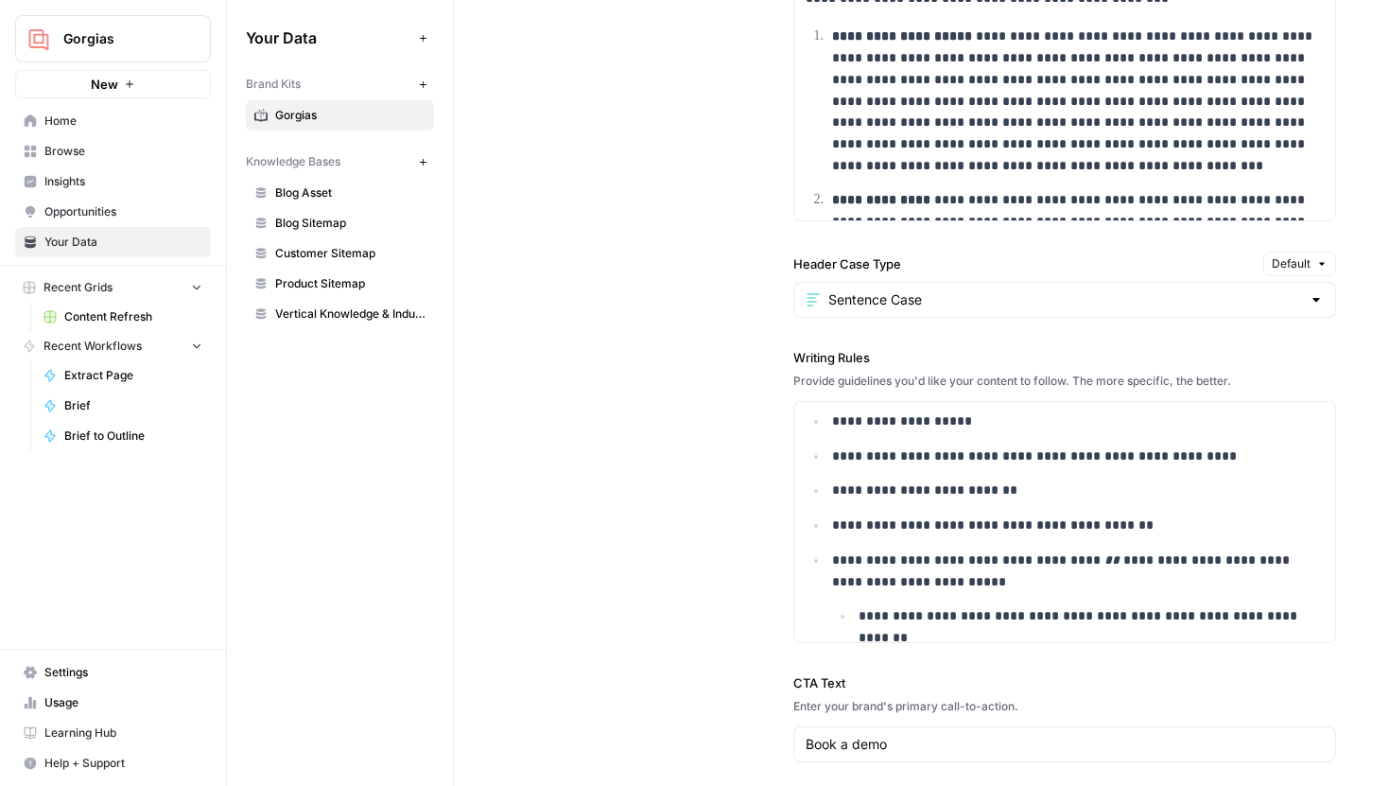
scroll to position [2056, 0]
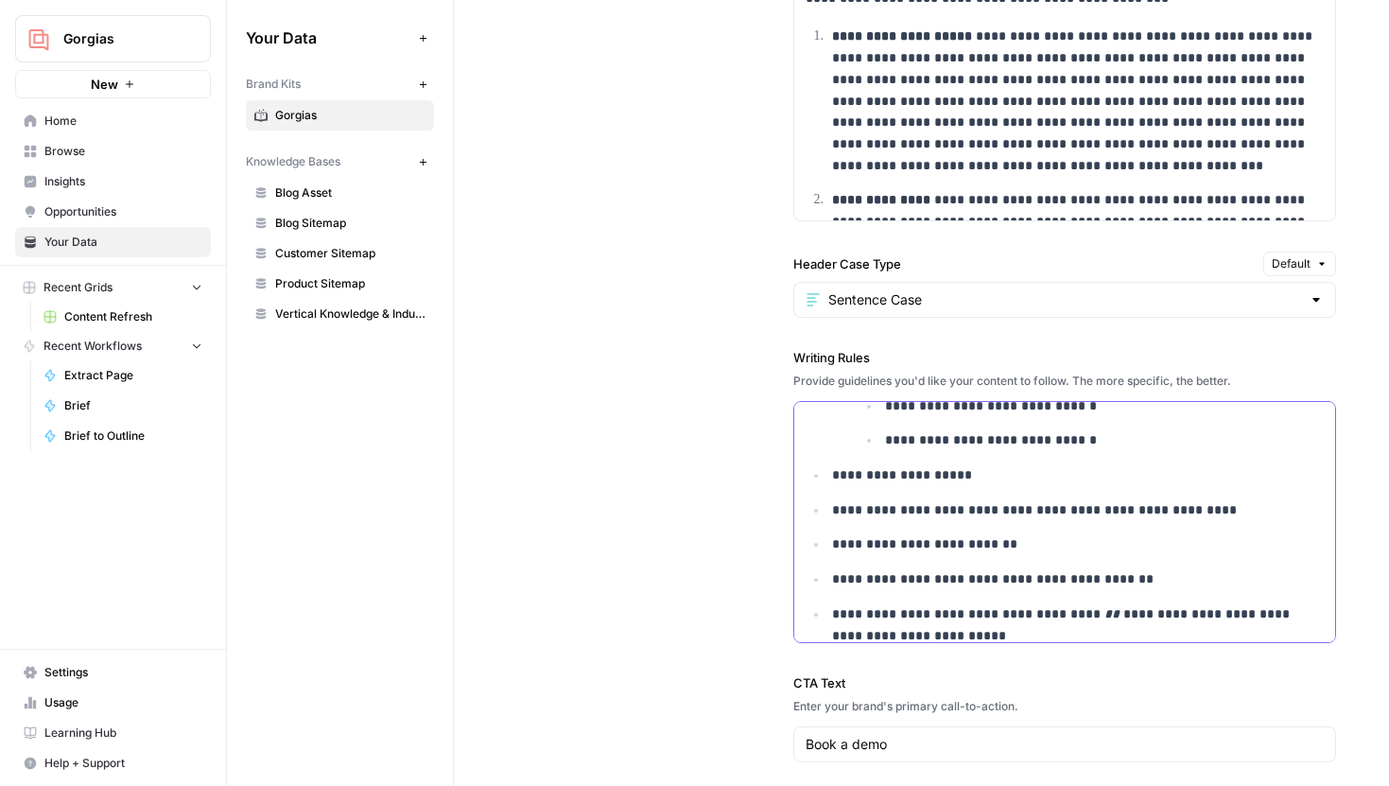
drag, startPoint x: 829, startPoint y: 512, endPoint x: 928, endPoint y: 515, distance: 98.4
click at [928, 515] on li "**********" at bounding box center [1075, 510] width 496 height 22
click at [944, 515] on p "**********" at bounding box center [1078, 510] width 492 height 22
drag, startPoint x: 884, startPoint y: 515, endPoint x: 929, endPoint y: 515, distance: 44.4
click at [929, 515] on p "**********" at bounding box center [1078, 510] width 492 height 22
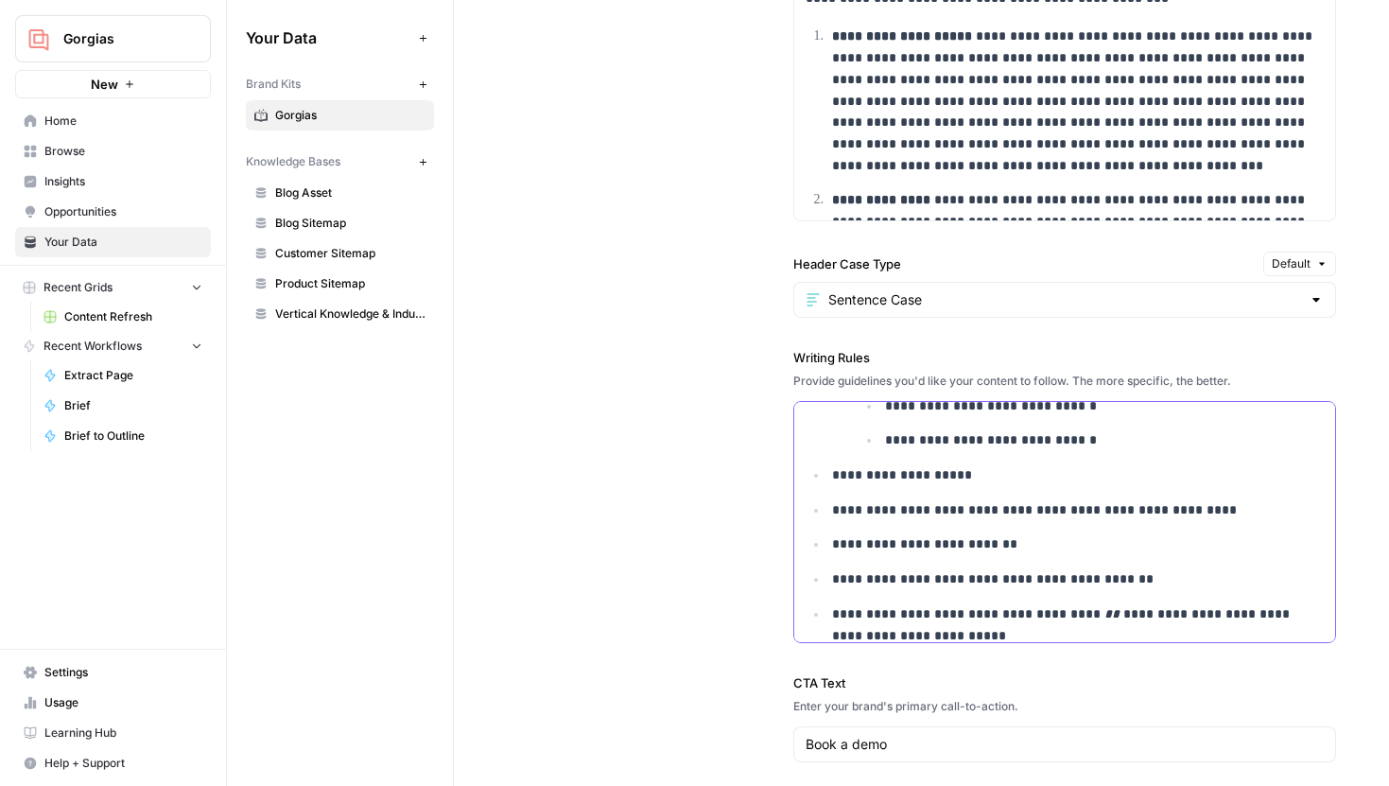
click at [968, 520] on p "**********" at bounding box center [1078, 510] width 492 height 22
click at [1013, 516] on p "**********" at bounding box center [1078, 510] width 492 height 22
click at [1052, 519] on p "**********" at bounding box center [1078, 510] width 492 height 22
drag, startPoint x: 1029, startPoint y: 519, endPoint x: 1187, endPoint y: 520, distance: 157.9
click at [1189, 521] on p "**********" at bounding box center [1078, 510] width 492 height 22
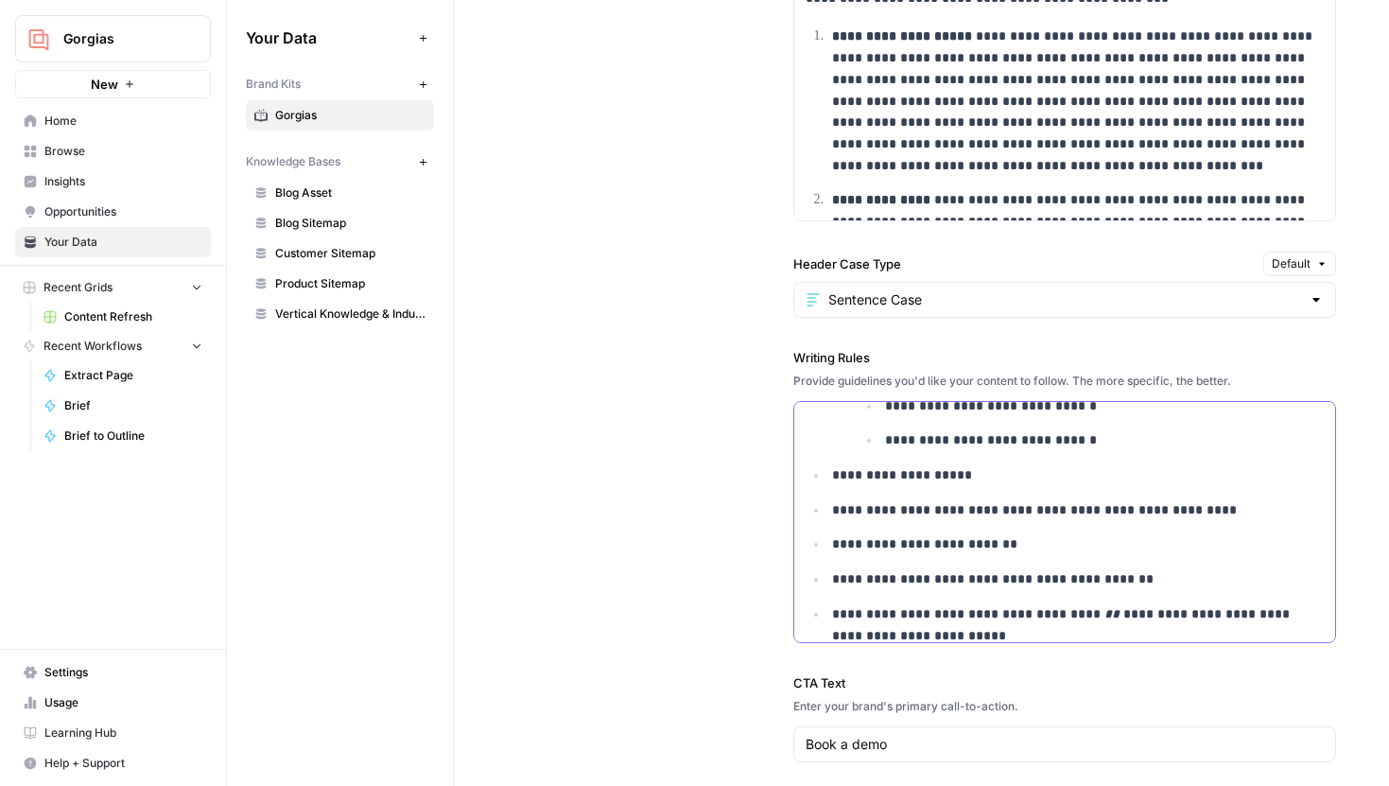
drag, startPoint x: 826, startPoint y: 514, endPoint x: 1228, endPoint y: 513, distance: 401.9
click at [1228, 513] on p "**********" at bounding box center [1078, 510] width 492 height 22
drag, startPoint x: 825, startPoint y: 512, endPoint x: 1194, endPoint y: 516, distance: 369.7
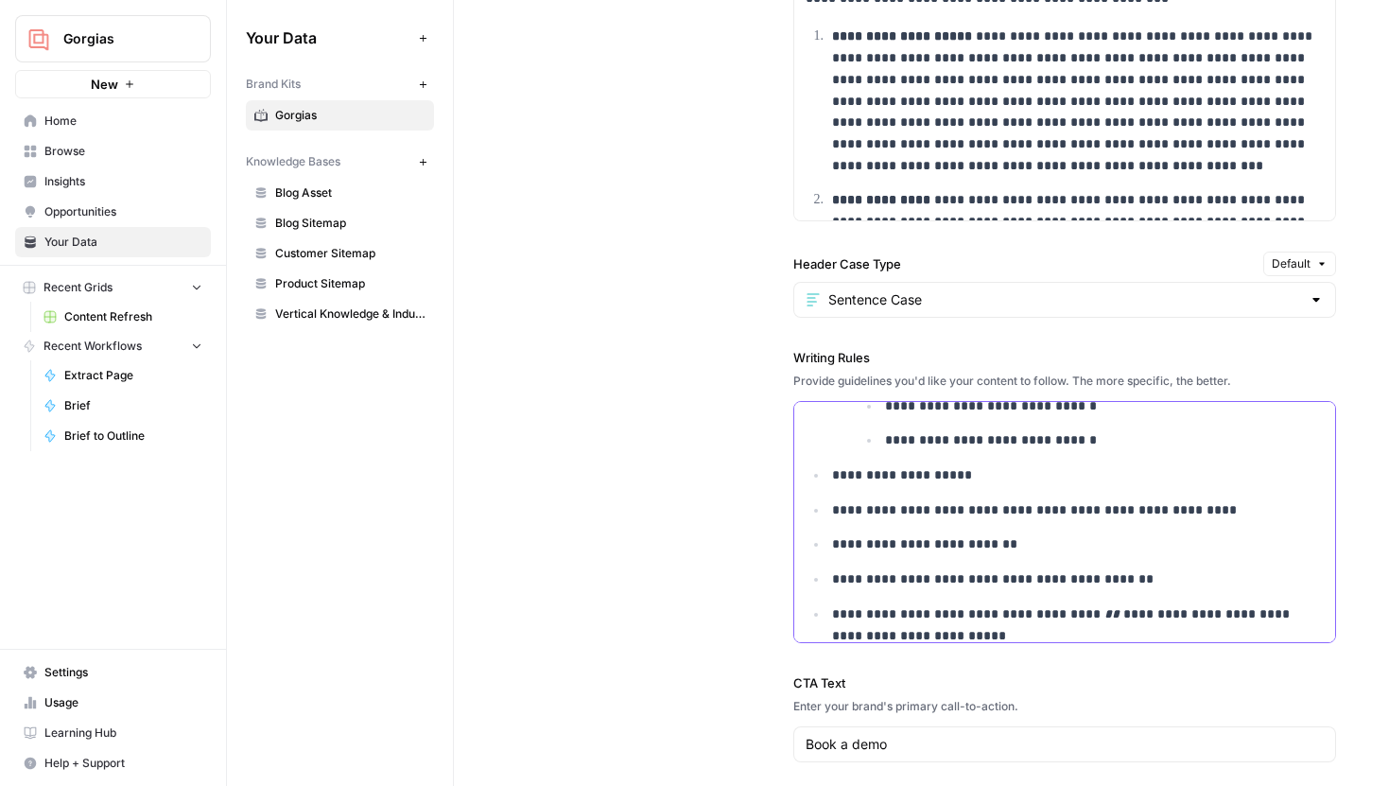
click at [1215, 517] on p "**********" at bounding box center [1078, 510] width 492 height 22
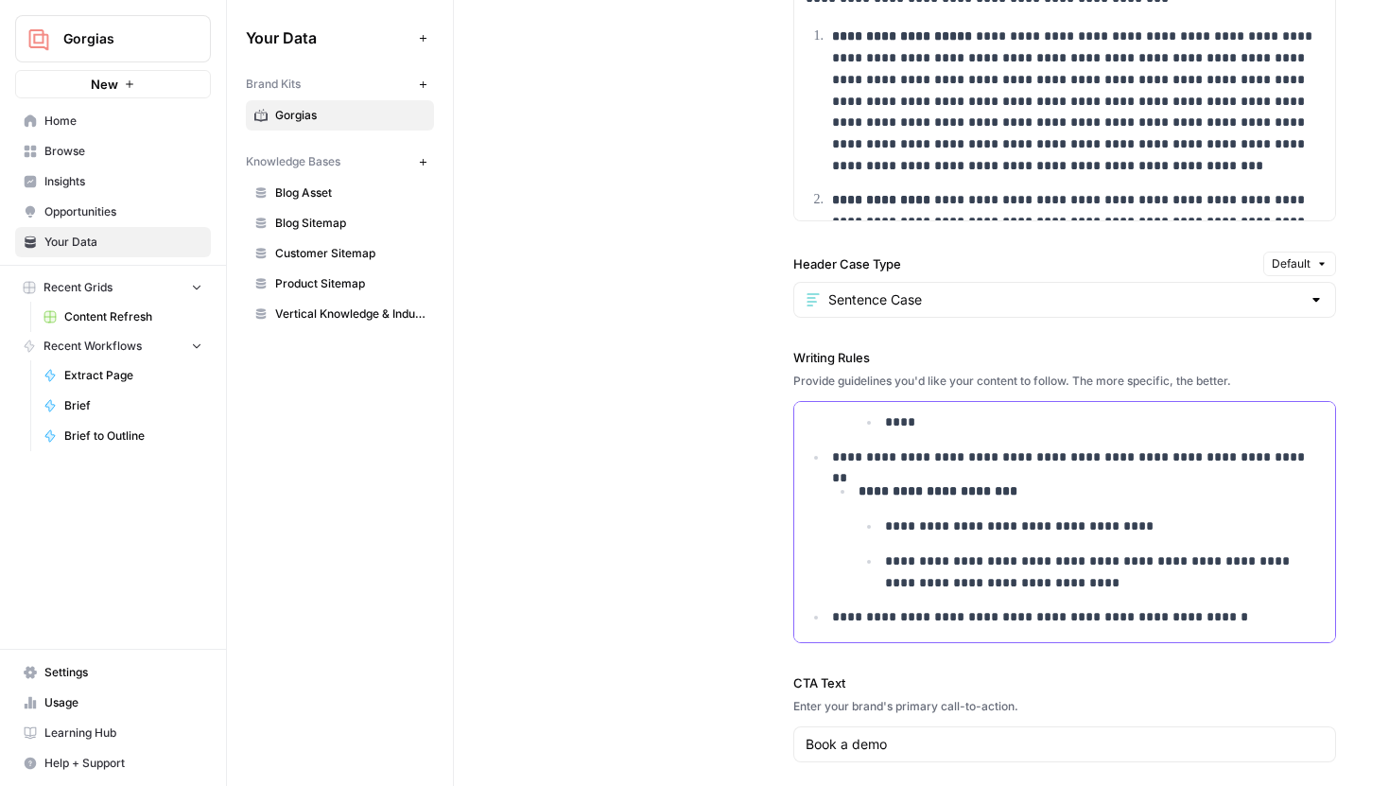
scroll to position [6520, 0]
click at [1207, 618] on p "**********" at bounding box center [1078, 617] width 492 height 22
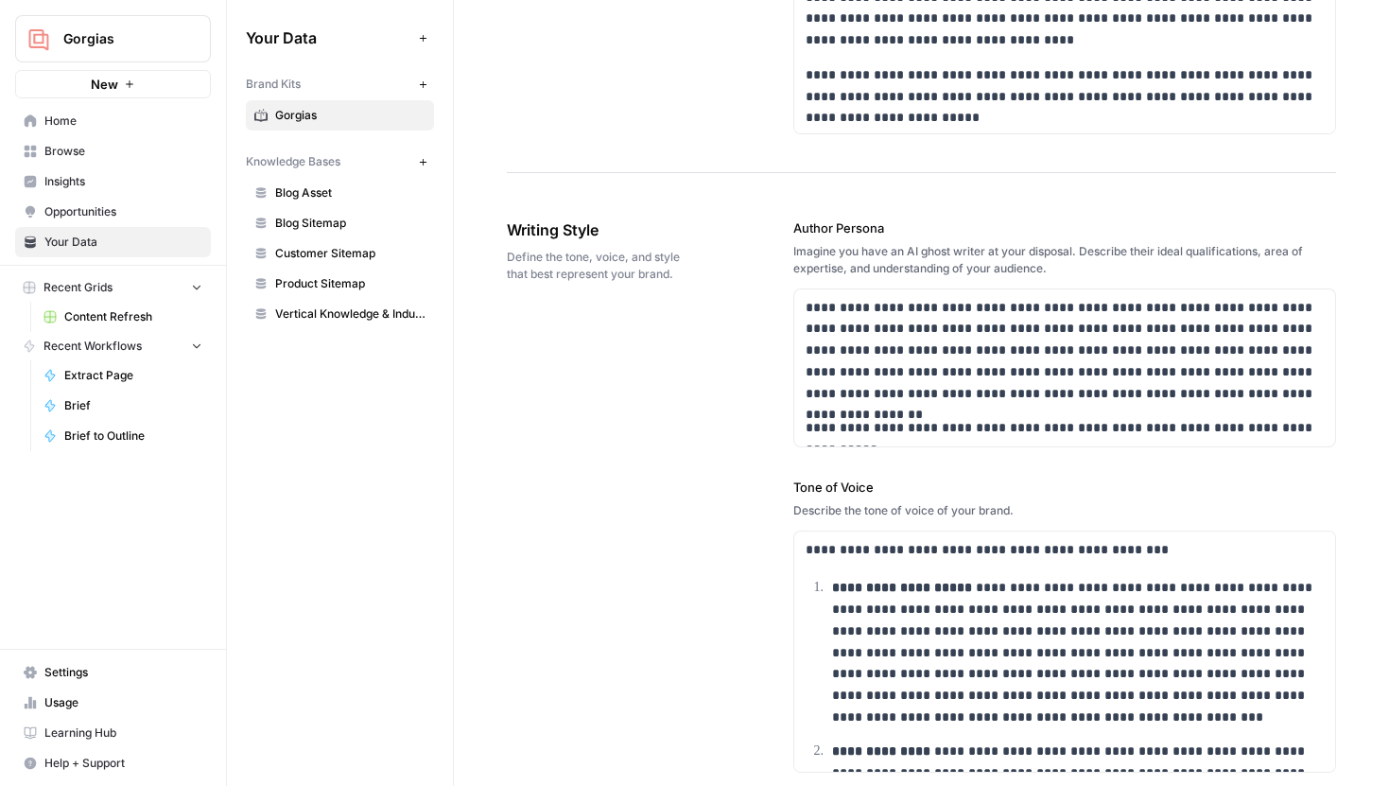
scroll to position [1160, 0]
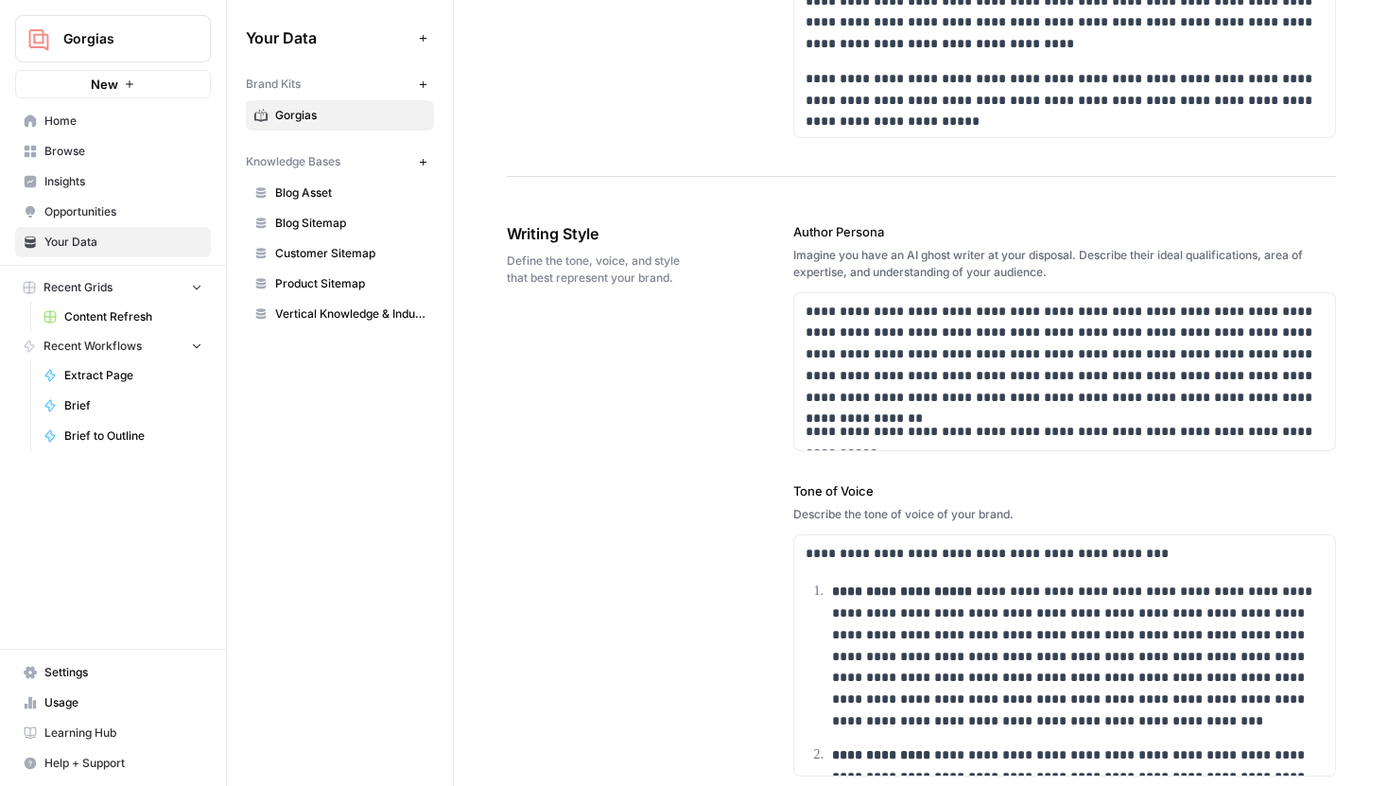
click at [155, 47] on span "Gorgias" at bounding box center [120, 38] width 114 height 19
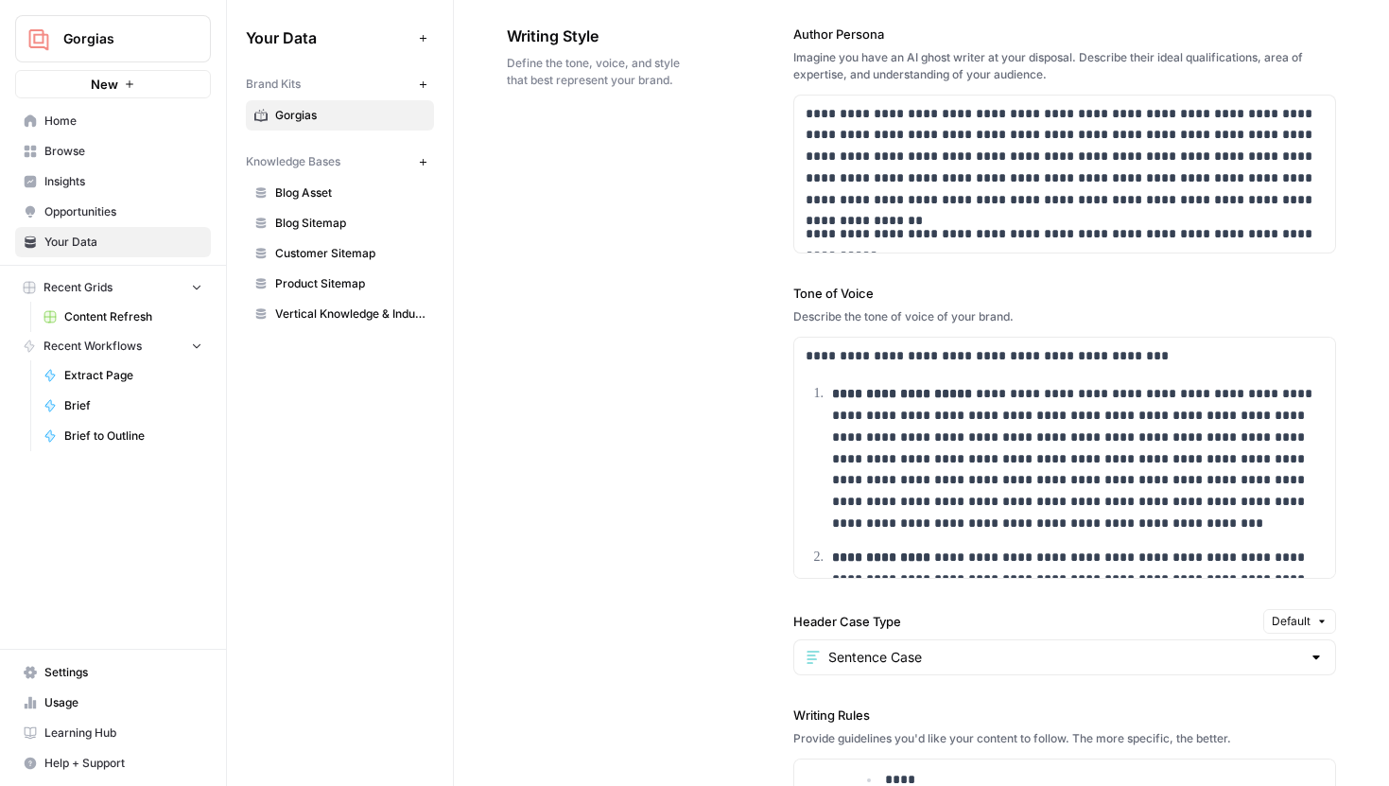
scroll to position [1378, 0]
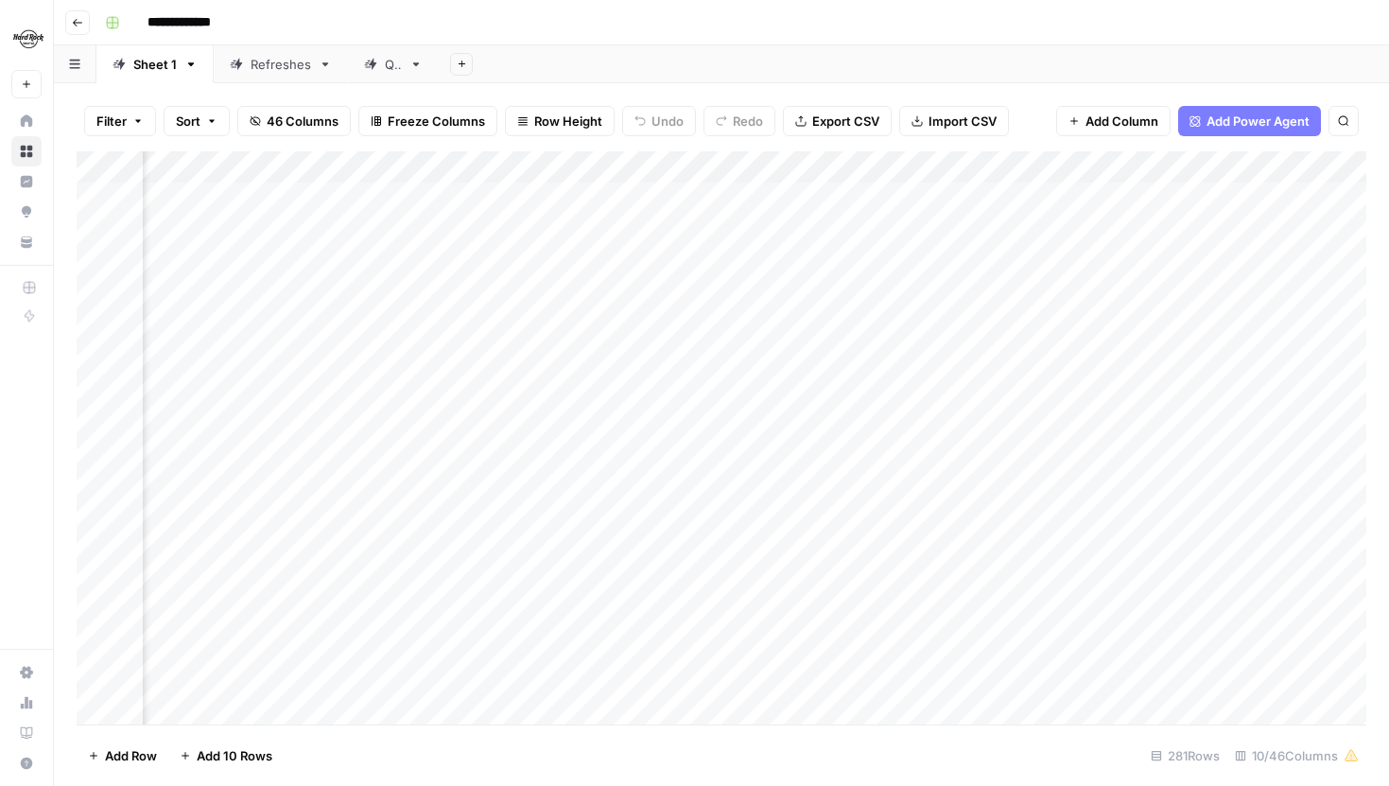
scroll to position [0, 904]
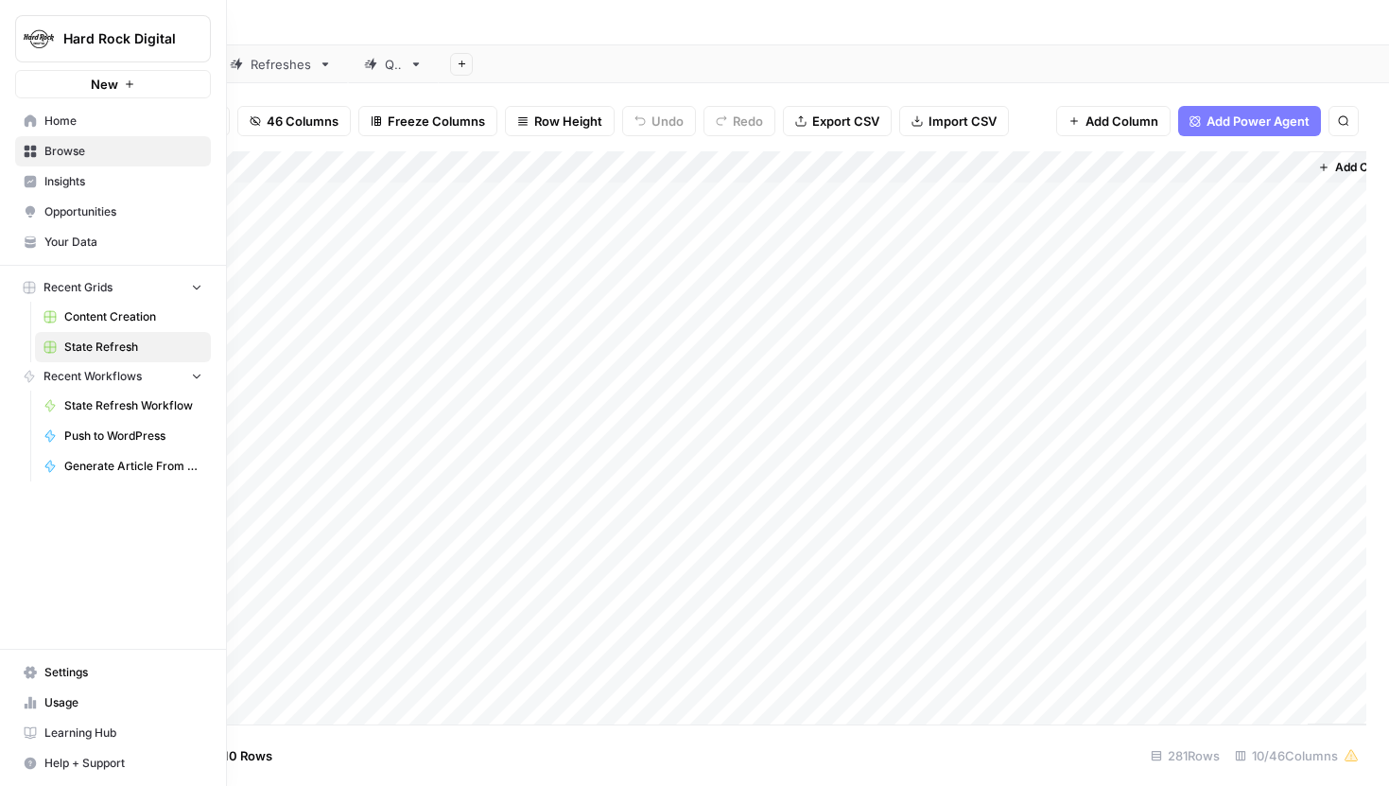
click at [45, 113] on span "Home" at bounding box center [123, 121] width 158 height 17
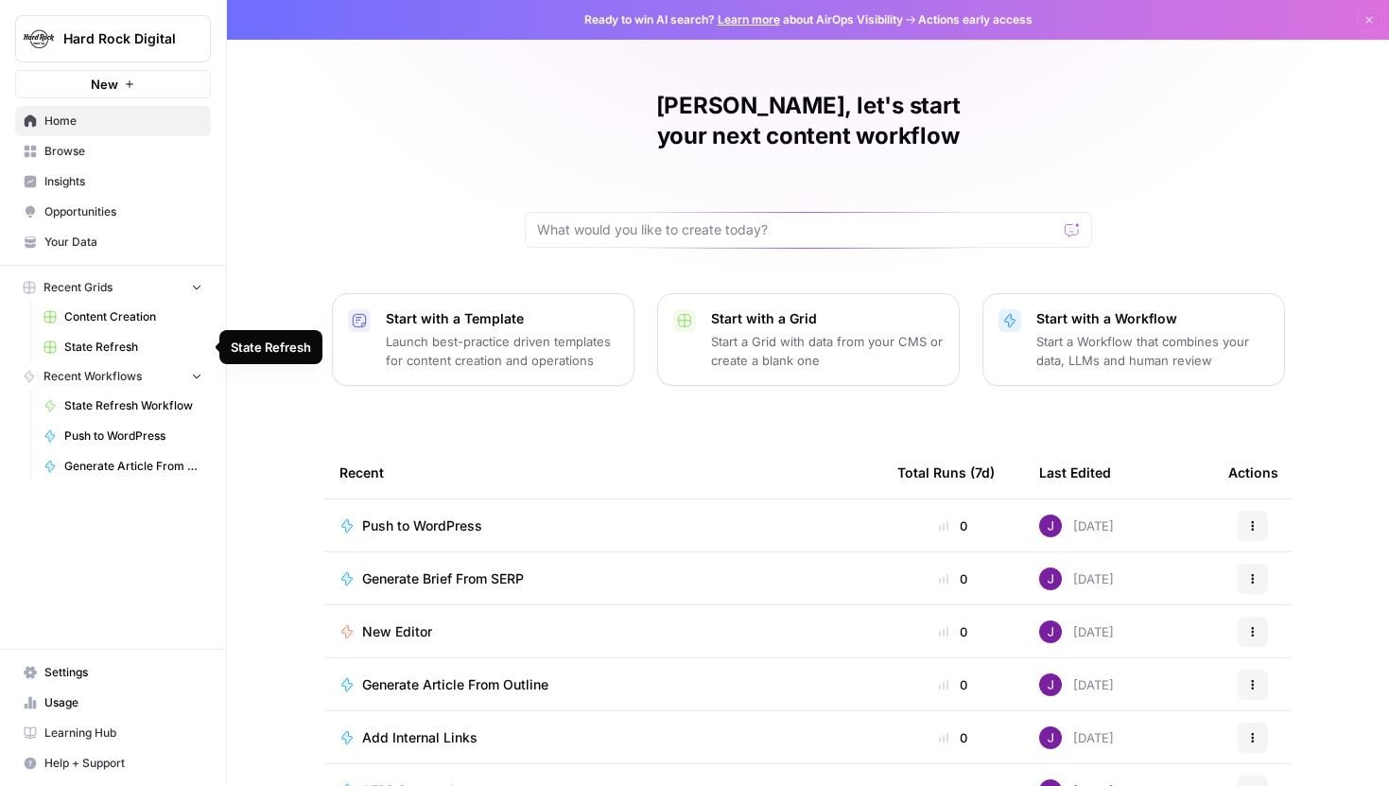
click at [104, 347] on span "State Refresh" at bounding box center [133, 347] width 138 height 17
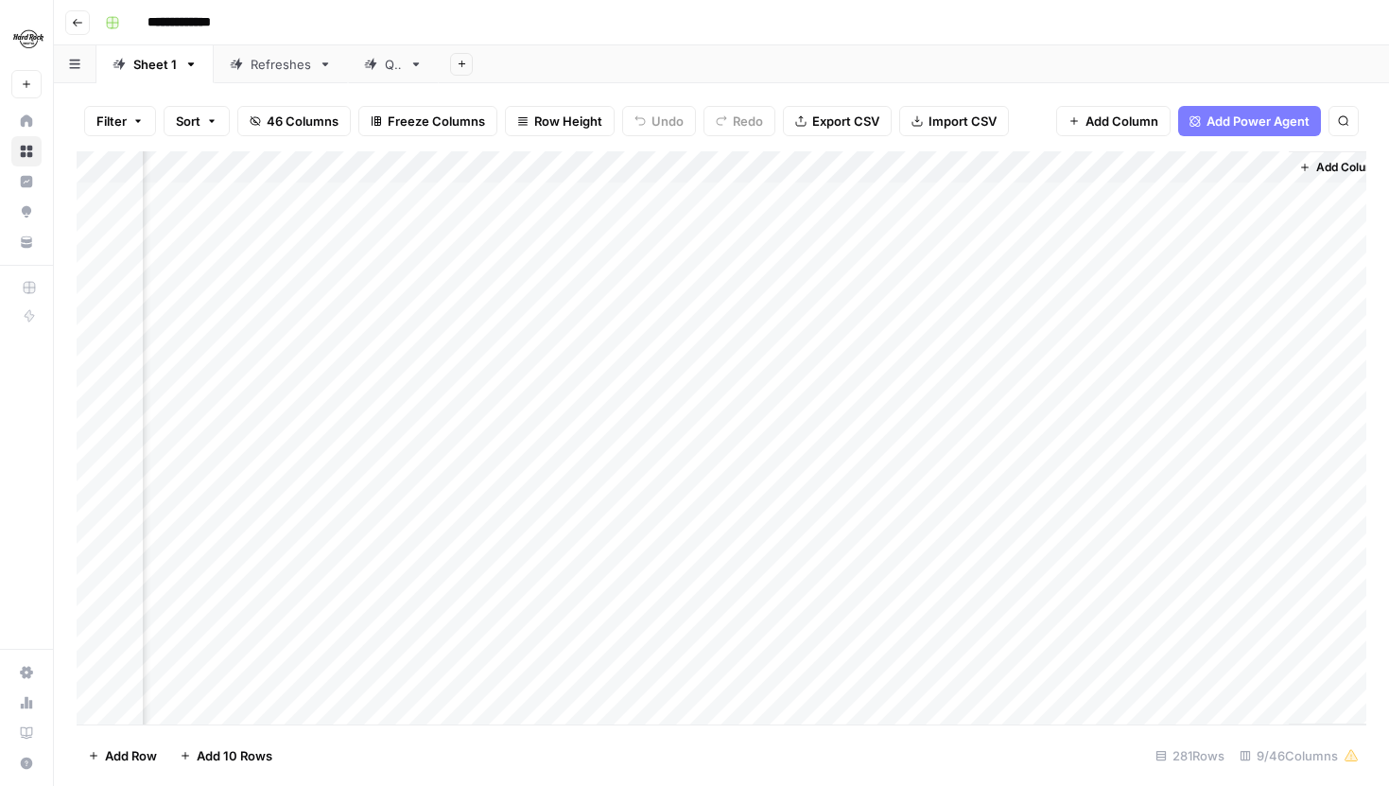
scroll to position [0, 678]
click at [698, 194] on div "Add Column" at bounding box center [722, 437] width 1290 height 573
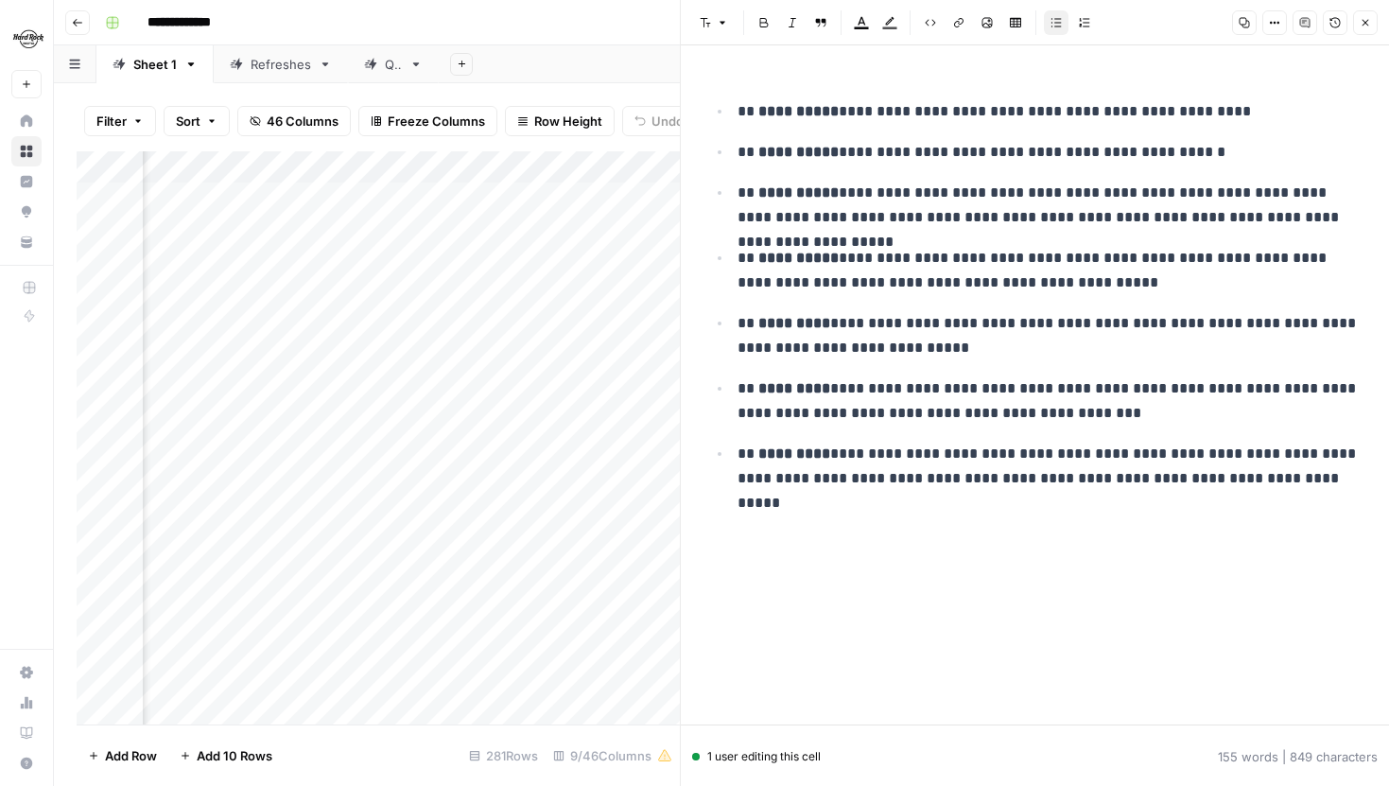
click at [1370, 27] on icon "button" at bounding box center [1365, 22] width 11 height 11
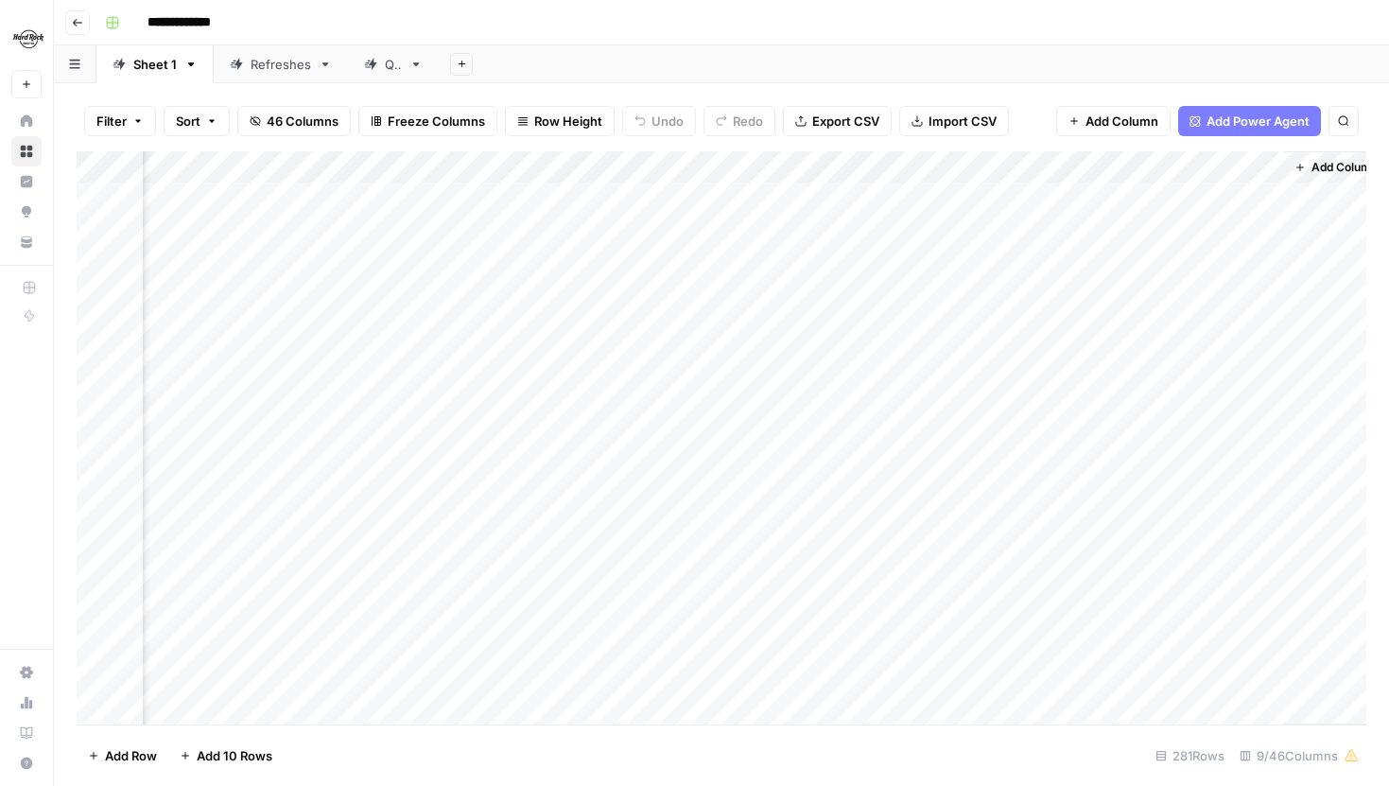
scroll to position [0, 678]
click at [702, 228] on div "Add Column" at bounding box center [722, 437] width 1290 height 573
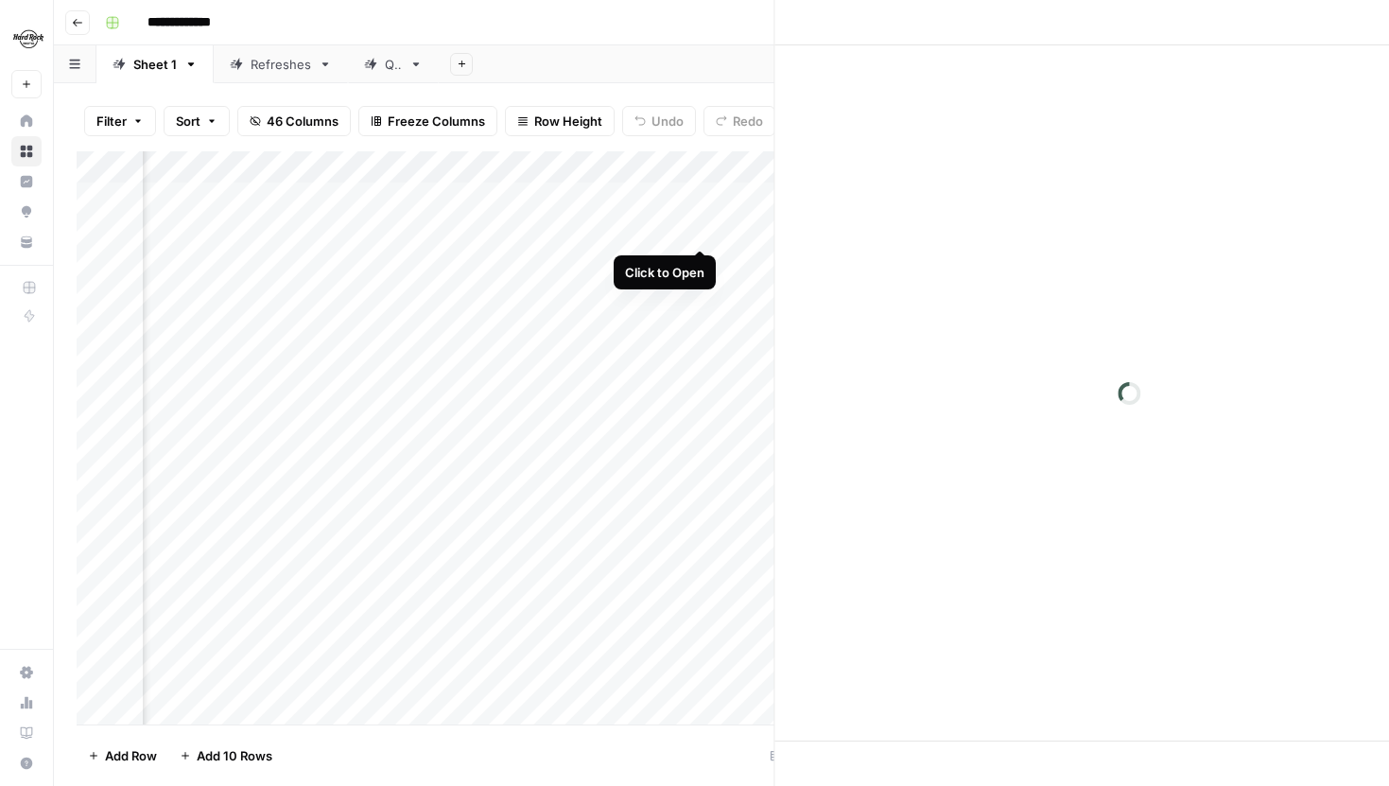
scroll to position [0, 666]
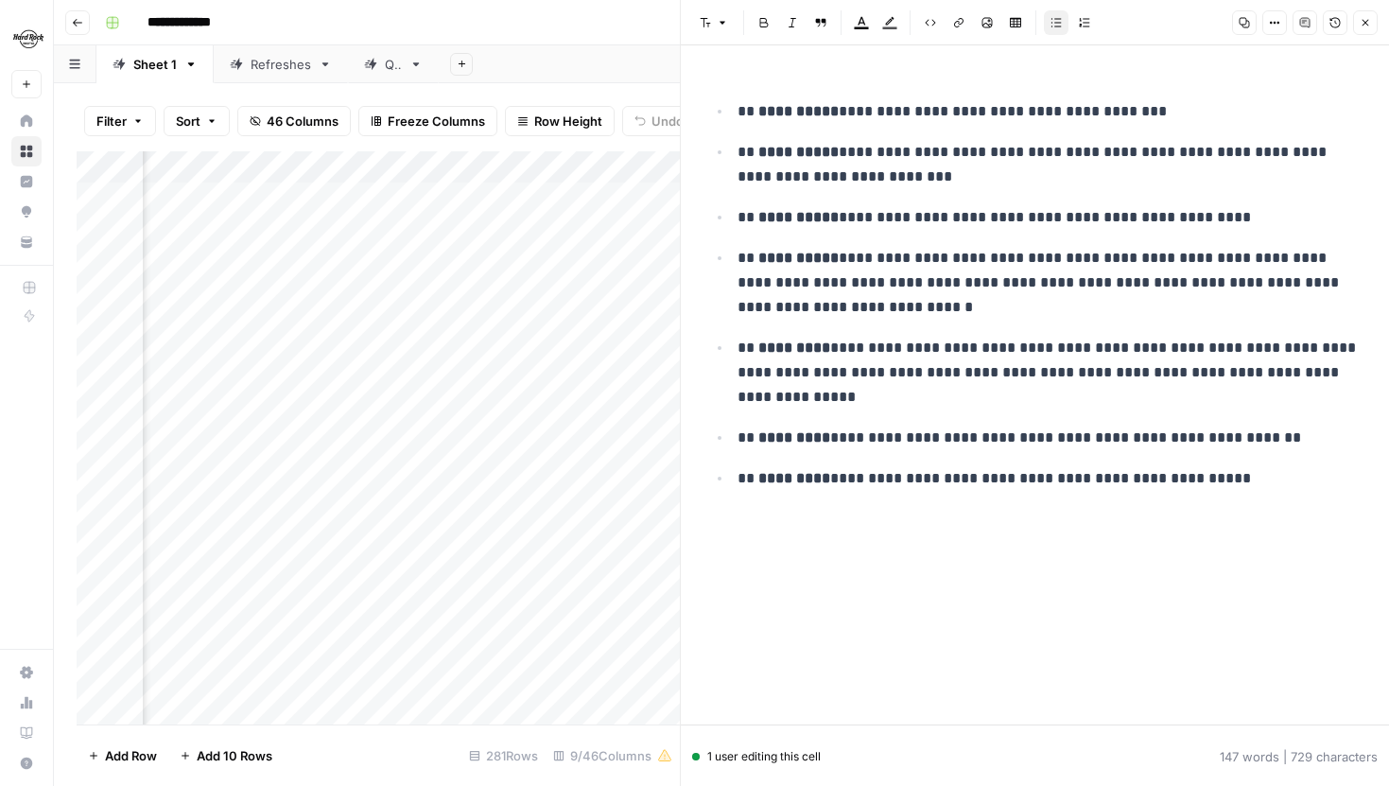
click at [912, 389] on p "**********" at bounding box center [1050, 373] width 625 height 74
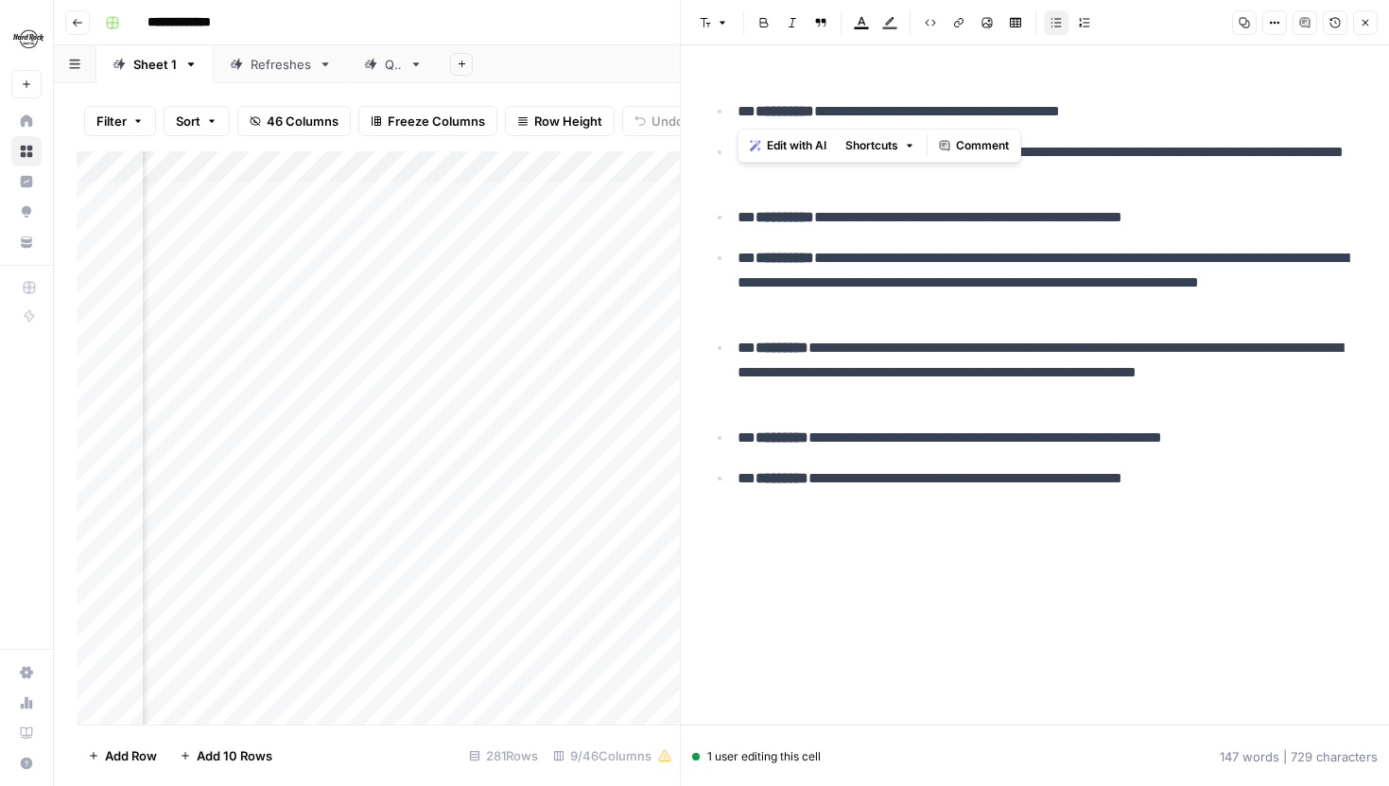
click at [1094, 99] on p "**********" at bounding box center [1050, 111] width 625 height 25
click at [1029, 99] on p "**********" at bounding box center [1050, 111] width 625 height 25
click at [1368, 15] on button "Close" at bounding box center [1365, 22] width 25 height 25
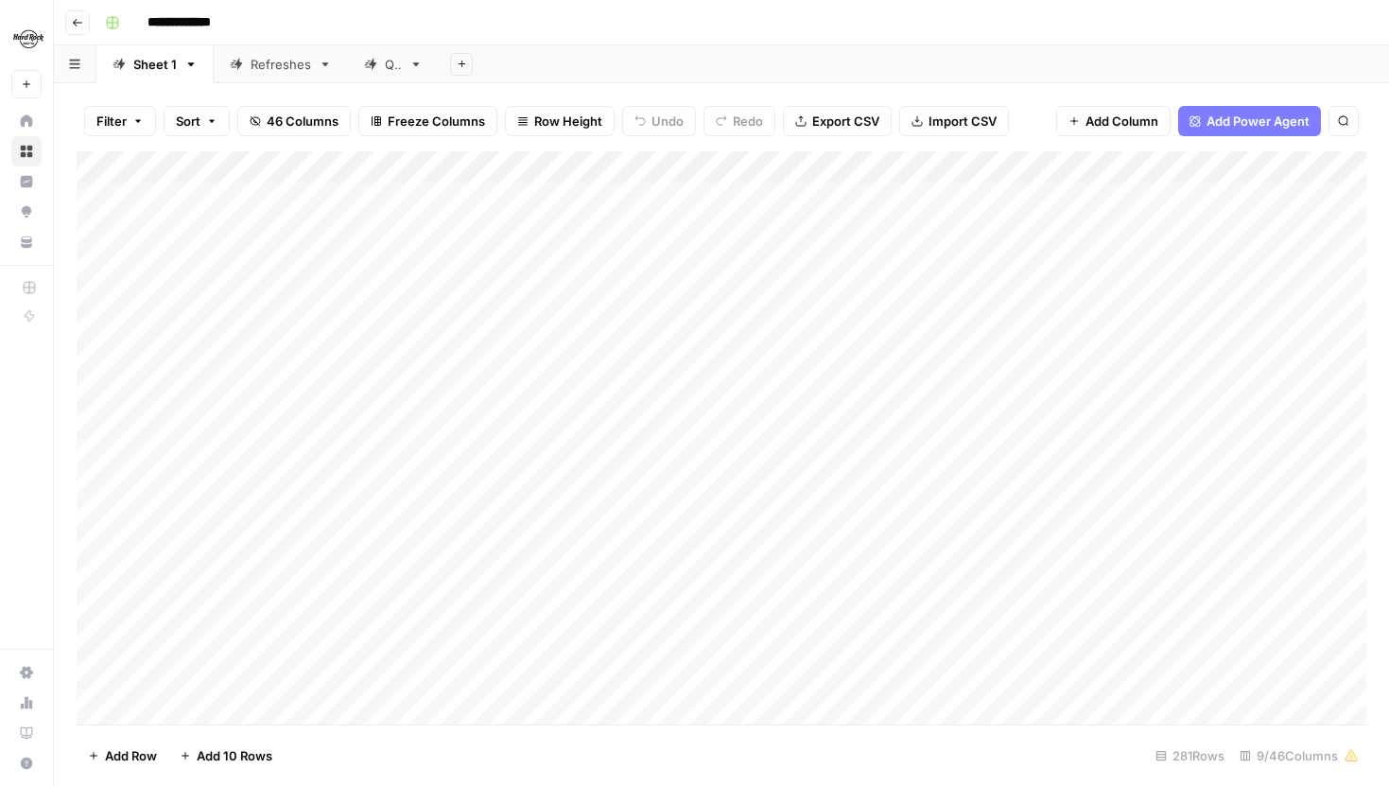
click at [267, 118] on span "46 Columns" at bounding box center [303, 121] width 72 height 19
click at [287, 111] on button "46 Columns" at bounding box center [293, 121] width 113 height 30
click at [144, 122] on button "Filter" at bounding box center [120, 121] width 72 height 30
click at [350, 212] on button "Add Filter" at bounding box center [460, 214] width 704 height 25
click at [200, 310] on span "Clear All" at bounding box center [188, 306] width 46 height 17
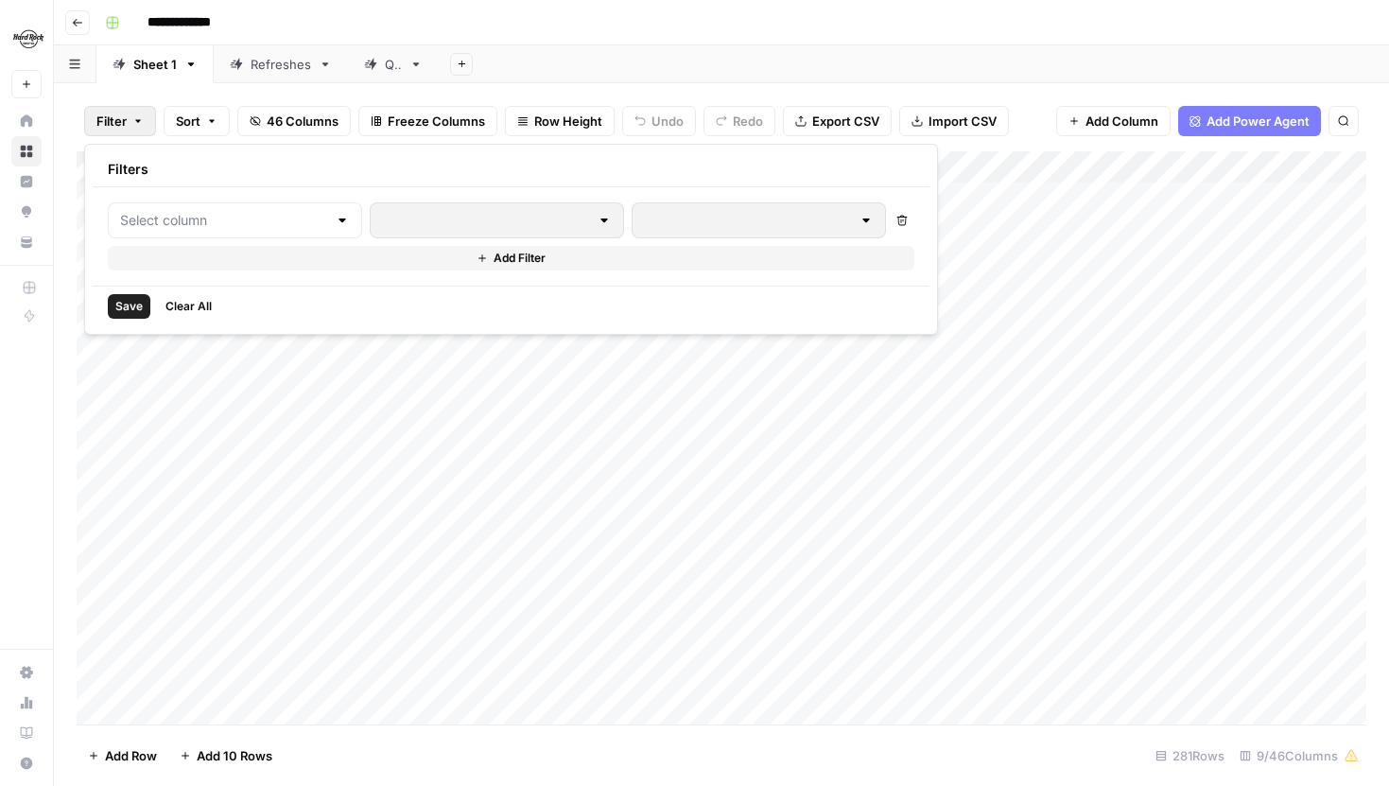
click at [890, 218] on button "Delete" at bounding box center [902, 220] width 25 height 25
click at [896, 225] on icon "button" at bounding box center [901, 220] width 11 height 11
click at [616, 88] on div "Filter Sort 46 Columns Freeze Columns Row Height Undo Redo Export CSV Import CS…" at bounding box center [721, 434] width 1335 height 703
click at [140, 116] on icon "button" at bounding box center [137, 120] width 11 height 11
click at [605, 95] on div "Filter Sort 46 Columns Freeze Columns Row Height Undo Redo Export CSV Import CS…" at bounding box center [722, 121] width 1290 height 61
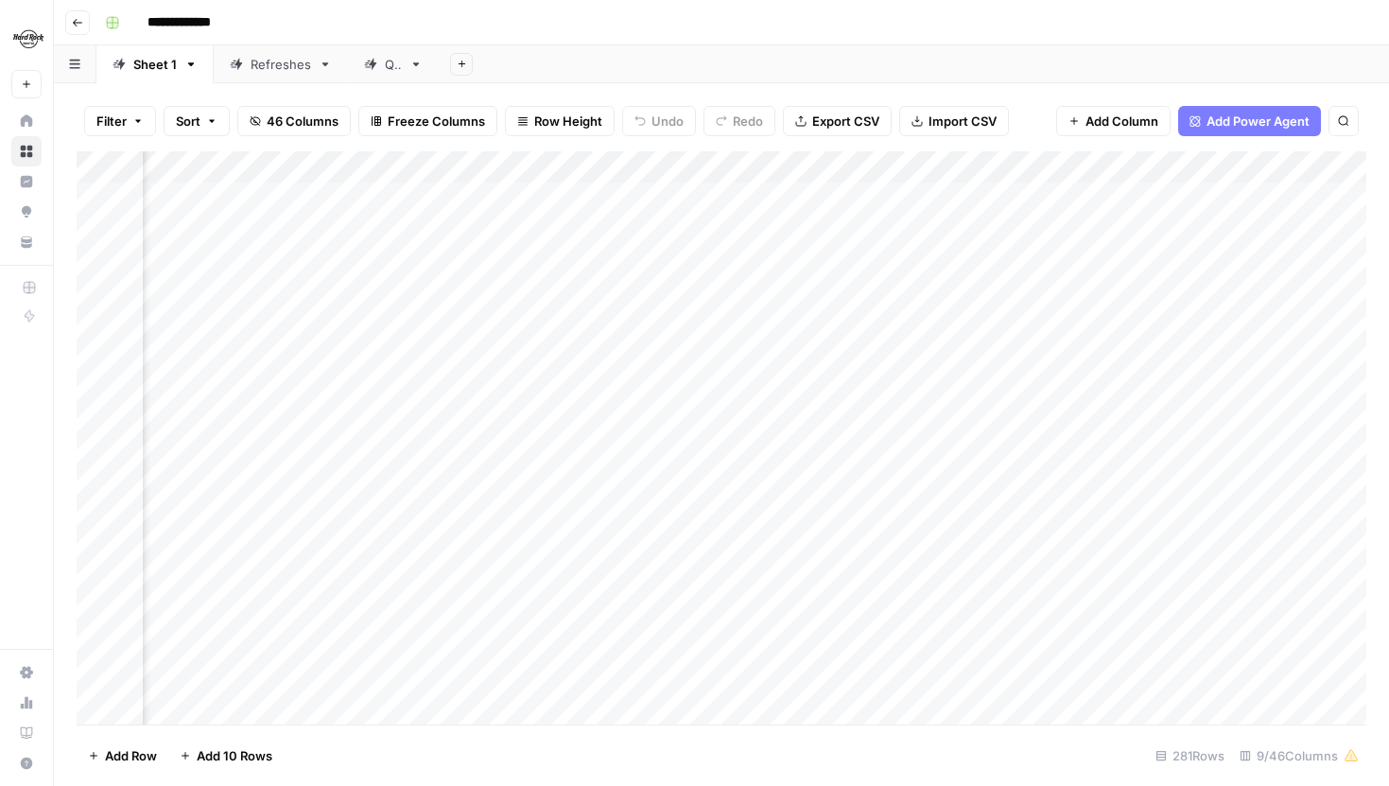
scroll to position [0, 215]
click at [187, 20] on input "**********" at bounding box center [192, 23] width 106 height 30
click at [158, 61] on div "Sheet 1" at bounding box center [154, 64] width 43 height 19
click at [163, 66] on div "Sheet 1" at bounding box center [154, 64] width 43 height 19
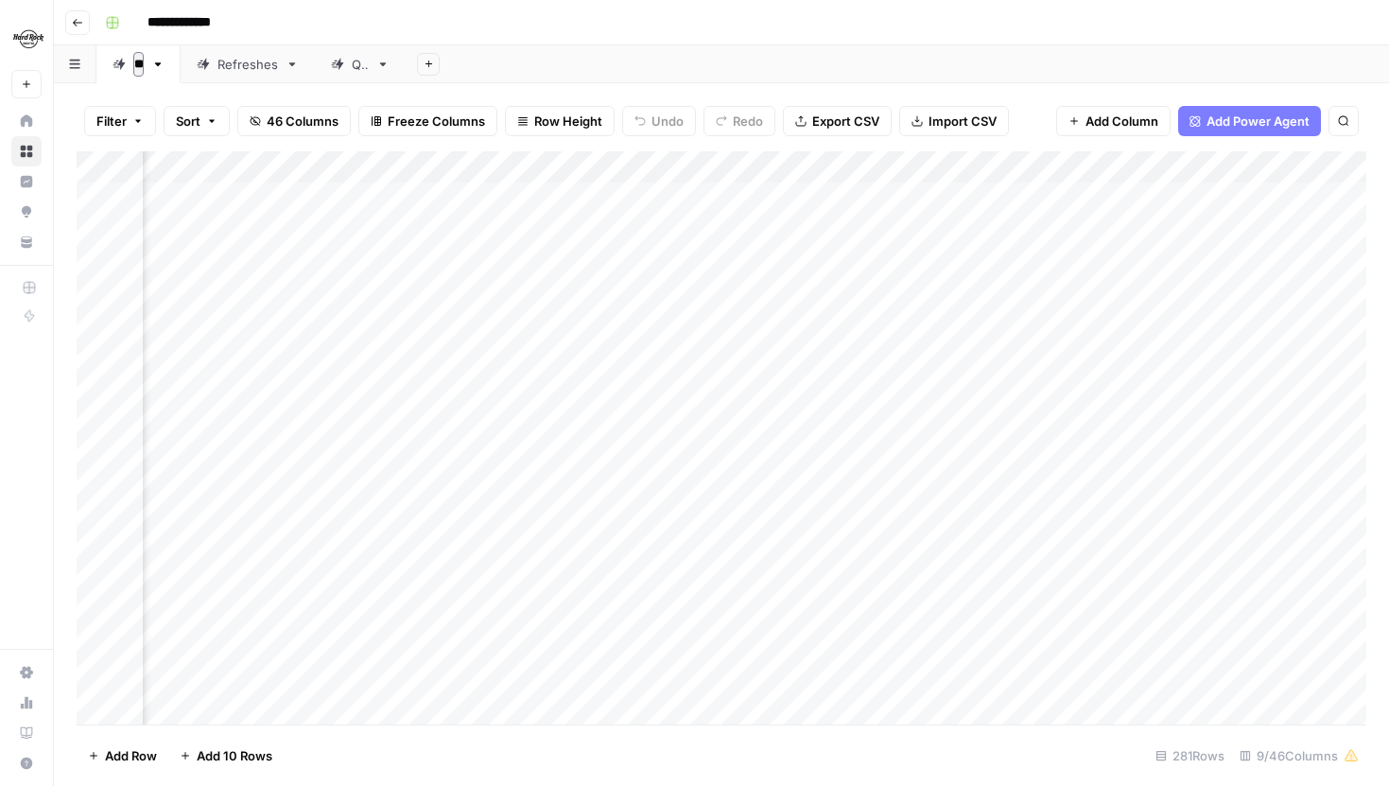
type input "*"
type input "**********"
click at [287, 65] on div "Refreshes" at bounding box center [317, 64] width 61 height 19
click at [166, 73] on link "State Refresh" at bounding box center [173, 64] width 154 height 38
click at [100, 489] on div "Add Column" at bounding box center [722, 437] width 1290 height 573
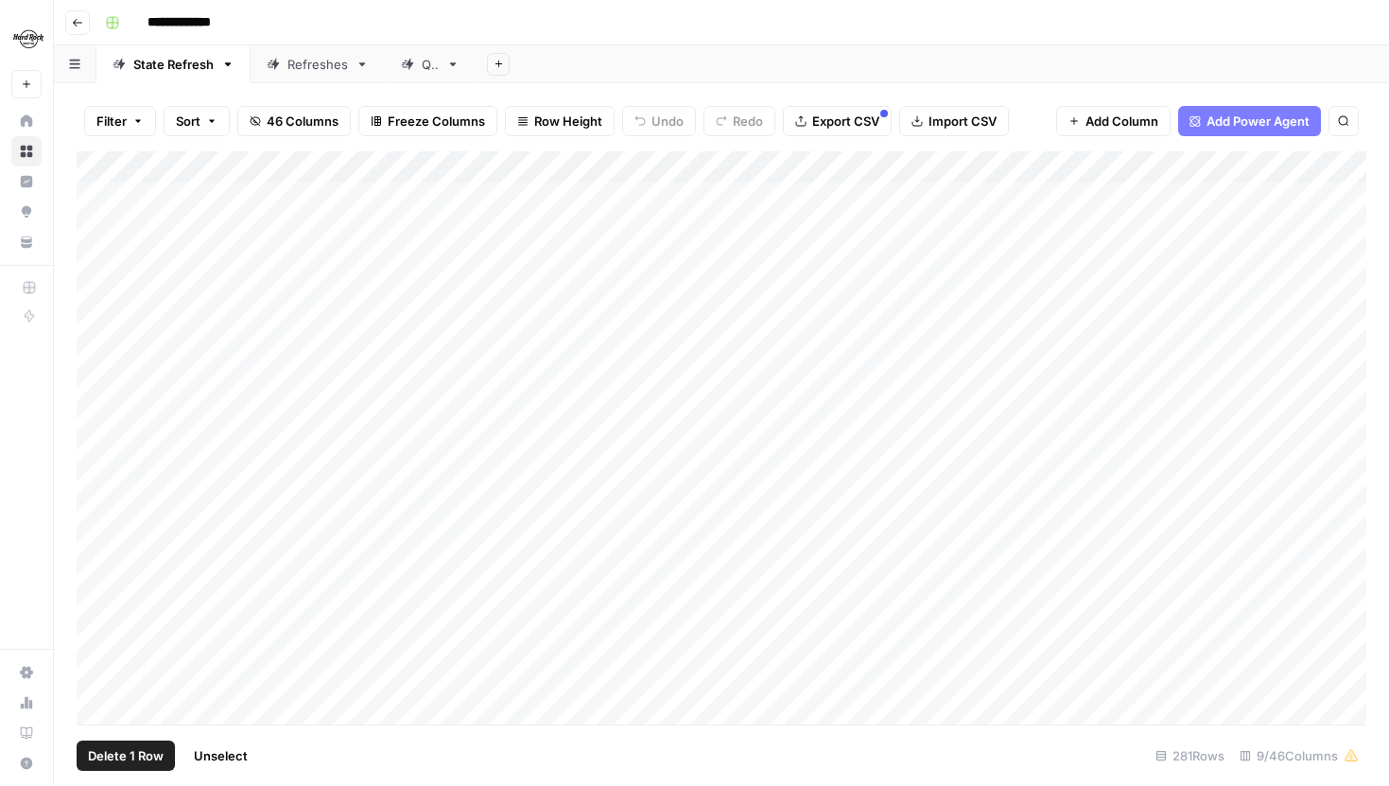
scroll to position [1, 6]
click at [324, 166] on div "Add Column" at bounding box center [722, 437] width 1290 height 573
click at [482, 94] on div "Filter Sort 46 Columns Freeze Columns Row Height Undo Redo Export CSV Import CS…" at bounding box center [722, 121] width 1290 height 61
click at [338, 91] on div "Filter Sort 46 Columns Freeze Columns Row Height Undo Redo Export CSV Import CS…" at bounding box center [722, 121] width 1290 height 61
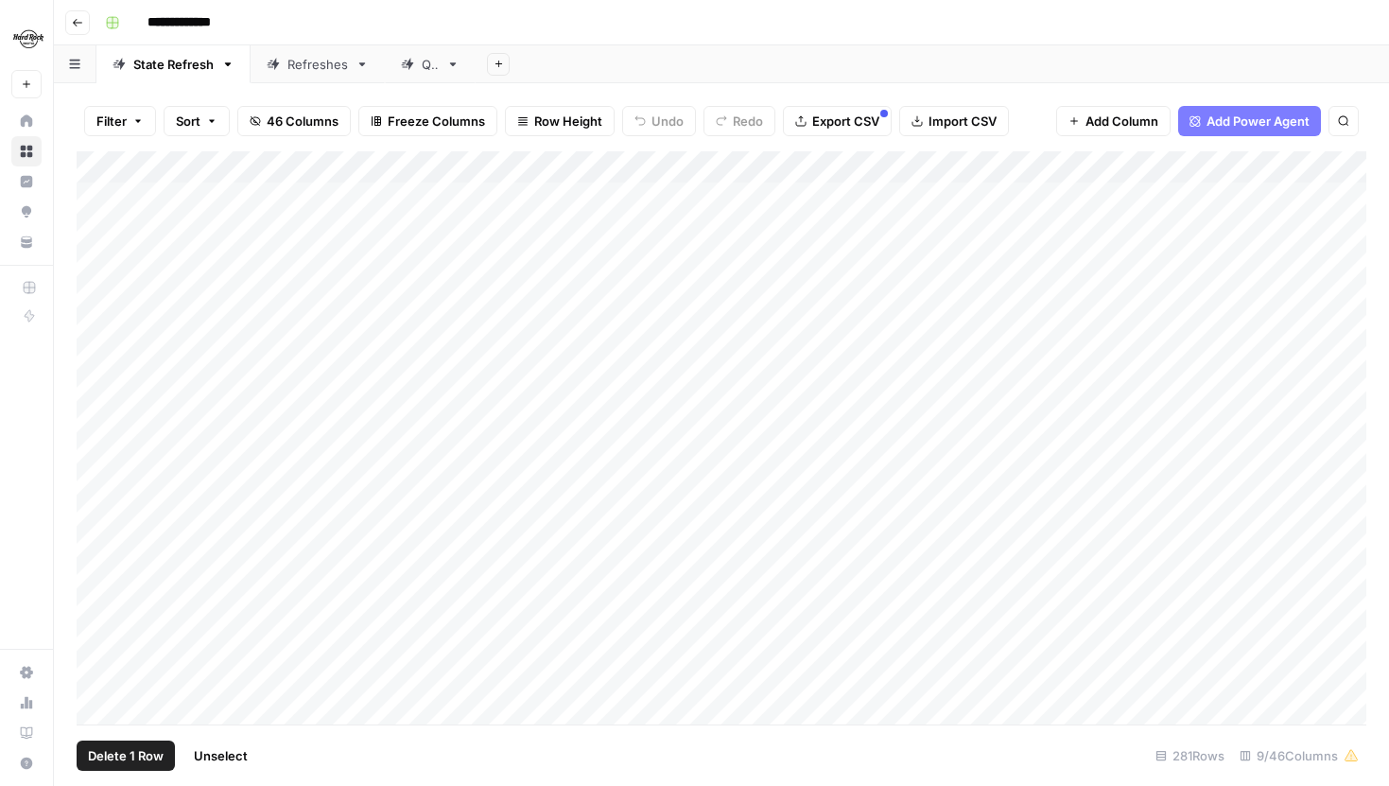
click at [492, 59] on button "Add Sheet" at bounding box center [498, 64] width 23 height 23
click at [545, 306] on div "WordPress" at bounding box center [594, 302] width 139 height 19
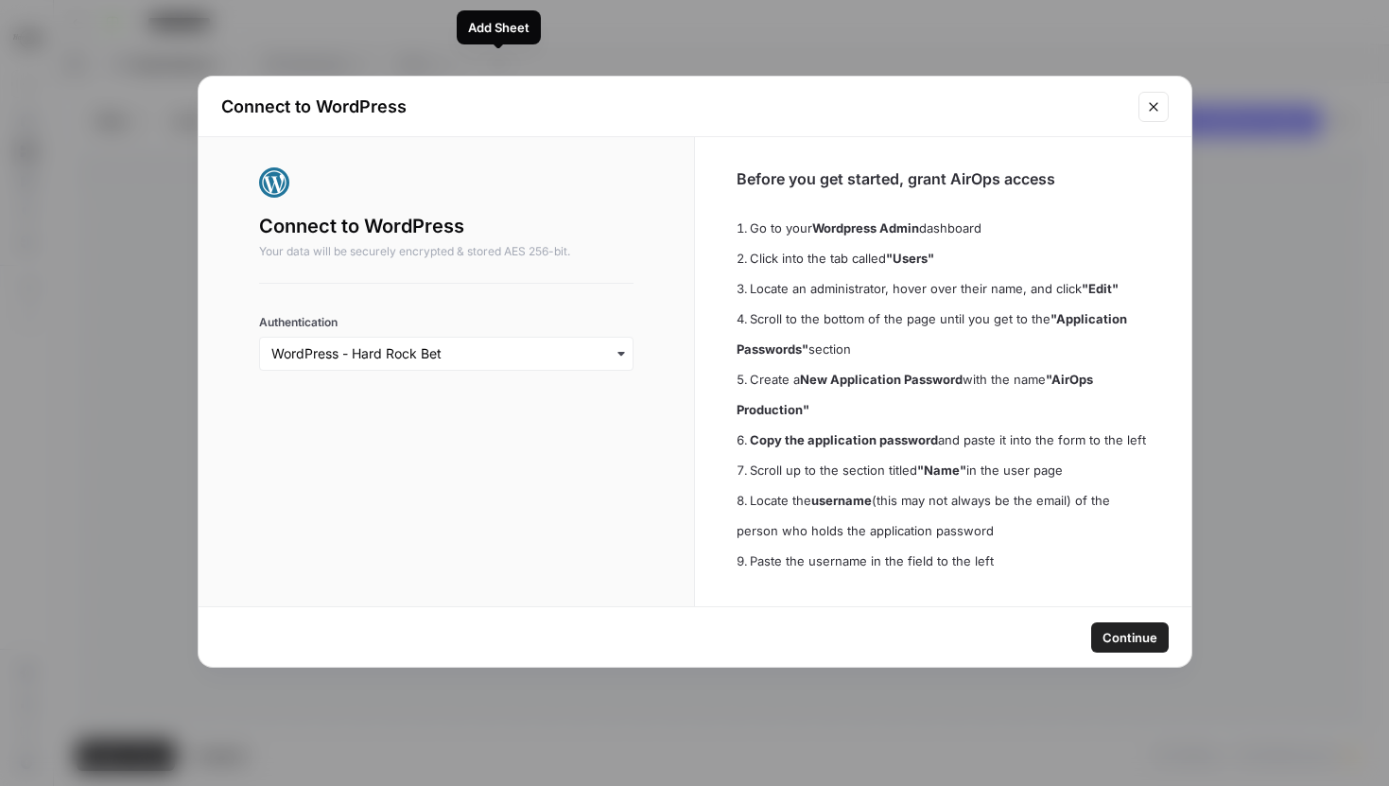
click at [1153, 630] on span "Continue" at bounding box center [1130, 637] width 55 height 19
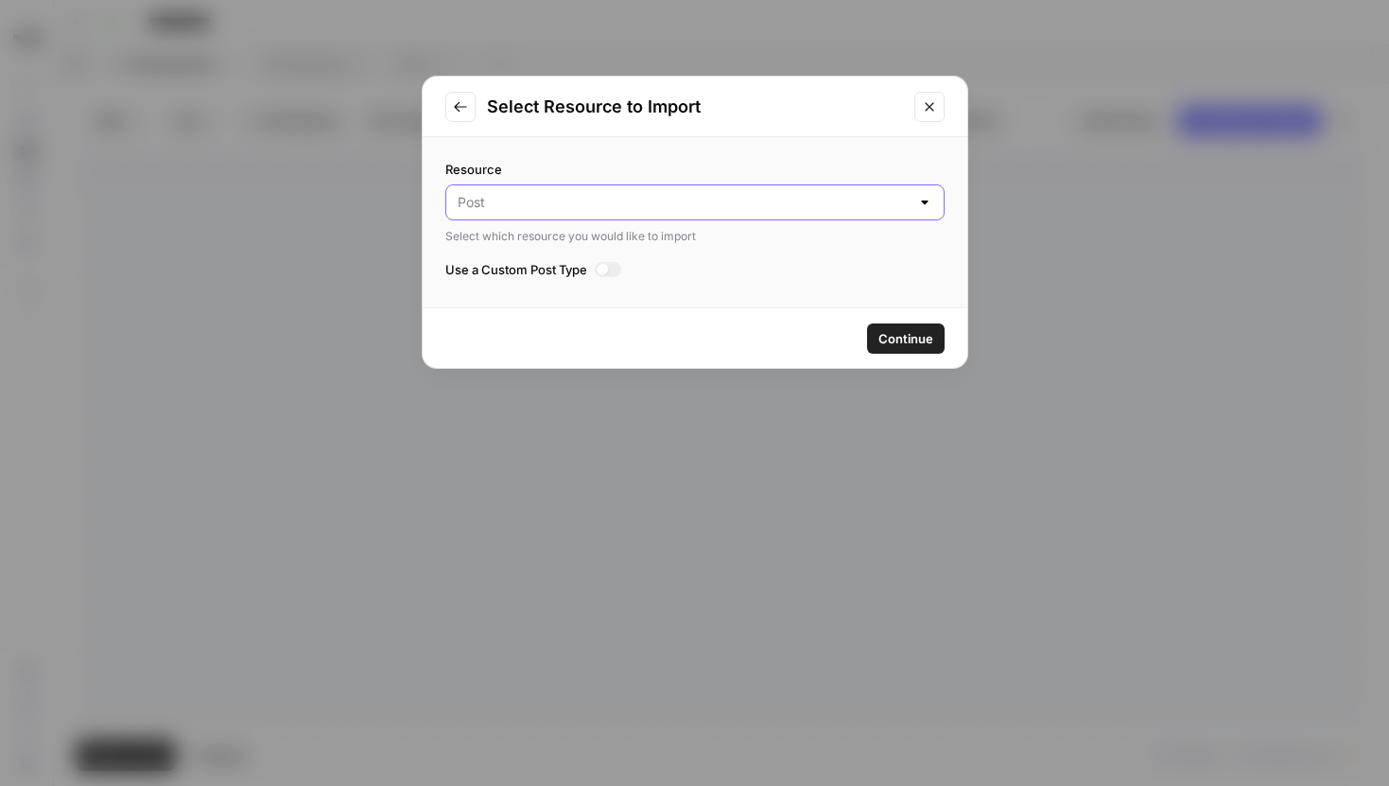
click at [551, 205] on input "Resource" at bounding box center [684, 202] width 452 height 19
click at [507, 257] on span "Post" at bounding box center [682, 249] width 443 height 19
type input "Post"
click at [602, 264] on div at bounding box center [602, 269] width 11 height 11
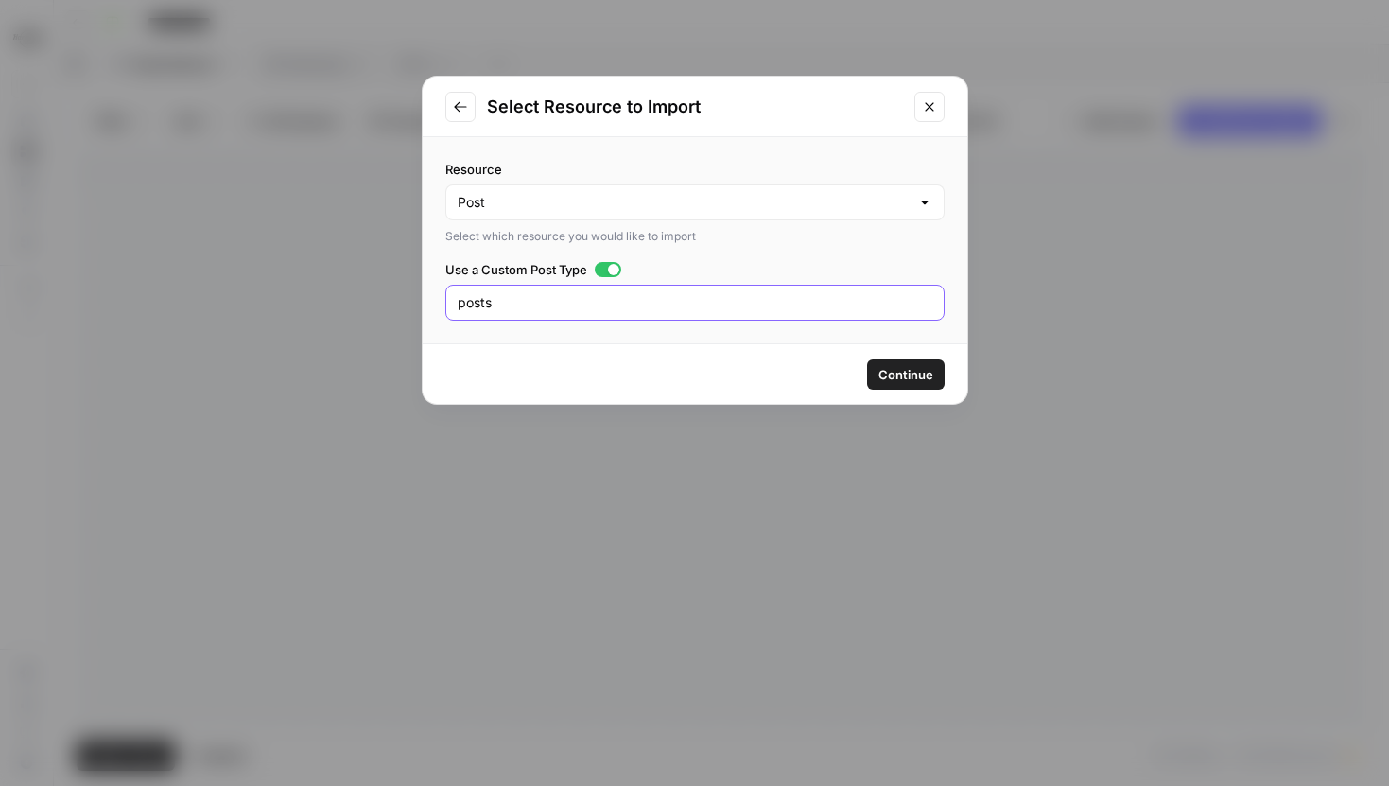
click at [542, 304] on input "posts" at bounding box center [695, 302] width 475 height 19
type input "pages"
click at [897, 369] on span "Continue" at bounding box center [905, 374] width 55 height 19
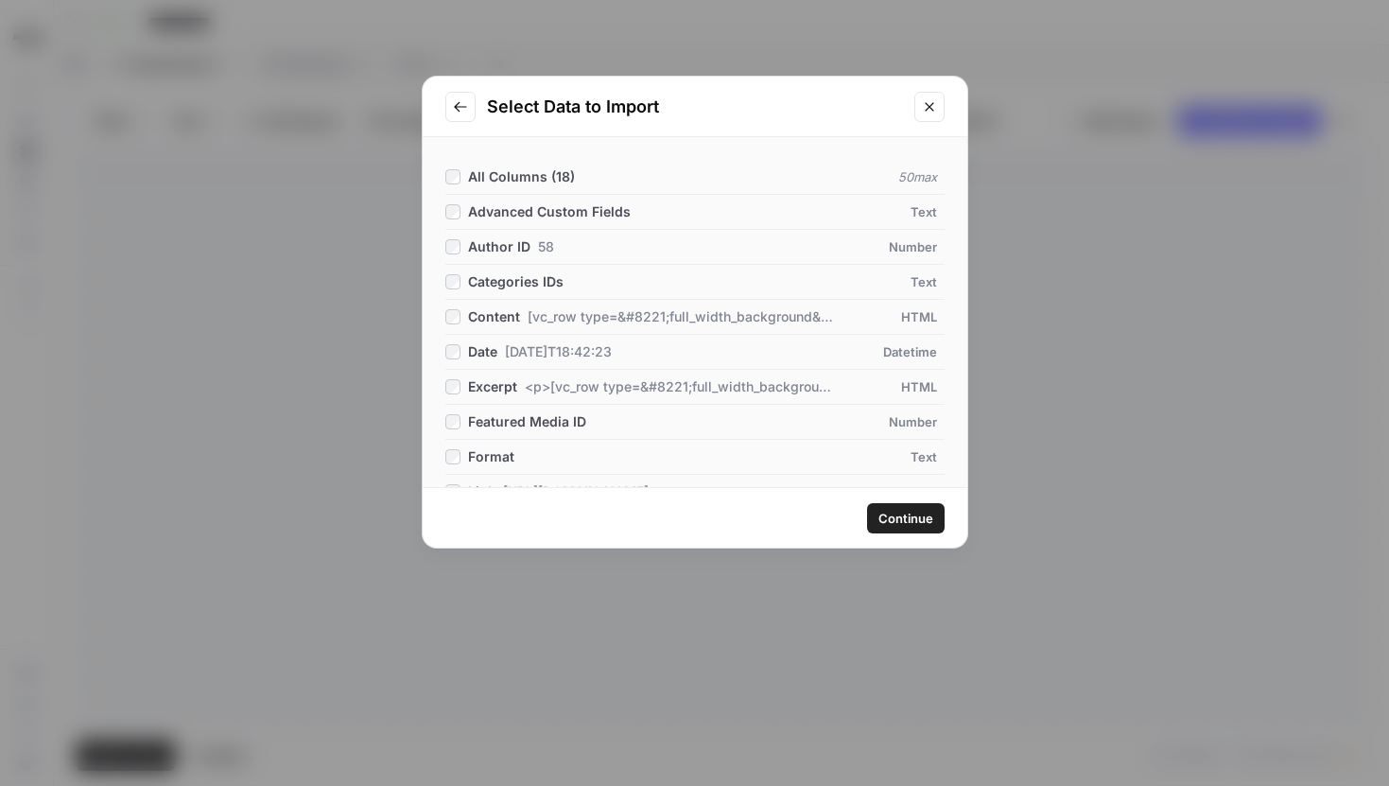
click at [889, 513] on span "Continue" at bounding box center [905, 518] width 55 height 19
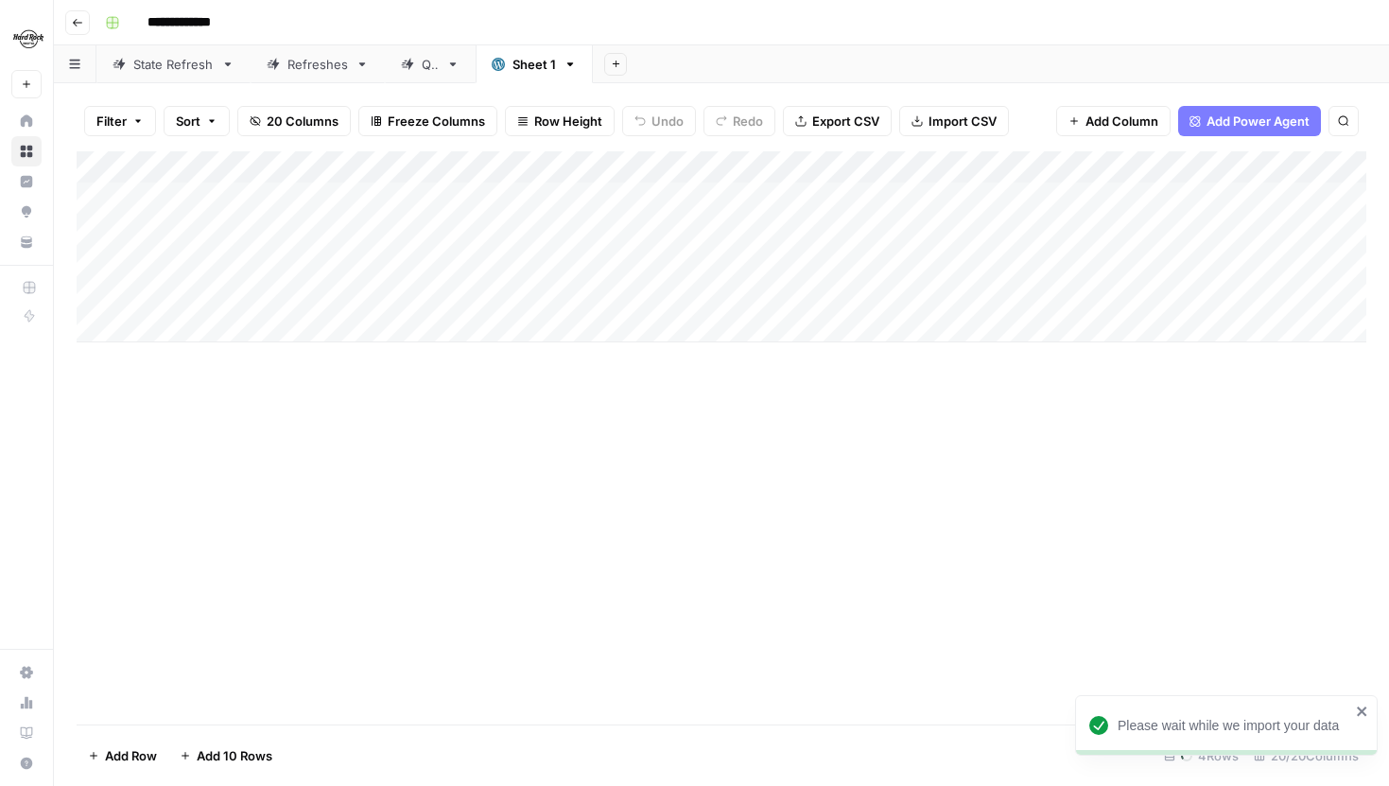
click at [165, 63] on div "State Refresh" at bounding box center [173, 64] width 80 height 19
click at [135, 120] on icon "button" at bounding box center [137, 120] width 11 height 11
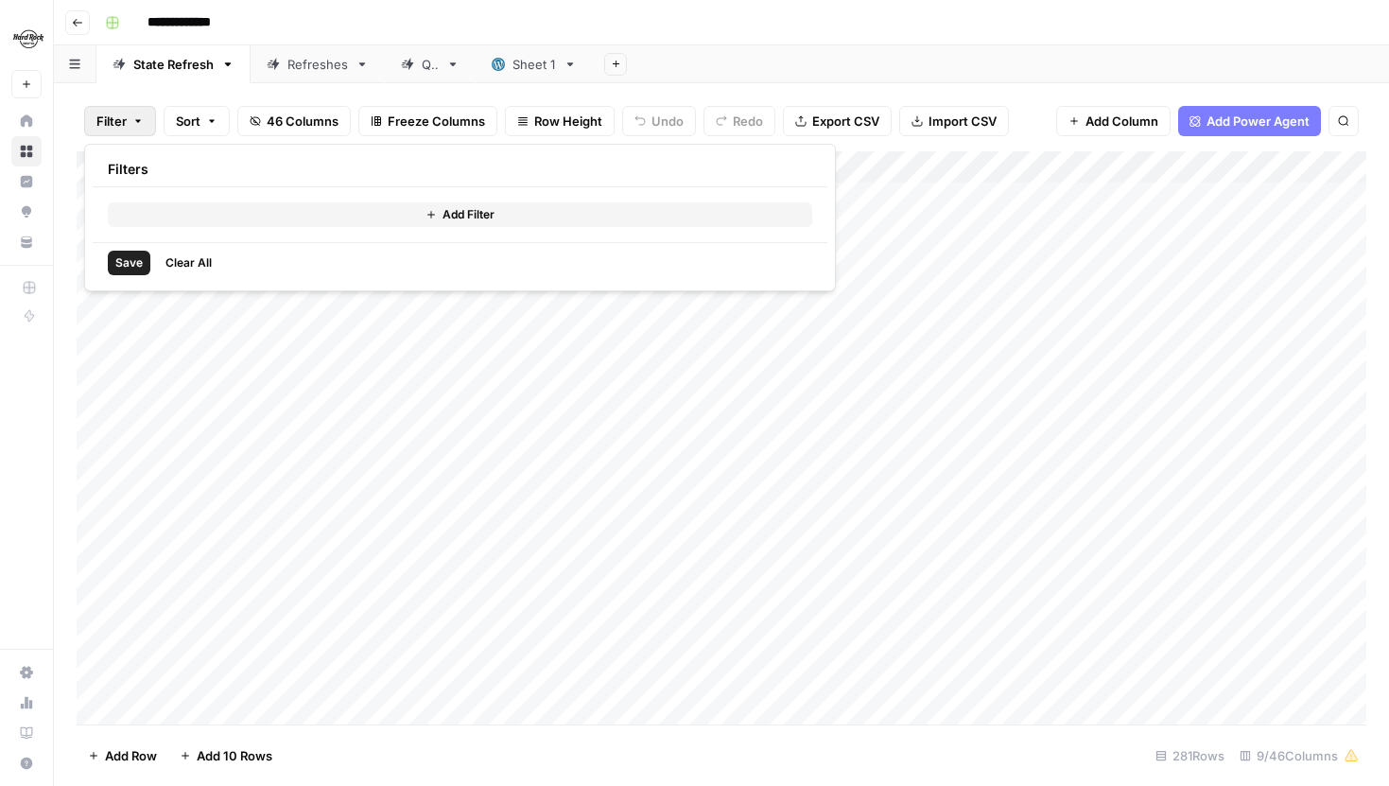
click at [135, 132] on button "Filter" at bounding box center [120, 121] width 72 height 30
click at [130, 114] on button "Filter" at bounding box center [120, 121] width 72 height 30
click at [186, 235] on div "Add Filter" at bounding box center [460, 214] width 735 height 55
click at [188, 227] on div "Add Filter" at bounding box center [460, 214] width 735 height 55
click at [199, 217] on button "Add Filter" at bounding box center [460, 214] width 704 height 25
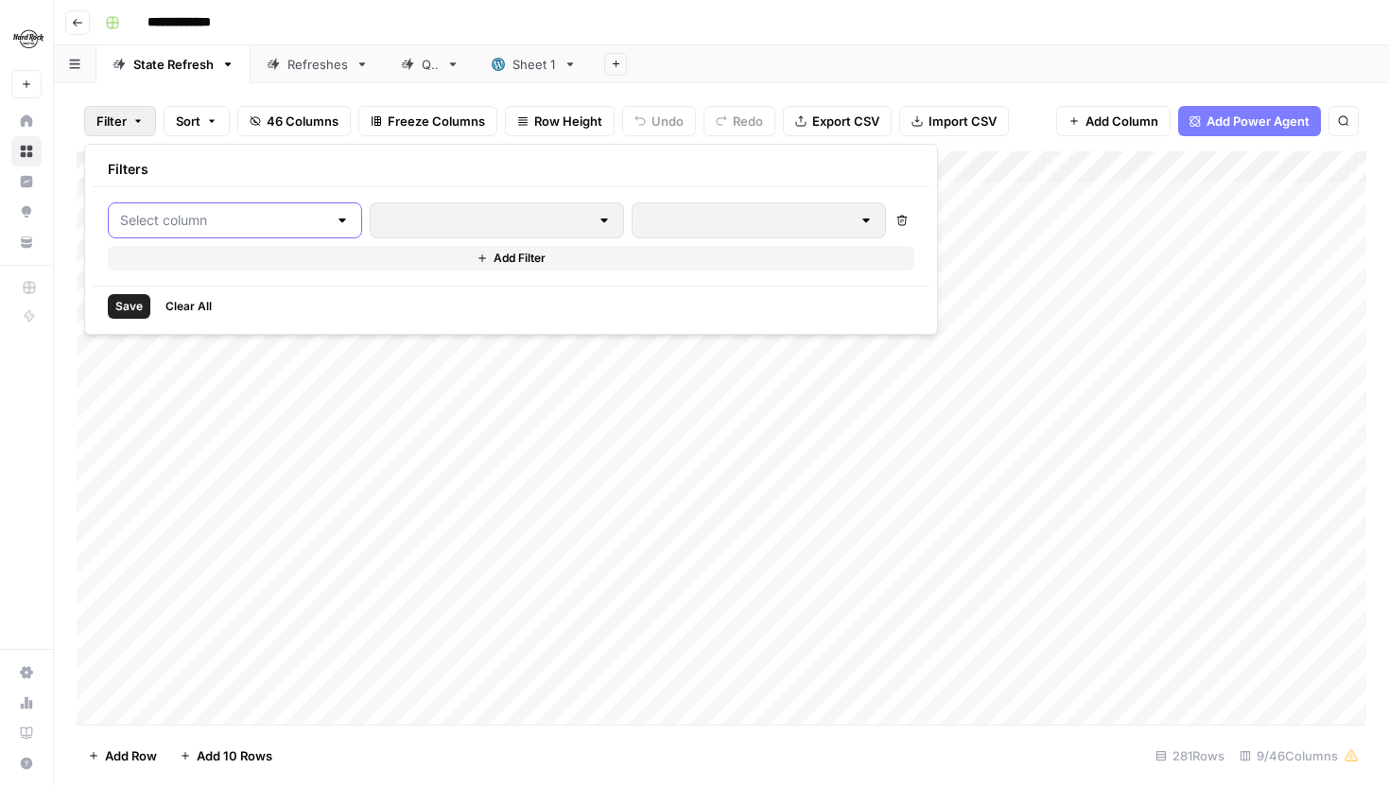
click at [218, 218] on input "text" at bounding box center [223, 220] width 207 height 19
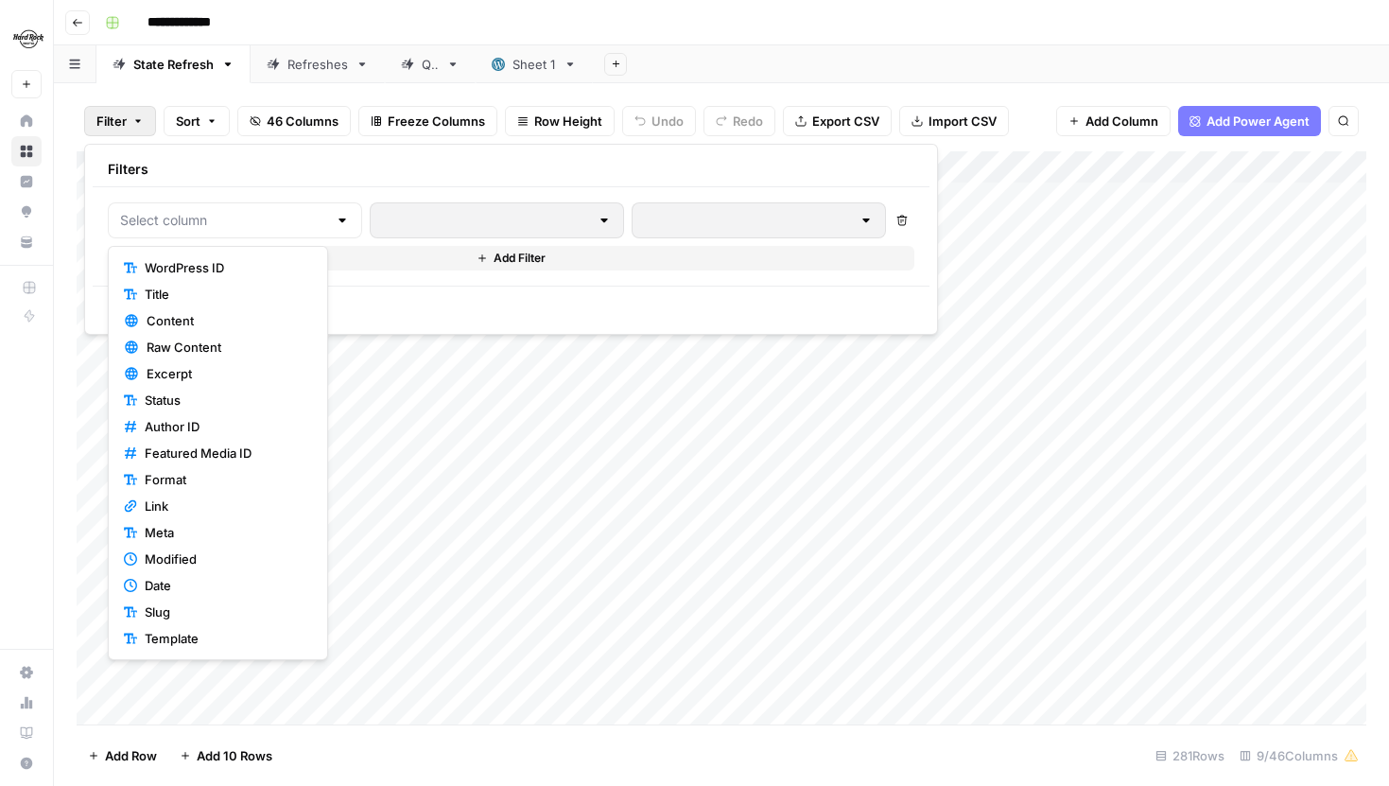
click at [213, 267] on span "WordPress ID" at bounding box center [225, 267] width 160 height 19
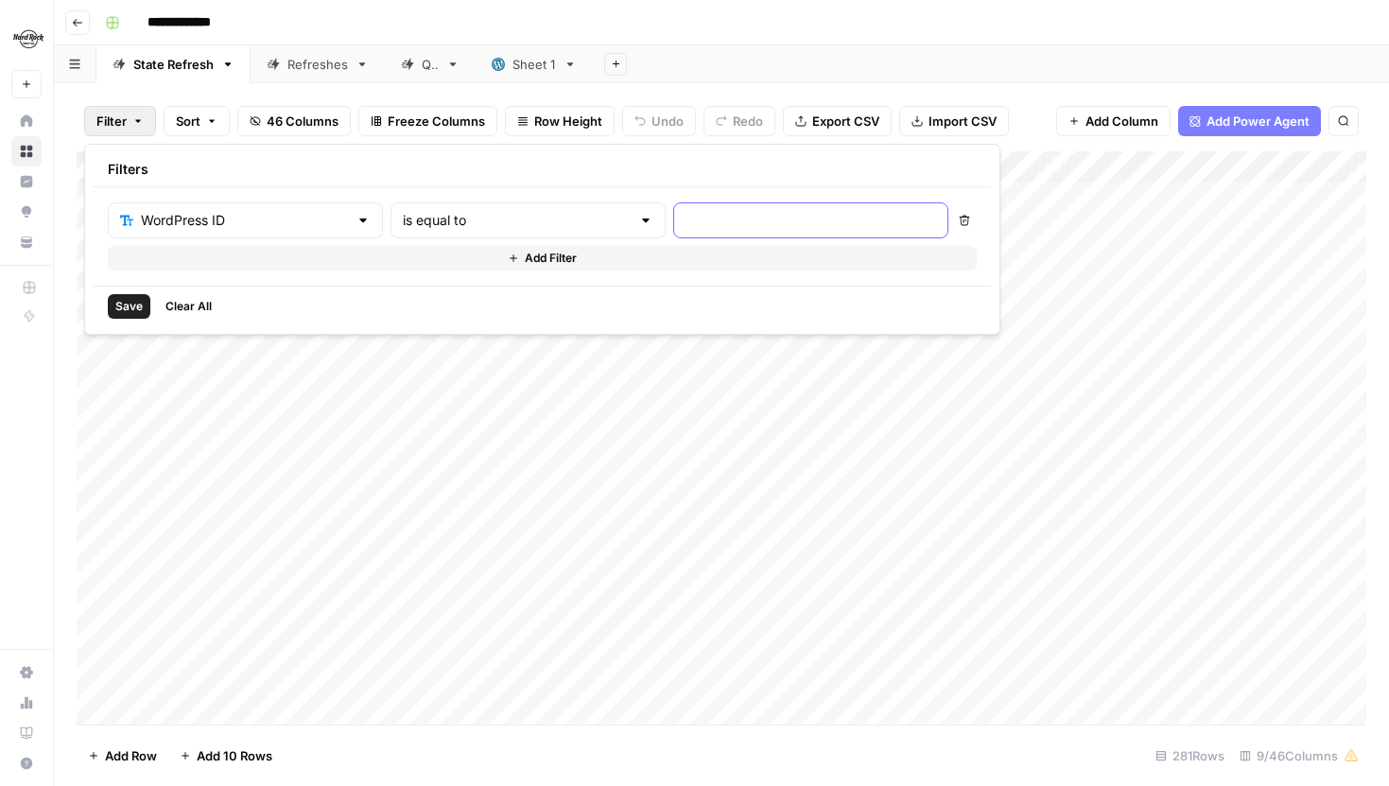
click at [686, 219] on input "text" at bounding box center [811, 220] width 251 height 19
click at [960, 217] on icon "button" at bounding box center [965, 221] width 10 height 10
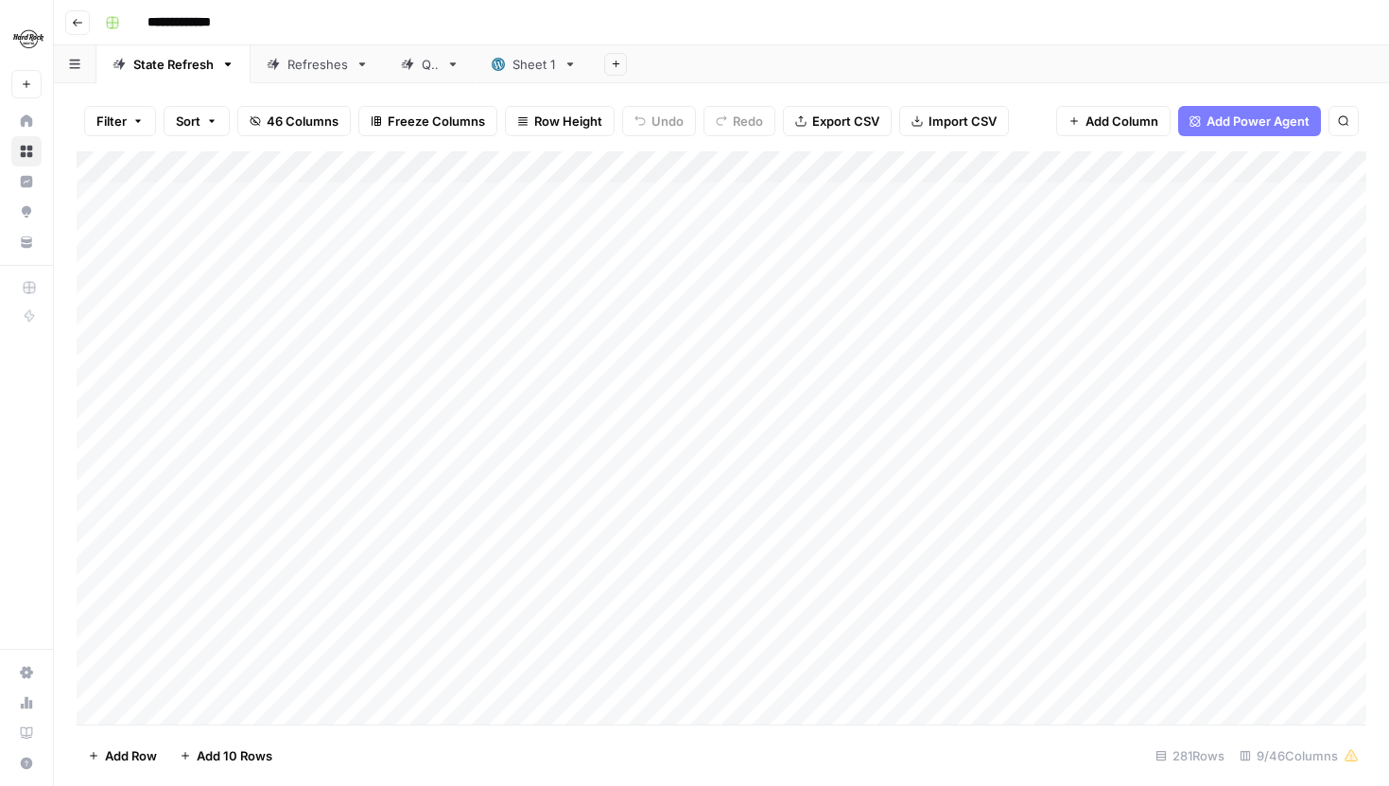
click at [777, 62] on div "Add Sheet" at bounding box center [991, 64] width 796 height 38
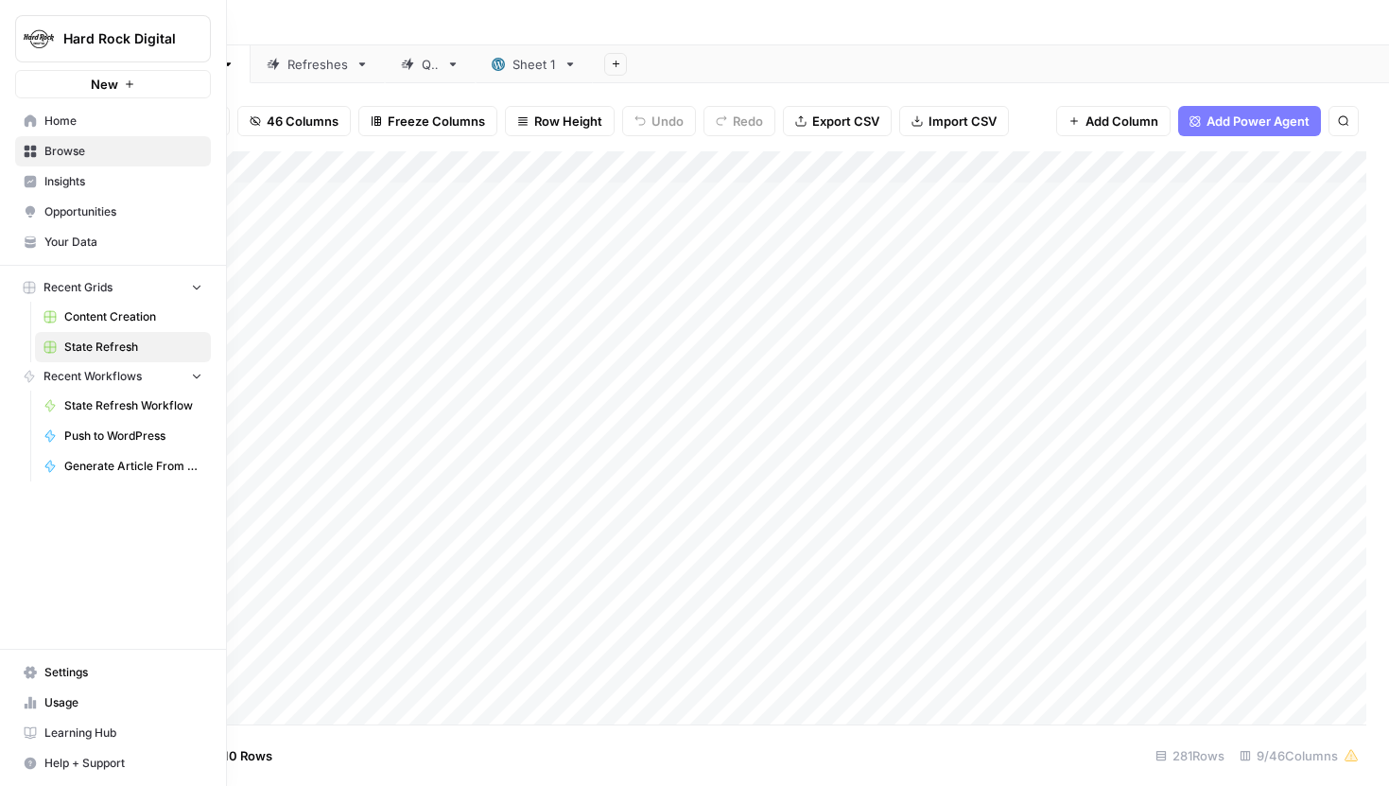
click at [98, 234] on span "Your Data" at bounding box center [123, 242] width 158 height 17
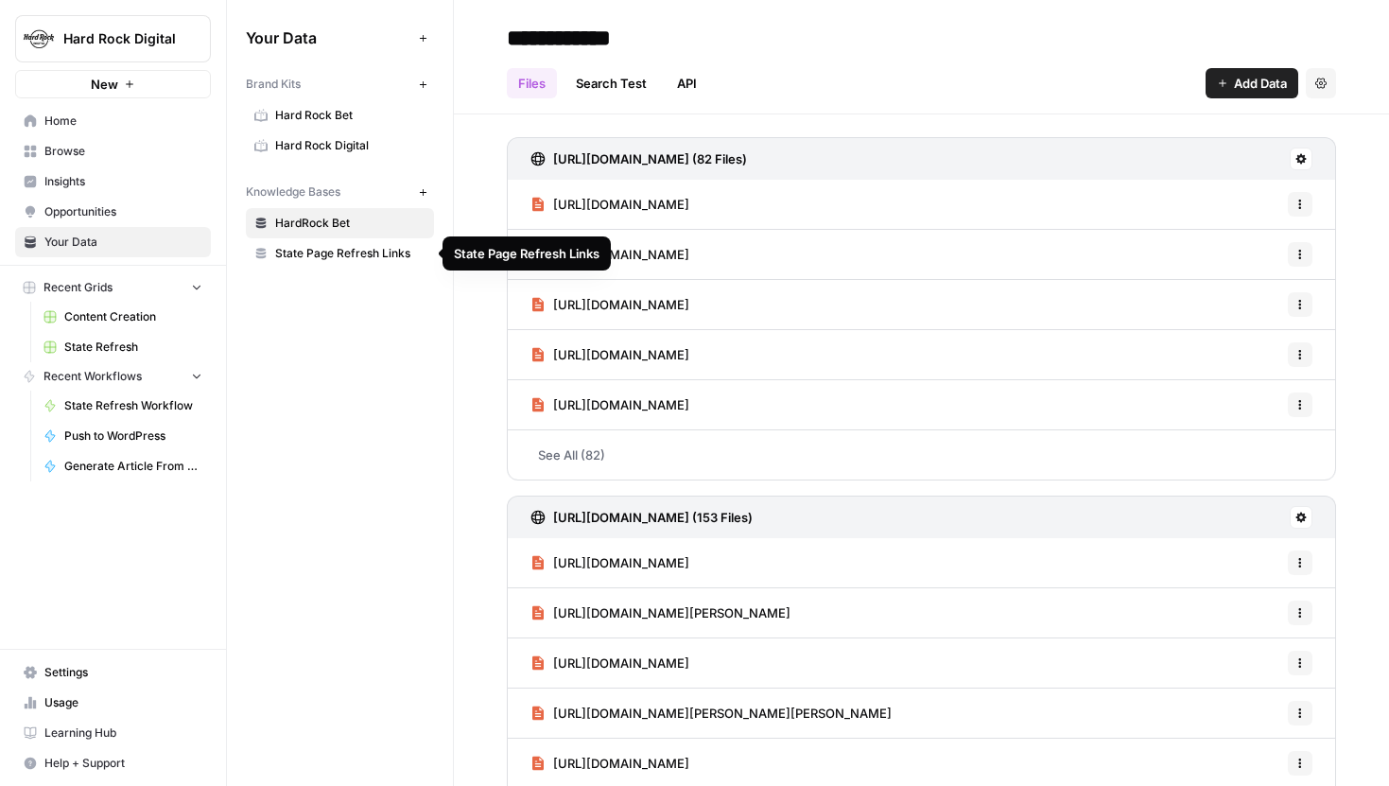
click at [375, 257] on span "State Page Refresh Links" at bounding box center [350, 253] width 150 height 17
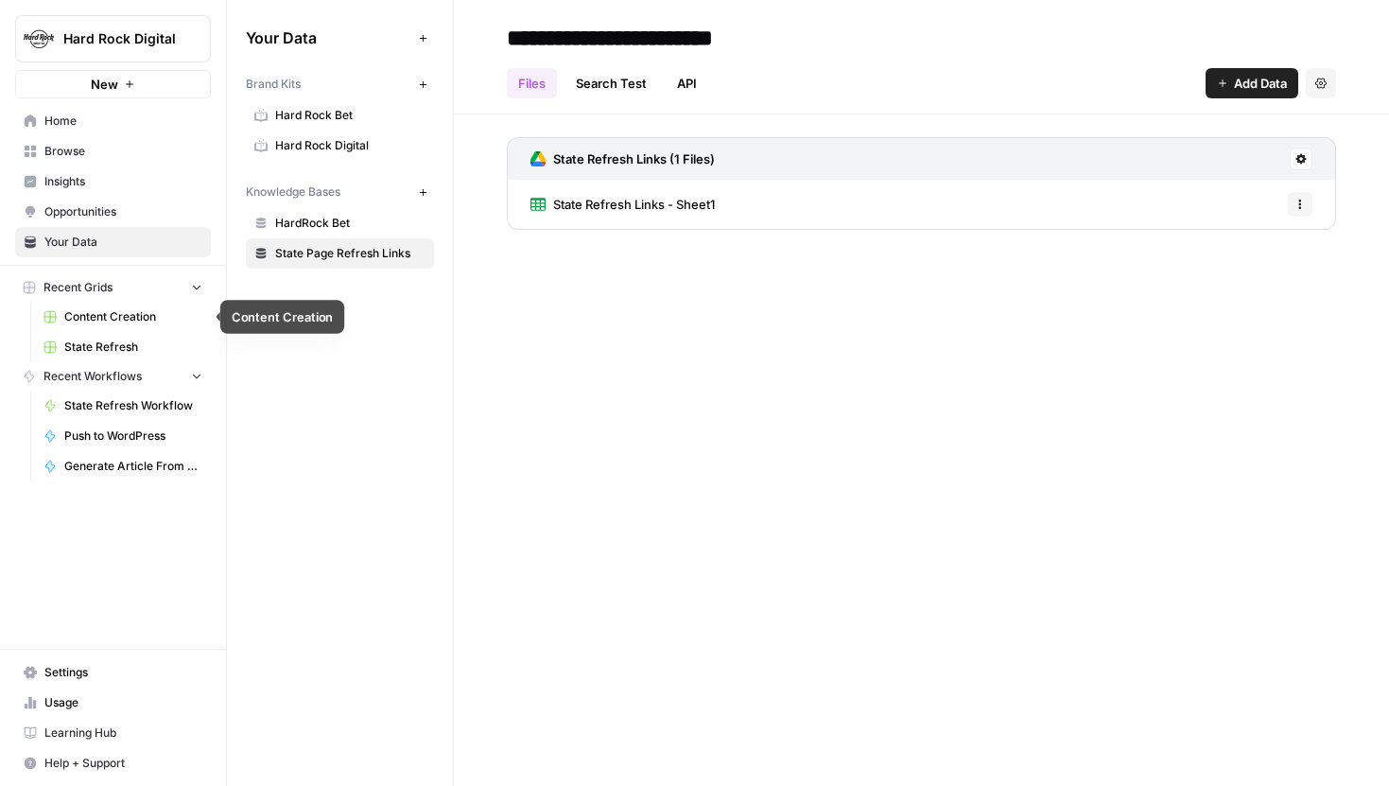
click at [114, 342] on span "State Refresh" at bounding box center [133, 347] width 138 height 17
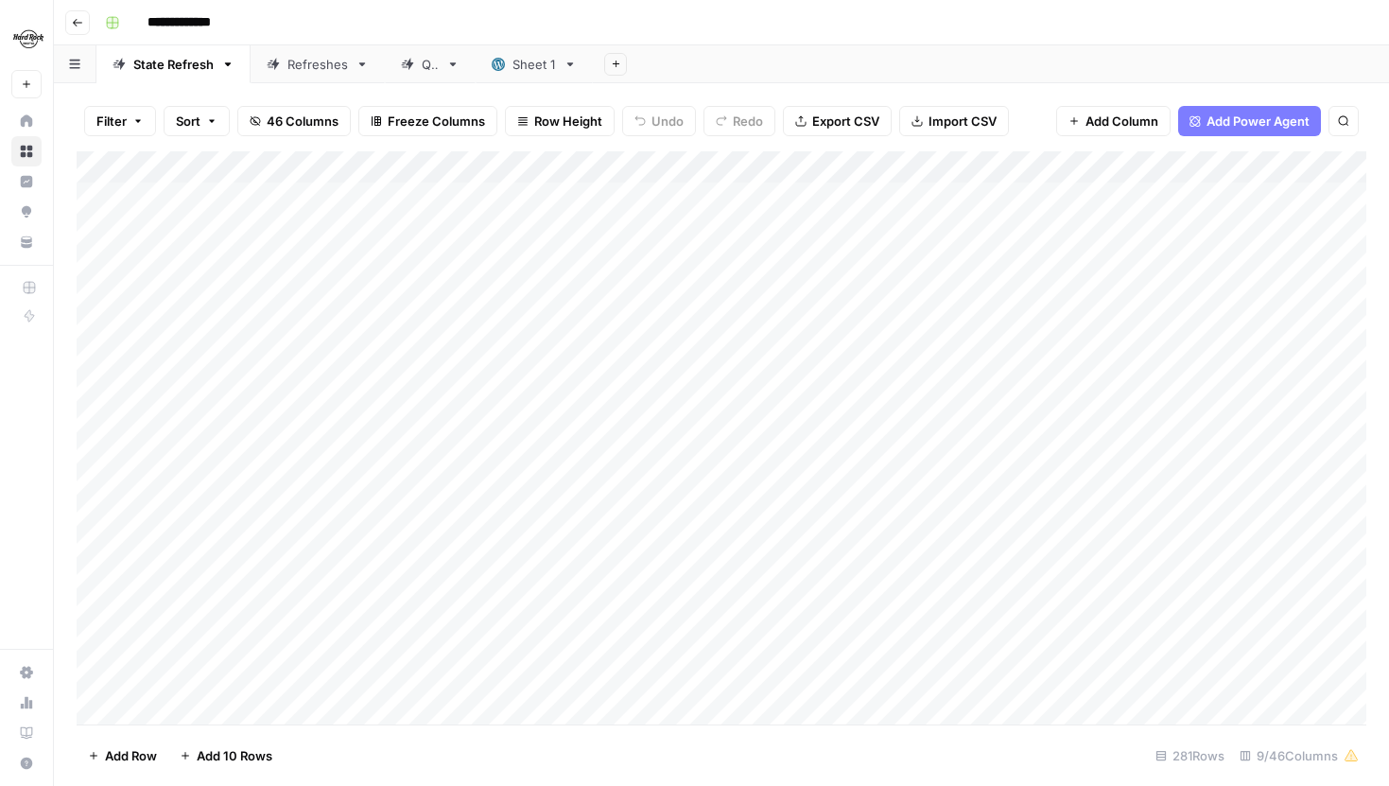
click at [258, 116] on icon "button" at bounding box center [255, 120] width 11 height 11
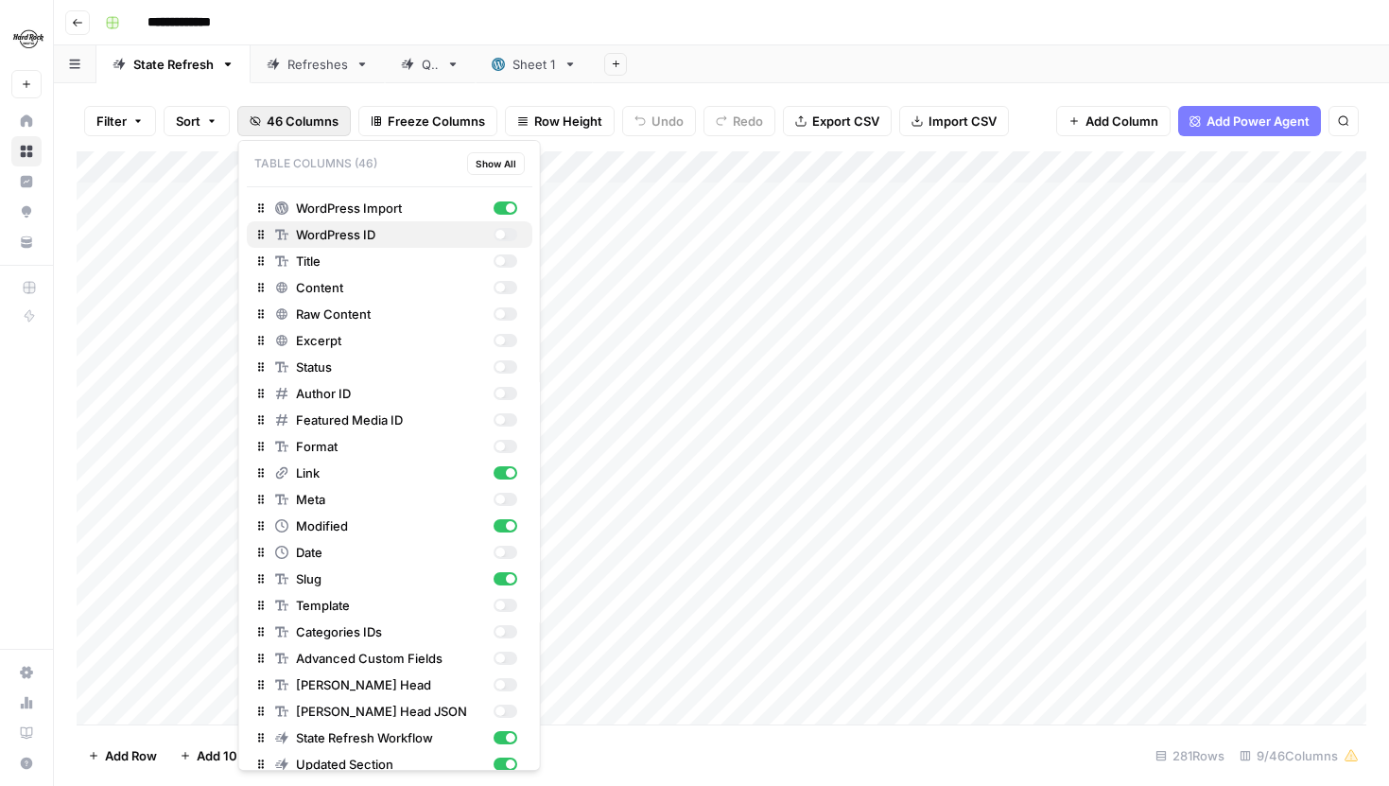
click at [500, 233] on div "button" at bounding box center [499, 234] width 9 height 9
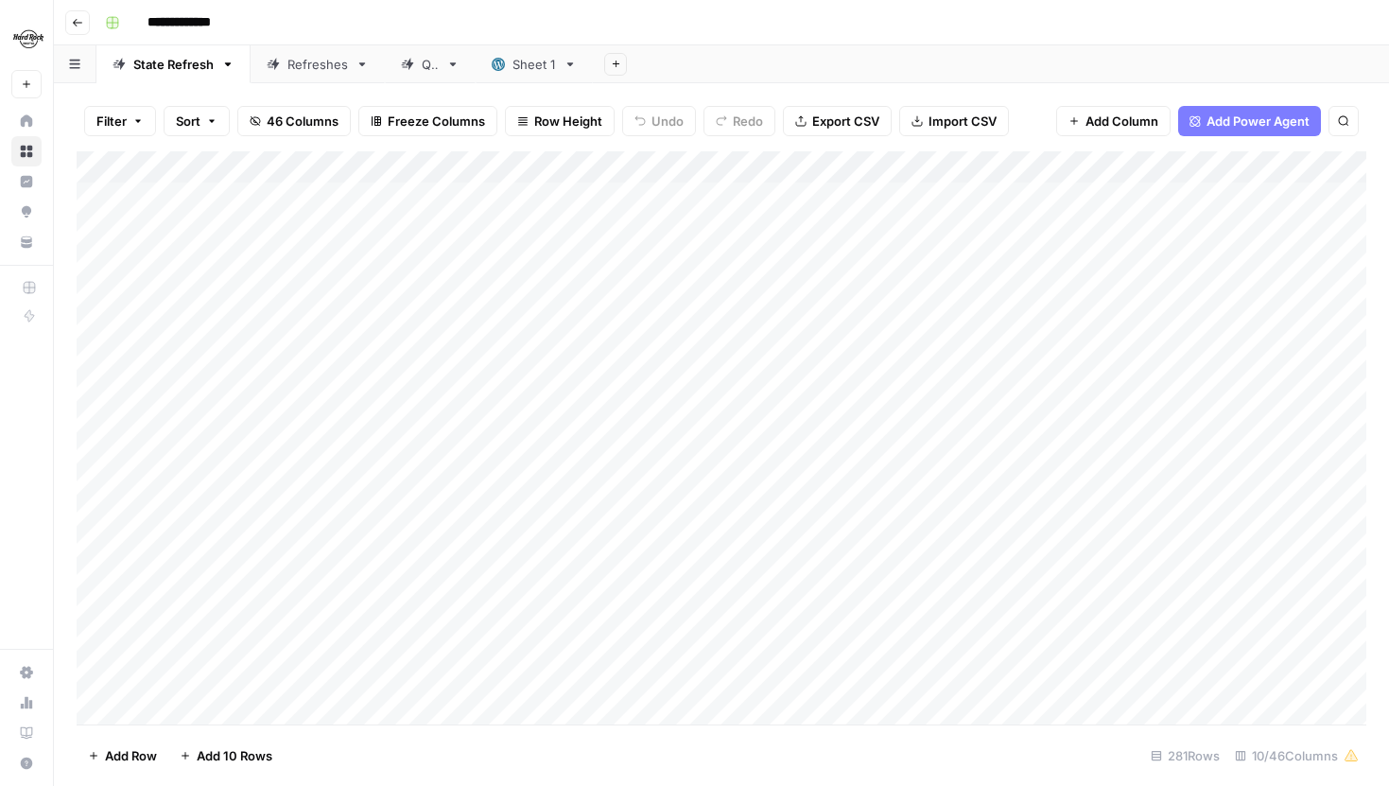
click at [719, 89] on div "Filter Sort 46 Columns Freeze Columns Row Height Undo Redo Export CSV Import CS…" at bounding box center [721, 434] width 1335 height 703
click at [129, 124] on button "Filter" at bounding box center [120, 121] width 72 height 30
click at [186, 219] on button "Add Filter" at bounding box center [460, 214] width 704 height 25
click at [778, 93] on div "Filter Sort 46 Columns Freeze Columns Row Height Undo Redo Export CSV Import CS…" at bounding box center [722, 121] width 1290 height 61
drag, startPoint x: 376, startPoint y: 199, endPoint x: 409, endPoint y: 452, distance: 255.6
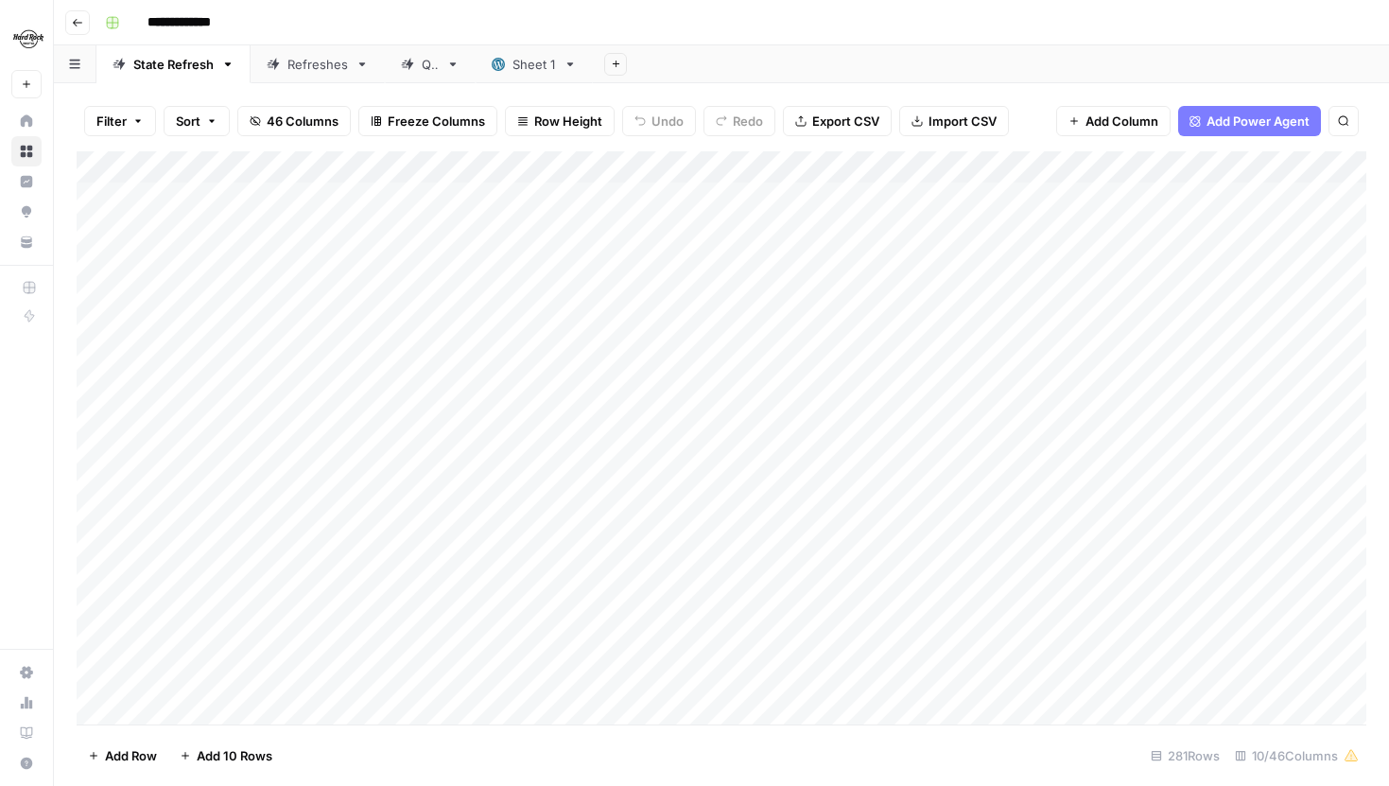
click at [409, 453] on div "Add Column" at bounding box center [722, 437] width 1290 height 573
click at [407, 241] on div "Add Column" at bounding box center [722, 437] width 1290 height 573
click at [418, 436] on div "Add Column" at bounding box center [722, 437] width 1290 height 573
click at [138, 125] on icon "button" at bounding box center [137, 120] width 11 height 11
click at [211, 222] on input "text" at bounding box center [223, 220] width 207 height 19
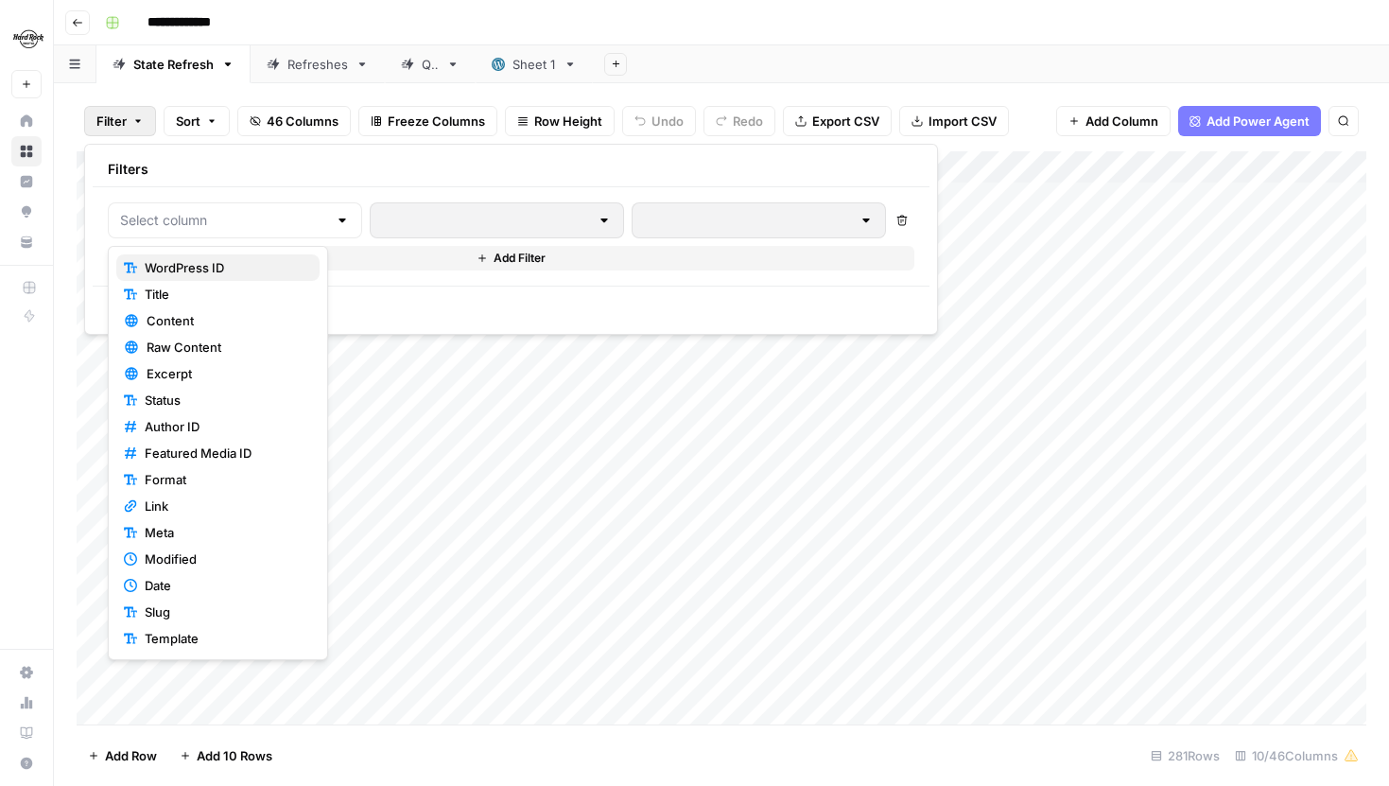
click at [248, 267] on span "WordPress ID" at bounding box center [225, 267] width 160 height 19
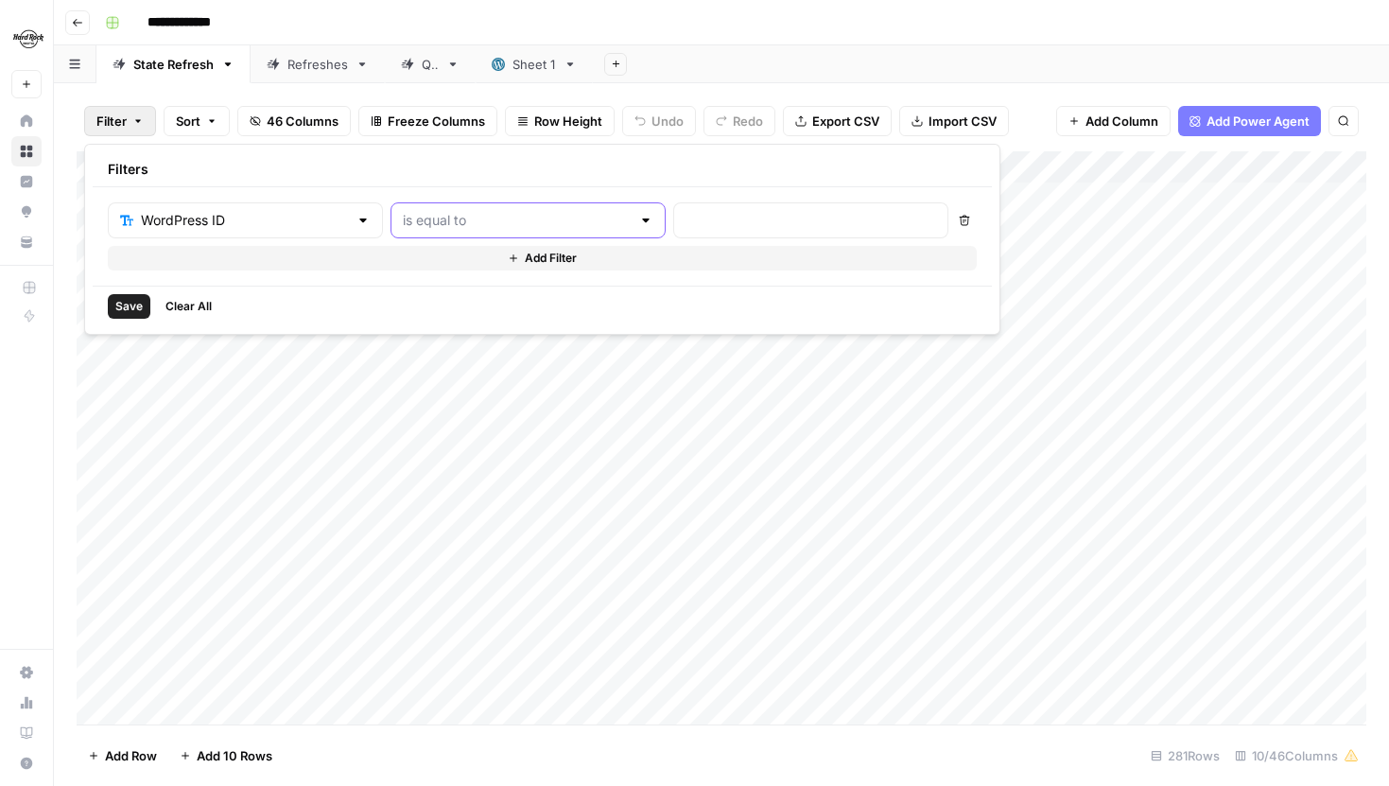
click at [503, 228] on input "text" at bounding box center [517, 220] width 228 height 19
click at [686, 225] on input "text" at bounding box center [811, 220] width 251 height 19
type input "9014"
click at [124, 311] on span "Save" at bounding box center [128, 306] width 27 height 17
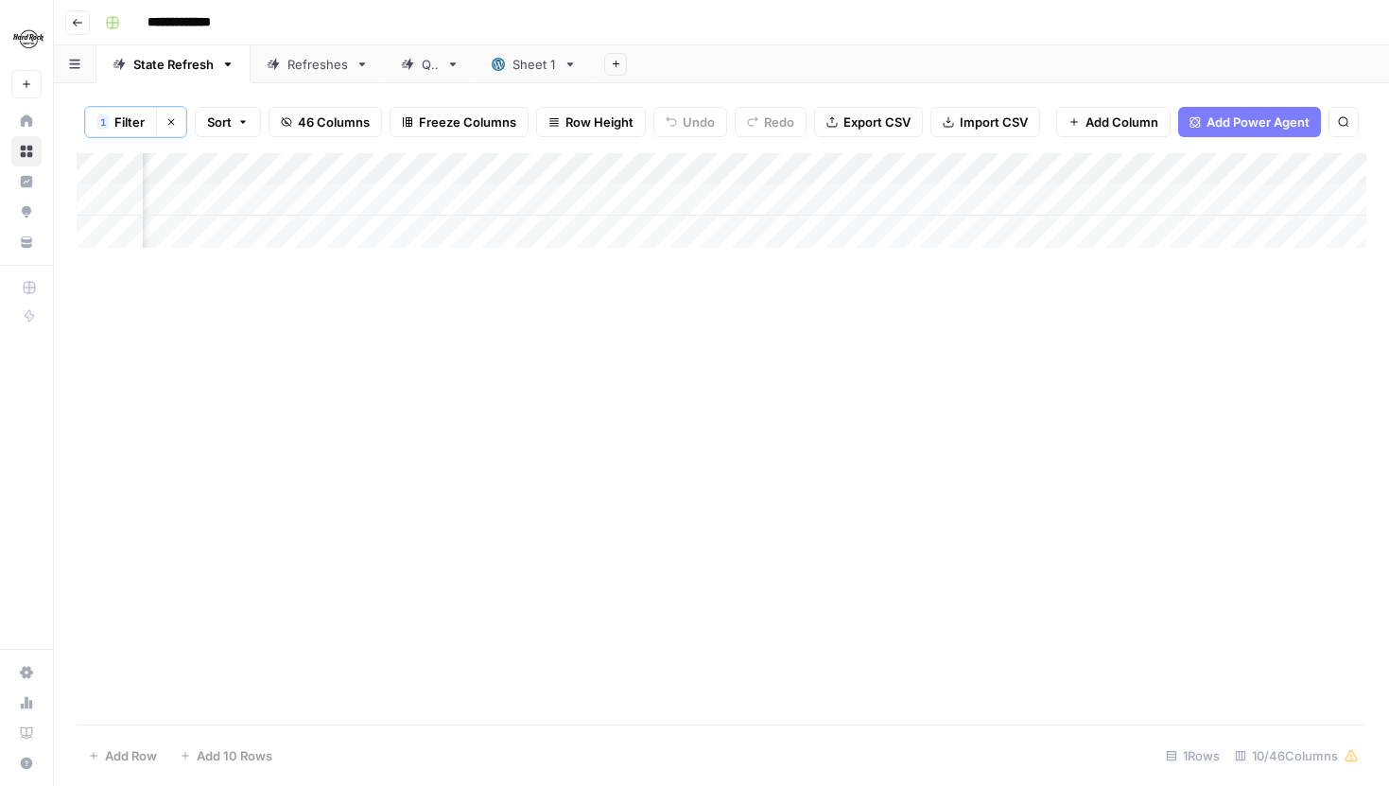
scroll to position [0, 760]
click at [547, 164] on div "Add Column" at bounding box center [722, 200] width 1290 height 95
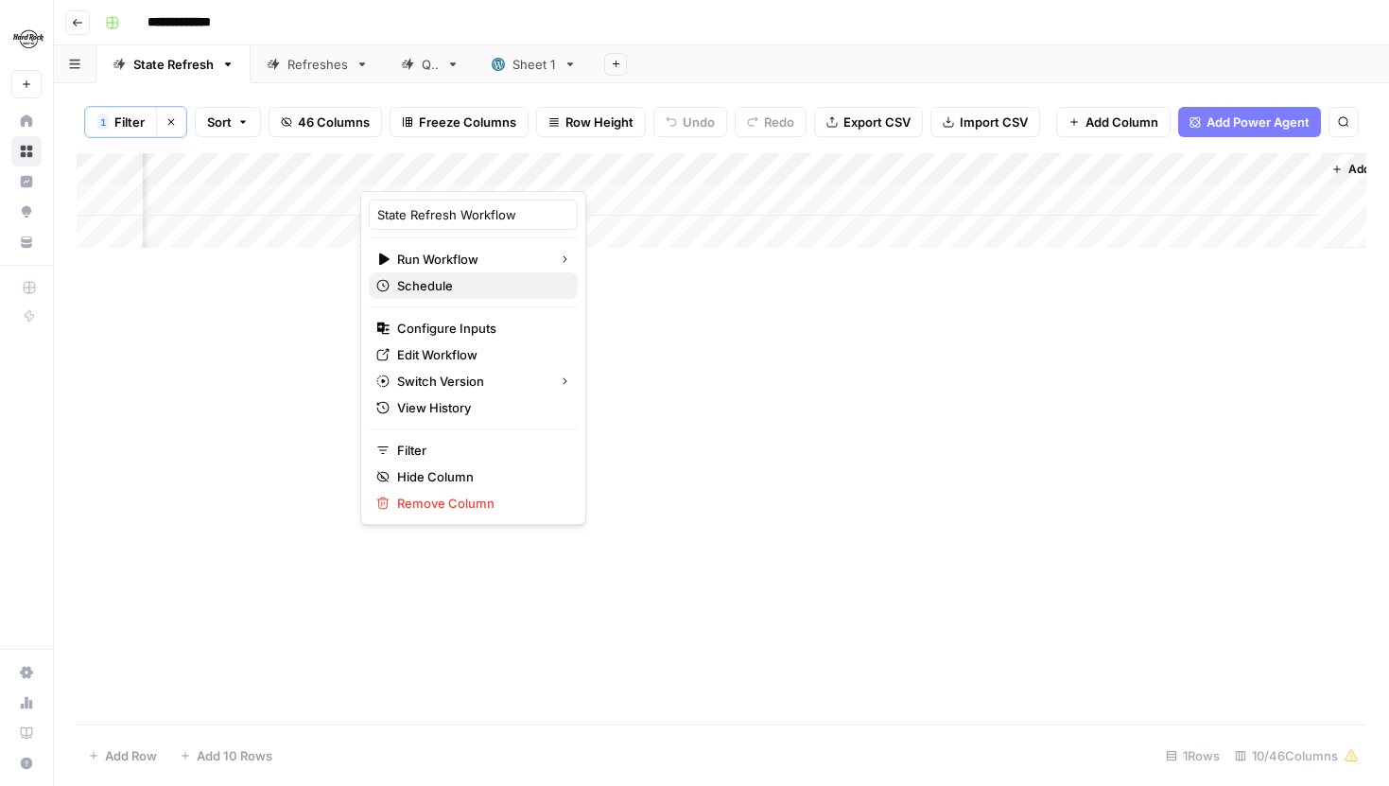
click at [443, 293] on span "Schedule" at bounding box center [479, 285] width 165 height 19
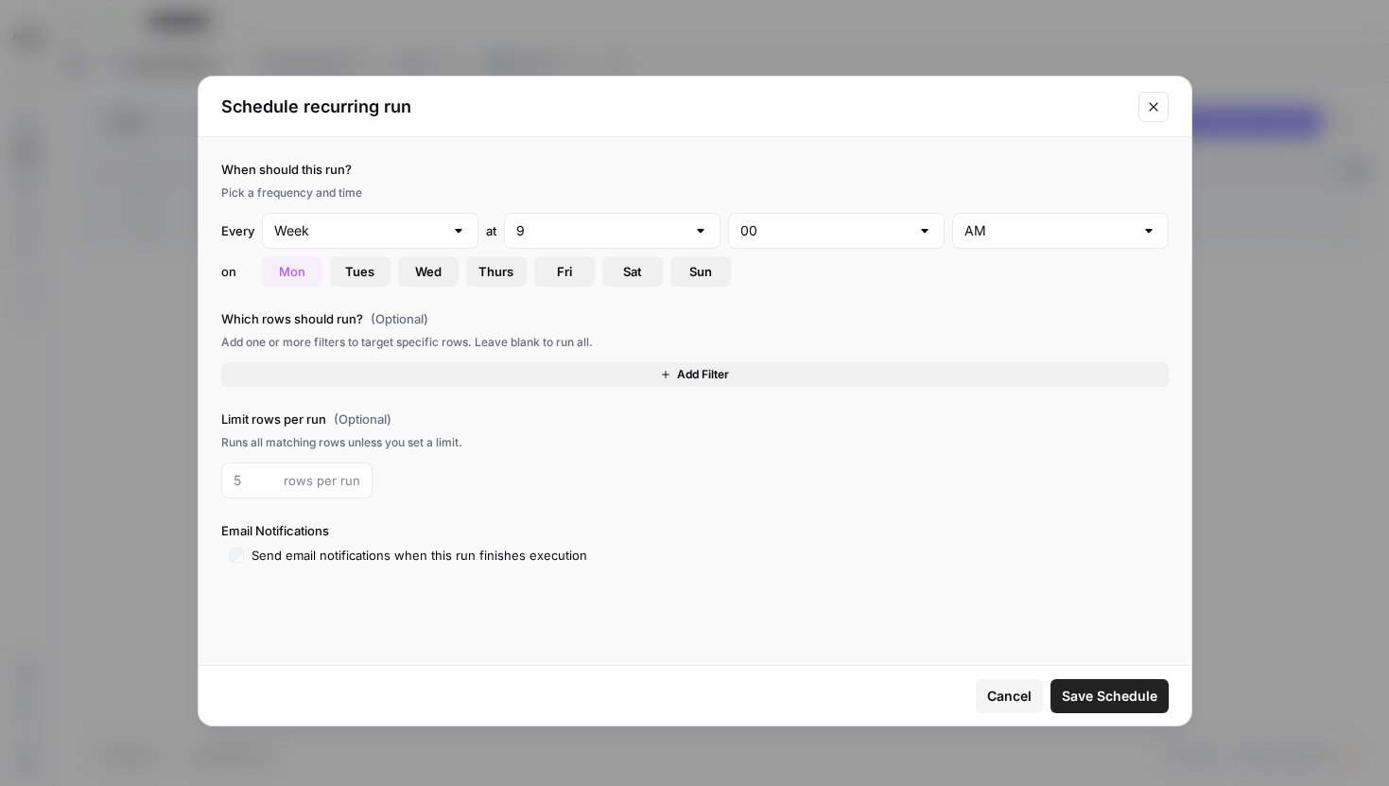
type input "PM"
click at [1150, 114] on button "Close modal" at bounding box center [1153, 107] width 30 height 30
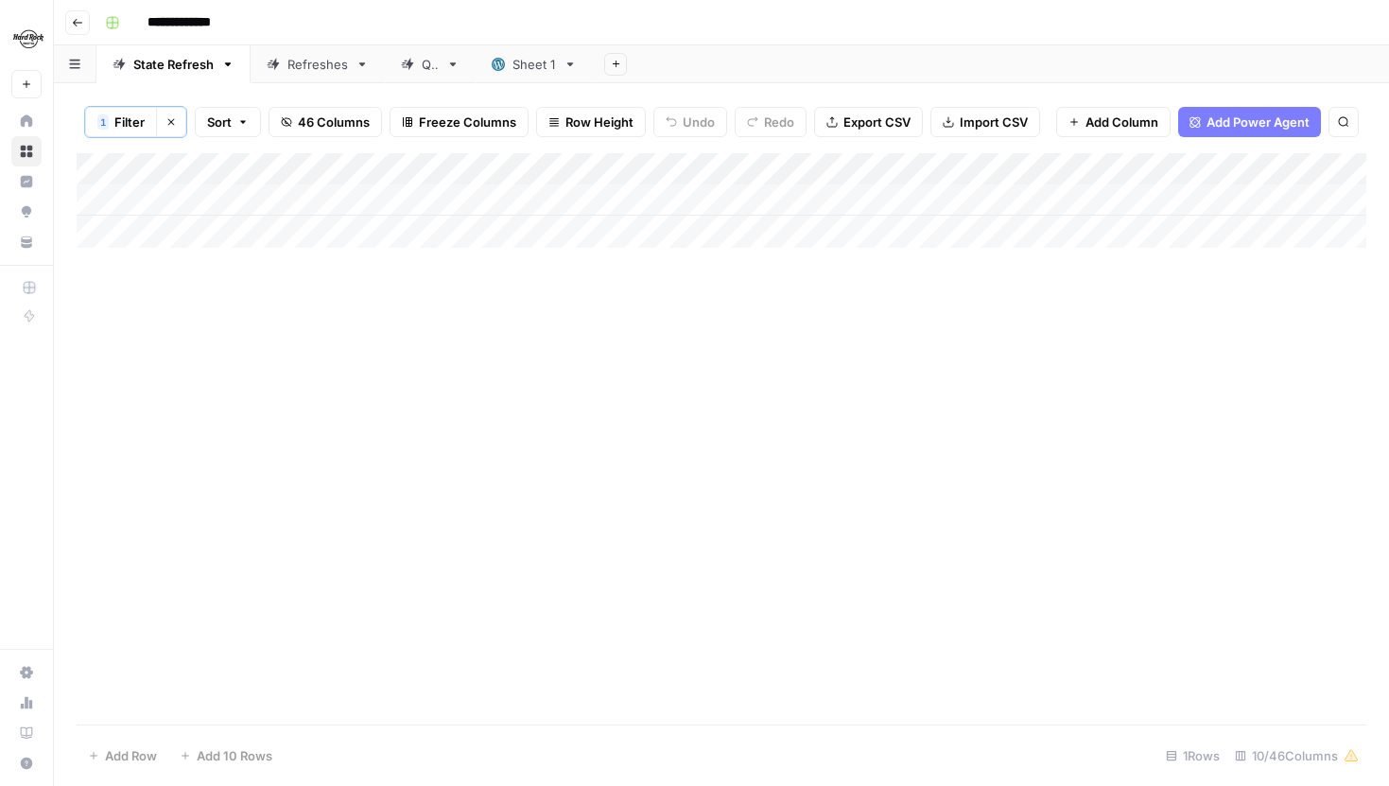
scroll to position [0, 0]
click at [133, 126] on span "Filter" at bounding box center [129, 122] width 30 height 19
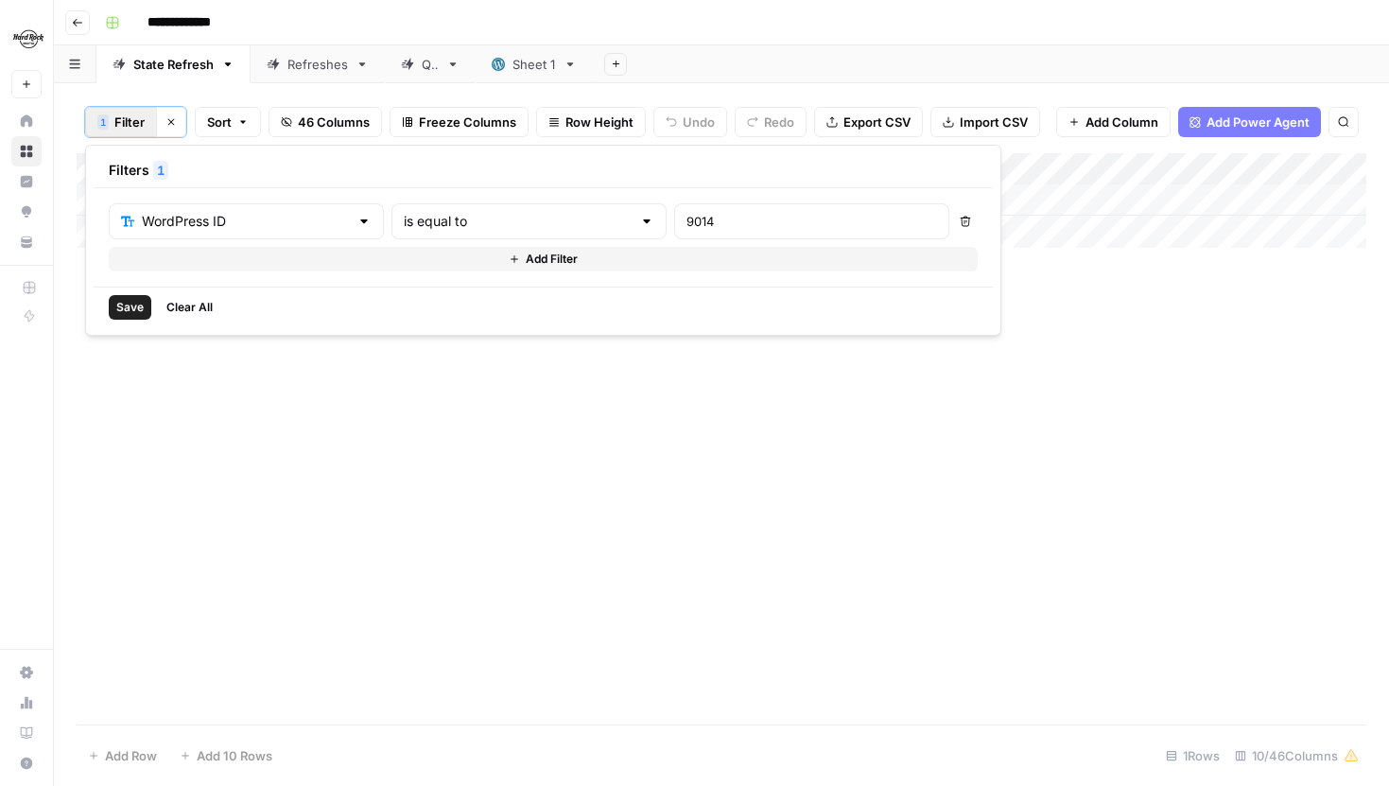
click at [269, 278] on div "WordPress ID is equal to 9014 Delete Add Filter" at bounding box center [543, 237] width 899 height 98
click at [276, 267] on button "Add Filter" at bounding box center [543, 259] width 869 height 25
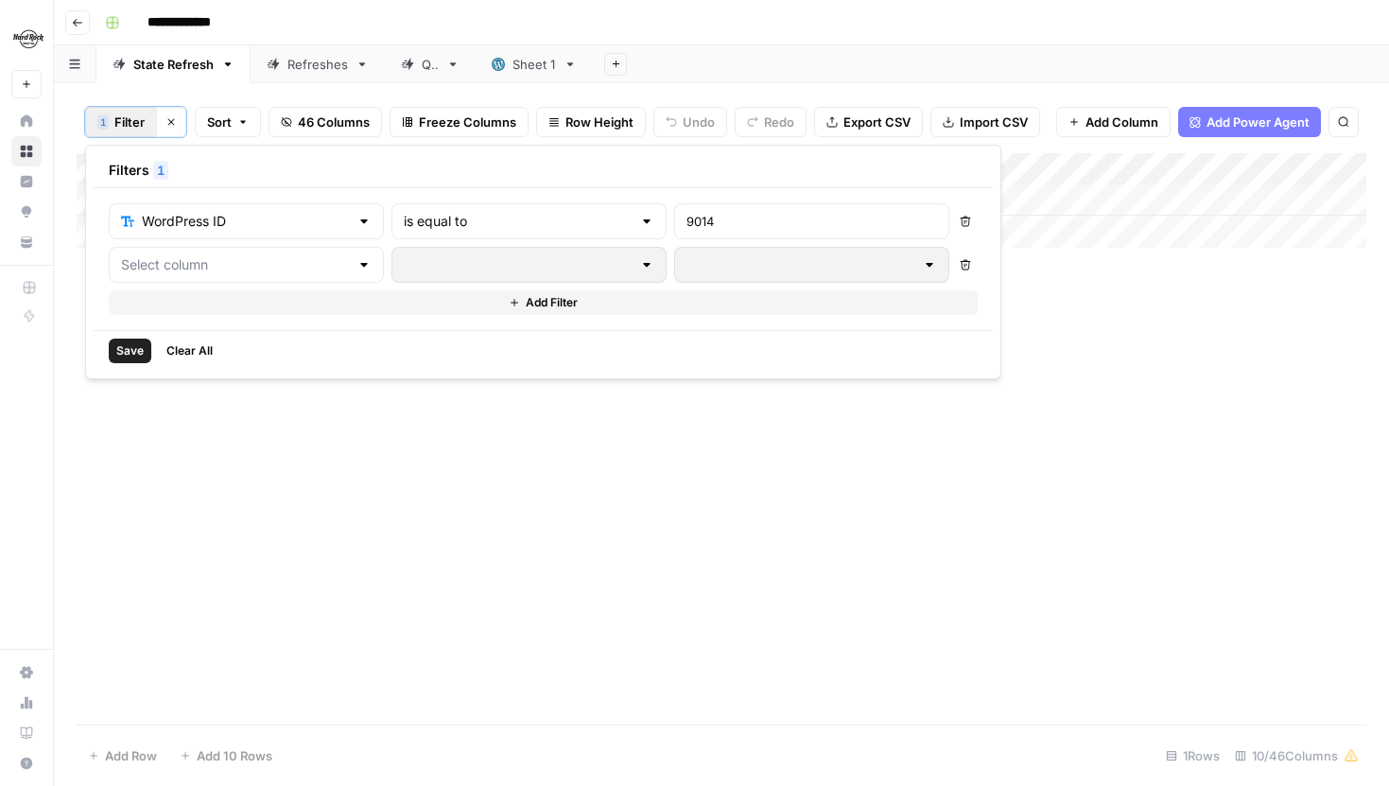
click at [285, 277] on div at bounding box center [246, 265] width 275 height 36
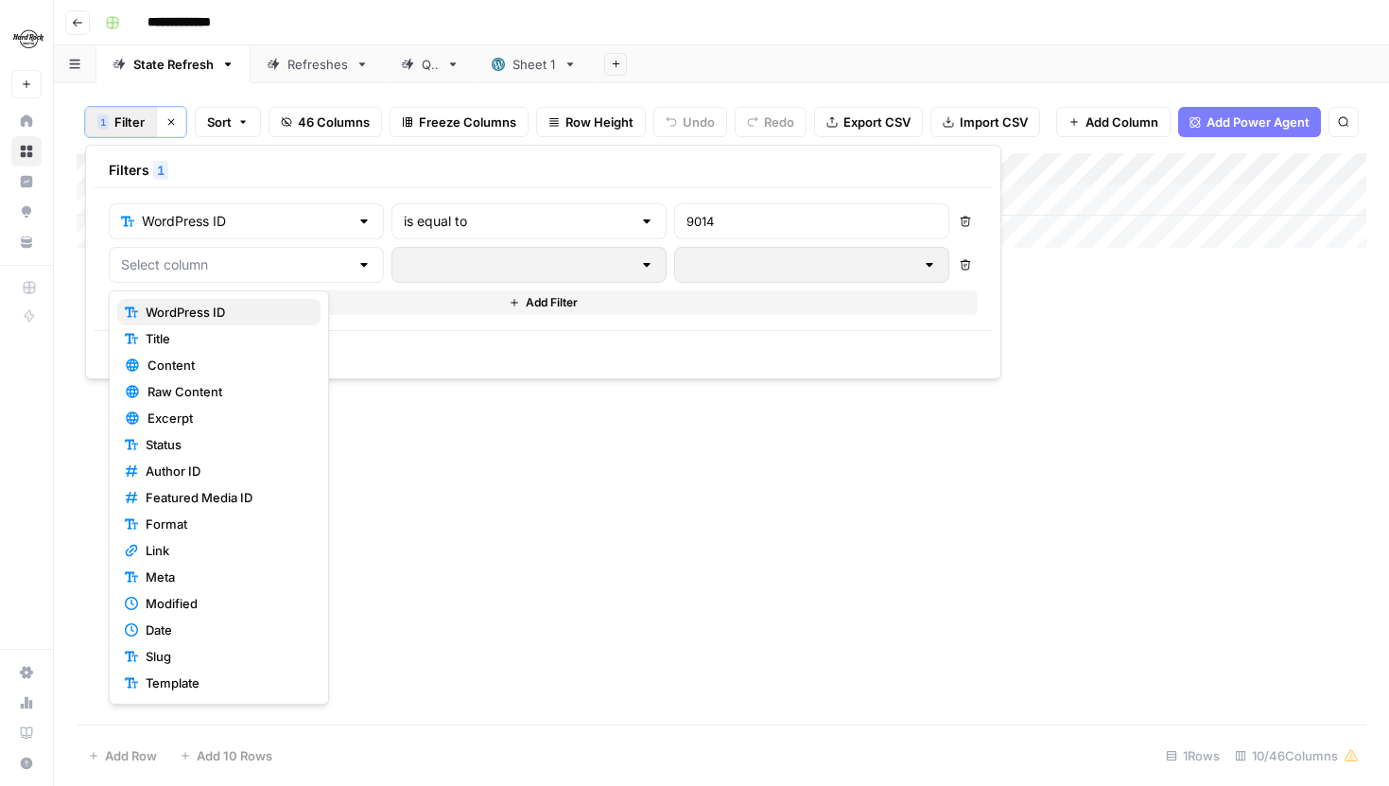
click at [210, 307] on span "WordPress ID" at bounding box center [226, 312] width 160 height 19
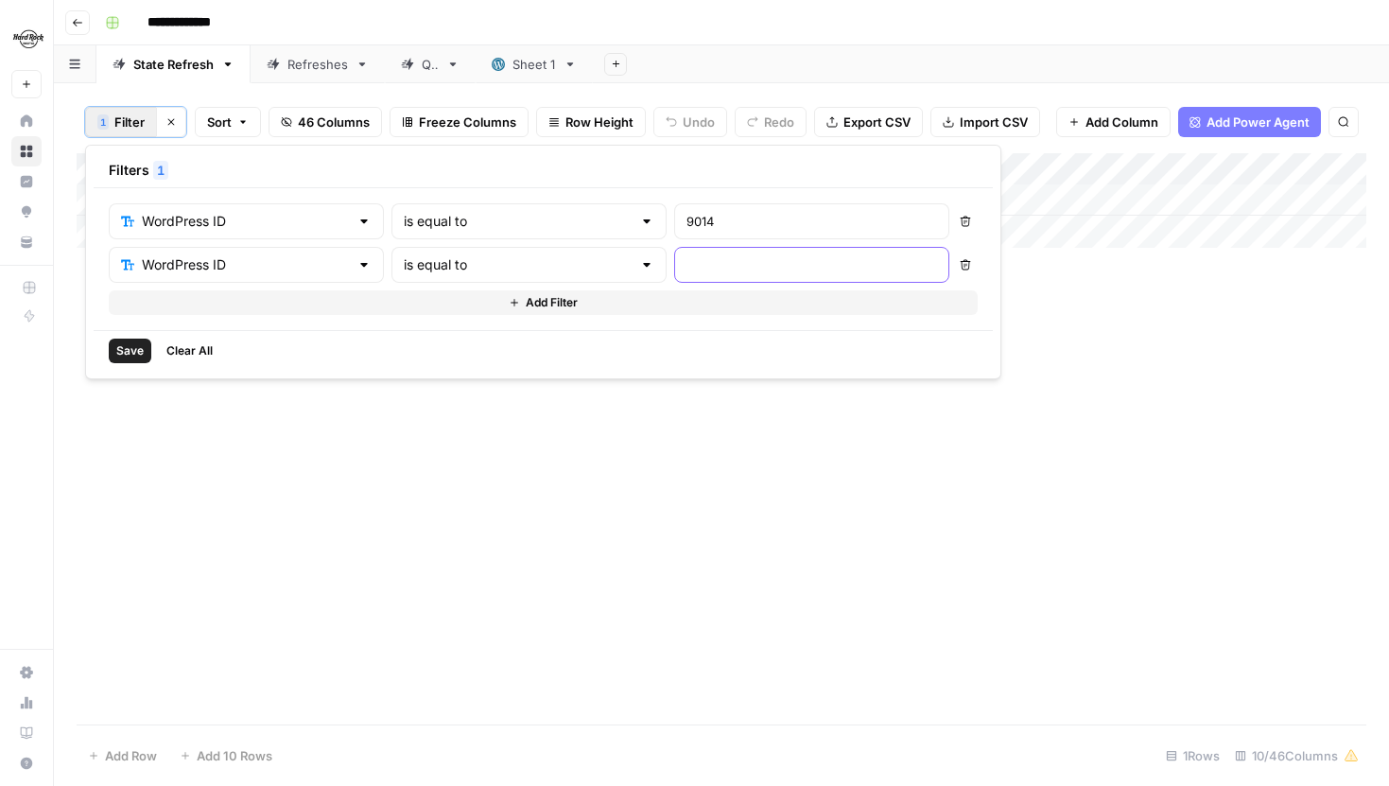
click at [686, 258] on input "text" at bounding box center [811, 264] width 251 height 19
click at [295, 263] on div "WordPress ID" at bounding box center [246, 265] width 275 height 36
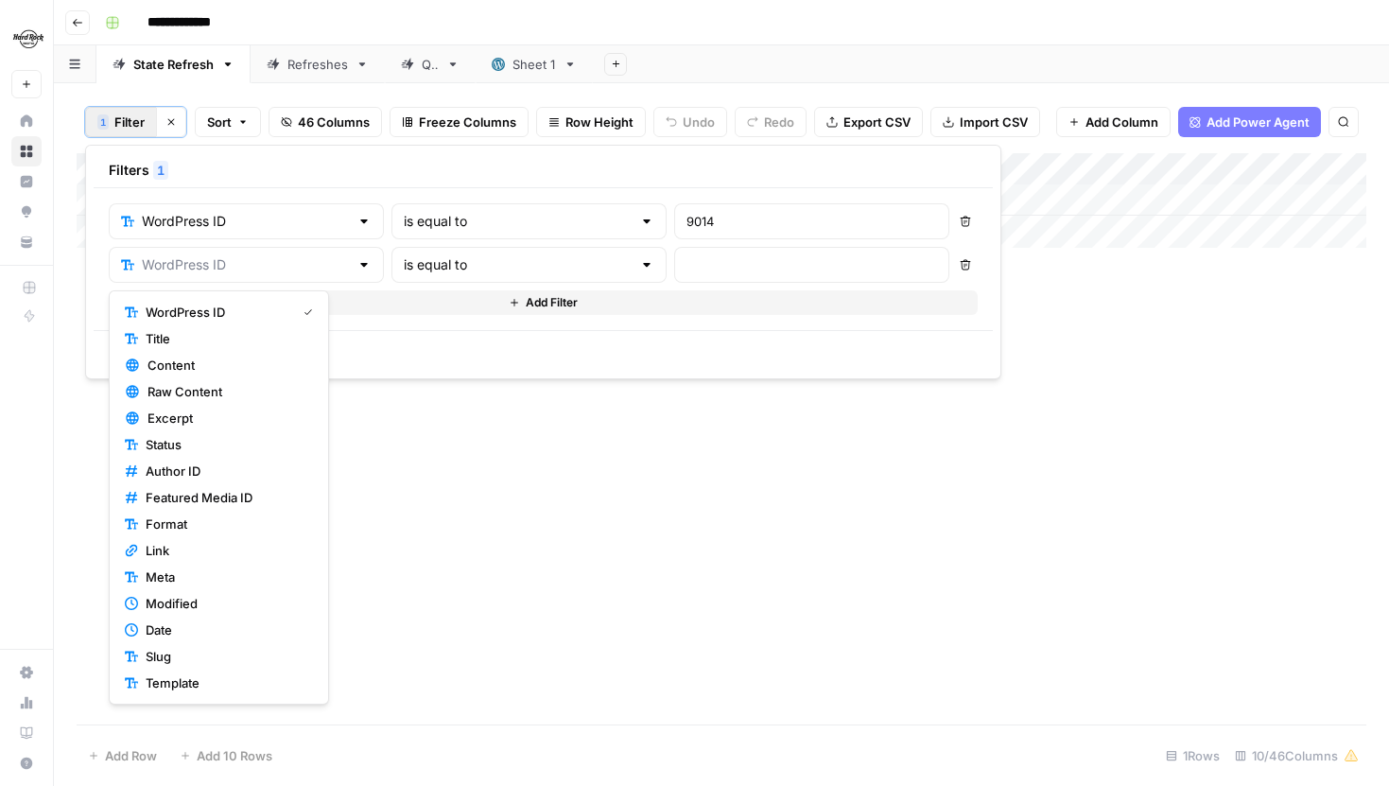
click at [211, 342] on span "Title" at bounding box center [226, 338] width 160 height 19
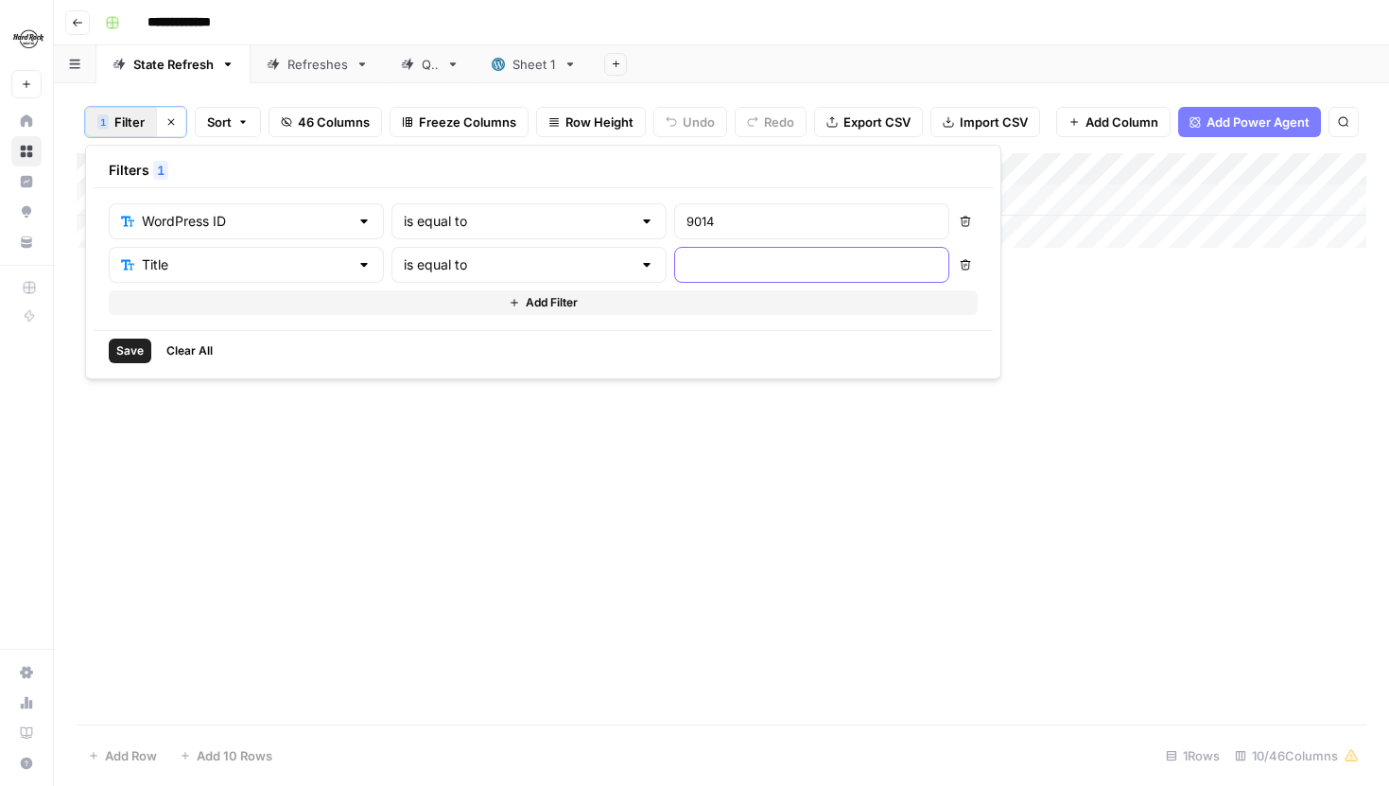
click at [686, 261] on input "text" at bounding box center [811, 264] width 251 height 19
click at [299, 258] on div "Title" at bounding box center [246, 265] width 275 height 36
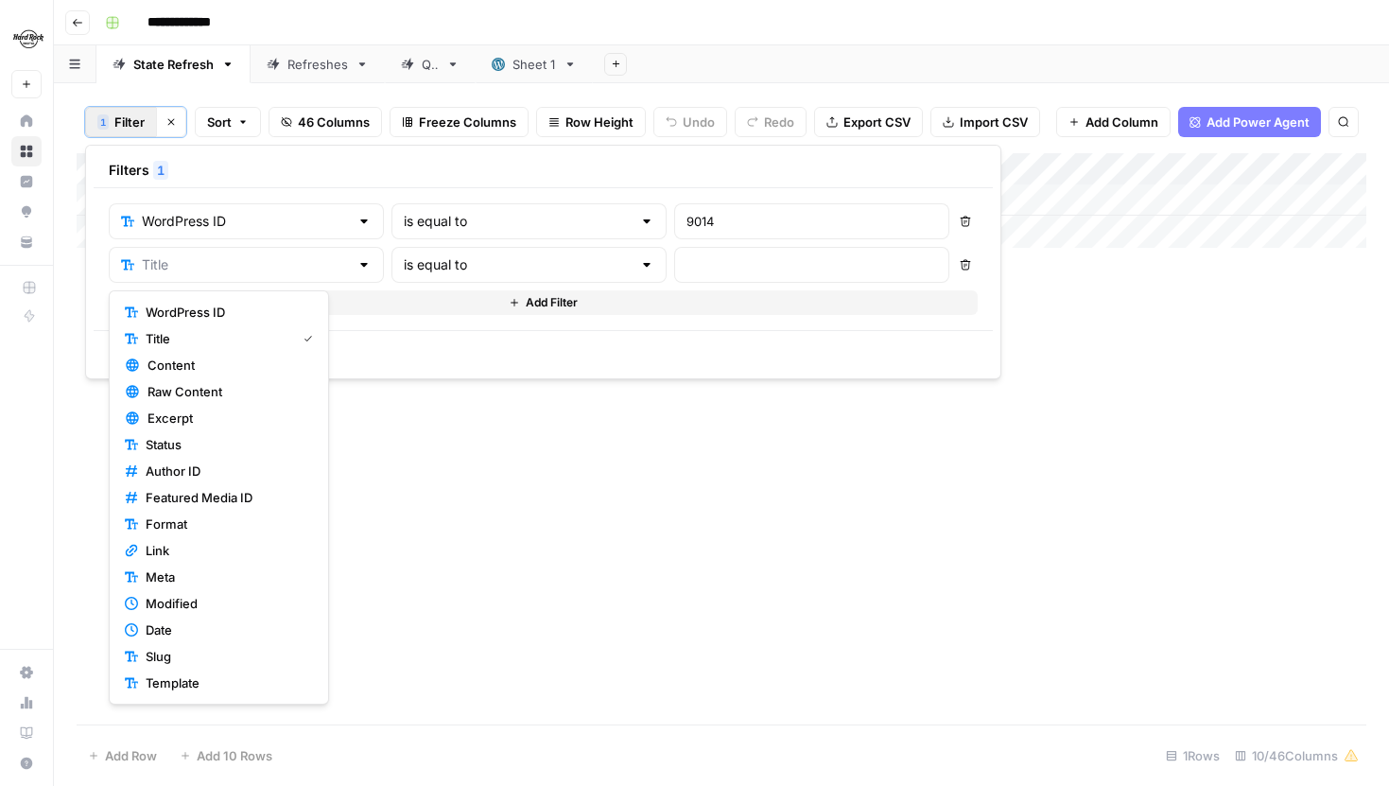
click at [239, 315] on span "WordPress ID" at bounding box center [226, 312] width 160 height 19
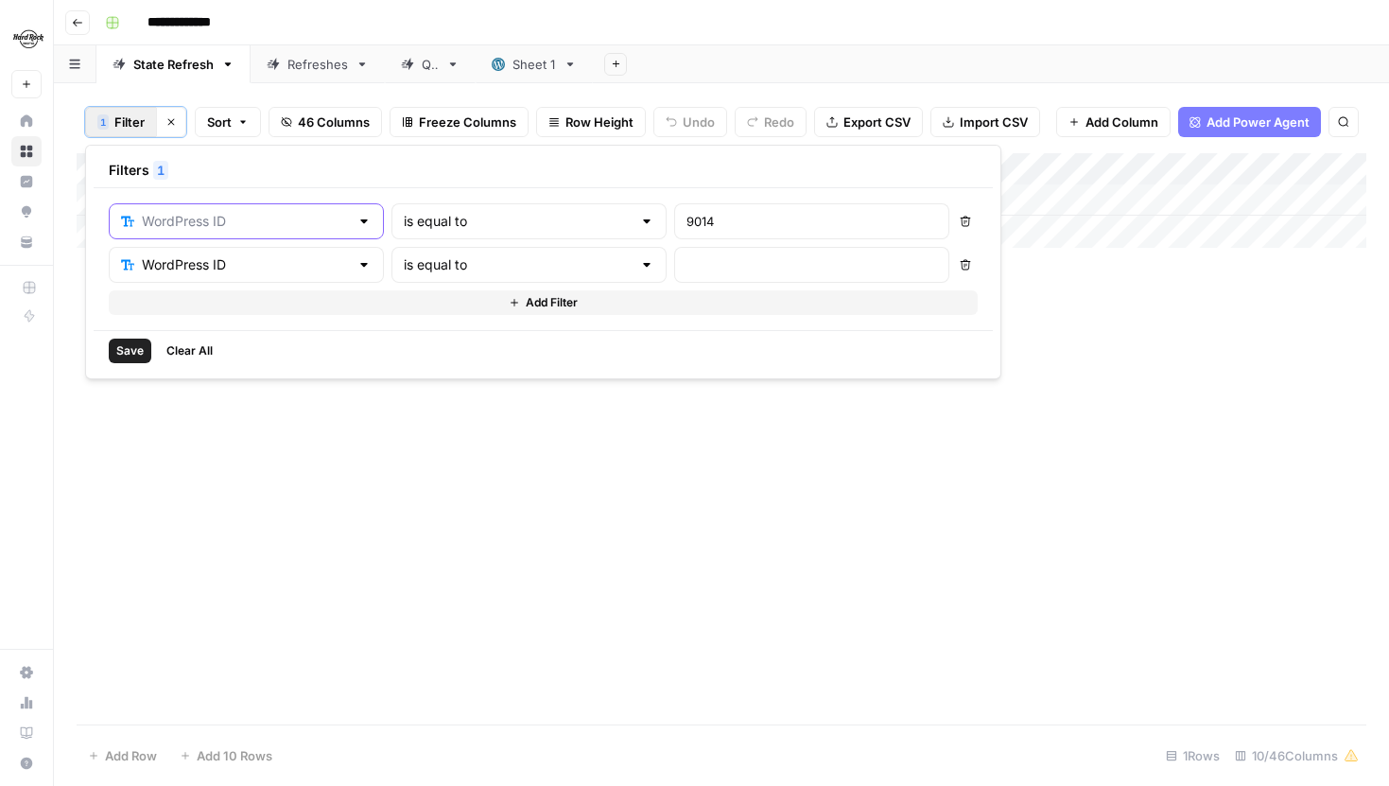
click at [282, 227] on input "text" at bounding box center [245, 221] width 207 height 19
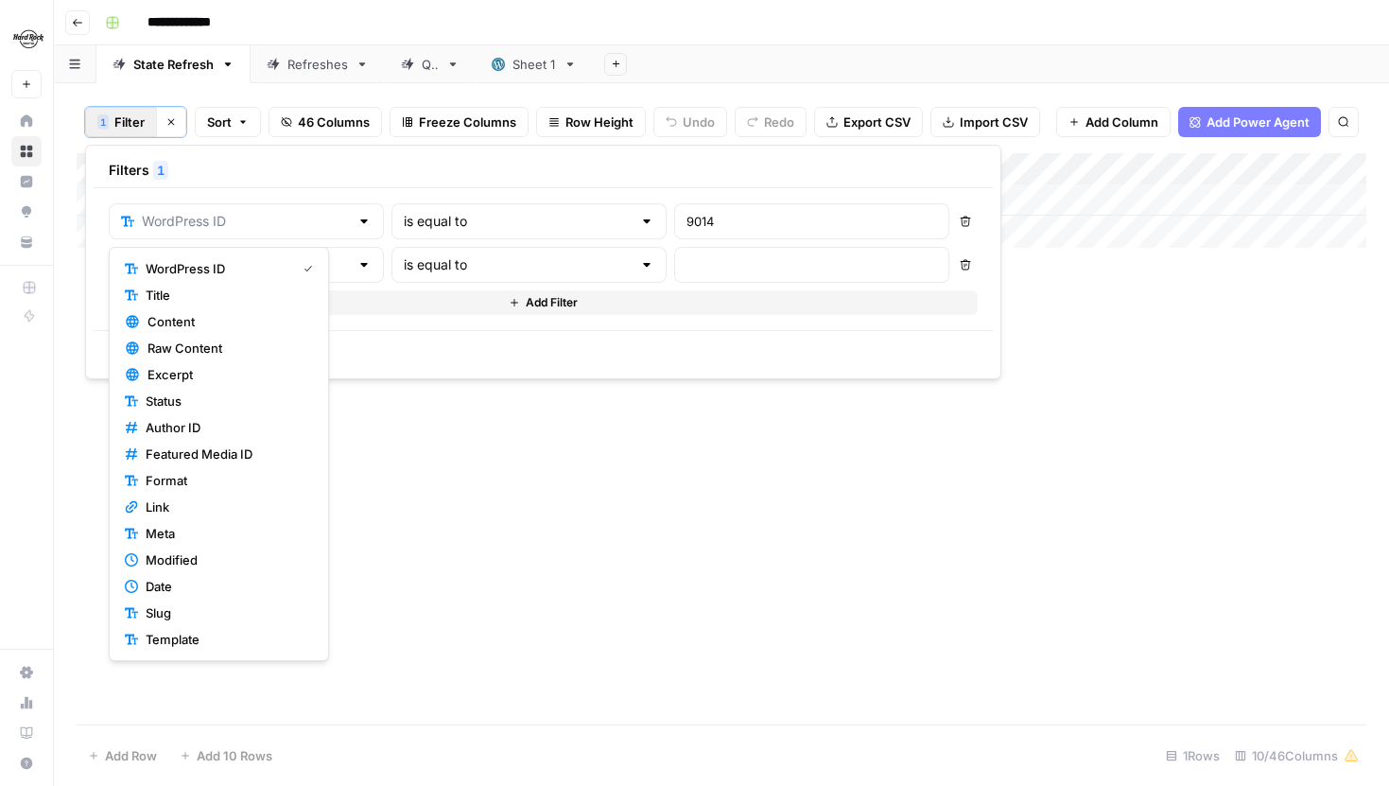
click at [208, 189] on div "is equal to 9014 Delete WordPress ID is equal to Delete Add Filter" at bounding box center [543, 259] width 899 height 142
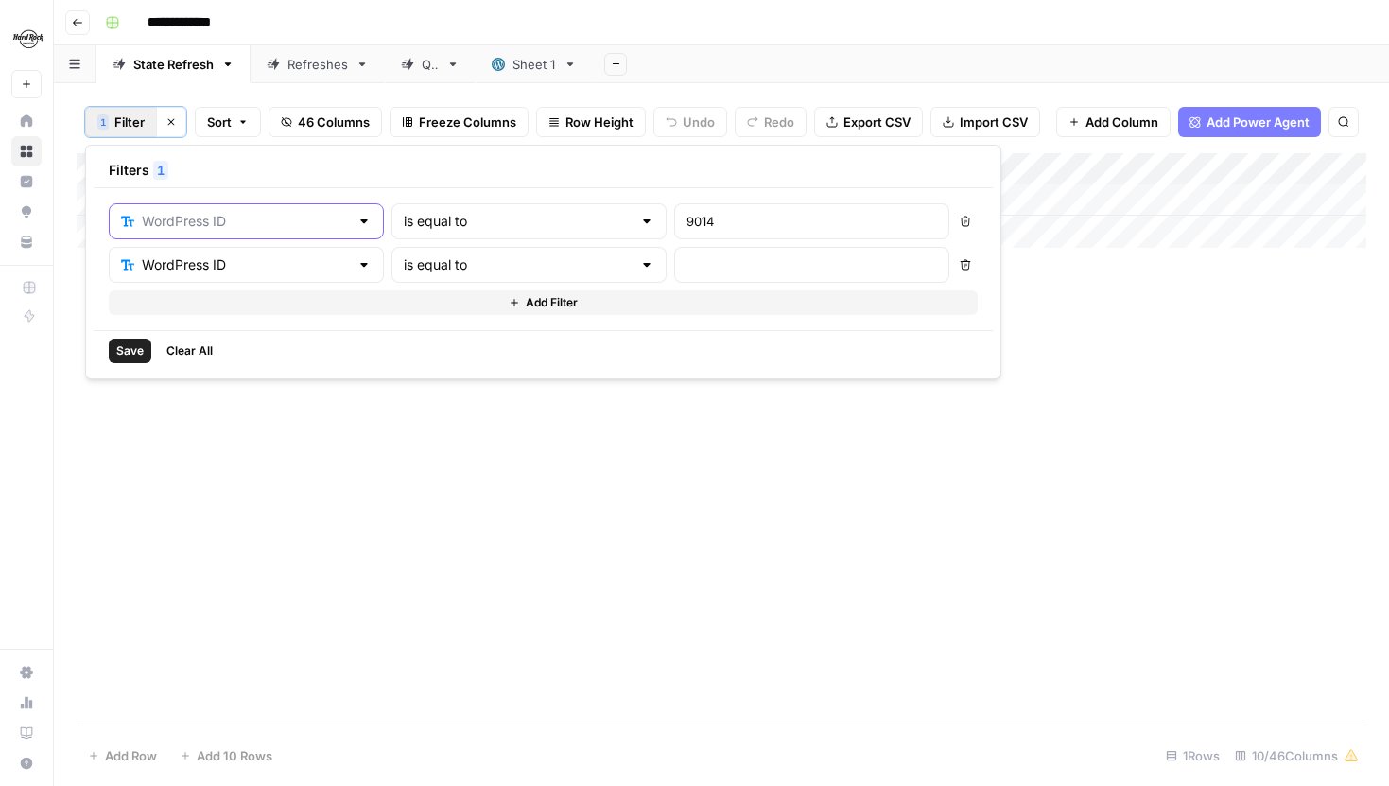
click at [154, 217] on input "text" at bounding box center [245, 221] width 207 height 19
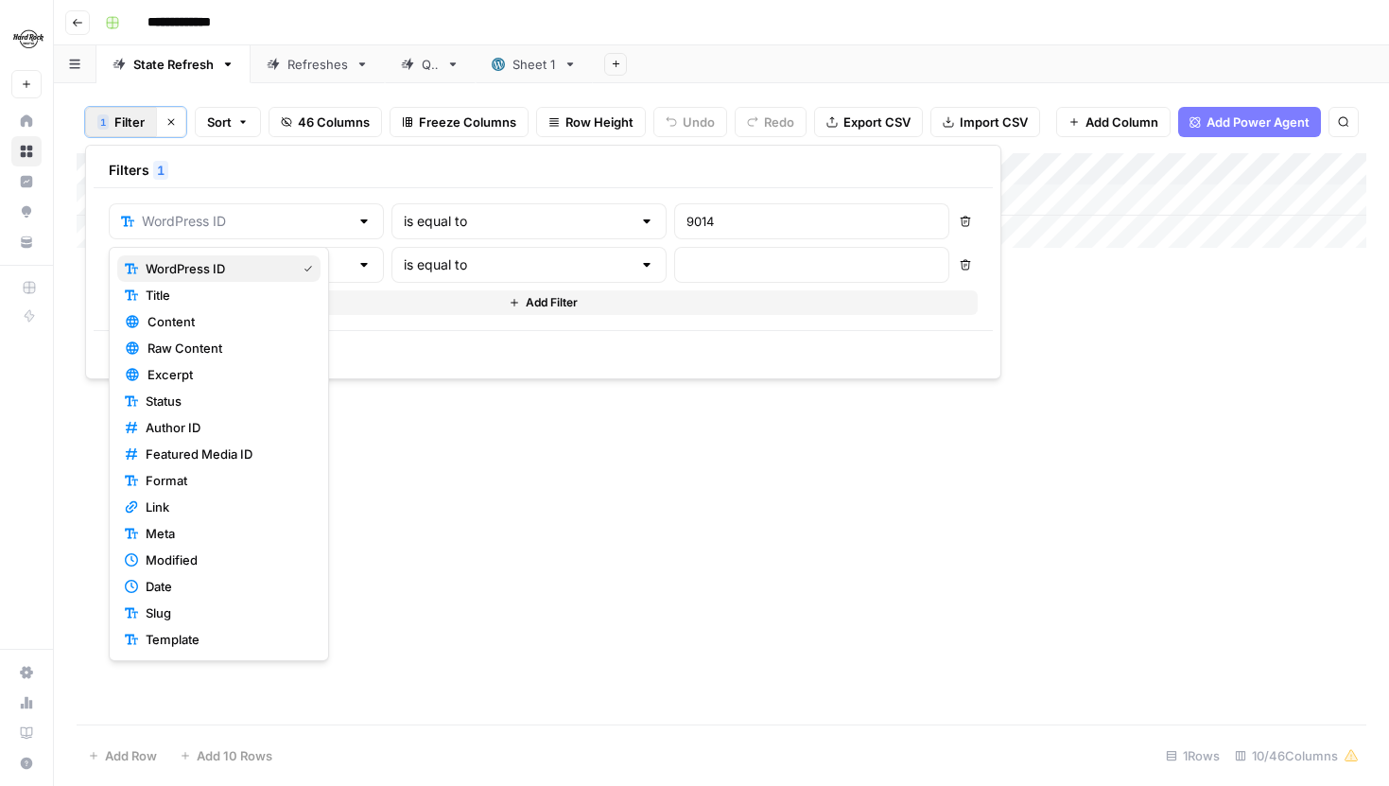
click at [207, 266] on span "WordPress ID" at bounding box center [217, 268] width 143 height 19
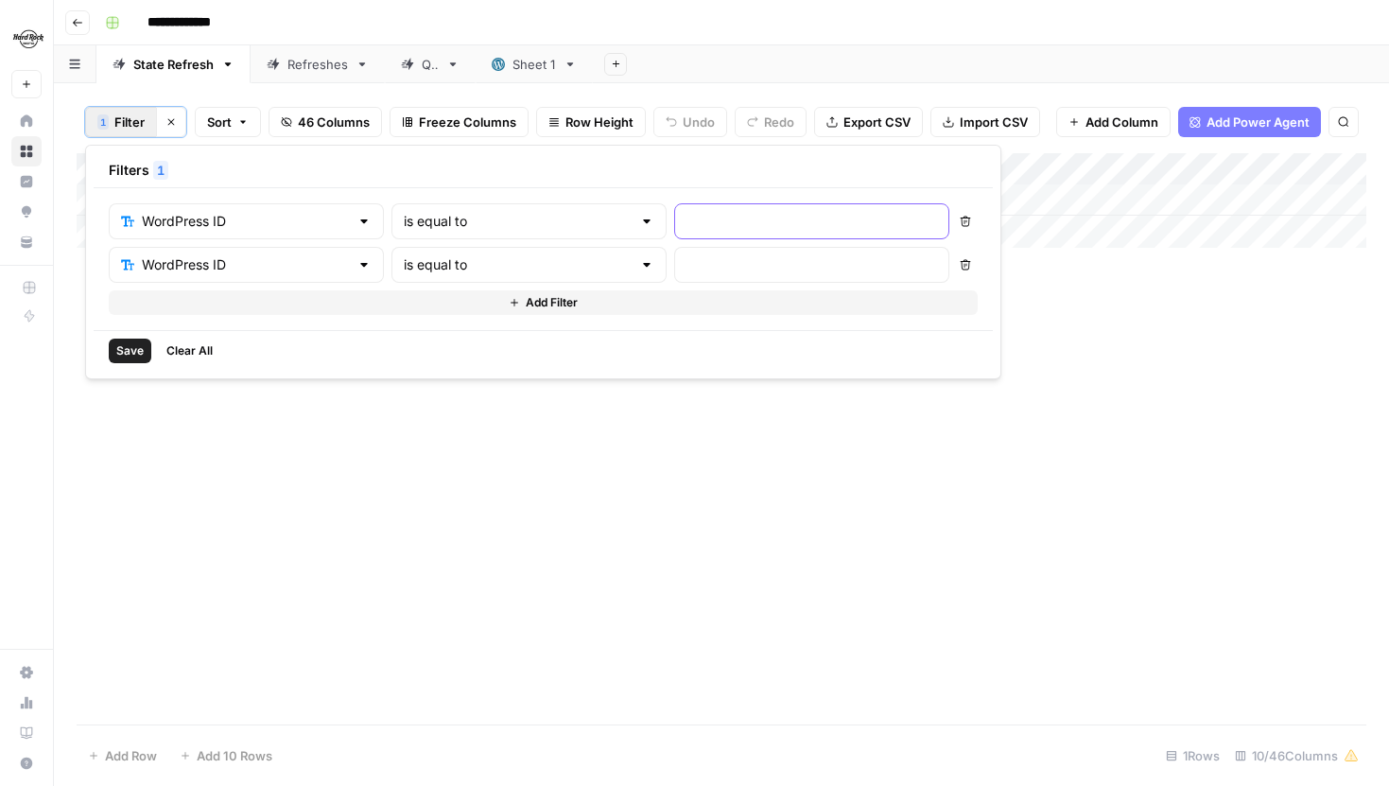
click at [686, 215] on input "text" at bounding box center [811, 221] width 251 height 19
click at [686, 268] on input "text" at bounding box center [811, 264] width 251 height 19
click at [197, 354] on span "Clear All" at bounding box center [189, 350] width 46 height 17
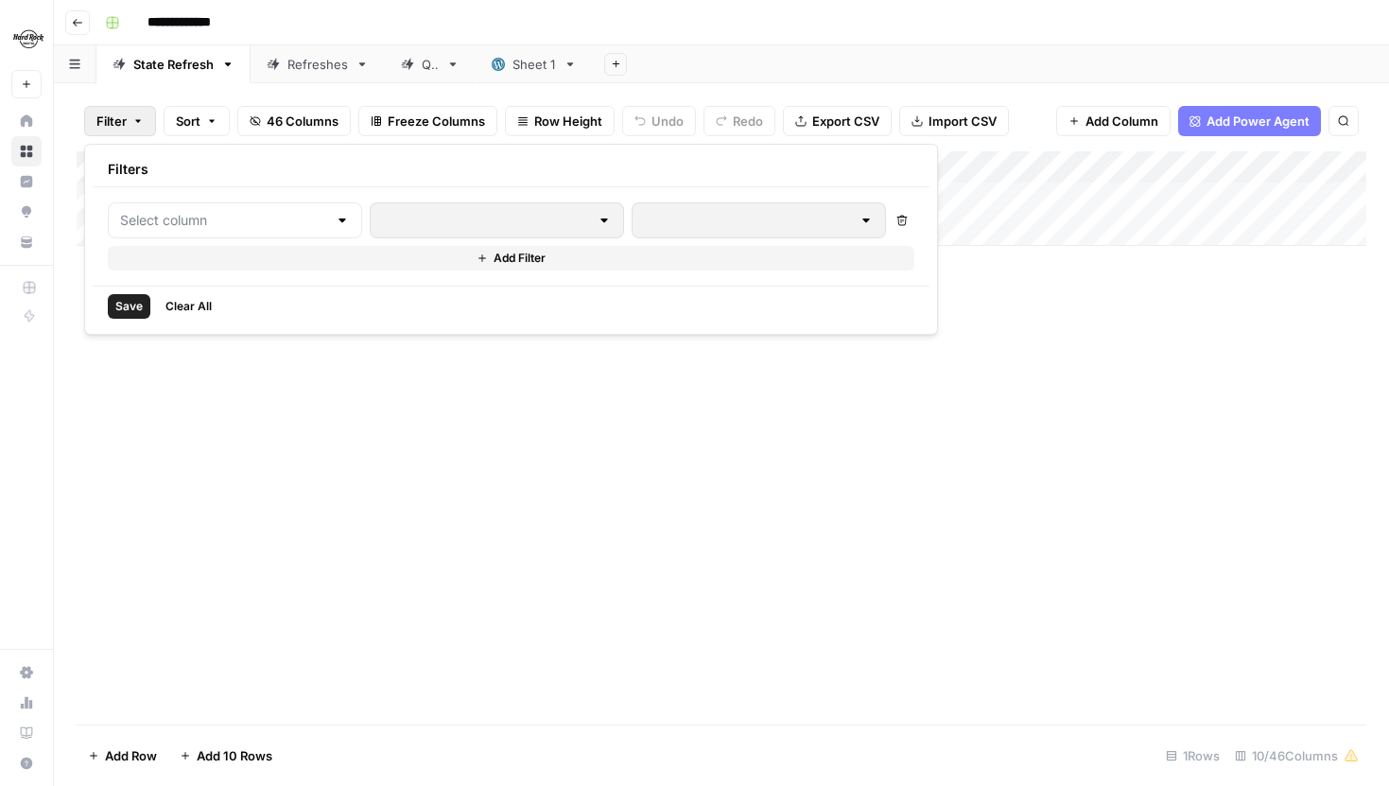
click at [205, 367] on div "Add Column" at bounding box center [722, 437] width 1290 height 573
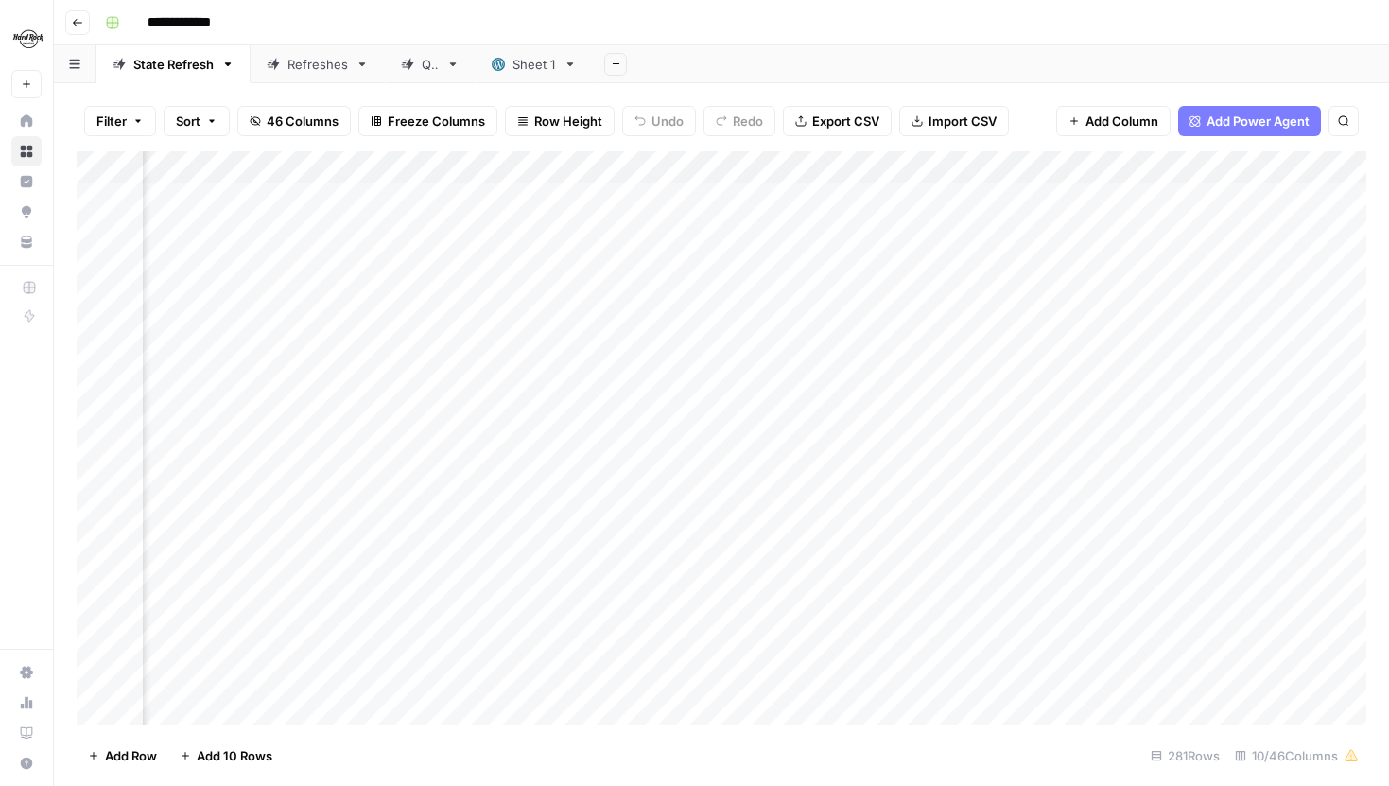
scroll to position [0, 727]
click at [582, 165] on div "Add Column" at bounding box center [722, 437] width 1290 height 573
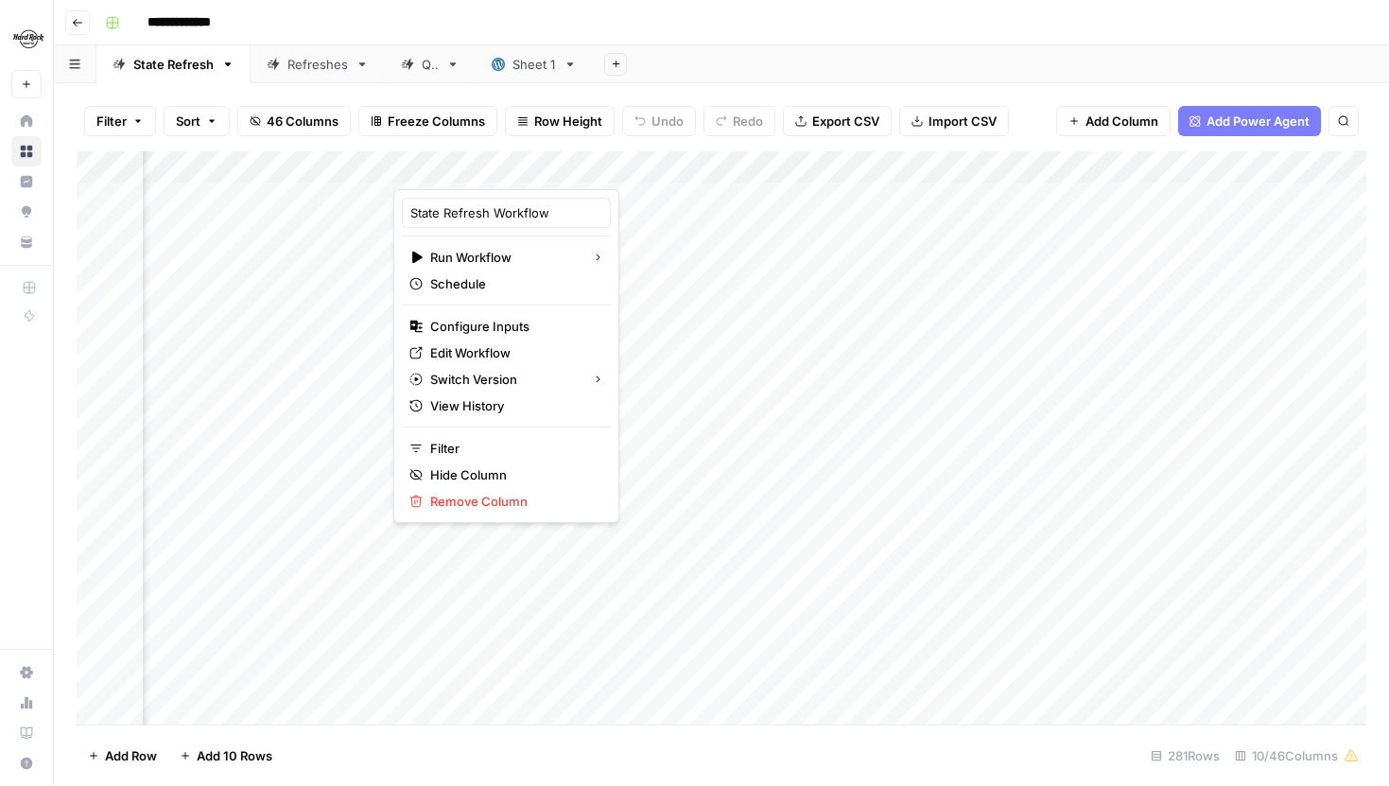
click at [691, 138] on div "Filter Sort 46 Columns Freeze Columns Row Height Undo Redo Export CSV Import CS…" at bounding box center [722, 121] width 1290 height 61
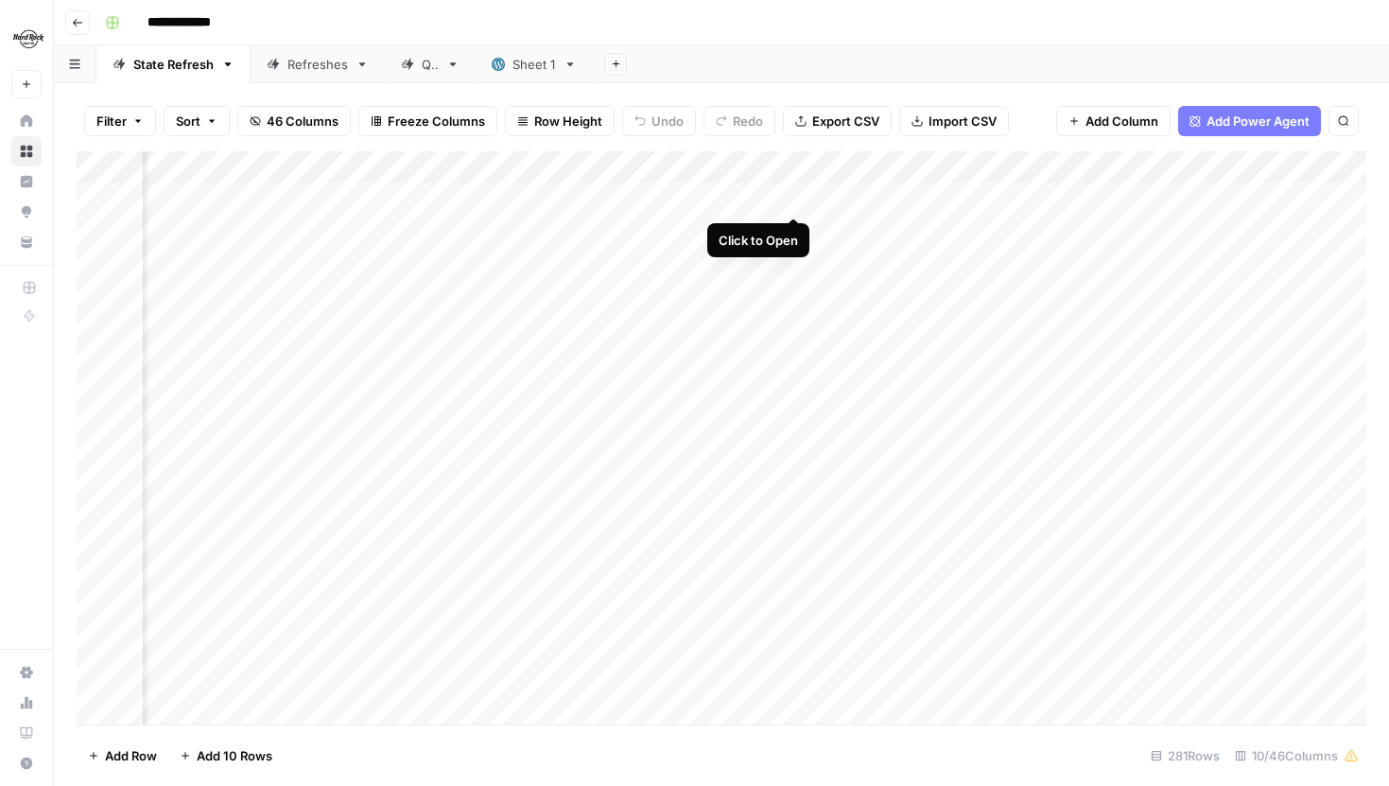
click at [796, 195] on div "Add Column" at bounding box center [722, 437] width 1290 height 573
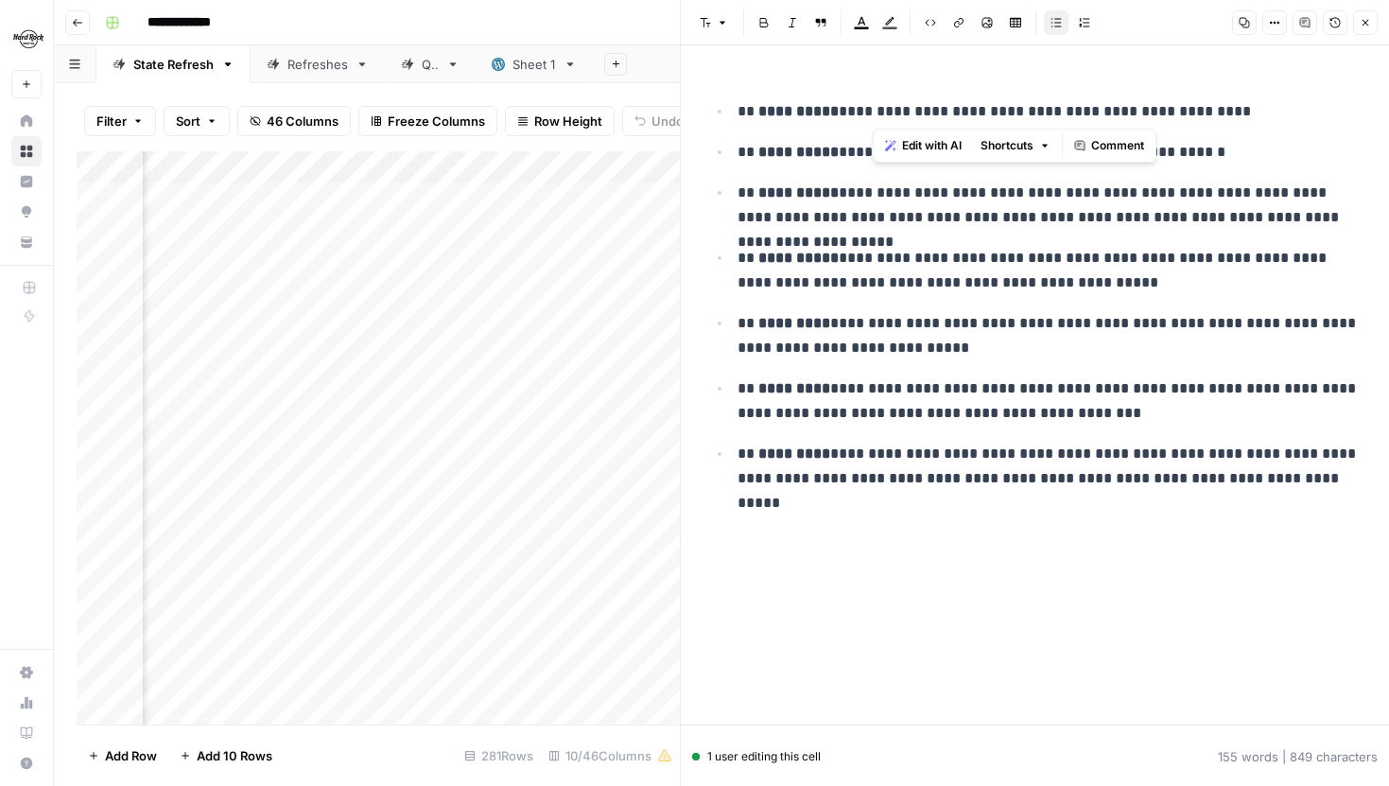
drag, startPoint x: 872, startPoint y: 113, endPoint x: 936, endPoint y: 113, distance: 64.3
click at [936, 113] on p "**********" at bounding box center [1050, 111] width 625 height 25
click at [909, 110] on p "**********" at bounding box center [1050, 111] width 625 height 25
drag, startPoint x: 874, startPoint y: 114, endPoint x: 936, endPoint y: 115, distance: 62.4
click at [937, 115] on p "**********" at bounding box center [1050, 111] width 625 height 25
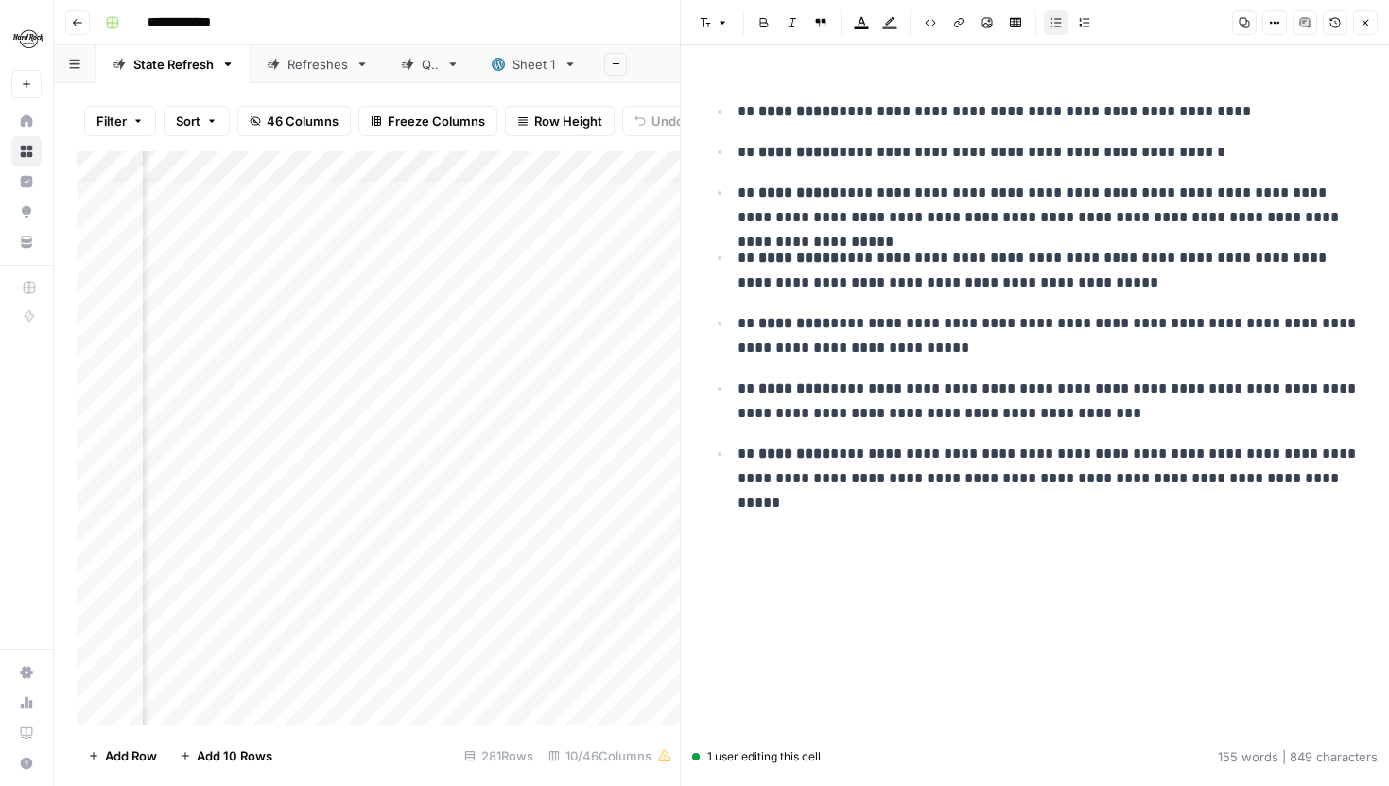
click at [927, 113] on p "**********" at bounding box center [1050, 111] width 625 height 25
click at [1363, 26] on icon "button" at bounding box center [1365, 22] width 11 height 11
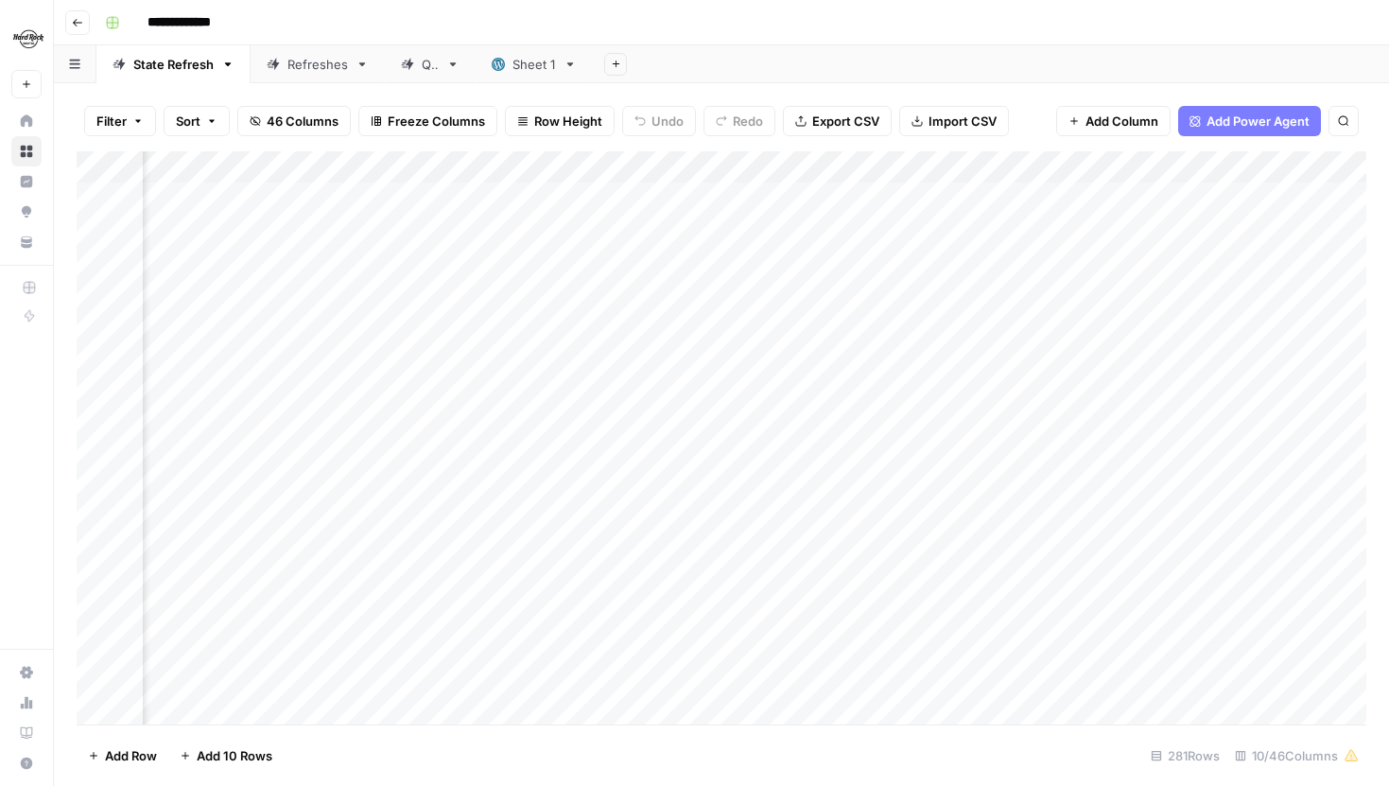
scroll to position [0, 440]
click at [1078, 194] on div "Add Column" at bounding box center [722, 437] width 1290 height 573
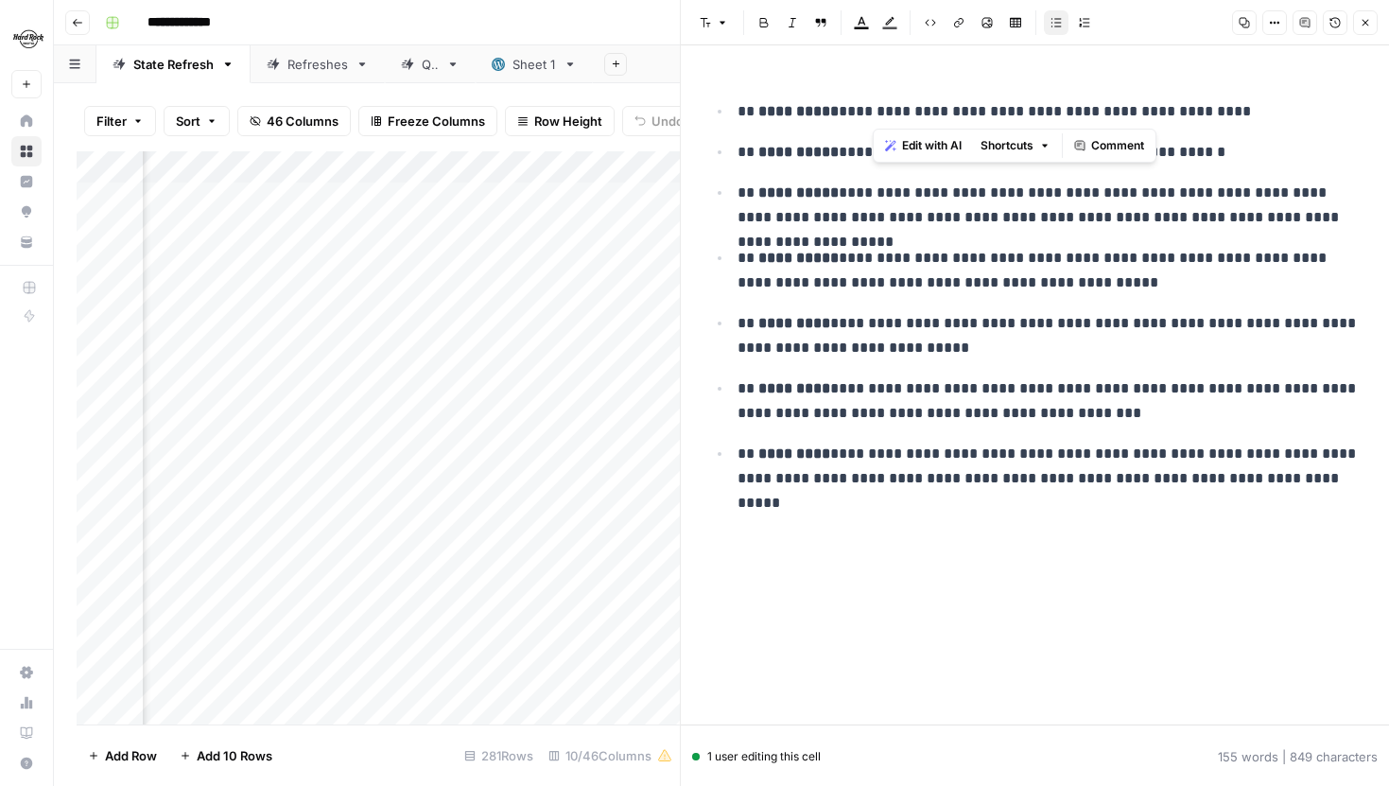
drag, startPoint x: 873, startPoint y: 111, endPoint x: 937, endPoint y: 113, distance: 64.3
click at [937, 113] on p "**********" at bounding box center [1050, 111] width 625 height 25
click at [912, 110] on p "**********" at bounding box center [1050, 111] width 625 height 25
click at [876, 111] on p "**********" at bounding box center [1050, 111] width 625 height 25
drag, startPoint x: 876, startPoint y: 111, endPoint x: 939, endPoint y: 107, distance: 63.5
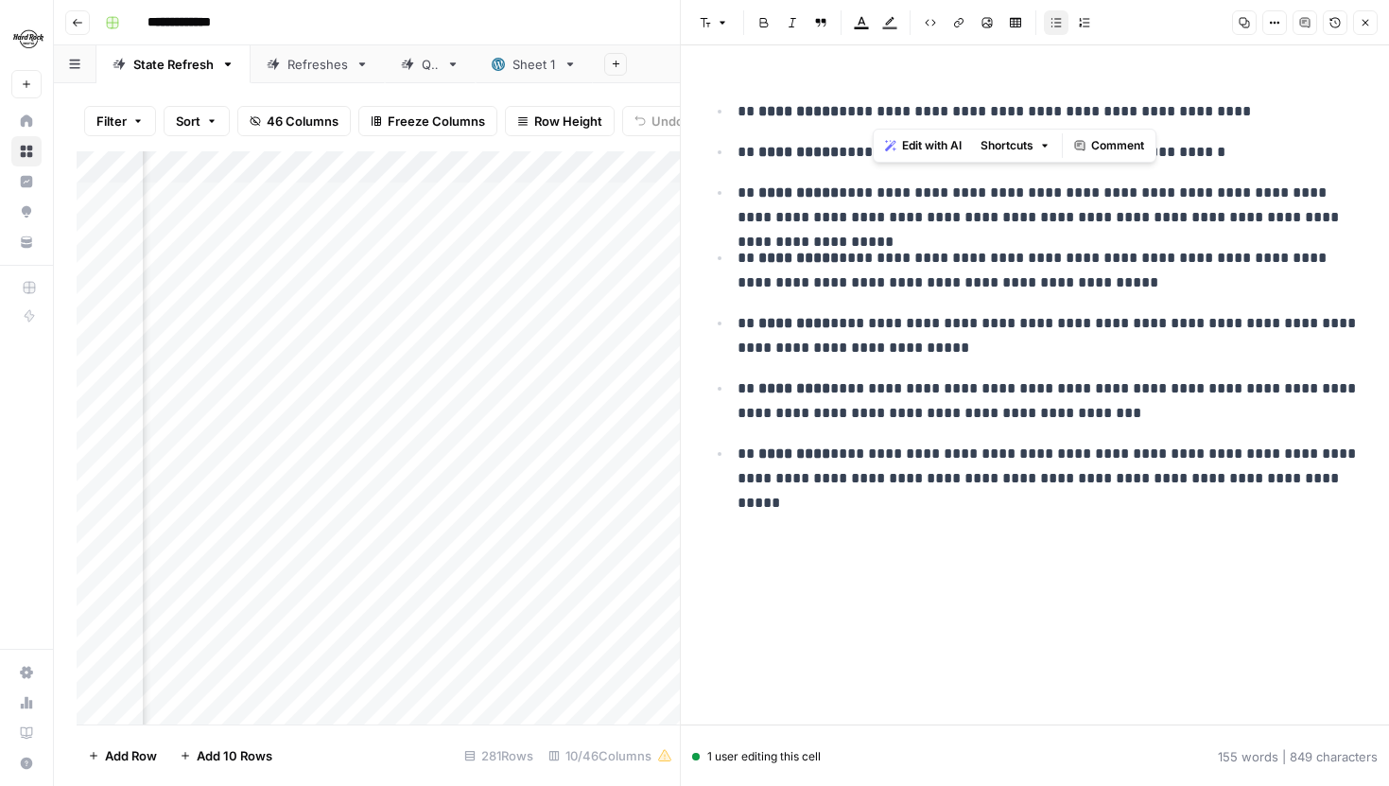
click at [939, 107] on p "**********" at bounding box center [1050, 111] width 625 height 25
click at [894, 119] on p "**********" at bounding box center [1050, 111] width 625 height 25
drag, startPoint x: 875, startPoint y: 114, endPoint x: 930, endPoint y: 114, distance: 55.8
click at [930, 114] on p "**********" at bounding box center [1050, 111] width 625 height 25
click at [951, 111] on p "**********" at bounding box center [1050, 111] width 625 height 25
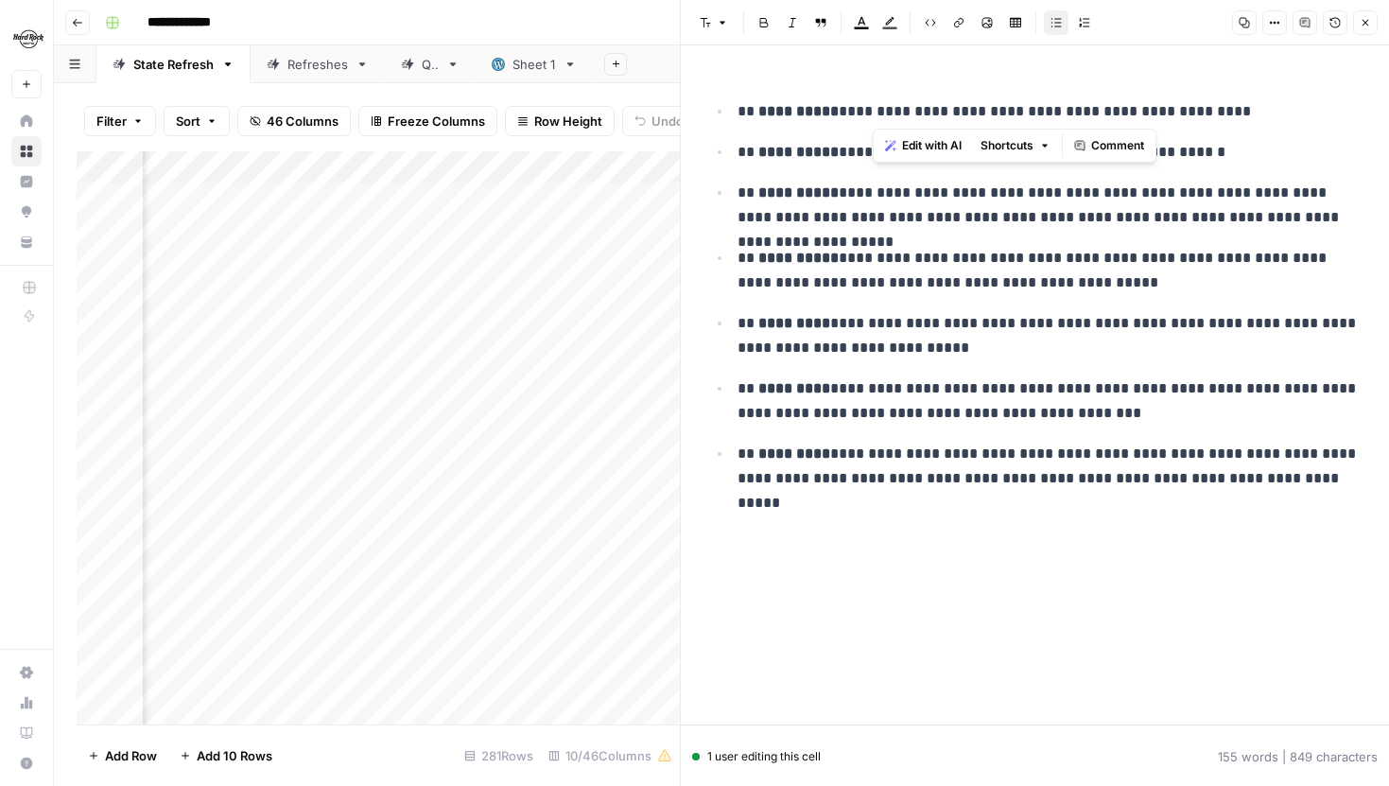
drag, startPoint x: 875, startPoint y: 113, endPoint x: 937, endPoint y: 114, distance: 62.4
click at [937, 114] on p "**********" at bounding box center [1050, 111] width 625 height 25
click at [913, 113] on p "**********" at bounding box center [1050, 111] width 625 height 25
drag, startPoint x: 874, startPoint y: 113, endPoint x: 938, endPoint y: 110, distance: 64.4
click at [938, 111] on p "**********" at bounding box center [1050, 111] width 625 height 25
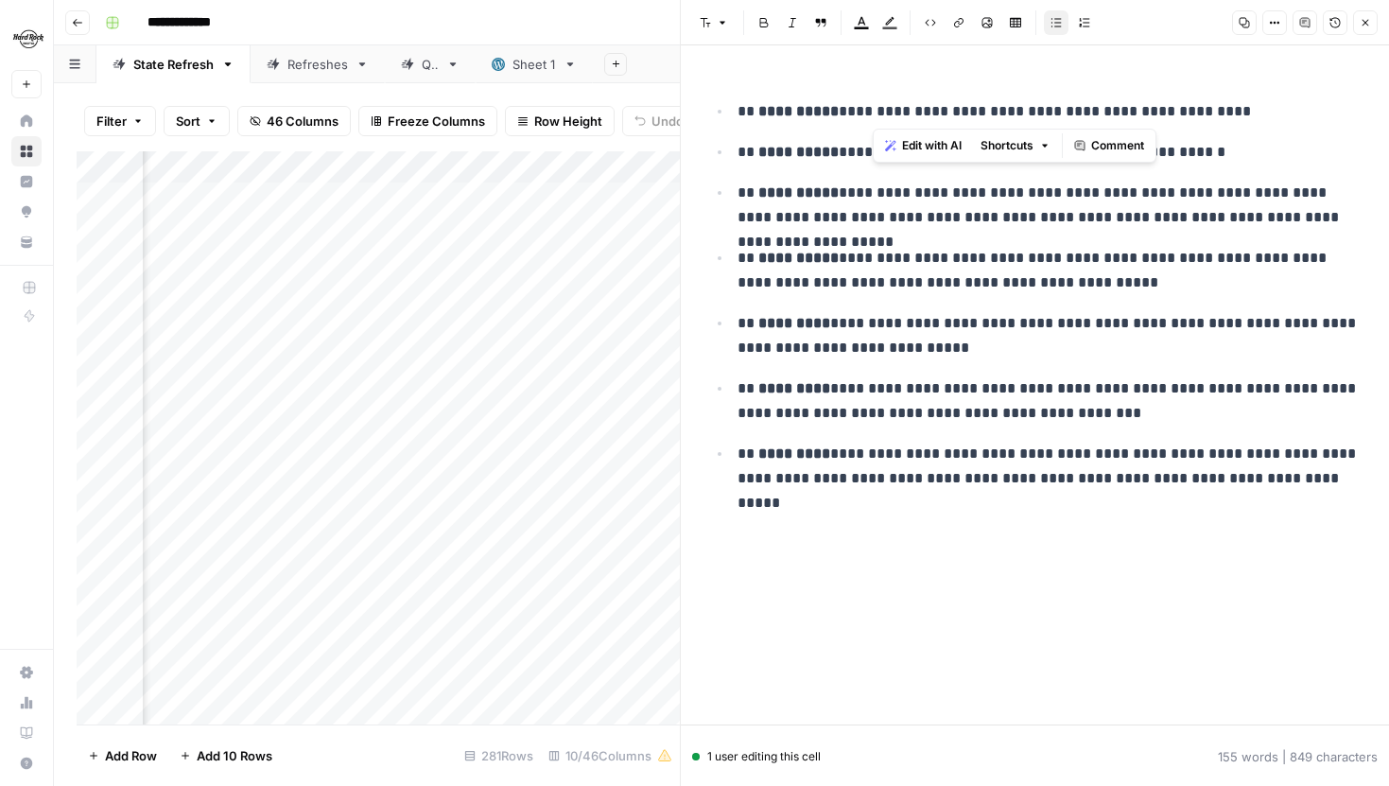
click at [938, 109] on p "**********" at bounding box center [1050, 111] width 625 height 25
drag, startPoint x: 873, startPoint y: 112, endPoint x: 942, endPoint y: 113, distance: 69.1
click at [942, 113] on p "**********" at bounding box center [1050, 111] width 625 height 25
click at [960, 98] on li "**********" at bounding box center [1047, 111] width 631 height 26
drag, startPoint x: 876, startPoint y: 112, endPoint x: 999, endPoint y: 113, distance: 123.9
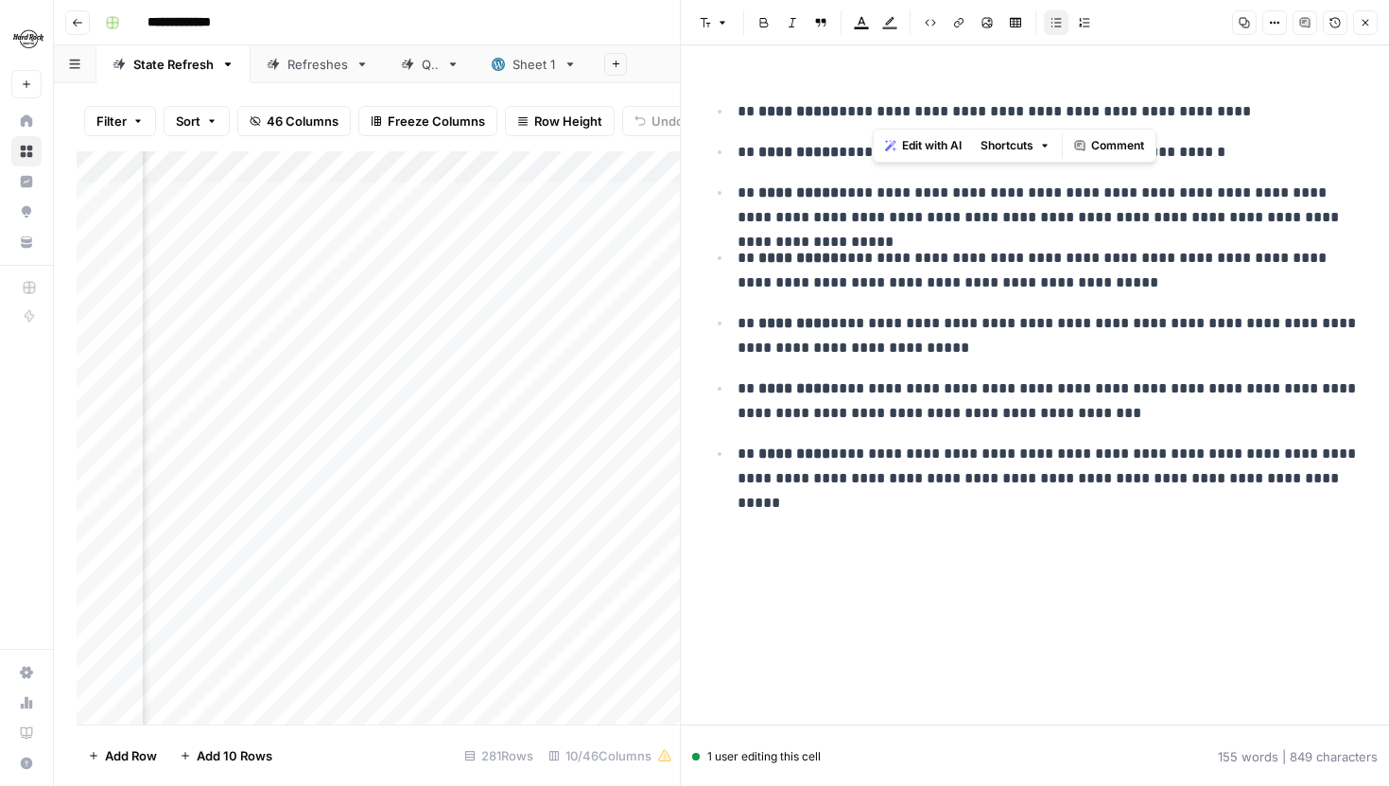
click at [1000, 112] on p "**********" at bounding box center [1050, 111] width 625 height 25
click at [946, 112] on p "**********" at bounding box center [1050, 111] width 625 height 25
click at [875, 114] on p "**********" at bounding box center [1050, 111] width 625 height 25
click at [1368, 27] on icon "button" at bounding box center [1365, 22] width 11 height 11
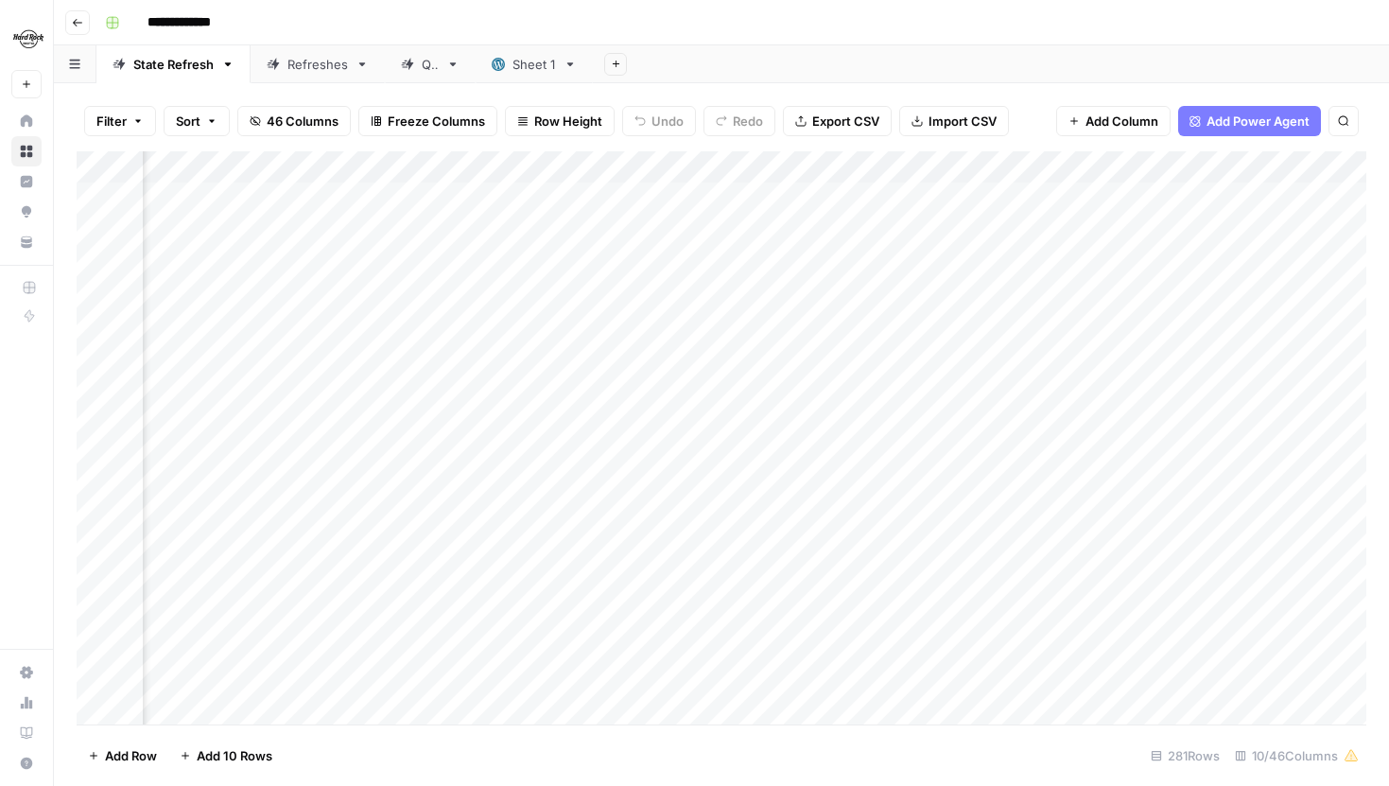
click at [78, 18] on icon "button" at bounding box center [77, 22] width 11 height 11
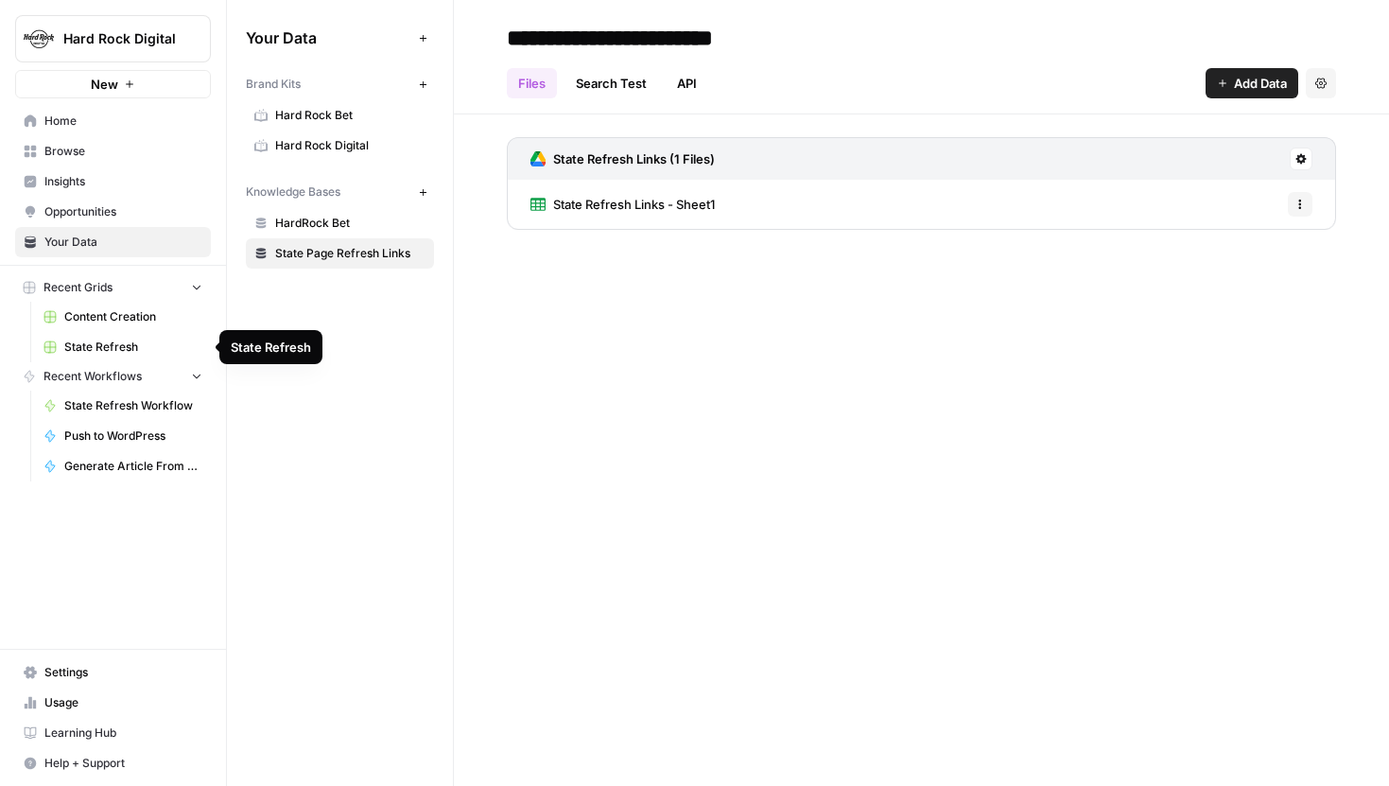
click at [130, 319] on span "Content Creation" at bounding box center [133, 316] width 138 height 17
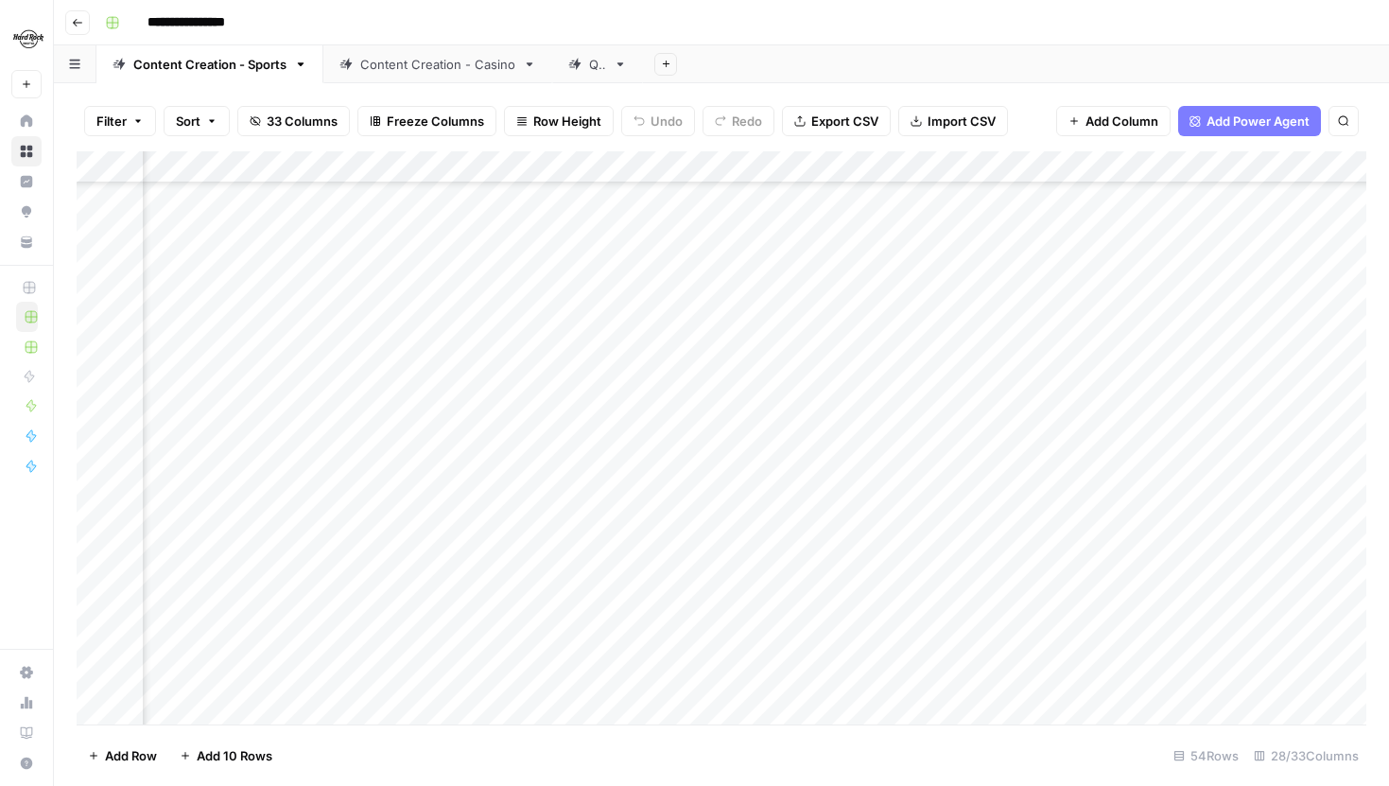
scroll to position [0, 2358]
click at [395, 60] on div "Content Creation - Casino" at bounding box center [437, 64] width 155 height 19
click at [244, 77] on link "Content Creation - Sports" at bounding box center [209, 64] width 227 height 38
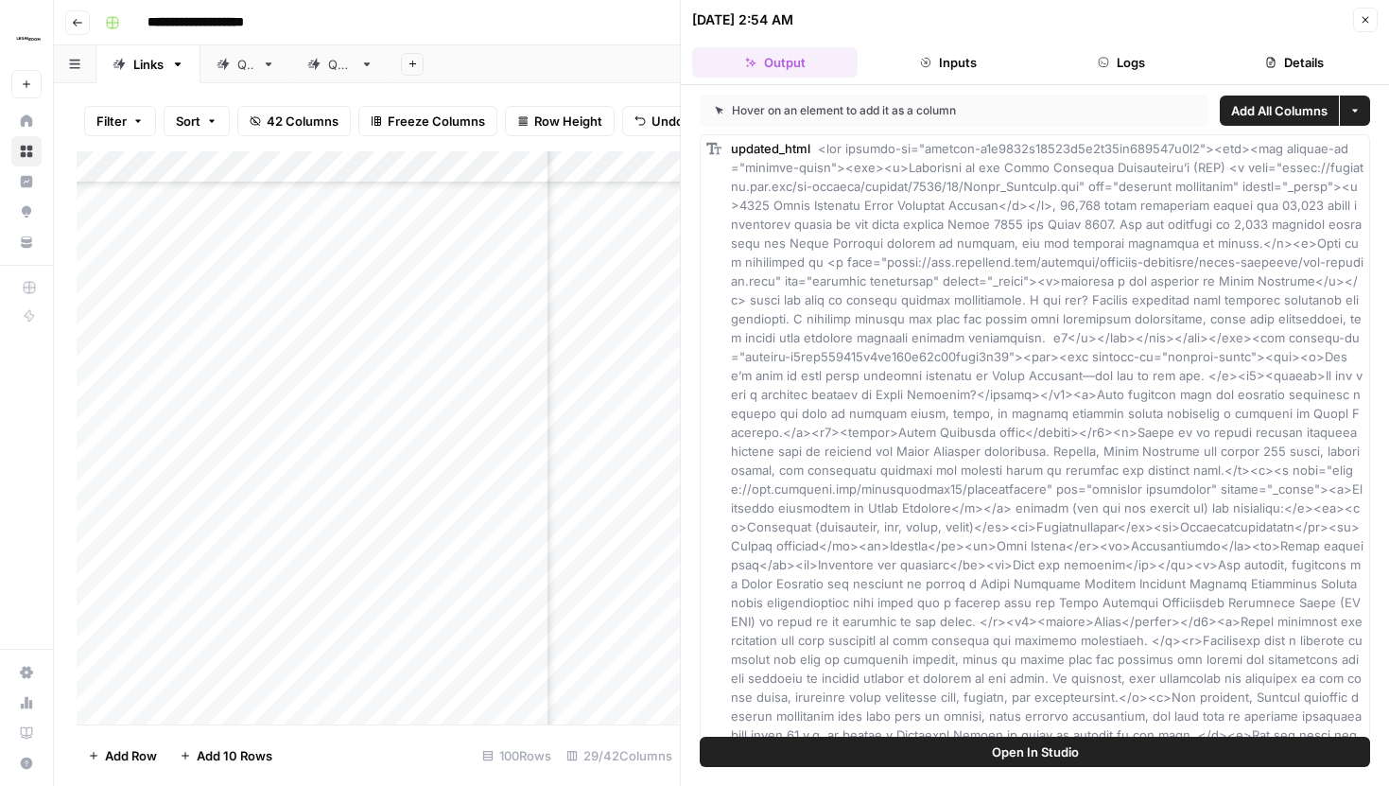
scroll to position [2496, 498]
click at [1364, 14] on icon "button" at bounding box center [1365, 19] width 11 height 11
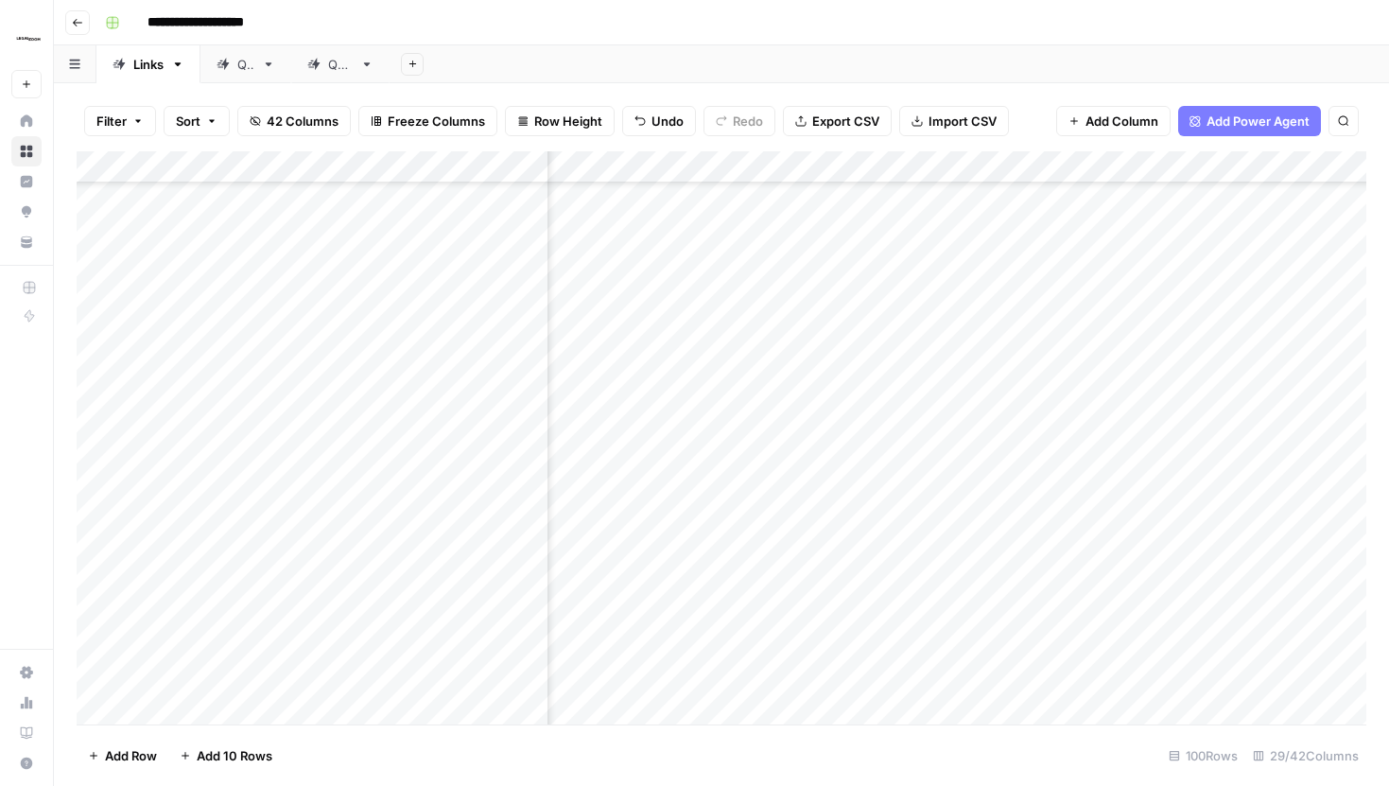
click at [884, 454] on div "Add Column" at bounding box center [722, 437] width 1290 height 573
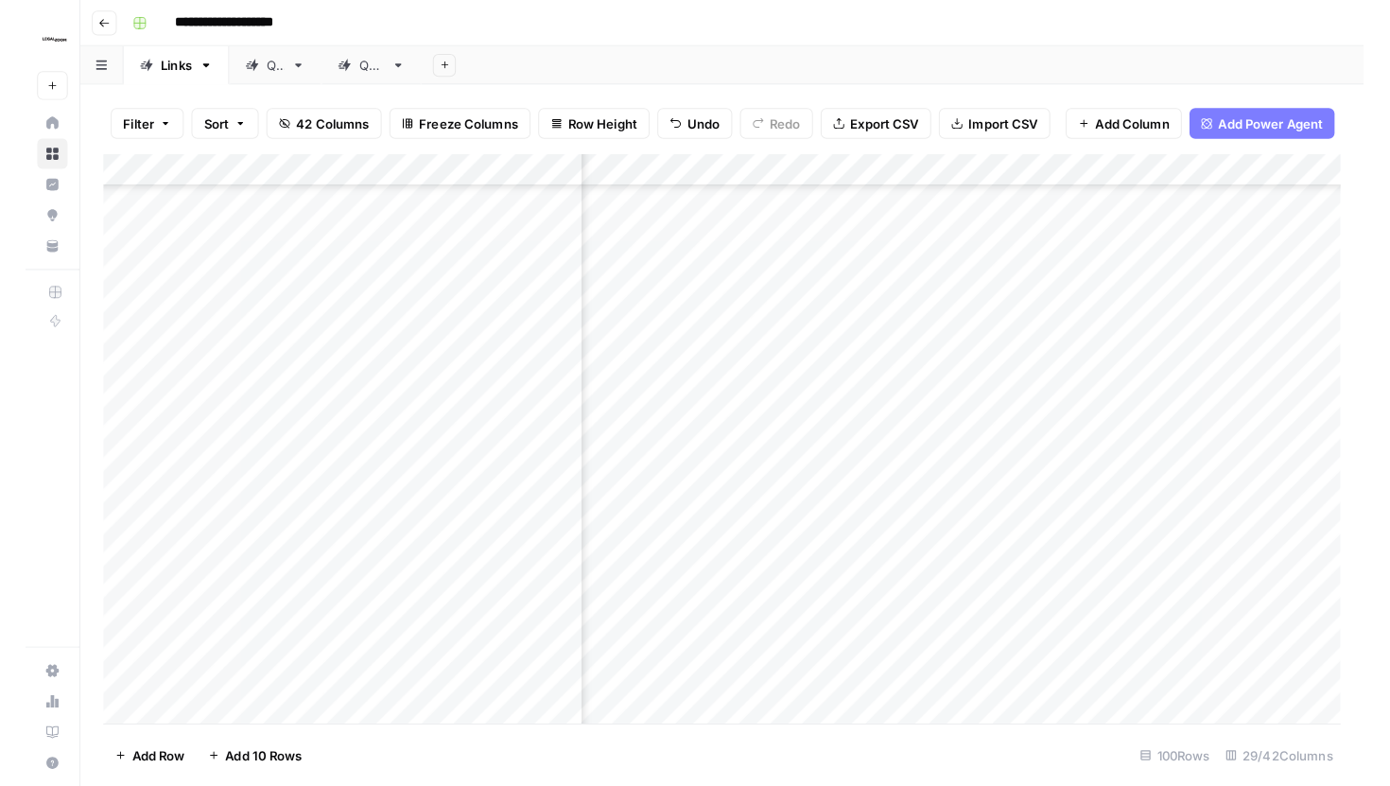
scroll to position [2496, 2015]
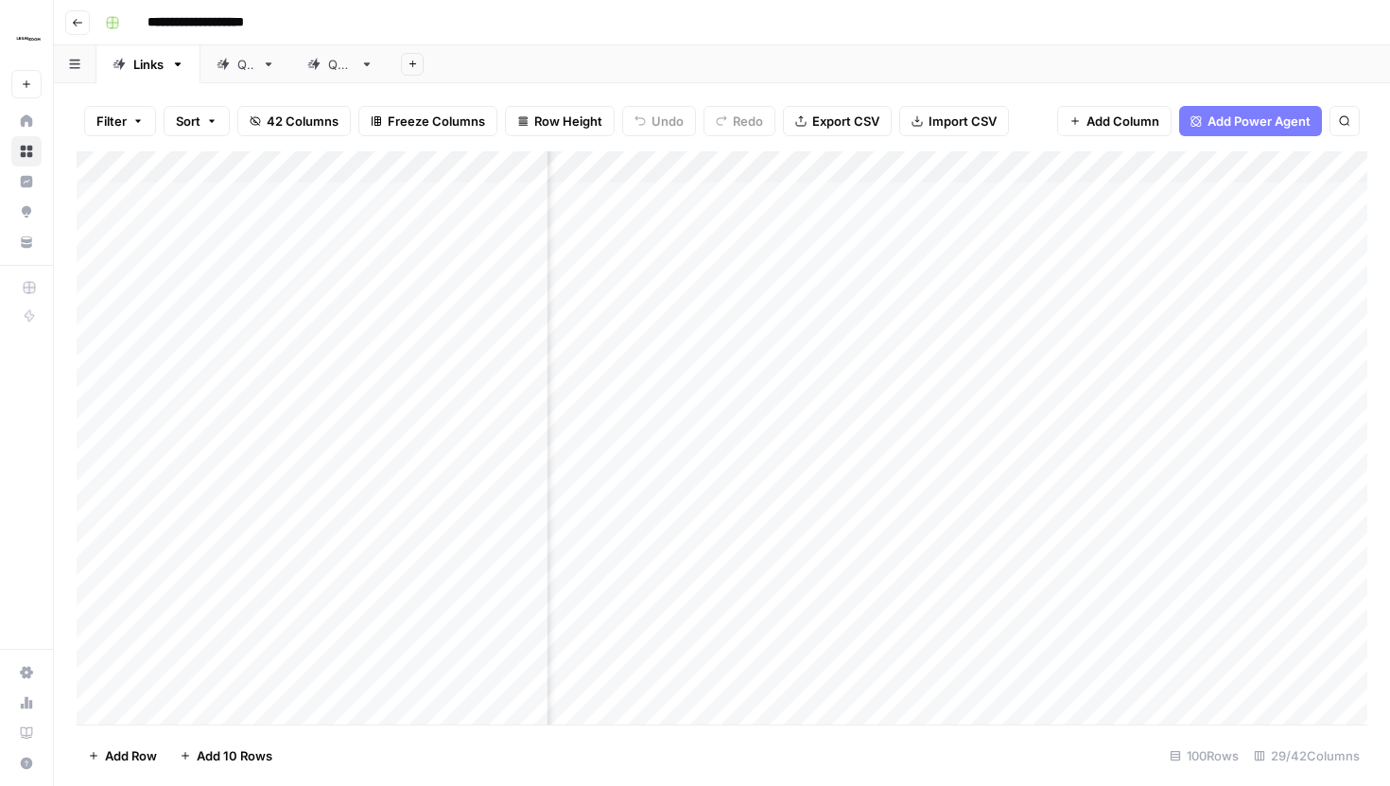
scroll to position [0, 3122]
click at [1023, 201] on div "Add Column" at bounding box center [722, 437] width 1291 height 573
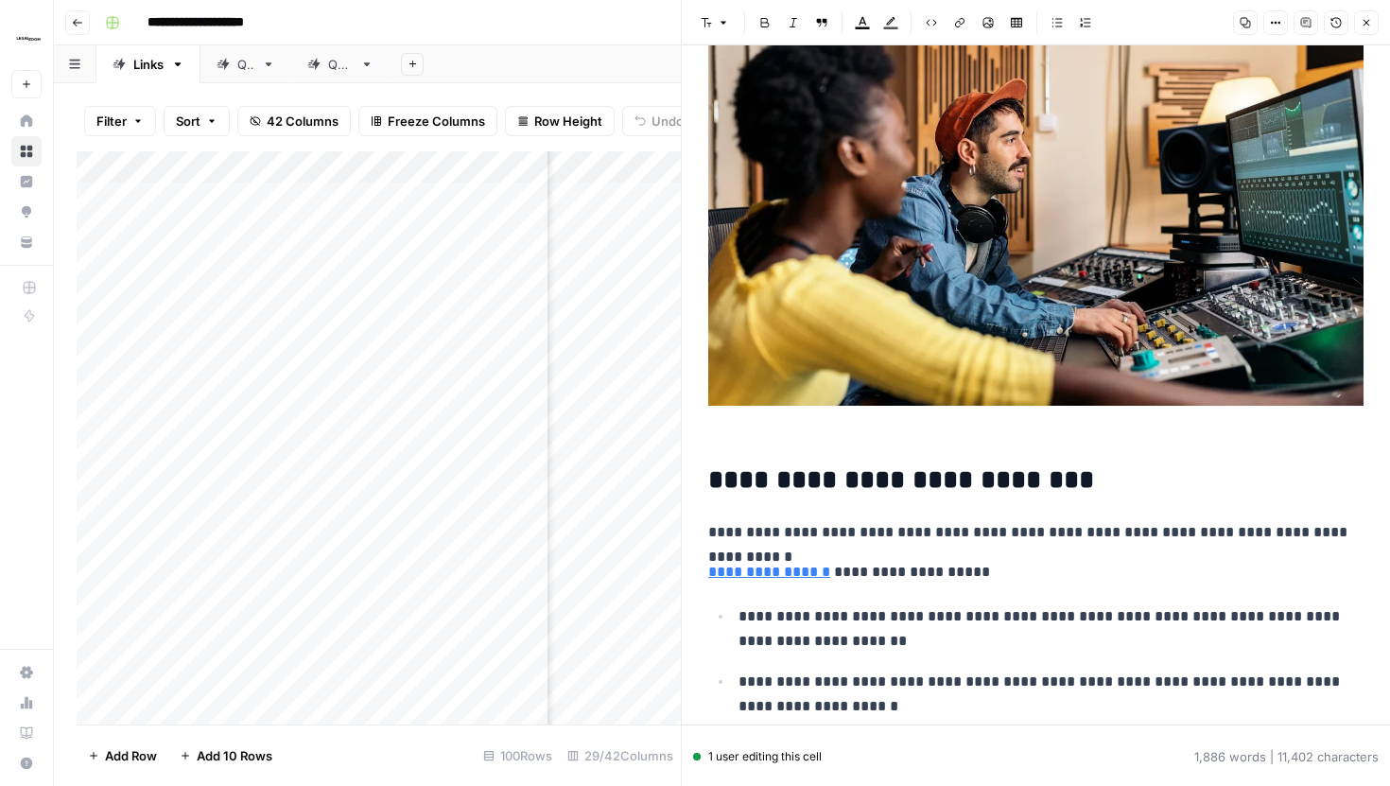
scroll to position [212, 0]
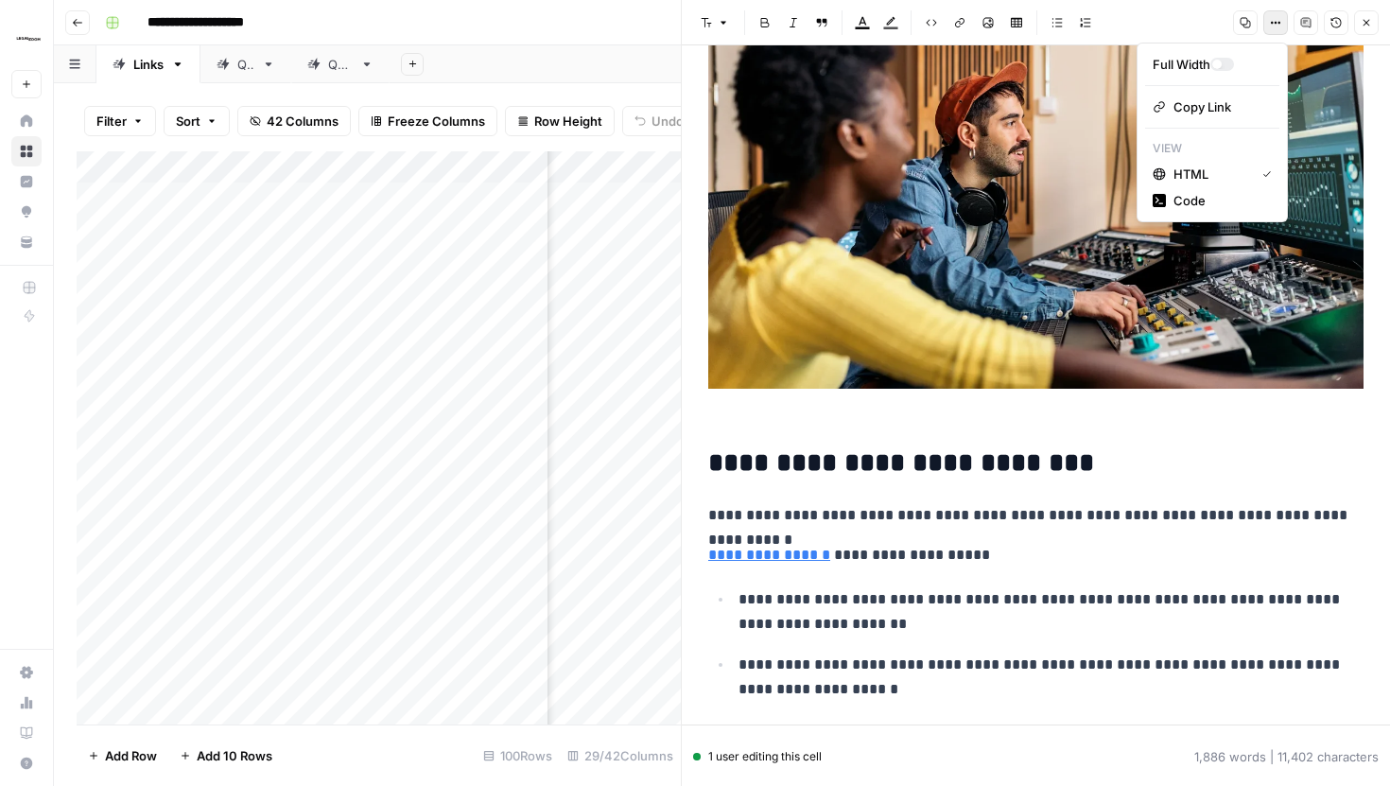
click at [1279, 26] on icon "button" at bounding box center [1275, 22] width 11 height 11
click at [1215, 199] on div "Code" at bounding box center [1212, 200] width 119 height 19
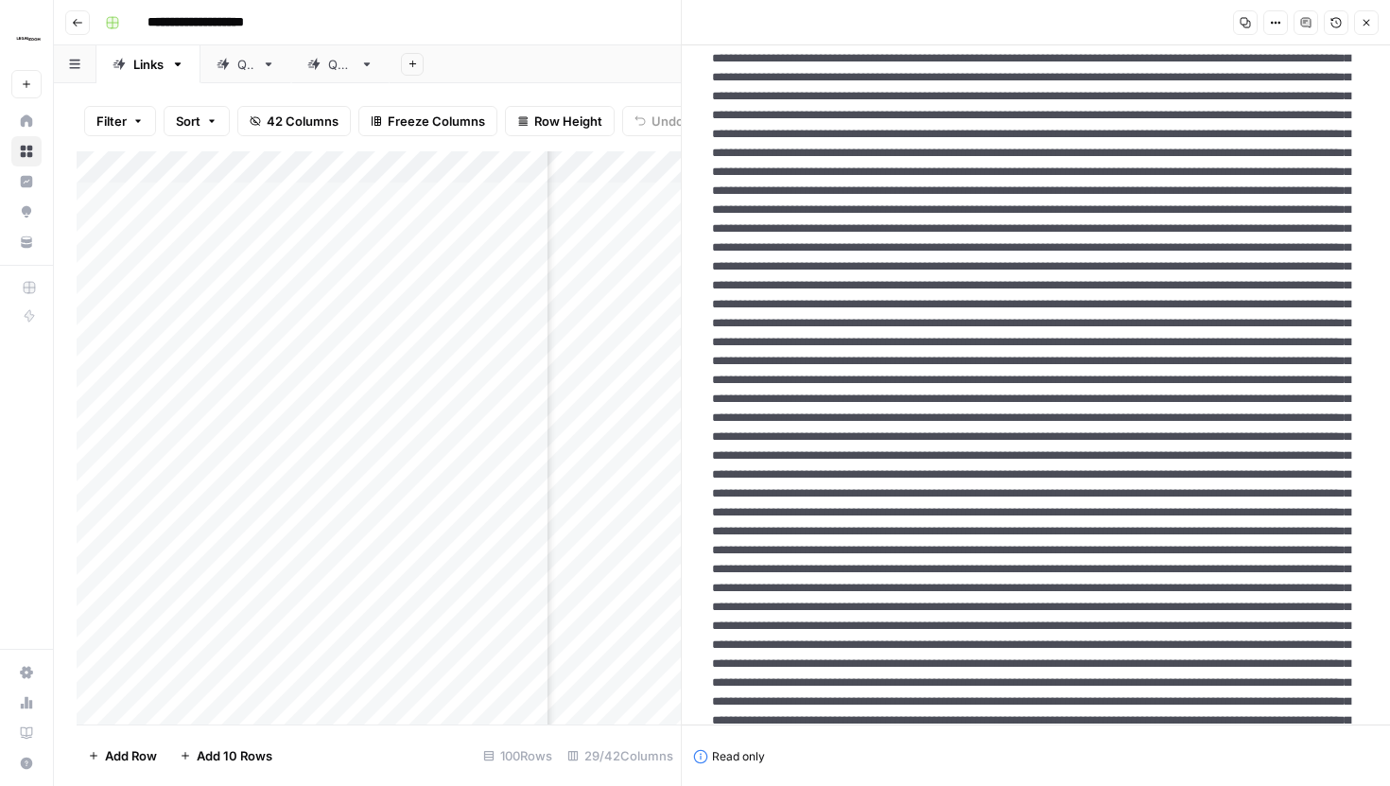
scroll to position [0, 0]
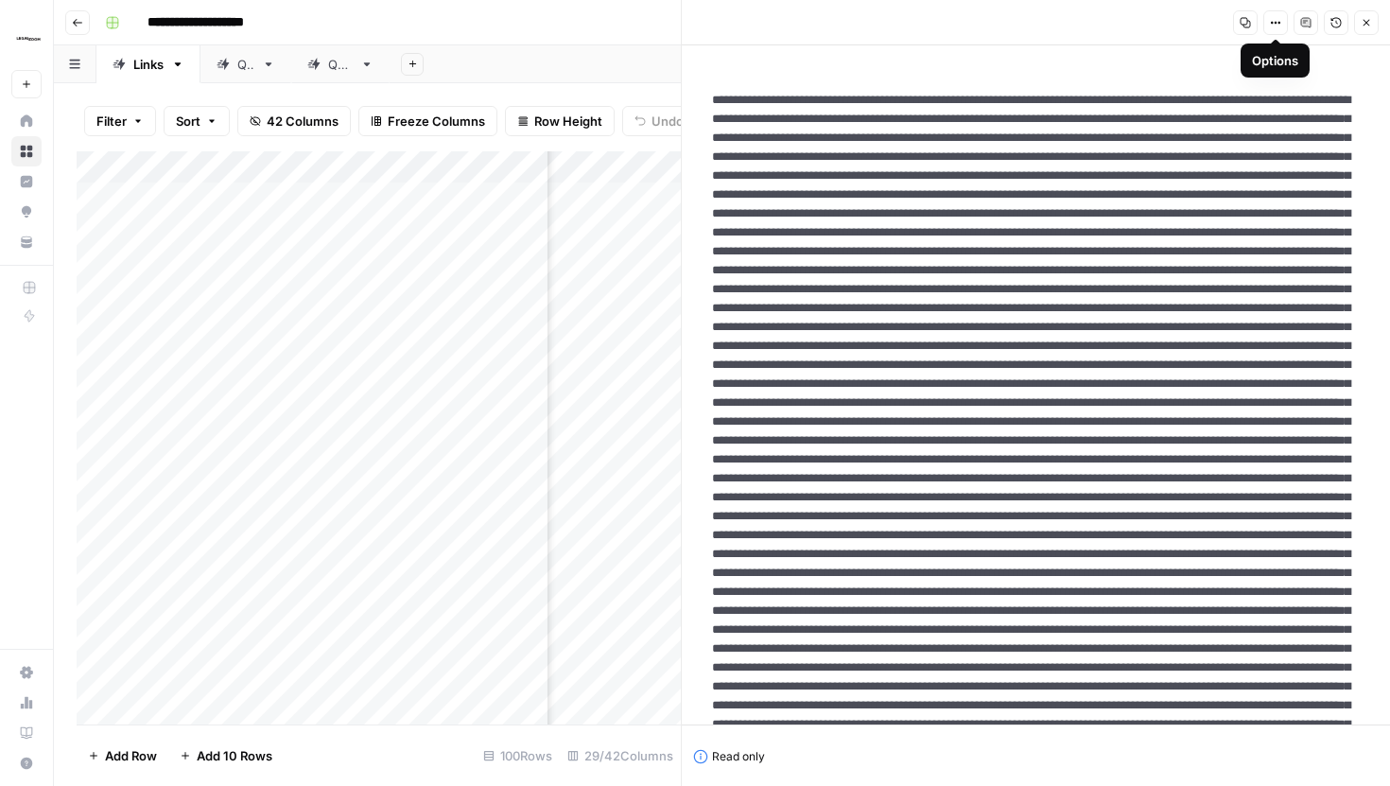
click at [1242, 28] on button "Copy" at bounding box center [1245, 22] width 25 height 25
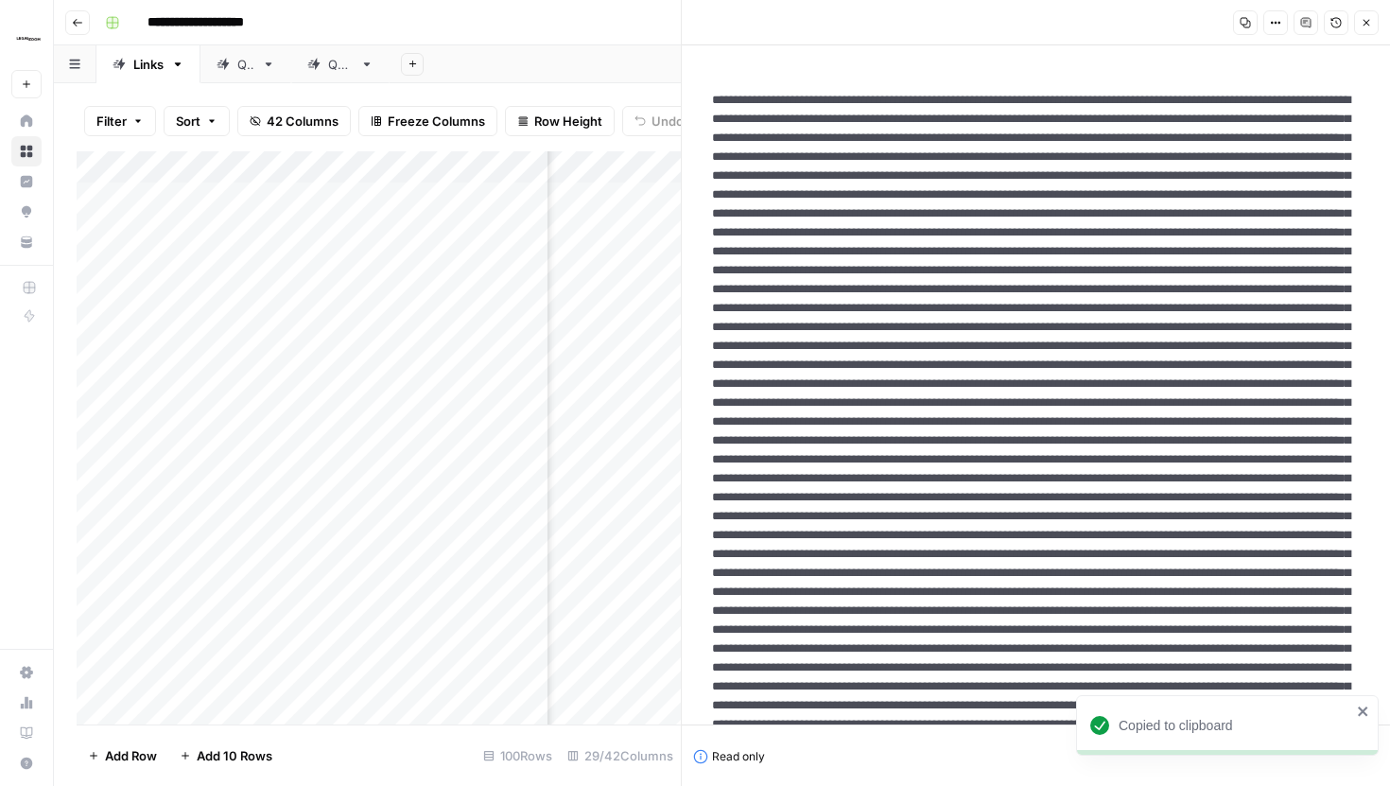
click at [1366, 19] on icon "button" at bounding box center [1366, 22] width 11 height 11
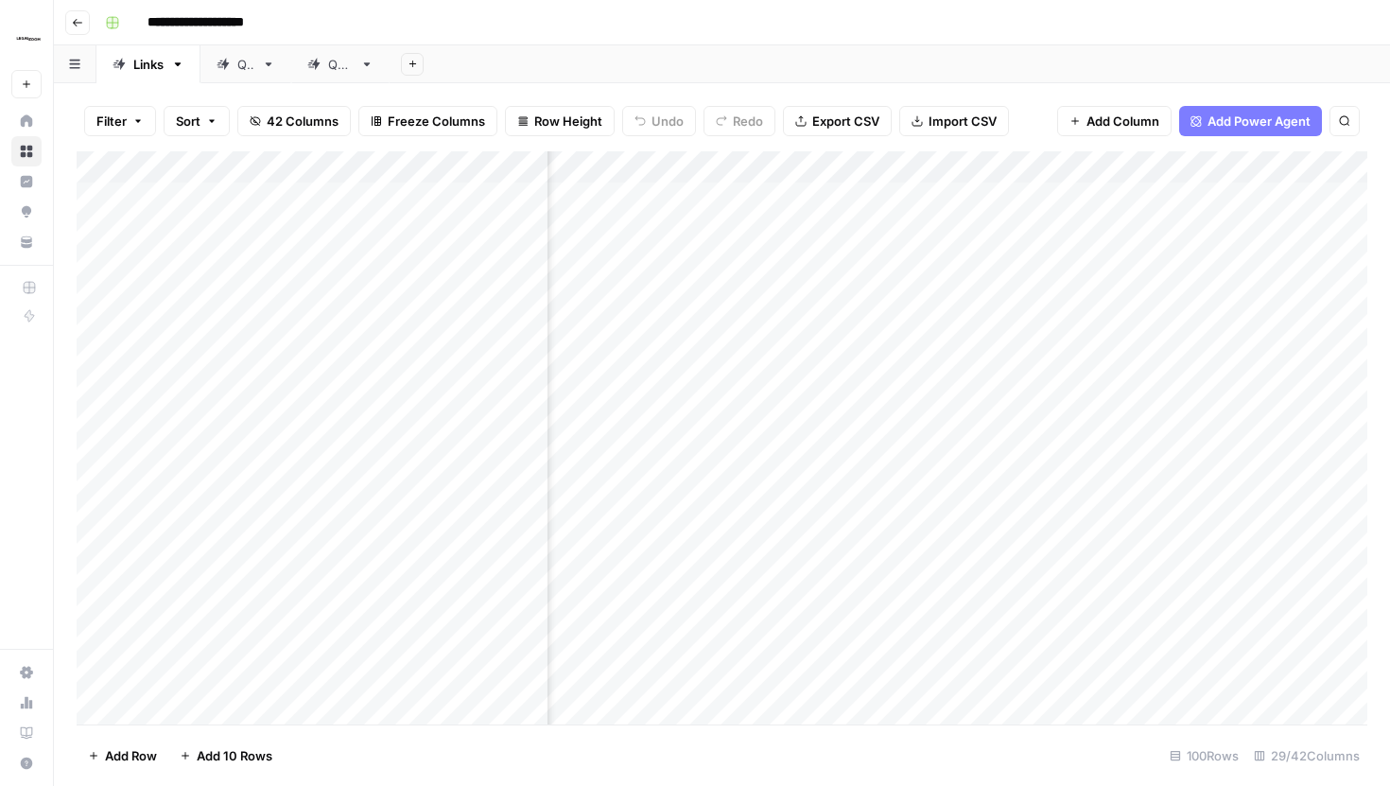
scroll to position [0, 2611]
click at [845, 250] on div "Add Column" at bounding box center [722, 437] width 1291 height 573
click at [1011, 319] on div "Add Column" at bounding box center [722, 437] width 1291 height 573
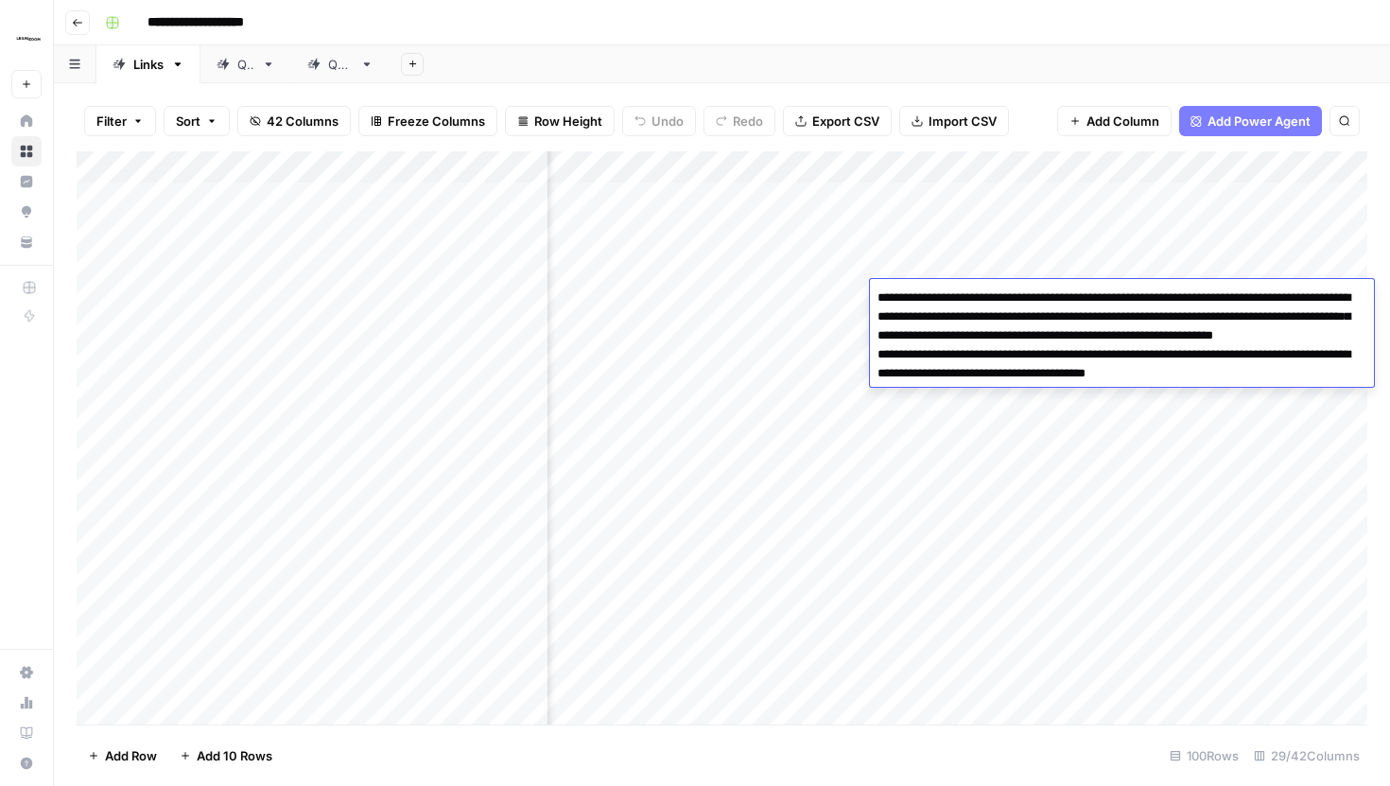
drag, startPoint x: 1083, startPoint y: 337, endPoint x: 1073, endPoint y: 320, distance: 19.5
click at [1073, 320] on textarea "**********" at bounding box center [1122, 345] width 504 height 121
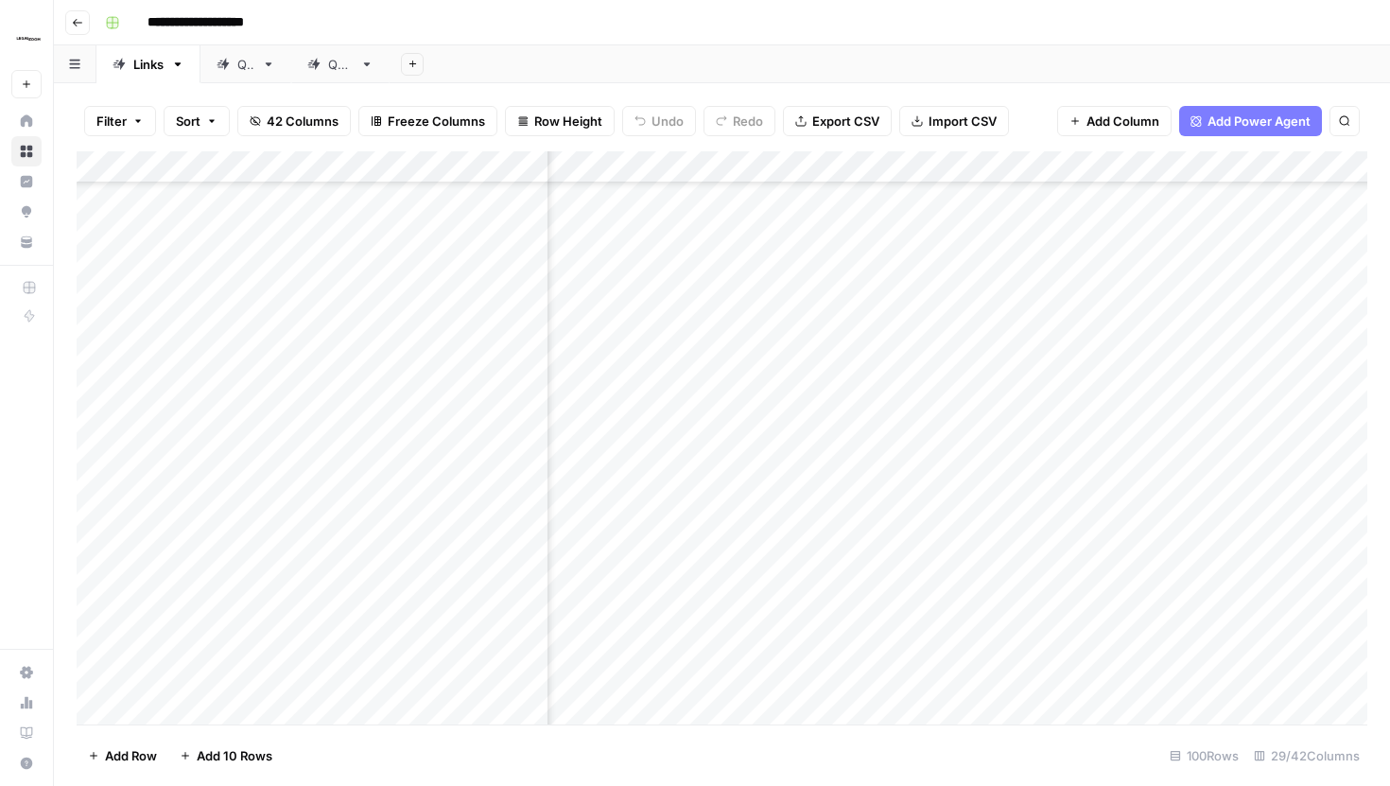
scroll to position [2657, 2901]
click at [945, 291] on div "Add Column" at bounding box center [722, 437] width 1291 height 573
click at [944, 361] on div "Add Column" at bounding box center [722, 437] width 1291 height 573
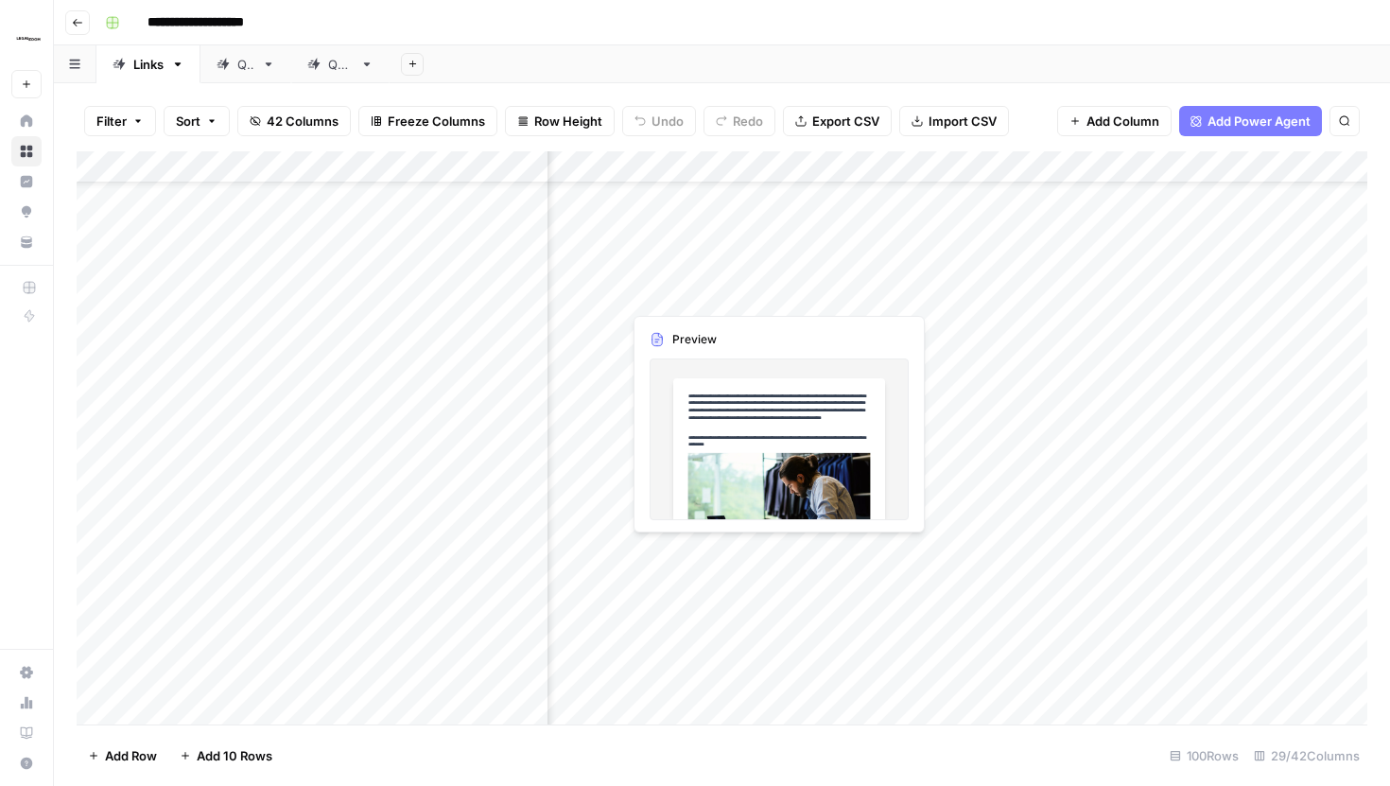
scroll to position [92, 3242]
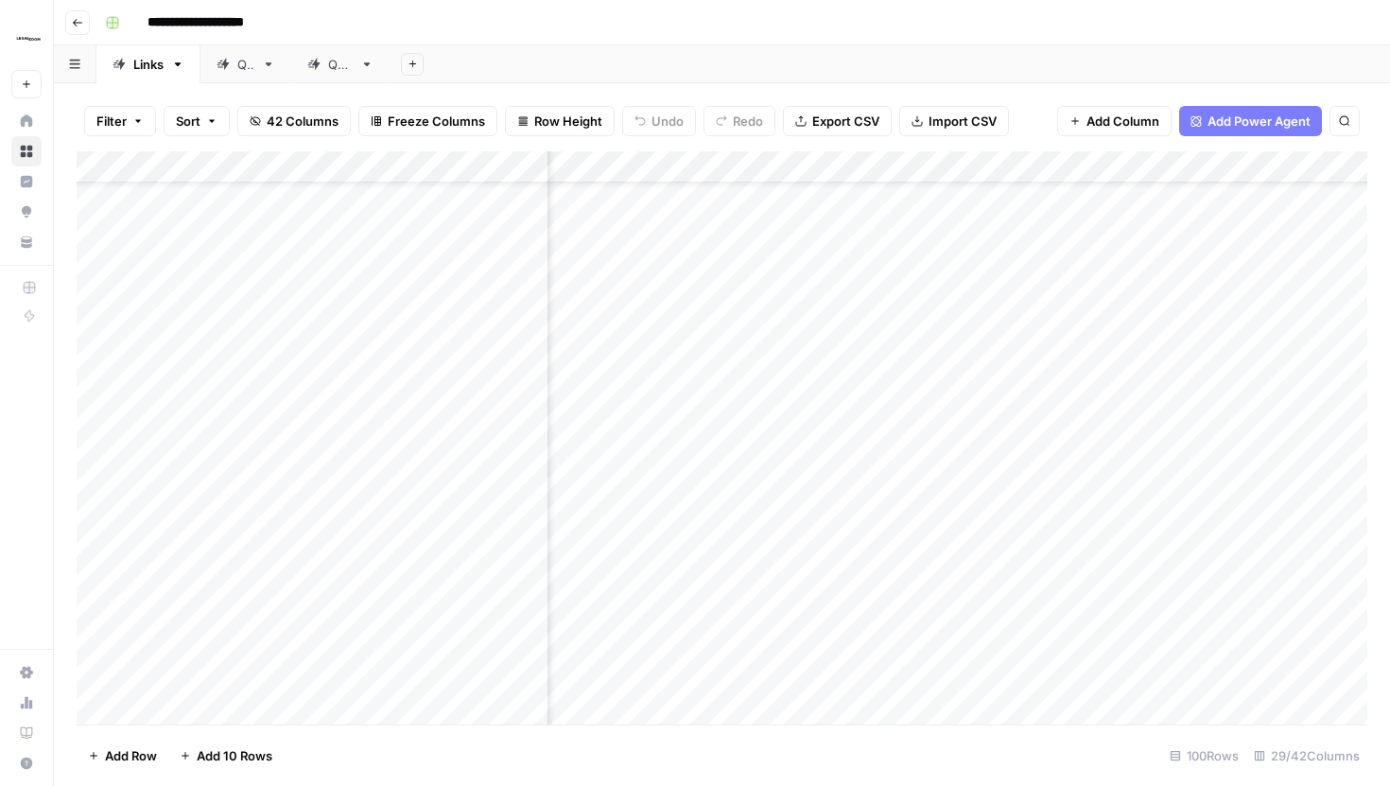
click at [996, 269] on div "Add Column" at bounding box center [722, 437] width 1291 height 573
click at [1192, 255] on div "Add Column" at bounding box center [722, 437] width 1291 height 573
click at [1240, 165] on div "Add Column" at bounding box center [722, 437] width 1291 height 573
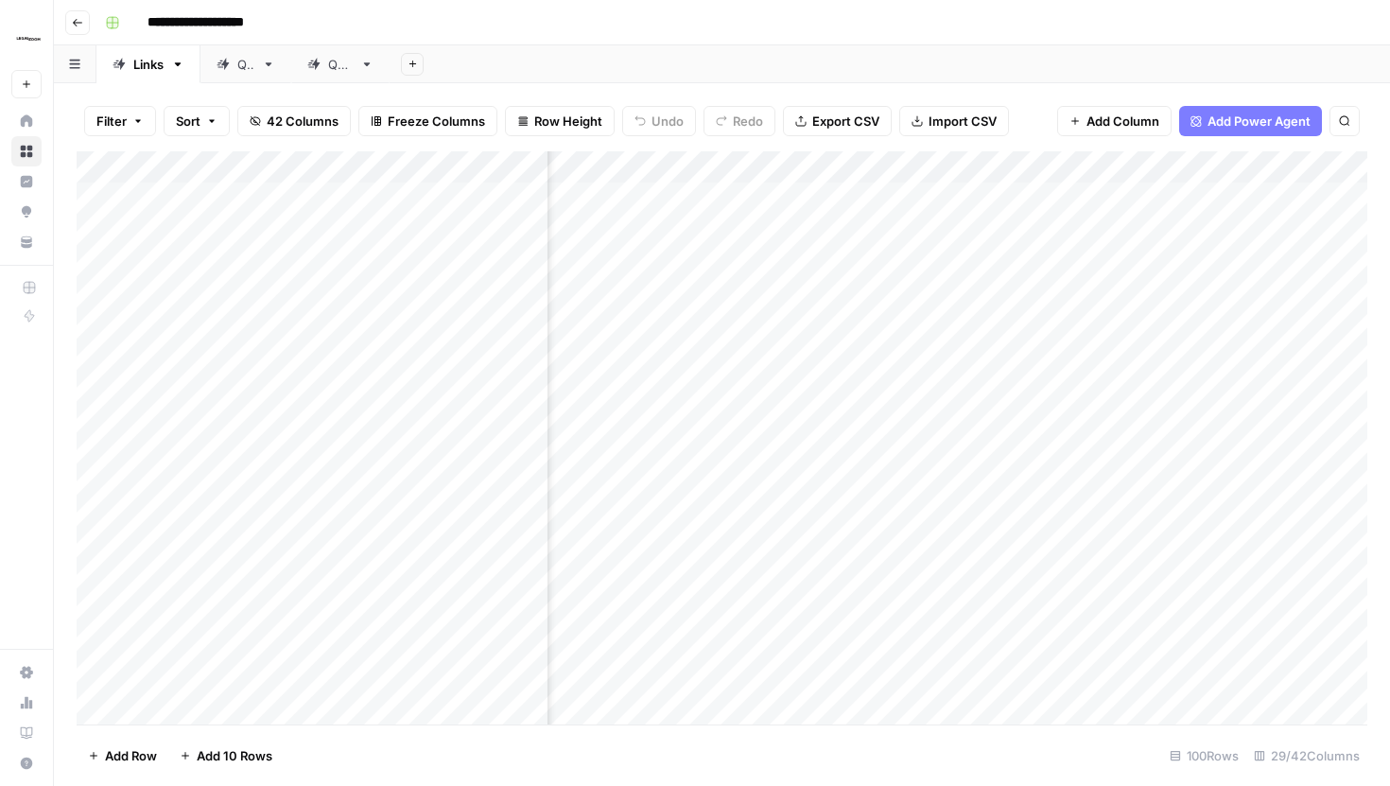
click at [1319, 315] on div "Add Column" at bounding box center [722, 437] width 1291 height 573
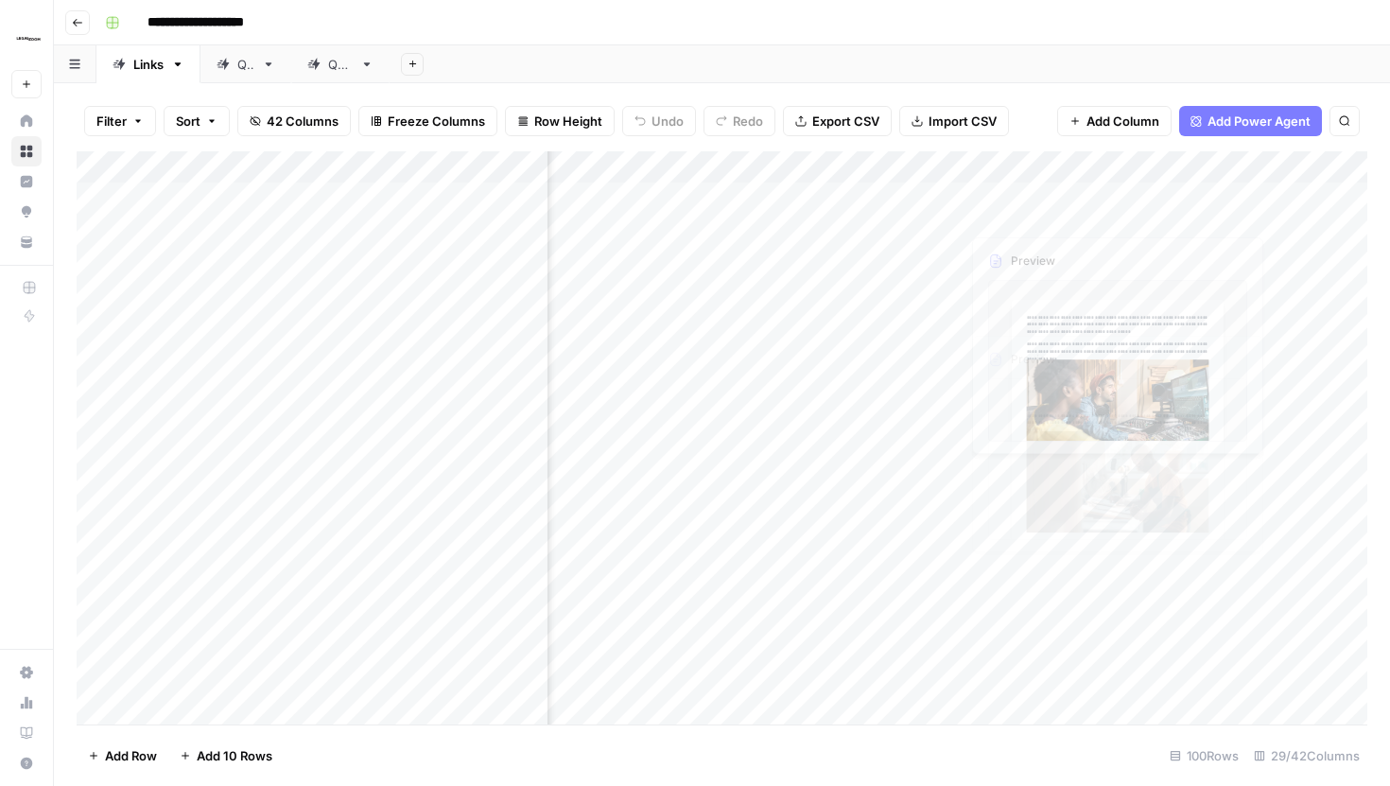
click at [1252, 155] on div "Add Column" at bounding box center [722, 437] width 1291 height 573
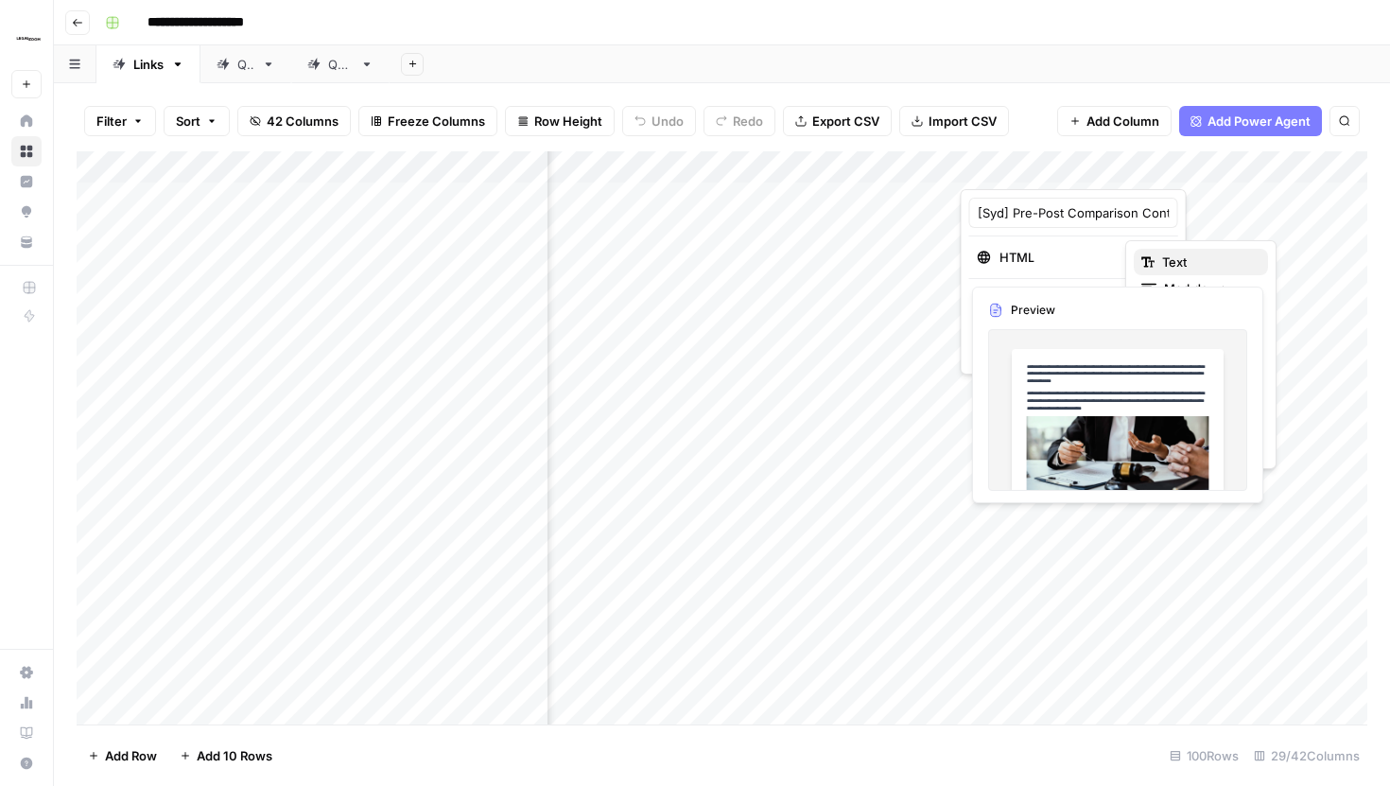
click at [1174, 262] on span "Text" at bounding box center [1174, 261] width 25 height 19
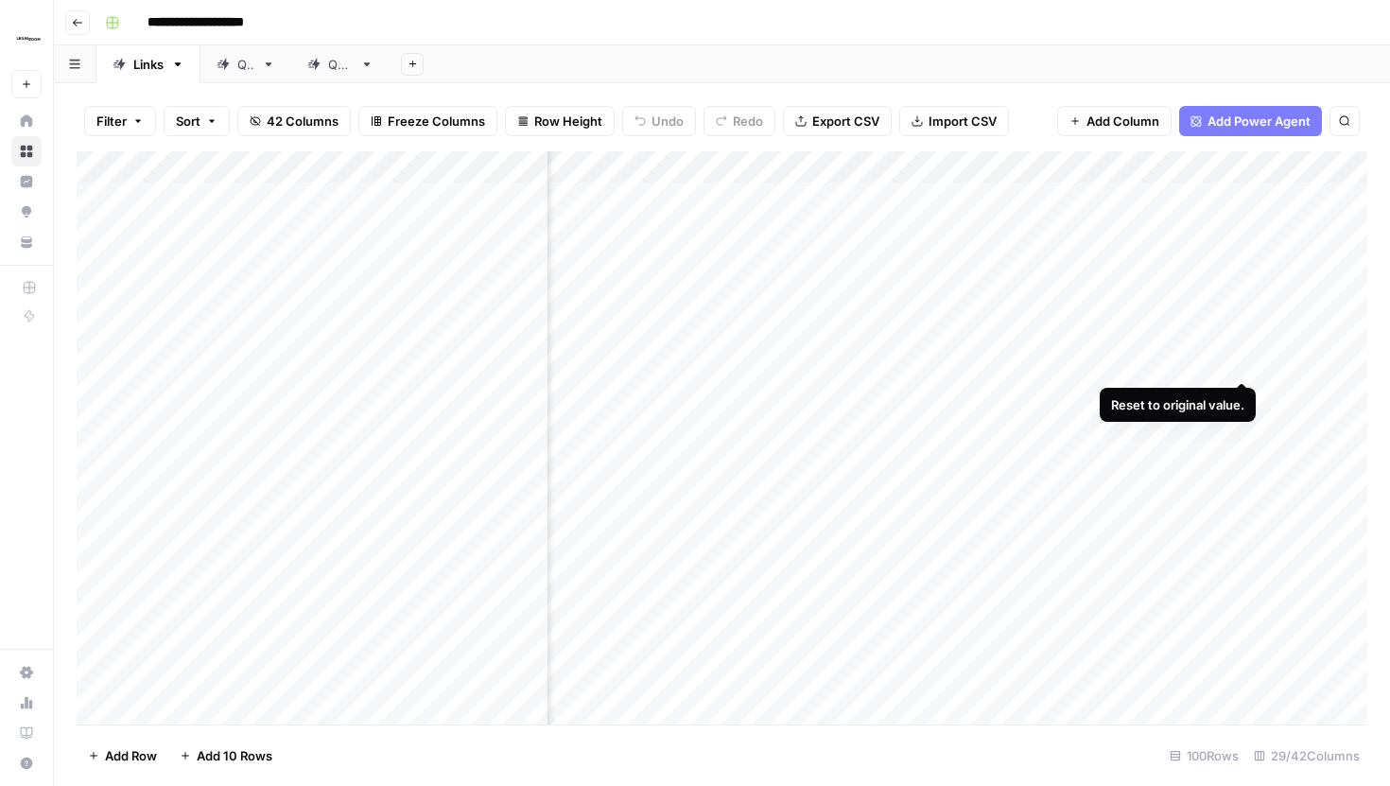
click at [1241, 344] on div "Add Column" at bounding box center [722, 437] width 1291 height 573
click at [1244, 548] on div "Add Column" at bounding box center [722, 437] width 1291 height 573
click at [981, 464] on div "Add Column" at bounding box center [722, 437] width 1291 height 573
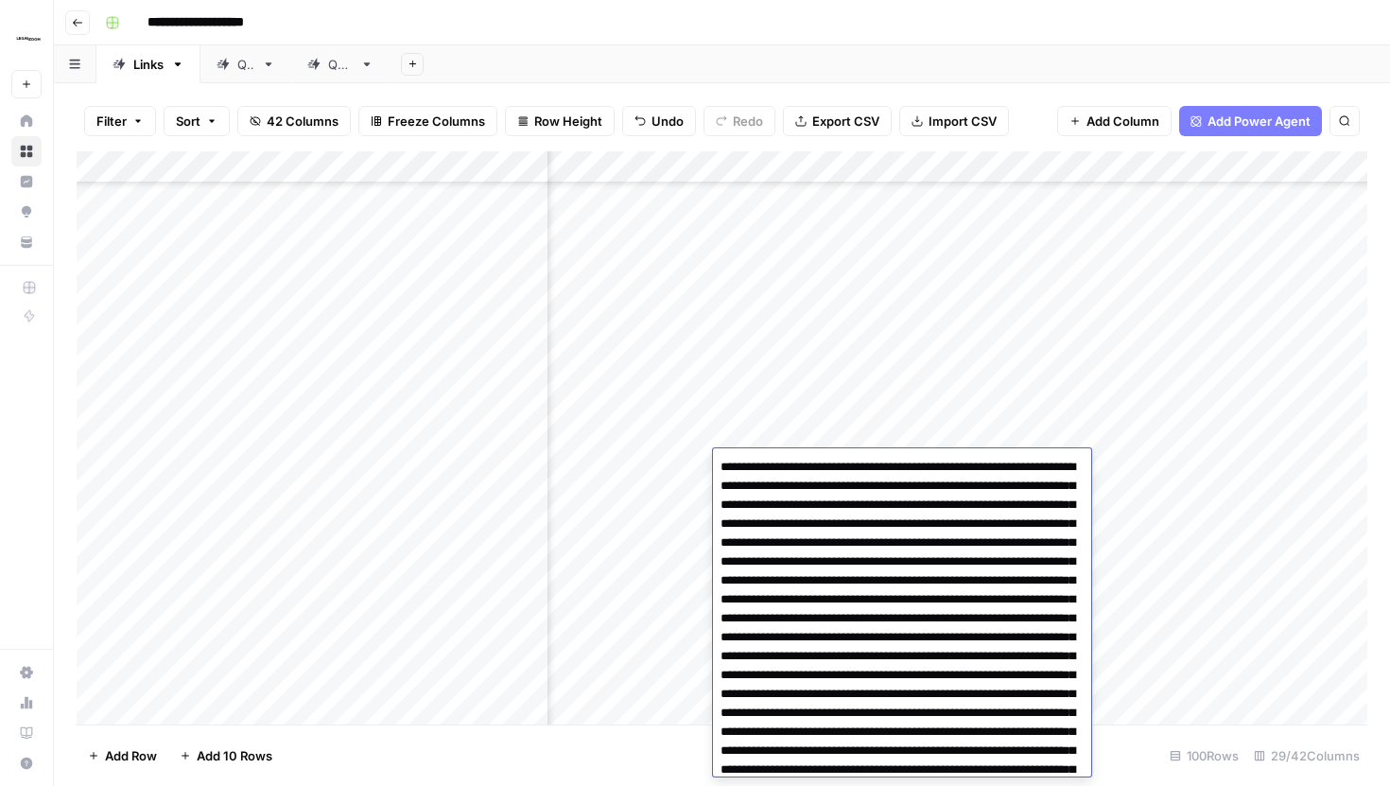
scroll to position [5415, 0]
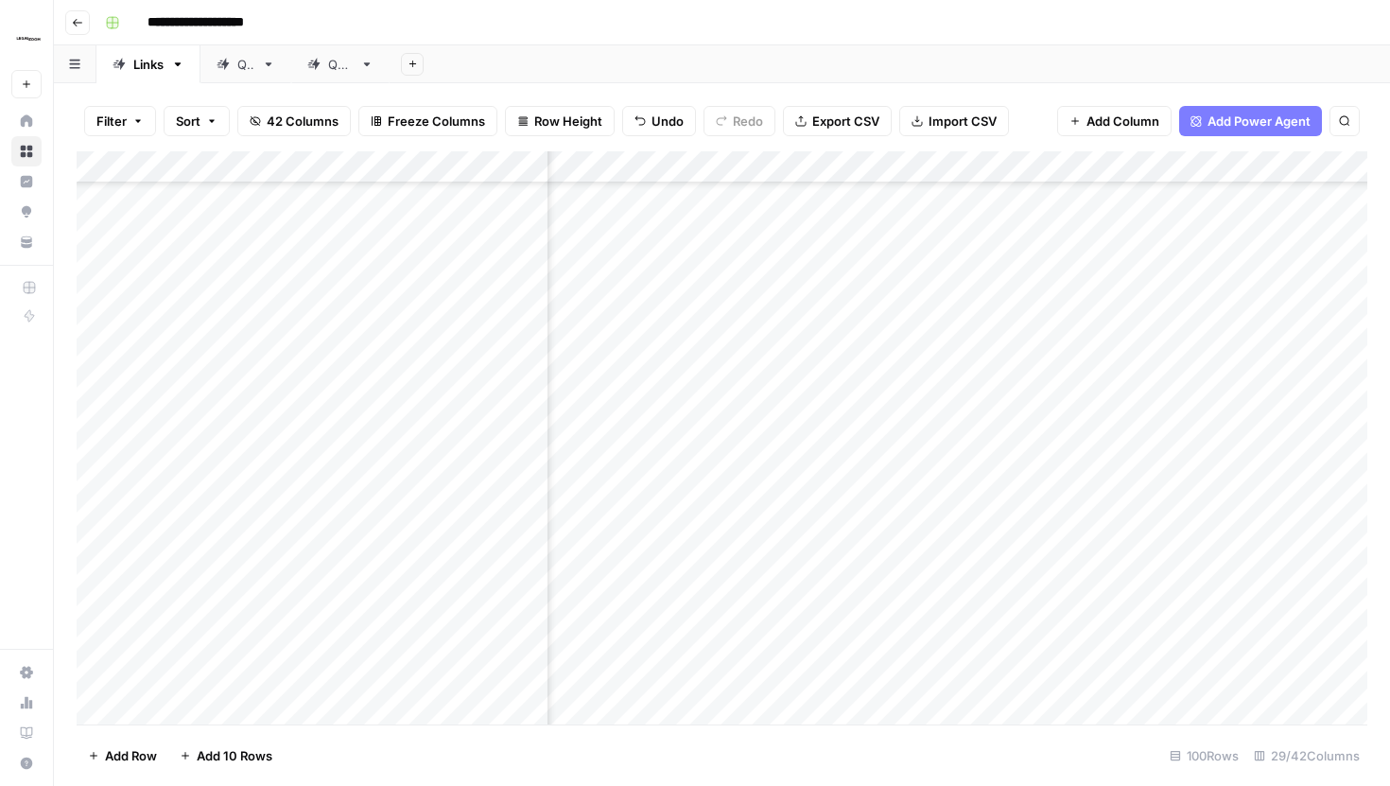
click at [991, 165] on div "Add Column" at bounding box center [722, 437] width 1291 height 573
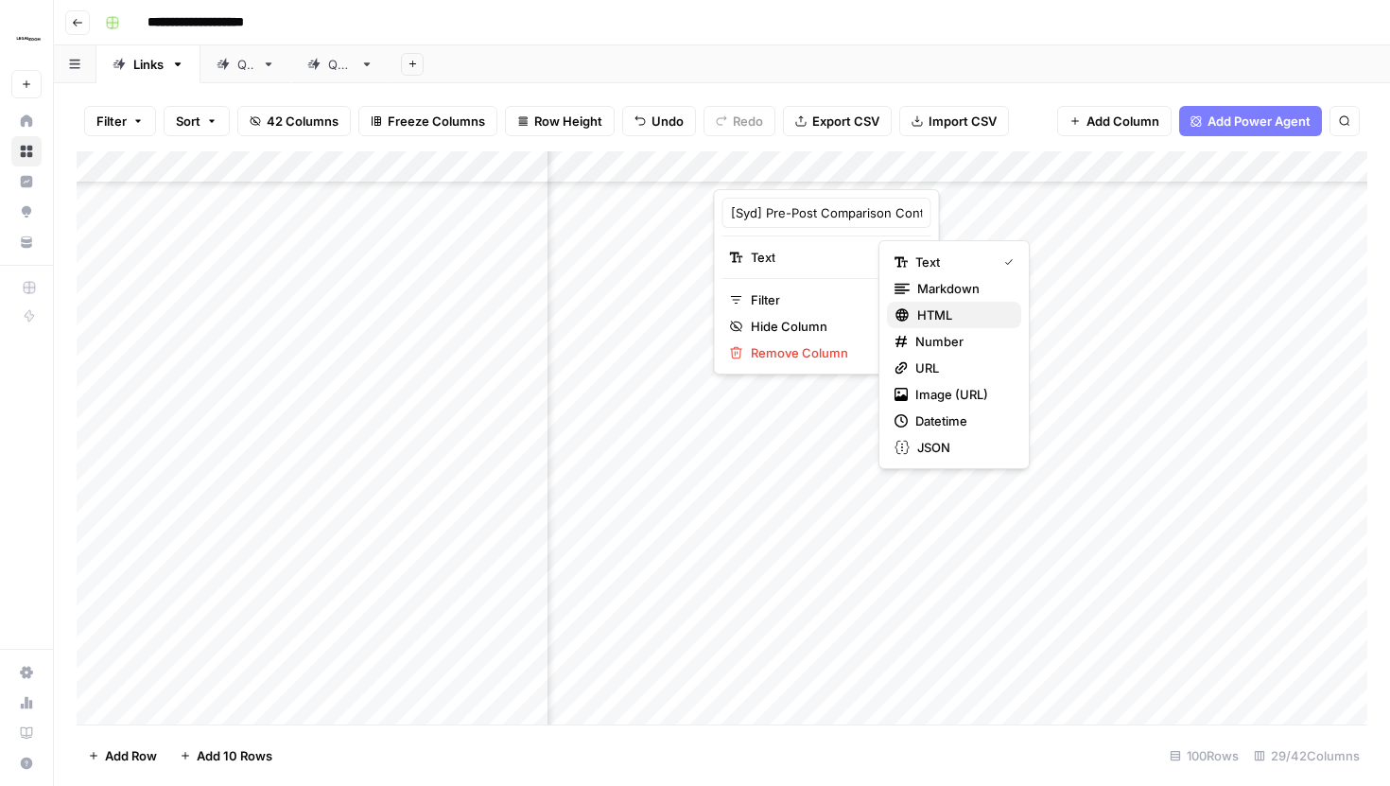
click at [929, 309] on span "HTML" at bounding box center [934, 314] width 35 height 19
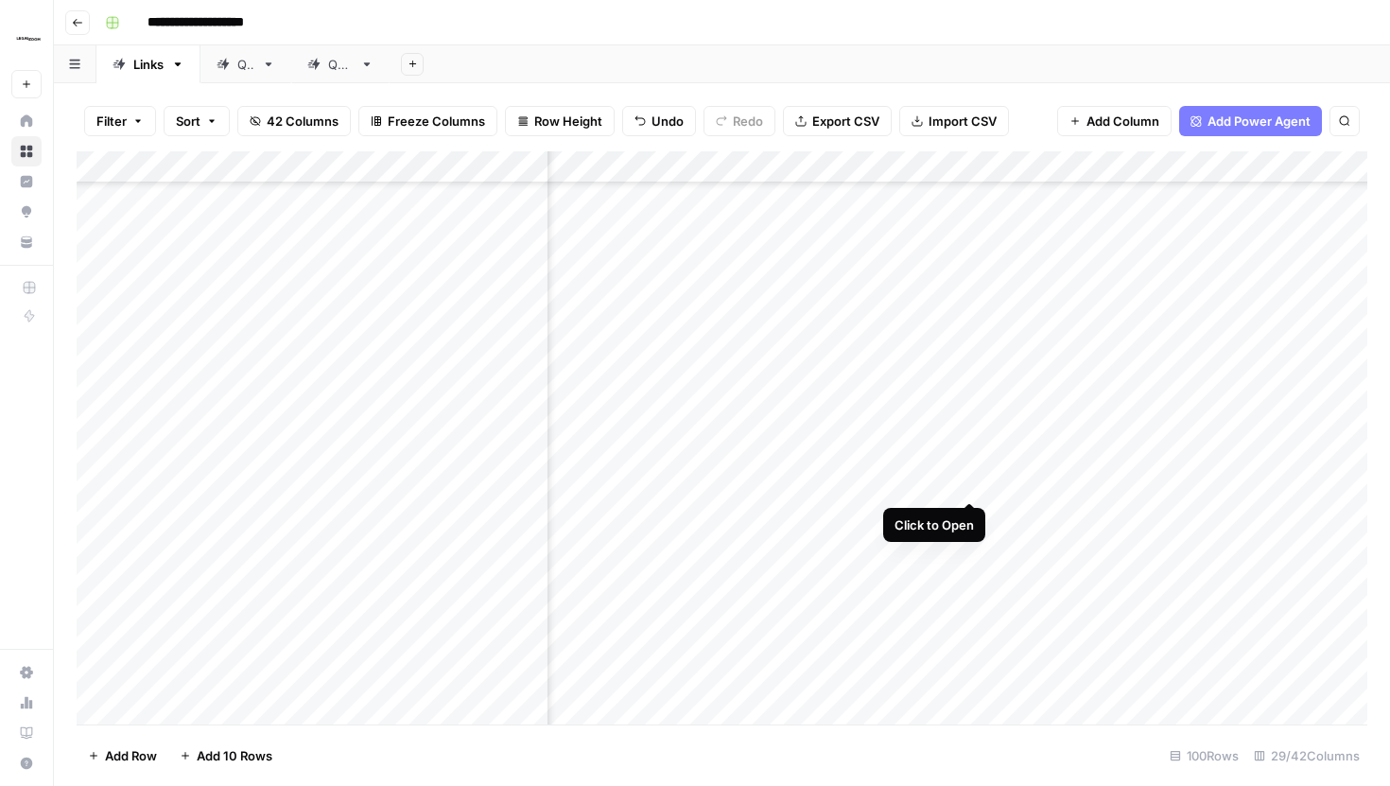
click at [969, 462] on div "Add Column" at bounding box center [722, 437] width 1291 height 573
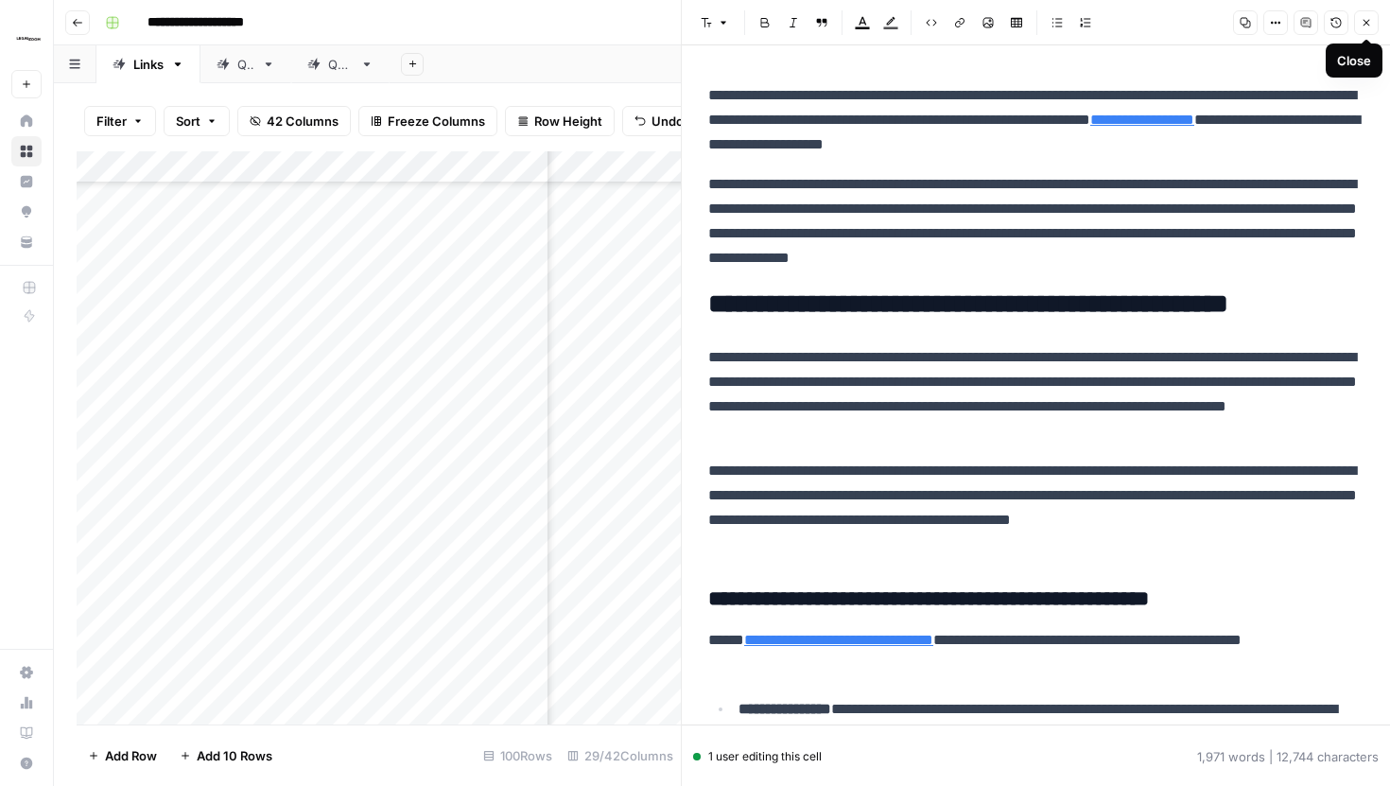
click at [1362, 26] on icon "button" at bounding box center [1366, 22] width 11 height 11
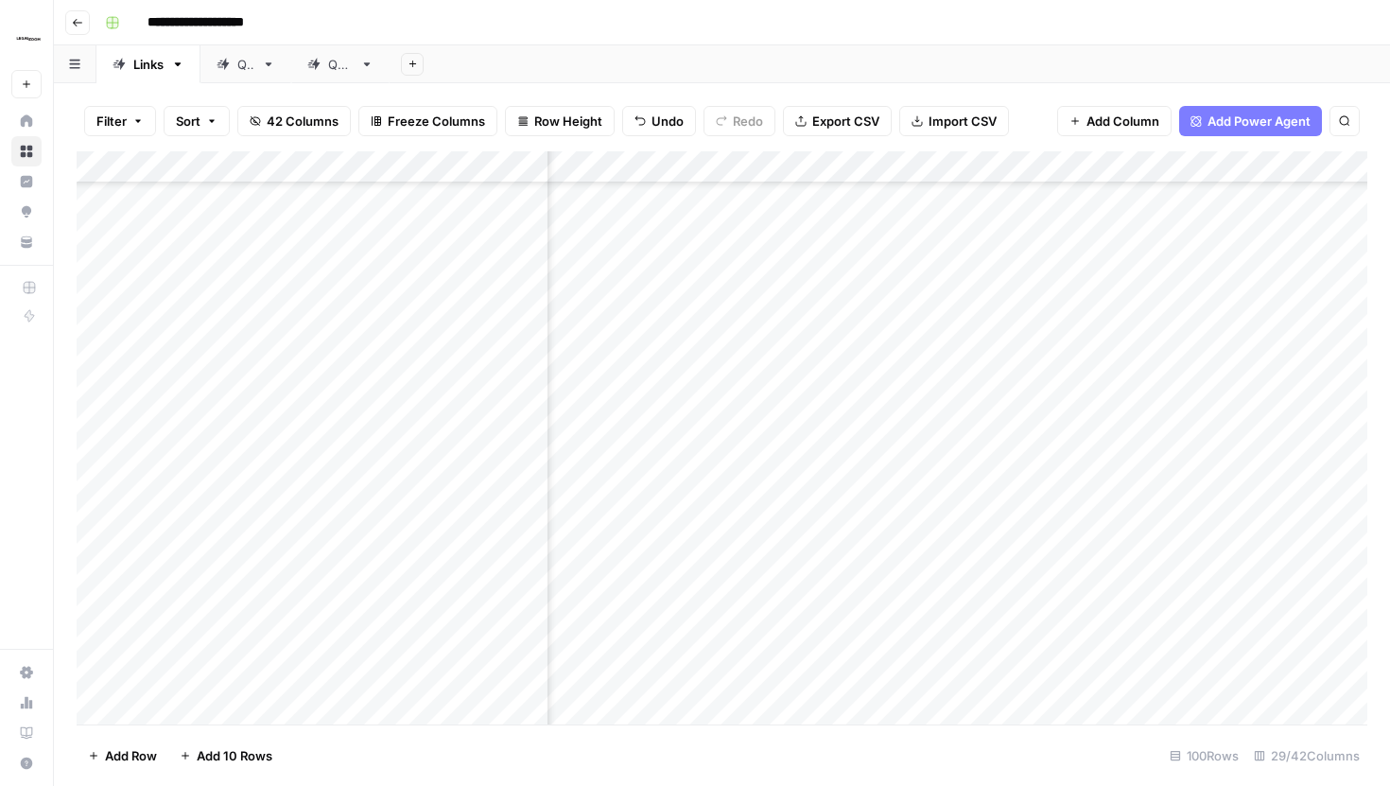
scroll to position [1356, 3125]
click at [1020, 460] on div "Add Column" at bounding box center [722, 437] width 1291 height 573
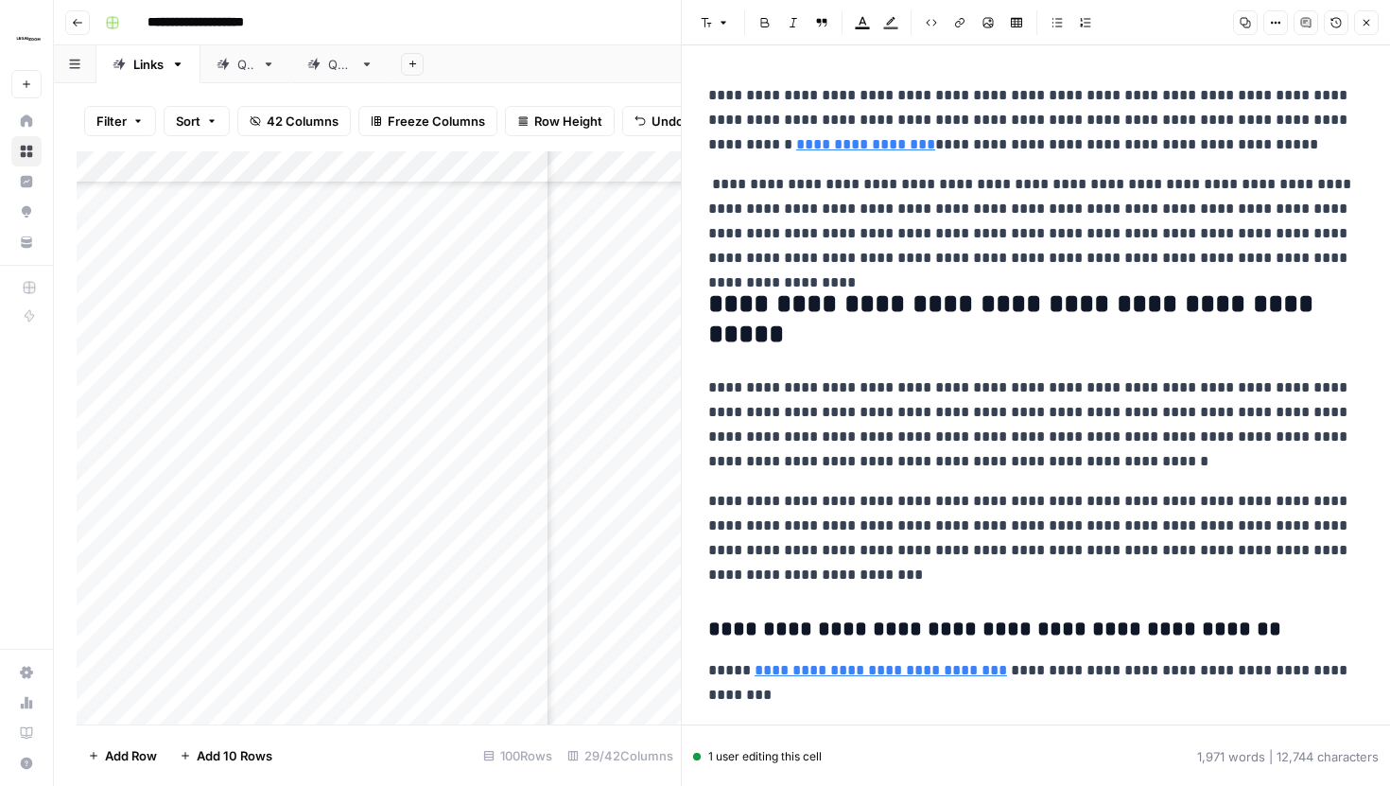
click at [949, 235] on p "**********" at bounding box center [1035, 221] width 655 height 98
click at [1152, 150] on p "**********" at bounding box center [1035, 120] width 655 height 74
click at [1363, 23] on icon "button" at bounding box center [1366, 22] width 11 height 11
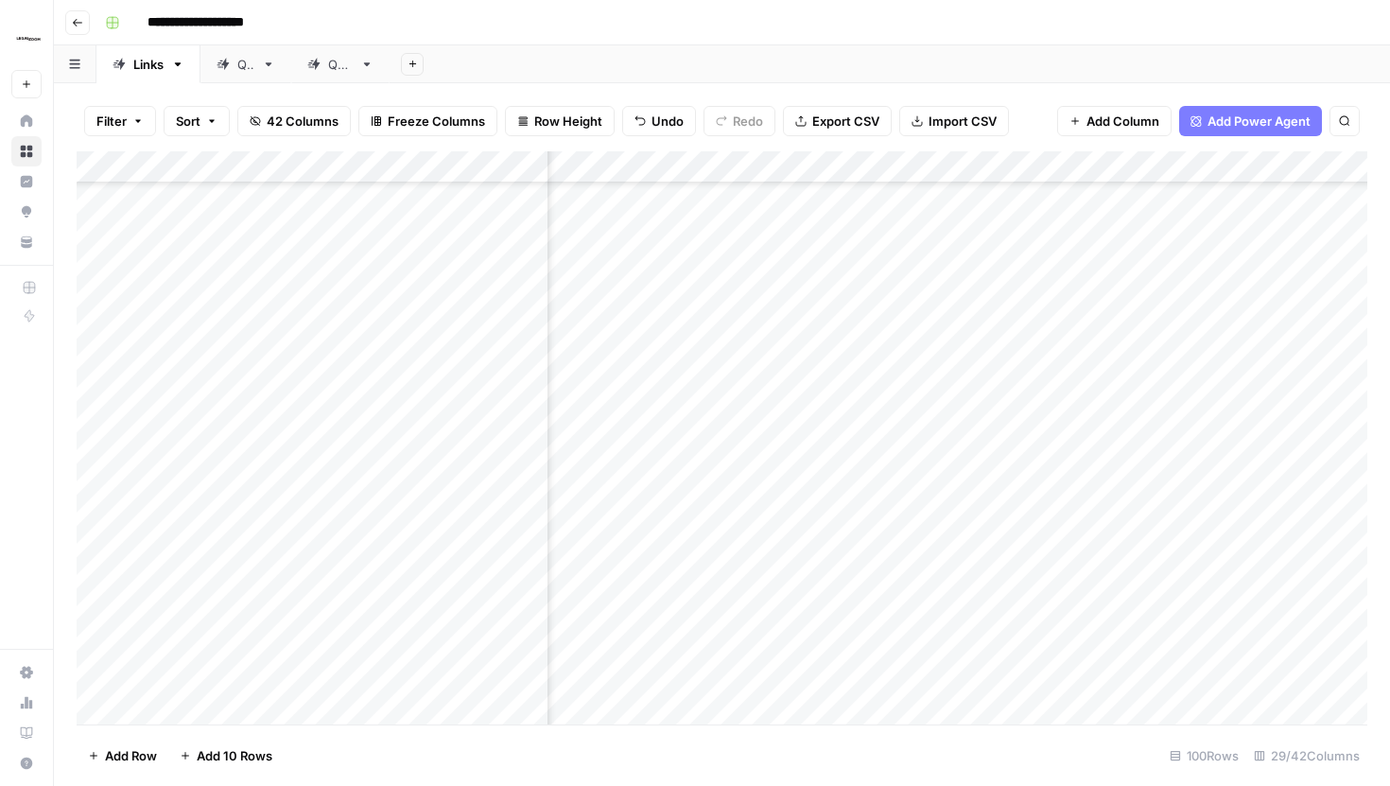
scroll to position [1356, 3277]
click at [869, 466] on div "Add Column" at bounding box center [722, 437] width 1291 height 573
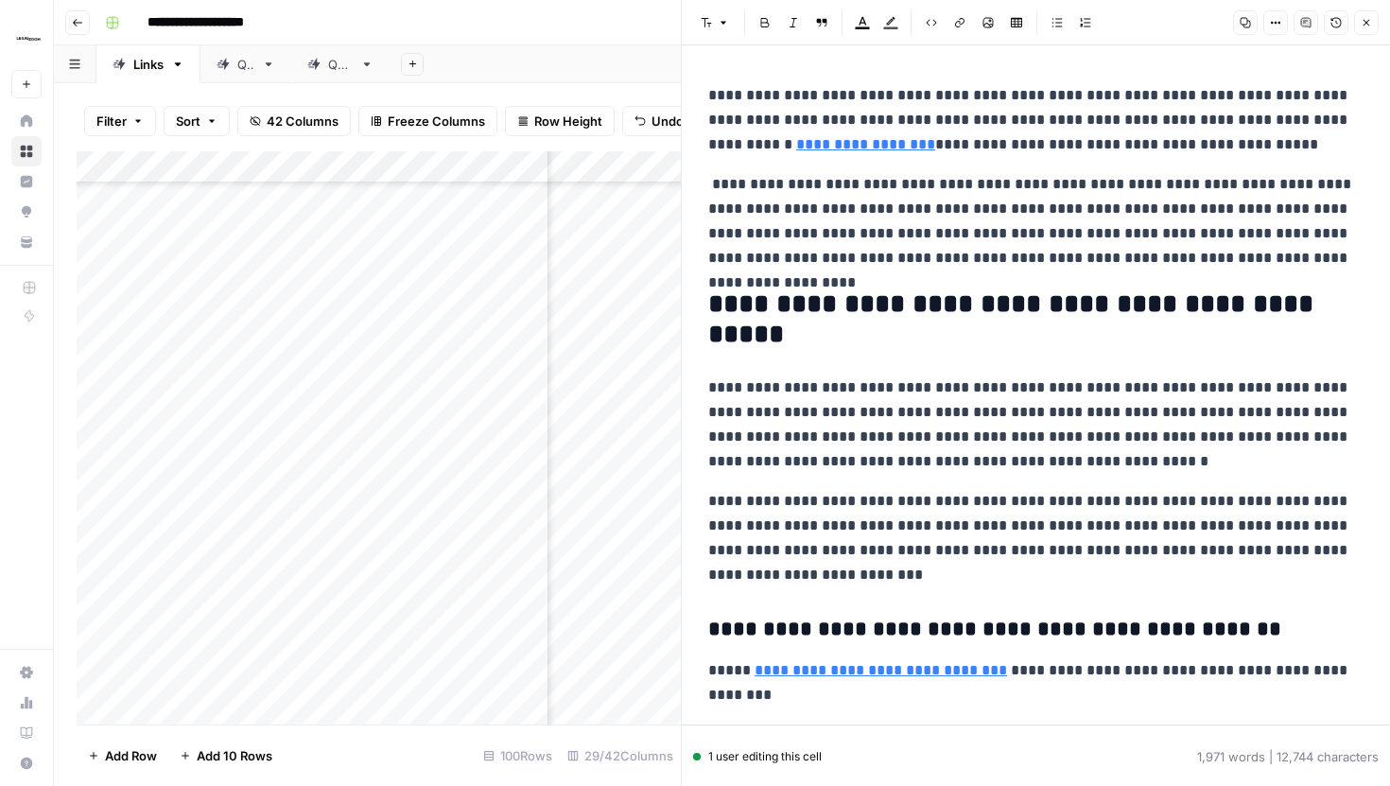
click at [1370, 18] on icon "button" at bounding box center [1366, 22] width 11 height 11
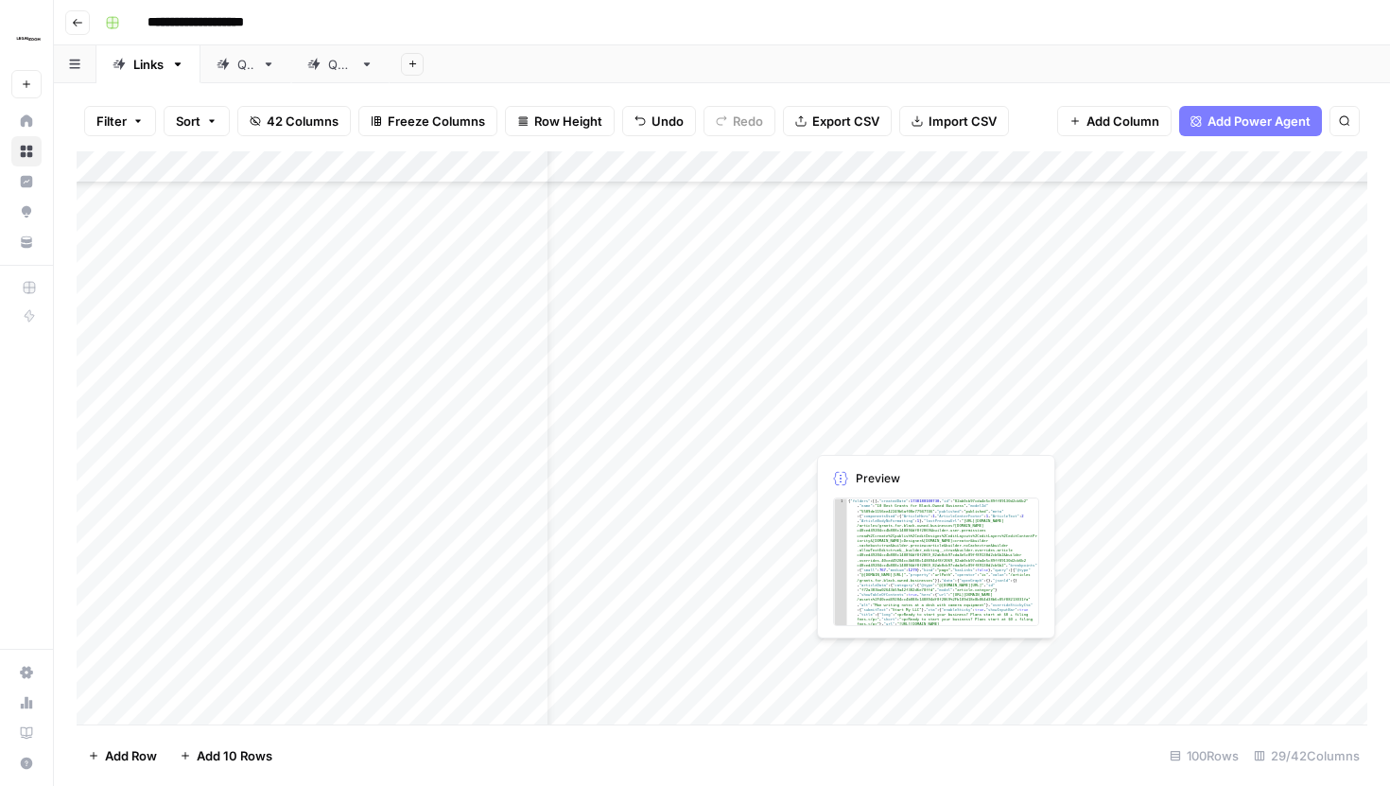
scroll to position [1356, 61]
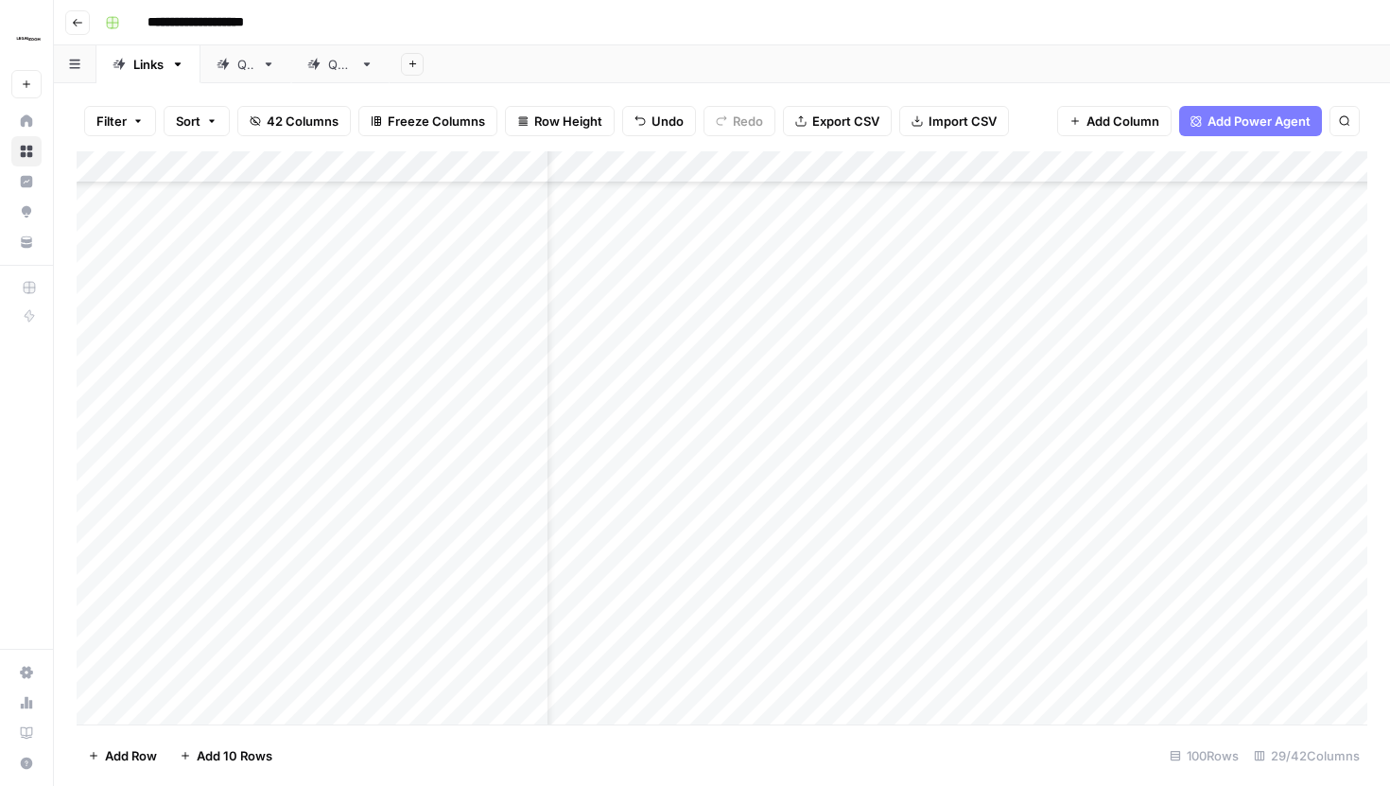
click at [990, 462] on div "Add Column" at bounding box center [722, 437] width 1291 height 573
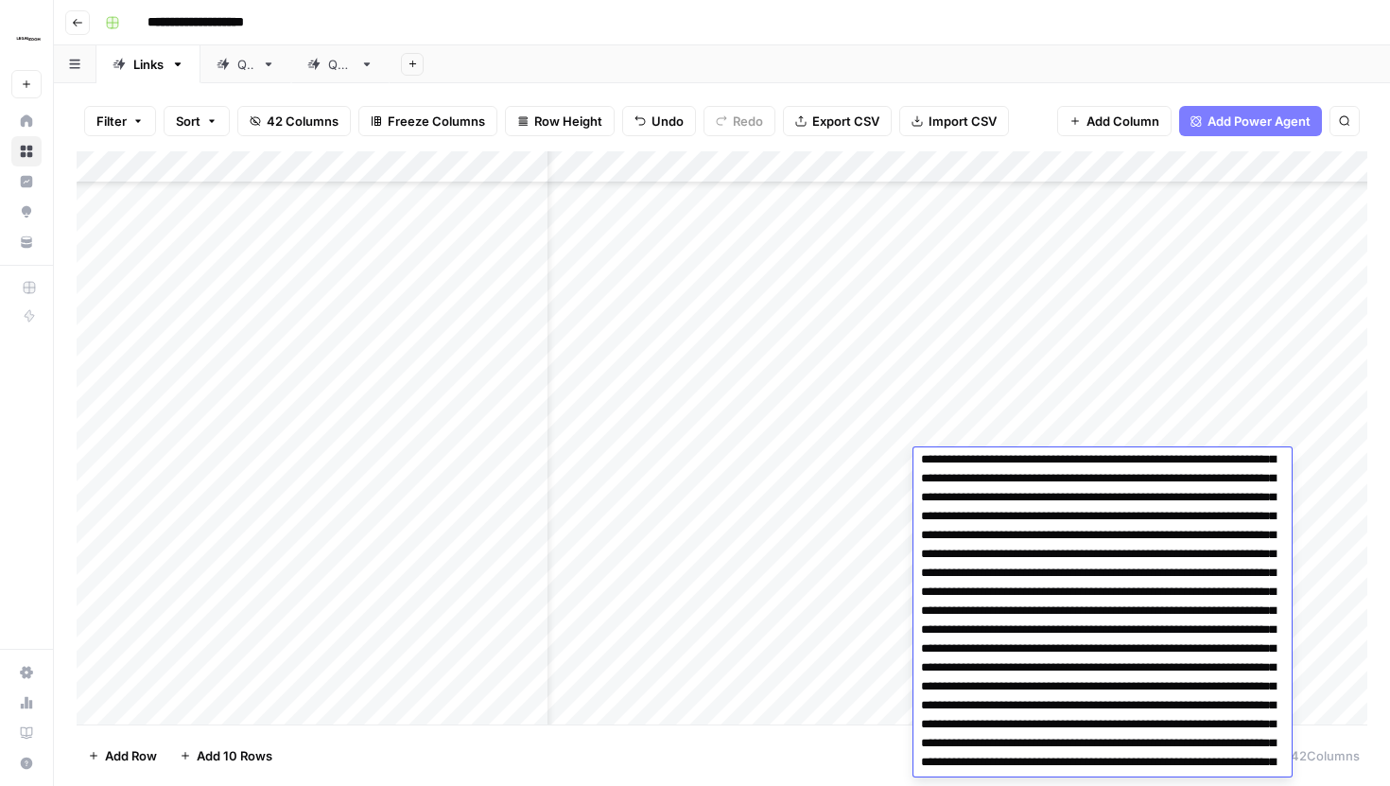
scroll to position [0, 0]
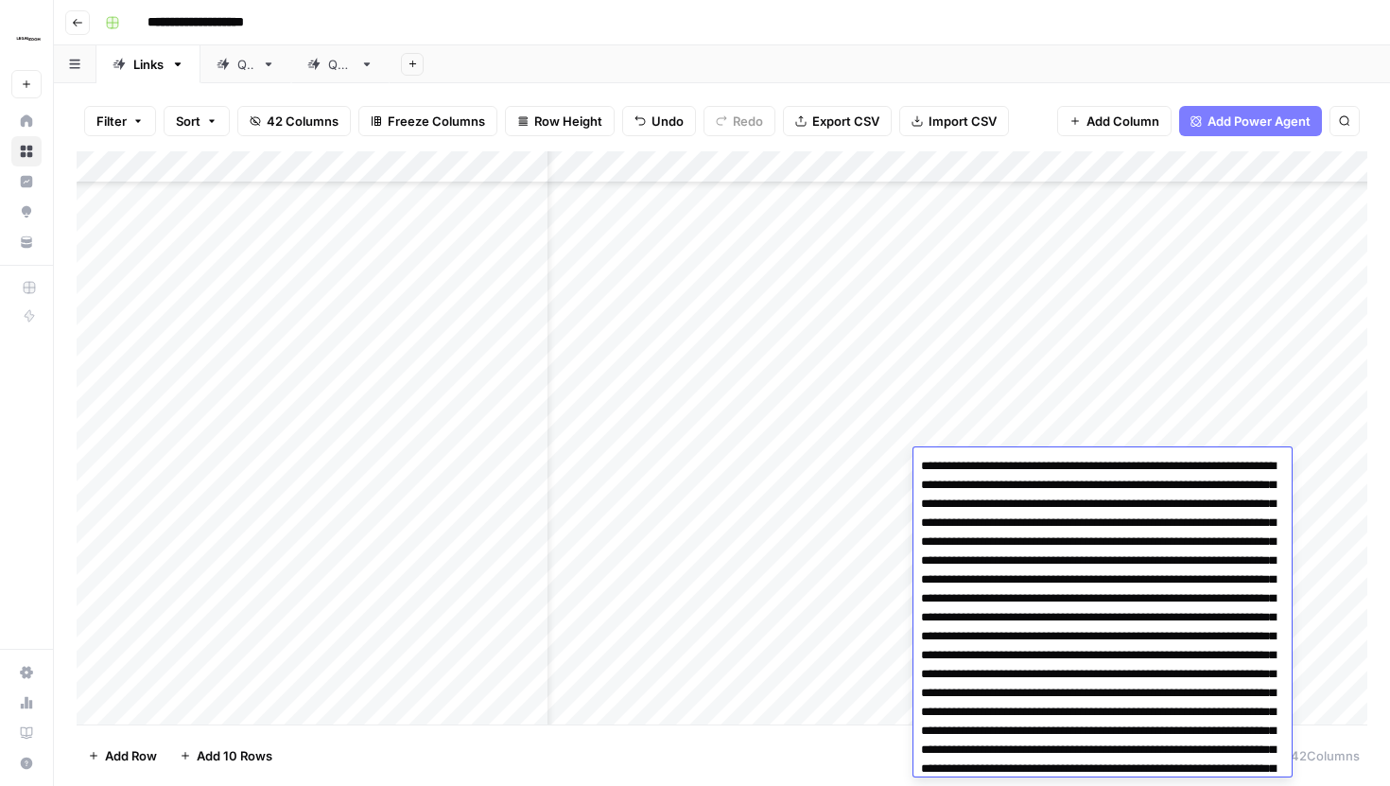
drag, startPoint x: 923, startPoint y: 468, endPoint x: 1165, endPoint y: 501, distance: 244.3
drag, startPoint x: 1146, startPoint y: 486, endPoint x: 1022, endPoint y: 465, distance: 125.6
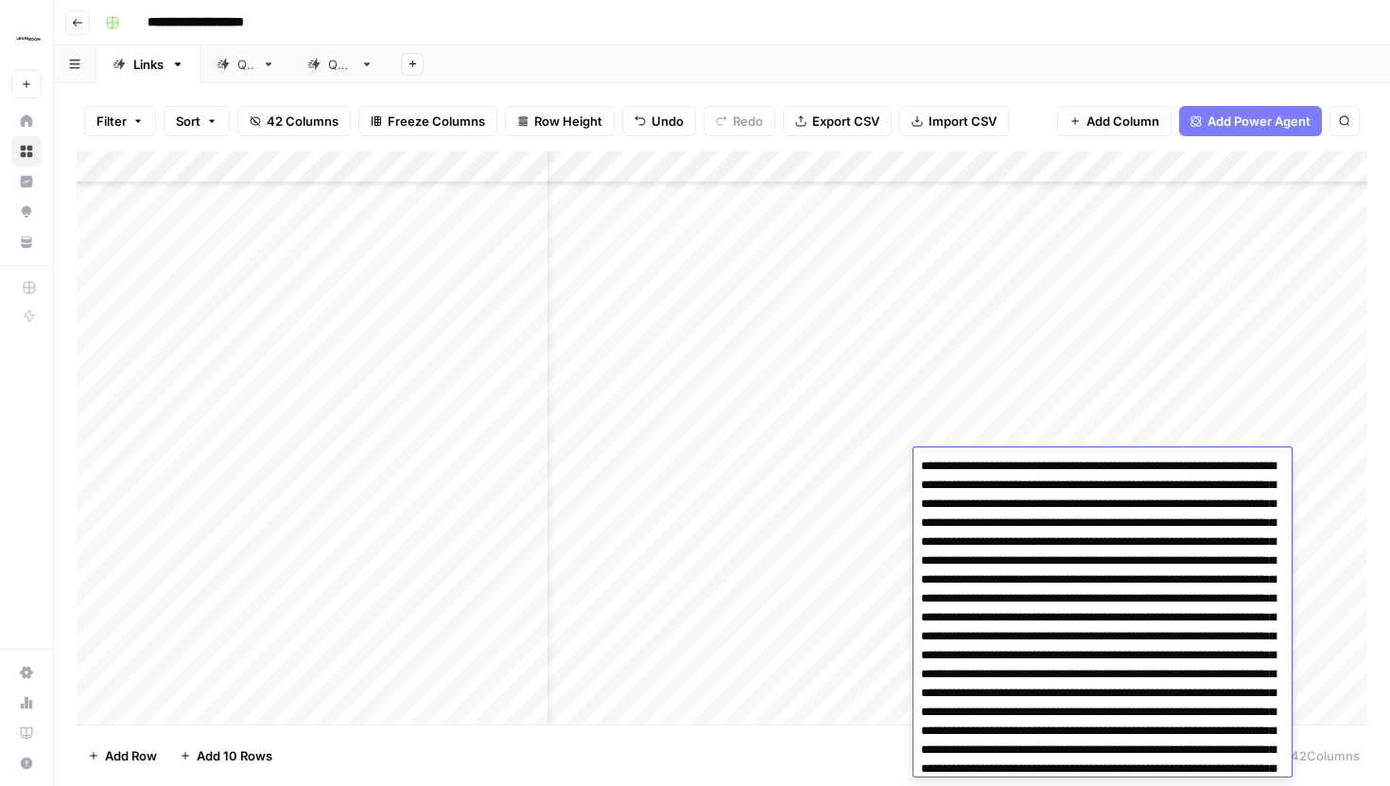
scroll to position [9, 0]
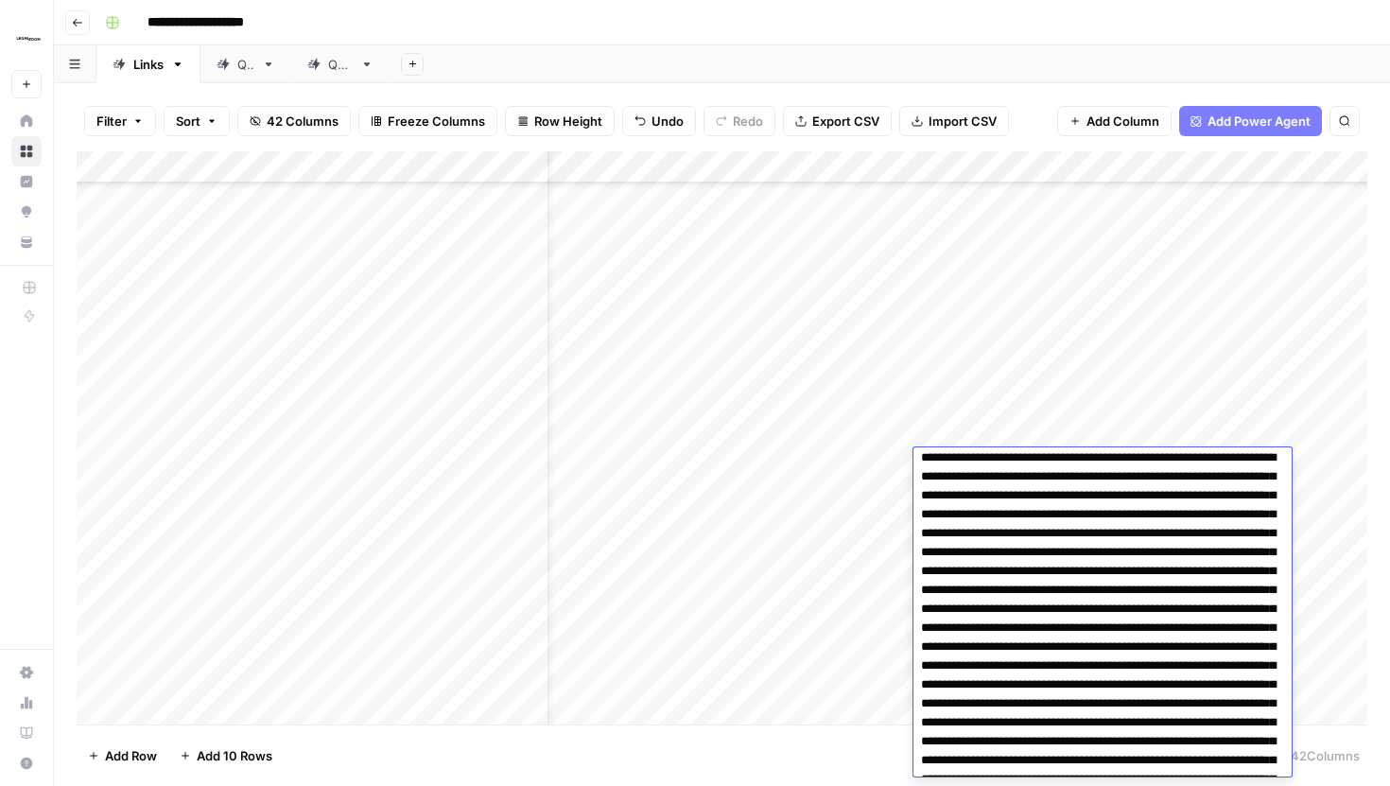
drag, startPoint x: 1074, startPoint y: 499, endPoint x: 1086, endPoint y: 500, distance: 12.3
drag, startPoint x: 950, startPoint y: 460, endPoint x: 1150, endPoint y: 476, distance: 200.2
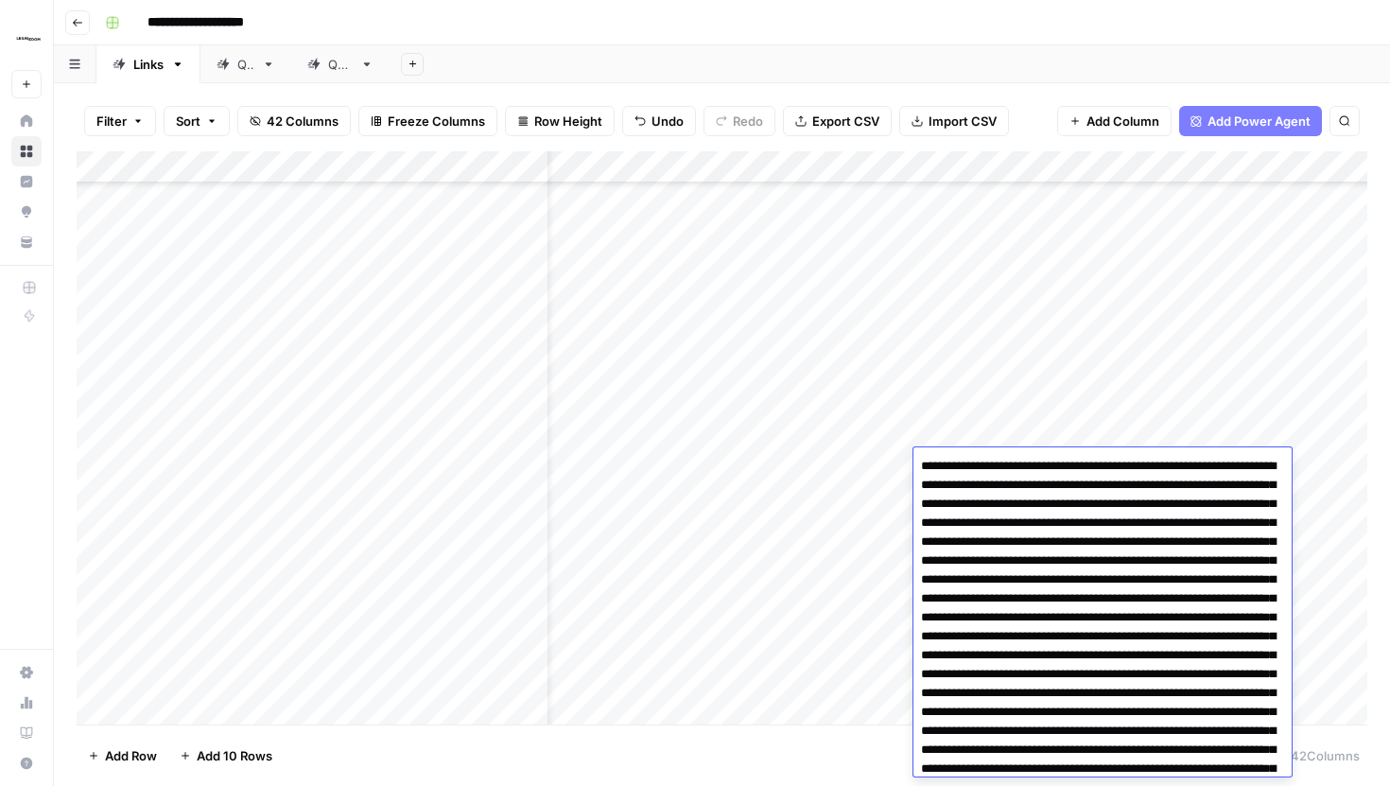
drag, startPoint x: 1066, startPoint y: 506, endPoint x: 905, endPoint y: 463, distance: 166.3
click at [905, 463] on body "**********" at bounding box center [695, 393] width 1390 height 786
drag, startPoint x: 1155, startPoint y: 518, endPoint x: 1087, endPoint y: 508, distance: 67.9
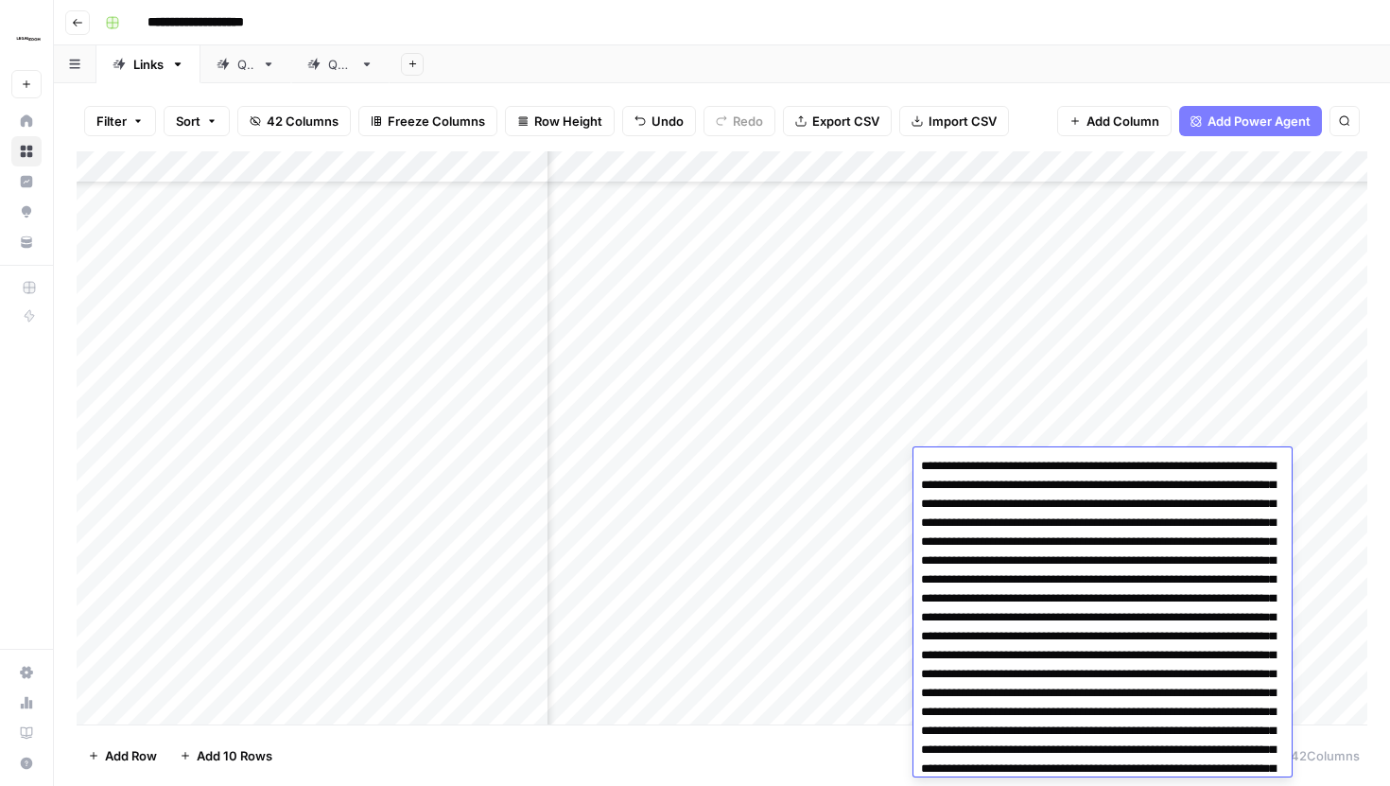
type textarea "**********"
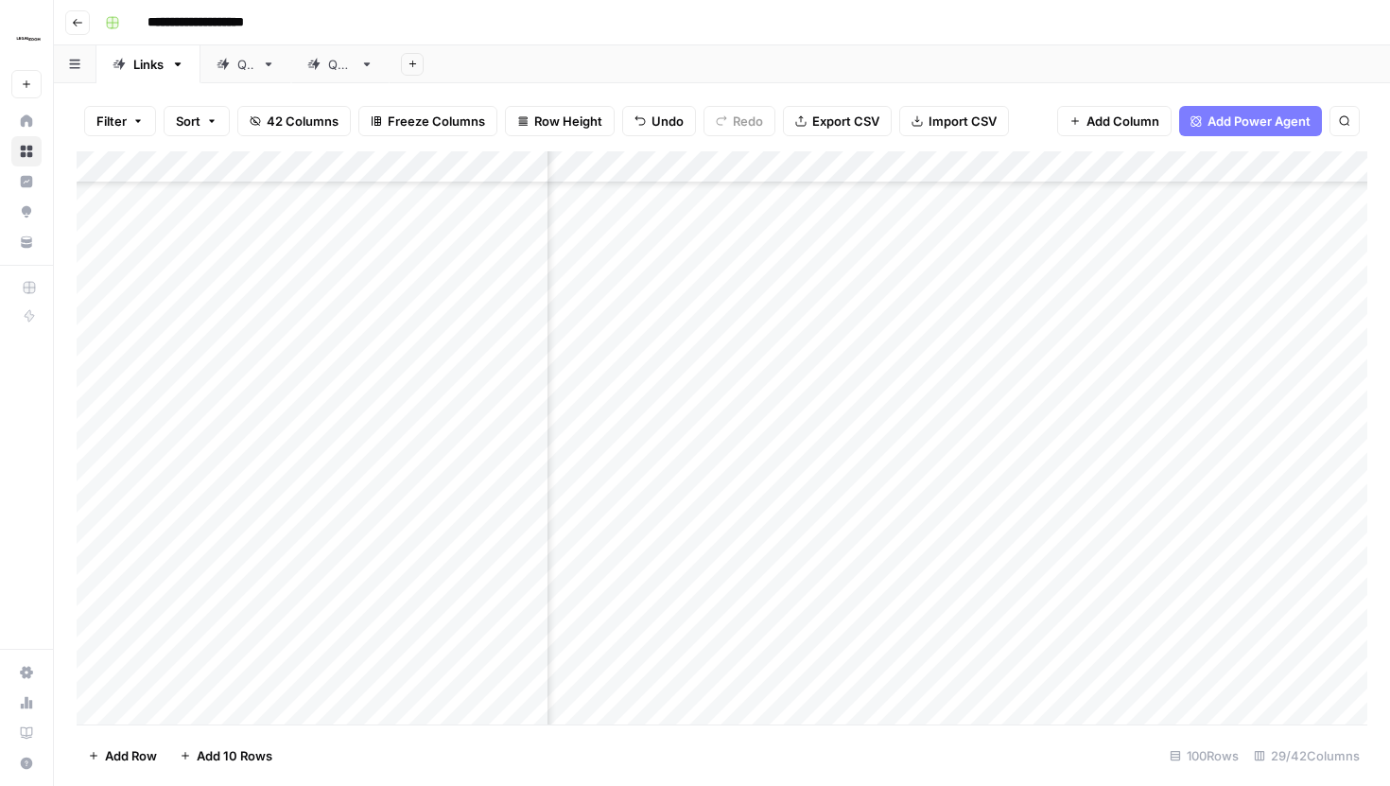
click at [892, 137] on div "Filter Sort 42 Columns Freeze Columns Row Height Undo Redo Export CSV Import CS…" at bounding box center [722, 121] width 1291 height 61
click at [1119, 414] on div "Add Column" at bounding box center [722, 437] width 1291 height 573
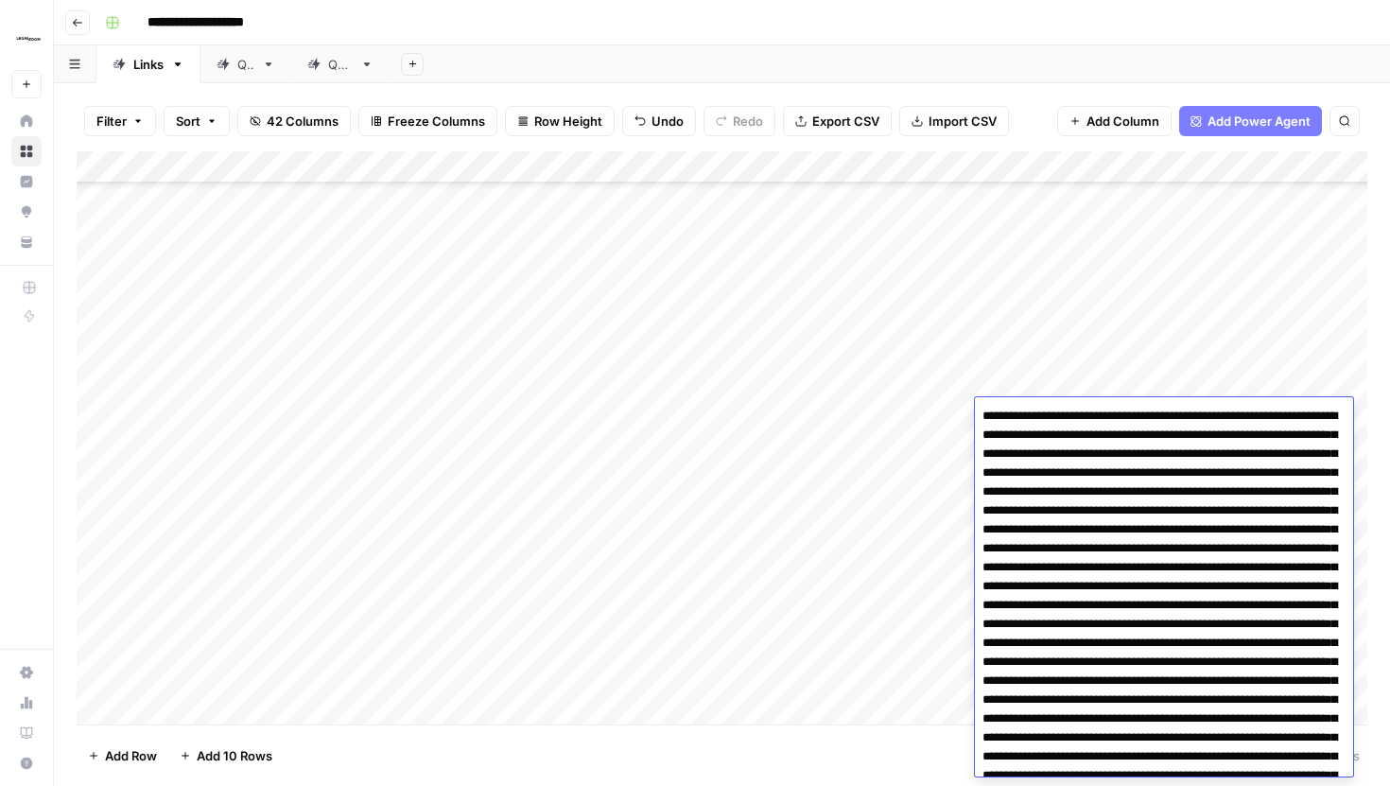
click at [1029, 99] on div "Filter Sort 42 Columns Freeze Columns Row Height Undo Redo Export CSV Import CS…" at bounding box center [722, 121] width 1291 height 61
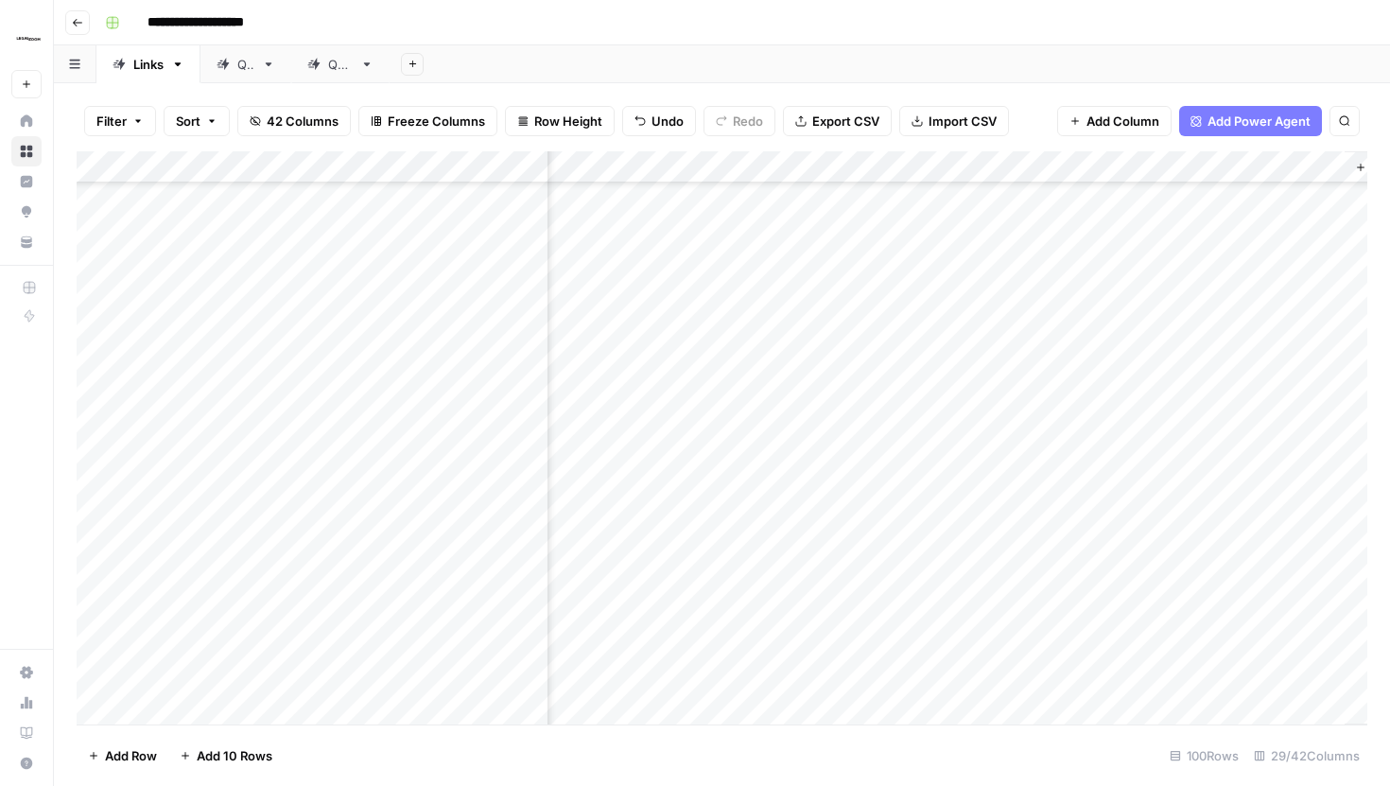
scroll to position [1358, 4213]
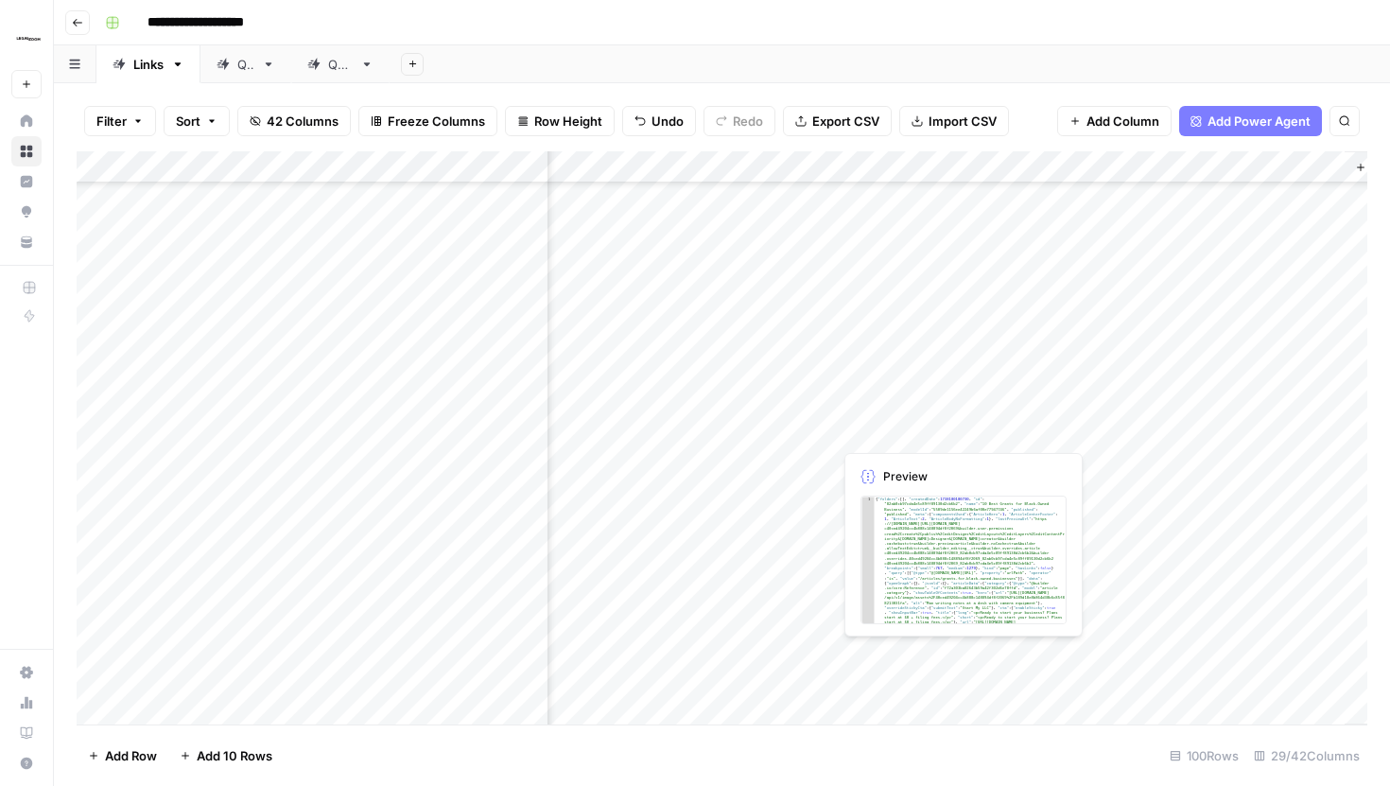
click at [987, 409] on div "Add Column" at bounding box center [722, 437] width 1291 height 573
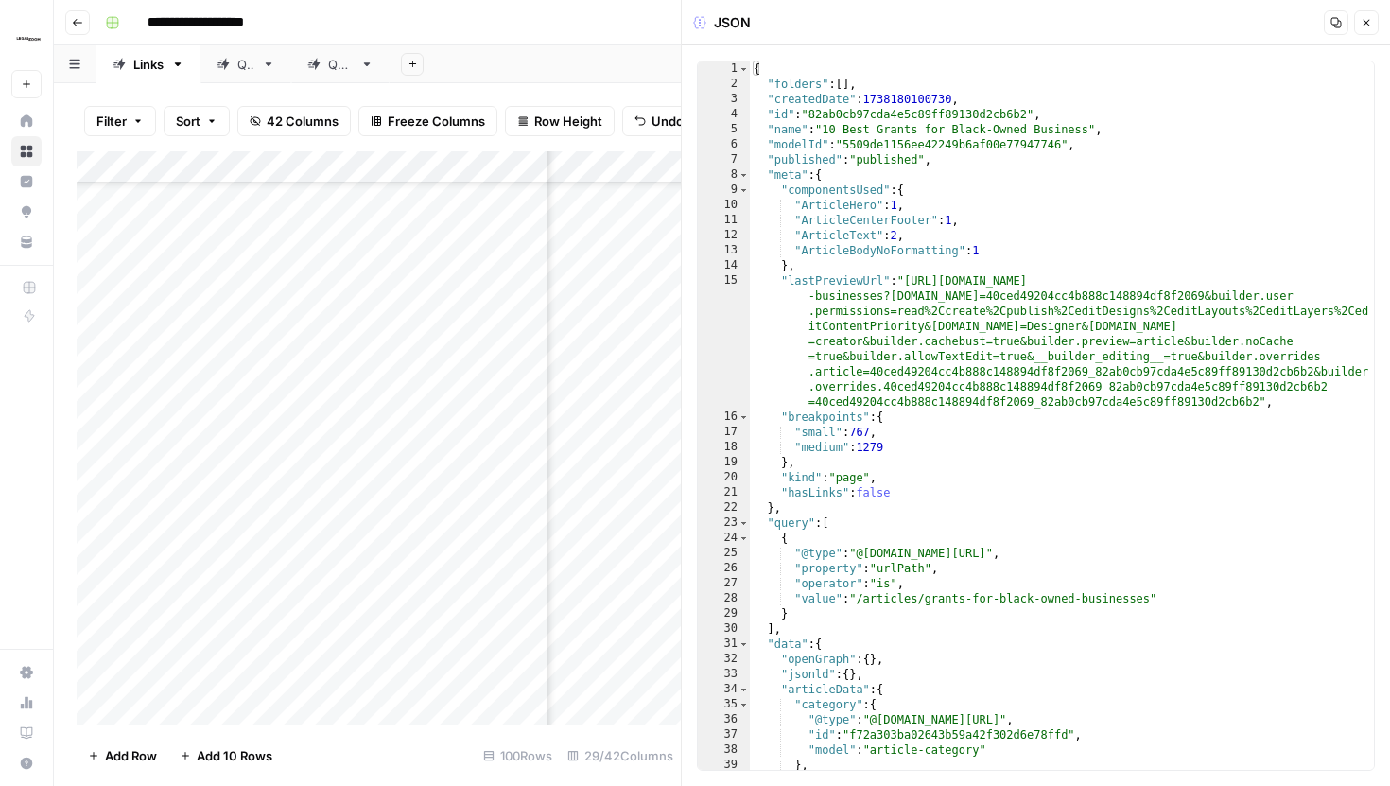
click at [1370, 24] on icon "button" at bounding box center [1366, 22] width 11 height 11
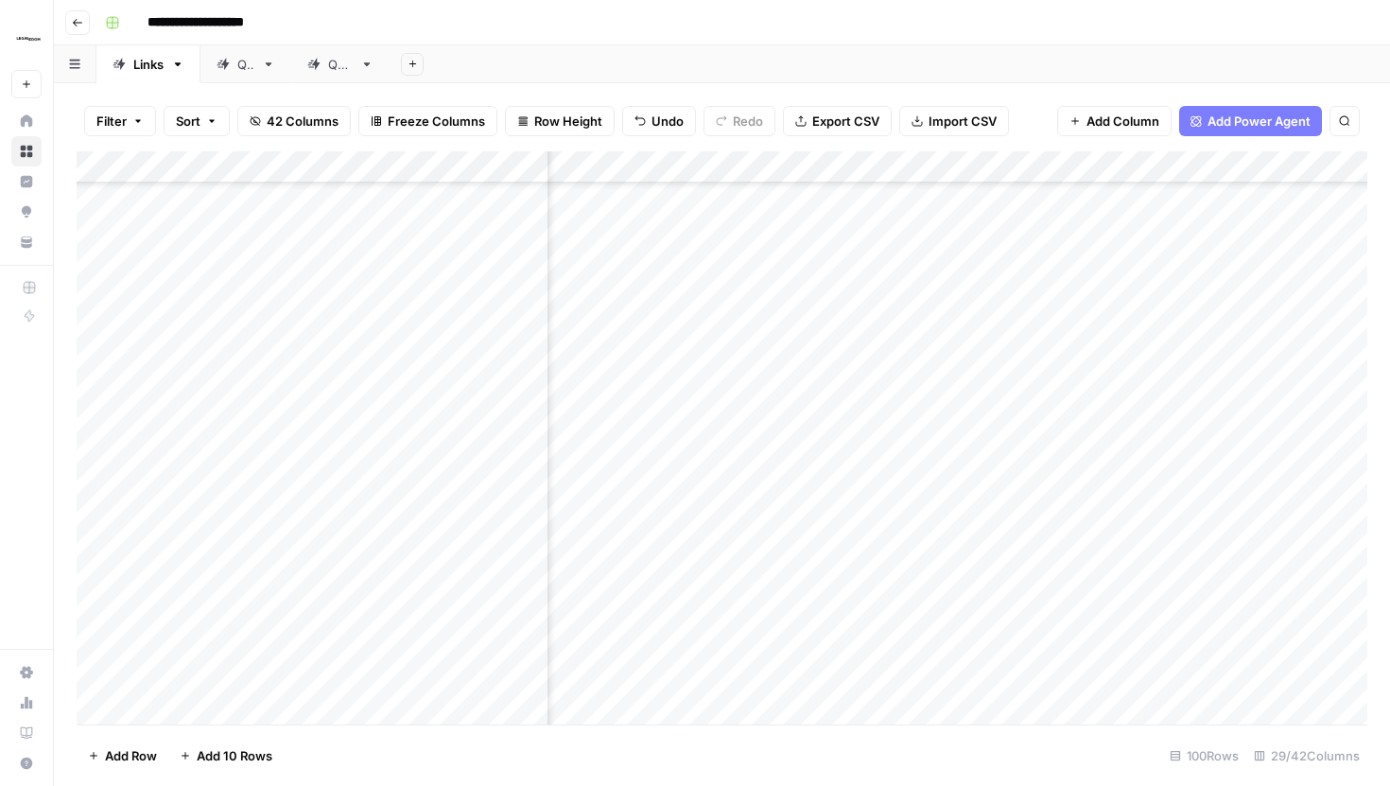
scroll to position [1358, 234]
click at [816, 234] on div "Add Column" at bounding box center [722, 437] width 1291 height 573
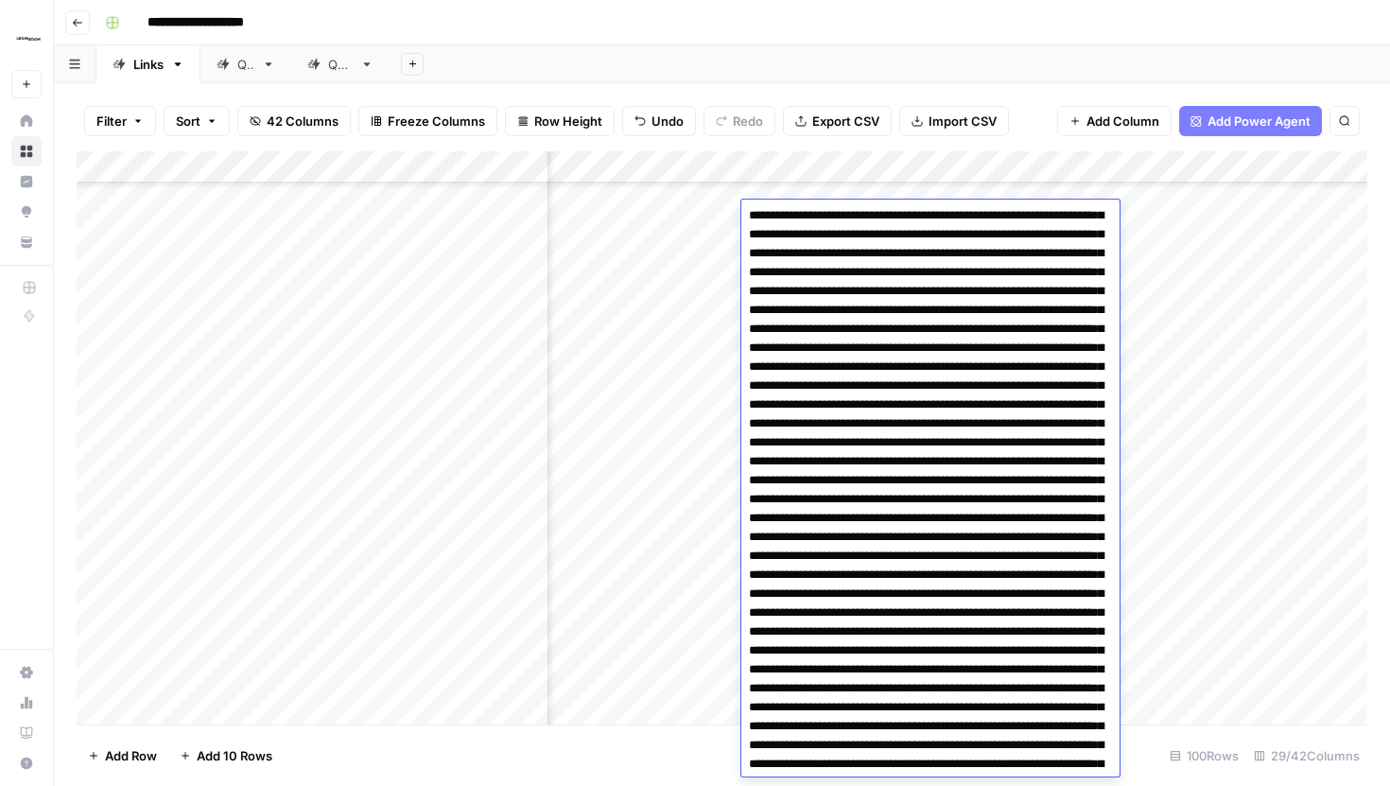
scroll to position [0, 0]
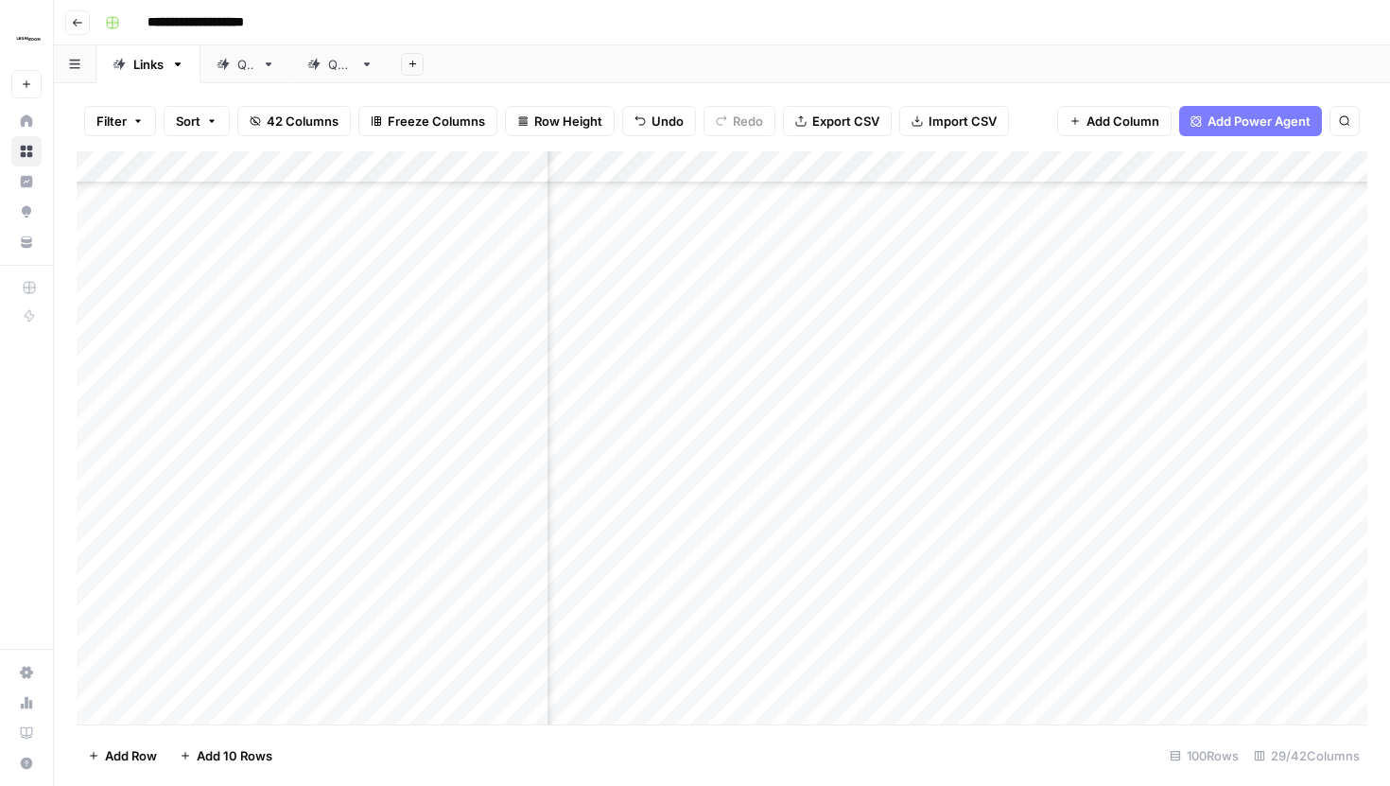
click at [1017, 113] on div "Filter Sort 42 Columns Freeze Columns Row Height Undo Redo Export CSV Import CS…" at bounding box center [722, 121] width 1291 height 61
click at [721, 236] on div "Add Column" at bounding box center [722, 437] width 1291 height 573
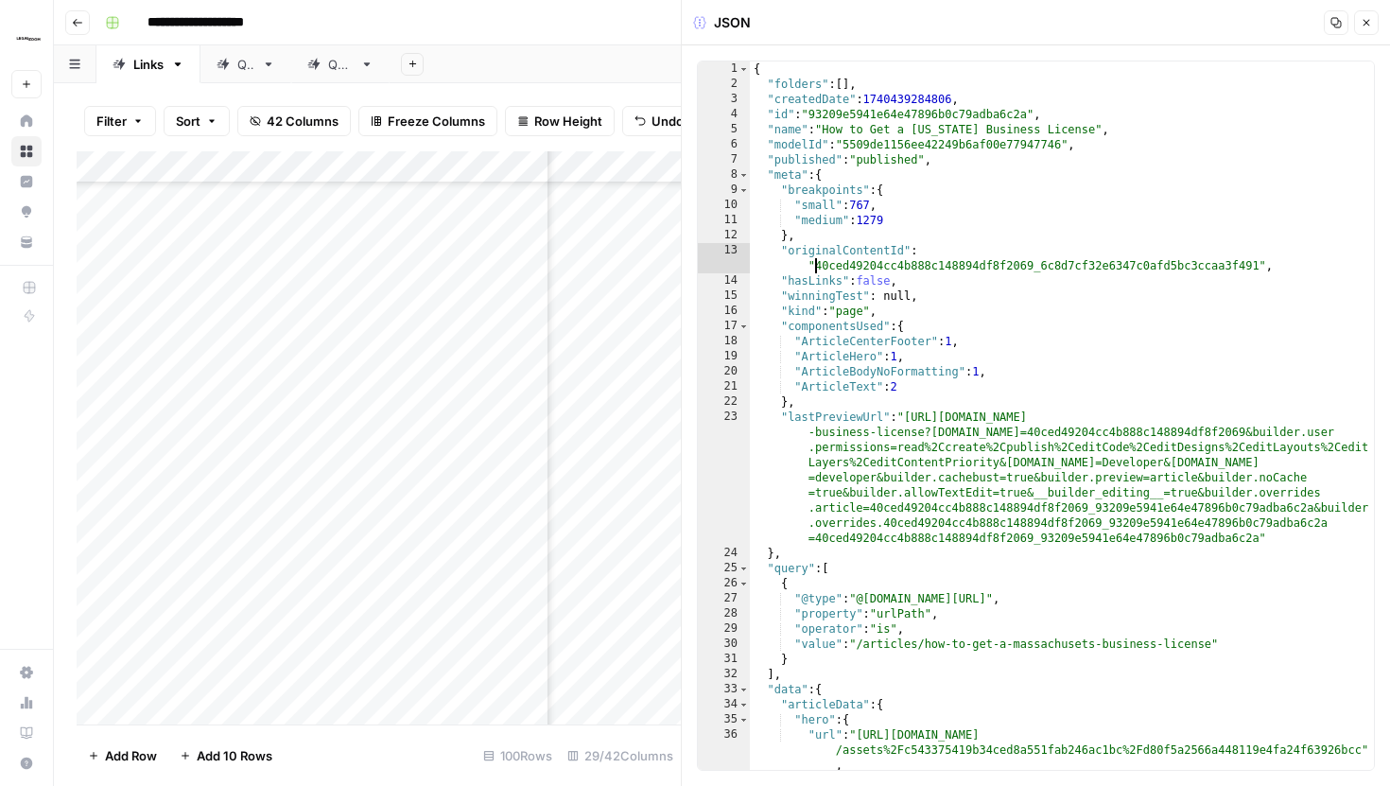
drag, startPoint x: 818, startPoint y: 265, endPoint x: 962, endPoint y: 290, distance: 146.0
click at [962, 290] on div "{ "folders" : [ ] , "createdDate" : 1740439284806 , "id" : "93209e5941e64e47896…" at bounding box center [1062, 430] width 624 height 738
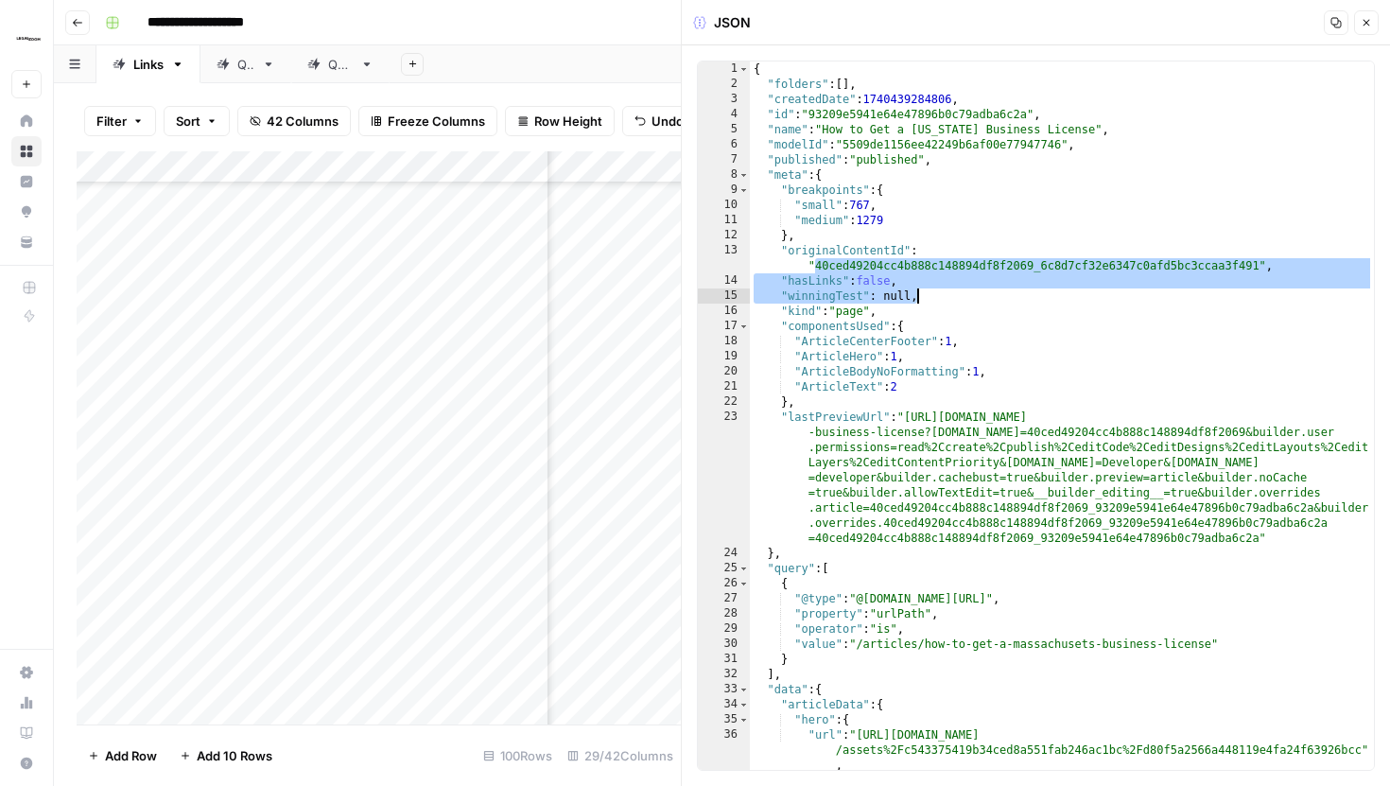
click at [912, 460] on div "{ "folders" : [ ] , "createdDate" : 1740439284806 , "id" : "93209e5941e64e47896…" at bounding box center [1062, 430] width 624 height 738
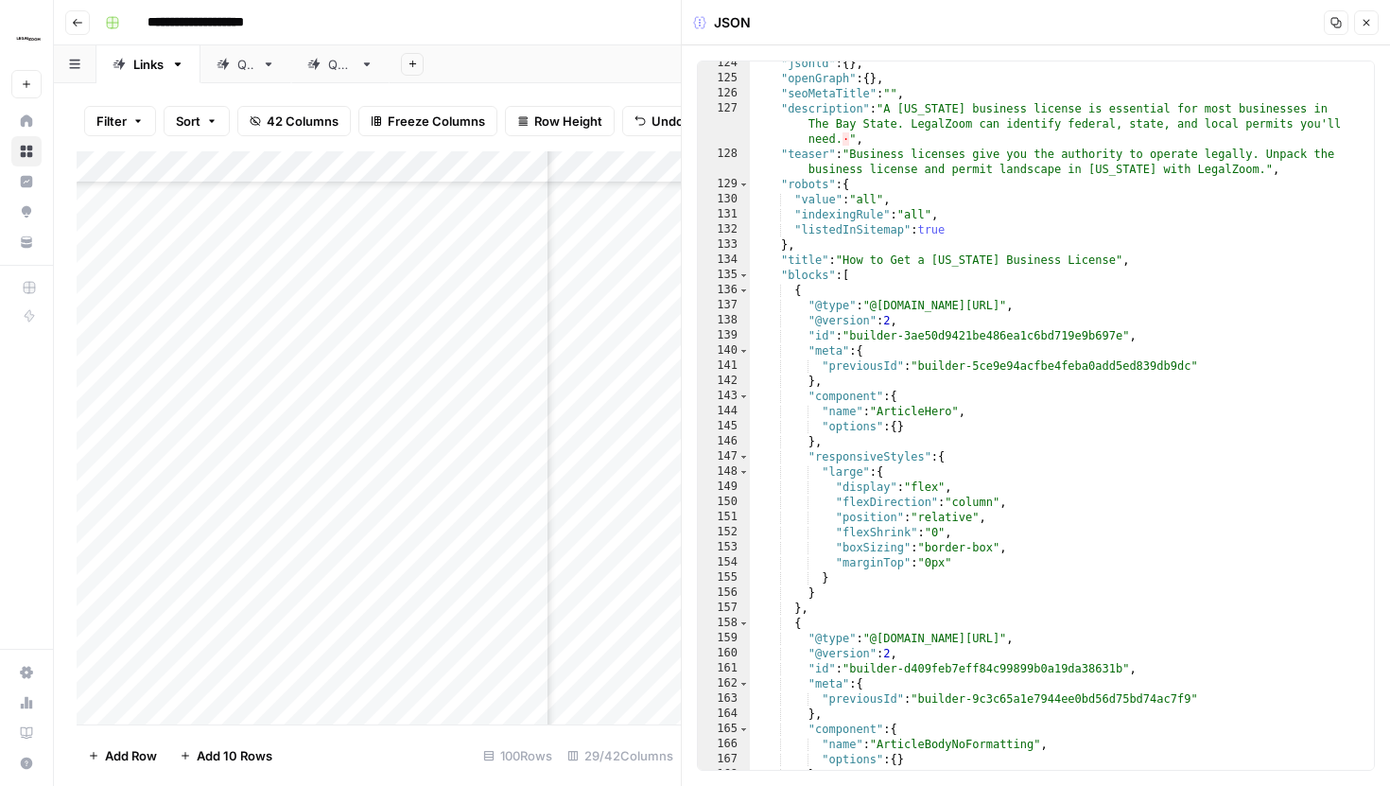
scroll to position [2298, 0]
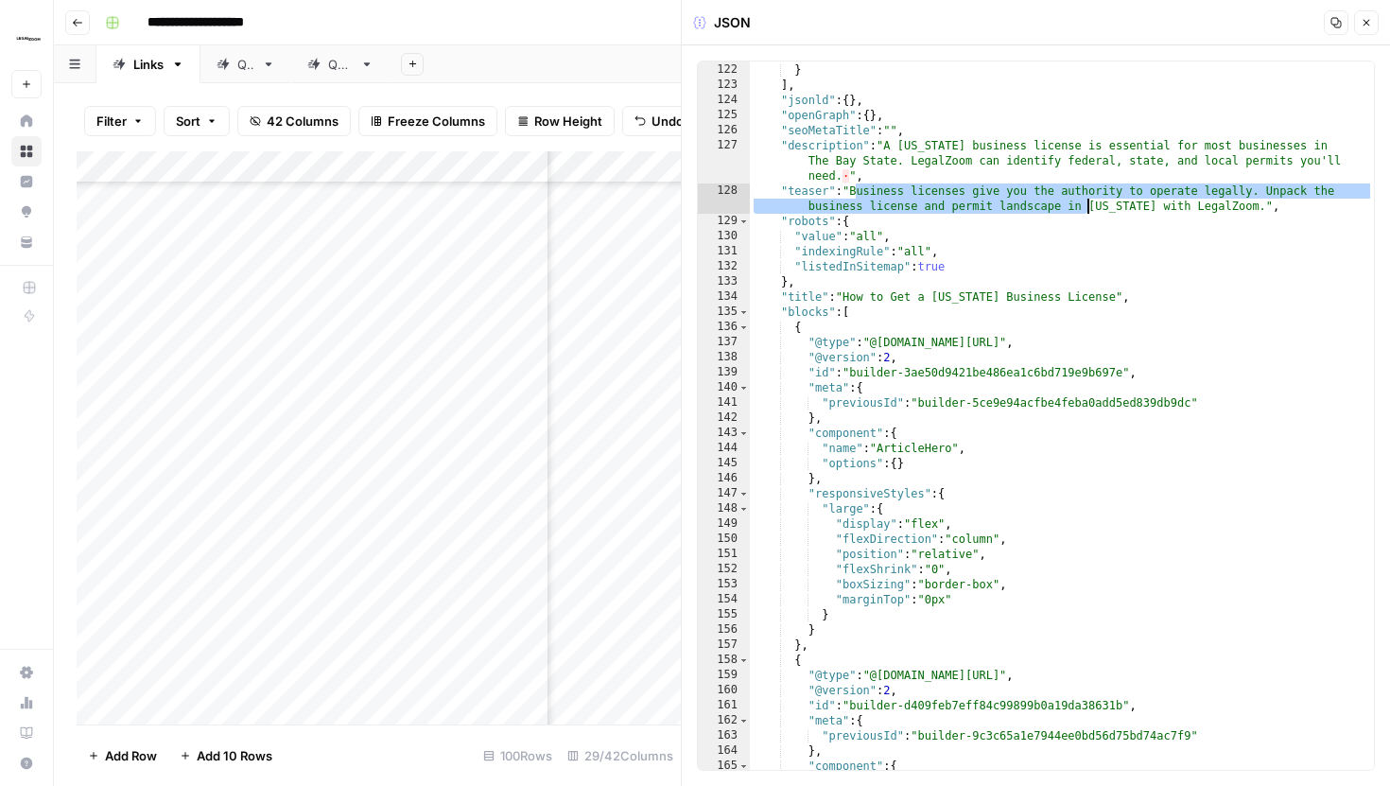
drag, startPoint x: 857, startPoint y: 193, endPoint x: 1213, endPoint y: 209, distance: 356.8
click at [1213, 209] on div ""kind" : "webfonts#webfont" } ] , "jsonld" : { } , "openGraph" : { } , "seoMeta…" at bounding box center [1062, 416] width 624 height 738
type textarea "**********"
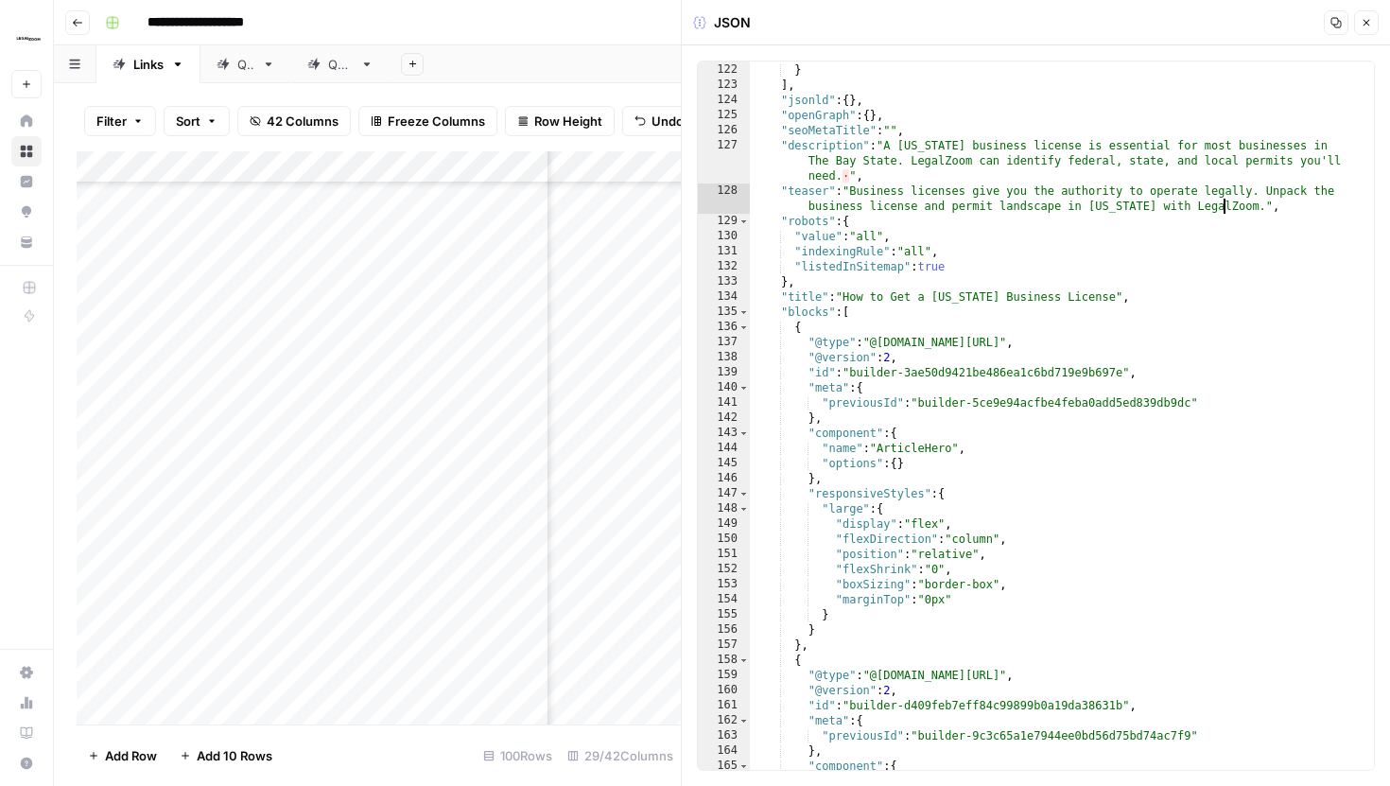
click at [1224, 209] on div ""kind" : "webfonts#webfont" } ] , "jsonld" : { } , "openGraph" : { } , "seoMeta…" at bounding box center [1062, 416] width 624 height 738
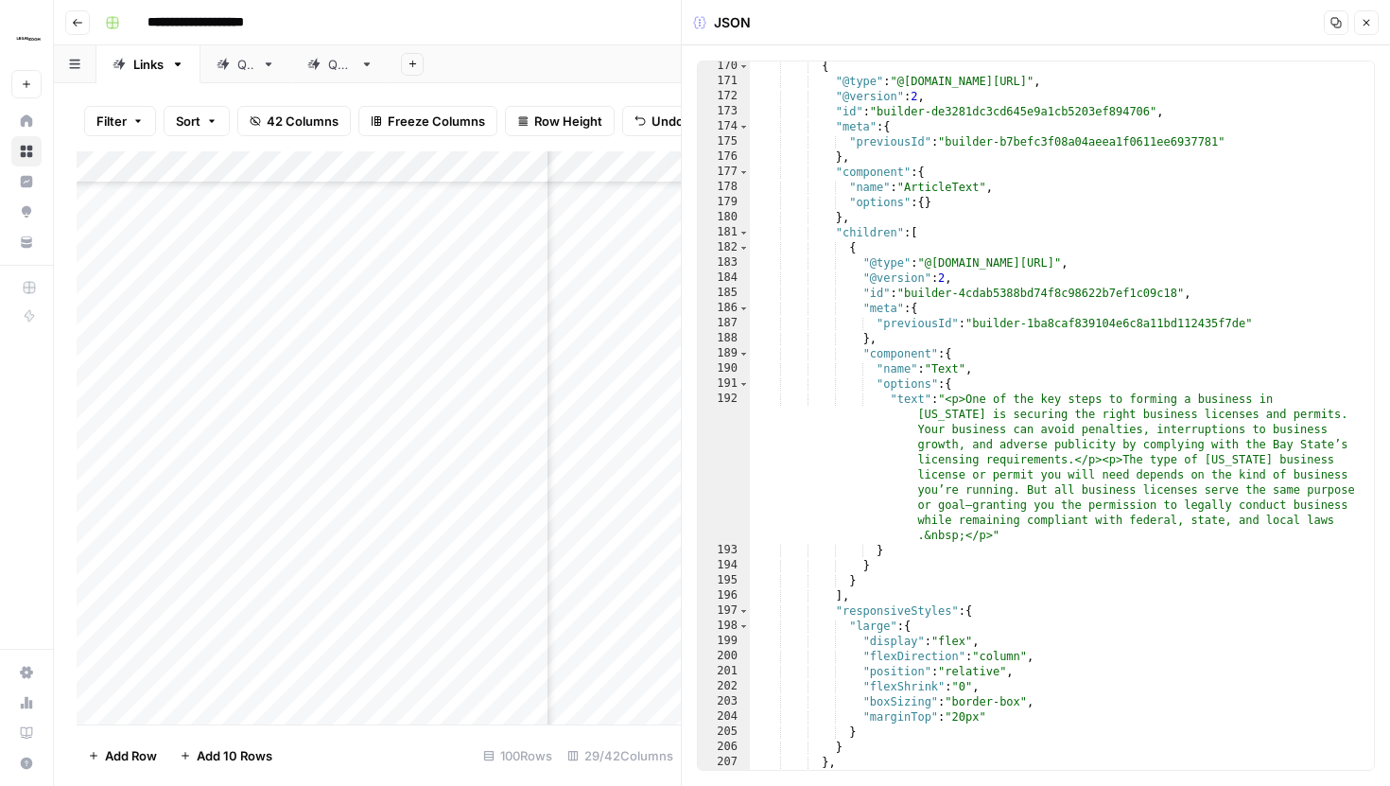
scroll to position [3082, 0]
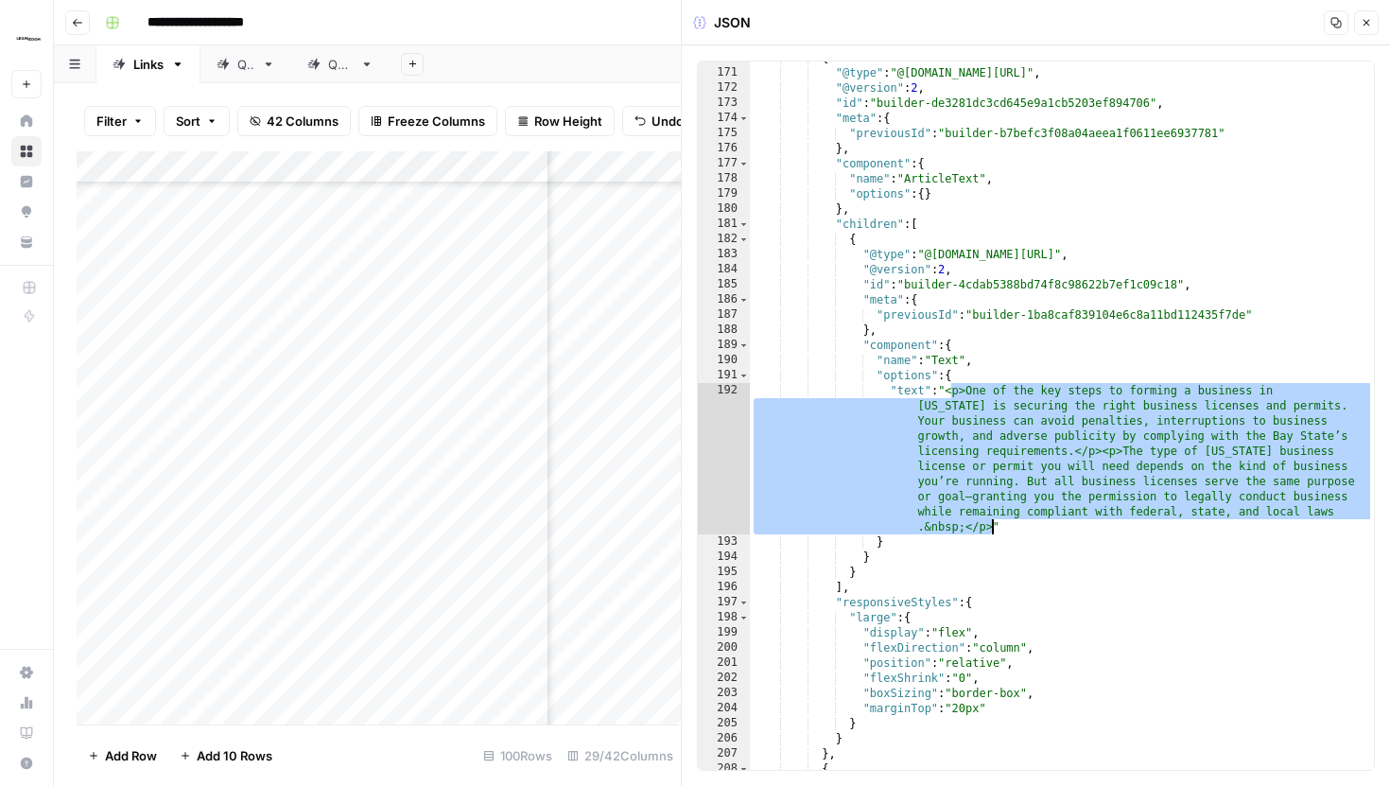
drag, startPoint x: 954, startPoint y: 394, endPoint x: 993, endPoint y: 525, distance: 136.1
click at [993, 525] on div "{ "@type" : "@builder.io/sdk:Element" , "@version" : 2 , "id" : "builder-de3281…" at bounding box center [1062, 419] width 624 height 738
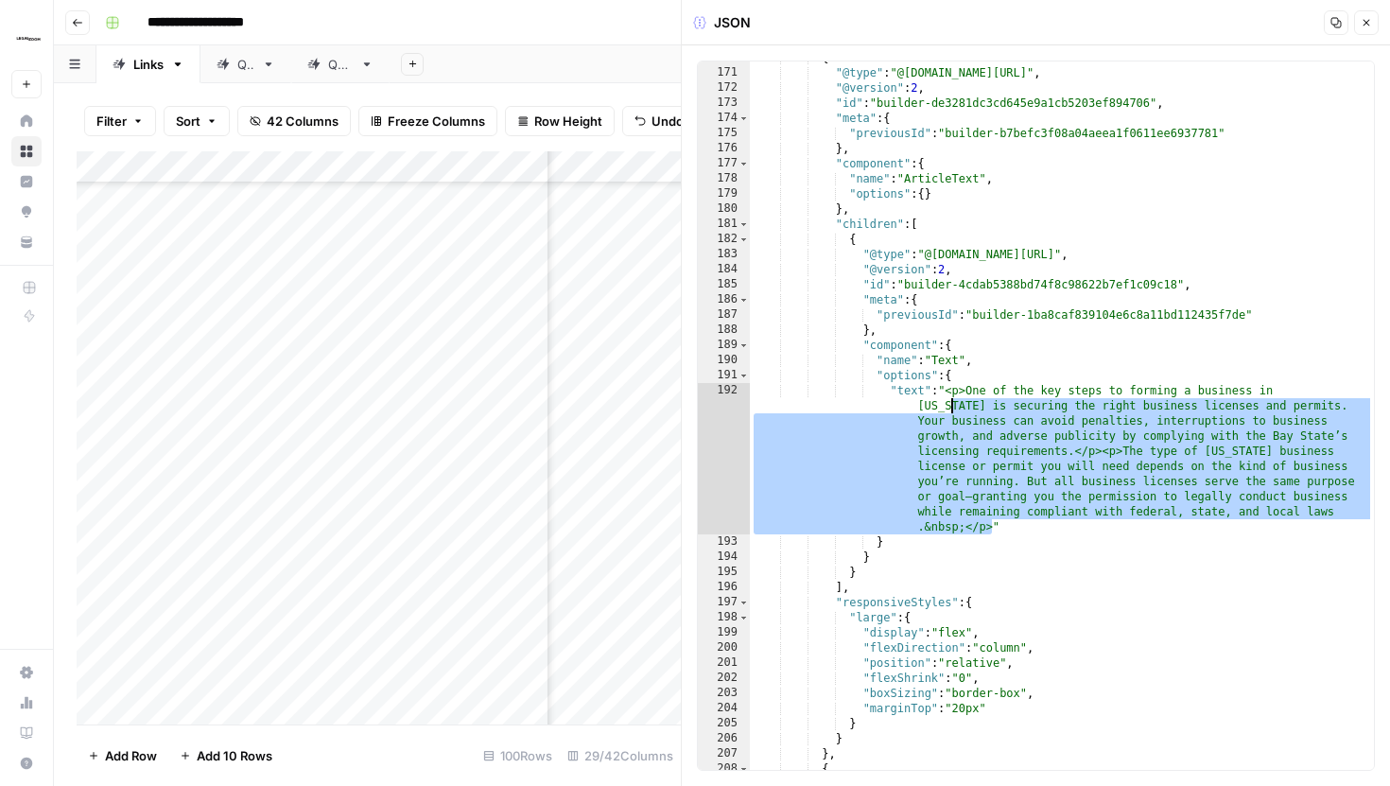
drag, startPoint x: 992, startPoint y: 532, endPoint x: 953, endPoint y: 395, distance: 142.5
click at [953, 395] on div "{ "@type" : "@builder.io/sdk:Element" , "@version" : 2 , "id" : "builder-de3281…" at bounding box center [1062, 419] width 624 height 738
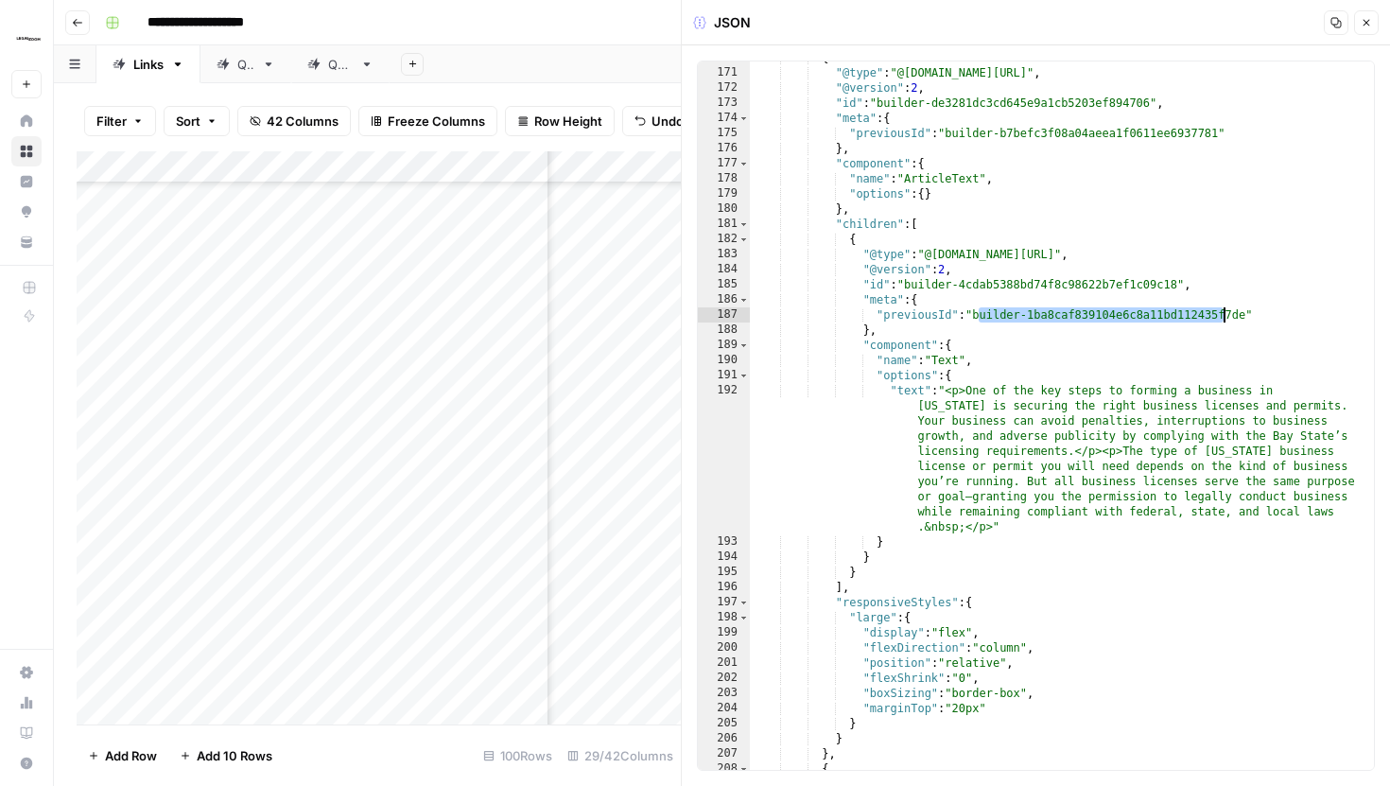
drag, startPoint x: 980, startPoint y: 314, endPoint x: 1224, endPoint y: 317, distance: 244.0
click at [1224, 317] on div "{ "@type" : "@builder.io/sdk:Element" , "@version" : 2 , "id" : "builder-de3281…" at bounding box center [1062, 419] width 624 height 738
type textarea "**********"
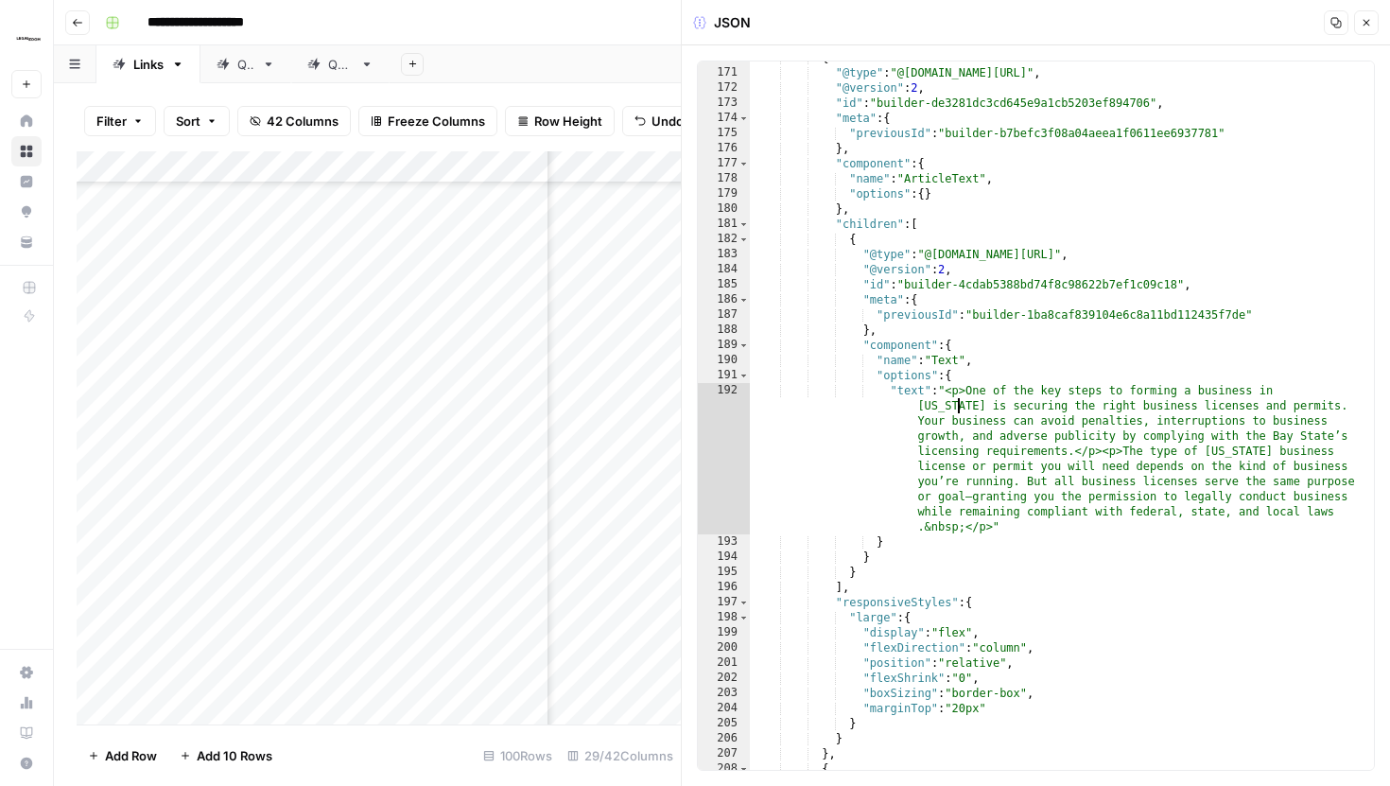
drag, startPoint x: 960, startPoint y: 405, endPoint x: 1058, endPoint y: 506, distance: 141.1
click at [1058, 506] on div "{ "@type" : "@builder.io/sdk:Element" , "@version" : 2 , "id" : "builder-de3281…" at bounding box center [1062, 419] width 624 height 738
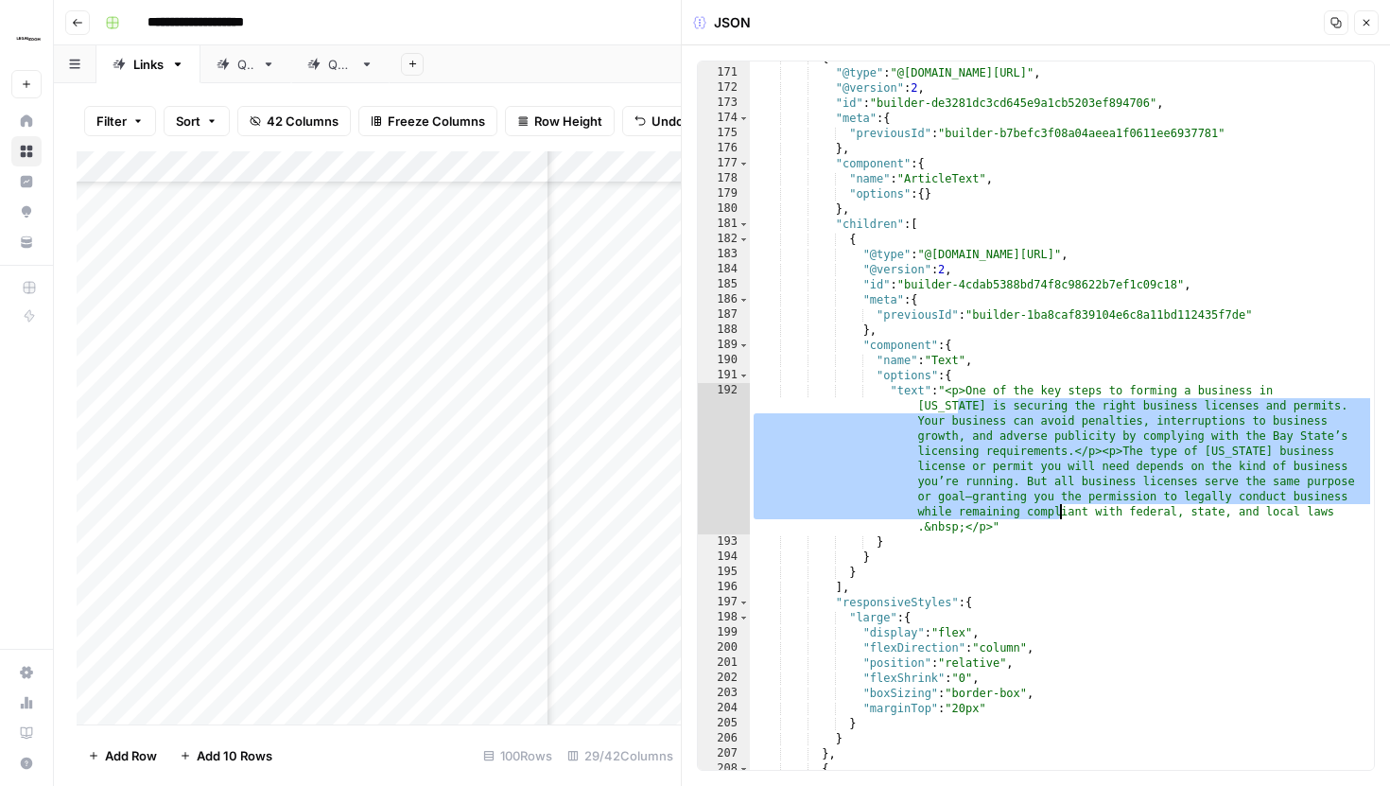
click at [1069, 469] on div "{ "@type" : "@builder.io/sdk:Element" , "@version" : 2 , "id" : "builder-de3281…" at bounding box center [1062, 419] width 624 height 738
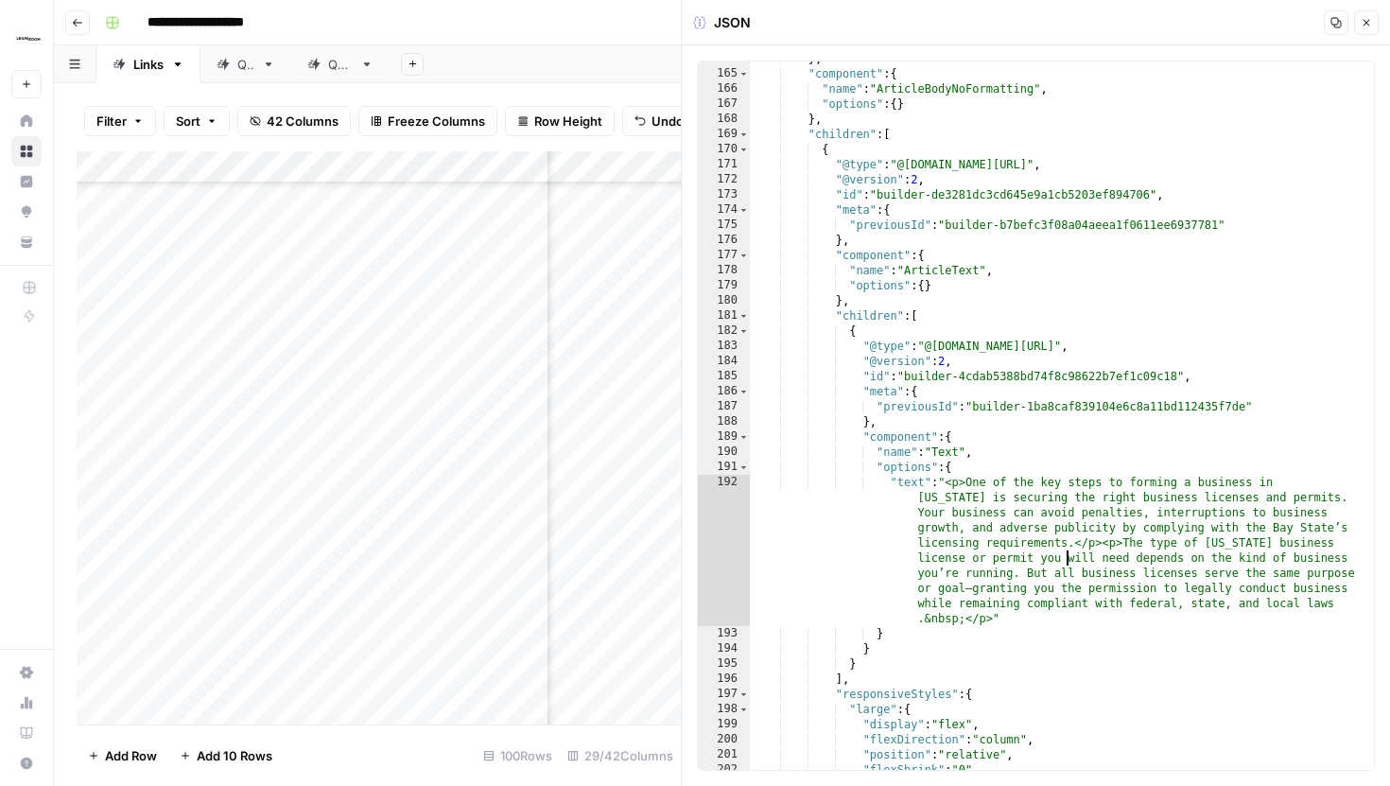
scroll to position [2970, 0]
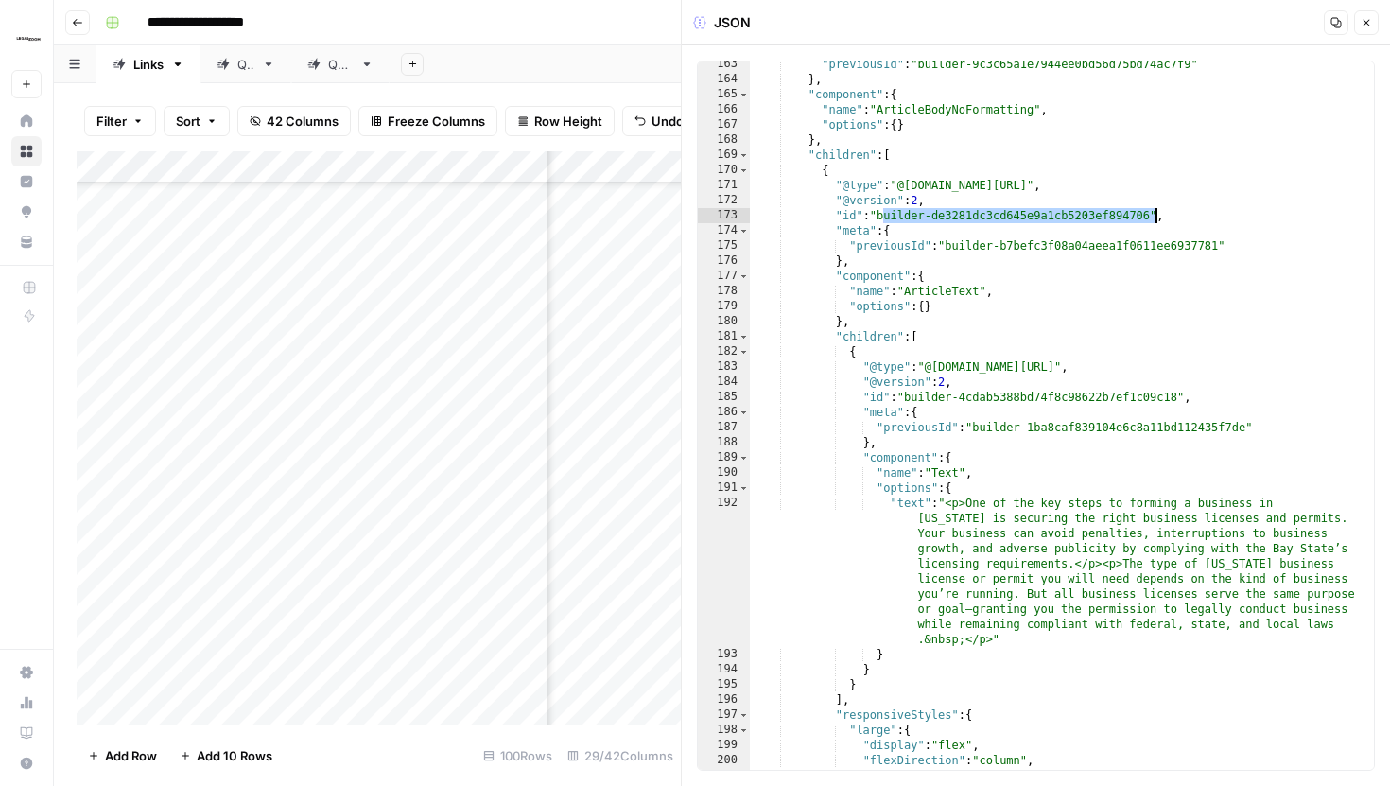
drag, startPoint x: 885, startPoint y: 217, endPoint x: 1156, endPoint y: 221, distance: 271.4
click at [1157, 221] on div ""previousId" : "builder-9c3c65a1e7944ee0bd56d75bd74ac7f9" } , "component" : { "…" at bounding box center [1062, 426] width 624 height 738
type textarea "**********"
click at [1156, 221] on div ""previousId" : "builder-9c3c65a1e7944ee0bd56d75bd74ac7f9" } , "component" : { "…" at bounding box center [1062, 426] width 624 height 738
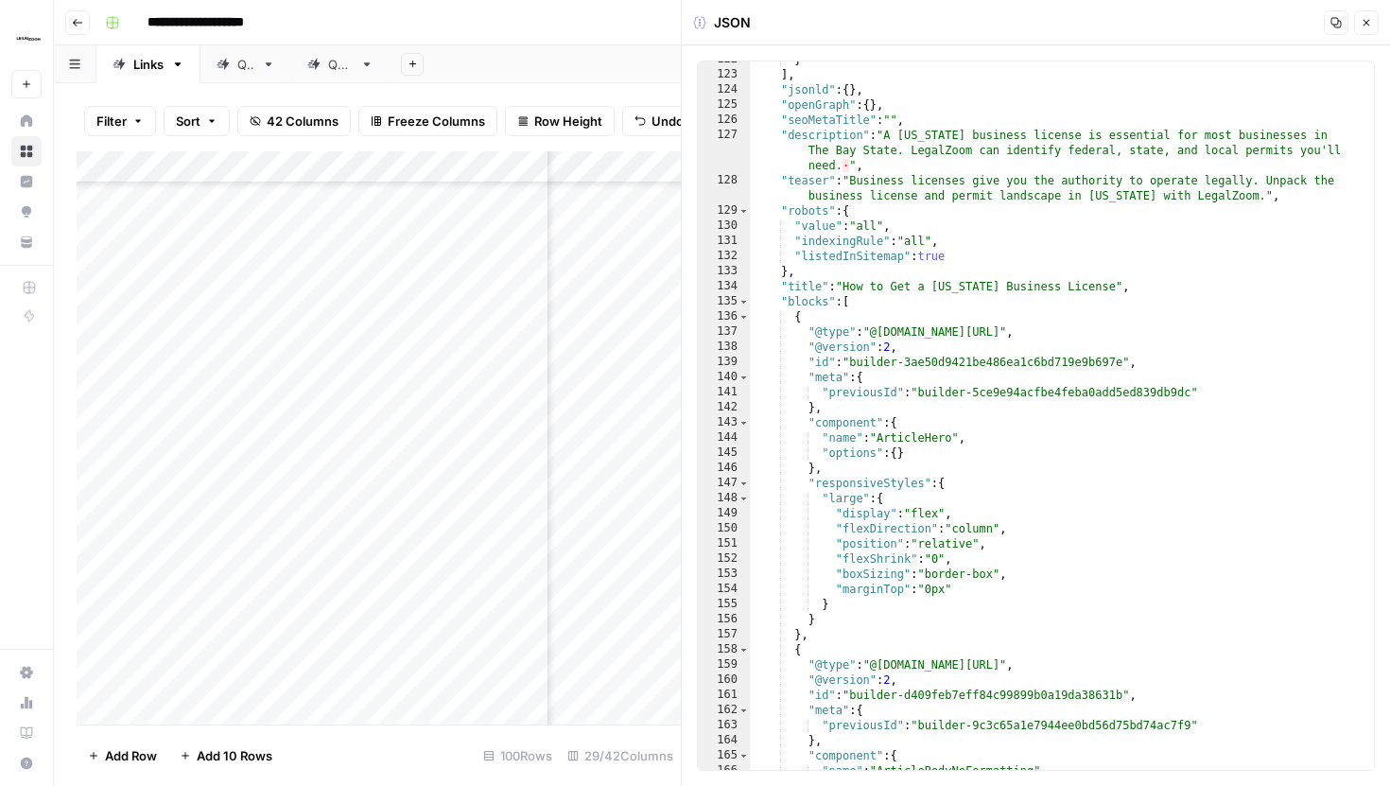
scroll to position [2316, 0]
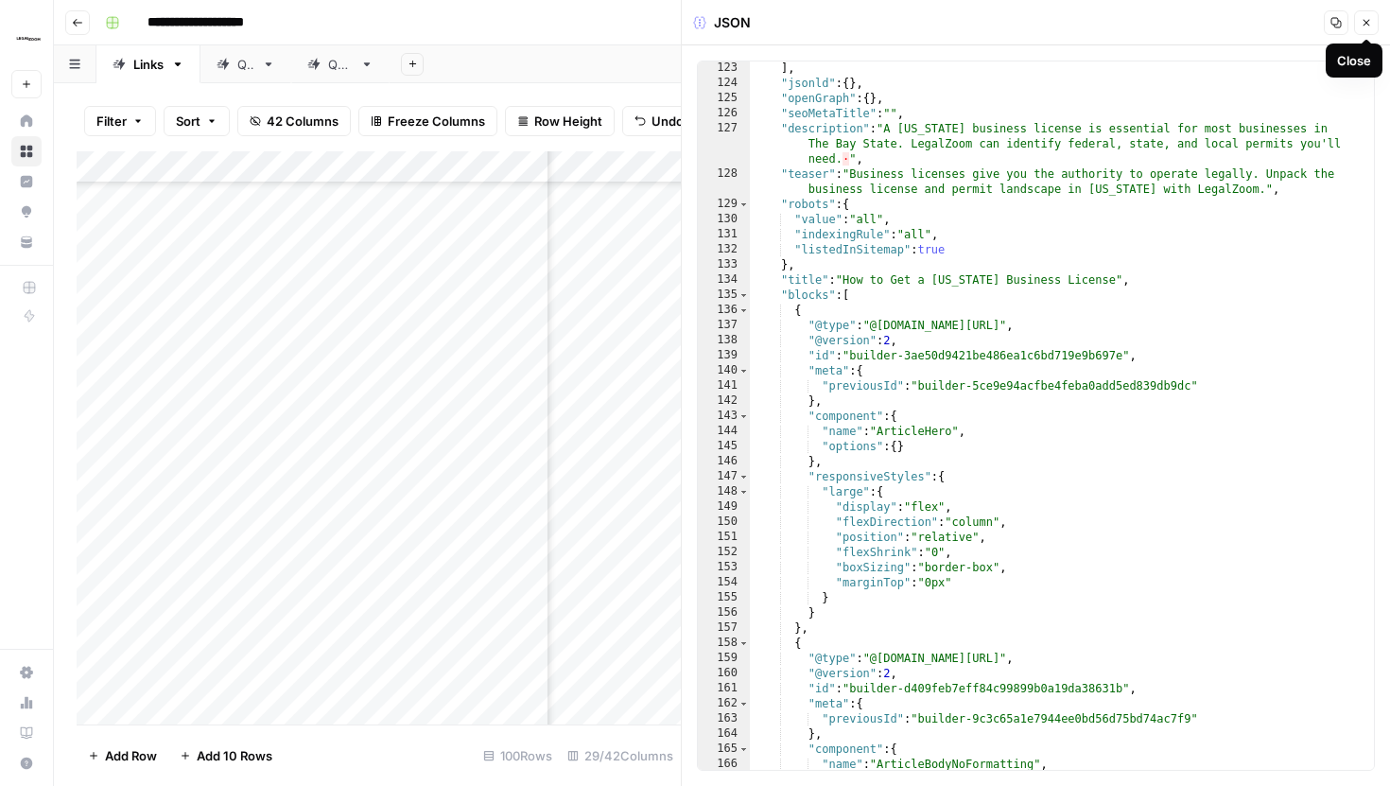
click at [1368, 29] on button "Close" at bounding box center [1366, 22] width 25 height 25
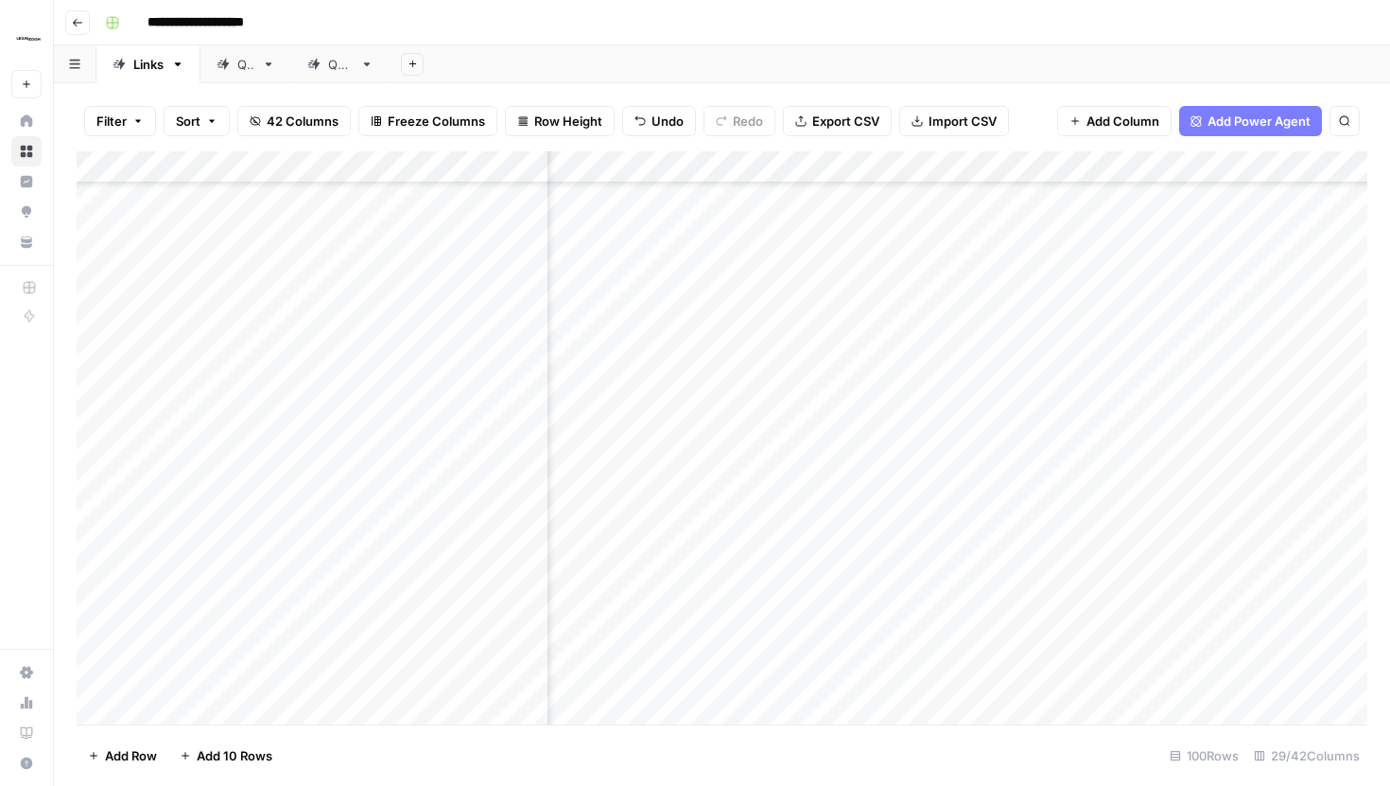
click at [807, 262] on div "Add Column" at bounding box center [722, 437] width 1291 height 573
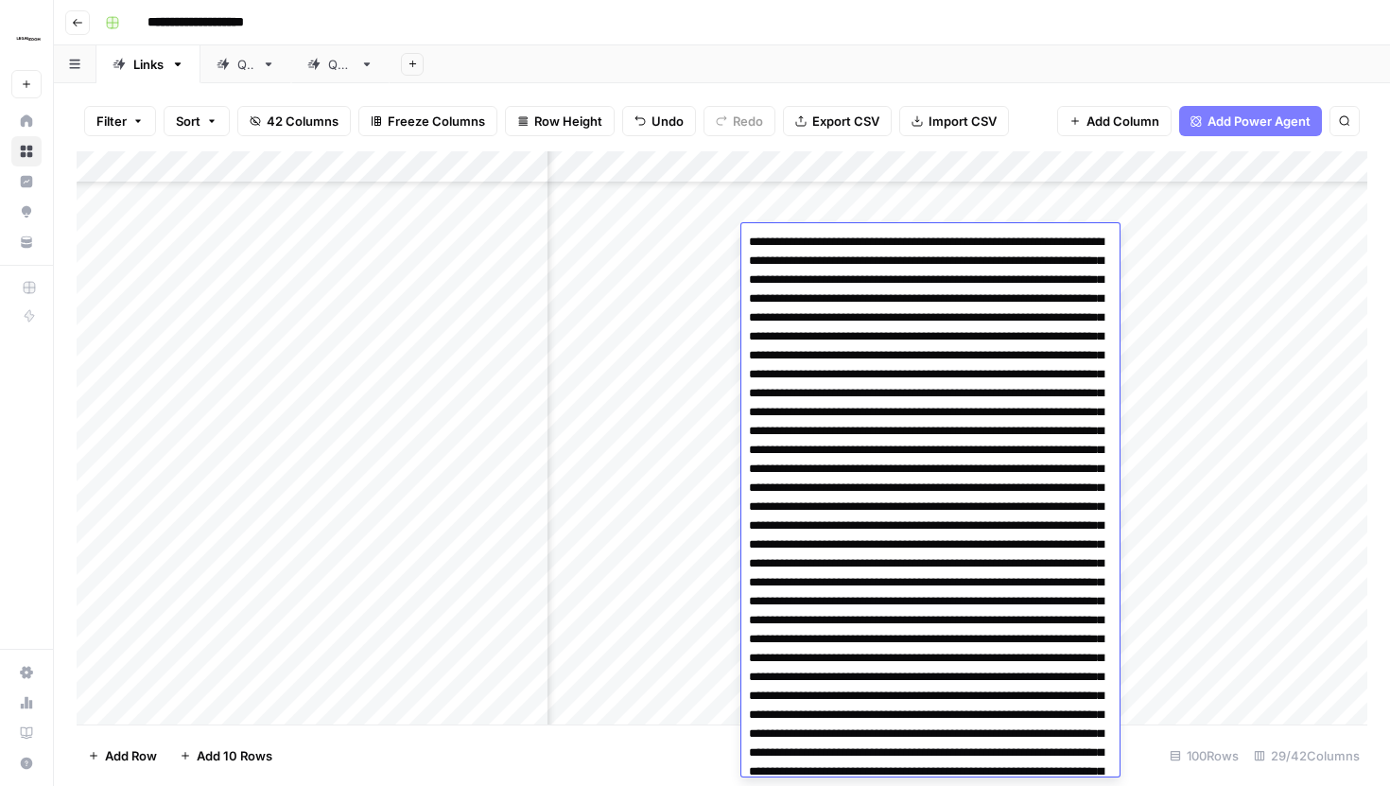
drag, startPoint x: 750, startPoint y: 244, endPoint x: 922, endPoint y: 247, distance: 172.1
drag, startPoint x: 778, startPoint y: 242, endPoint x: 975, endPoint y: 257, distance: 197.3
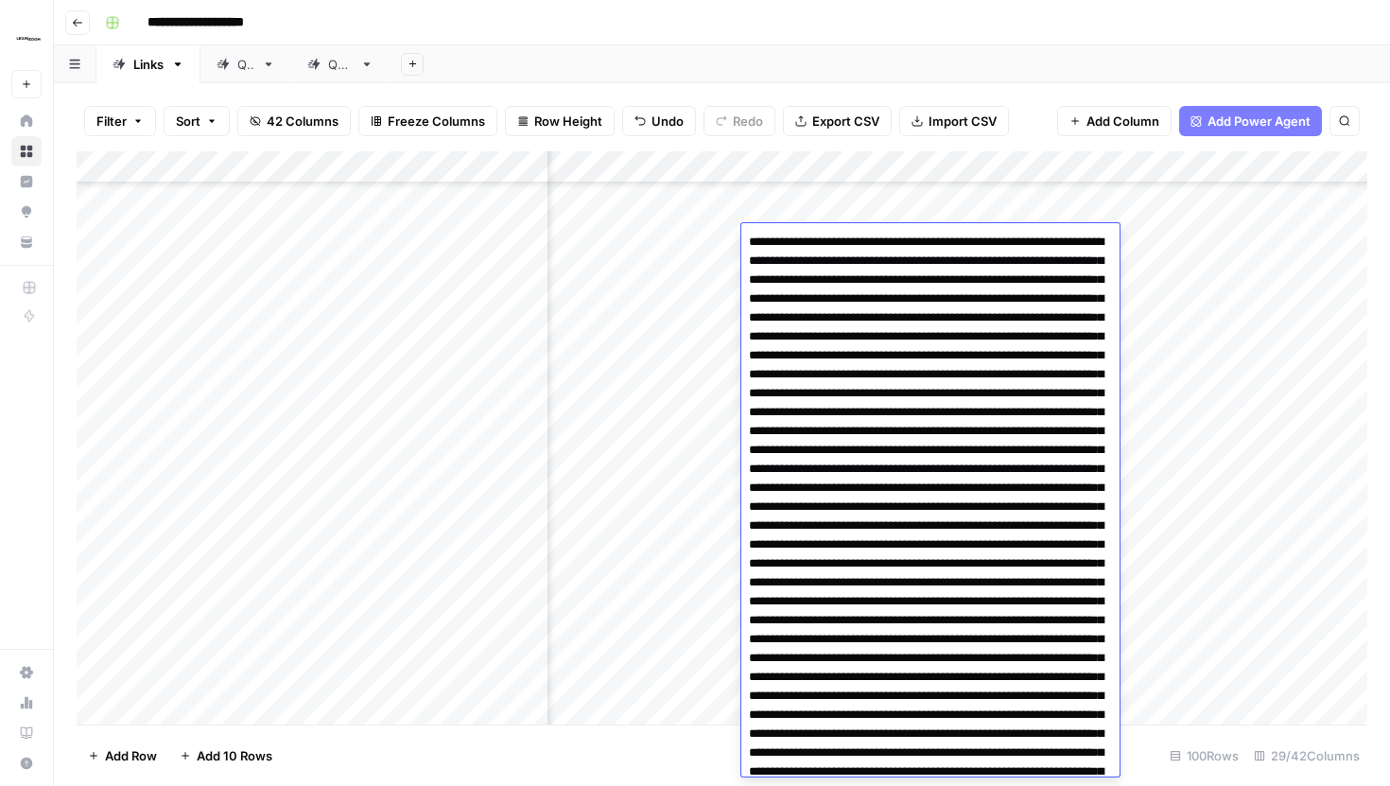
click at [1036, 113] on div "Filter Sort 42 Columns Freeze Columns Row Height Undo Redo Export CSV Import CS…" at bounding box center [722, 121] width 1291 height 61
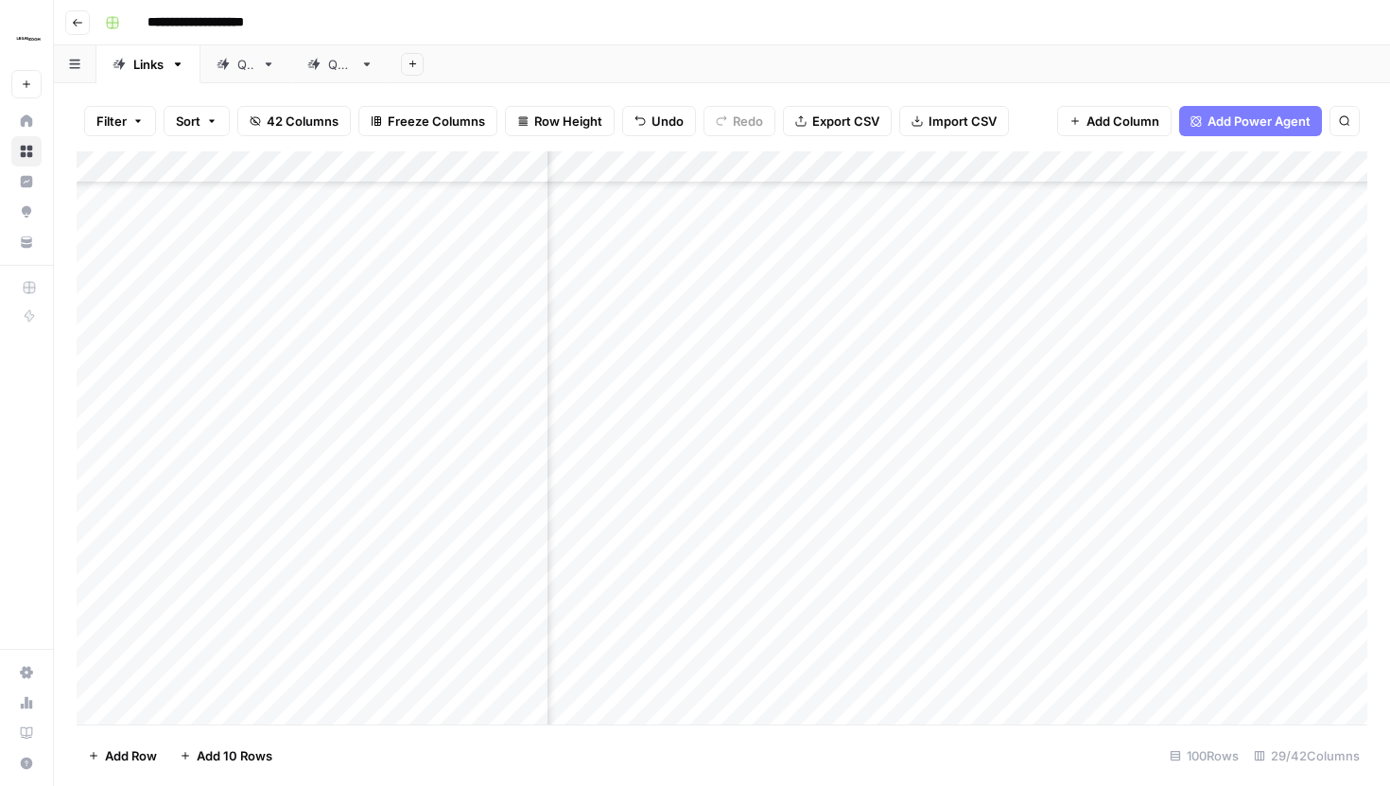
scroll to position [1291, 2531]
click at [877, 491] on div "Add Column" at bounding box center [722, 437] width 1291 height 573
click at [1031, 107] on div "Filter Sort 42 Columns Freeze Columns Row Height Undo Redo Export CSV Import CS…" at bounding box center [722, 121] width 1291 height 61
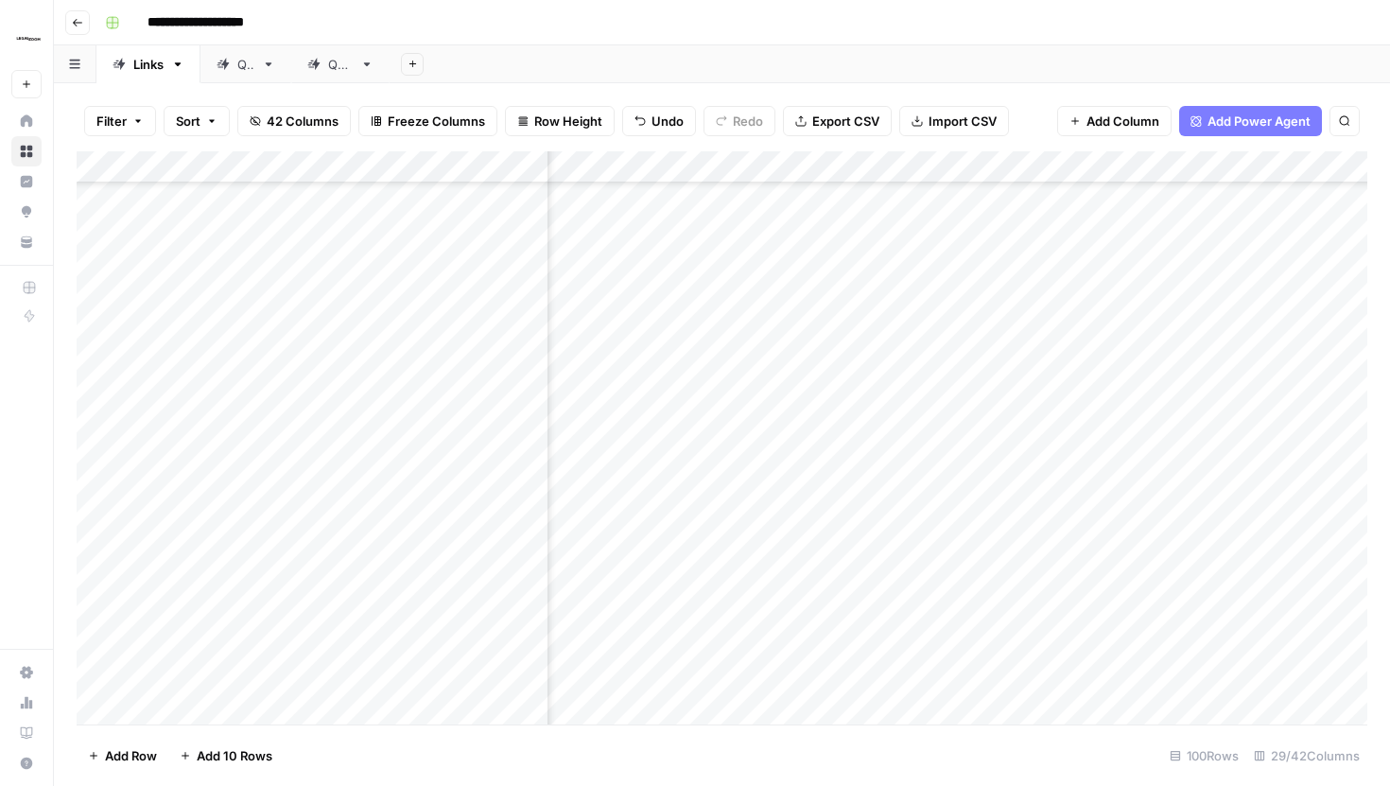
click at [912, 422] on div "Add Column" at bounding box center [722, 437] width 1291 height 573
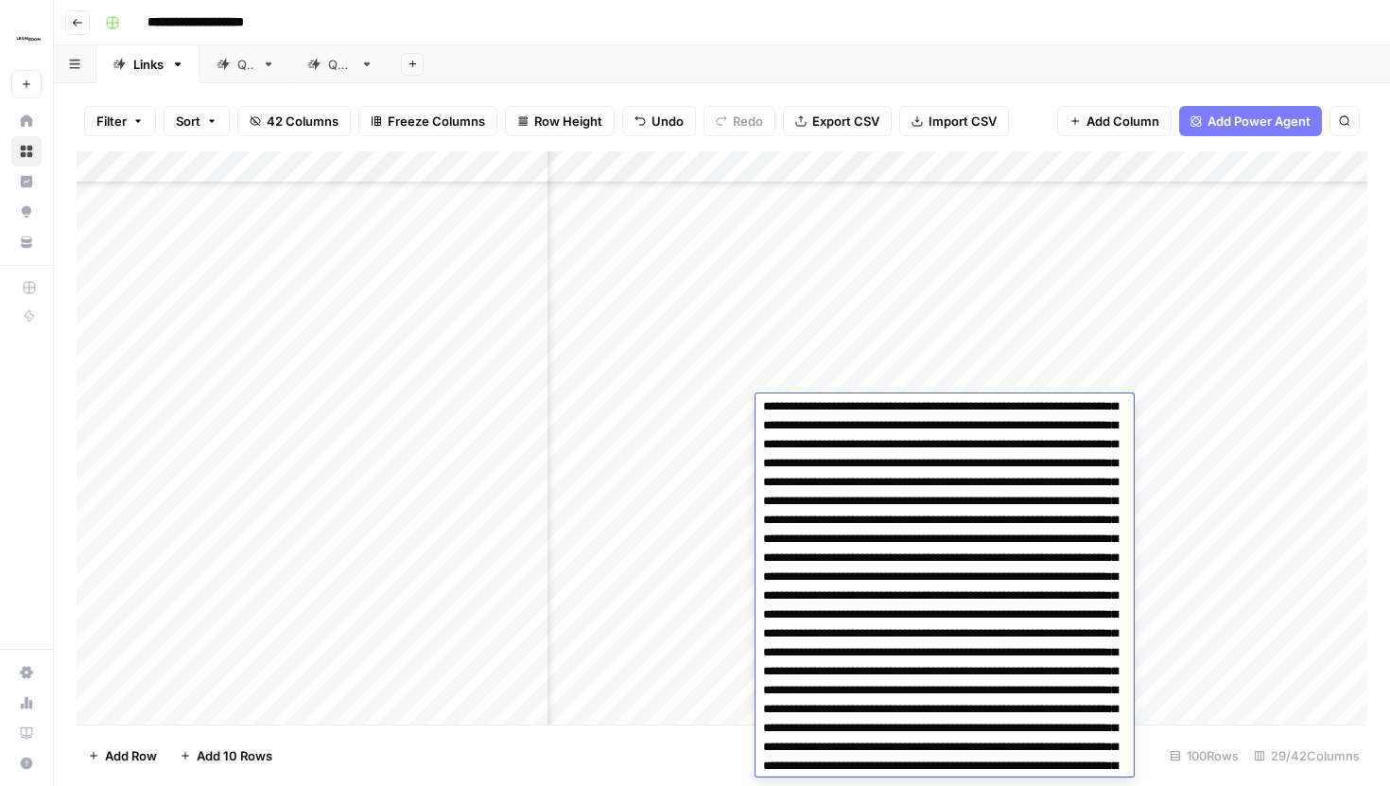
scroll to position [0, 0]
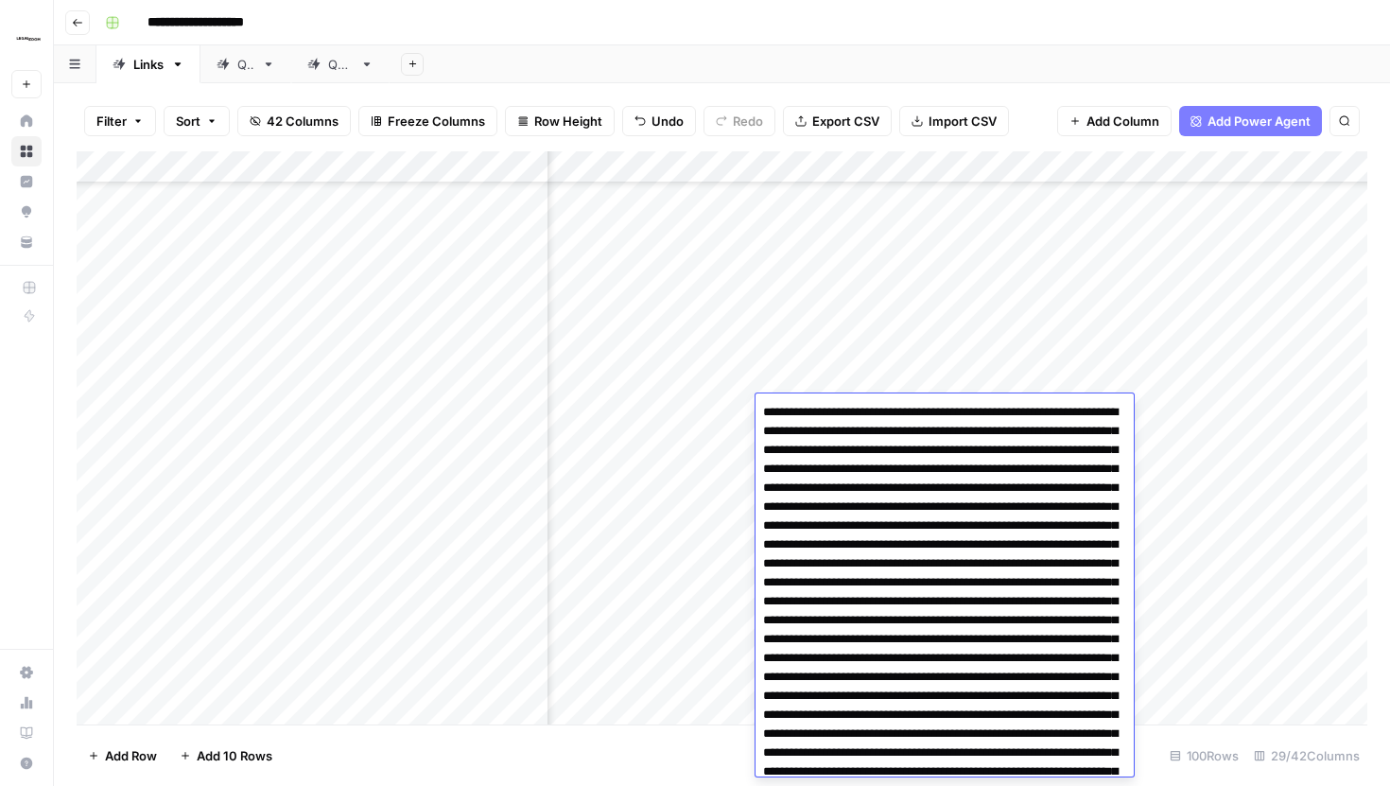
click at [1030, 87] on div "Filter Sort 42 Columns Freeze Columns Row Height Undo Redo Export CSV Import CS…" at bounding box center [722, 434] width 1336 height 703
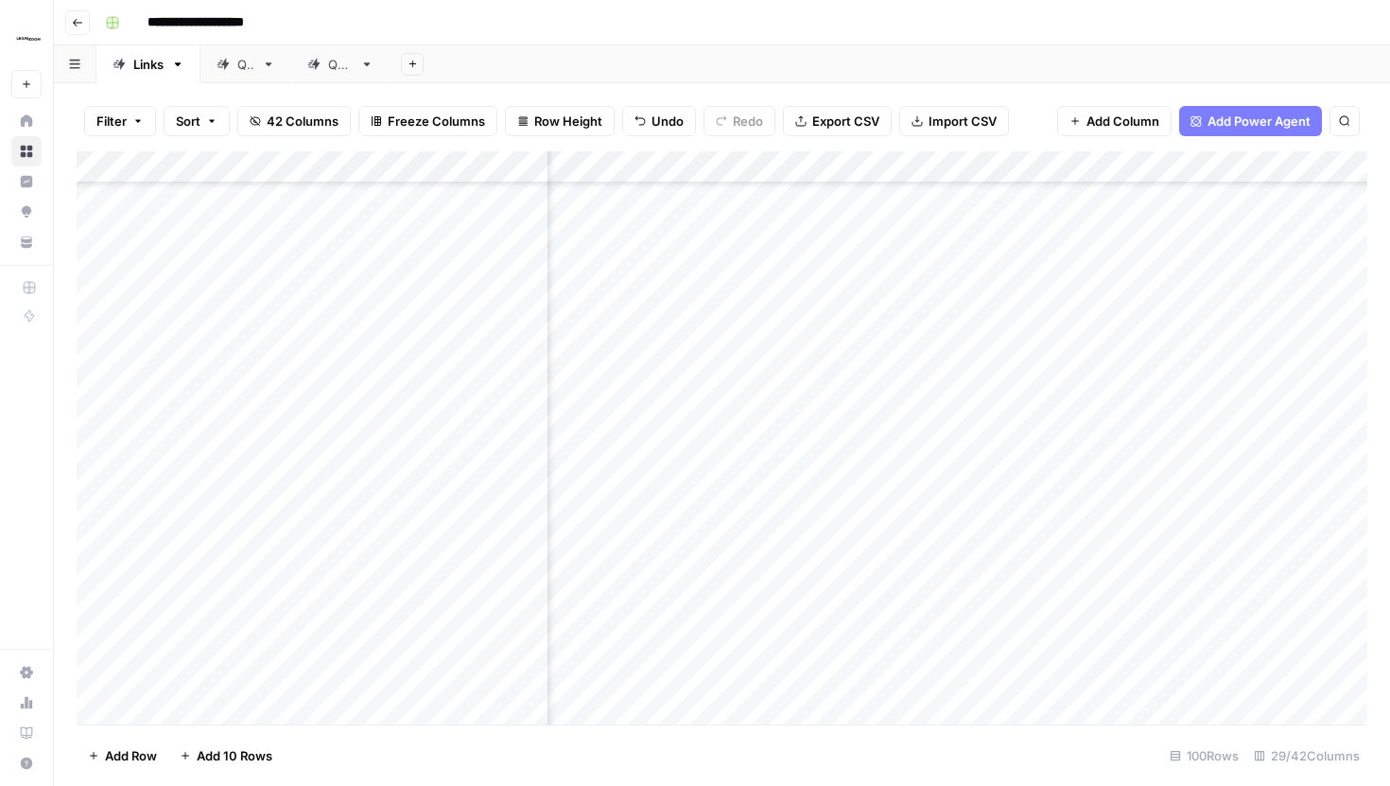
scroll to position [1362, 3273]
click at [879, 171] on div "Add Column" at bounding box center [722, 437] width 1291 height 573
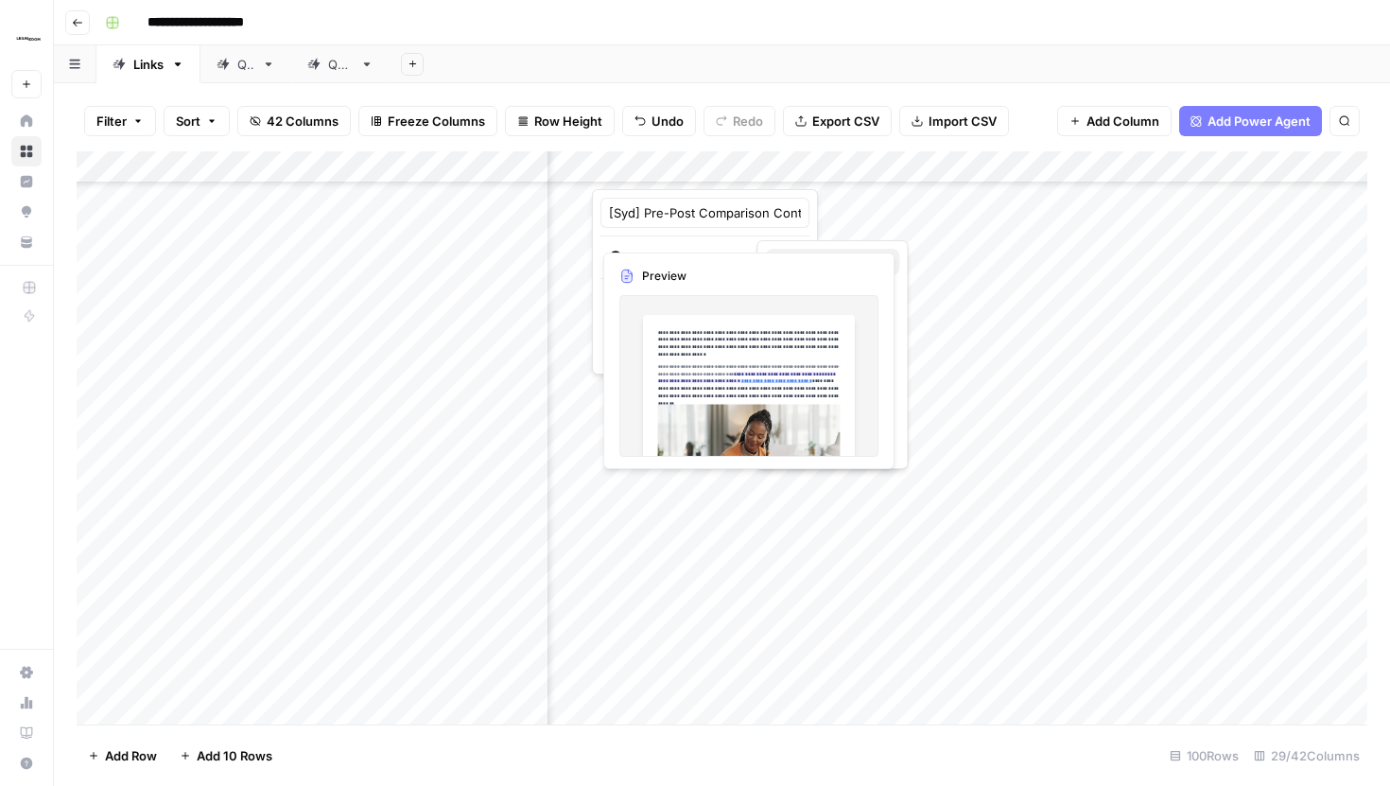
click at [811, 256] on span "Text" at bounding box center [806, 261] width 25 height 19
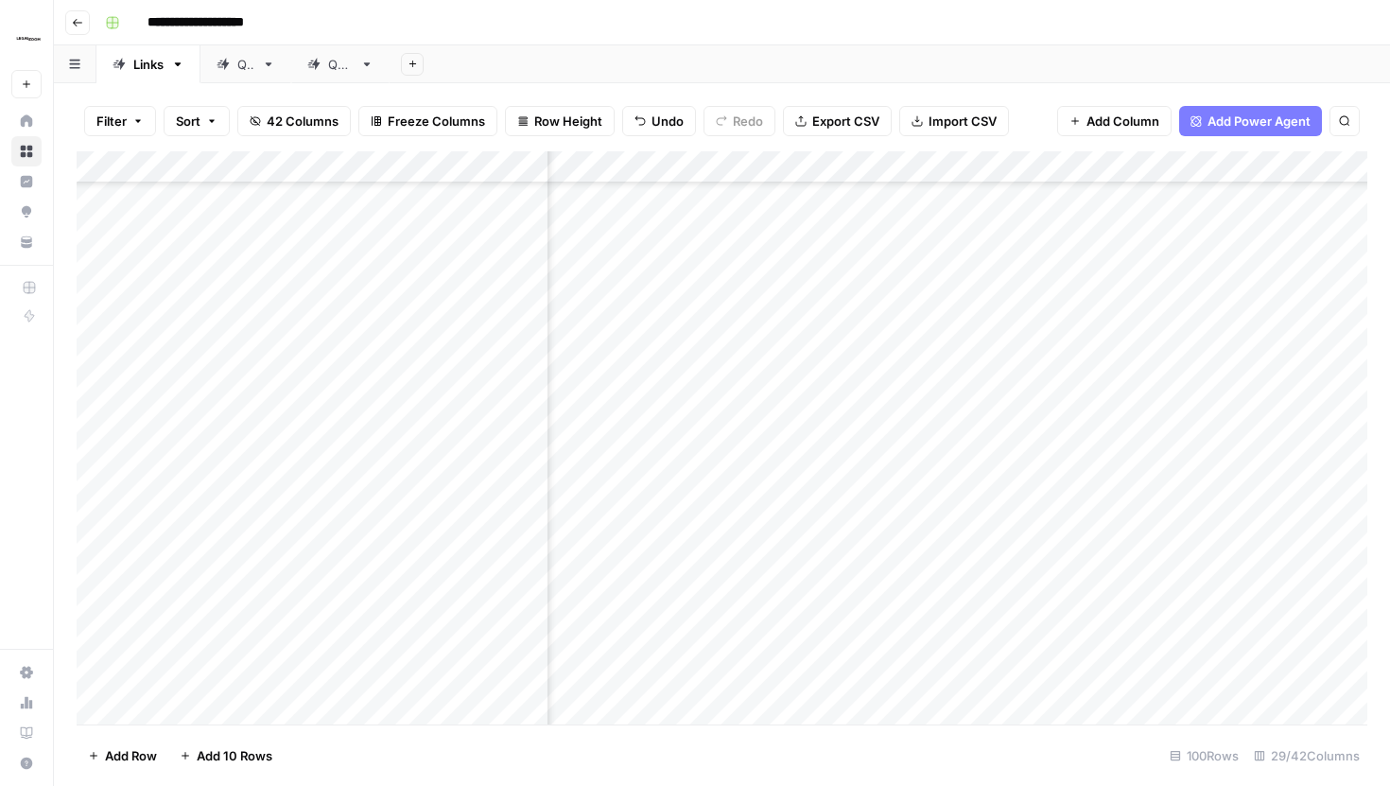
scroll to position [1346, 4006]
click at [964, 166] on div "Add Column" at bounding box center [722, 437] width 1291 height 573
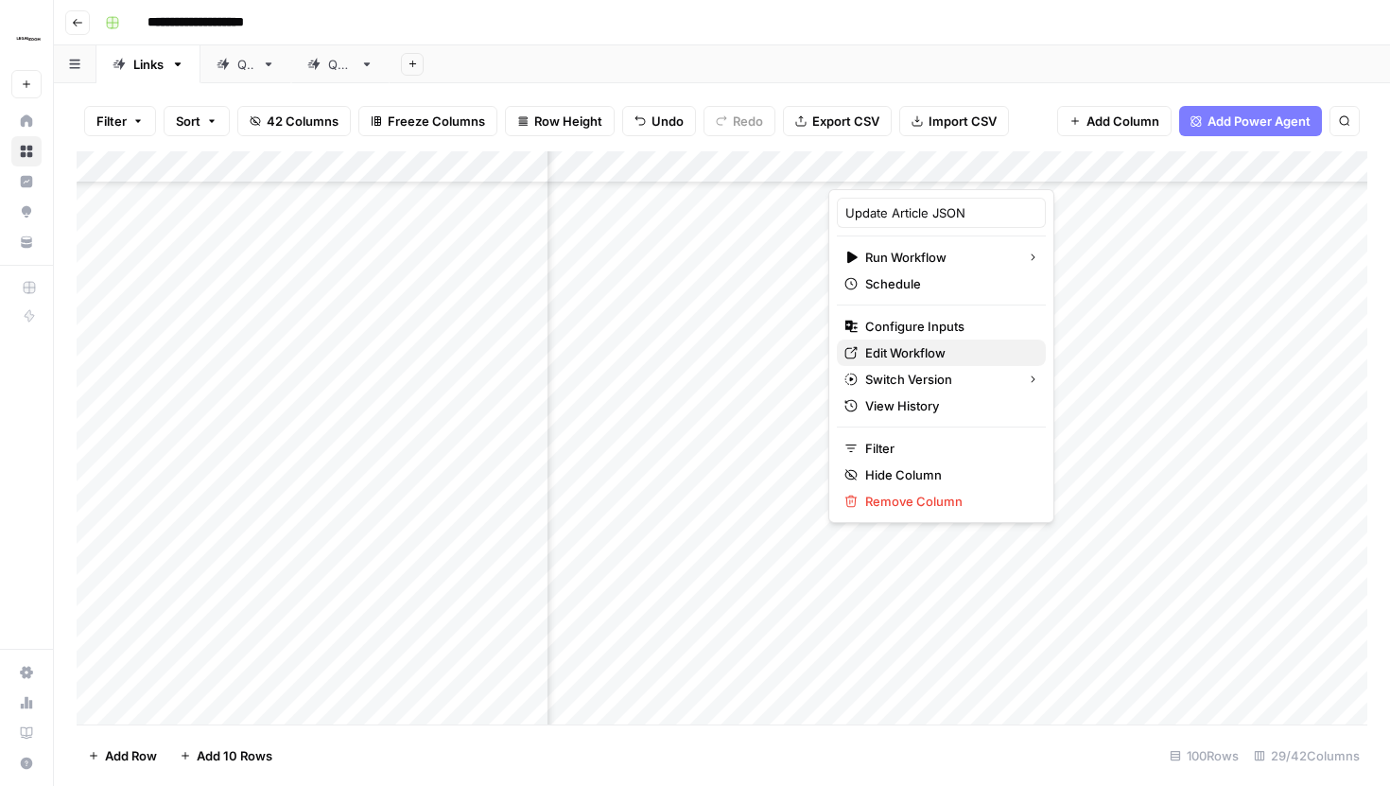
click at [883, 356] on span "Edit Workflow" at bounding box center [905, 352] width 80 height 19
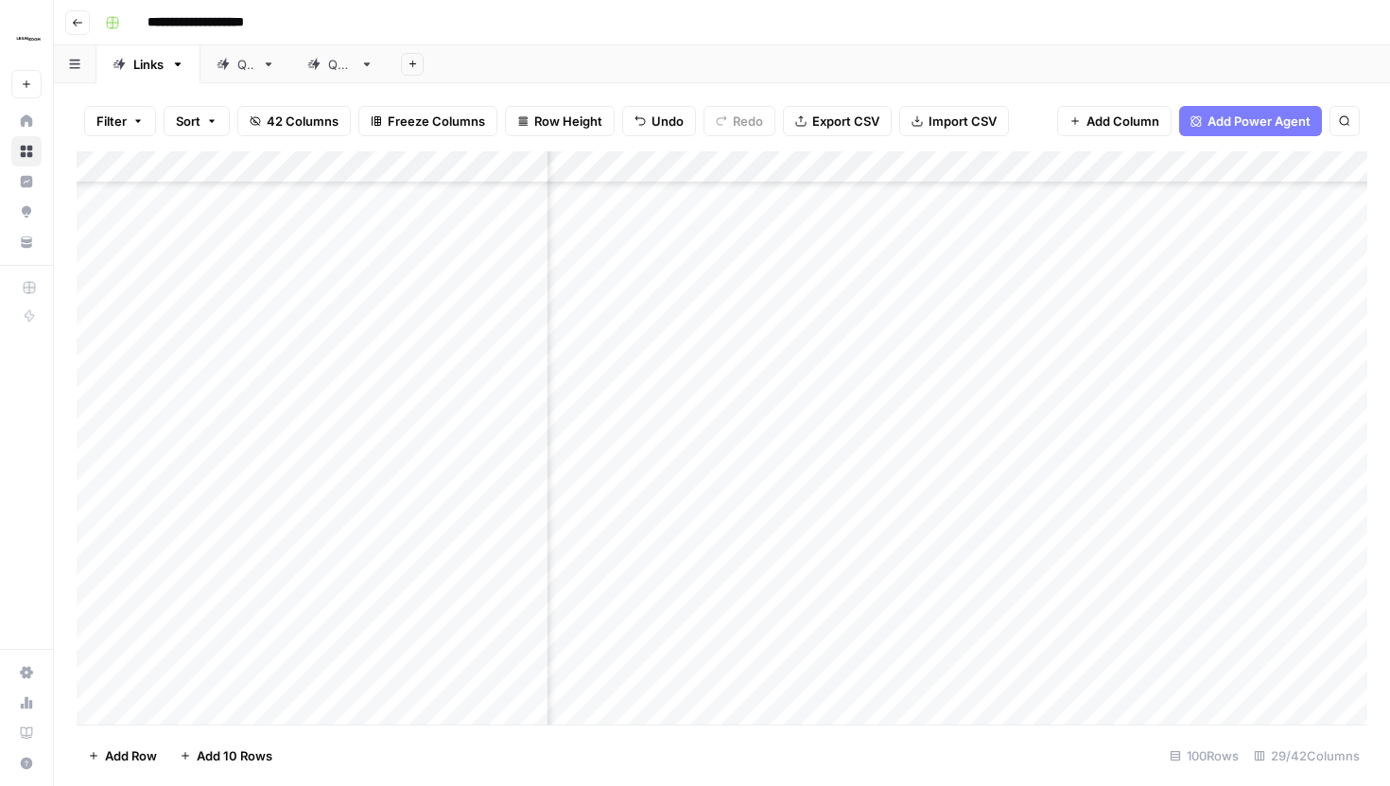
scroll to position [1290, 2625]
click at [840, 291] on div "Add Column" at bounding box center [722, 437] width 1291 height 573
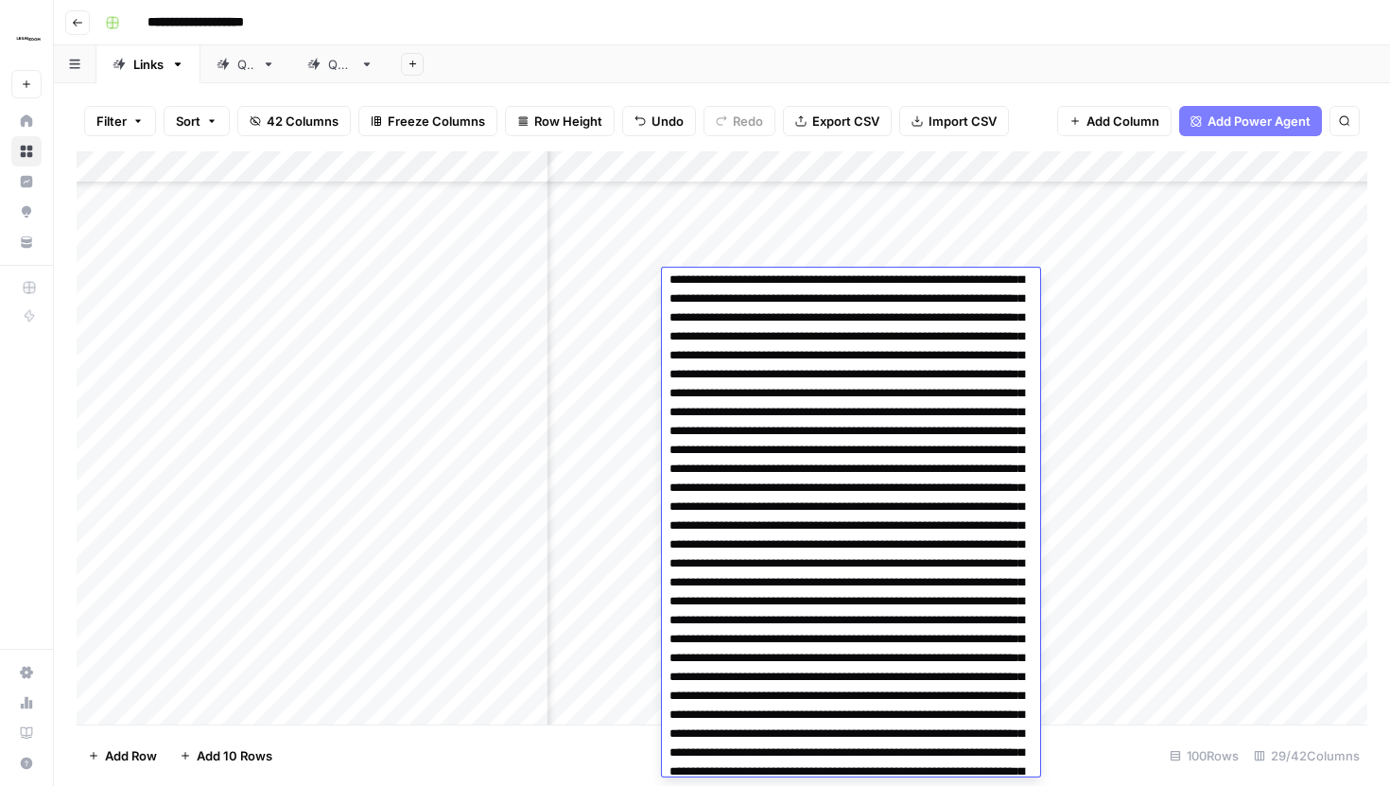
scroll to position [0, 0]
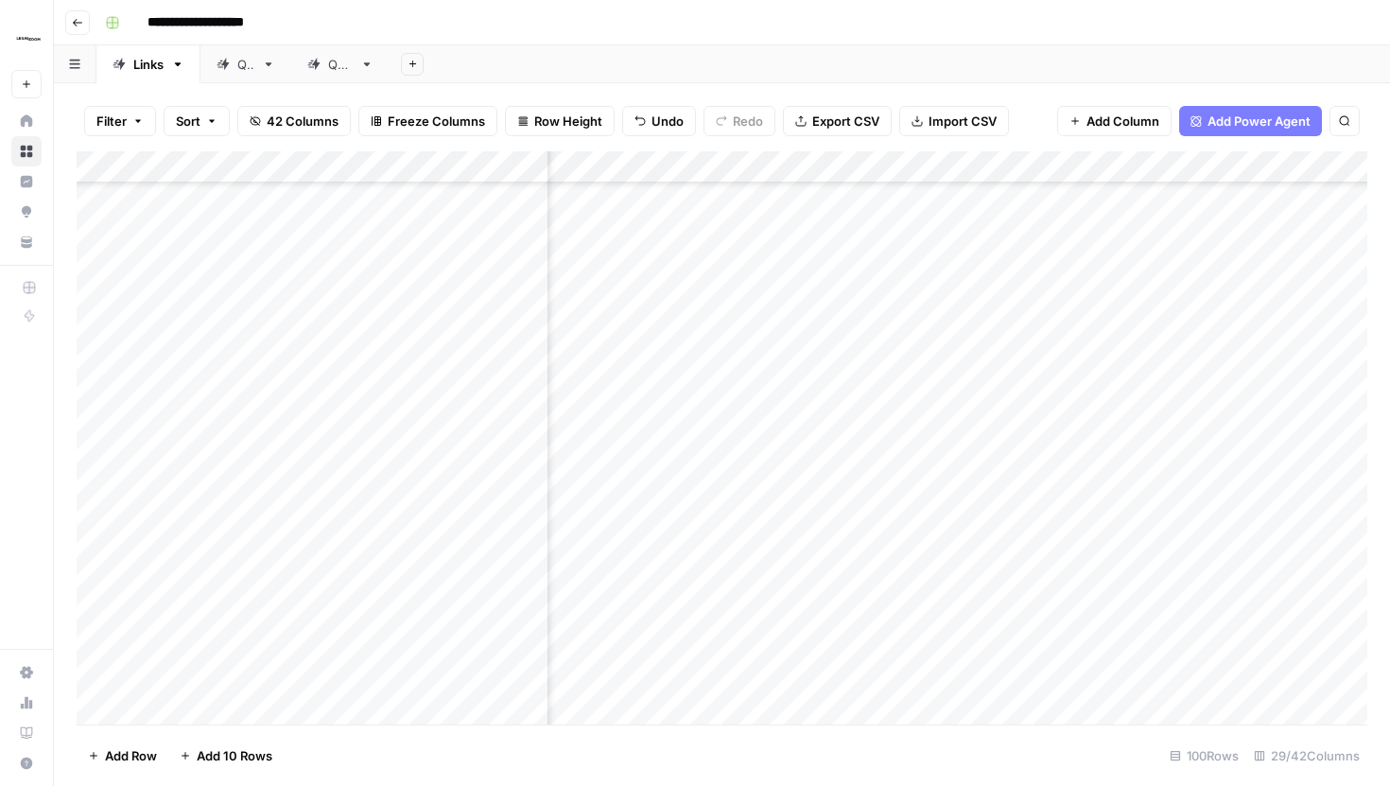
click at [1014, 113] on div "Filter Sort 42 Columns Freeze Columns Row Height Undo Redo Export CSV Import CS…" at bounding box center [722, 121] width 1291 height 61
click at [848, 336] on div "Add Column" at bounding box center [722, 437] width 1291 height 573
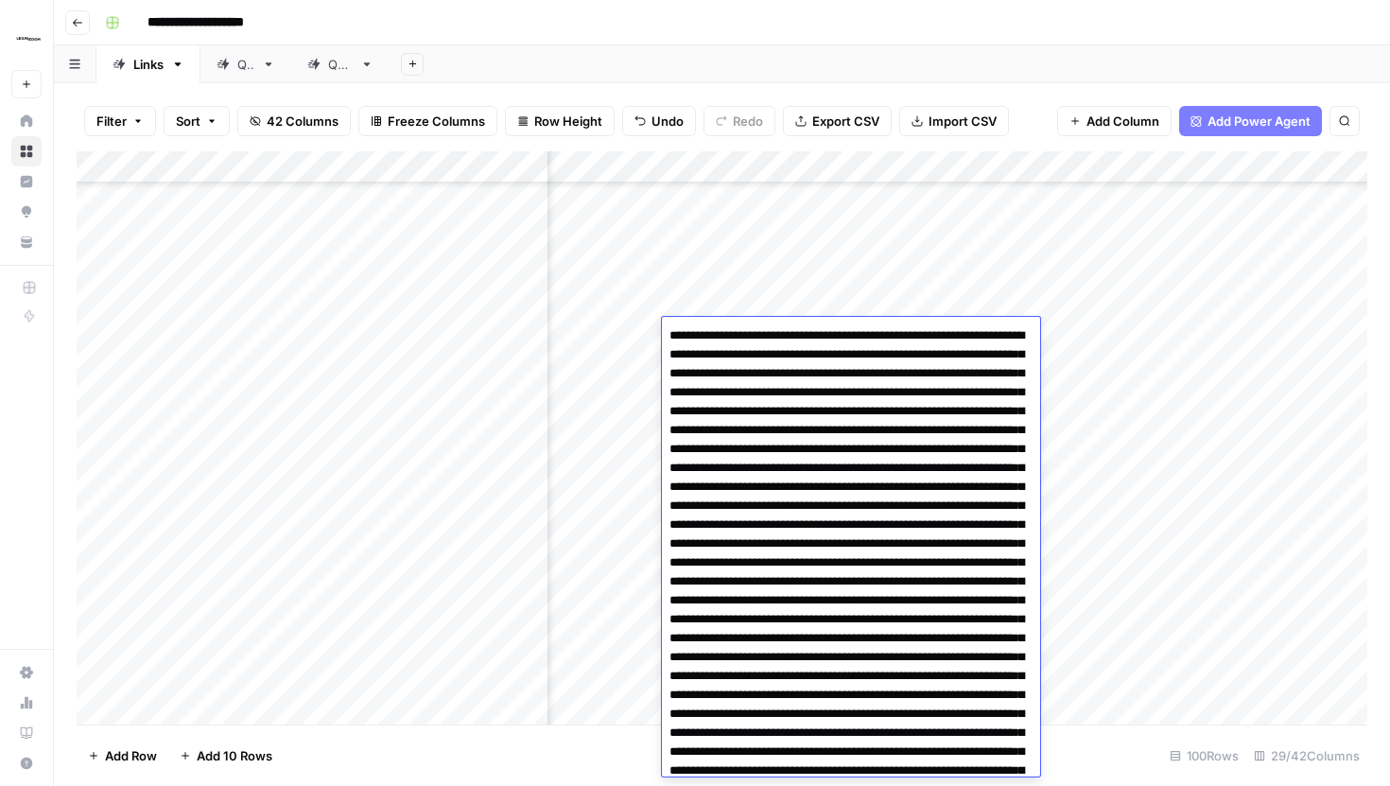
scroll to position [4716, 0]
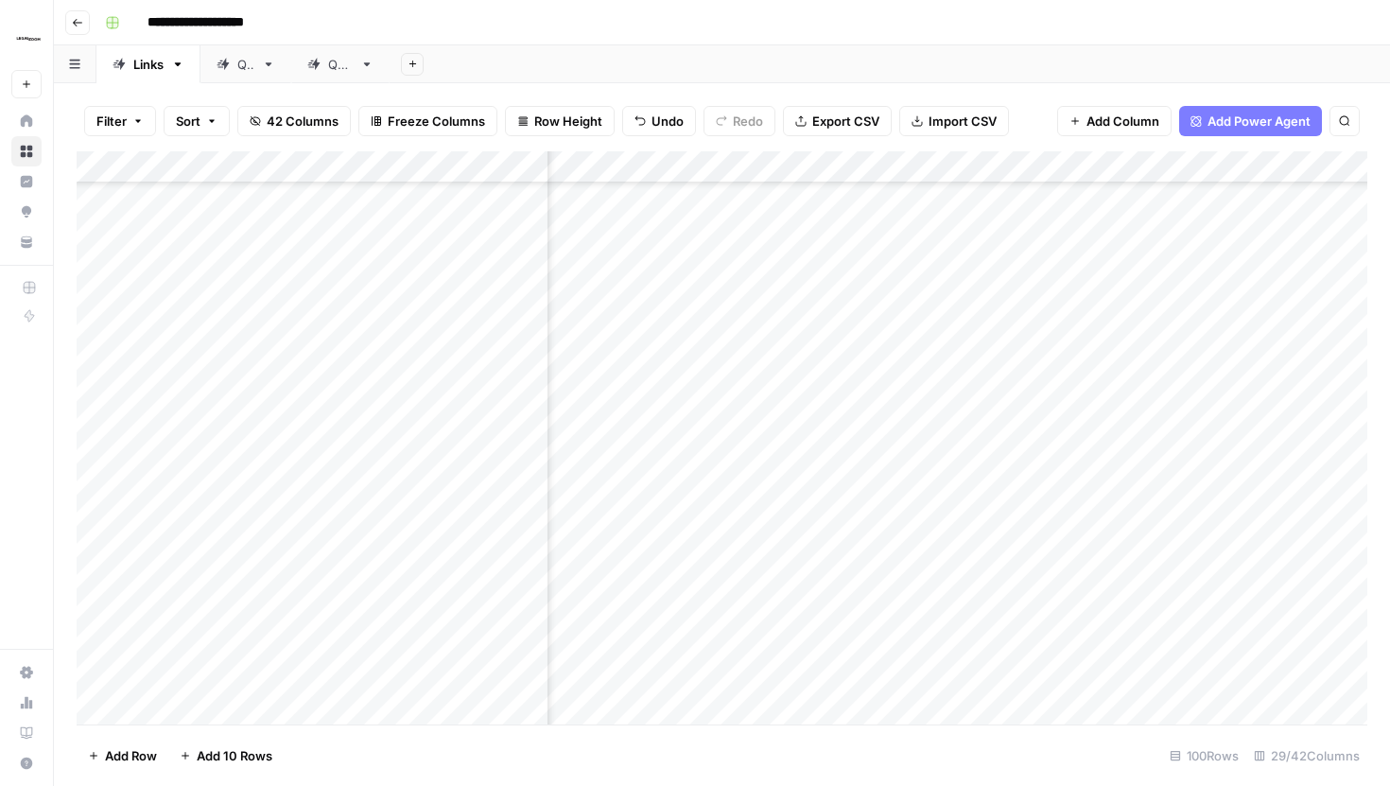
click at [1020, 127] on div "Filter Sort 42 Columns Freeze Columns Row Height Undo Redo Export CSV Import CS…" at bounding box center [722, 121] width 1291 height 61
click at [933, 333] on div "Add Column" at bounding box center [722, 437] width 1291 height 573
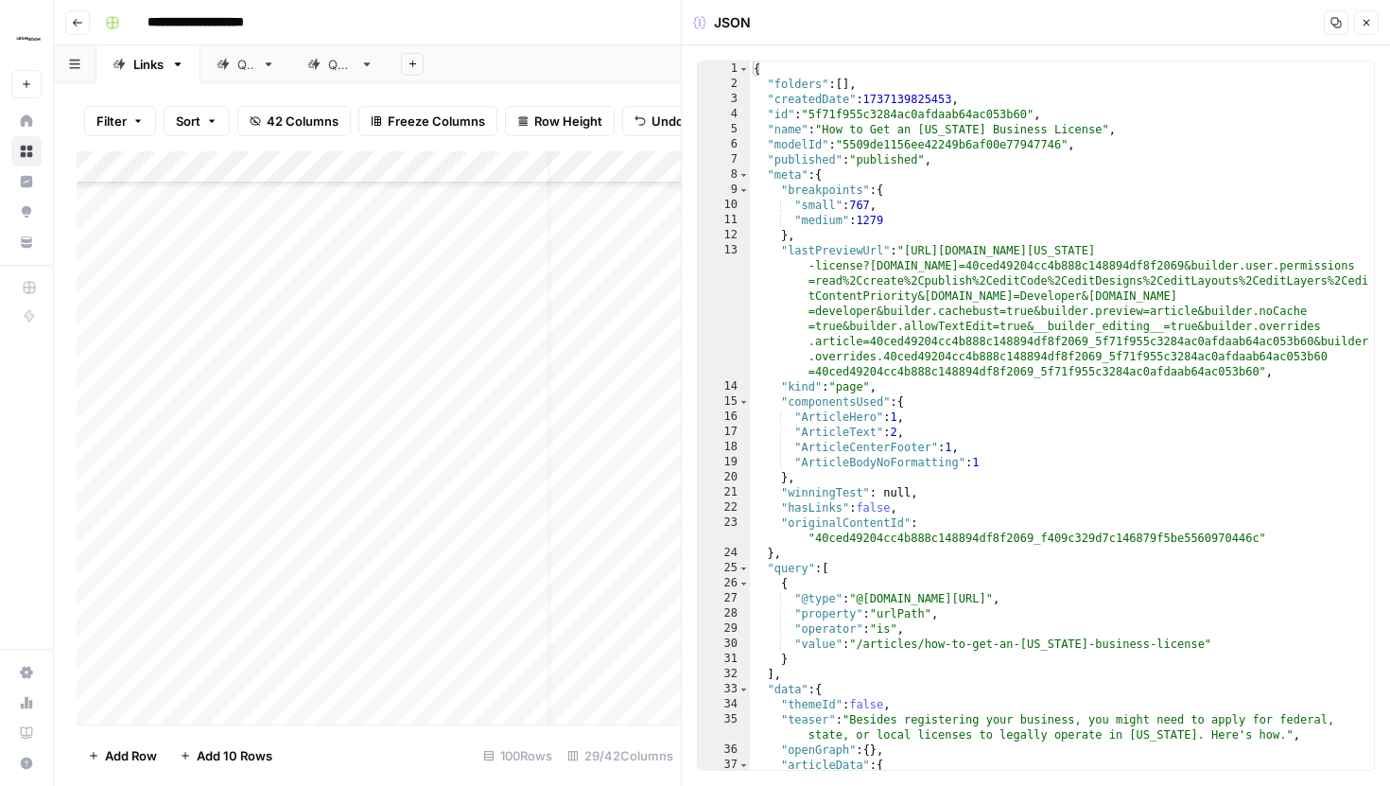
type textarea "*********"
click at [1120, 170] on div "{ "folders" : [ ] , "createdDate" : 1737139825453 , "id" : "5f71f955c3284ac0afd…" at bounding box center [1062, 430] width 624 height 738
click at [1334, 31] on button "Copy" at bounding box center [1336, 22] width 25 height 25
click at [1376, 27] on button "Close" at bounding box center [1366, 22] width 25 height 25
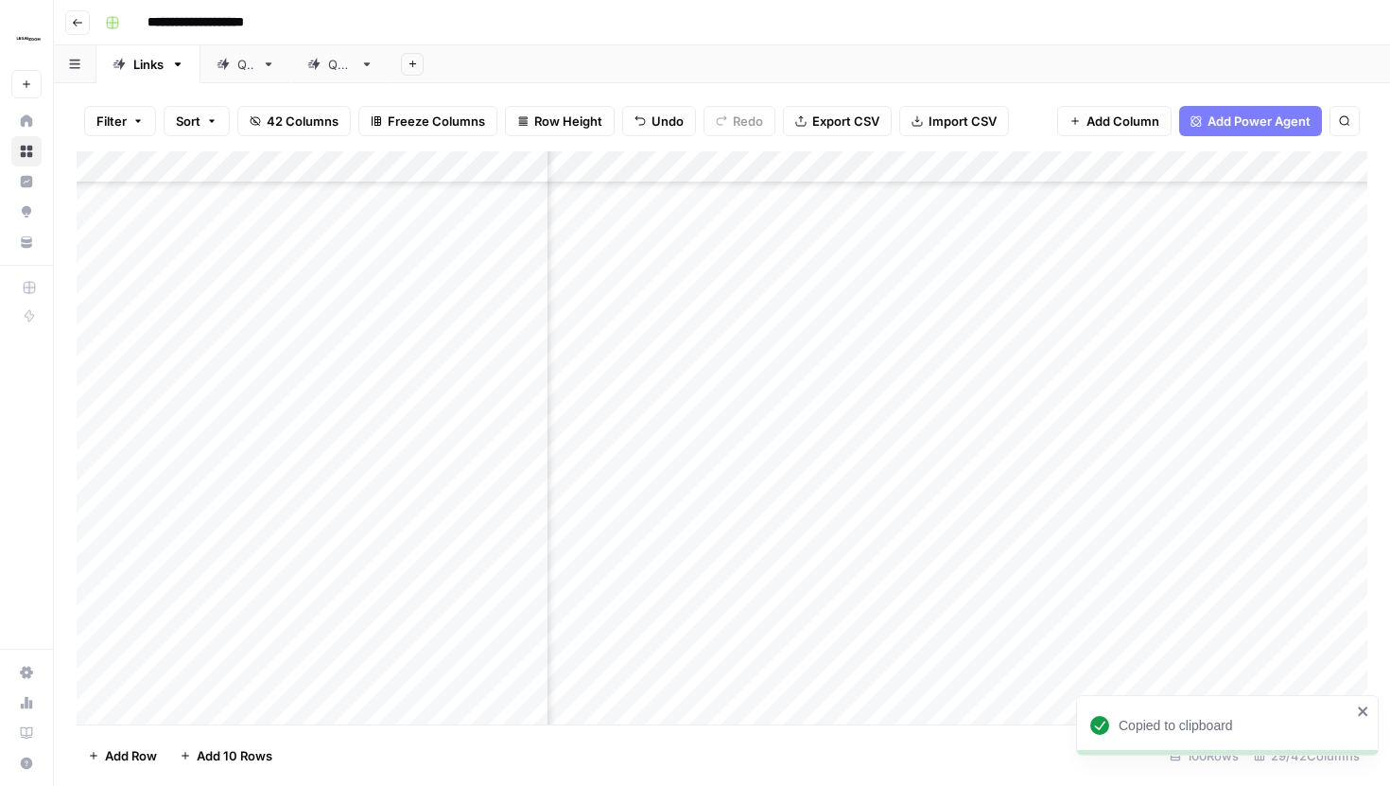
scroll to position [1290, 3094]
click at [929, 338] on div "Add Column" at bounding box center [722, 437] width 1291 height 573
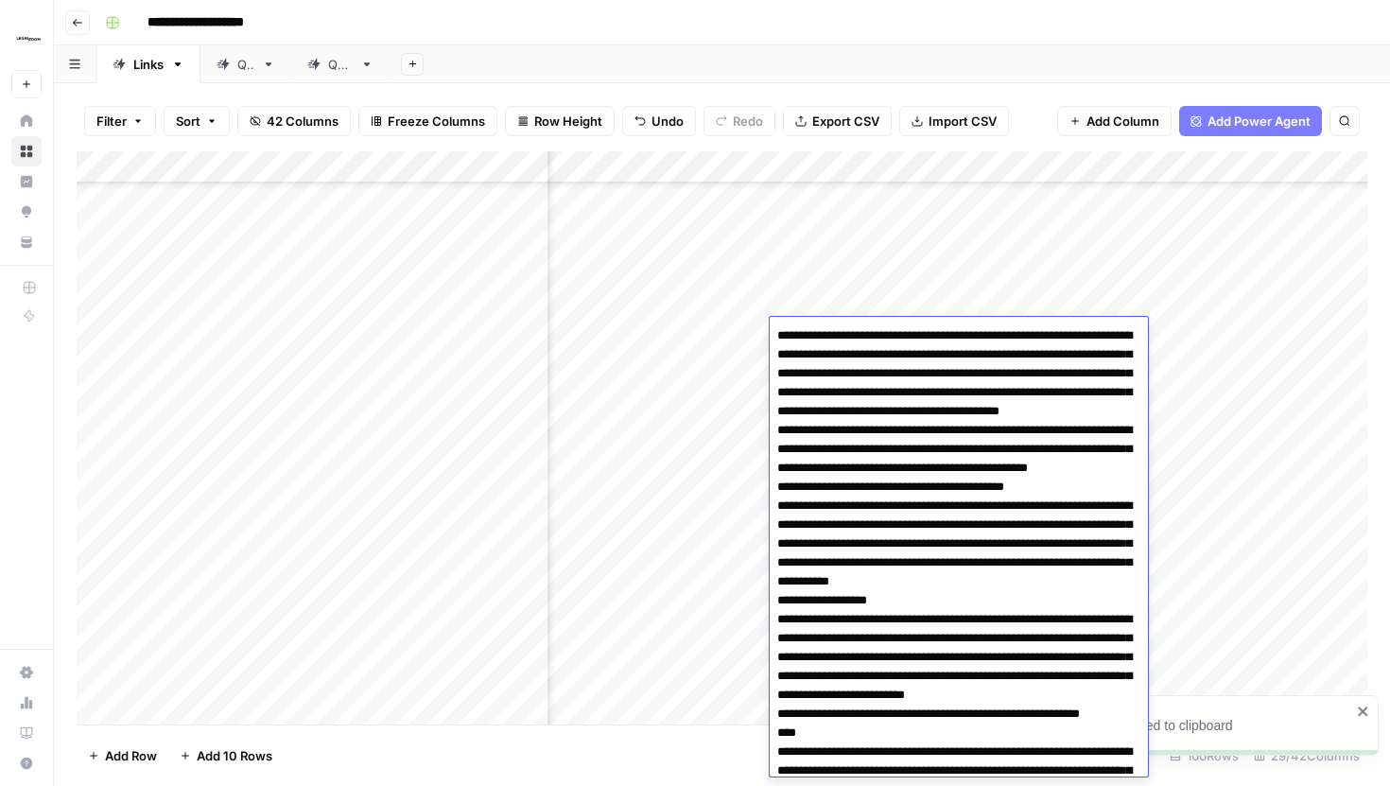
scroll to position [4641, 0]
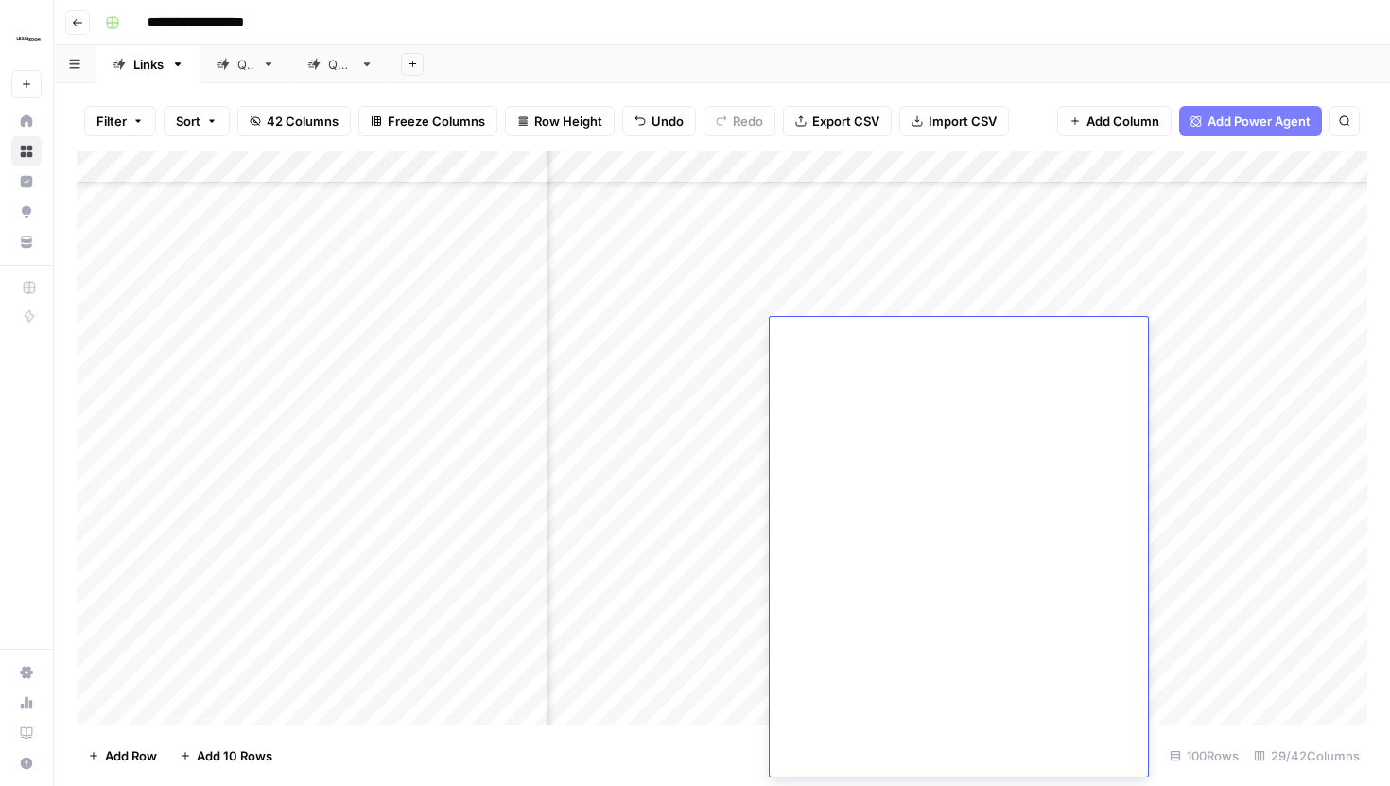
click at [1117, 238] on div "Add Column" at bounding box center [722, 437] width 1291 height 573
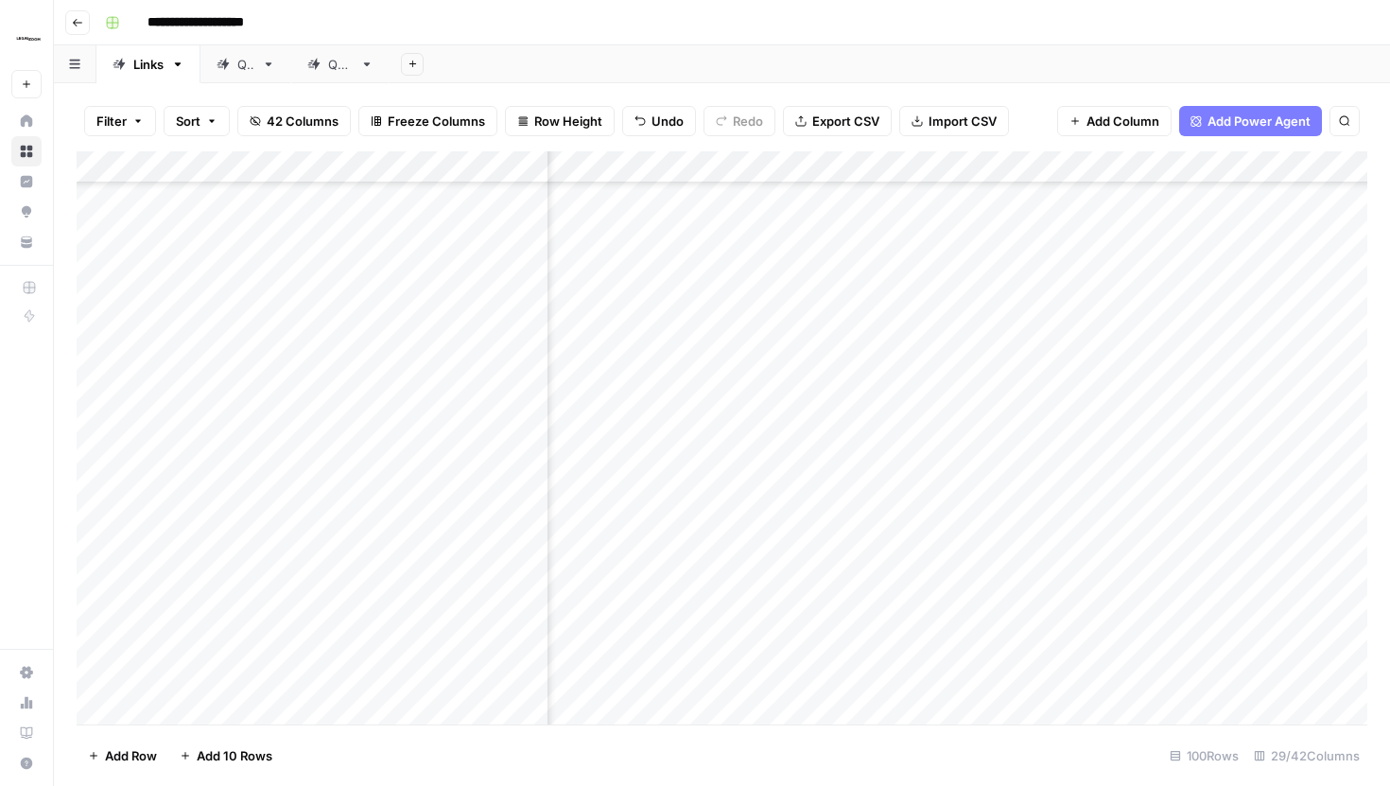
scroll to position [4406, 3094]
click at [836, 375] on div "Add Column" at bounding box center [722, 437] width 1291 height 573
click at [992, 165] on div "Add Column" at bounding box center [722, 437] width 1291 height 573
click at [909, 218] on input "[Syd] Pre-Post Comparison Content" at bounding box center [884, 212] width 192 height 19
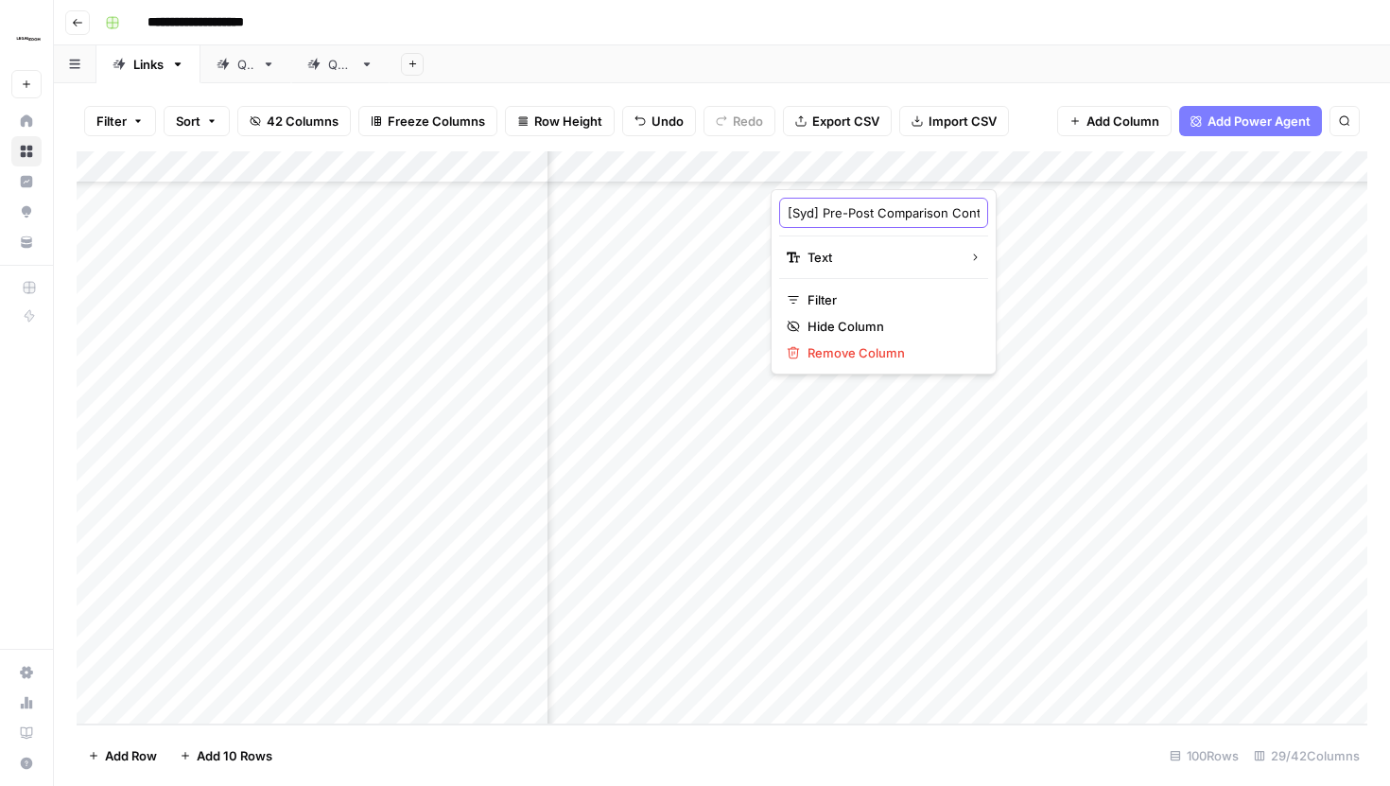
click at [909, 218] on input "[Syd] Pre-Post Comparison Content" at bounding box center [884, 212] width 192 height 19
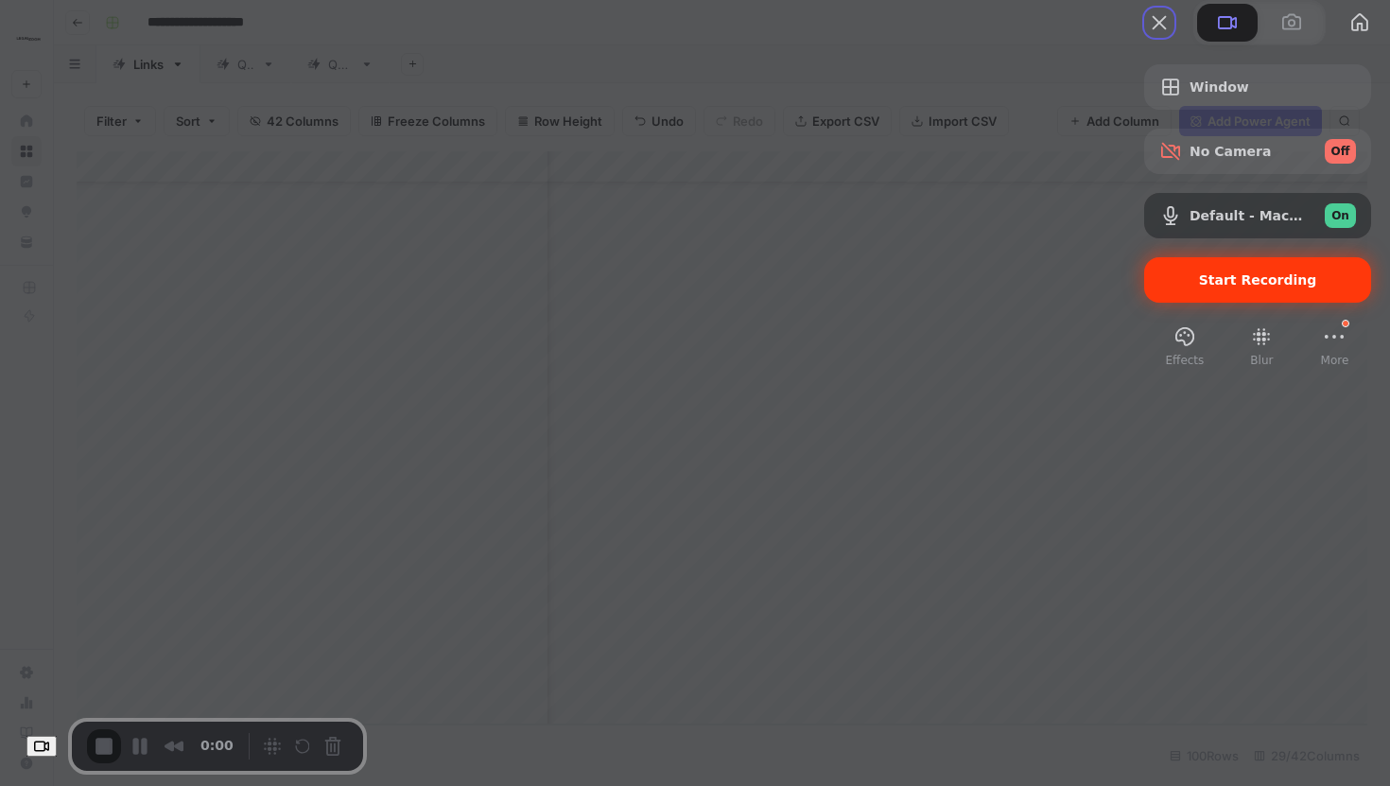
click at [1217, 303] on div "Start Recording" at bounding box center [1257, 279] width 227 height 45
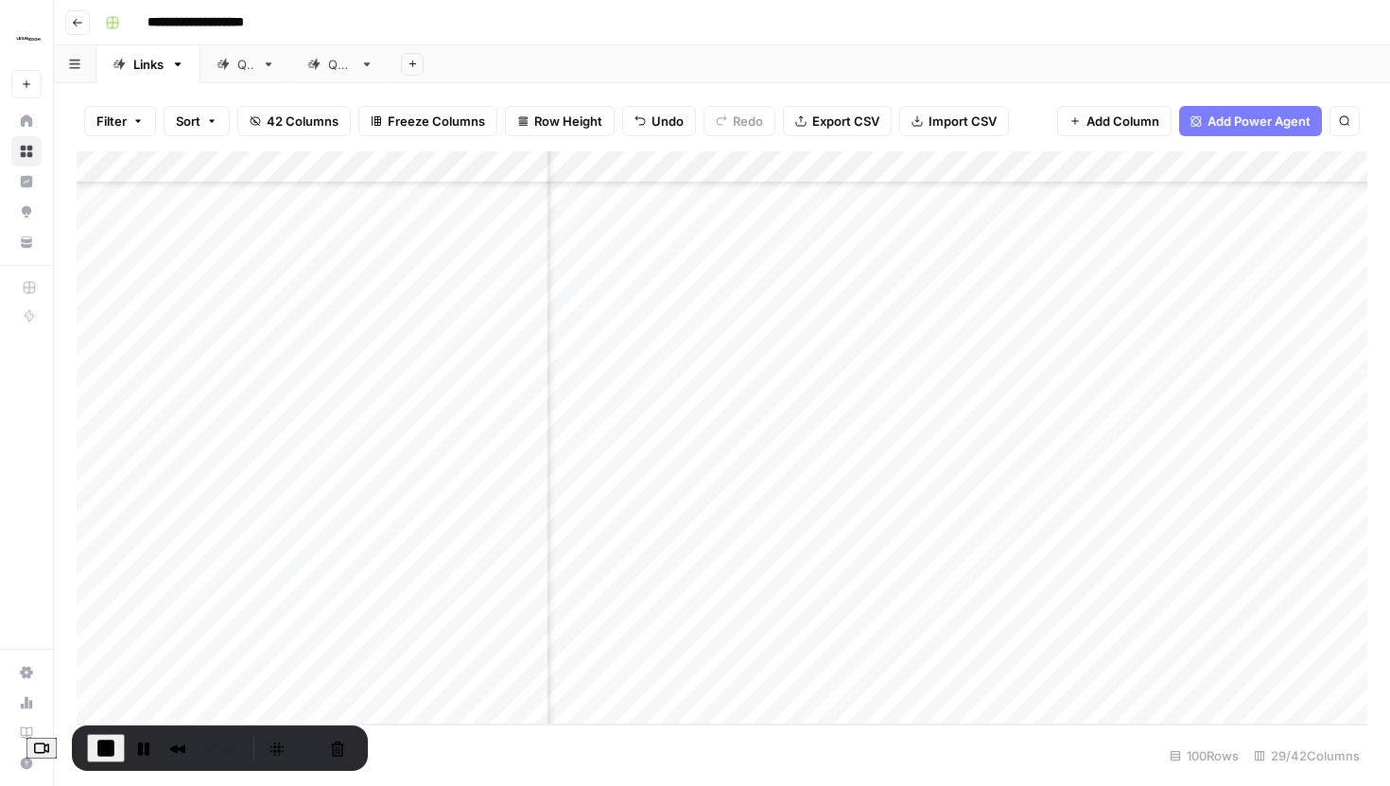
click at [929, 371] on div "Add Column" at bounding box center [722, 437] width 1291 height 573
click at [967, 369] on div "Add Column" at bounding box center [722, 437] width 1291 height 573
click at [967, 369] on div at bounding box center [921, 378] width 286 height 37
click at [1119, 373] on div "Add Column" at bounding box center [722, 437] width 1291 height 573
click at [1034, 371] on div "Add Column" at bounding box center [722, 437] width 1291 height 573
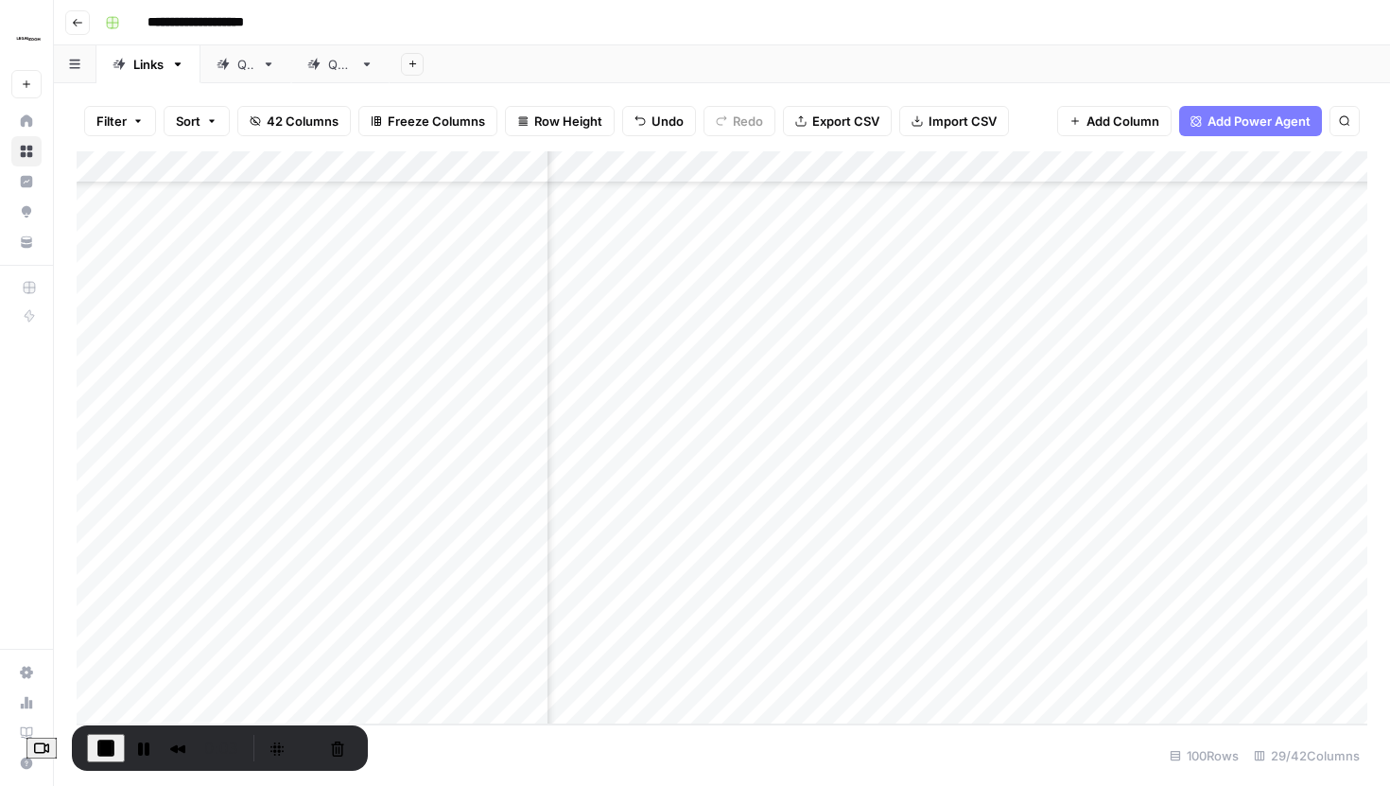
click at [1034, 371] on div "Add Column" at bounding box center [722, 437] width 1291 height 573
click at [1170, 370] on div "Add Column" at bounding box center [722, 437] width 1291 height 573
click at [1055, 167] on div "Add Column" at bounding box center [722, 437] width 1291 height 573
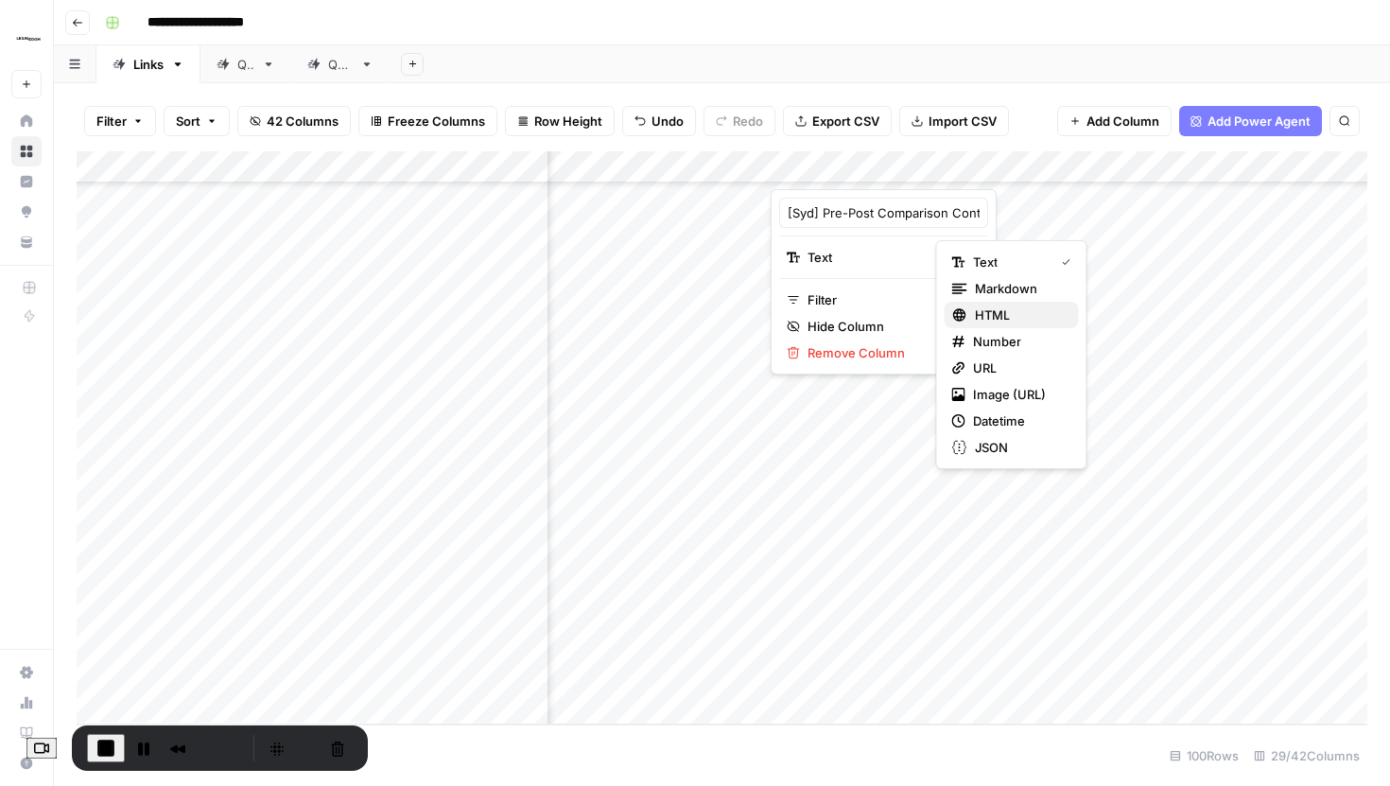
click at [993, 319] on span "HTML" at bounding box center [992, 314] width 35 height 19
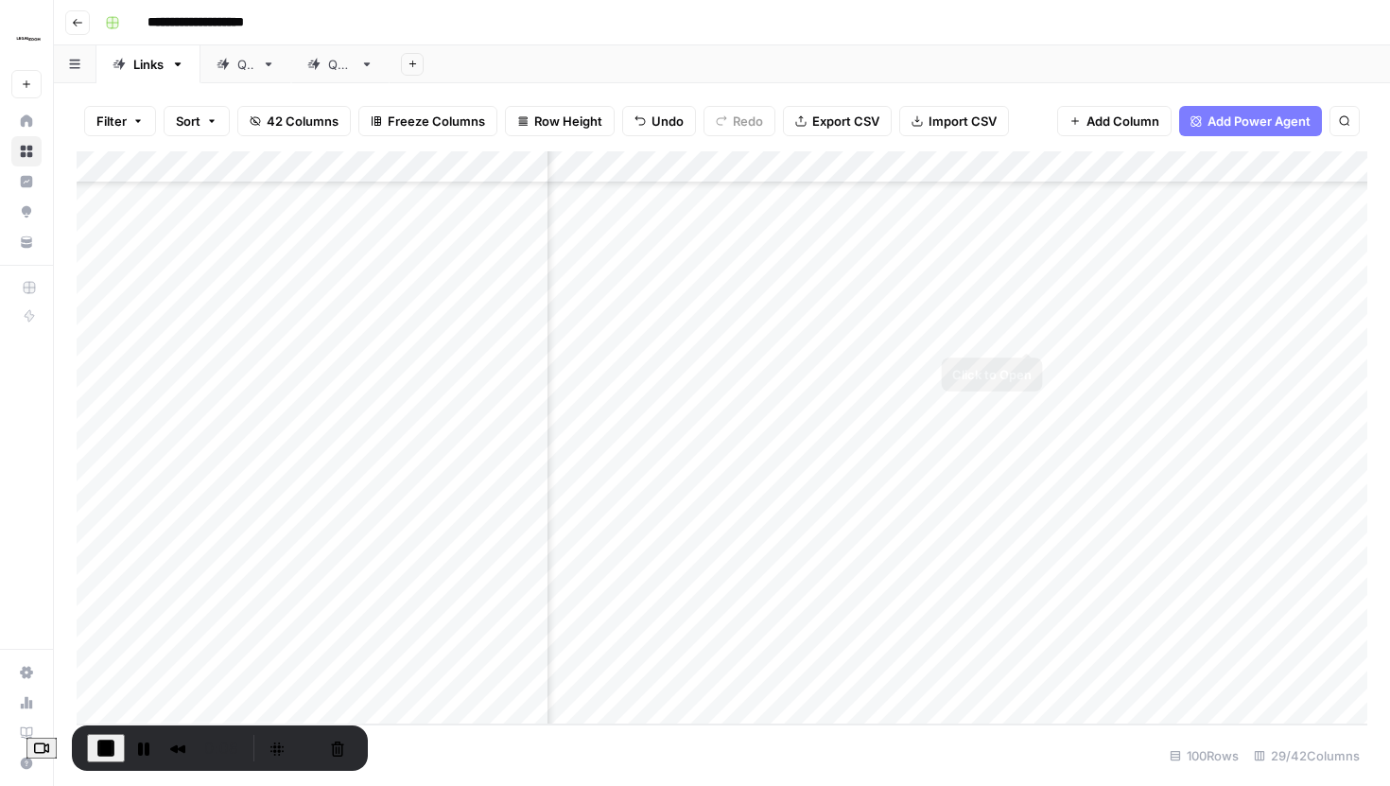
click at [1027, 310] on div "Add Column" at bounding box center [722, 437] width 1291 height 573
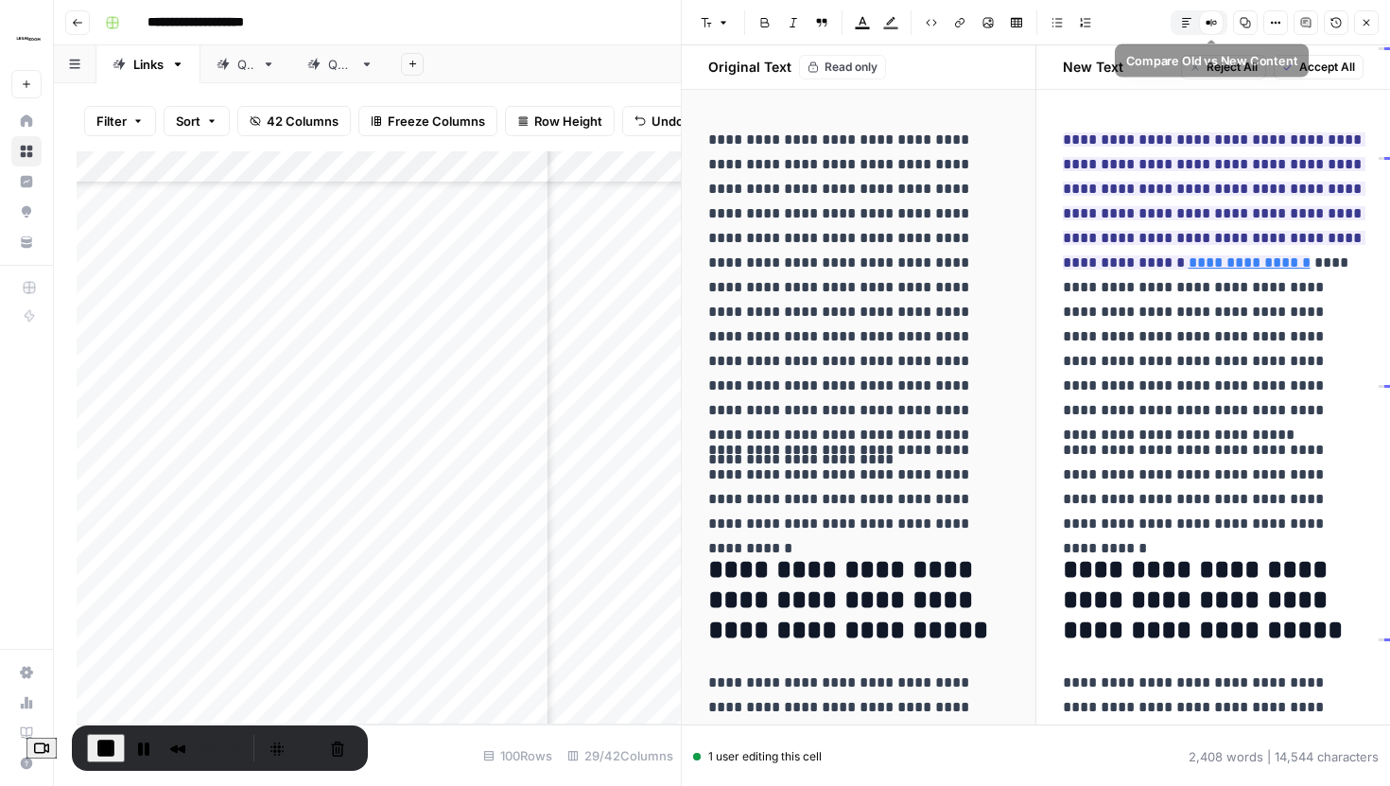
click at [1185, 21] on icon "button" at bounding box center [1186, 22] width 11 height 11
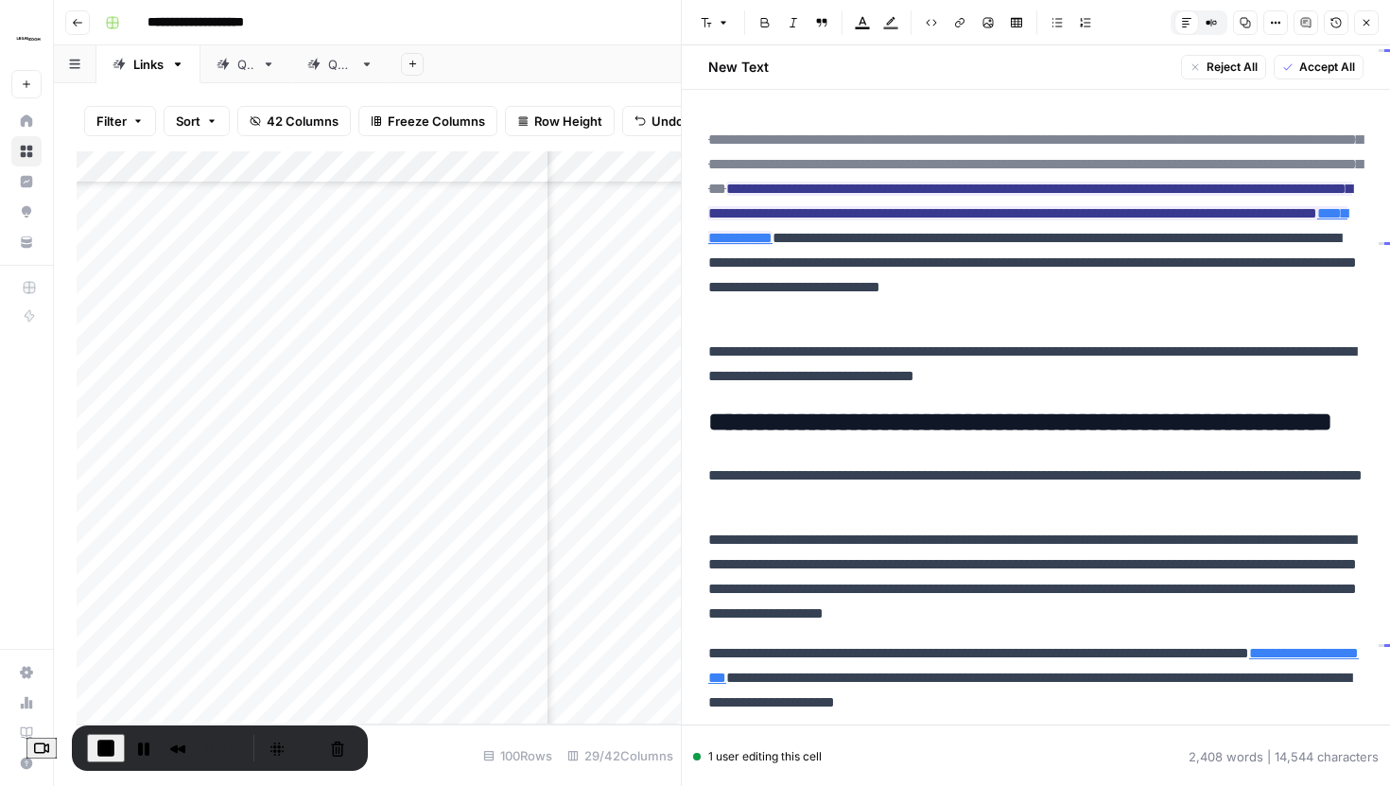
click at [1364, 26] on icon "button" at bounding box center [1366, 22] width 11 height 11
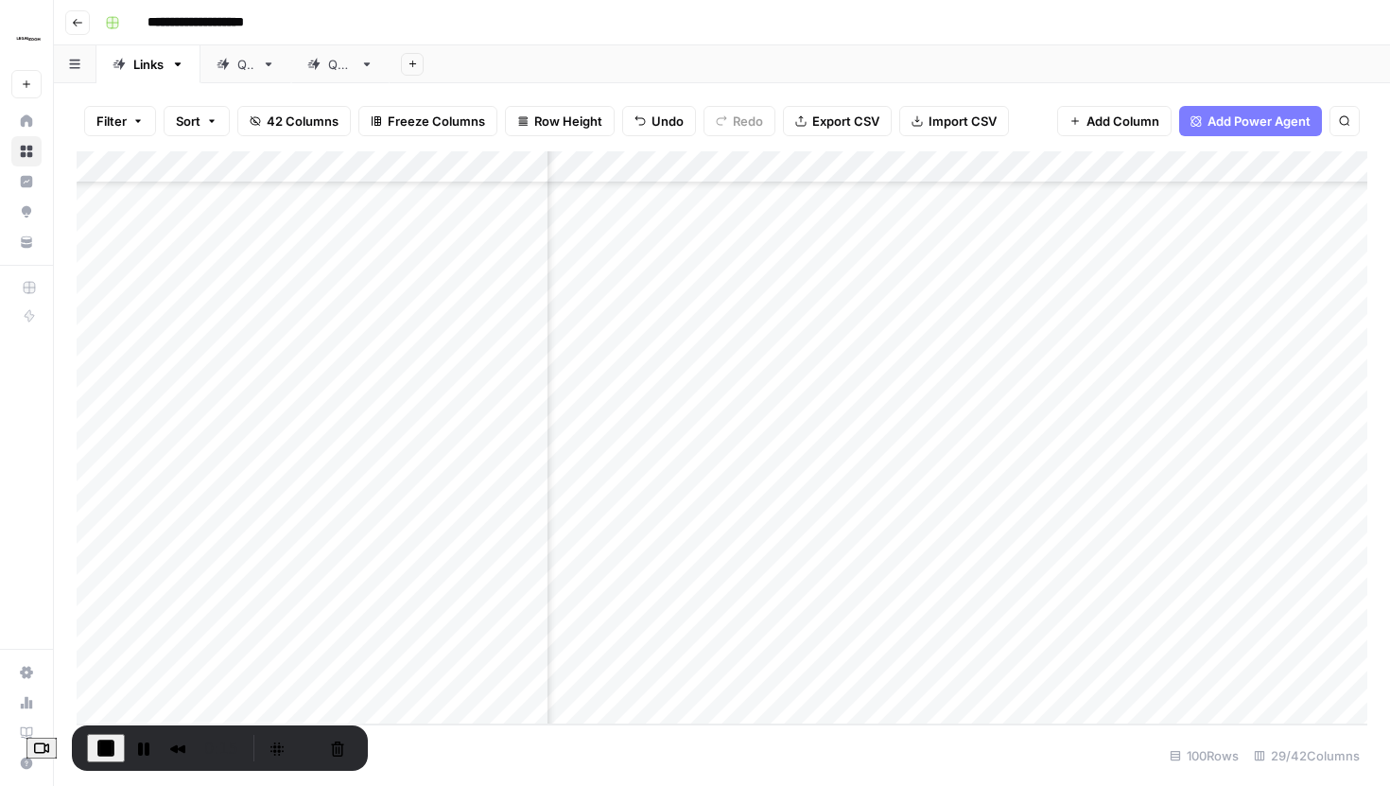
click at [967, 373] on div "Add Column" at bounding box center [722, 437] width 1291 height 573
click at [967, 376] on div "Add Column" at bounding box center [722, 437] width 1291 height 573
click at [731, 358] on div "Add Column" at bounding box center [722, 437] width 1291 height 573
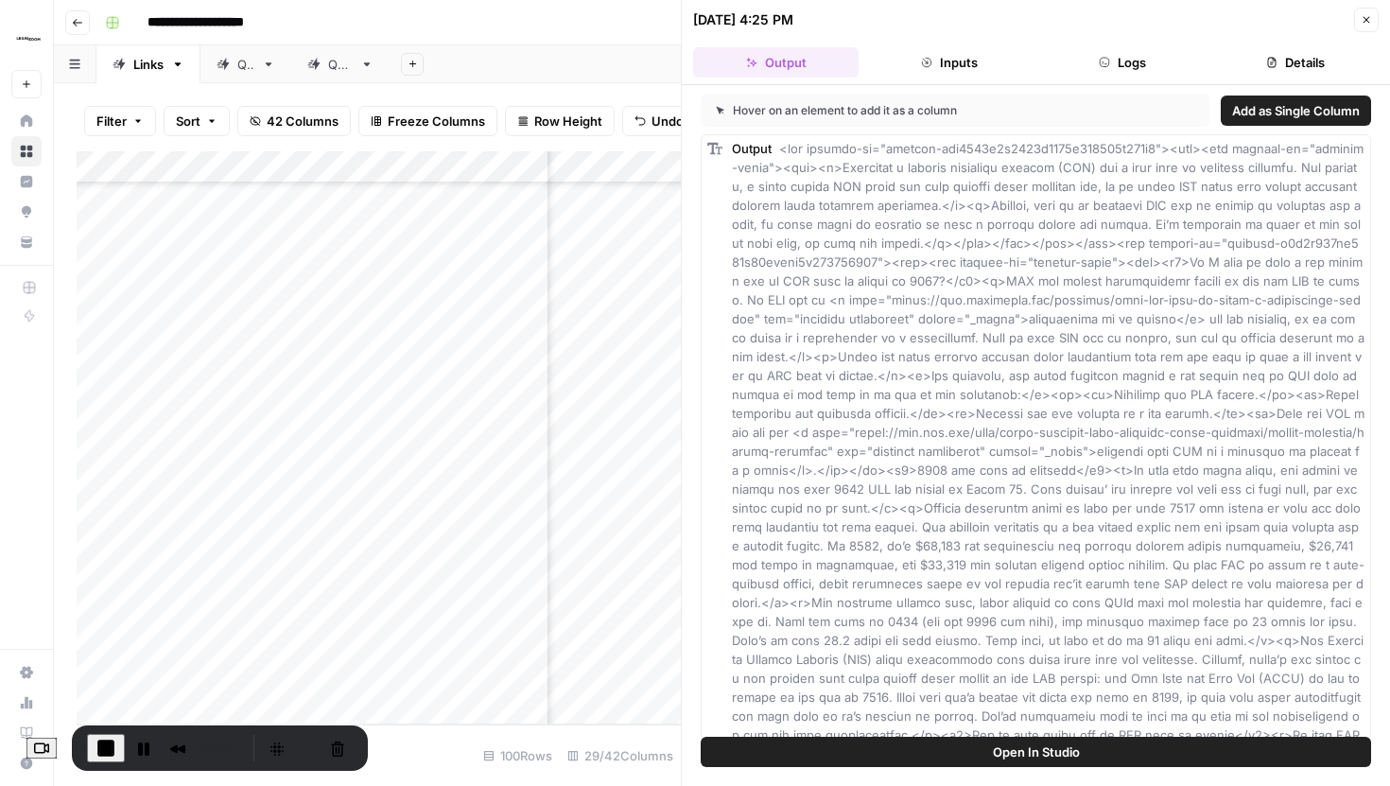
click at [1367, 26] on button "Close" at bounding box center [1366, 20] width 25 height 25
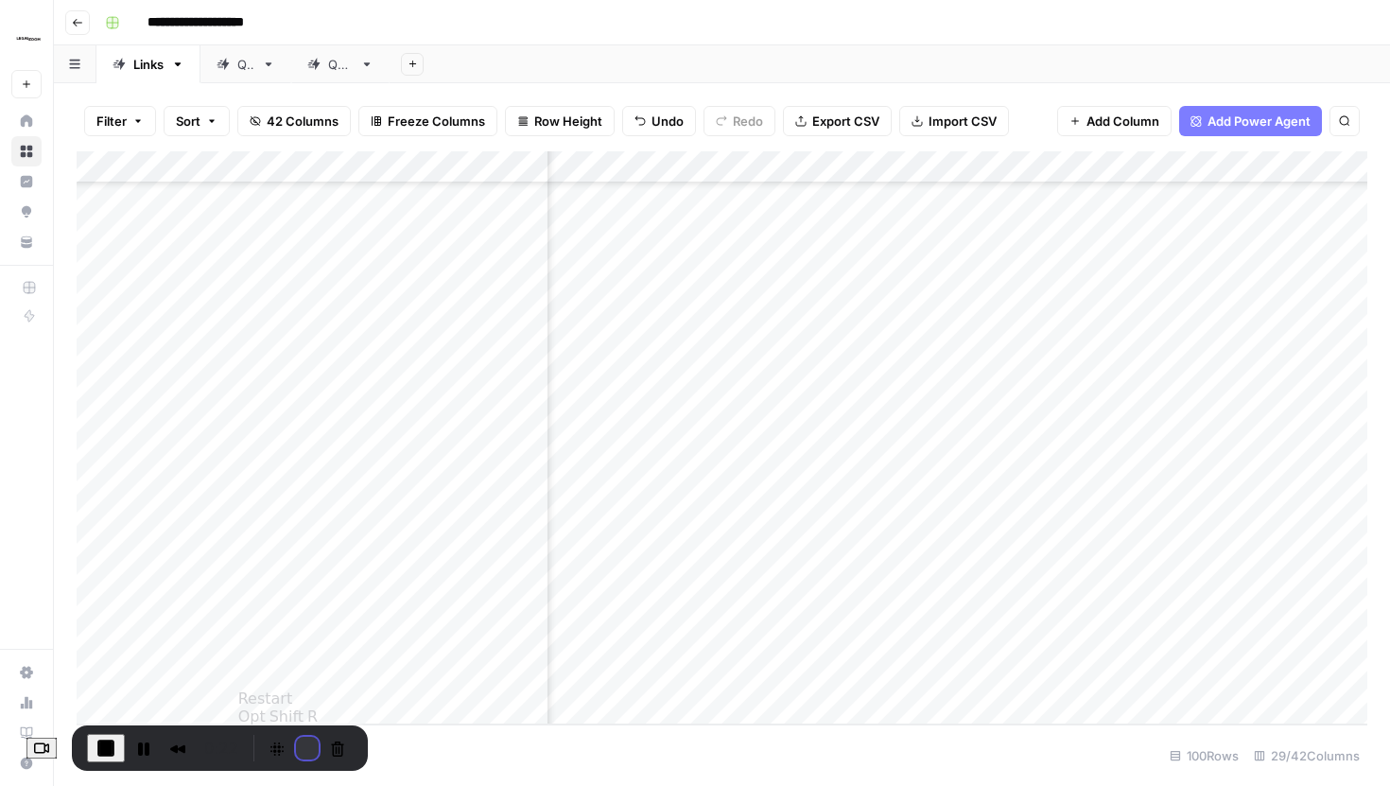
click at [319, 751] on button "Restart Recording" at bounding box center [307, 748] width 23 height 23
click at [959, 377] on div "Add Column" at bounding box center [722, 437] width 1291 height 573
click at [1025, 315] on div "Add Column" at bounding box center [722, 437] width 1291 height 573
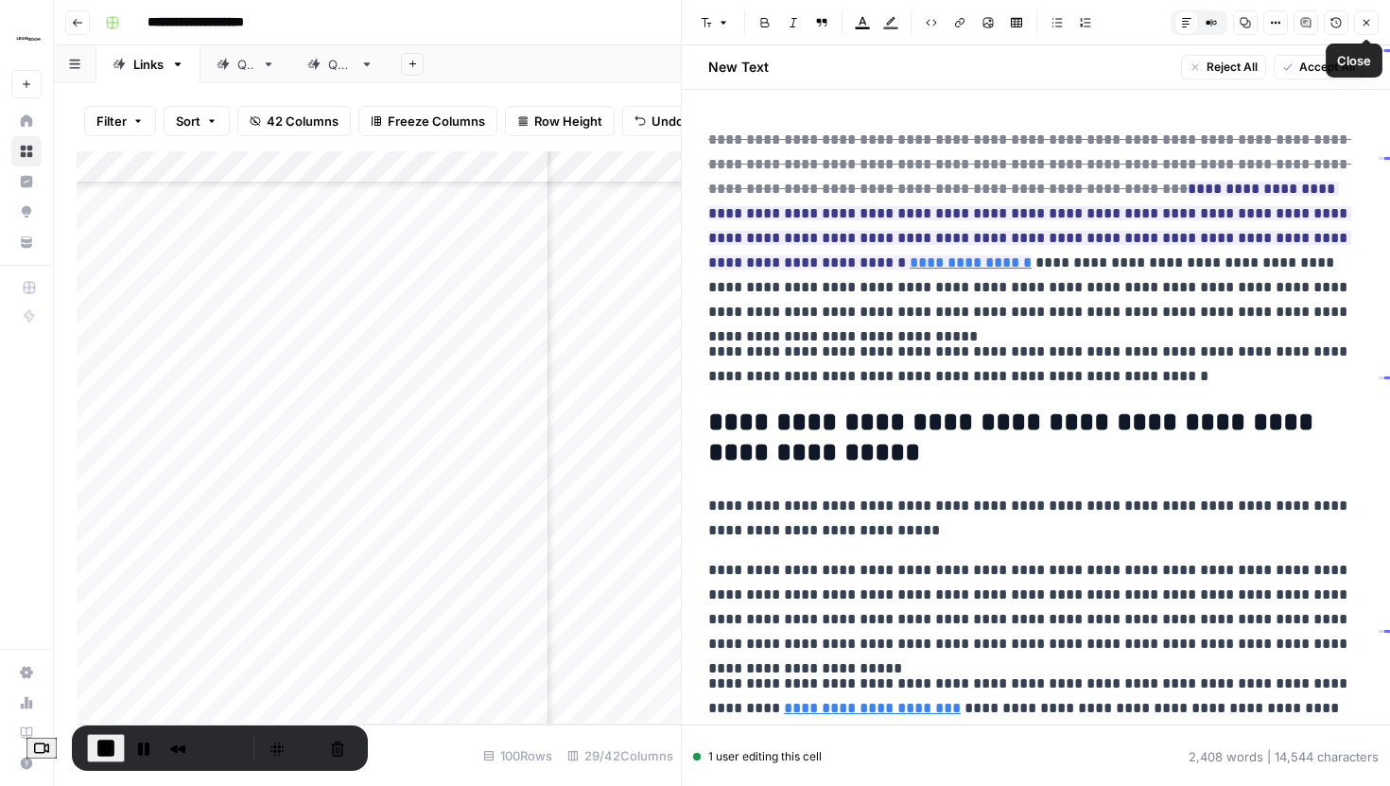
click at [1369, 30] on button "Close" at bounding box center [1366, 22] width 25 height 25
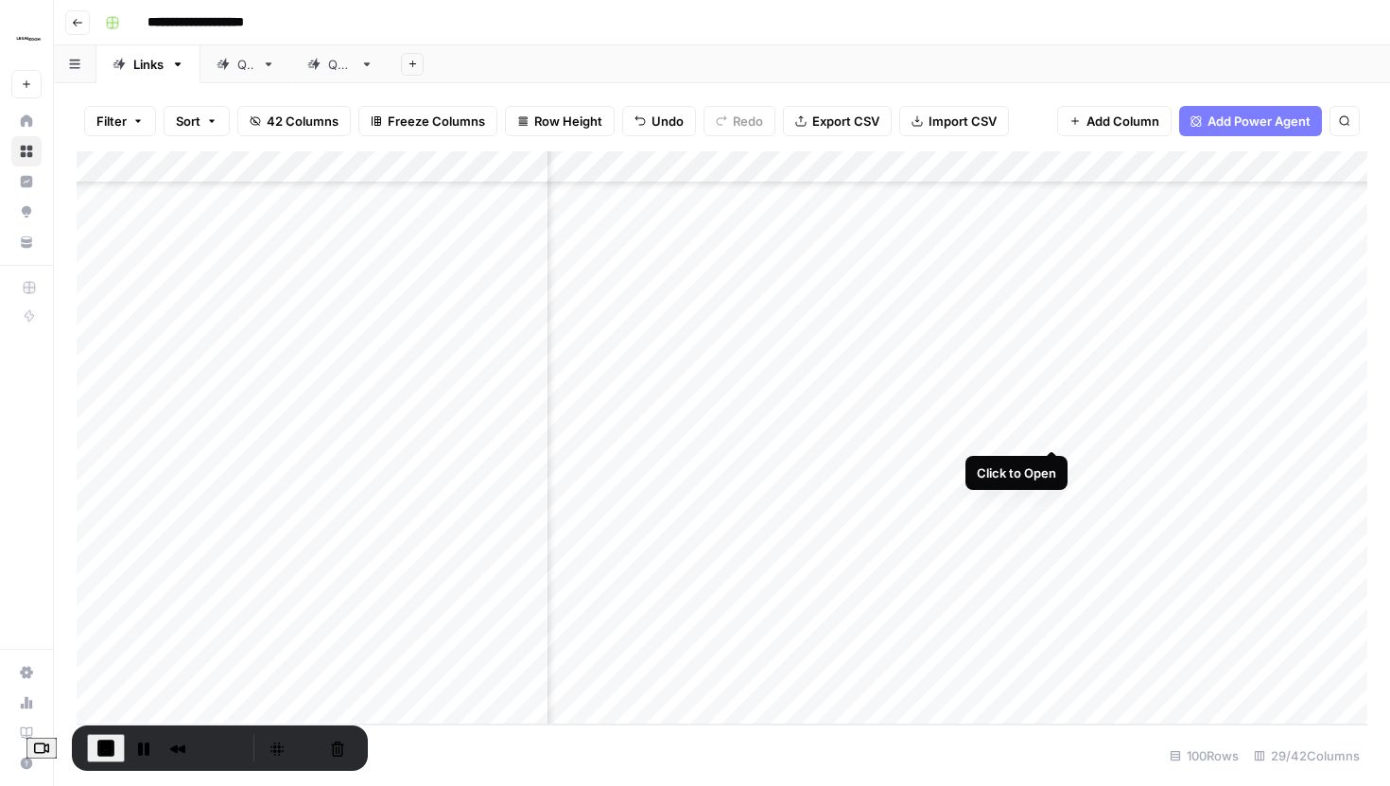
click at [1049, 411] on div "Add Column" at bounding box center [722, 437] width 1291 height 573
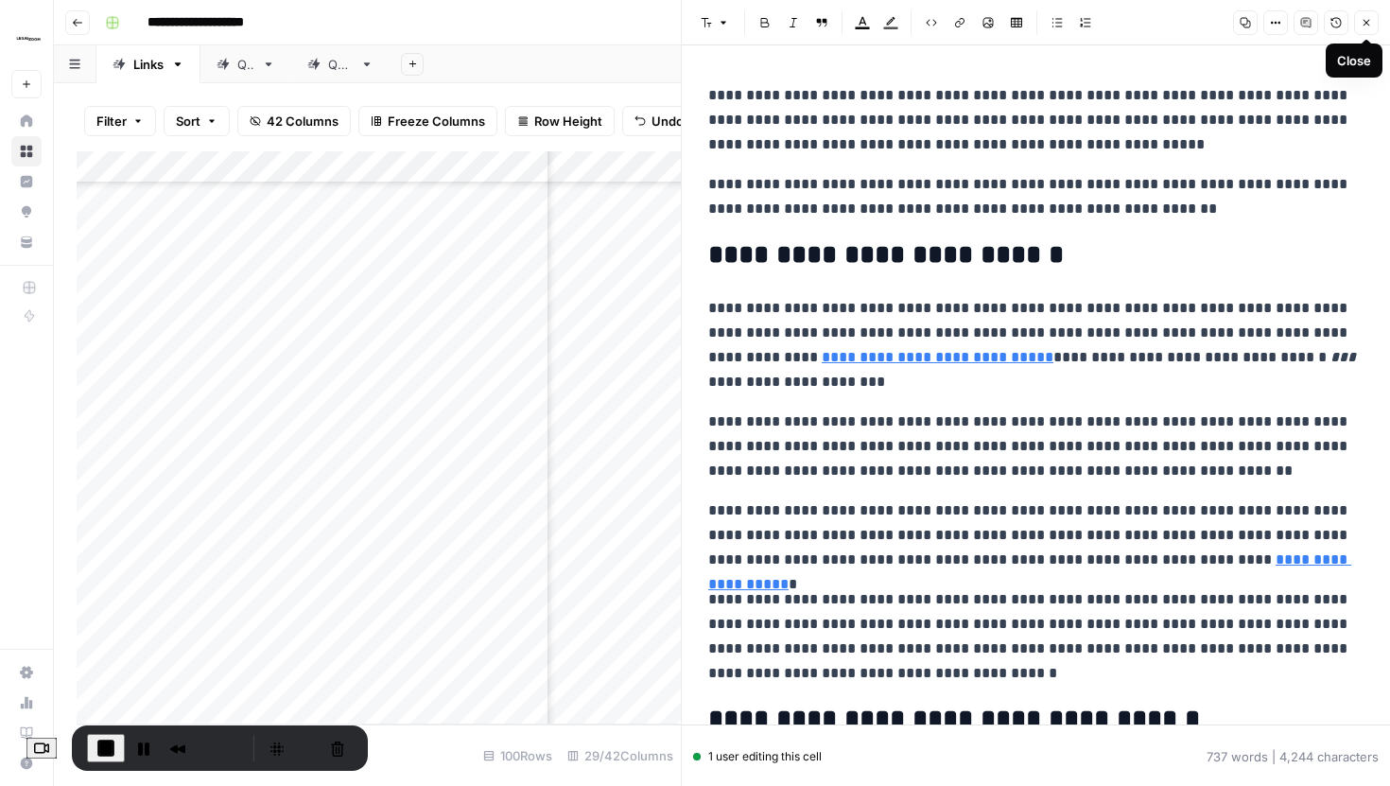
click at [1361, 26] on icon "button" at bounding box center [1366, 22] width 11 height 11
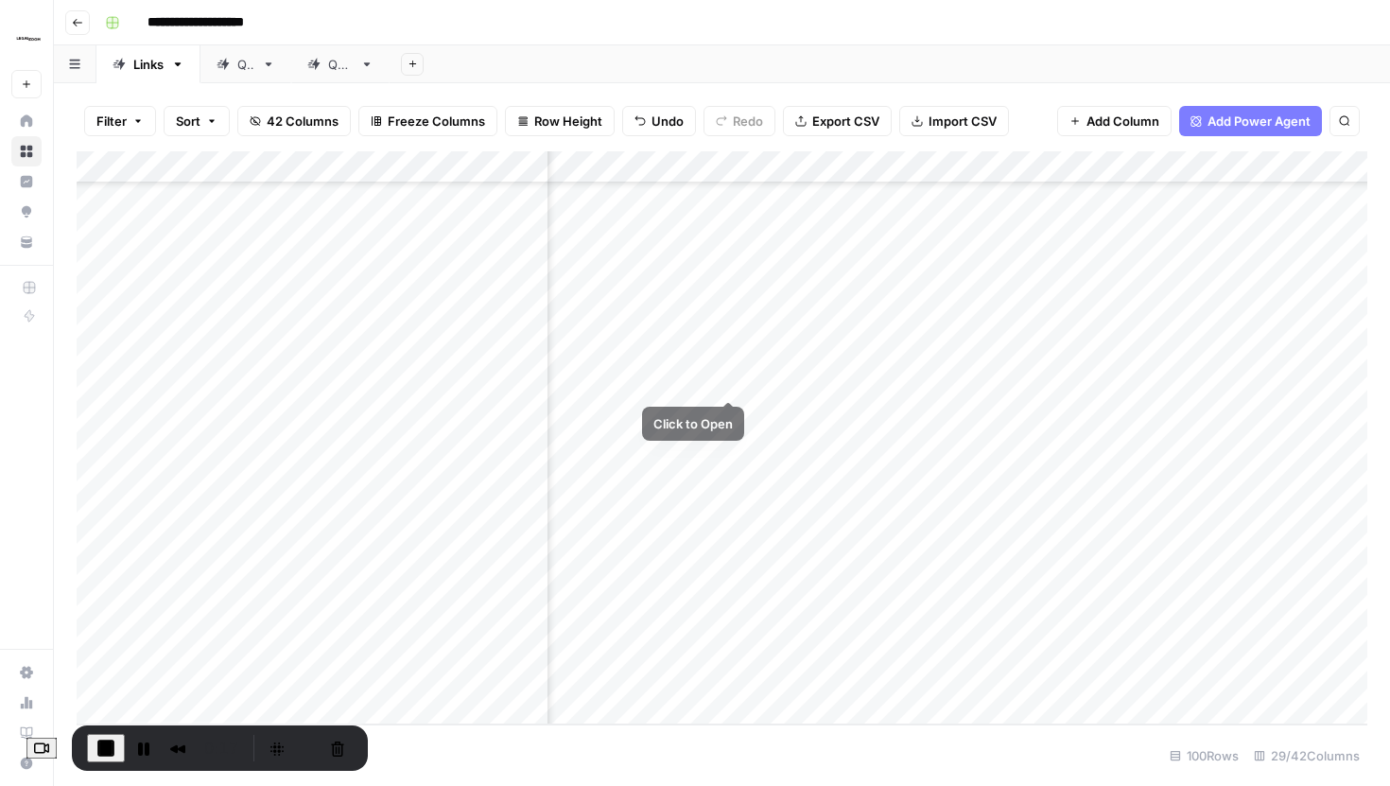
click at [726, 366] on div "Add Column" at bounding box center [722, 437] width 1291 height 573
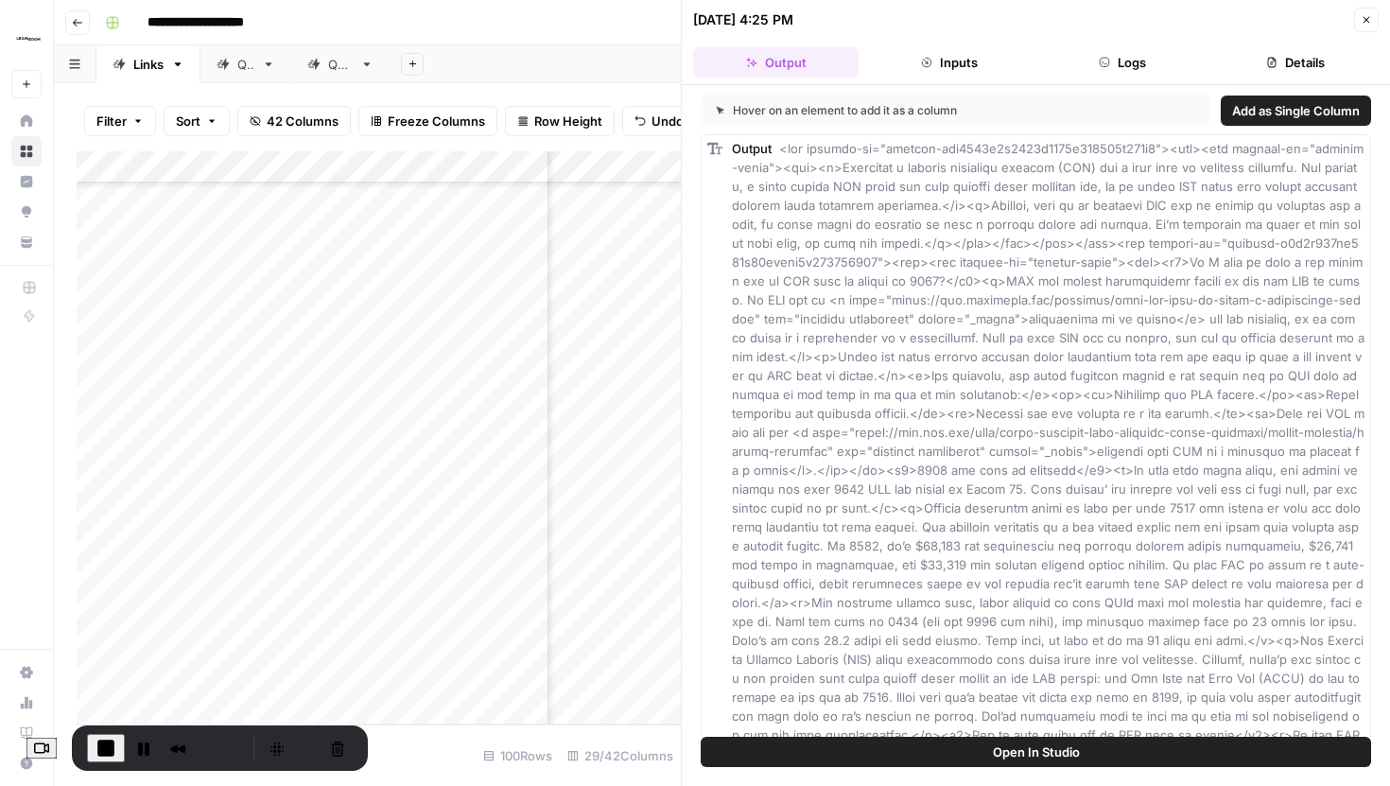
click at [1363, 16] on icon "button" at bounding box center [1366, 19] width 11 height 11
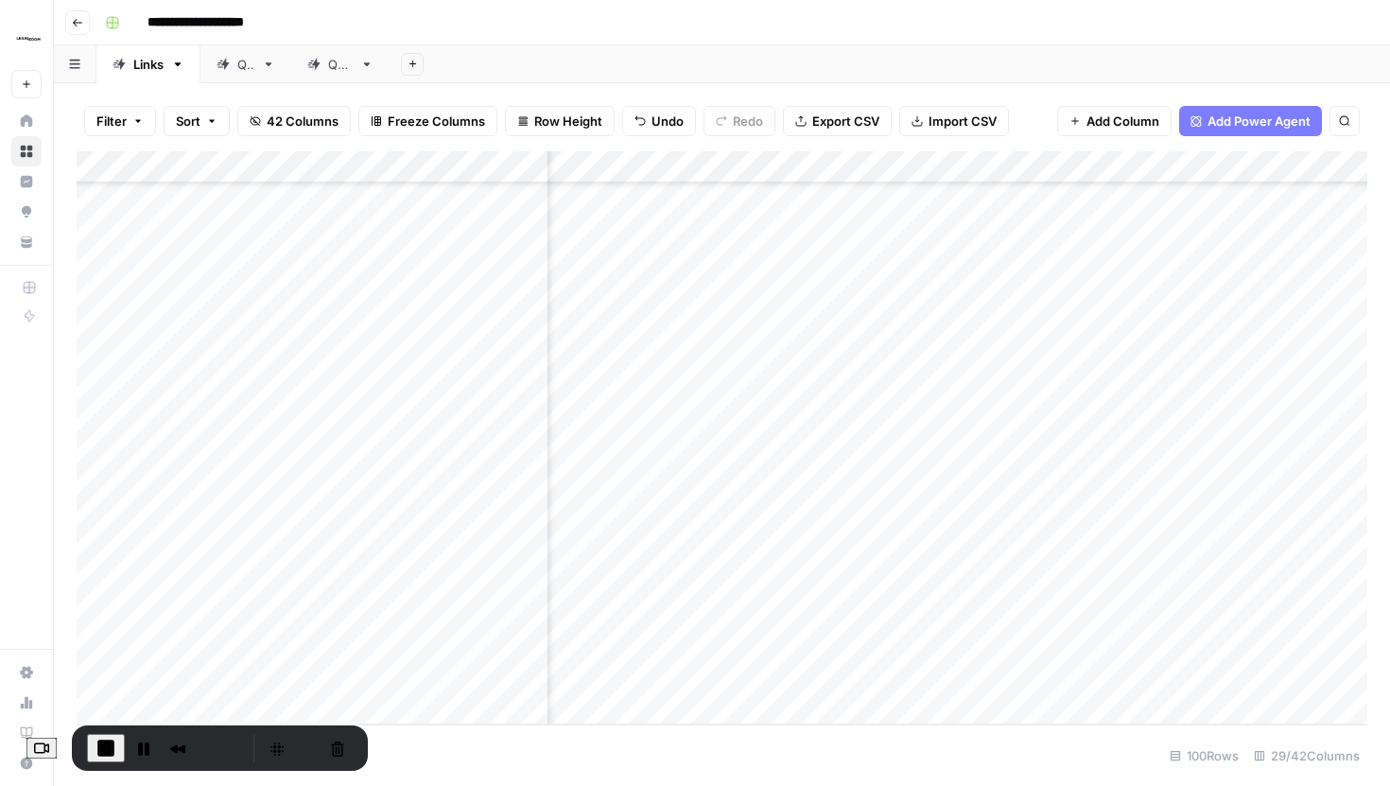
click at [113, 742] on span "End Recording" at bounding box center [106, 748] width 23 height 23
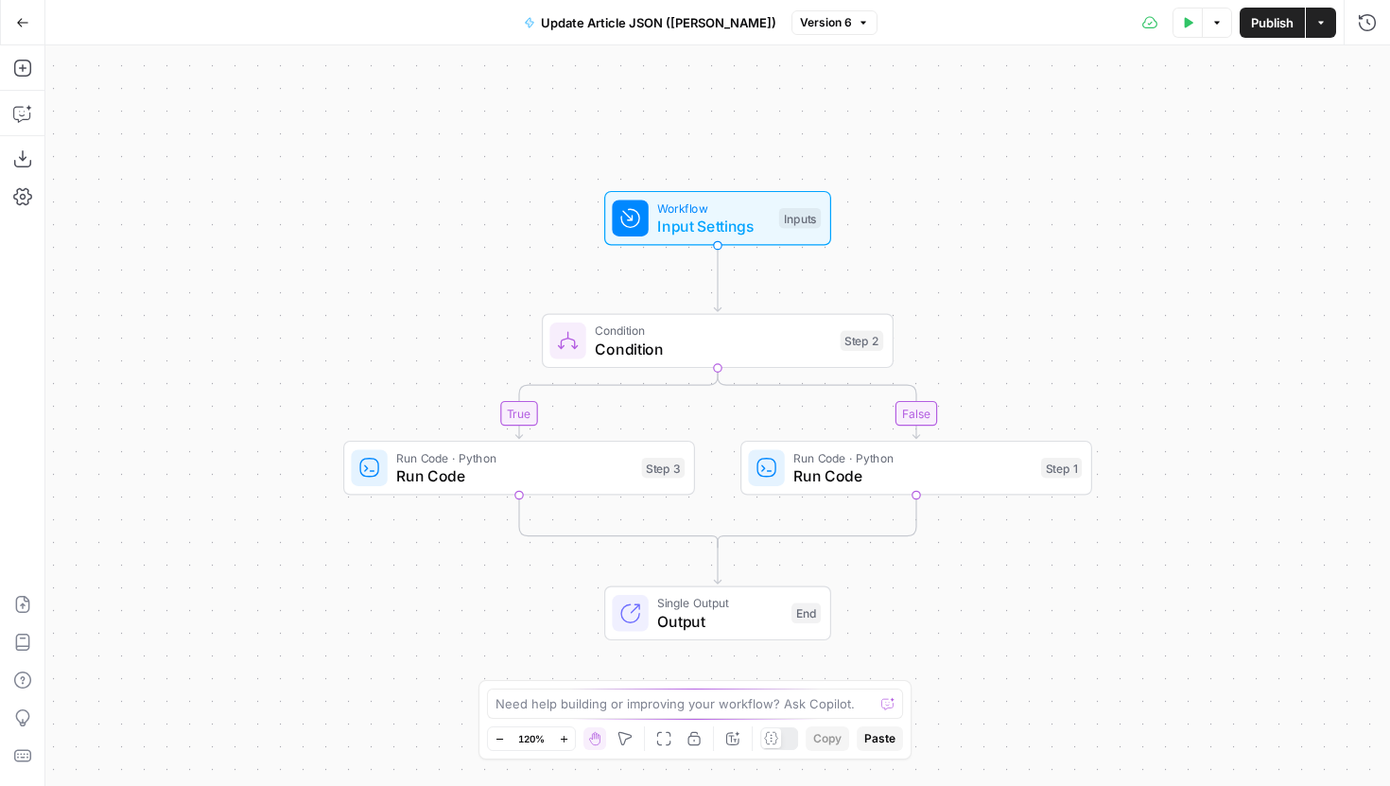
click at [671, 338] on span "Condition" at bounding box center [713, 349] width 236 height 23
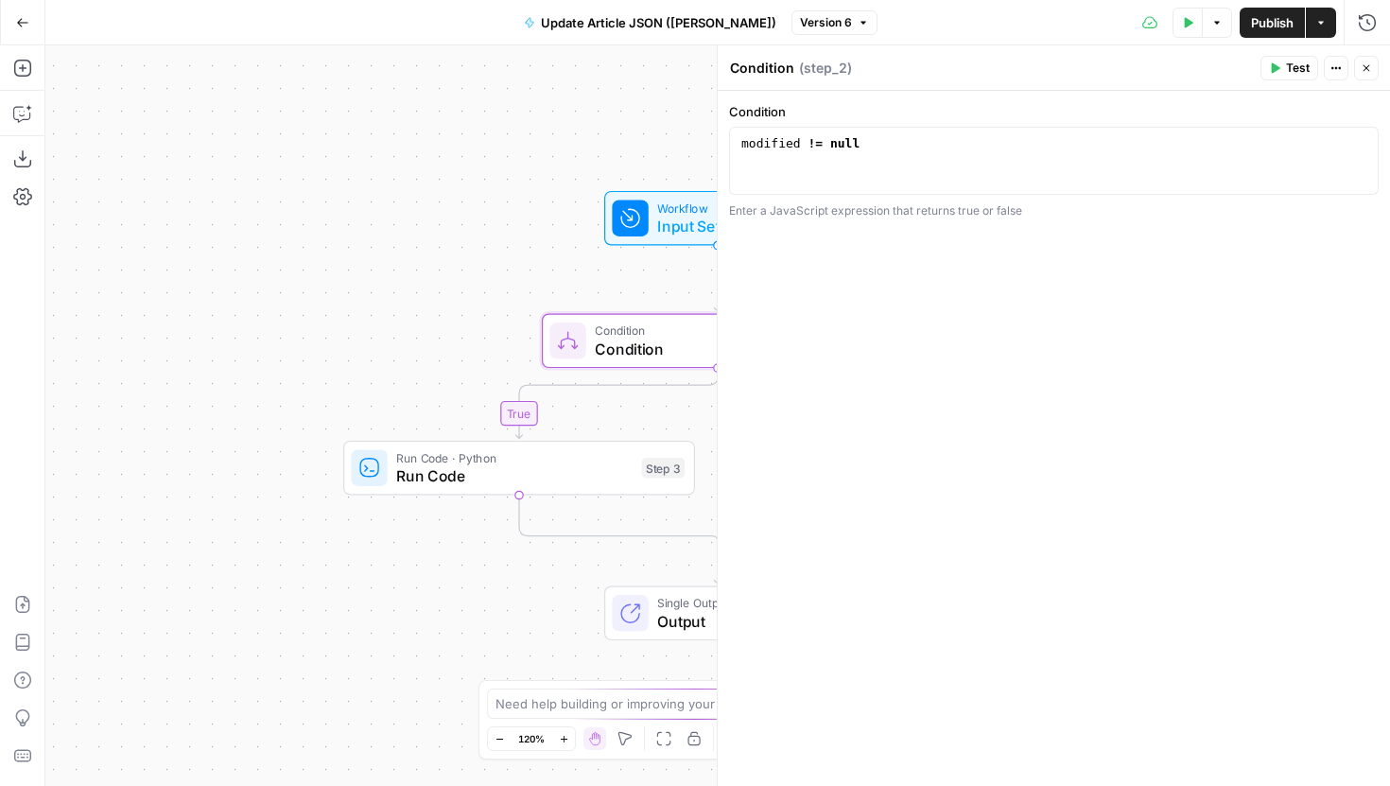
click at [562, 304] on div "true false Workflow Input Settings Inputs Condition Condition Step 2 Copy step …" at bounding box center [717, 415] width 1345 height 740
click at [1368, 76] on button "Close" at bounding box center [1366, 68] width 25 height 25
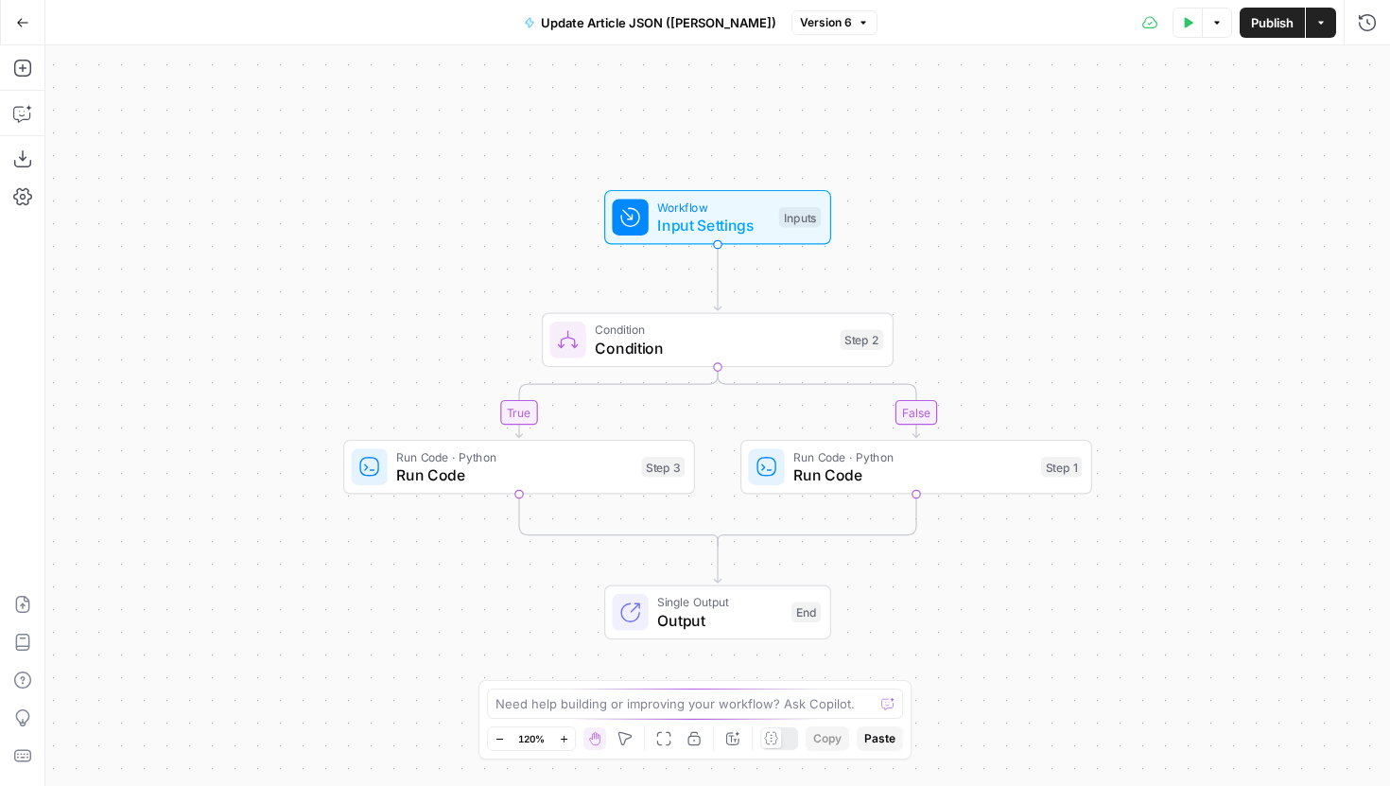
drag, startPoint x: 465, startPoint y: 294, endPoint x: 586, endPoint y: 148, distance: 190.1
click at [586, 148] on div "true false Workflow Input Settings Inputs Condition Condition Step 2 Run Code ·…" at bounding box center [717, 415] width 1345 height 740
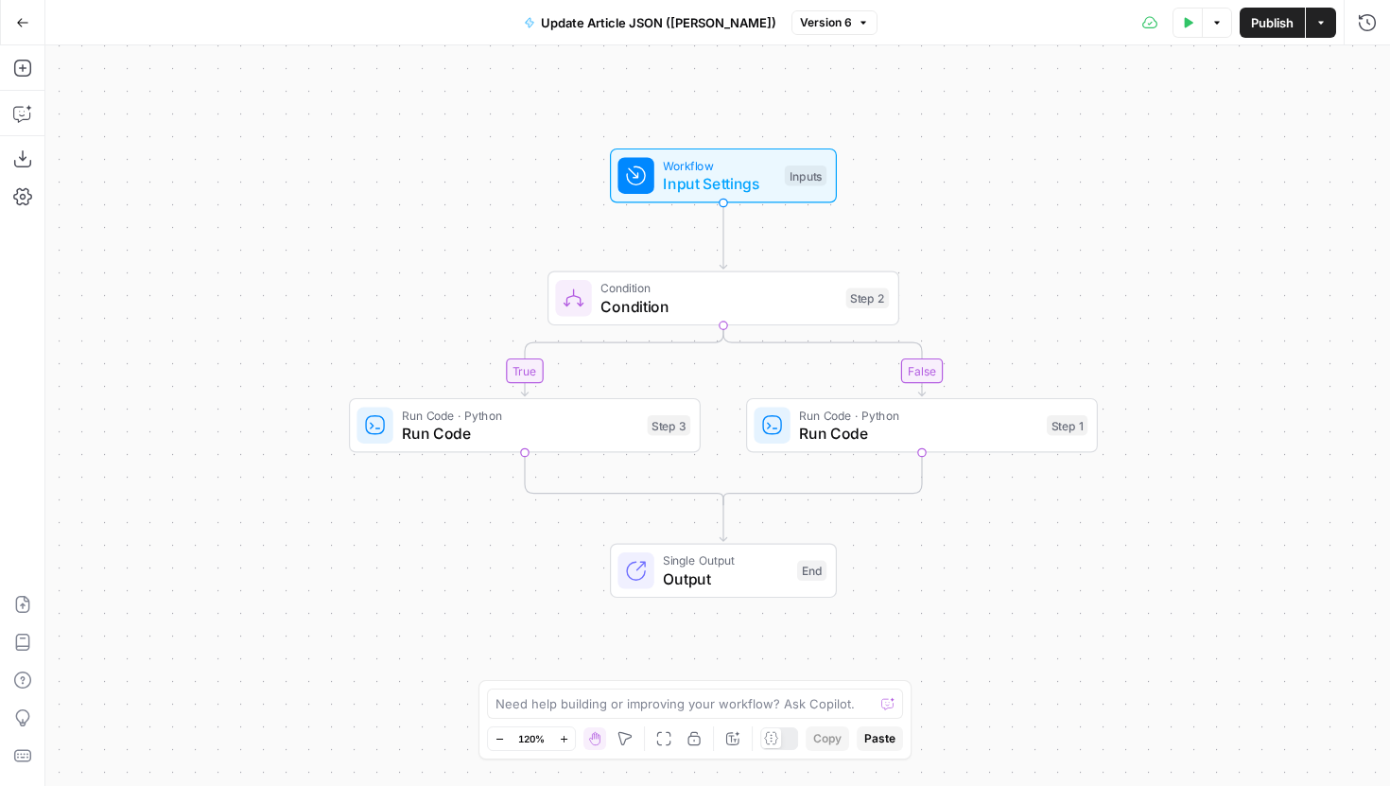
drag, startPoint x: 467, startPoint y: 159, endPoint x: 352, endPoint y: 264, distance: 156.0
click at [352, 264] on div "true false Workflow Input Settings Inputs Condition Condition Step 2 Run Code ·…" at bounding box center [717, 415] width 1345 height 740
click at [1185, 24] on icon "button" at bounding box center [1189, 22] width 9 height 10
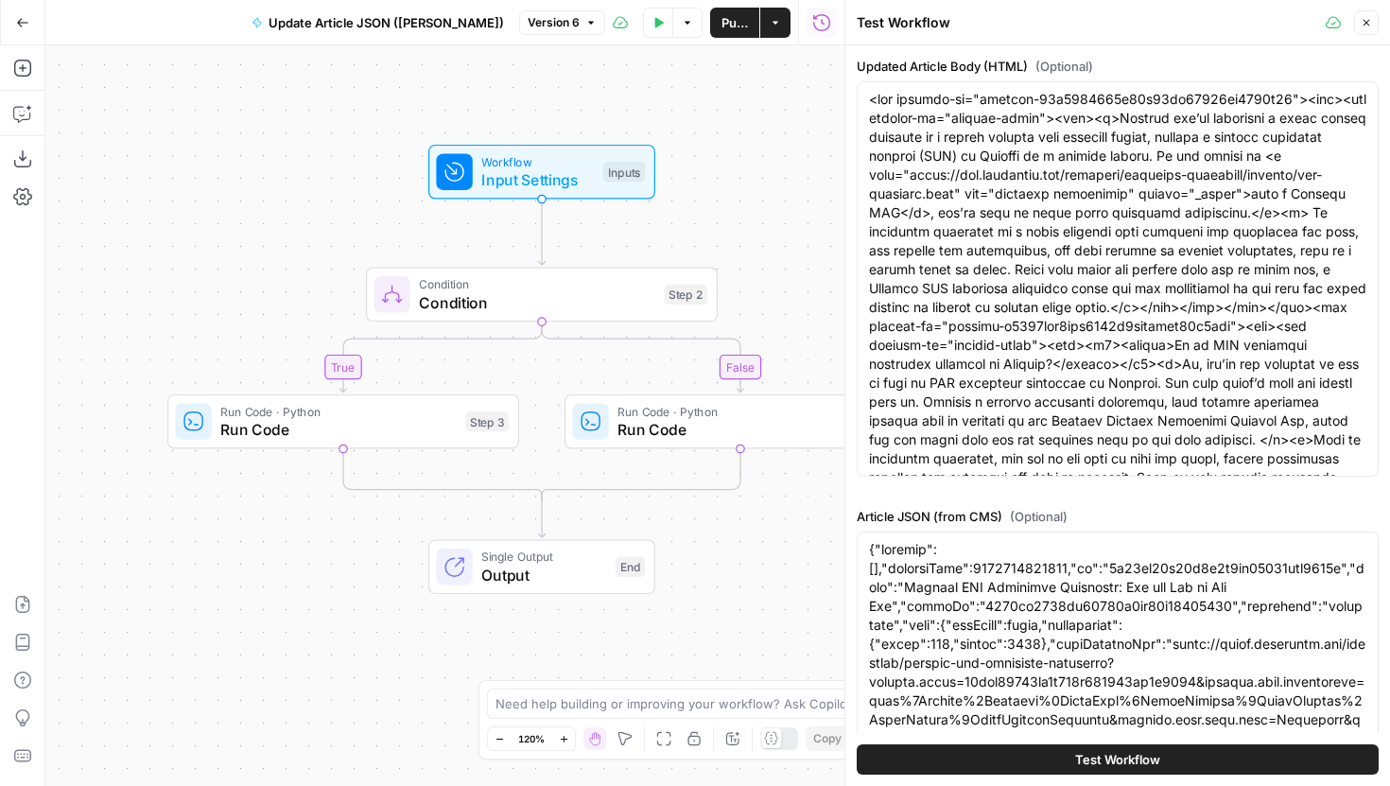
drag, startPoint x: 461, startPoint y: 284, endPoint x: 130, endPoint y: 274, distance: 331.1
click at [130, 273] on div "true false Workflow Input Settings Inputs Condition Condition Step 2 Run Code ·…" at bounding box center [444, 415] width 799 height 740
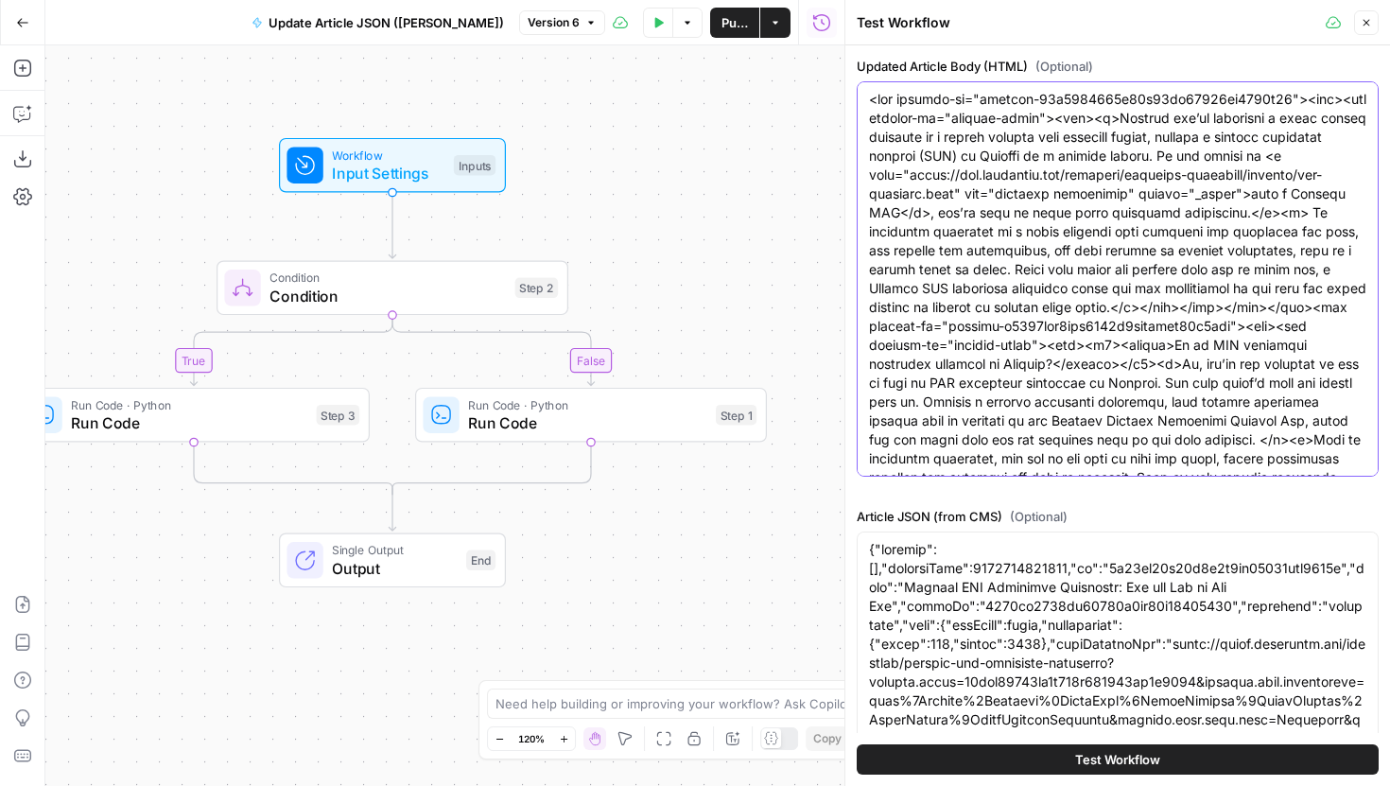
paste textarea "58l0i48d5si378a6con30a486e21sedd"><eiu><tem incidid-ut="laboree-d1ma777a63542e4…"
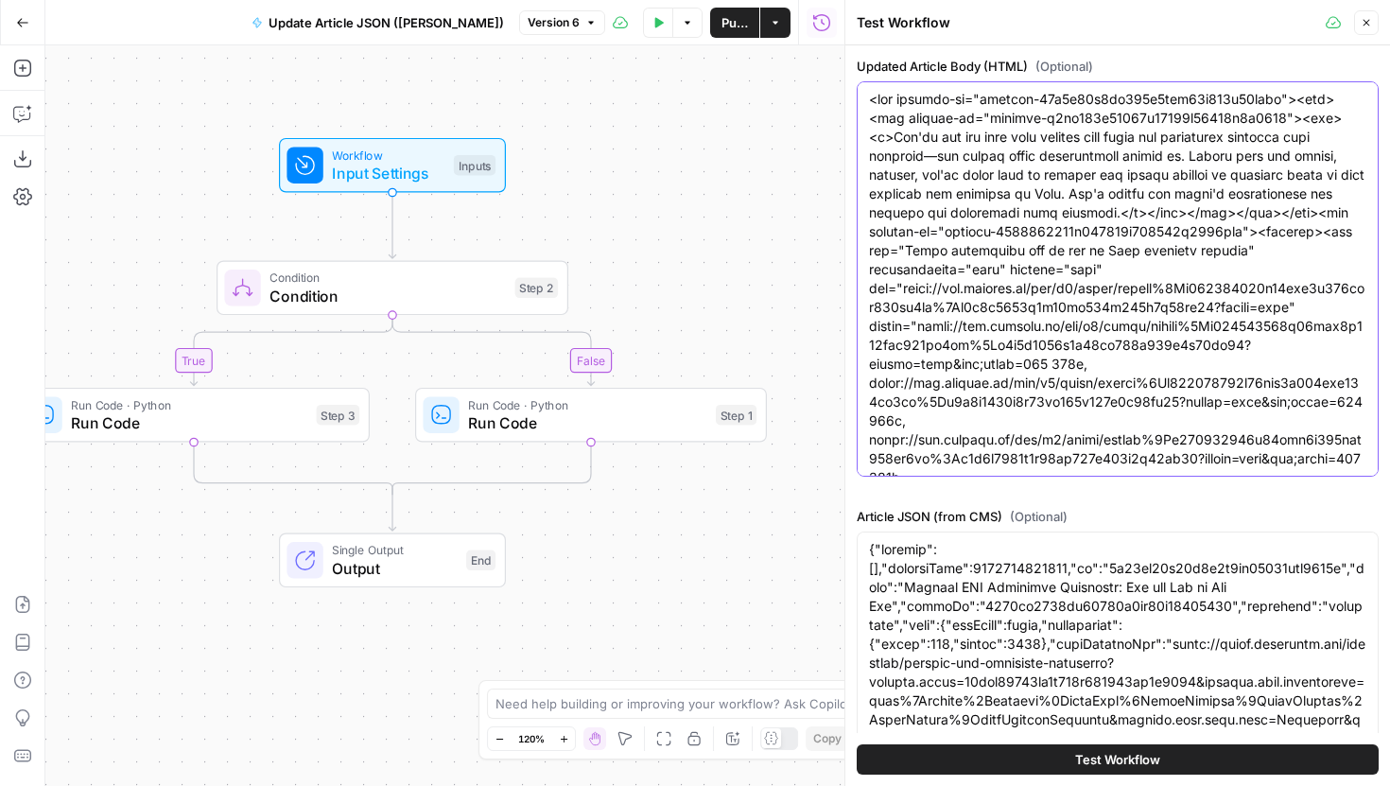
scroll to position [3659, 0]
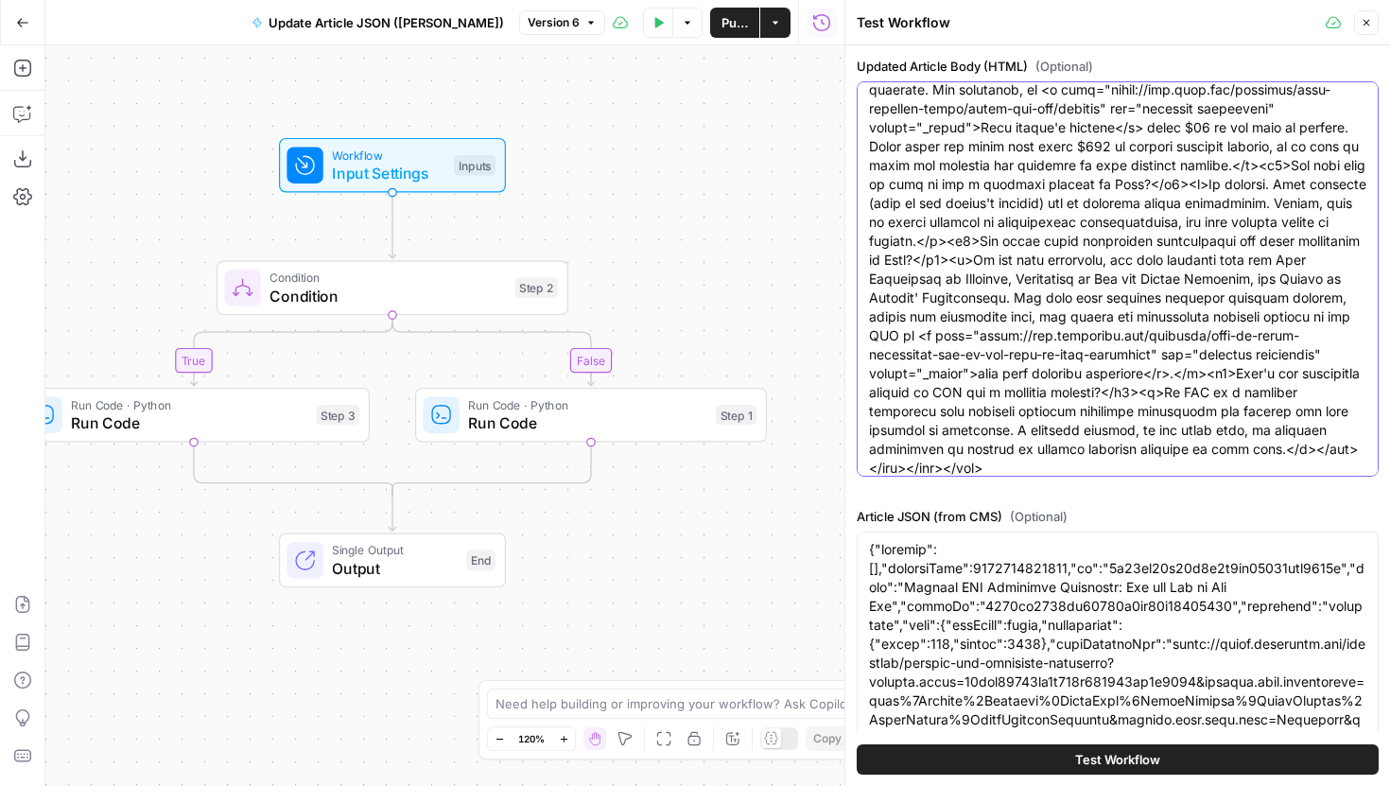
type textarea "<lor ipsumdo-si="ametcon-47a5e97s6do739e5tem05i765u63labo"><etd><mag aliquae-ad…"
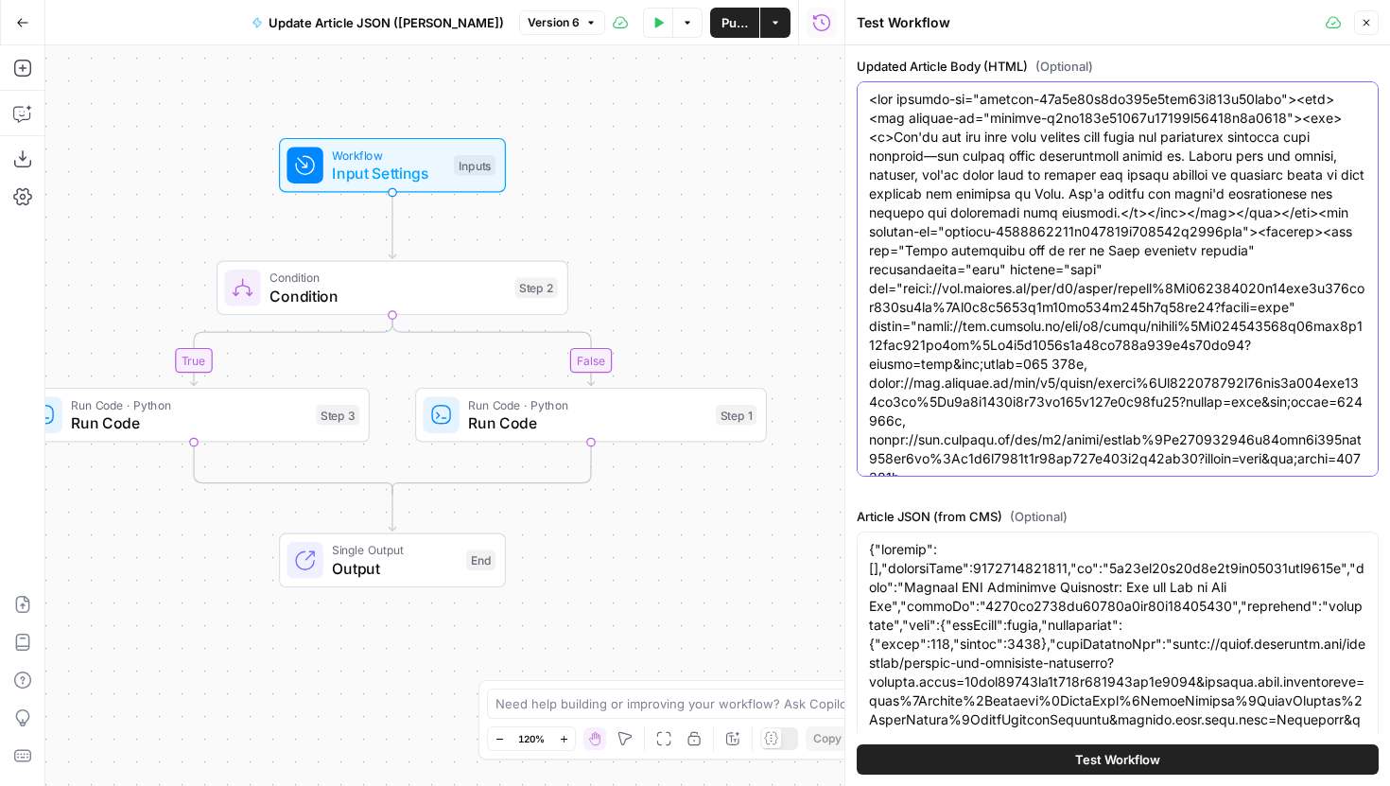
scroll to position [205, 0]
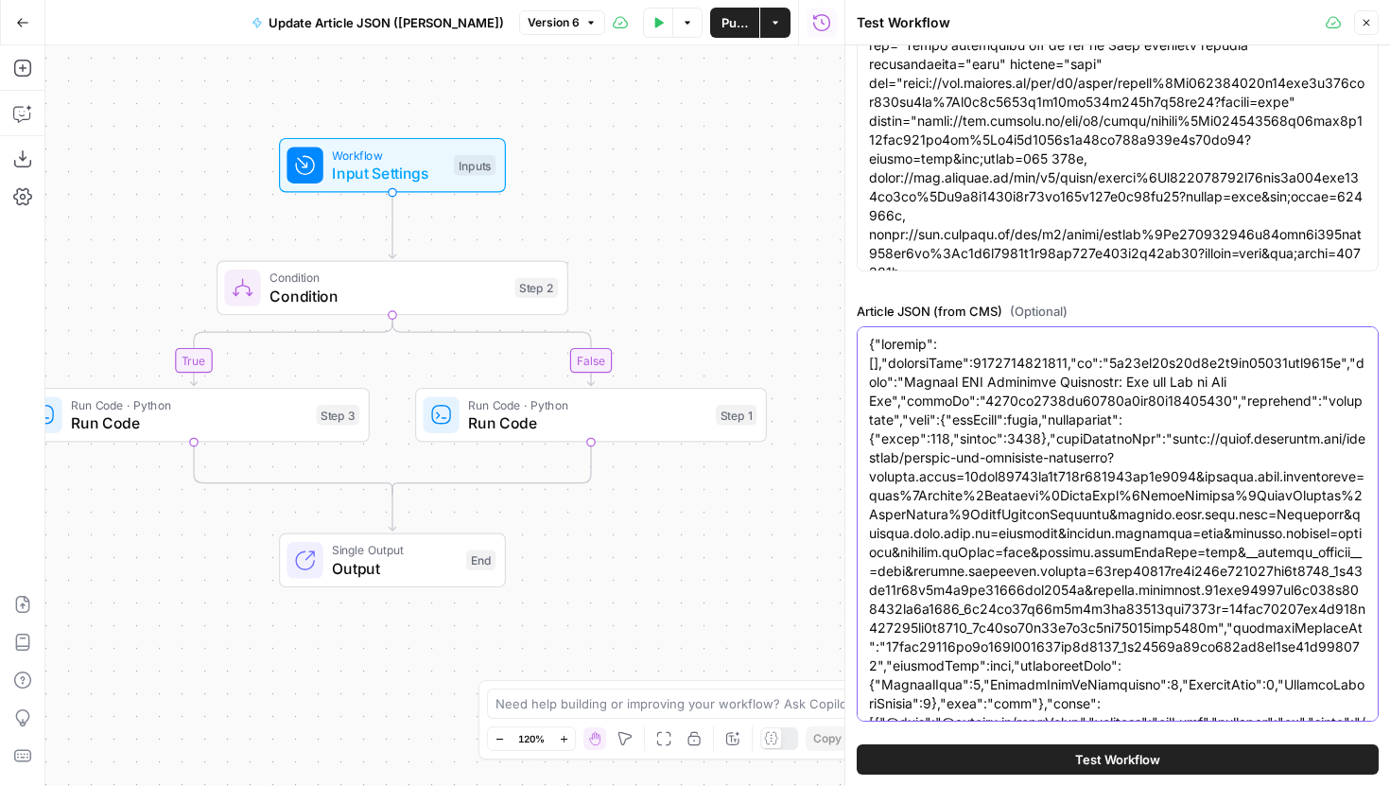
paste textarea "37139825453,"id":"5f71f955c3284ac0afdaab64ac053b60","name":"How to Get an [US_S…"
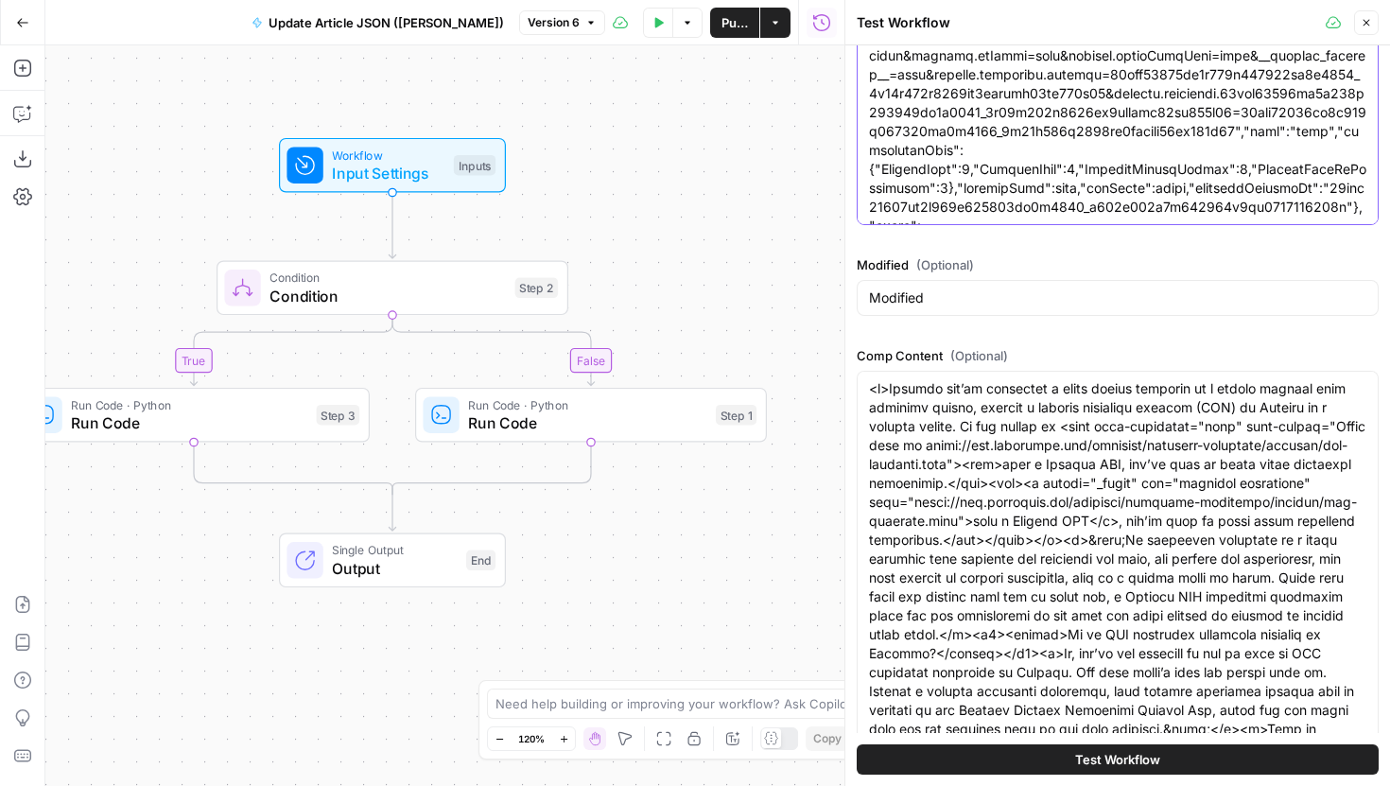
scroll to position [754, 0]
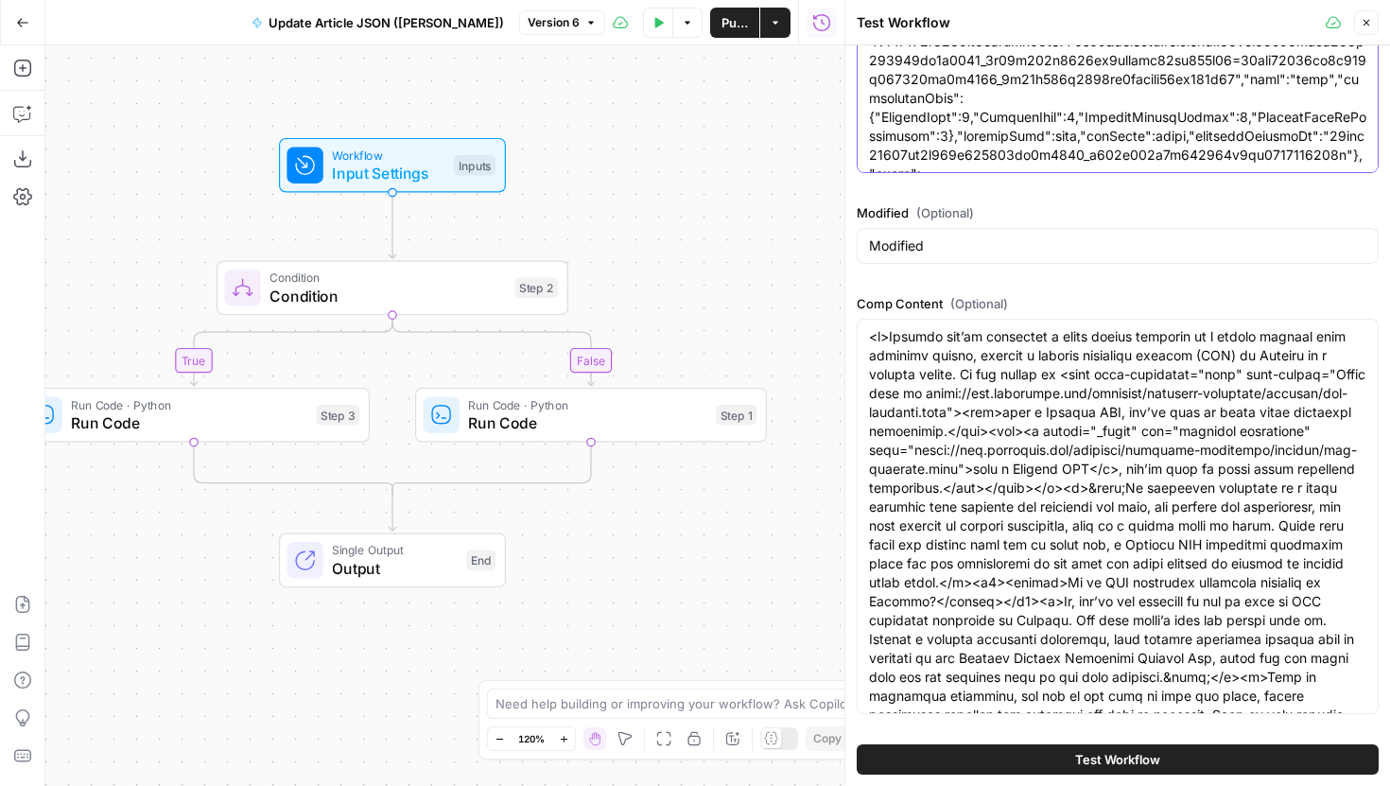
type textarea "{"folders":[],"createdDate":1737139825453,"id":"5f71f955c3284ac0afdaab64ac053b6…"
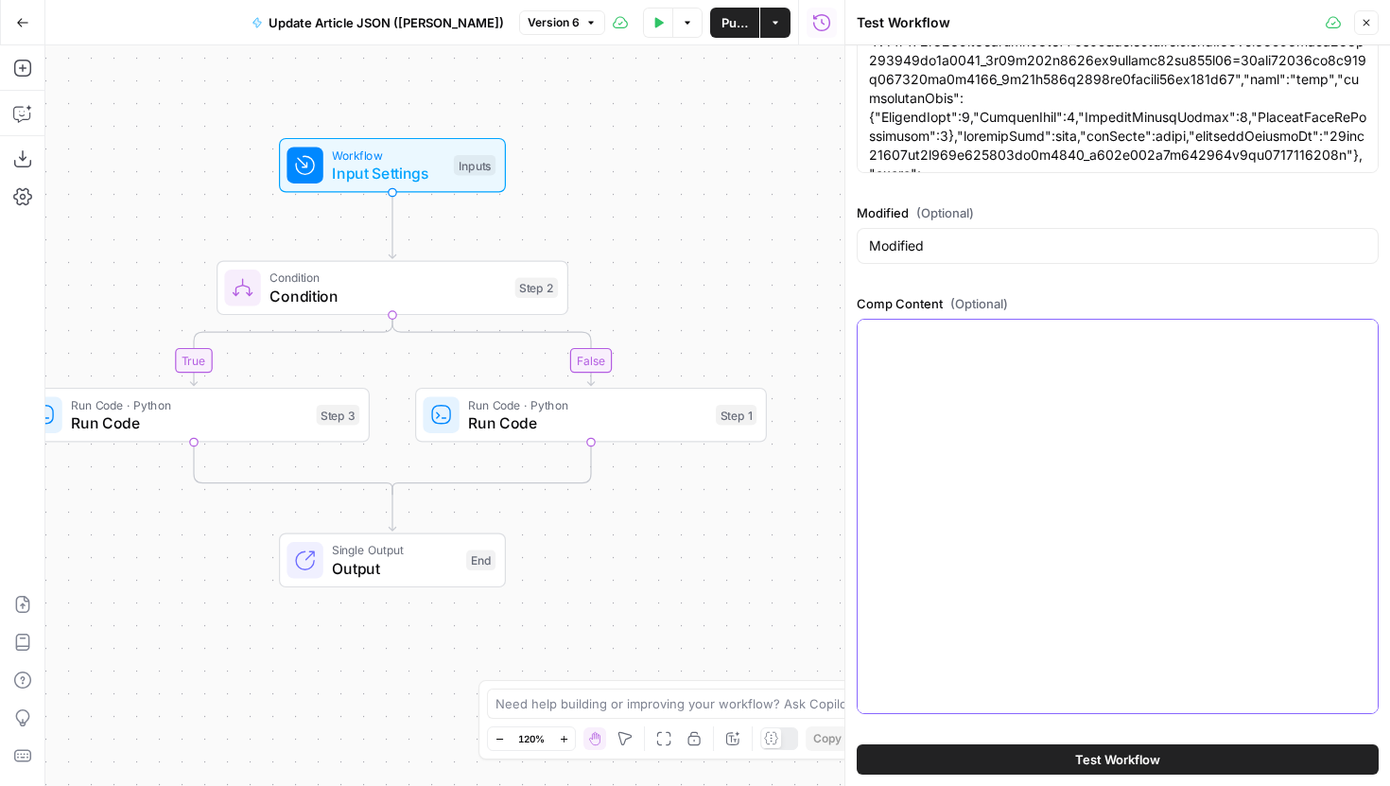
scroll to position [432, 0]
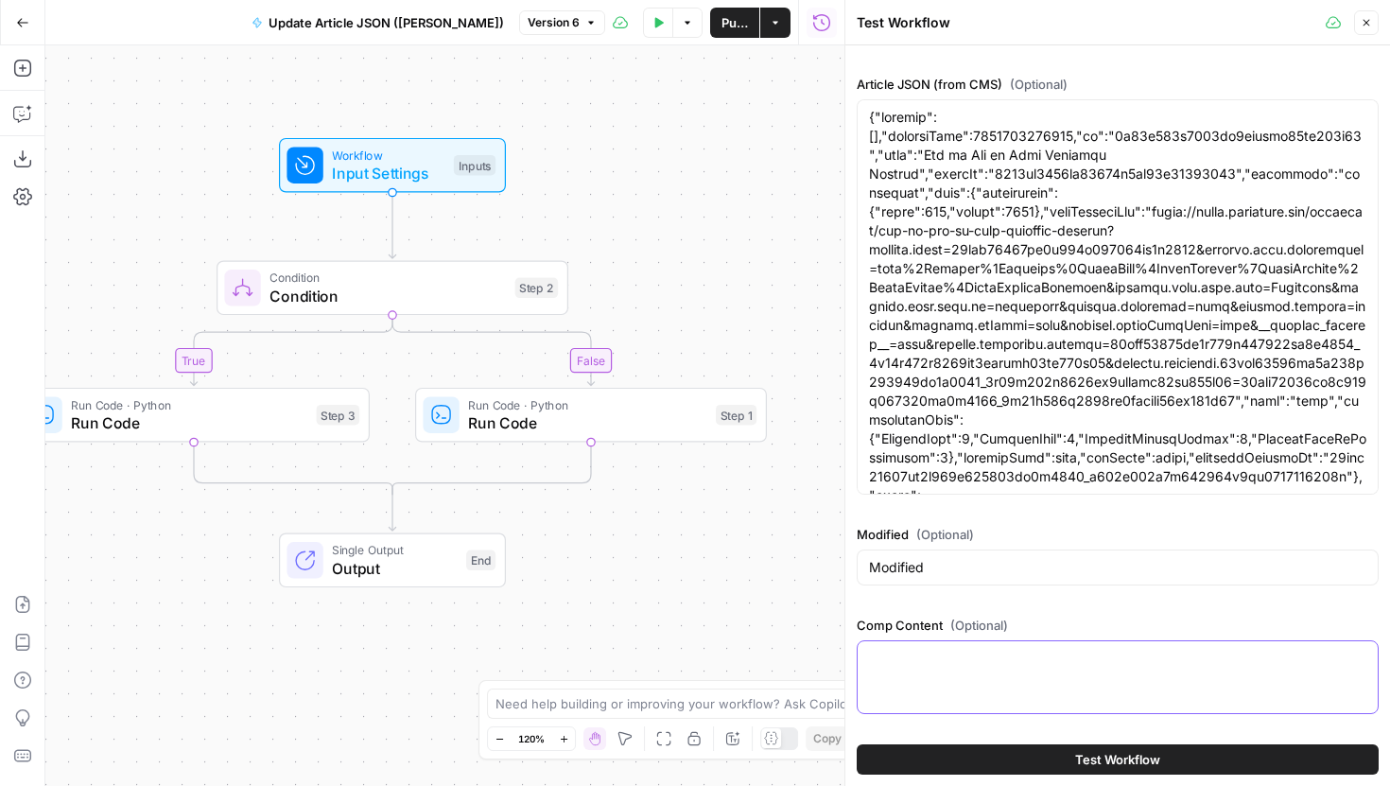
paste textarea "<l>Ips'do sit ame cons adip elitsed doei tempo inc utlaboreet dolorema aliq eni…"
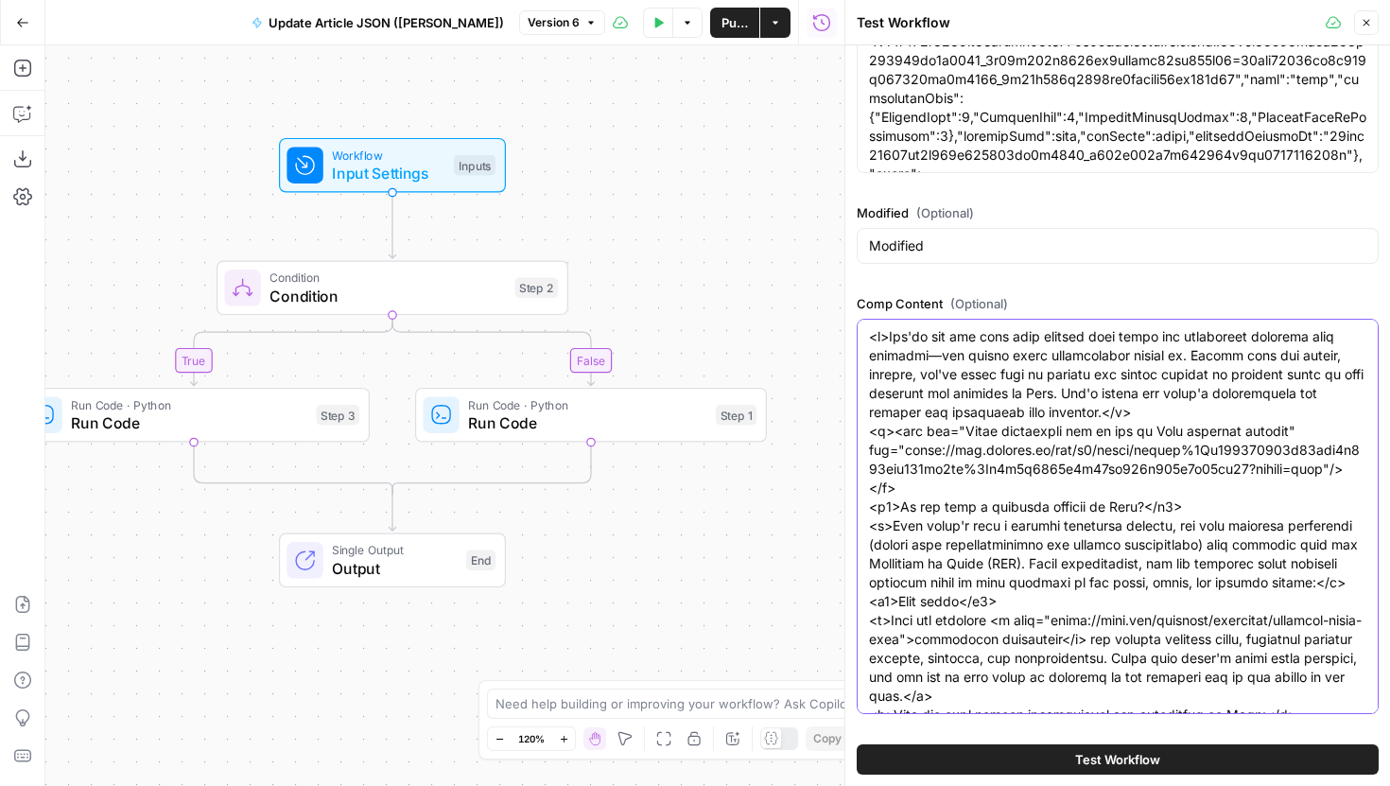
scroll to position [0, 0]
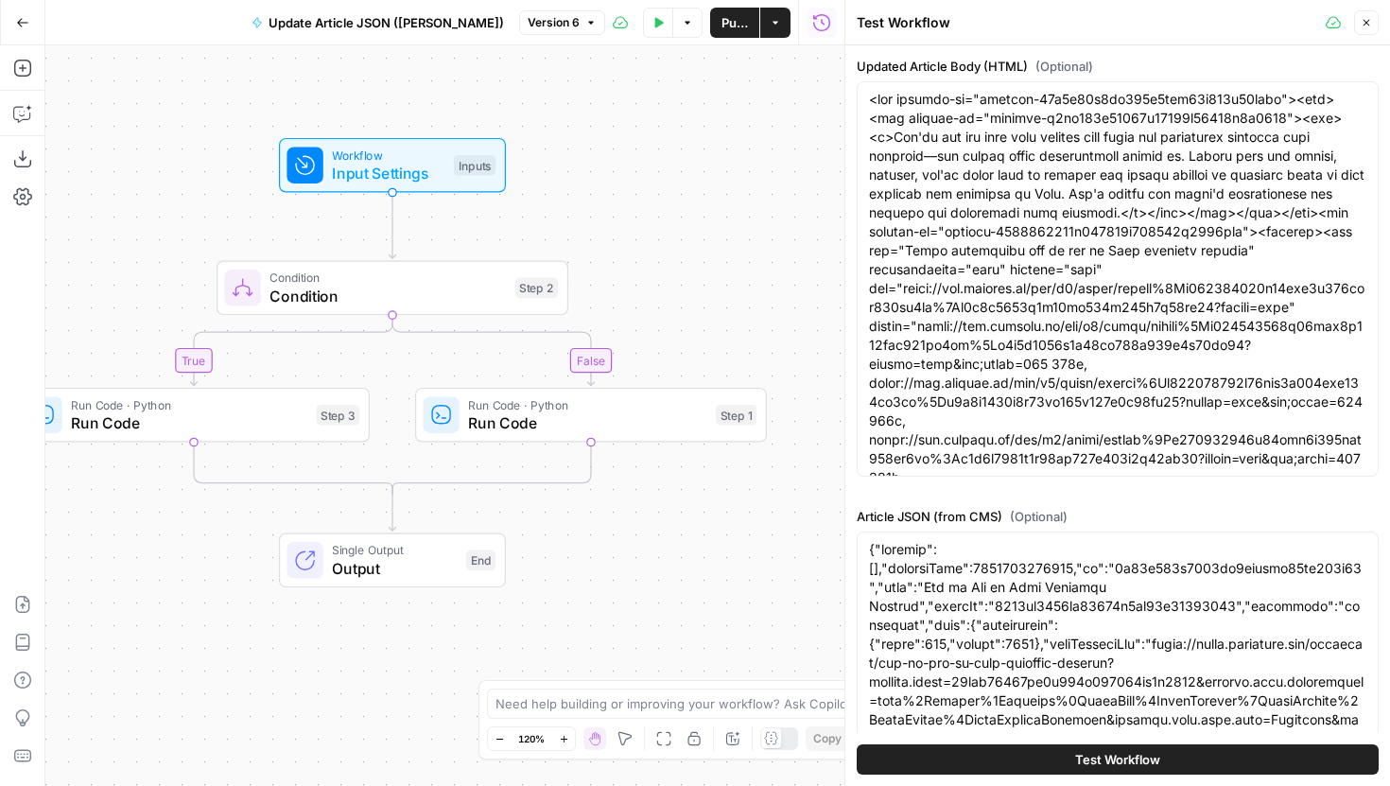
type textarea "<l>Ips'do sit ame cons adip elitsed doei tempo inc utlaboreet dolorema aliq eni…"
click at [1086, 741] on div "Test Workflow" at bounding box center [1118, 759] width 522 height 53
click at [1086, 756] on span "Test Workflow" at bounding box center [1117, 759] width 85 height 19
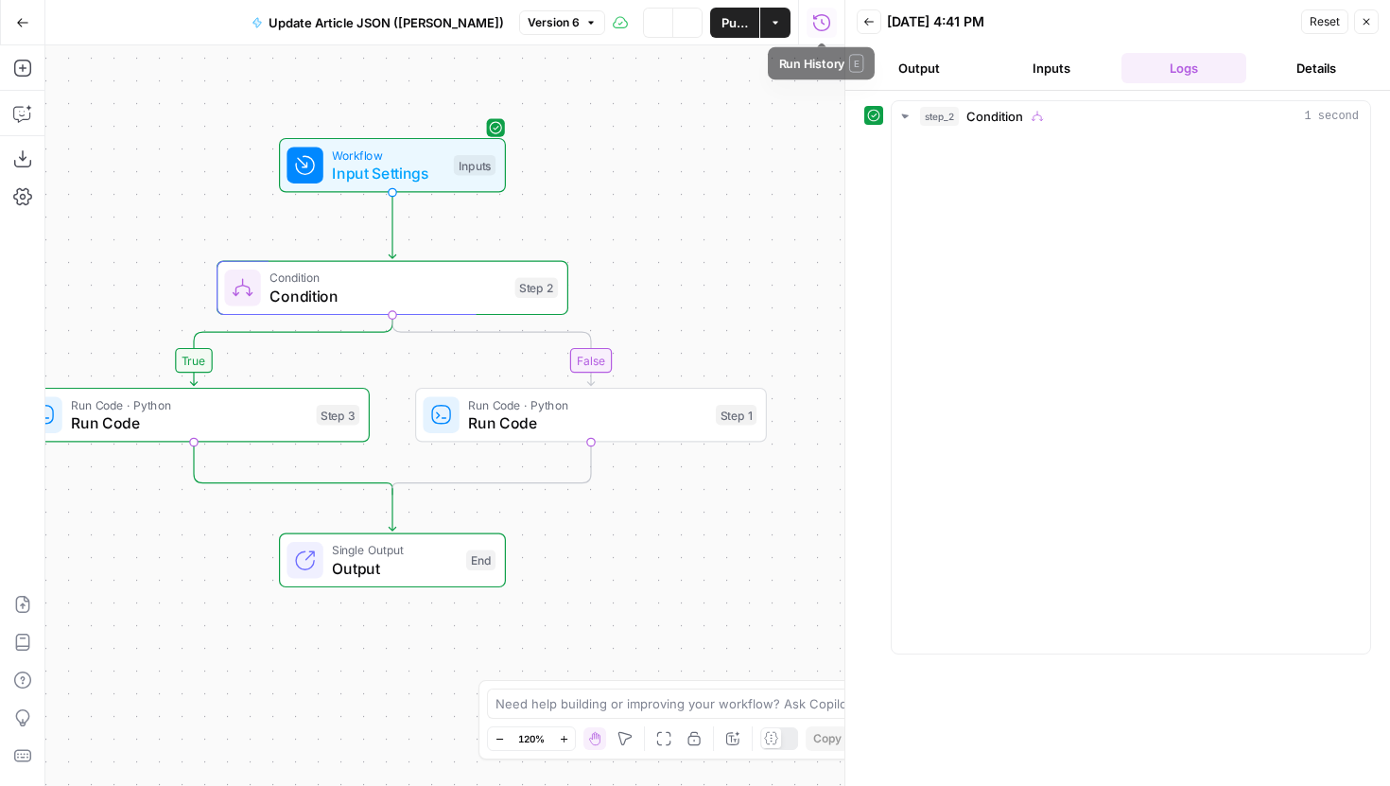
click at [652, 26] on icon "button" at bounding box center [657, 22] width 11 height 11
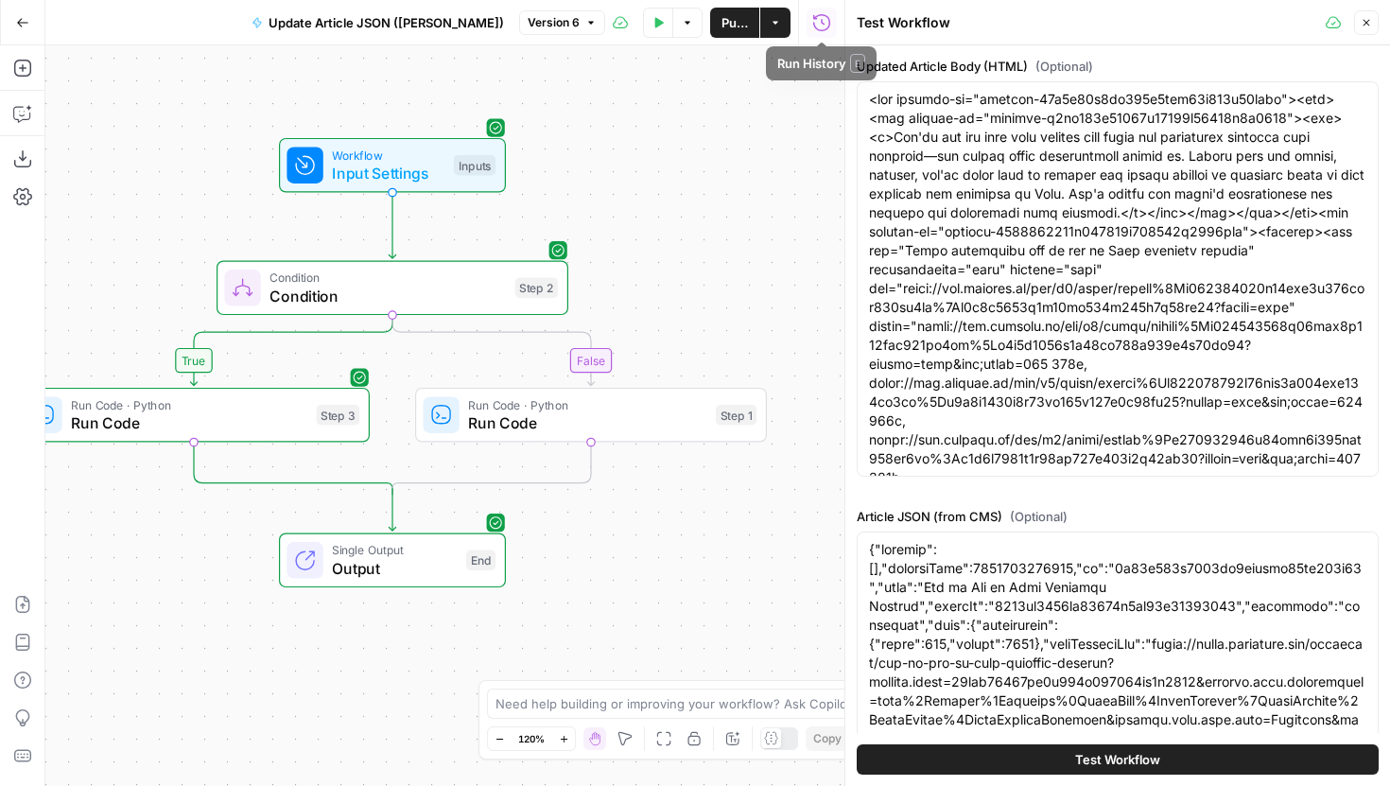
click at [652, 26] on icon "button" at bounding box center [657, 22] width 11 height 11
click at [1366, 26] on icon "button" at bounding box center [1366, 22] width 11 height 11
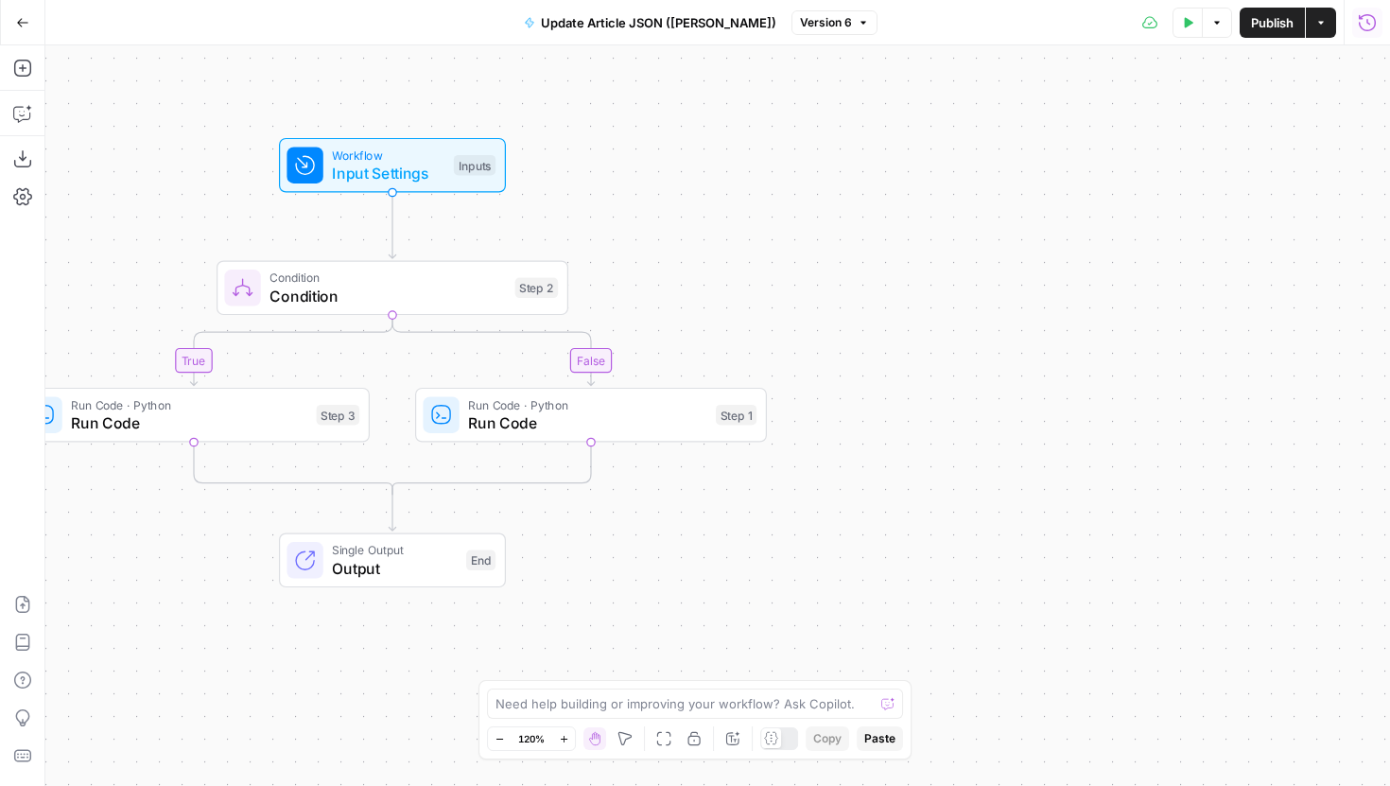
click at [1371, 26] on icon "button" at bounding box center [1367, 22] width 19 height 19
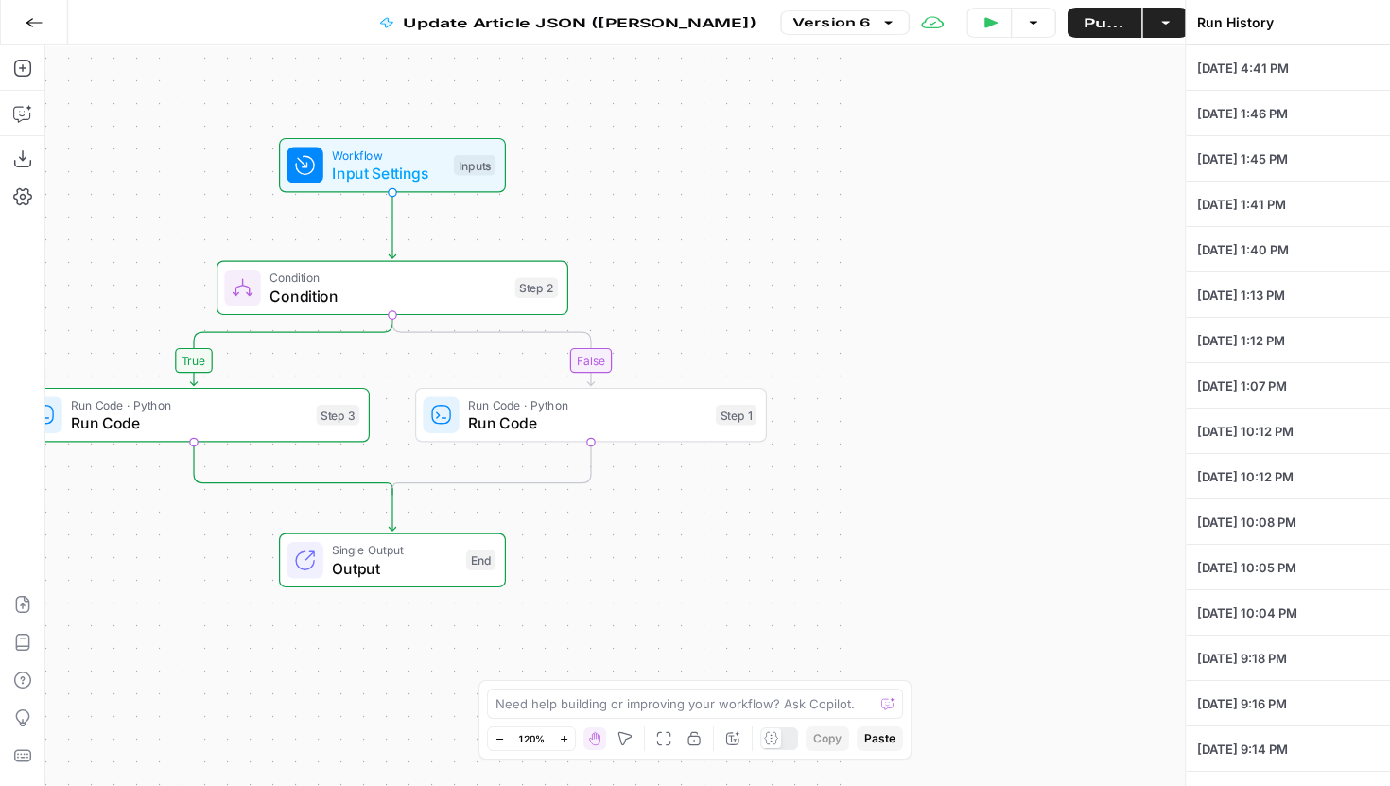
type textarea "<lor ipsumdo-si="ametcon-47a5e97s6do739e5tem05i765u63labo"><etd><mag aliquae-ad…"
type textarea "{"folders":[],"createdDate":1737139825453,"id":"5f71f955c3284ac0afdaab64ac053b6…"
type input "Modified"
type textarea "<l>Ips'do sit ame cons adip elitsed doei tempo inc utlaboreet dolorema aliq eni…"
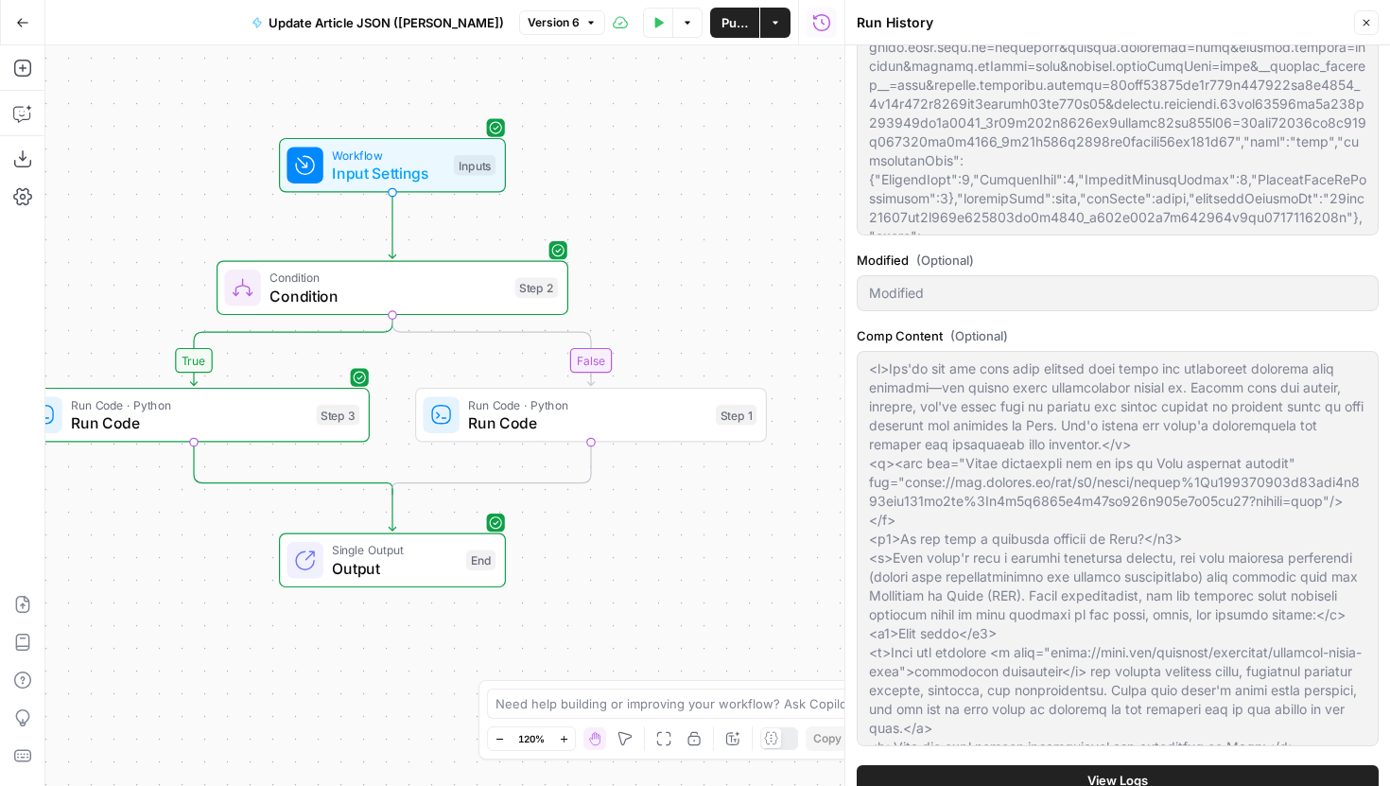
scroll to position [902, 0]
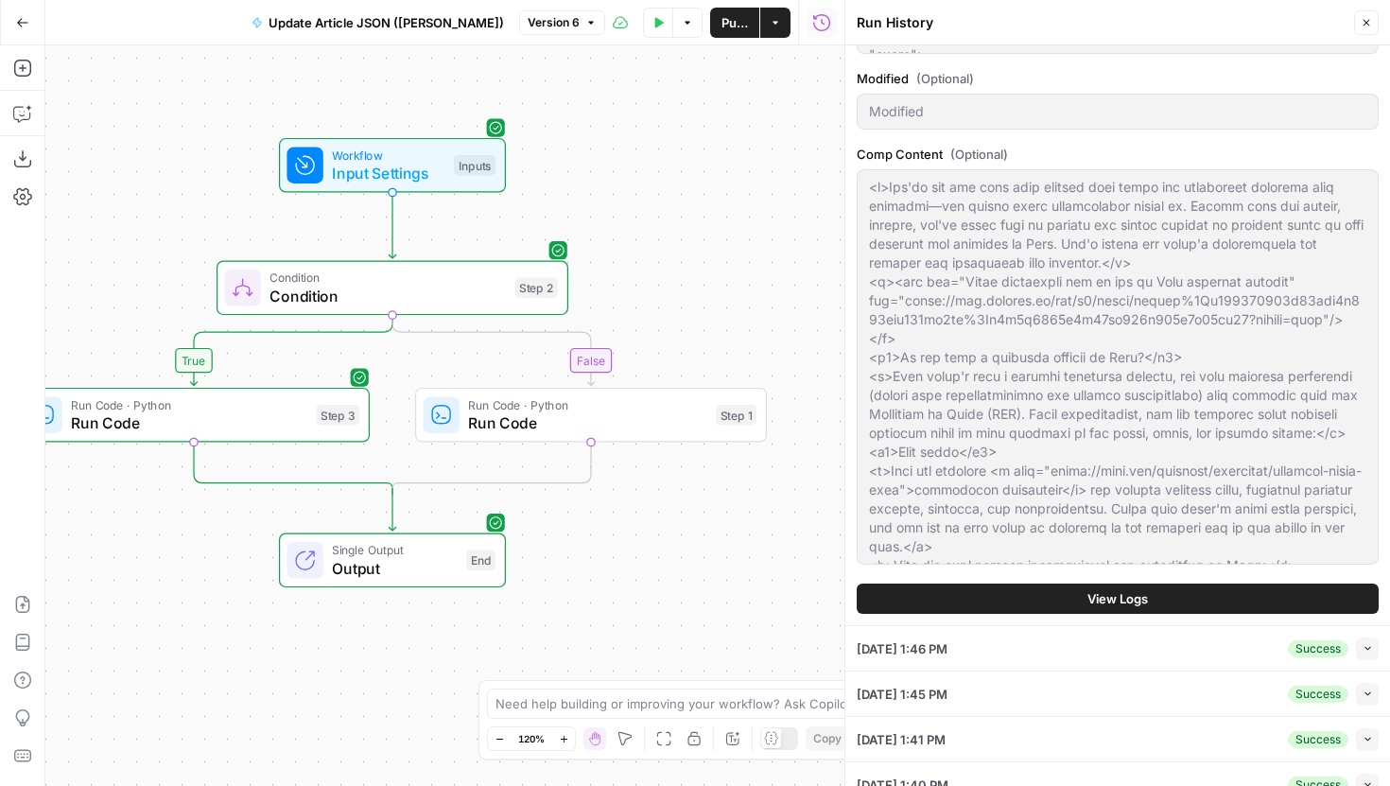
click at [1128, 597] on span "View Logs" at bounding box center [1117, 598] width 61 height 19
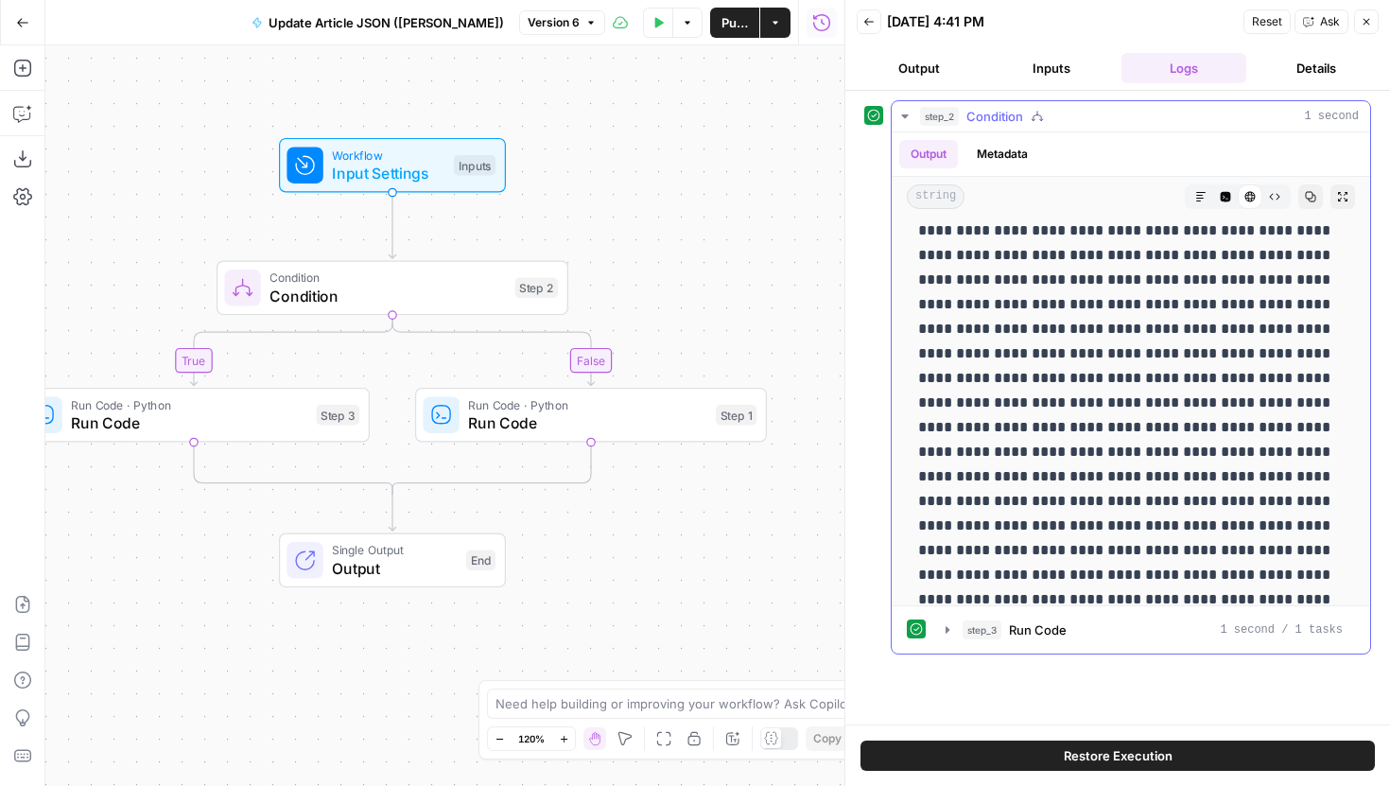
scroll to position [0, 0]
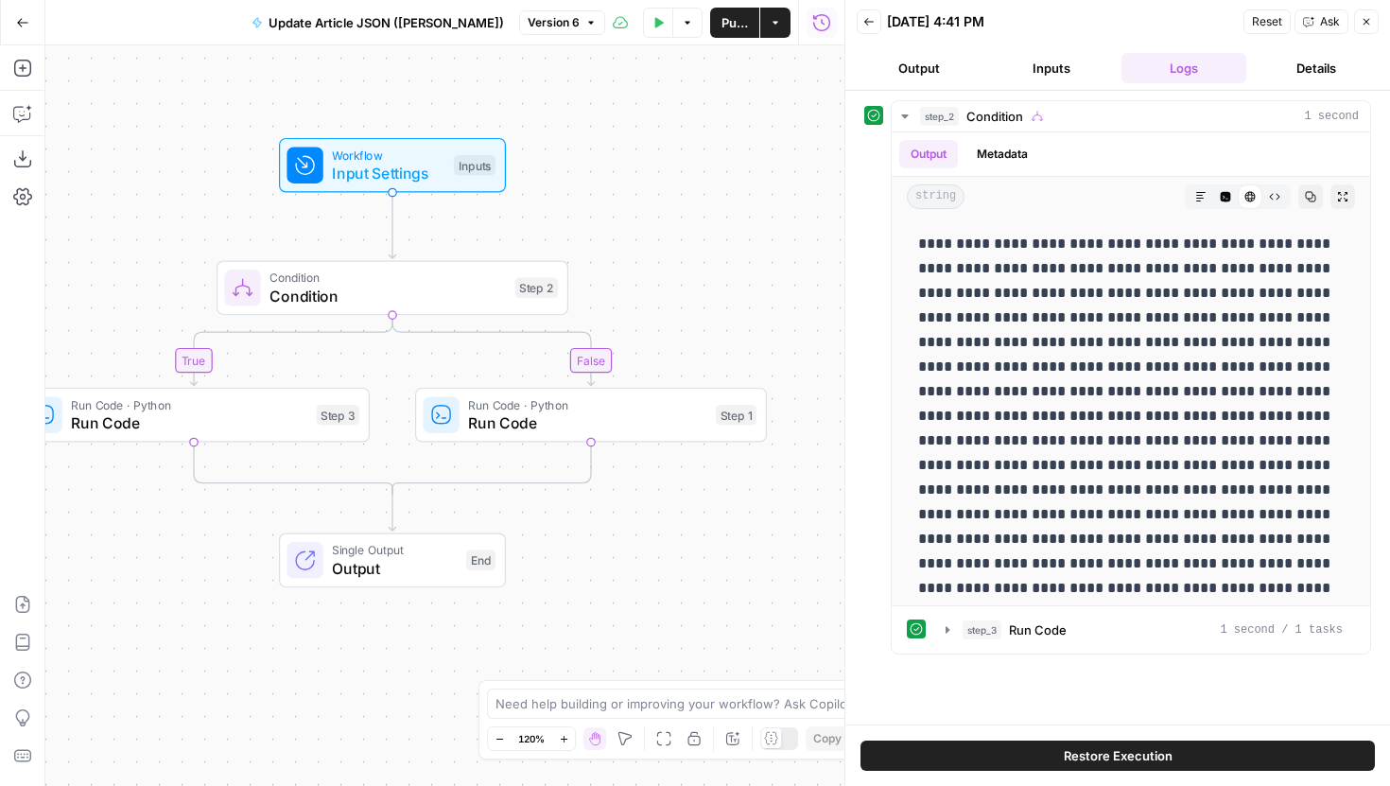
click at [1031, 75] on button "Inputs" at bounding box center [1051, 68] width 125 height 30
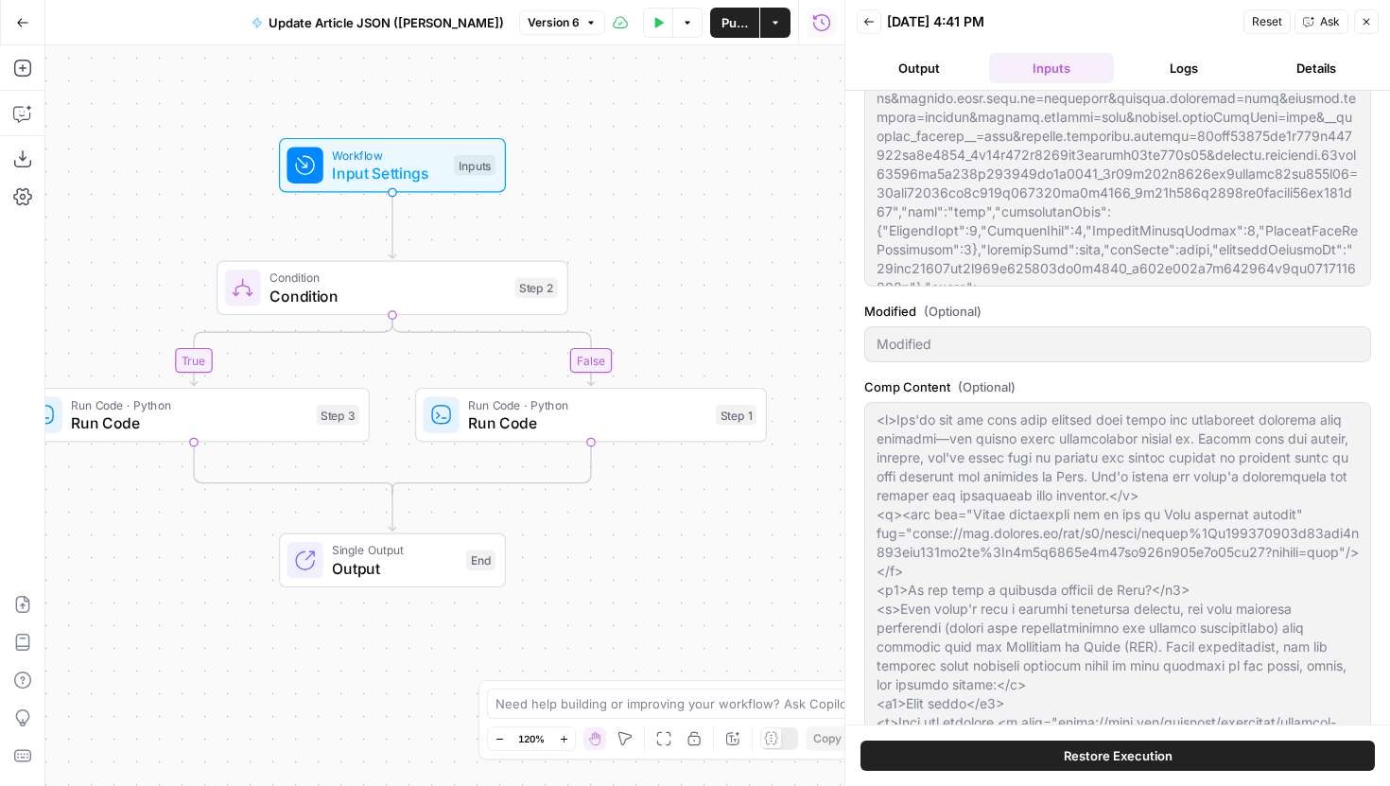
scroll to position [758, 0]
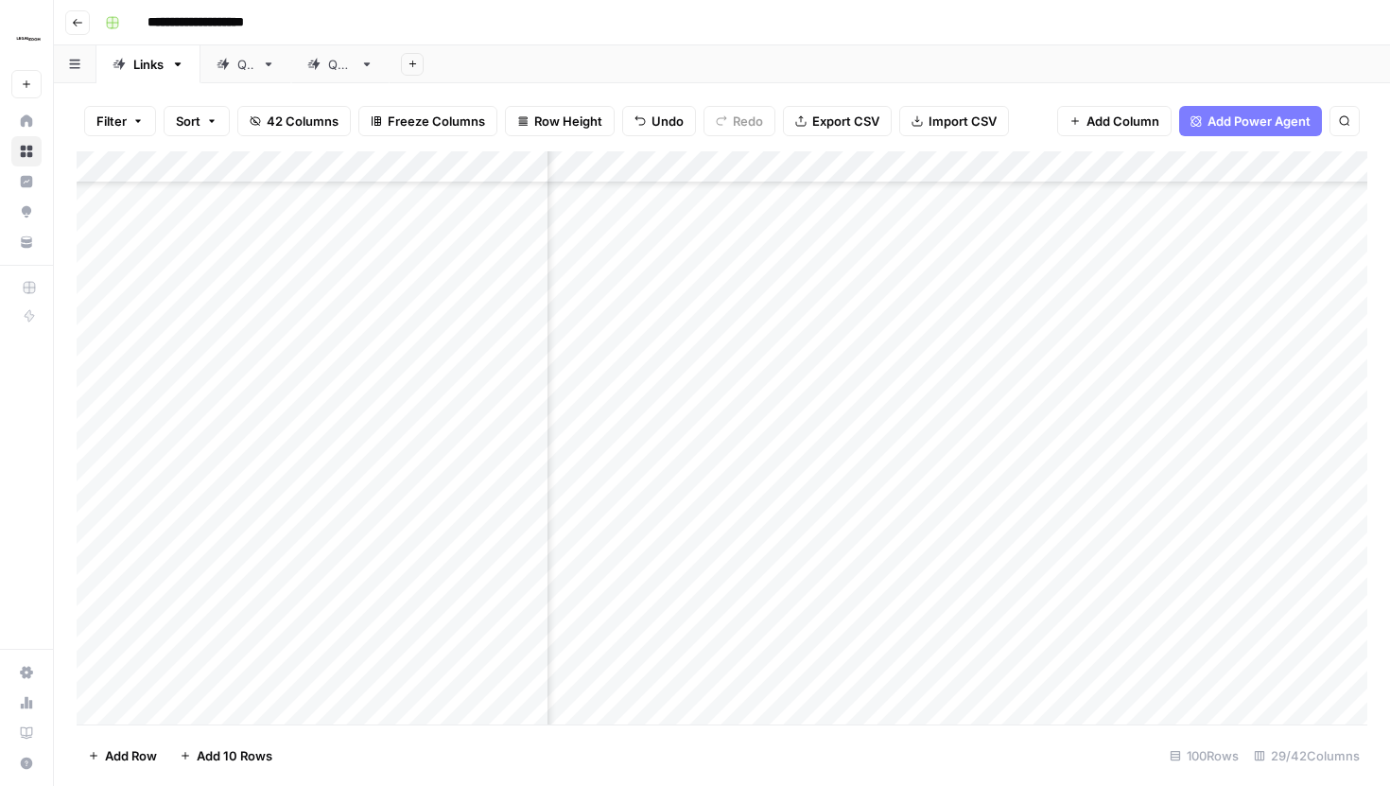
scroll to position [0, 2724]
